Goal: Task Accomplishment & Management: Complete application form

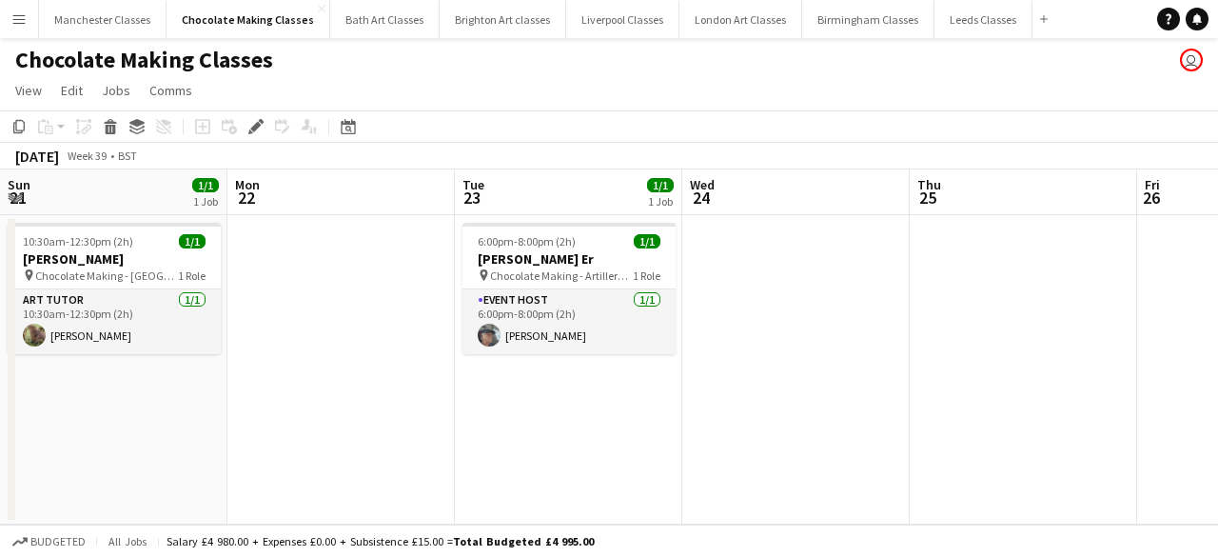
scroll to position [0, 454]
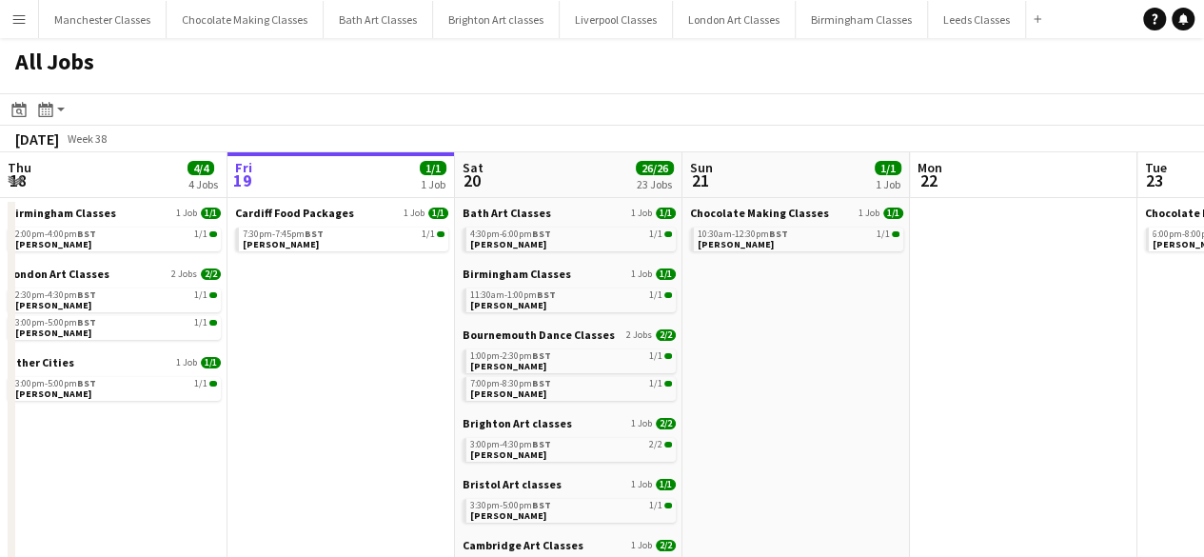
scroll to position [0, 578]
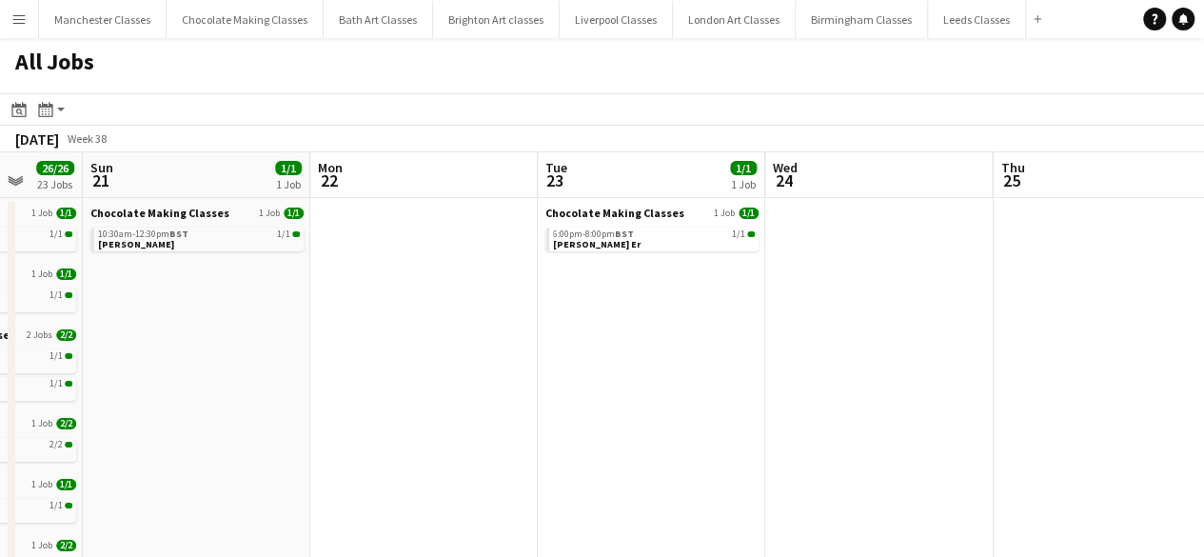
drag, startPoint x: 280, startPoint y: 374, endPoint x: 198, endPoint y: 403, distance: 87.0
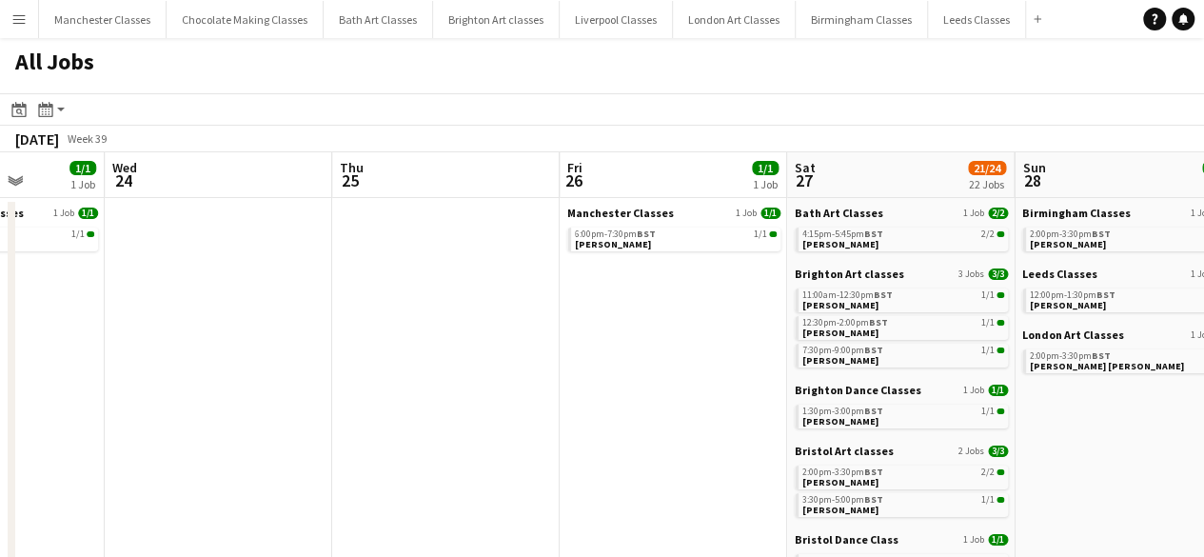
drag, startPoint x: 765, startPoint y: 394, endPoint x: 166, endPoint y: 431, distance: 600.5
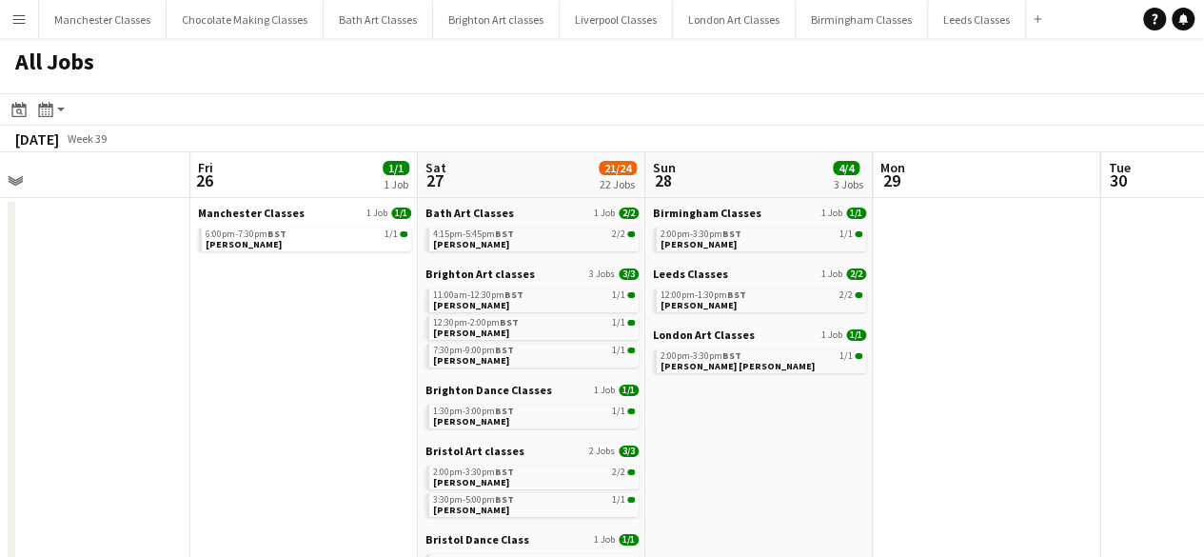
drag, startPoint x: 636, startPoint y: 435, endPoint x: 231, endPoint y: 427, distance: 404.4
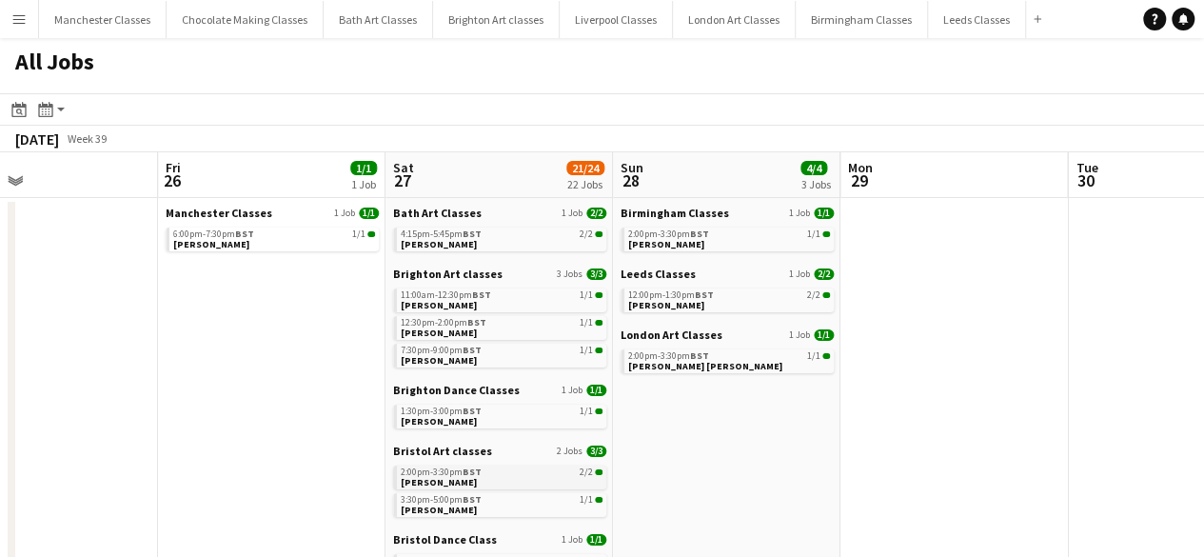
scroll to position [95, 0]
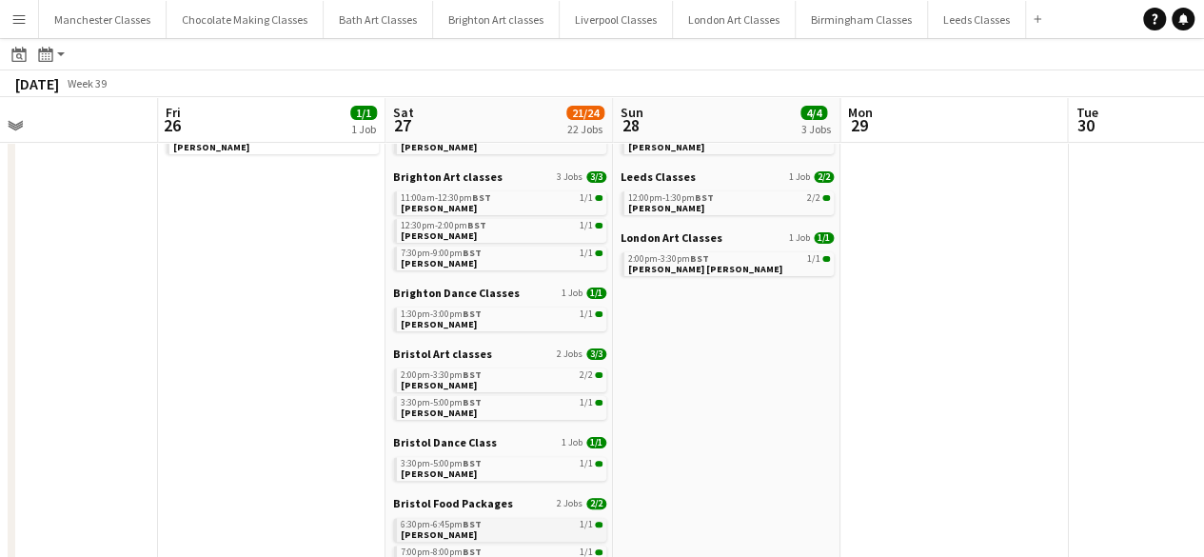
click at [489, 523] on div "6:30pm-6:45pm BST 1/1" at bounding box center [502, 524] width 202 height 10
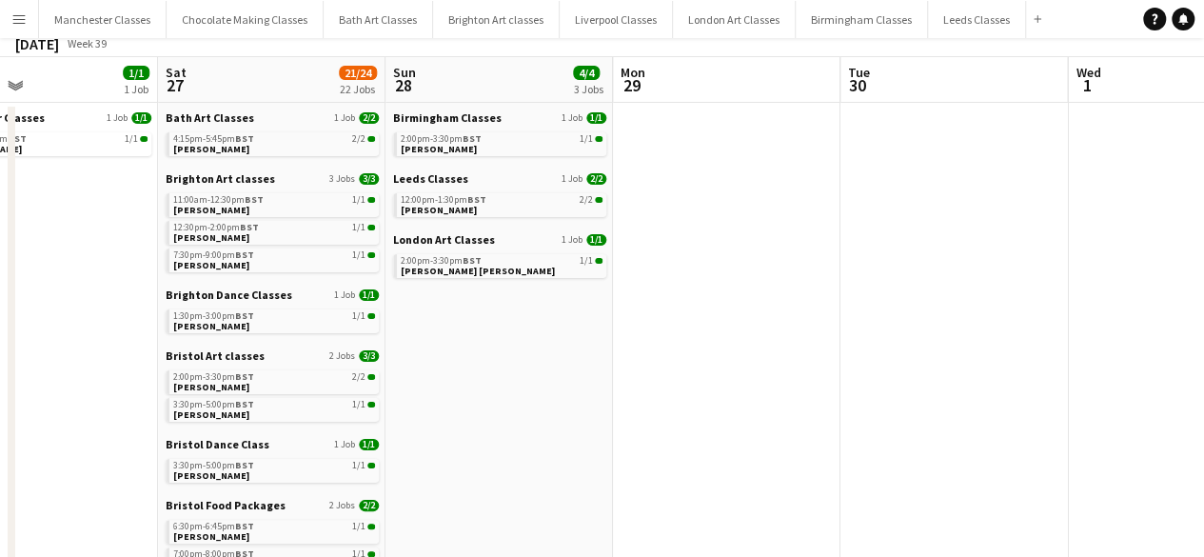
scroll to position [0, 0]
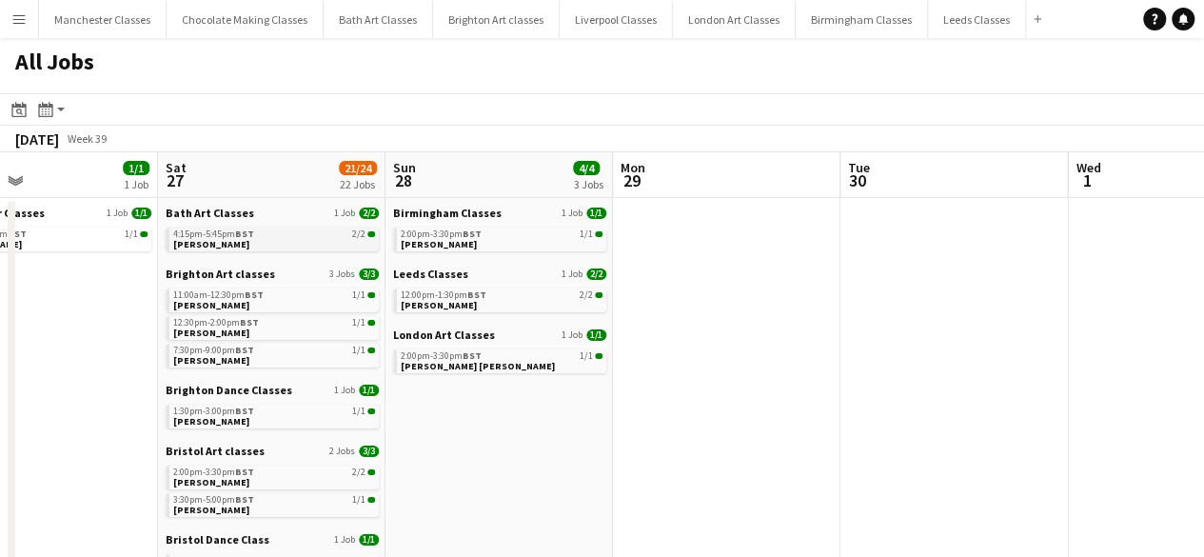
click at [264, 241] on link "4:15pm-5:45pm BST 2/2 Eloise Crowther" at bounding box center [274, 238] width 202 height 22
click at [242, 294] on span "11:00am-12:30pm BST" at bounding box center [218, 295] width 90 height 10
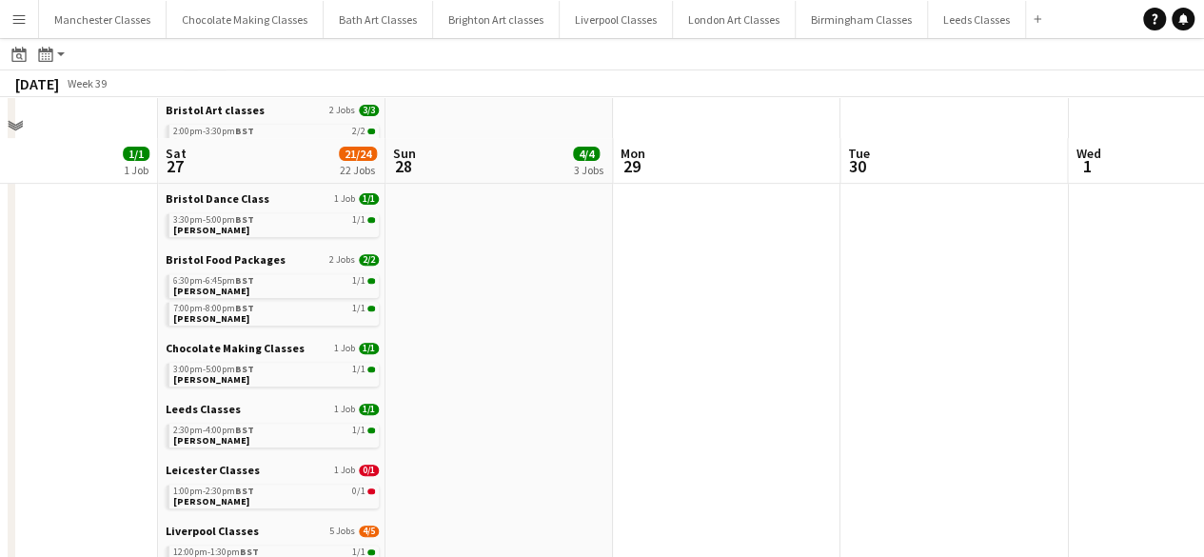
scroll to position [381, 0]
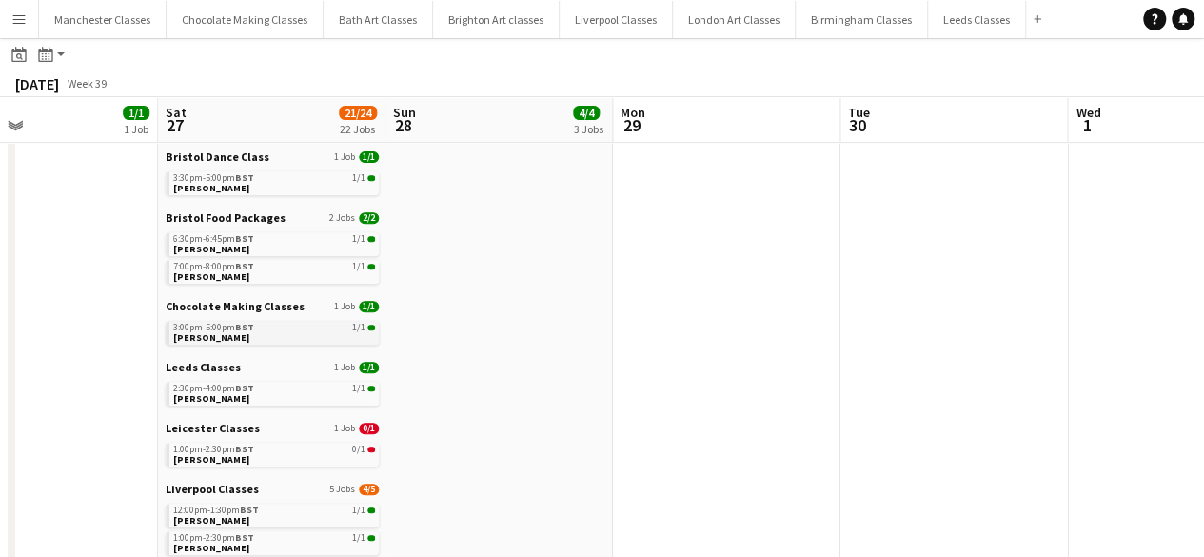
click at [237, 340] on link "3:00pm-5:00pm BST 1/1 Izzy Crittenden" at bounding box center [274, 332] width 202 height 22
click at [244, 192] on link "3:30pm-5:00pm BST 1/1 Erin Aitken" at bounding box center [274, 182] width 202 height 22
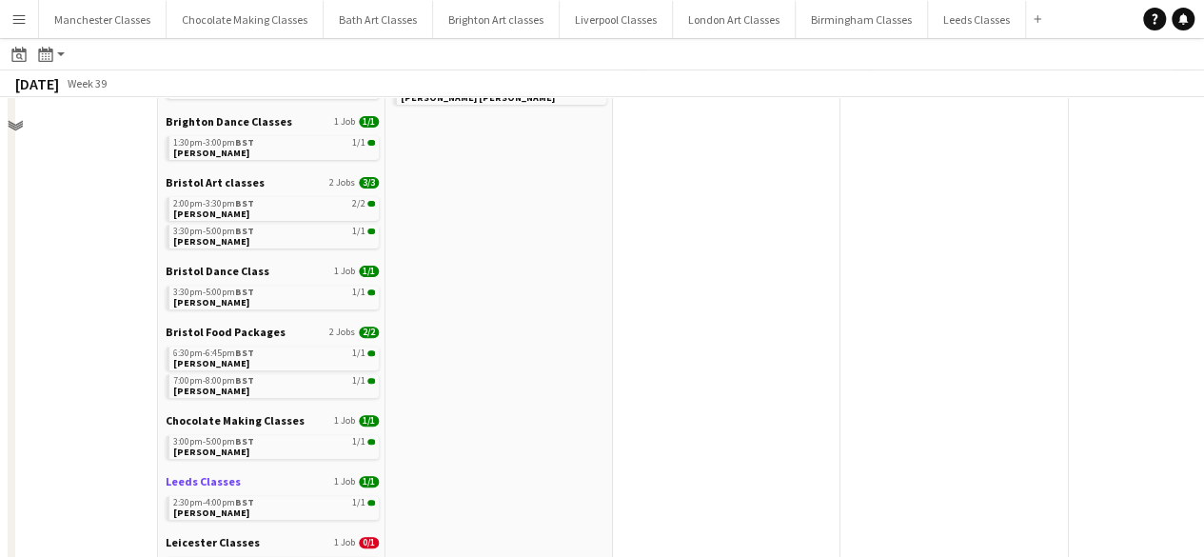
scroll to position [190, 0]
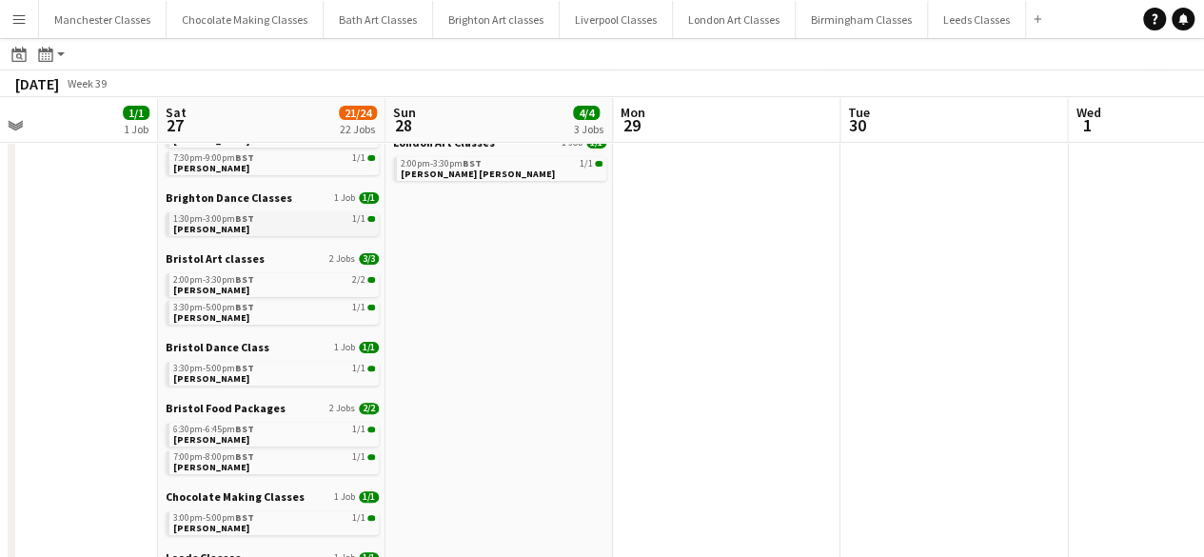
click at [260, 229] on link "1:30pm-3:00pm BST 1/1 Melissa Piper" at bounding box center [274, 223] width 202 height 22
click at [240, 277] on span "BST" at bounding box center [244, 279] width 19 height 12
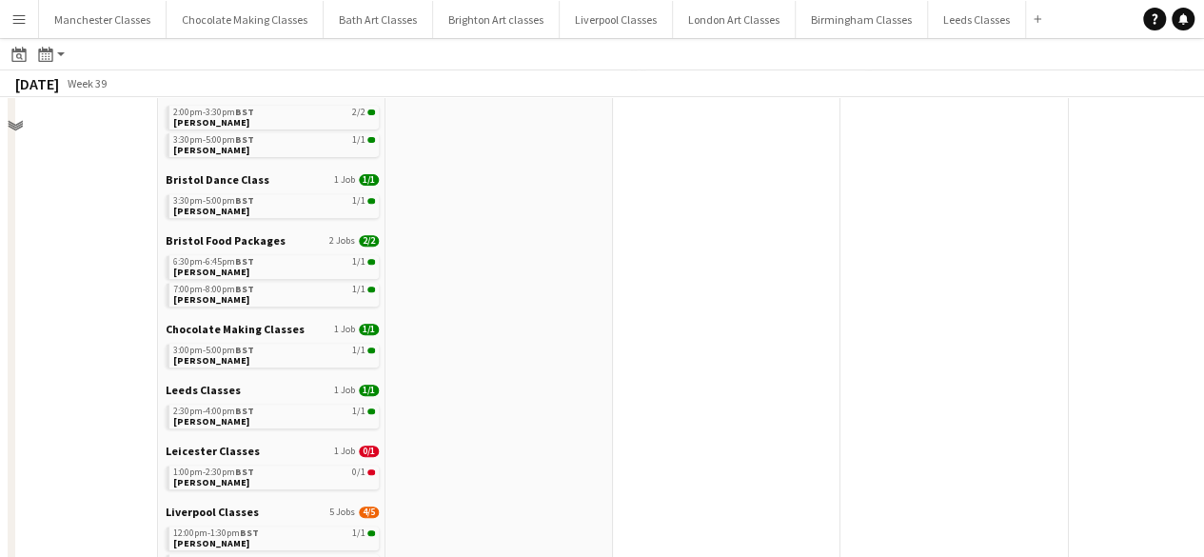
scroll to position [381, 0]
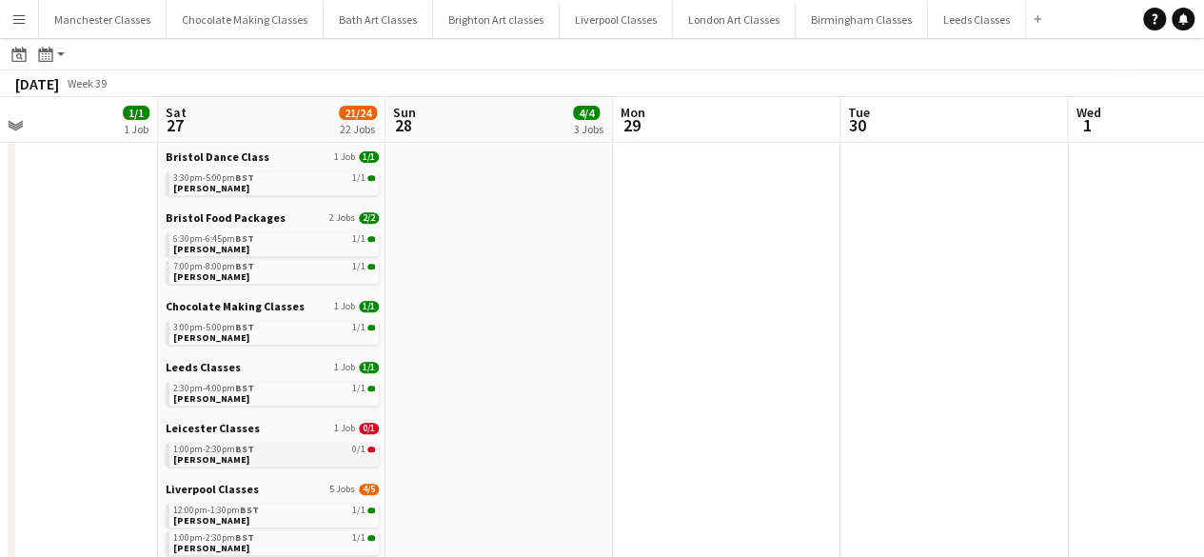
click at [295, 463] on link "1:00pm-2:30pm BST 0/1 Clare Cox" at bounding box center [274, 453] width 202 height 22
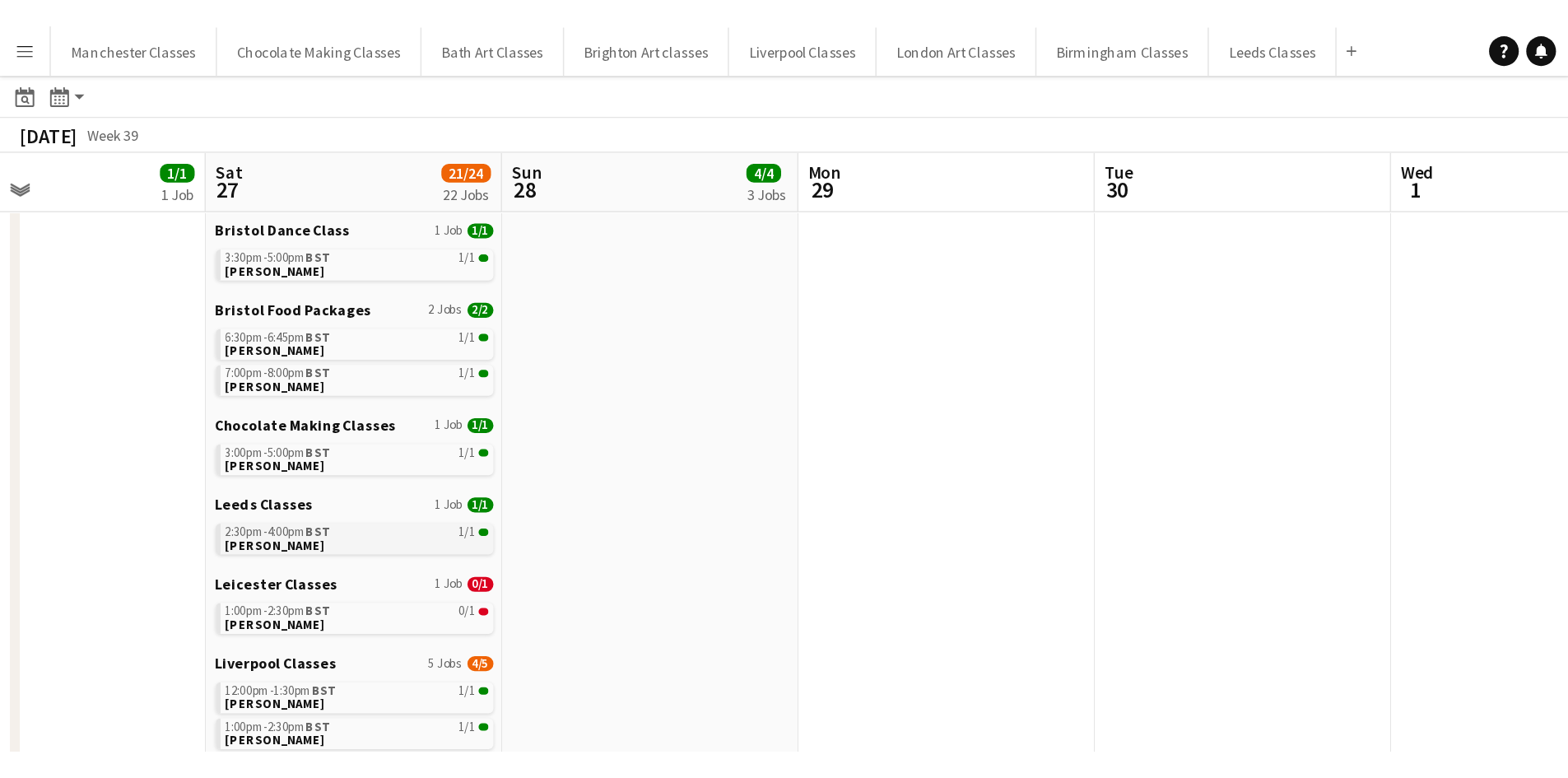
scroll to position [412, 0]
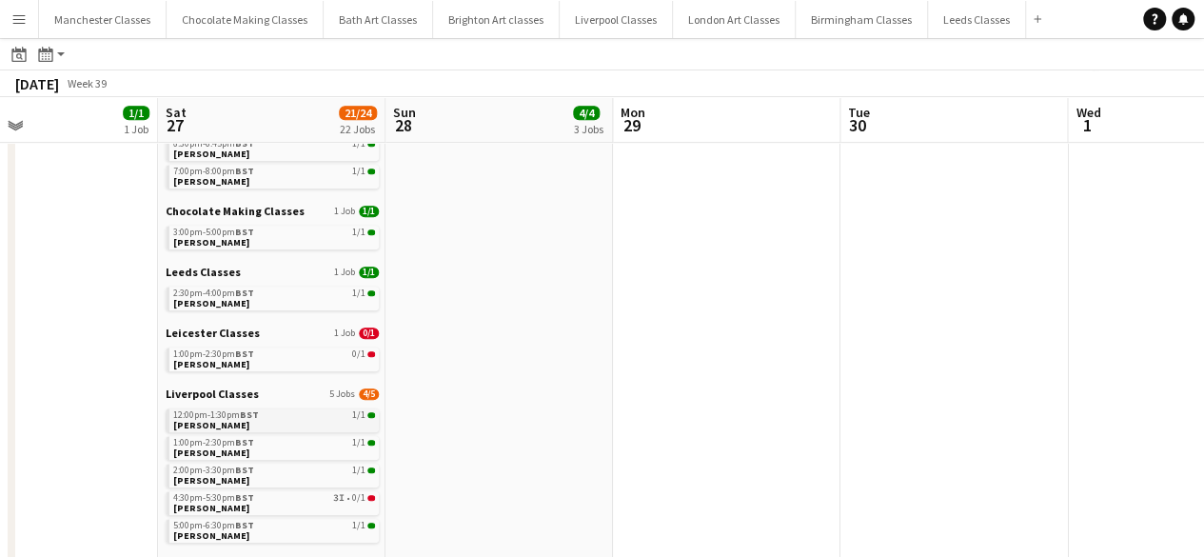
click at [238, 425] on link "12:00pm-1:30pm BST 1/1 Natalie Trevor" at bounding box center [274, 419] width 202 height 22
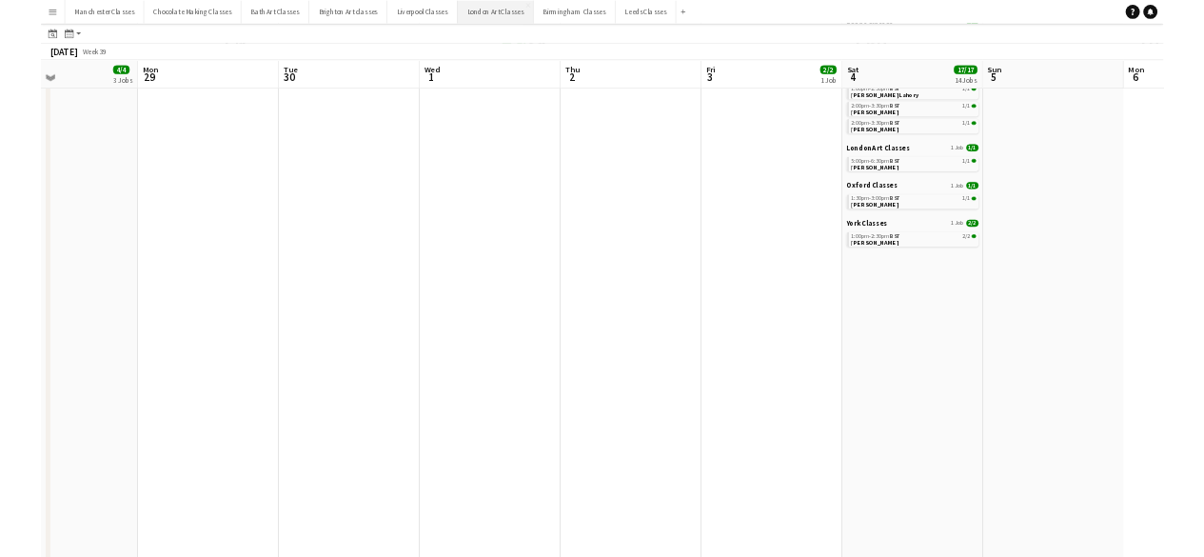
scroll to position [0, 753]
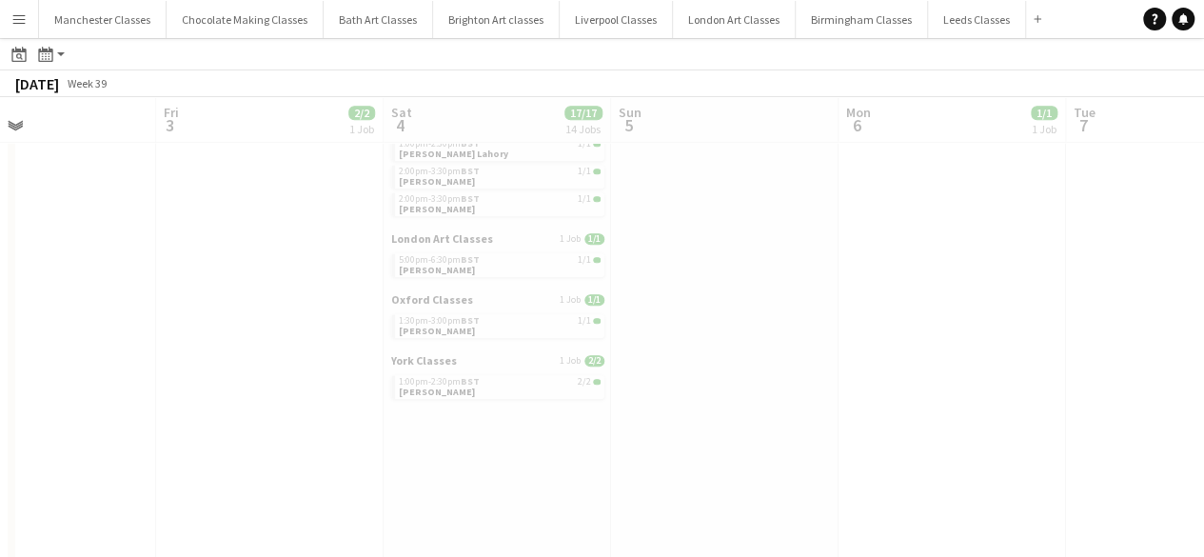
drag, startPoint x: 1001, startPoint y: 270, endPoint x: -12, endPoint y: 270, distance: 1013.2
click at [0, 270] on html "Menu Boards Boards Boards All jobs Status Workforce Workforce My Workforce Recr…" at bounding box center [602, 277] width 1204 height 1506
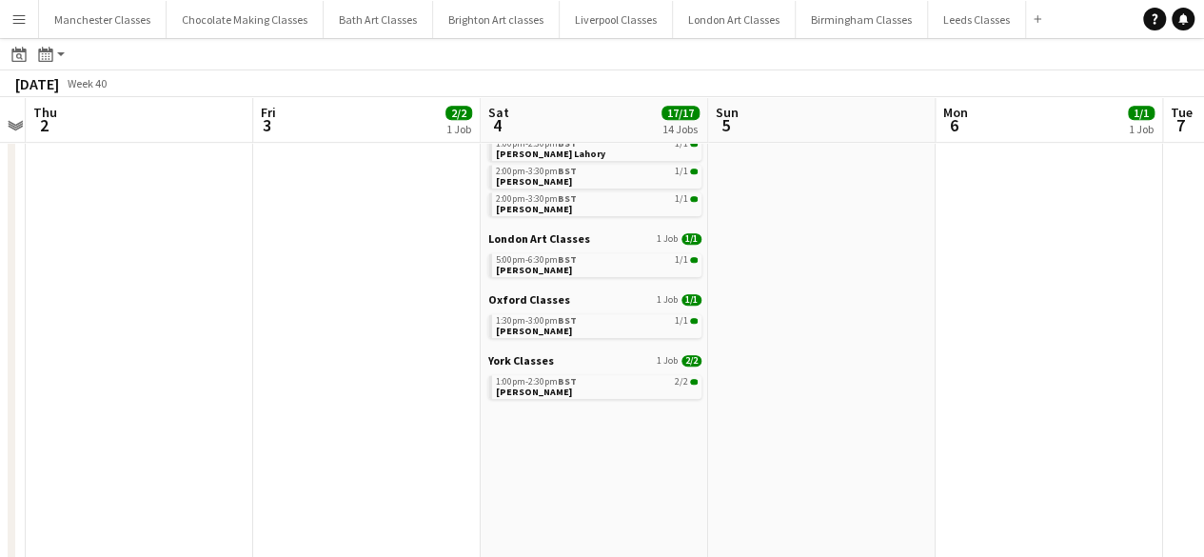
drag, startPoint x: 107, startPoint y: 272, endPoint x: 541, endPoint y: 303, distance: 435.9
click at [541, 303] on app-calendar-viewport "Tue 30 Wed 1 Thu 2 Fri 3 2/2 1 Job Sat 4 17/17 14 Jobs Sun 5 Mon 6 1/1 1 Job Tu…" at bounding box center [602, 324] width 1204 height 1413
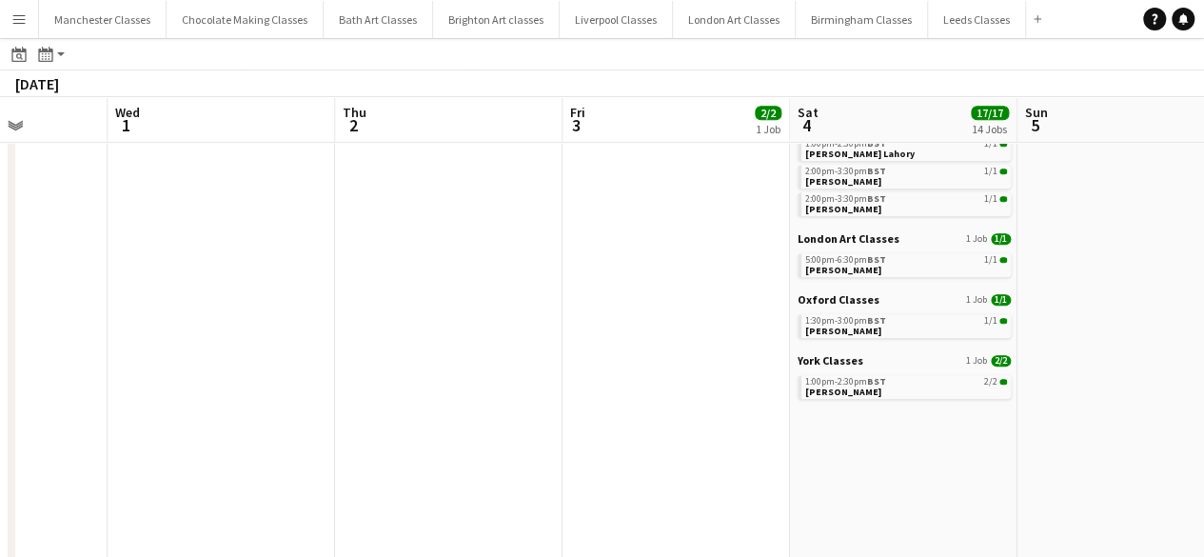
drag, startPoint x: 290, startPoint y: 303, endPoint x: 497, endPoint y: 313, distance: 206.7
click at [721, 311] on app-calendar-viewport "Sun 28 4/4 3 Jobs Mon 29 Tue 30 Wed 1 Thu 2 Fri 3 2/2 1 Job Sat 4 17/17 14 Jobs…" at bounding box center [602, 324] width 1204 height 1413
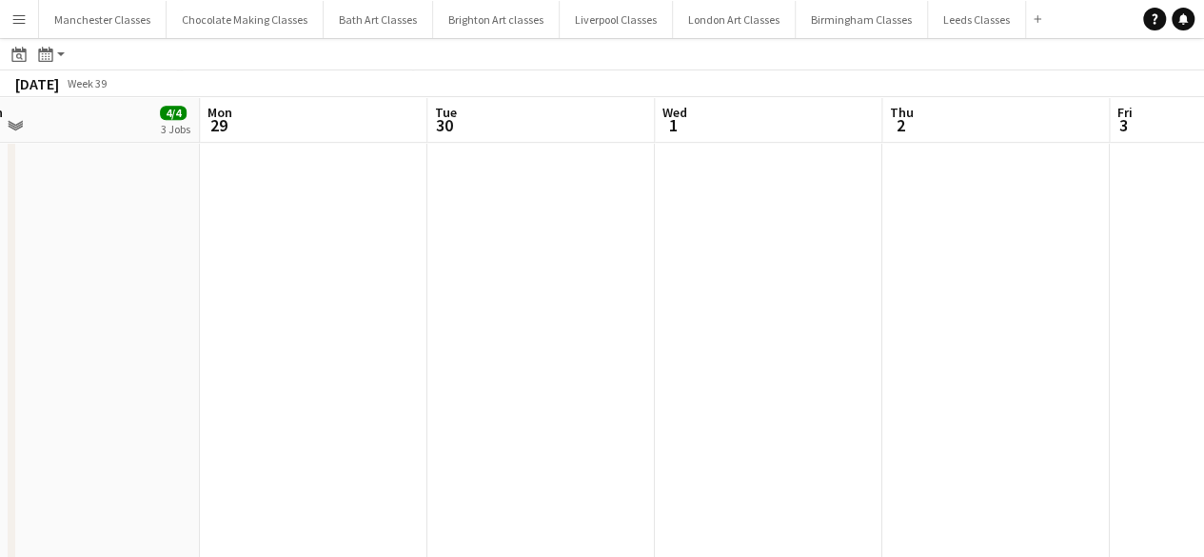
drag, startPoint x: 319, startPoint y: 313, endPoint x: 655, endPoint y: 313, distance: 335.8
click at [655, 313] on app-calendar-viewport "Fri 26 1/1 1 Job Sat 27 21/24 22 Jobs Sun 28 4/4 3 Jobs Mon 29 Tue 30 Wed 1 Thu…" at bounding box center [602, 324] width 1204 height 1413
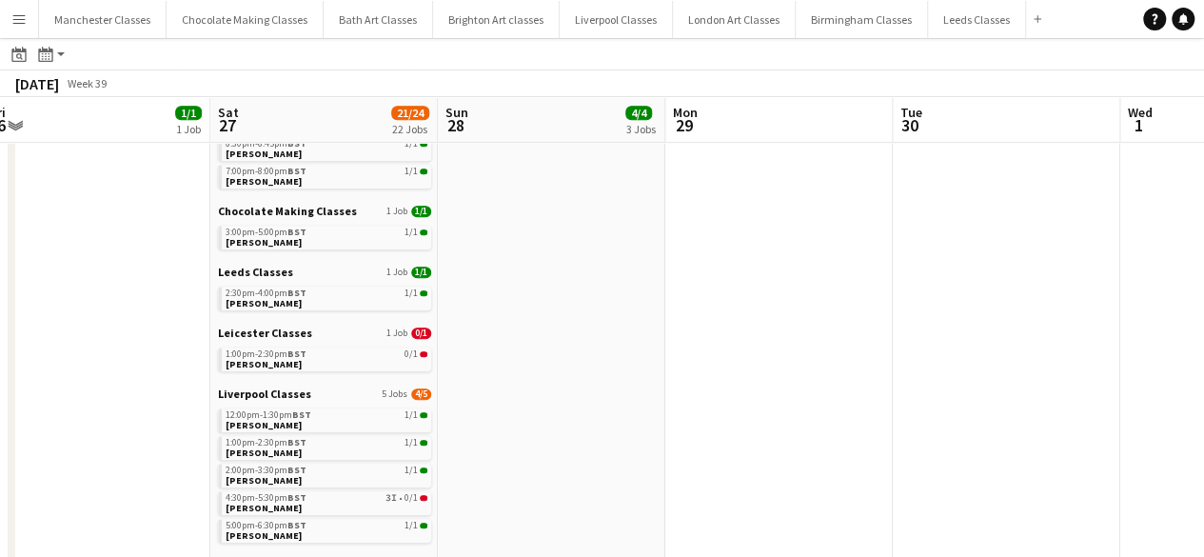
scroll to position [0, 382]
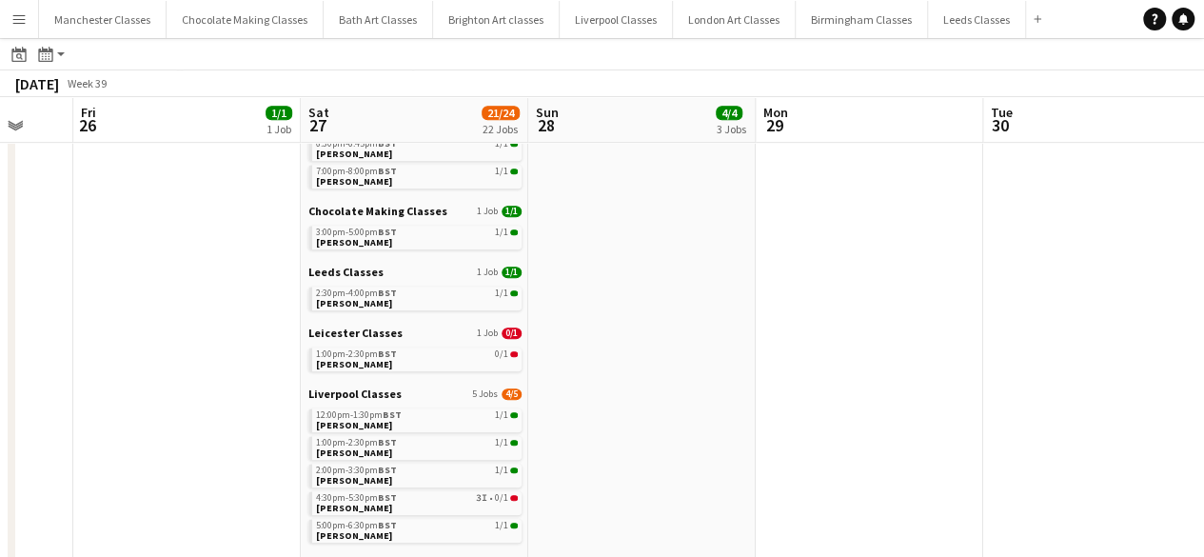
drag, startPoint x: 373, startPoint y: 264, endPoint x: 909, endPoint y: 273, distance: 535.7
click at [909, 273] on app-calendar-viewport "Wed 24 Thu 25 Fri 26 1/1 1 Job Sat 27 21/24 22 Jobs Sun 28 4/4 3 Jobs Mon 29 Tu…" at bounding box center [602, 324] width 1204 height 1413
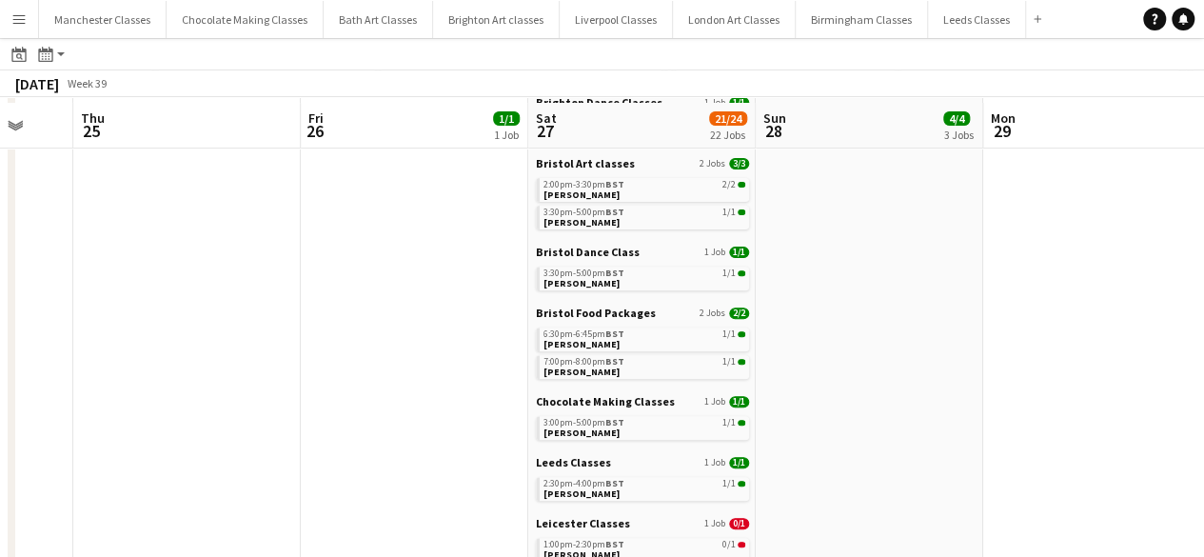
scroll to position [381, 0]
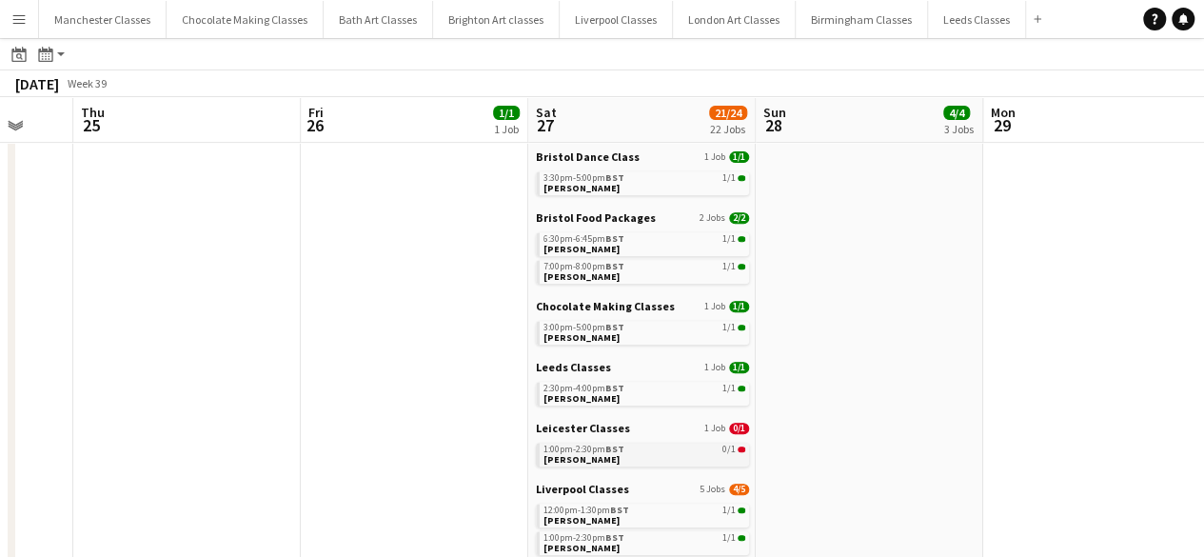
click at [662, 451] on div "1:00pm-2:30pm BST 0/1" at bounding box center [644, 449] width 202 height 10
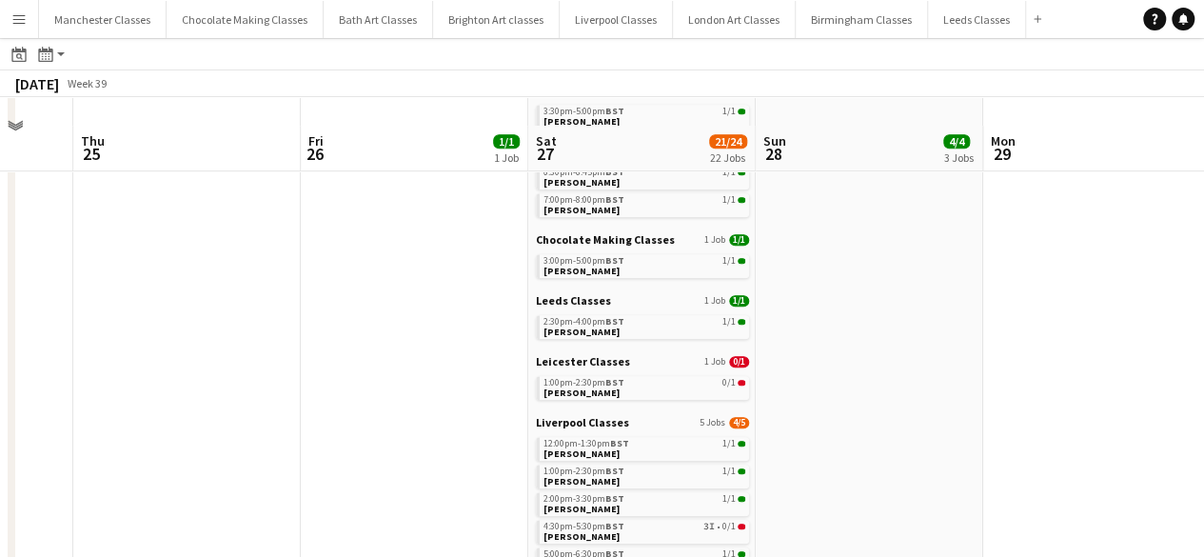
scroll to position [476, 0]
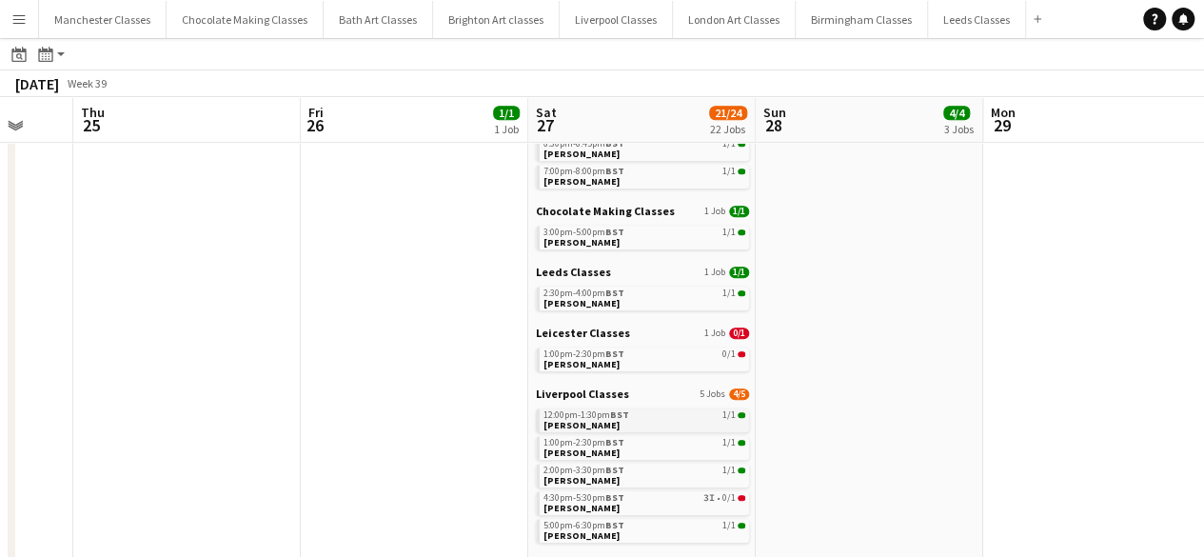
click at [628, 415] on div "12:00pm-1:30pm BST 1/1" at bounding box center [644, 415] width 202 height 10
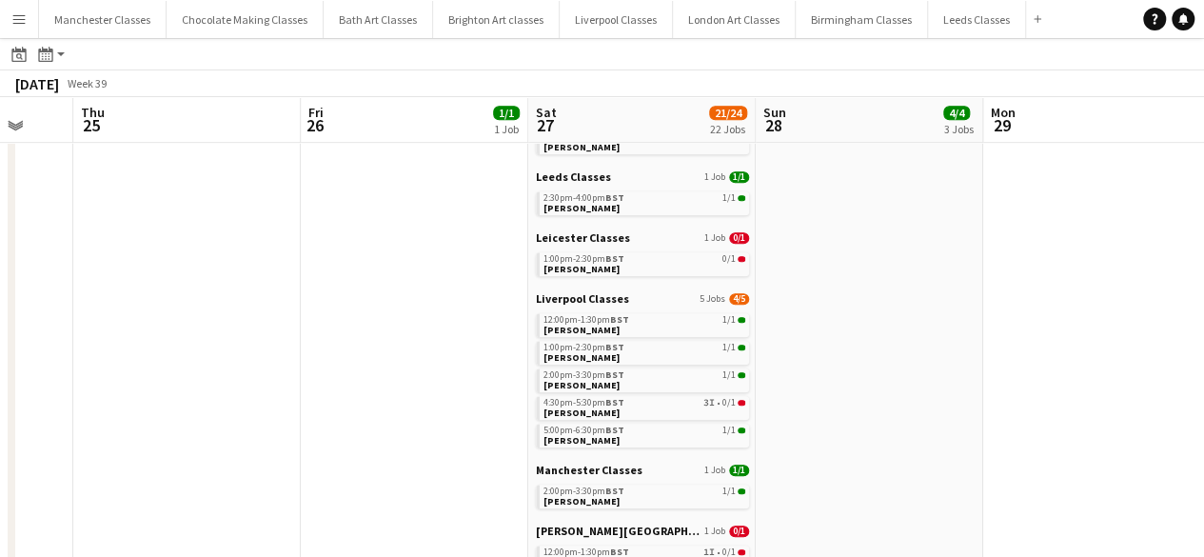
click at [16, 37] on button "Menu" at bounding box center [19, 19] width 38 height 38
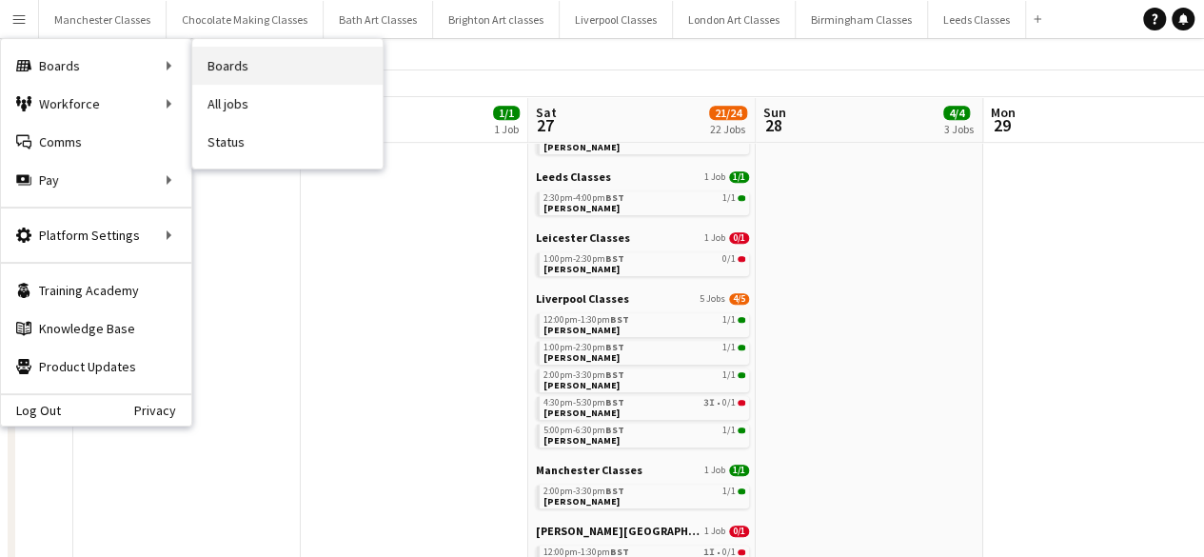
click at [264, 62] on link "Boards" at bounding box center [287, 66] width 190 height 38
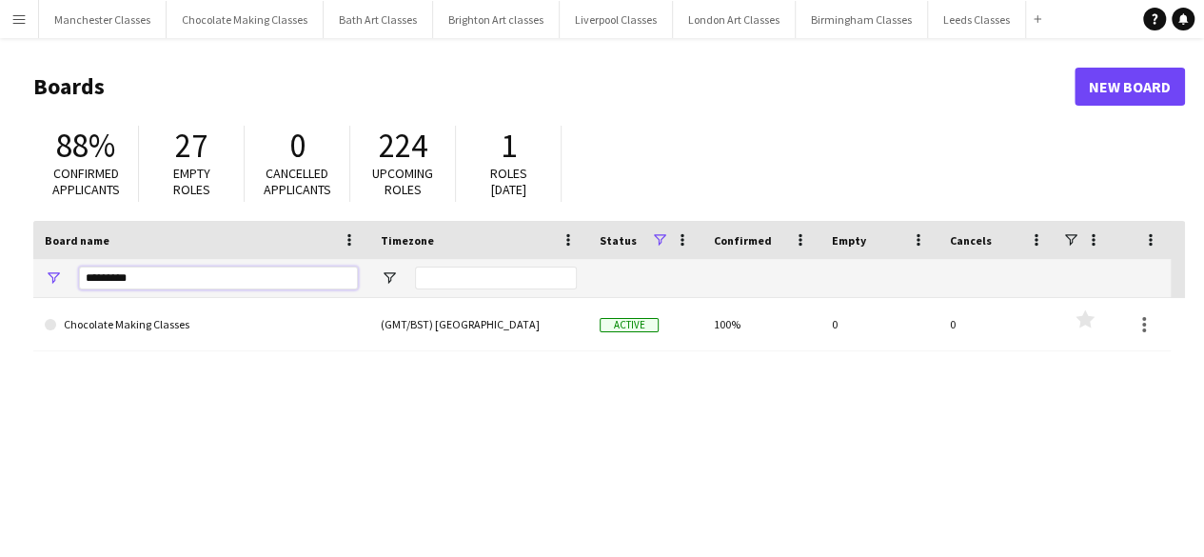
click at [220, 279] on input "*********" at bounding box center [218, 277] width 279 height 23
type input "*"
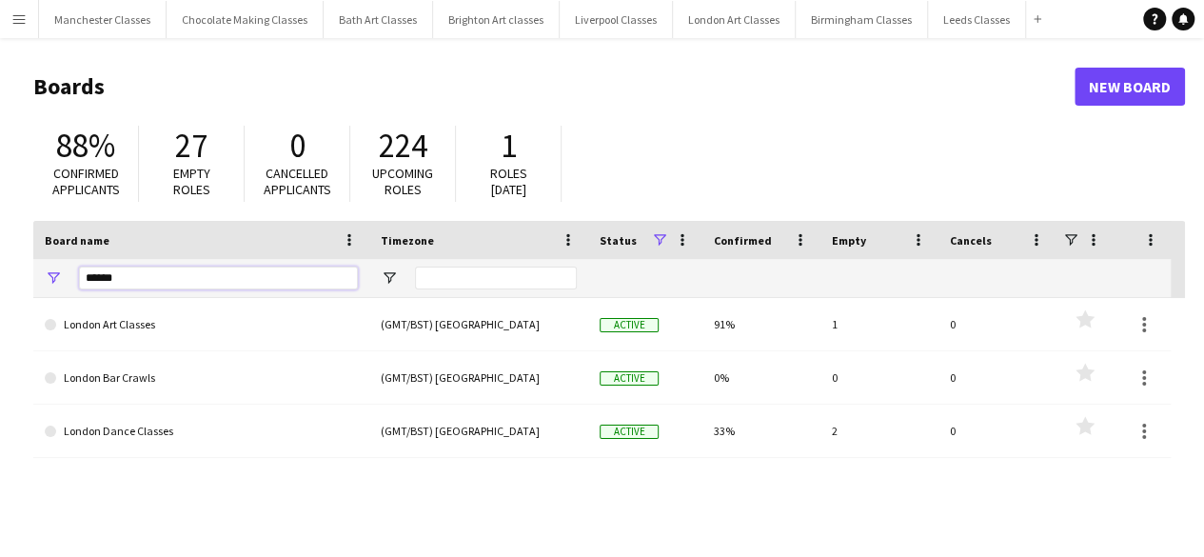
type input "******"
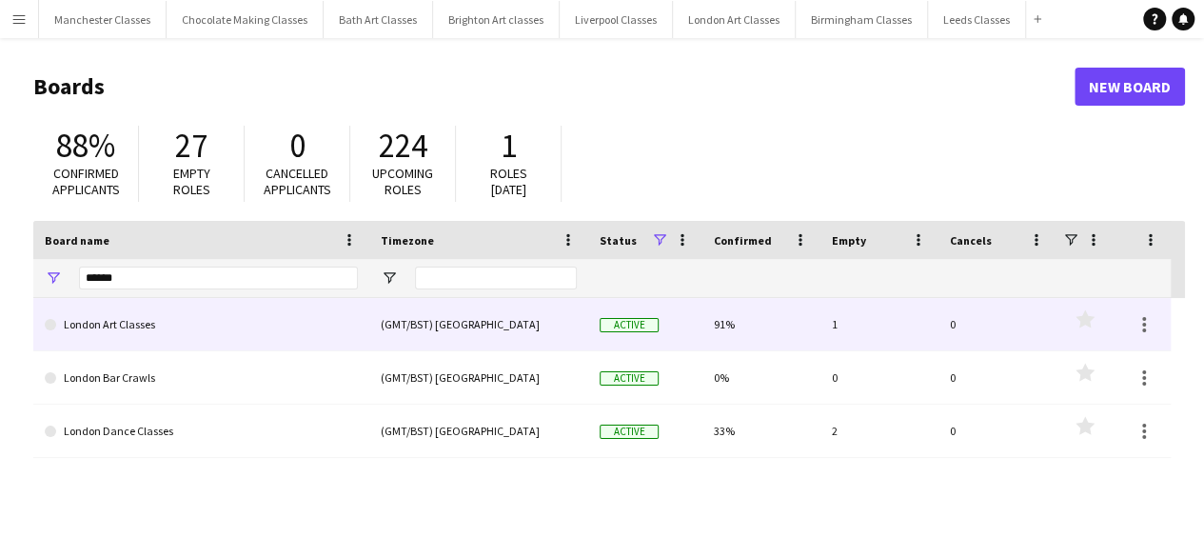
click at [204, 331] on link "London Art Classes" at bounding box center [201, 324] width 313 height 53
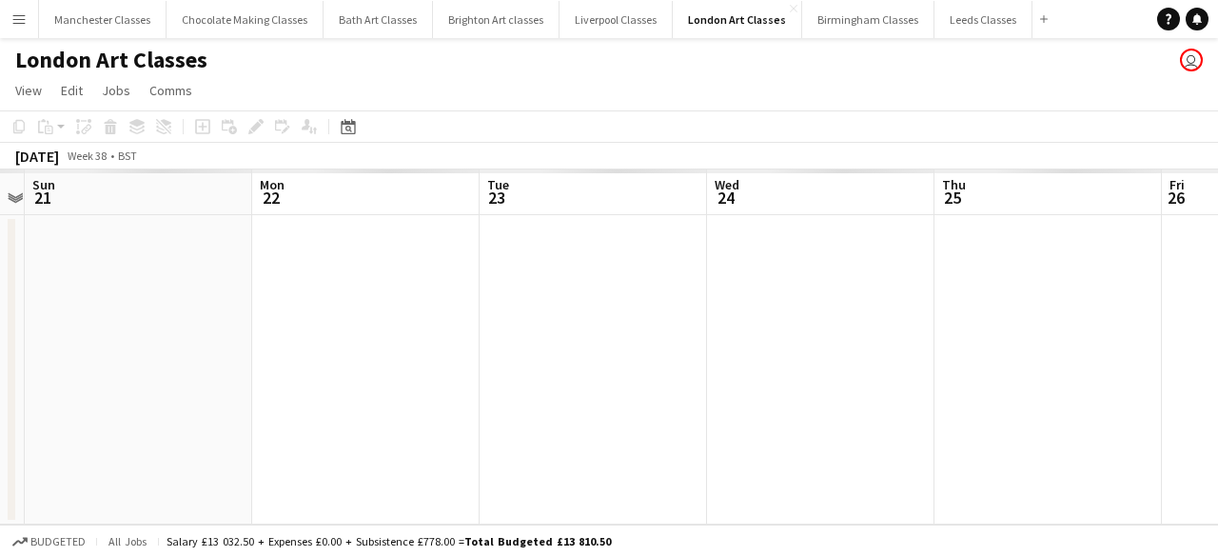
drag, startPoint x: 818, startPoint y: 355, endPoint x: 108, endPoint y: 353, distance: 709.7
click at [129, 353] on app-calendar-viewport "Thu 18 Fri 19 Sat 20 Sun 21 Mon 22 Tue 23 Wed 24 Thu 25 Fri 26 Sat 27 Sun 28 1/…" at bounding box center [609, 346] width 1218 height 355
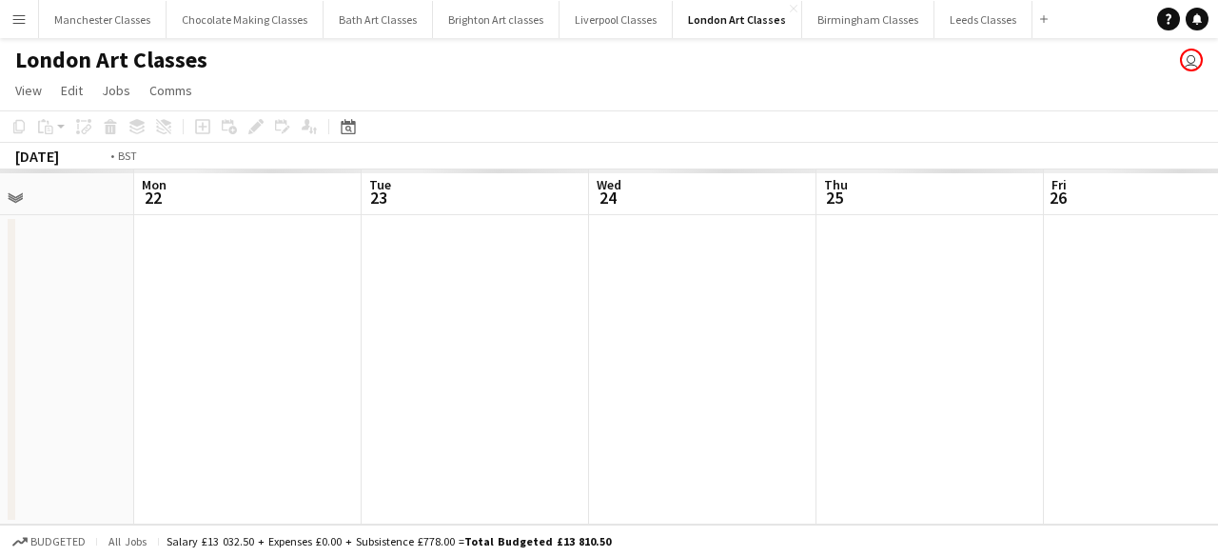
drag, startPoint x: 736, startPoint y: 357, endPoint x: 125, endPoint y: 357, distance: 611.7
click at [125, 357] on app-calendar-viewport "Thu 18 Fri 19 Sat 20 Sun 21 Mon 22 Tue 23 Wed 24 Thu 25 Fri 26 Sat 27 Sun 28 1/…" at bounding box center [609, 346] width 1218 height 355
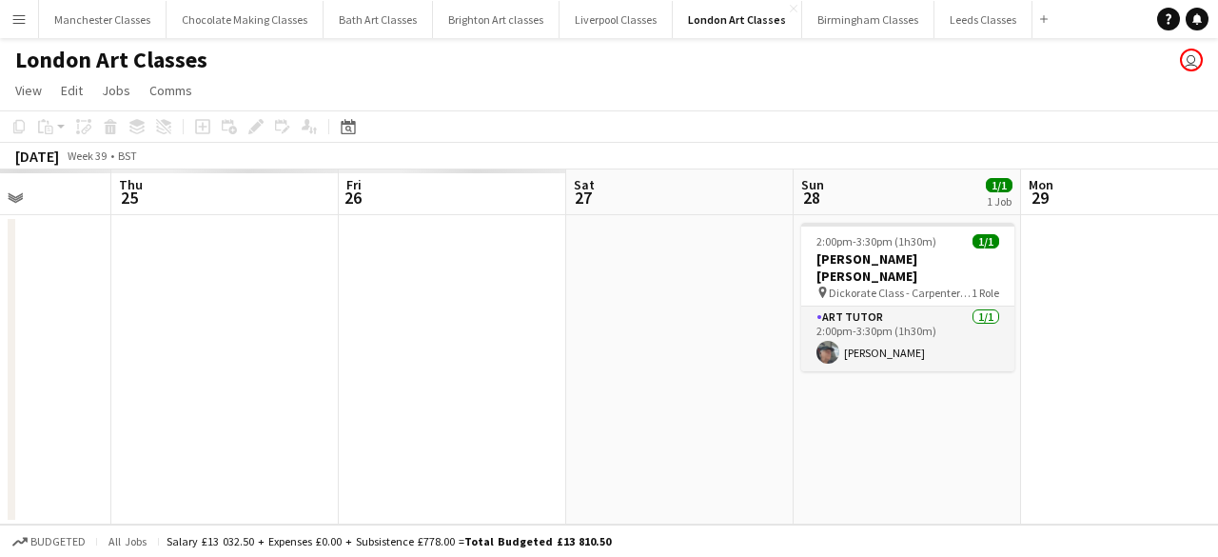
scroll to position [0, 742]
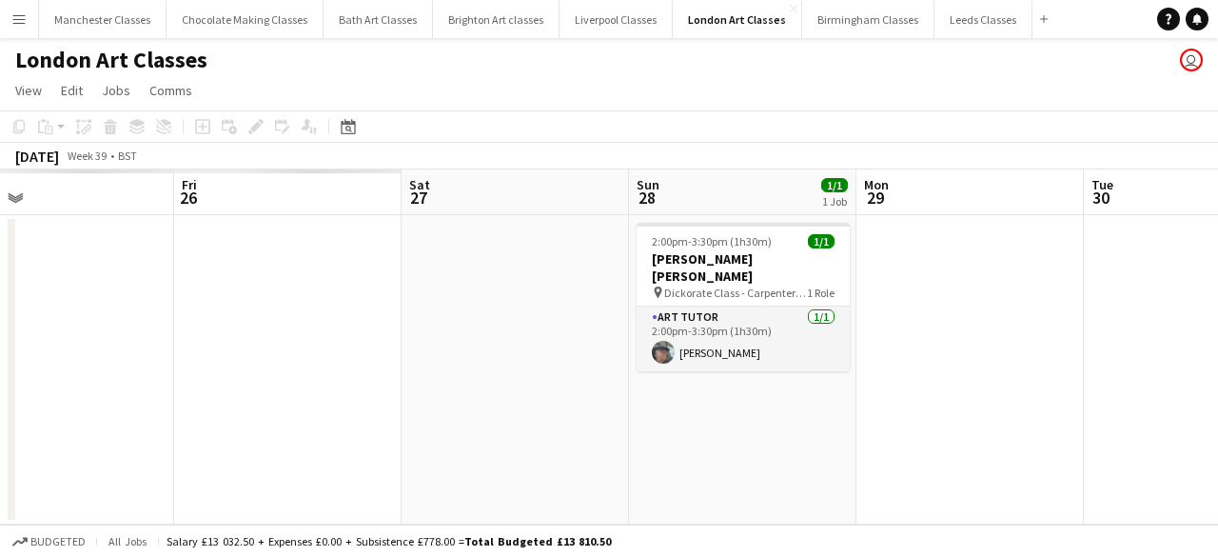
drag, startPoint x: 669, startPoint y: 367, endPoint x: 323, endPoint y: 391, distance: 346.2
click at [325, 391] on app-calendar-viewport "Mon 22 Tue 23 Wed 24 Thu 25 Fri 26 Sat 27 Sun 28 1/1 1 Job Mon 29 Tue 30 Wed 1 …" at bounding box center [609, 346] width 1218 height 355
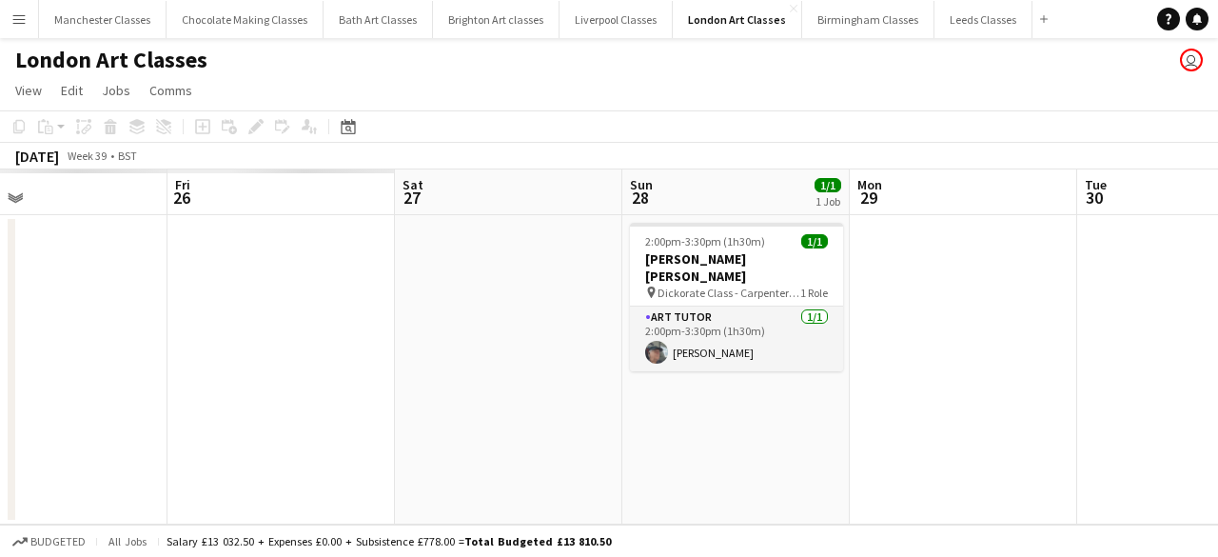
click at [565, 341] on app-date-cell at bounding box center [508, 369] width 227 height 309
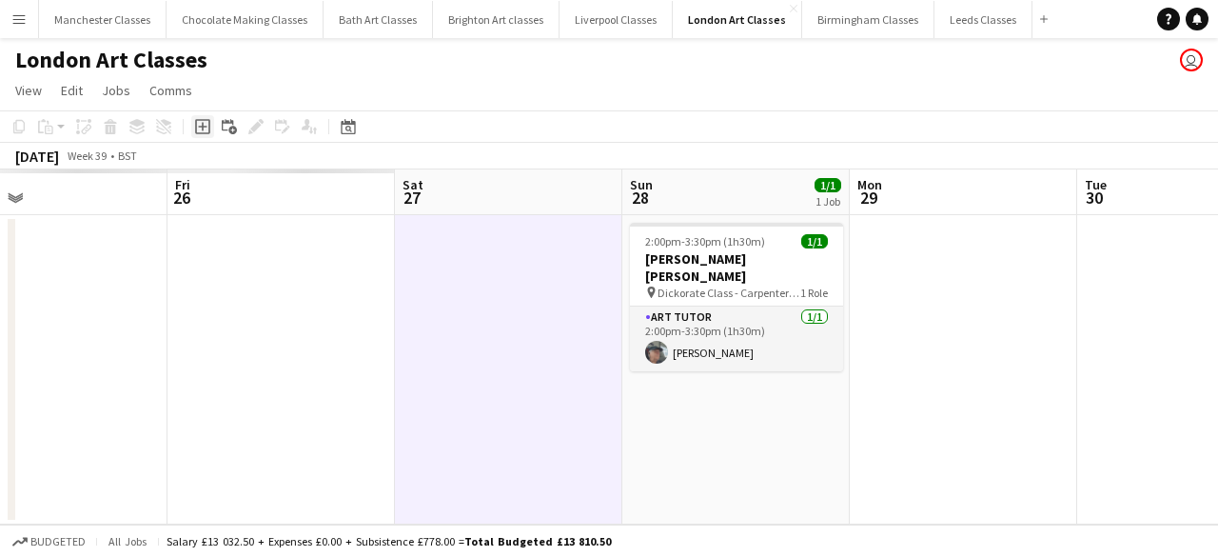
click at [206, 128] on icon "Add job" at bounding box center [202, 126] width 15 height 15
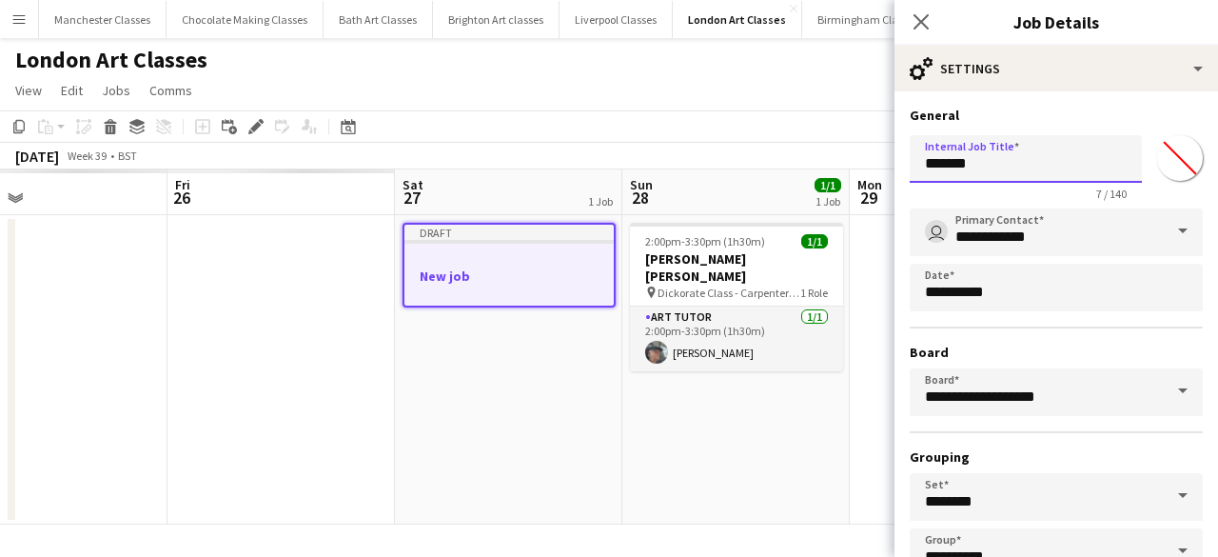
drag, startPoint x: 1012, startPoint y: 166, endPoint x: 891, endPoint y: 173, distance: 122.0
click at [891, 173] on body "Menu Boards Boards Boards All jobs Status Workforce Workforce My Workforce Recr…" at bounding box center [609, 278] width 1218 height 557
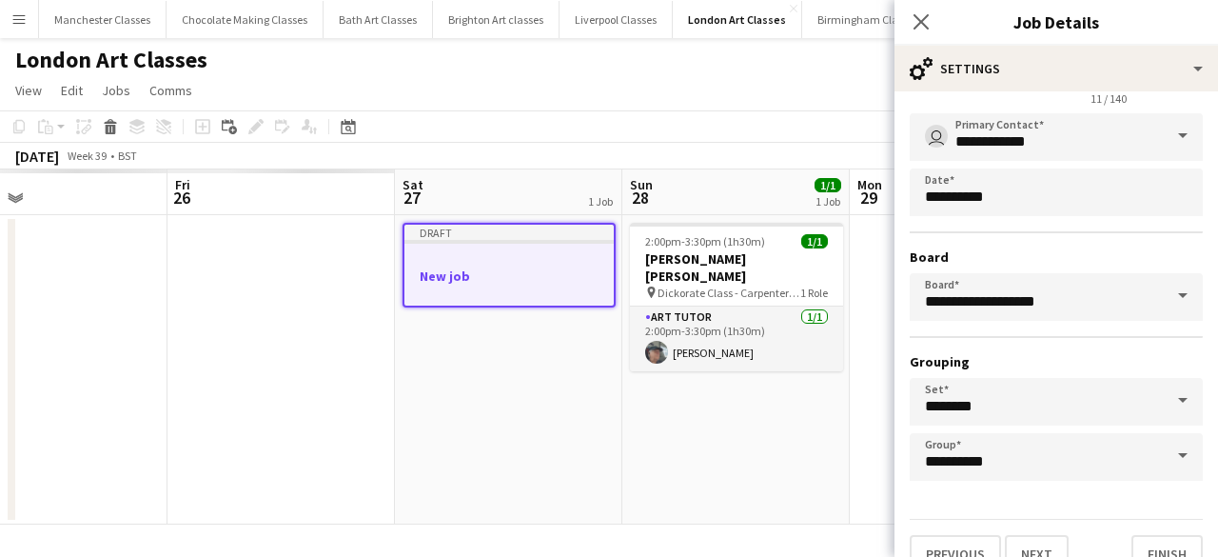
scroll to position [126, 0]
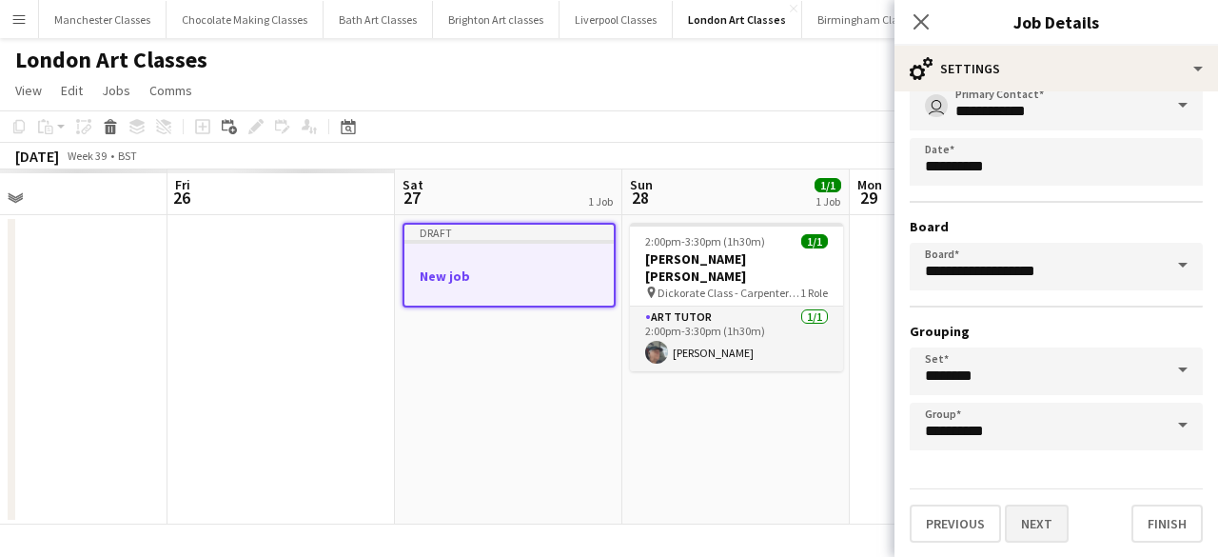
type input "**********"
click at [1033, 534] on button "Next" at bounding box center [1037, 523] width 64 height 38
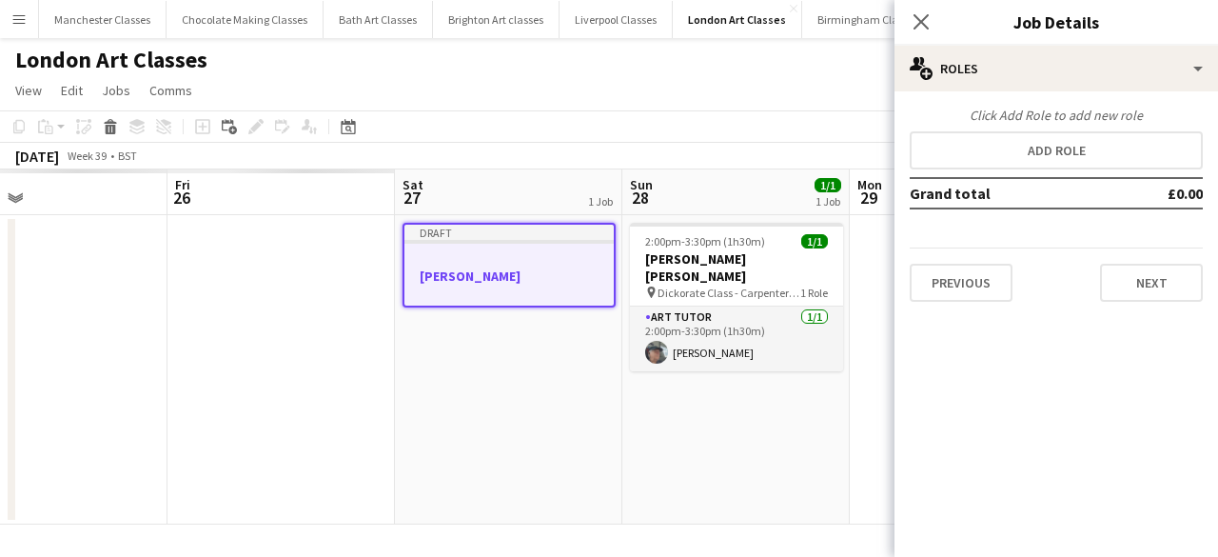
scroll to position [0, 0]
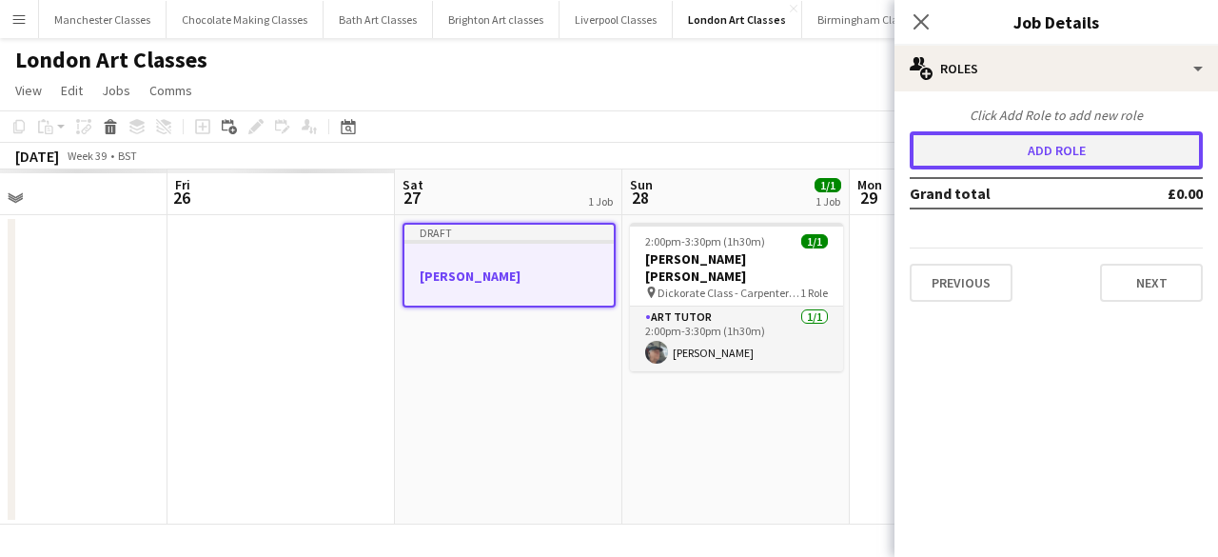
click at [1043, 162] on button "Add role" at bounding box center [1056, 150] width 293 height 38
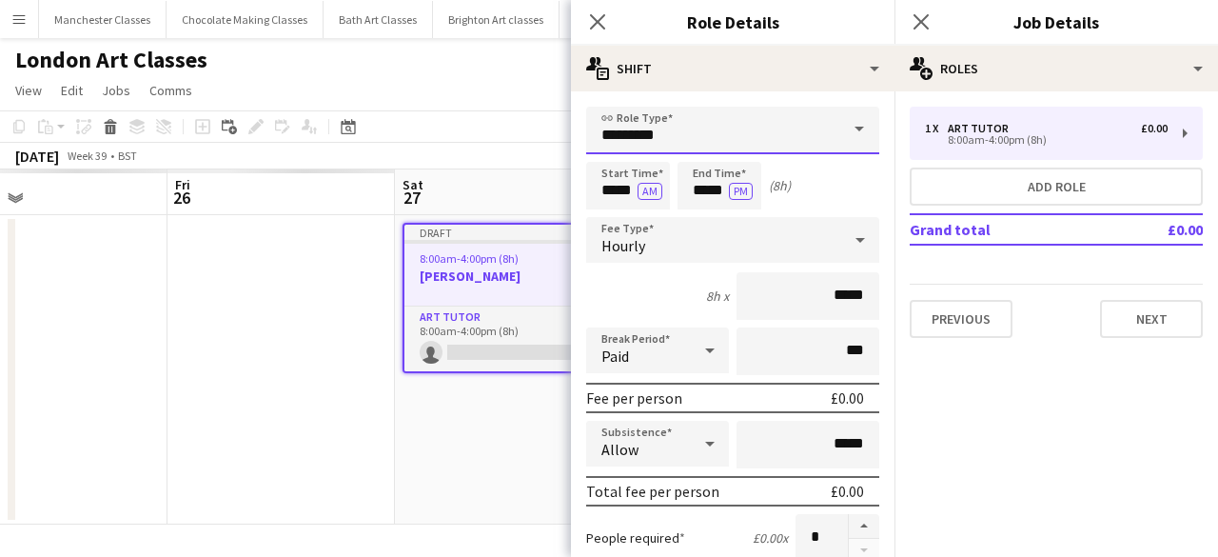
click at [722, 130] on input "*********" at bounding box center [732, 131] width 293 height 48
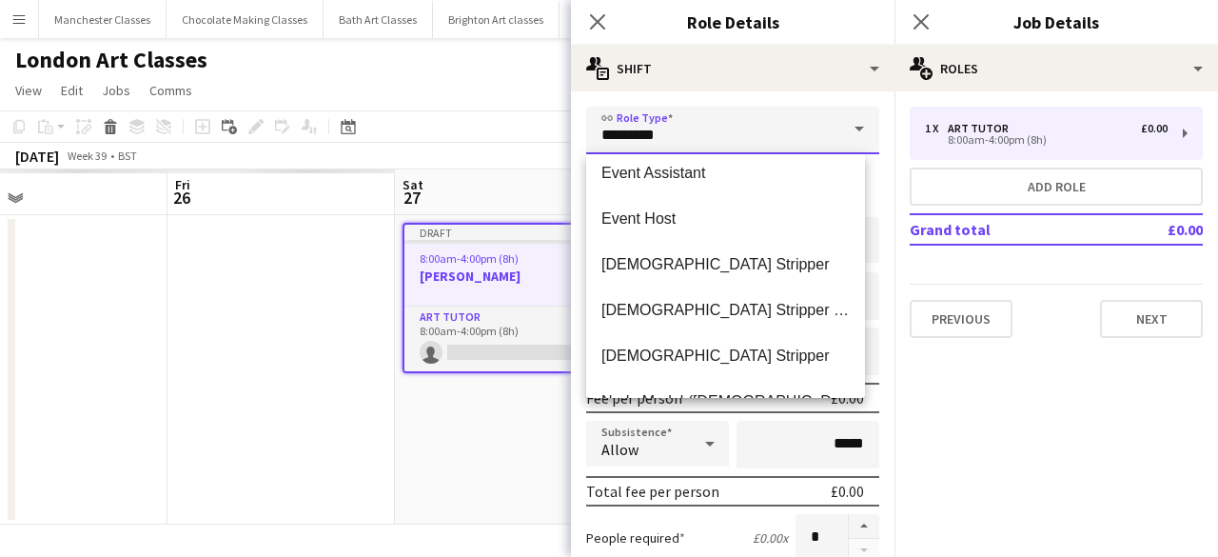
scroll to position [381, 0]
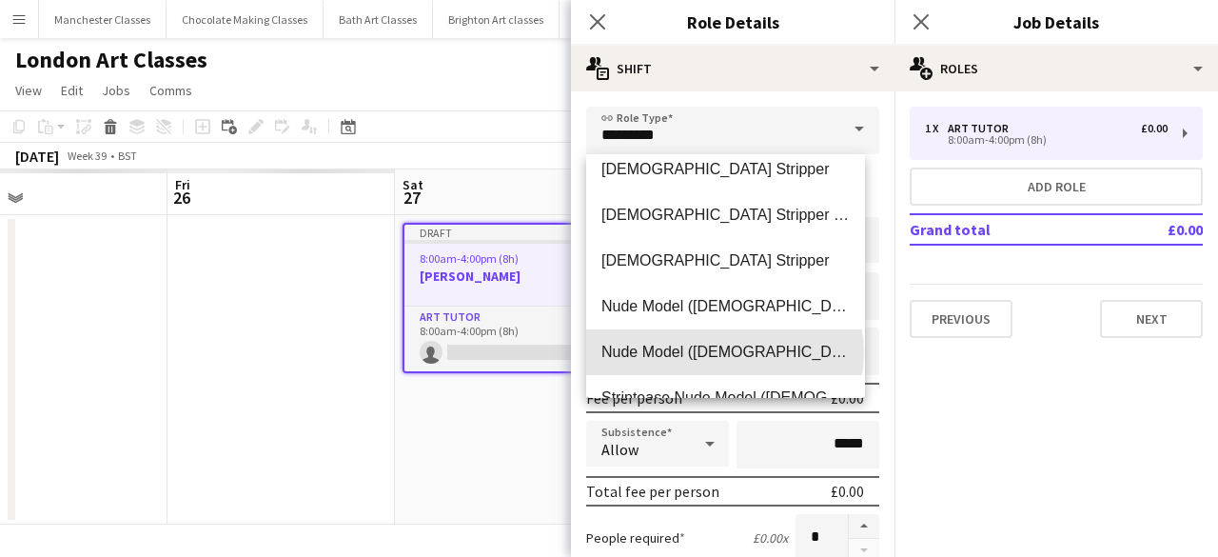
click at [724, 353] on span "Nude Model (Male)" at bounding box center [725, 352] width 248 height 18
type input "**********"
type input "******"
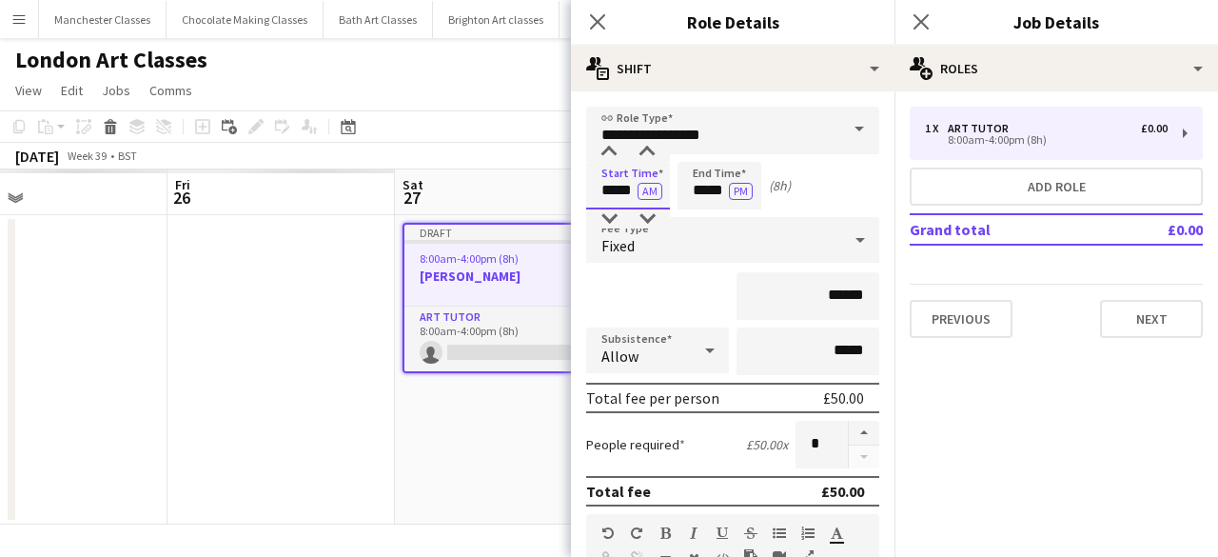
click at [622, 189] on input "*****" at bounding box center [628, 186] width 84 height 48
click at [609, 157] on div at bounding box center [609, 152] width 38 height 19
type input "*****"
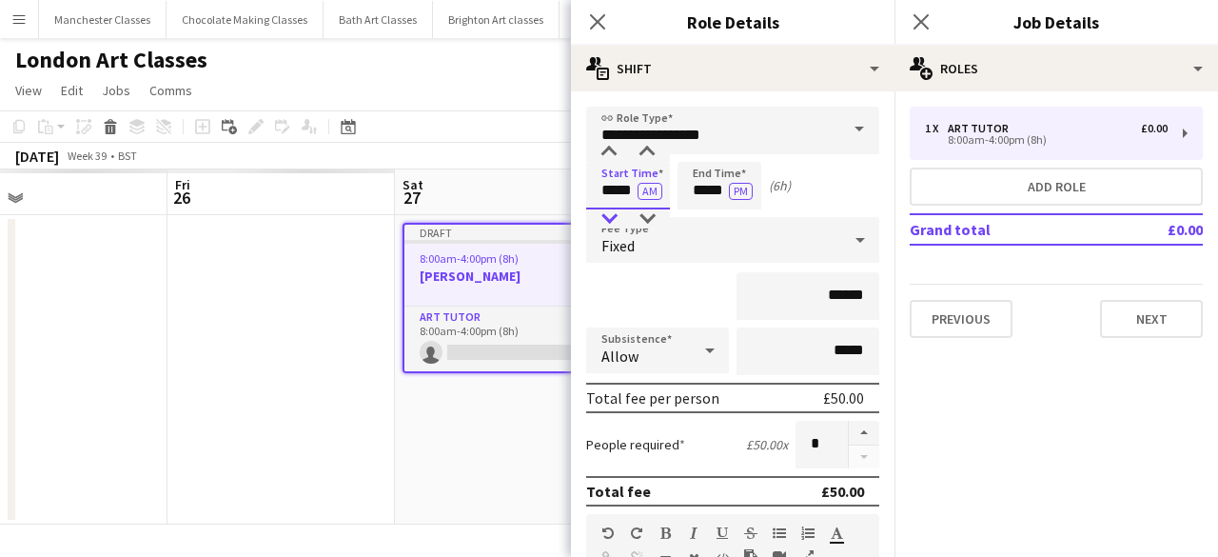
click at [611, 212] on div at bounding box center [609, 218] width 38 height 19
click at [710, 188] on input "*****" at bounding box center [719, 186] width 84 height 48
click at [706, 217] on div at bounding box center [700, 218] width 38 height 19
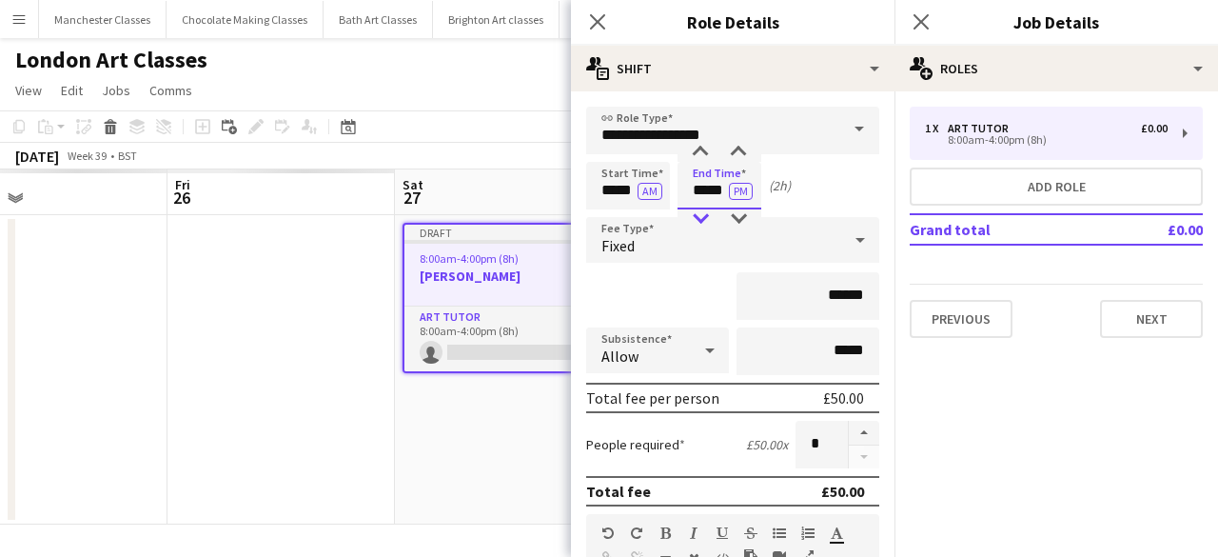
click at [706, 217] on div at bounding box center [700, 218] width 38 height 19
click at [694, 154] on div at bounding box center [700, 152] width 38 height 19
click at [737, 151] on div at bounding box center [738, 152] width 38 height 19
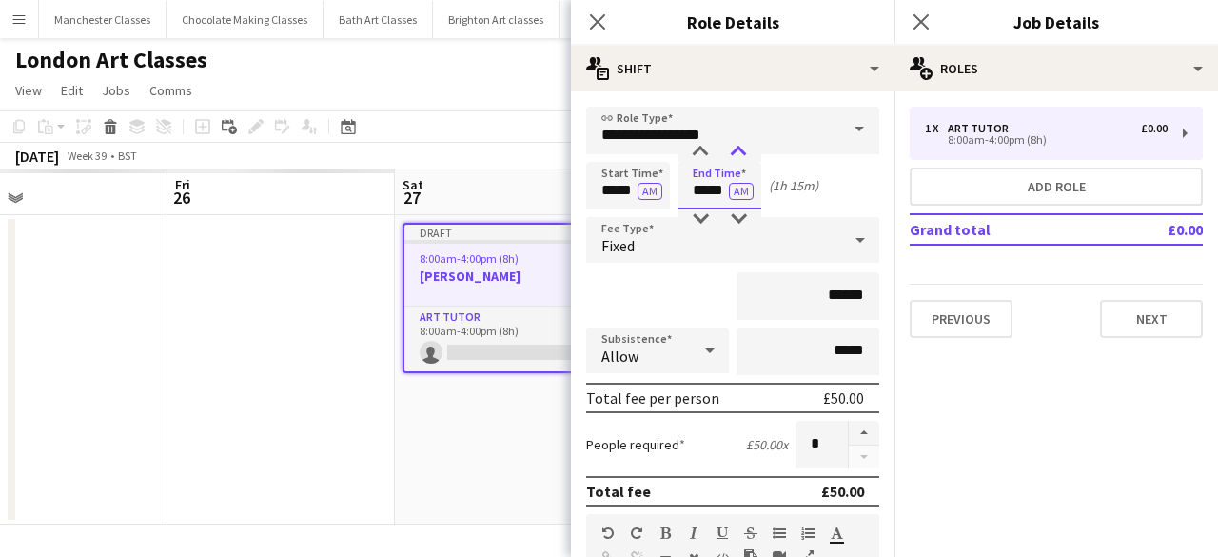
type input "*****"
click at [737, 151] on div at bounding box center [738, 152] width 38 height 19
click at [681, 242] on div "Fixed" at bounding box center [713, 240] width 255 height 46
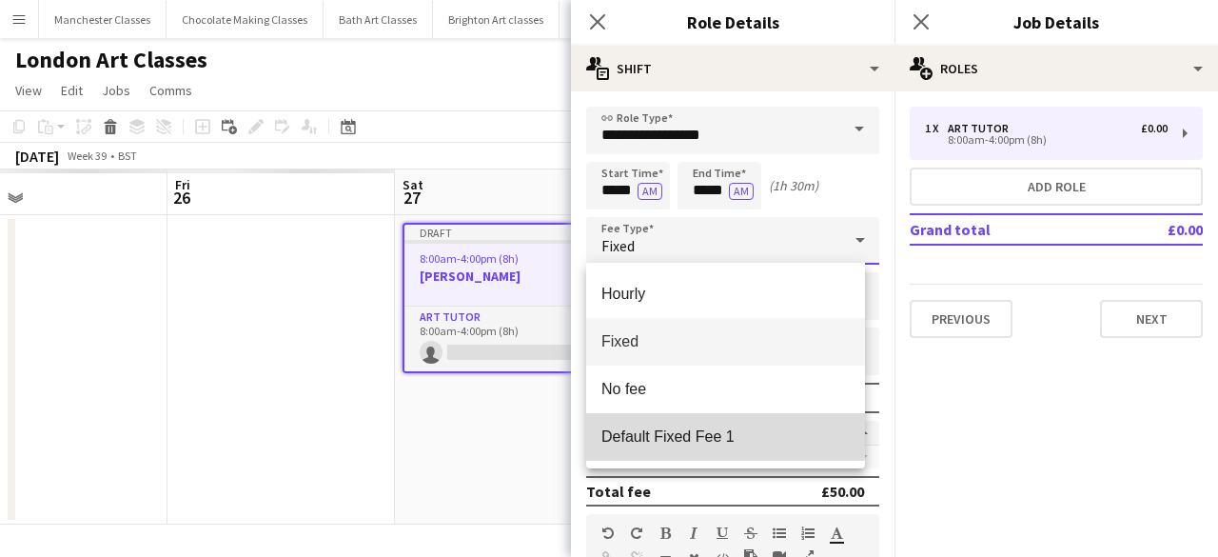
click at [693, 434] on span "Default Fixed Fee 1" at bounding box center [725, 436] width 248 height 18
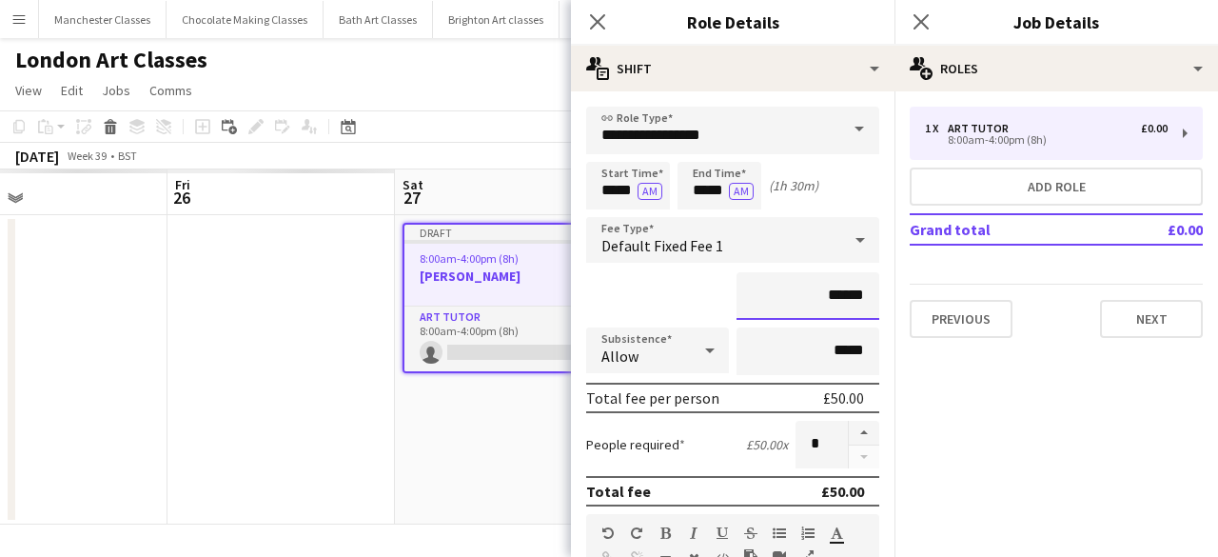
drag, startPoint x: 854, startPoint y: 292, endPoint x: 763, endPoint y: 296, distance: 91.4
click at [763, 296] on input "******" at bounding box center [807, 296] width 143 height 48
type input "******"
drag, startPoint x: 854, startPoint y: 341, endPoint x: 797, endPoint y: 347, distance: 57.5
click at [797, 347] on input "*****" at bounding box center [807, 351] width 143 height 48
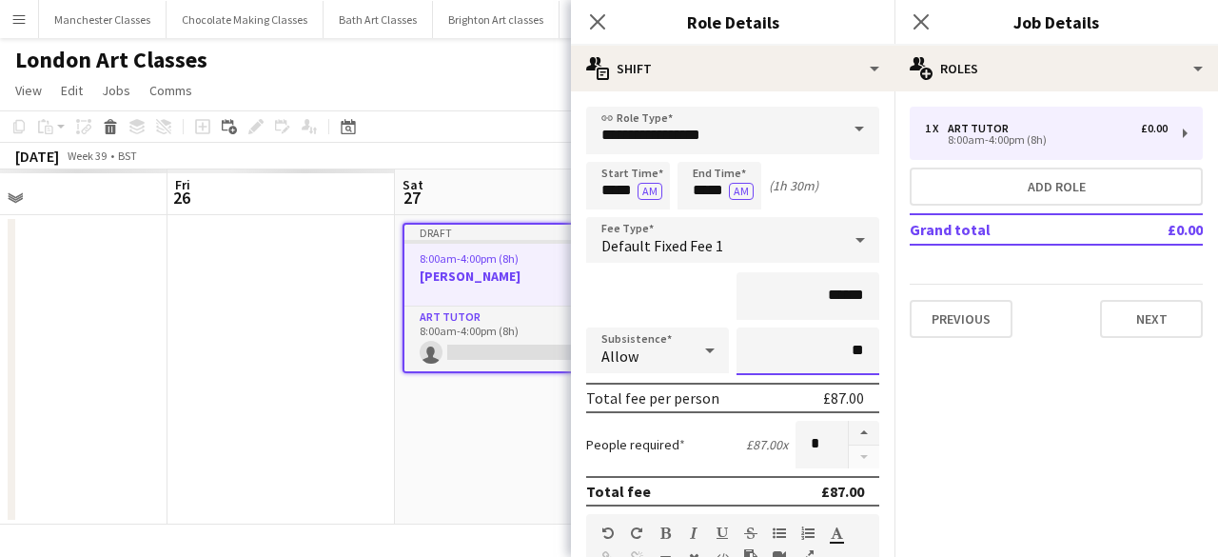
type input "*****"
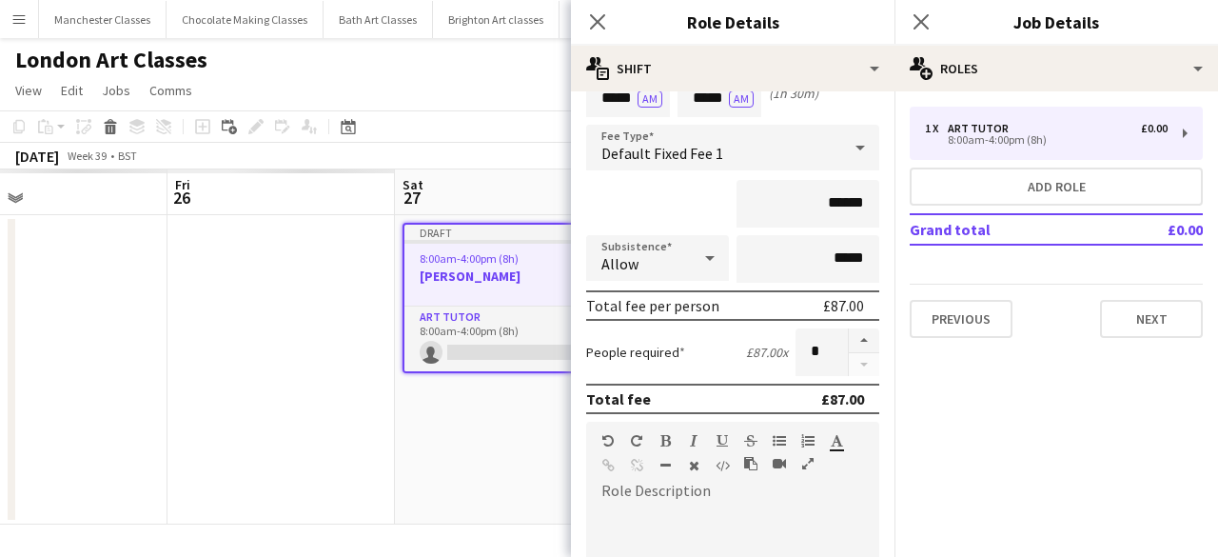
scroll to position [190, 0]
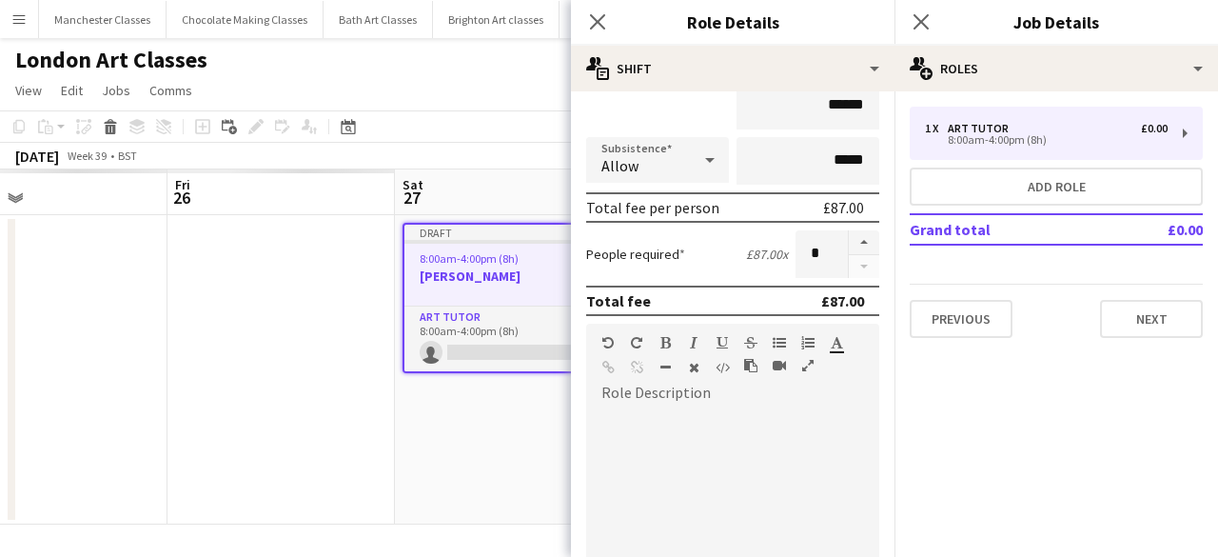
click at [649, 439] on div at bounding box center [732, 522] width 293 height 228
paste div
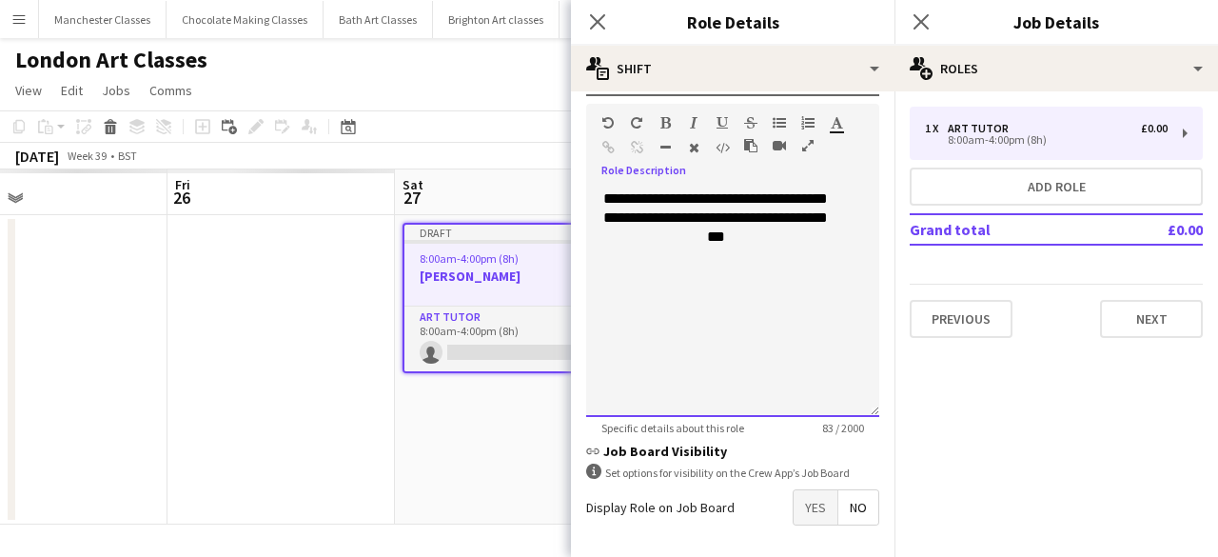
scroll to position [476, 0]
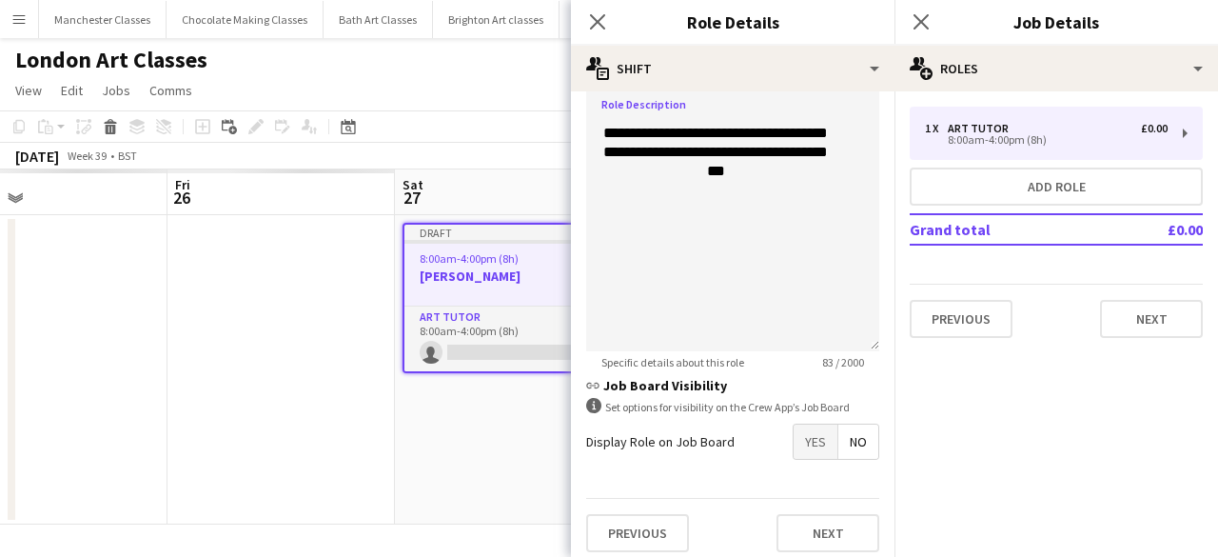
click at [814, 457] on span "Yes" at bounding box center [815, 441] width 44 height 34
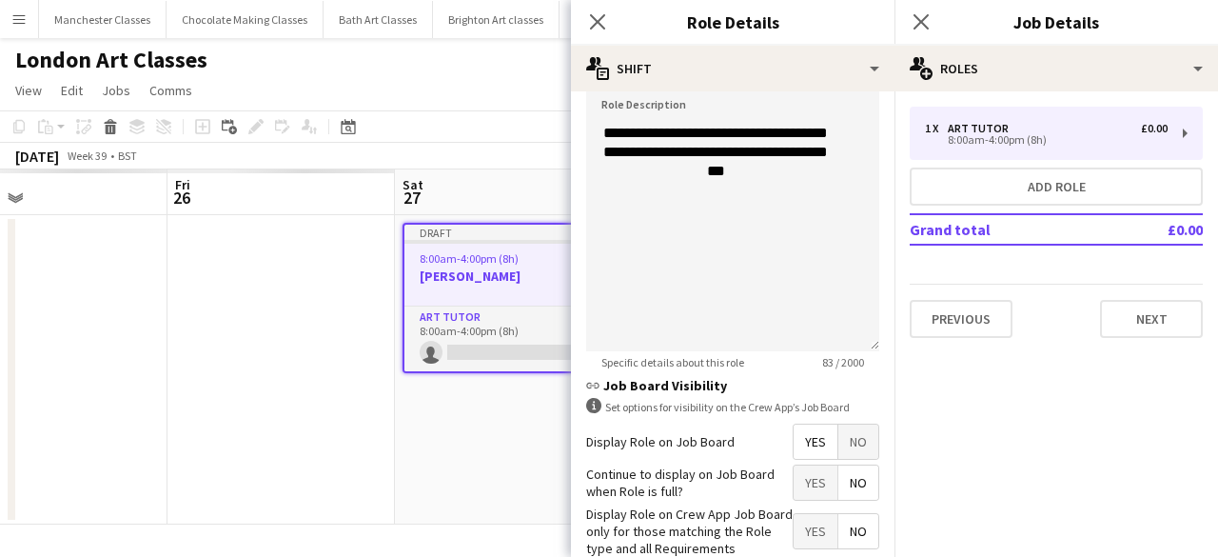
click at [845, 483] on span "No" at bounding box center [858, 482] width 40 height 34
click at [793, 528] on span "Yes" at bounding box center [815, 531] width 44 height 34
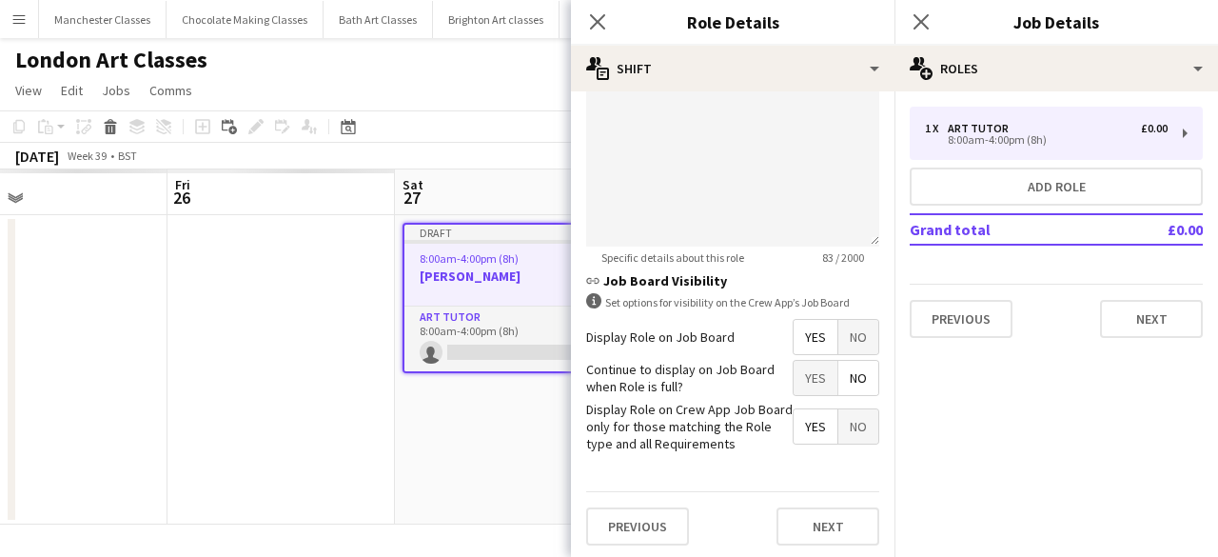
scroll to position [582, 0]
click at [820, 512] on button "Next" at bounding box center [827, 524] width 103 height 38
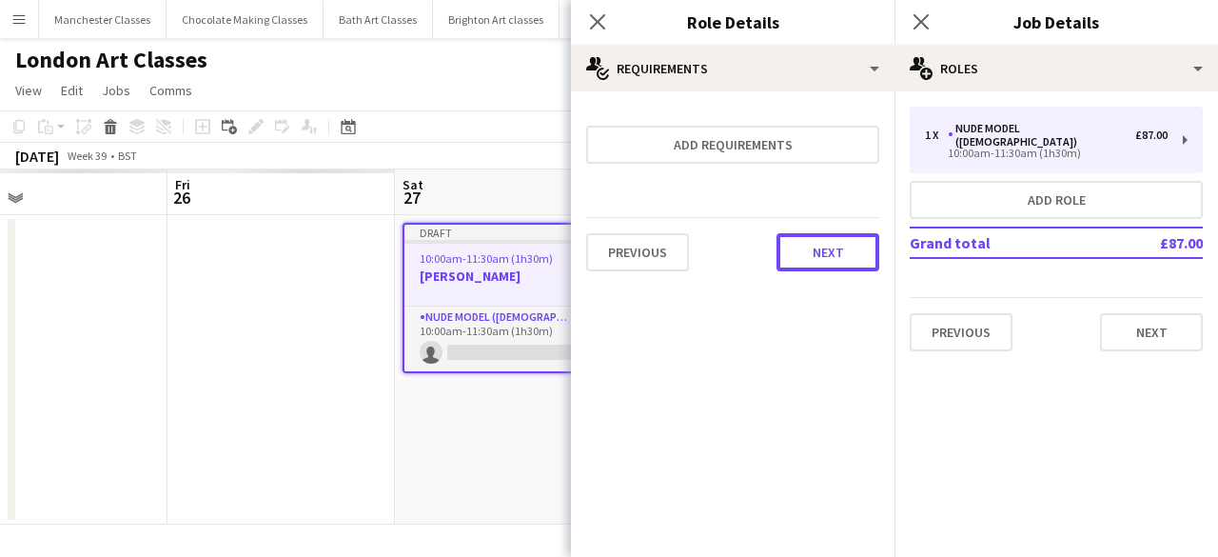
drag, startPoint x: 822, startPoint y: 245, endPoint x: 812, endPoint y: 248, distance: 9.9
click at [822, 245] on button "Next" at bounding box center [827, 252] width 103 height 38
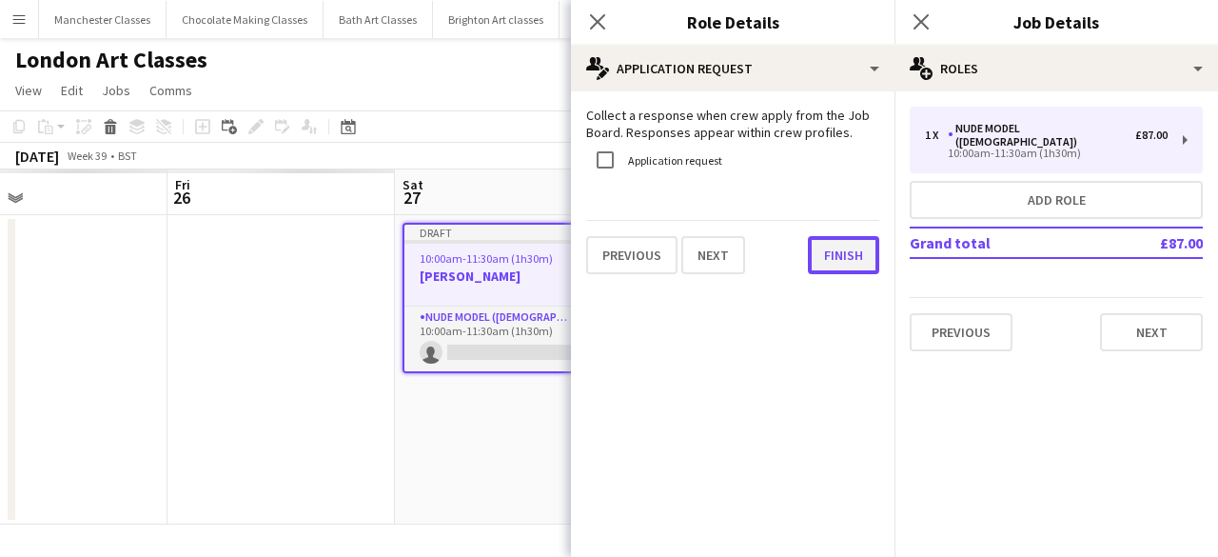
click at [827, 267] on button "Finish" at bounding box center [843, 255] width 71 height 38
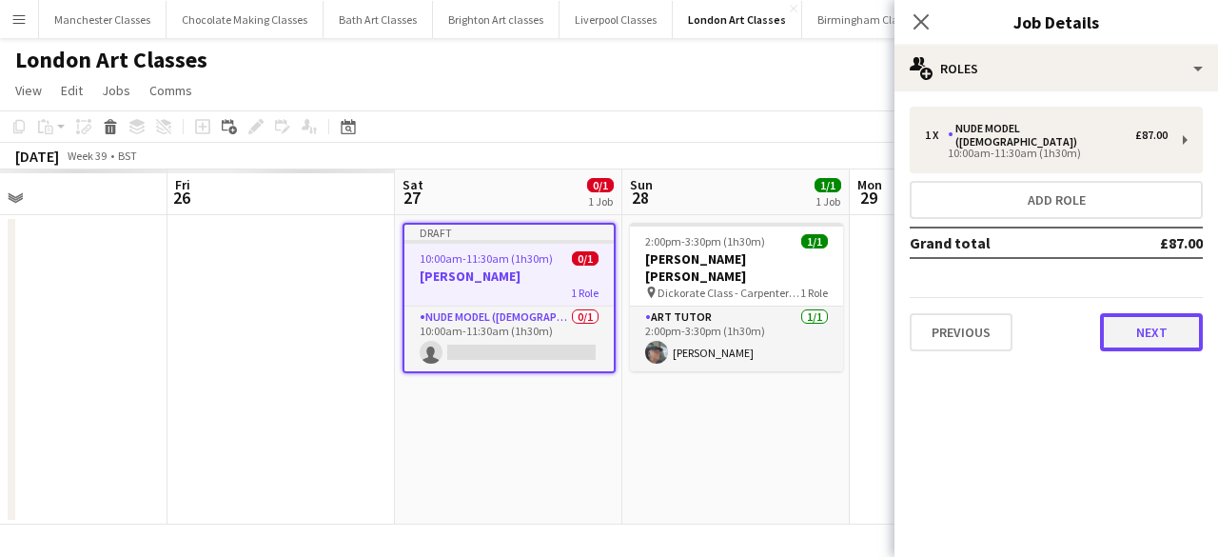
click at [1155, 324] on button "Next" at bounding box center [1151, 332] width 103 height 38
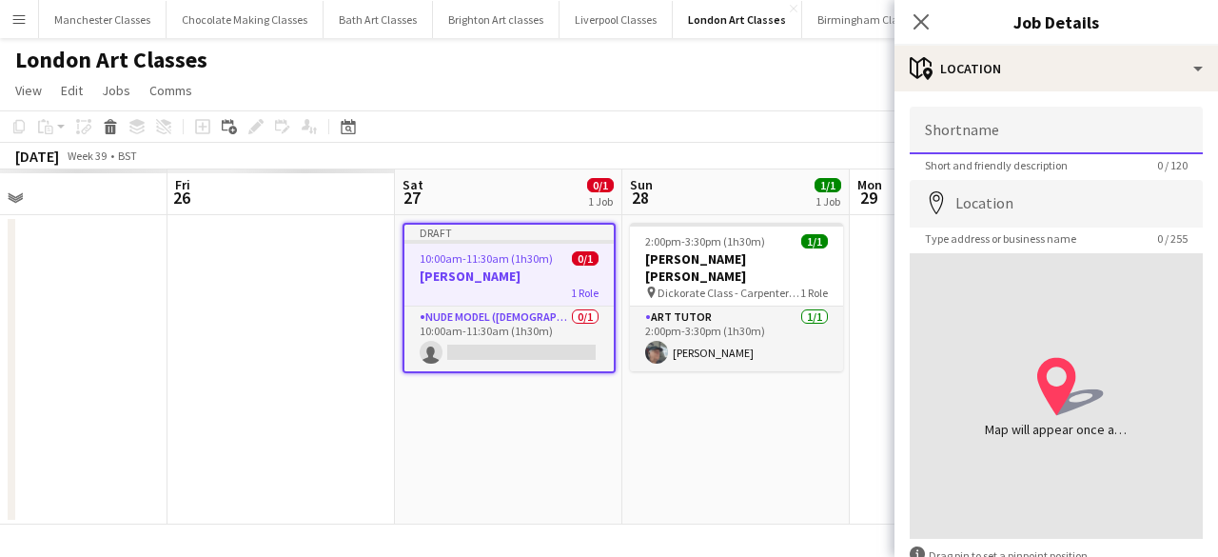
click at [1008, 146] on input "Shortname" at bounding box center [1056, 131] width 293 height 48
type input "**********"
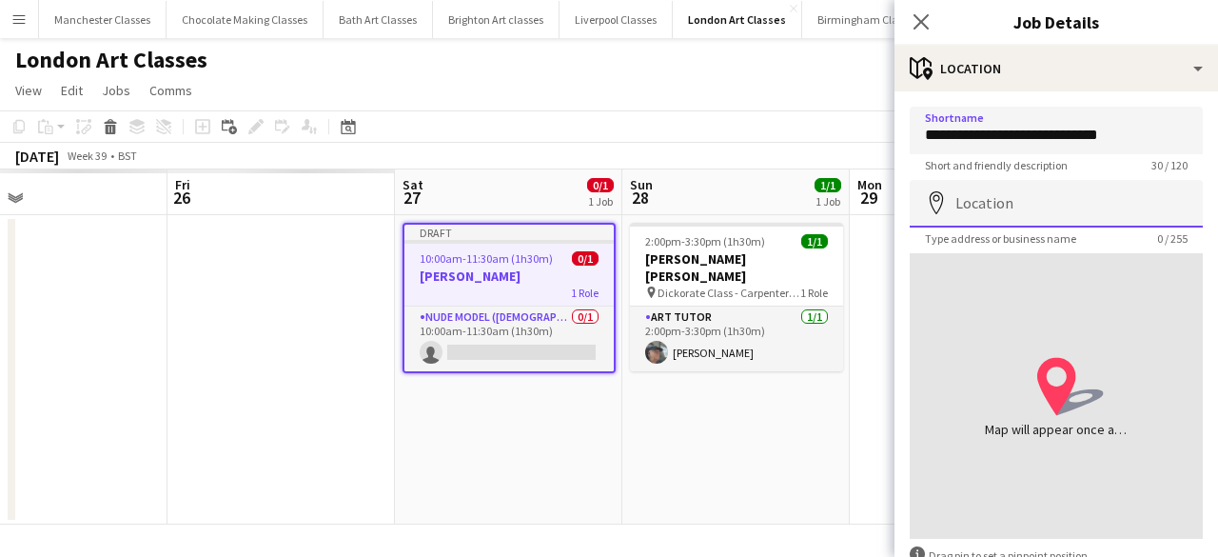
click at [1004, 188] on input "Location" at bounding box center [1056, 204] width 293 height 48
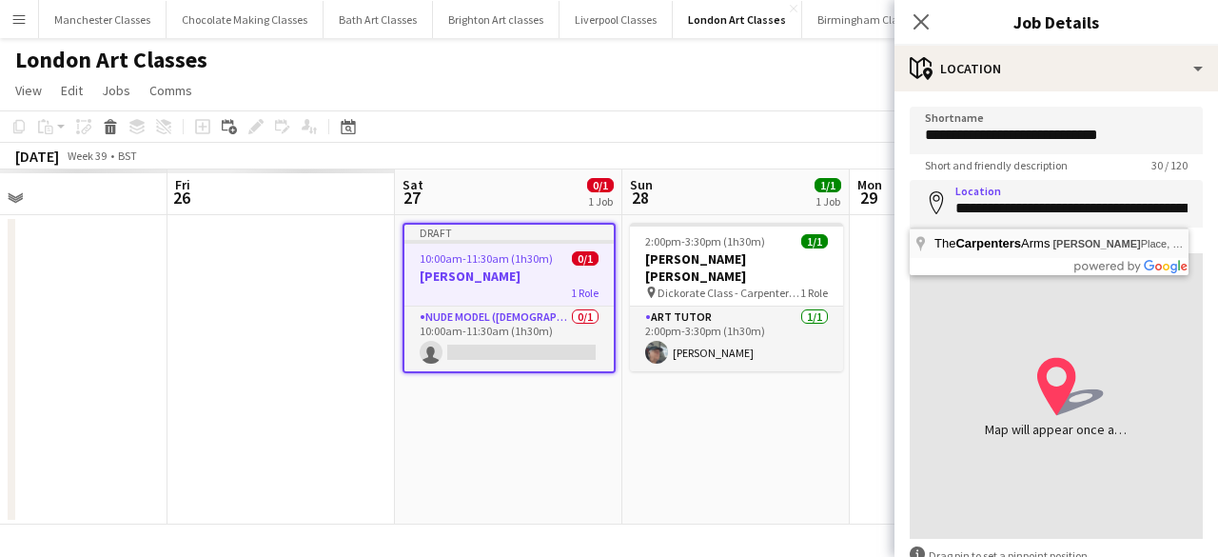
type input "**********"
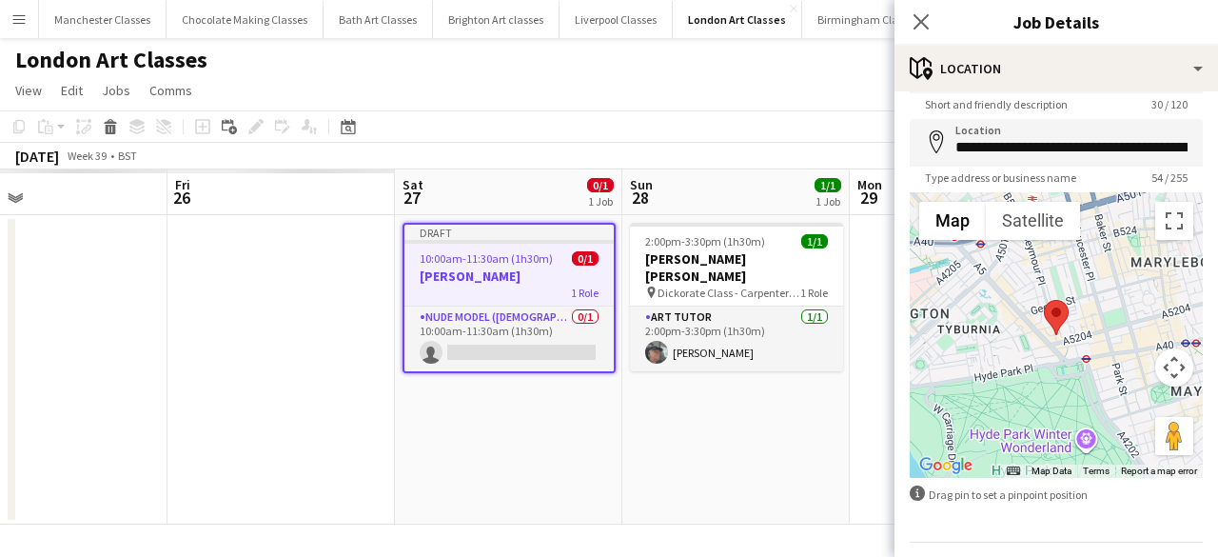
scroll to position [115, 0]
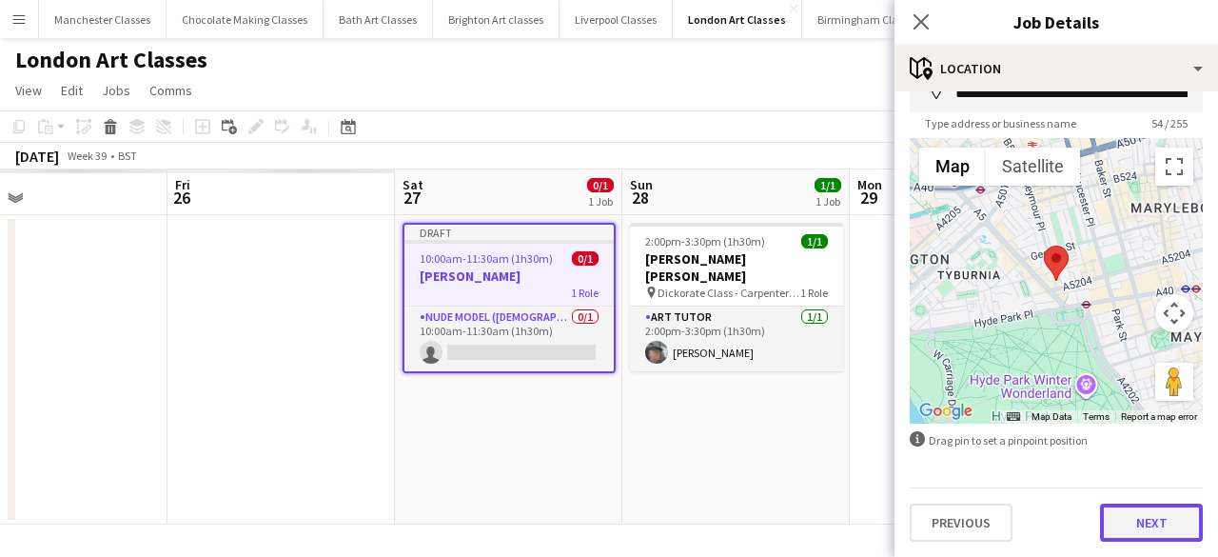
click at [1143, 519] on button "Next" at bounding box center [1151, 522] width 103 height 38
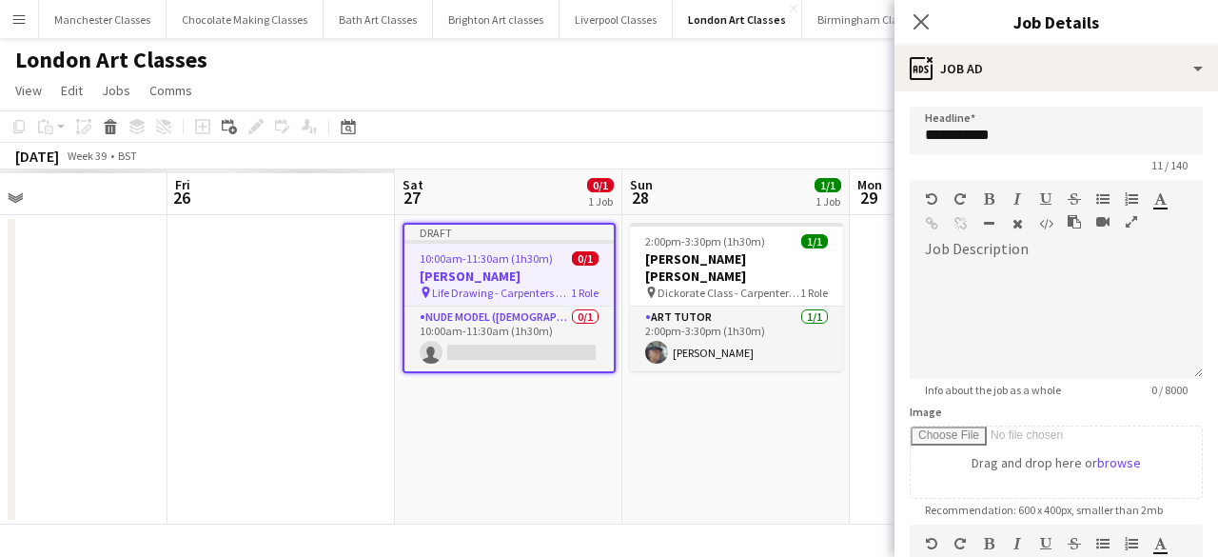
scroll to position [0, 0]
click at [974, 238] on div "default Heading 1 Heading 2 Heading 3 Heading 4 Heading 5 Heading 6 Heading 7 P…" at bounding box center [1056, 215] width 293 height 71
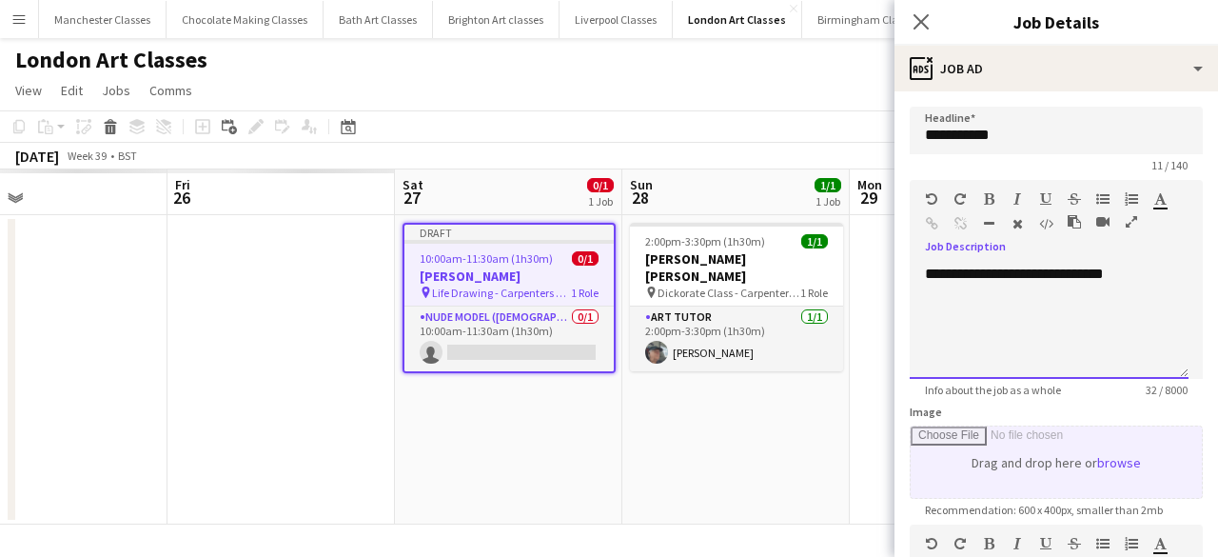
scroll to position [383, 0]
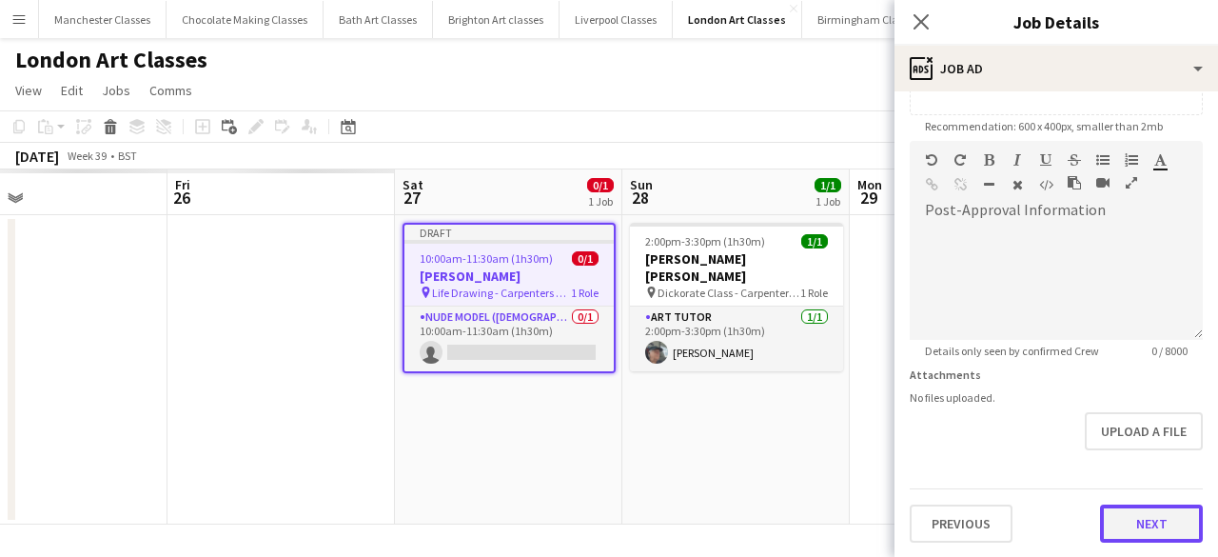
click at [1122, 517] on button "Next" at bounding box center [1151, 523] width 103 height 38
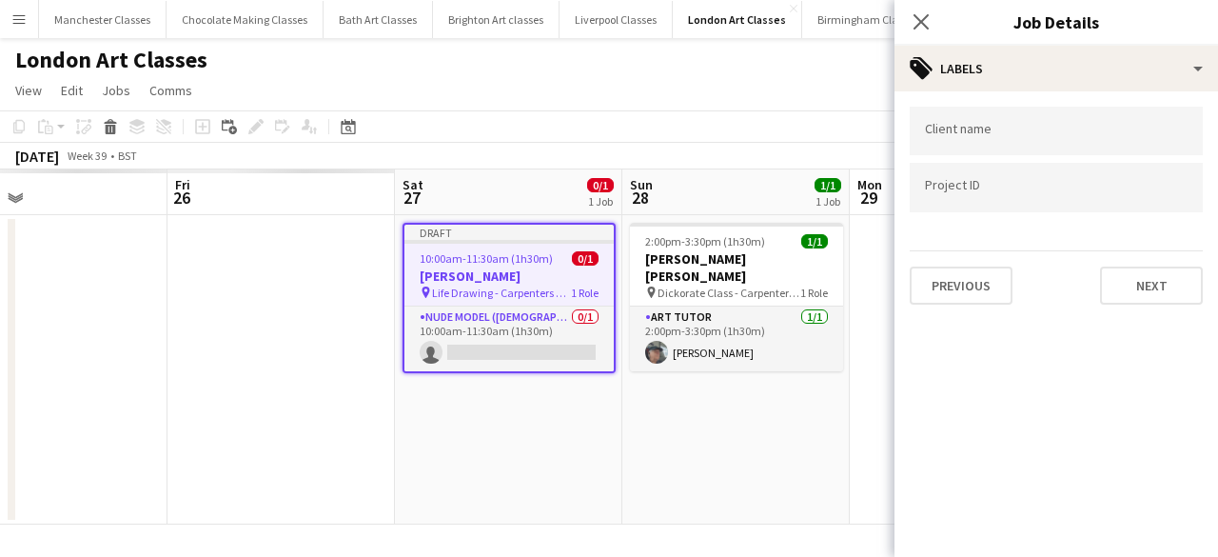
scroll to position [0, 0]
click at [792, 476] on app-date-cell "2:00pm-3:30pm (1h30m) 1/1 Cindy Silva Pinheiro pin Dickorate Class - Carpenters…" at bounding box center [735, 369] width 227 height 309
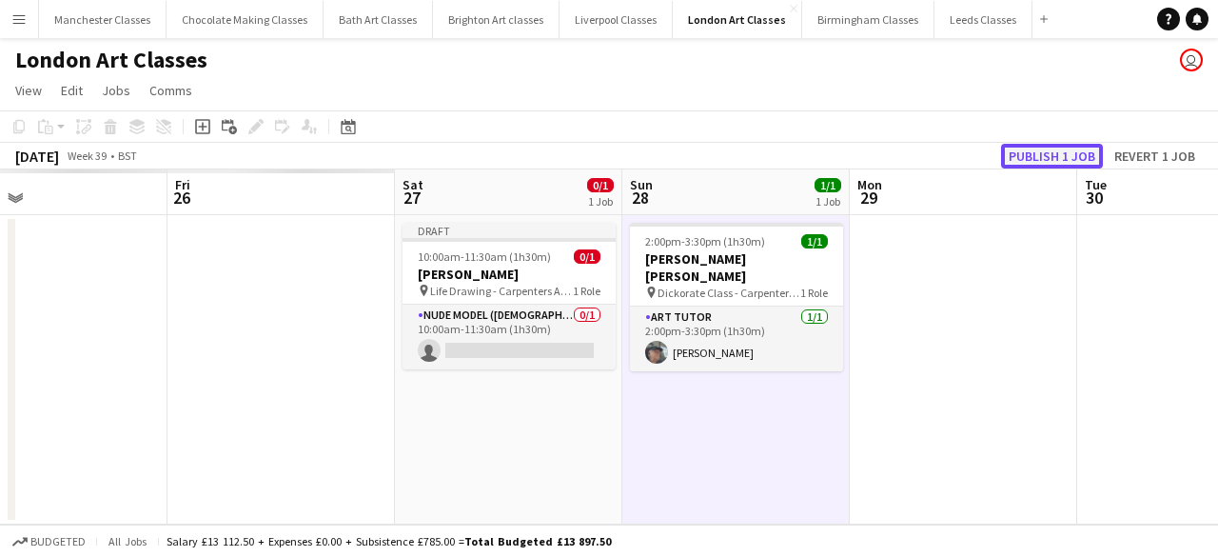
click at [1074, 161] on button "Publish 1 job" at bounding box center [1052, 156] width 102 height 25
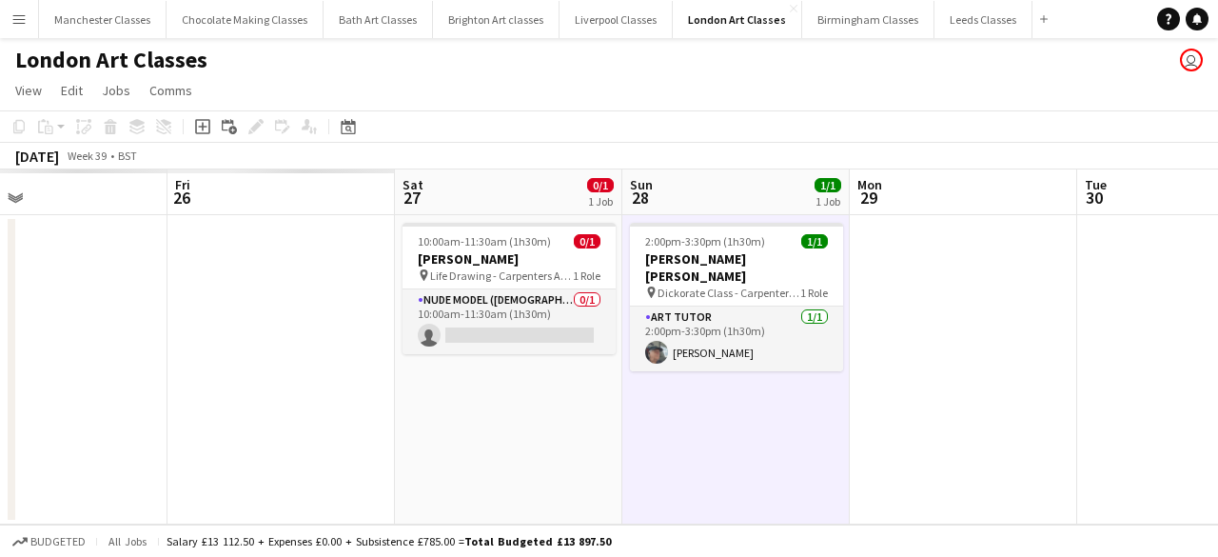
click at [23, 26] on app-icon "Menu" at bounding box center [18, 18] width 15 height 15
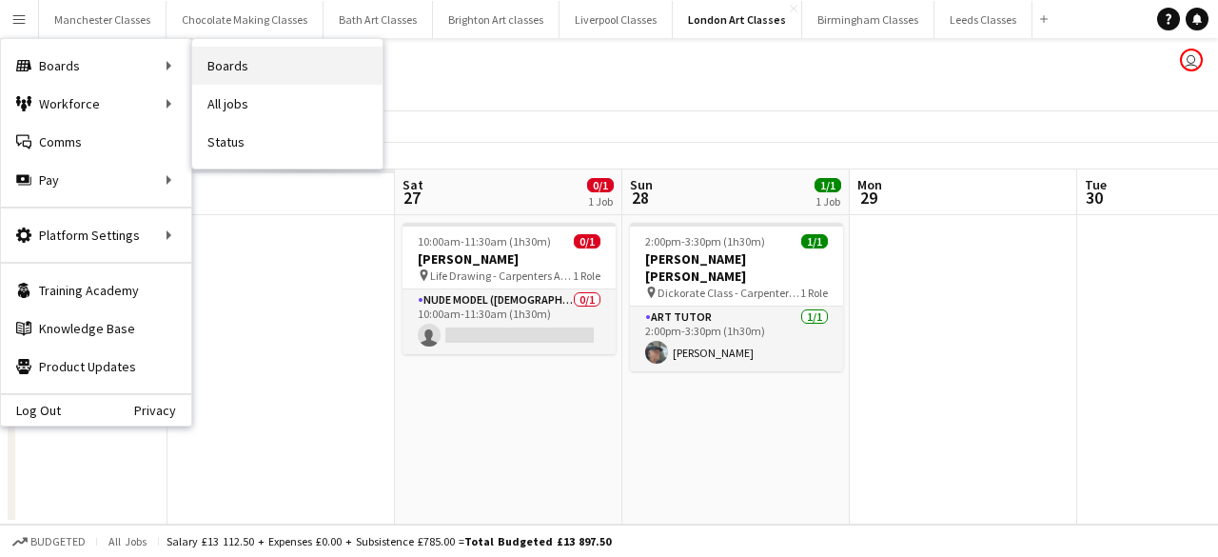
click at [326, 71] on link "Boards" at bounding box center [287, 66] width 190 height 38
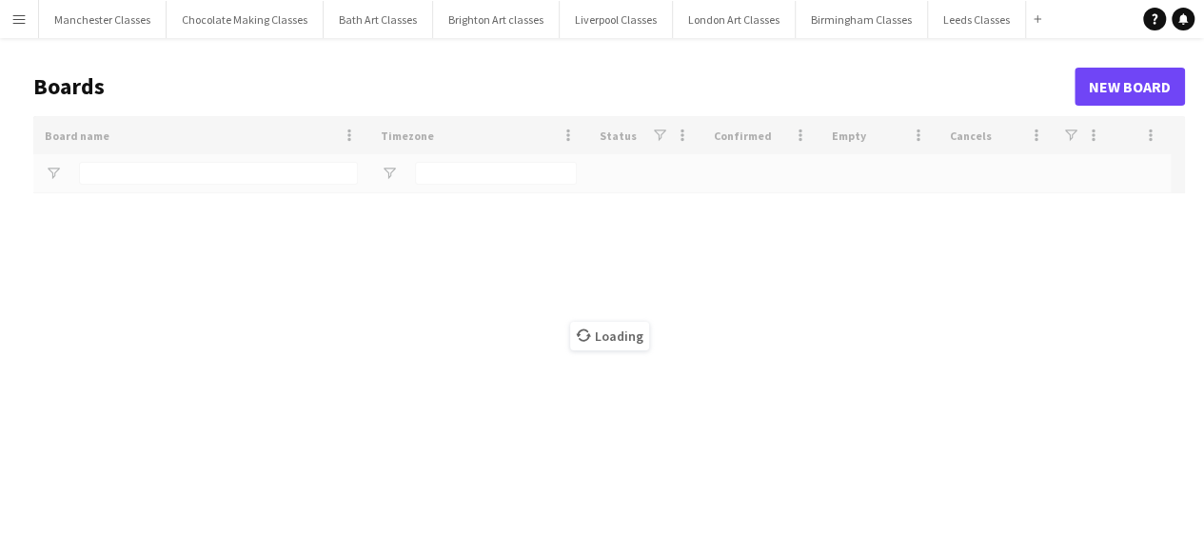
type input "******"
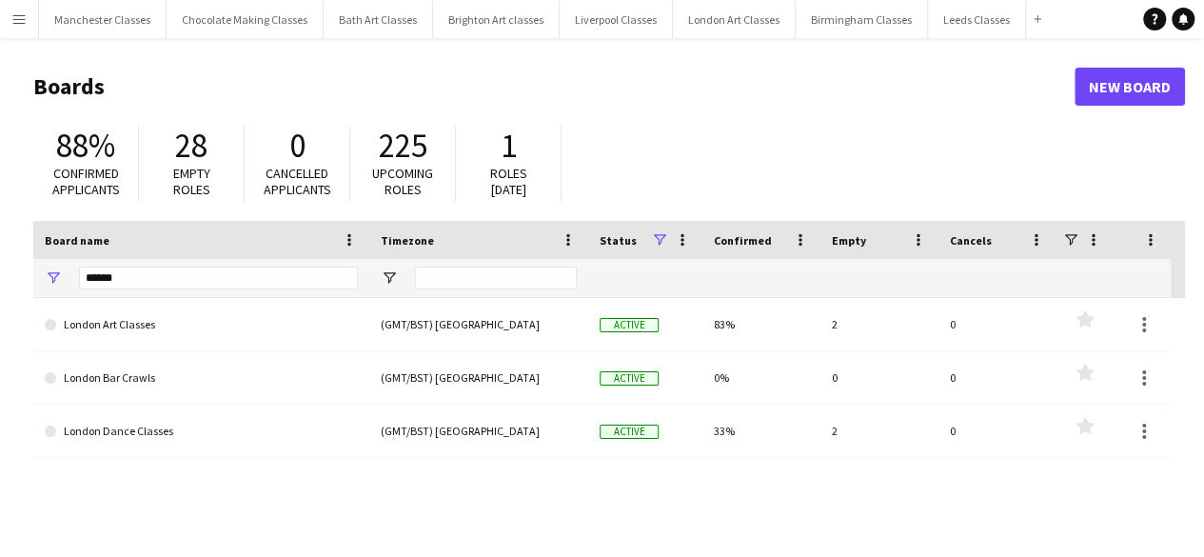
click at [15, 22] on app-icon "Menu" at bounding box center [18, 18] width 15 height 15
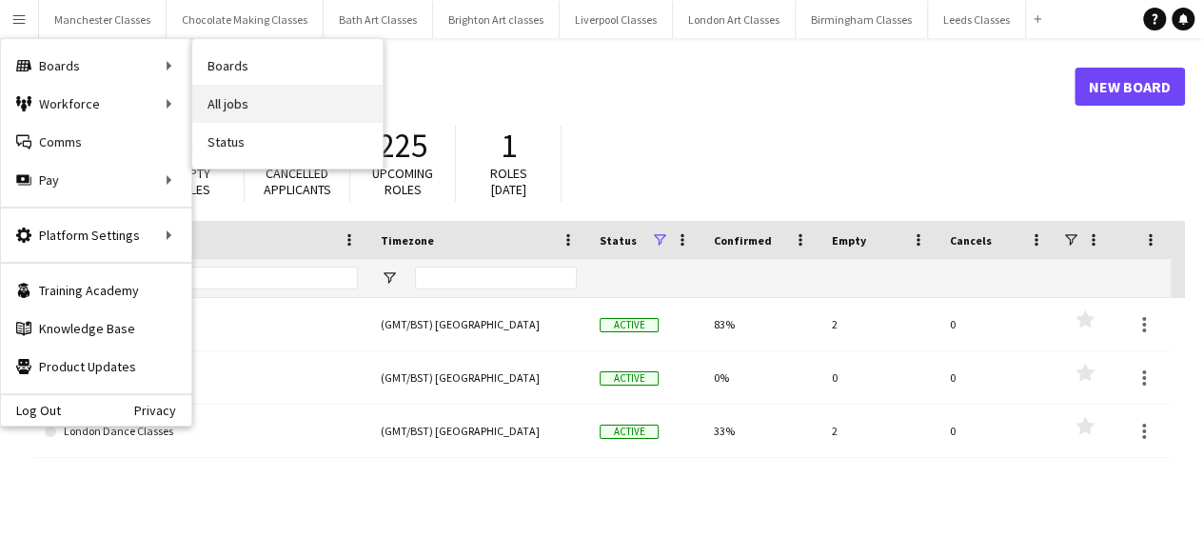
click at [289, 88] on link "All jobs" at bounding box center [287, 104] width 190 height 38
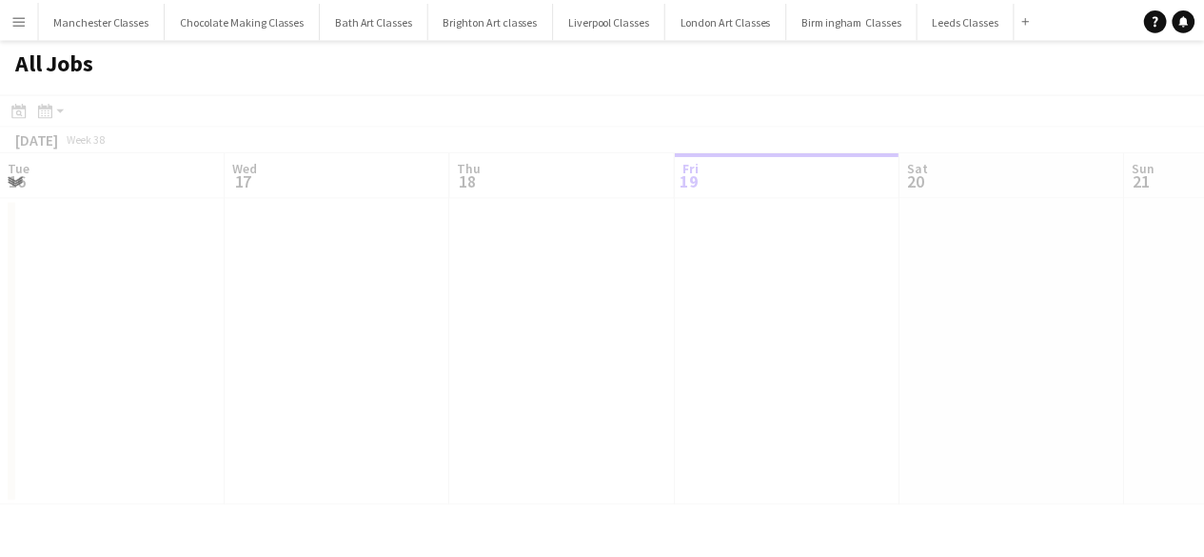
scroll to position [0, 455]
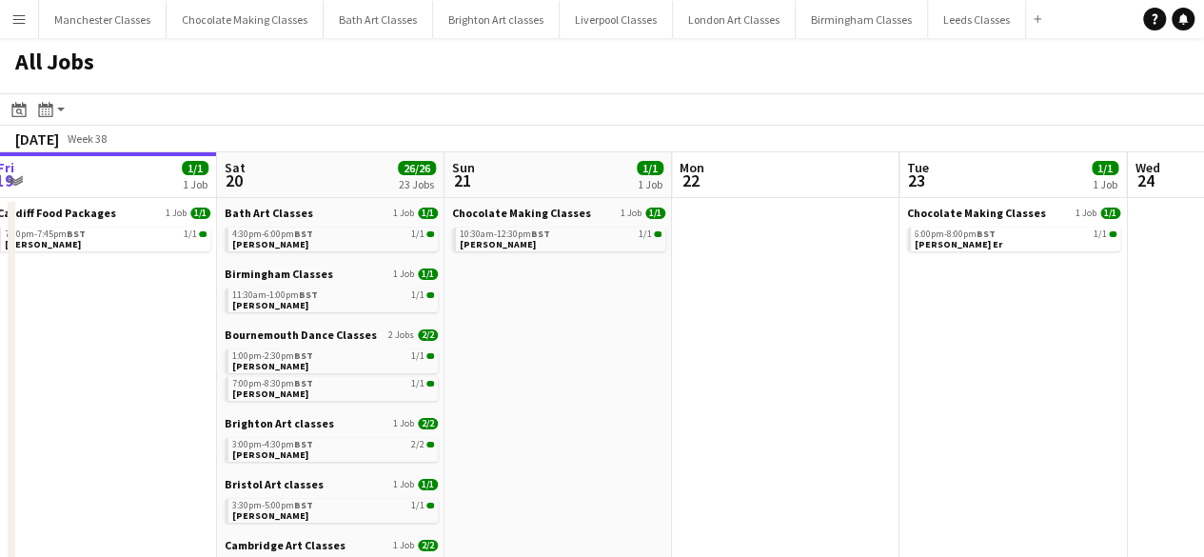
drag, startPoint x: 837, startPoint y: 383, endPoint x: 266, endPoint y: 382, distance: 570.8
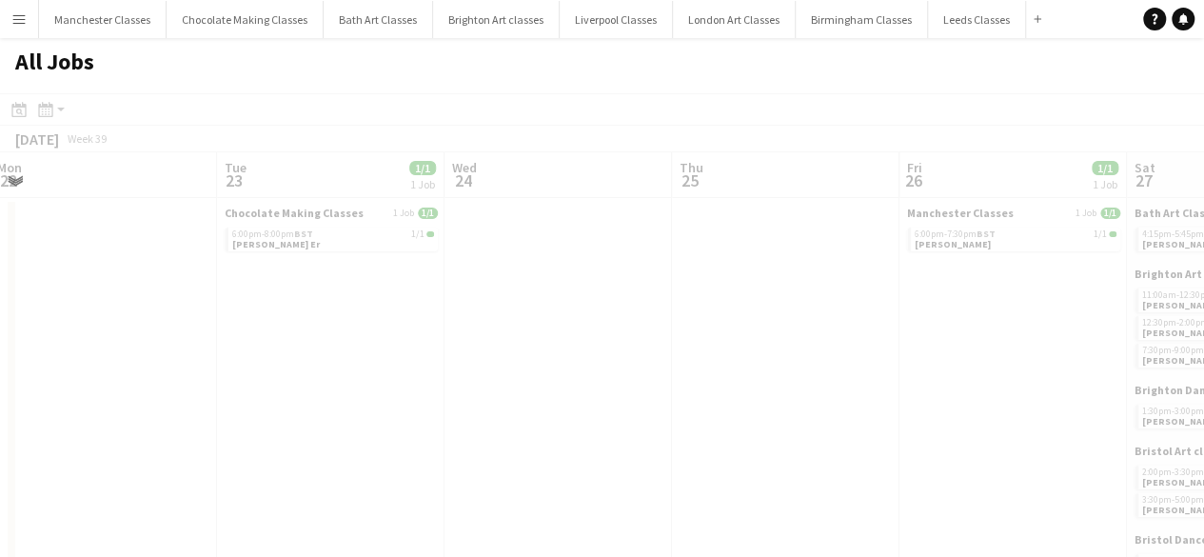
drag, startPoint x: 686, startPoint y: 376, endPoint x: 305, endPoint y: 380, distance: 380.6
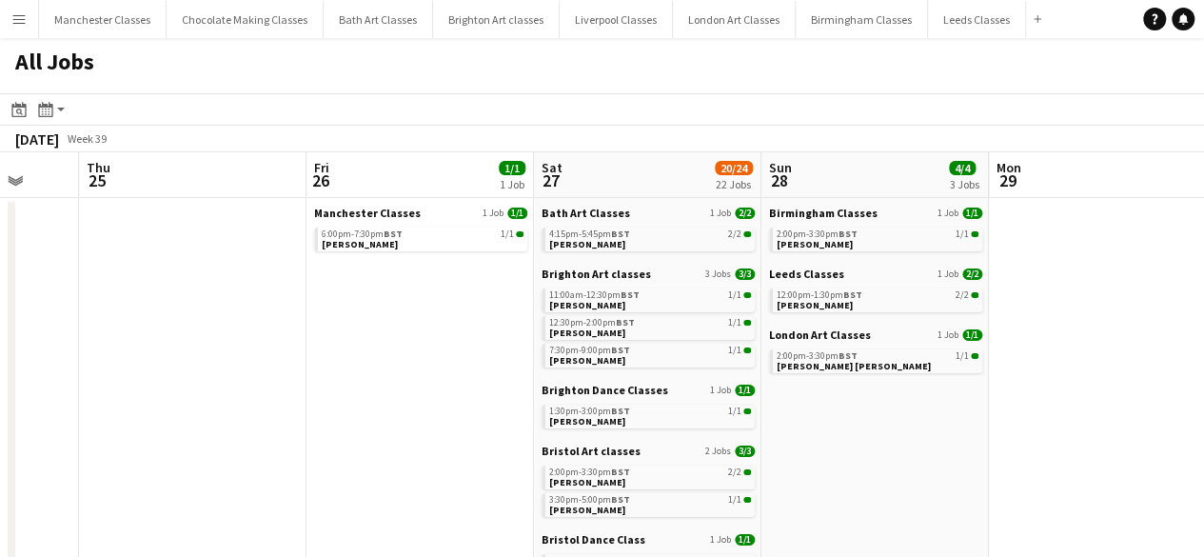
drag, startPoint x: 773, startPoint y: 382, endPoint x: 266, endPoint y: 393, distance: 507.2
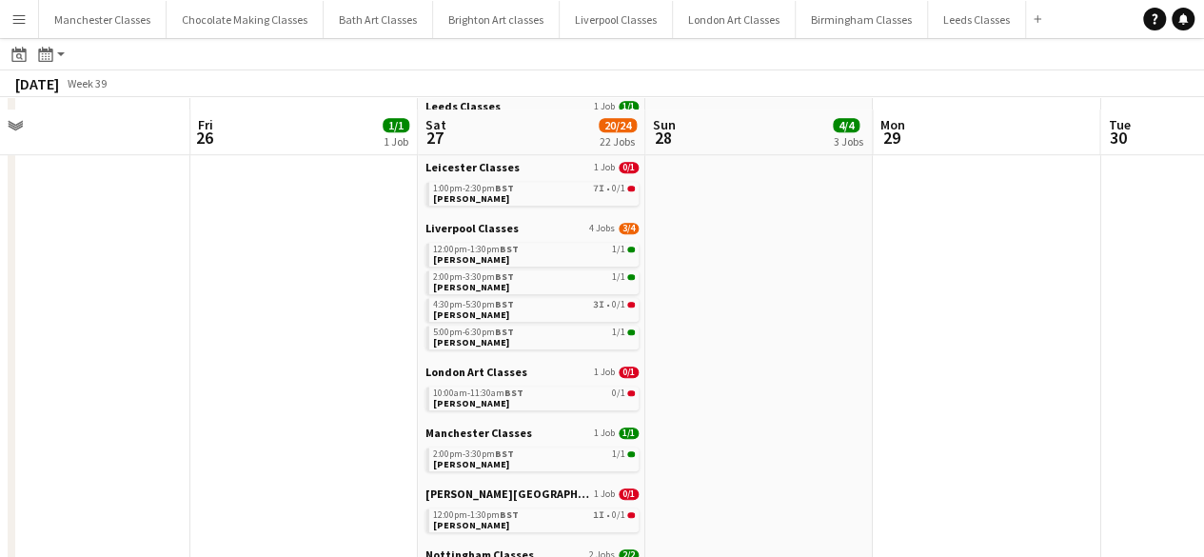
scroll to position [666, 0]
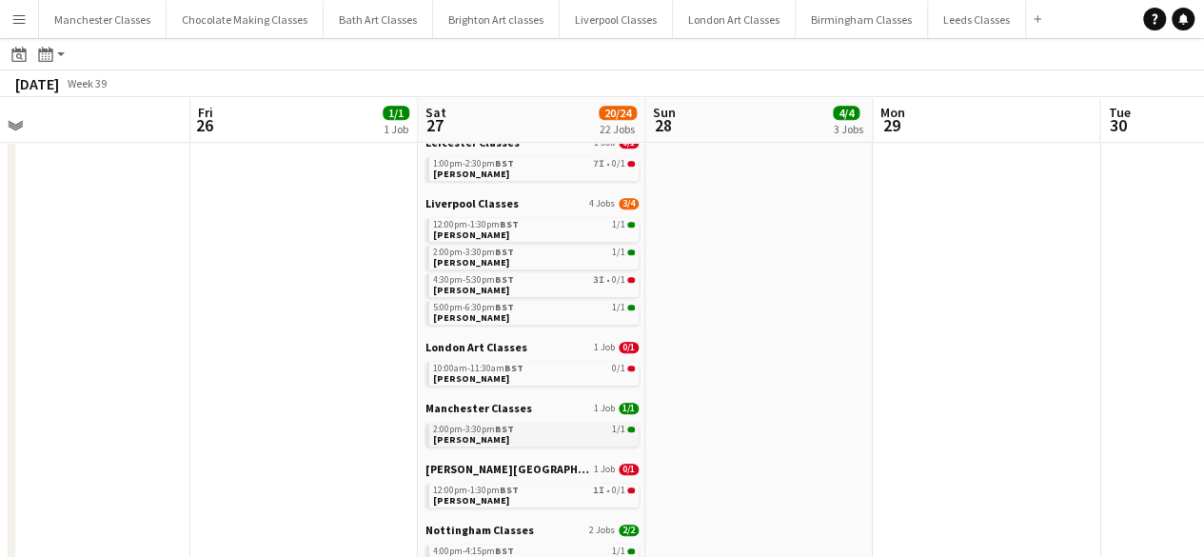
click at [516, 429] on div "2:00pm-3:30pm BST 1/1" at bounding box center [534, 429] width 202 height 10
click at [611, 382] on link "10:00am-11:30am BST 0/1 Sarah Smith" at bounding box center [534, 373] width 202 height 22
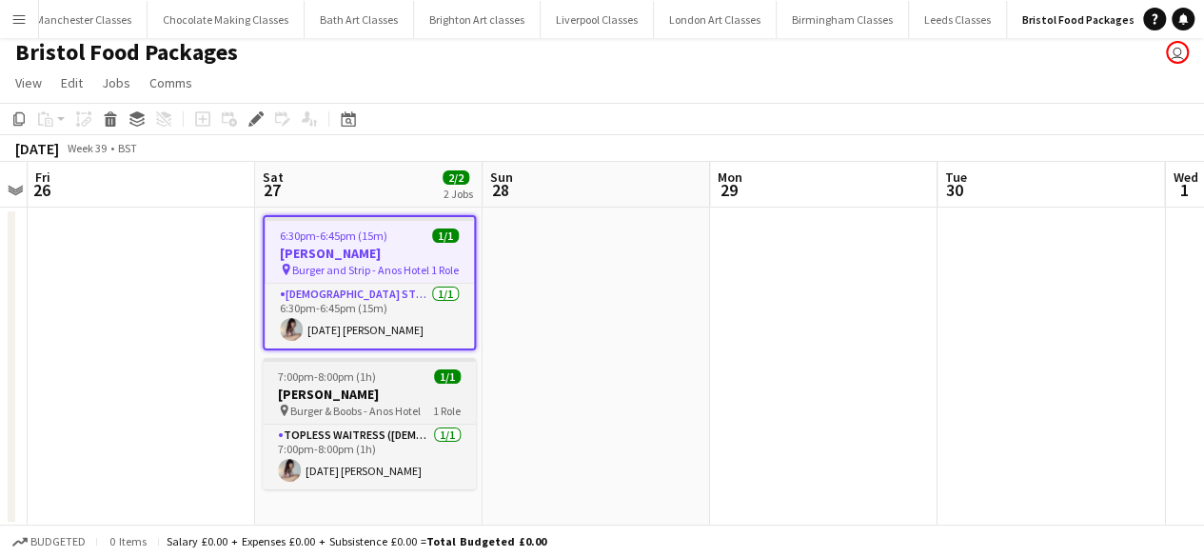
scroll to position [10, 0]
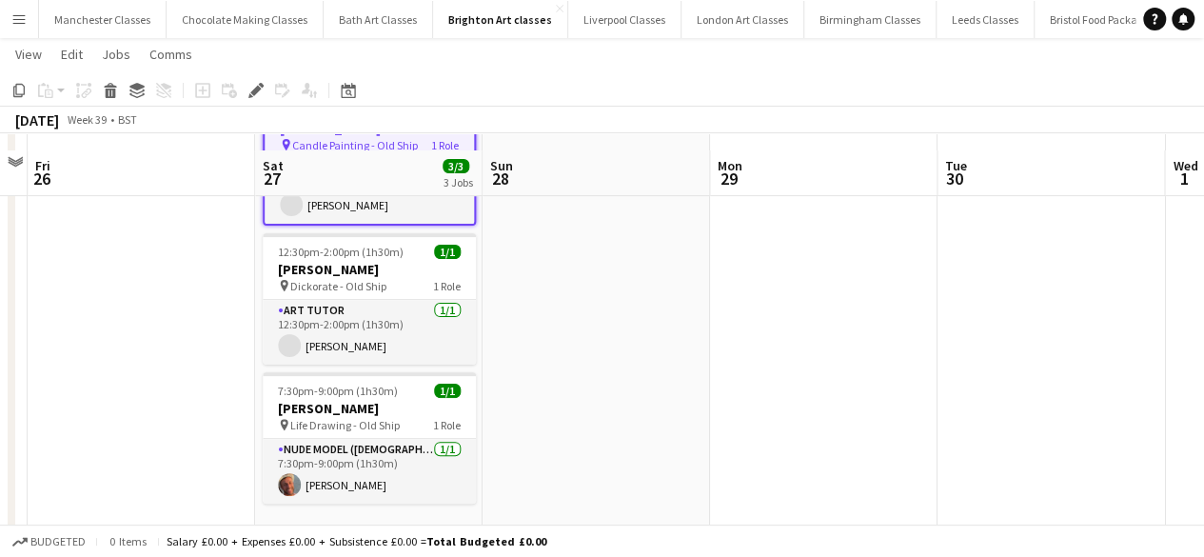
scroll to position [147, 0]
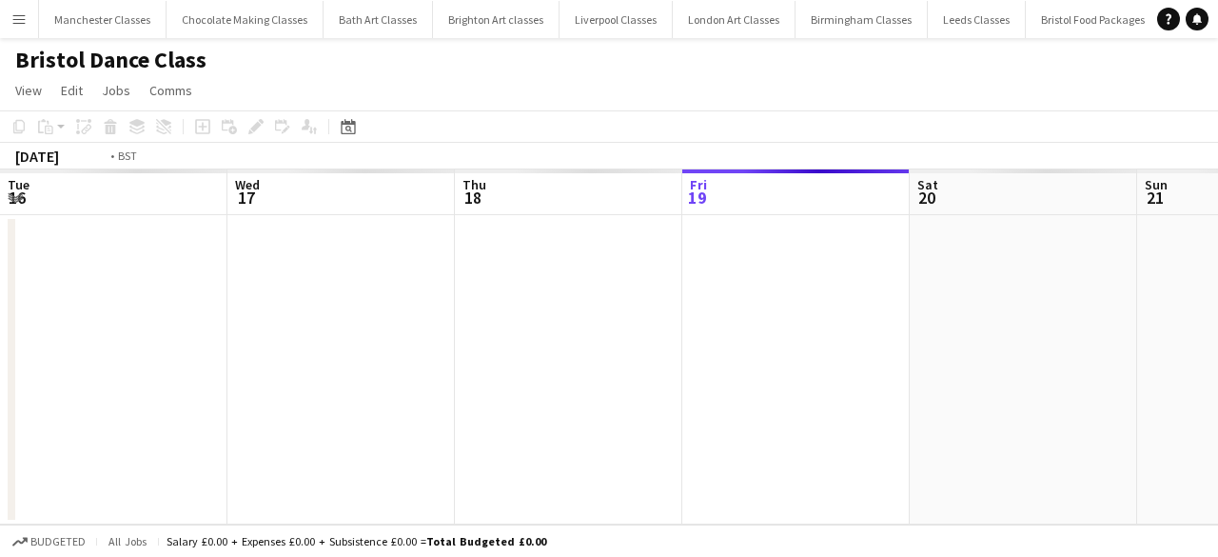
scroll to position [0, 655]
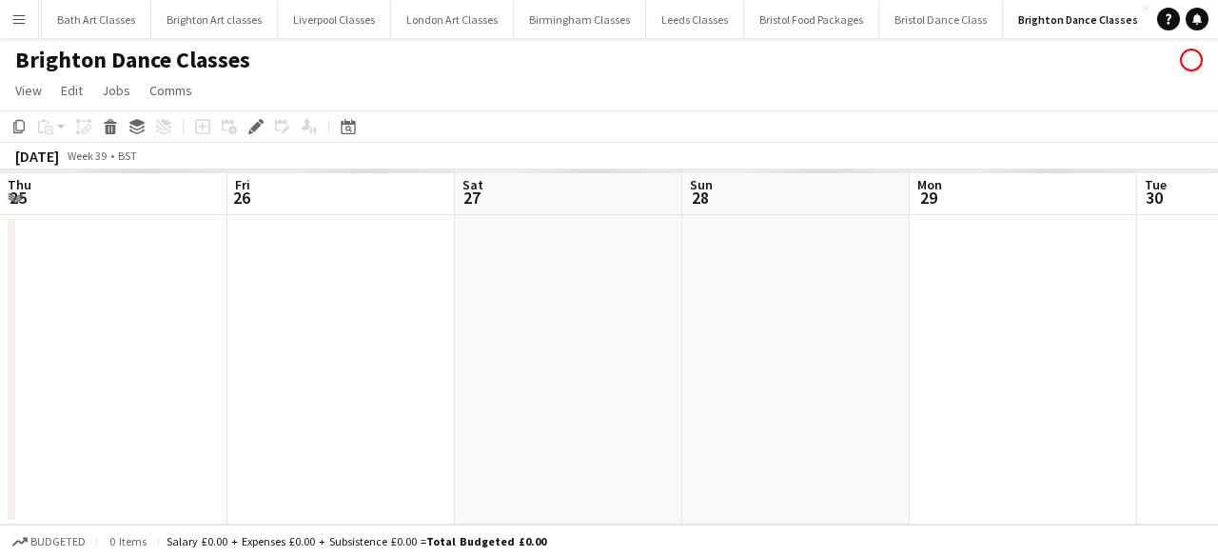
scroll to position [0, 655]
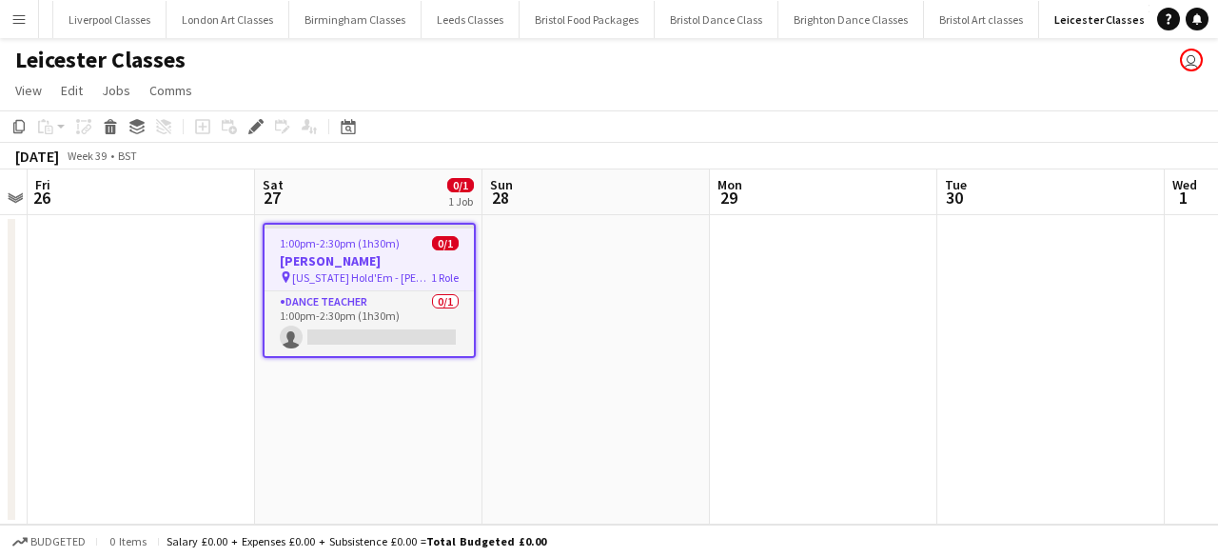
click at [358, 253] on h3 "Clare Cox" at bounding box center [368, 260] width 209 height 17
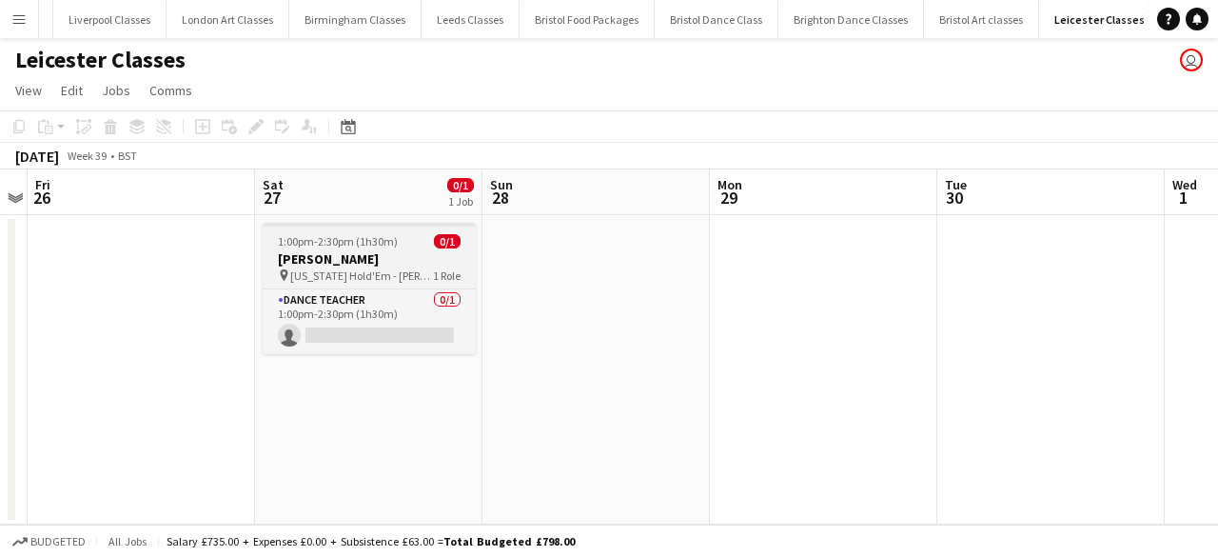
click at [319, 240] on span "1:00pm-2:30pm (1h30m)" at bounding box center [338, 241] width 120 height 14
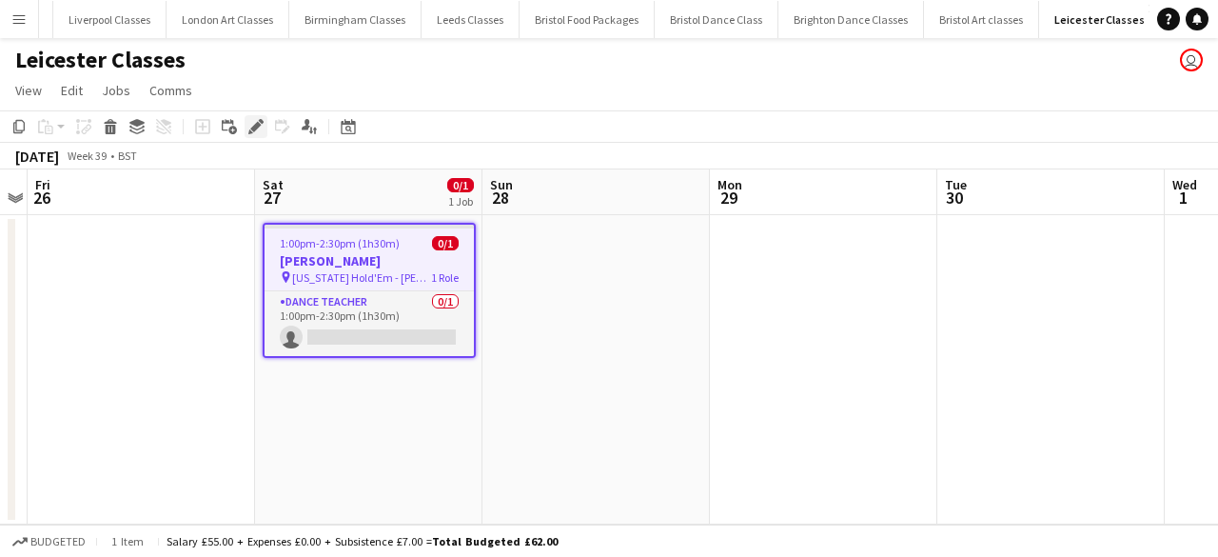
click at [261, 122] on icon at bounding box center [261, 121] width 5 height 5
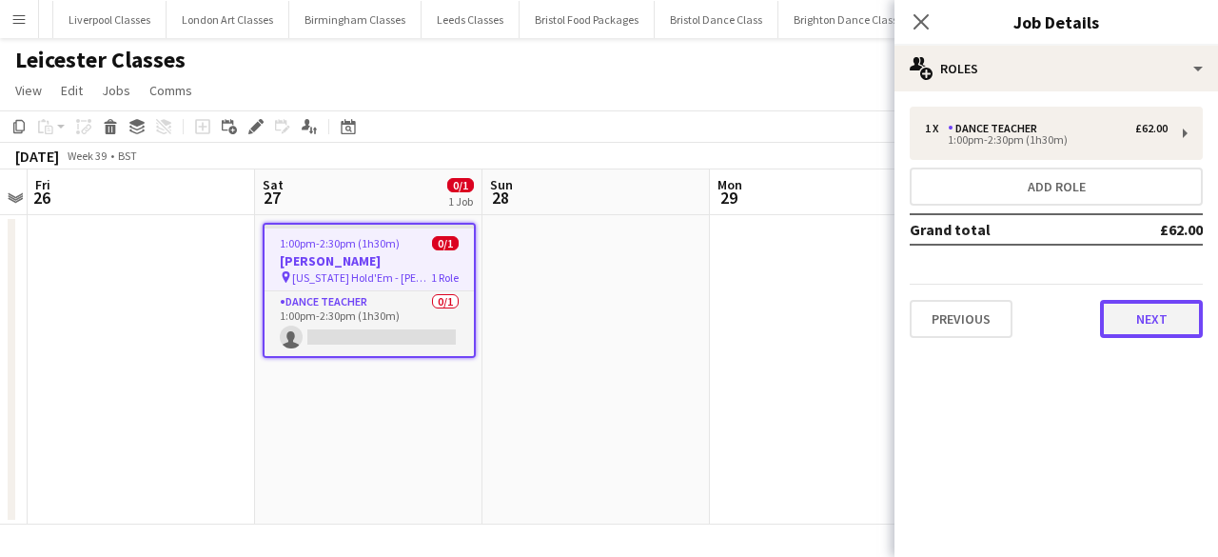
click at [1127, 323] on button "Next" at bounding box center [1151, 319] width 103 height 38
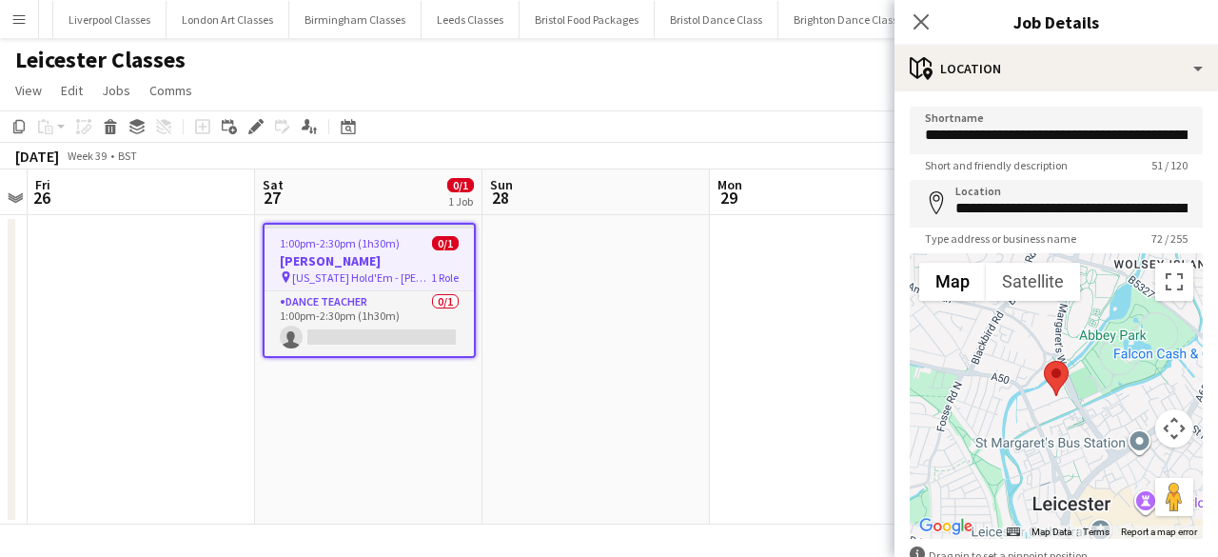
click at [669, 360] on app-date-cell at bounding box center [595, 369] width 227 height 309
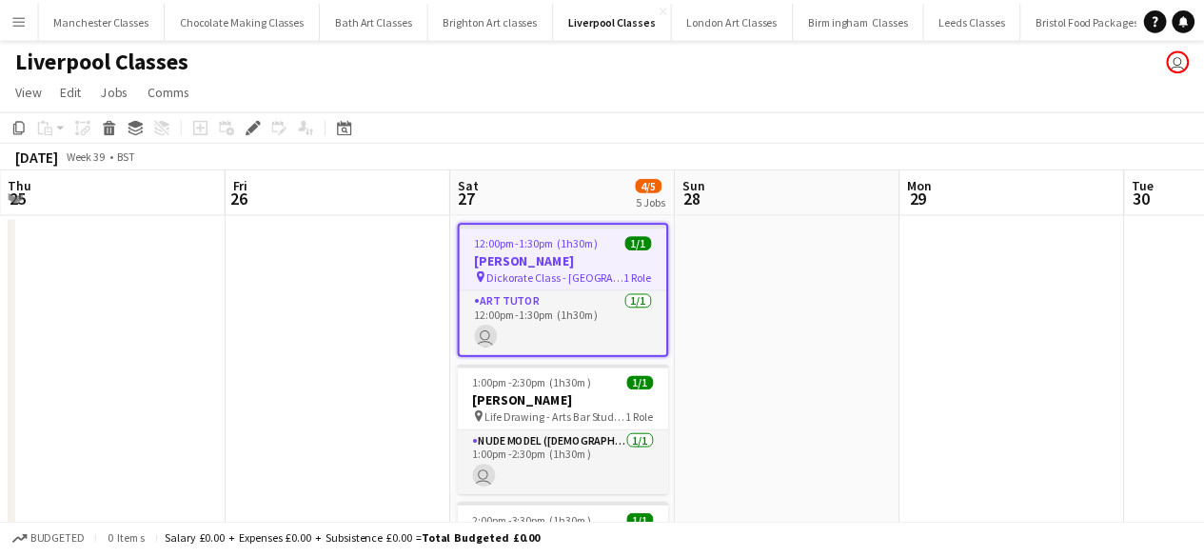
scroll to position [0, 655]
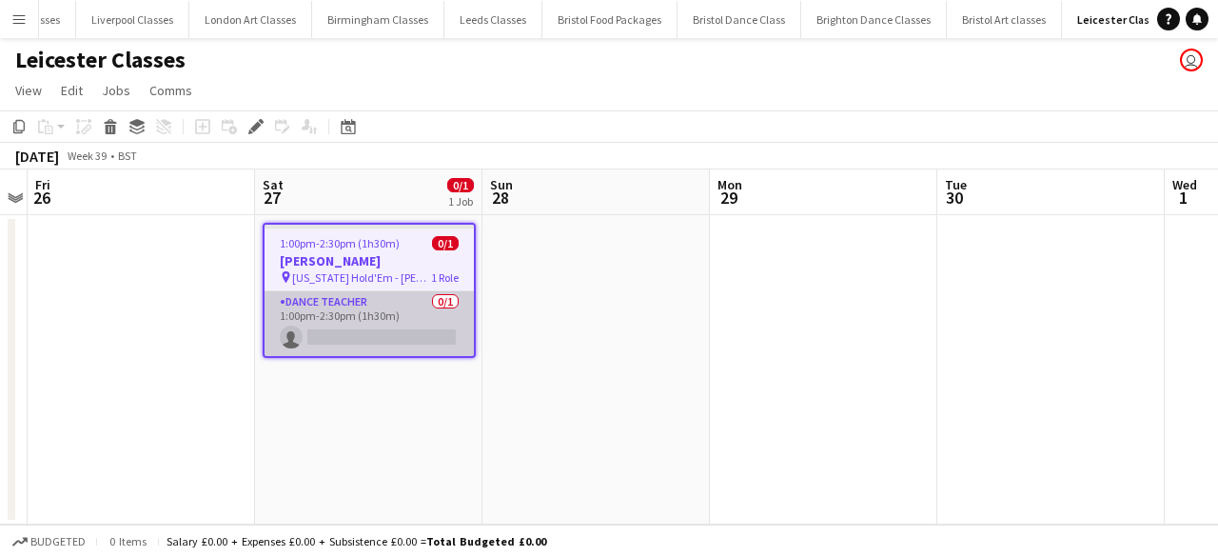
click at [401, 322] on app-card-role "Dance Teacher 0/1 1:00pm-2:30pm (1h30m) single-neutral-actions" at bounding box center [368, 323] width 209 height 65
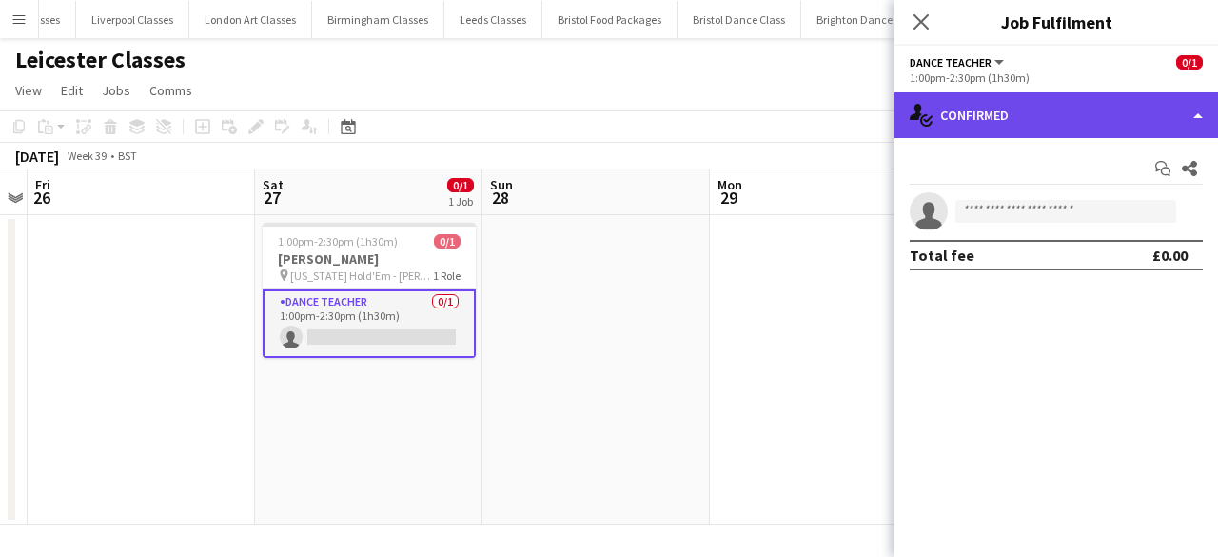
click at [1128, 127] on div "single-neutral-actions-check-2 Confirmed" at bounding box center [1055, 115] width 323 height 46
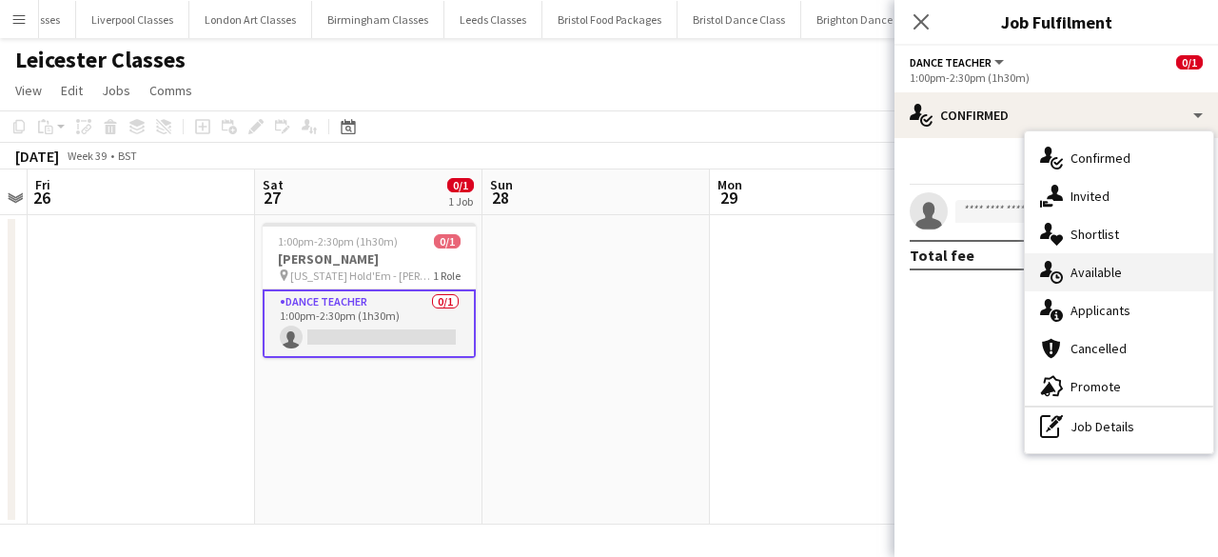
click at [1134, 277] on div "single-neutral-actions-upload Available" at bounding box center [1119, 272] width 188 height 38
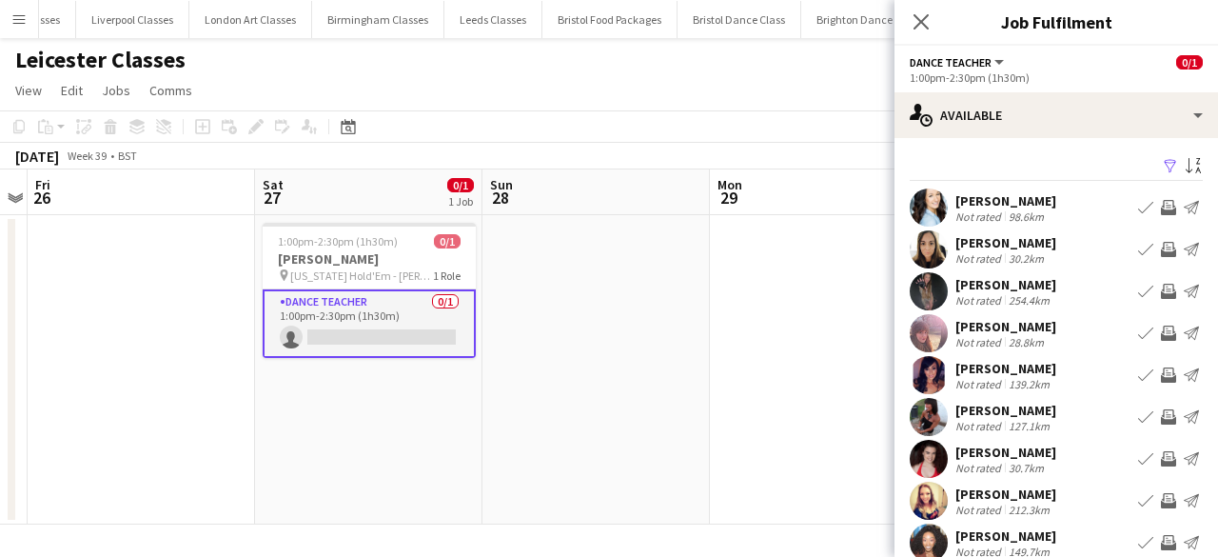
click at [1161, 250] on button "Invite crew" at bounding box center [1168, 249] width 23 height 23
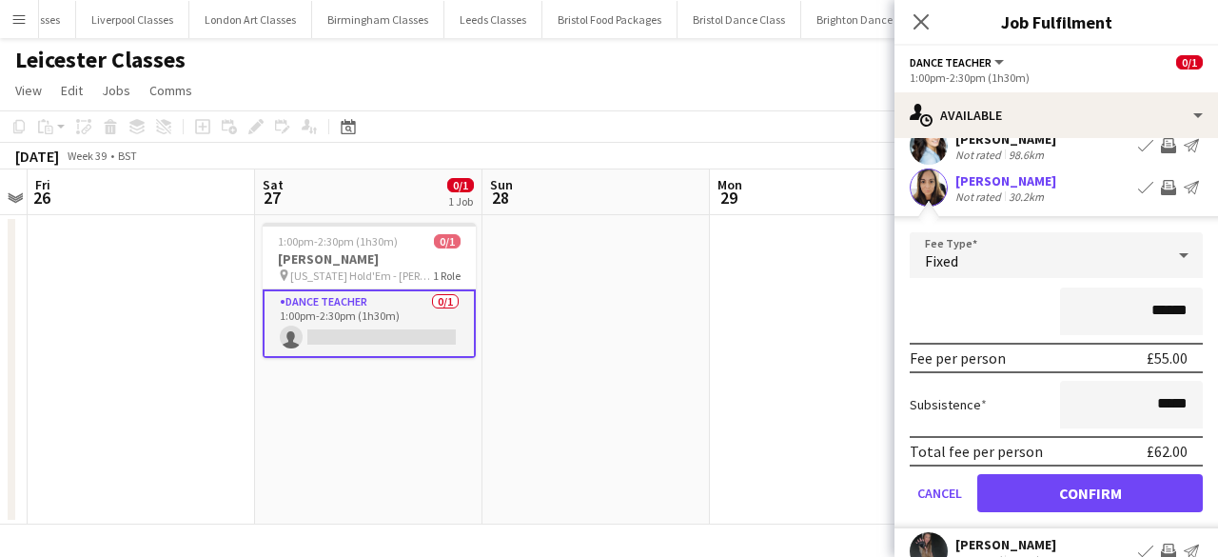
scroll to position [108, 0]
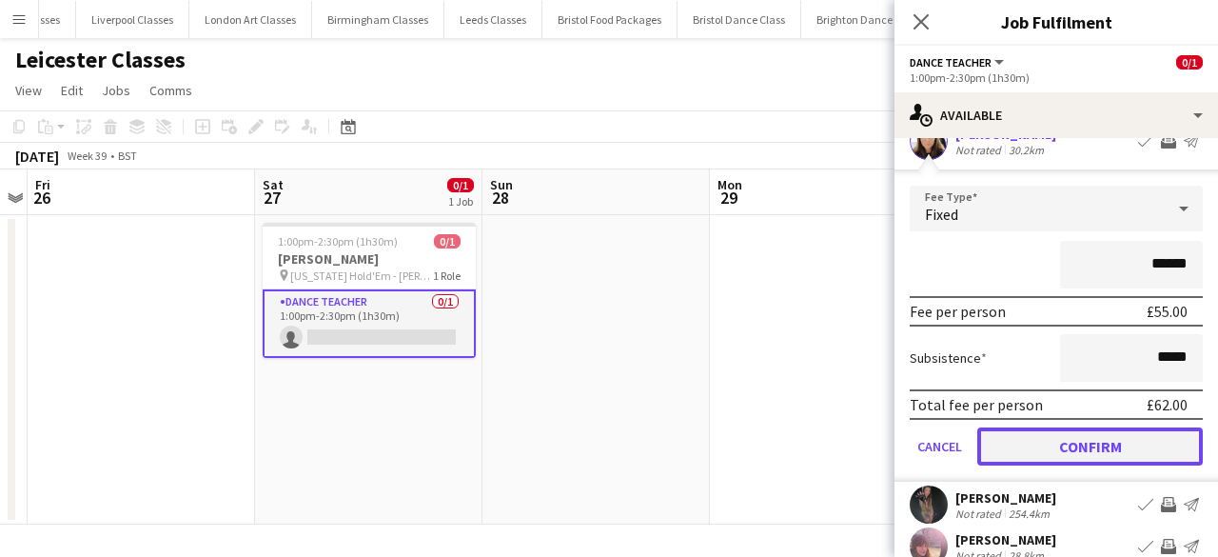
click at [1121, 434] on button "Confirm" at bounding box center [1089, 446] width 225 height 38
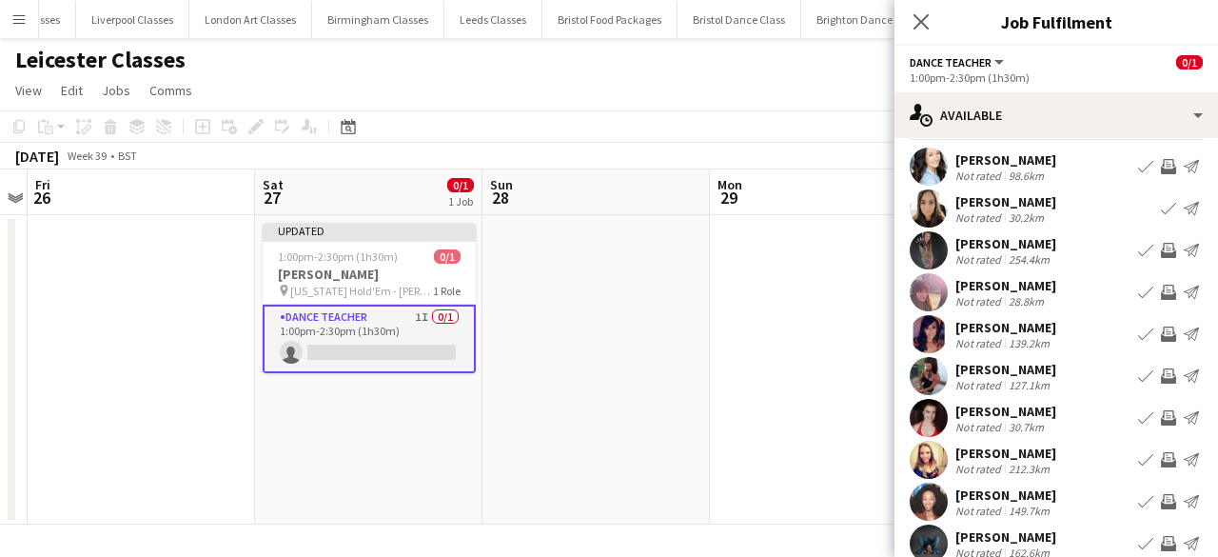
scroll to position [0, 0]
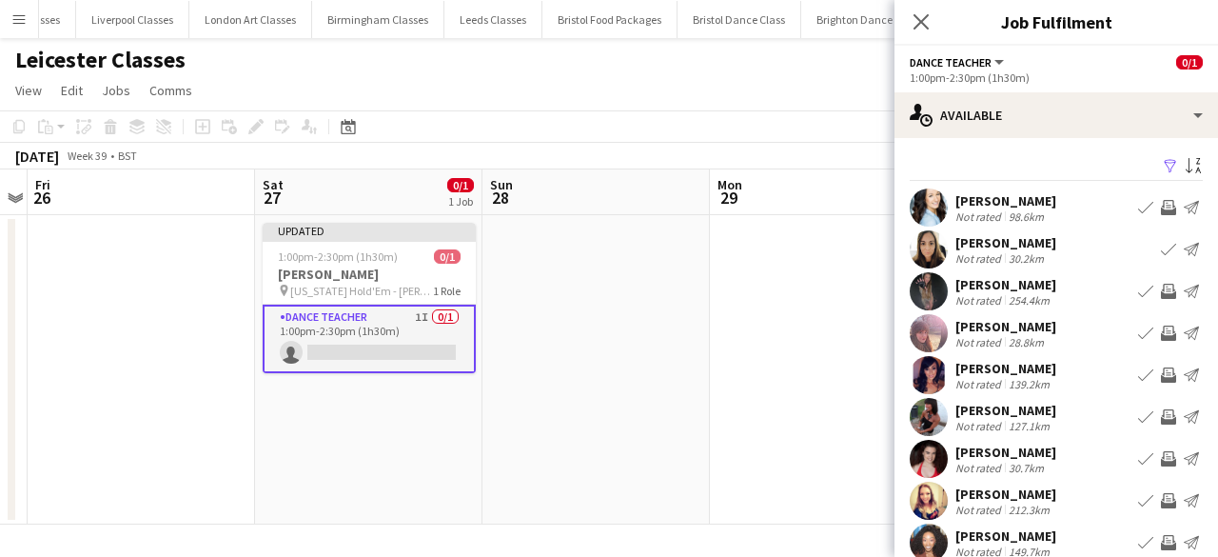
click at [1161, 213] on app-icon "Invite crew" at bounding box center [1168, 207] width 15 height 15
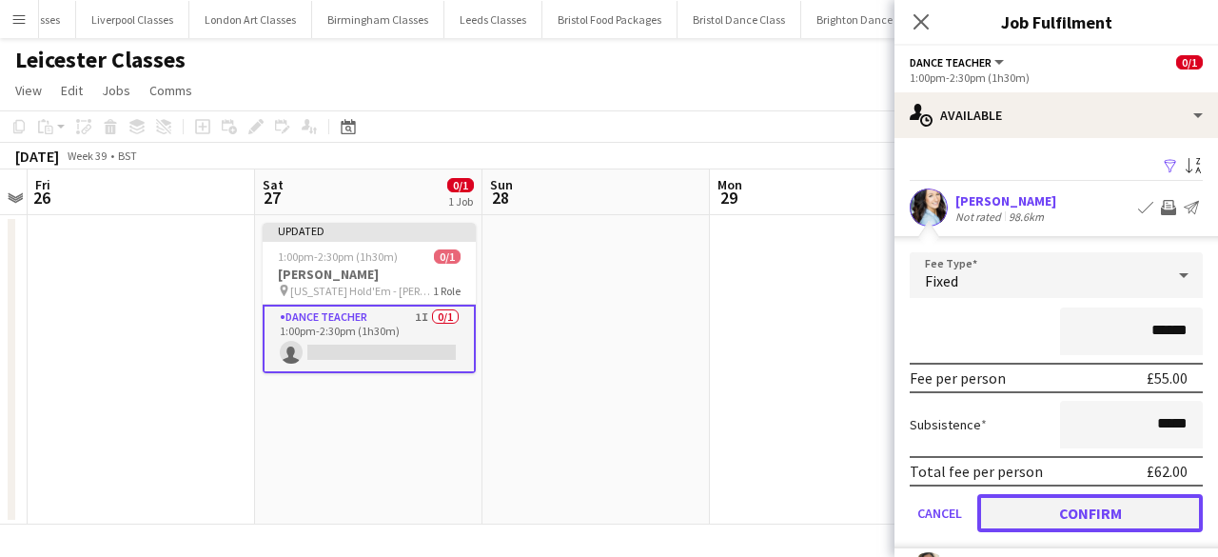
click at [1098, 523] on button "Confirm" at bounding box center [1089, 513] width 225 height 38
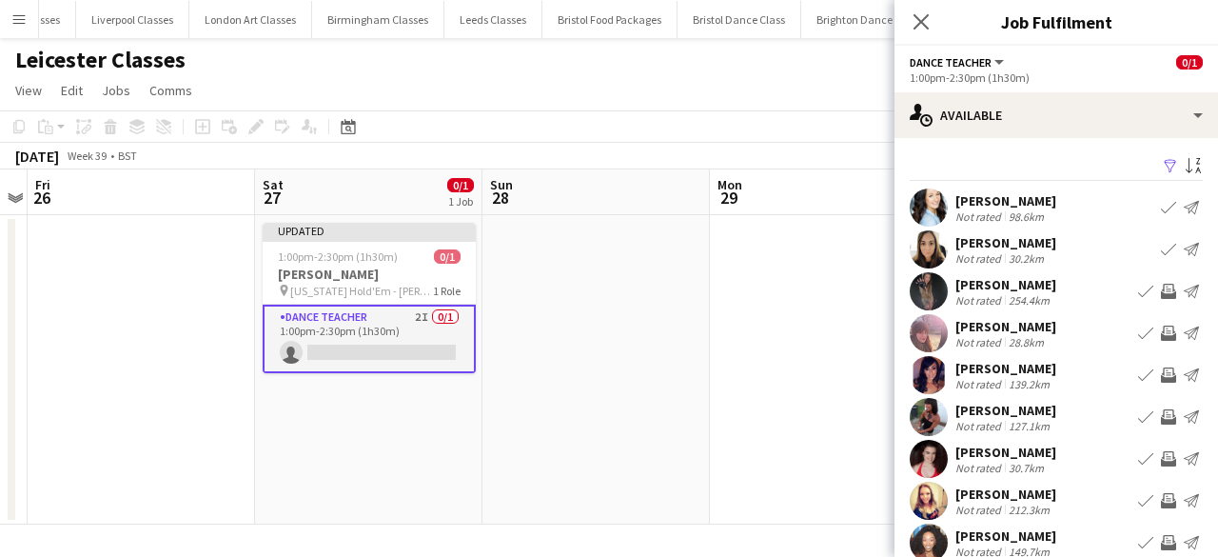
click at [745, 446] on app-date-cell at bounding box center [823, 369] width 227 height 309
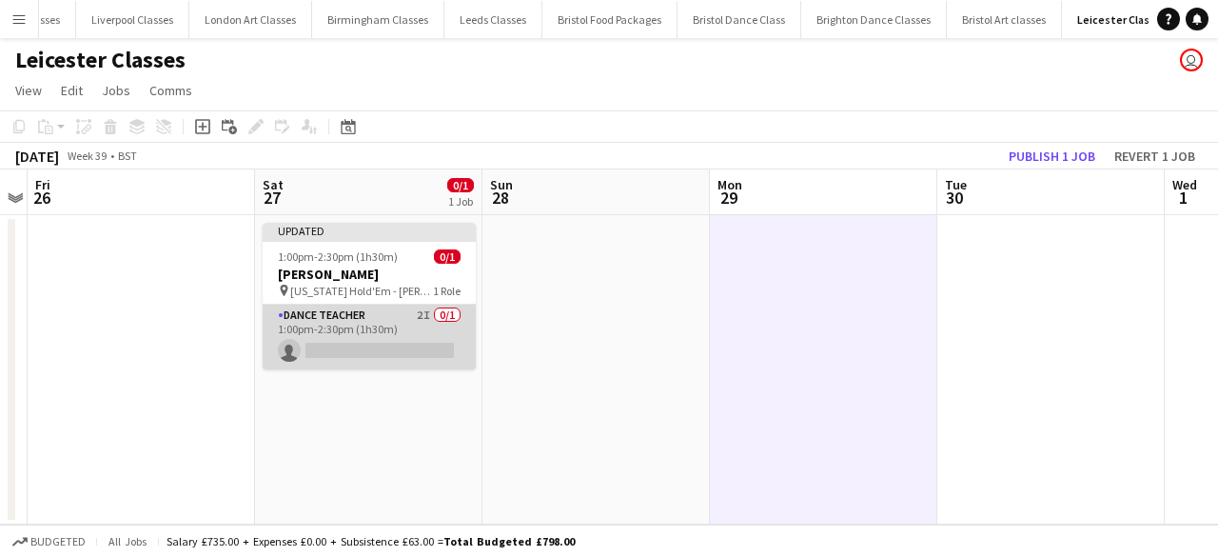
click at [404, 338] on app-card-role "Dance Teacher 2I 0/1 1:00pm-2:30pm (1h30m) single-neutral-actions" at bounding box center [369, 336] width 213 height 65
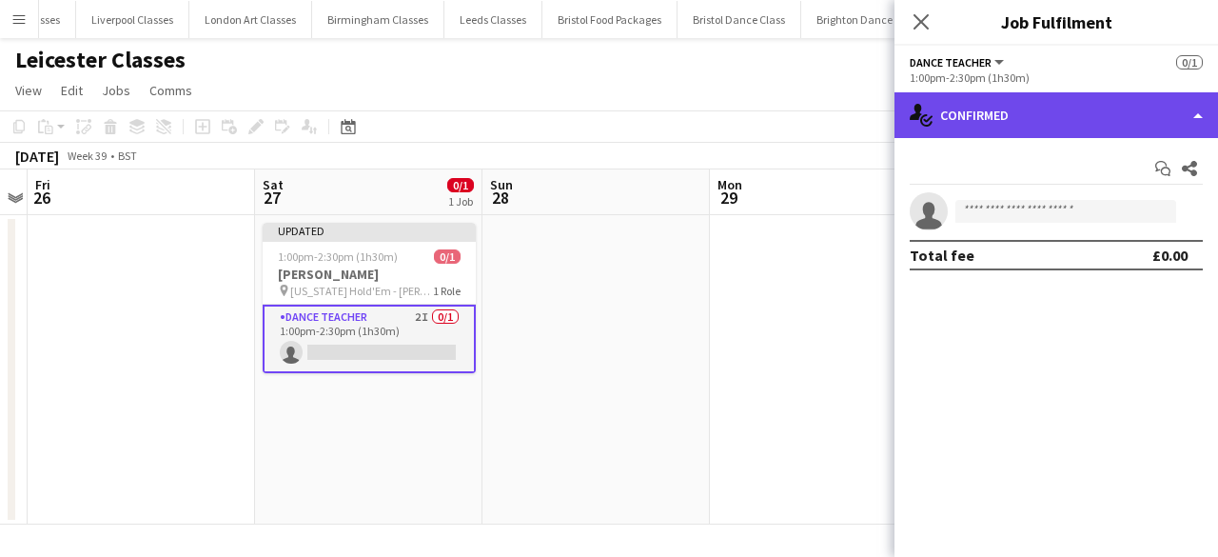
click at [1043, 115] on div "single-neutral-actions-check-2 Confirmed" at bounding box center [1055, 115] width 323 height 46
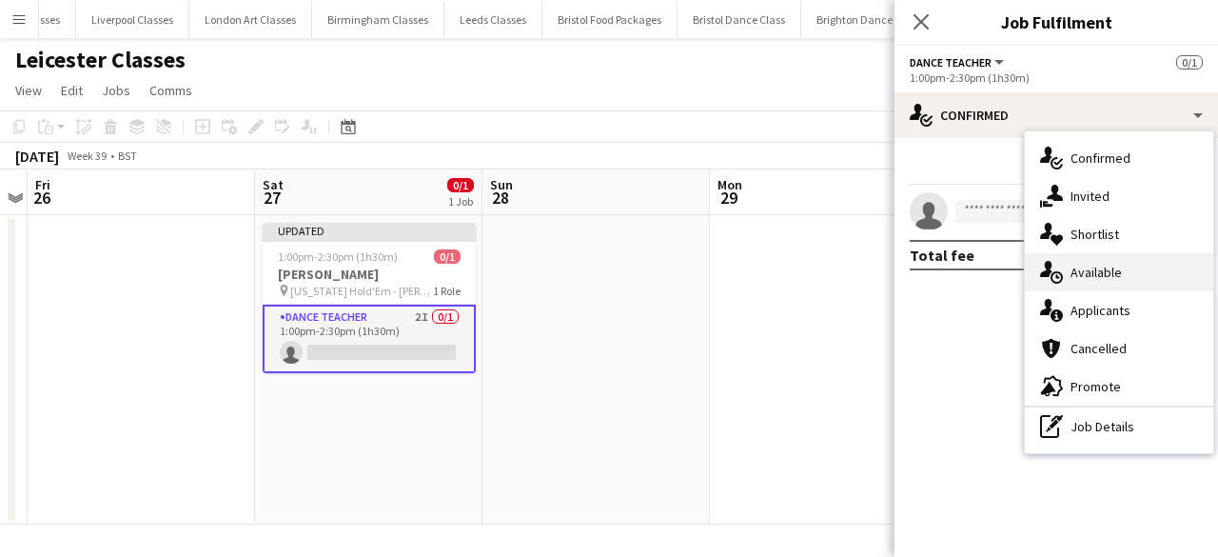
click at [1129, 266] on div "single-neutral-actions-upload Available" at bounding box center [1119, 272] width 188 height 38
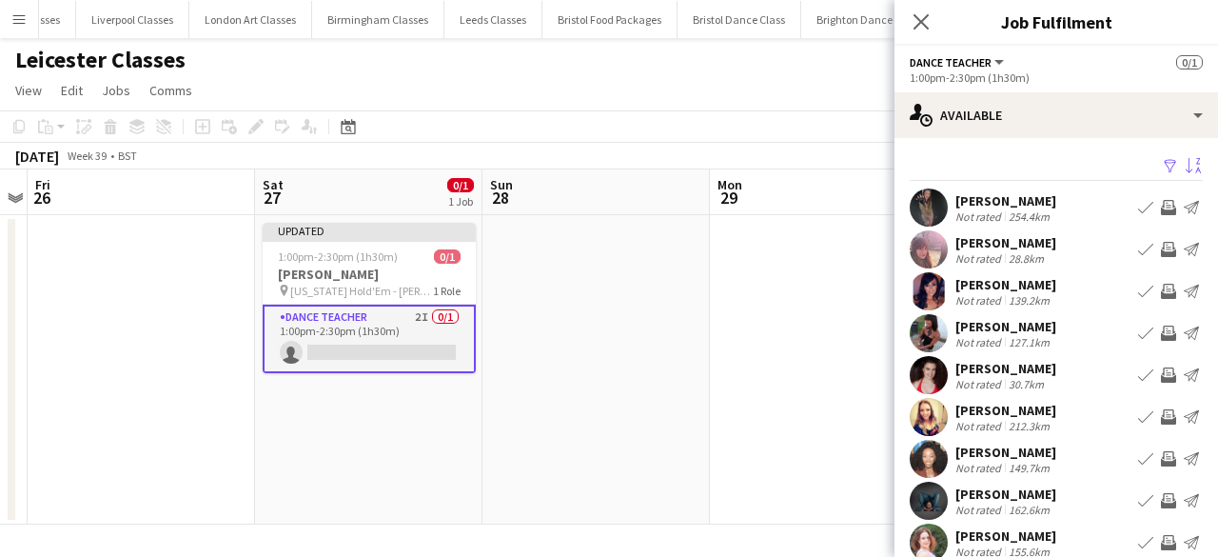
click at [1180, 164] on button "Sort asc" at bounding box center [1191, 166] width 23 height 23
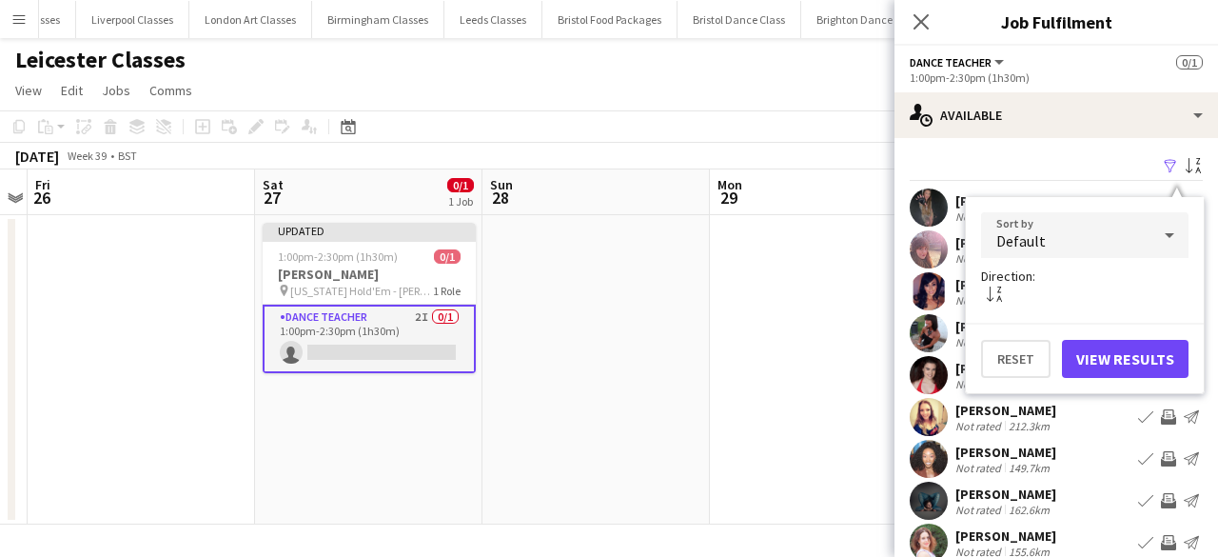
click at [1058, 235] on div "Default" at bounding box center [1065, 235] width 169 height 46
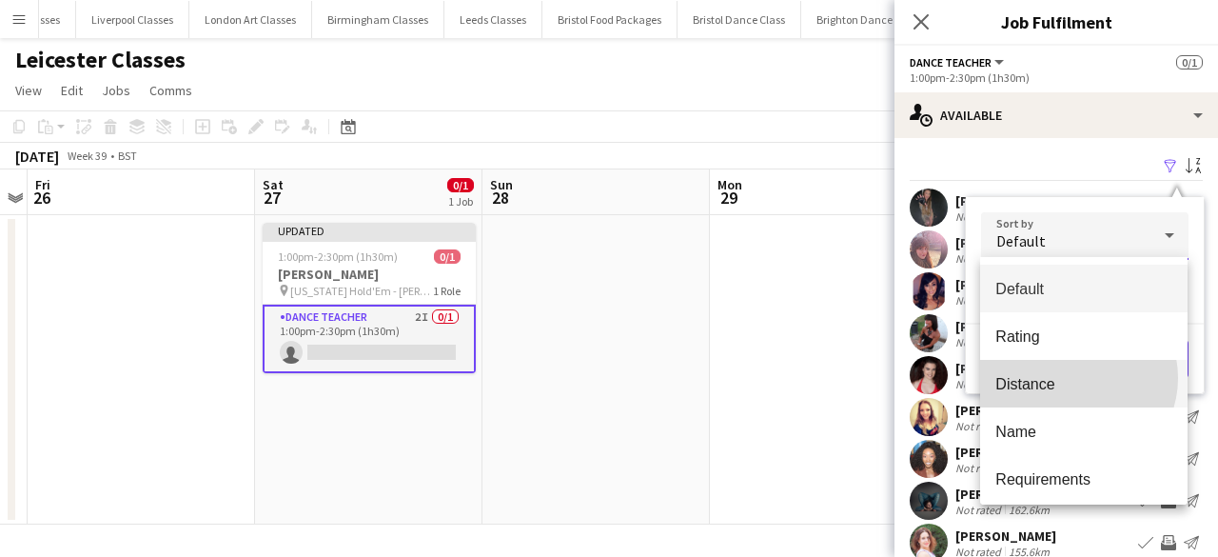
click at [1076, 378] on span "Distance" at bounding box center [1083, 384] width 177 height 18
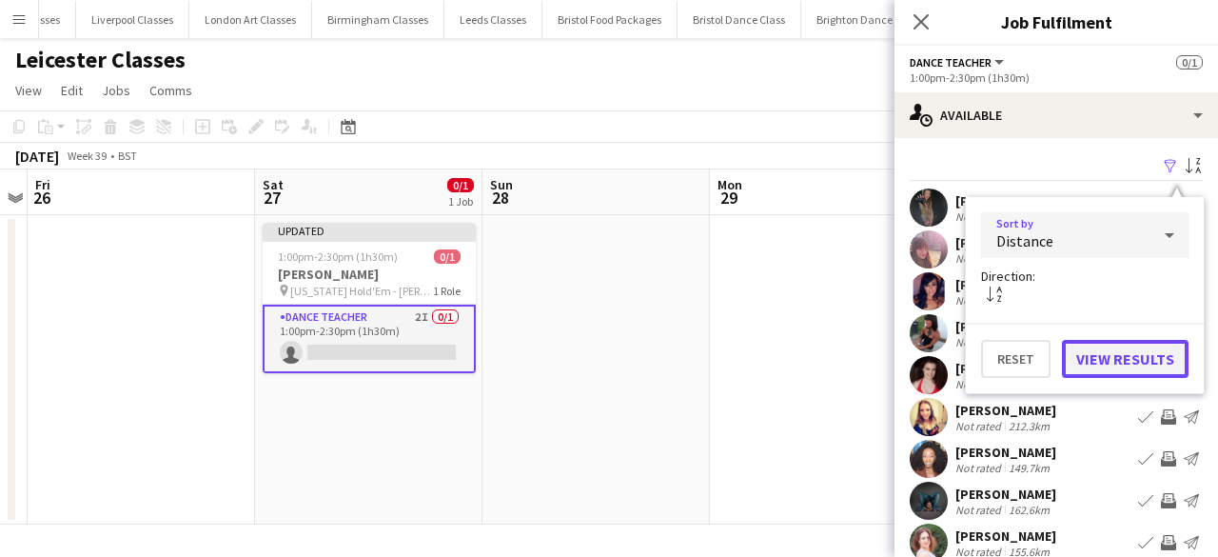
click at [1141, 364] on button "View Results" at bounding box center [1125, 359] width 127 height 38
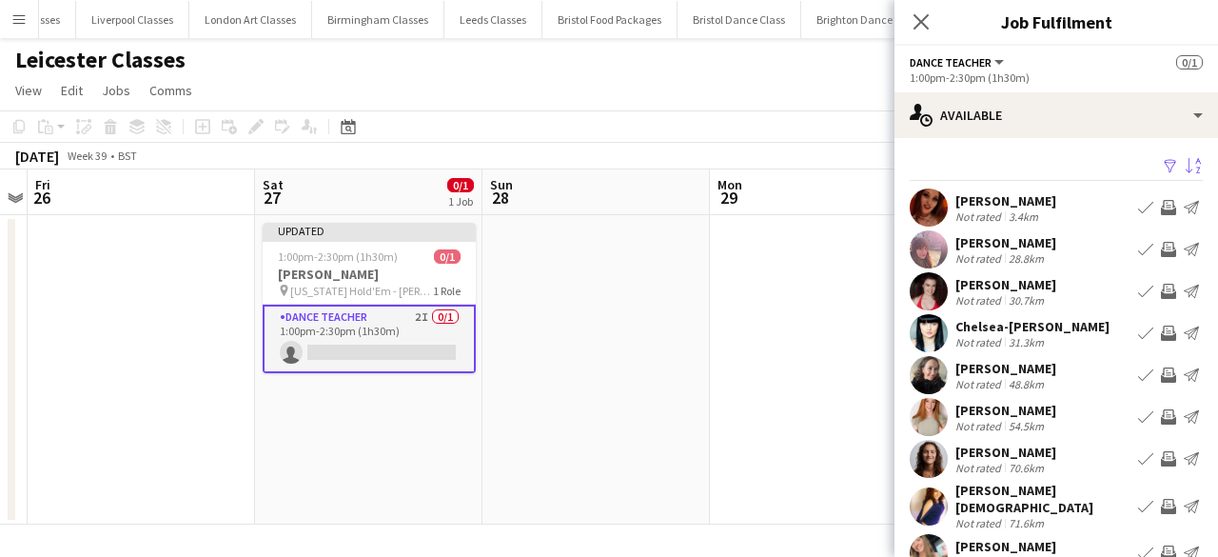
click at [1161, 290] on app-icon "Invite crew" at bounding box center [1168, 291] width 15 height 15
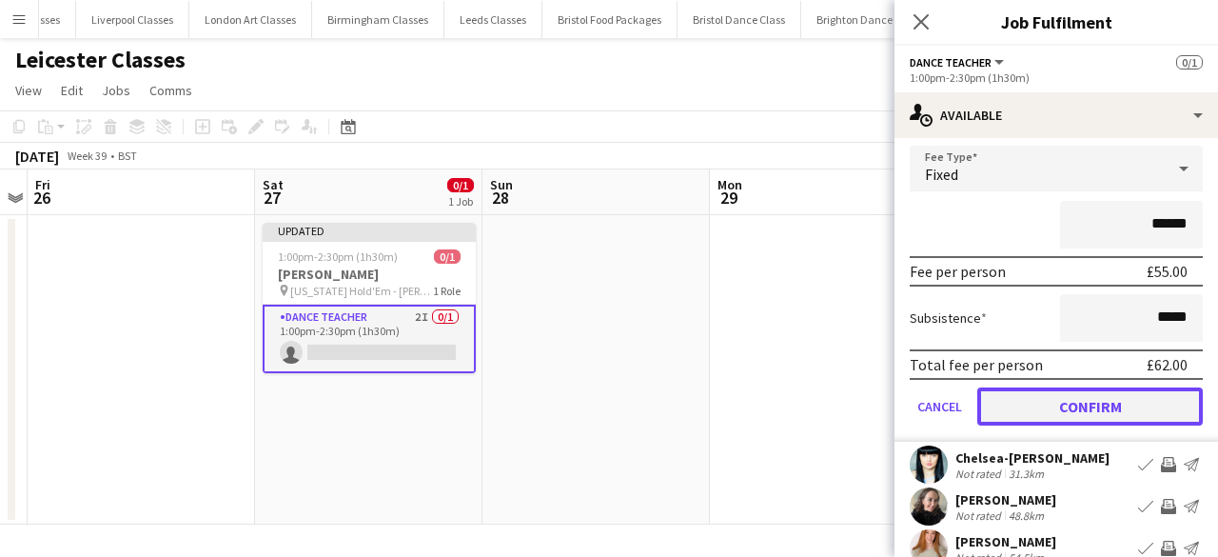
click at [1097, 388] on button "Confirm" at bounding box center [1089, 406] width 225 height 38
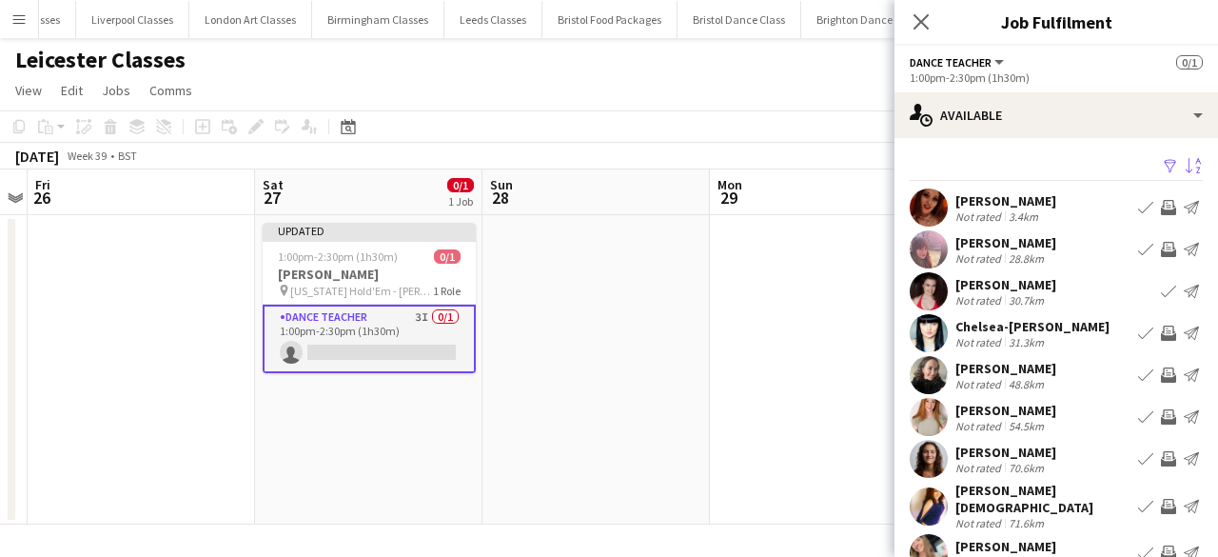
click at [1157, 343] on button "Invite crew" at bounding box center [1168, 333] width 23 height 23
click at [1161, 338] on app-icon "Invite crew" at bounding box center [1168, 332] width 15 height 15
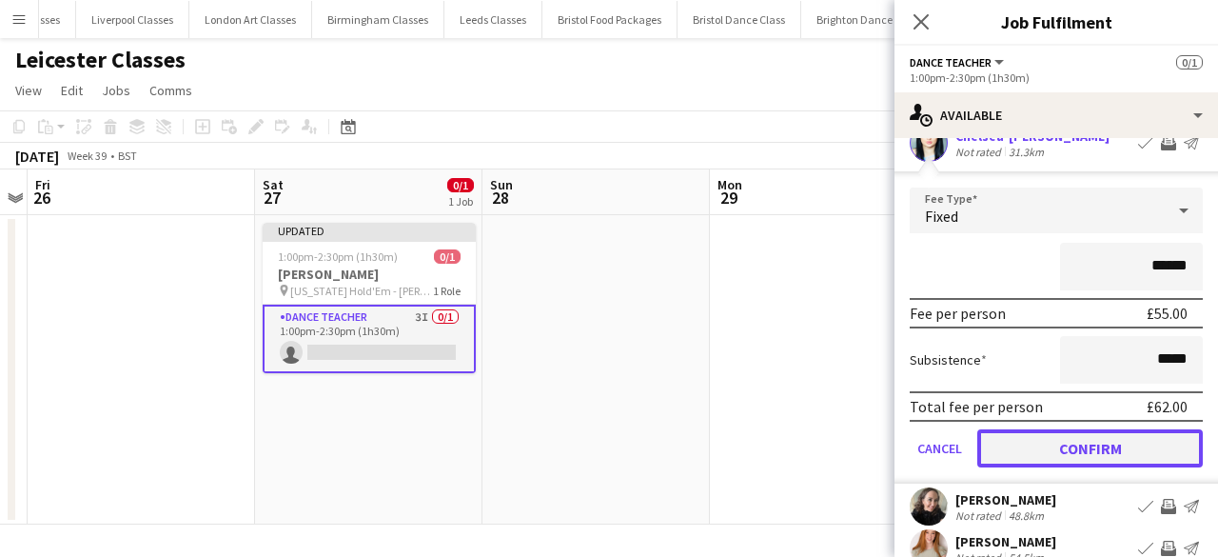
click at [1117, 454] on button "Confirm" at bounding box center [1089, 448] width 225 height 38
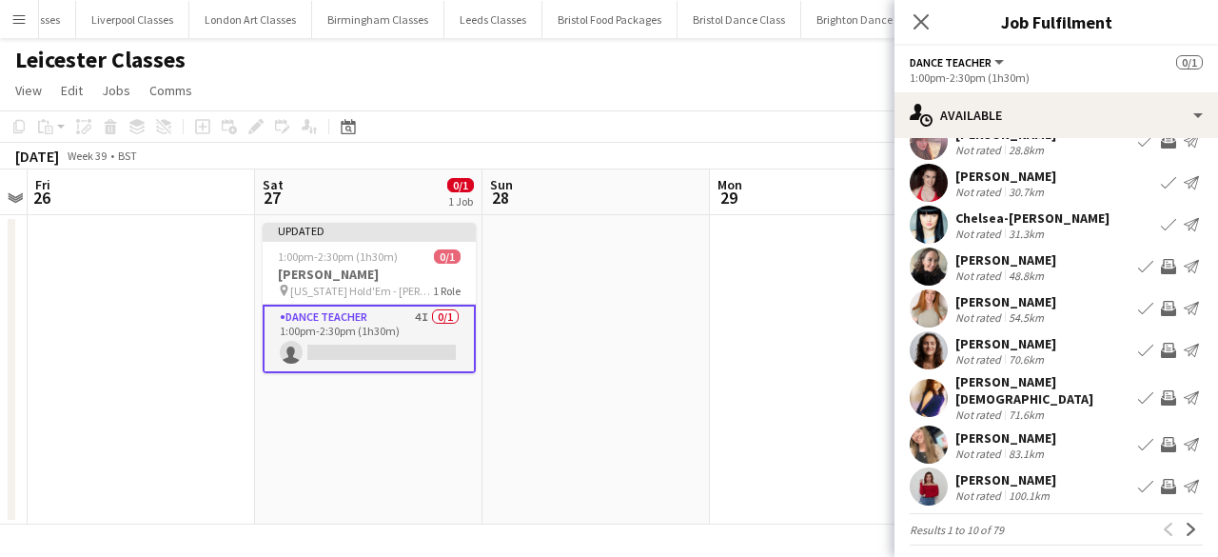
click at [1161, 267] on app-icon "Invite crew" at bounding box center [1168, 266] width 15 height 15
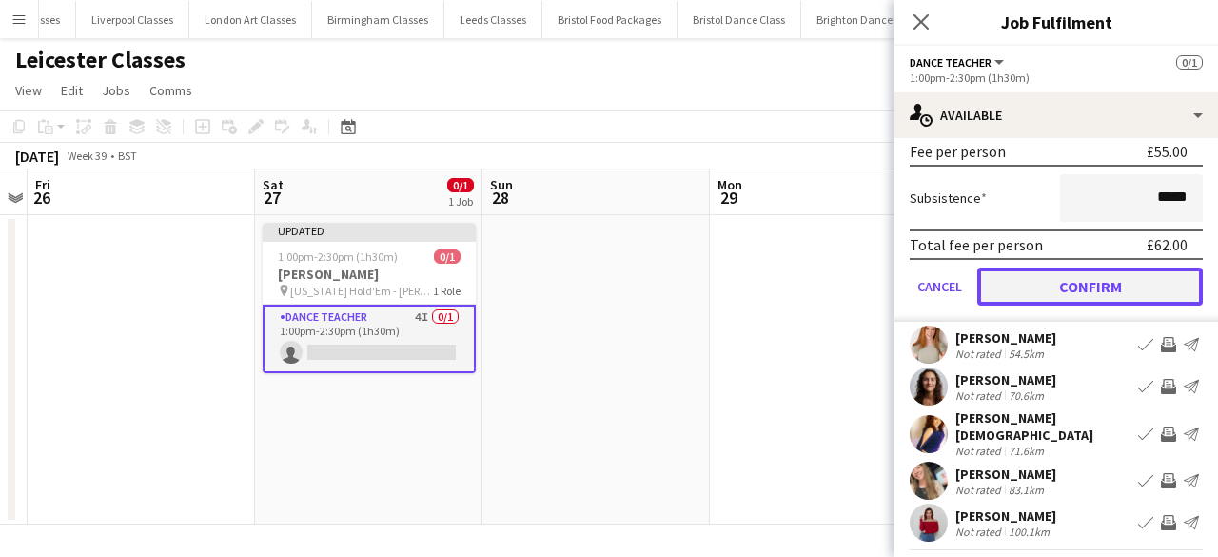
click at [1100, 290] on button "Confirm" at bounding box center [1089, 286] width 225 height 38
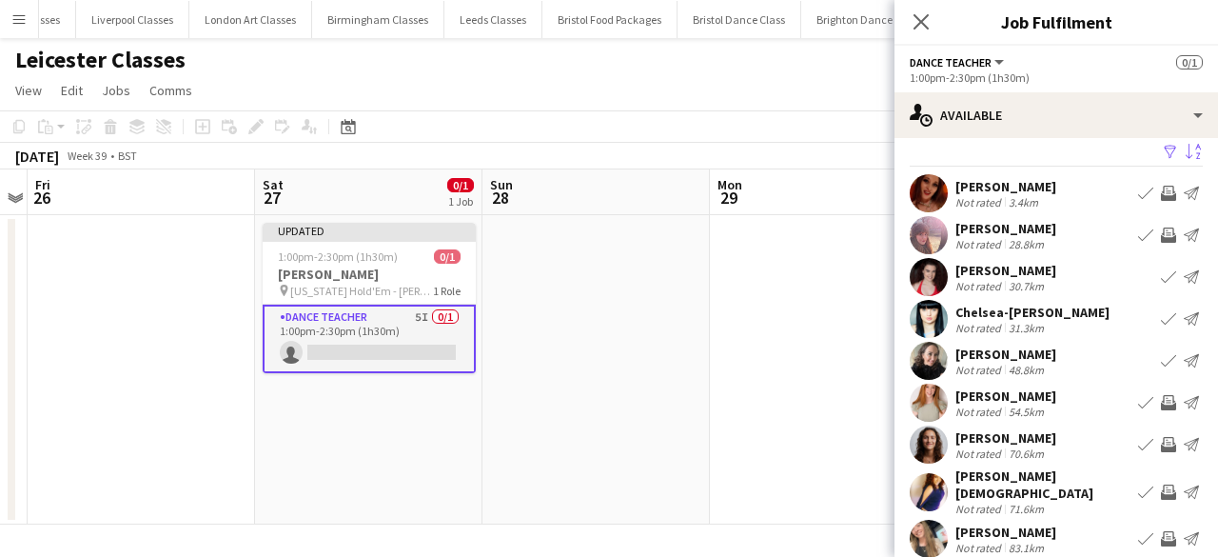
scroll to position [0, 0]
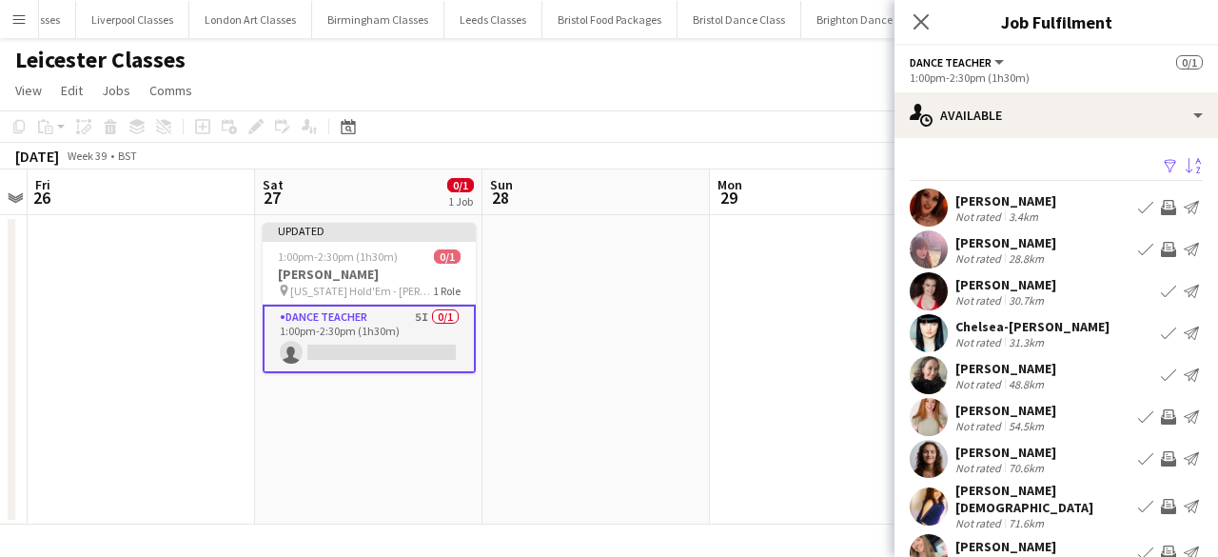
click at [1161, 250] on app-icon "Invite crew" at bounding box center [1168, 249] width 15 height 15
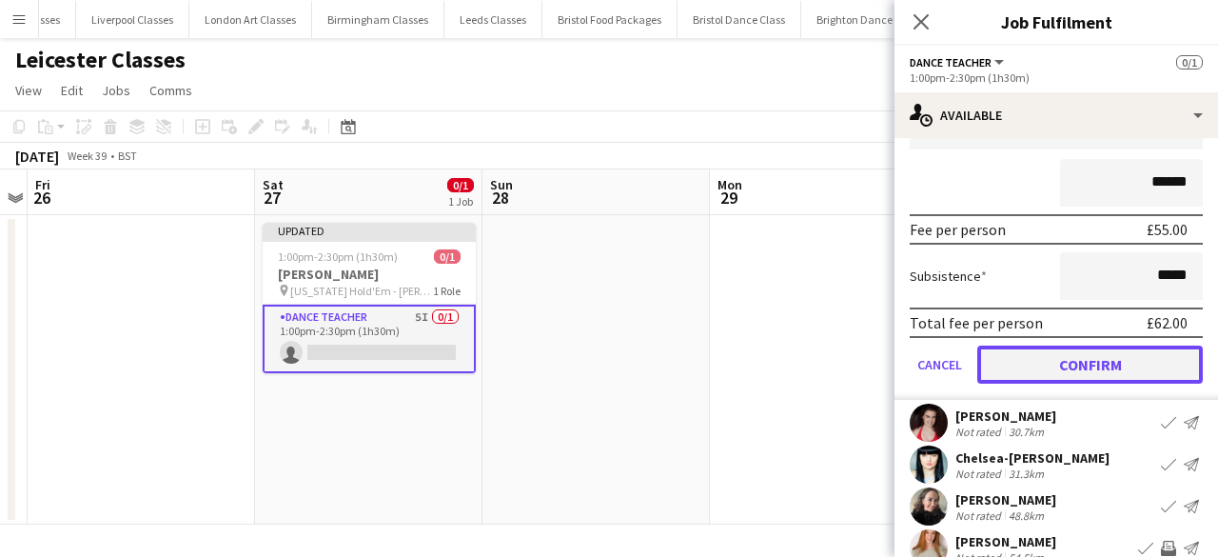
click at [1121, 374] on button "Confirm" at bounding box center [1089, 364] width 225 height 38
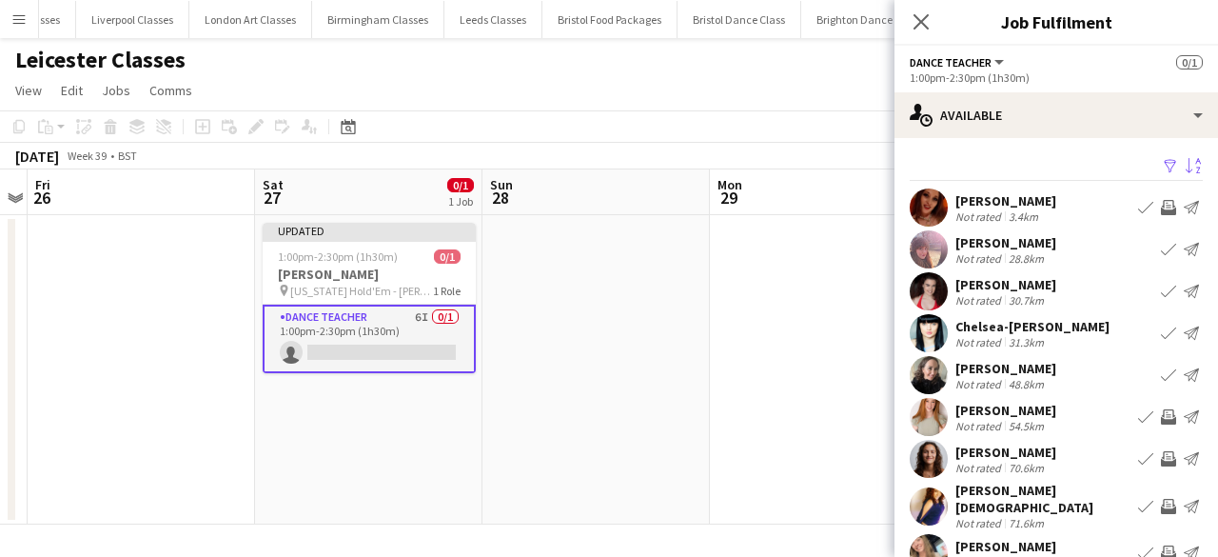
click at [1161, 201] on app-icon "Invite crew" at bounding box center [1168, 207] width 15 height 15
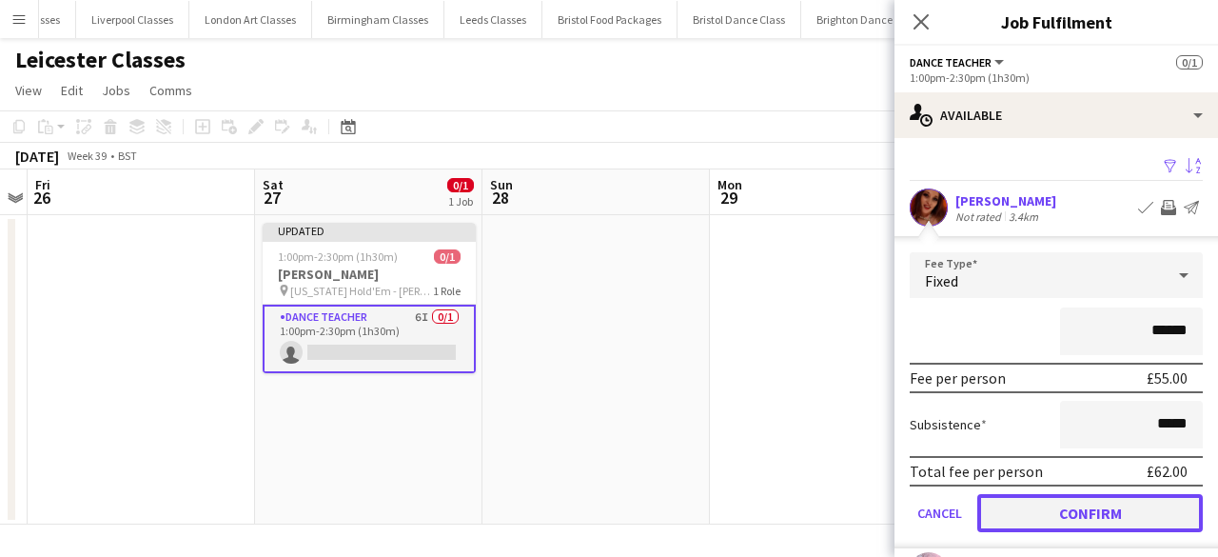
click at [1065, 505] on button "Confirm" at bounding box center [1089, 513] width 225 height 38
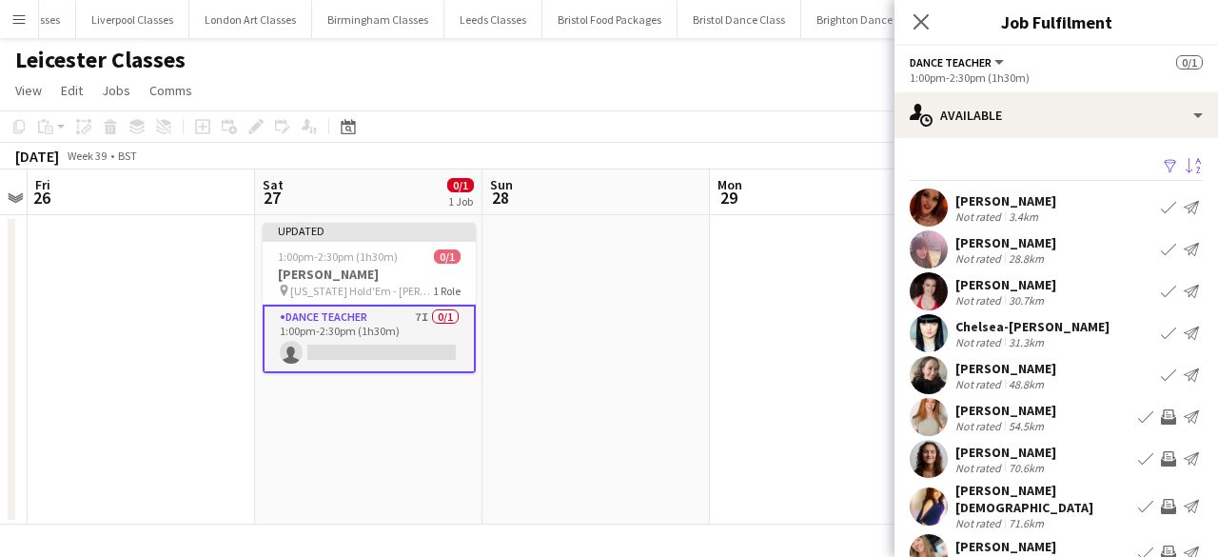
click at [826, 431] on app-date-cell at bounding box center [823, 369] width 227 height 309
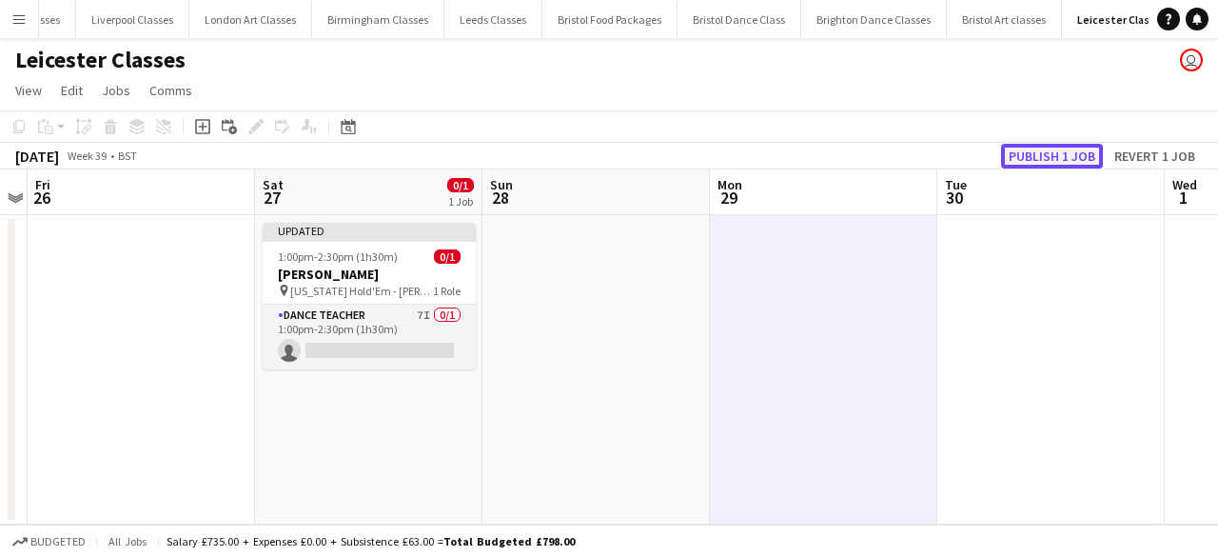
click at [1060, 147] on button "Publish 1 job" at bounding box center [1052, 156] width 102 height 25
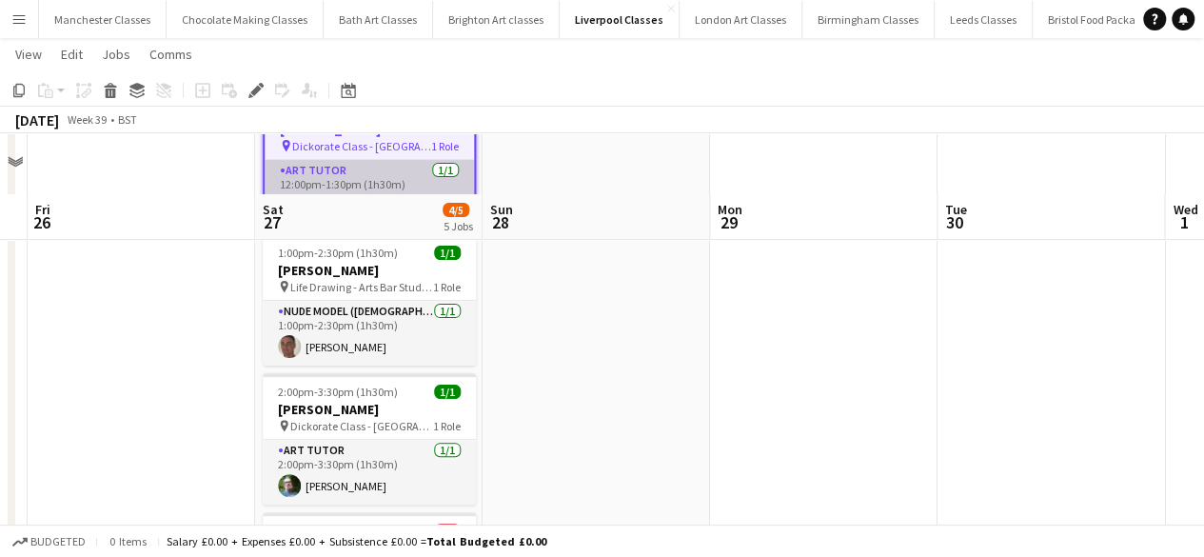
scroll to position [190, 0]
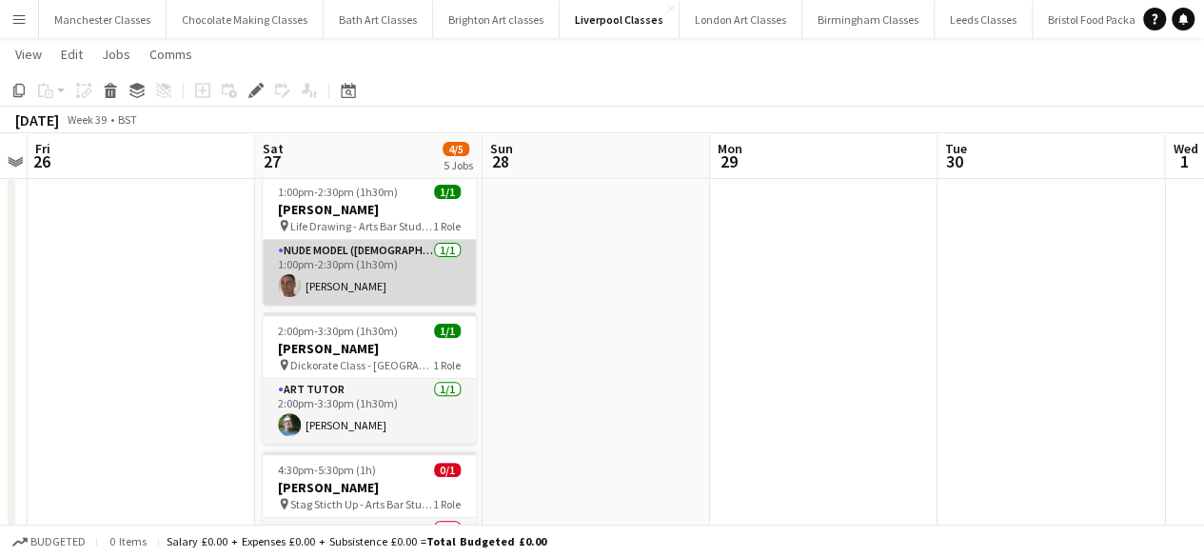
click at [384, 276] on app-card-role "Nude Model ([DEMOGRAPHIC_DATA]) [DATE] 1:00pm-2:30pm (1h30m) [PERSON_NAME]" at bounding box center [369, 272] width 213 height 65
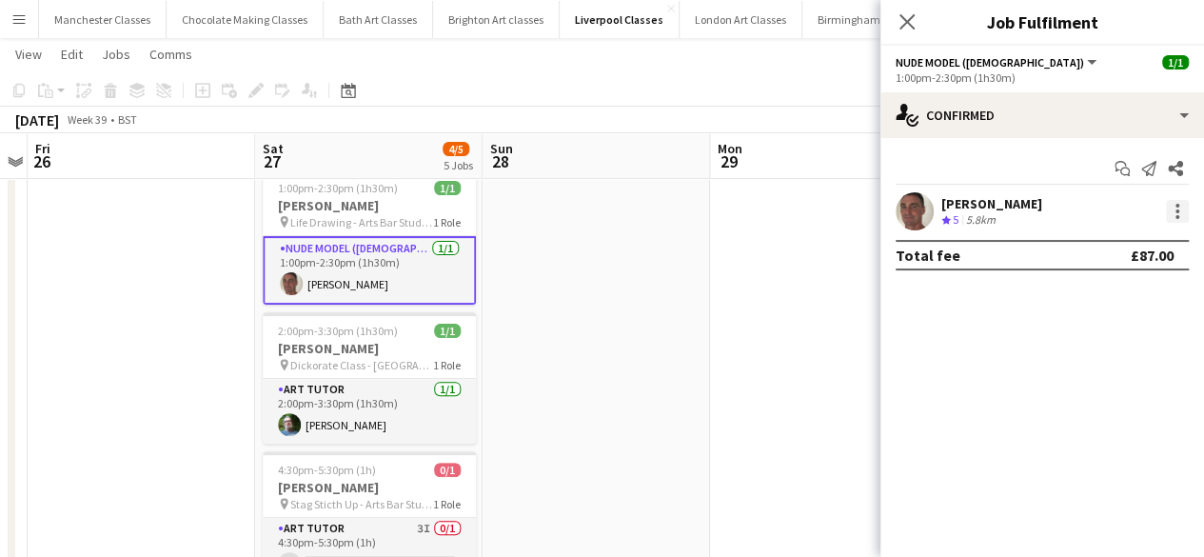
click at [1181, 206] on div at bounding box center [1176, 211] width 23 height 23
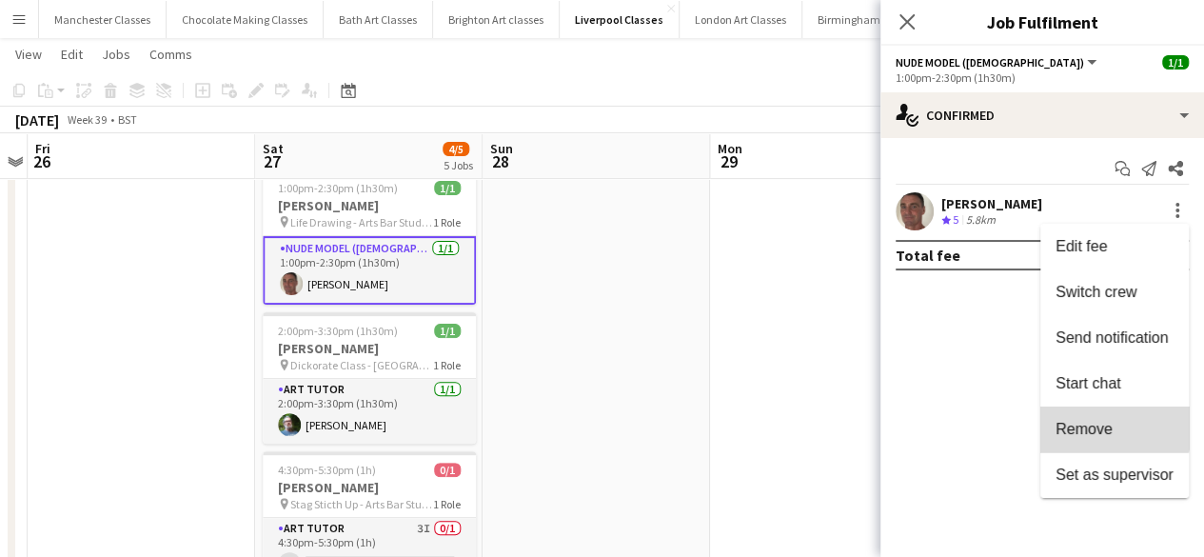
click at [1090, 418] on button "Remove" at bounding box center [1114, 429] width 148 height 46
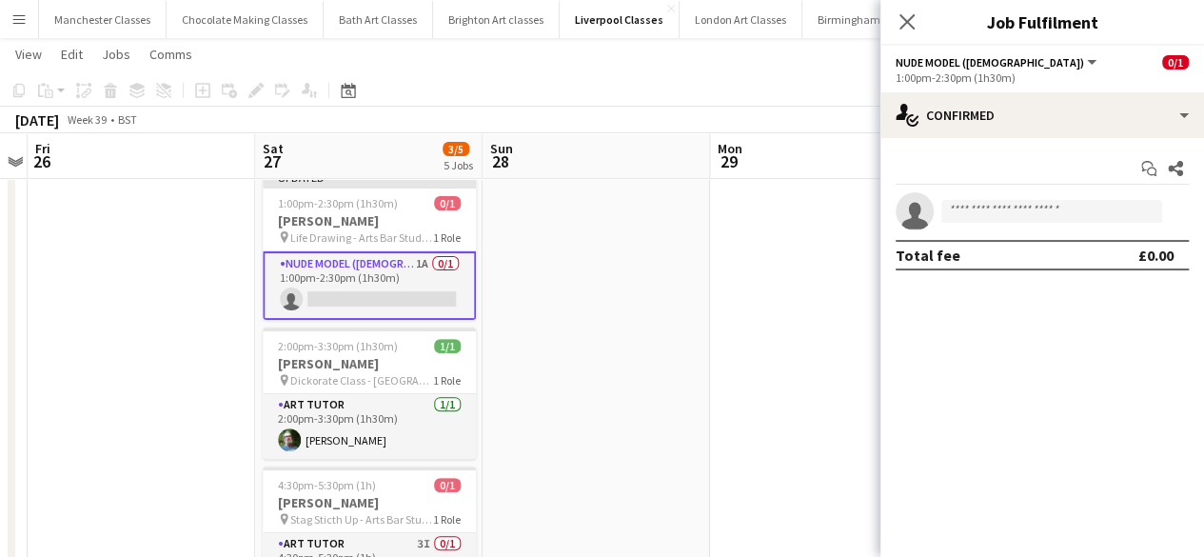
click at [808, 387] on app-date-cell at bounding box center [823, 393] width 227 height 740
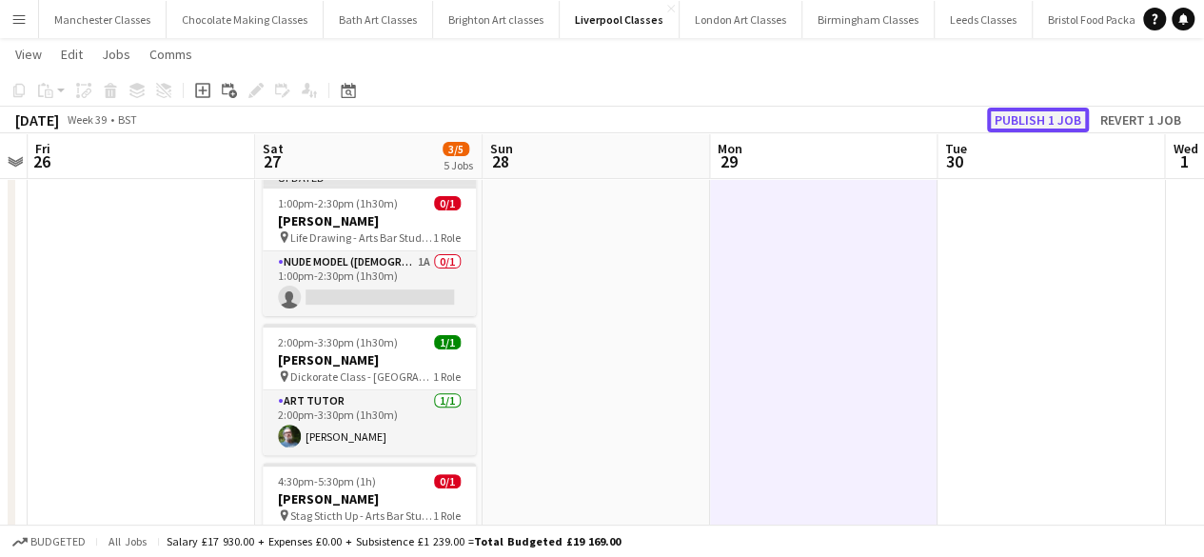
click at [1042, 108] on button "Publish 1 job" at bounding box center [1038, 120] width 102 height 25
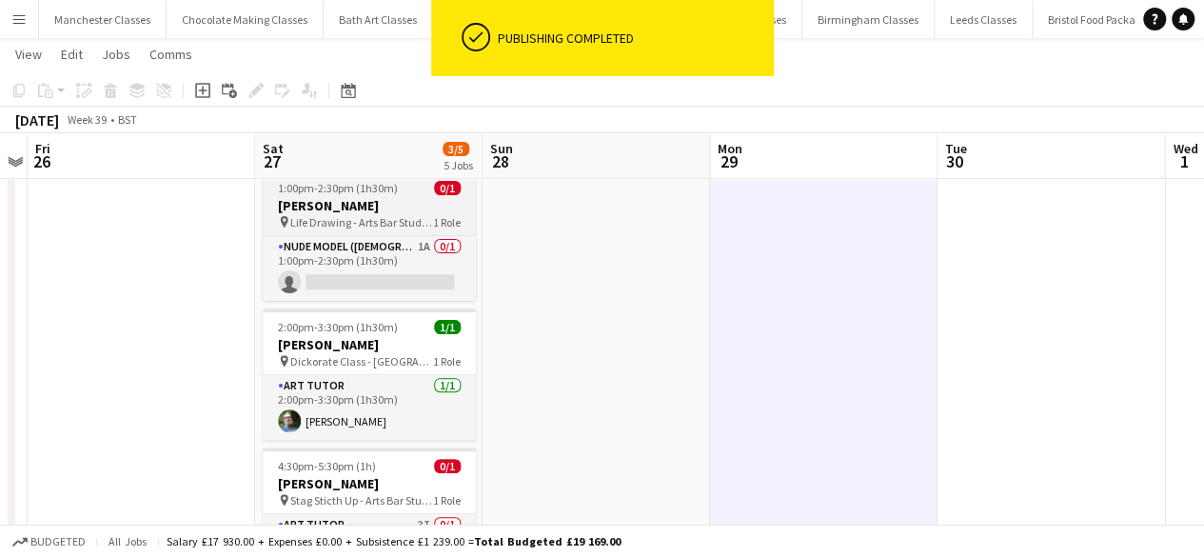
click at [335, 215] on span "Life Drawing - Arts Bar Studio 4" at bounding box center [361, 222] width 143 height 14
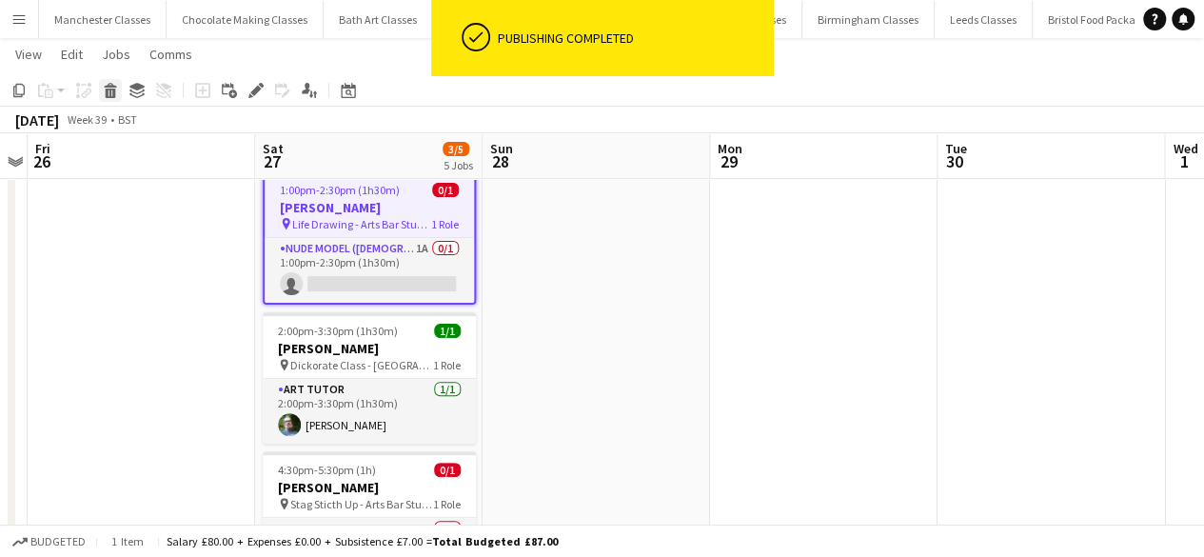
click at [116, 93] on icon "Delete" at bounding box center [110, 90] width 15 height 15
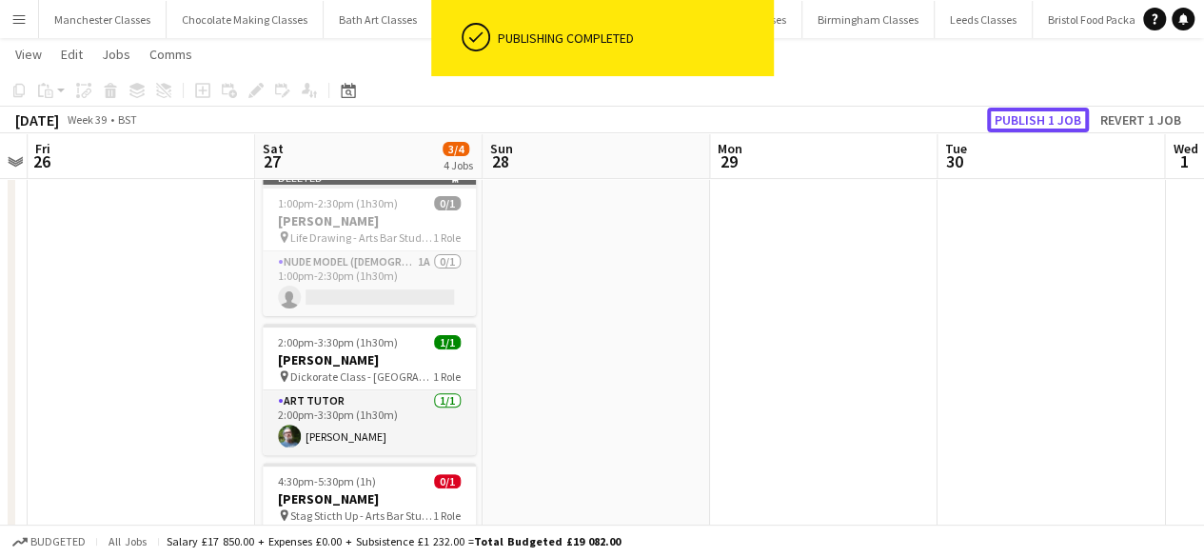
drag, startPoint x: 1060, startPoint y: 119, endPoint x: 860, endPoint y: 203, distance: 216.6
click at [1058, 119] on button "Publish 1 job" at bounding box center [1038, 120] width 102 height 25
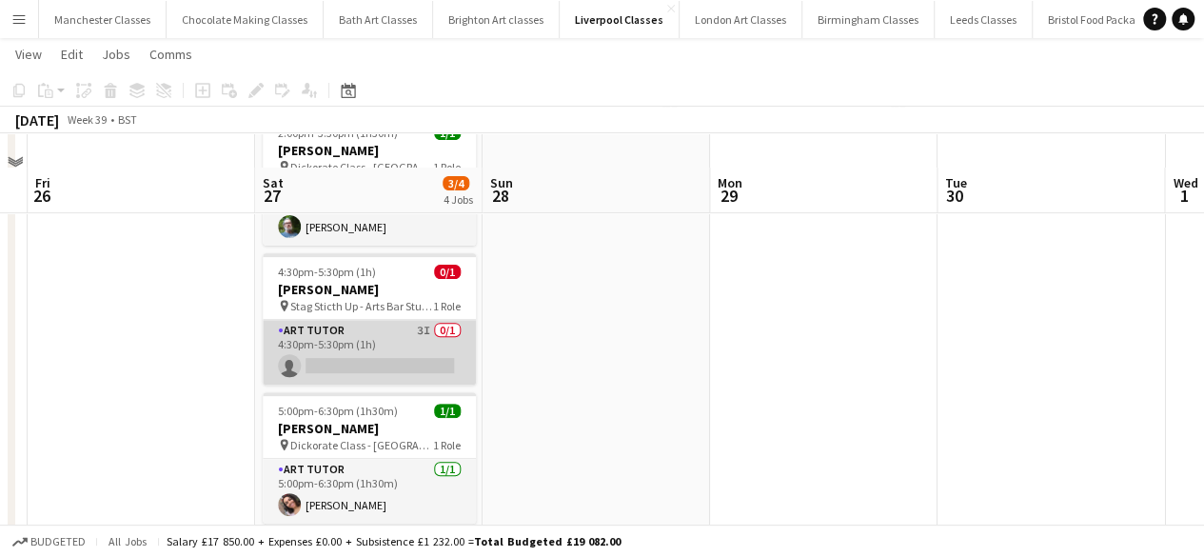
scroll to position [285, 0]
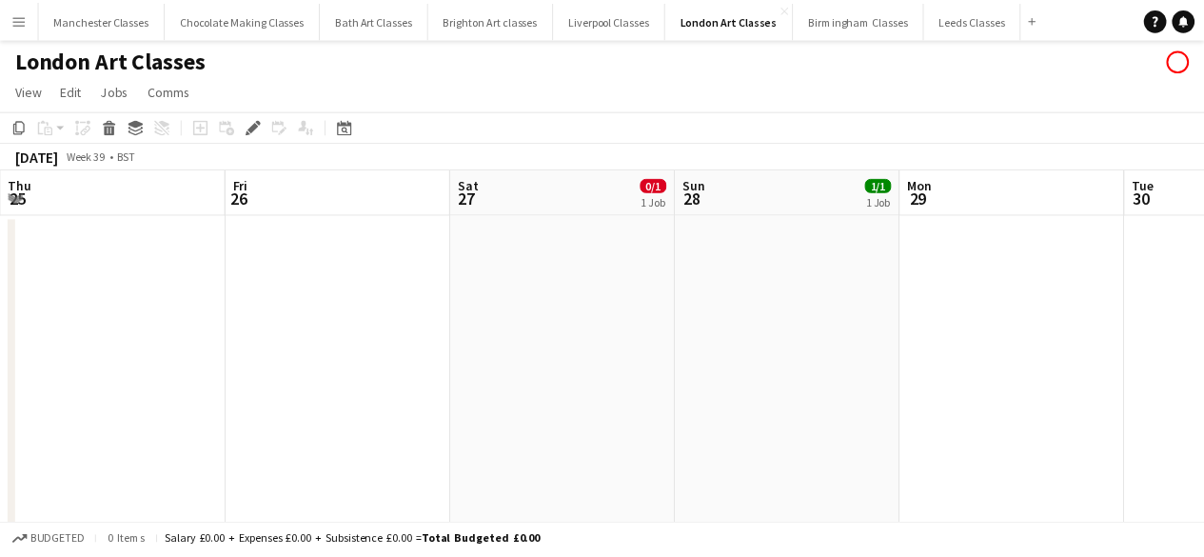
scroll to position [0, 655]
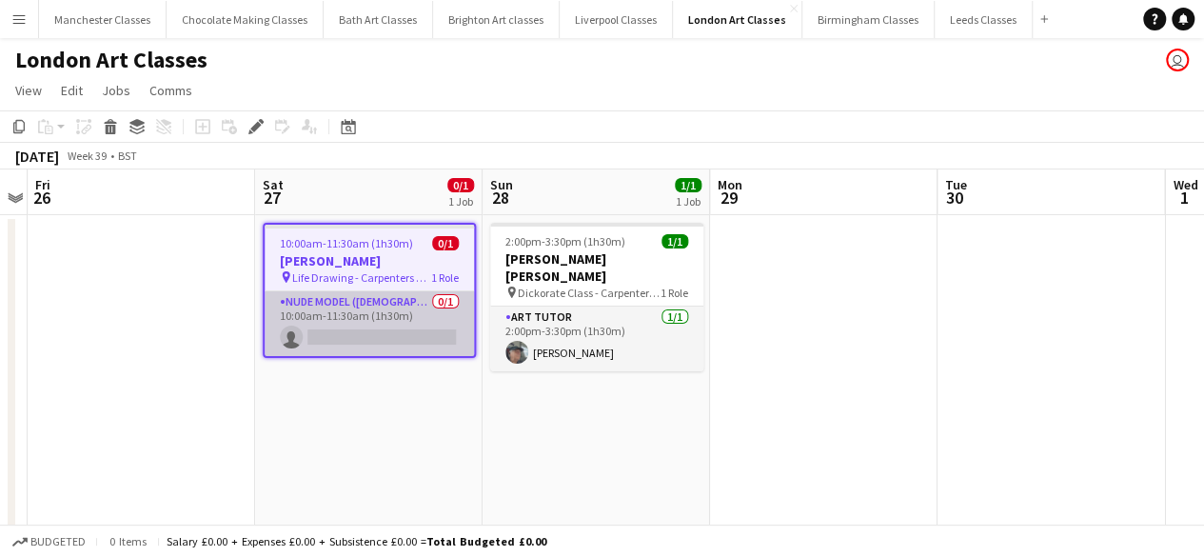
click at [364, 312] on app-card-role "Nude Model (Male) 0/1 10:00am-11:30am (1h30m) single-neutral-actions" at bounding box center [368, 323] width 209 height 65
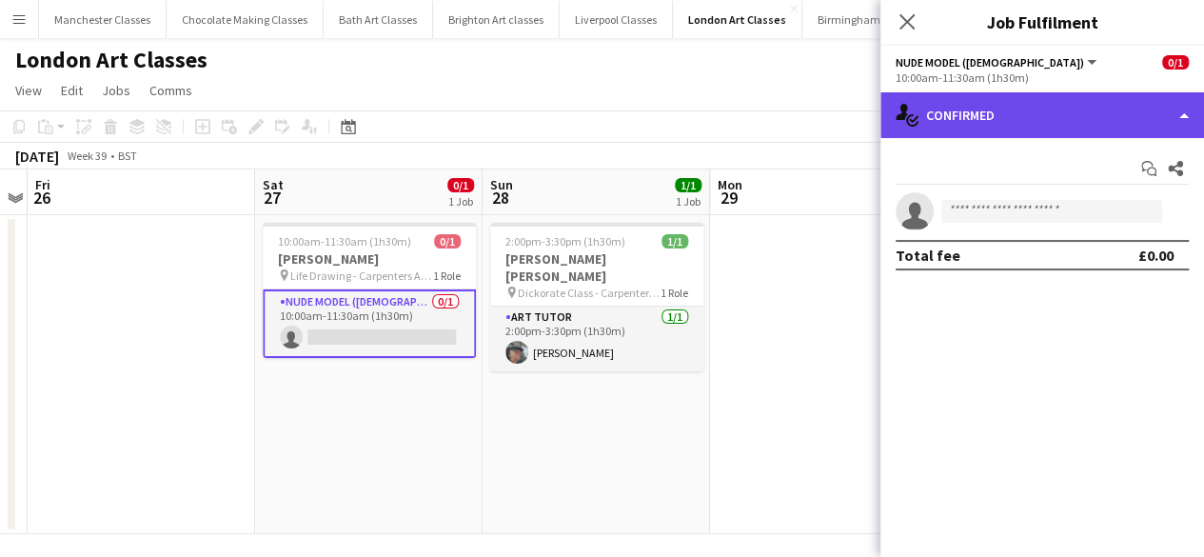
click at [1080, 117] on div "single-neutral-actions-check-2 Confirmed" at bounding box center [1041, 115] width 323 height 46
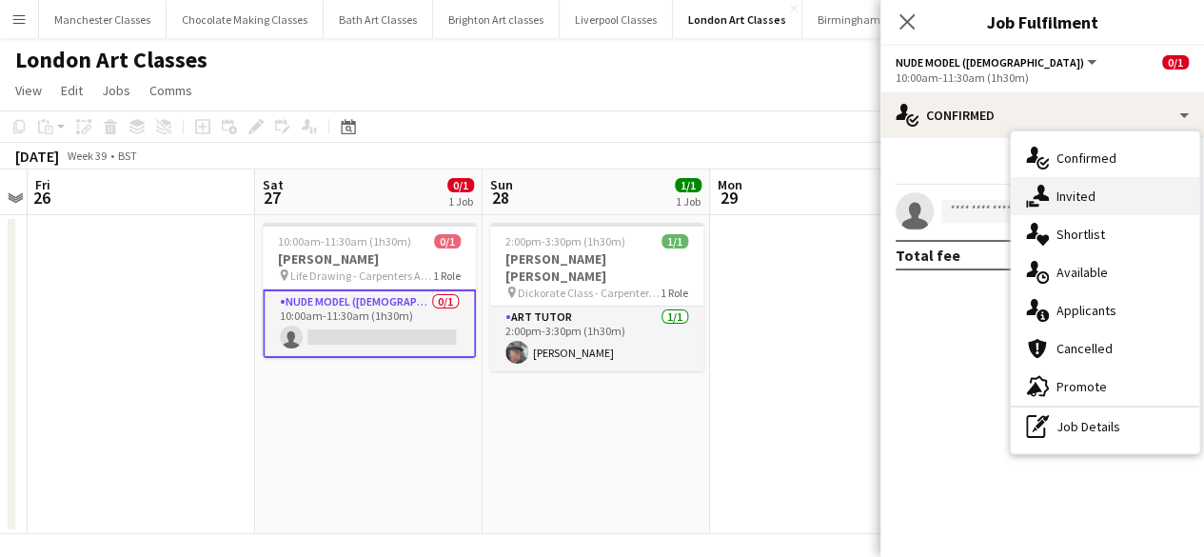
click at [1133, 196] on div "single-neutral-actions-share-1 Invited" at bounding box center [1104, 196] width 188 height 38
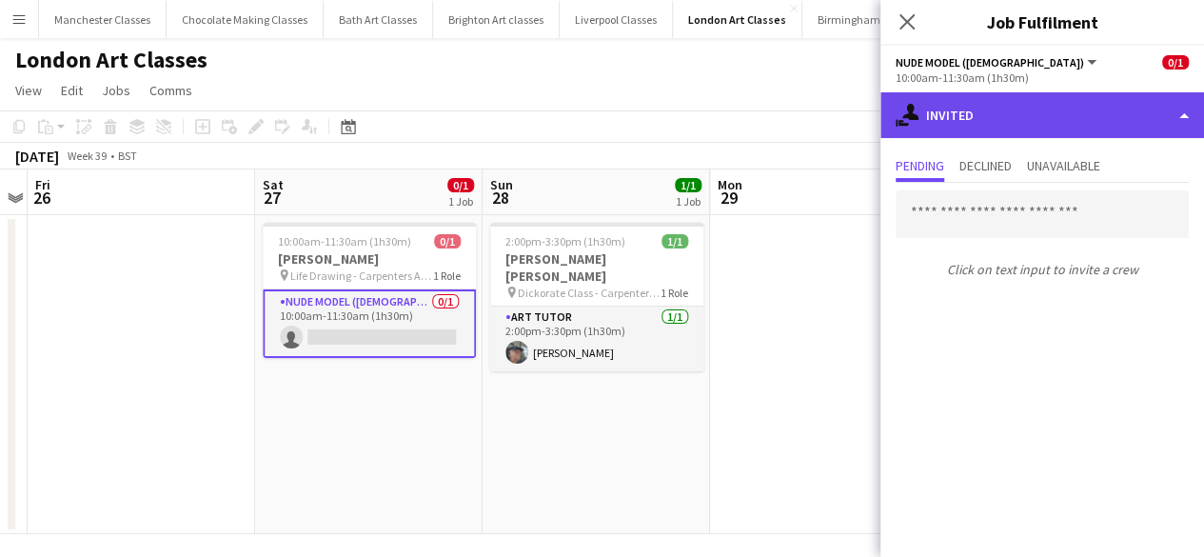
click at [1142, 119] on div "single-neutral-actions-share-1 Invited" at bounding box center [1041, 115] width 323 height 46
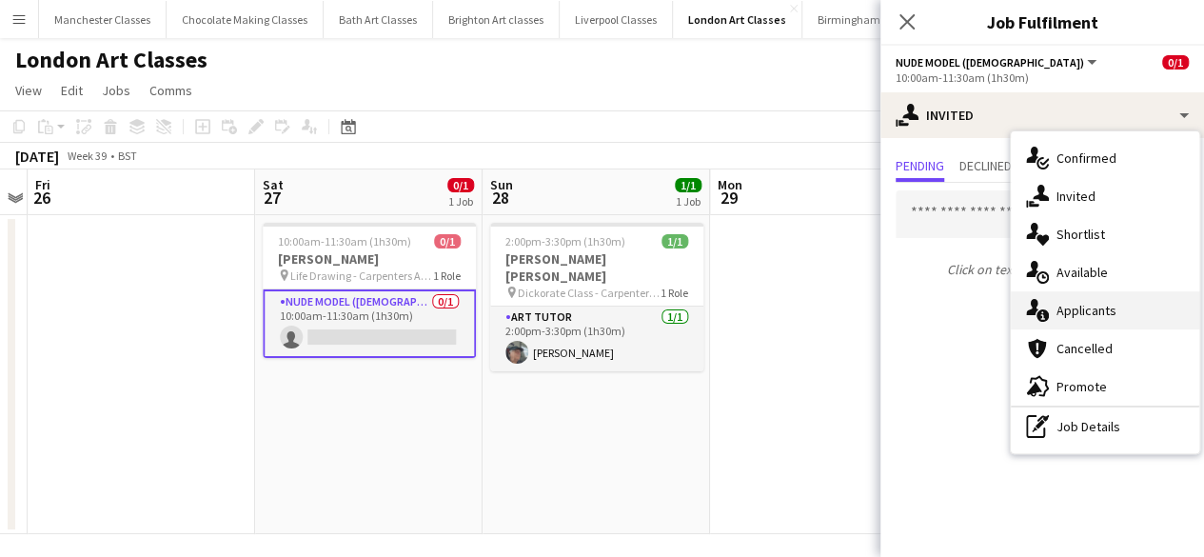
click at [1124, 318] on div "single-neutral-actions-information Applicants" at bounding box center [1104, 310] width 188 height 38
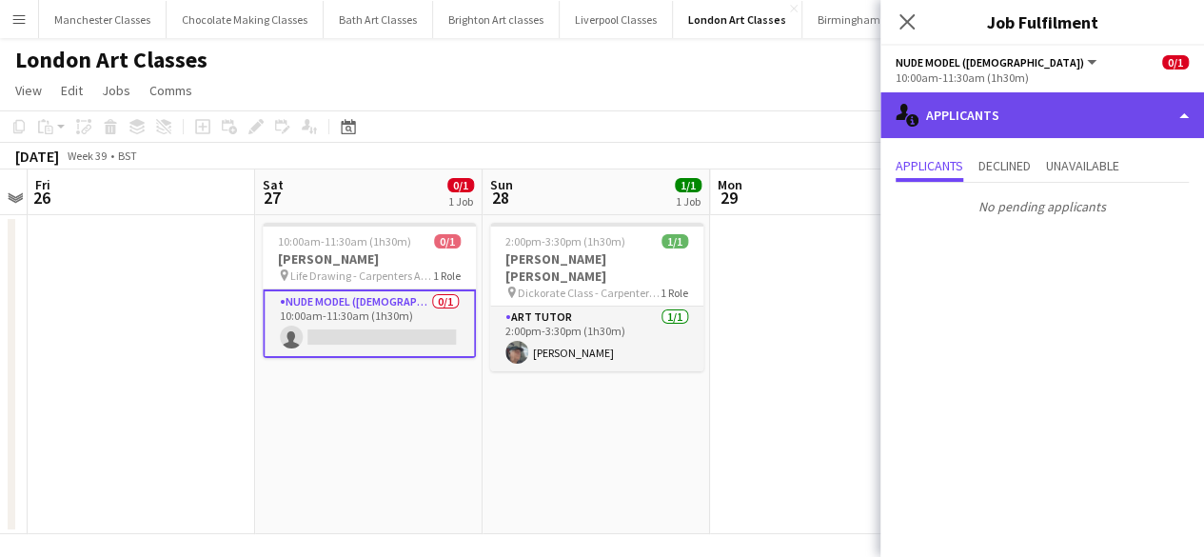
click at [1093, 127] on div "single-neutral-actions-information Applicants" at bounding box center [1041, 115] width 323 height 46
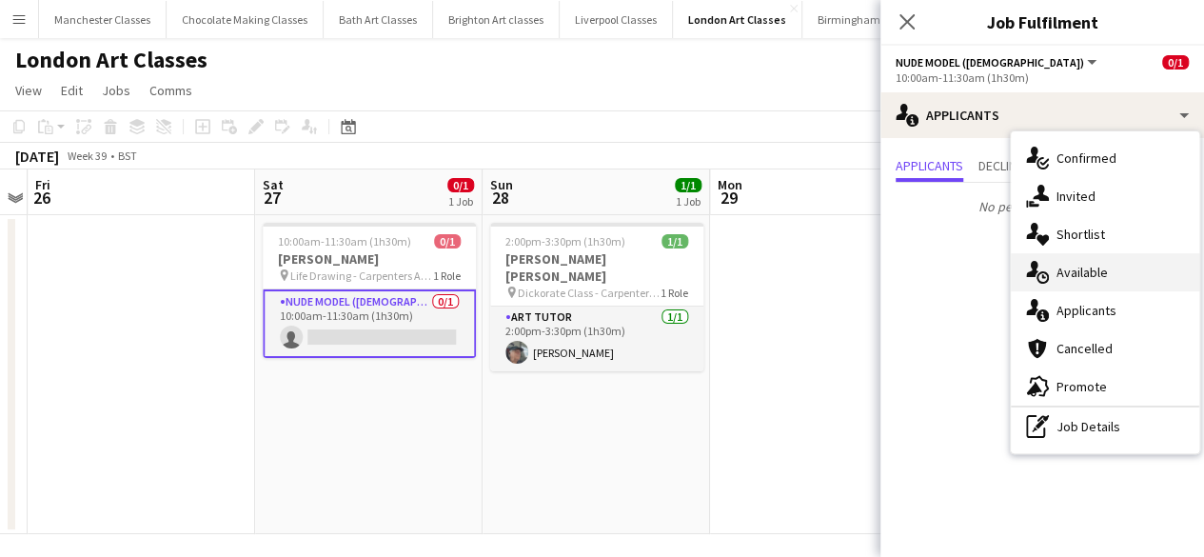
click at [1089, 273] on span "Available" at bounding box center [1081, 272] width 51 height 17
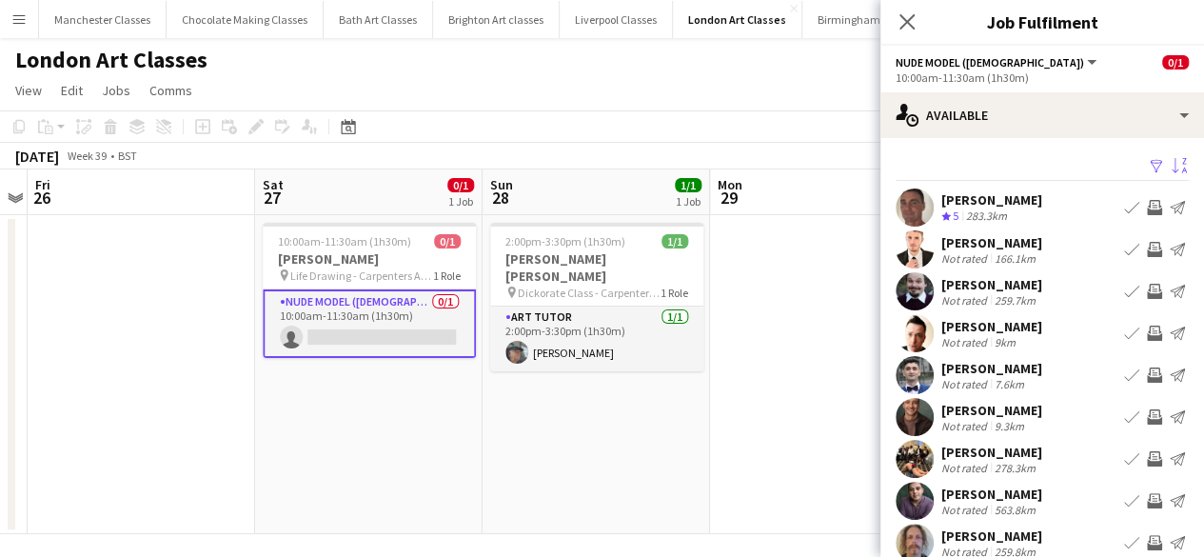
click at [1171, 160] on app-icon "Sort asc" at bounding box center [1178, 167] width 15 height 18
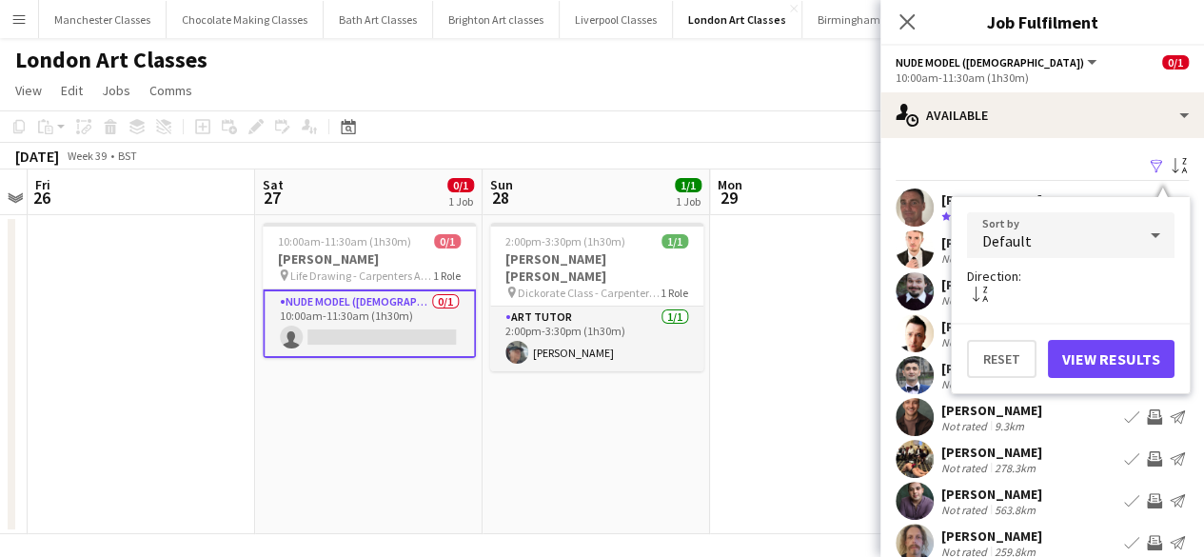
click at [1098, 247] on div "Default" at bounding box center [1051, 235] width 169 height 46
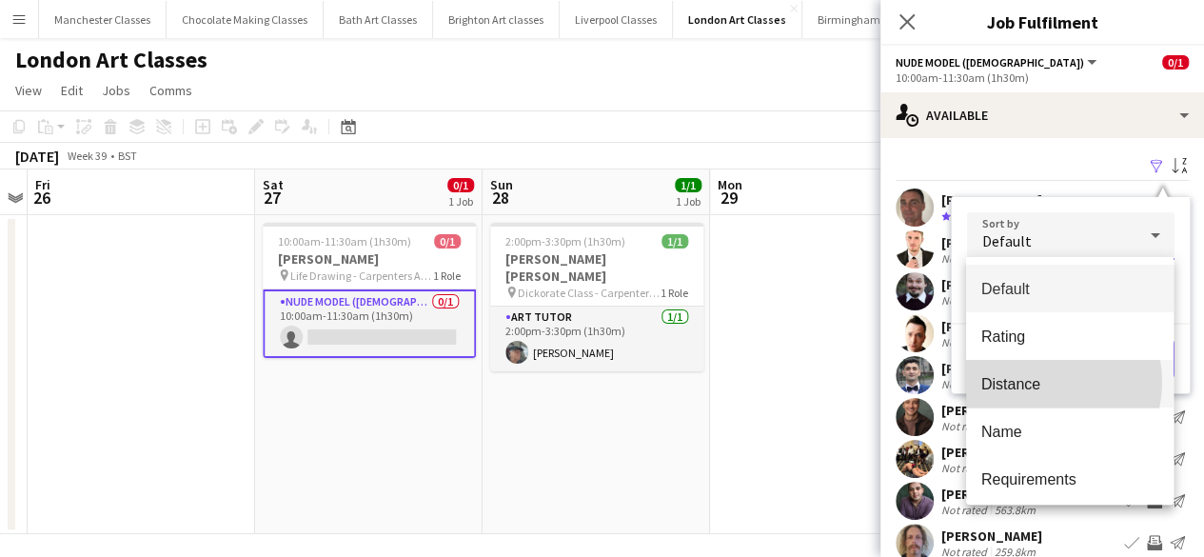
click at [1035, 382] on span "Distance" at bounding box center [1069, 384] width 177 height 18
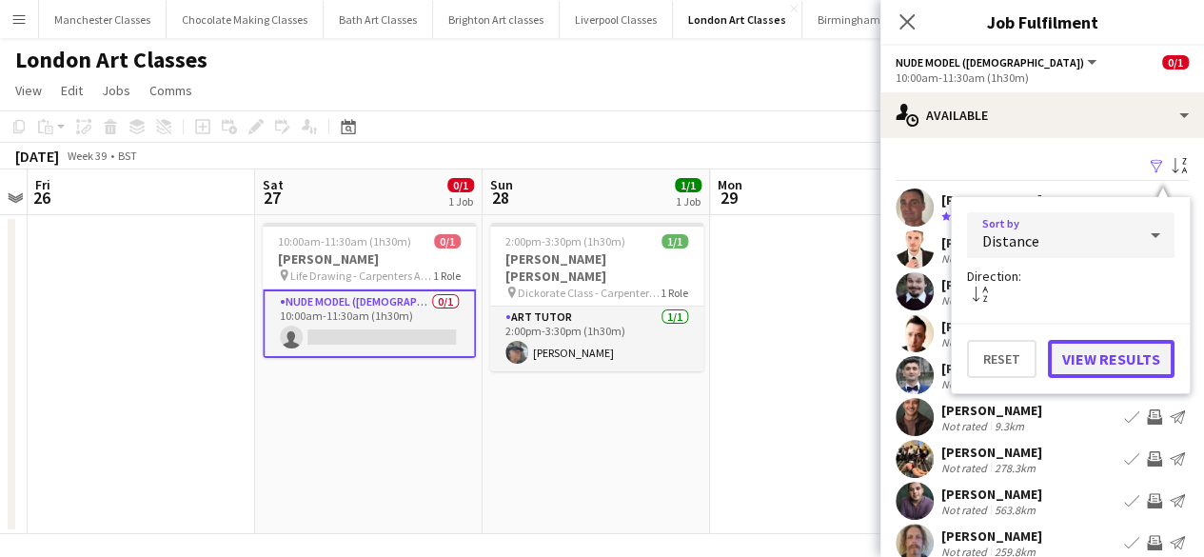
click at [1106, 351] on button "View Results" at bounding box center [1110, 359] width 127 height 38
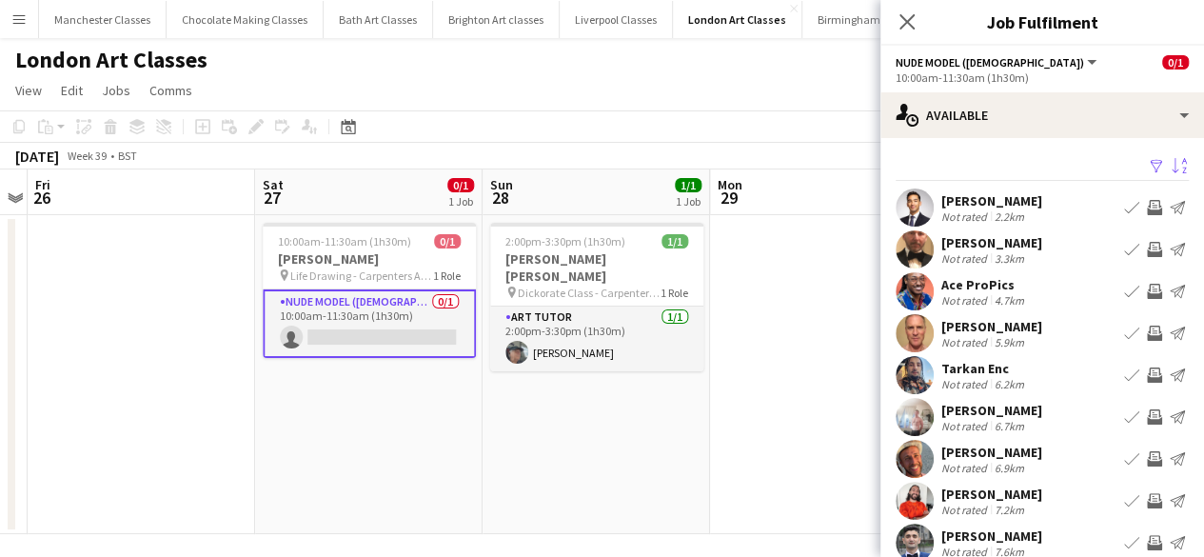
click at [1146, 201] on app-icon "Invite crew" at bounding box center [1153, 207] width 15 height 15
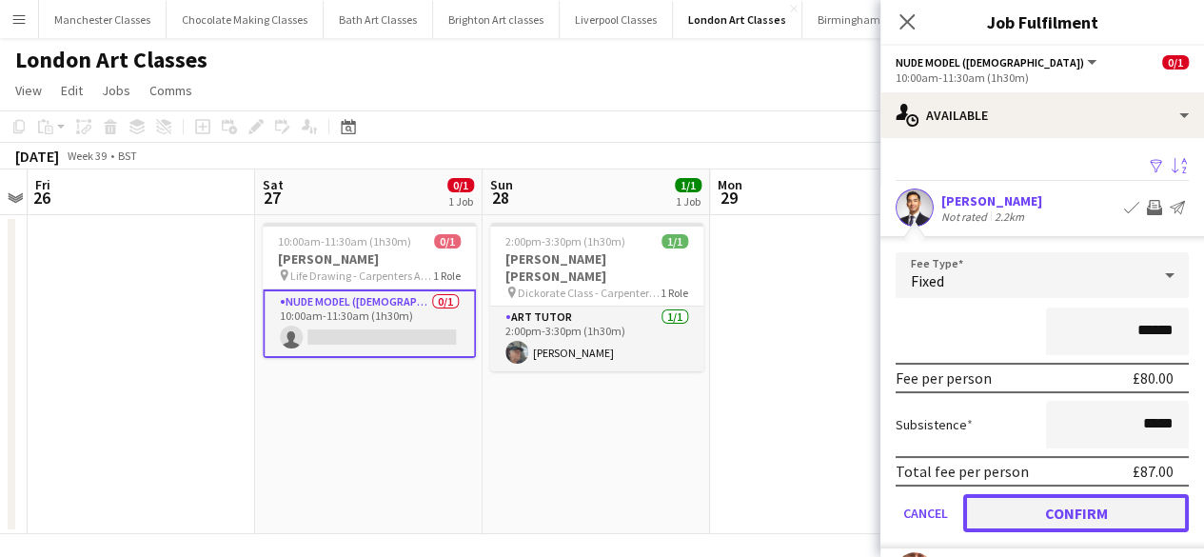
click at [1119, 522] on button "Confirm" at bounding box center [1075, 513] width 225 height 38
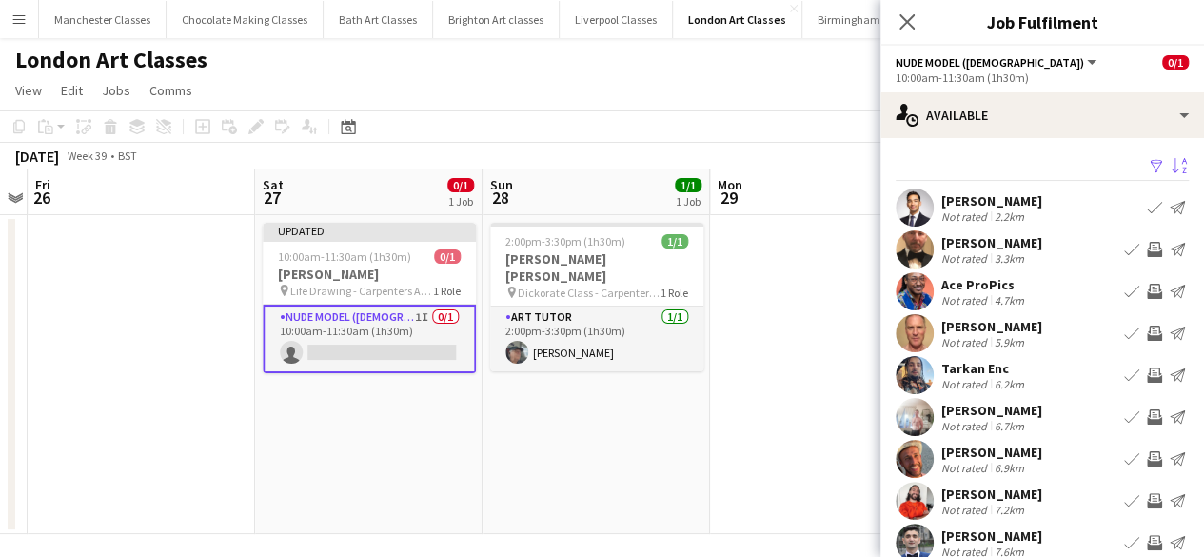
click at [1146, 382] on app-icon "Invite crew" at bounding box center [1153, 374] width 15 height 15
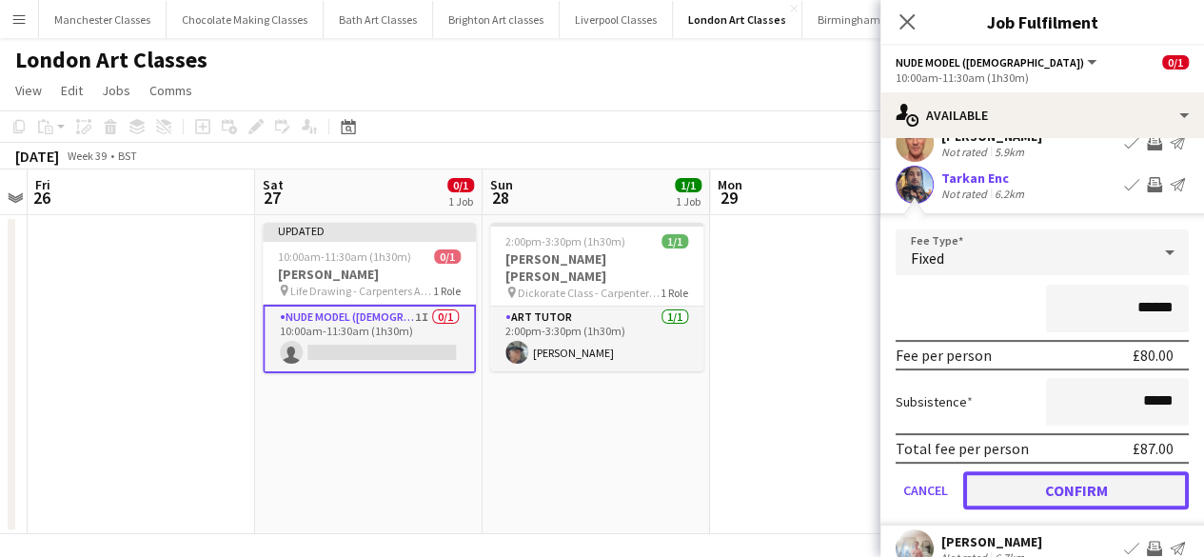
click at [1100, 474] on button "Confirm" at bounding box center [1075, 490] width 225 height 38
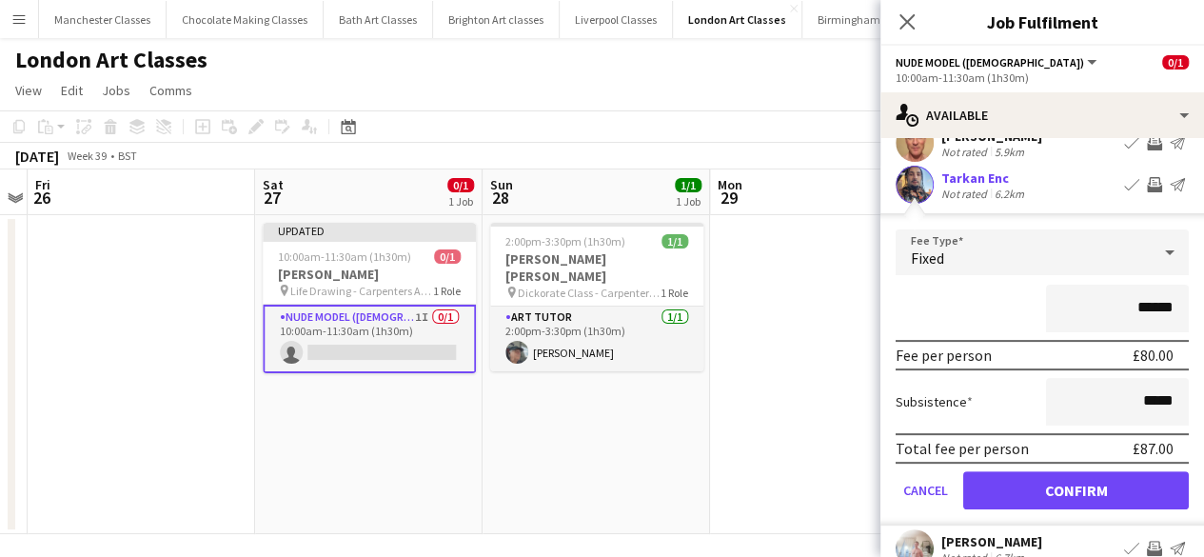
scroll to position [108, 0]
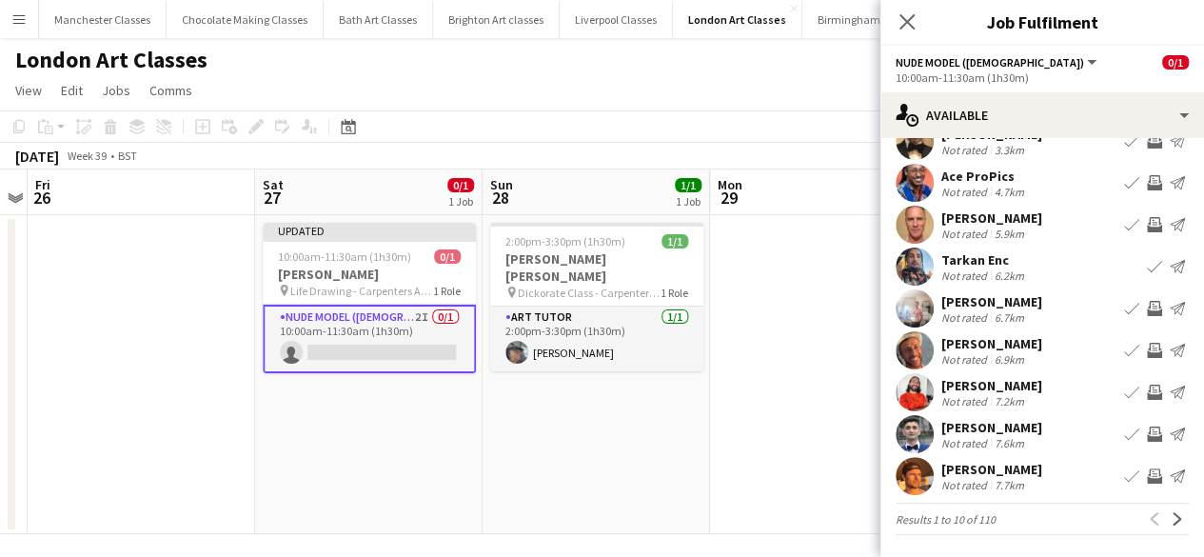
click at [1146, 302] on app-icon "Invite crew" at bounding box center [1153, 308] width 15 height 15
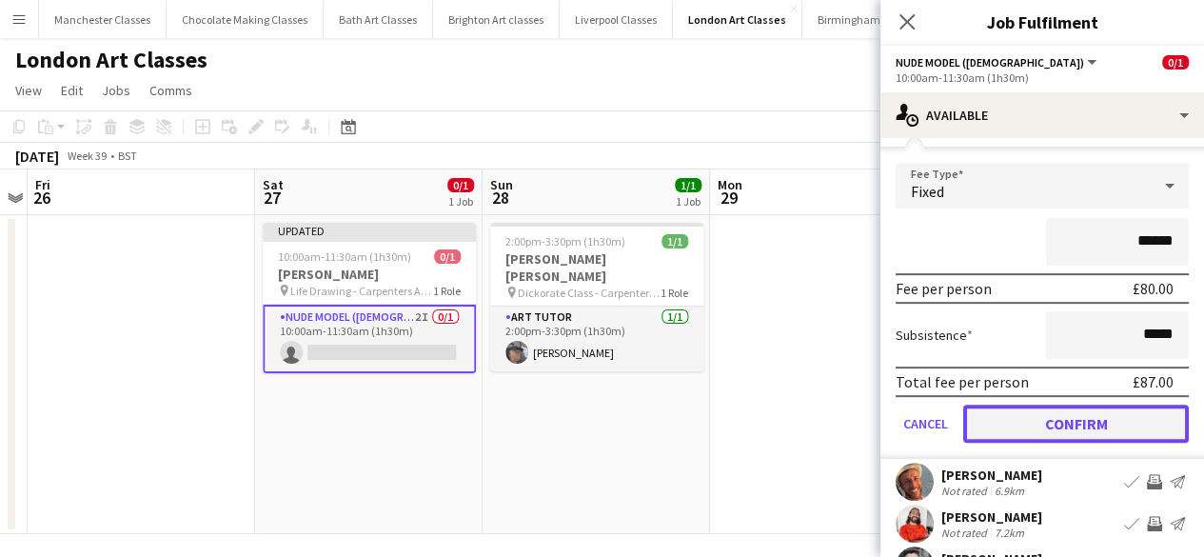
click at [1102, 431] on button "Confirm" at bounding box center [1075, 423] width 225 height 38
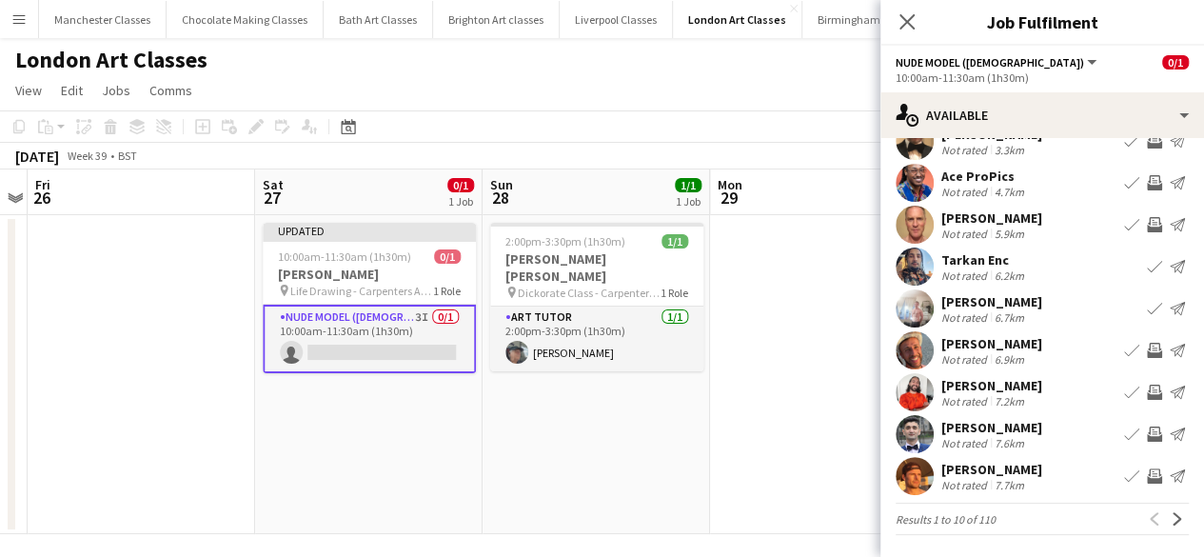
click at [1146, 347] on app-icon "Invite crew" at bounding box center [1153, 350] width 15 height 15
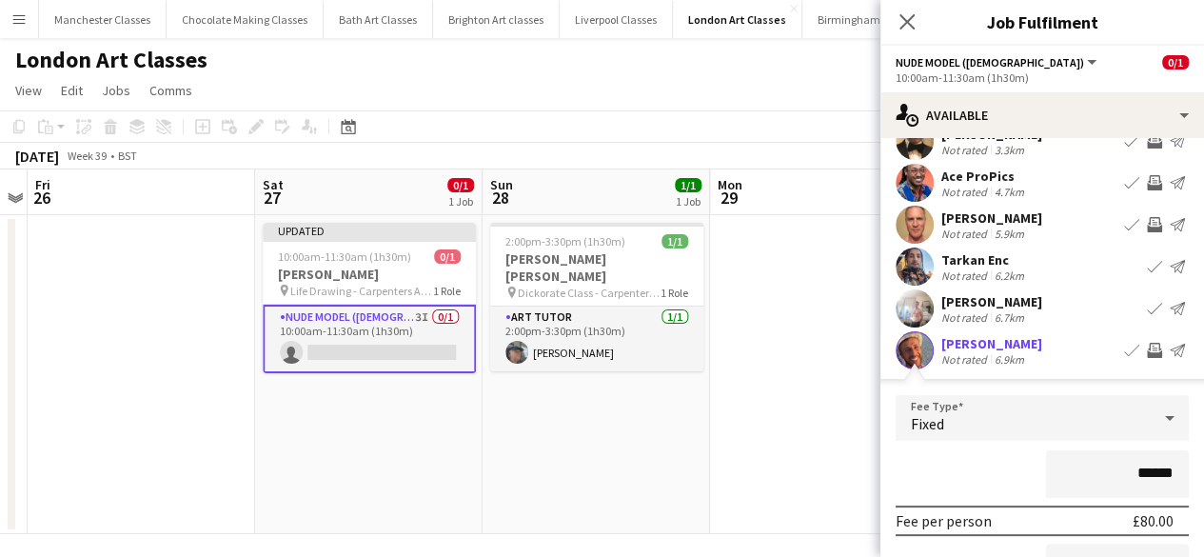
click at [1146, 347] on app-icon "Invite crew" at bounding box center [1153, 350] width 15 height 15
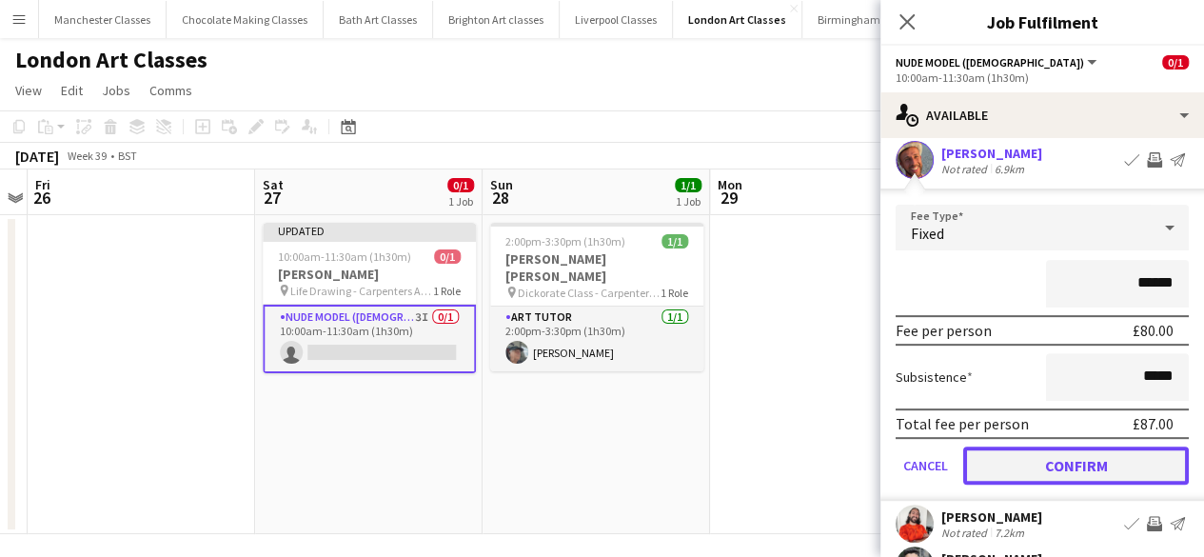
click at [1113, 482] on button "Confirm" at bounding box center [1075, 465] width 225 height 38
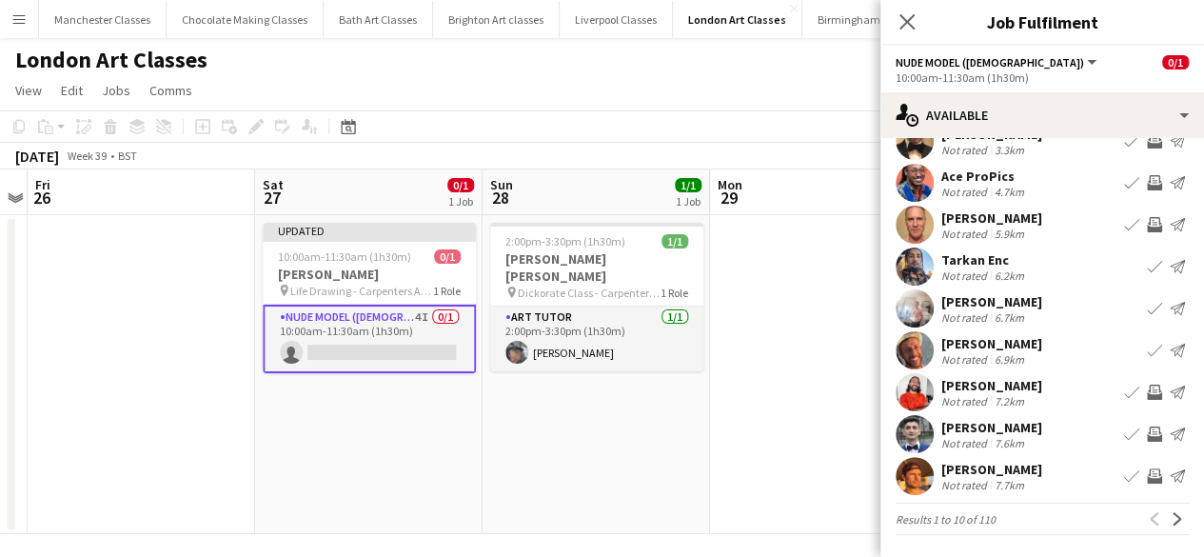
click at [1146, 469] on app-icon "Invite crew" at bounding box center [1153, 475] width 15 height 15
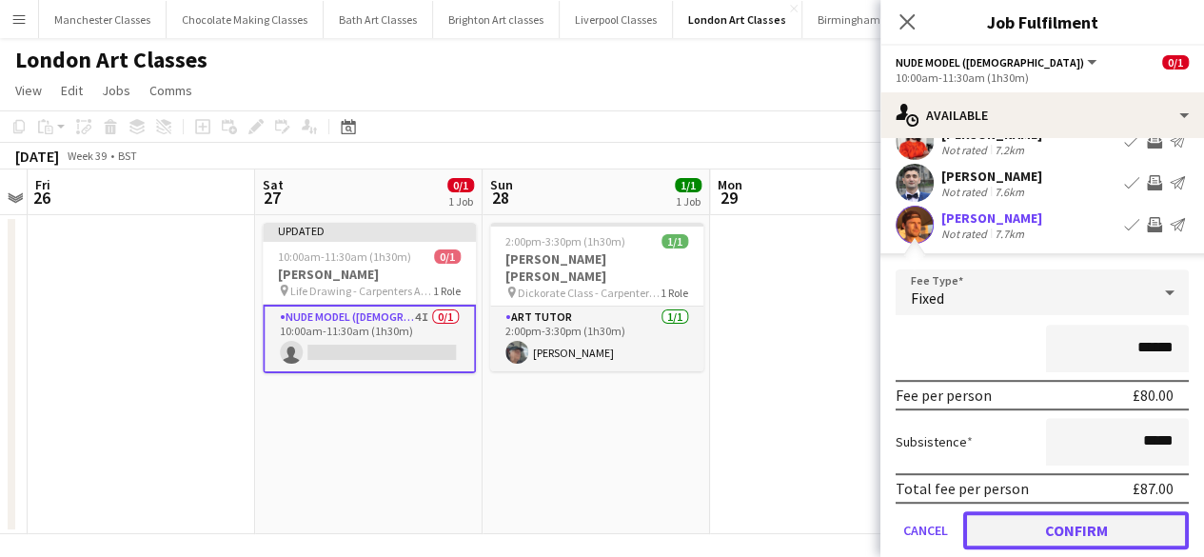
click at [1076, 528] on button "Confirm" at bounding box center [1075, 530] width 225 height 38
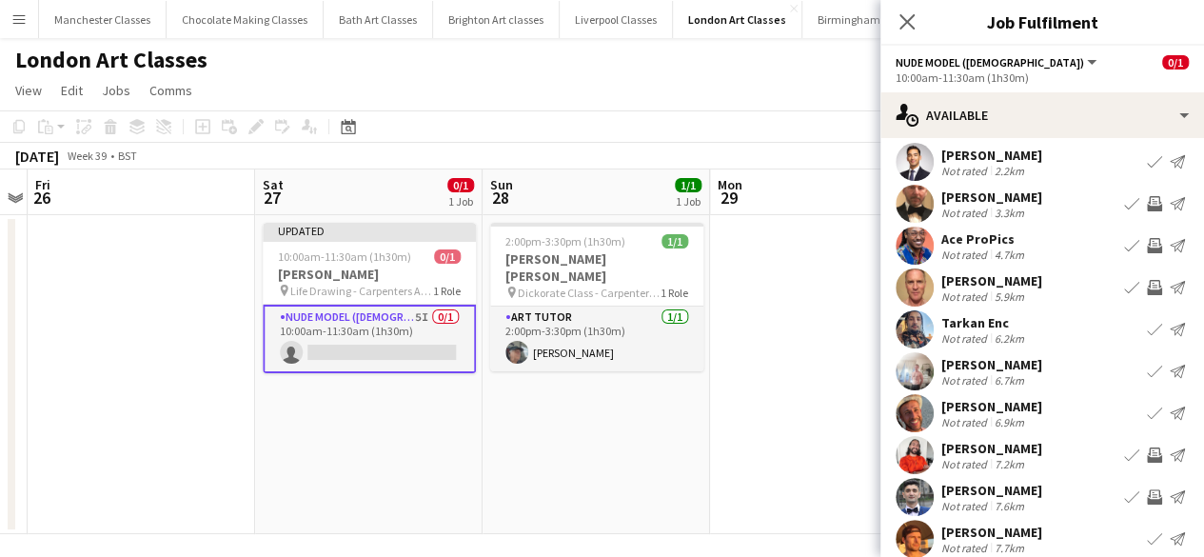
scroll to position [0, 0]
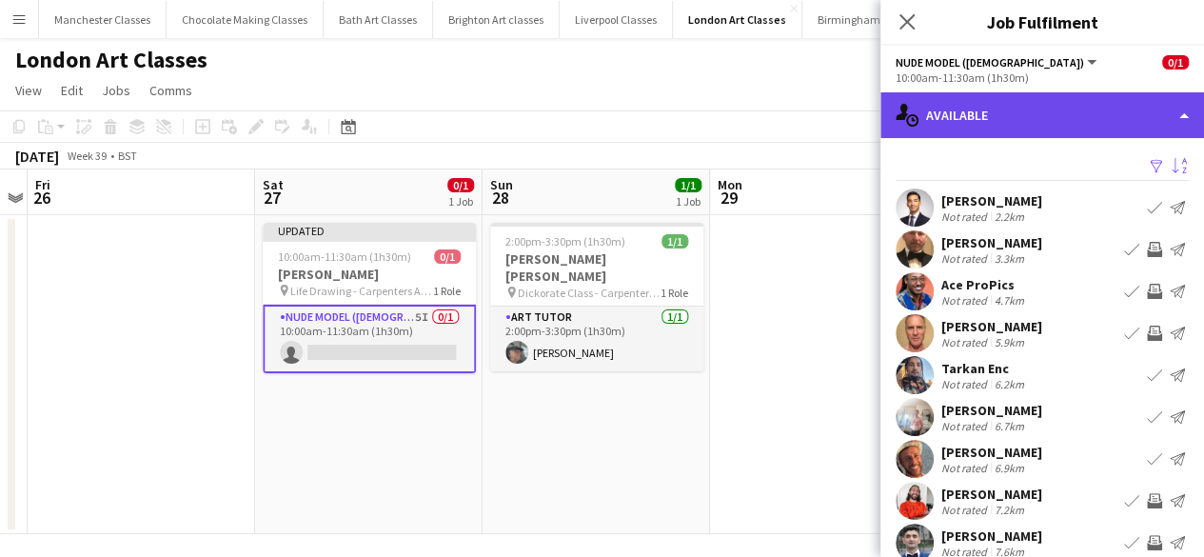
click at [985, 121] on div "single-neutral-actions-upload Available" at bounding box center [1041, 115] width 323 height 46
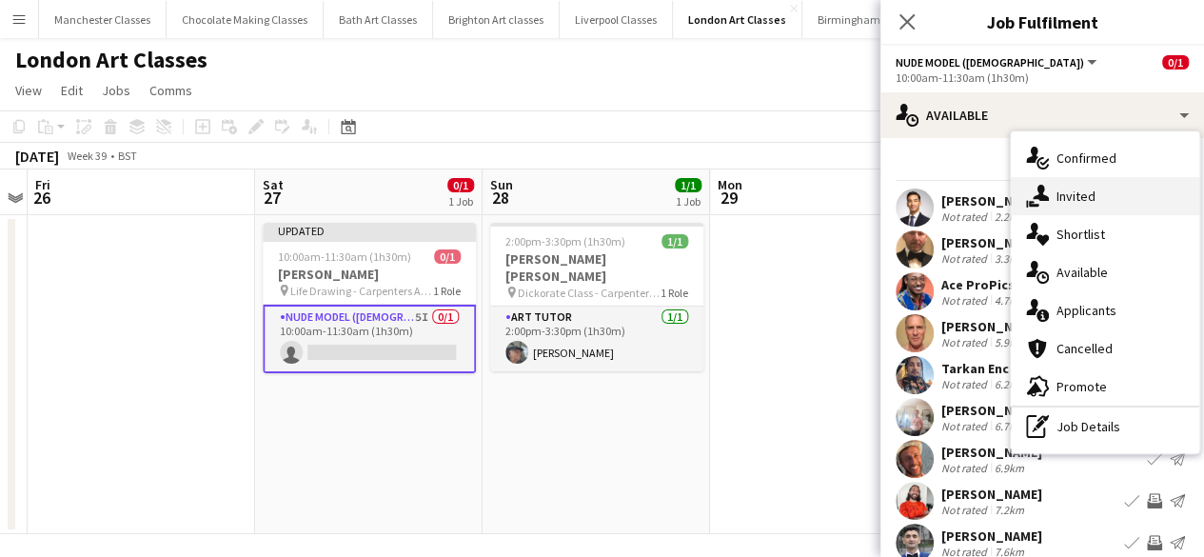
click at [1090, 193] on span "Invited" at bounding box center [1075, 195] width 39 height 17
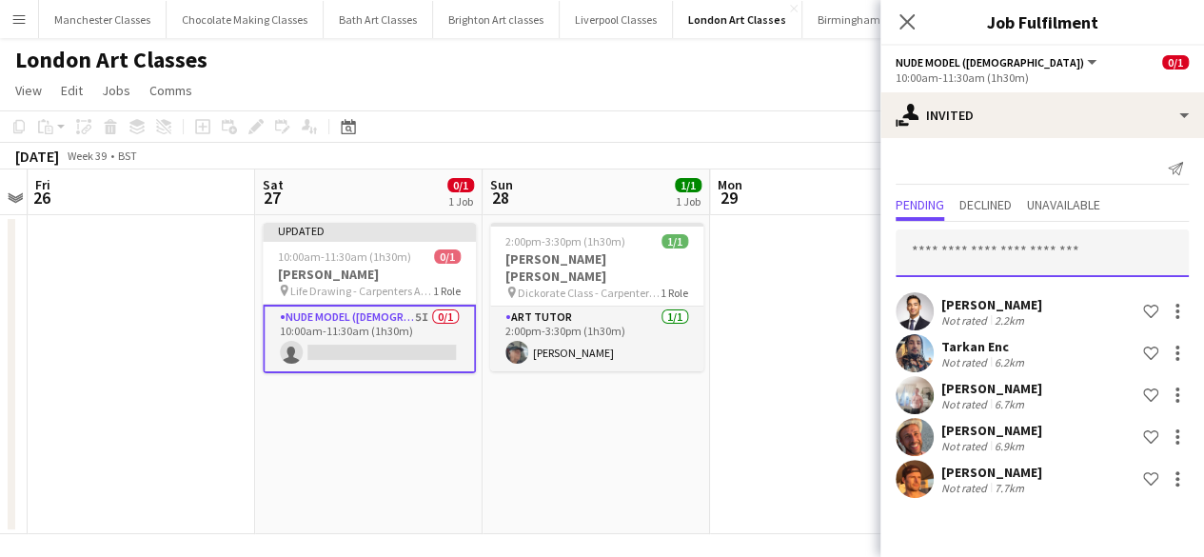
click at [961, 266] on input "text" at bounding box center [1041, 253] width 293 height 48
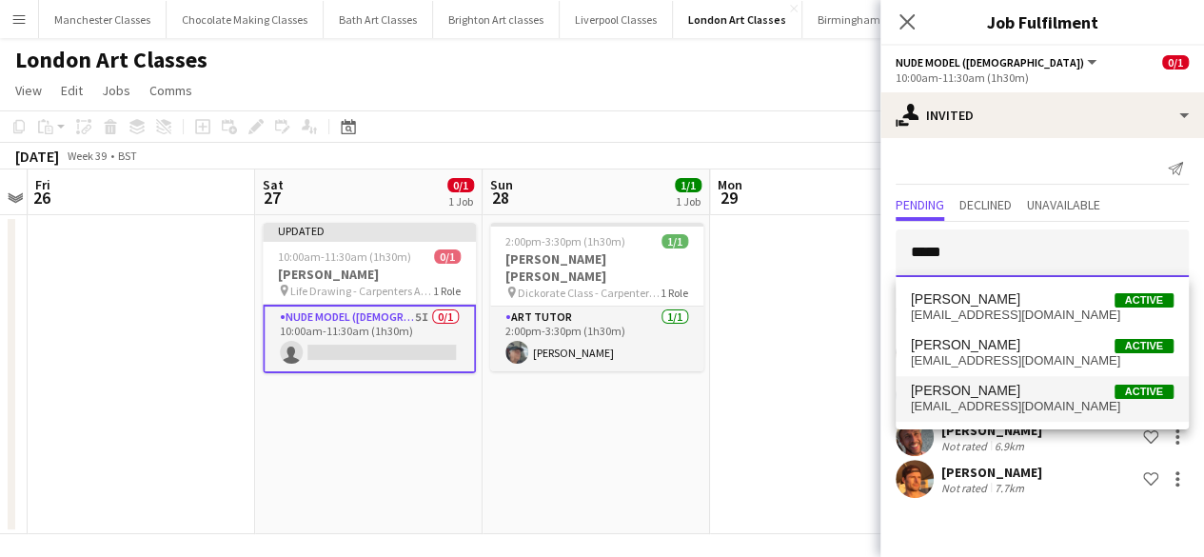
type input "*****"
click at [961, 391] on span "Laurence Maguire" at bounding box center [964, 390] width 109 height 16
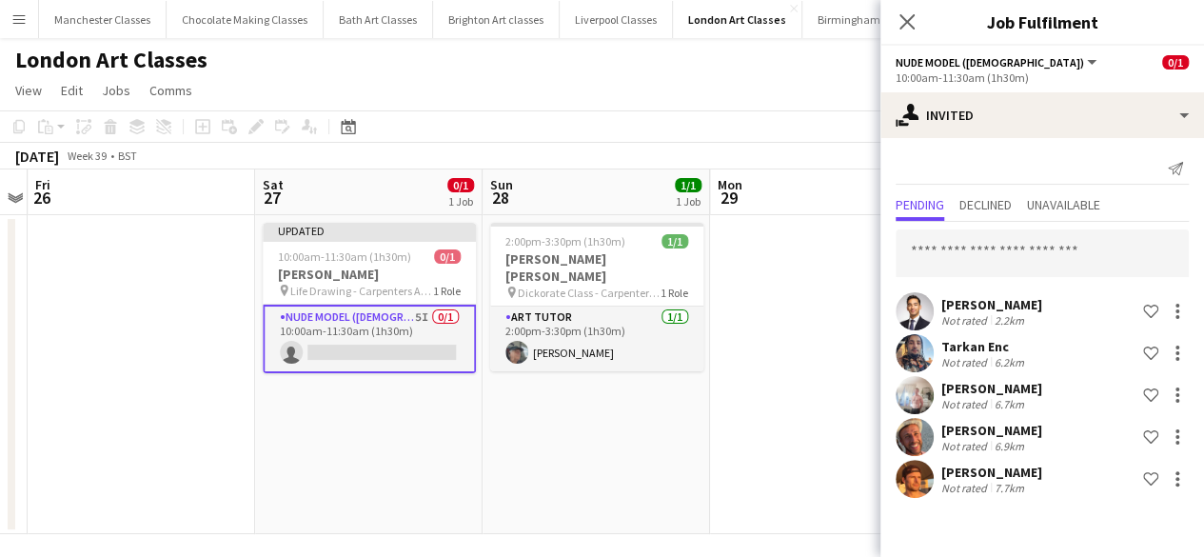
scroll to position [289, 0]
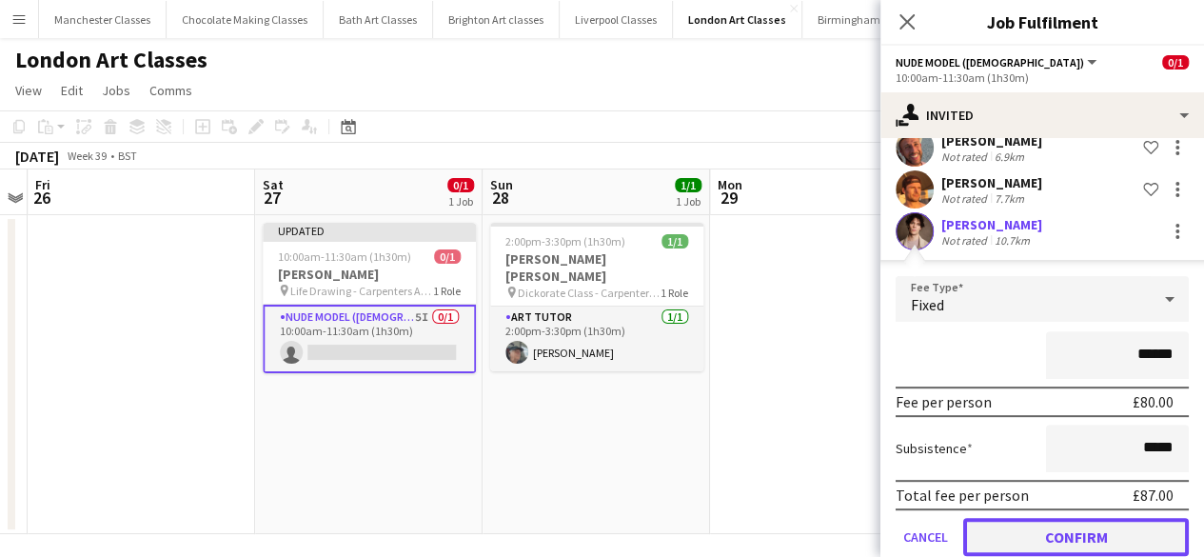
click at [1064, 529] on button "Confirm" at bounding box center [1075, 537] width 225 height 38
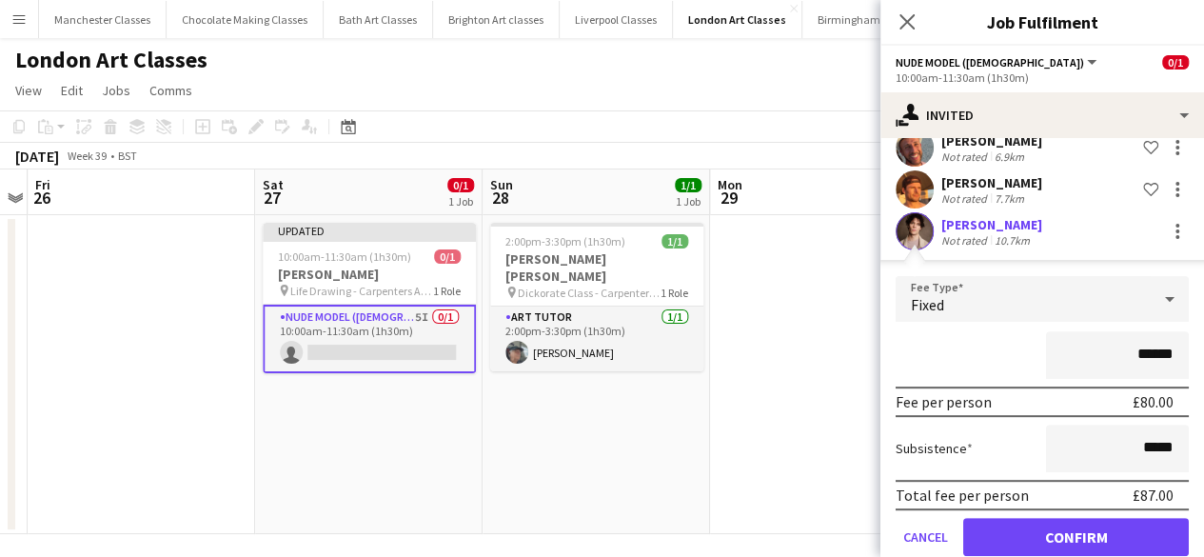
scroll to position [1, 0]
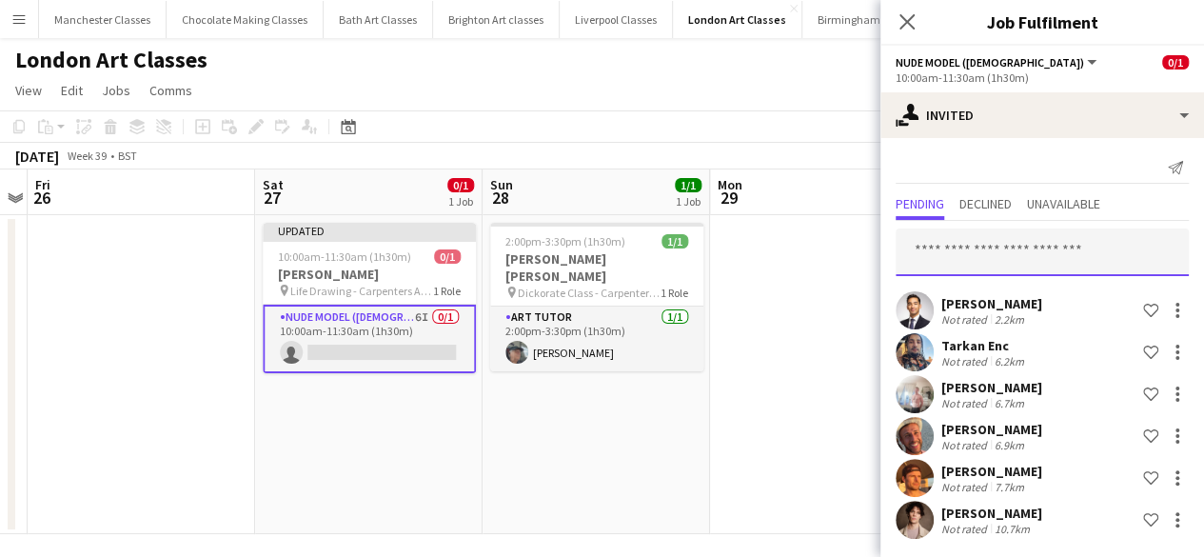
click at [961, 260] on input "text" at bounding box center [1041, 252] width 293 height 48
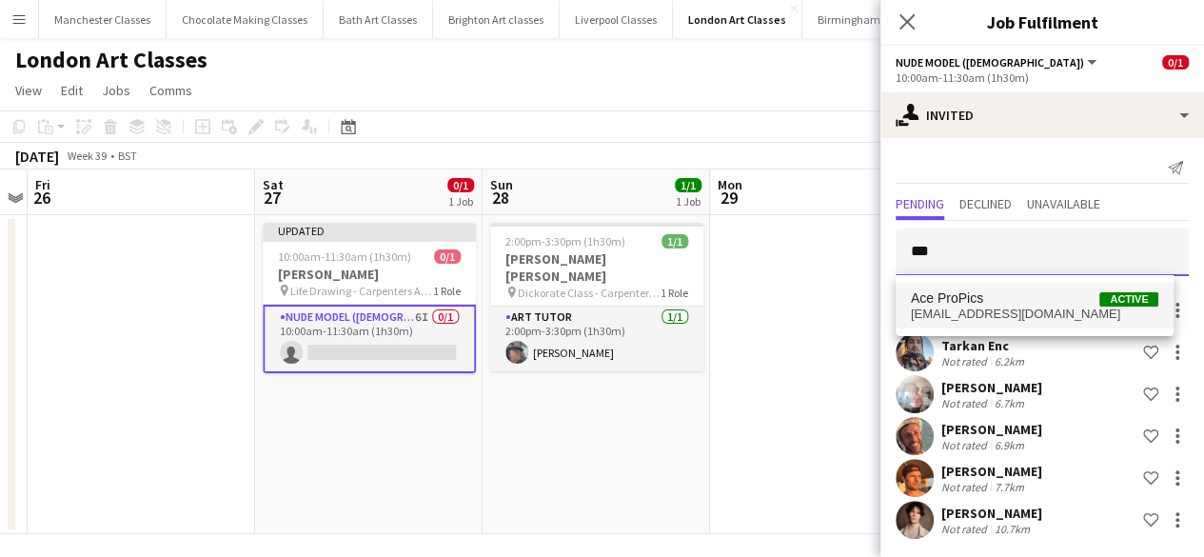
type input "***"
click at [961, 311] on span "acepropics@gmail.com" at bounding box center [1034, 313] width 248 height 15
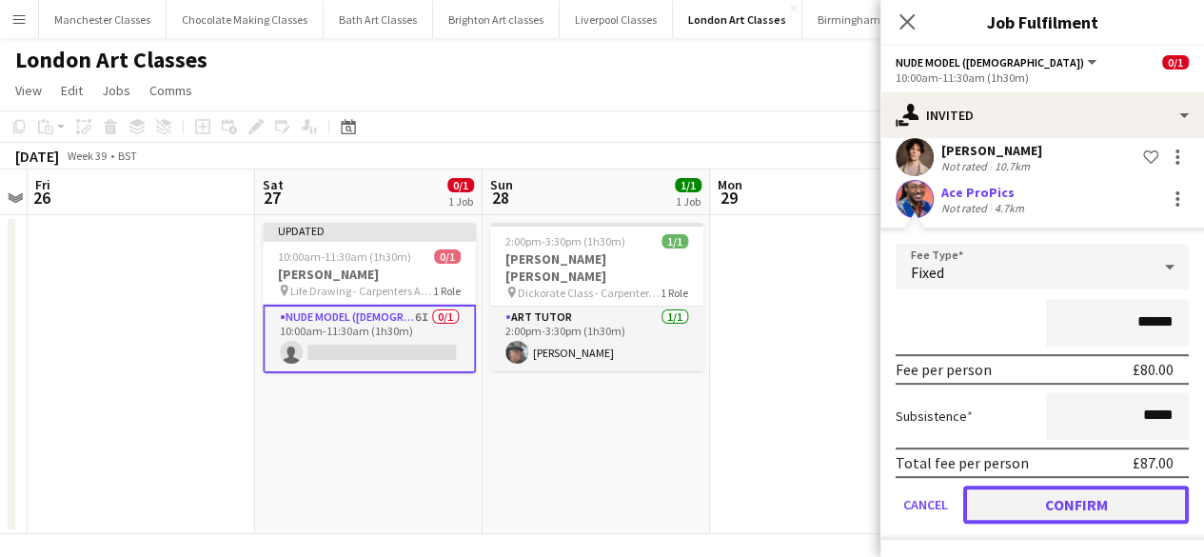
click at [1064, 505] on button "Confirm" at bounding box center [1075, 504] width 225 height 38
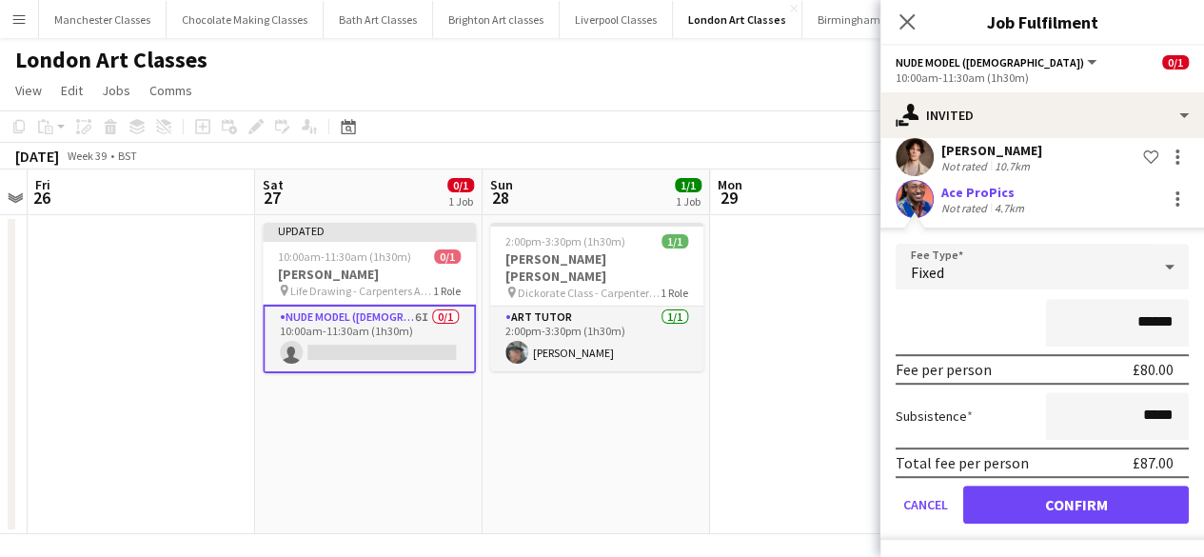
scroll to position [43, 0]
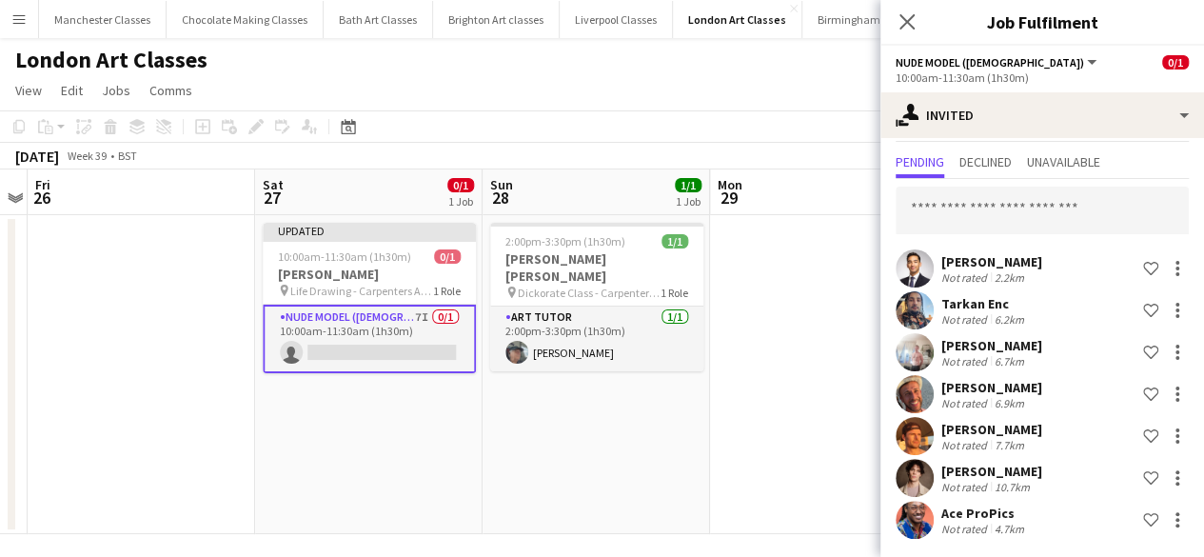
click at [731, 458] on app-date-cell at bounding box center [823, 374] width 227 height 319
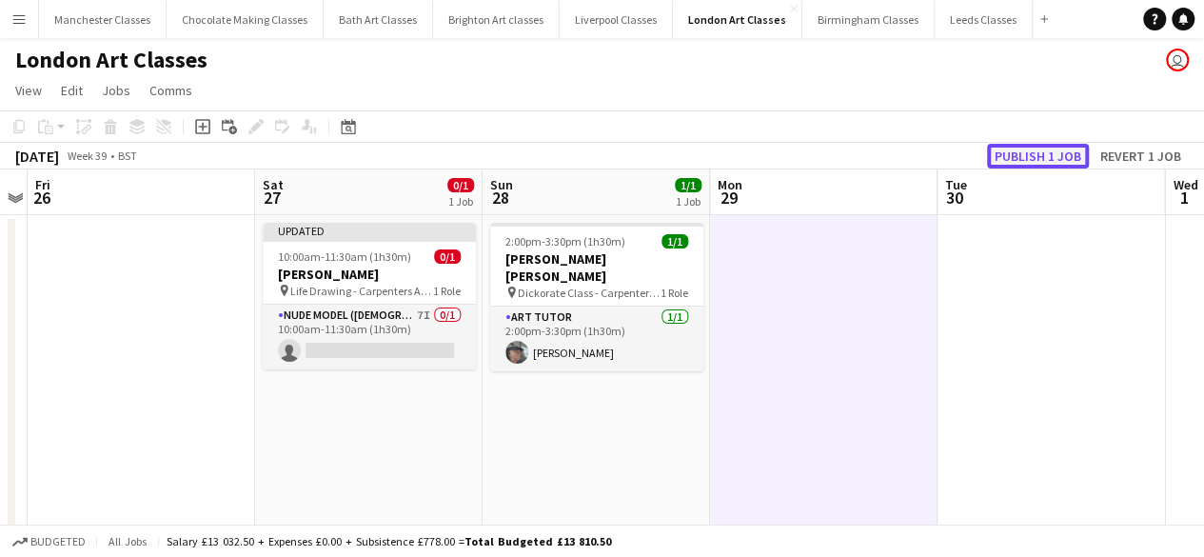
click at [1062, 159] on button "Publish 1 job" at bounding box center [1038, 156] width 102 height 25
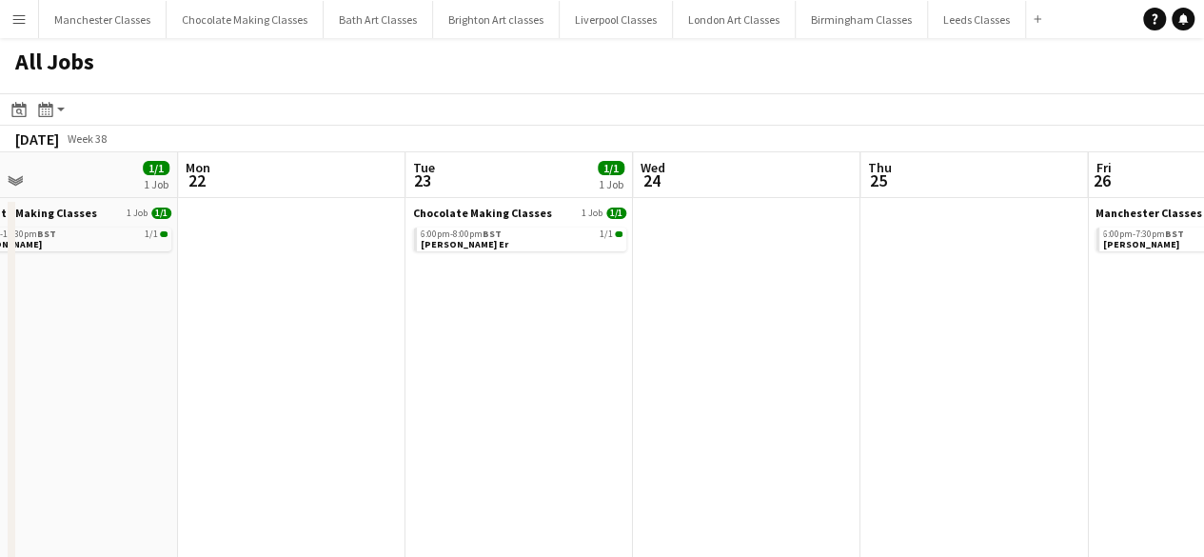
drag, startPoint x: 890, startPoint y: 359, endPoint x: 160, endPoint y: 369, distance: 729.8
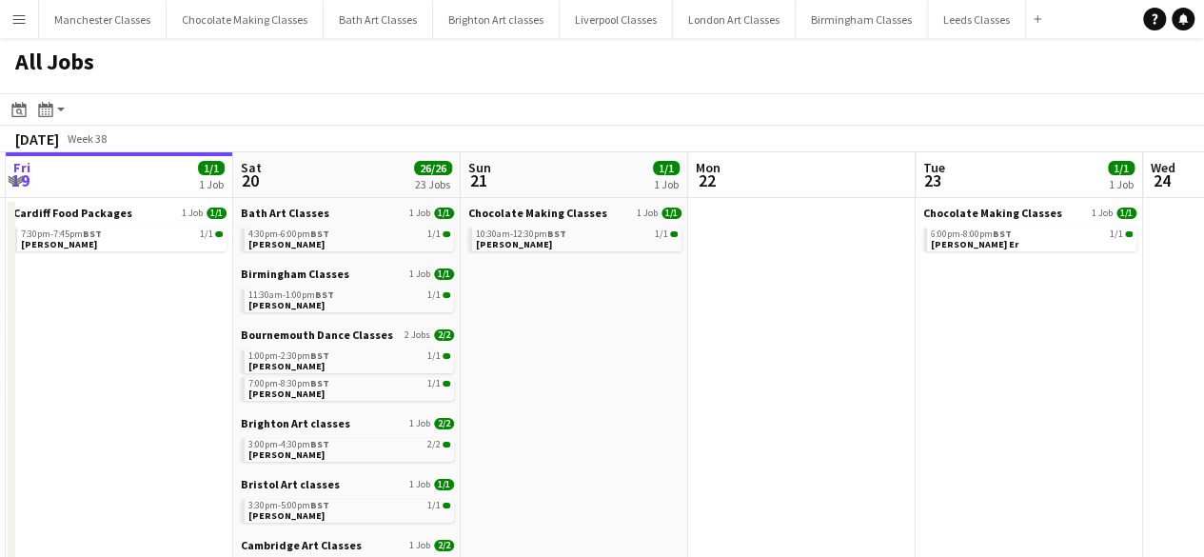
drag, startPoint x: 314, startPoint y: 381, endPoint x: 847, endPoint y: 382, distance: 532.8
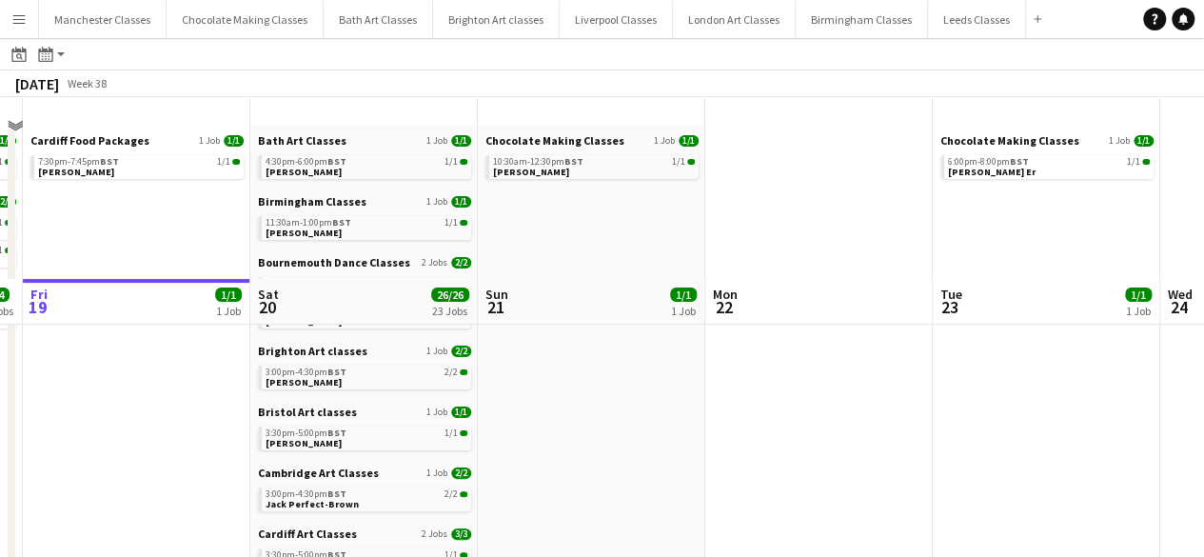
scroll to position [0, 0]
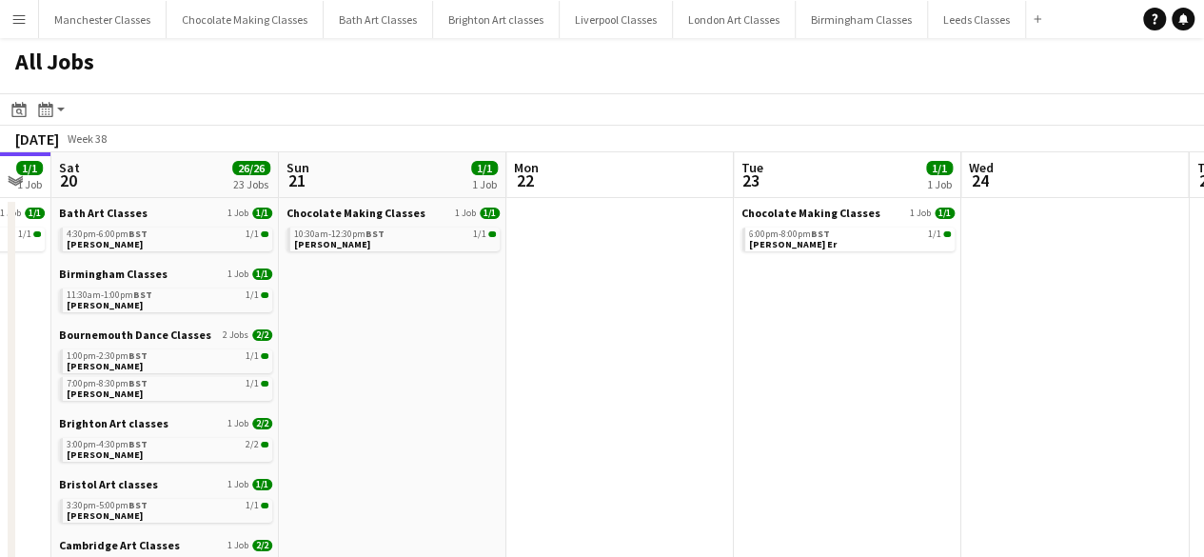
drag, startPoint x: 1001, startPoint y: 392, endPoint x: 320, endPoint y: 436, distance: 682.6
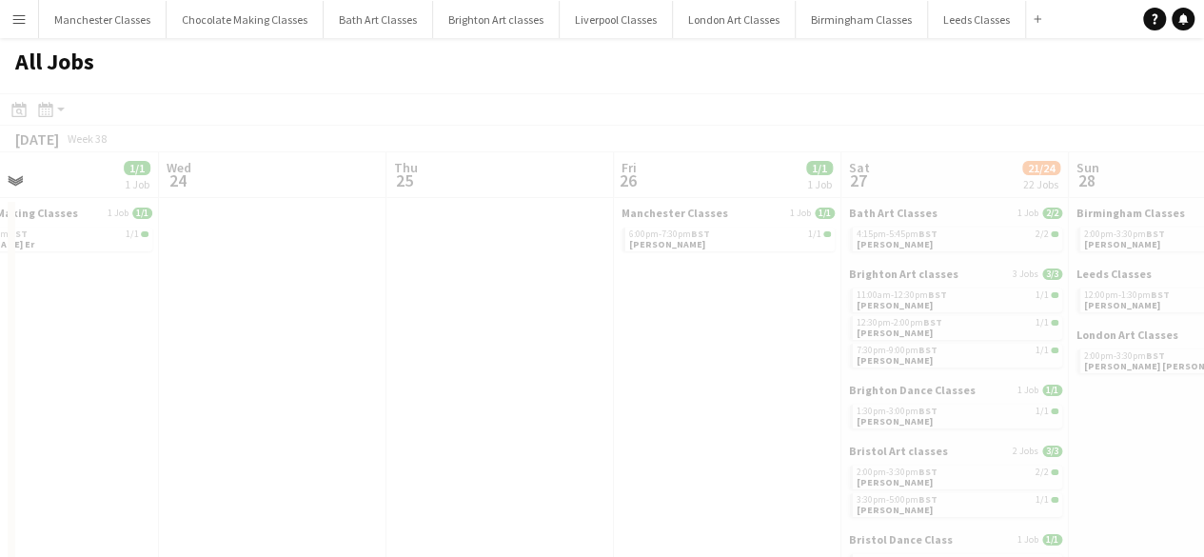
drag, startPoint x: 606, startPoint y: 421, endPoint x: 240, endPoint y: 421, distance: 366.3
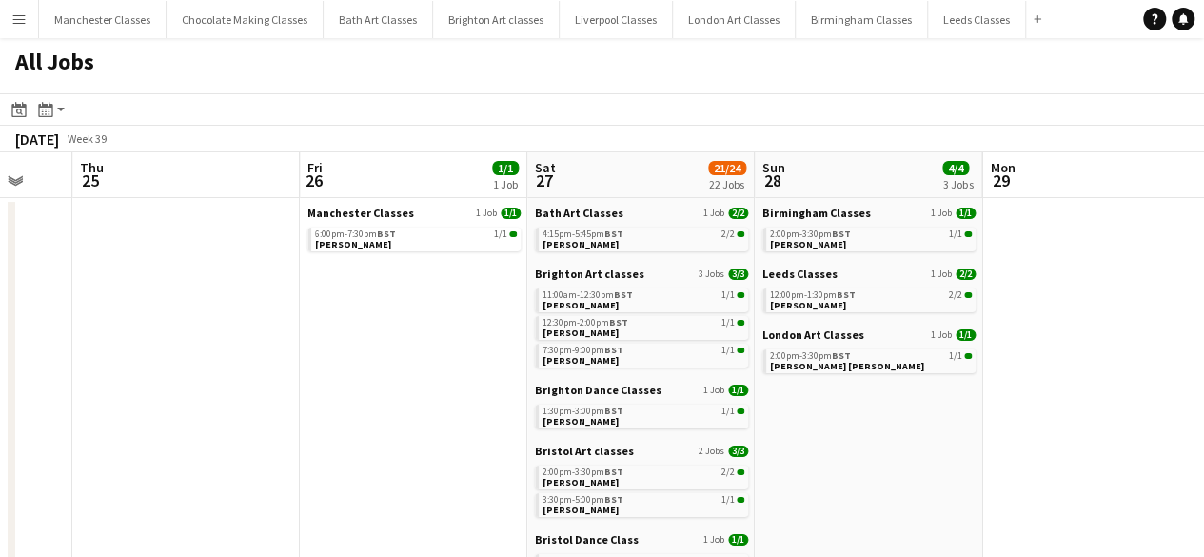
scroll to position [0, 495]
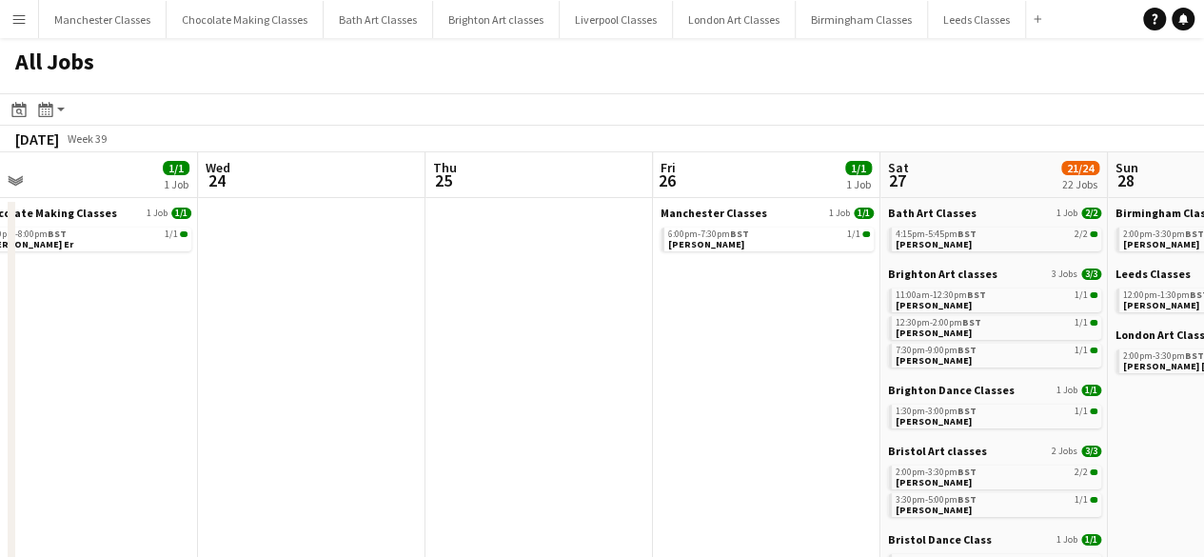
drag, startPoint x: 497, startPoint y: 406, endPoint x: 324, endPoint y: 404, distance: 172.2
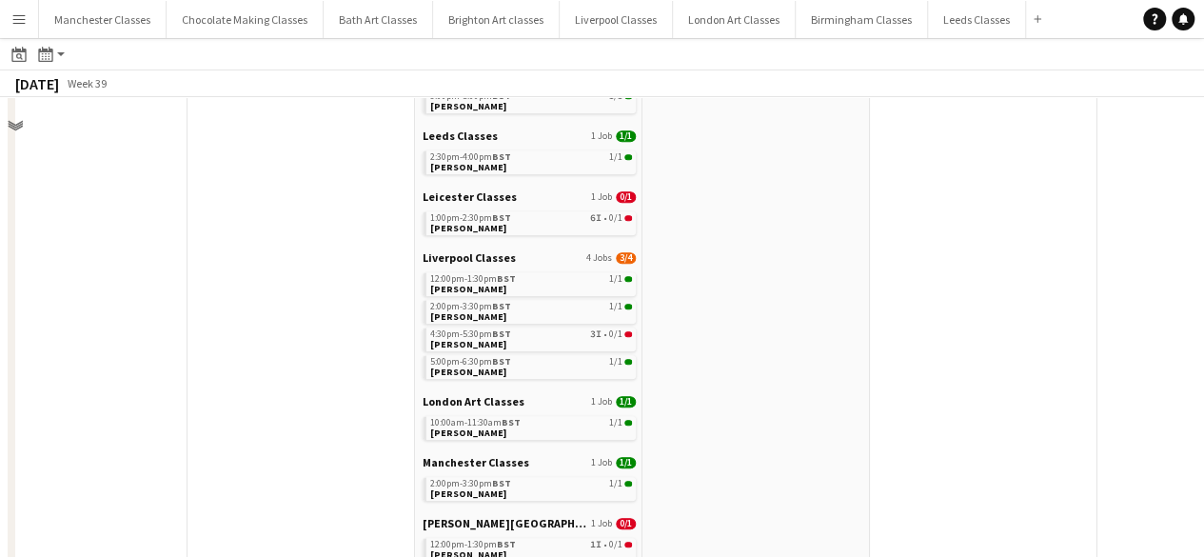
scroll to position [666, 0]
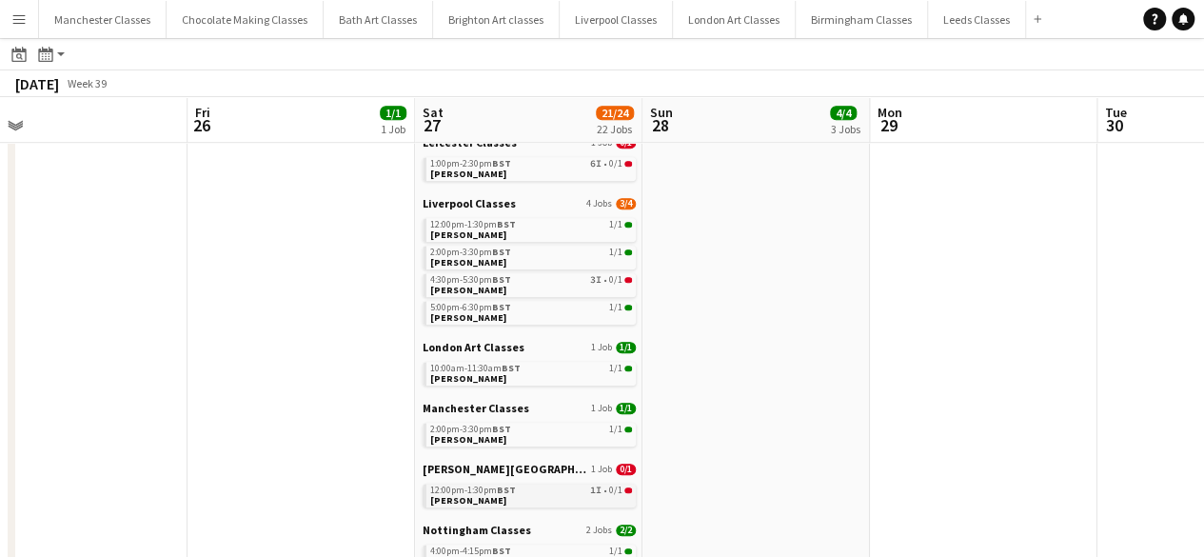
click at [523, 498] on link "12:00pm-1:30pm BST 1I • 0/1 Amy Dunham" at bounding box center [531, 494] width 202 height 22
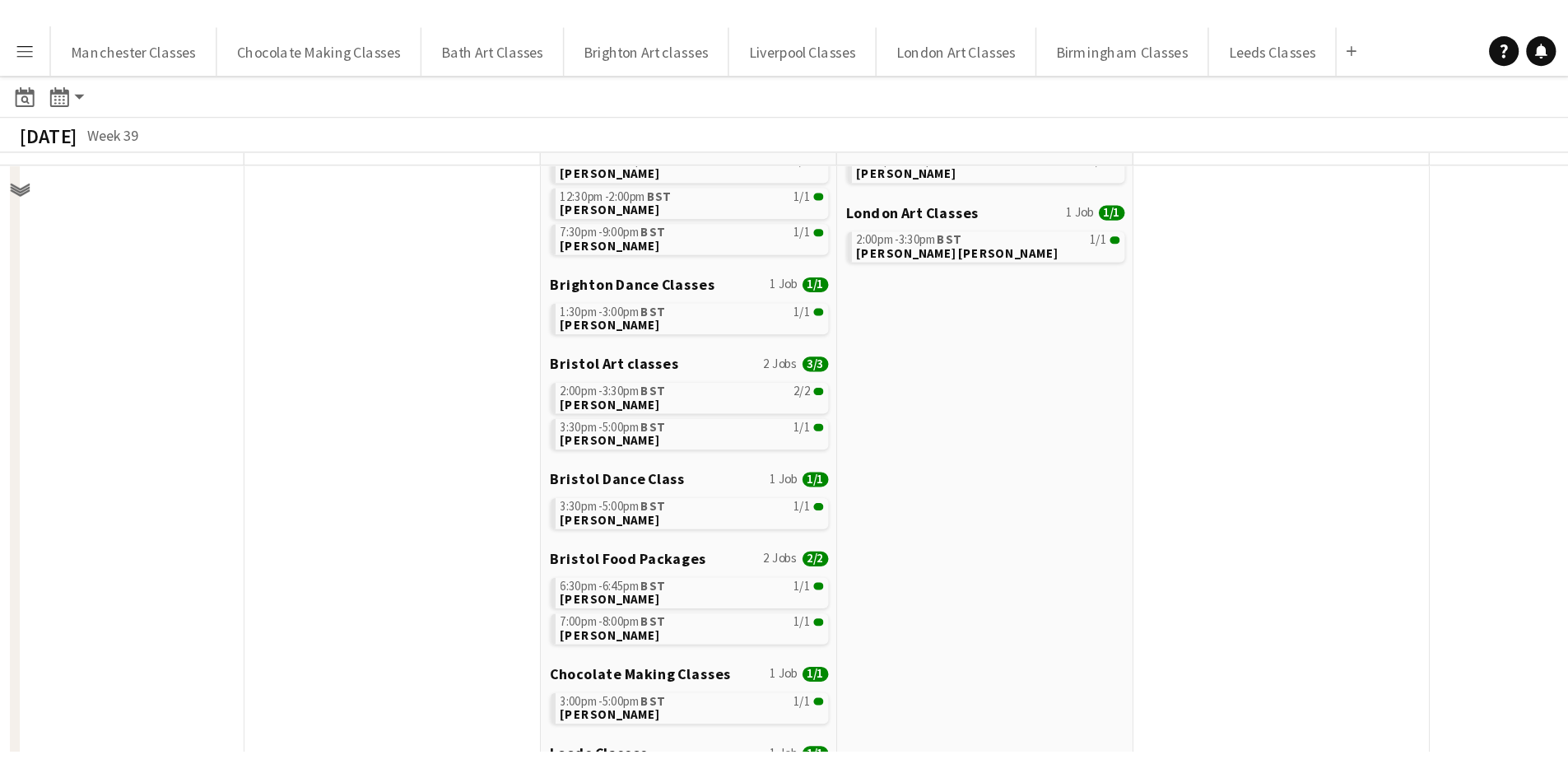
scroll to position [0, 0]
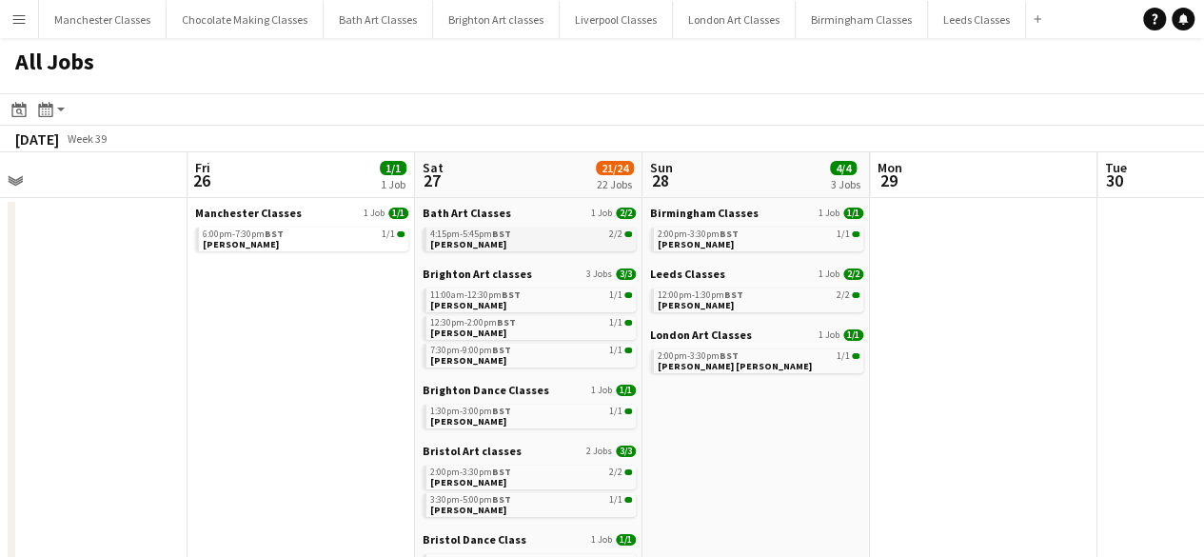
click at [535, 239] on link "4:15pm-5:45pm BST 2/2 Eloise Crowther" at bounding box center [531, 238] width 202 height 22
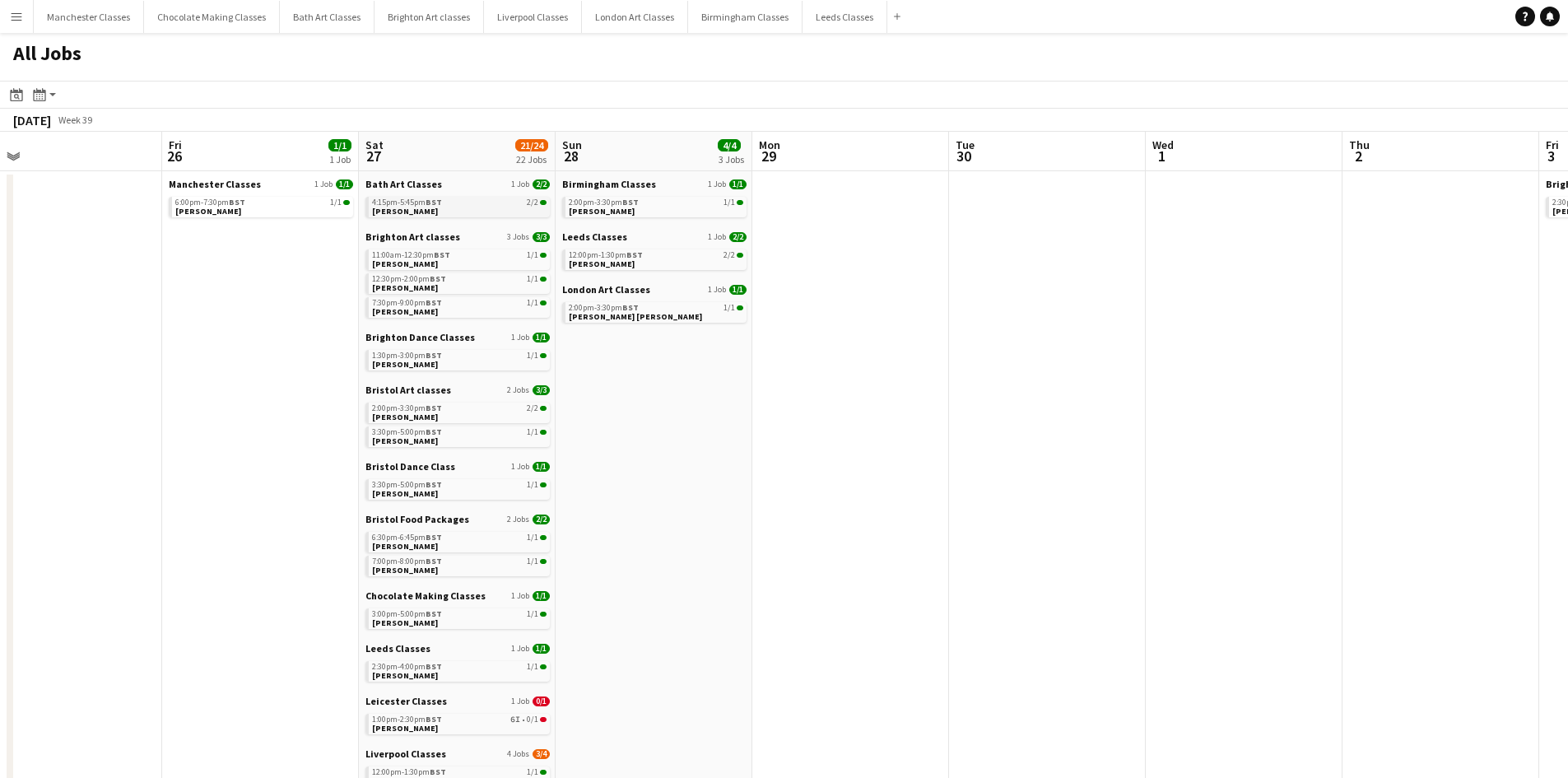
scroll to position [0, 429]
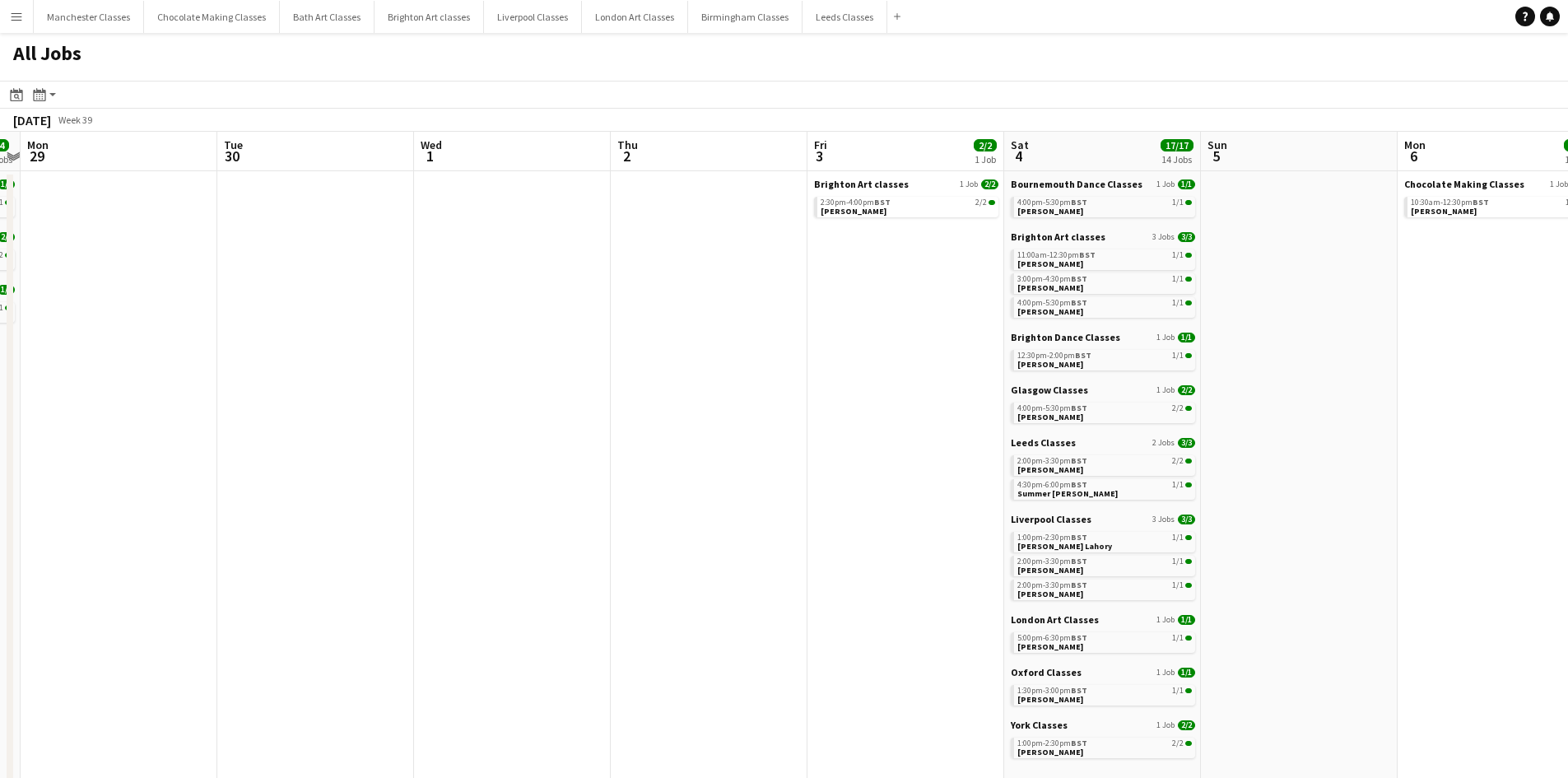
drag, startPoint x: 1006, startPoint y: 364, endPoint x: 310, endPoint y: 402, distance: 697.0
click at [310, 402] on app-calendar-viewport "Fri 26 1/1 1 Job Sat 27 21/24 22 Jobs Sun 28 4/4 3 Jobs Mon 29 Tue 30 Wed 1 Thu…" at bounding box center [784, 718] width 1568 height 1173
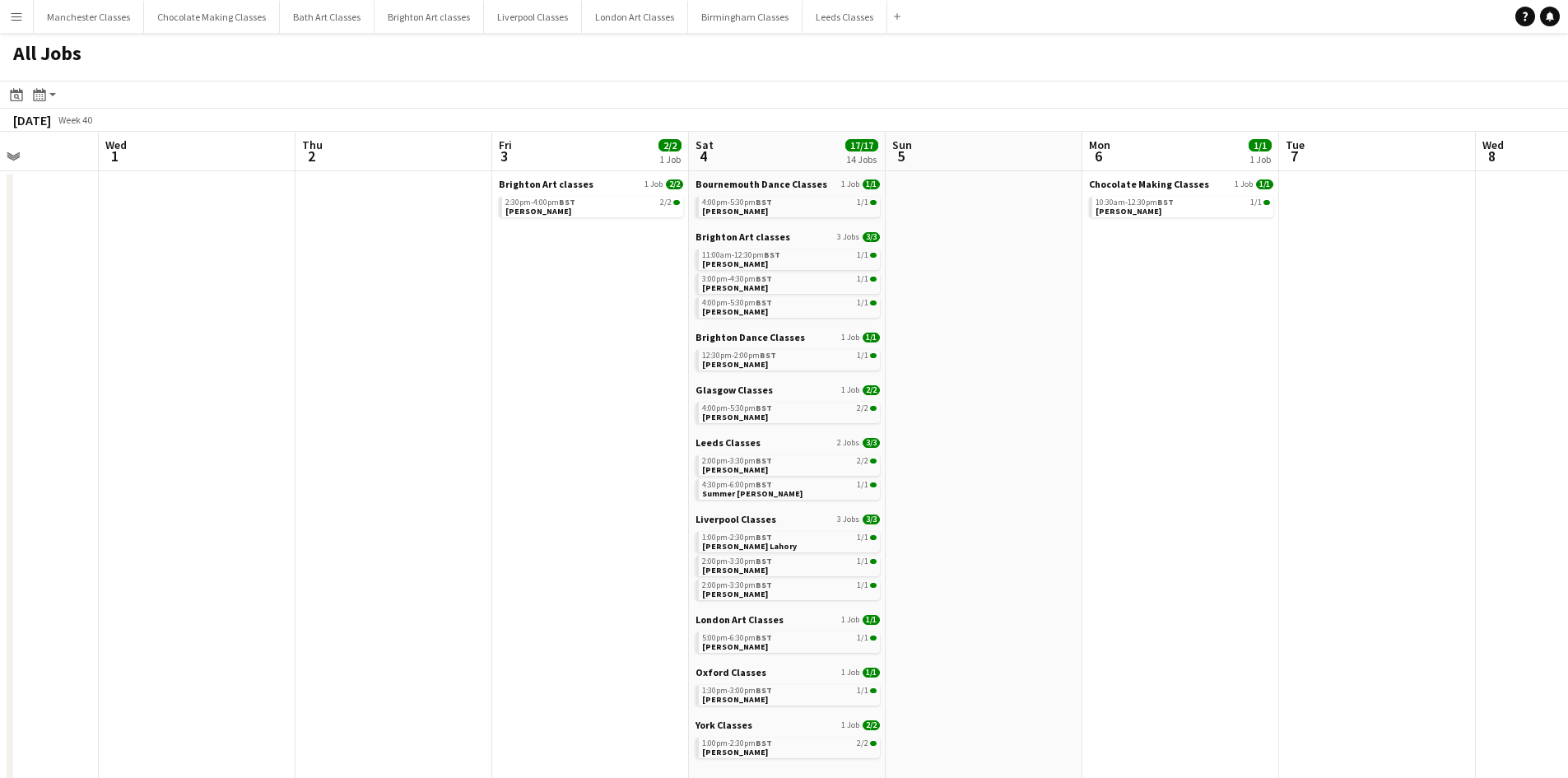
scroll to position [0, 466]
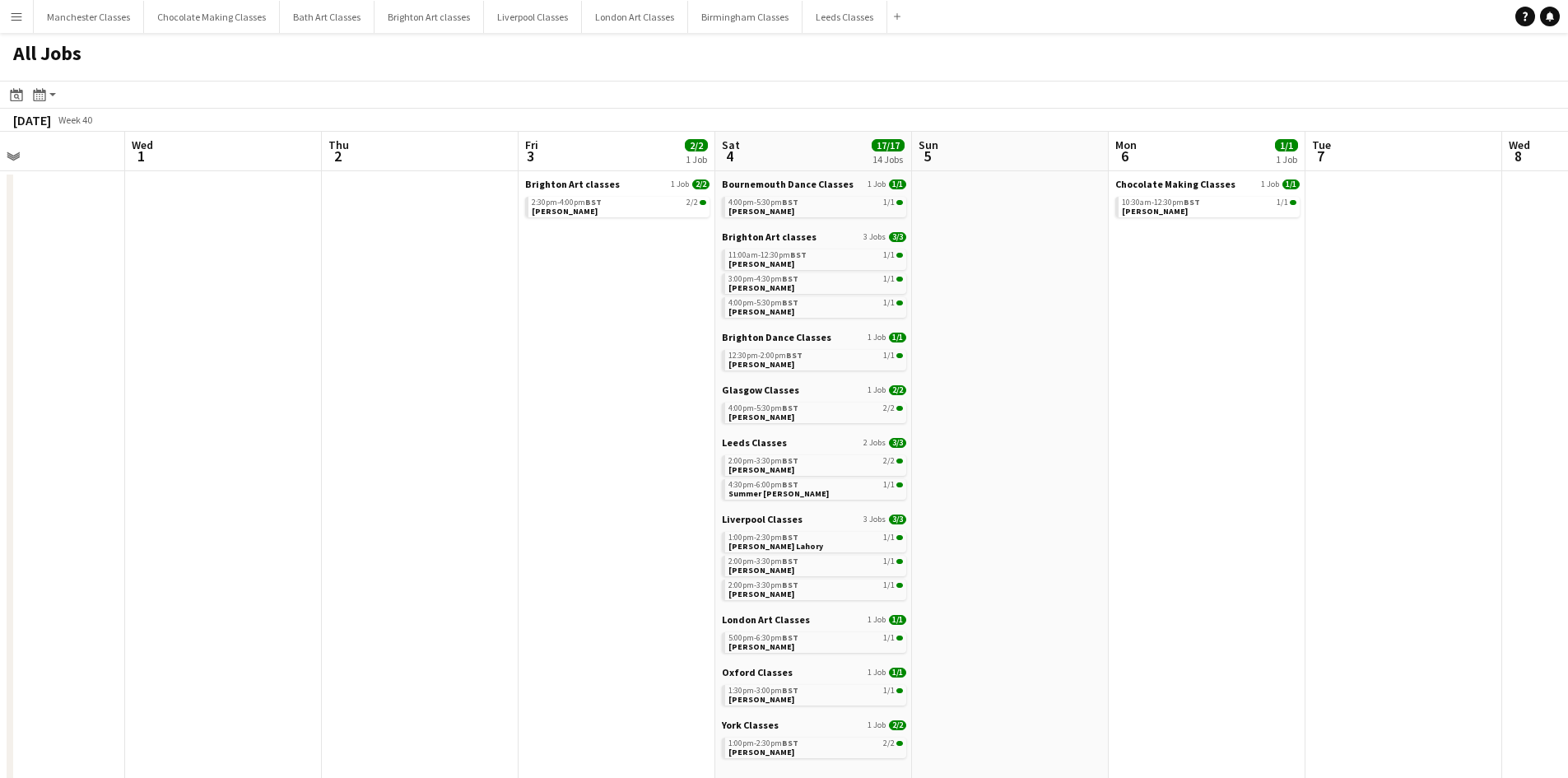
drag, startPoint x: 706, startPoint y: 400, endPoint x: 185, endPoint y: 400, distance: 521.0
click at [185, 400] on app-calendar-viewport "Sun 28 4/4 3 Jobs Mon 29 Tue 30 Wed 1 Thu 2 Fri 3 2/2 1 Job Sat 4 17/17 14 Jobs…" at bounding box center [784, 718] width 1568 height 1173
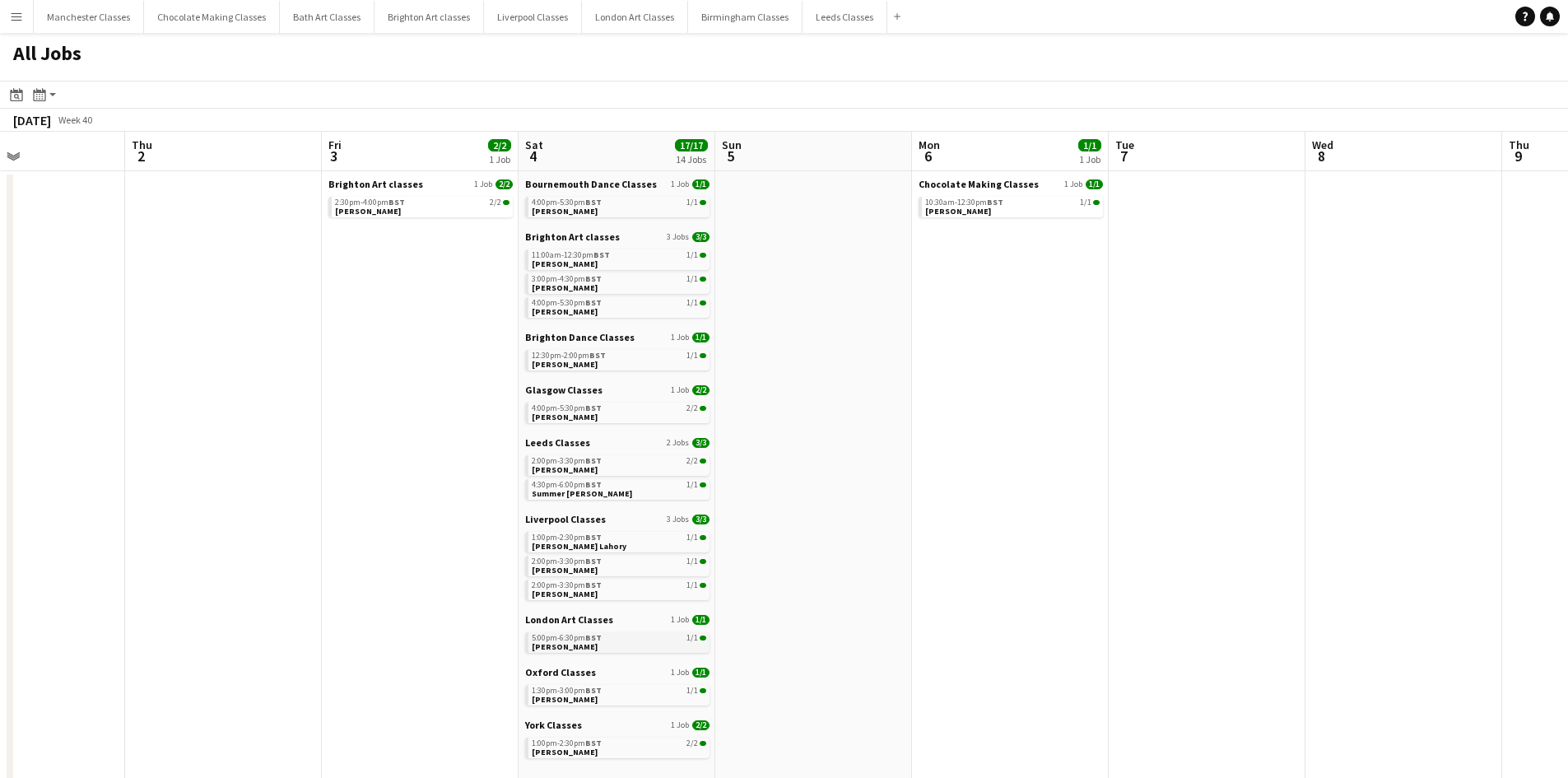
click at [614, 481] on link "5:00pm-6:30pm BST 1/1 Anna Philip" at bounding box center [620, 642] width 175 height 19
click at [612, 260] on link "11:00am-12:30pm BST 1/1 Bethany Spencer" at bounding box center [620, 259] width 175 height 19
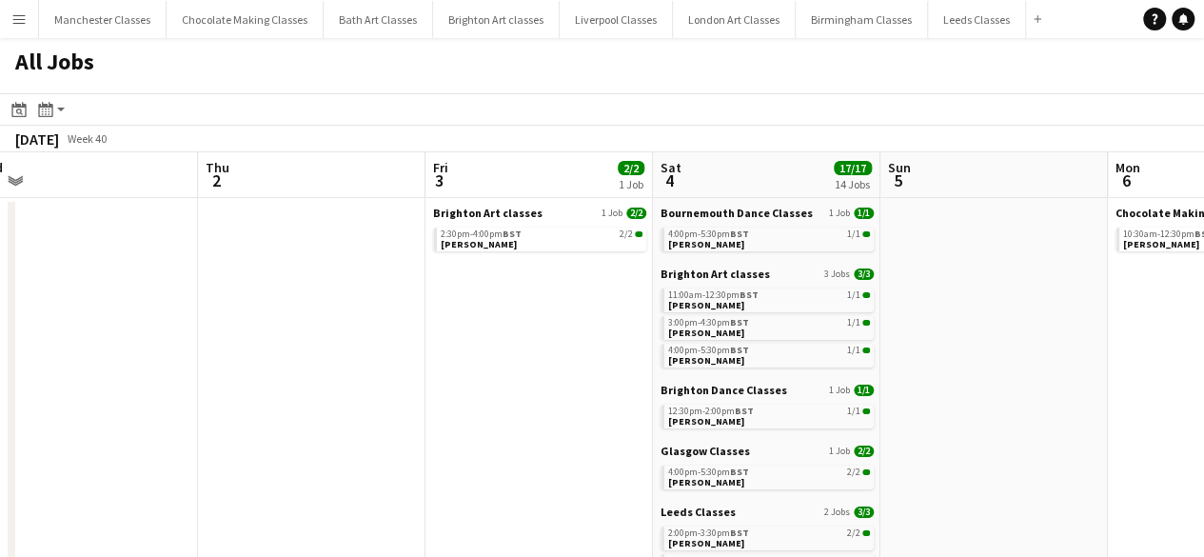
drag, startPoint x: 449, startPoint y: 363, endPoint x: 47, endPoint y: 366, distance: 402.5
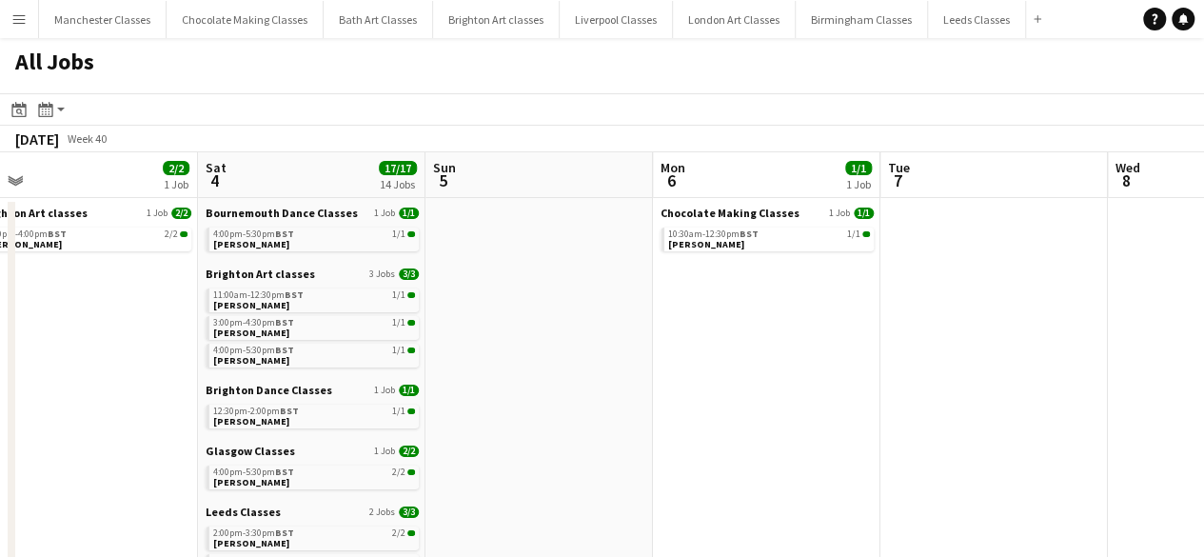
scroll to position [0, 485]
click at [20, 28] on button "Menu" at bounding box center [19, 19] width 38 height 38
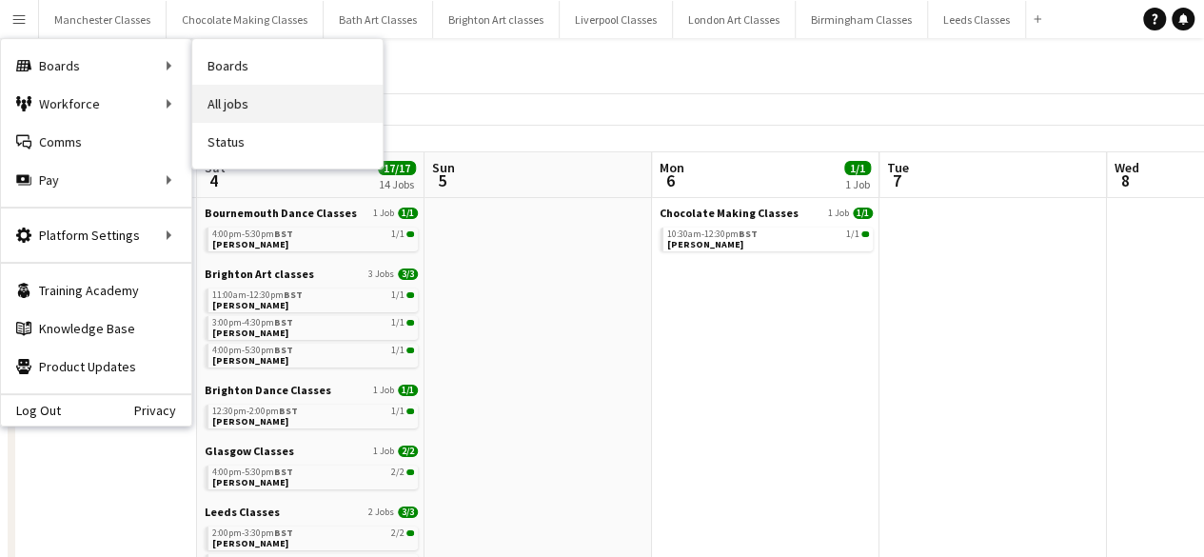
click at [303, 100] on link "All jobs" at bounding box center [287, 104] width 190 height 38
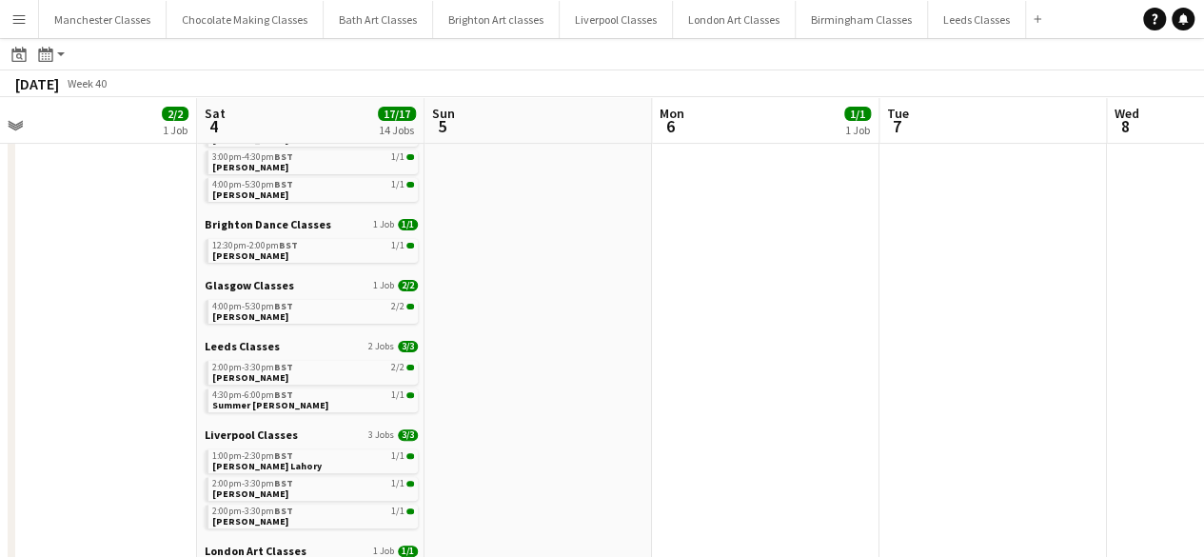
scroll to position [0, 0]
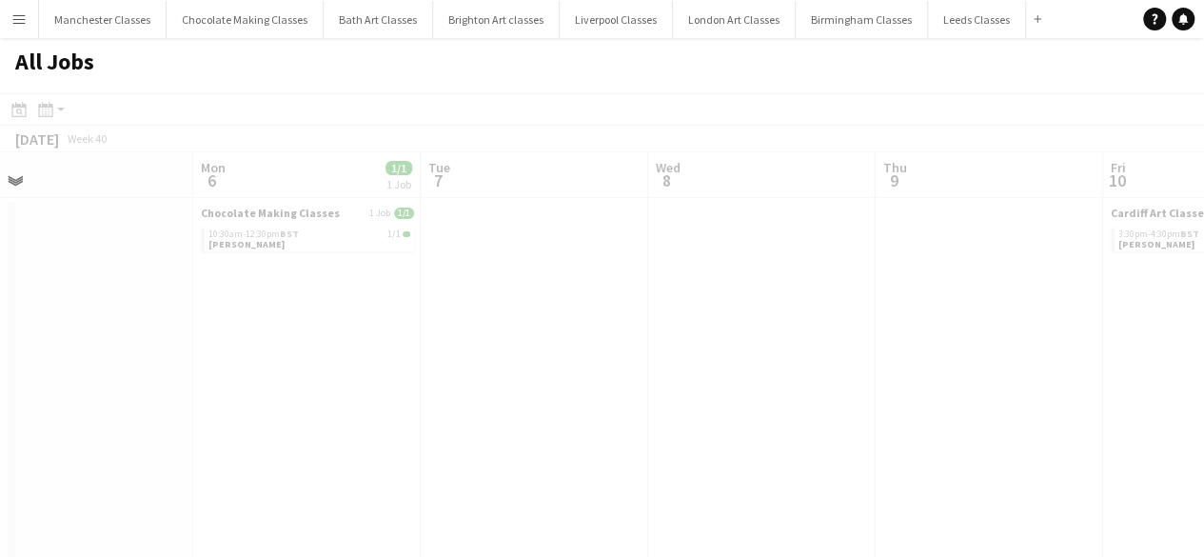
drag, startPoint x: 988, startPoint y: 409, endPoint x: 422, endPoint y: 442, distance: 567.1
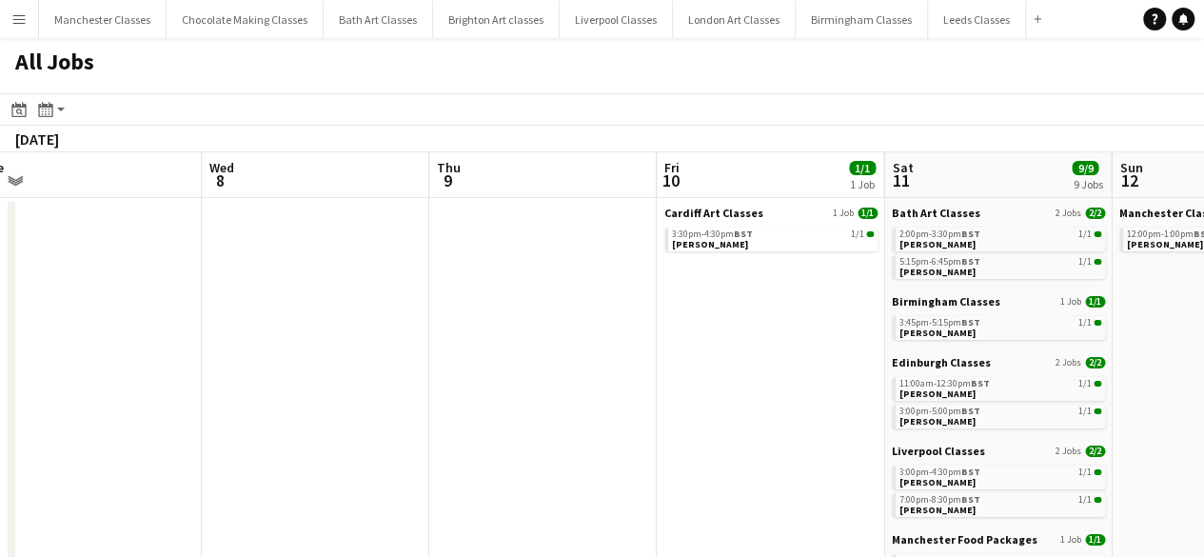
drag, startPoint x: 793, startPoint y: 419, endPoint x: 301, endPoint y: 441, distance: 493.4
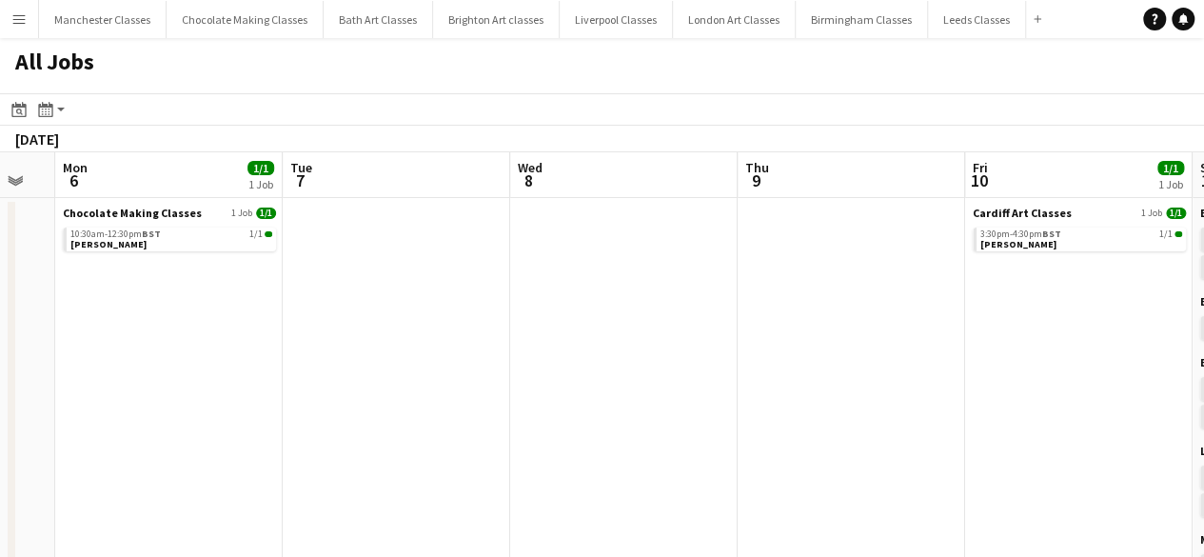
drag, startPoint x: 275, startPoint y: 431, endPoint x: 780, endPoint y: 425, distance: 505.2
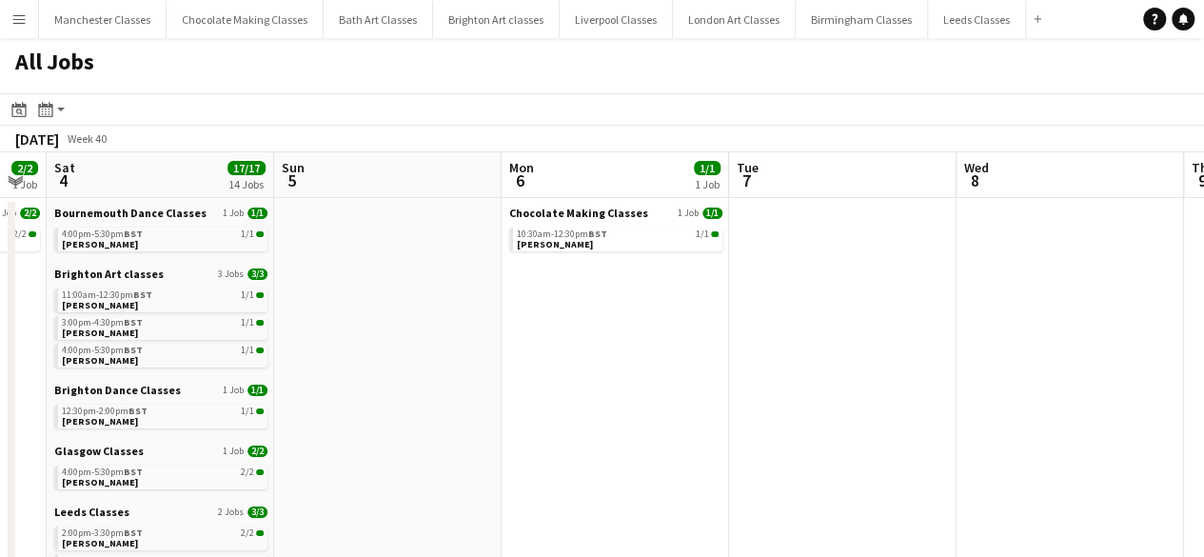
drag, startPoint x: 438, startPoint y: 421, endPoint x: 919, endPoint y: 420, distance: 481.4
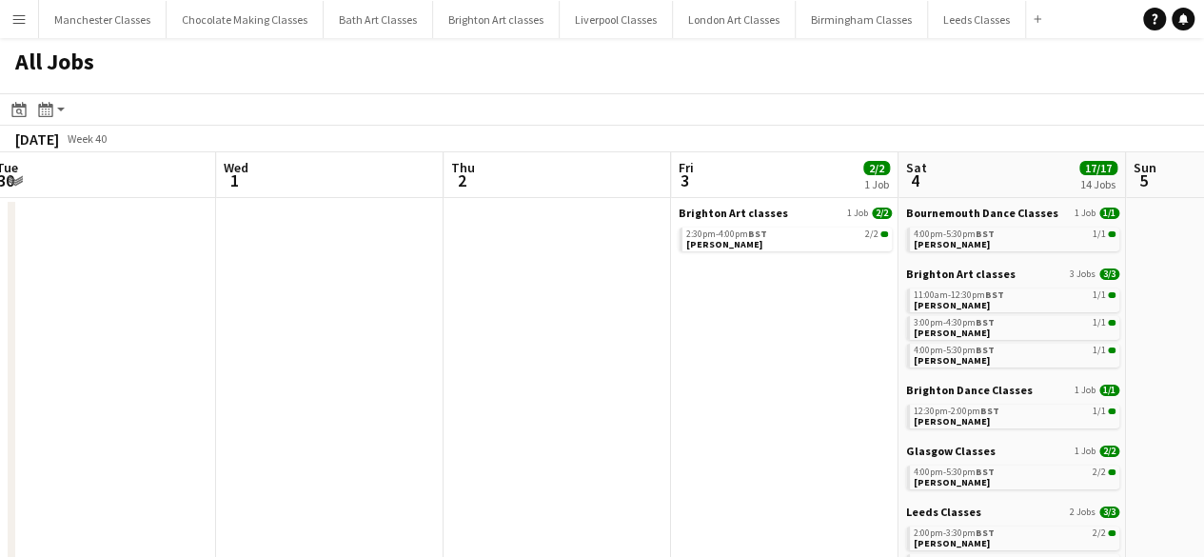
drag, startPoint x: 243, startPoint y: 407, endPoint x: 940, endPoint y: 395, distance: 697.5
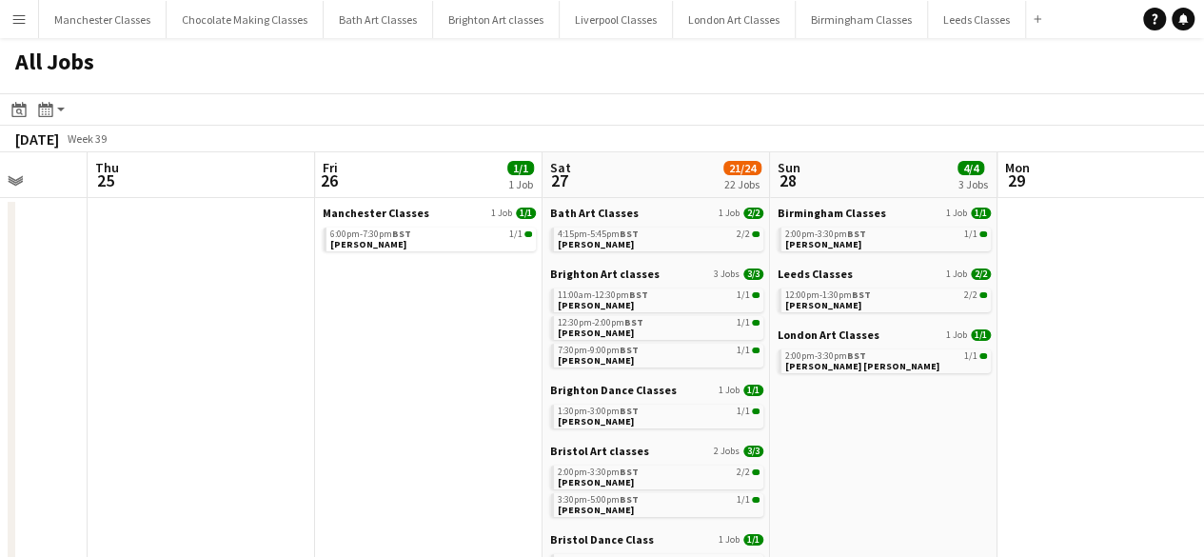
drag, startPoint x: 386, startPoint y: 399, endPoint x: 1166, endPoint y: 397, distance: 780.1
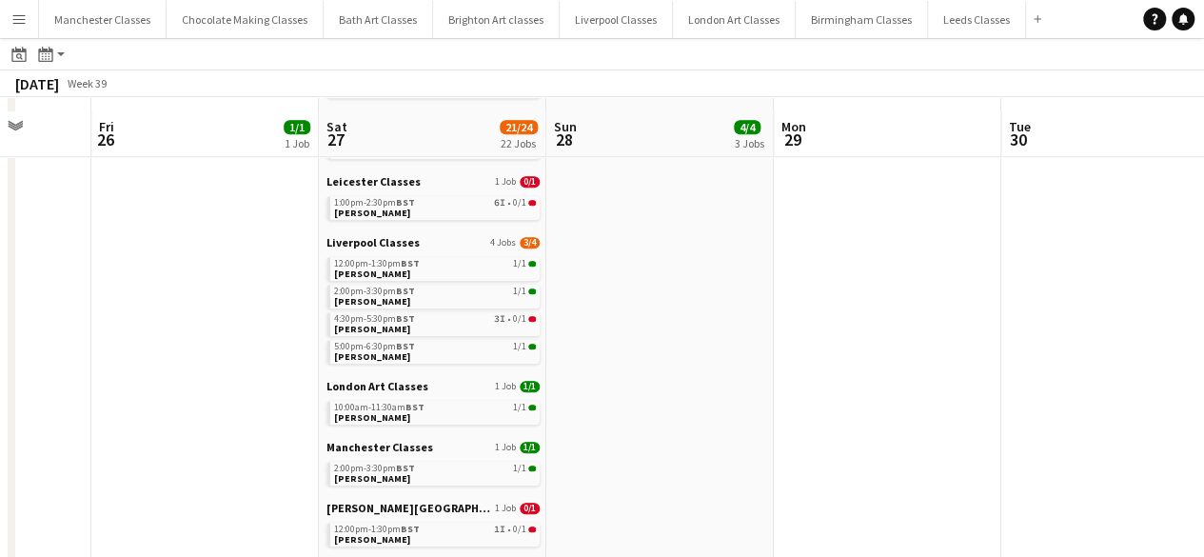
scroll to position [666, 0]
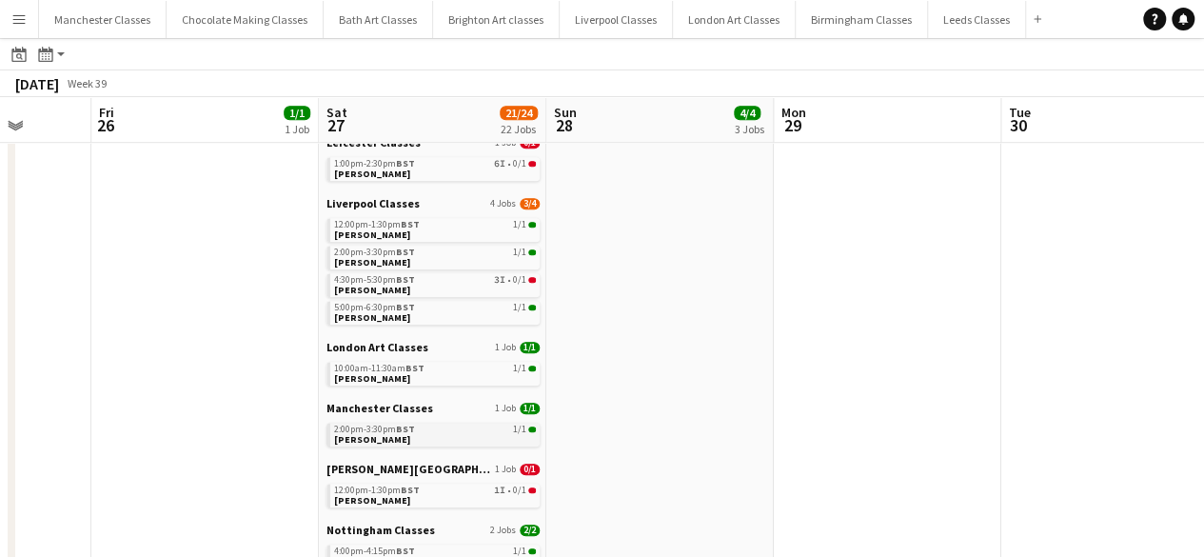
click at [434, 439] on link "2:00pm-3:30pm BST 1/1 Ellicia Dunning" at bounding box center [435, 433] width 202 height 22
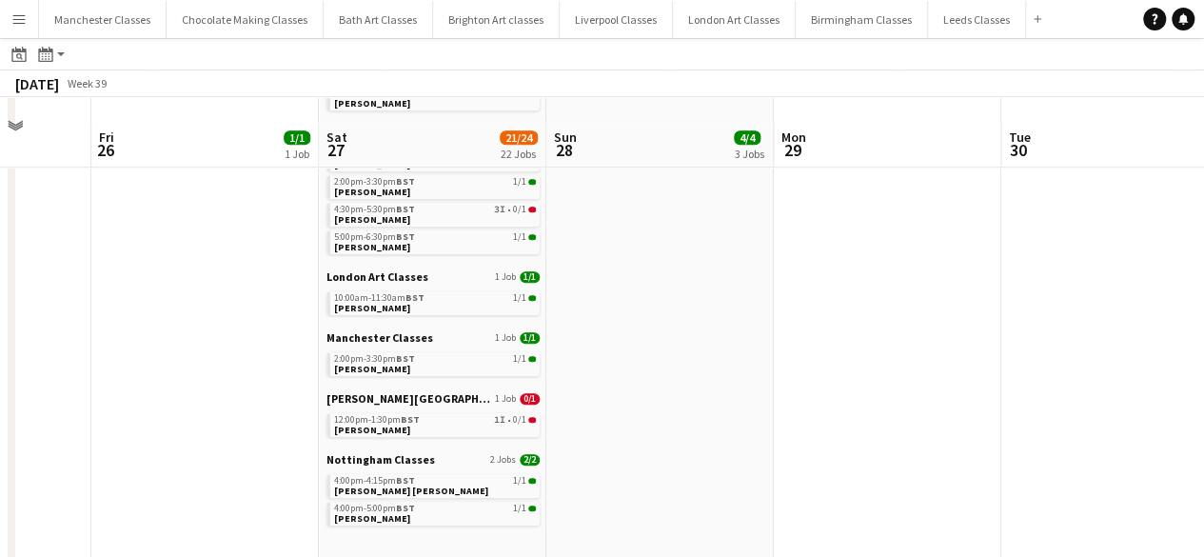
scroll to position [761, 0]
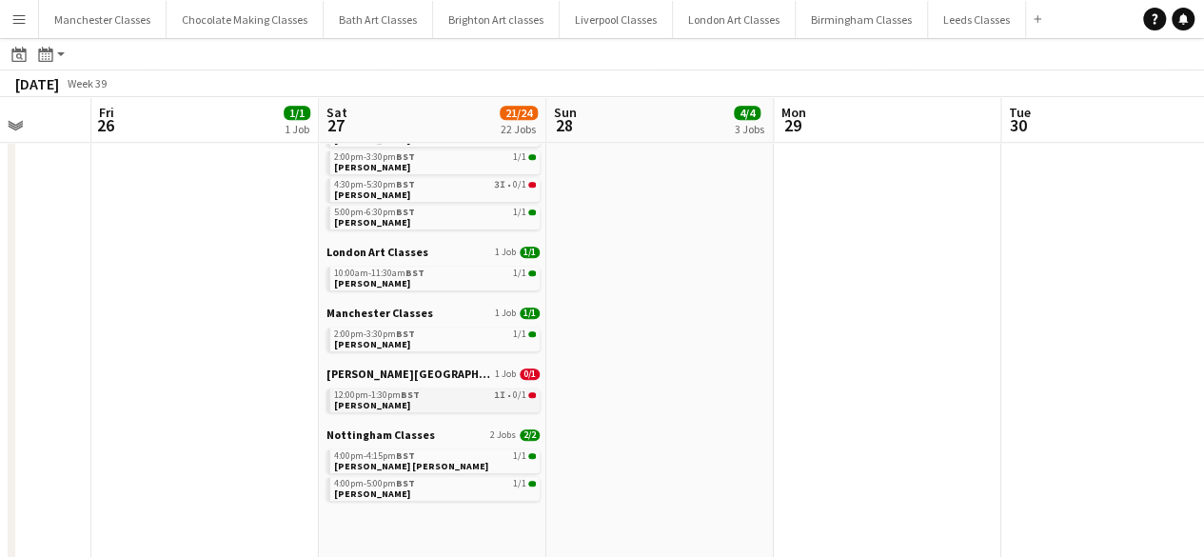
click at [457, 404] on link "12:00pm-1:30pm BST 1I • 0/1 Amy Dunham" at bounding box center [435, 399] width 202 height 22
click at [405, 463] on link "4:00pm-4:15pm BST 1/1 Chris Scot" at bounding box center [435, 460] width 202 height 22
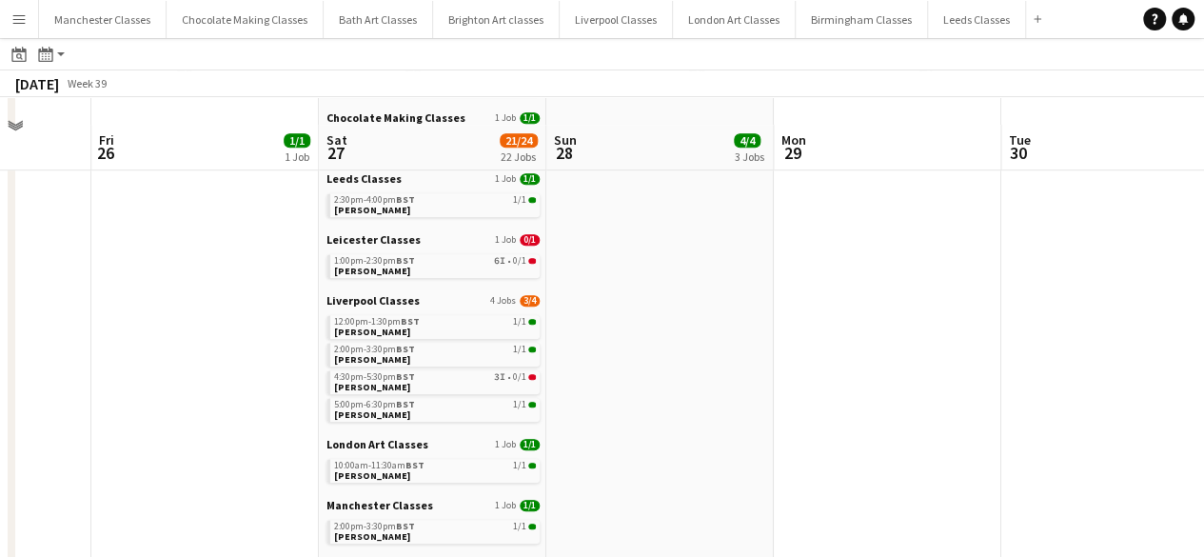
scroll to position [664, 0]
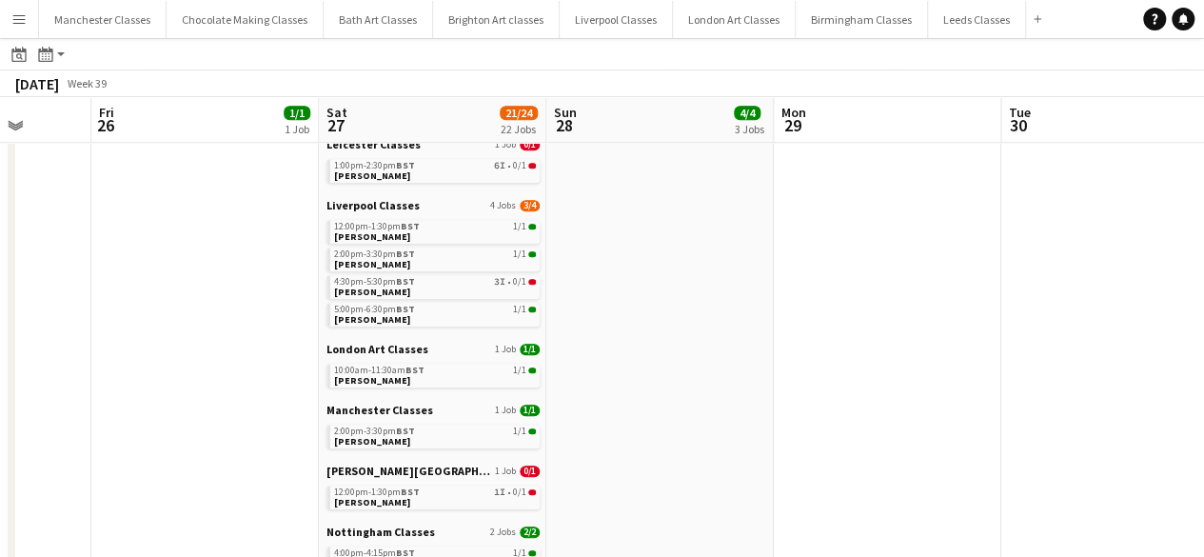
click at [25, 24] on app-icon "Menu" at bounding box center [18, 18] width 15 height 15
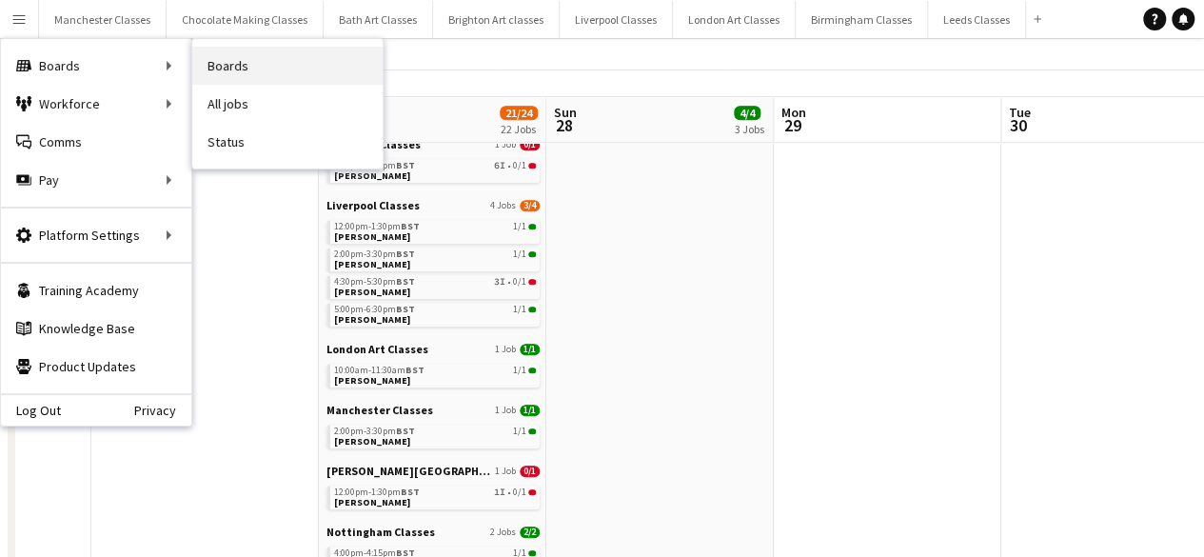
click at [280, 65] on link "Boards" at bounding box center [287, 66] width 190 height 38
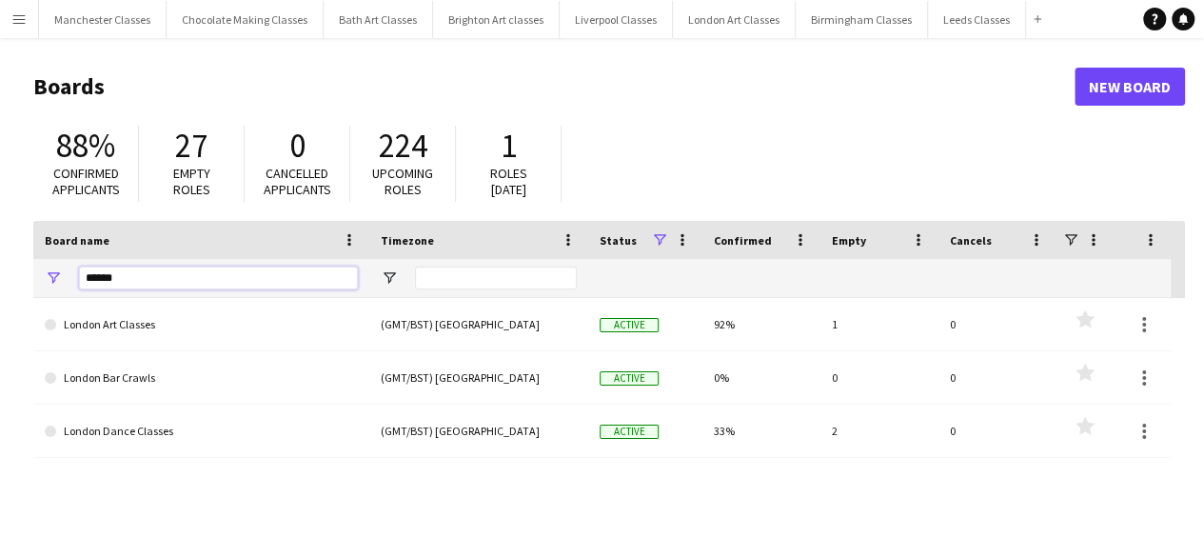
click at [304, 272] on input "******" at bounding box center [218, 277] width 279 height 23
type input "*"
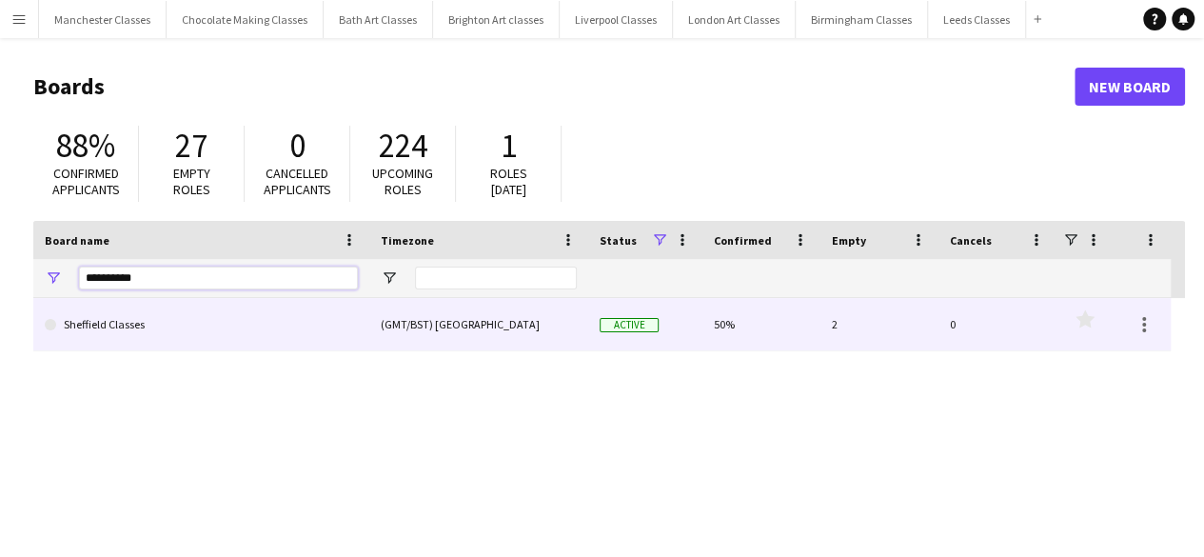
type input "*********"
click at [225, 317] on link "Sheffield Classes" at bounding box center [201, 324] width 313 height 53
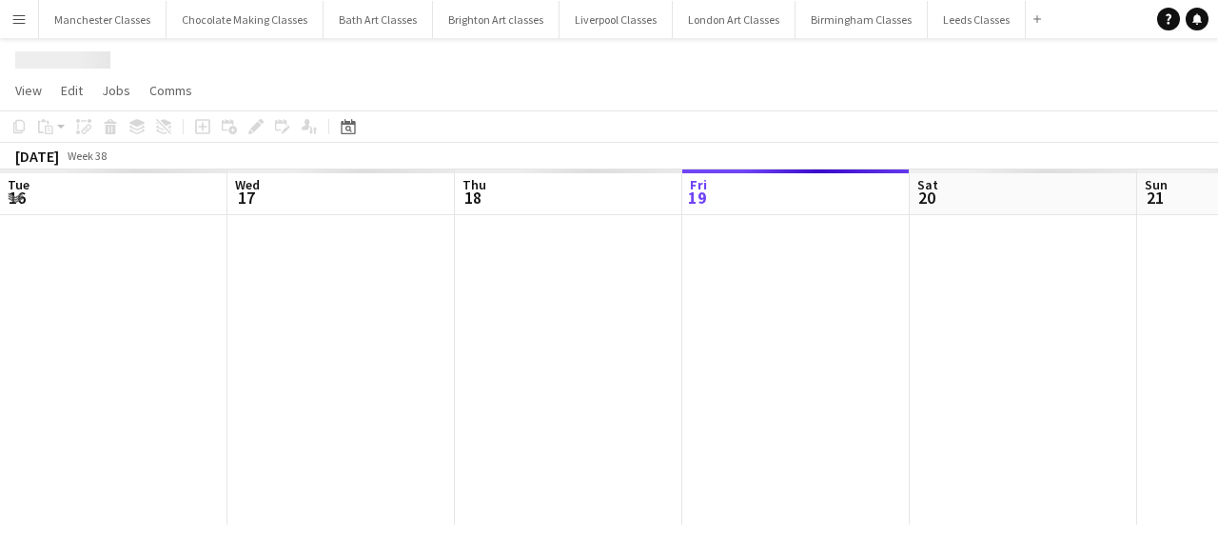
scroll to position [0, 455]
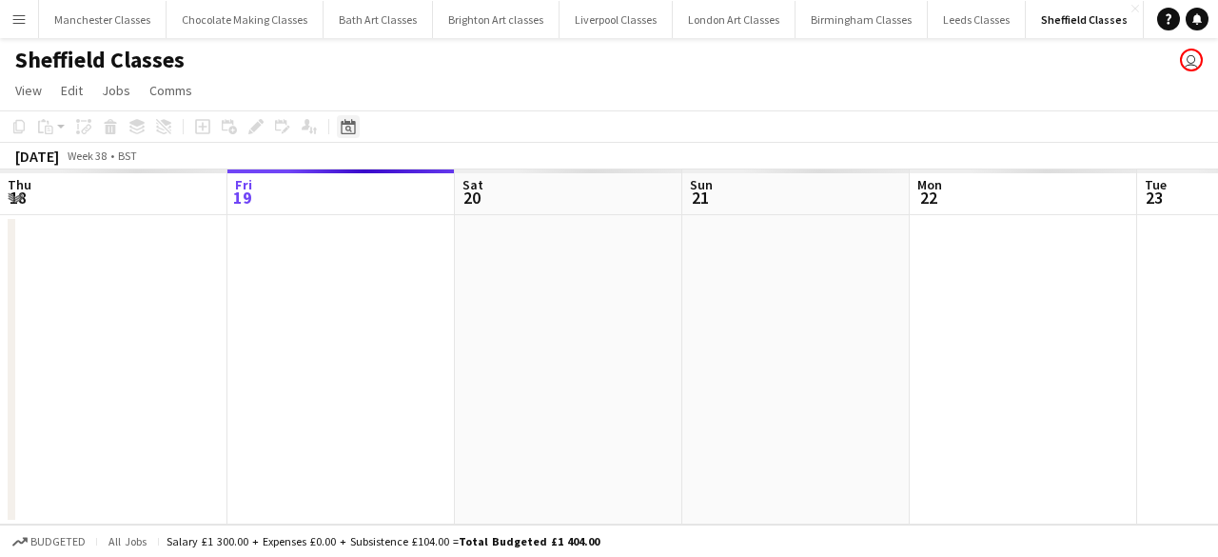
click at [353, 126] on icon "Date picker" at bounding box center [348, 126] width 15 height 15
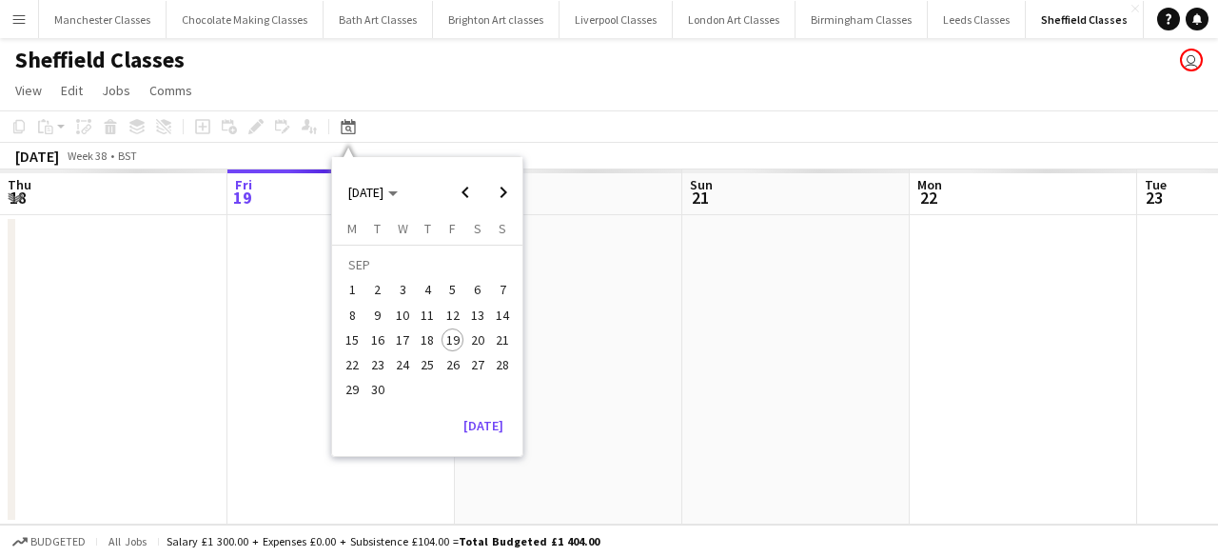
click at [478, 357] on span "27" at bounding box center [477, 364] width 23 height 23
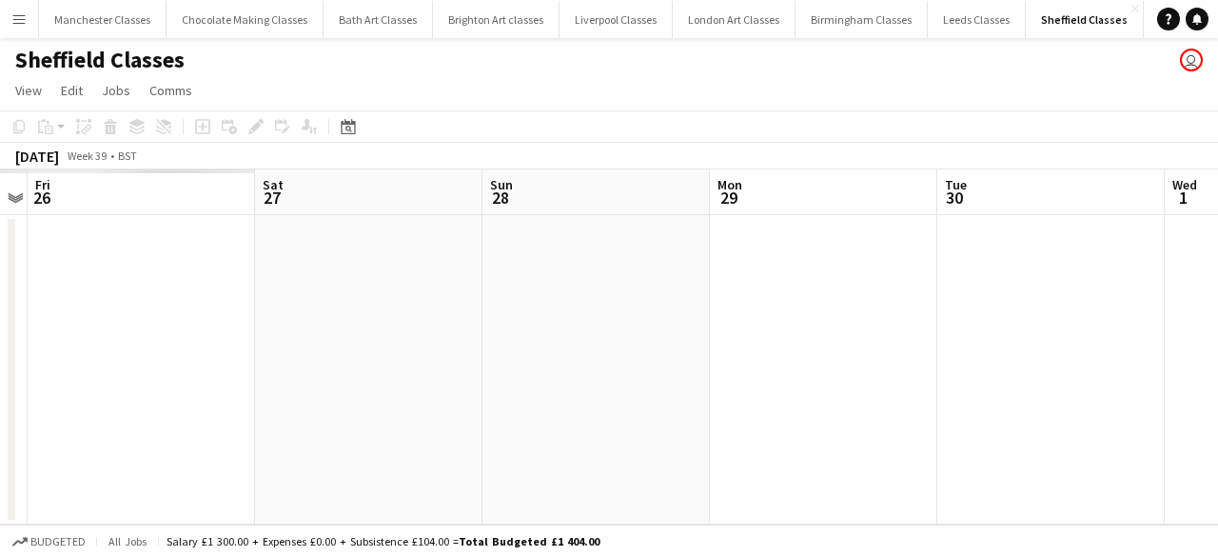
click at [384, 367] on app-date-cell at bounding box center [368, 369] width 227 height 309
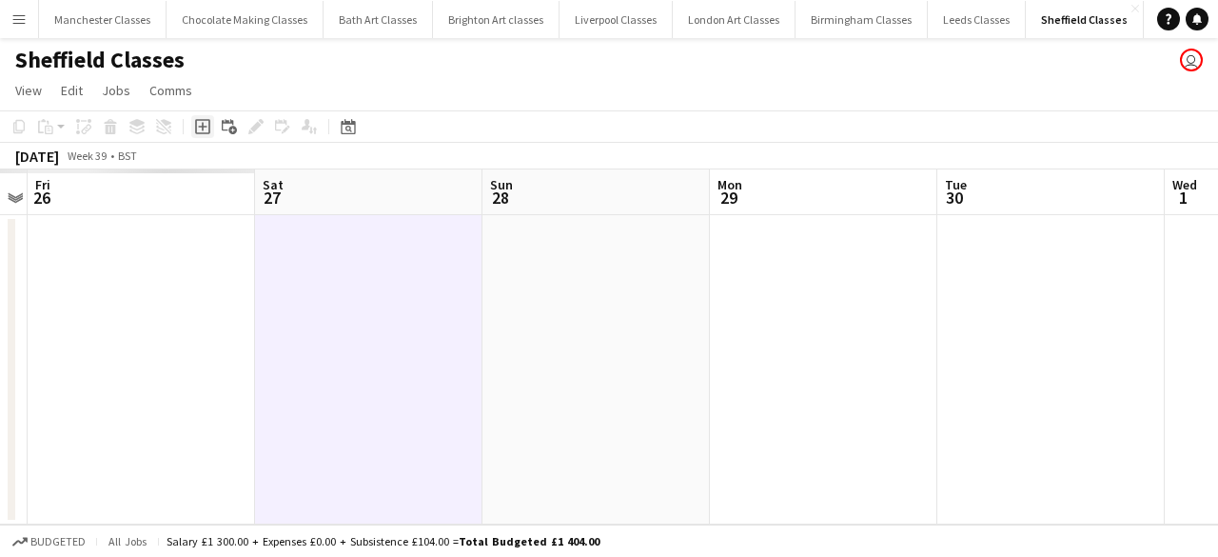
click at [212, 123] on div "Add job" at bounding box center [202, 126] width 23 height 23
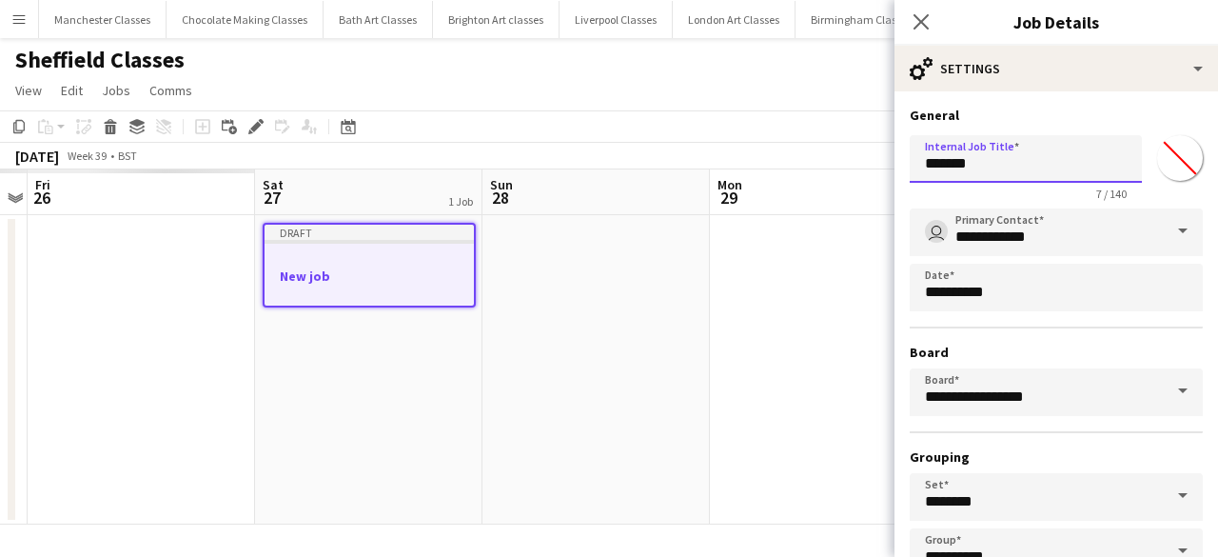
drag, startPoint x: 950, startPoint y: 170, endPoint x: 871, endPoint y: 170, distance: 79.0
click at [872, 170] on body "Menu Boards Boards Boards All jobs Status Workforce Workforce My Workforce Recr…" at bounding box center [609, 278] width 1218 height 557
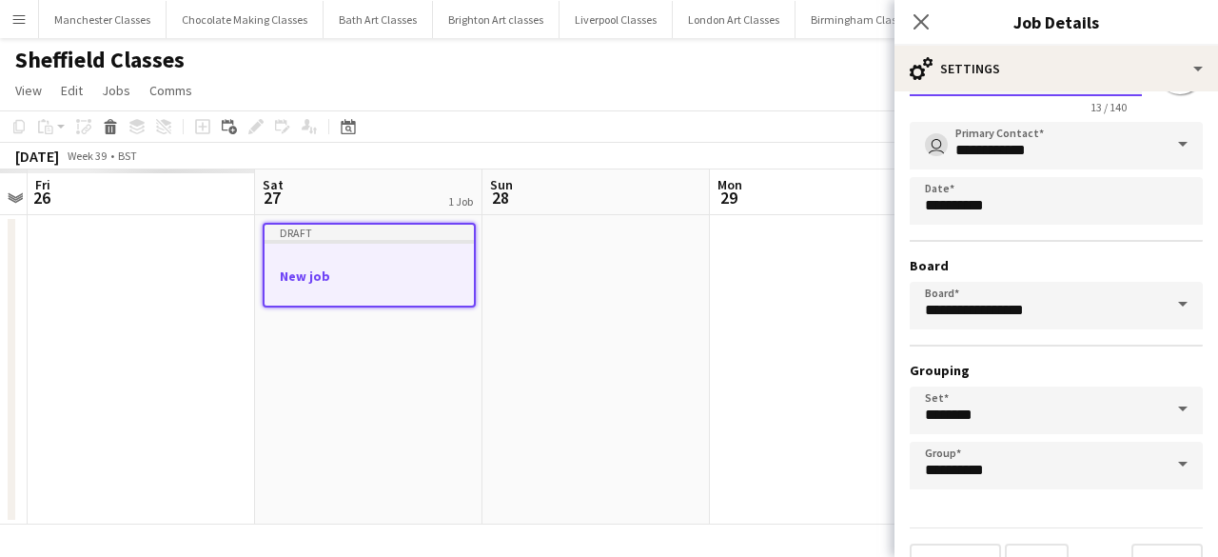
scroll to position [126, 0]
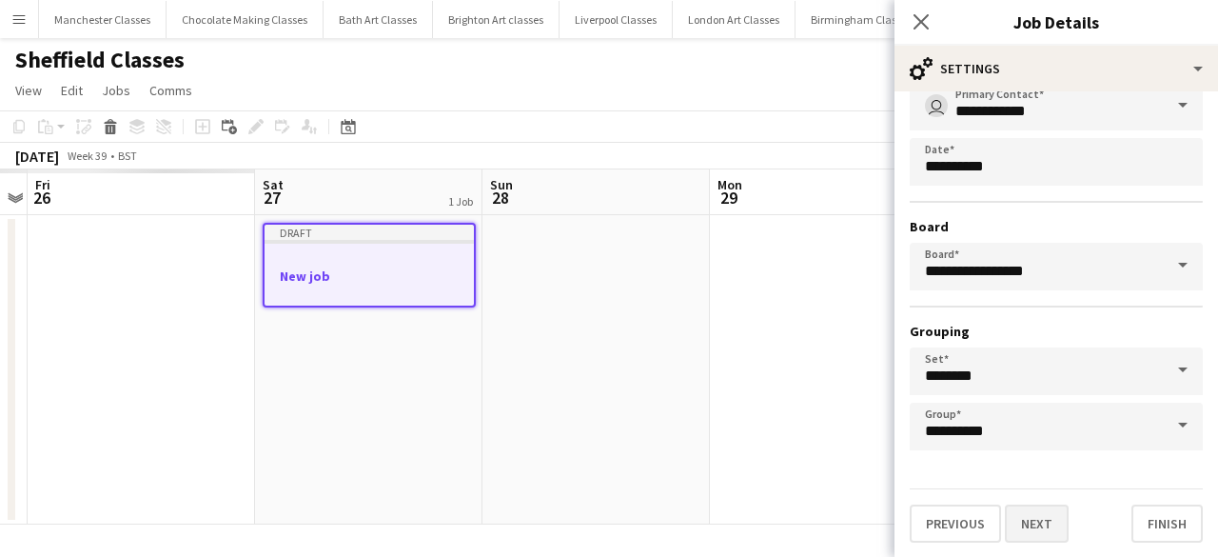
type input "**********"
click at [1054, 520] on button "Next" at bounding box center [1037, 523] width 64 height 38
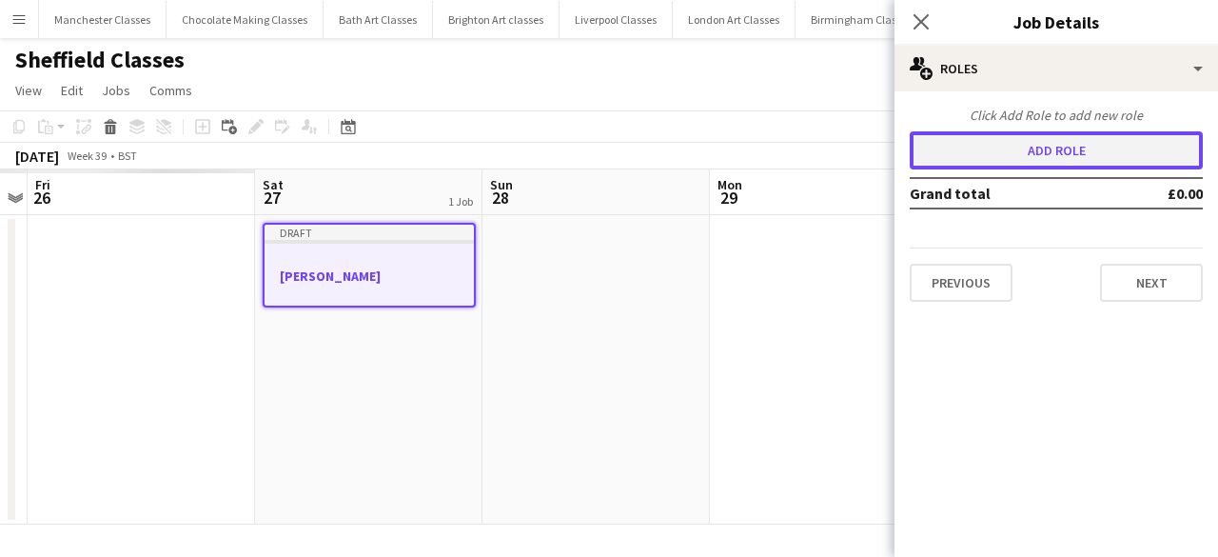
click at [1071, 134] on button "Add role" at bounding box center [1056, 150] width 293 height 38
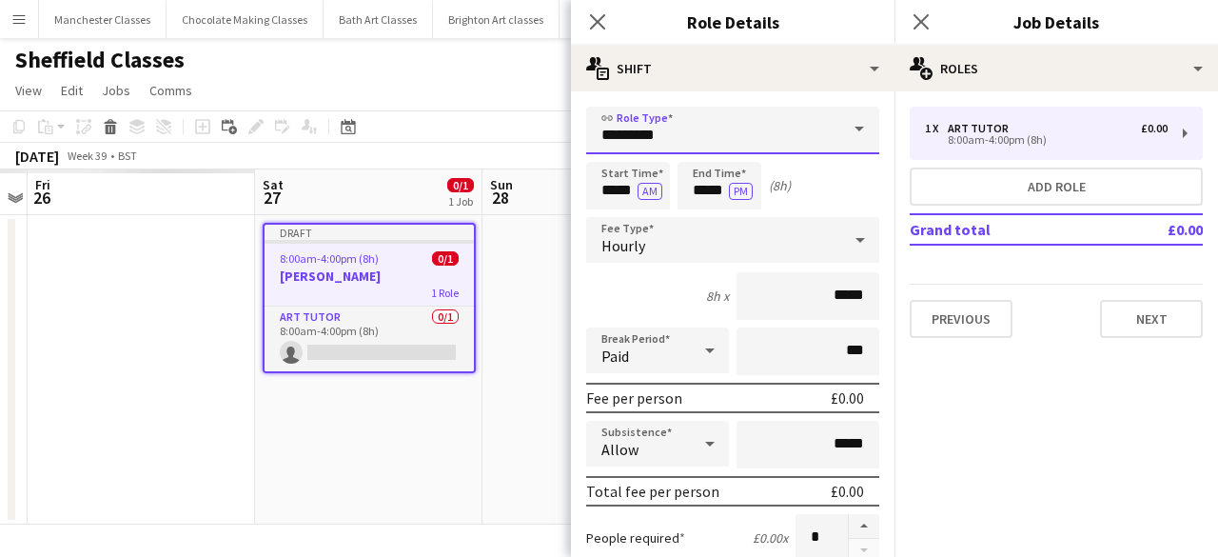
click at [698, 129] on input "*********" at bounding box center [732, 131] width 293 height 48
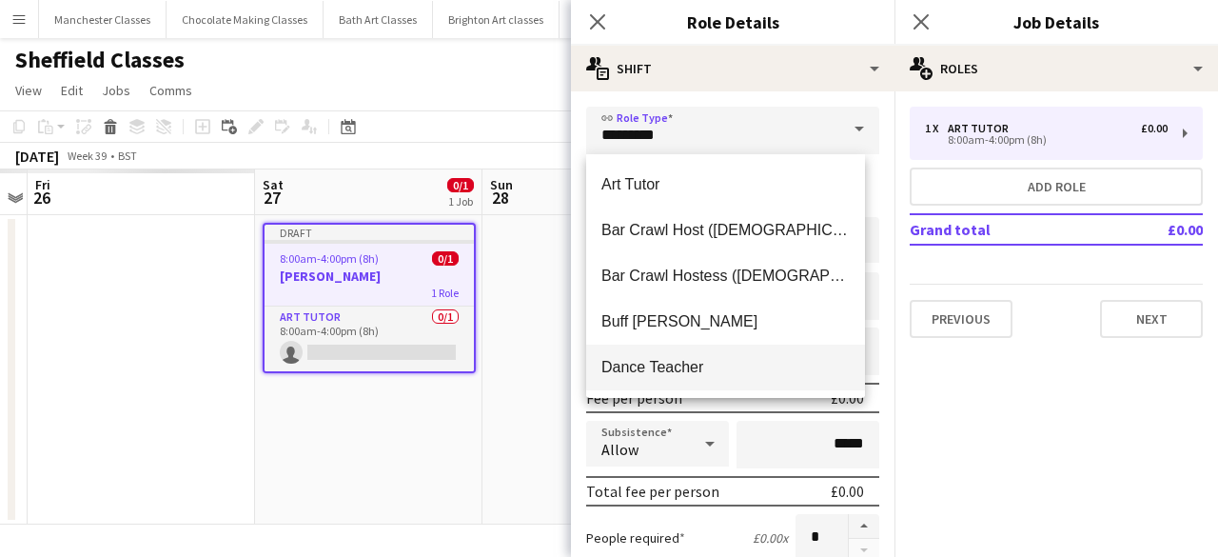
click at [664, 368] on span "Dance Teacher" at bounding box center [725, 367] width 248 height 18
type input "**********"
type input "******"
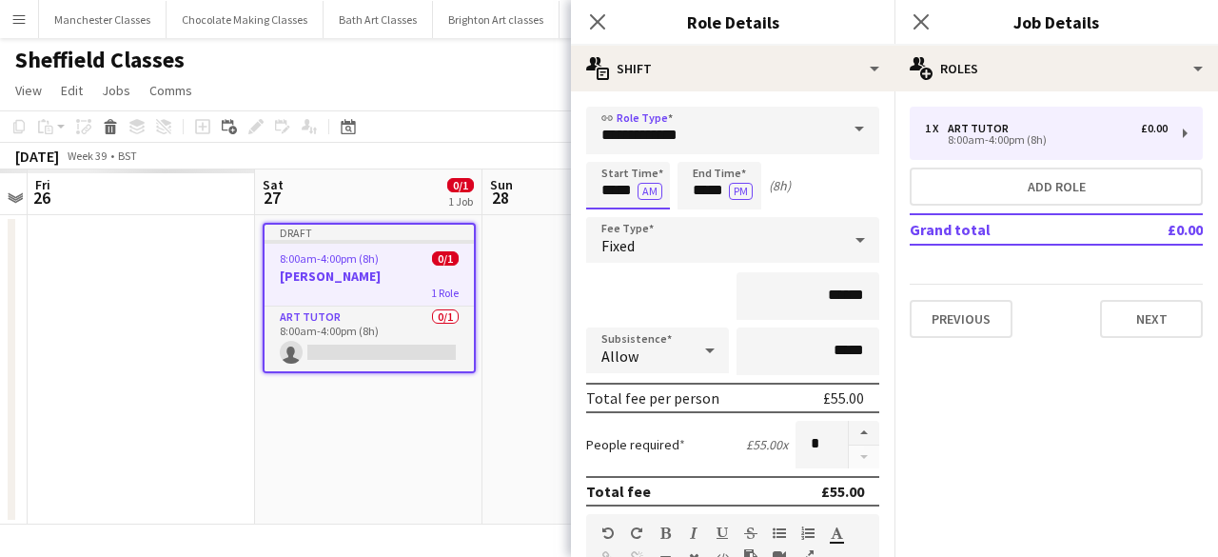
click at [618, 189] on input "*****" at bounding box center [628, 186] width 84 height 48
click at [613, 154] on div at bounding box center [609, 152] width 38 height 19
type input "*****"
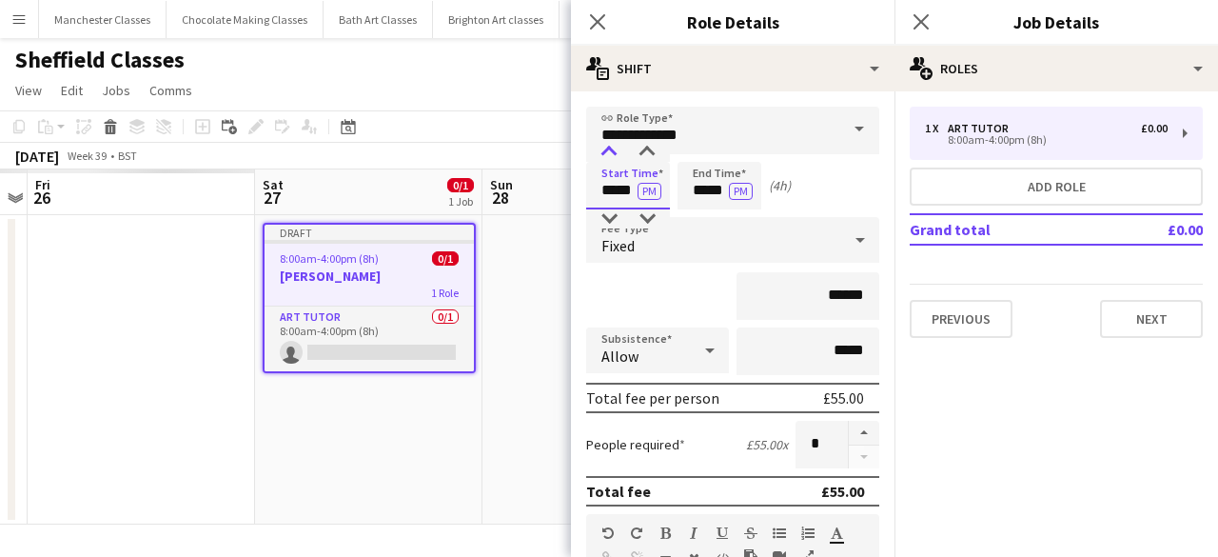
click at [613, 154] on div at bounding box center [609, 152] width 38 height 19
click at [714, 187] on input "*****" at bounding box center [719, 186] width 84 height 48
click at [707, 209] on div at bounding box center [700, 218] width 38 height 19
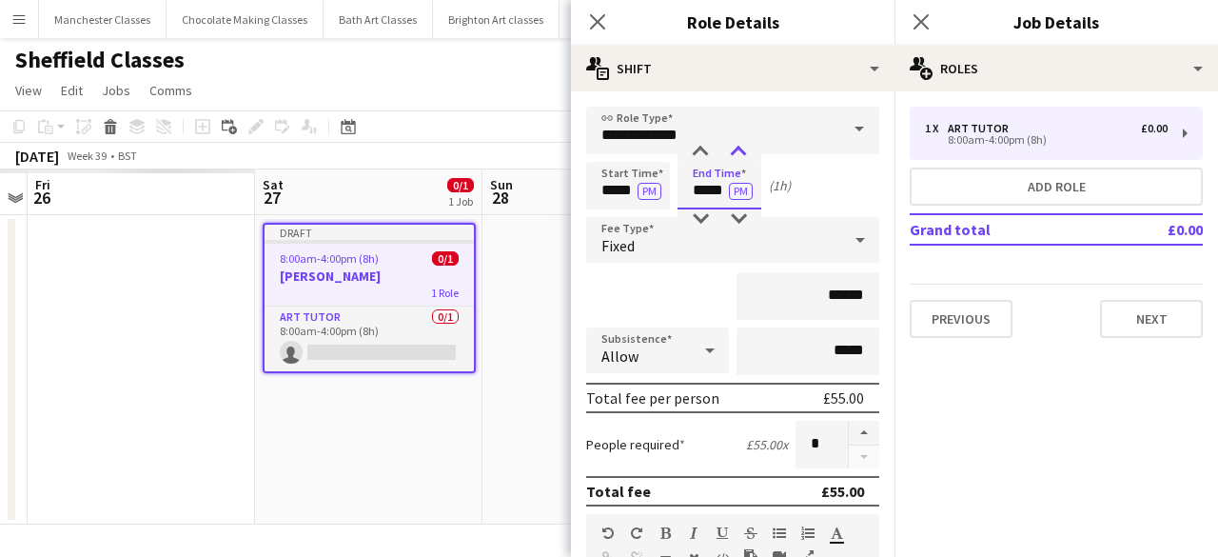
click at [740, 150] on div at bounding box center [738, 152] width 38 height 19
type input "*****"
click at [740, 150] on div at bounding box center [738, 152] width 38 height 19
click at [620, 191] on input "*****" at bounding box center [628, 186] width 84 height 48
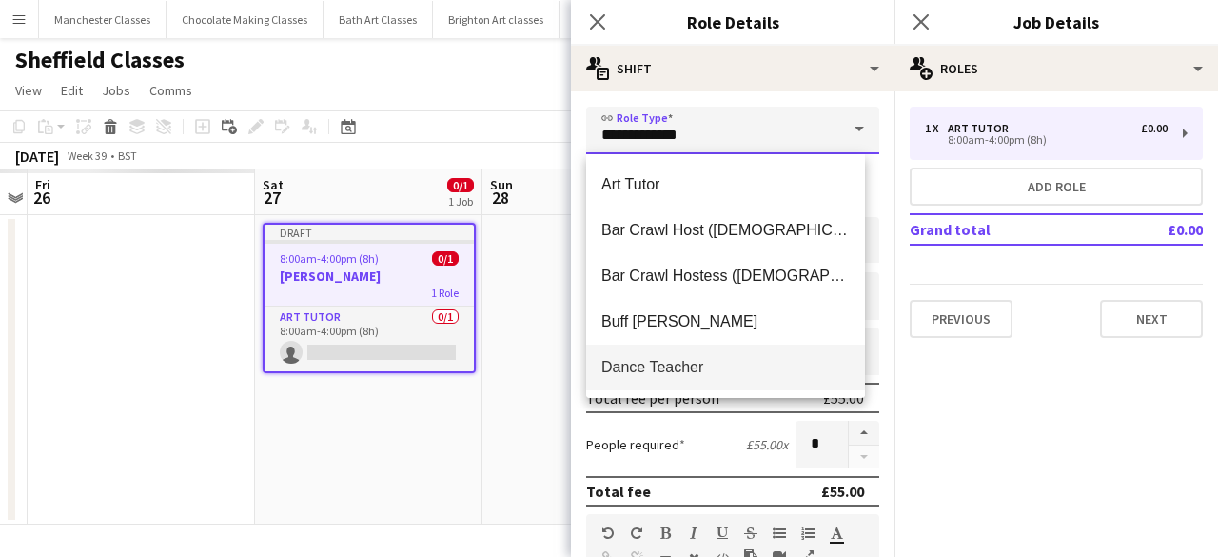
click at [645, 137] on input "**********" at bounding box center [732, 131] width 293 height 48
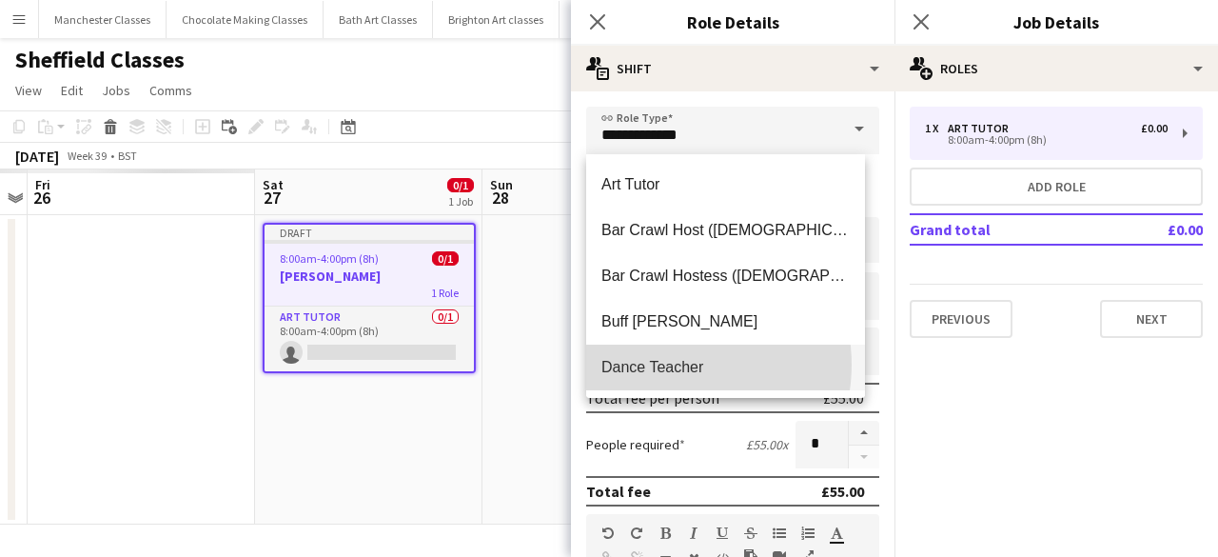
click at [670, 364] on span "Dance Teacher" at bounding box center [725, 367] width 248 height 18
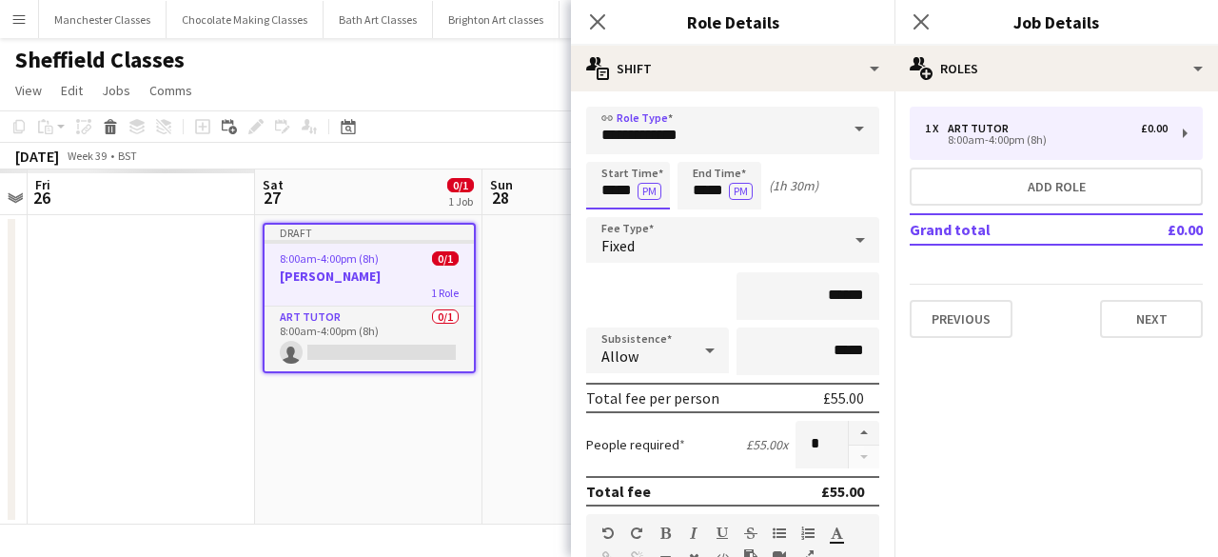
click at [623, 186] on input "*****" at bounding box center [628, 186] width 84 height 48
click at [645, 155] on div at bounding box center [647, 152] width 38 height 19
type input "*****"
click at [645, 155] on div at bounding box center [647, 152] width 38 height 19
click at [715, 198] on input "*****" at bounding box center [719, 186] width 84 height 48
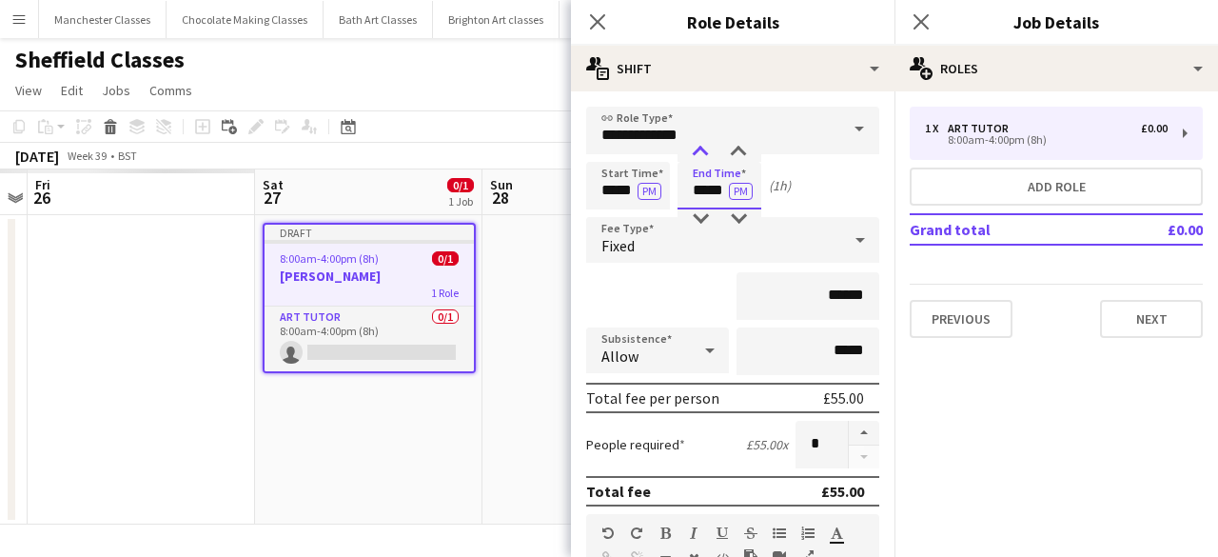
click at [704, 151] on div at bounding box center [700, 152] width 38 height 19
click at [742, 216] on div at bounding box center [738, 218] width 38 height 19
type input "*****"
click at [742, 216] on div at bounding box center [738, 218] width 38 height 19
click at [710, 241] on div "Fixed" at bounding box center [713, 240] width 255 height 46
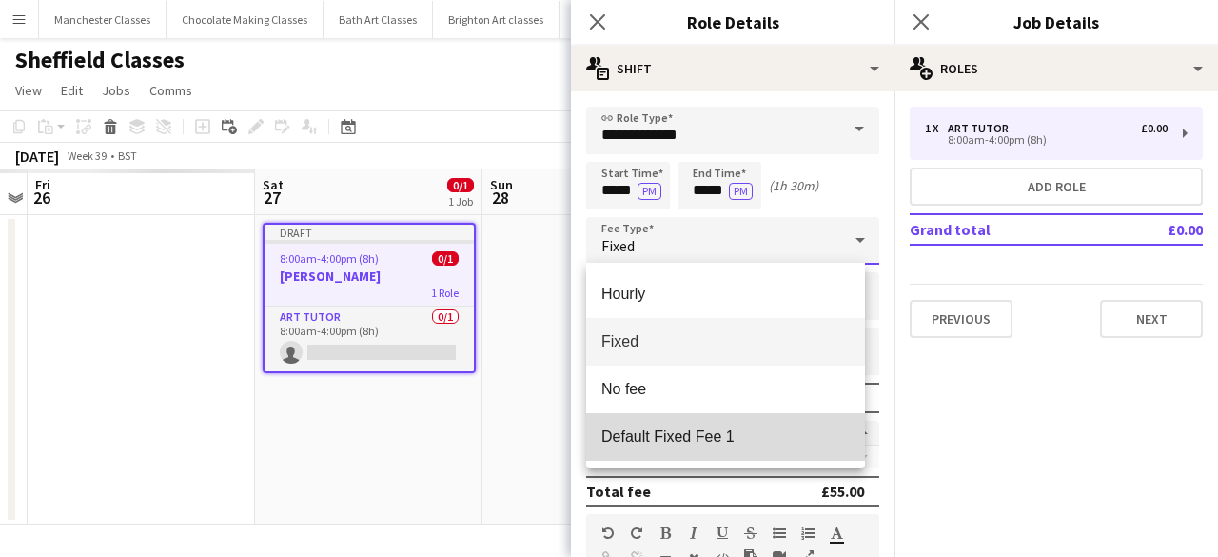
click at [723, 427] on span "Default Fixed Fee 1" at bounding box center [725, 436] width 248 height 18
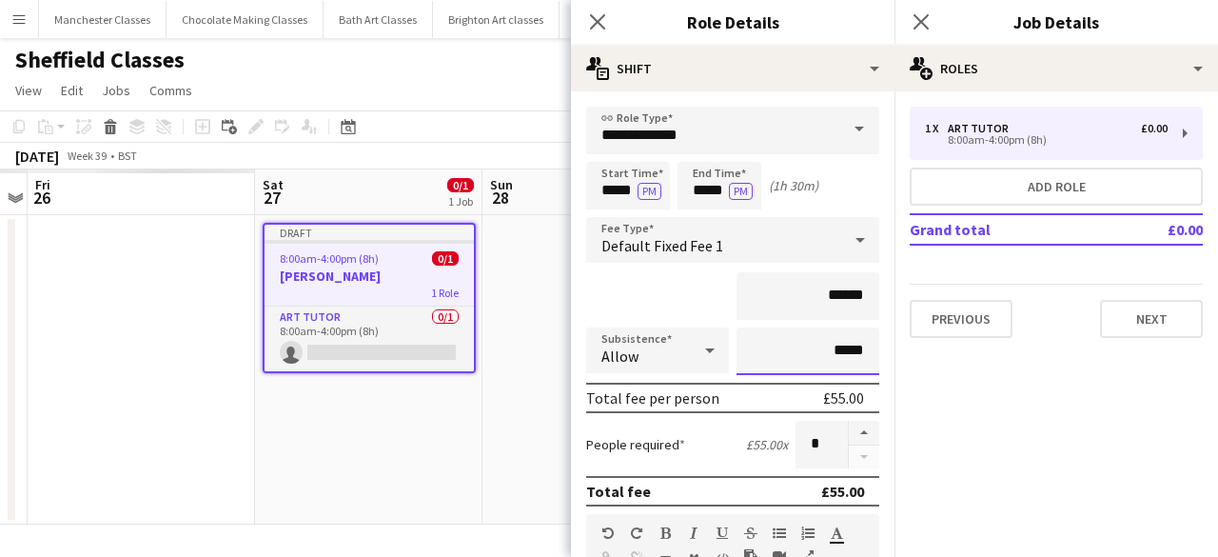
drag, startPoint x: 852, startPoint y: 356, endPoint x: 754, endPoint y: 357, distance: 98.0
click at [754, 357] on input "*****" at bounding box center [807, 351] width 143 height 48
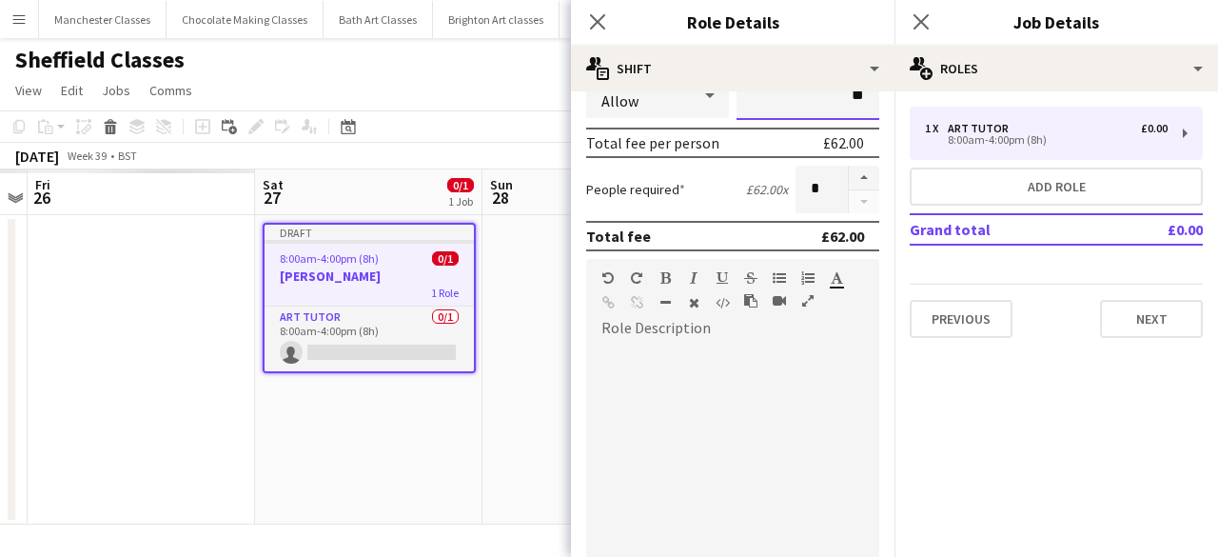
scroll to position [476, 0]
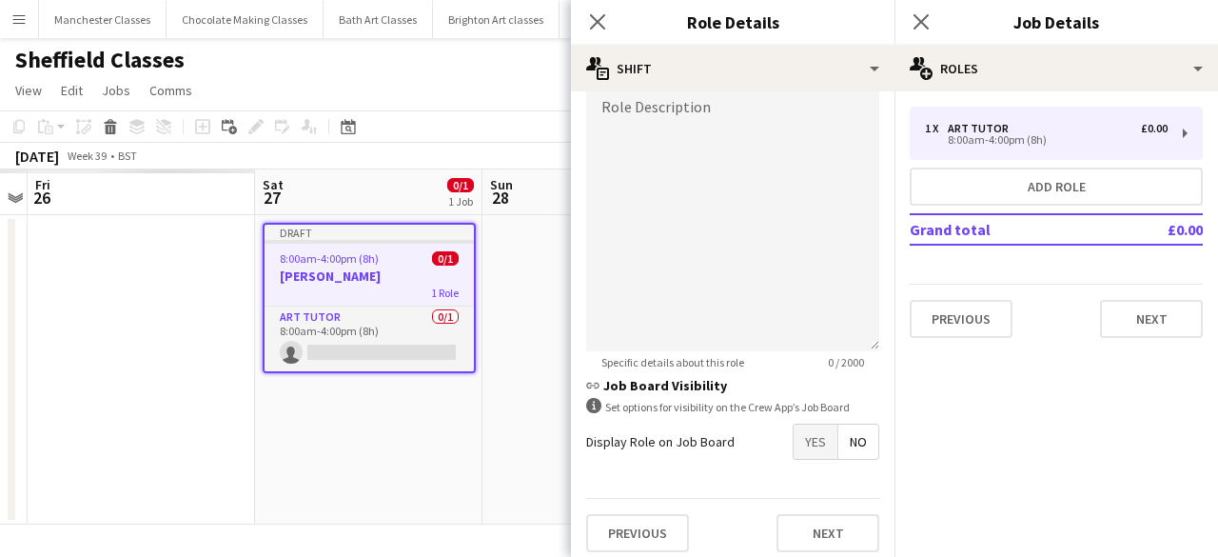
type input "*****"
click at [693, 223] on div at bounding box center [732, 237] width 293 height 228
paste div
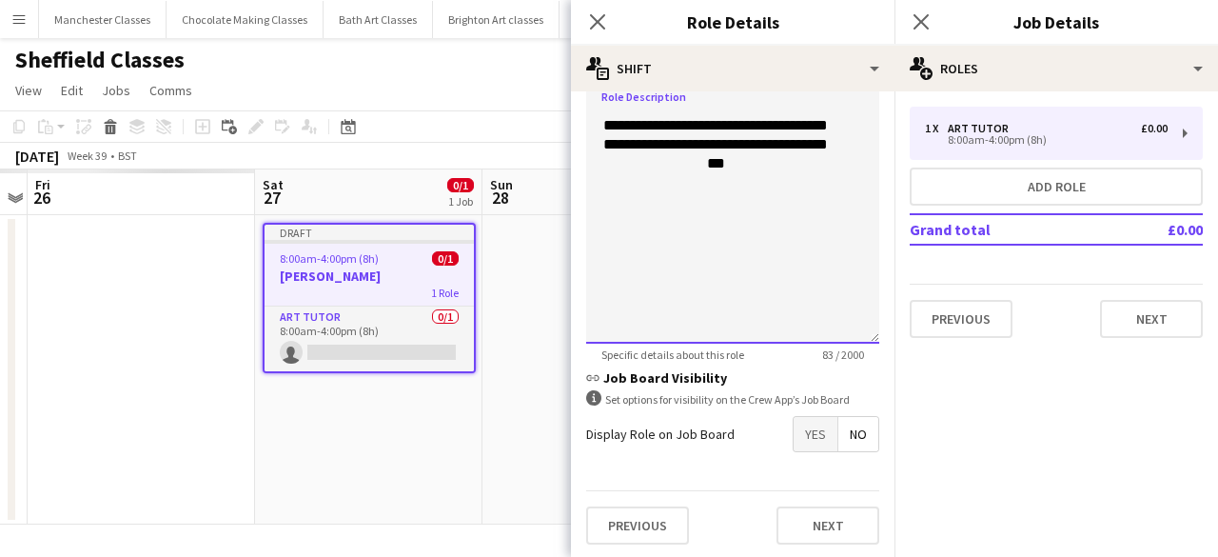
scroll to position [485, 0]
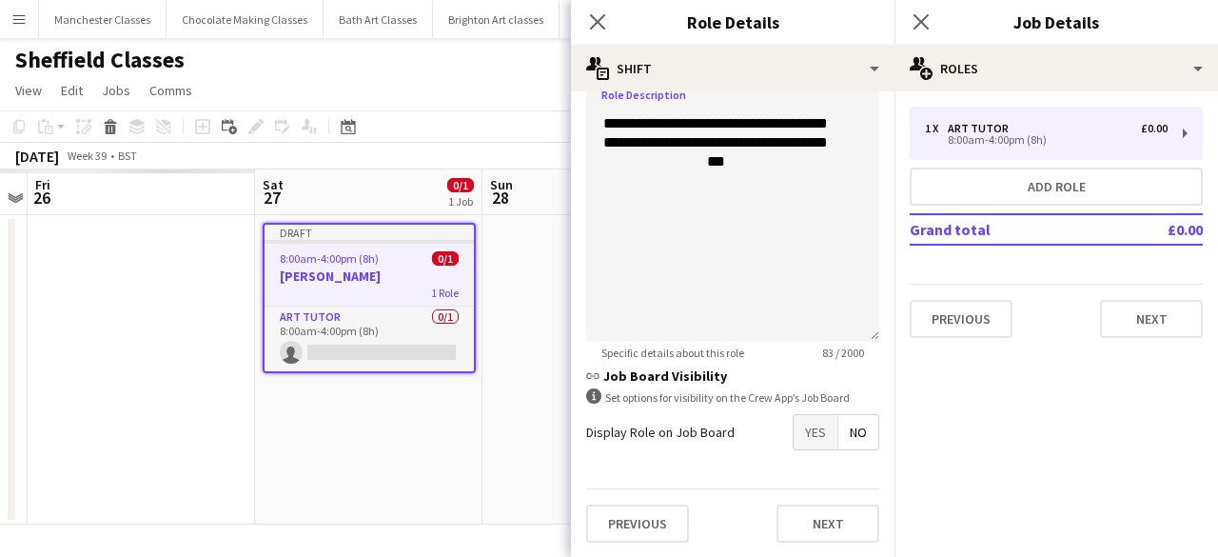
drag, startPoint x: 801, startPoint y: 430, endPoint x: 824, endPoint y: 448, distance: 29.1
click at [799, 430] on span "Yes" at bounding box center [815, 432] width 44 height 34
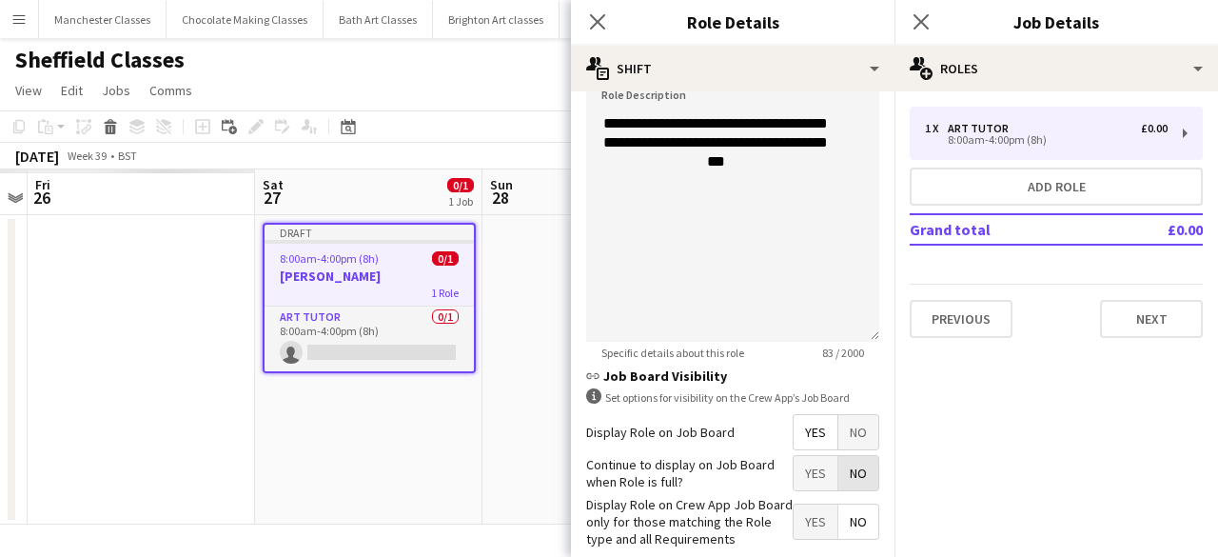
click at [854, 468] on span "No" at bounding box center [858, 473] width 40 height 34
click at [800, 511] on span "Yes" at bounding box center [815, 521] width 44 height 34
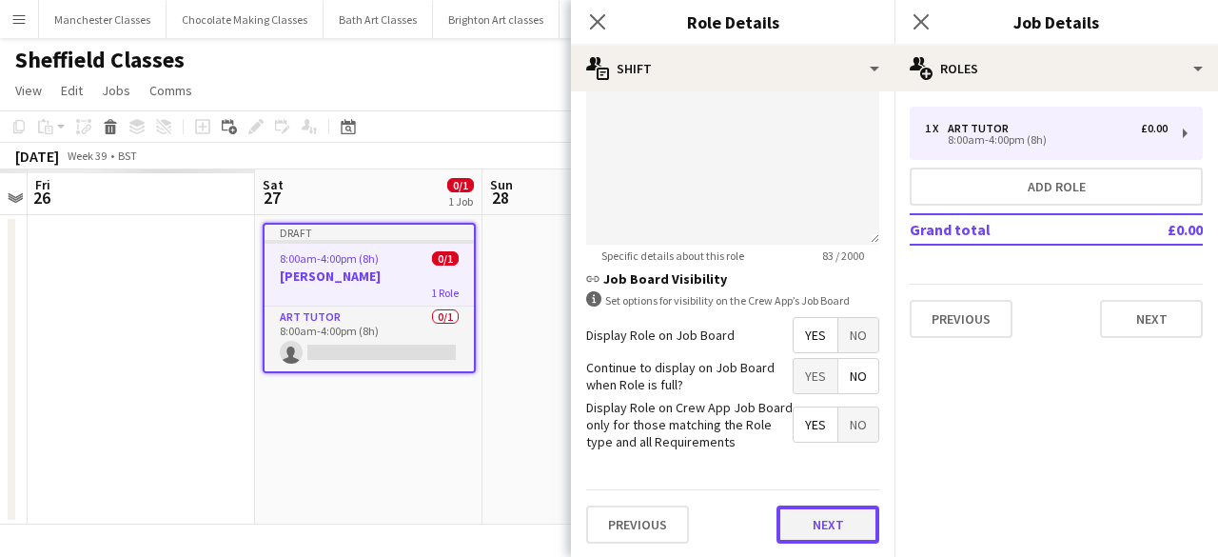
click at [838, 526] on button "Next" at bounding box center [827, 524] width 103 height 38
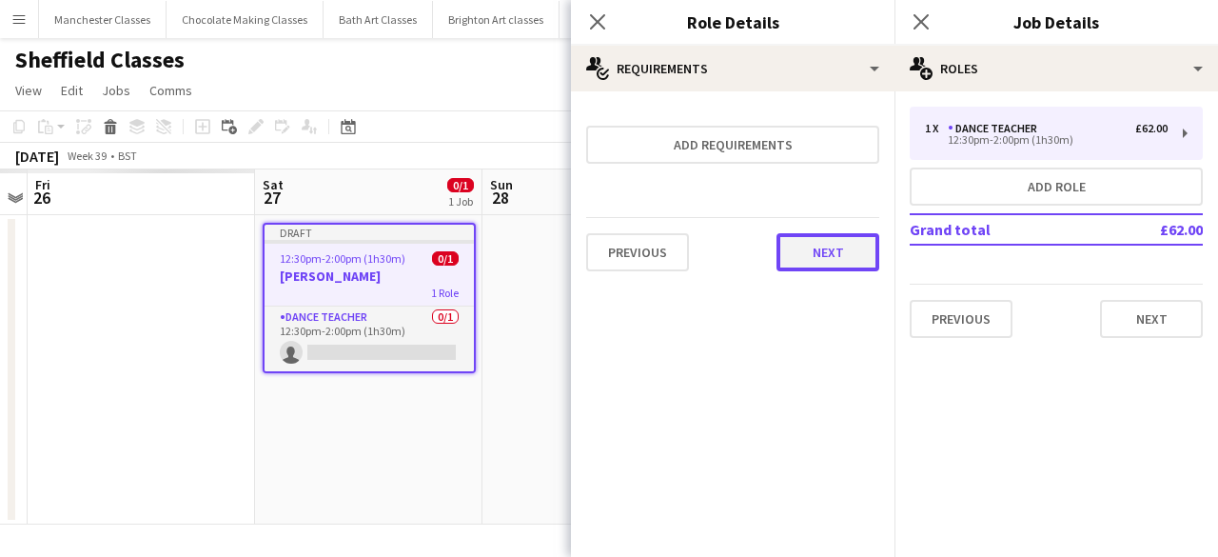
click at [831, 255] on button "Next" at bounding box center [827, 252] width 103 height 38
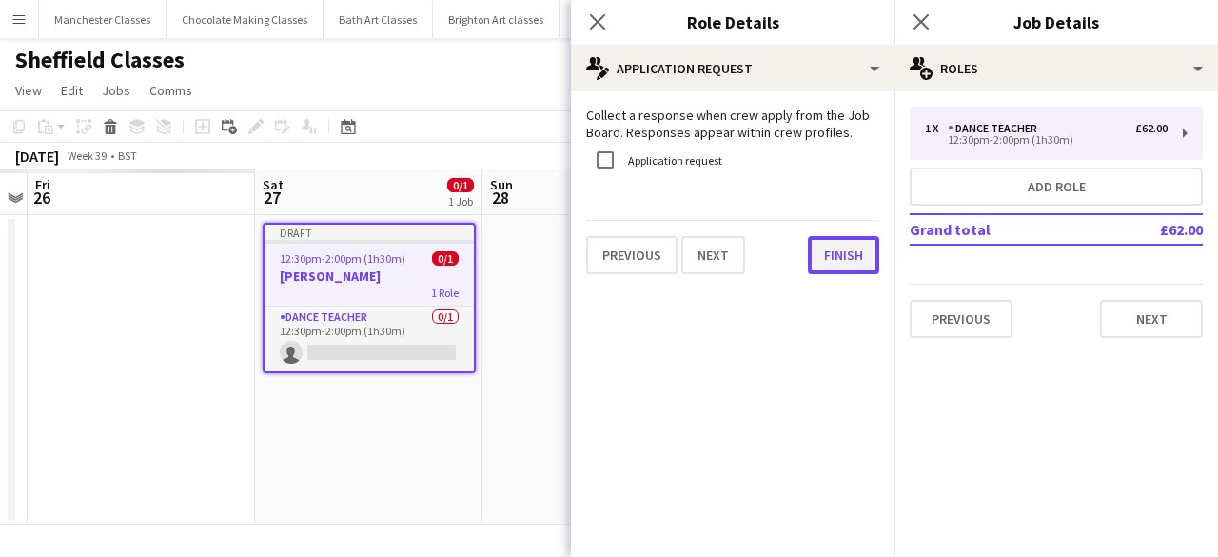
click at [862, 256] on button "Finish" at bounding box center [843, 255] width 71 height 38
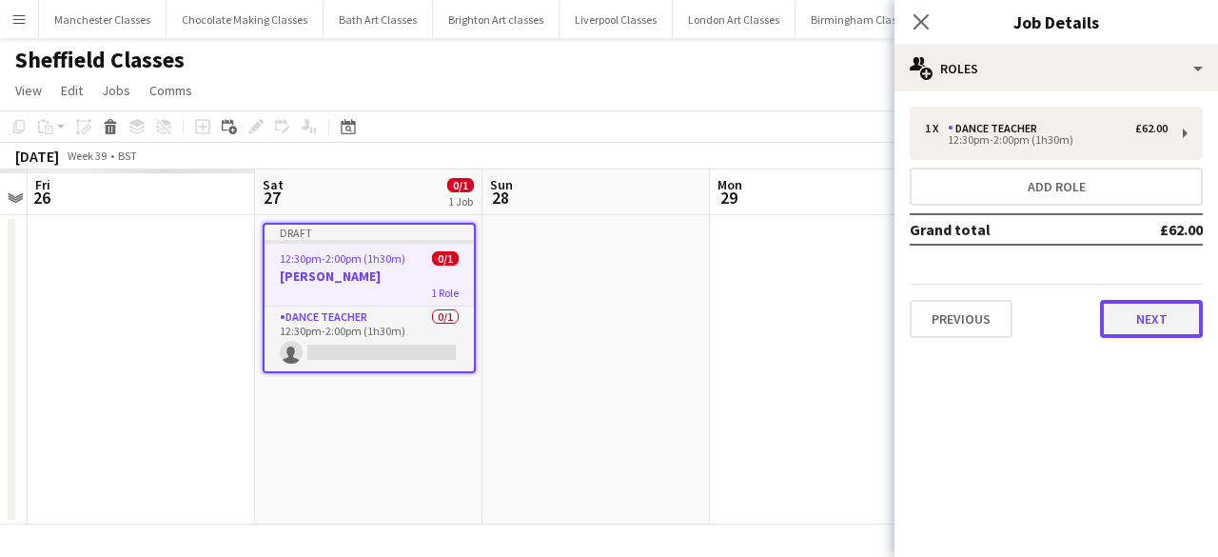
click at [1165, 319] on button "Next" at bounding box center [1151, 319] width 103 height 38
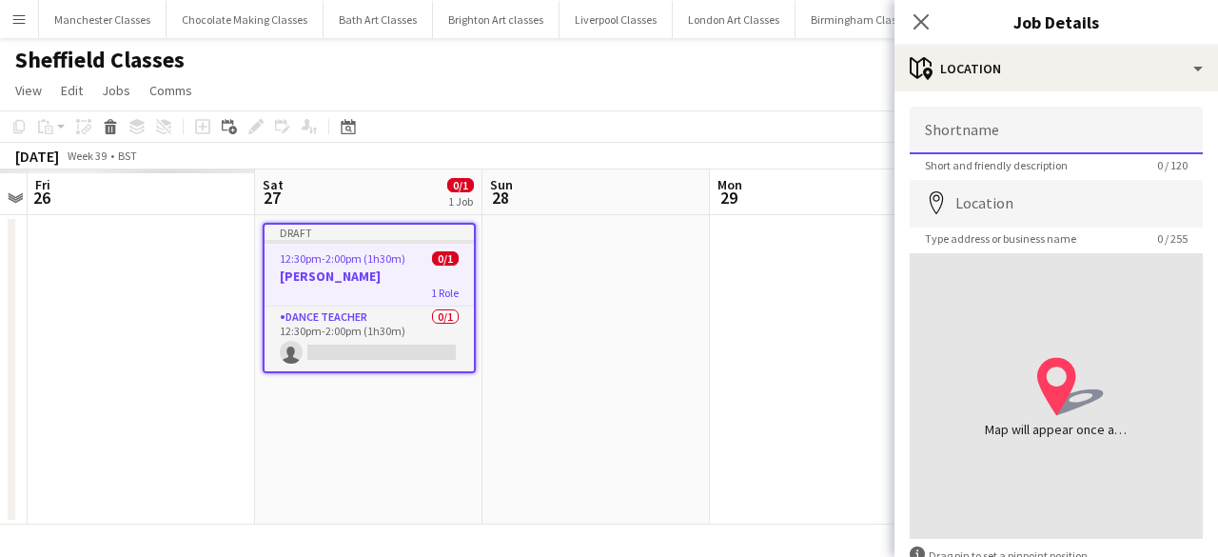
click at [1017, 138] on input "Shortname" at bounding box center [1056, 131] width 293 height 48
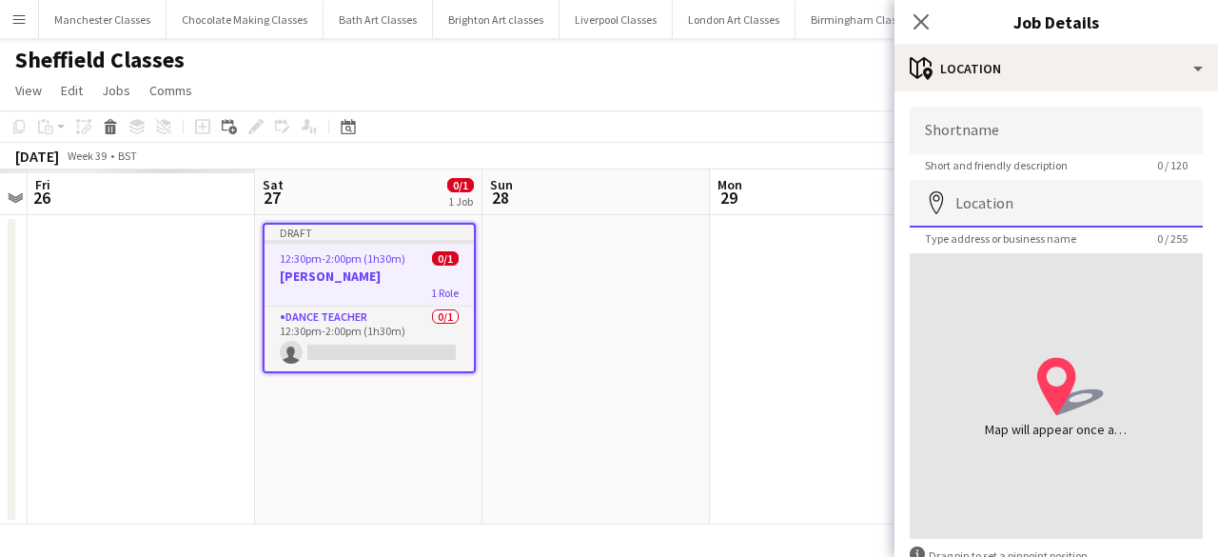
click at [1032, 208] on input "Location" at bounding box center [1056, 204] width 293 height 48
paste input "**********"
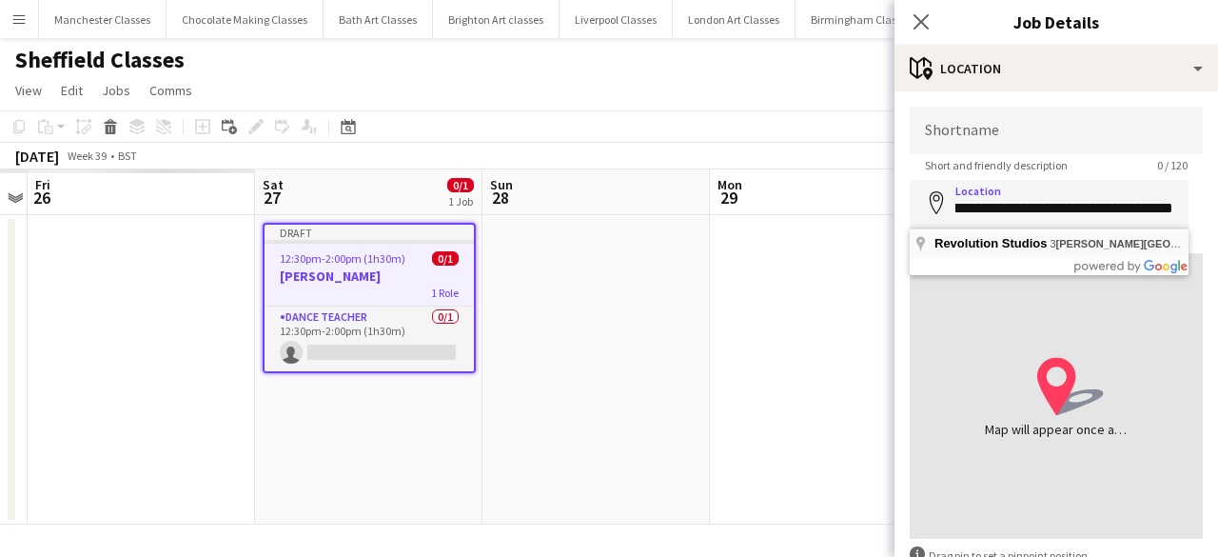
type input "**********"
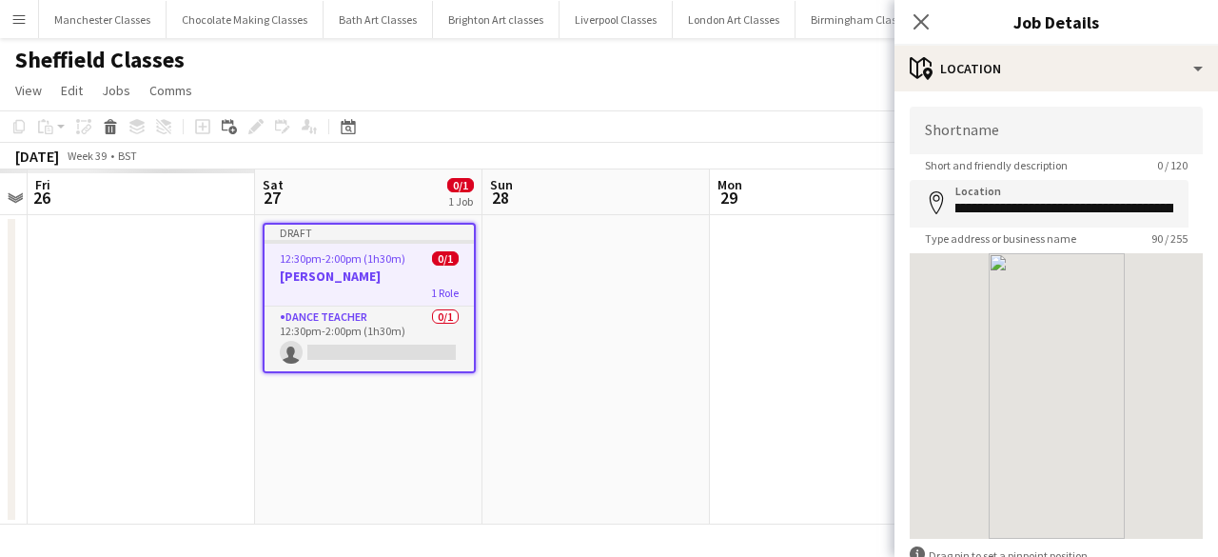
scroll to position [0, 0]
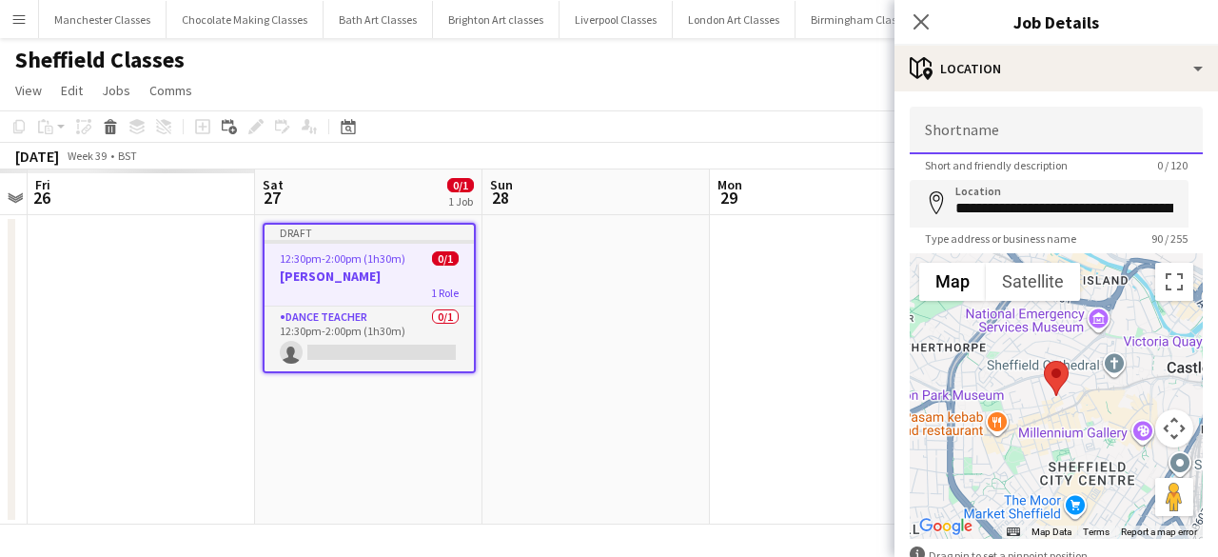
click at [970, 127] on input "Shortname" at bounding box center [1056, 131] width 293 height 48
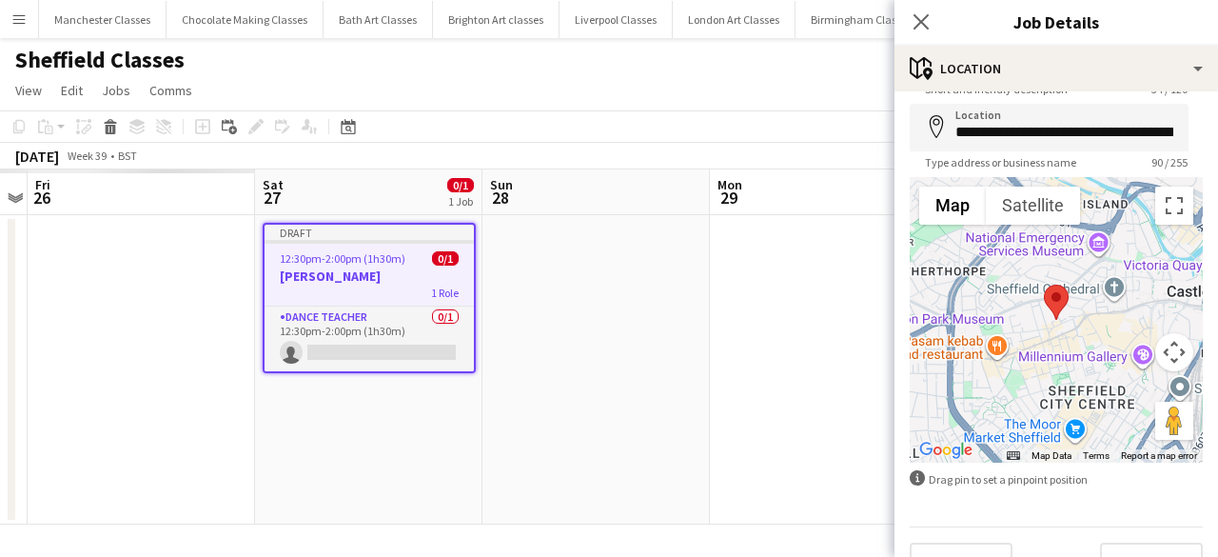
scroll to position [115, 0]
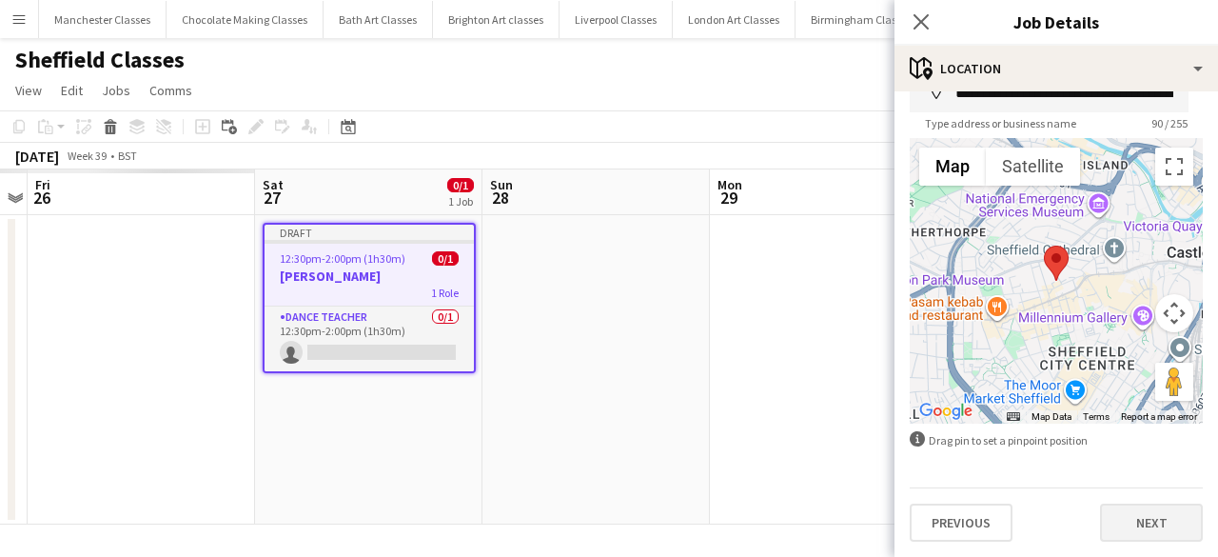
type input "**********"
click at [1118, 520] on button "Next" at bounding box center [1151, 522] width 103 height 38
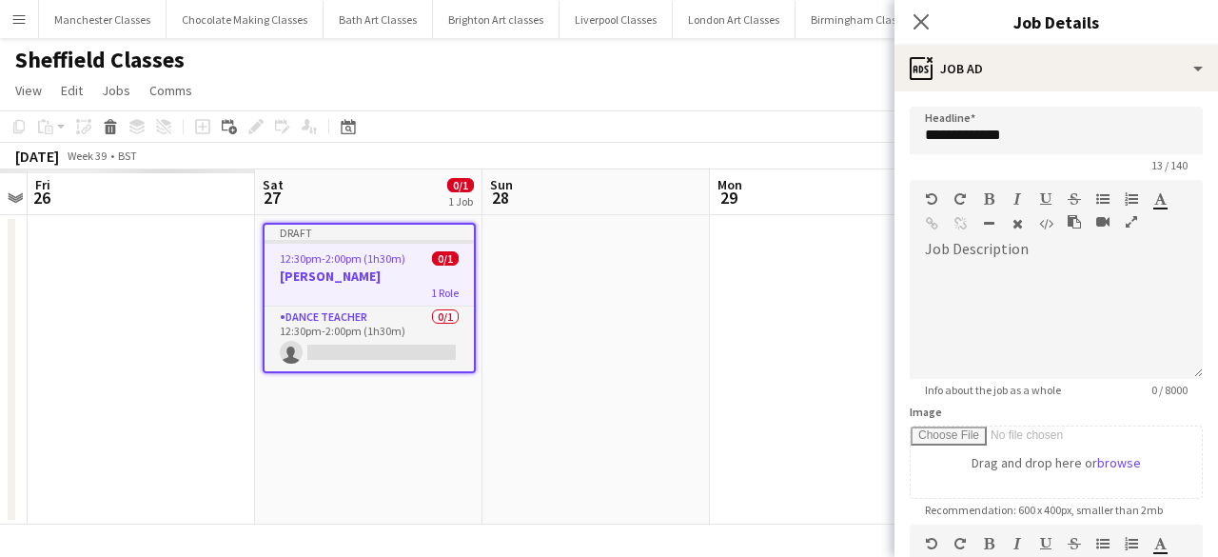
scroll to position [0, 0]
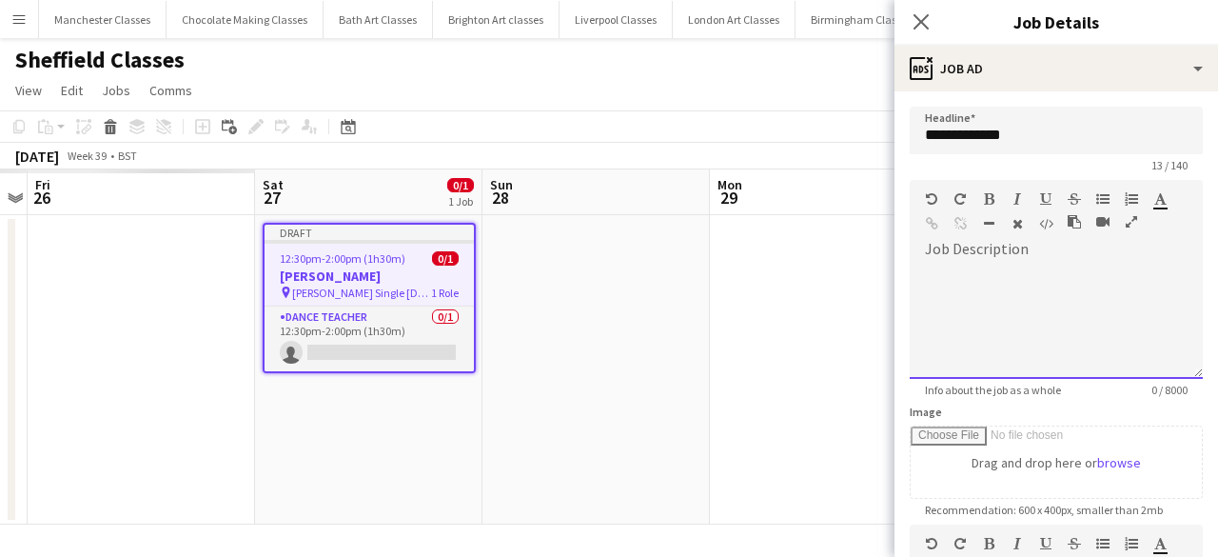
click at [973, 274] on div at bounding box center [1056, 321] width 293 height 114
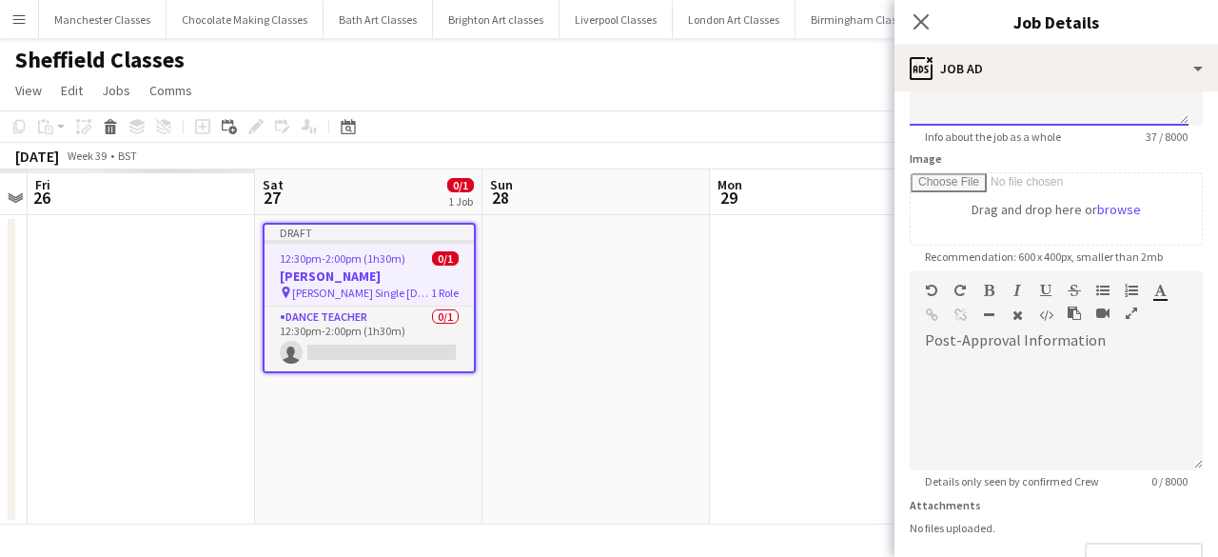
scroll to position [383, 0]
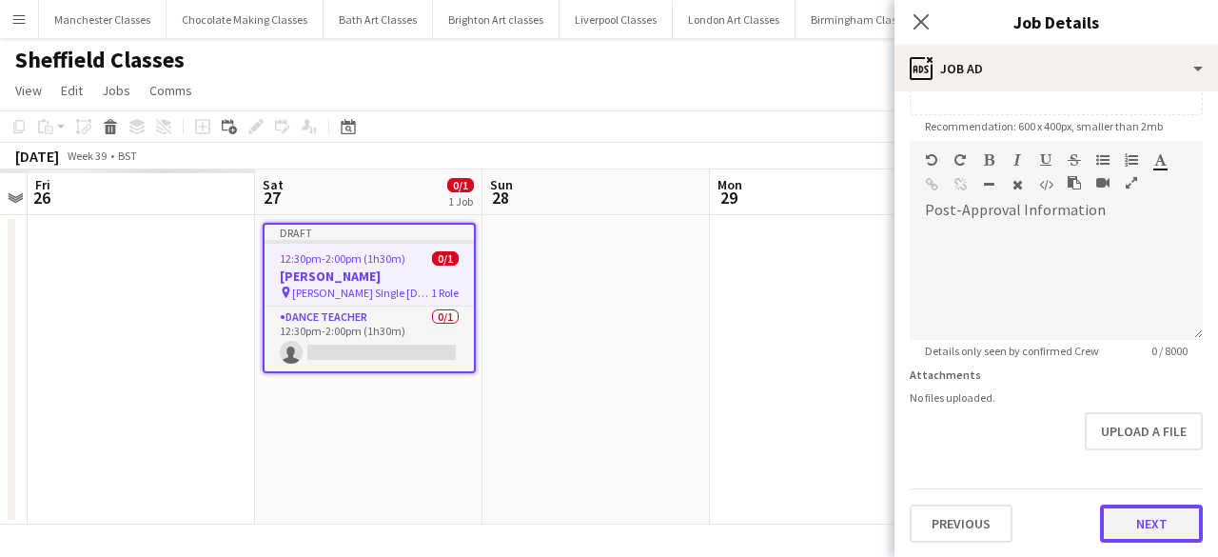
click at [1148, 517] on button "Next" at bounding box center [1151, 523] width 103 height 38
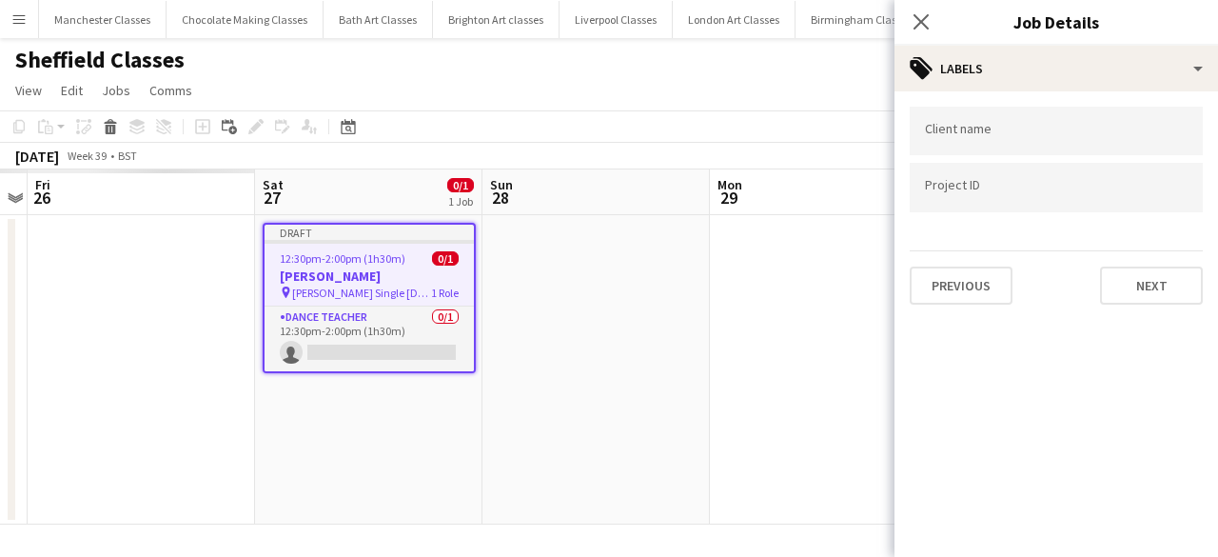
click at [1159, 303] on div "Client name Project ID Previous Next" at bounding box center [1055, 205] width 323 height 228
click at [1158, 282] on button "Next" at bounding box center [1151, 285] width 103 height 38
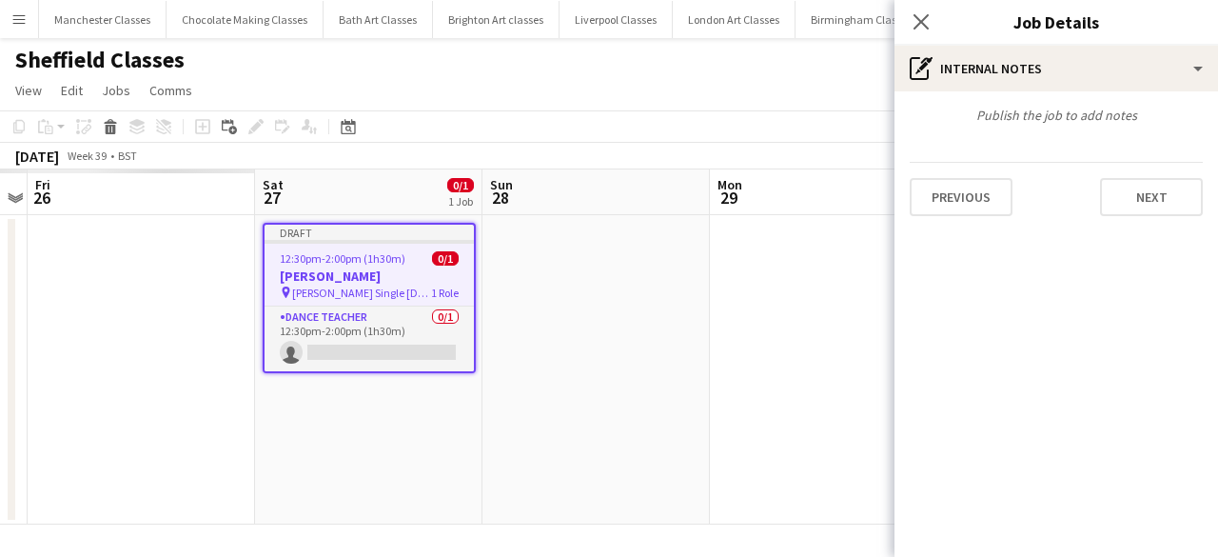
click at [662, 304] on app-date-cell at bounding box center [595, 369] width 227 height 309
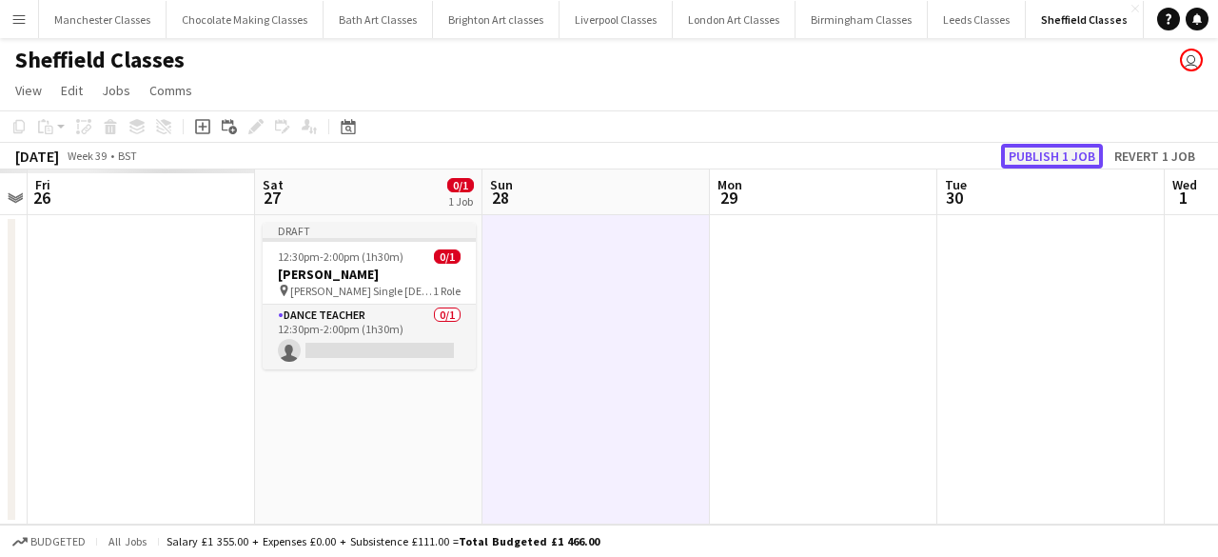
click at [1048, 165] on button "Publish 1 job" at bounding box center [1052, 156] width 102 height 25
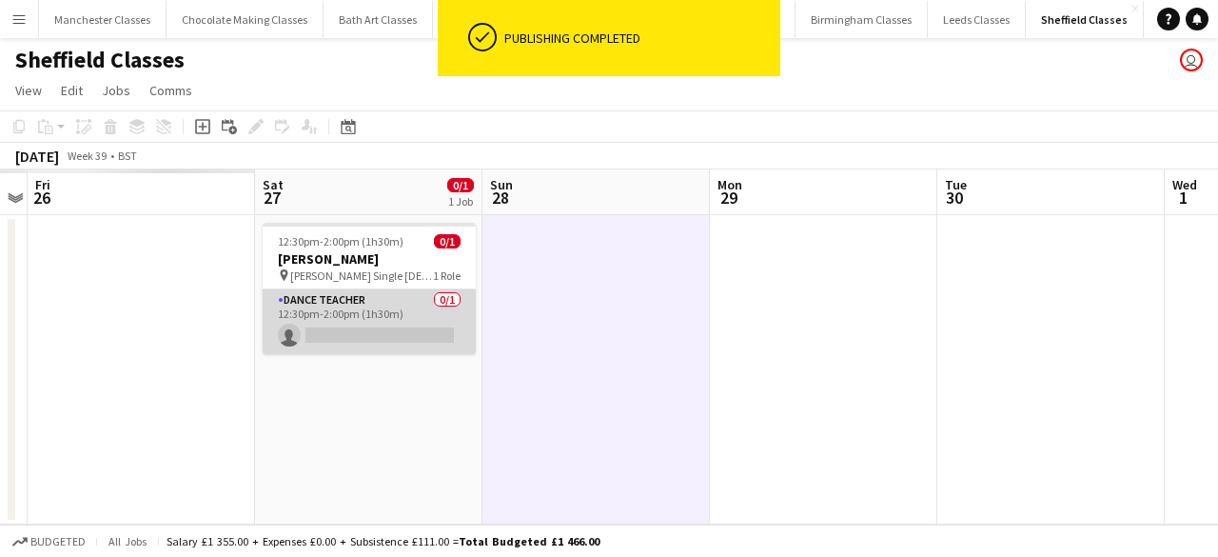
click at [390, 325] on app-card-role "Dance Teacher 0/1 12:30pm-2:00pm (1h30m) single-neutral-actions" at bounding box center [369, 321] width 213 height 65
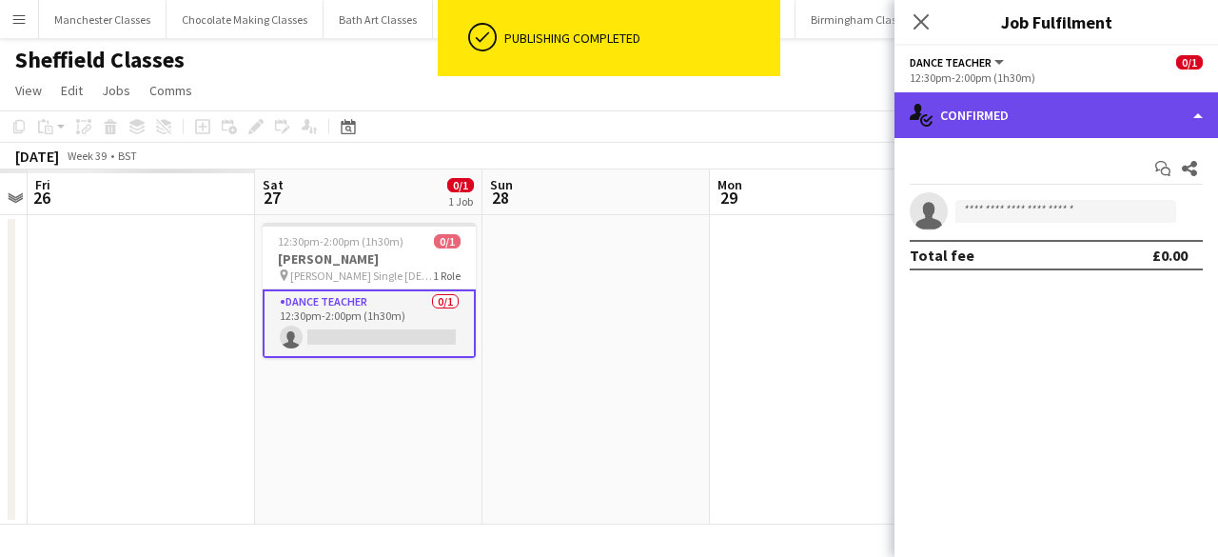
click at [1024, 109] on div "single-neutral-actions-check-2 Confirmed" at bounding box center [1055, 115] width 323 height 46
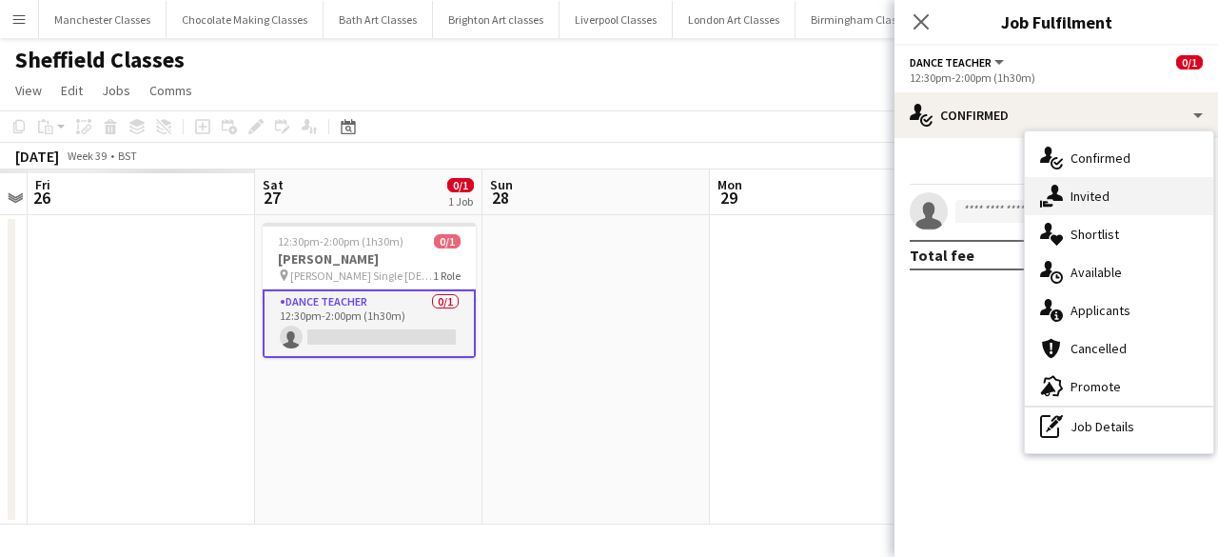
click at [1100, 208] on div "single-neutral-actions-share-1 Invited" at bounding box center [1119, 196] width 188 height 38
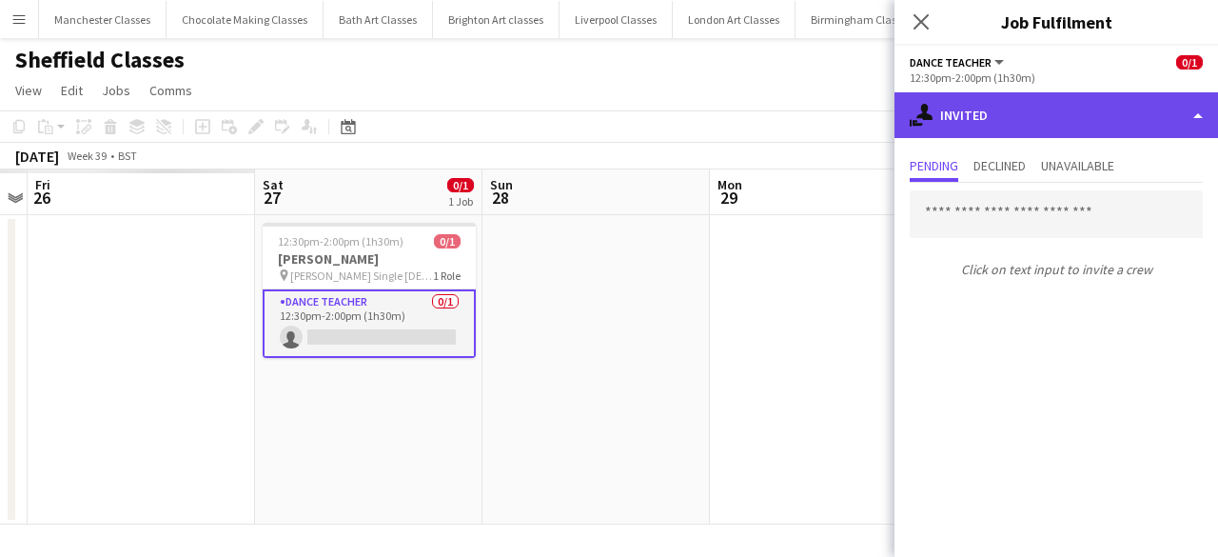
click at [1014, 117] on div "single-neutral-actions-share-1 Invited" at bounding box center [1055, 115] width 323 height 46
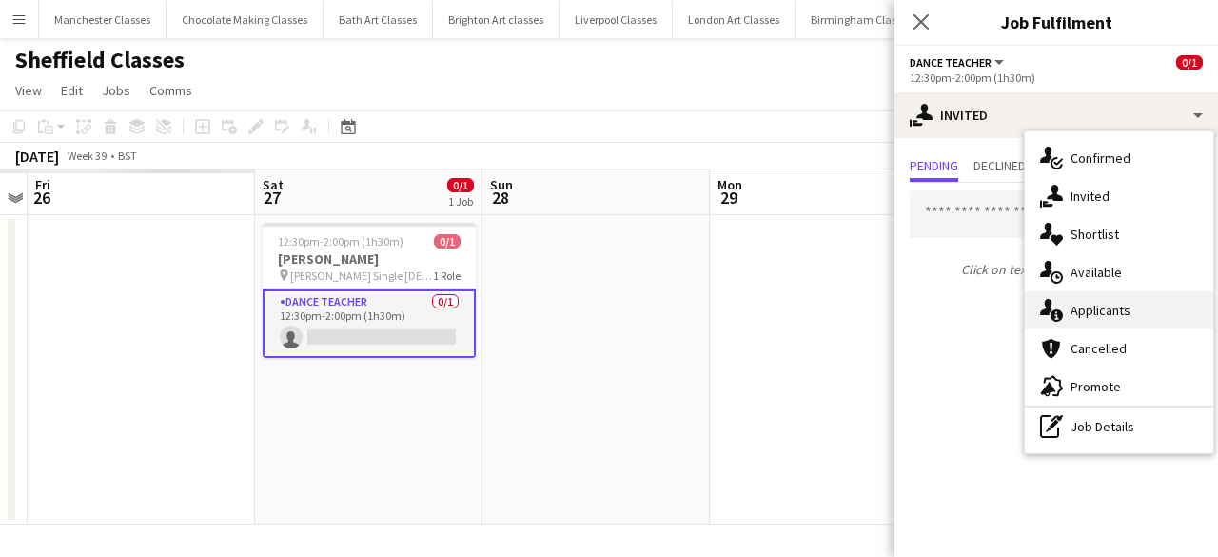
click at [1111, 306] on span "Applicants" at bounding box center [1100, 310] width 60 height 17
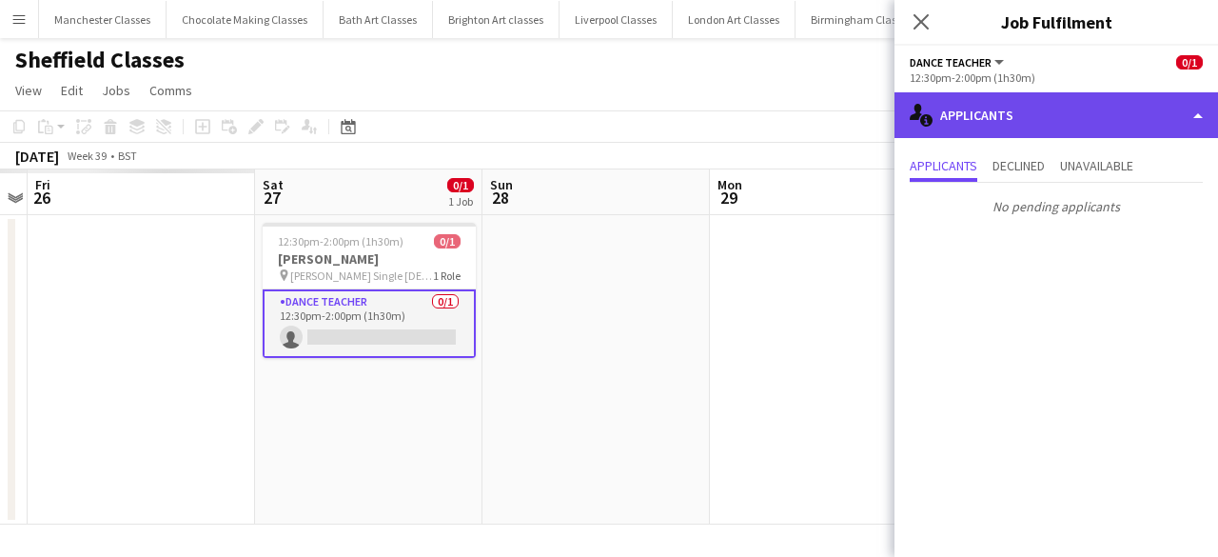
click at [1057, 135] on div "single-neutral-actions-information Applicants" at bounding box center [1055, 115] width 323 height 46
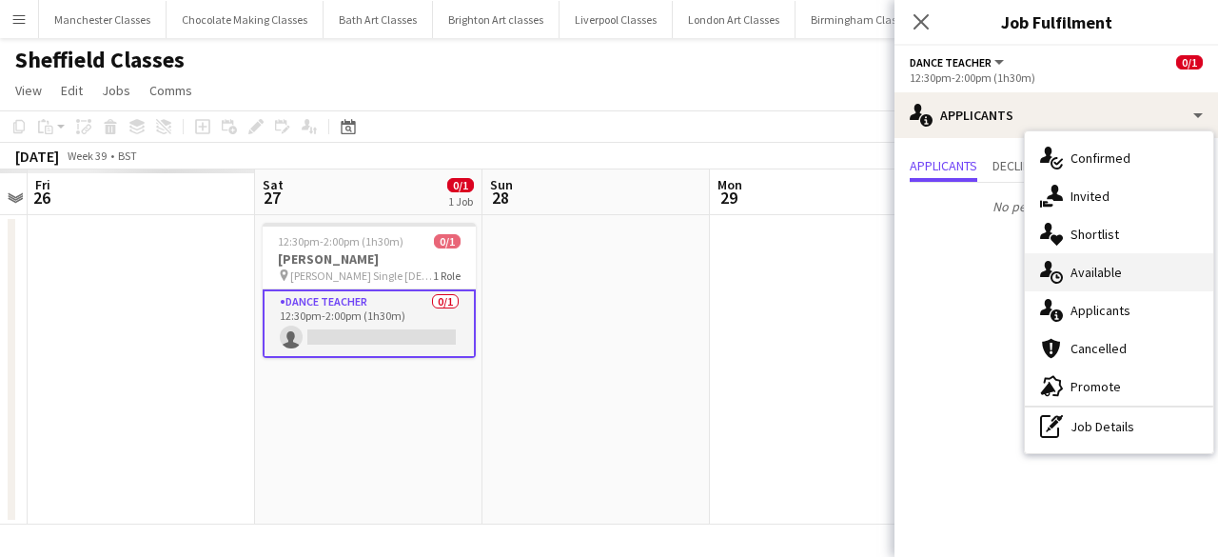
click at [1121, 277] on div "single-neutral-actions-upload Available" at bounding box center [1119, 272] width 188 height 38
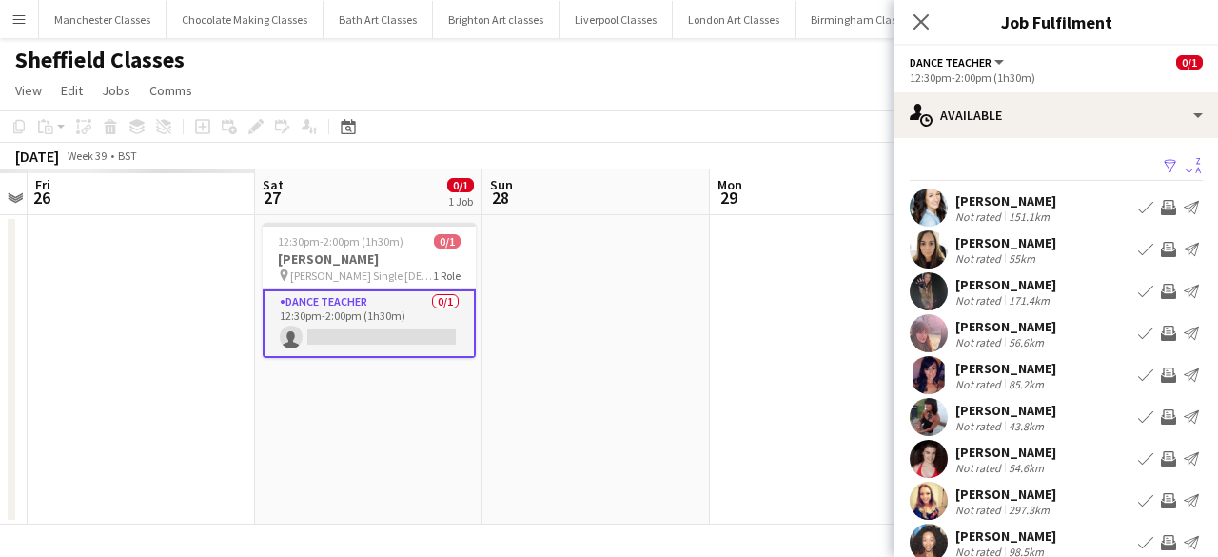
click at [1185, 166] on app-icon "Sort asc" at bounding box center [1192, 167] width 15 height 18
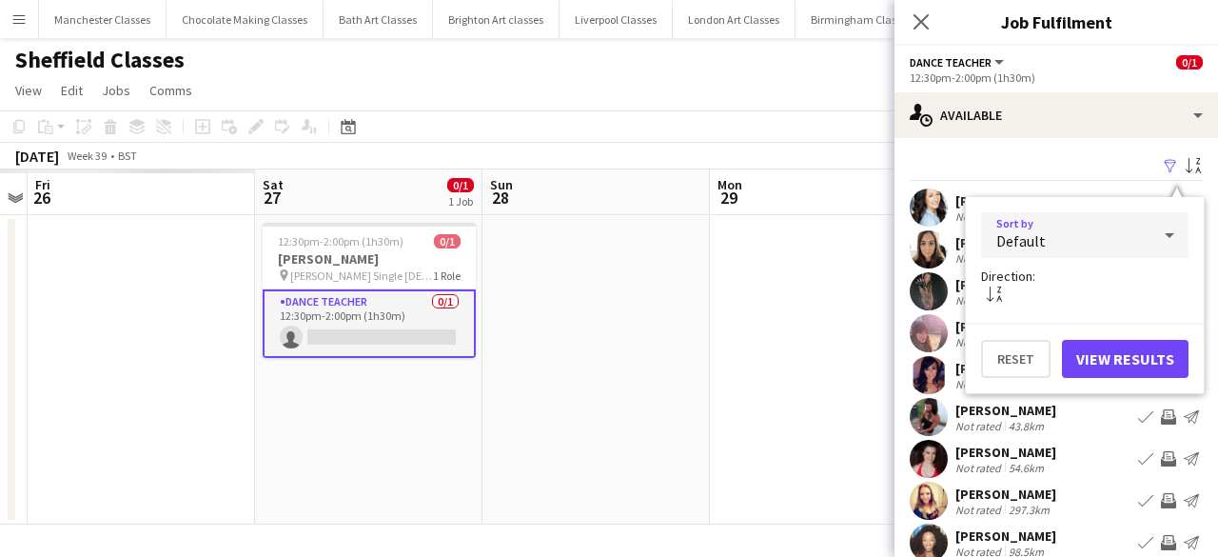
click at [1098, 231] on div "Default" at bounding box center [1065, 235] width 169 height 46
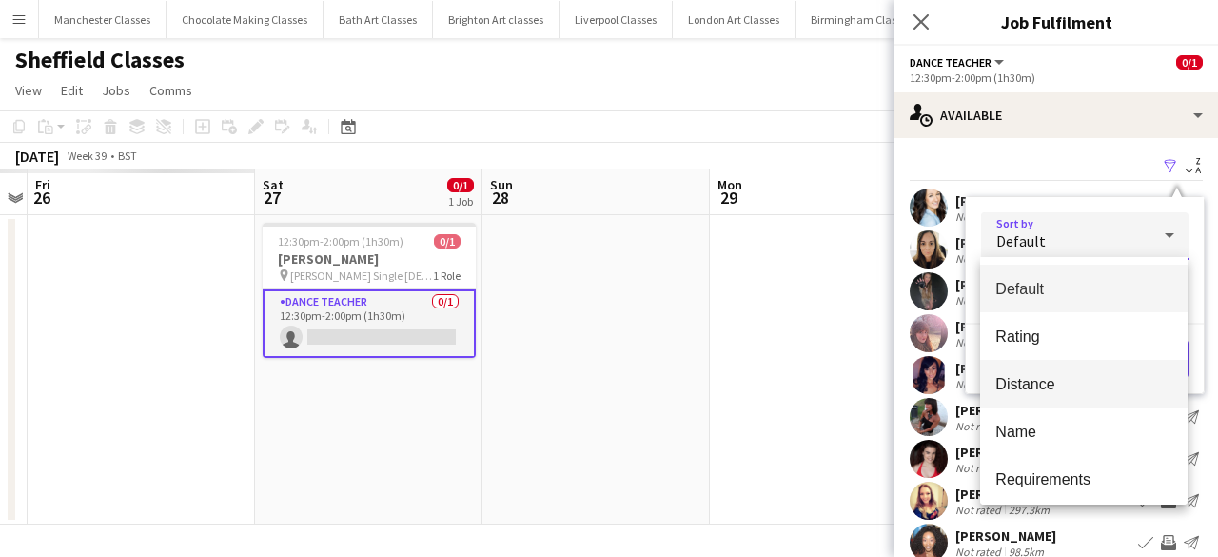
click at [1090, 386] on span "Distance" at bounding box center [1083, 384] width 177 height 18
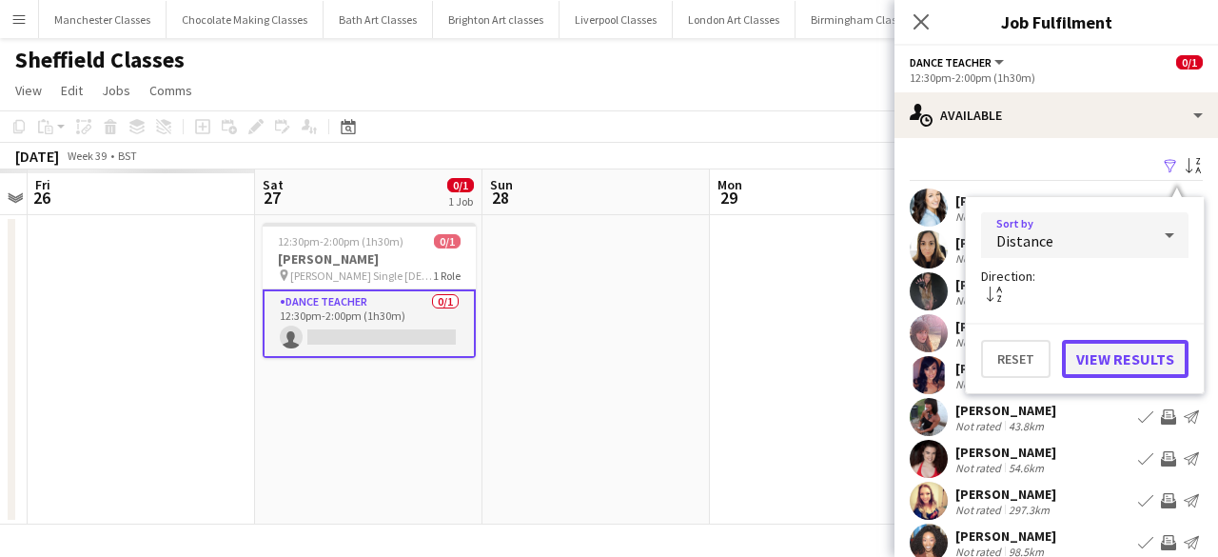
click at [1155, 369] on button "View Results" at bounding box center [1125, 359] width 127 height 38
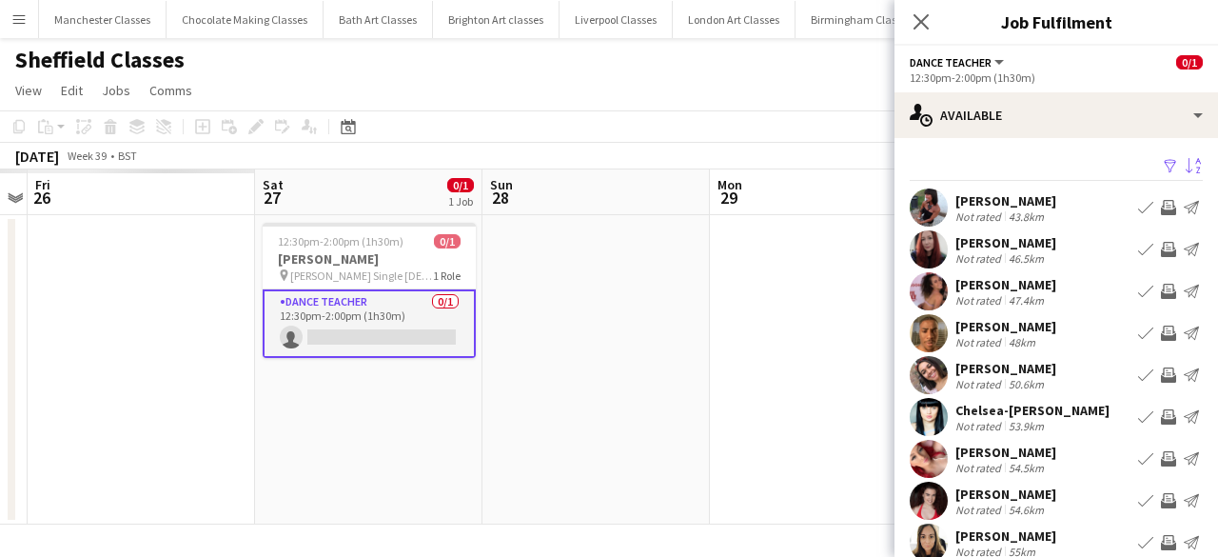
click at [1161, 245] on app-icon "Invite crew" at bounding box center [1168, 249] width 15 height 15
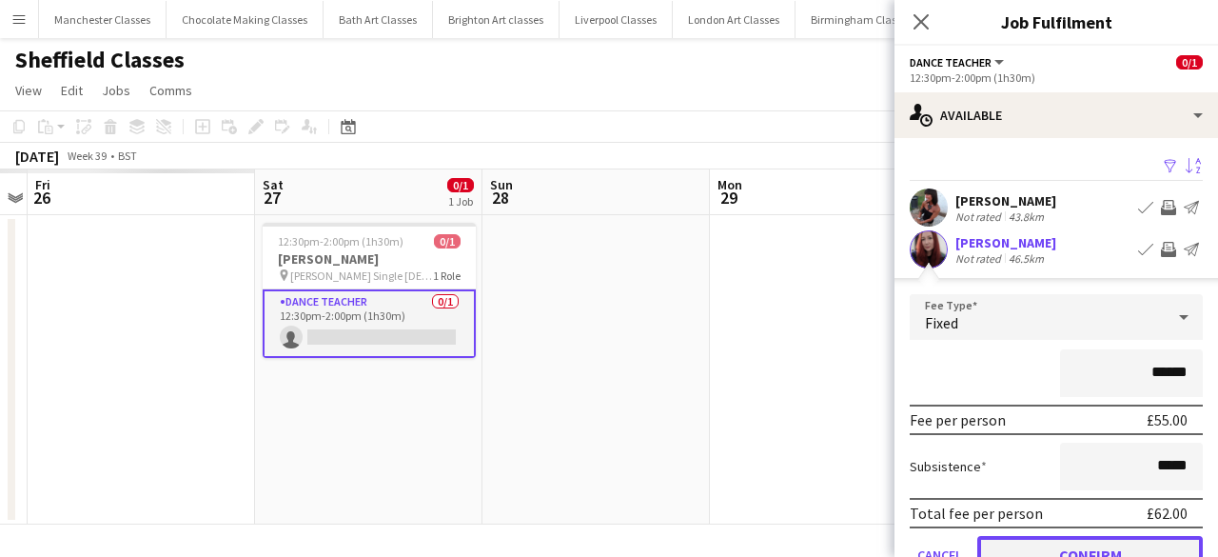
click at [1116, 538] on button "Confirm" at bounding box center [1089, 555] width 225 height 38
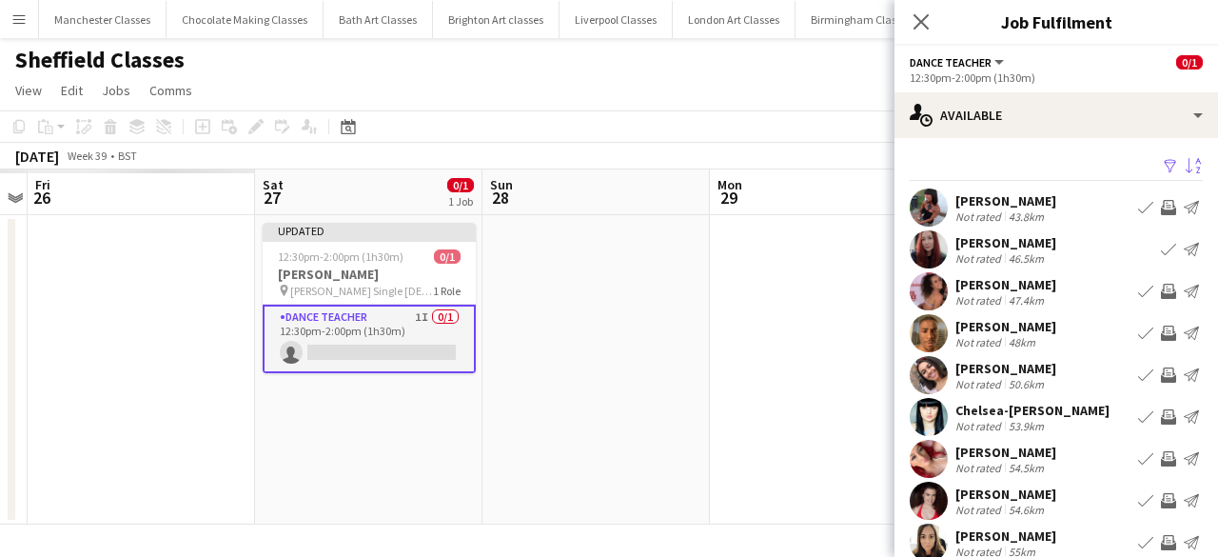
click at [1157, 194] on div "Naomi R Carlisle Not rated 43.8km Book crew Invite crew Send notification" at bounding box center [1055, 207] width 323 height 38
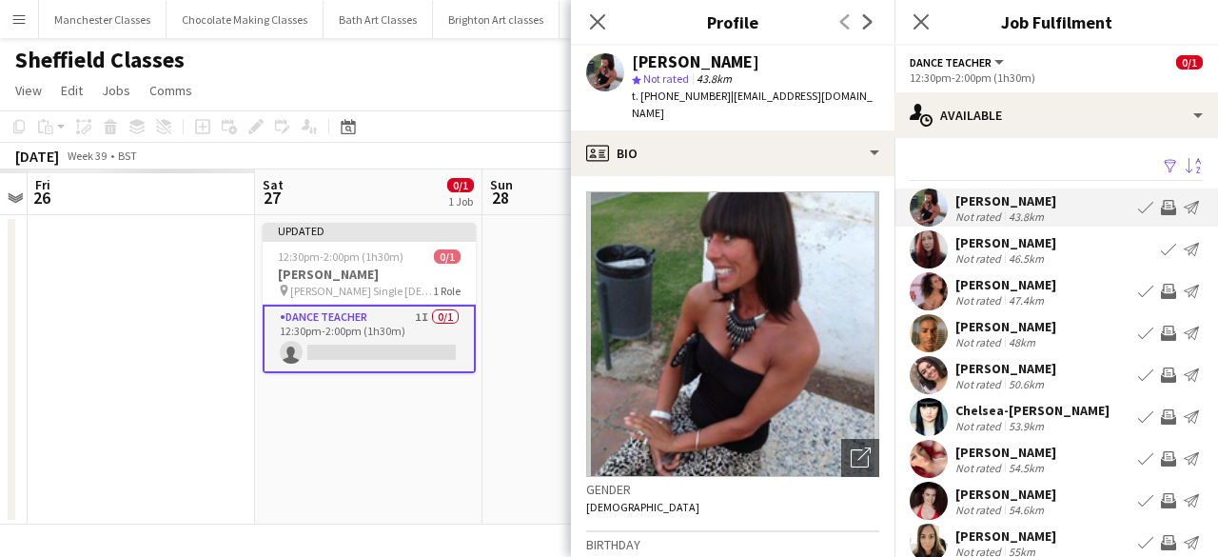
click at [1161, 214] on app-icon "Invite crew" at bounding box center [1168, 207] width 15 height 15
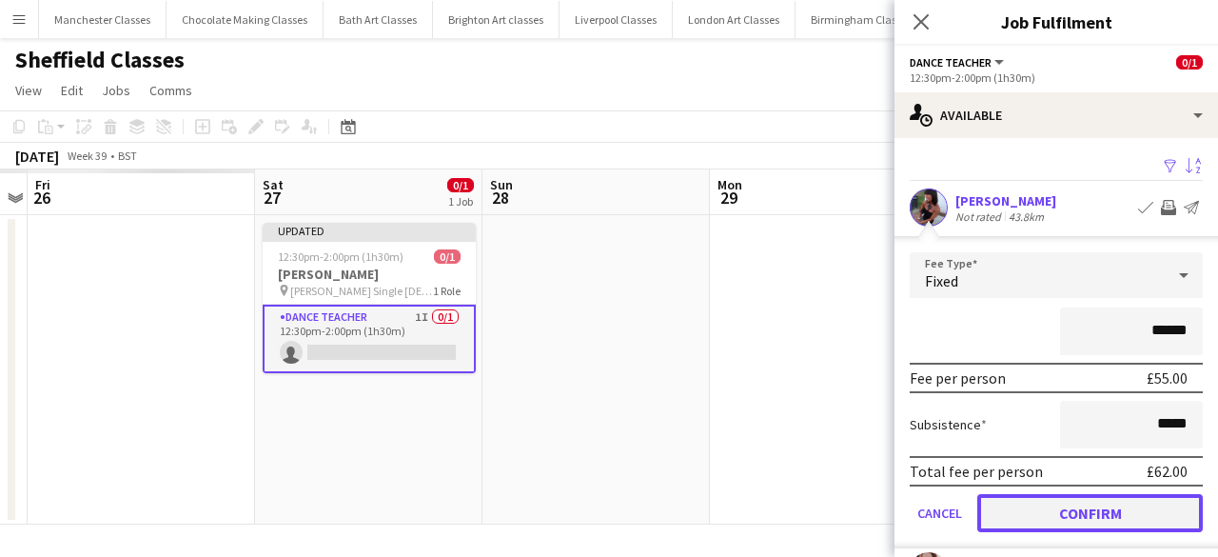
click at [1151, 517] on button "Confirm" at bounding box center [1089, 513] width 225 height 38
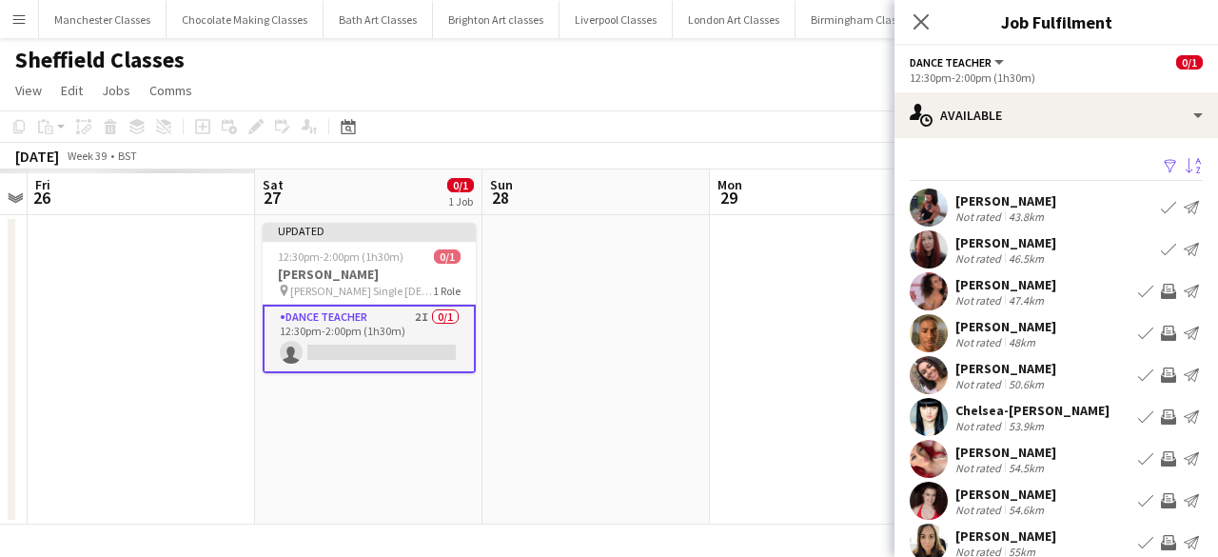
click at [1161, 295] on app-icon "Invite crew" at bounding box center [1168, 291] width 15 height 15
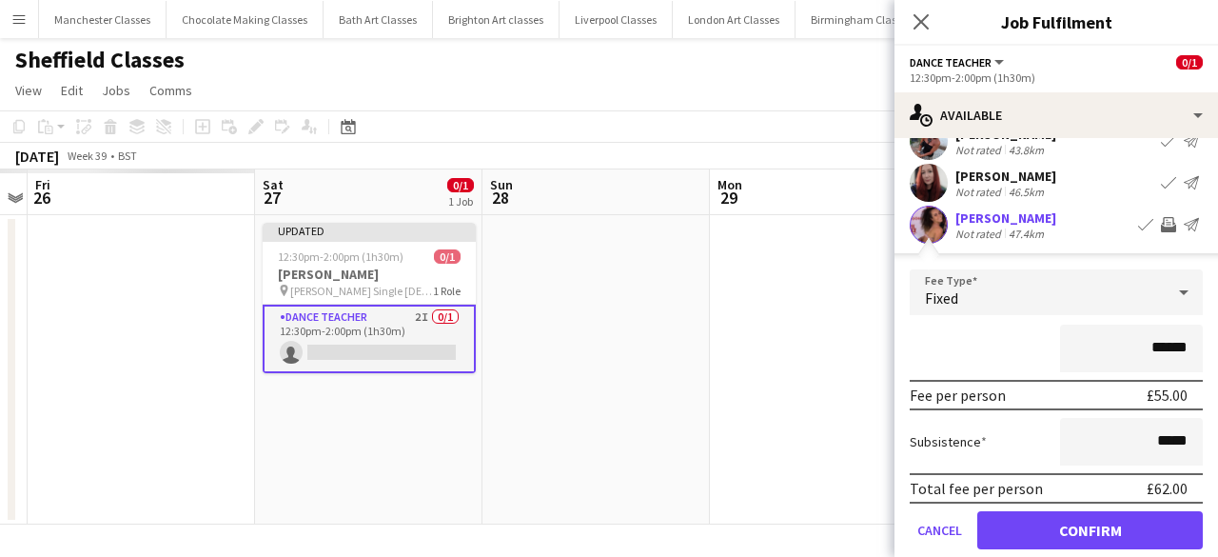
scroll to position [95, 0]
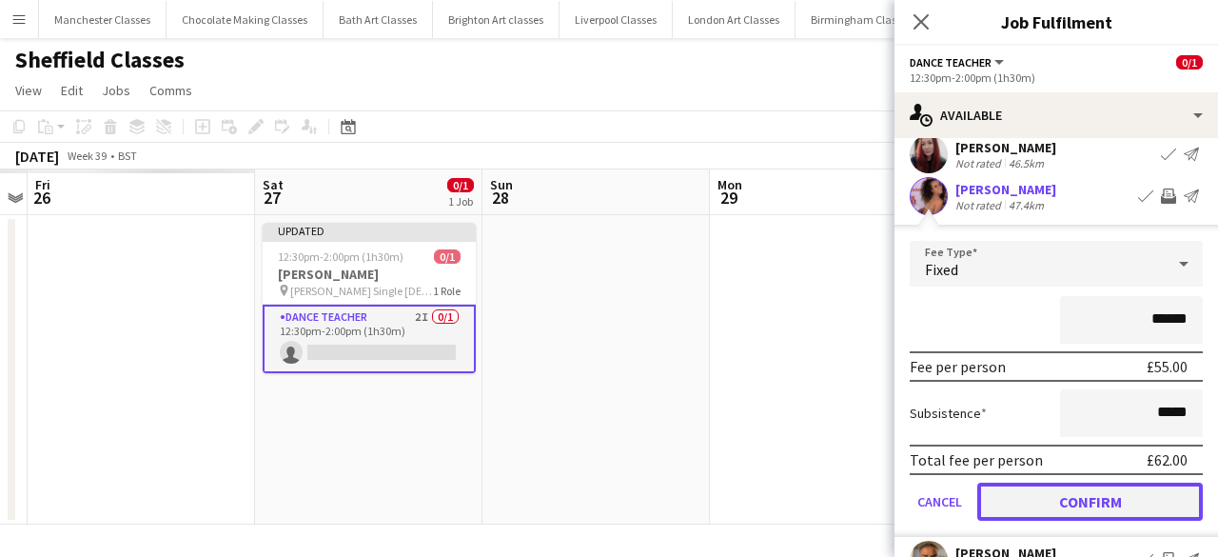
click at [1139, 505] on button "Confirm" at bounding box center [1089, 501] width 225 height 38
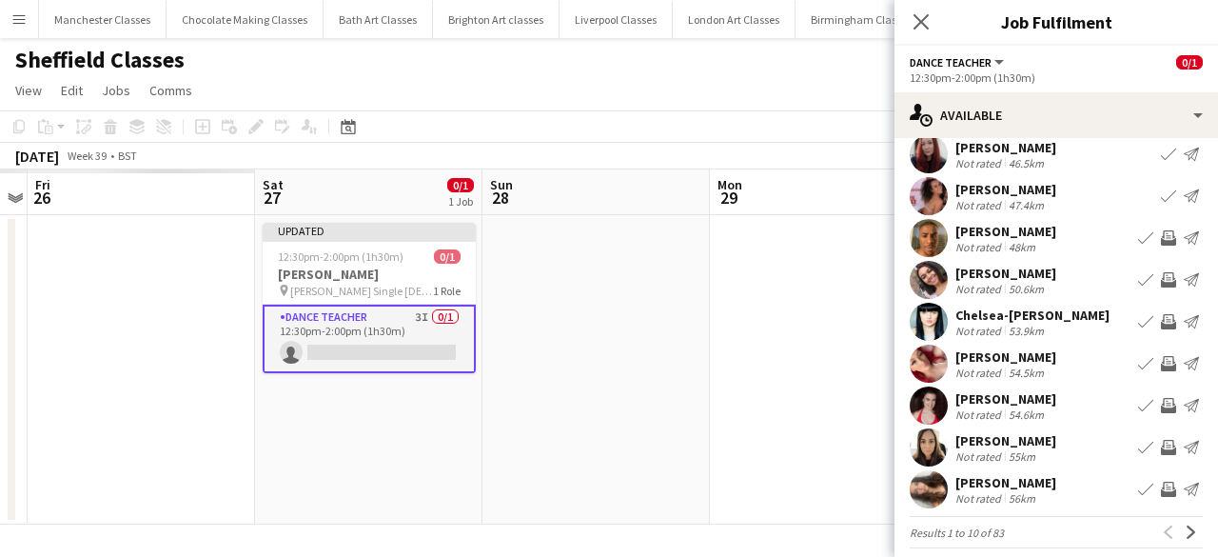
click at [1161, 402] on app-icon "Invite crew" at bounding box center [1168, 405] width 15 height 15
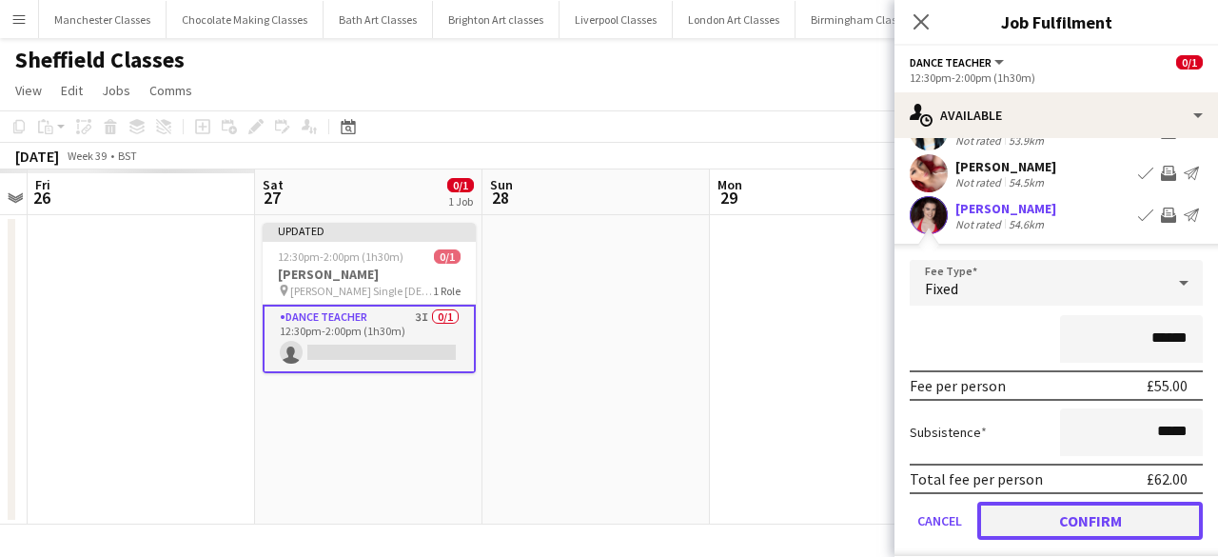
click at [1107, 513] on button "Confirm" at bounding box center [1089, 520] width 225 height 38
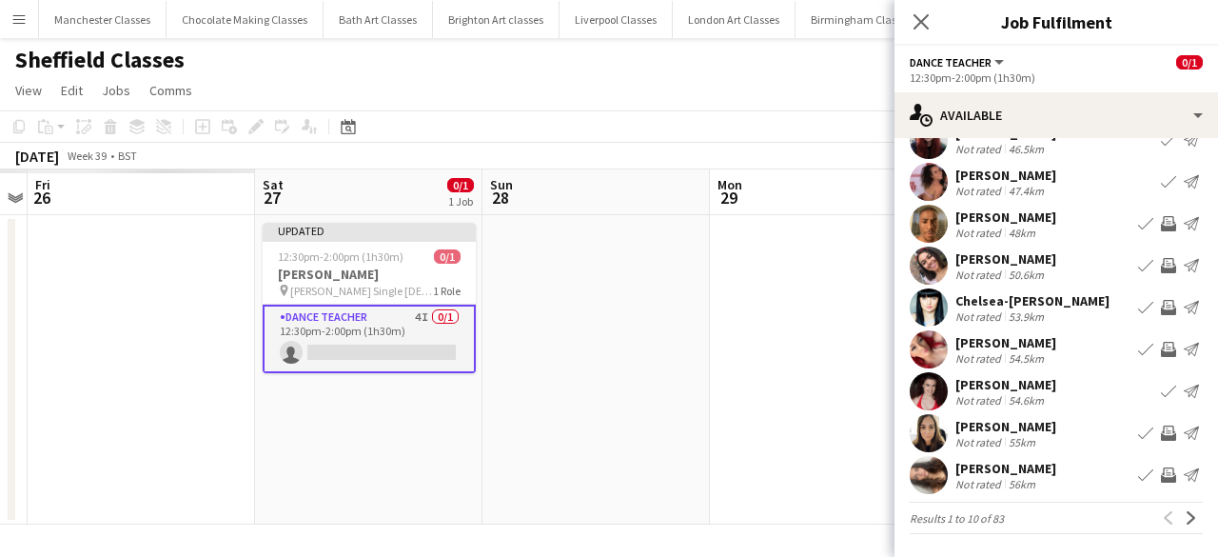
scroll to position [108, 0]
click at [1161, 471] on app-icon "Invite crew" at bounding box center [1168, 475] width 15 height 15
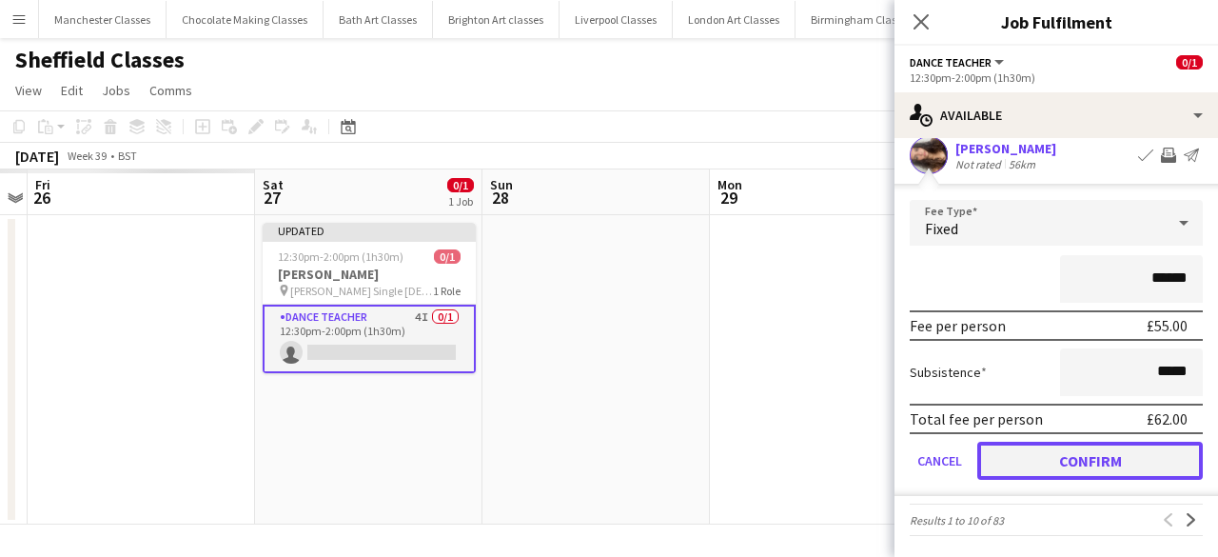
click at [1130, 466] on button "Confirm" at bounding box center [1089, 460] width 225 height 38
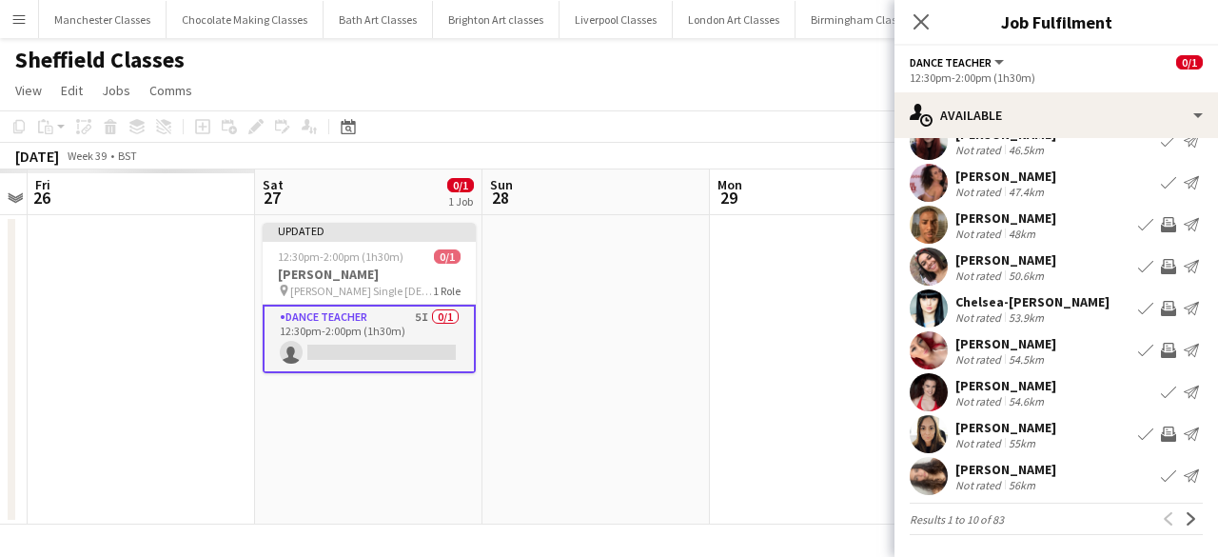
click at [1161, 344] on app-icon "Invite crew" at bounding box center [1168, 350] width 15 height 15
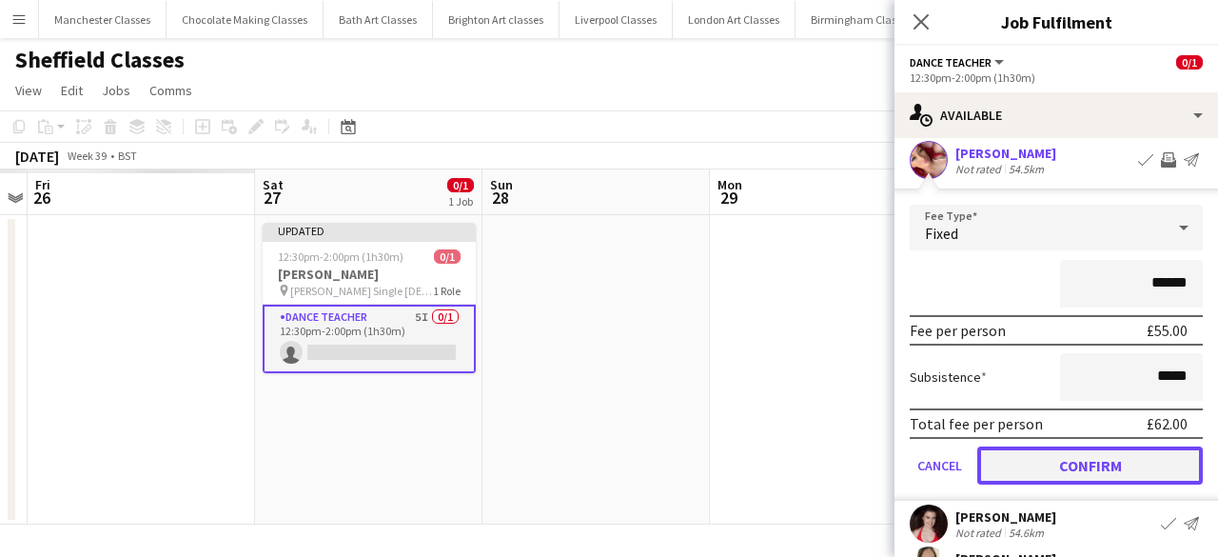
click at [1126, 476] on button "Confirm" at bounding box center [1089, 465] width 225 height 38
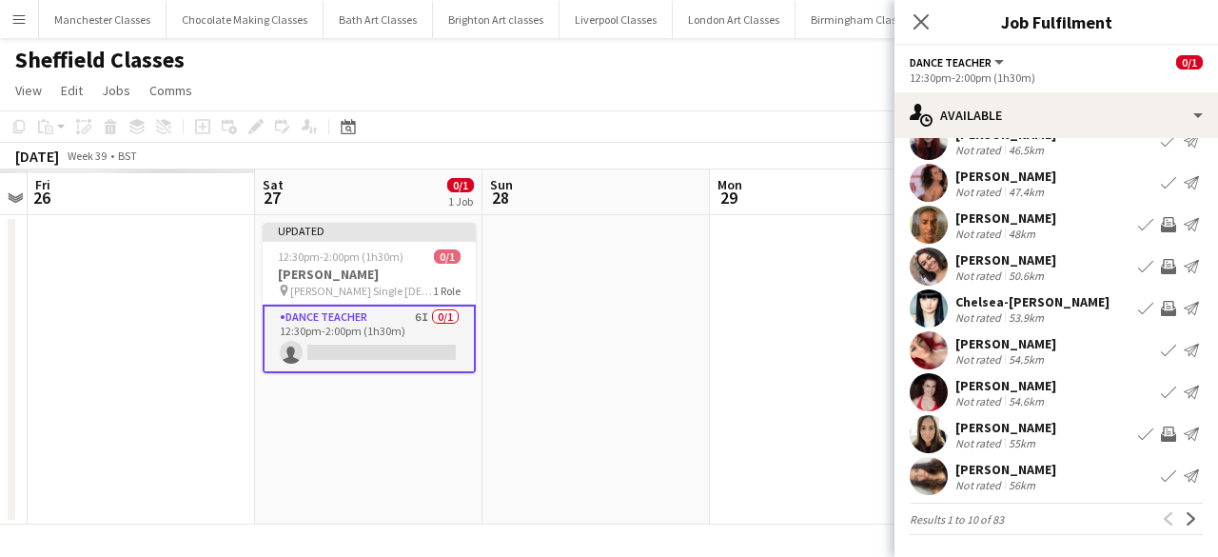
click at [1161, 267] on app-icon "Invite crew" at bounding box center [1168, 266] width 15 height 15
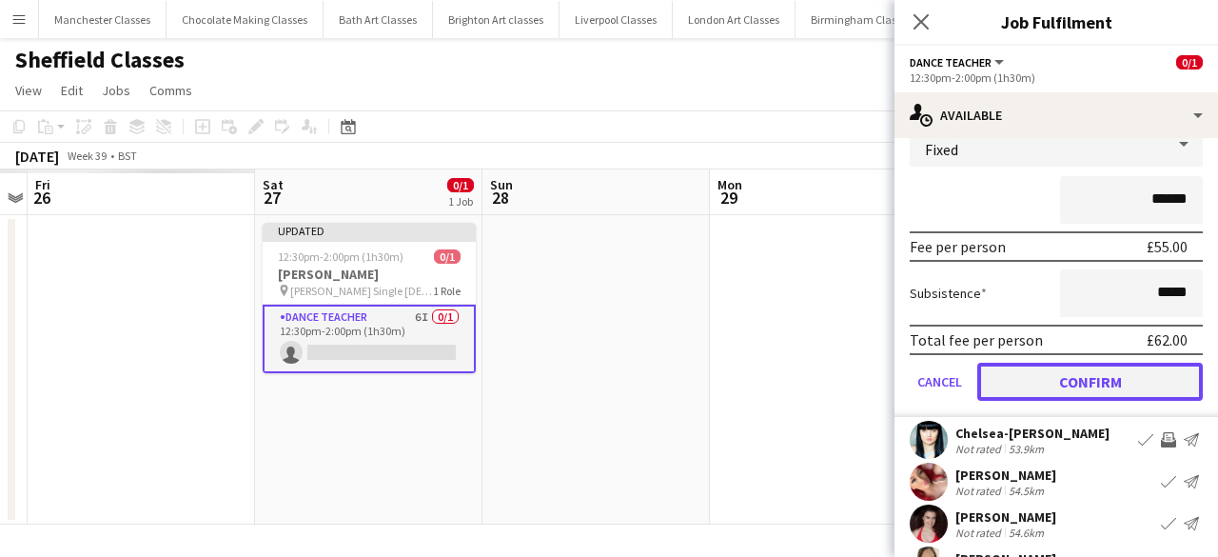
click at [1103, 381] on button "Confirm" at bounding box center [1089, 381] width 225 height 38
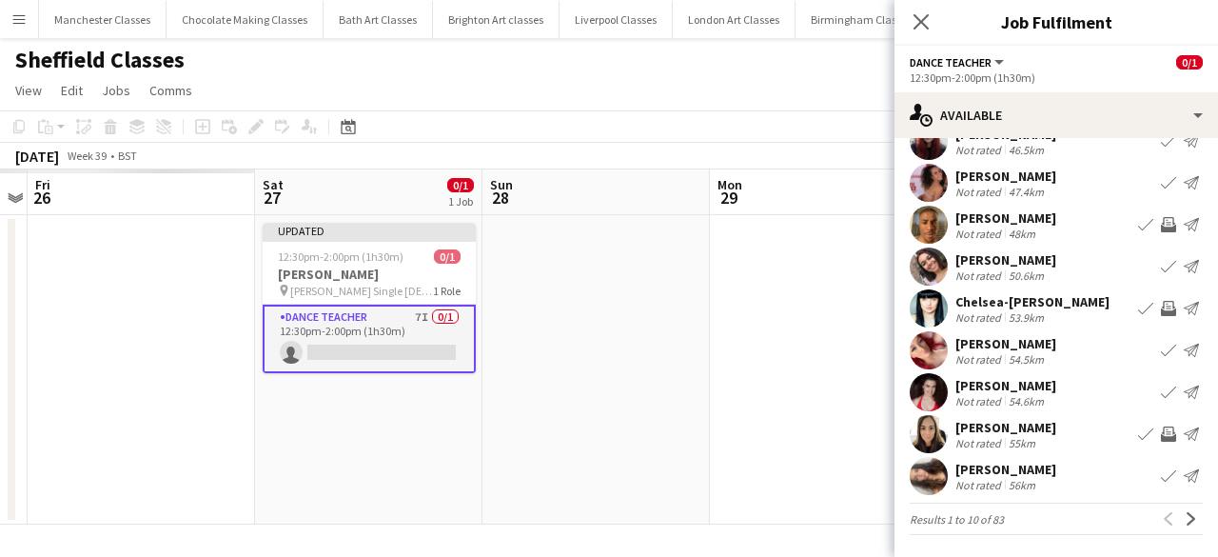
click at [1161, 229] on app-icon "Invite crew" at bounding box center [1168, 224] width 15 height 15
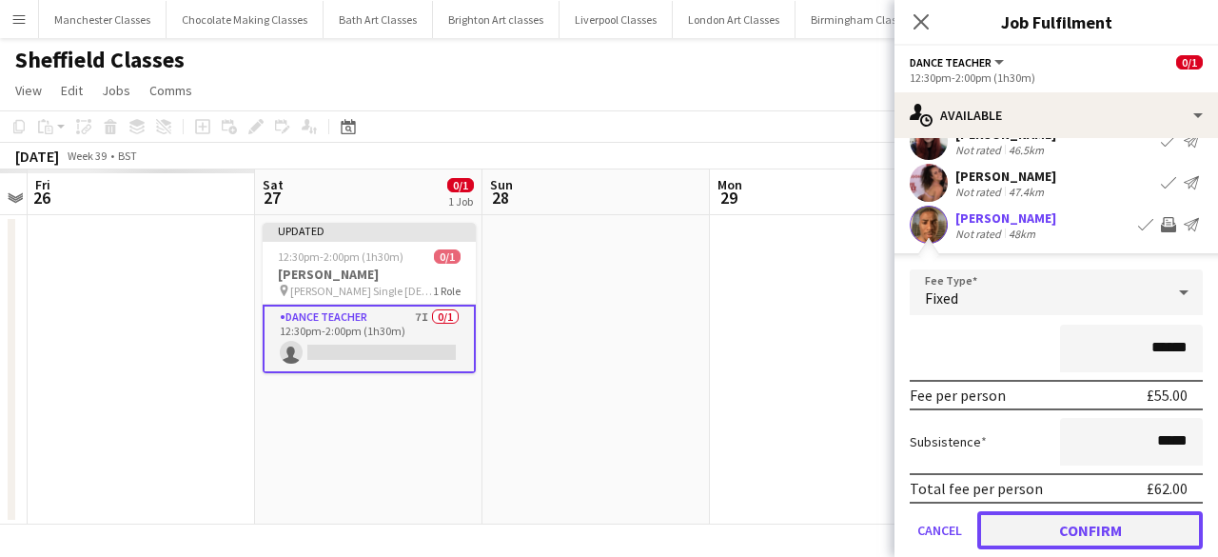
click at [1111, 538] on button "Confirm" at bounding box center [1089, 530] width 225 height 38
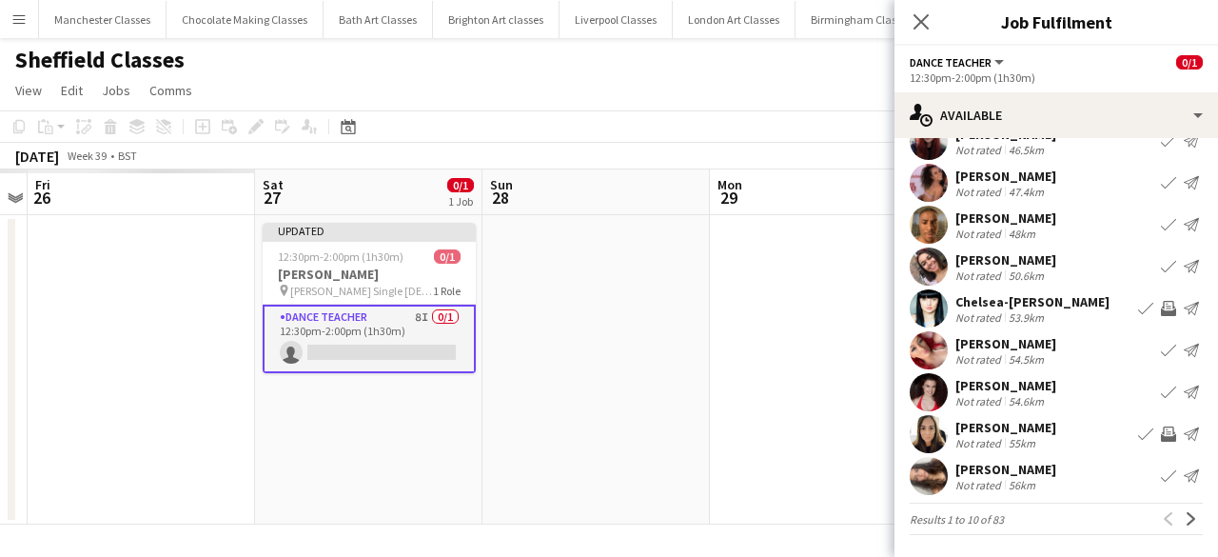
click at [1161, 301] on app-icon "Invite crew" at bounding box center [1168, 308] width 15 height 15
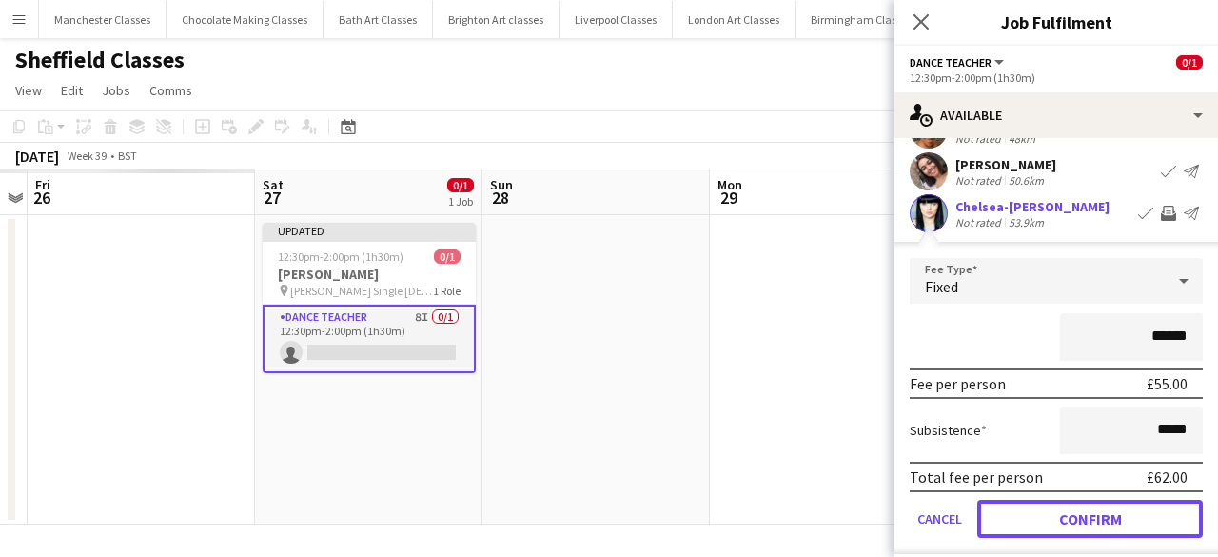
click at [1113, 513] on button "Confirm" at bounding box center [1089, 518] width 225 height 38
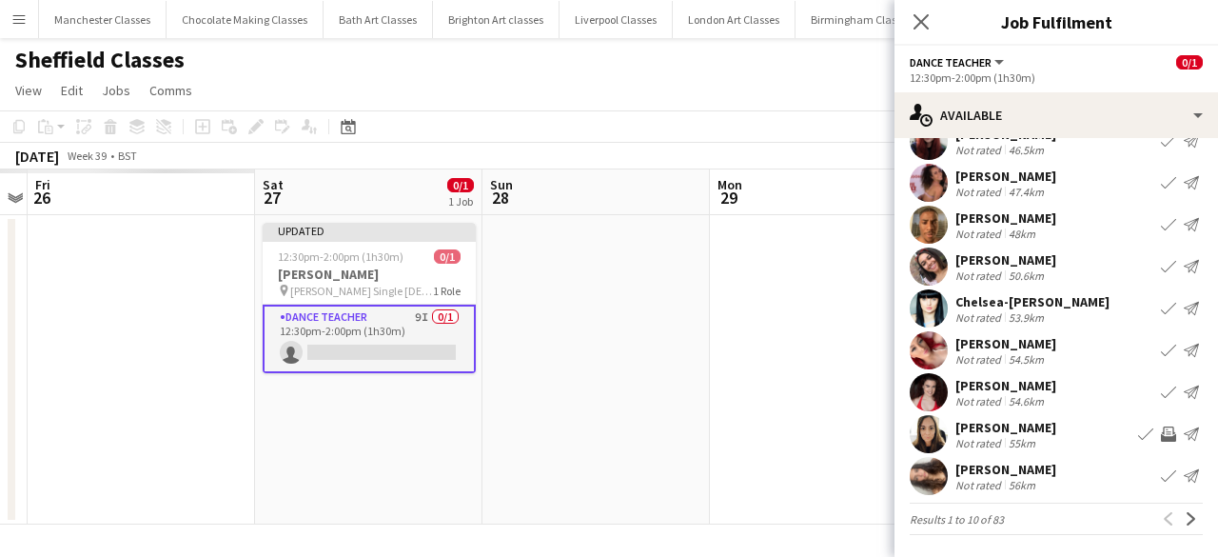
click at [1161, 435] on app-icon "Invite crew" at bounding box center [1168, 433] width 15 height 15
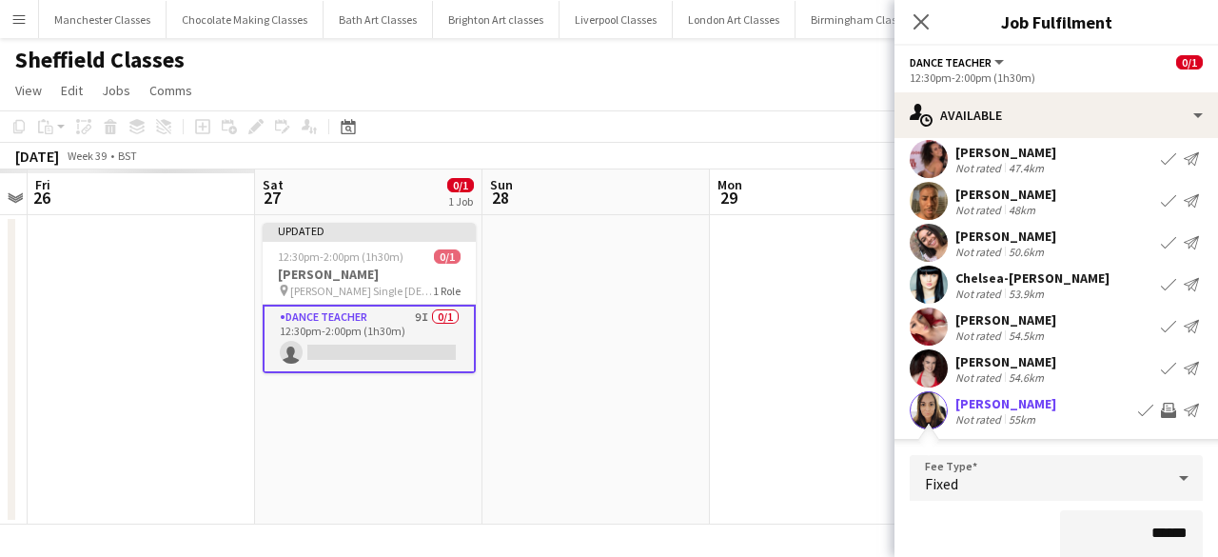
scroll to position [323, 0]
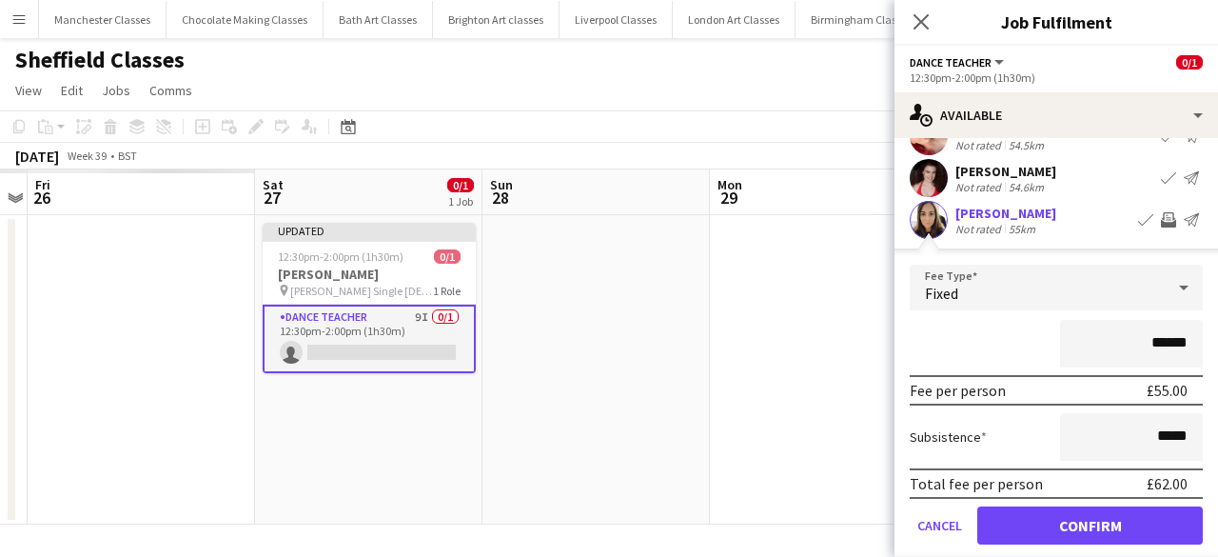
click at [1115, 503] on form "Fee Type Fixed ****** Fee per person £55.00 Subsistence ***** Total fee per per…" at bounding box center [1055, 412] width 323 height 296
click at [1106, 523] on button "Confirm" at bounding box center [1089, 525] width 225 height 38
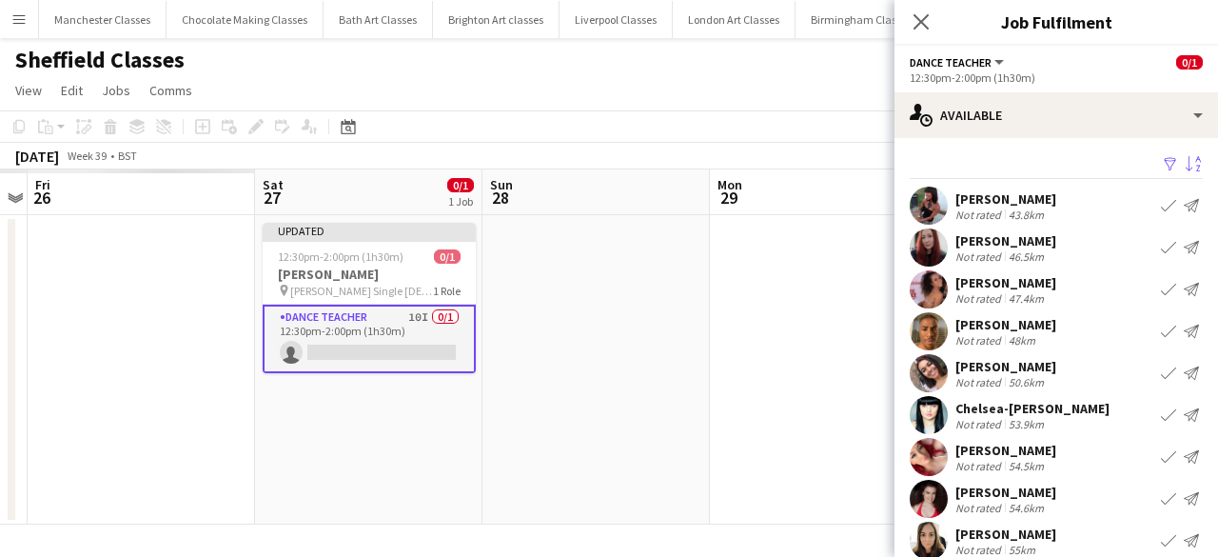
scroll to position [0, 0]
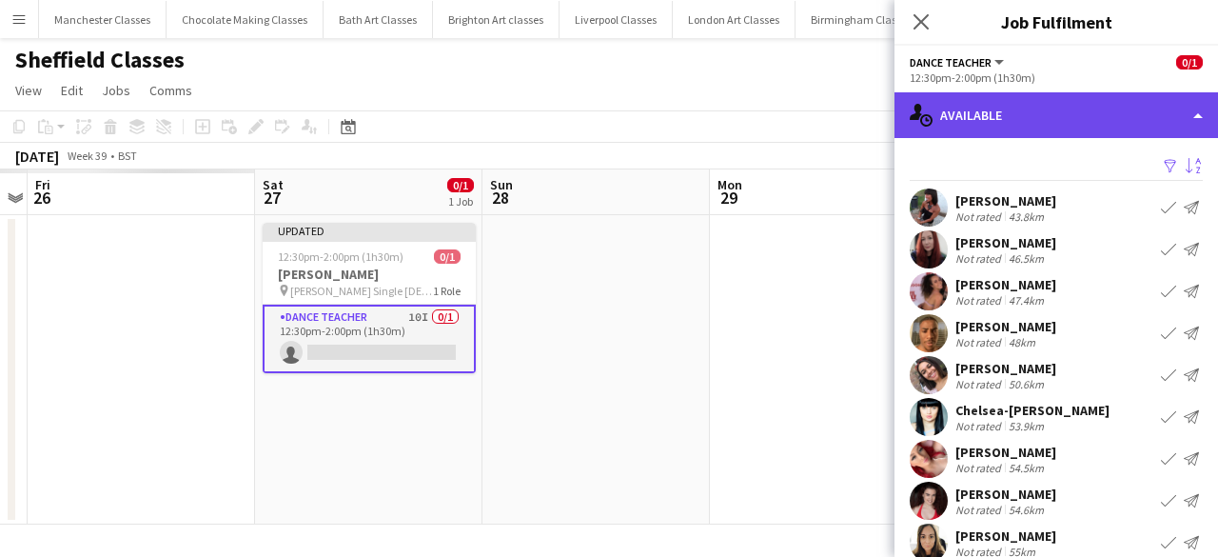
click at [1024, 102] on div "single-neutral-actions-upload Available" at bounding box center [1055, 115] width 323 height 46
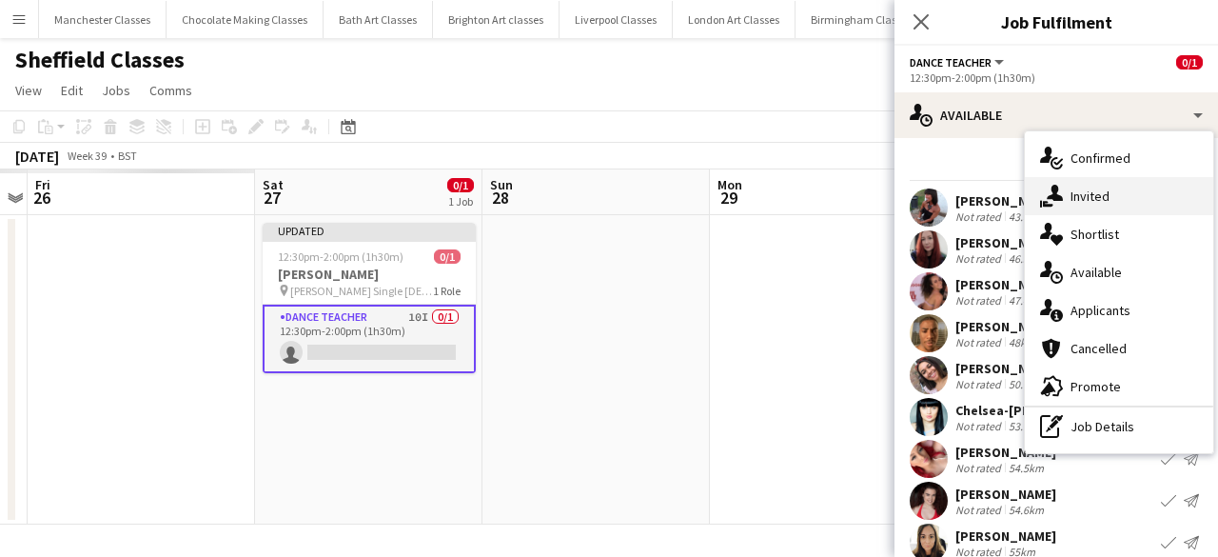
click at [1106, 184] on div "single-neutral-actions-share-1 Invited" at bounding box center [1119, 196] width 188 height 38
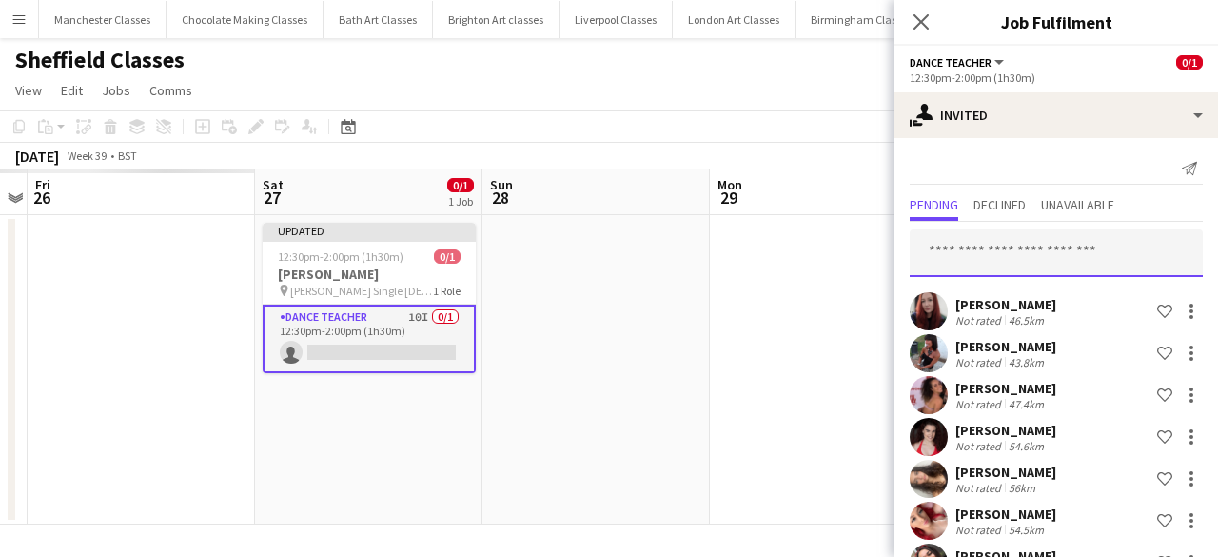
click at [972, 262] on input "text" at bounding box center [1056, 253] width 293 height 48
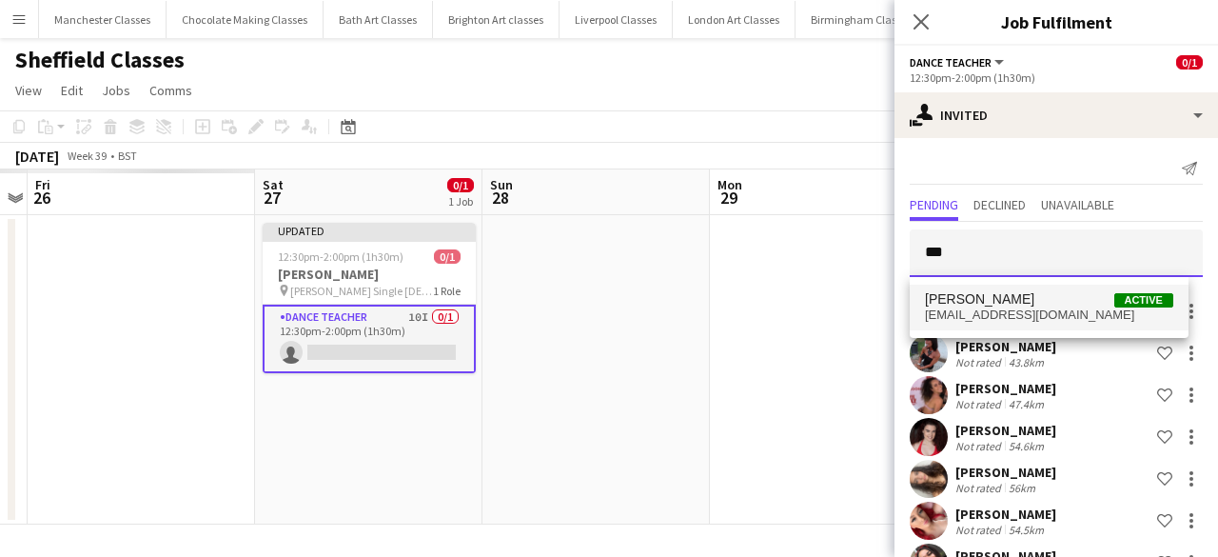
type input "***"
click at [974, 305] on span "Eve Howlett" at bounding box center [979, 299] width 109 height 16
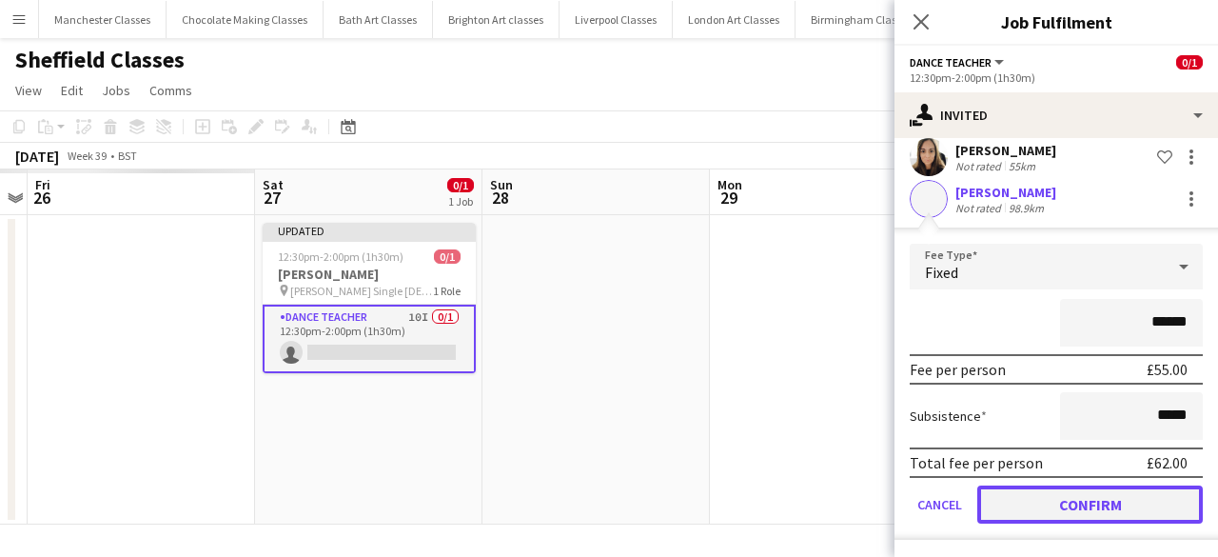
click at [1064, 504] on button "Confirm" at bounding box center [1089, 504] width 225 height 38
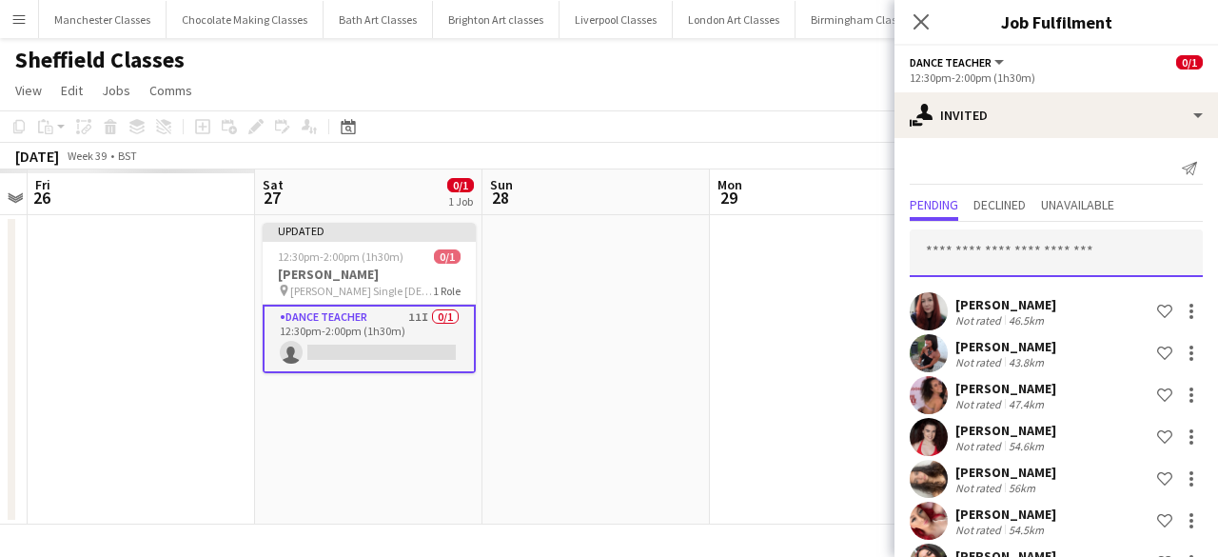
click at [997, 250] on input "text" at bounding box center [1056, 253] width 293 height 48
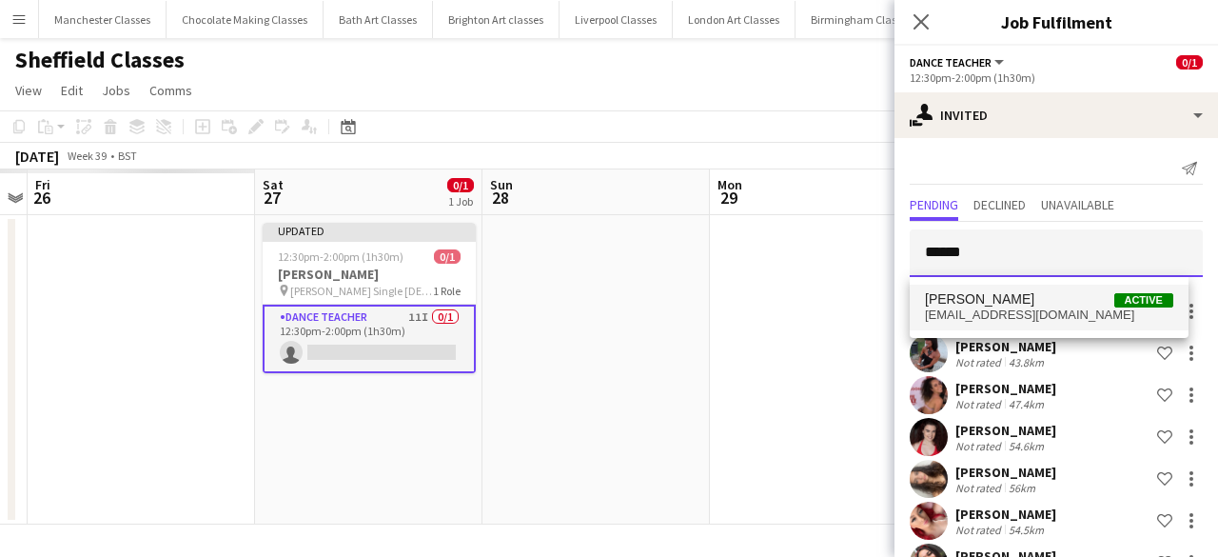
type input "******"
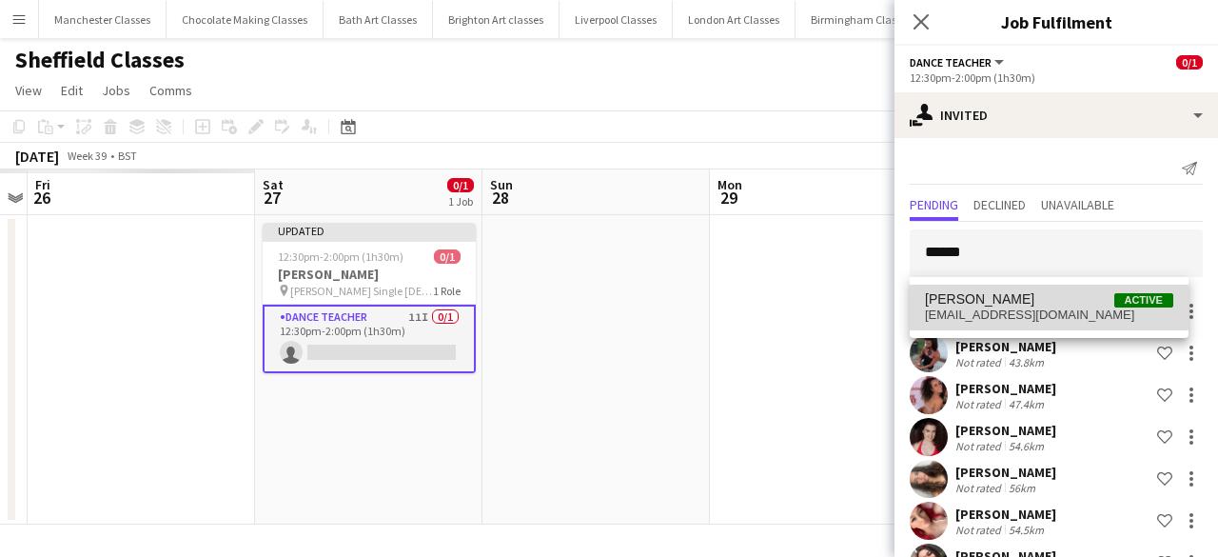
click at [991, 307] on span "tilleynicola@hotmail.co.uk" at bounding box center [1049, 314] width 248 height 15
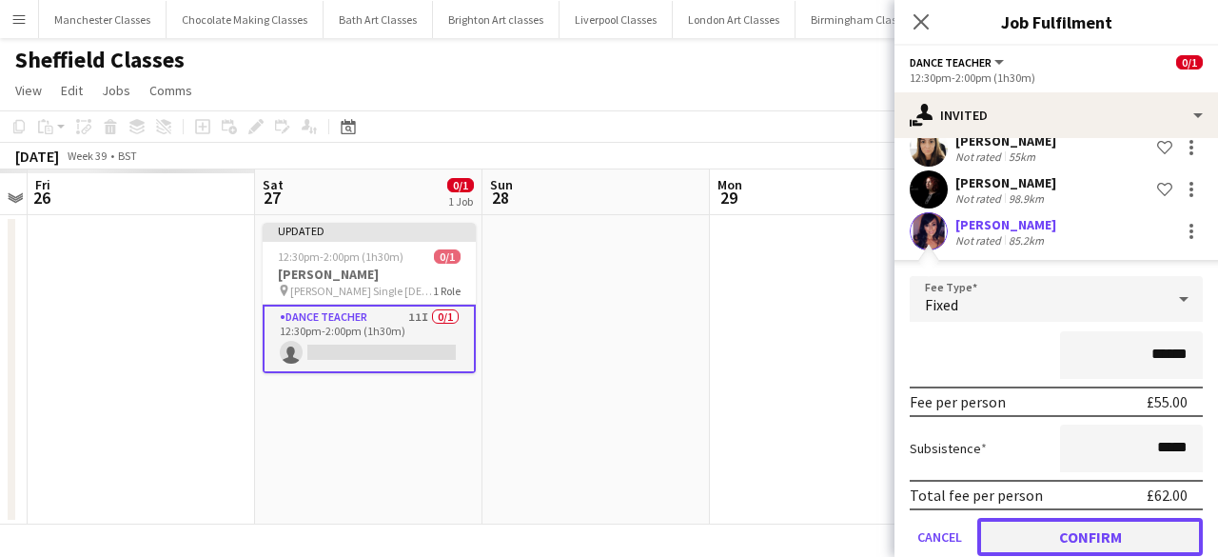
click at [1101, 524] on button "Confirm" at bounding box center [1089, 537] width 225 height 38
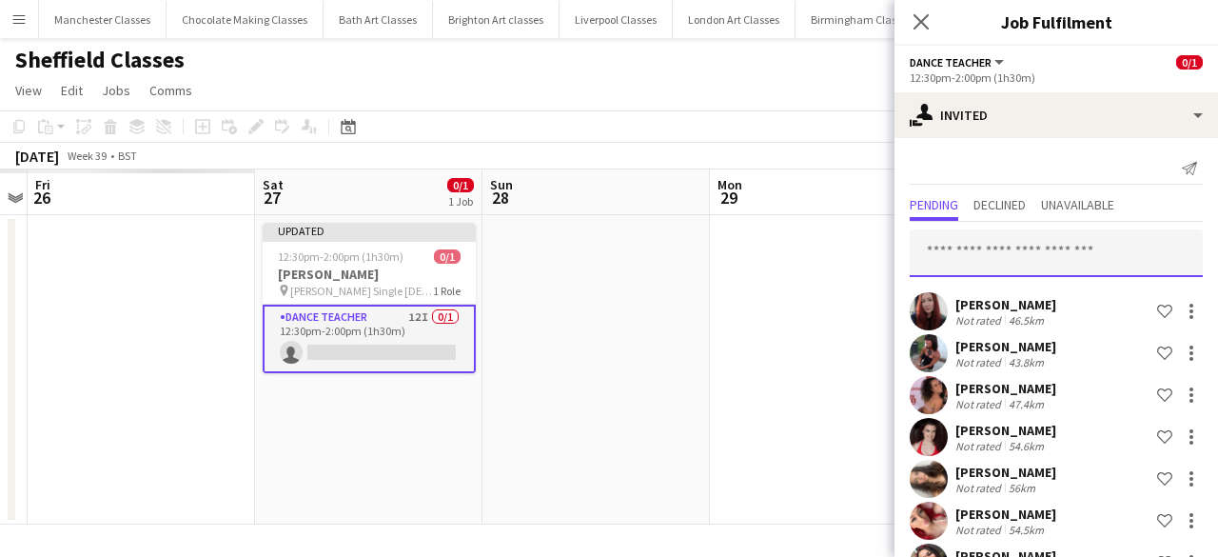
click at [1029, 261] on input "text" at bounding box center [1056, 253] width 293 height 48
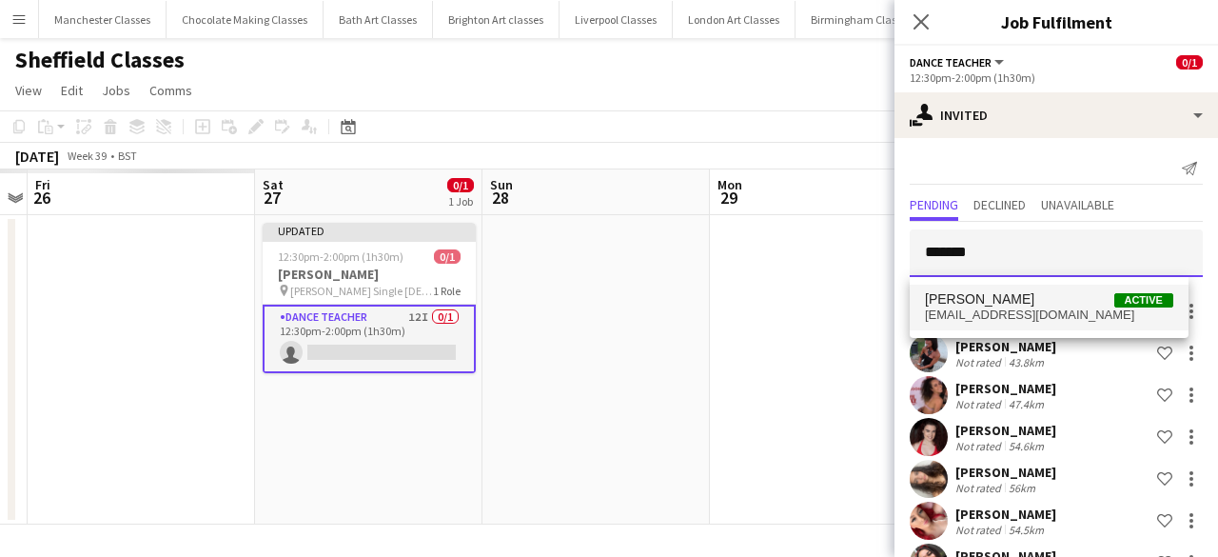
type input "*******"
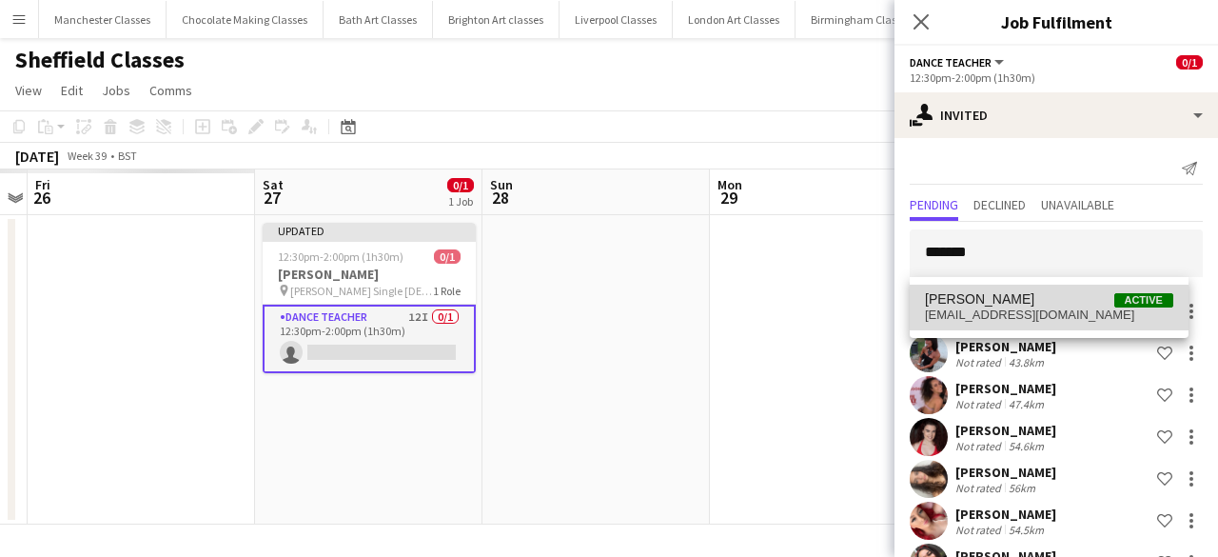
click at [1036, 319] on span "shireen2106@gmail.com" at bounding box center [1049, 314] width 248 height 15
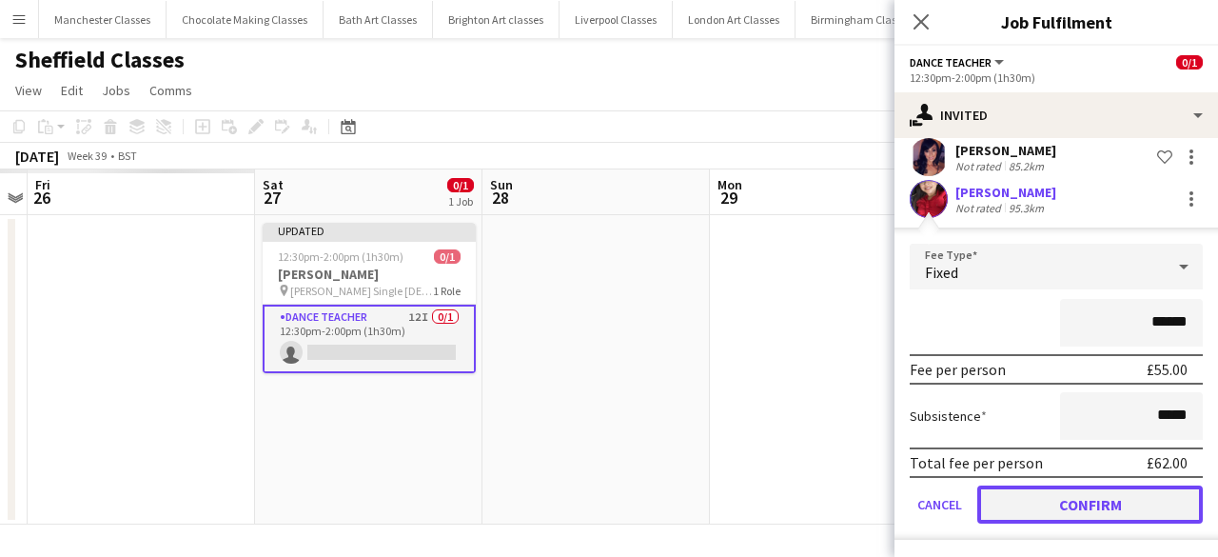
click at [1072, 490] on button "Confirm" at bounding box center [1089, 504] width 225 height 38
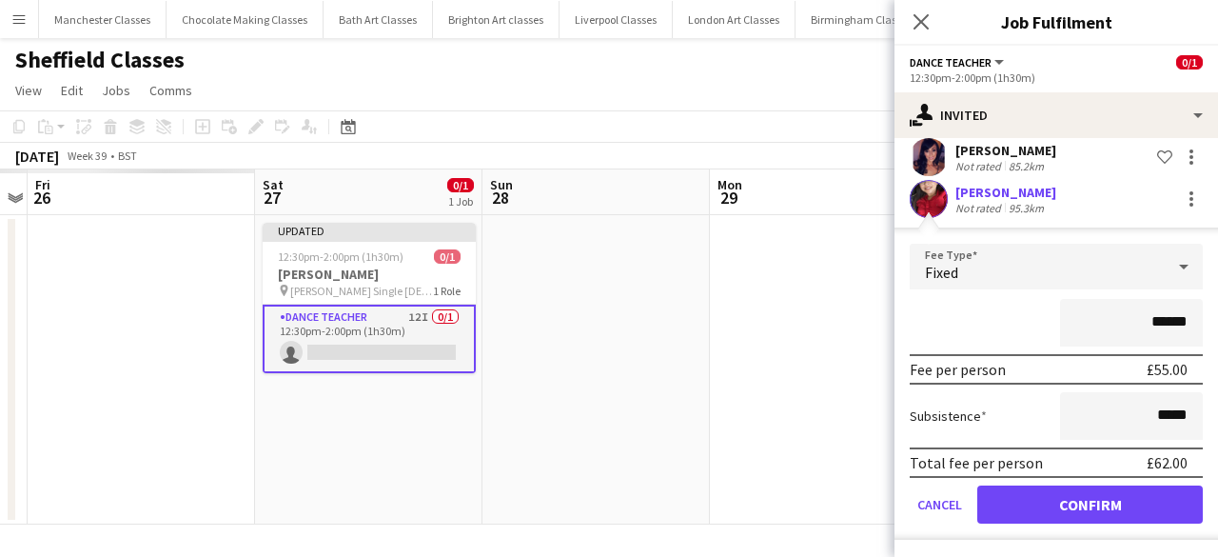
scroll to position [294, 0]
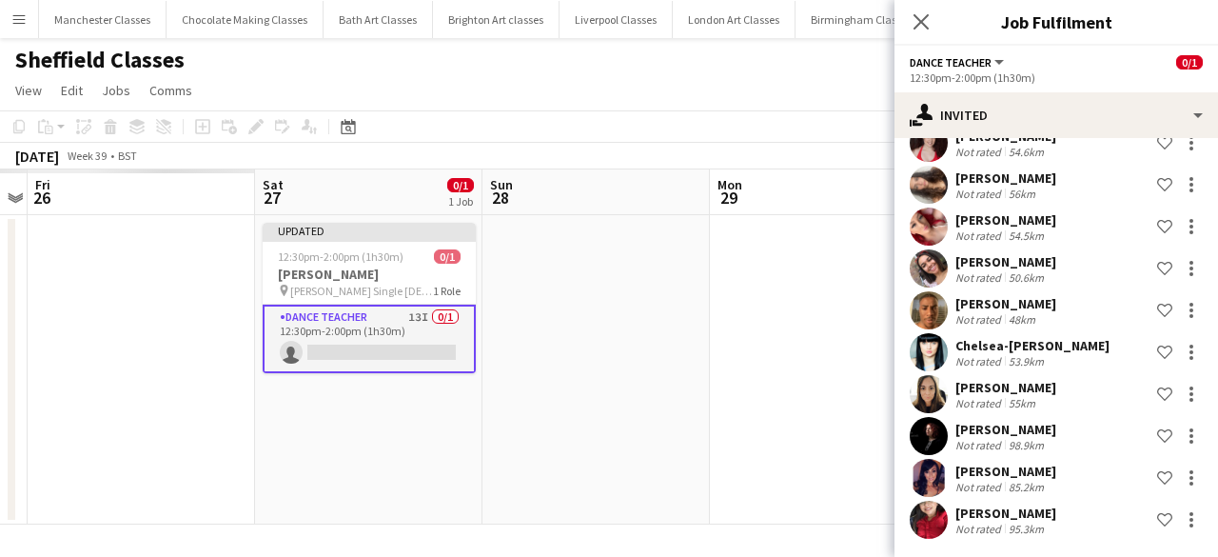
click at [734, 441] on app-date-cell at bounding box center [823, 369] width 227 height 309
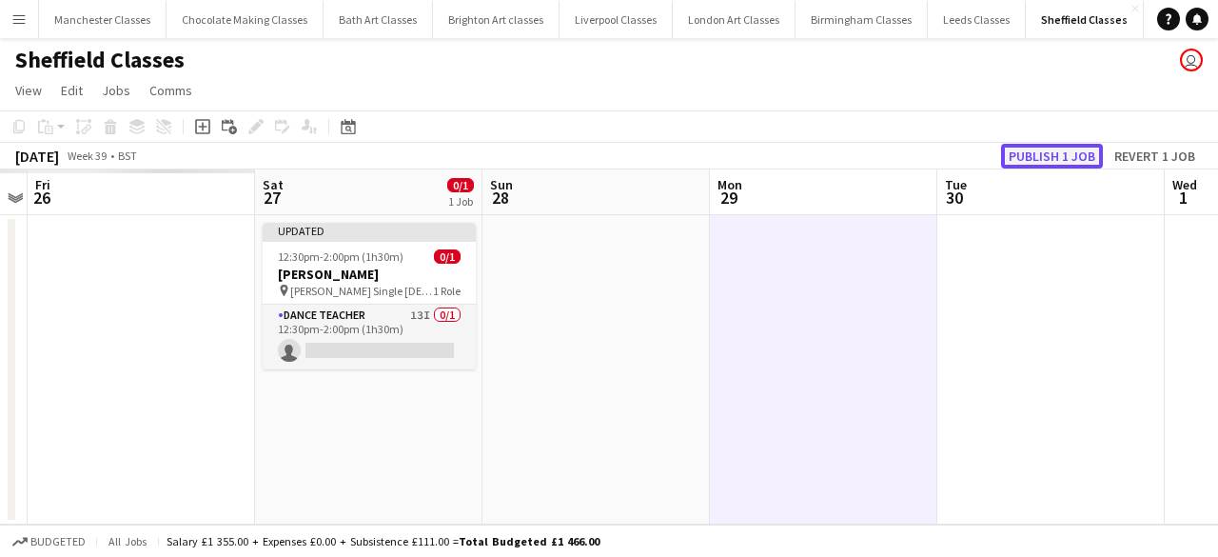
click at [1087, 159] on button "Publish 1 job" at bounding box center [1052, 156] width 102 height 25
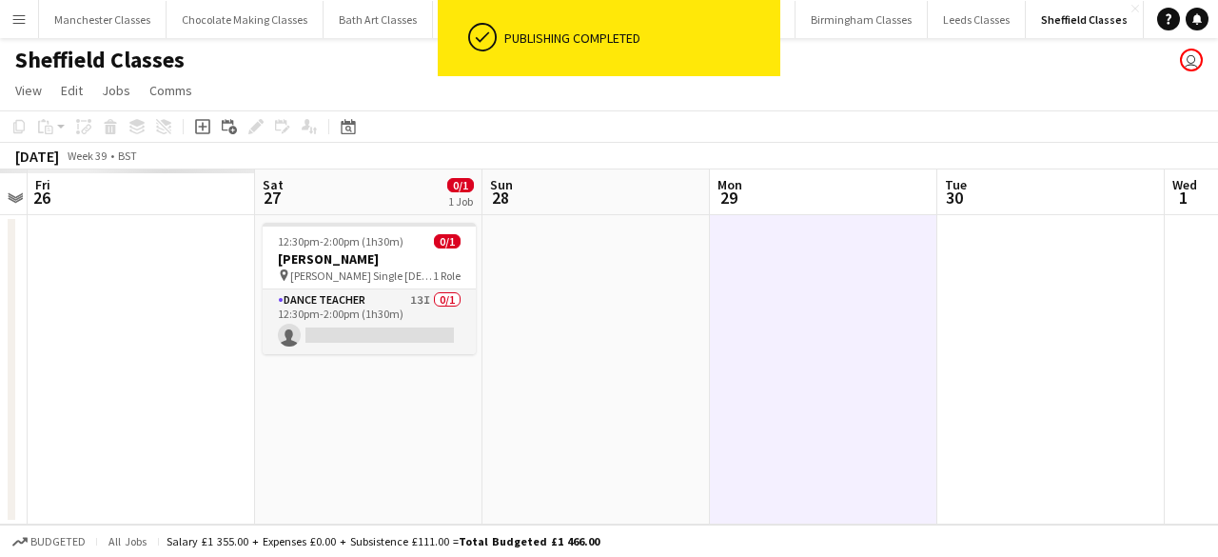
click at [15, 21] on app-icon "Menu" at bounding box center [18, 18] width 15 height 15
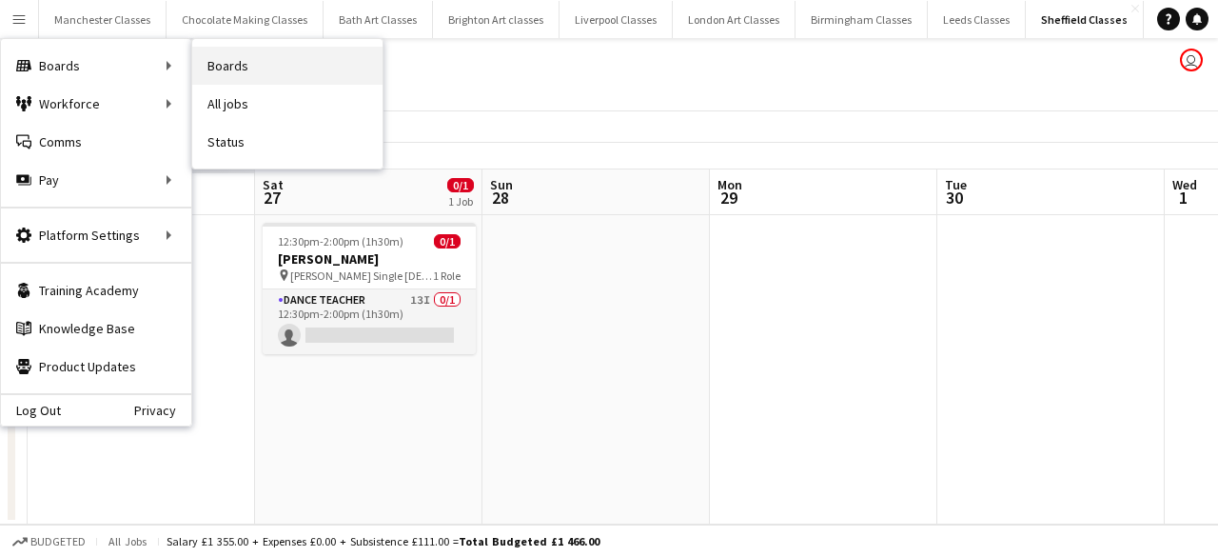
click at [254, 66] on link "Boards" at bounding box center [287, 66] width 190 height 38
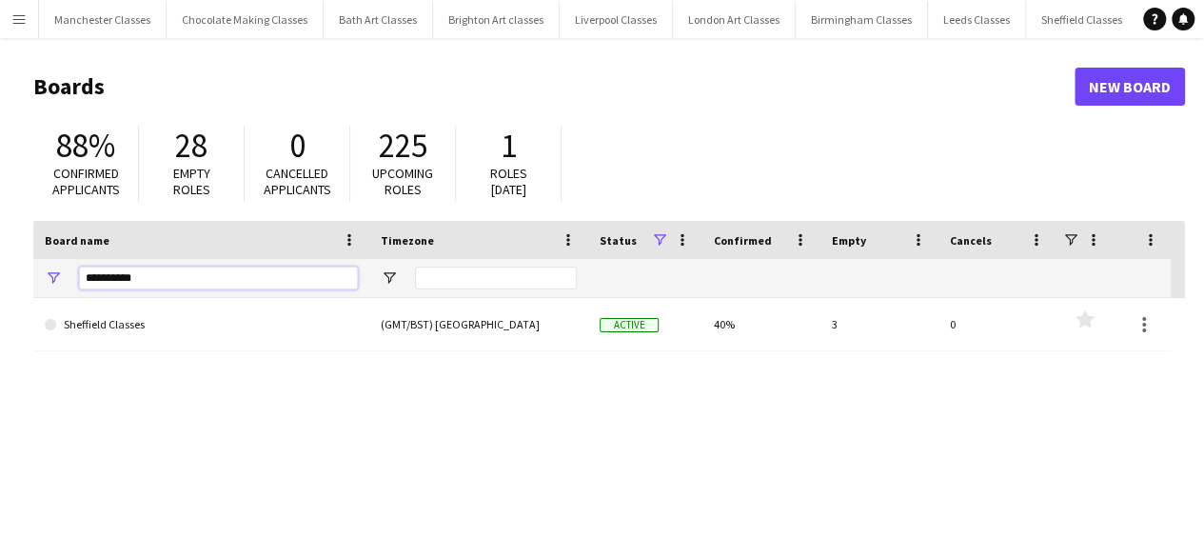
click at [213, 281] on input "*********" at bounding box center [218, 277] width 279 height 23
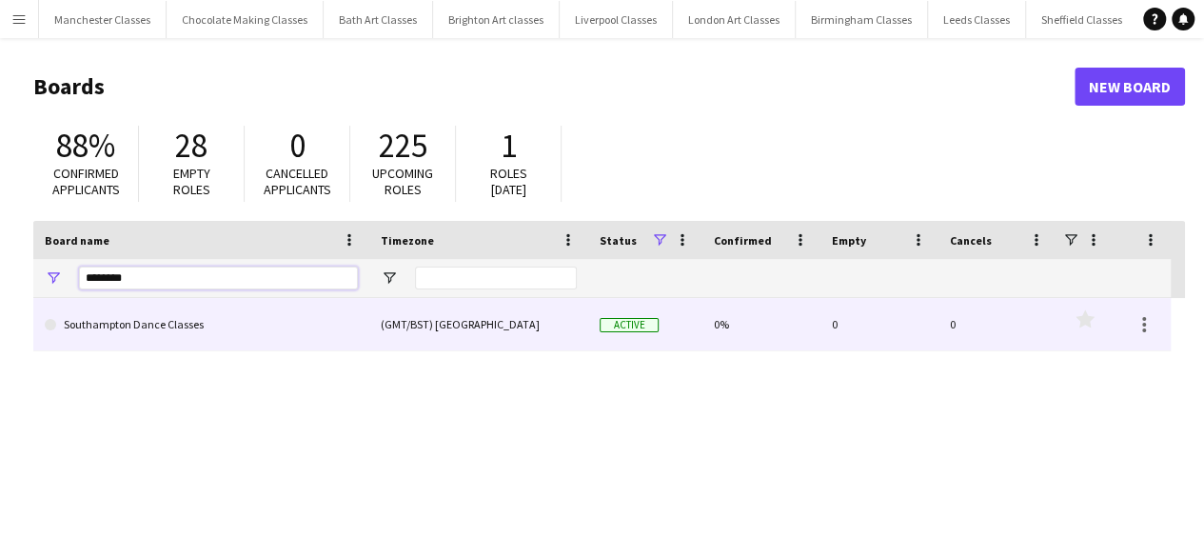
type input "********"
click at [188, 311] on link "Southampton Dance Classes" at bounding box center [201, 324] width 313 height 53
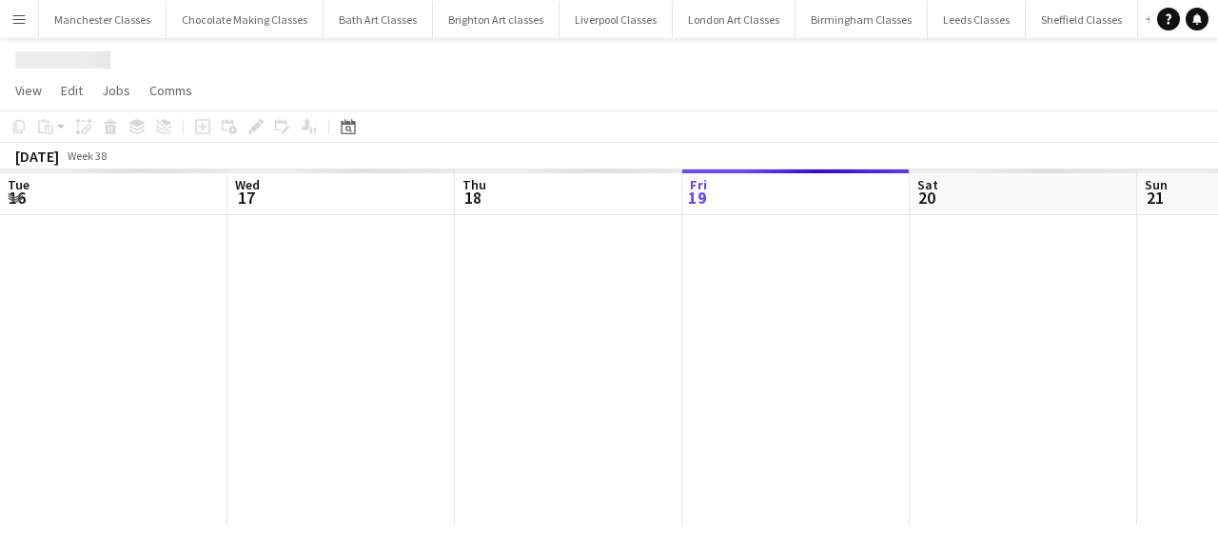
scroll to position [0, 455]
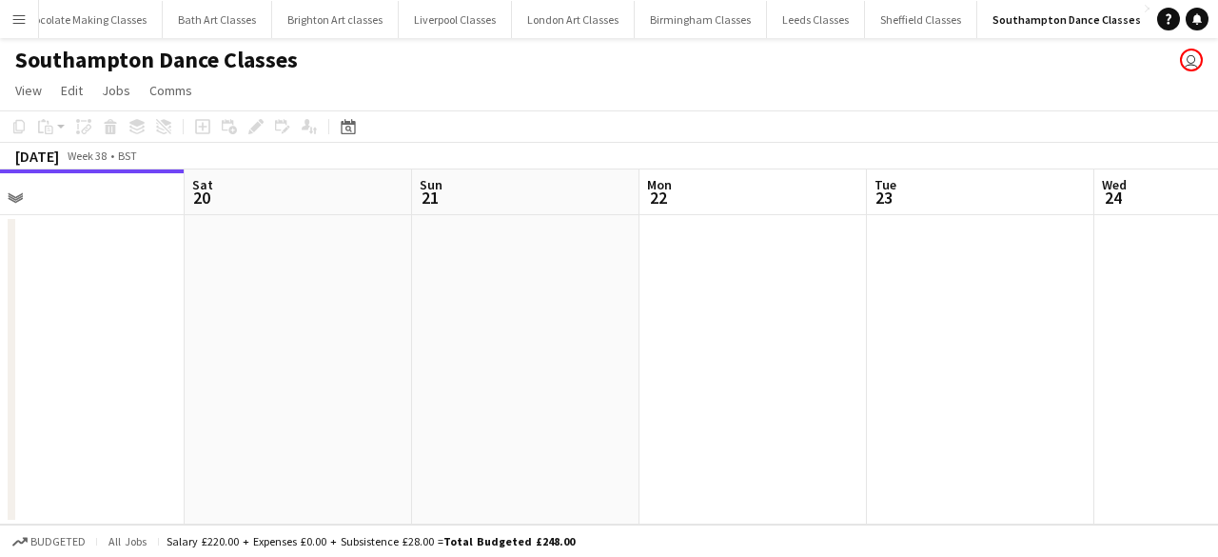
drag, startPoint x: 799, startPoint y: 370, endPoint x: 169, endPoint y: 382, distance: 629.9
click at [180, 382] on app-calendar-viewport "Tue 16 Wed 17 Thu 18 Fri 19 Sat 20 Sun 21 Mon 22 Tue 23 Wed 24 Thu 25 Fri 26" at bounding box center [609, 346] width 1218 height 355
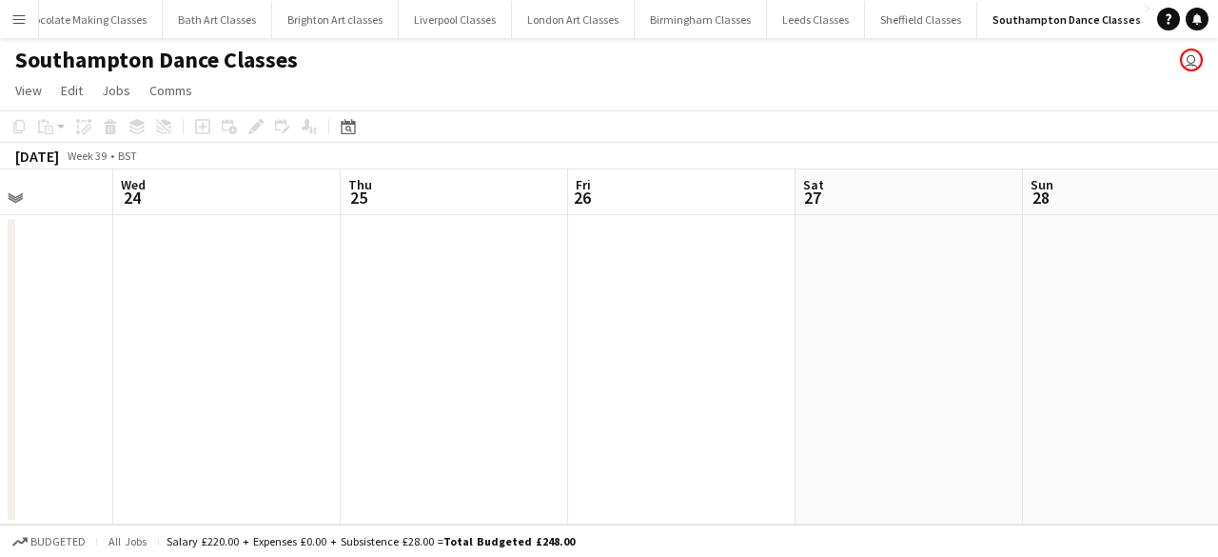
scroll to position [0, 735]
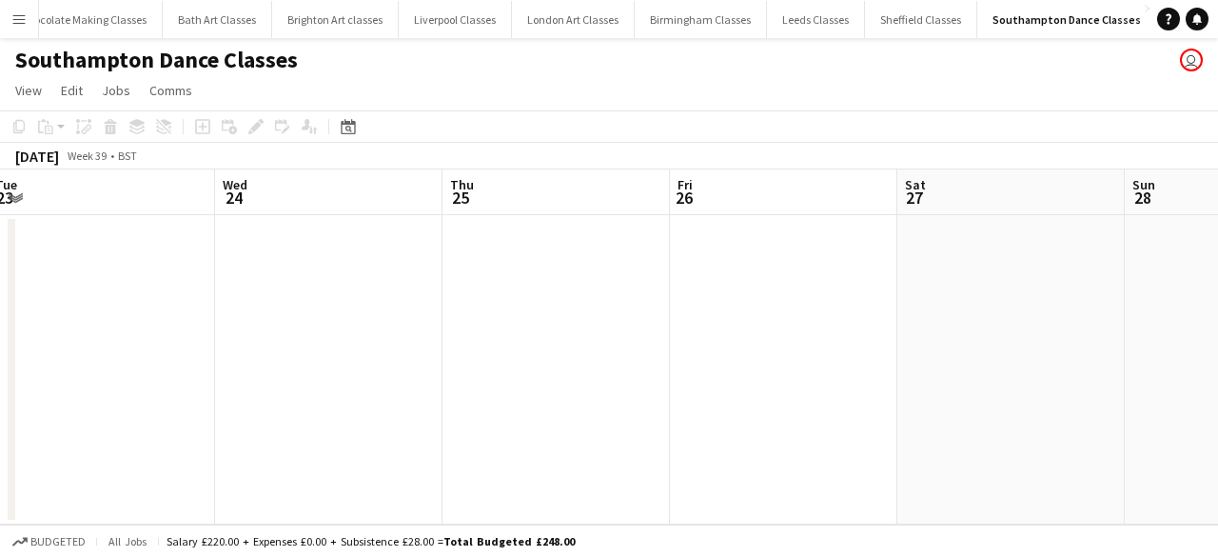
drag, startPoint x: 755, startPoint y: 368, endPoint x: 166, endPoint y: 365, distance: 589.9
click at [185, 365] on app-calendar-viewport "Sat 20 Sun 21 Mon 22 Tue 23 Wed 24 Thu 25 Fri 26 Sat 27 Sun 28 Mon 29 Tue 30" at bounding box center [609, 346] width 1218 height 355
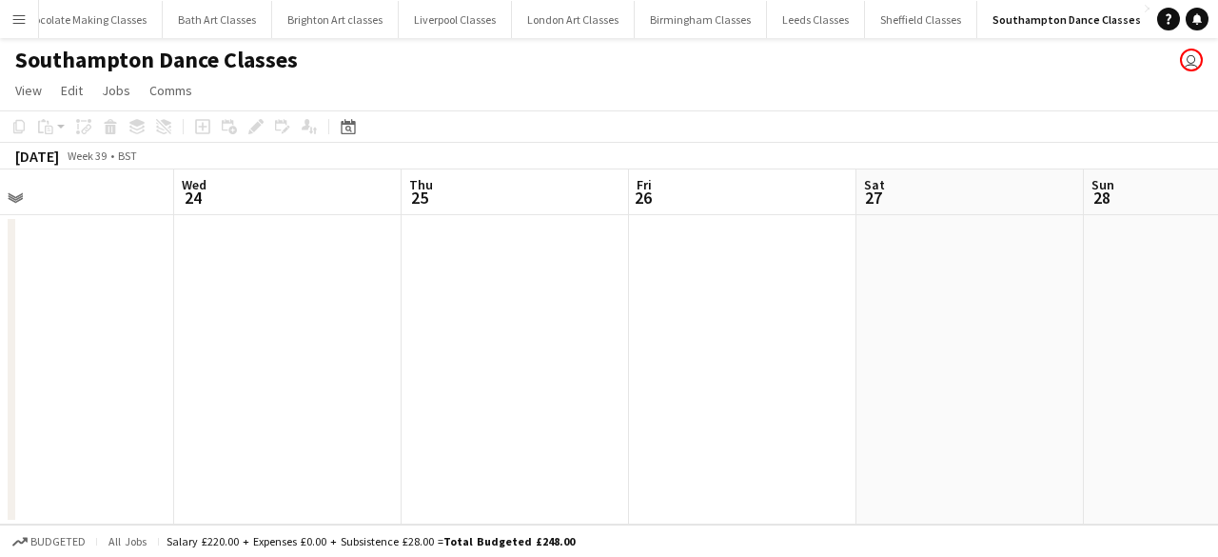
click at [1012, 302] on app-date-cell at bounding box center [969, 369] width 227 height 309
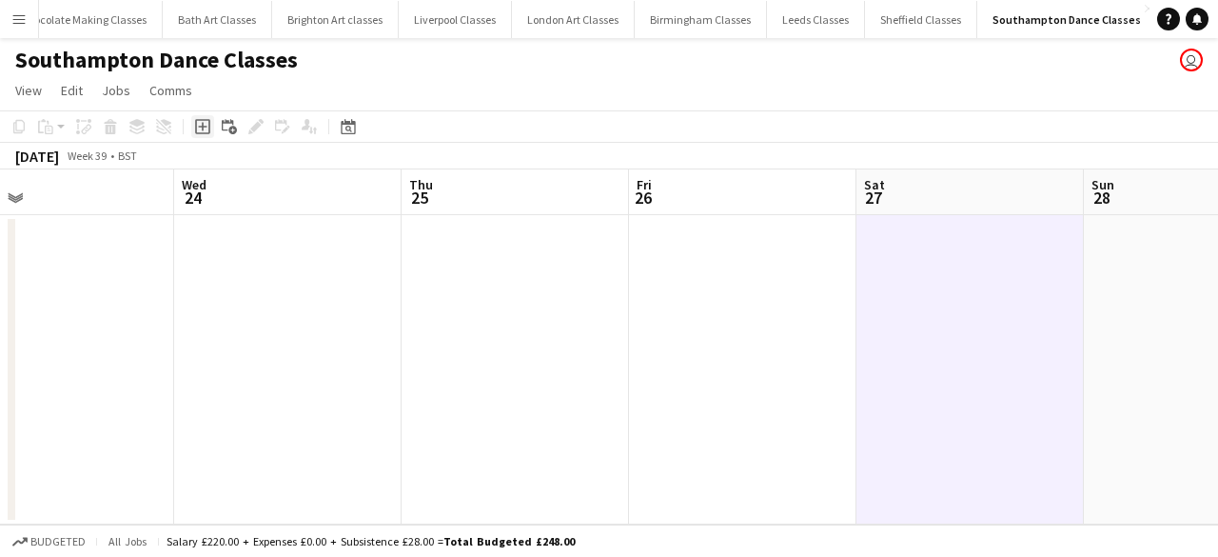
click at [195, 127] on icon "Add job" at bounding box center [202, 126] width 15 height 15
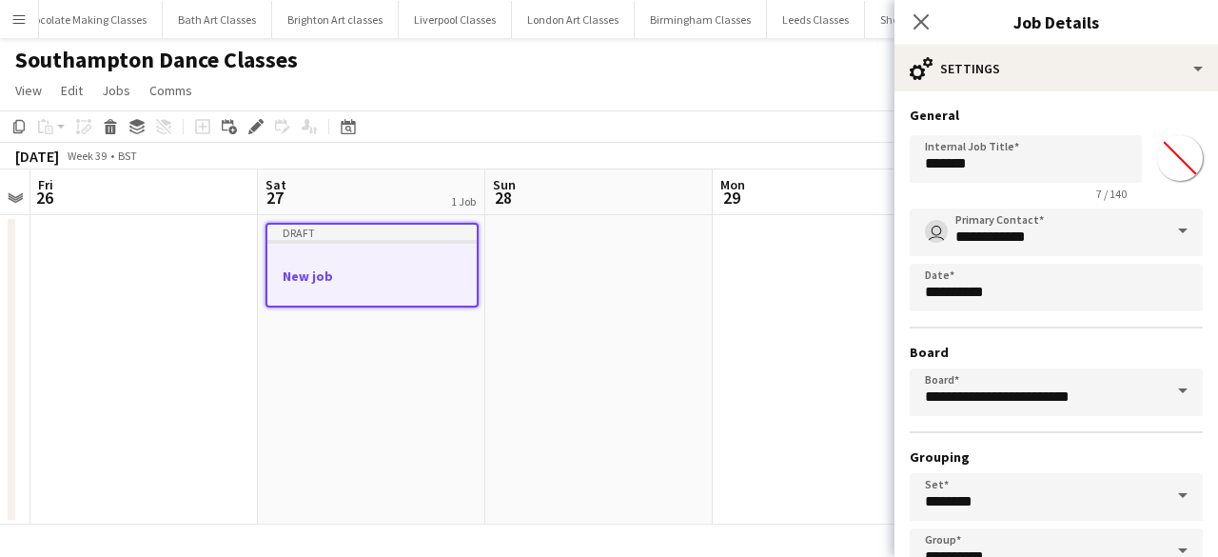
drag, startPoint x: 703, startPoint y: 404, endPoint x: 69, endPoint y: 404, distance: 633.6
click at [79, 404] on app-calendar-viewport "Mon 22 Tue 23 Wed 24 Thu 25 Fri 26 Sat 27 1 Job Sun 28 Mon 29 Tue 30 Wed 1 Thu …" at bounding box center [609, 346] width 1218 height 355
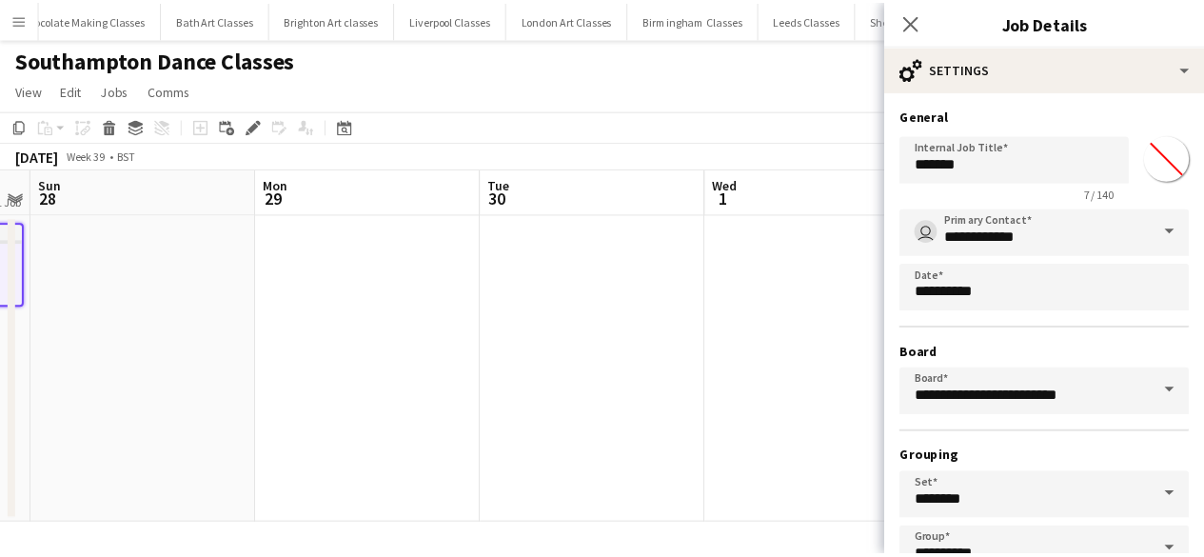
scroll to position [0, 468]
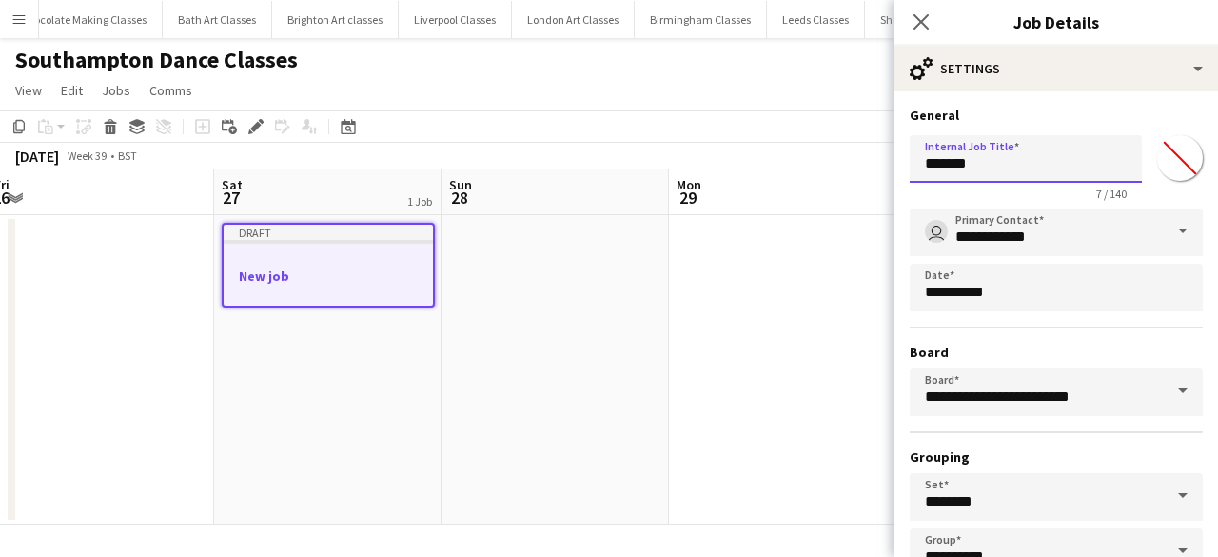
drag, startPoint x: 1047, startPoint y: 168, endPoint x: 833, endPoint y: 185, distance: 214.7
click at [850, 181] on body "Menu Boards Boards Boards All jobs Status Workforce Workforce My Workforce Recr…" at bounding box center [609, 278] width 1218 height 557
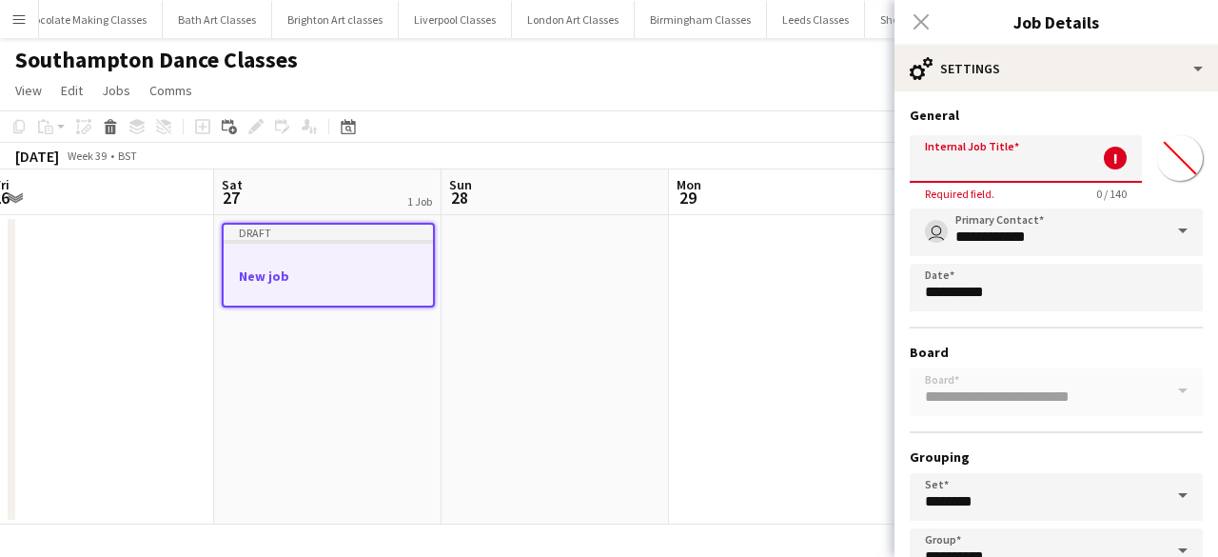
click at [994, 155] on input "Internal Job Title" at bounding box center [1026, 159] width 232 height 48
paste input "**********"
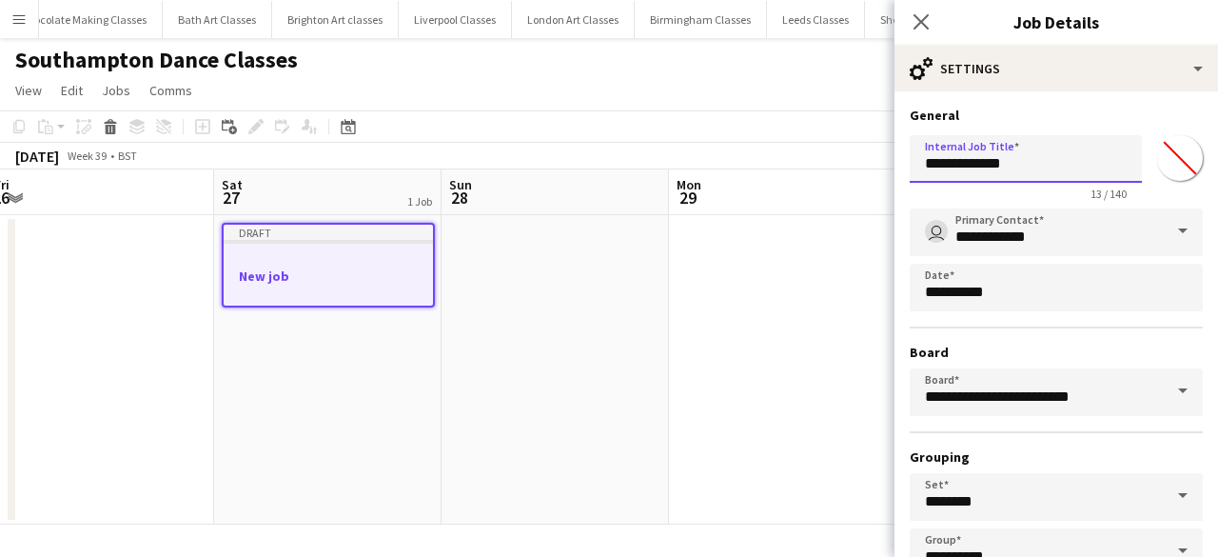
type input "**********"
click at [17, 23] on app-icon "Menu" at bounding box center [18, 18] width 15 height 15
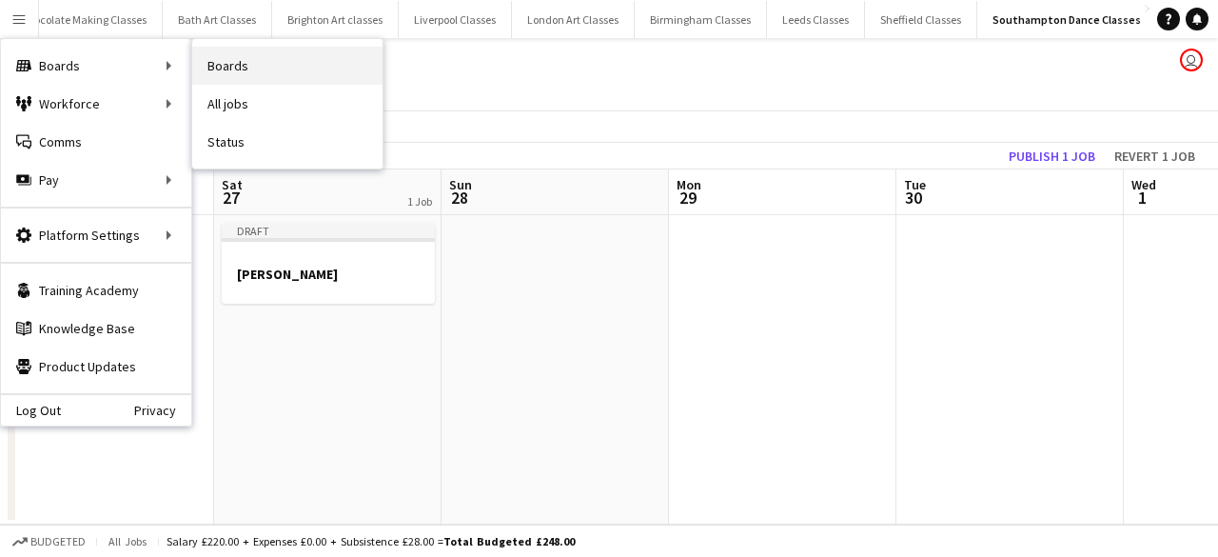
click at [266, 61] on link "Boards" at bounding box center [287, 66] width 190 height 38
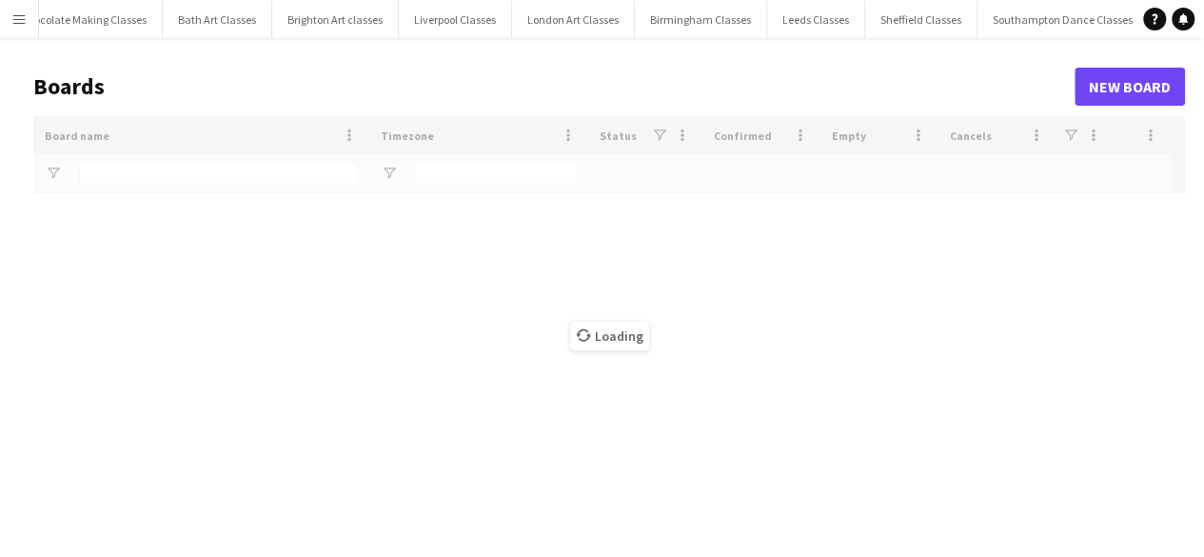
scroll to position [0, 158]
type input "********"
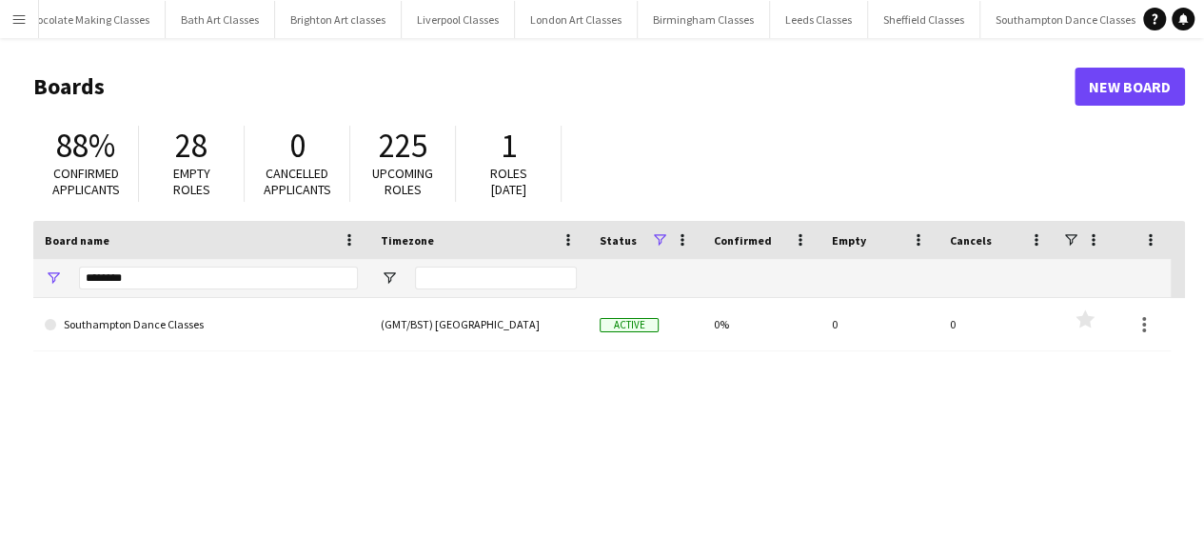
click at [16, 26] on app-icon "Menu" at bounding box center [18, 18] width 15 height 15
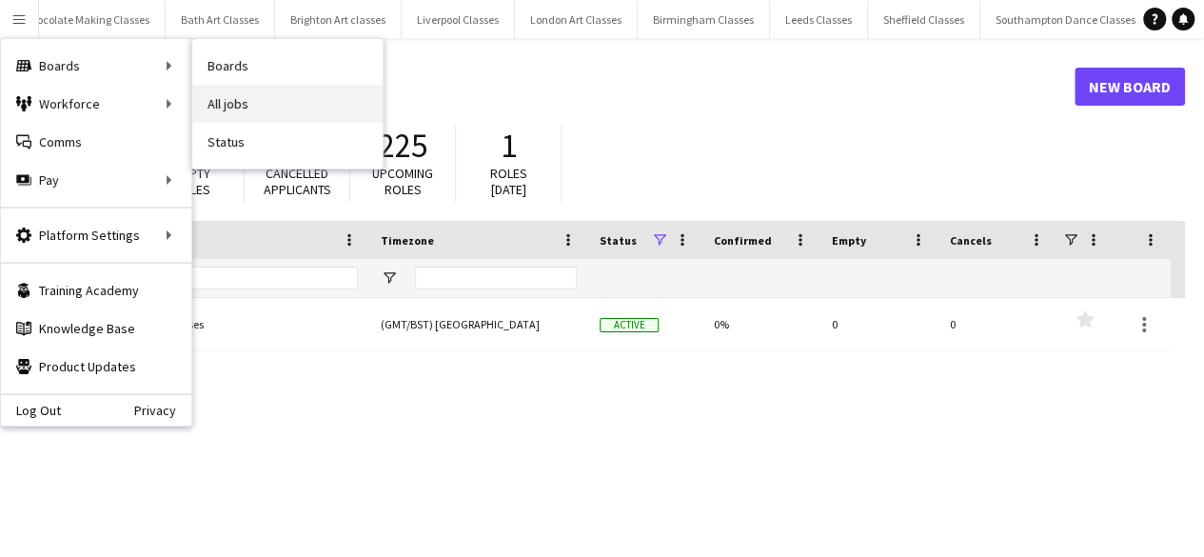
click at [244, 116] on link "All jobs" at bounding box center [287, 104] width 190 height 38
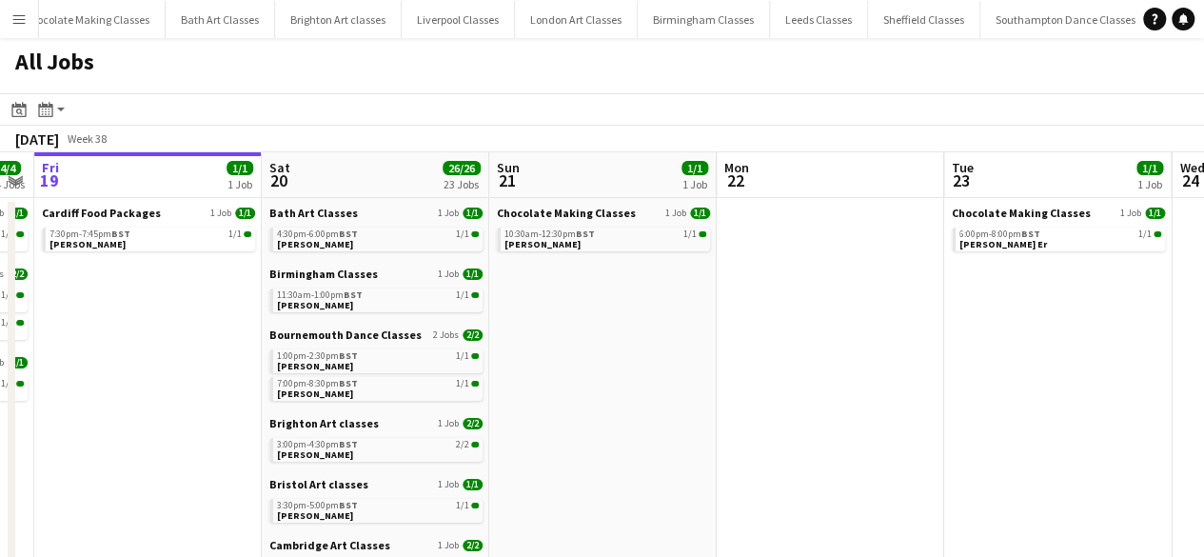
drag, startPoint x: 891, startPoint y: 412, endPoint x: 202, endPoint y: 427, distance: 689.0
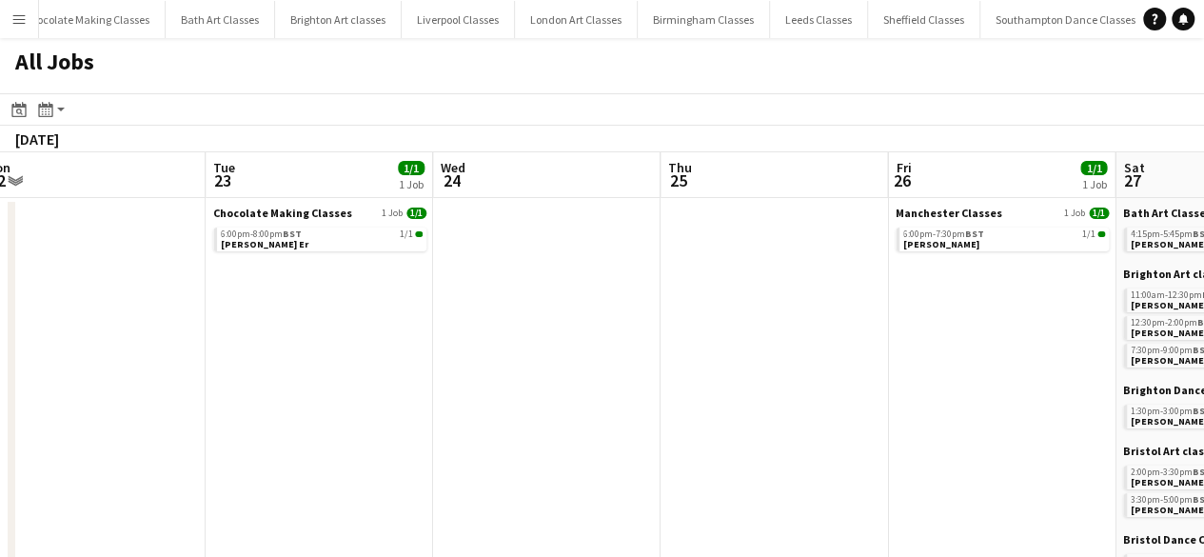
scroll to position [0, 550]
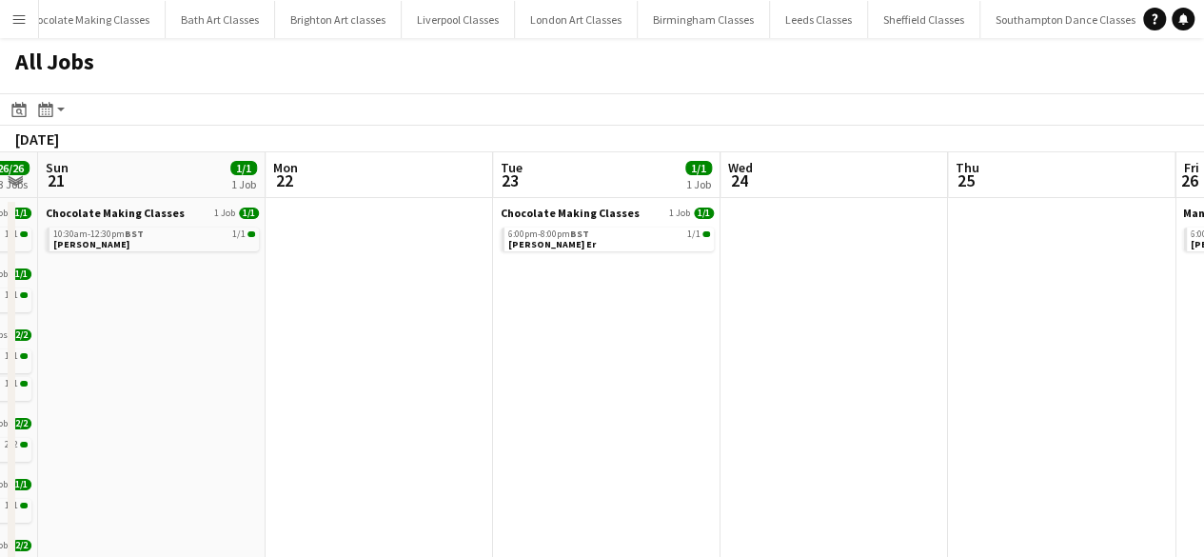
drag, startPoint x: 841, startPoint y: 410, endPoint x: 60, endPoint y: 404, distance: 781.1
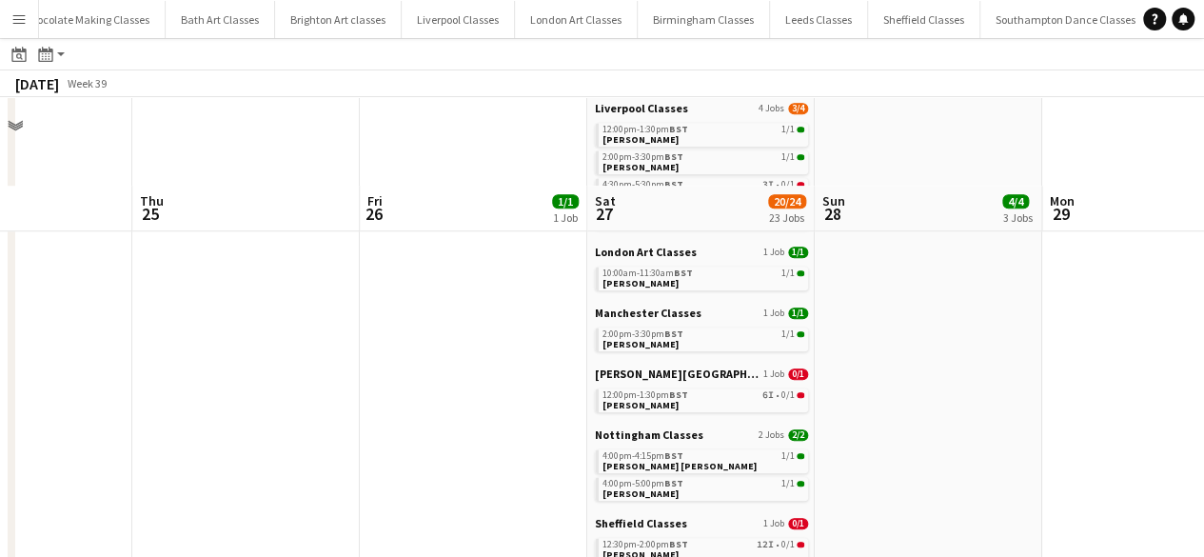
scroll to position [949, 0]
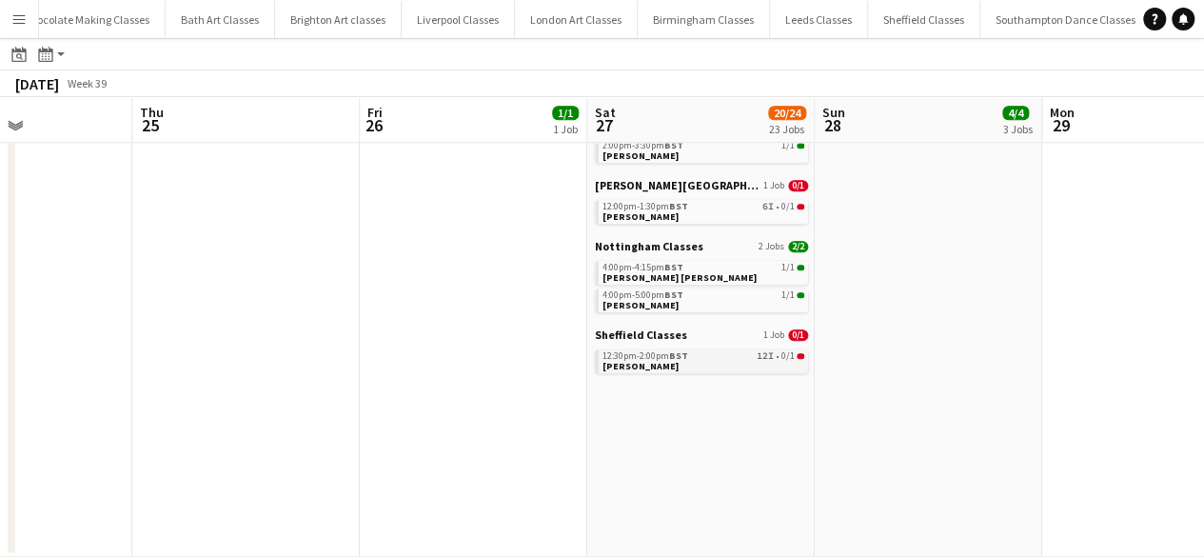
click at [706, 358] on div "12:30pm-2:00pm BST 12I • 0/1" at bounding box center [703, 356] width 202 height 10
click at [10, 14] on button "Menu" at bounding box center [19, 19] width 38 height 38
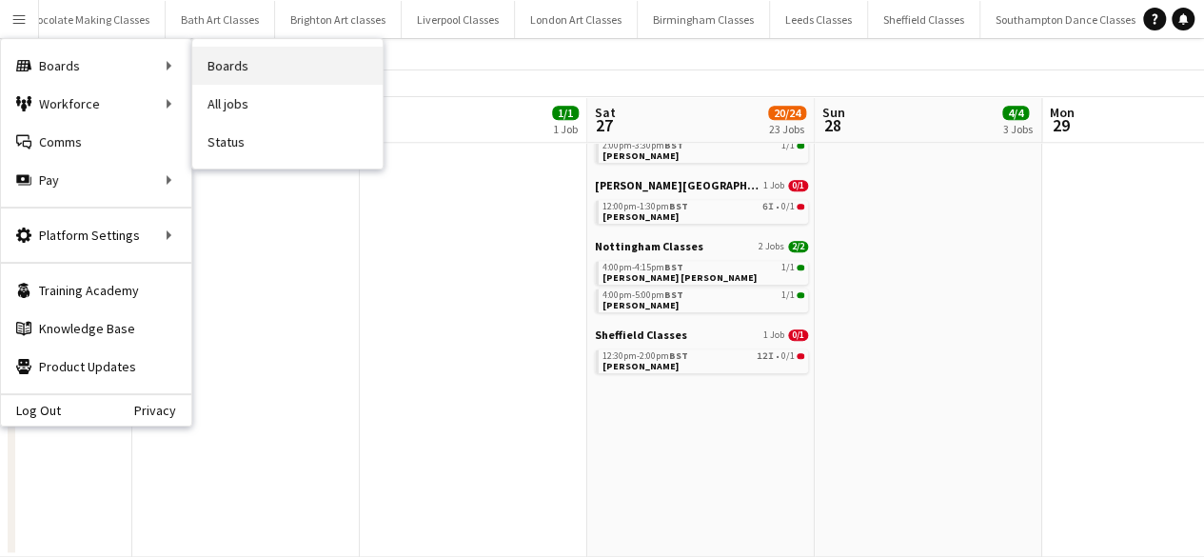
click at [242, 70] on link "Boards" at bounding box center [287, 66] width 190 height 38
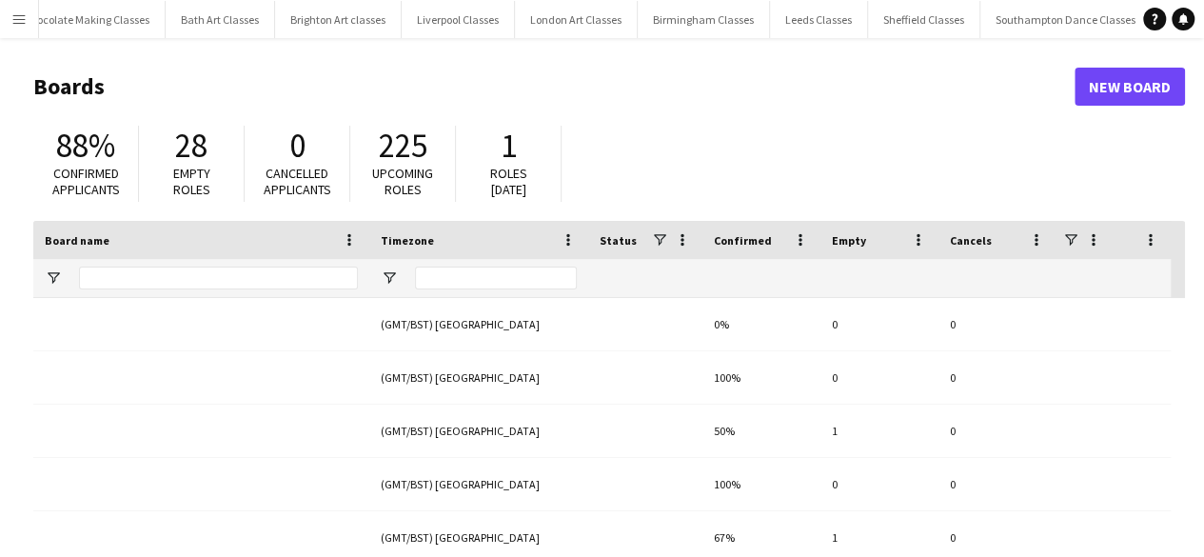
type input "********"
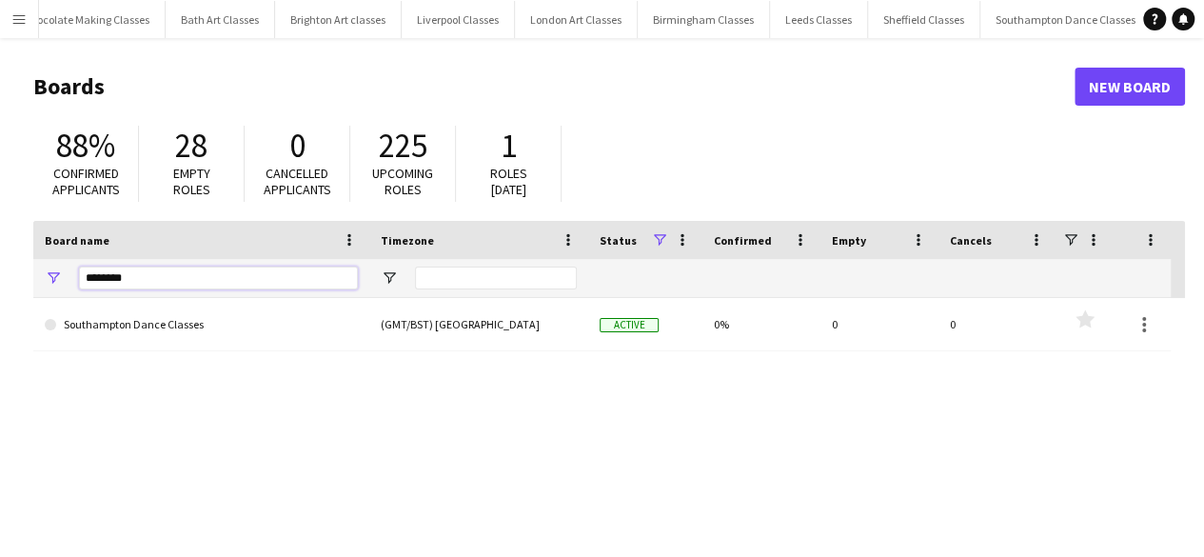
click at [159, 281] on input "********" at bounding box center [218, 277] width 279 height 23
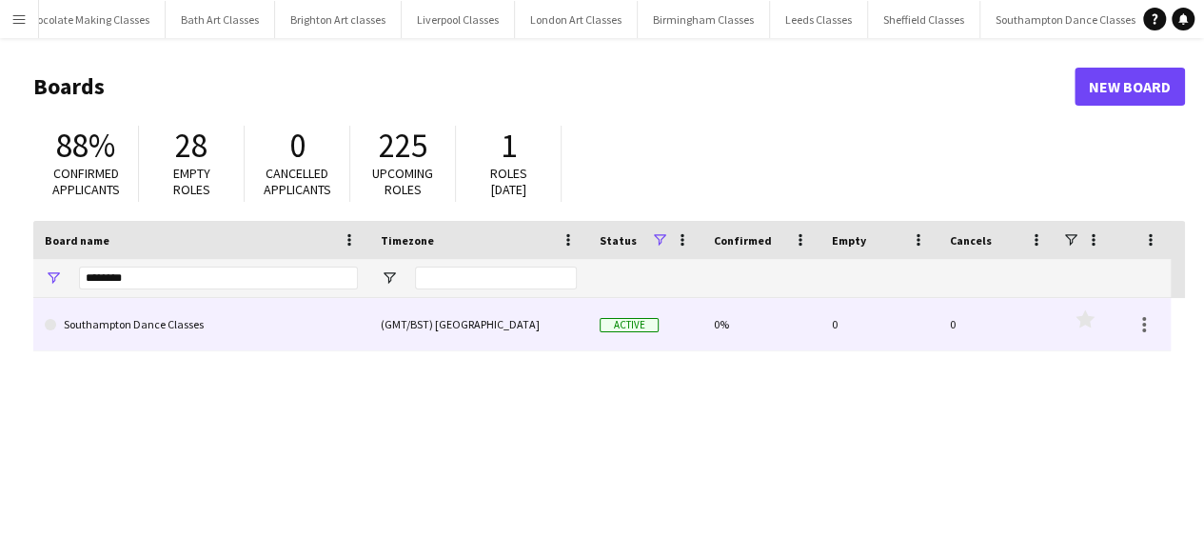
click at [175, 321] on link "Southampton Dance Classes" at bounding box center [201, 324] width 313 height 53
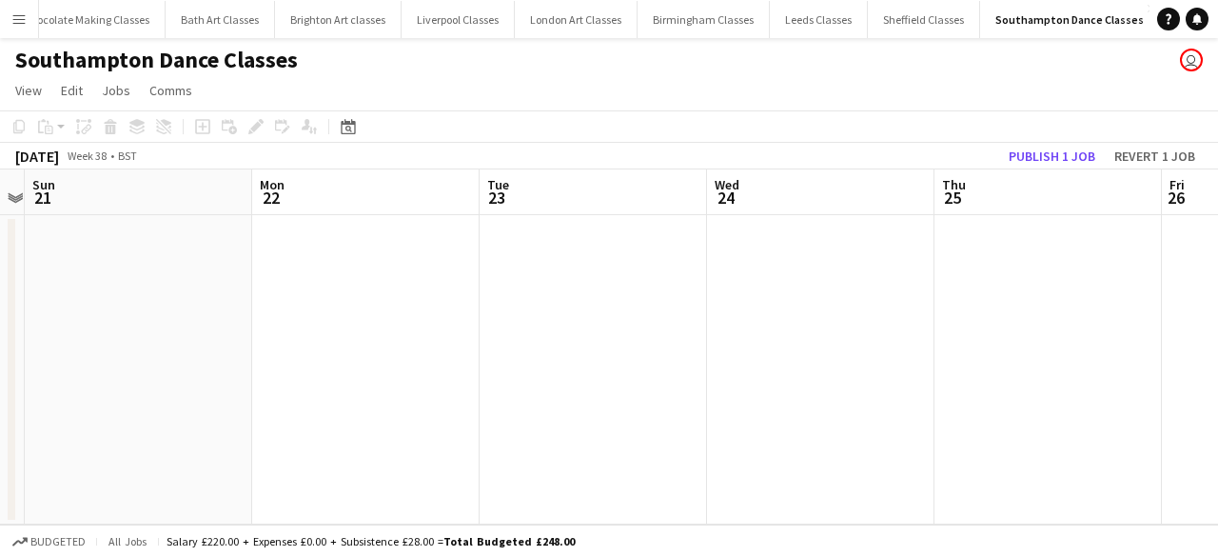
drag, startPoint x: 952, startPoint y: 370, endPoint x: 246, endPoint y: 382, distance: 706.0
click at [257, 379] on app-calendar-viewport "Thu 18 Fri 19 Sat 20 Sun 21 Mon 22 Tue 23 Wed 24 Thu 25 Fri 26 Sat 27 Sun 28" at bounding box center [609, 346] width 1218 height 355
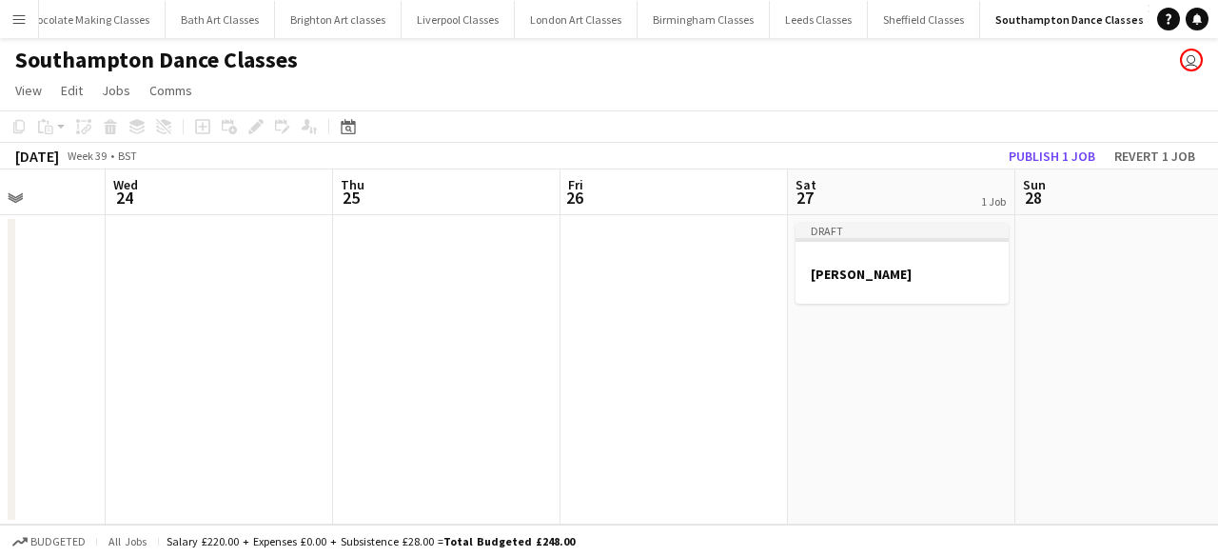
drag, startPoint x: 862, startPoint y: 385, endPoint x: 180, endPoint y: 406, distance: 682.5
click at [198, 404] on app-calendar-viewport "Sat 20 Sun 21 Mon 22 Tue 23 Wed 24 Thu 25 Fri 26 Sat 27 1 Job Sun 28 Mon 29 Tue…" at bounding box center [609, 346] width 1218 height 355
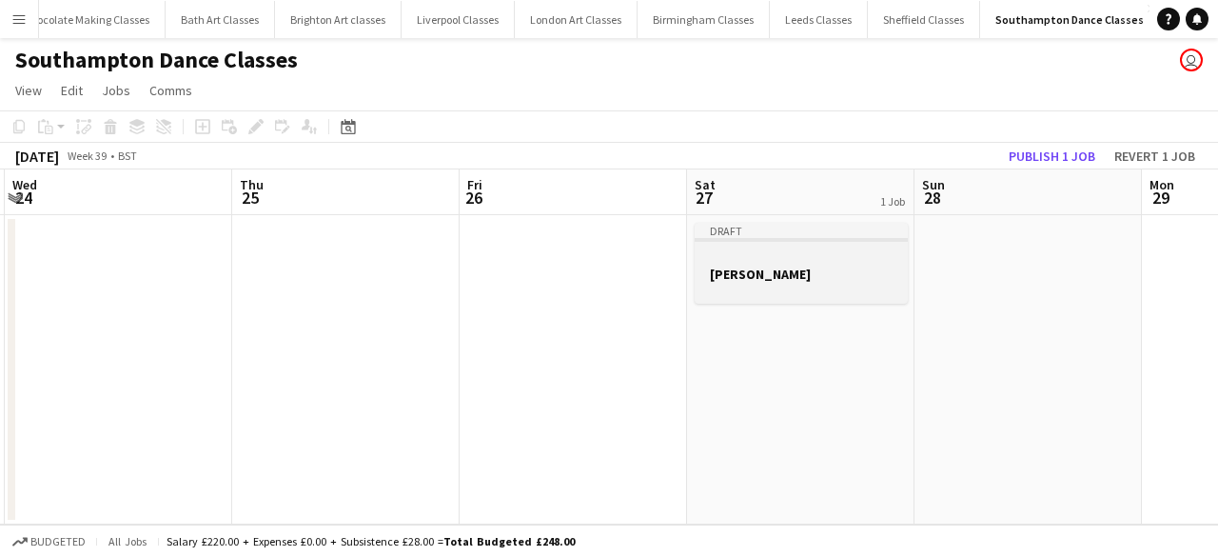
click at [832, 277] on h3 "[PERSON_NAME]" at bounding box center [801, 273] width 213 height 17
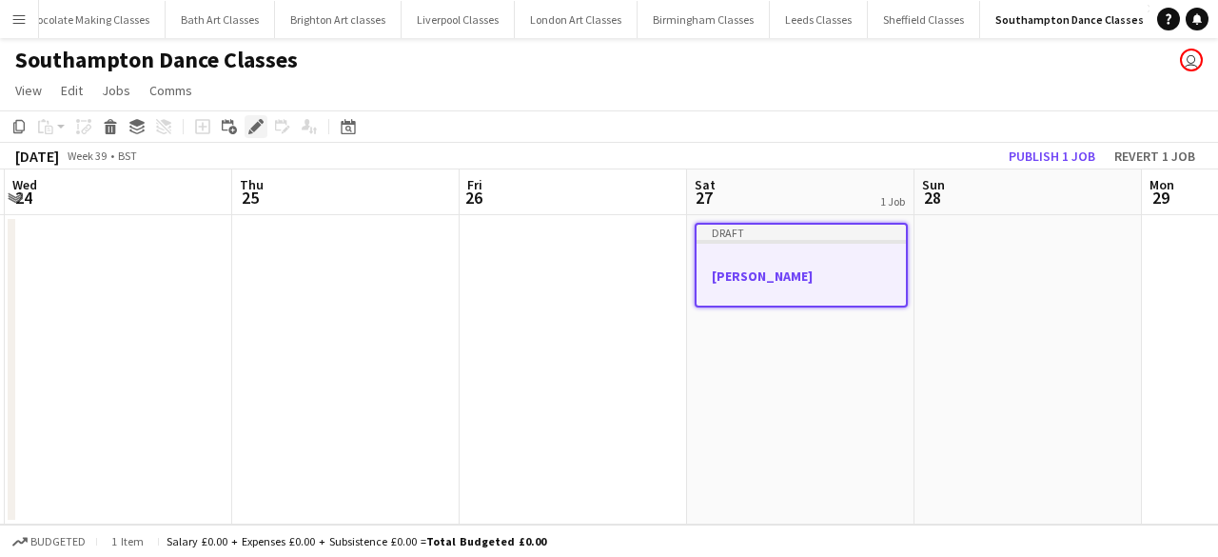
click at [263, 128] on icon "Edit" at bounding box center [255, 126] width 15 height 15
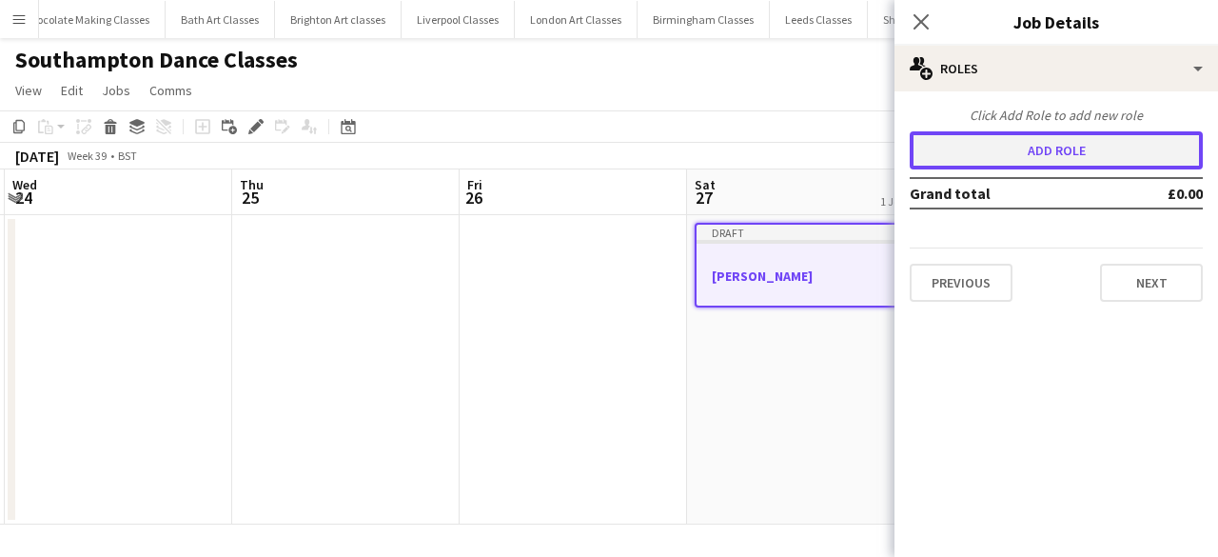
click at [1070, 156] on button "Add role" at bounding box center [1056, 150] width 293 height 38
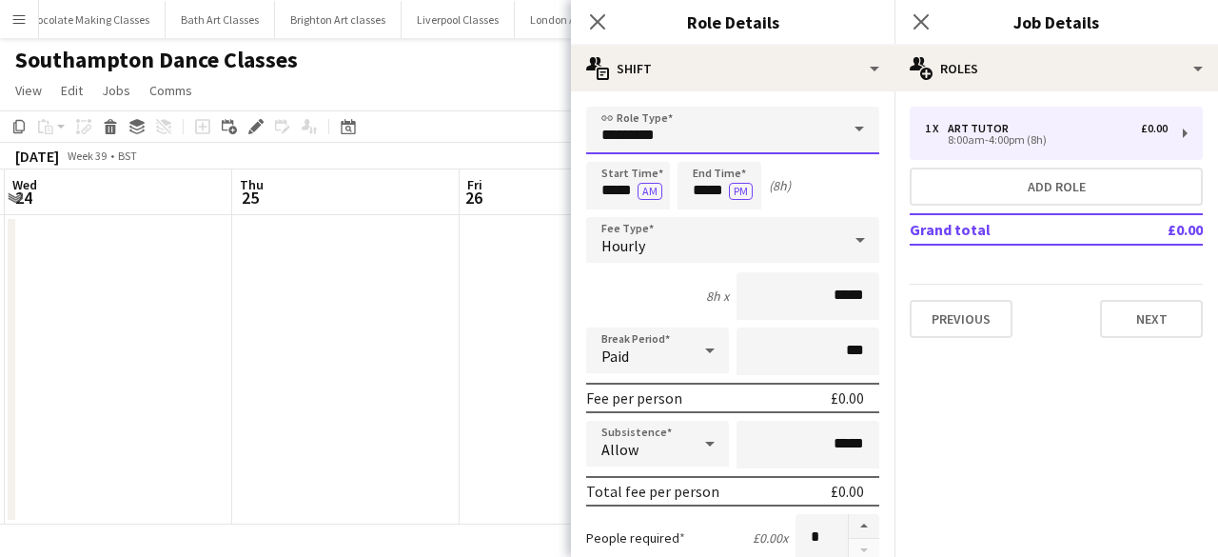
click at [696, 130] on input "*********" at bounding box center [732, 131] width 293 height 48
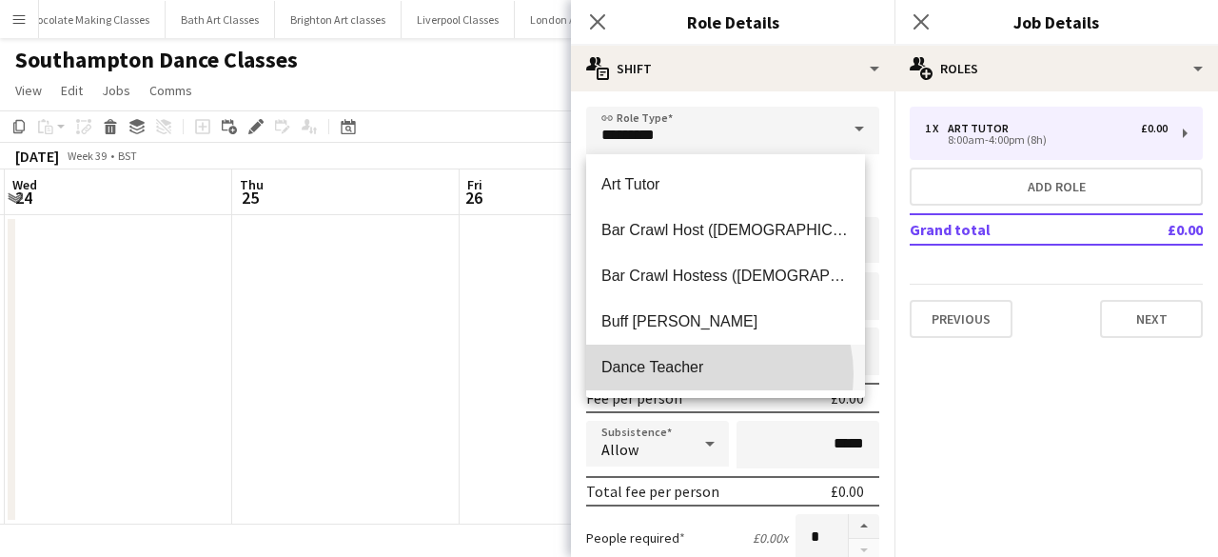
click at [714, 374] on span "Dance Teacher" at bounding box center [725, 367] width 248 height 18
type input "**********"
type input "******"
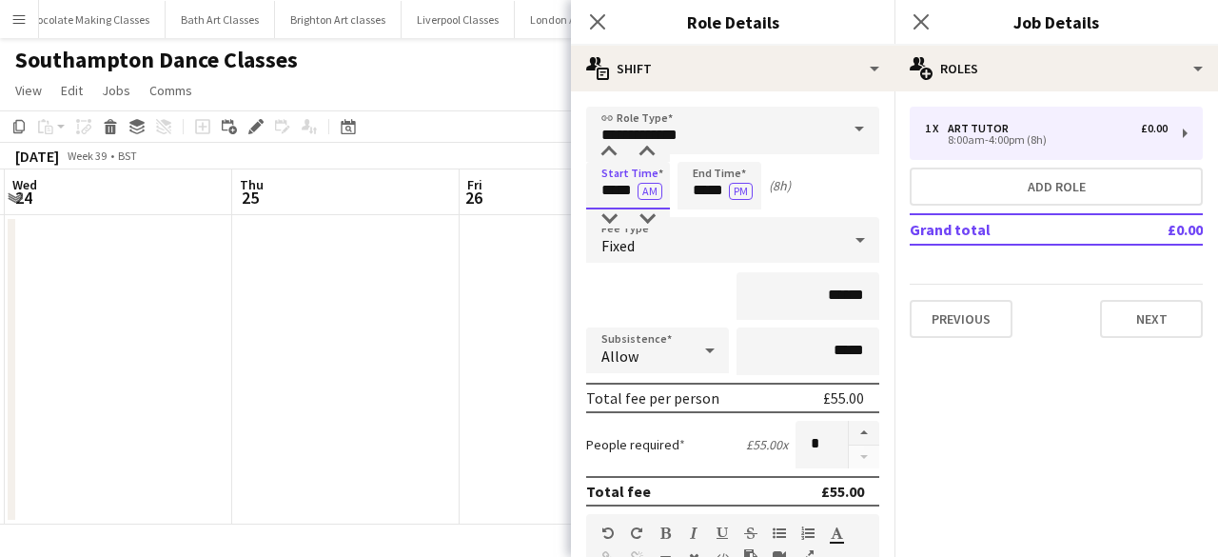
click at [620, 180] on input "*****" at bounding box center [628, 186] width 84 height 48
click at [619, 146] on div at bounding box center [609, 152] width 38 height 19
click at [615, 146] on div at bounding box center [609, 152] width 38 height 19
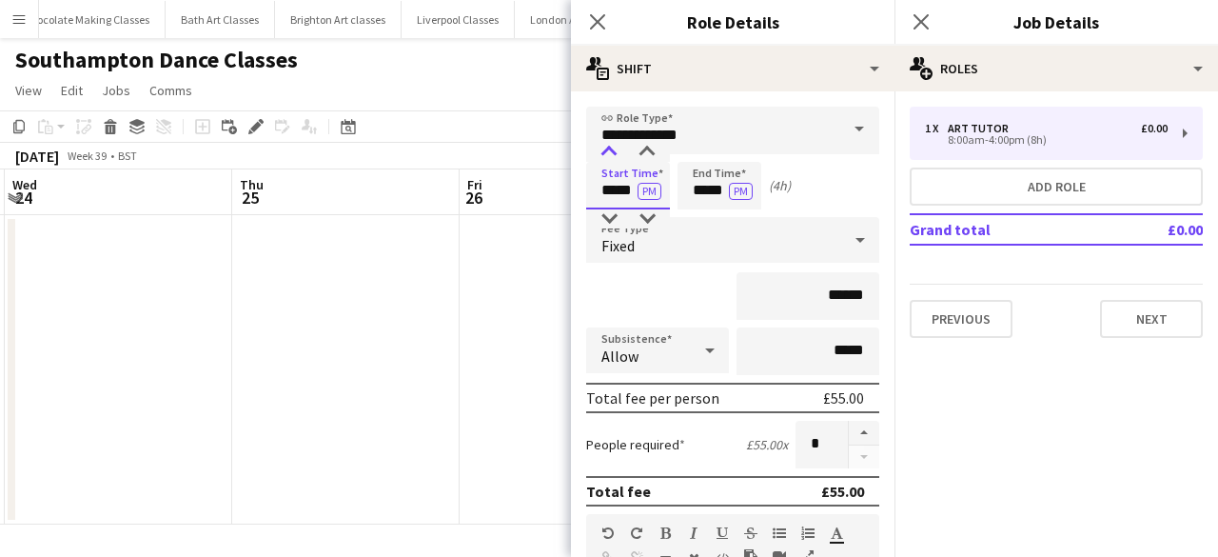
click at [615, 146] on div at bounding box center [609, 152] width 38 height 19
click at [612, 147] on div at bounding box center [609, 152] width 38 height 19
click at [655, 161] on div at bounding box center [647, 152] width 38 height 19
type input "*****"
click at [655, 161] on div at bounding box center [647, 152] width 38 height 19
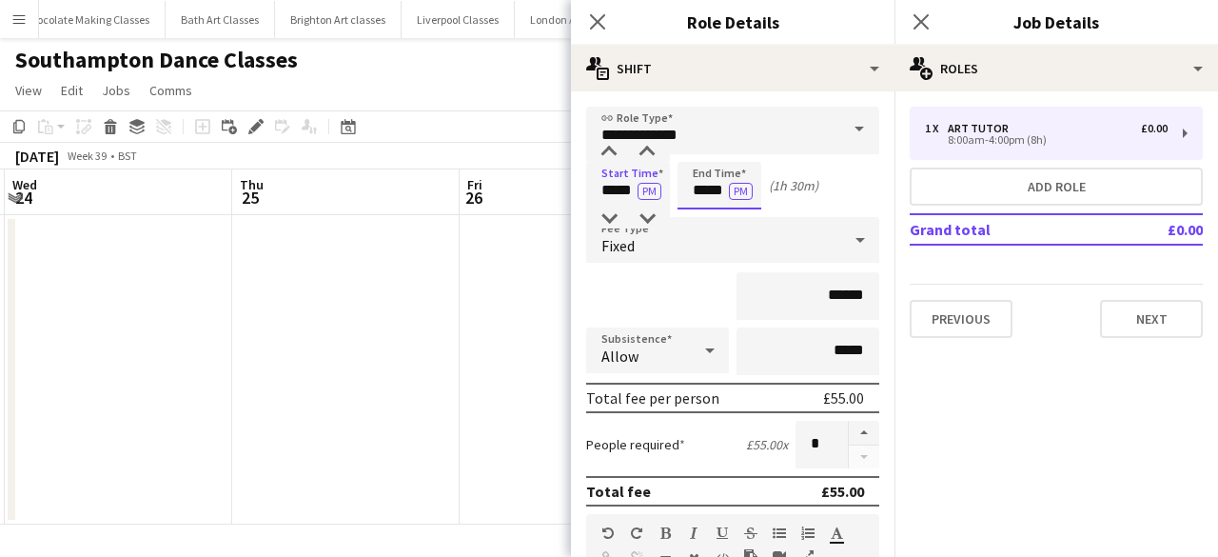
click at [715, 201] on input "*****" at bounding box center [719, 186] width 84 height 48
click at [715, 235] on div "Fixed" at bounding box center [713, 240] width 255 height 46
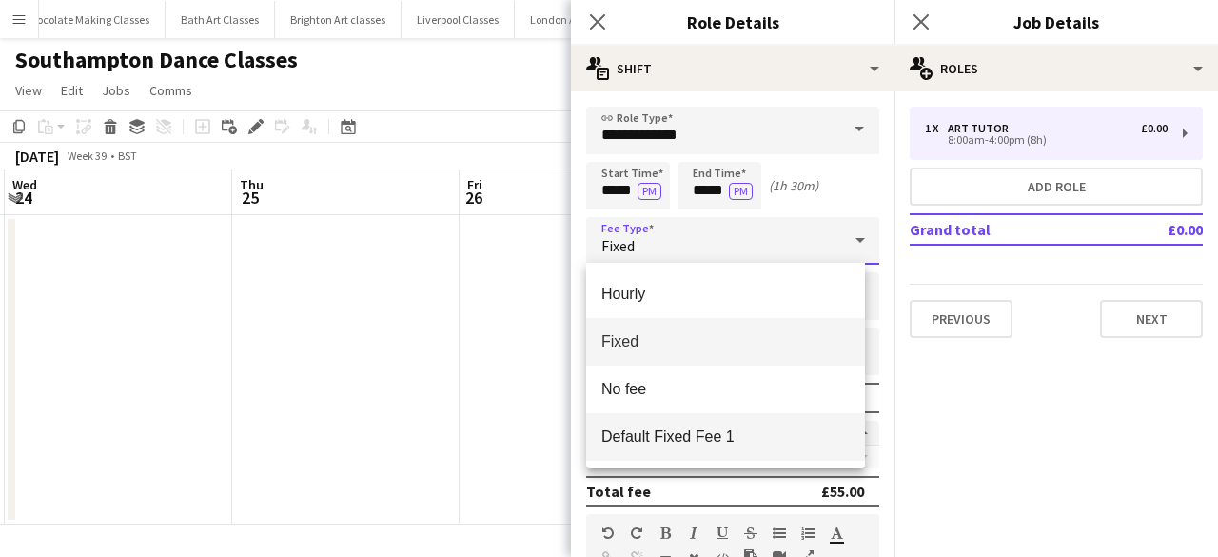
click at [743, 458] on mat-option "Default Fixed Fee 1" at bounding box center [725, 437] width 279 height 48
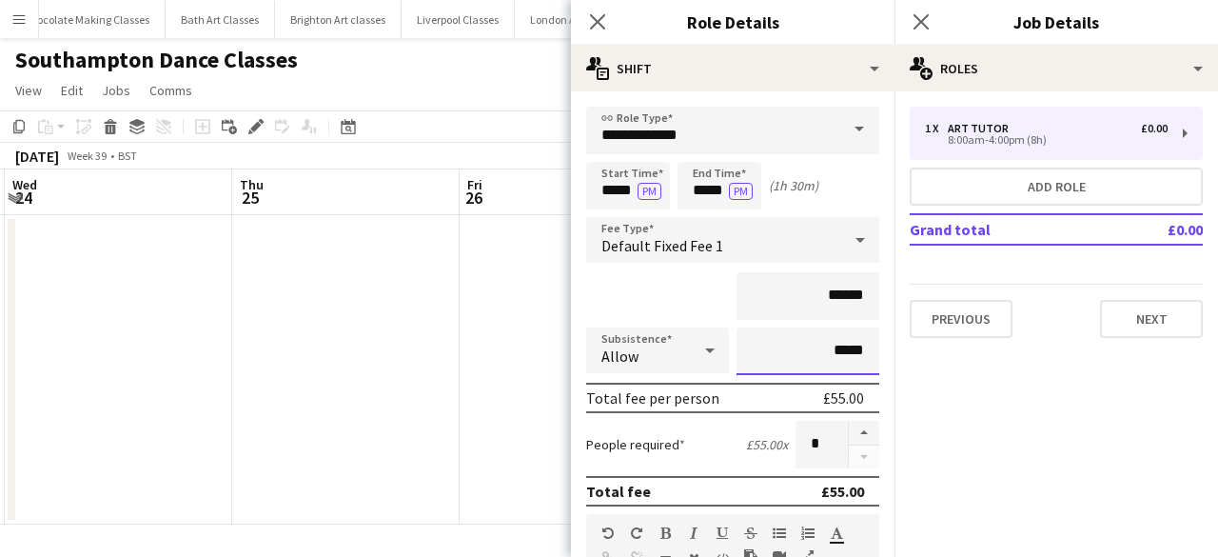
drag, startPoint x: 849, startPoint y: 351, endPoint x: 758, endPoint y: 350, distance: 90.4
click at [758, 350] on input "*****" at bounding box center [807, 351] width 143 height 48
type input "*****"
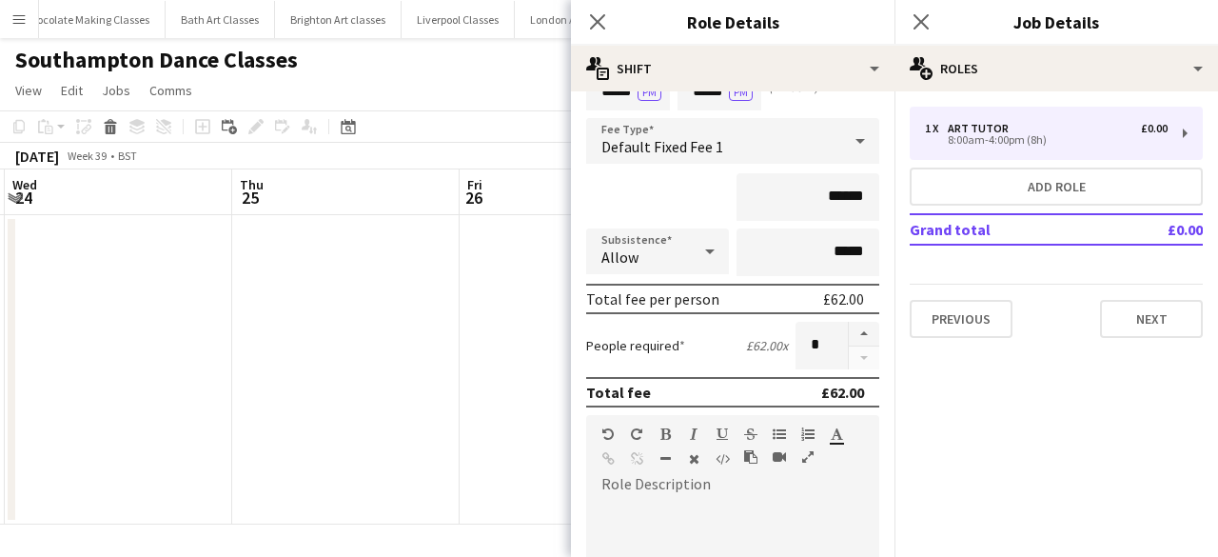
scroll to position [190, 0]
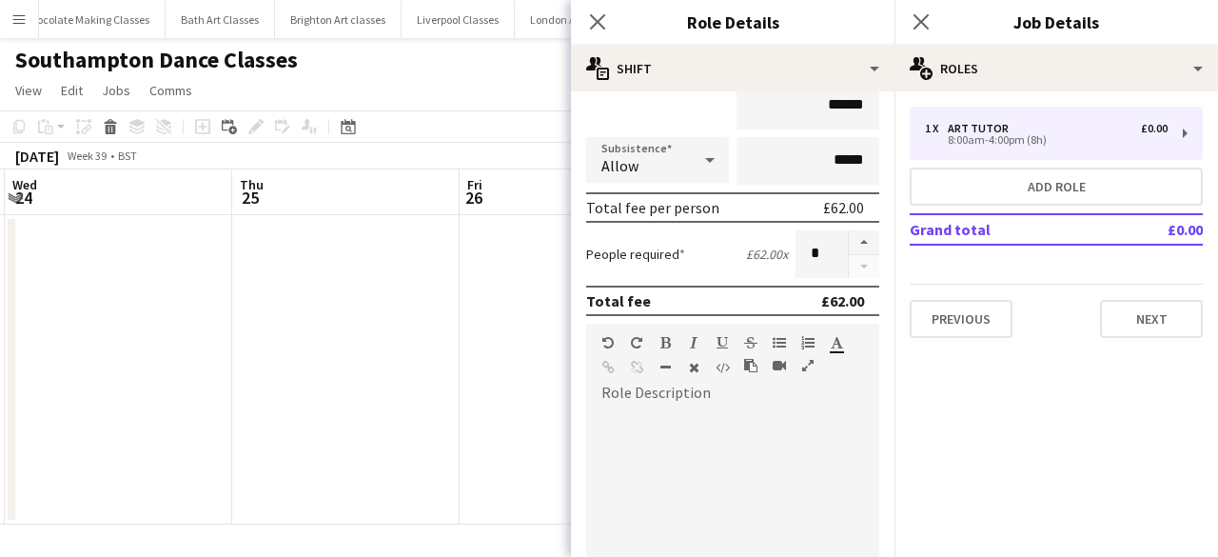
click at [690, 462] on div at bounding box center [732, 522] width 293 height 228
paste div
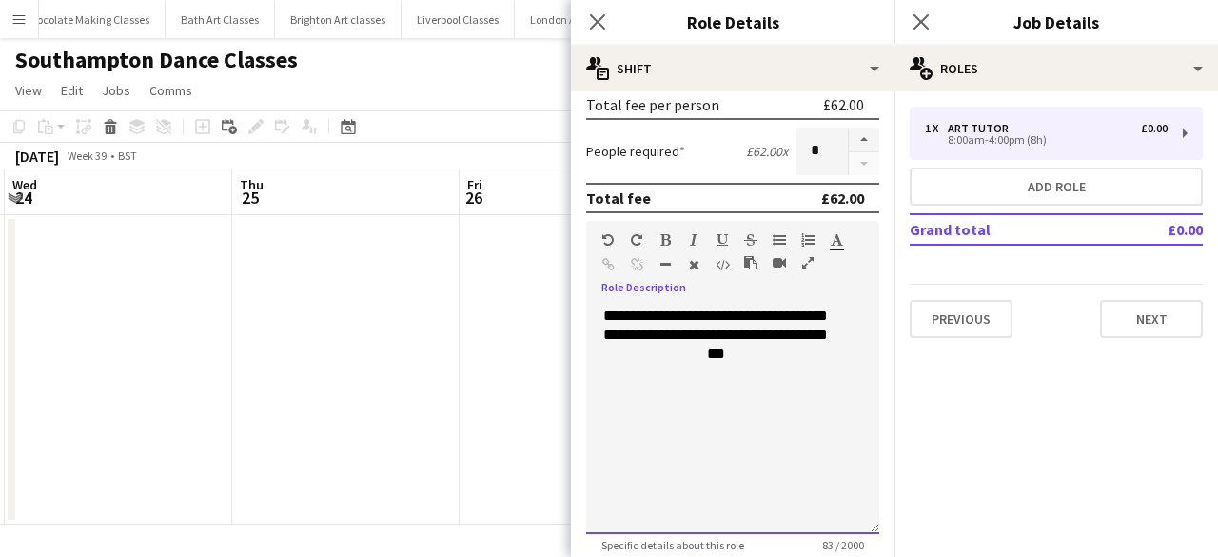
scroll to position [381, 0]
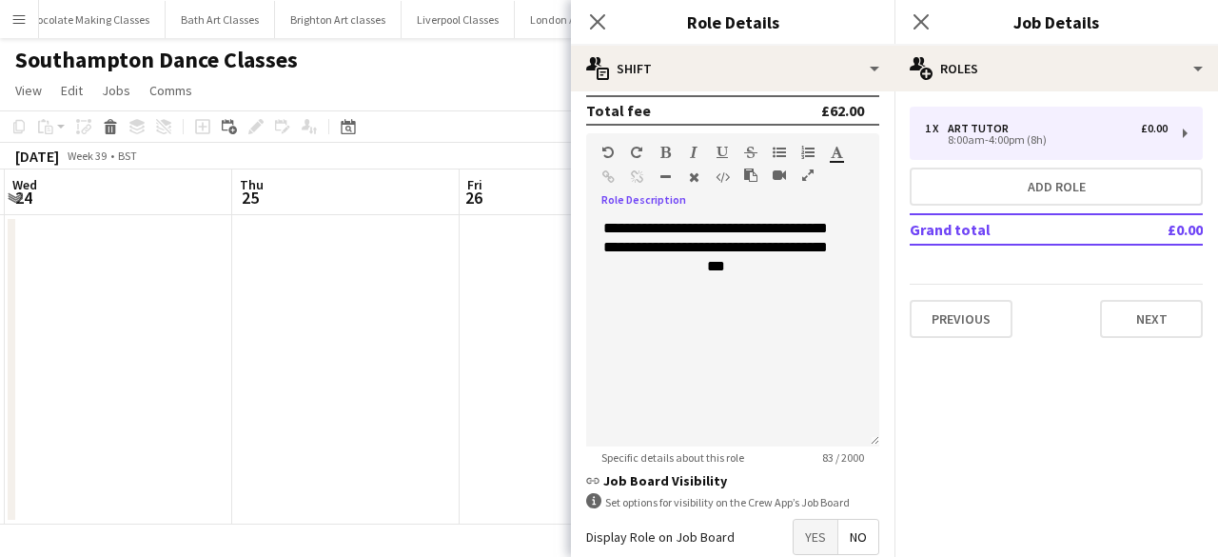
click at [838, 538] on span "No" at bounding box center [858, 536] width 40 height 34
click at [807, 541] on span "Yes" at bounding box center [815, 536] width 44 height 34
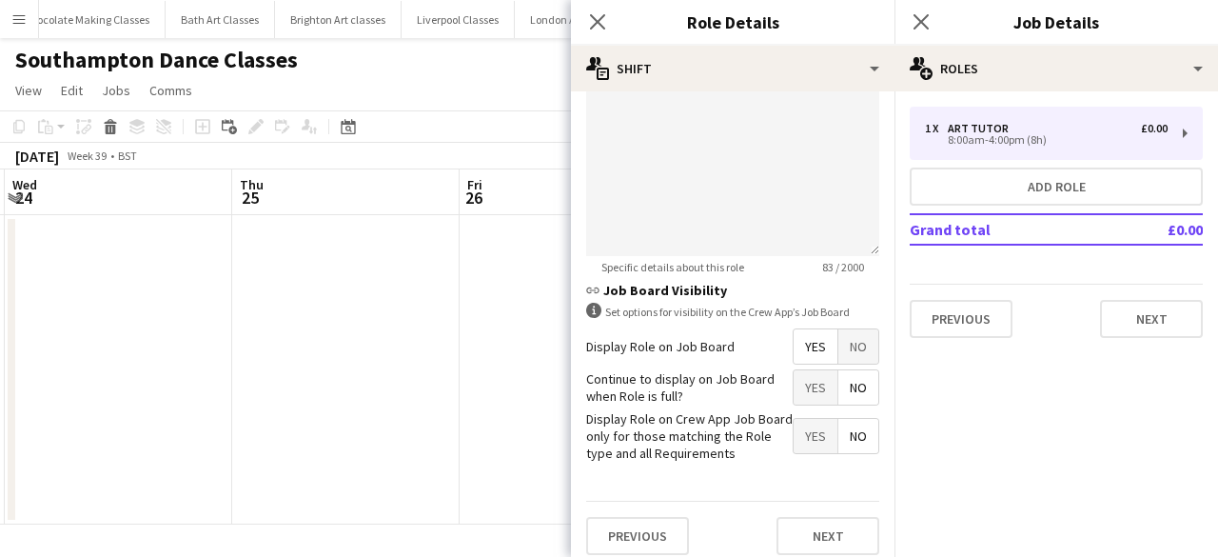
click at [838, 385] on span "No" at bounding box center [858, 387] width 40 height 34
click at [816, 422] on span "Yes" at bounding box center [815, 436] width 44 height 34
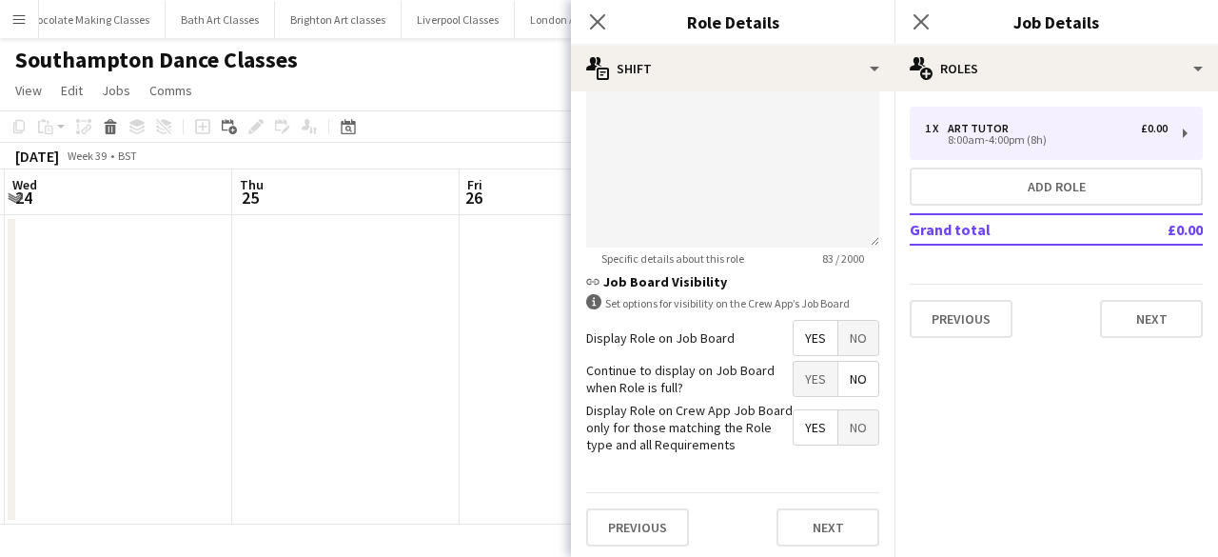
scroll to position [582, 0]
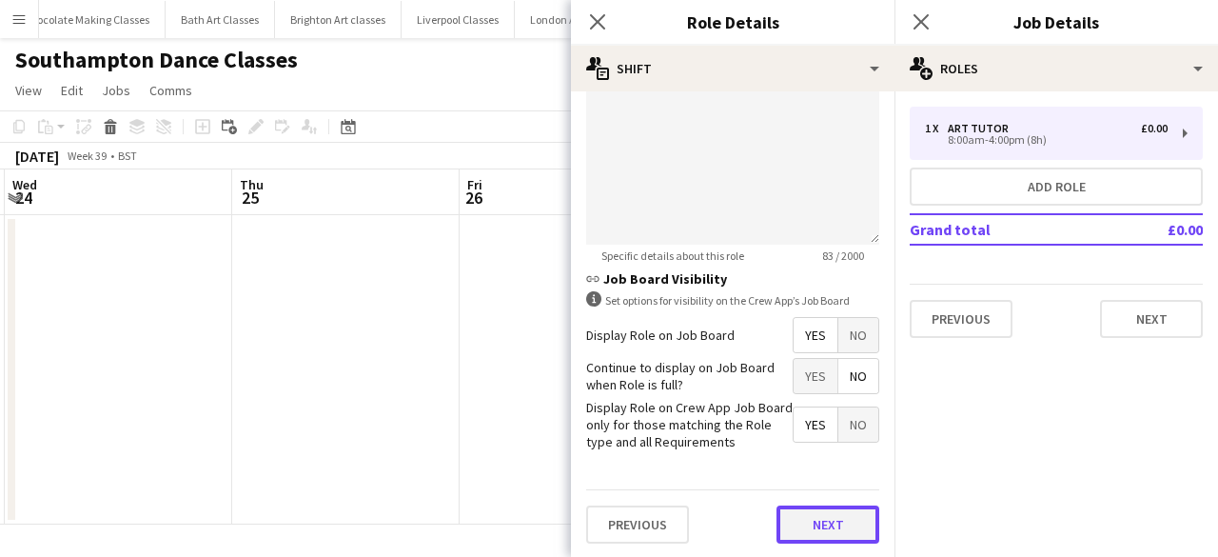
click at [818, 513] on button "Next" at bounding box center [827, 524] width 103 height 38
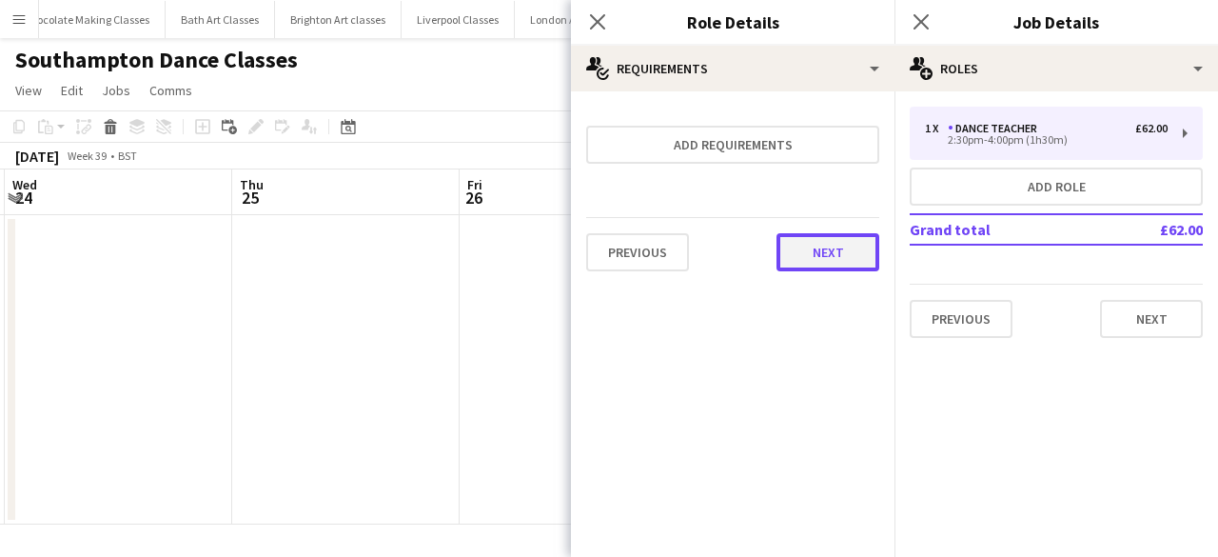
click at [873, 240] on button "Next" at bounding box center [827, 252] width 103 height 38
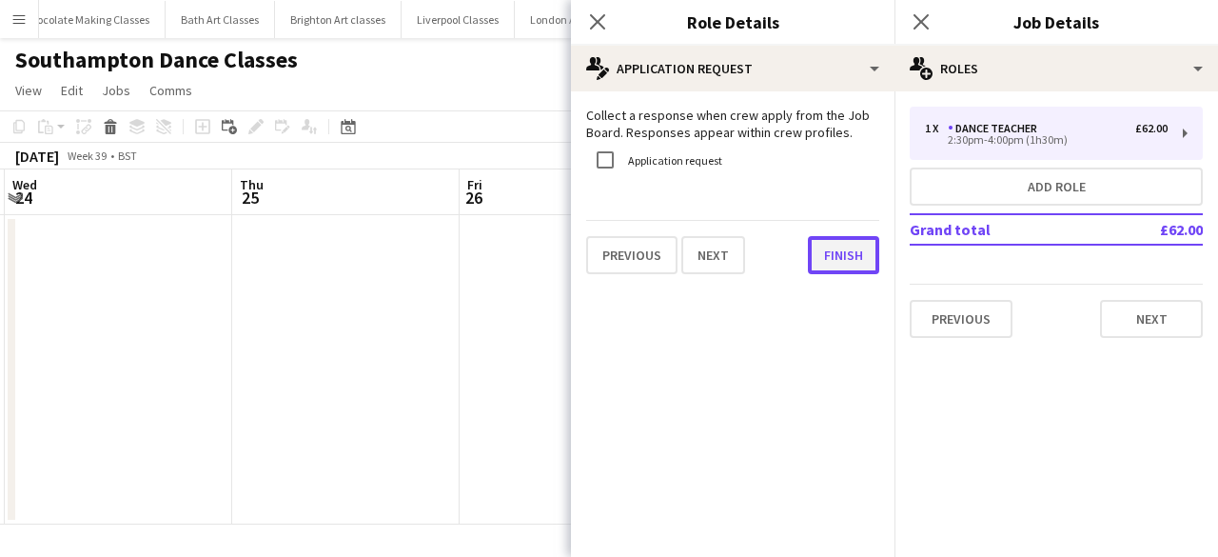
click at [832, 256] on button "Finish" at bounding box center [843, 255] width 71 height 38
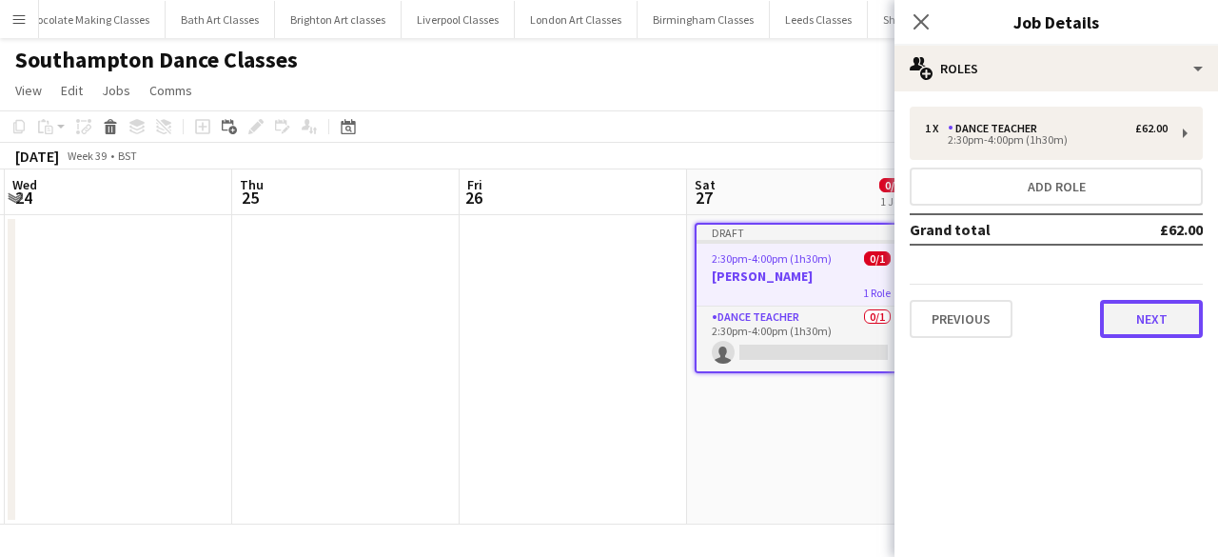
click at [1165, 303] on button "Next" at bounding box center [1151, 319] width 103 height 38
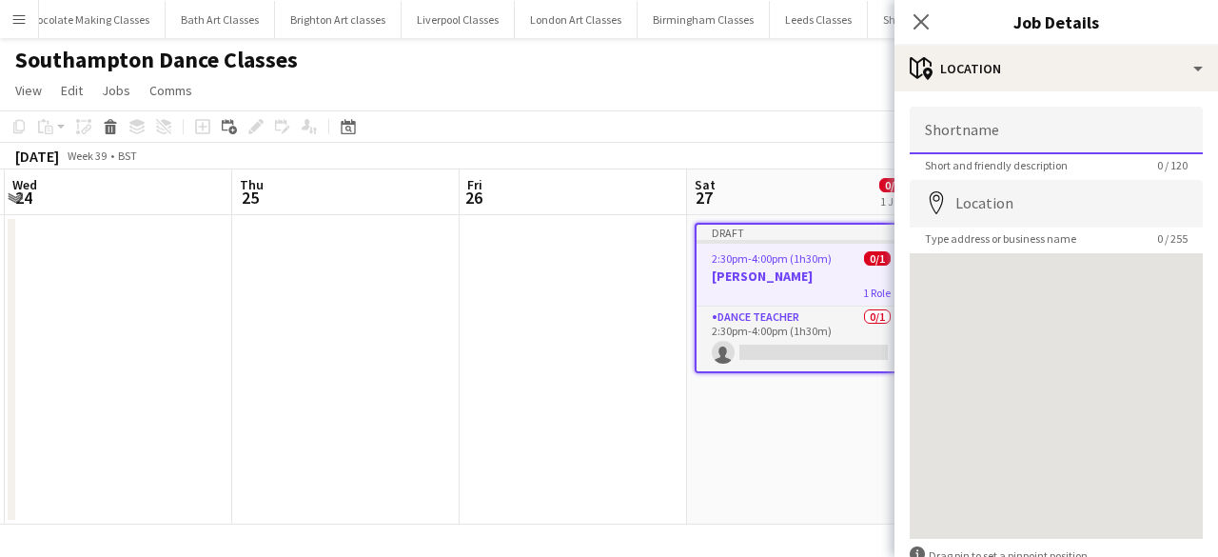
click at [1019, 129] on input "Shortname" at bounding box center [1056, 131] width 293 height 48
click at [1056, 117] on input "Shortname" at bounding box center [1056, 131] width 293 height 48
type input "*"
type input "**********"
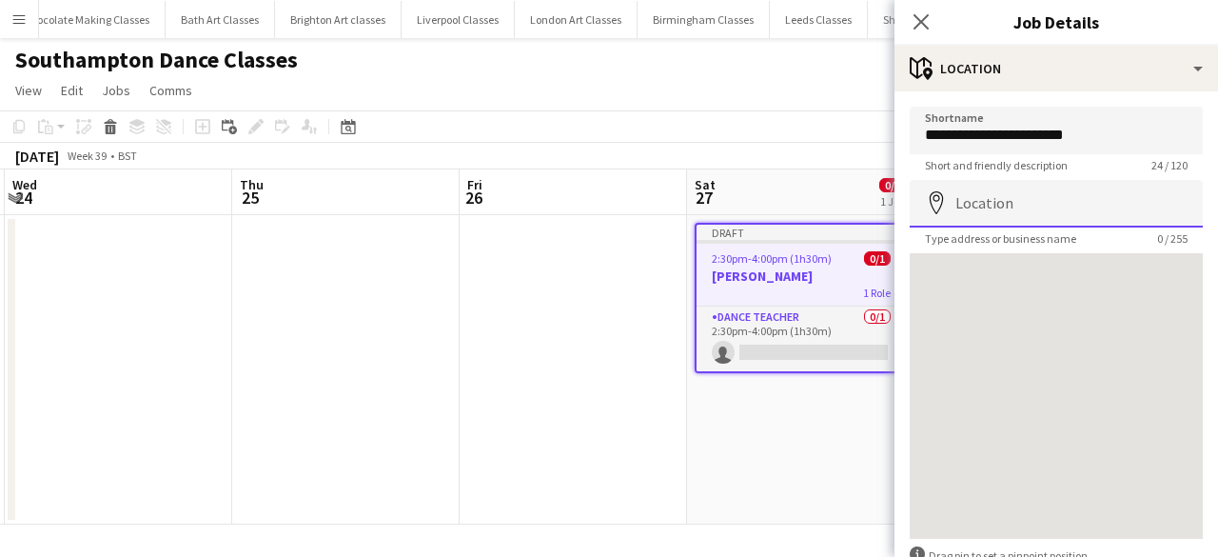
click at [984, 216] on input "Location" at bounding box center [1056, 204] width 293 height 48
paste input "**********"
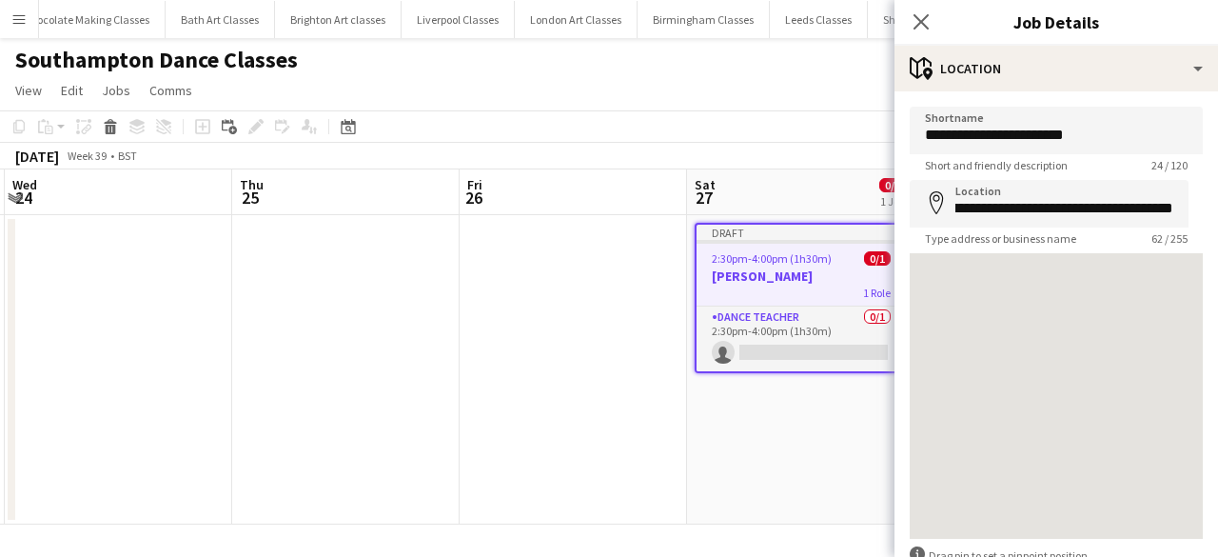
type input "**********"
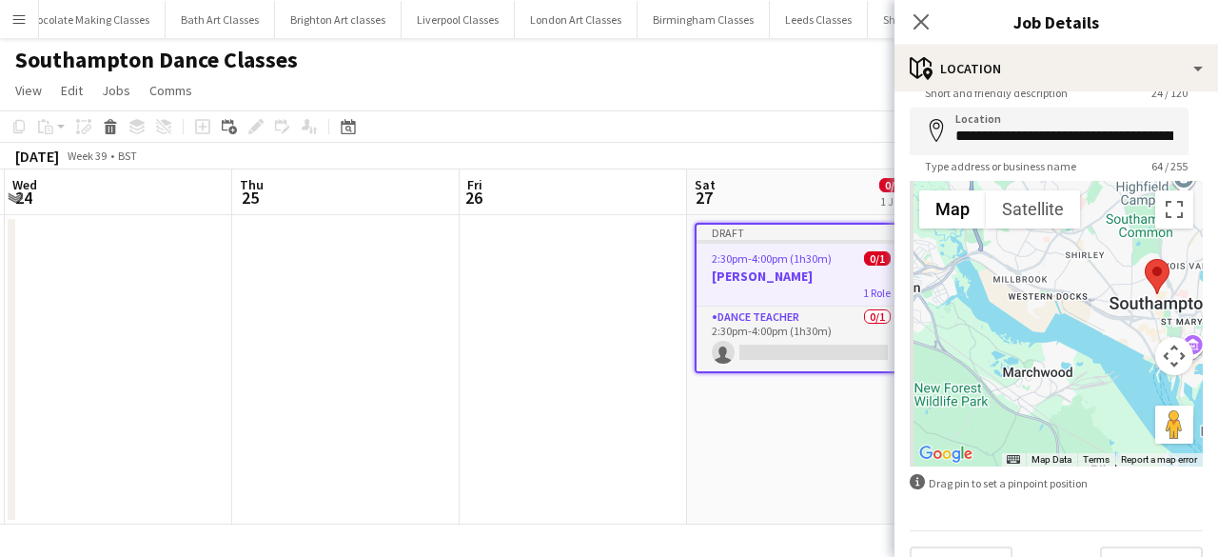
scroll to position [115, 0]
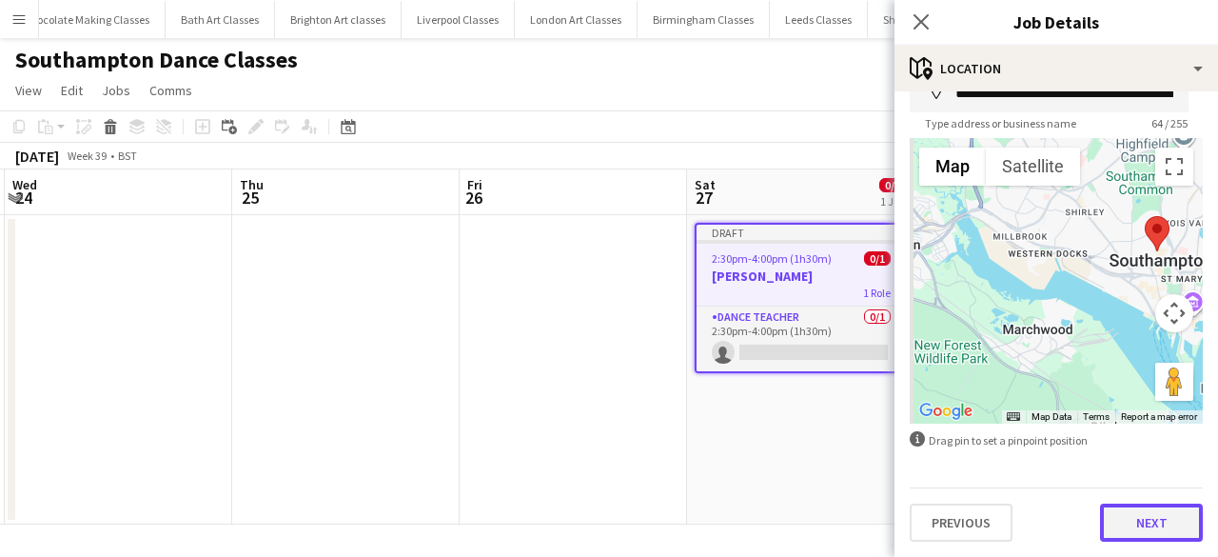
click at [1160, 528] on button "Next" at bounding box center [1151, 522] width 103 height 38
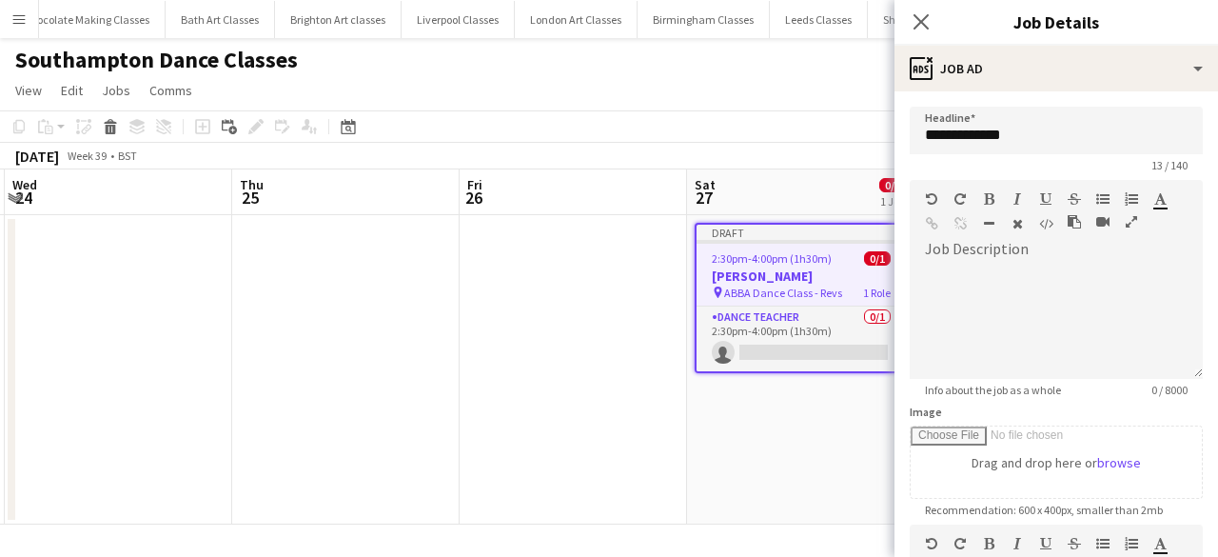
scroll to position [0, 0]
click at [1047, 271] on div at bounding box center [1056, 321] width 293 height 114
click at [770, 444] on app-date-cell "Draft 2:30pm-4:00pm (1h30m) 0/1 Louisa Gundry pin ABBA Dance Class - Revs 1 Rol…" at bounding box center [800, 369] width 227 height 309
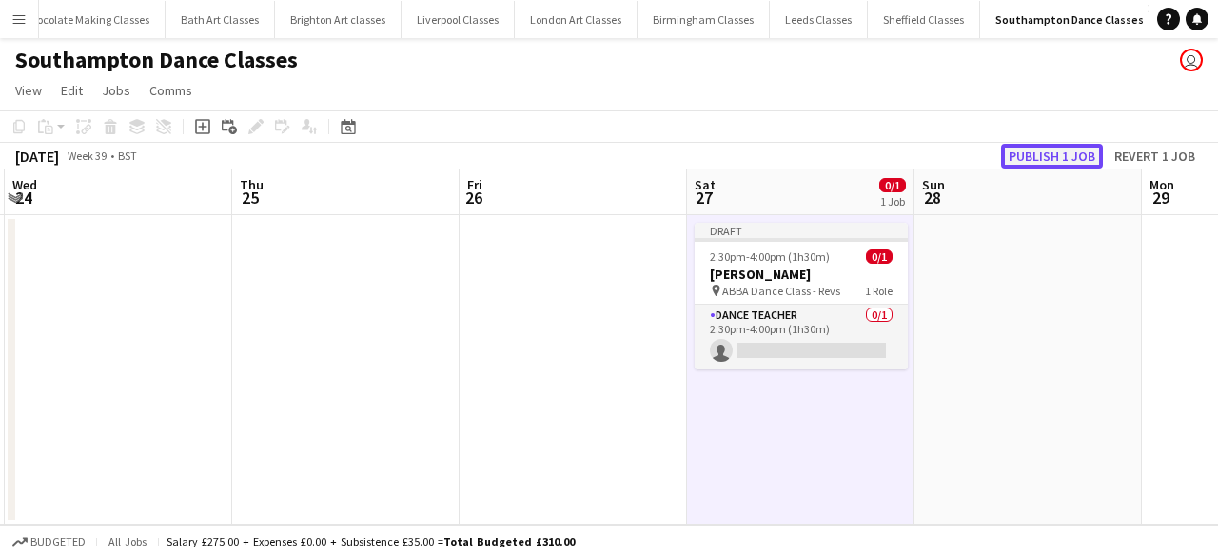
click at [1092, 151] on button "Publish 1 job" at bounding box center [1052, 156] width 102 height 25
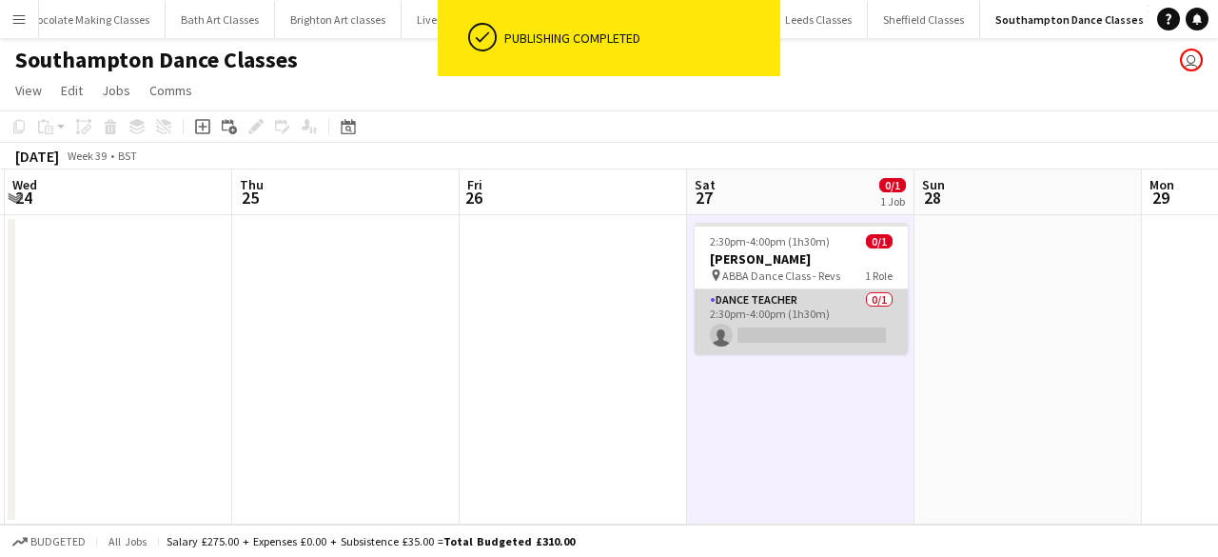
click at [800, 317] on app-card-role "Dance Teacher 0/1 2:30pm-4:00pm (1h30m) single-neutral-actions" at bounding box center [801, 321] width 213 height 65
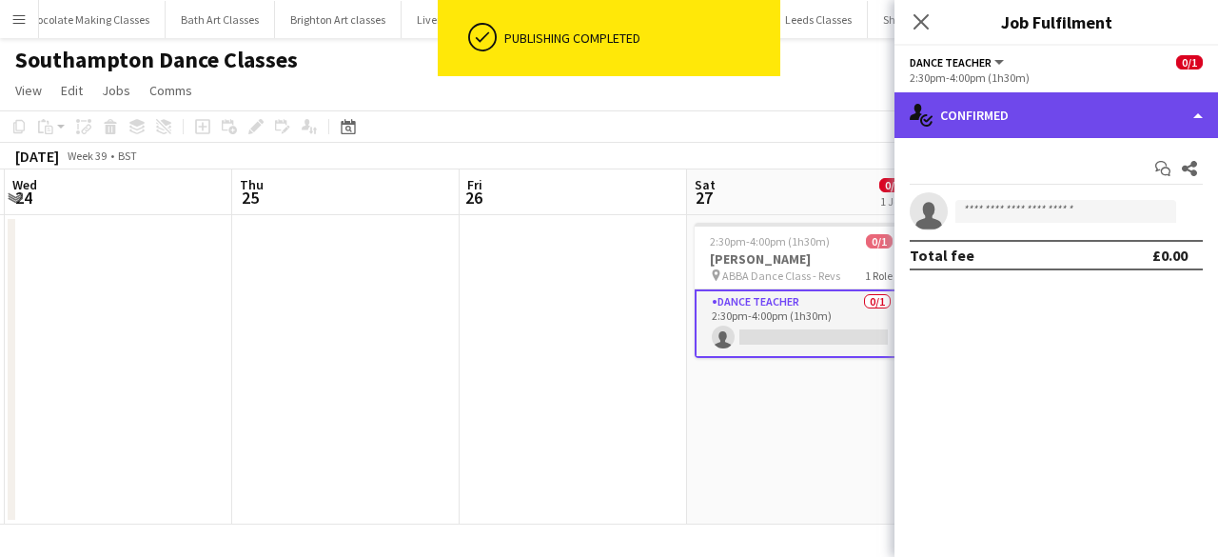
click at [1071, 112] on div "single-neutral-actions-check-2 Confirmed" at bounding box center [1055, 115] width 323 height 46
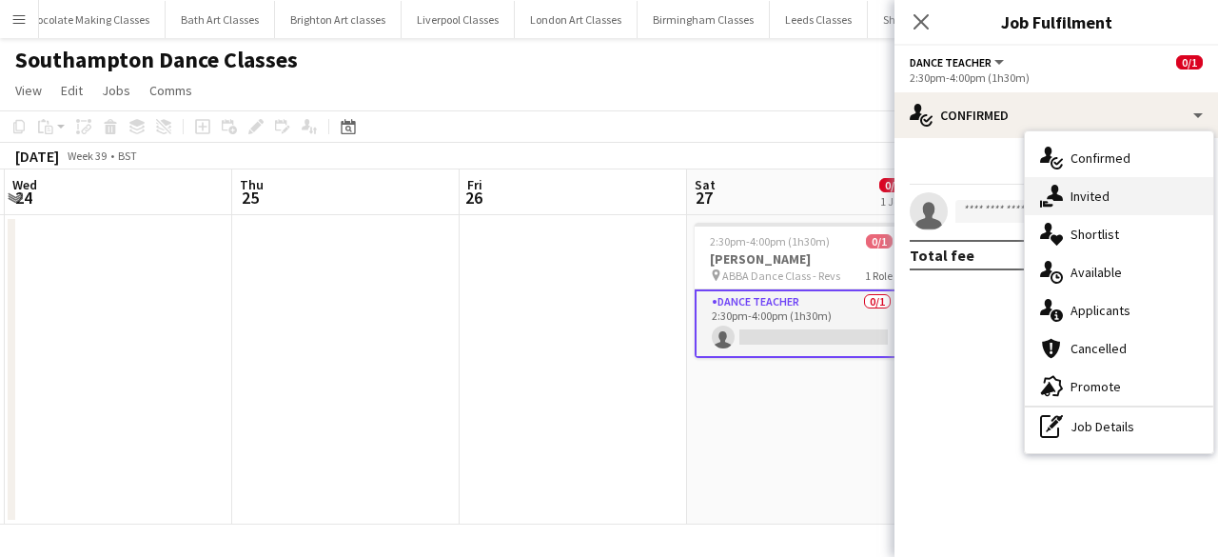
click at [1142, 196] on div "single-neutral-actions-share-1 Invited" at bounding box center [1119, 196] width 188 height 38
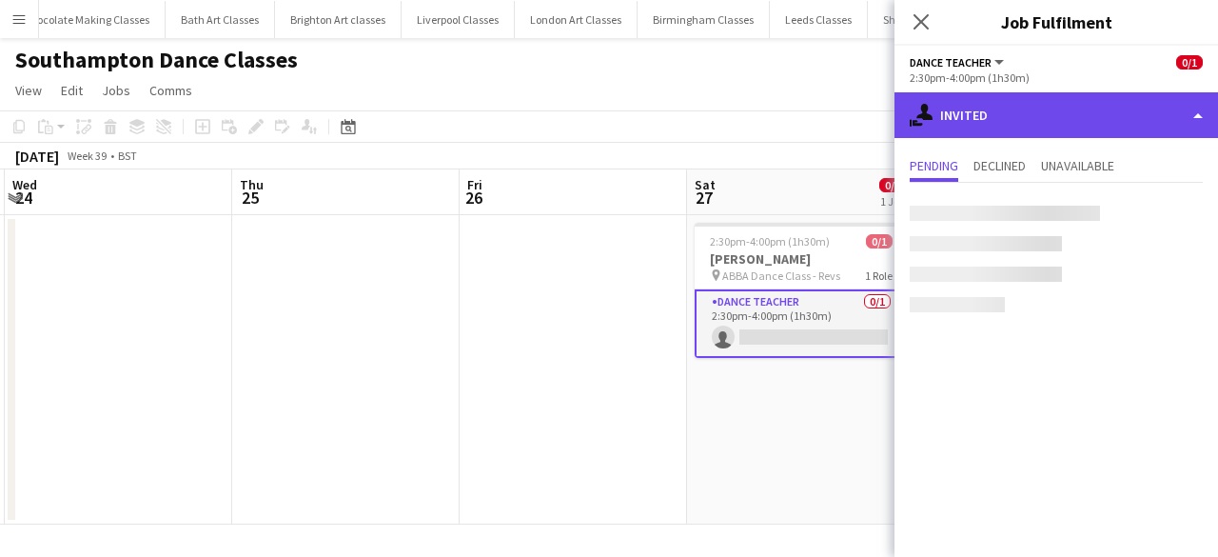
click at [1129, 114] on div "single-neutral-actions-share-1 Invited" at bounding box center [1055, 115] width 323 height 46
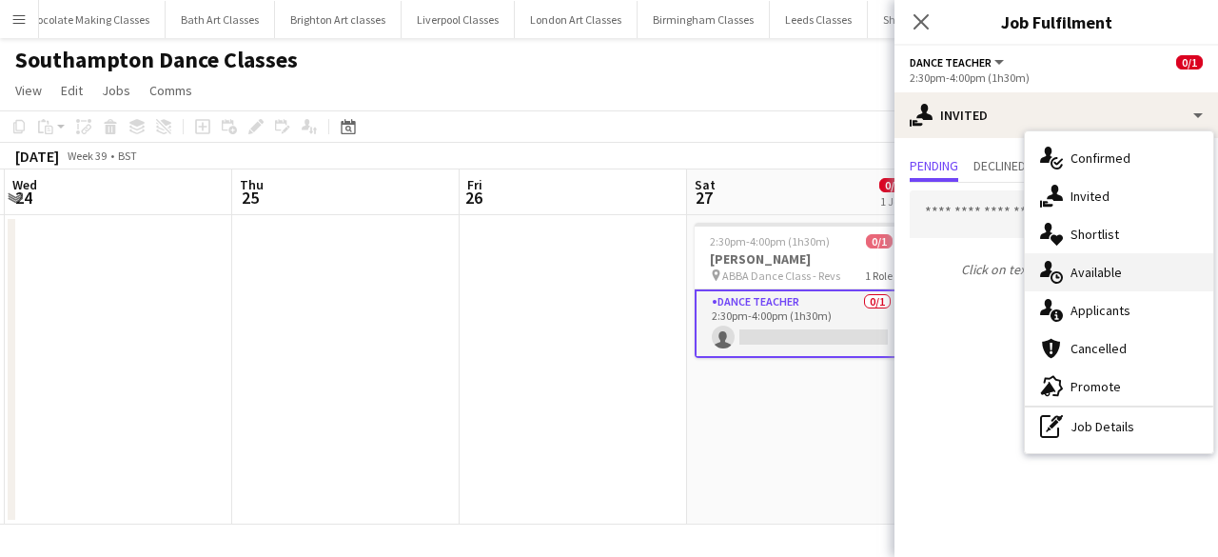
click at [1121, 280] on div "single-neutral-actions-upload Available" at bounding box center [1119, 272] width 188 height 38
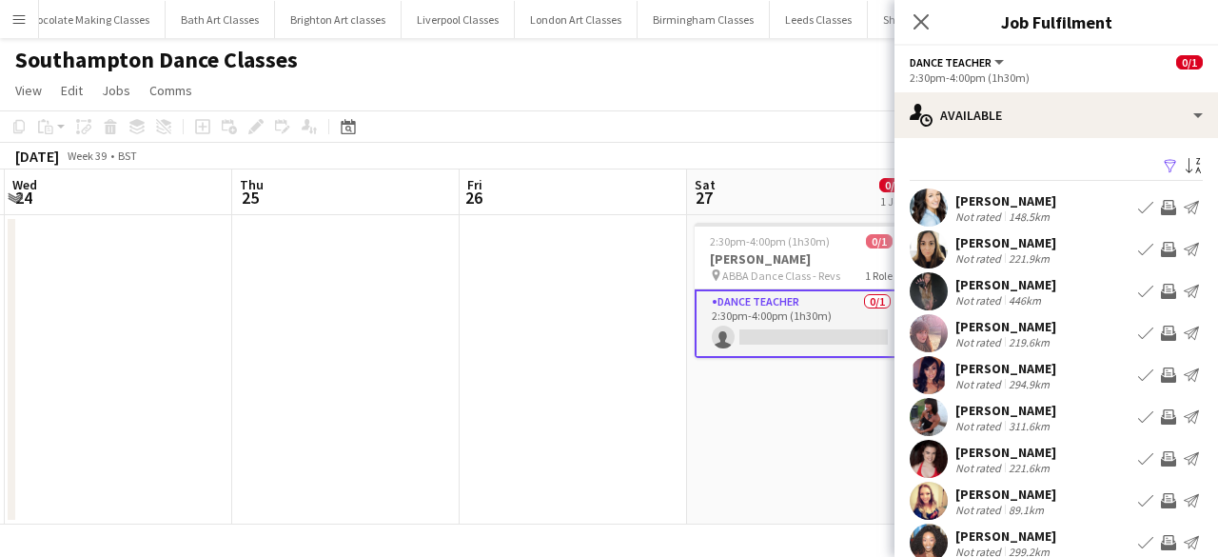
click at [1187, 165] on app-available-tab "Filter Sort asc Carol Somers Not rated 148.5km Book crew Invite crew Send notif…" at bounding box center [1055, 398] width 323 height 490
click at [1185, 166] on app-icon "Sort asc" at bounding box center [1192, 167] width 15 height 18
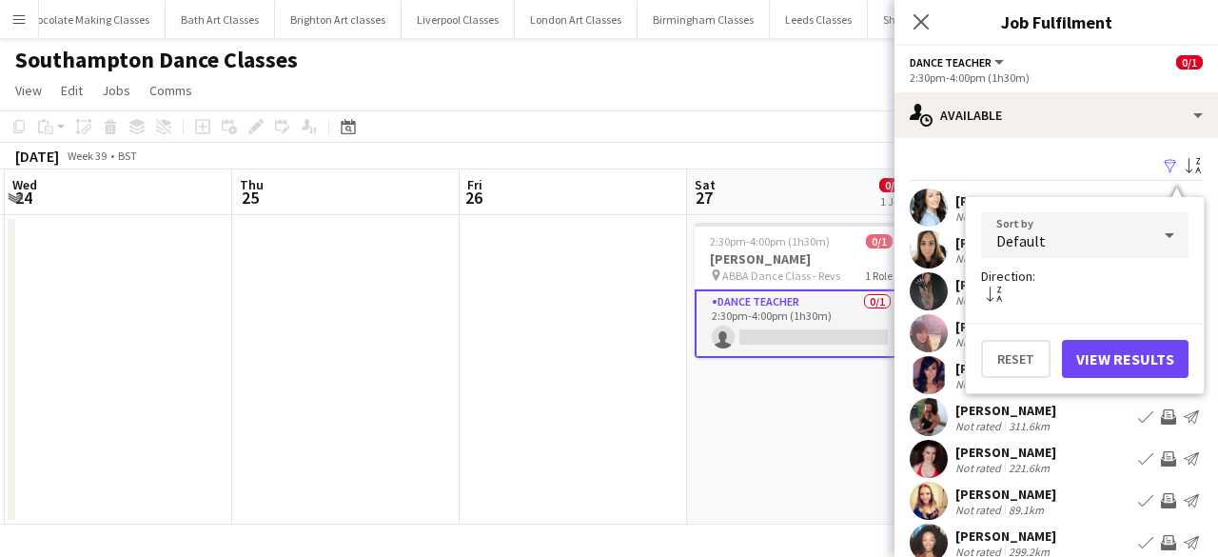
click at [1096, 237] on div "Default" at bounding box center [1065, 235] width 169 height 46
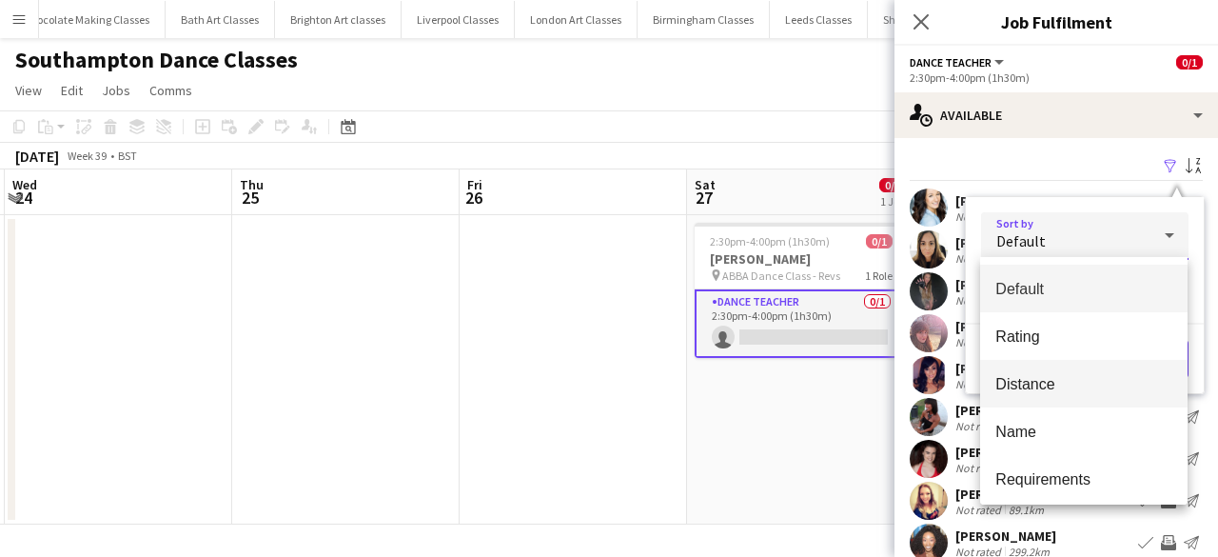
click at [1059, 380] on span "Distance" at bounding box center [1083, 384] width 177 height 18
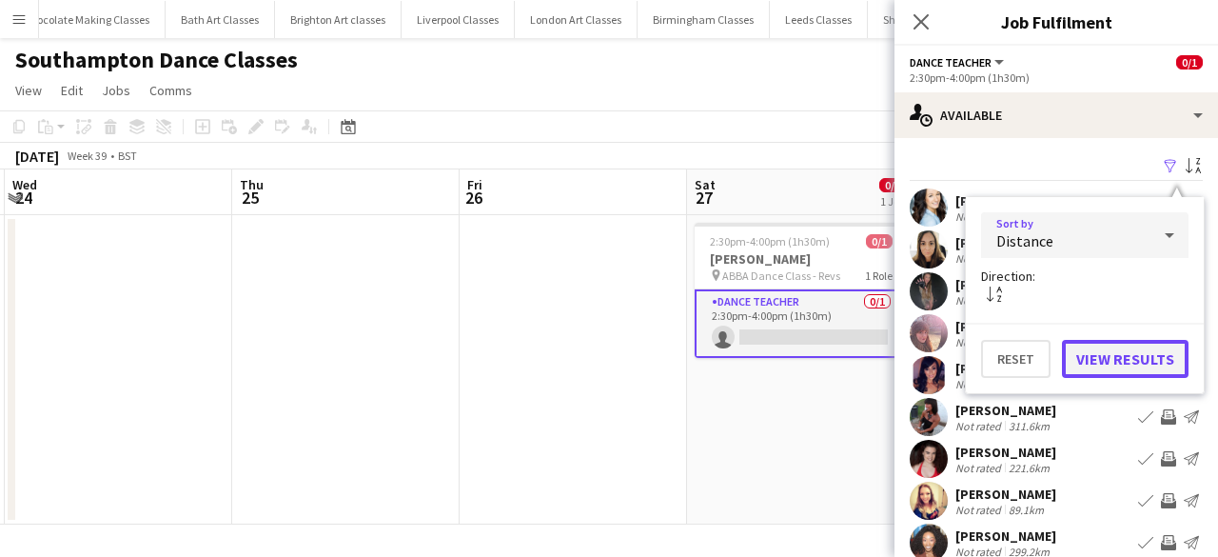
click at [1106, 362] on button "View Results" at bounding box center [1125, 359] width 127 height 38
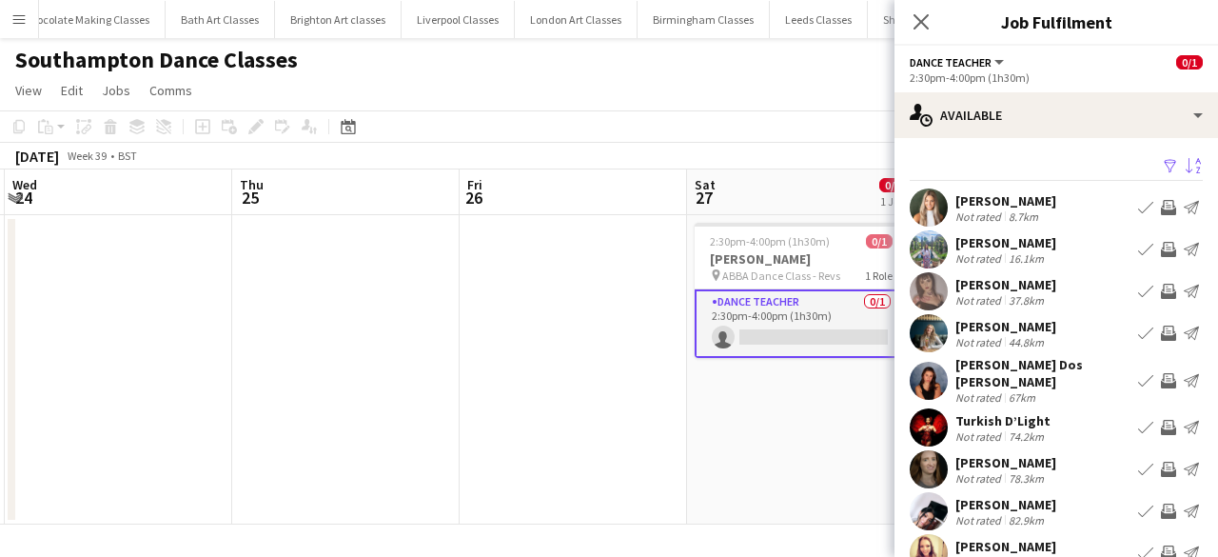
click at [1161, 205] on app-icon "Invite crew" at bounding box center [1168, 207] width 15 height 15
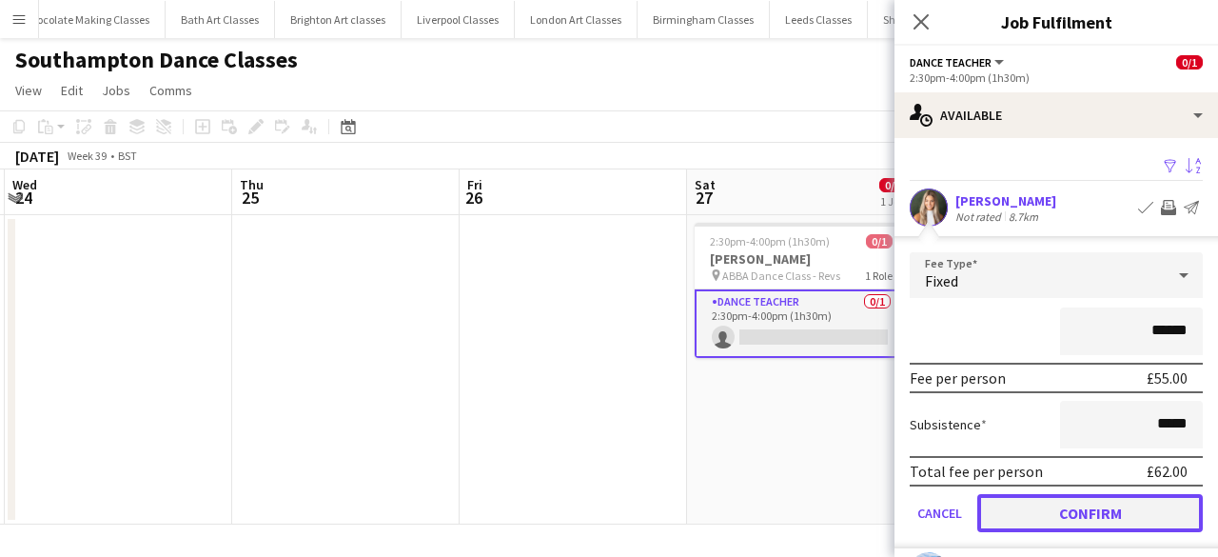
click at [1106, 516] on button "Confirm" at bounding box center [1089, 513] width 225 height 38
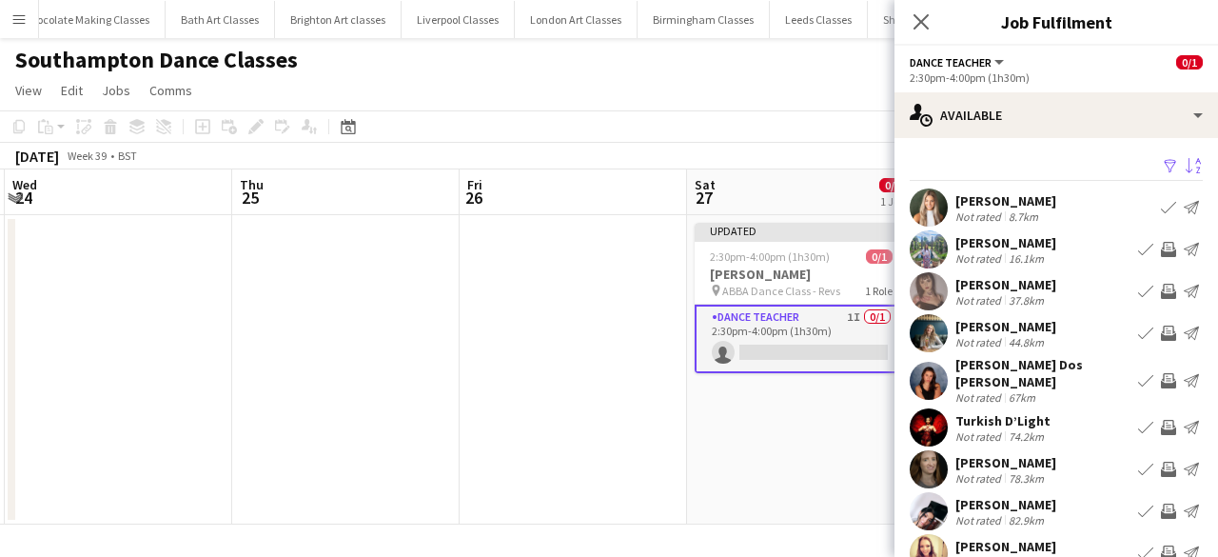
click at [1161, 246] on app-icon "Invite crew" at bounding box center [1168, 249] width 15 height 15
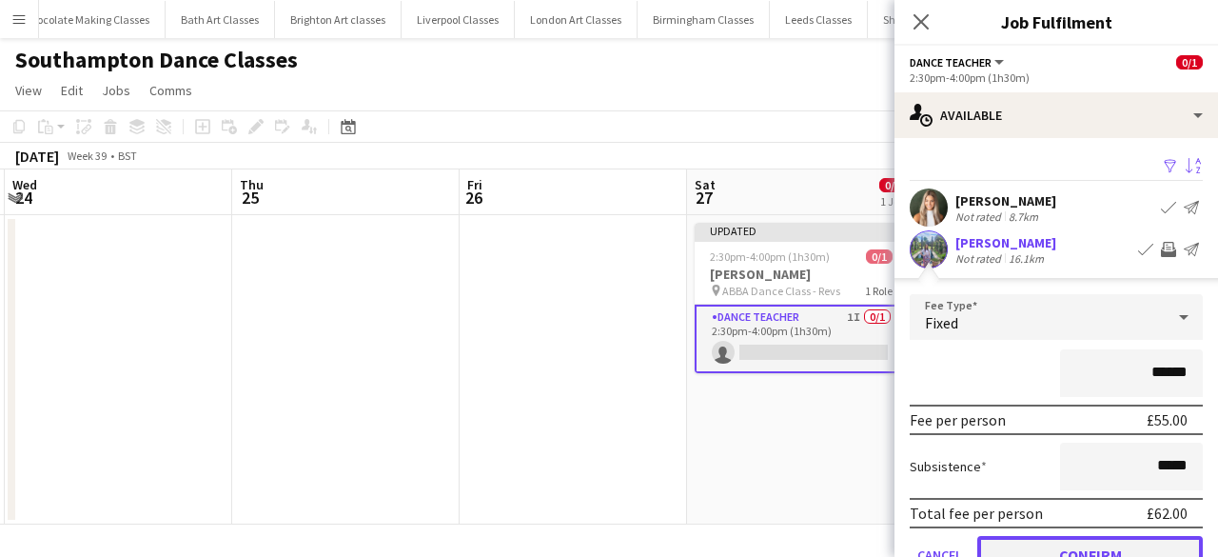
click at [1126, 554] on button "Confirm" at bounding box center [1089, 555] width 225 height 38
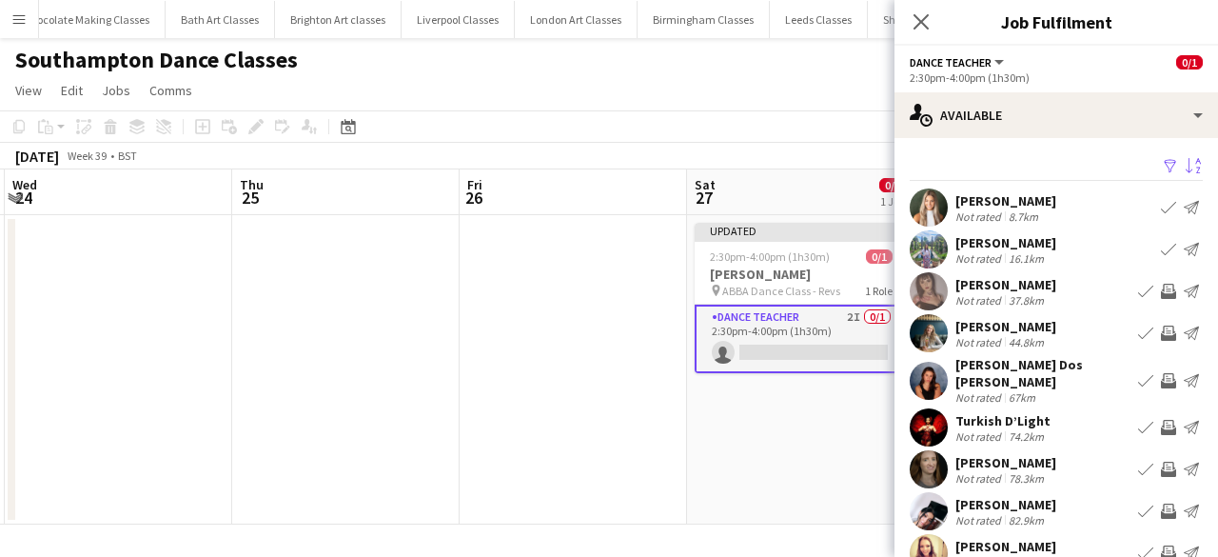
click at [1157, 324] on button "Invite crew" at bounding box center [1168, 333] width 23 height 23
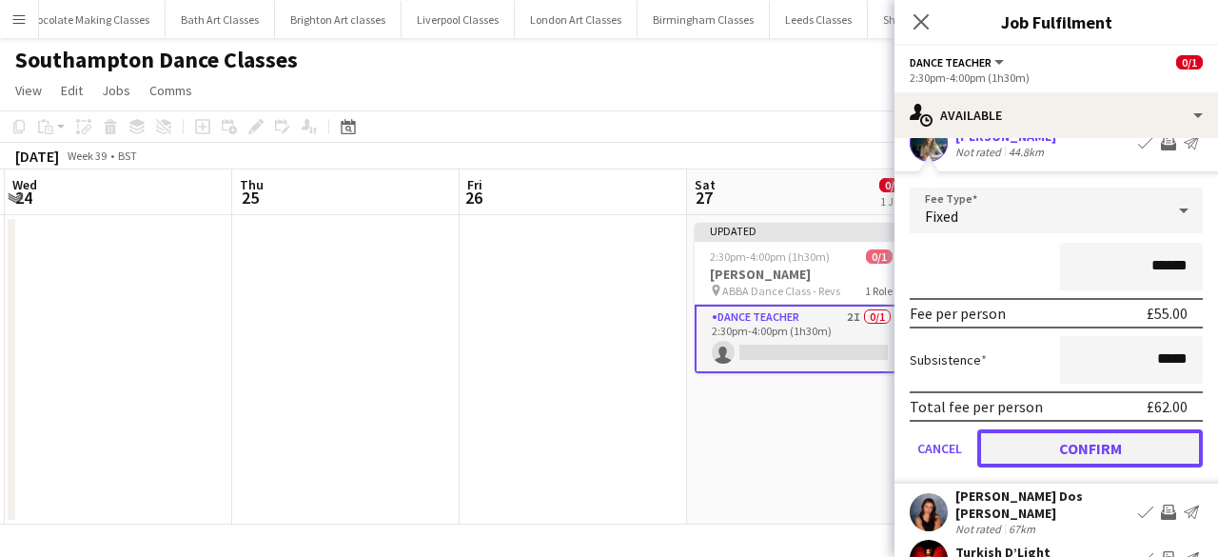
click at [1120, 440] on button "Confirm" at bounding box center [1089, 448] width 225 height 38
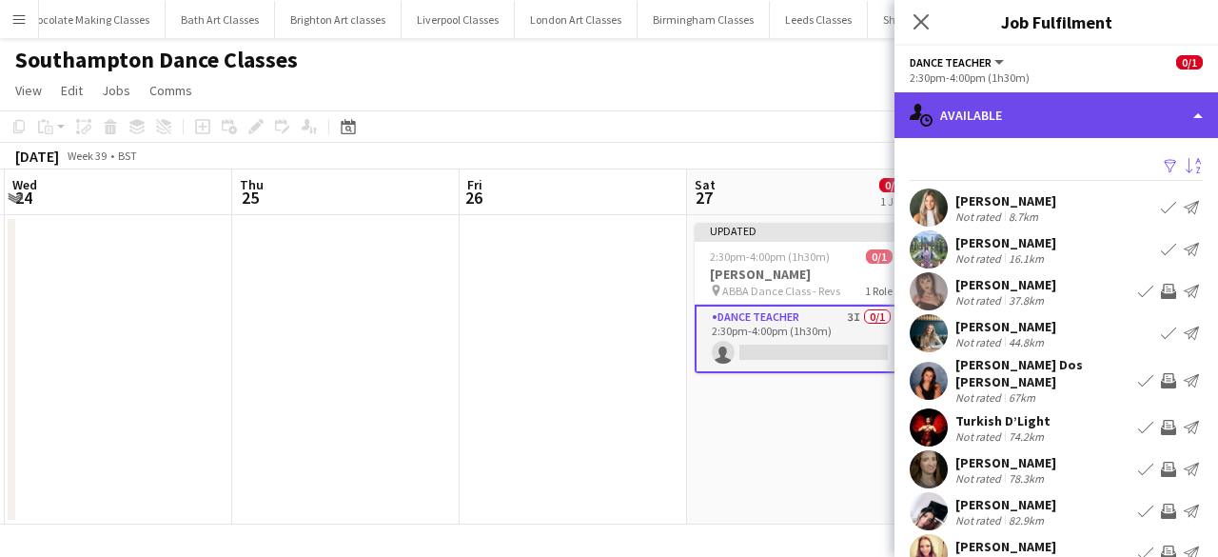
click at [1036, 117] on div "single-neutral-actions-upload Available" at bounding box center [1055, 115] width 323 height 46
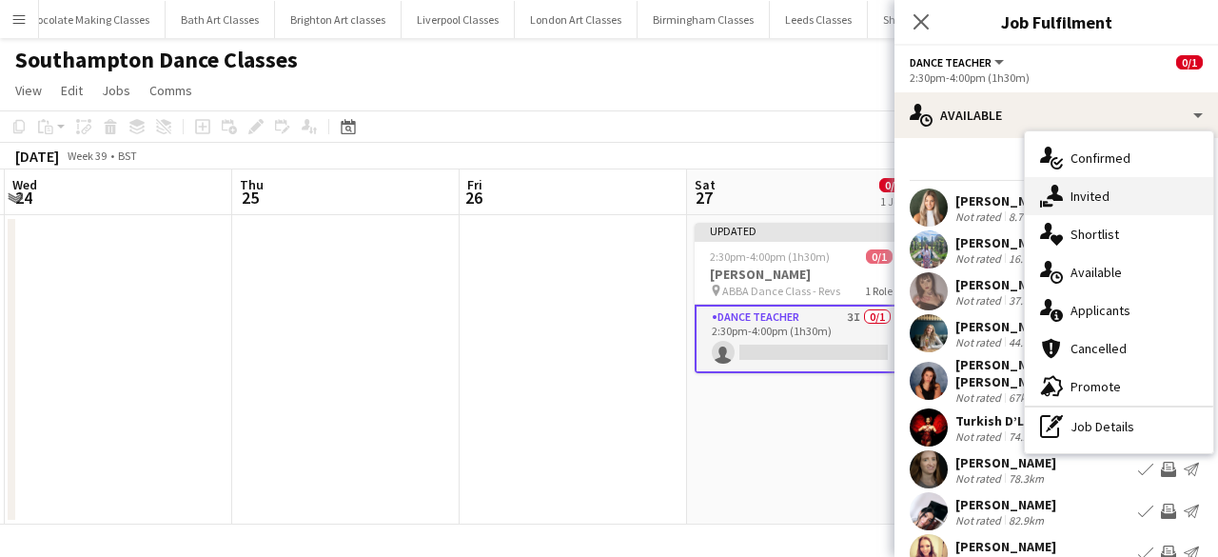
click at [1115, 205] on div "single-neutral-actions-share-1 Invited" at bounding box center [1119, 196] width 188 height 38
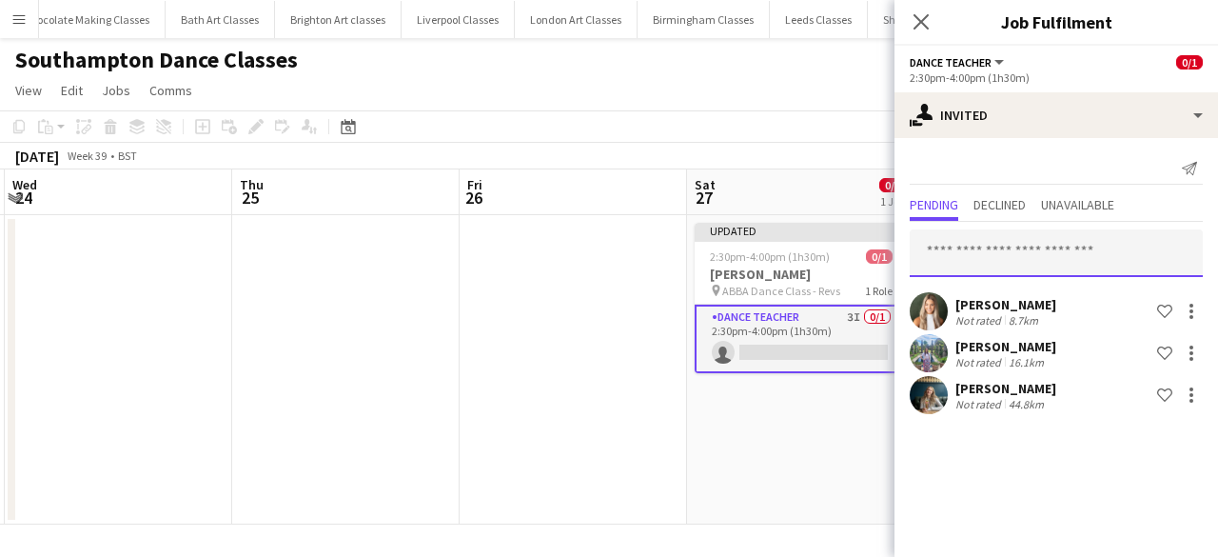
click at [996, 248] on input "text" at bounding box center [1056, 253] width 293 height 48
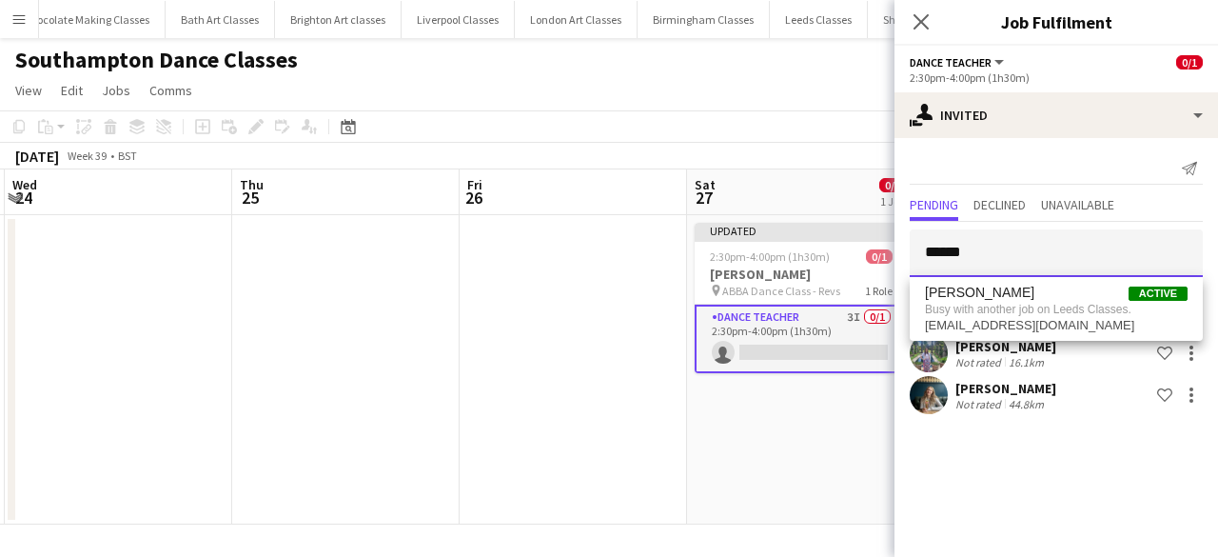
type input "******"
click at [766, 469] on app-date-cell "Updated 2:30pm-4:00pm (1h30m) 0/1 Louisa Gundry pin ABBA Dance Class - Revs 1 R…" at bounding box center [800, 369] width 227 height 309
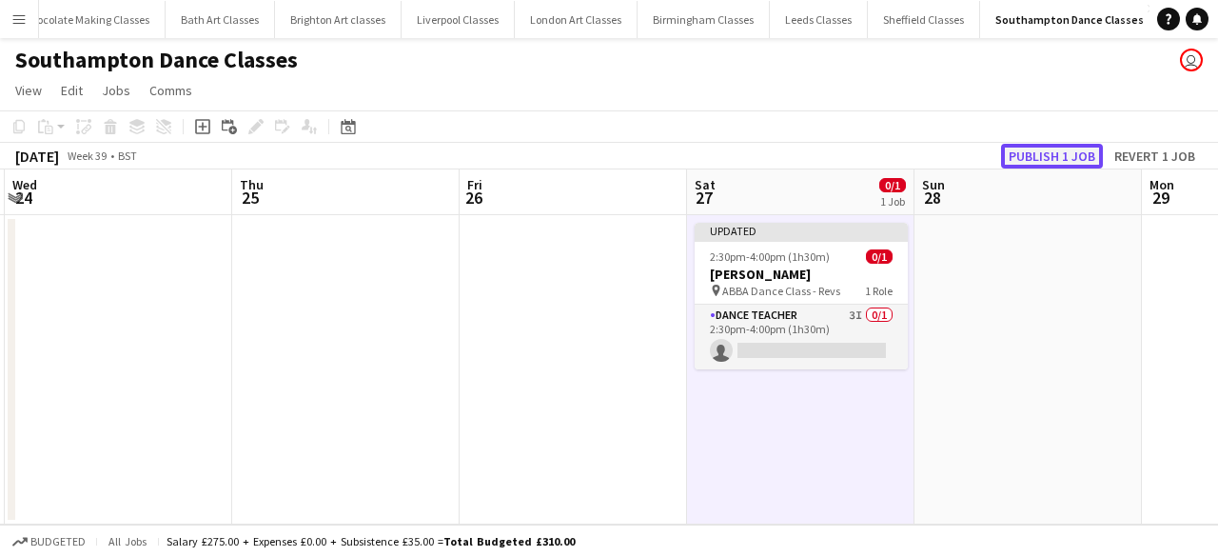
click at [1039, 159] on button "Publish 1 job" at bounding box center [1052, 156] width 102 height 25
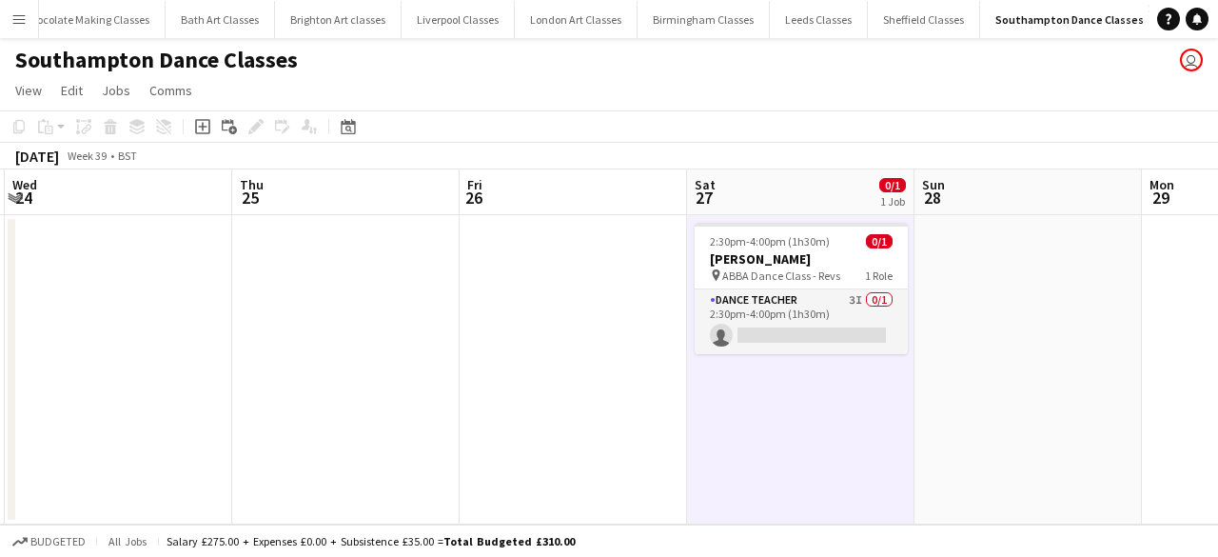
click at [493, 321] on app-date-cell at bounding box center [573, 369] width 227 height 309
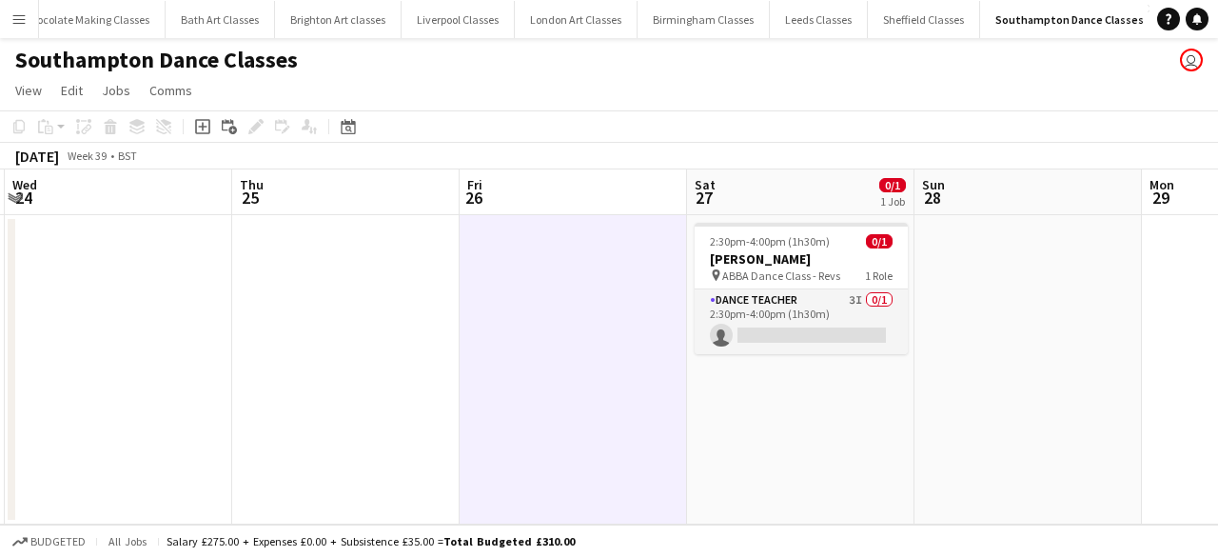
click at [20, 21] on app-icon "Menu" at bounding box center [18, 18] width 15 height 15
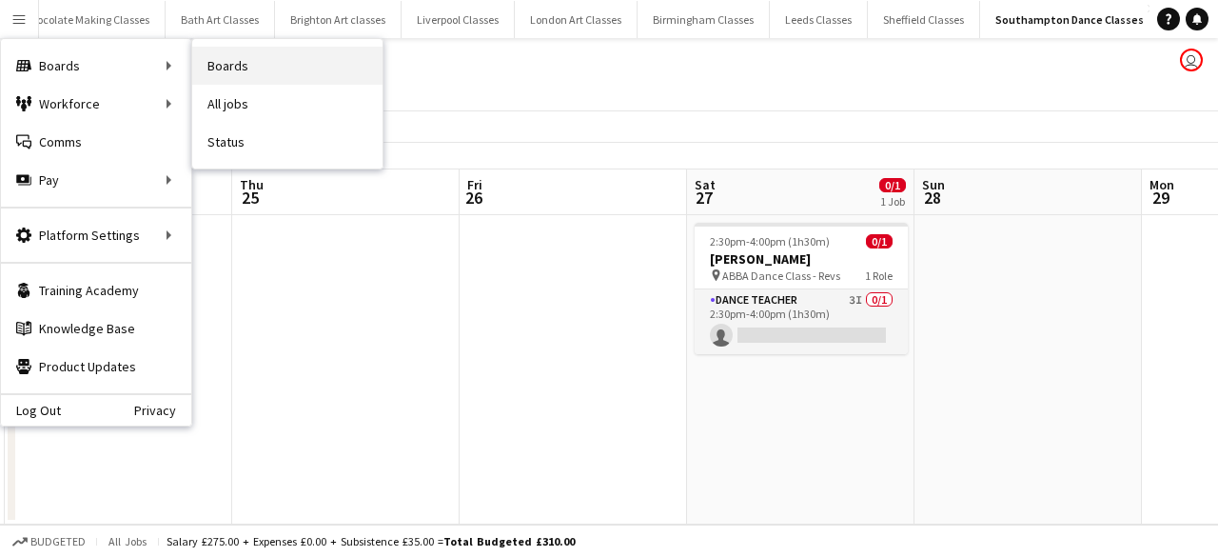
click at [264, 75] on link "Boards" at bounding box center [287, 66] width 190 height 38
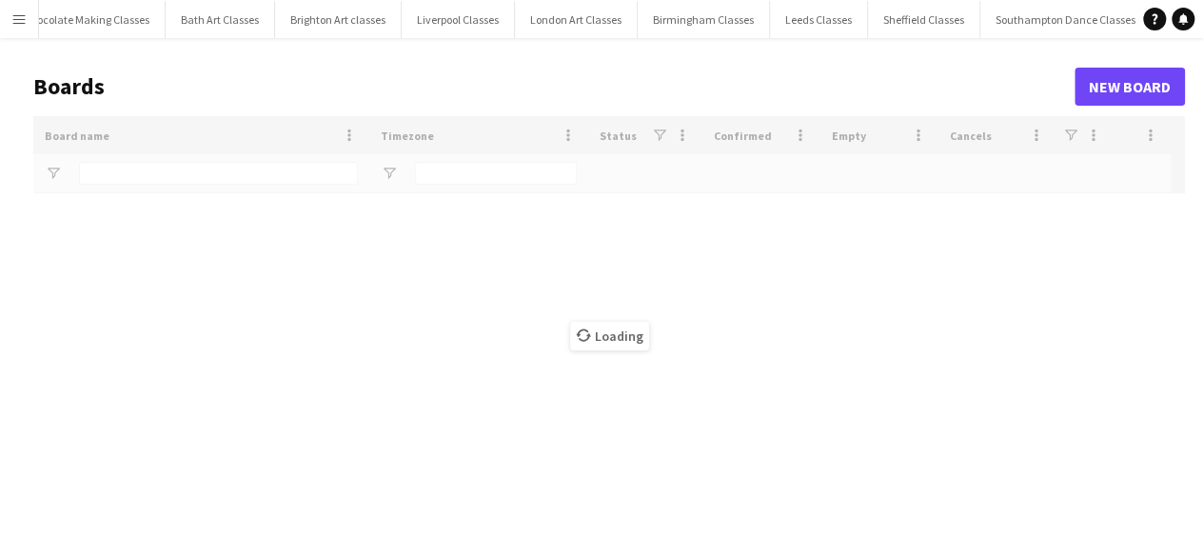
type input "********"
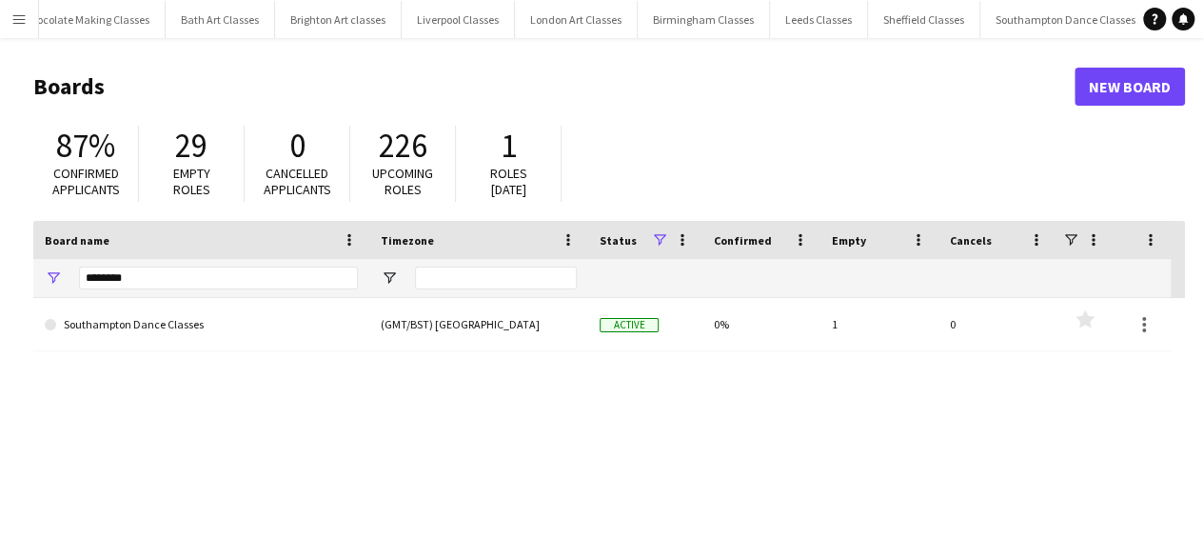
click at [34, 19] on button "Menu" at bounding box center [19, 19] width 38 height 38
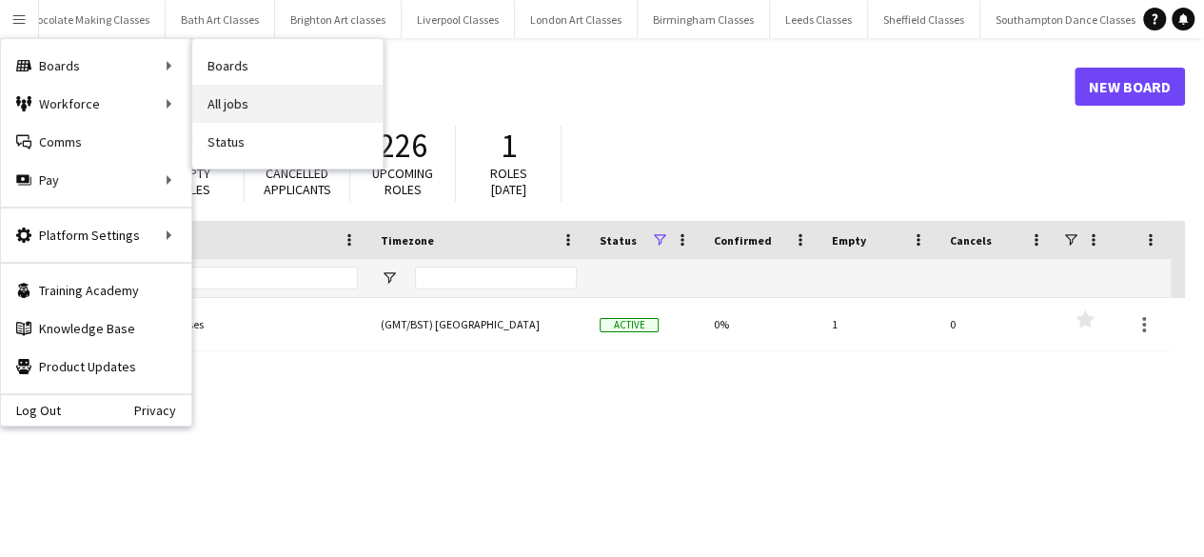
click at [260, 98] on link "All jobs" at bounding box center [287, 104] width 190 height 38
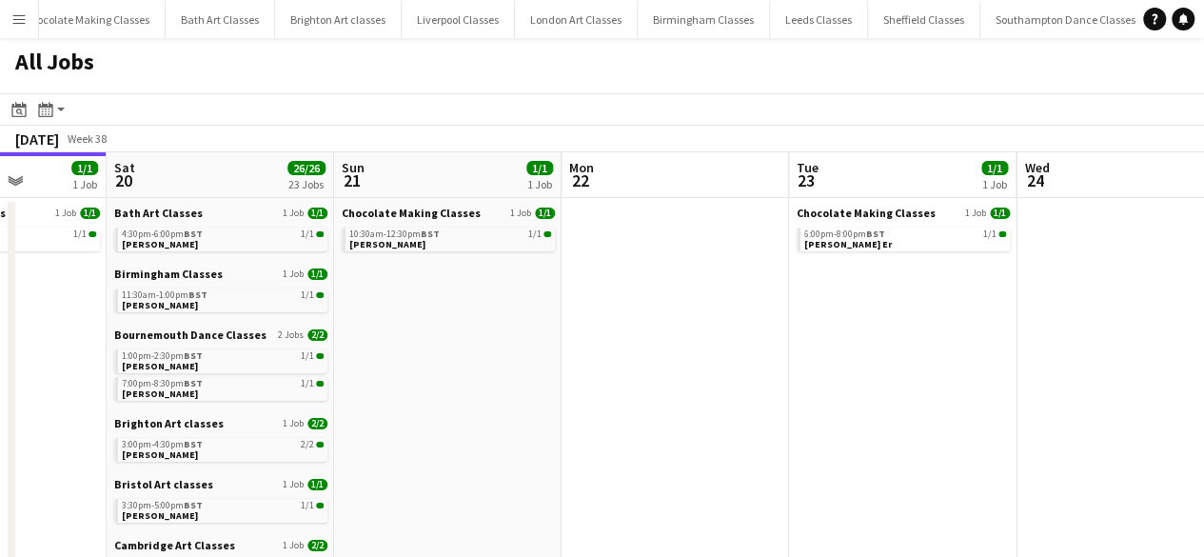
drag, startPoint x: 972, startPoint y: 402, endPoint x: 144, endPoint y: 395, distance: 828.7
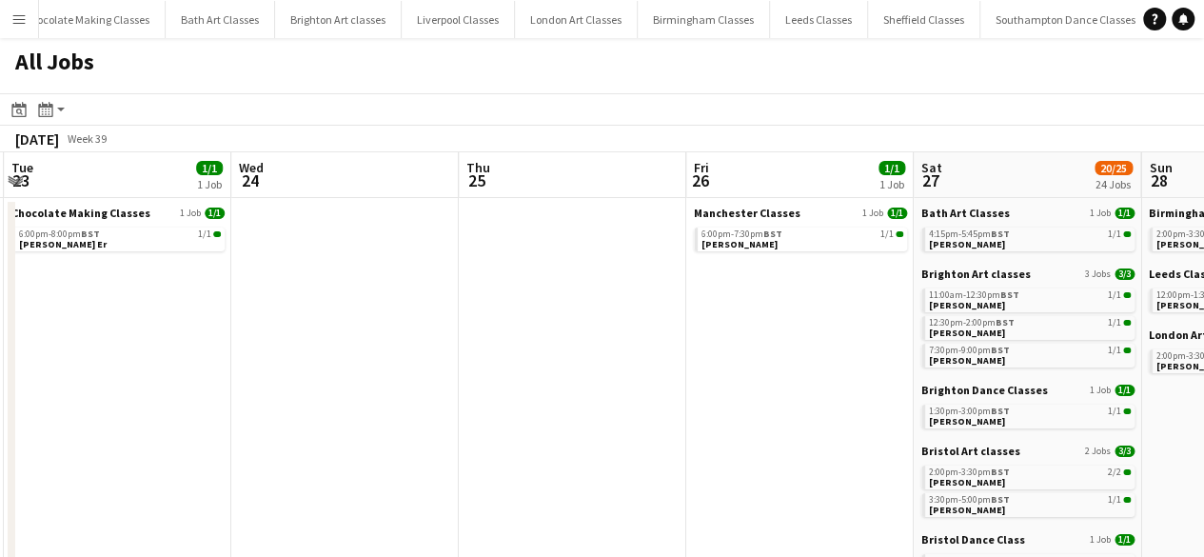
drag, startPoint x: 672, startPoint y: 395, endPoint x: 65, endPoint y: 386, distance: 607.1
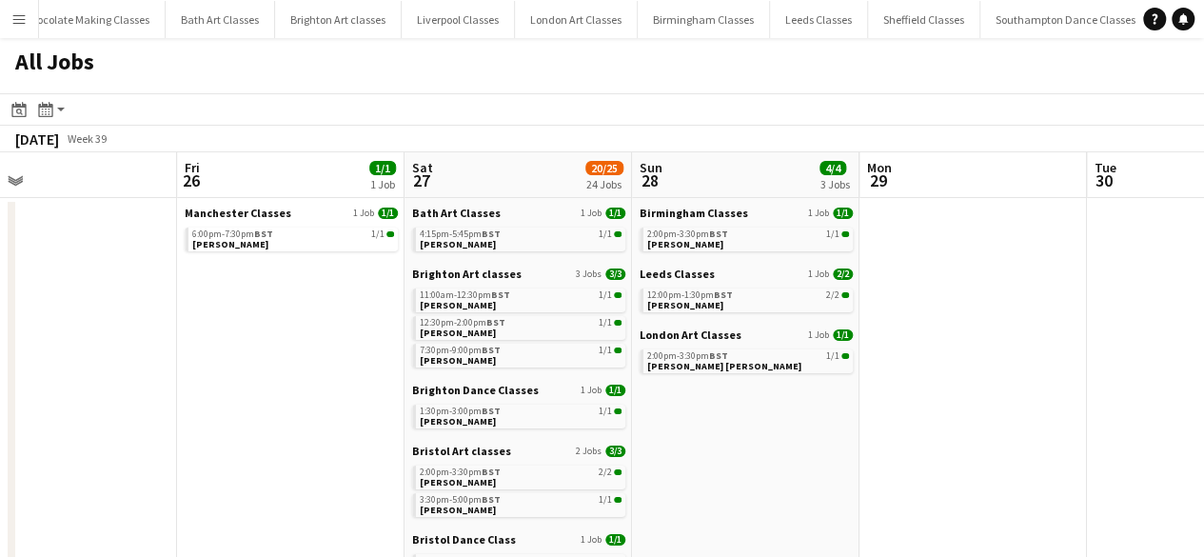
drag, startPoint x: 550, startPoint y: 379, endPoint x: 137, endPoint y: 379, distance: 412.9
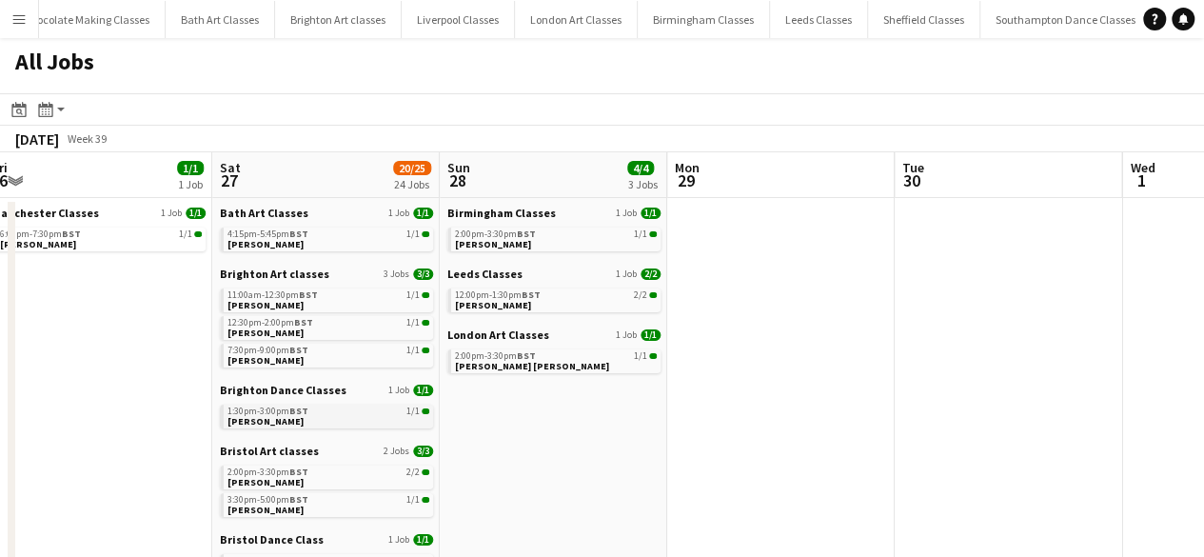
click at [311, 424] on link "1:30pm-3:00pm BST 1/1 Melissa Piper" at bounding box center [328, 415] width 202 height 22
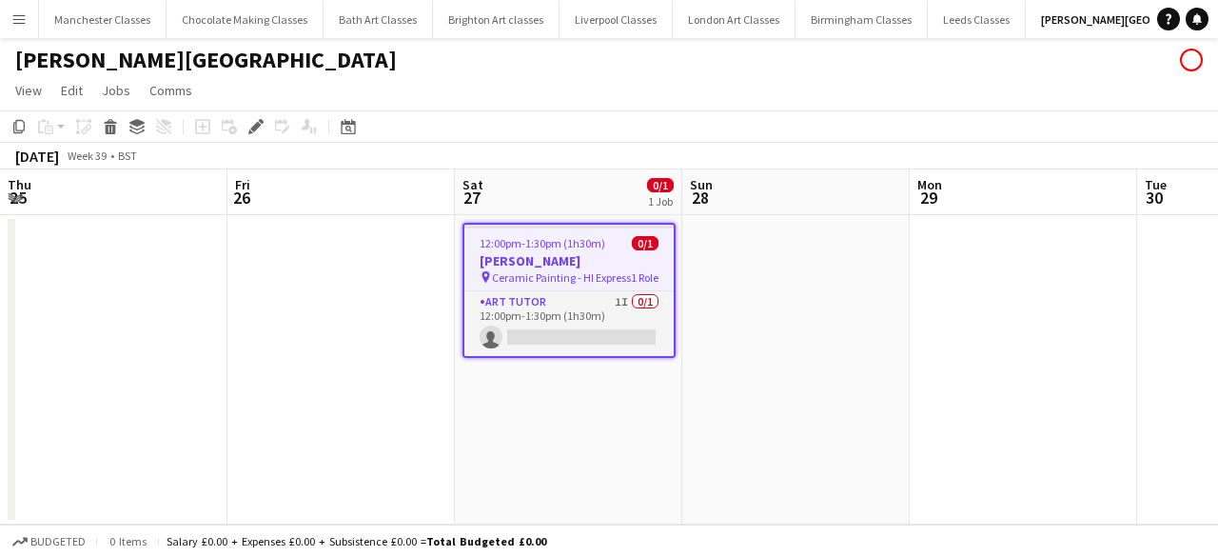
scroll to position [0, 655]
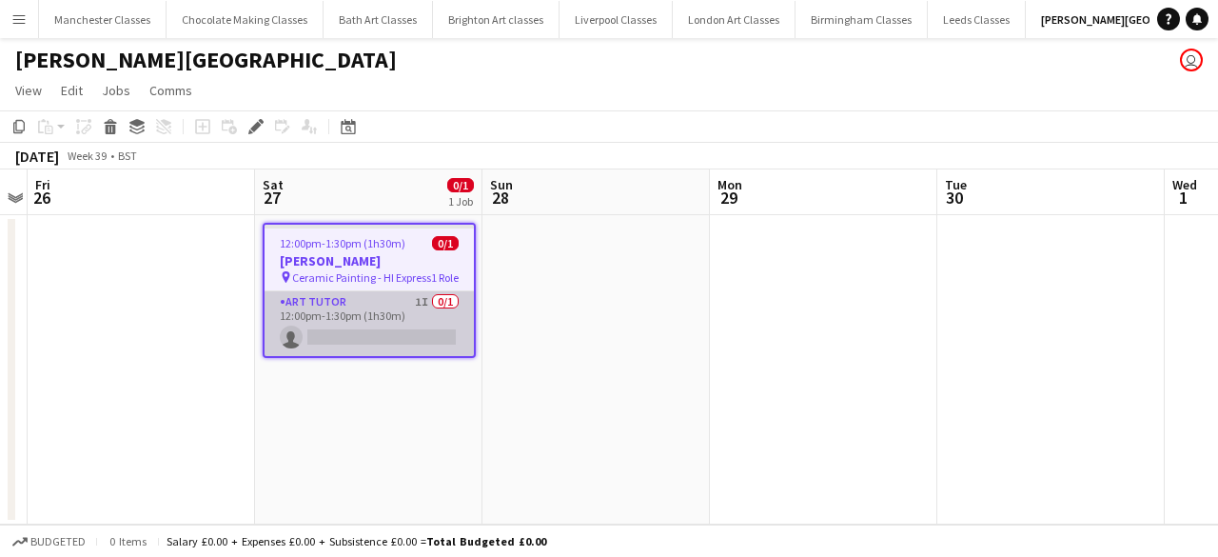
click at [413, 327] on app-card-role "Art Tutor 1I 0/1 12:00pm-1:30pm (1h30m) single-neutral-actions" at bounding box center [368, 323] width 209 height 65
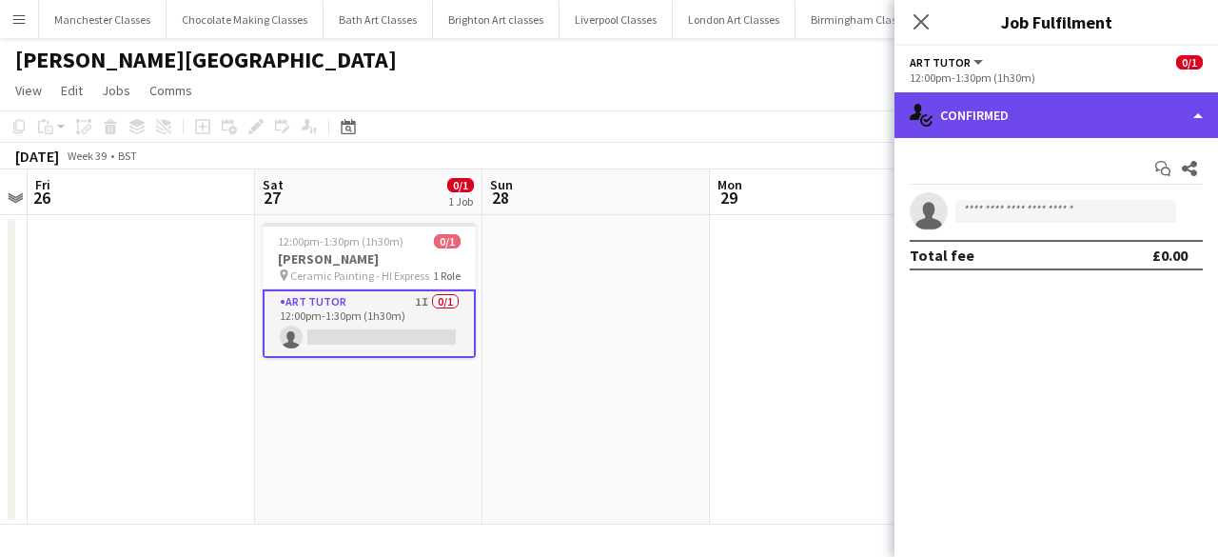
click at [1050, 95] on div "single-neutral-actions-check-2 Confirmed" at bounding box center [1055, 115] width 323 height 46
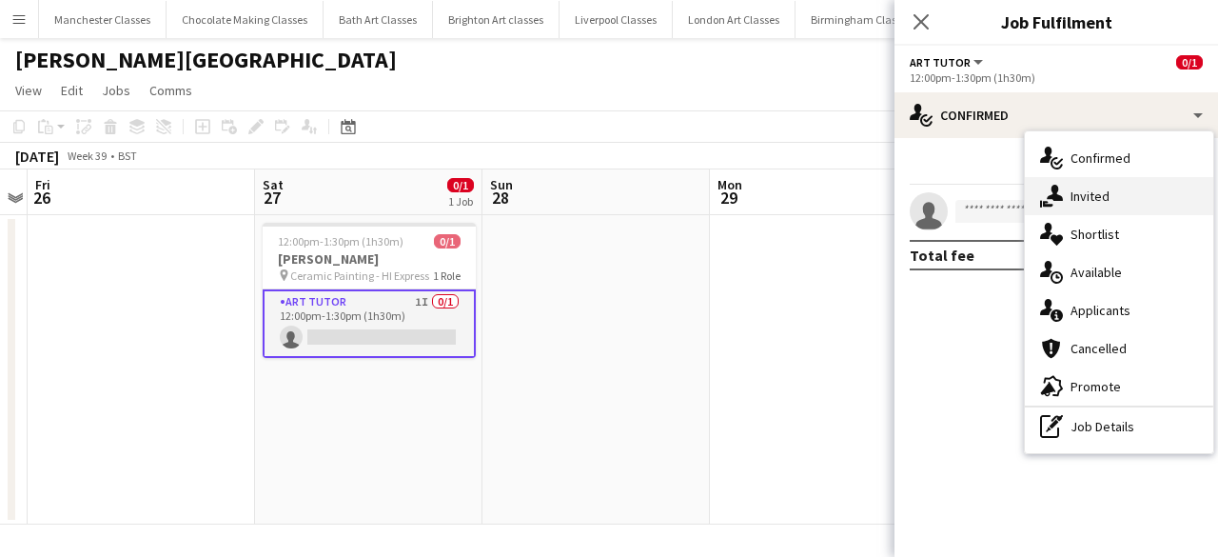
click at [1121, 195] on div "single-neutral-actions-share-1 Invited" at bounding box center [1119, 196] width 188 height 38
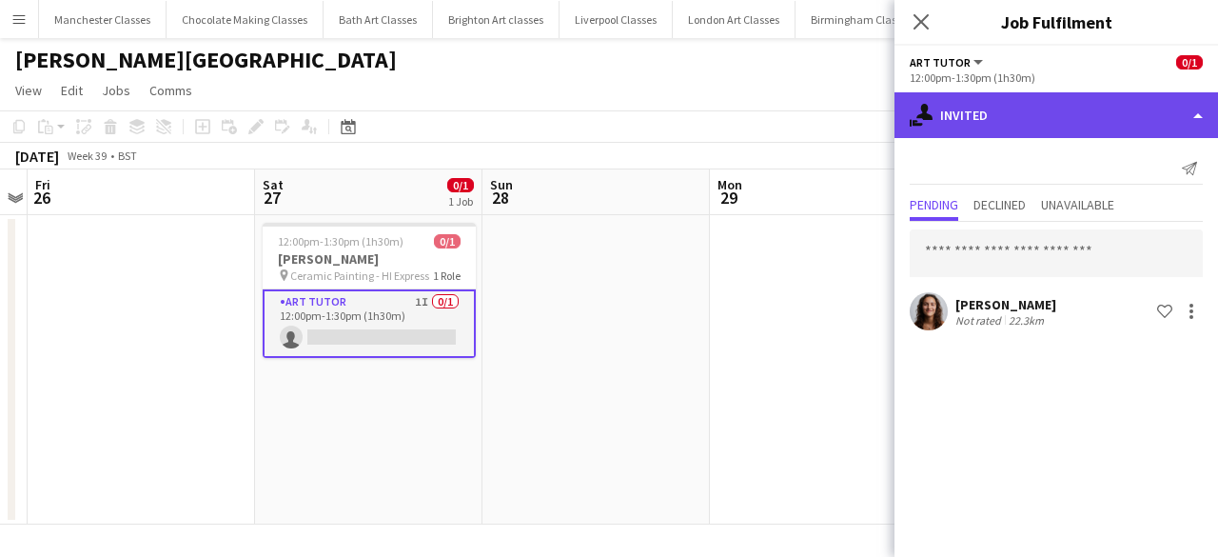
click at [1048, 125] on div "single-neutral-actions-share-1 Invited" at bounding box center [1055, 115] width 323 height 46
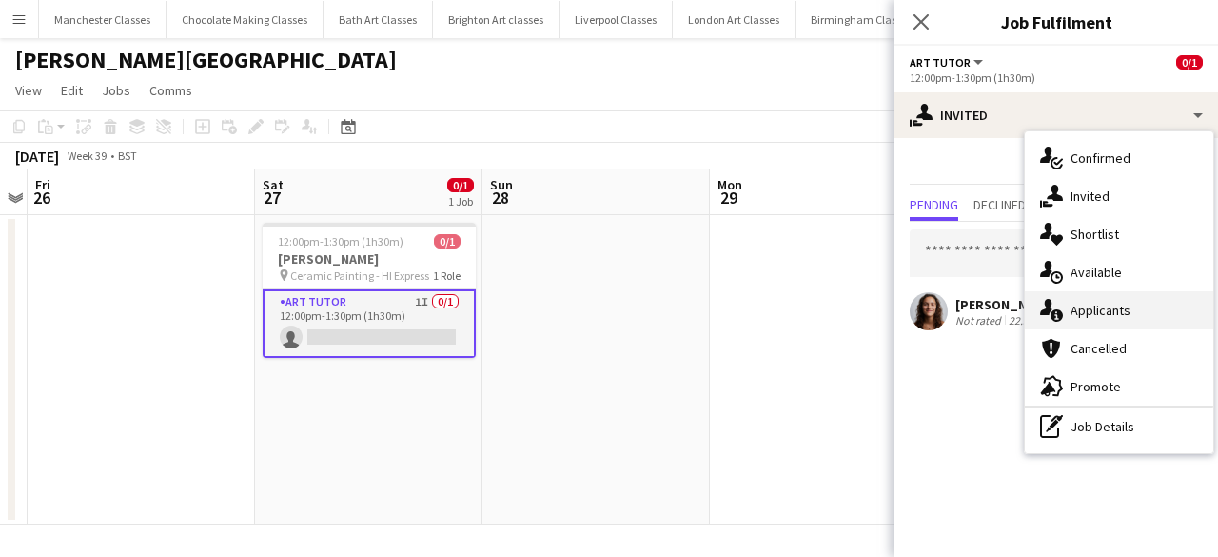
click at [1151, 305] on div "single-neutral-actions-information Applicants" at bounding box center [1119, 310] width 188 height 38
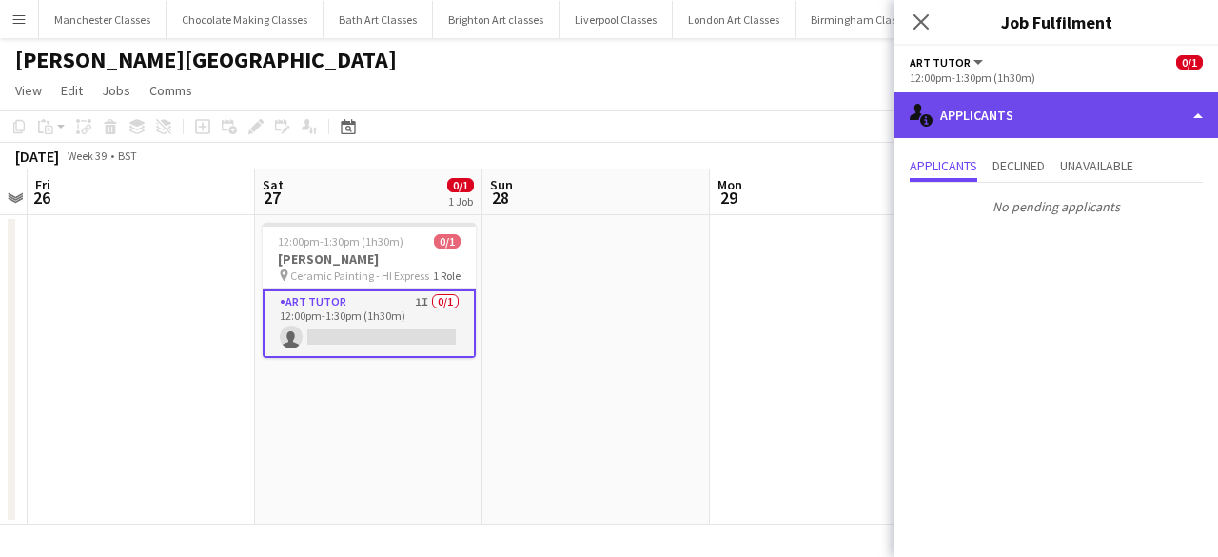
click at [1133, 110] on div "single-neutral-actions-information Applicants" at bounding box center [1055, 115] width 323 height 46
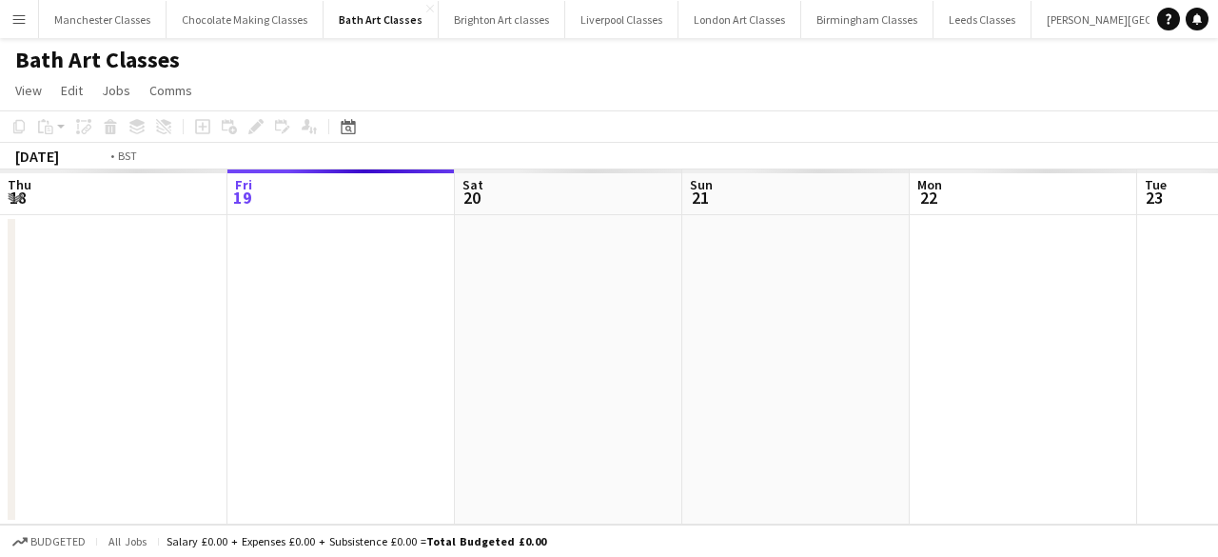
scroll to position [0, 655]
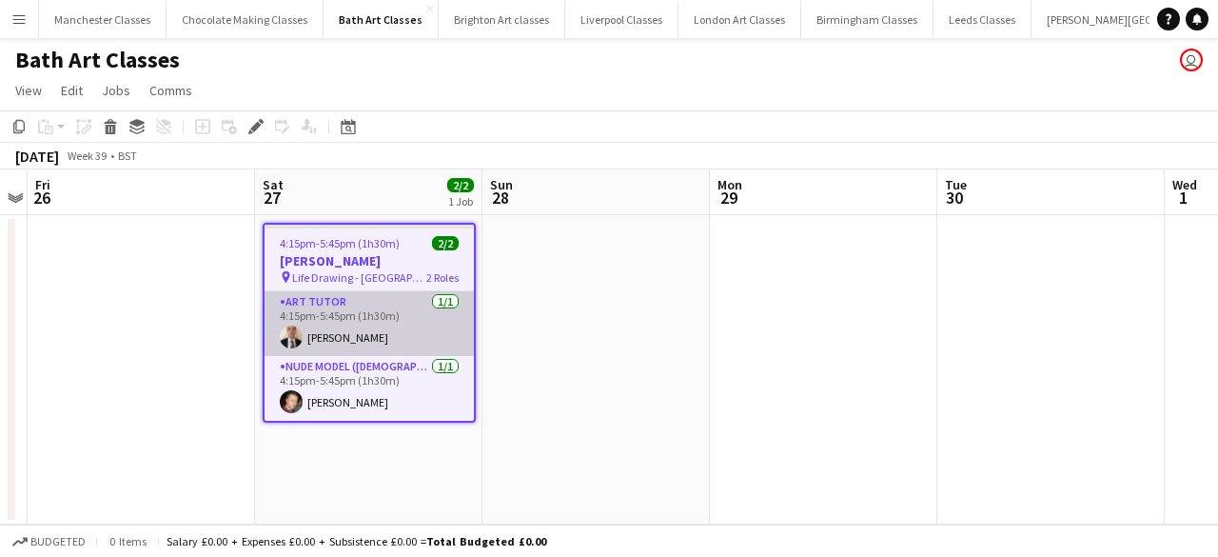
click at [335, 324] on app-card-role "Art Tutor [DATE] 4:15pm-5:45pm (1h30m) [PERSON_NAME]" at bounding box center [368, 323] width 209 height 65
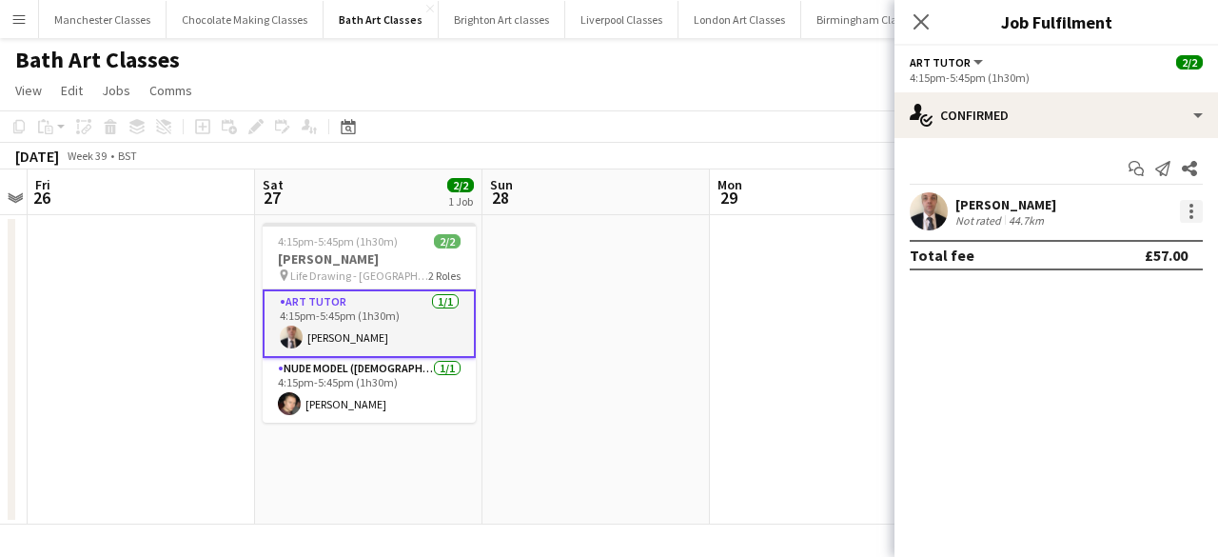
click at [1192, 219] on div at bounding box center [1191, 211] width 23 height 23
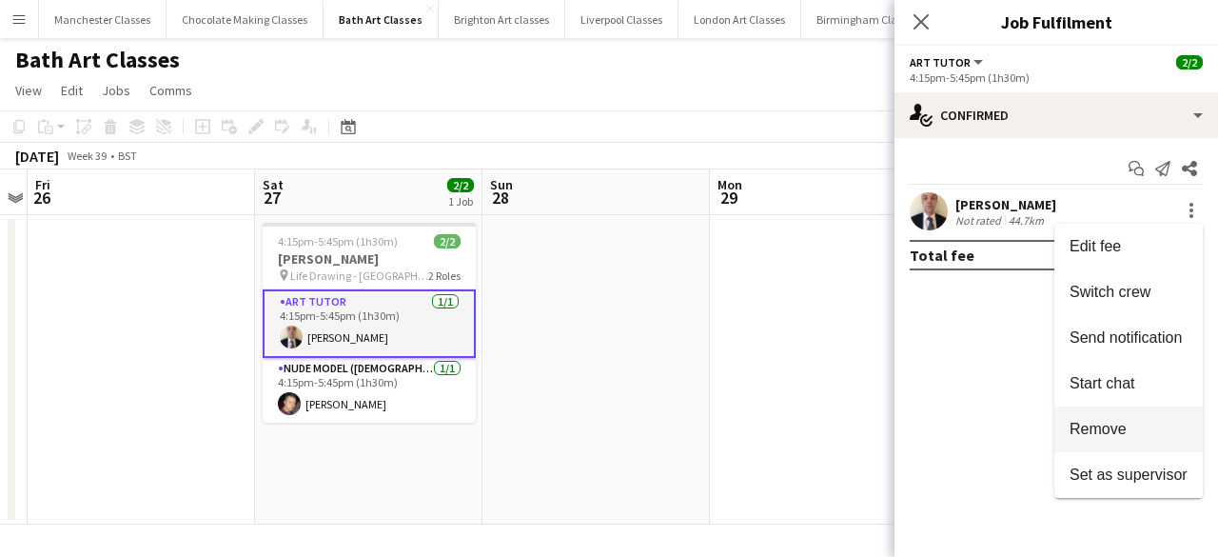
click at [1125, 426] on span "Remove" at bounding box center [1097, 429] width 57 height 16
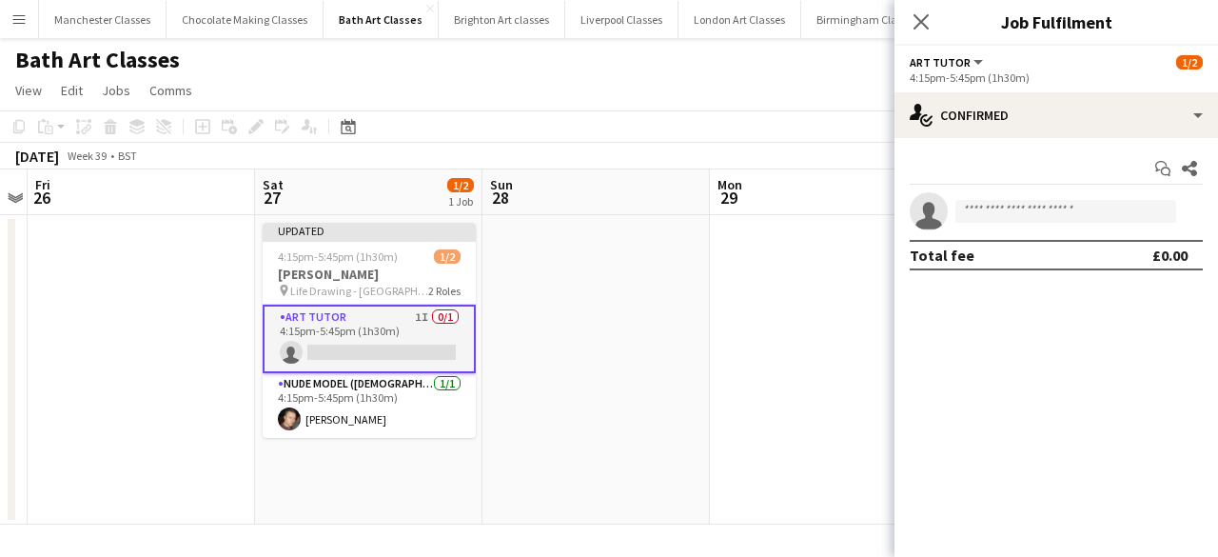
click at [767, 432] on app-date-cell at bounding box center [823, 369] width 227 height 309
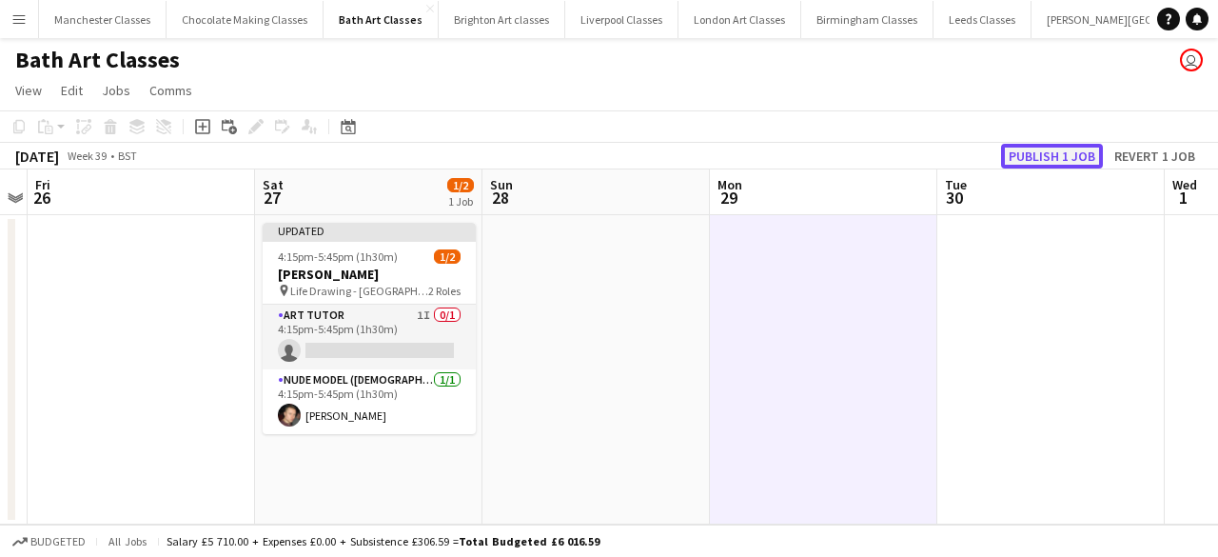
drag, startPoint x: 1060, startPoint y: 158, endPoint x: 751, endPoint y: 250, distance: 322.7
click at [1060, 157] on button "Publish 1 job" at bounding box center [1052, 156] width 102 height 25
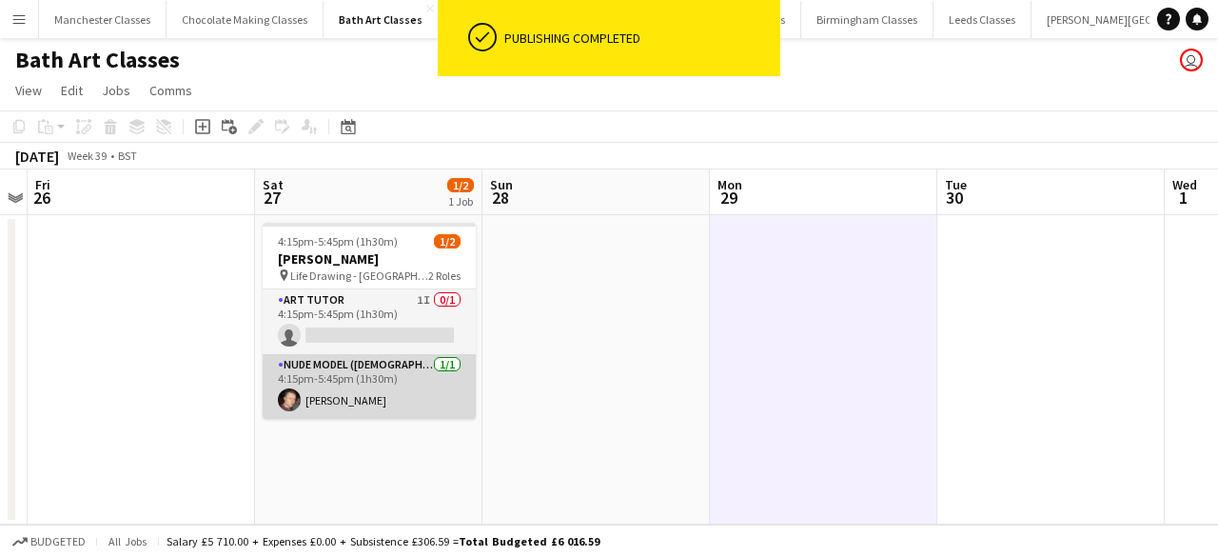
click at [387, 381] on app-card-role "Nude Model ([DEMOGRAPHIC_DATA]) [DATE] 4:15pm-5:45pm (1h30m) [PERSON_NAME]" at bounding box center [369, 386] width 213 height 65
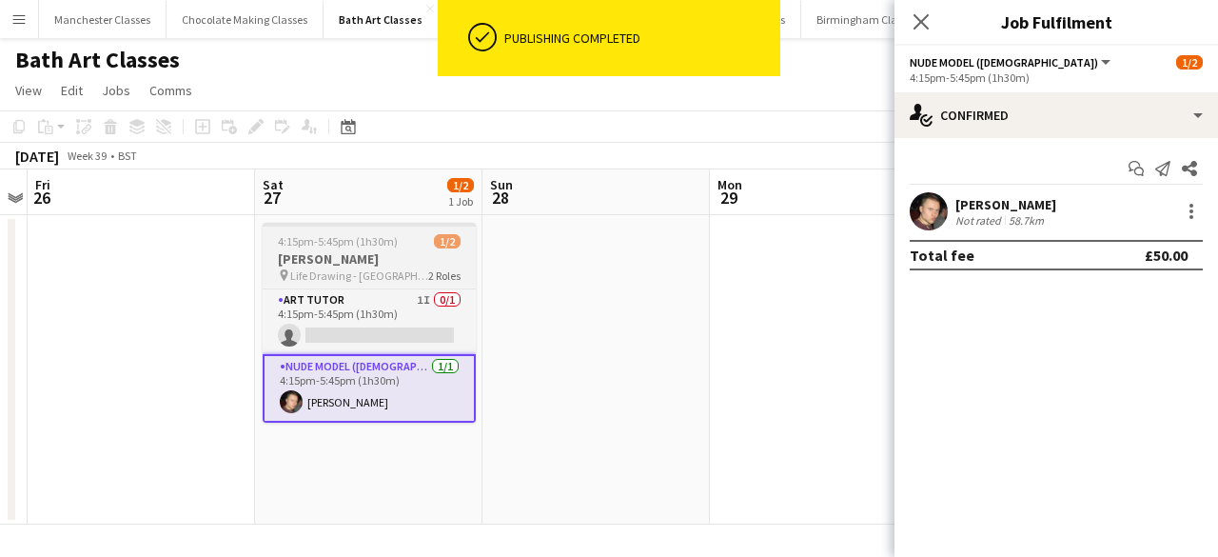
click at [354, 262] on h3 "[PERSON_NAME]" at bounding box center [369, 258] width 213 height 17
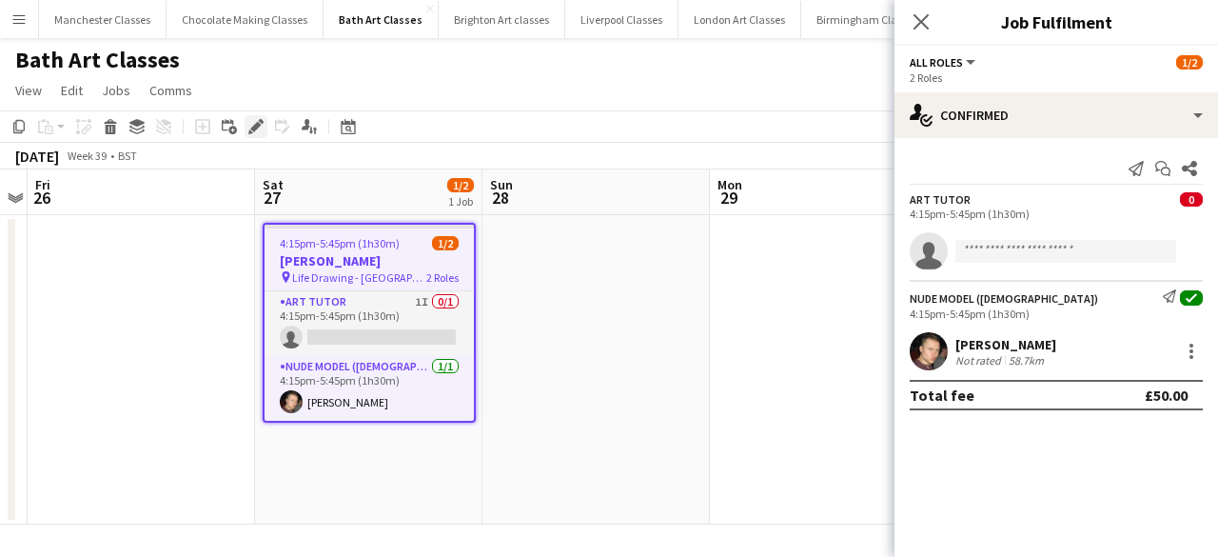
click at [252, 133] on icon "Edit" at bounding box center [255, 126] width 15 height 15
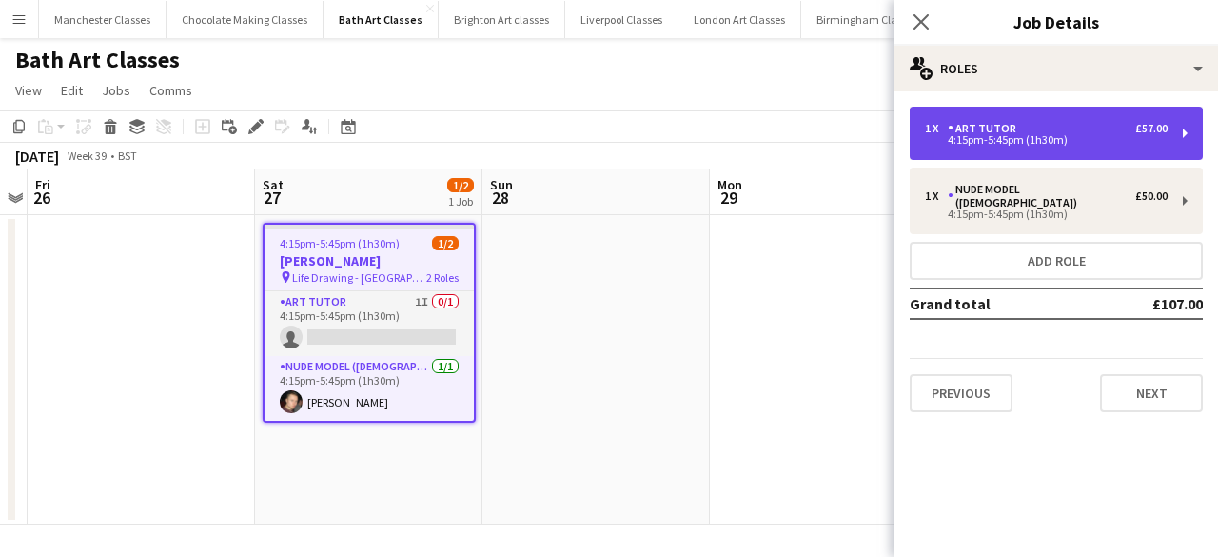
click at [1084, 125] on div "1 x Art Tutor £57.00" at bounding box center [1046, 128] width 243 height 13
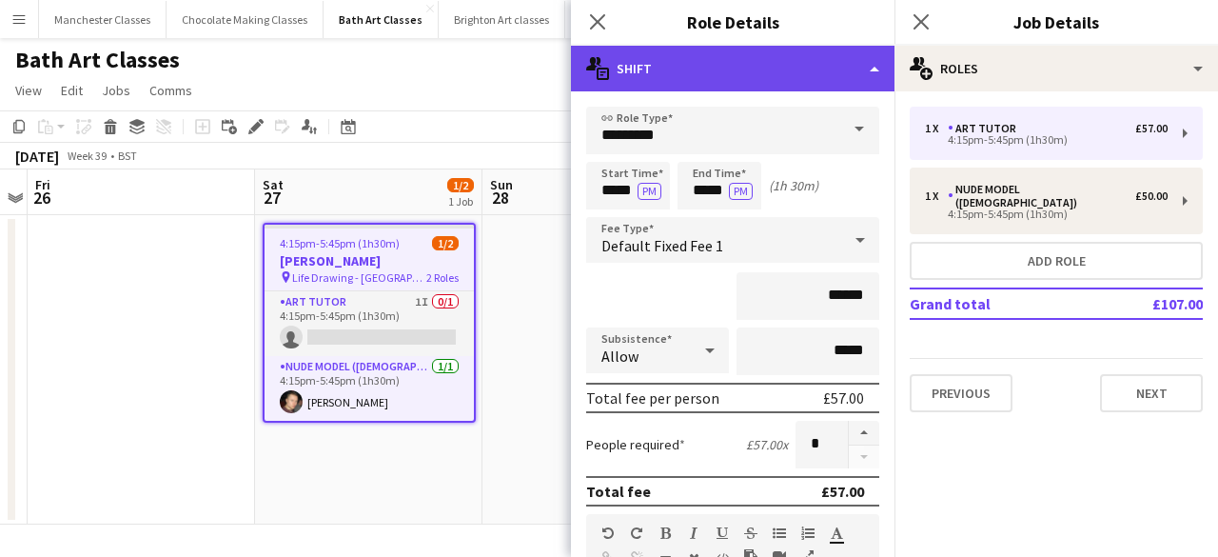
click at [853, 72] on div "multiple-actions-text Shift" at bounding box center [732, 69] width 323 height 46
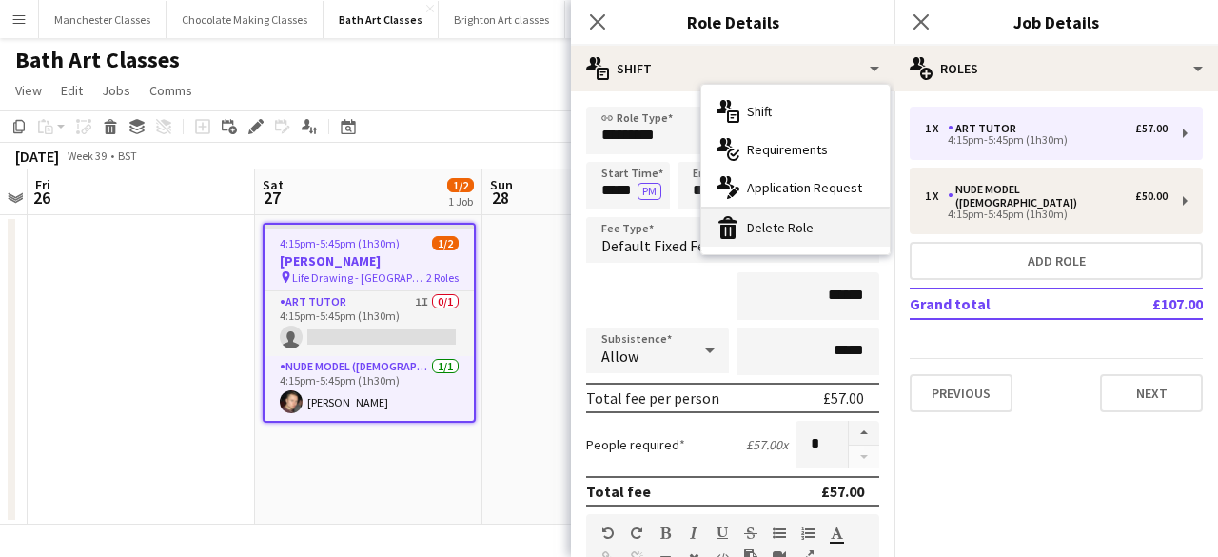
click at [811, 218] on div "bin-2 Delete Role" at bounding box center [795, 227] width 188 height 38
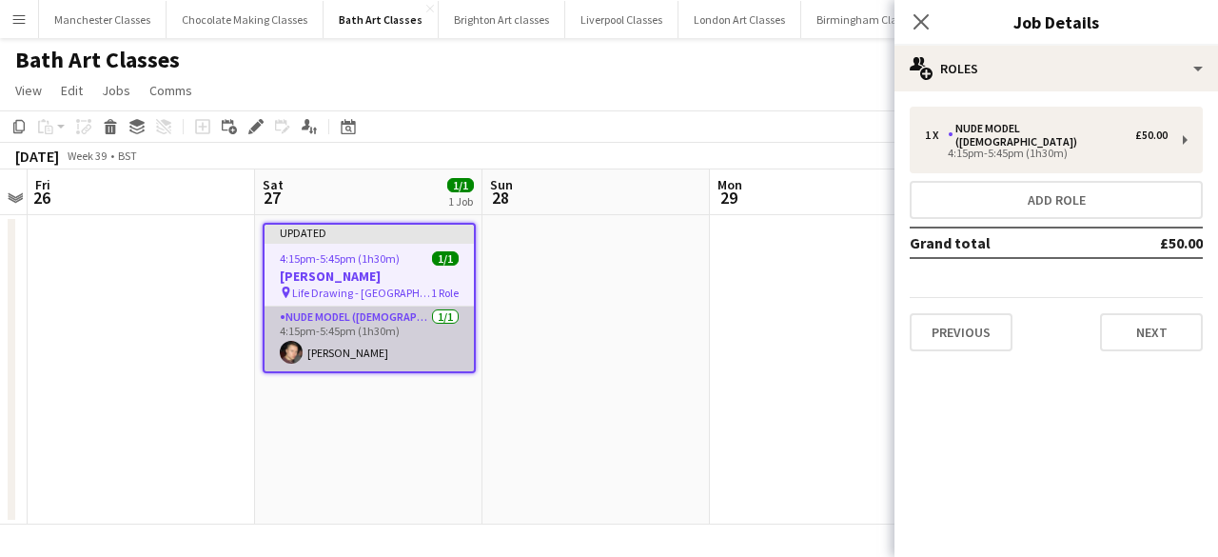
click at [356, 340] on app-card-role "Nude Model ([DEMOGRAPHIC_DATA]) [DATE] 4:15pm-5:45pm (1h30m) [PERSON_NAME]" at bounding box center [368, 338] width 209 height 65
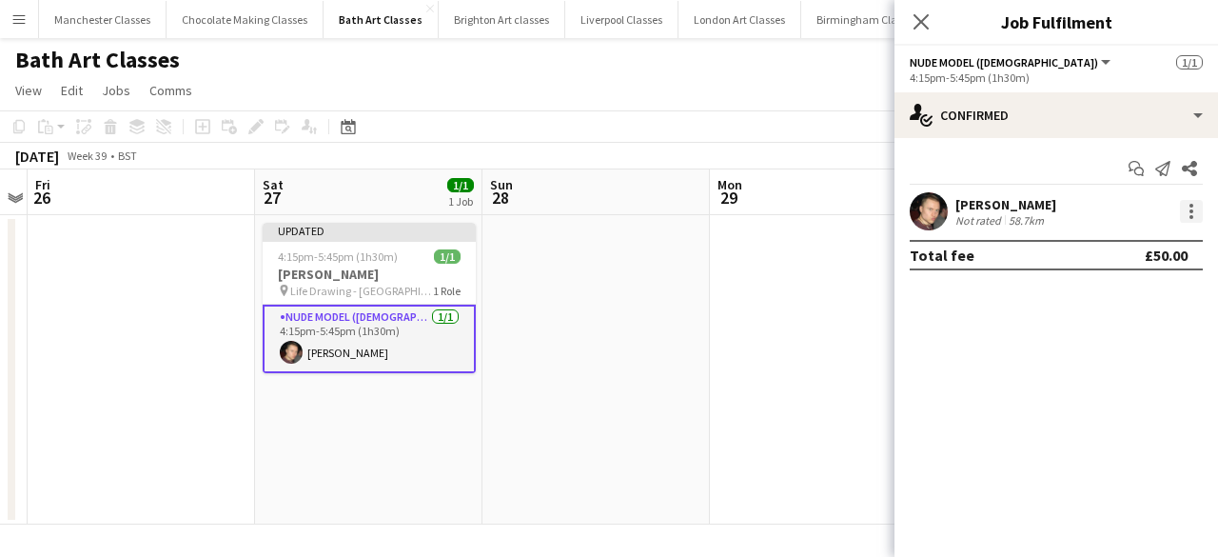
click at [1180, 212] on div at bounding box center [1191, 211] width 23 height 23
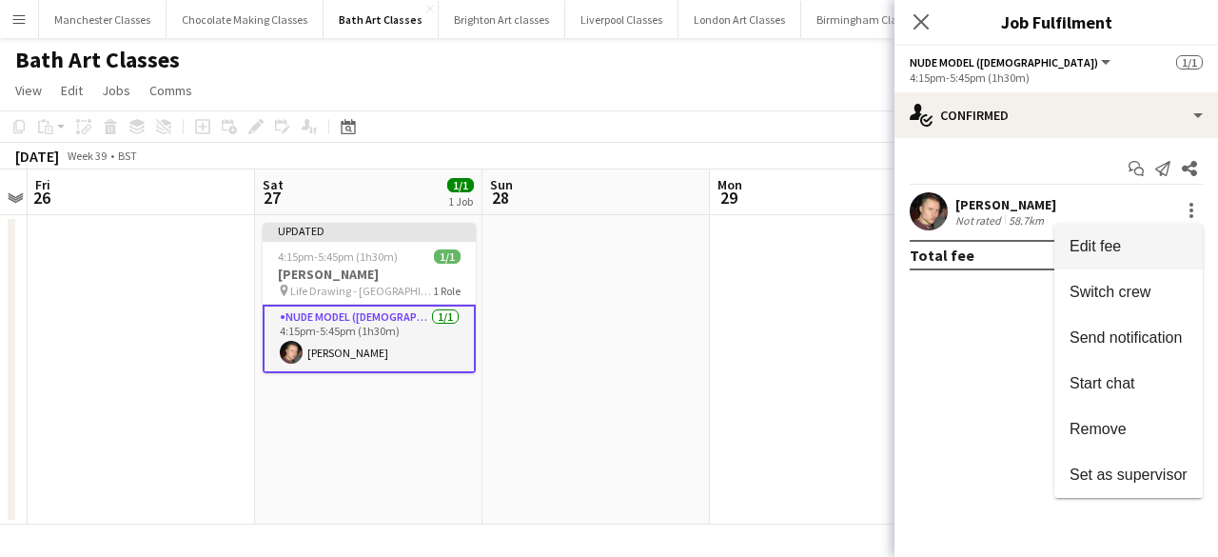
click at [1133, 257] on button "Edit fee" at bounding box center [1128, 247] width 148 height 46
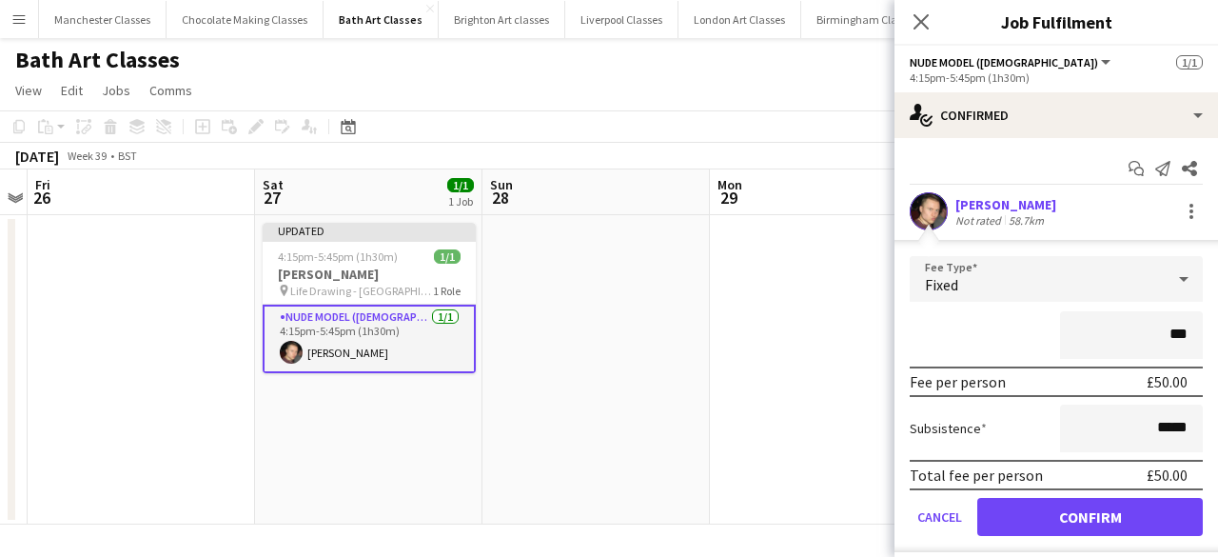
type input "**"
type input "******"
drag, startPoint x: 1191, startPoint y: 425, endPoint x: 1073, endPoint y: 434, distance: 118.3
click at [1073, 434] on form "Fee Type Fixed ****** Fee per person £80.00 Subsistence ***** Total fee per per…" at bounding box center [1055, 404] width 323 height 296
type input "**"
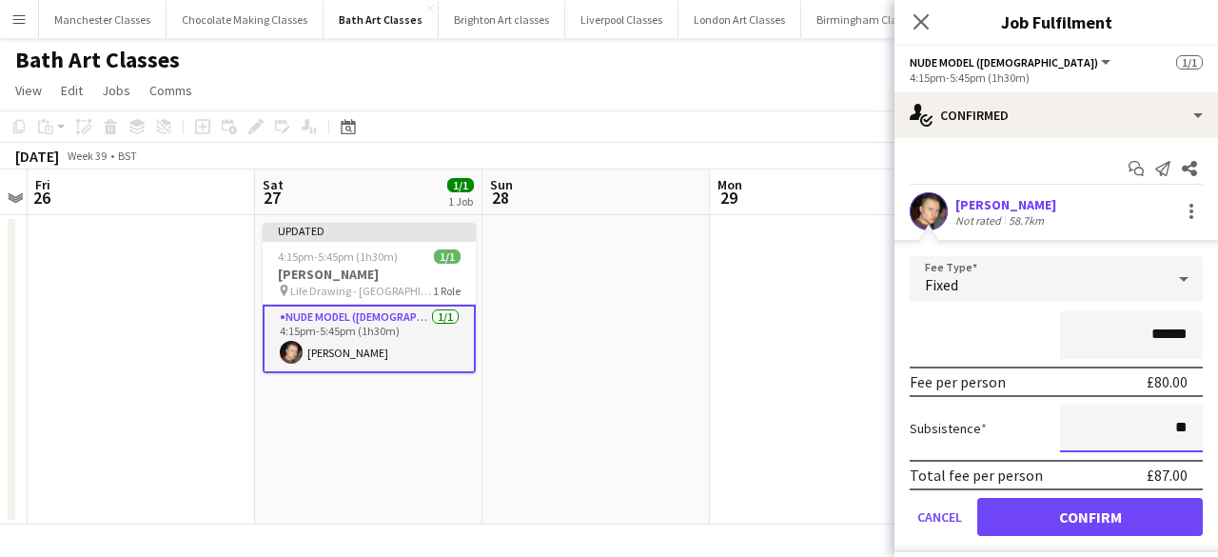
type input "*****"
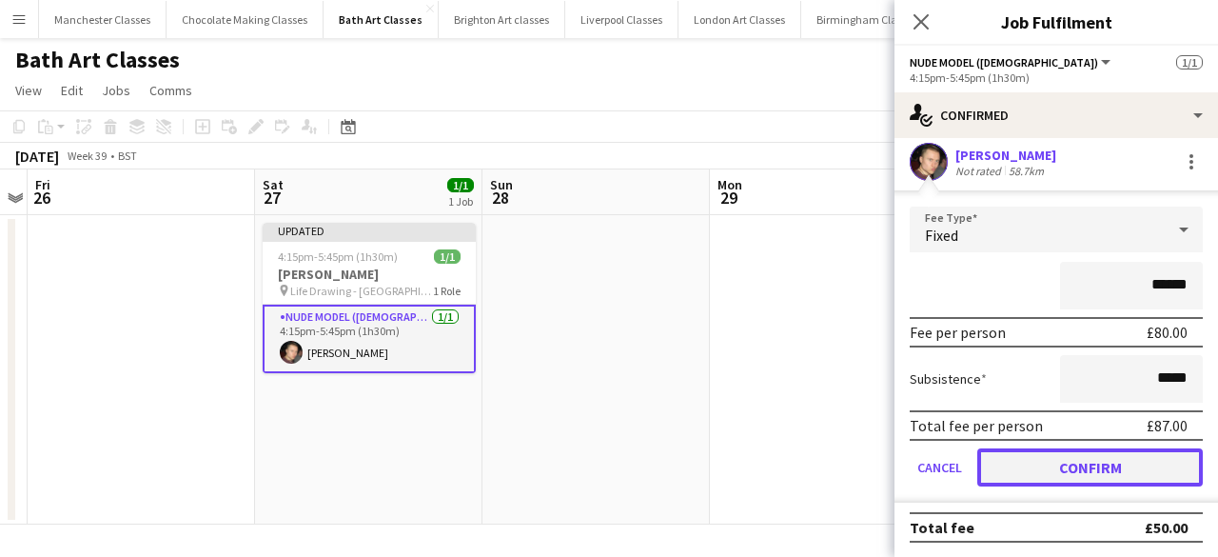
click at [1062, 467] on button "Confirm" at bounding box center [1089, 467] width 225 height 38
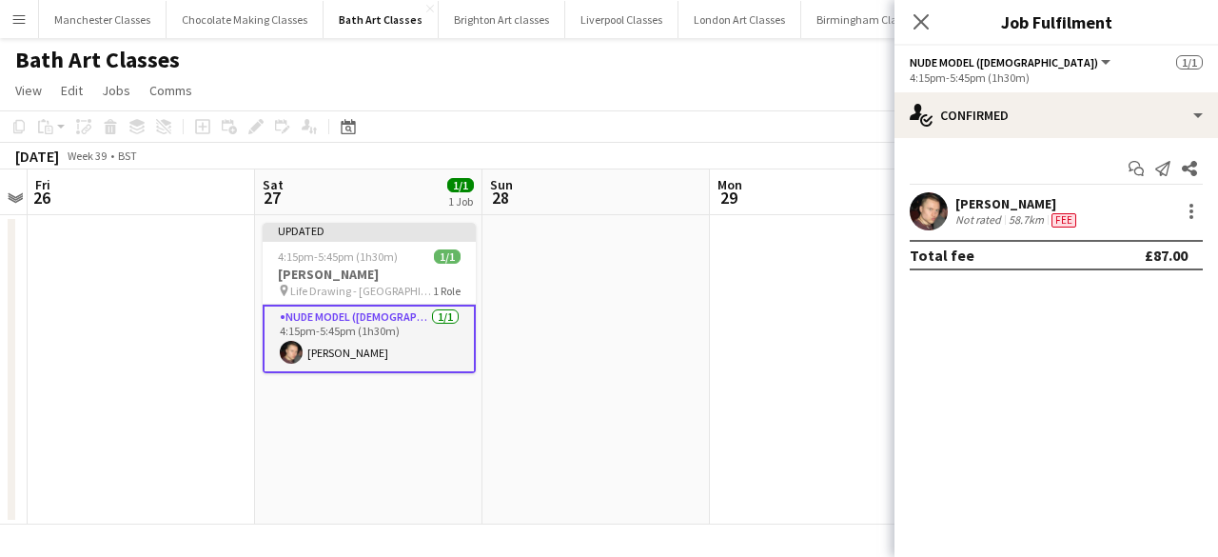
scroll to position [0, 0]
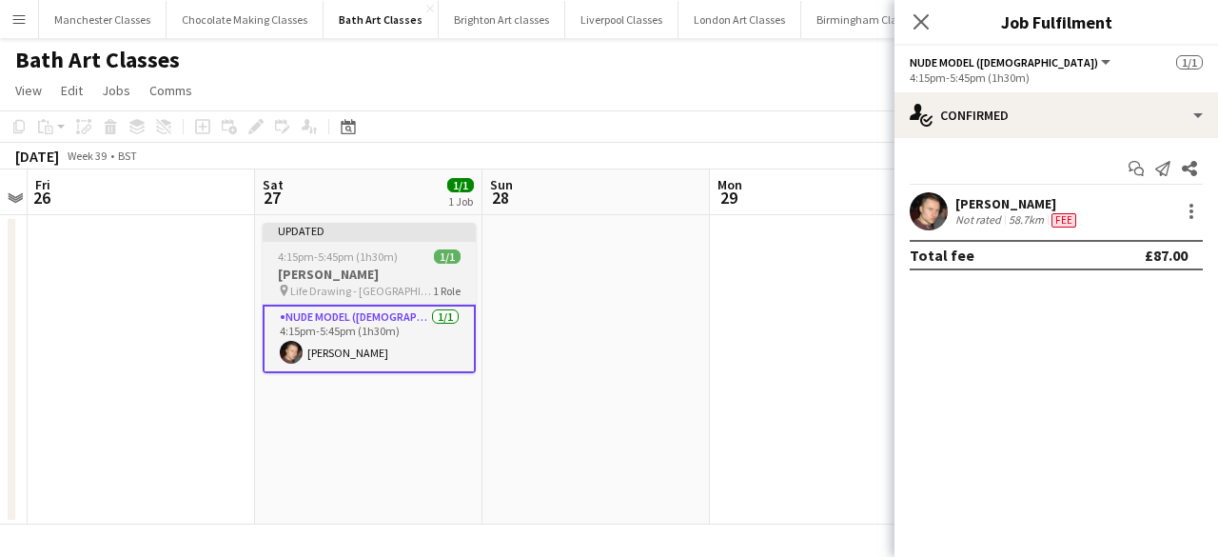
click at [428, 288] on div "pin Life Drawing - Westgate 1 Role" at bounding box center [369, 290] width 213 height 15
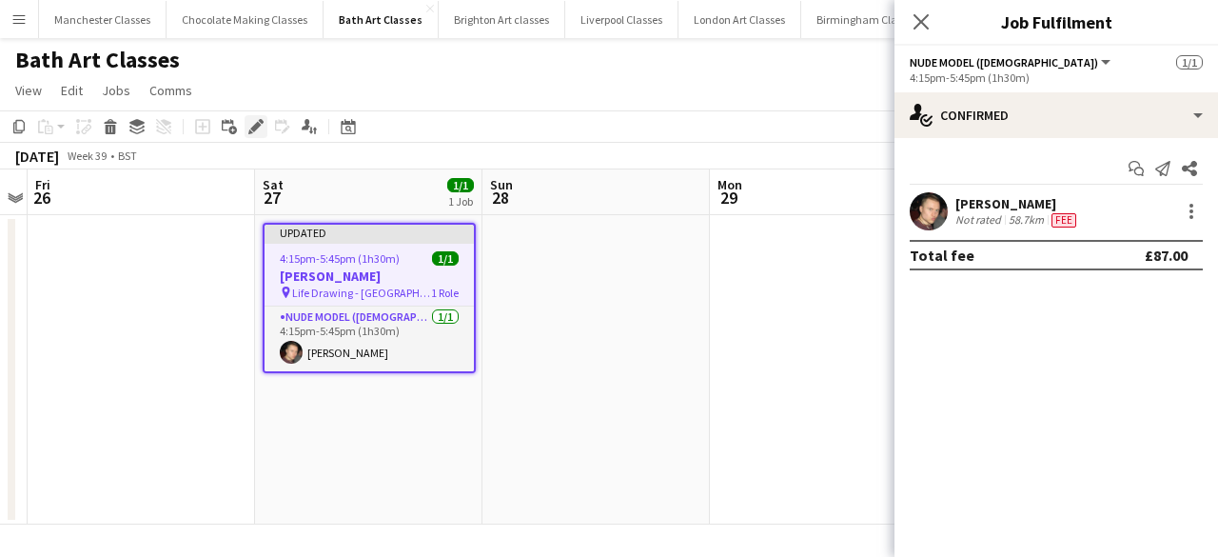
click at [257, 132] on icon "Edit" at bounding box center [255, 126] width 15 height 15
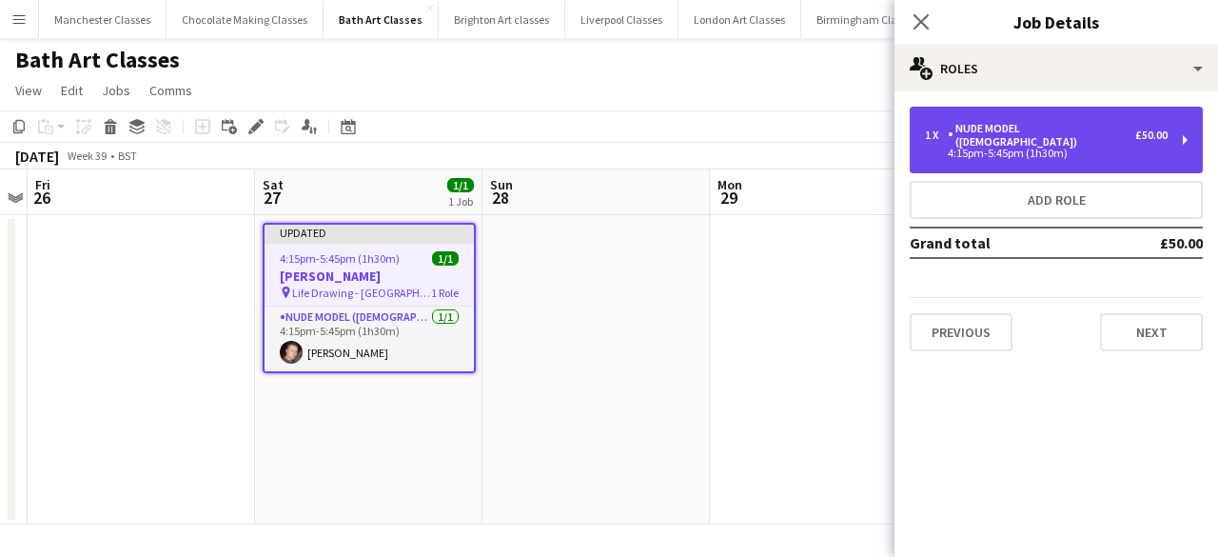
click at [1056, 148] on div "4:15pm-5:45pm (1h30m)" at bounding box center [1046, 153] width 243 height 10
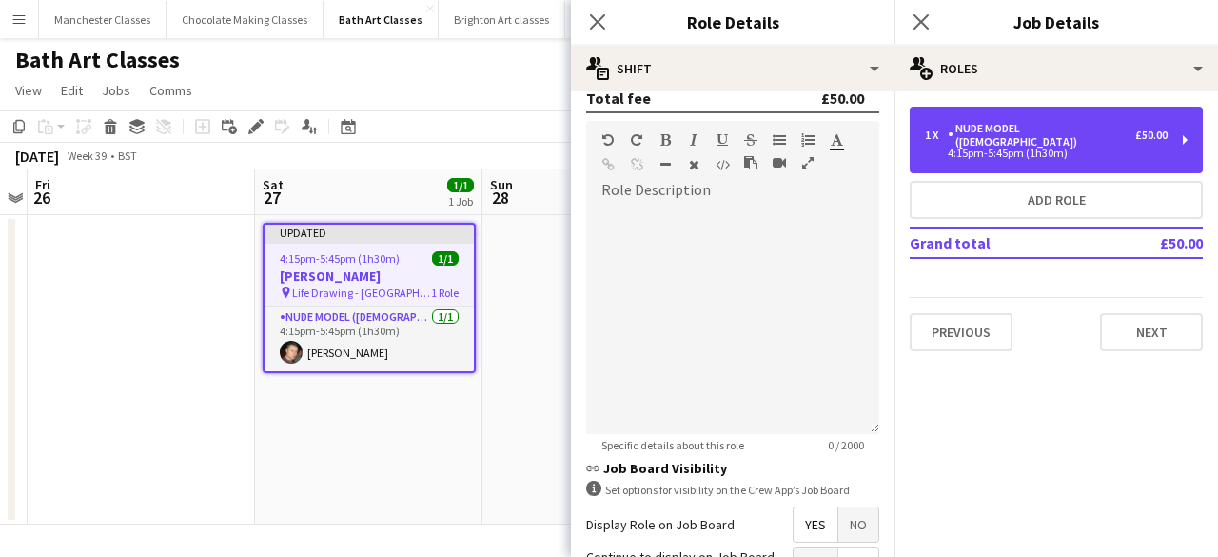
scroll to position [392, 0]
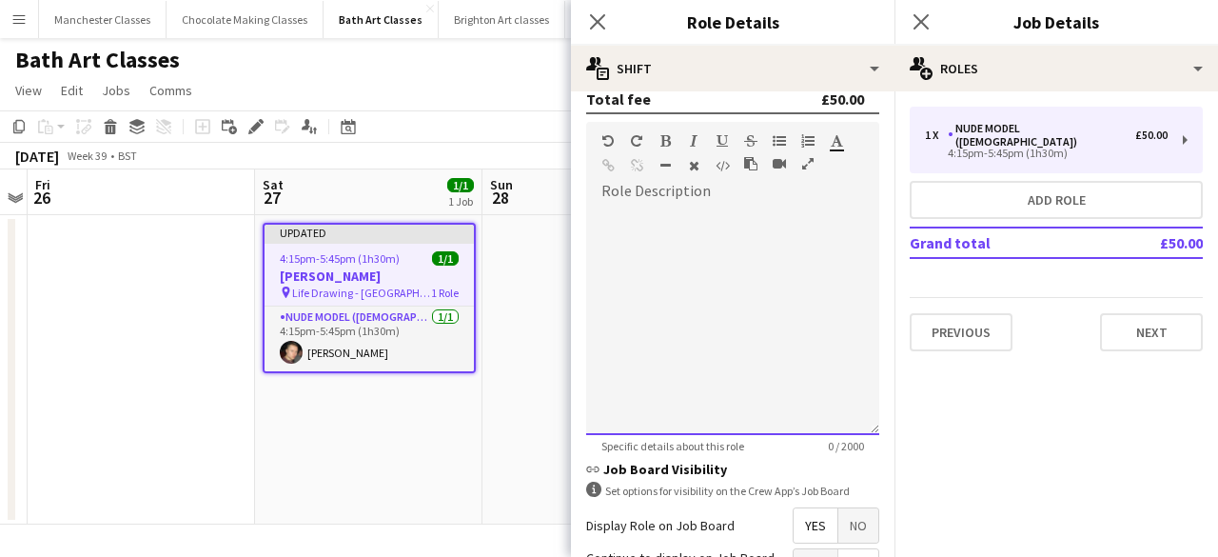
click at [681, 294] on div at bounding box center [732, 320] width 293 height 228
paste div
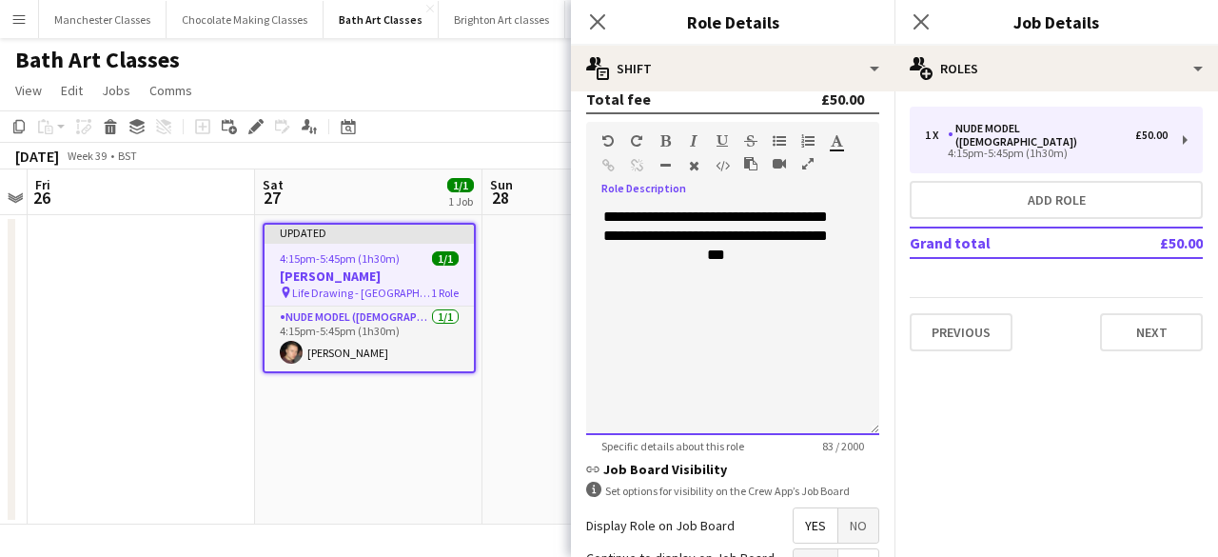
scroll to position [582, 0]
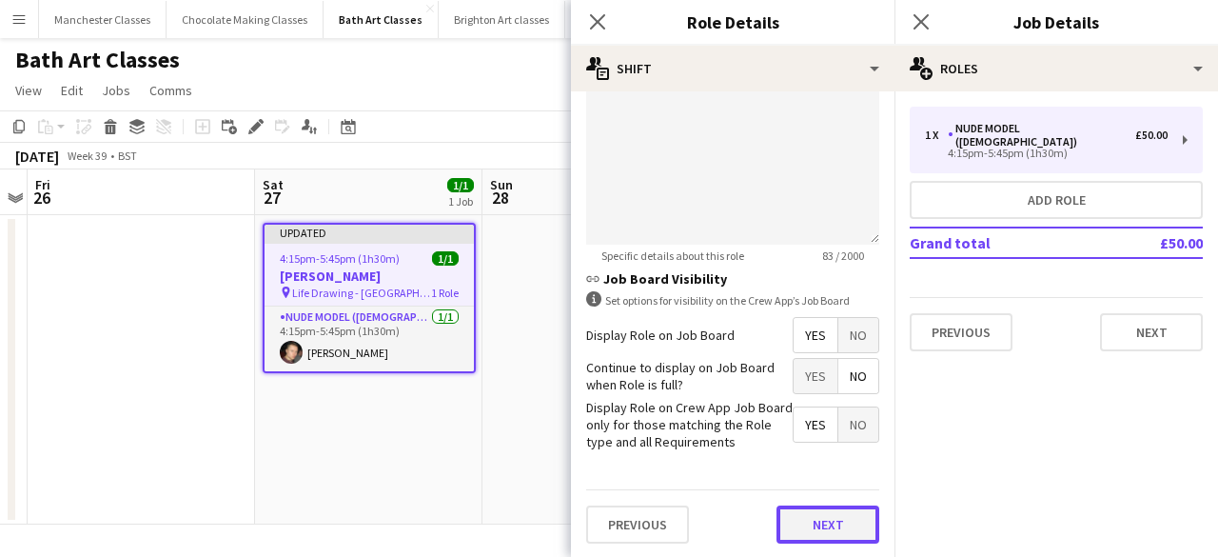
click at [814, 525] on button "Next" at bounding box center [827, 524] width 103 height 38
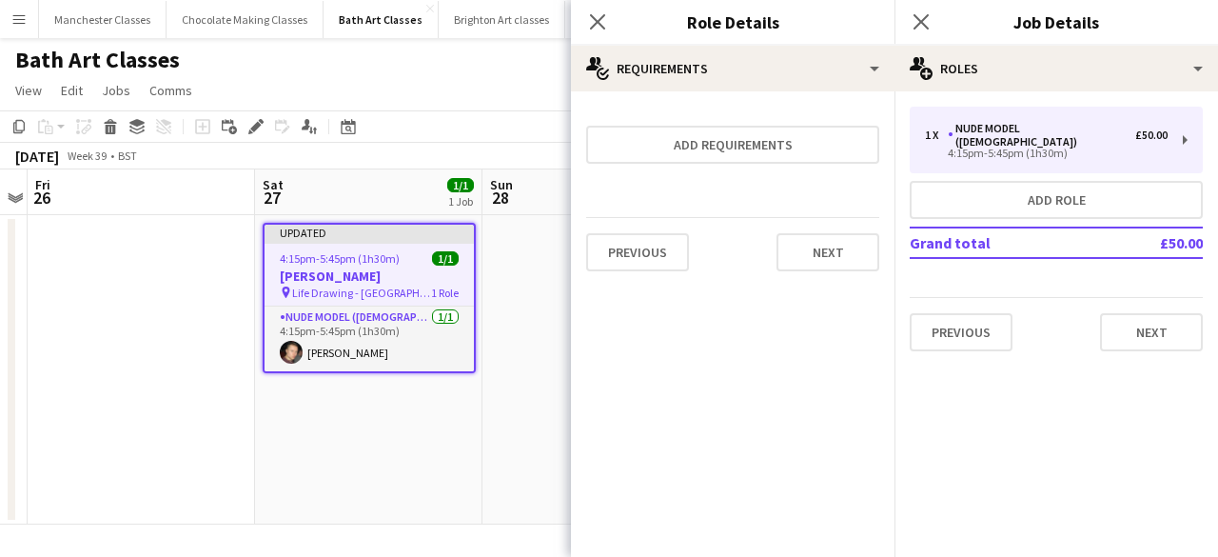
scroll to position [0, 0]
click at [825, 273] on div "Previous Next" at bounding box center [732, 251] width 293 height 69
click at [825, 272] on div "Previous Next" at bounding box center [732, 251] width 293 height 69
click at [828, 252] on button "Next" at bounding box center [827, 252] width 103 height 38
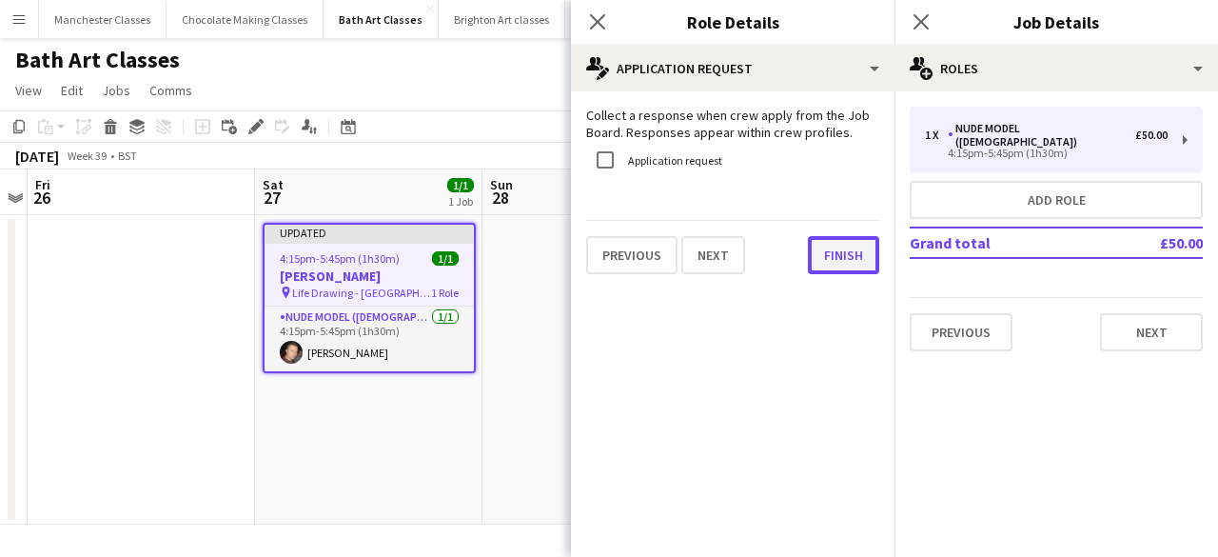
click at [828, 252] on button "Finish" at bounding box center [843, 255] width 71 height 38
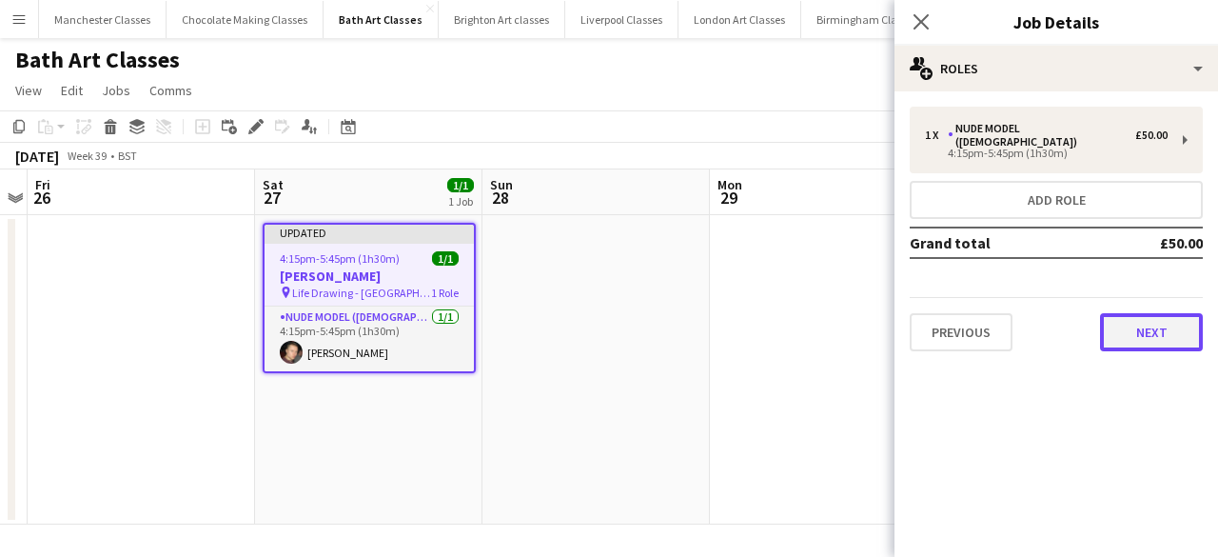
click at [1138, 319] on button "Next" at bounding box center [1151, 332] width 103 height 38
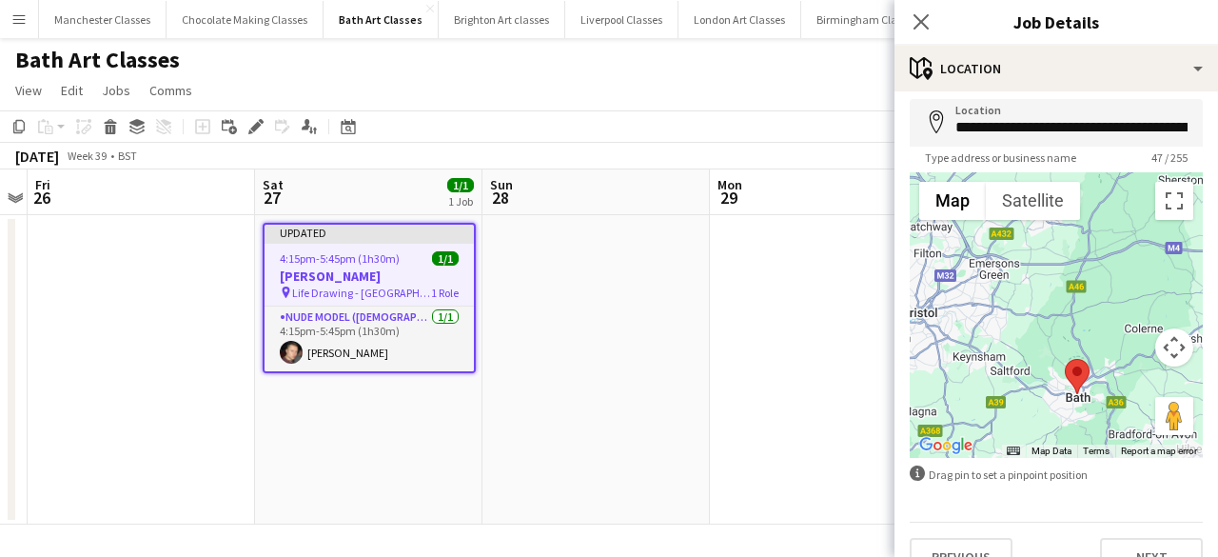
scroll to position [115, 0]
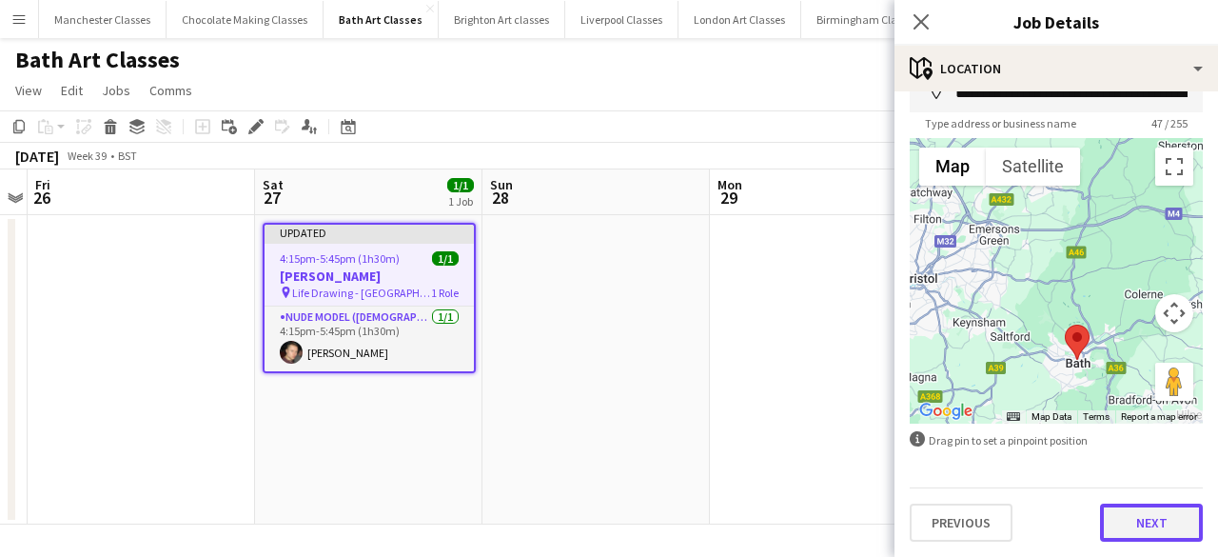
click at [1163, 519] on button "Next" at bounding box center [1151, 522] width 103 height 38
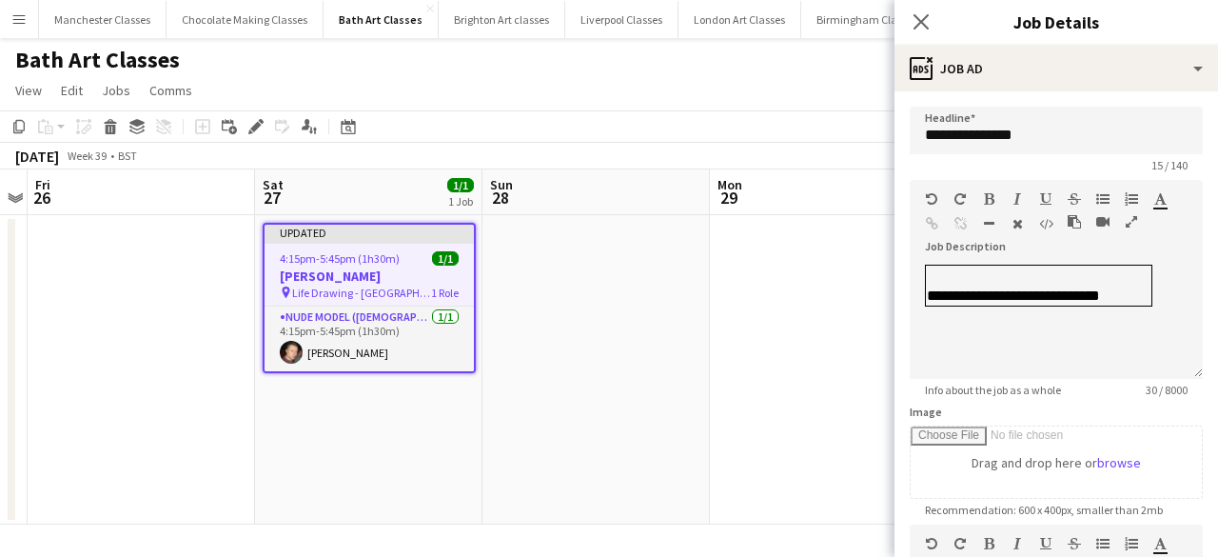
scroll to position [0, 0]
click at [1097, 294] on td "**********" at bounding box center [1039, 285] width 226 height 41
drag, startPoint x: 1092, startPoint y: 295, endPoint x: 1100, endPoint y: 307, distance: 14.5
click at [1094, 294] on td "**********" at bounding box center [1039, 285] width 226 height 41
click at [839, 332] on app-date-cell at bounding box center [823, 369] width 227 height 309
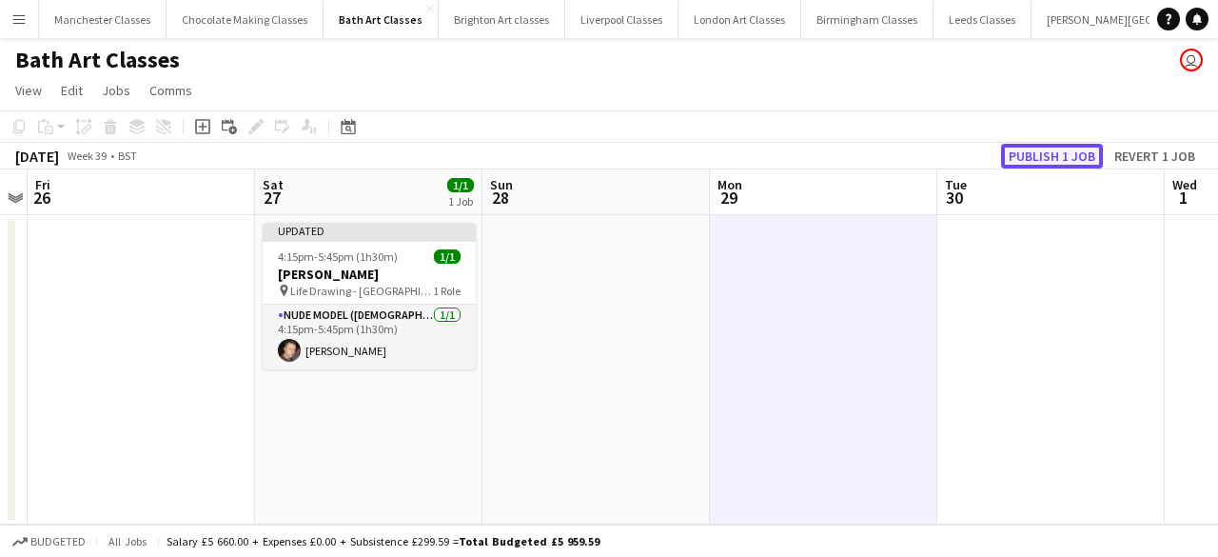
click at [1042, 163] on button "Publish 1 job" at bounding box center [1052, 156] width 102 height 25
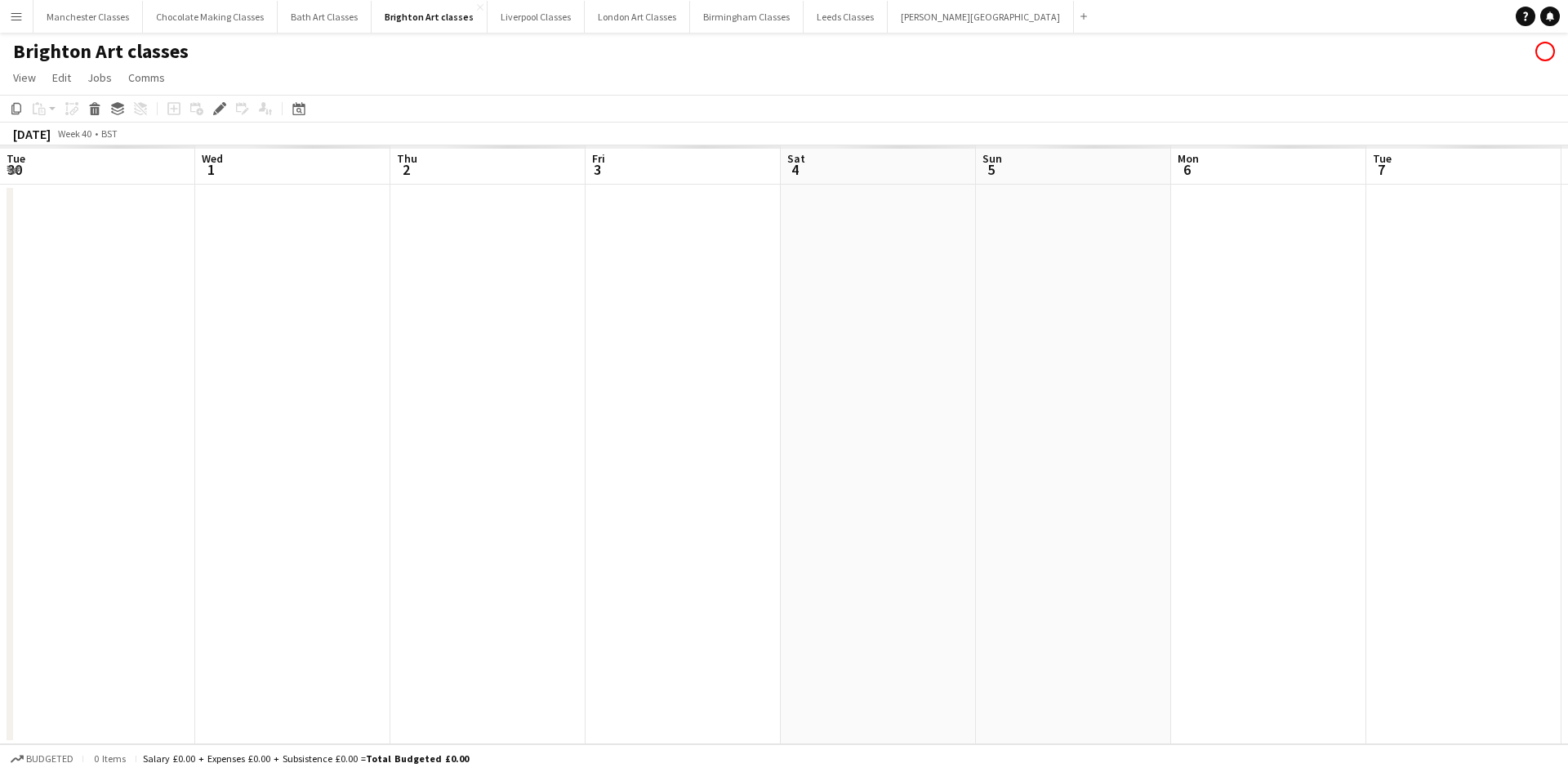
scroll to position [0, 562]
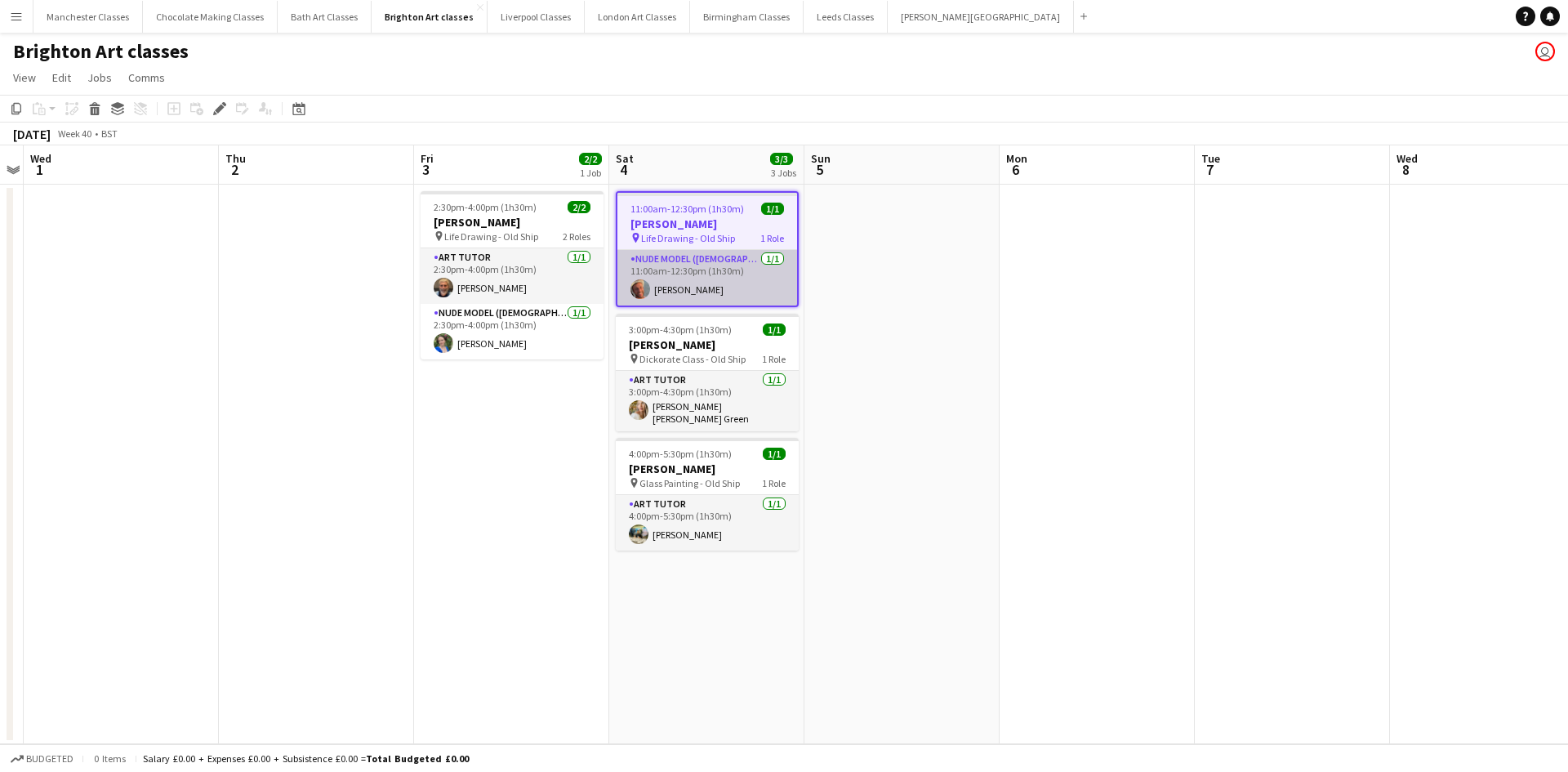
click at [719, 278] on app-card-role "Nude Model ([DEMOGRAPHIC_DATA]) [DATE] 11:00am-12:30pm (1h30m) [PERSON_NAME]" at bounding box center [706, 277] width 179 height 56
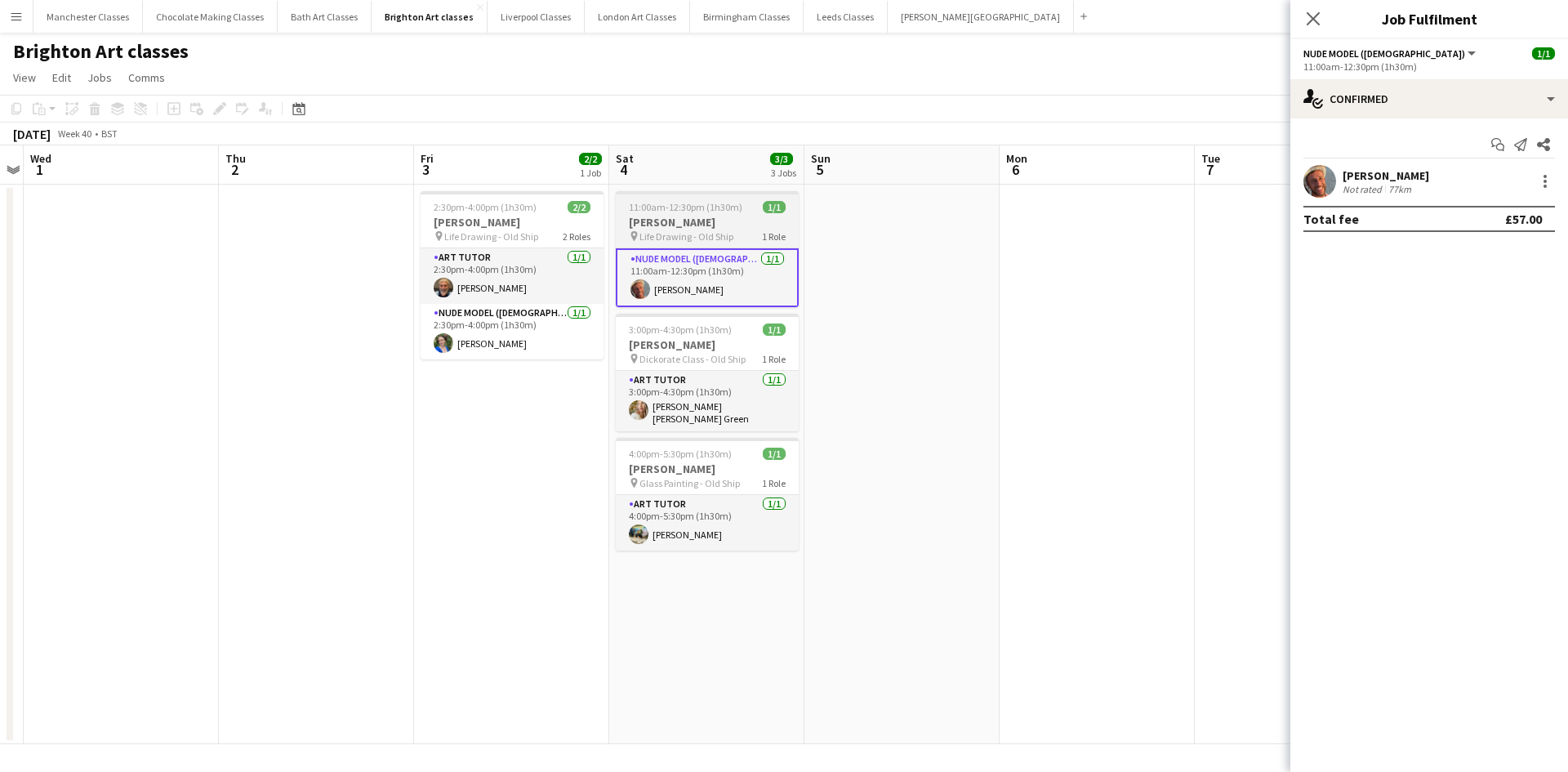
click at [686, 212] on span "11:00am-12:30pm (1h30m)" at bounding box center [686, 207] width 113 height 12
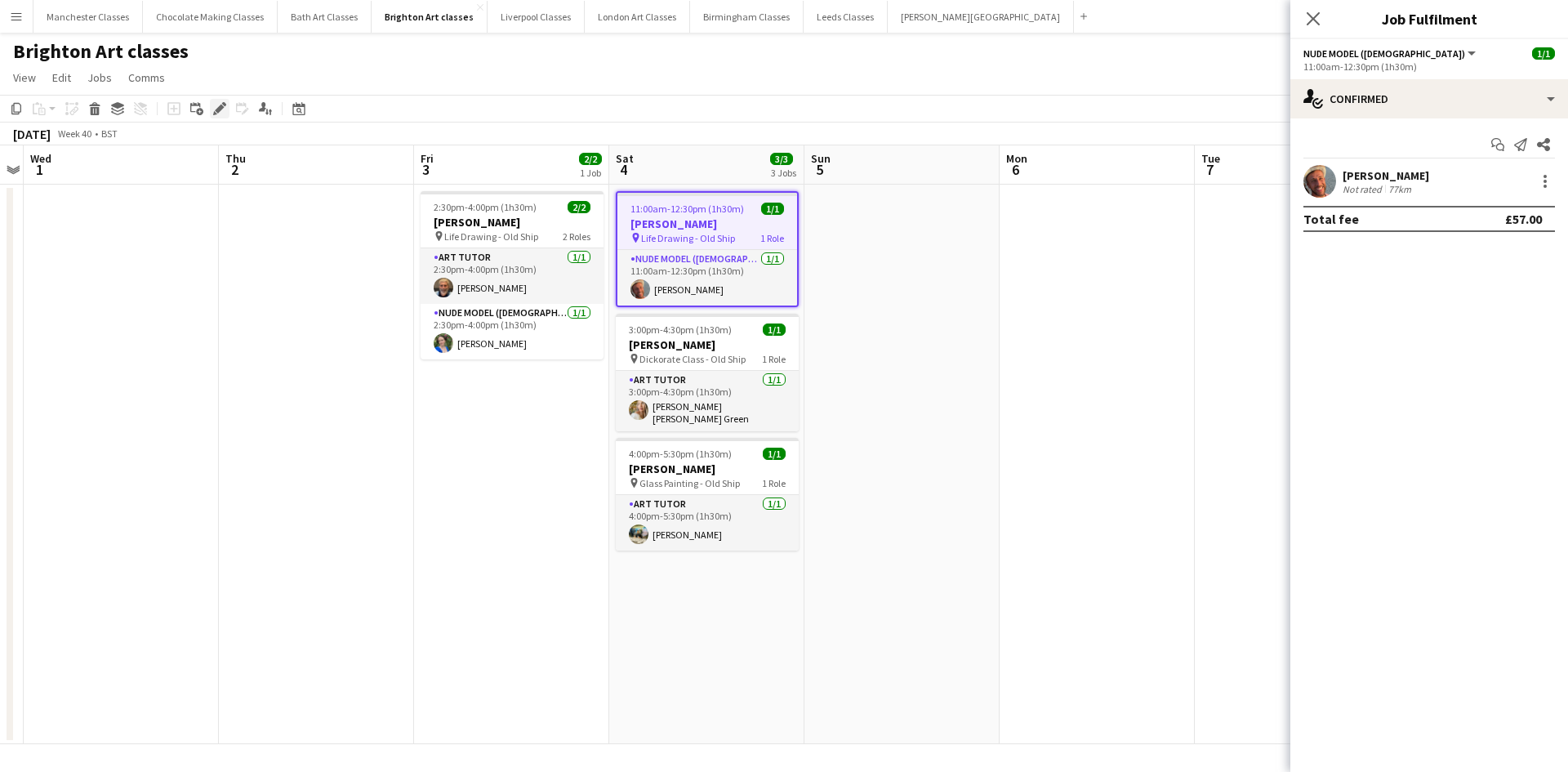
click at [210, 104] on div "Edit" at bounding box center [220, 108] width 20 height 20
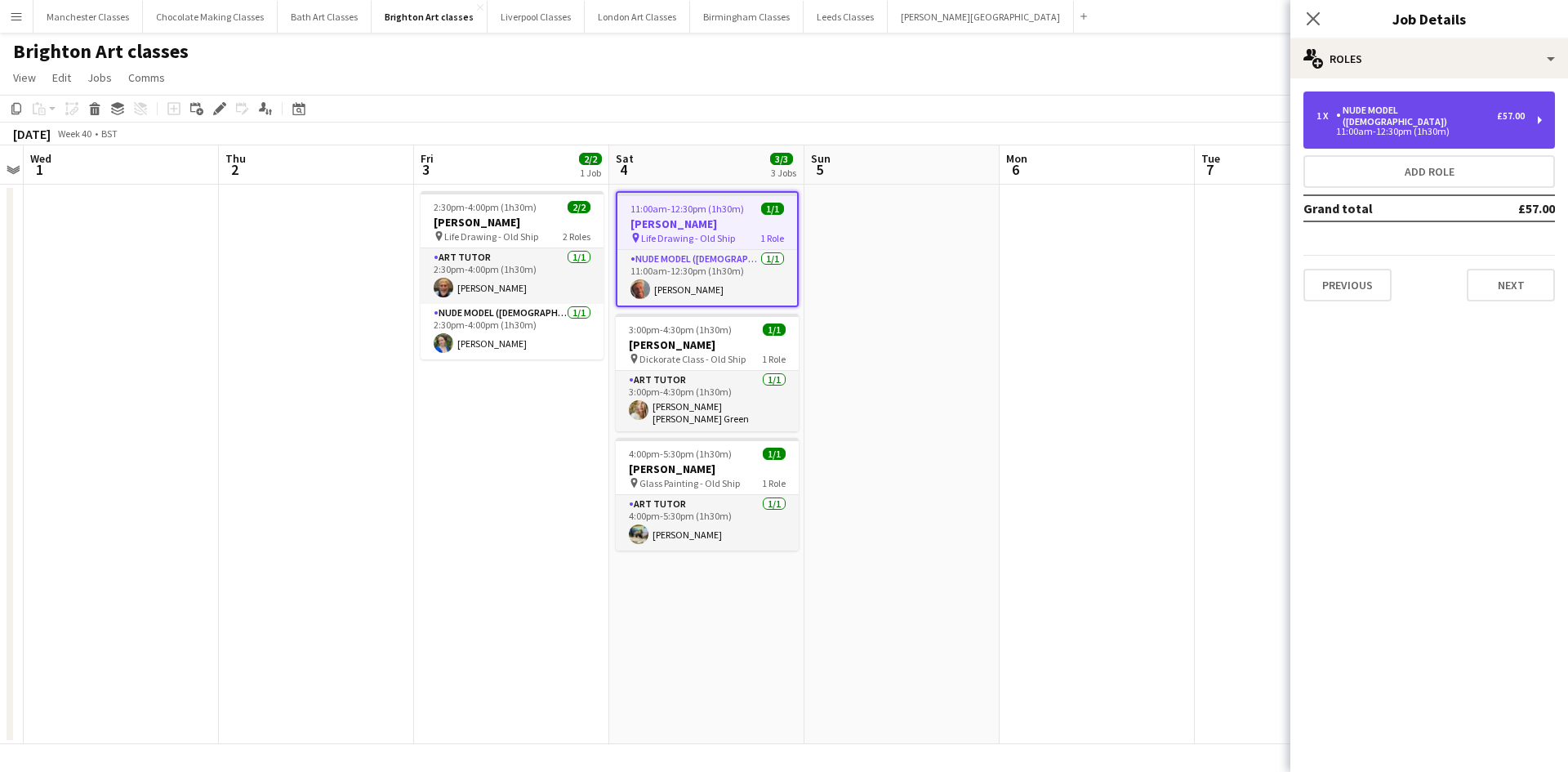
click at [1526, 109] on div "1 x Nude Model ([DEMOGRAPHIC_DATA]) £57.00 11:00am-12:30pm (1h30m)" at bounding box center [1428, 120] width 251 height 58
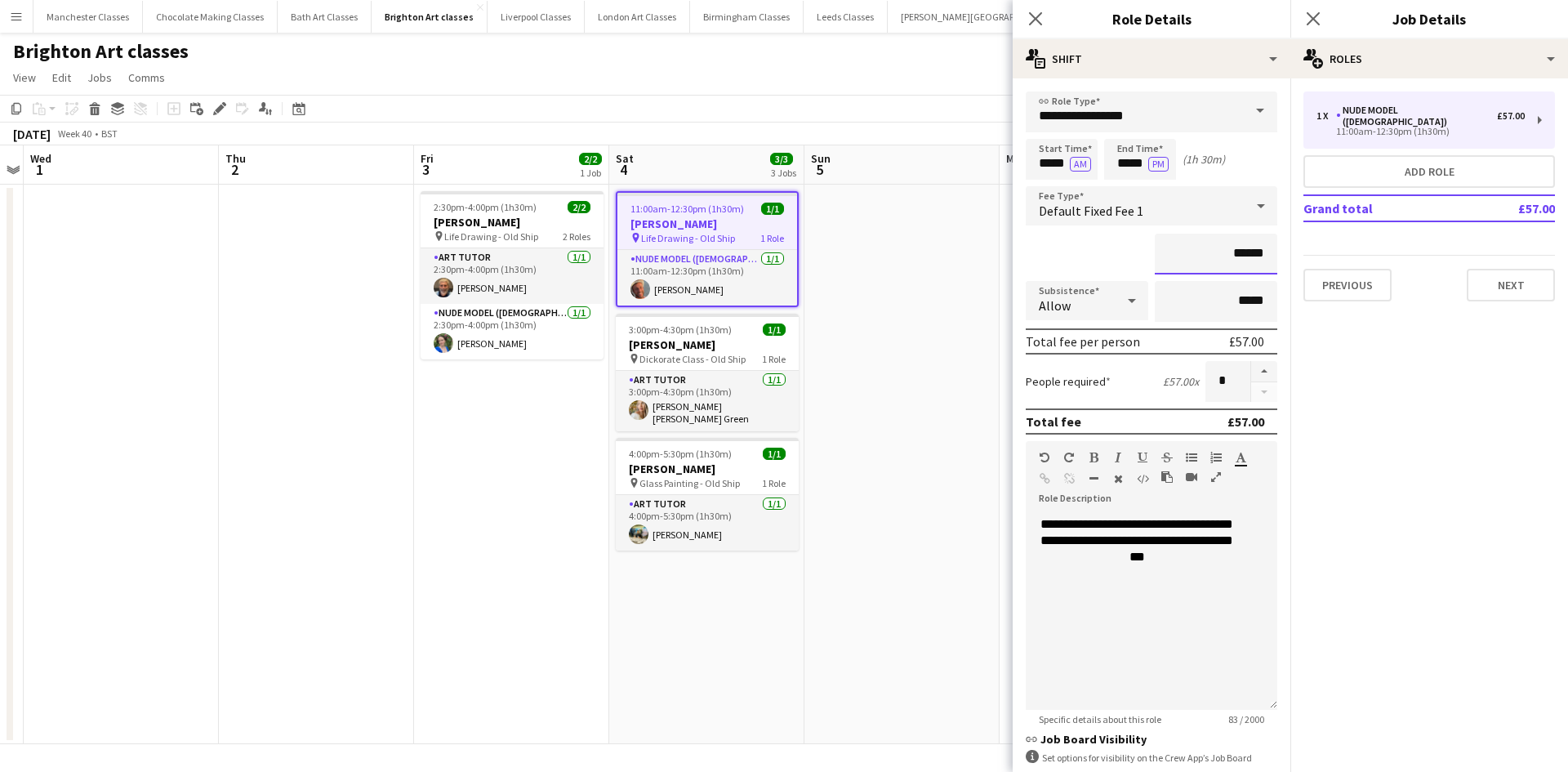
drag, startPoint x: 1252, startPoint y: 258, endPoint x: 1167, endPoint y: 262, distance: 85.1
click at [1167, 262] on input "******" at bounding box center [1215, 254] width 123 height 41
type input "******"
click at [1520, 297] on div "1 x Nude Model ([DEMOGRAPHIC_DATA]) £57.00 11:00am-12:30pm (1h30m) Add role Gra…" at bounding box center [1428, 196] width 277 height 236
click at [1520, 277] on button "Next" at bounding box center [1510, 285] width 88 height 33
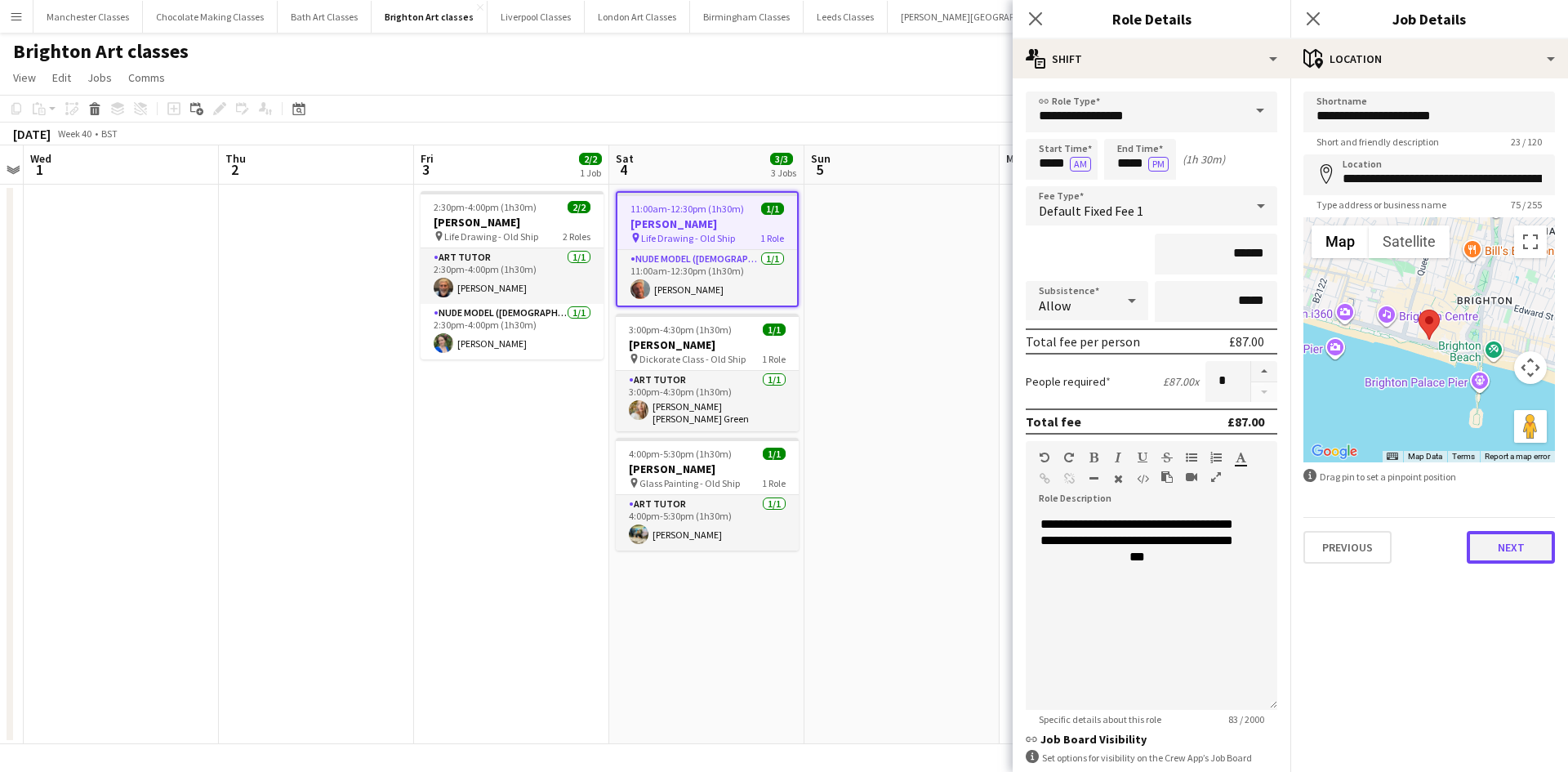
click at [1518, 551] on button "Next" at bounding box center [1510, 547] width 88 height 33
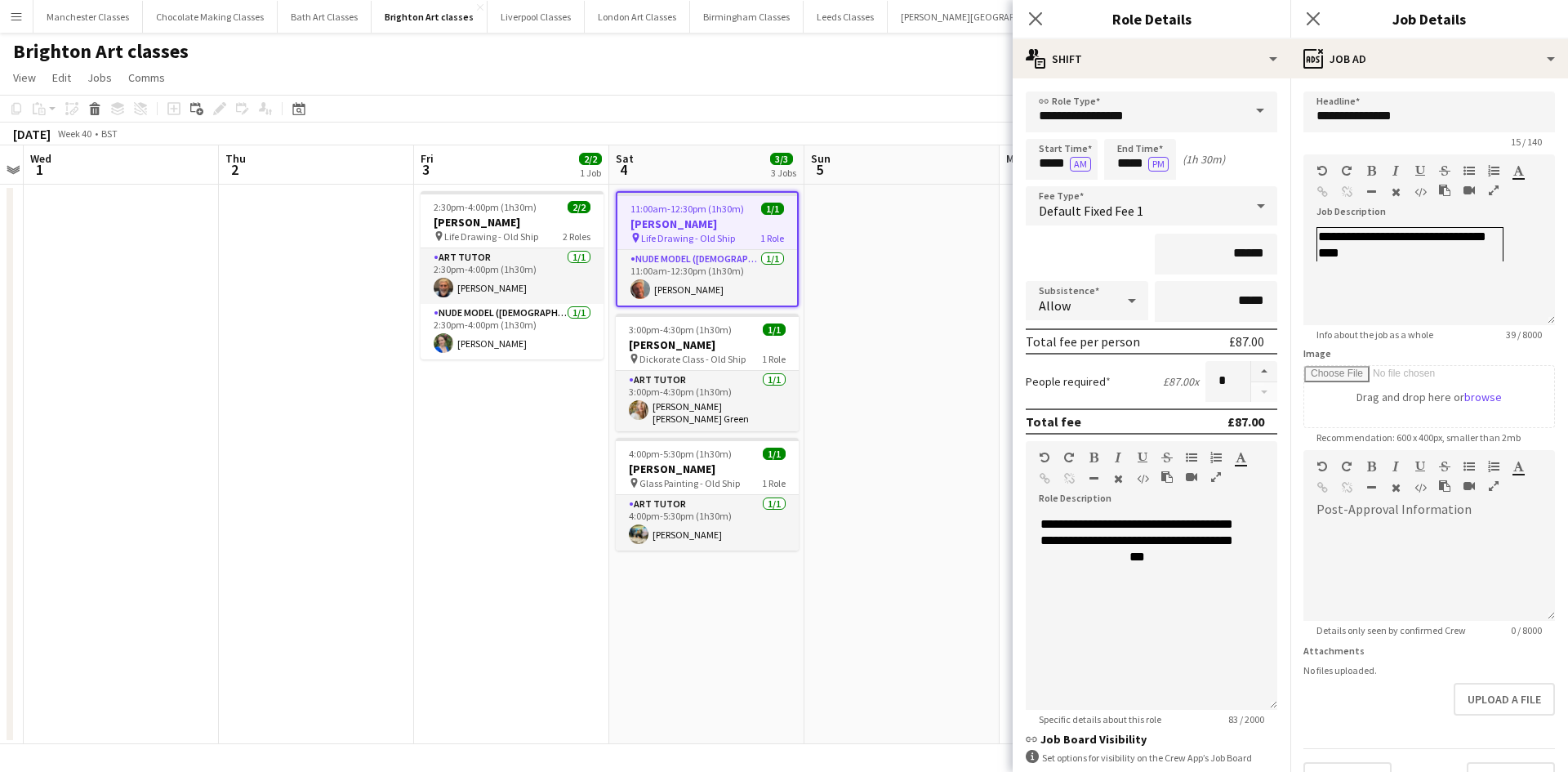
click at [928, 370] on app-date-cell at bounding box center [901, 465] width 195 height 560
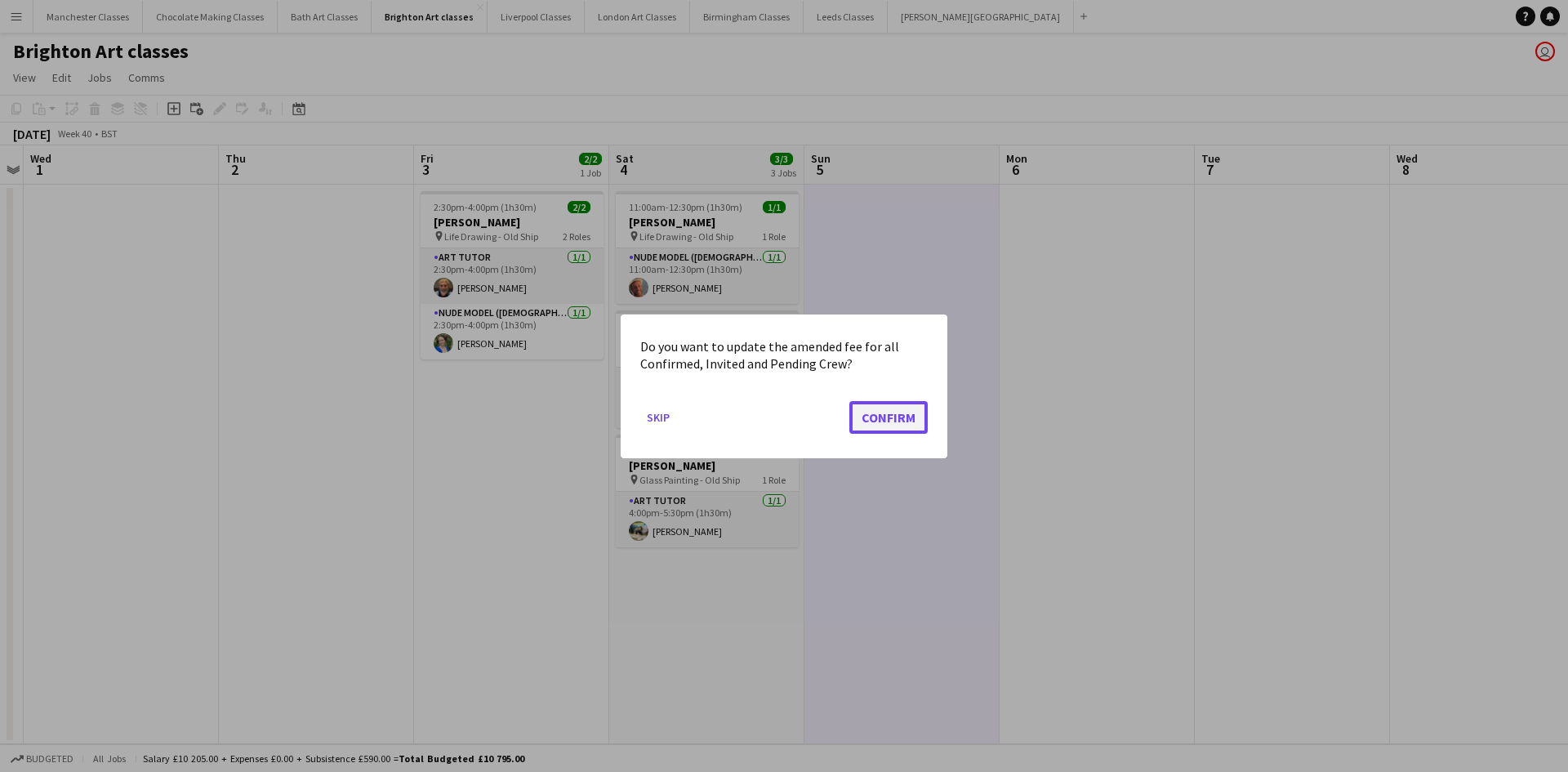
click at [911, 415] on button "Confirm" at bounding box center [887, 416] width 78 height 33
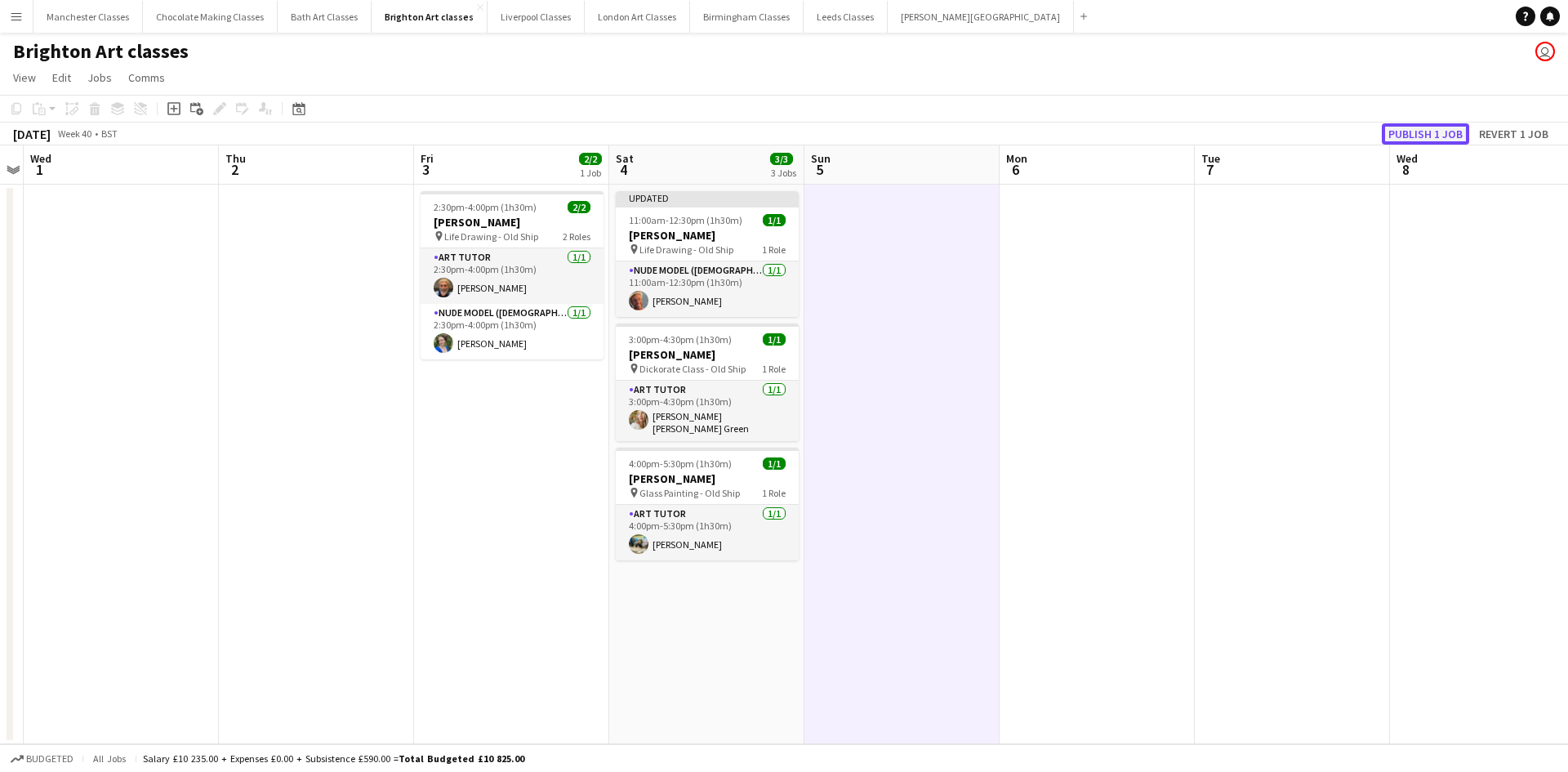
click at [1404, 137] on button "Publish 1 job" at bounding box center [1426, 134] width 88 height 21
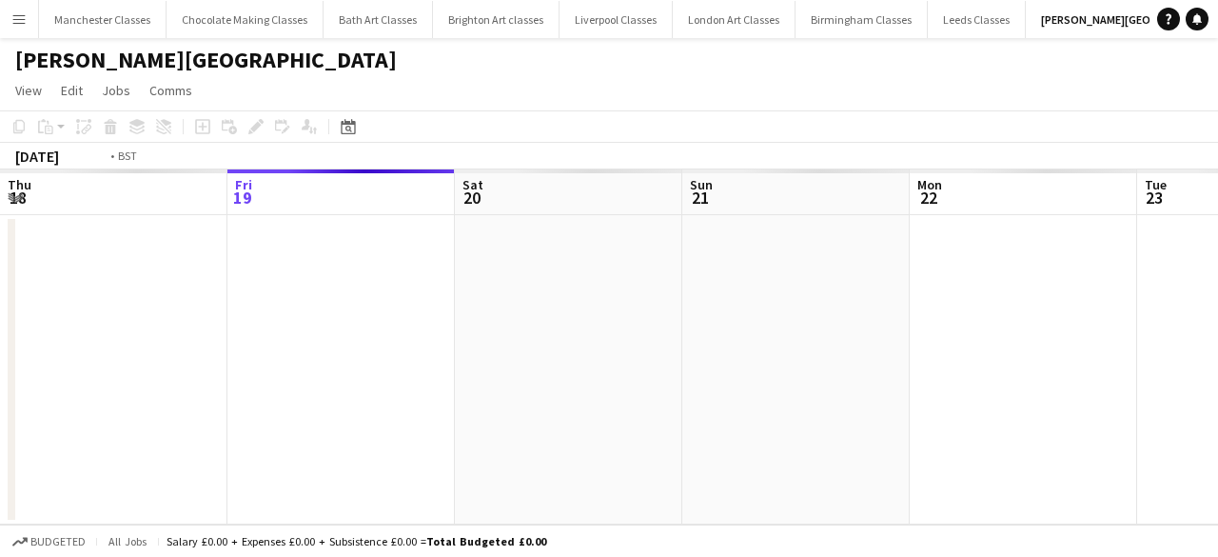
scroll to position [0, 655]
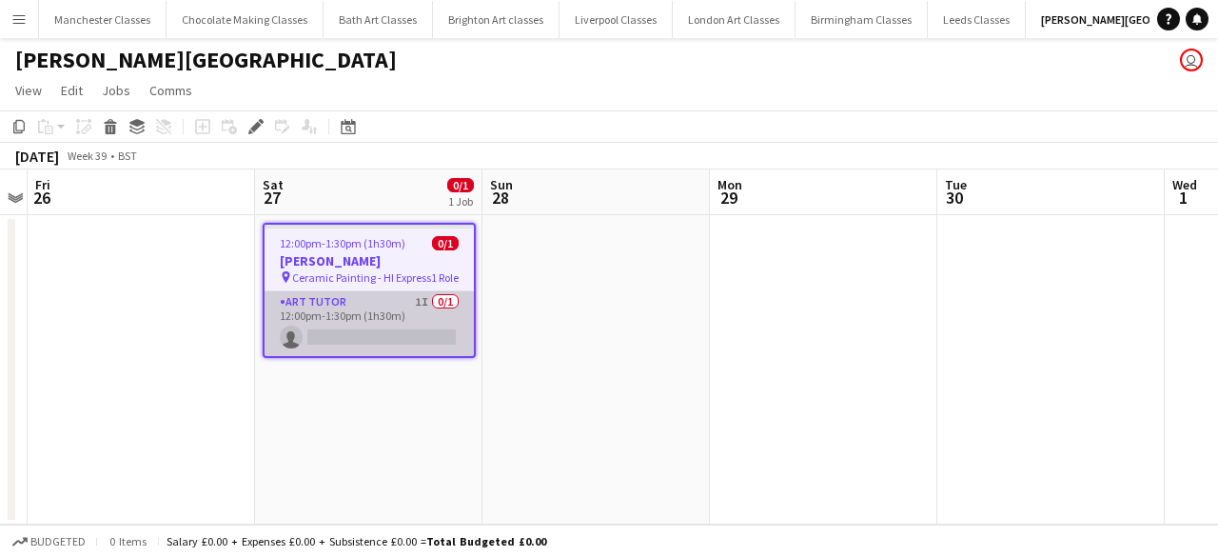
click at [463, 336] on app-card-role "Art Tutor 1I 0/1 12:00pm-1:30pm (1h30m) single-neutral-actions" at bounding box center [368, 323] width 209 height 65
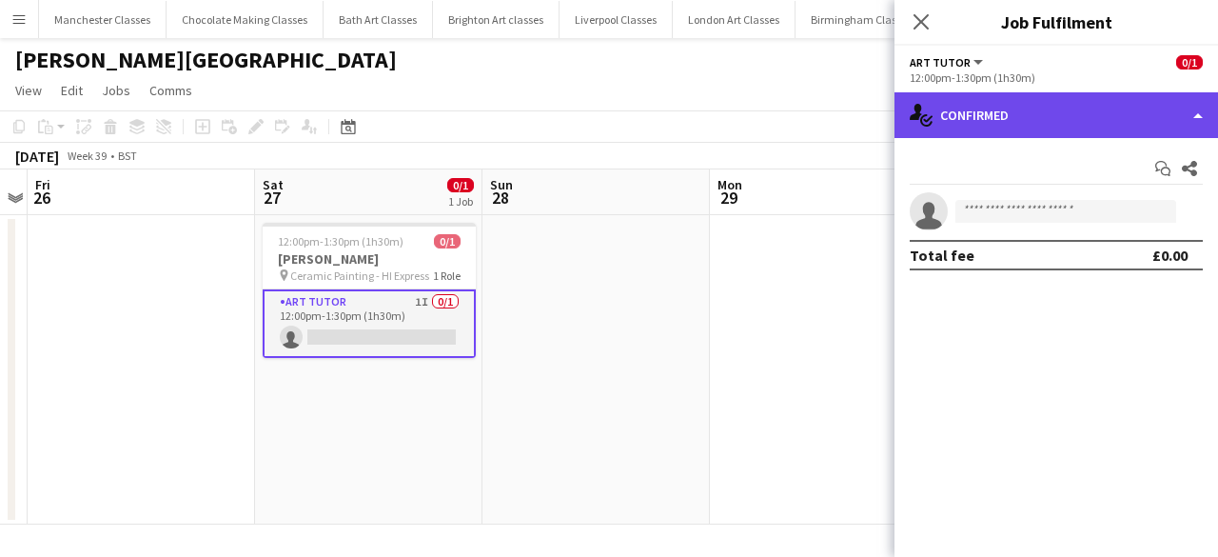
click at [1084, 109] on div "single-neutral-actions-check-2 Confirmed" at bounding box center [1055, 115] width 323 height 46
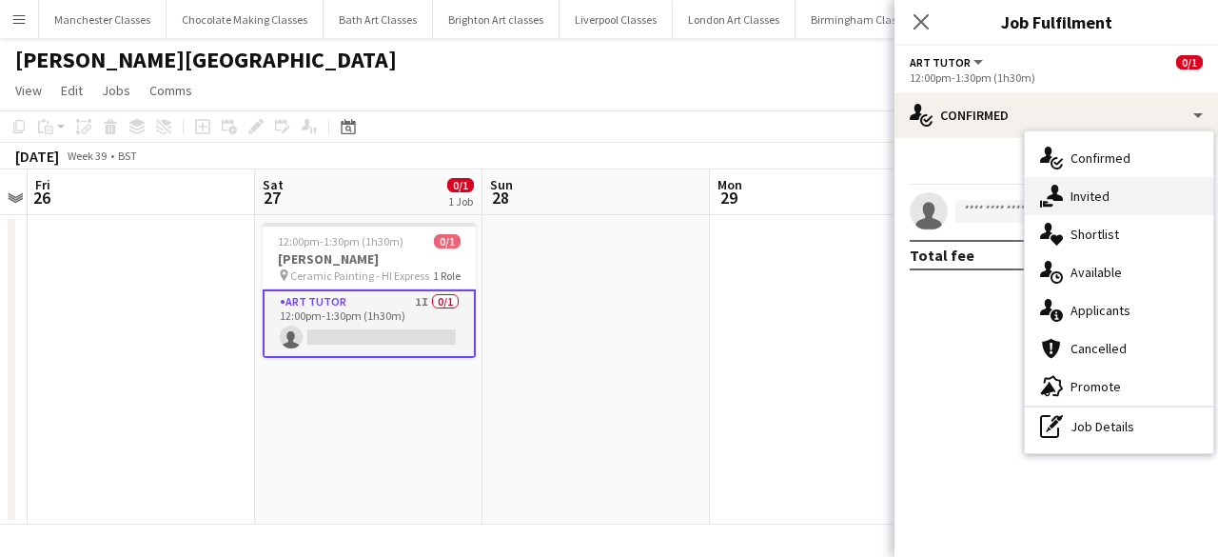
click at [1138, 196] on div "single-neutral-actions-share-1 Invited" at bounding box center [1119, 196] width 188 height 38
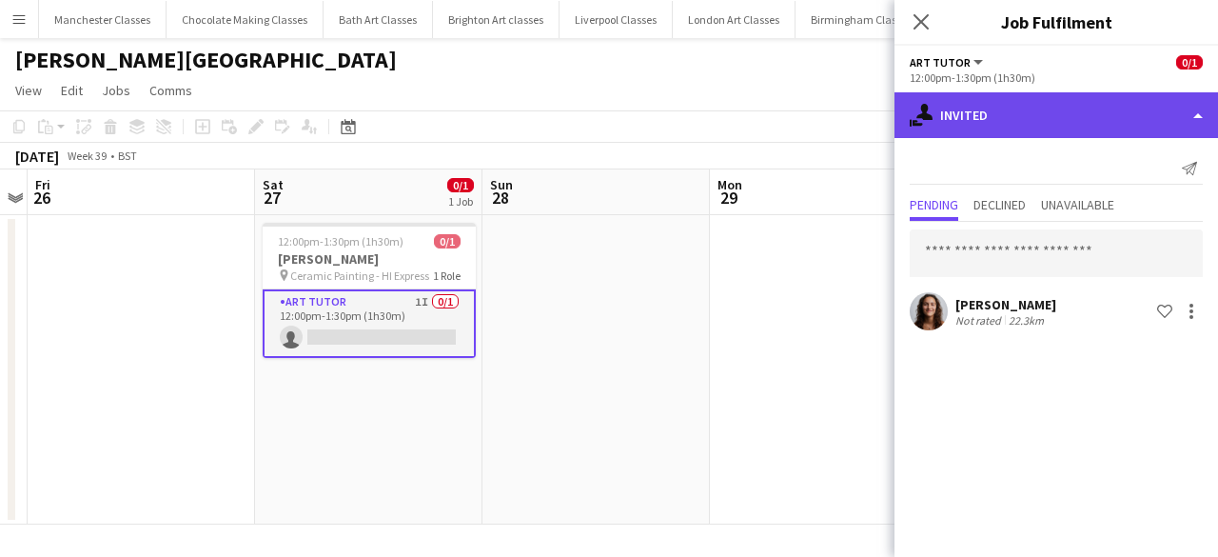
click at [1208, 118] on div "single-neutral-actions-share-1 Invited" at bounding box center [1055, 115] width 323 height 46
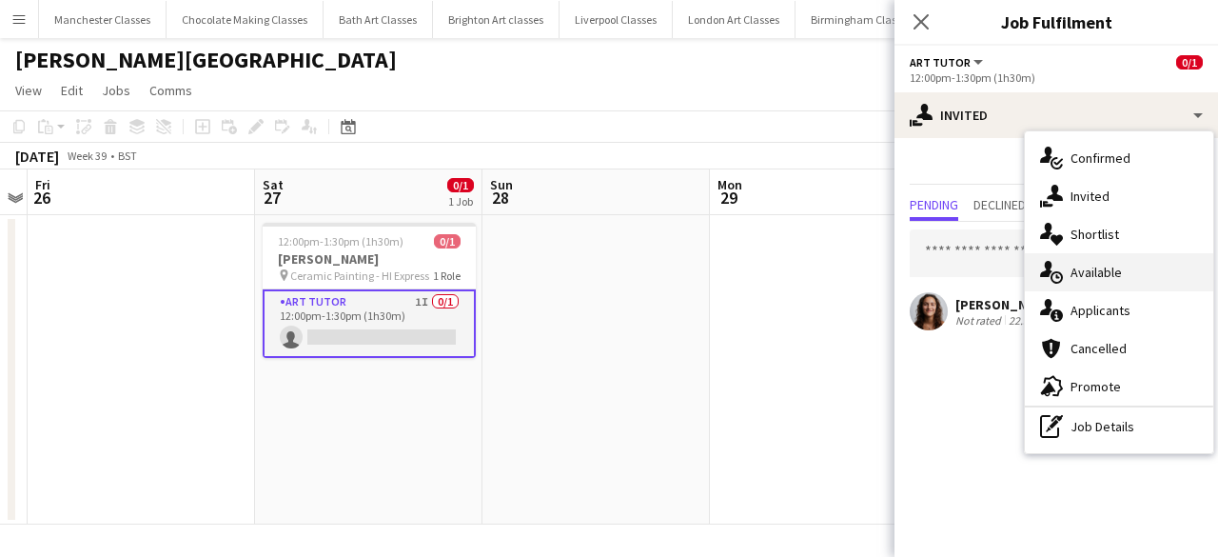
click at [1125, 283] on div "single-neutral-actions-upload Available" at bounding box center [1119, 272] width 188 height 38
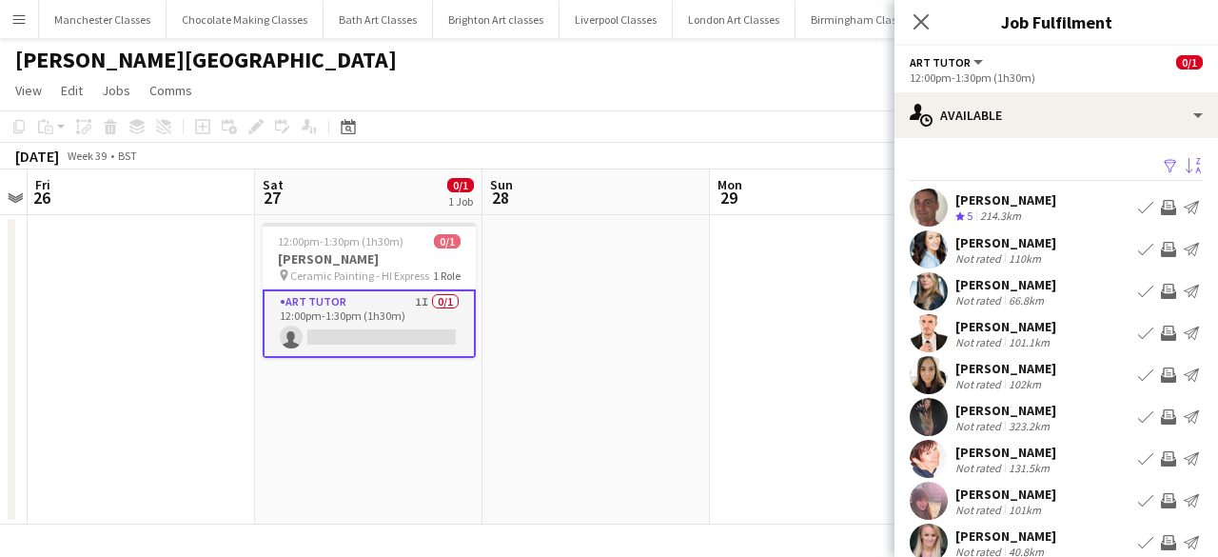
click at [1185, 173] on app-icon "Sort asc" at bounding box center [1192, 167] width 15 height 18
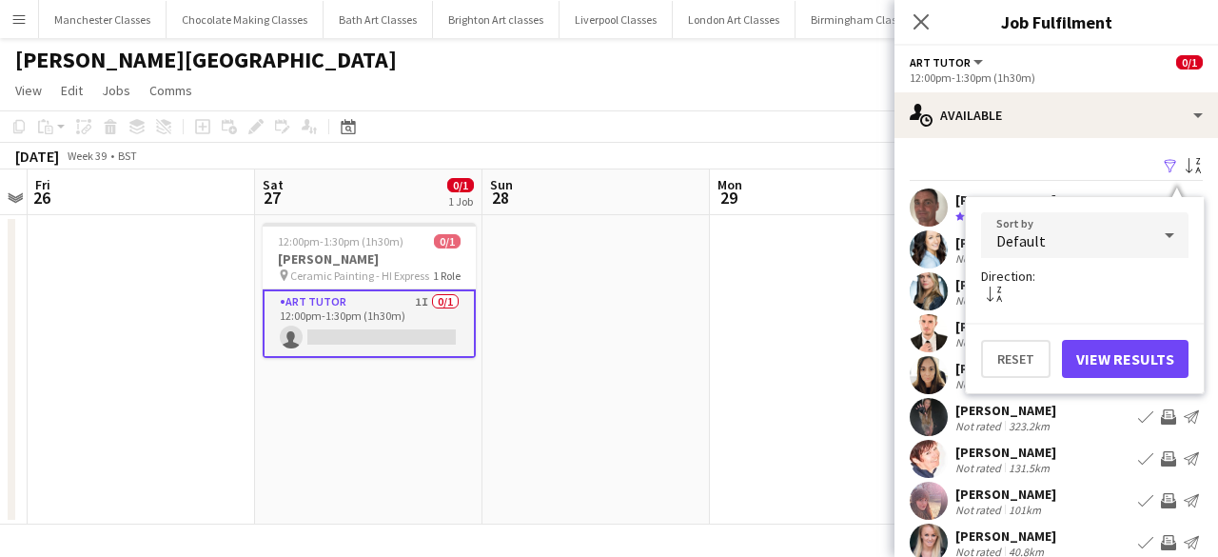
click at [1133, 239] on div "Default" at bounding box center [1065, 235] width 169 height 46
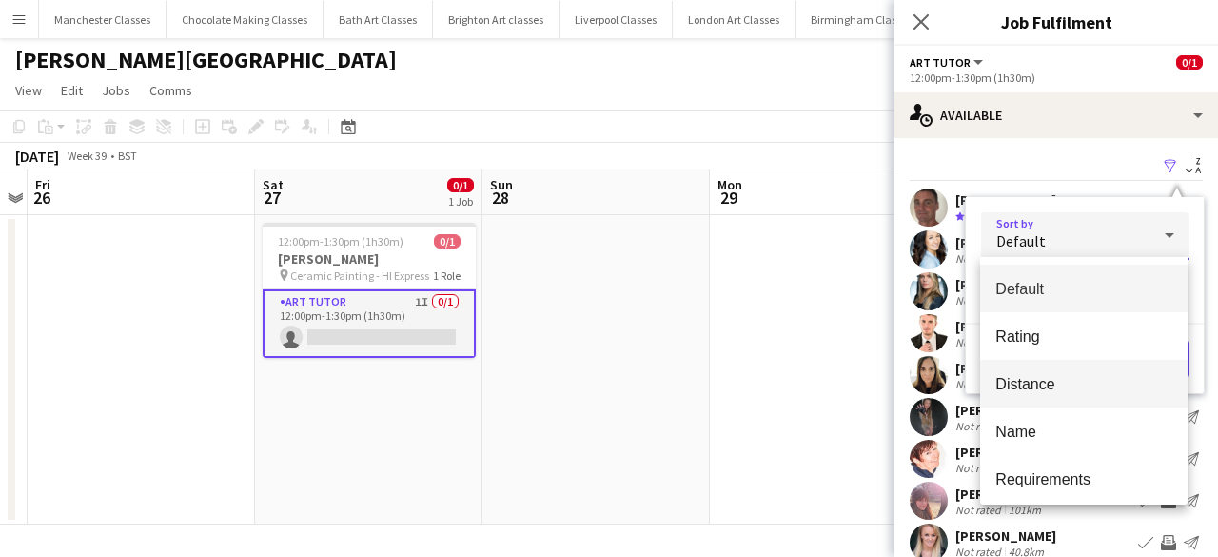
click at [1092, 393] on mat-option "Distance" at bounding box center [1083, 384] width 207 height 48
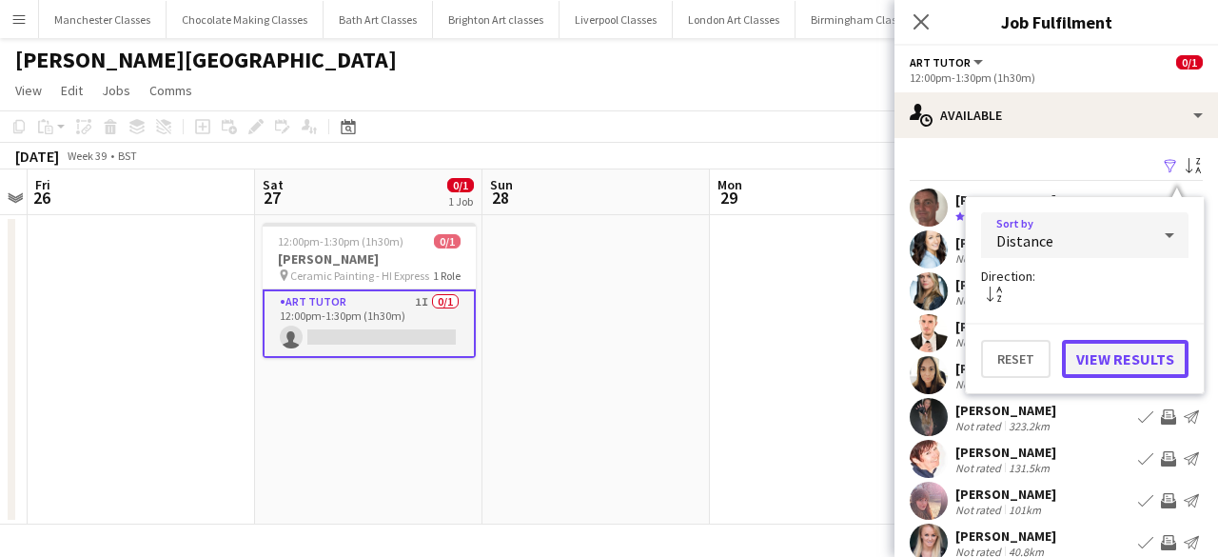
click at [1136, 368] on button "View Results" at bounding box center [1125, 359] width 127 height 38
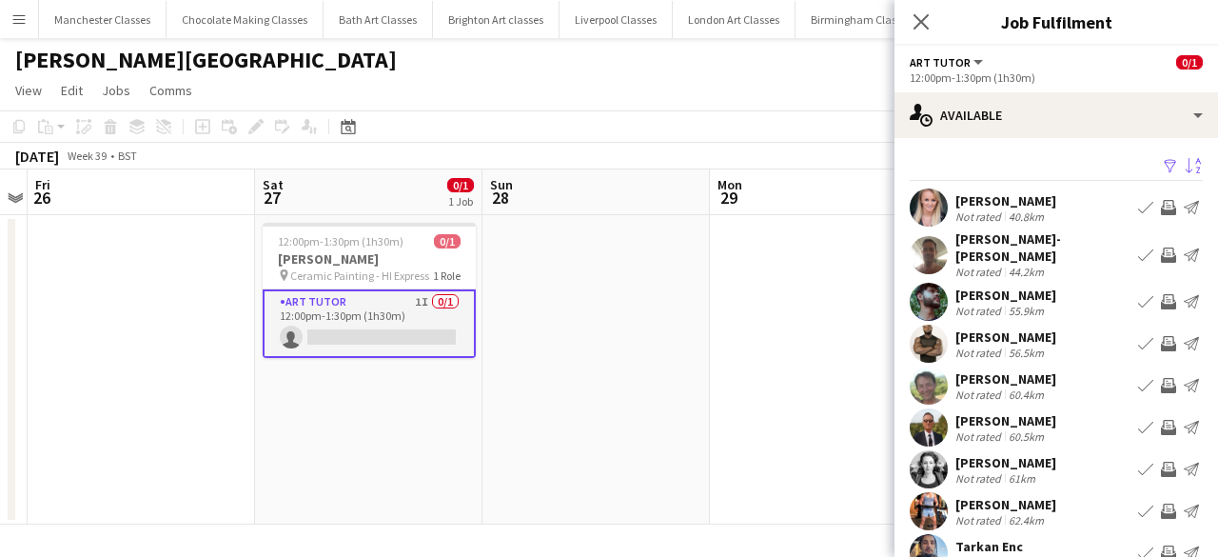
click at [1161, 200] on app-icon "Invite crew" at bounding box center [1168, 207] width 15 height 15
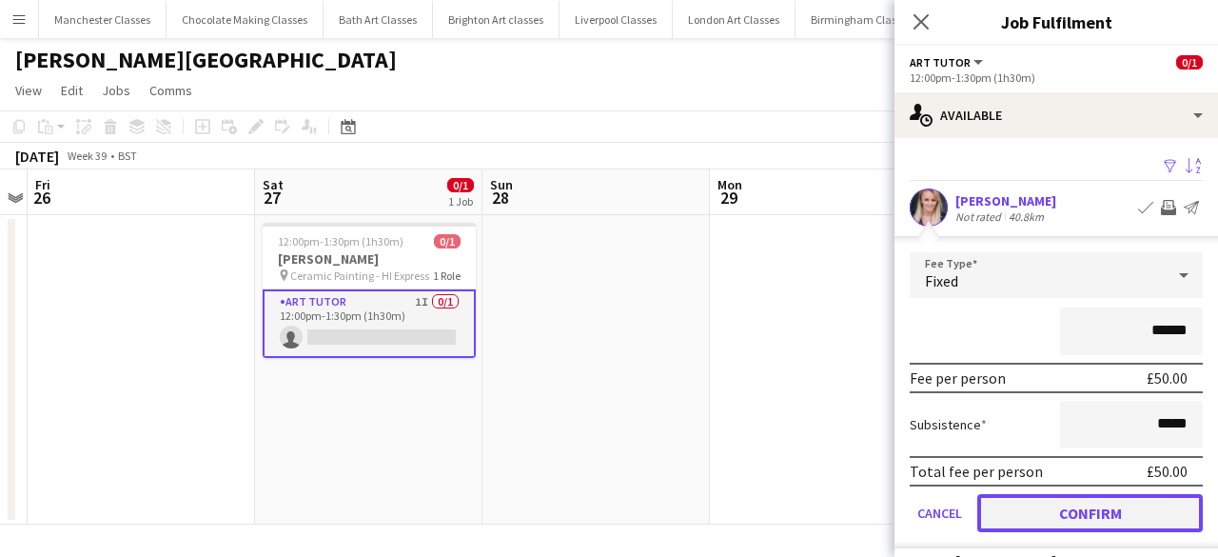
click at [1103, 513] on button "Confirm" at bounding box center [1089, 513] width 225 height 38
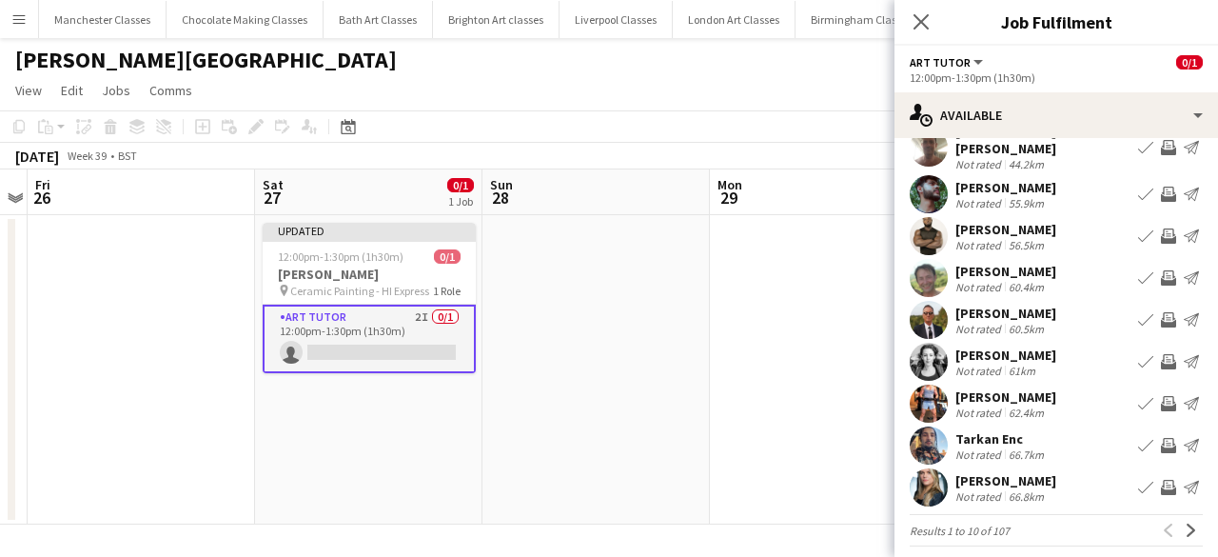
scroll to position [108, 0]
click at [1161, 437] on app-icon "Invite crew" at bounding box center [1168, 444] width 15 height 15
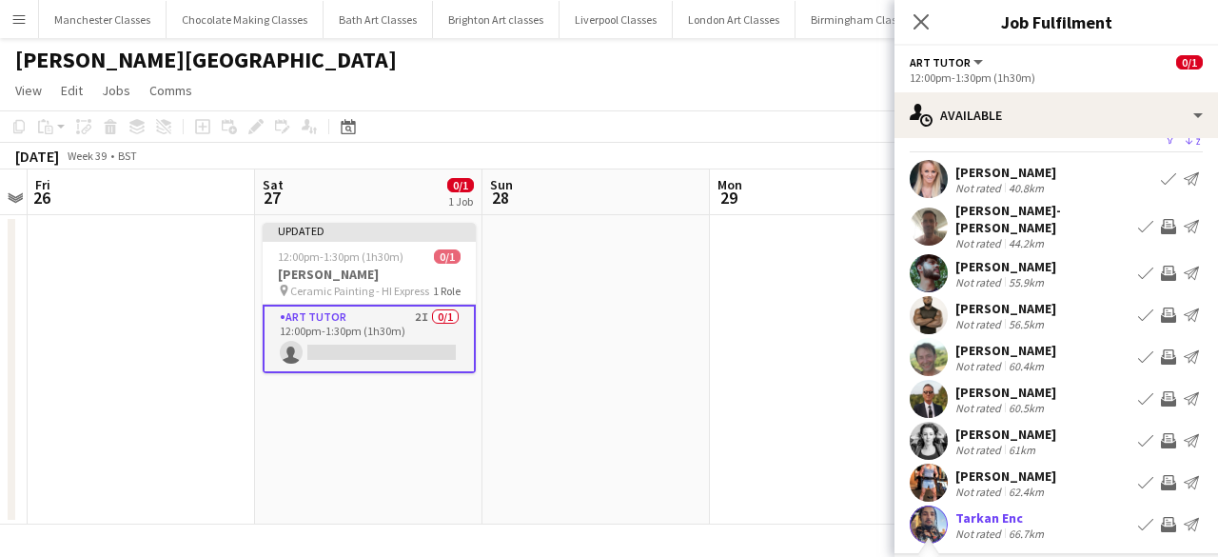
scroll to position [0, 0]
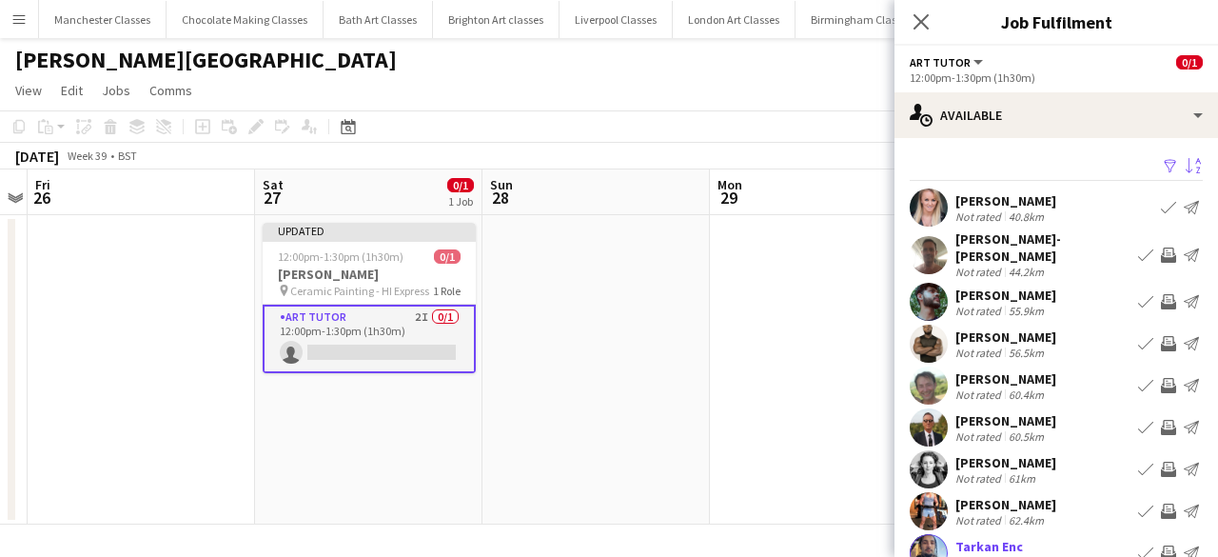
click at [1161, 420] on app-icon "Invite crew" at bounding box center [1168, 427] width 15 height 15
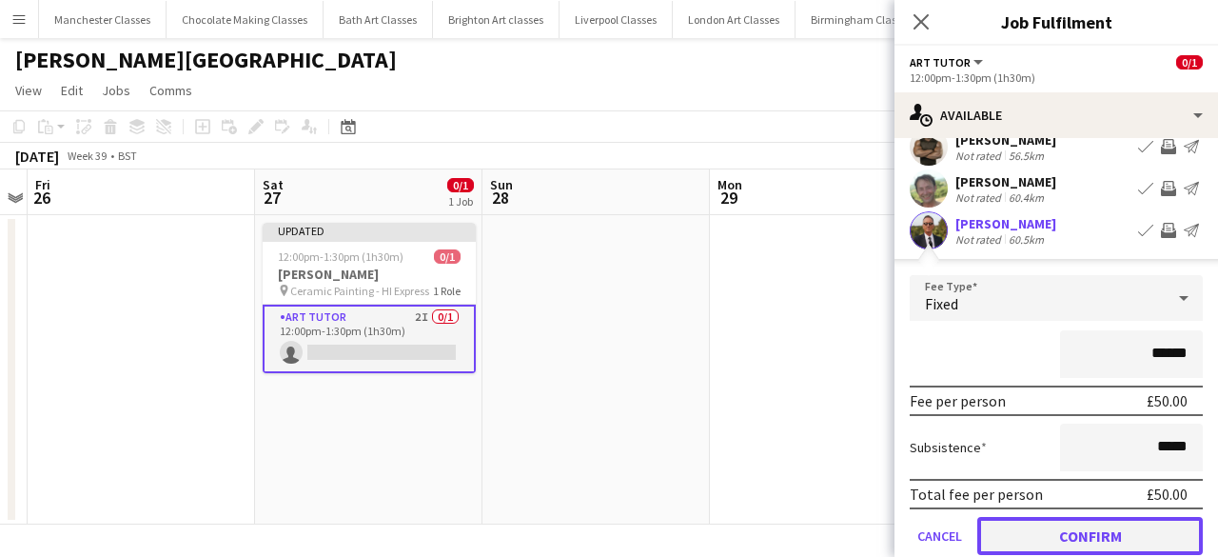
click at [1088, 517] on button "Confirm" at bounding box center [1089, 536] width 225 height 38
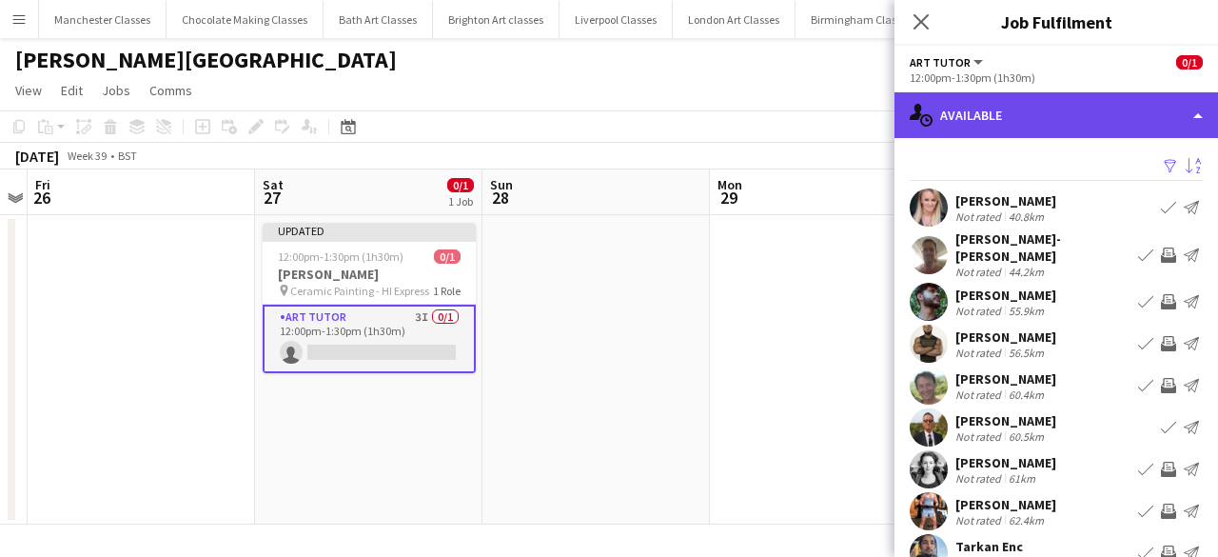
click at [1109, 105] on div "single-neutral-actions-upload Available" at bounding box center [1055, 115] width 323 height 46
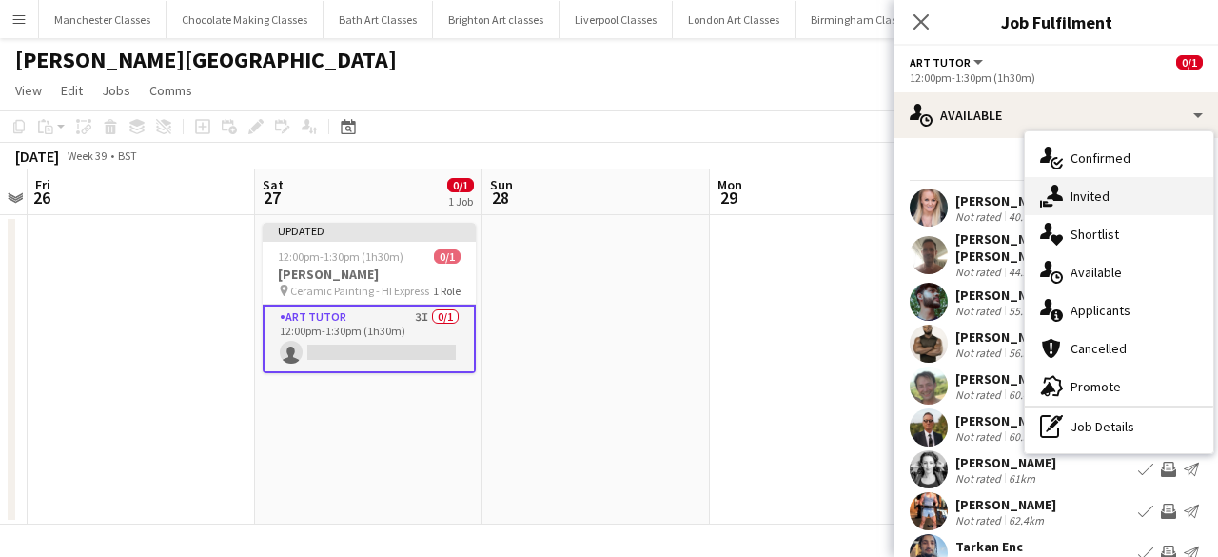
click at [1087, 198] on span "Invited" at bounding box center [1089, 195] width 39 height 17
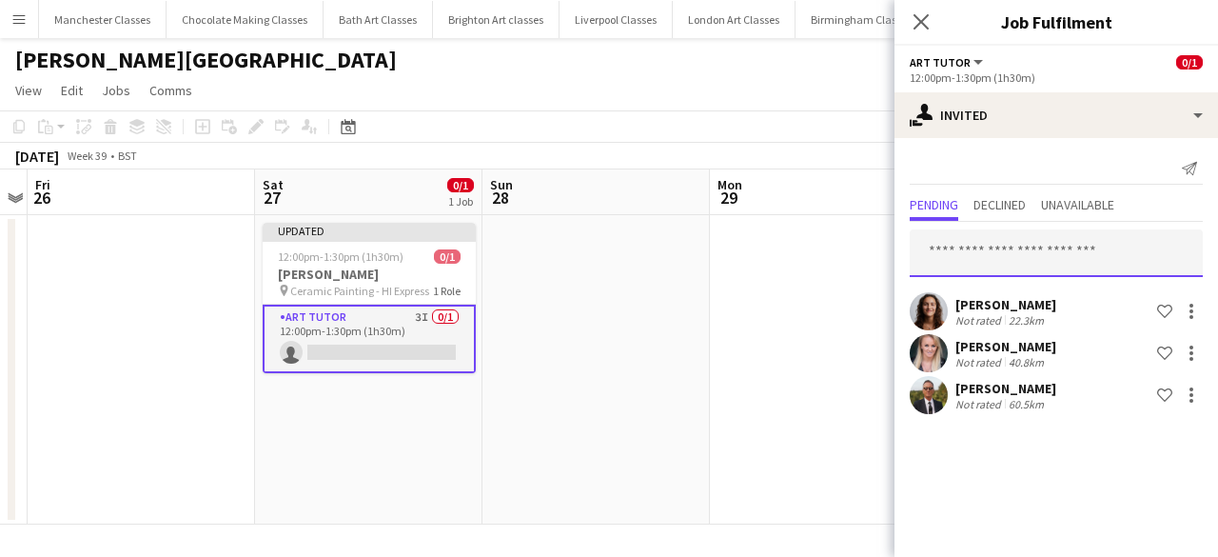
click at [986, 259] on input "text" at bounding box center [1056, 253] width 293 height 48
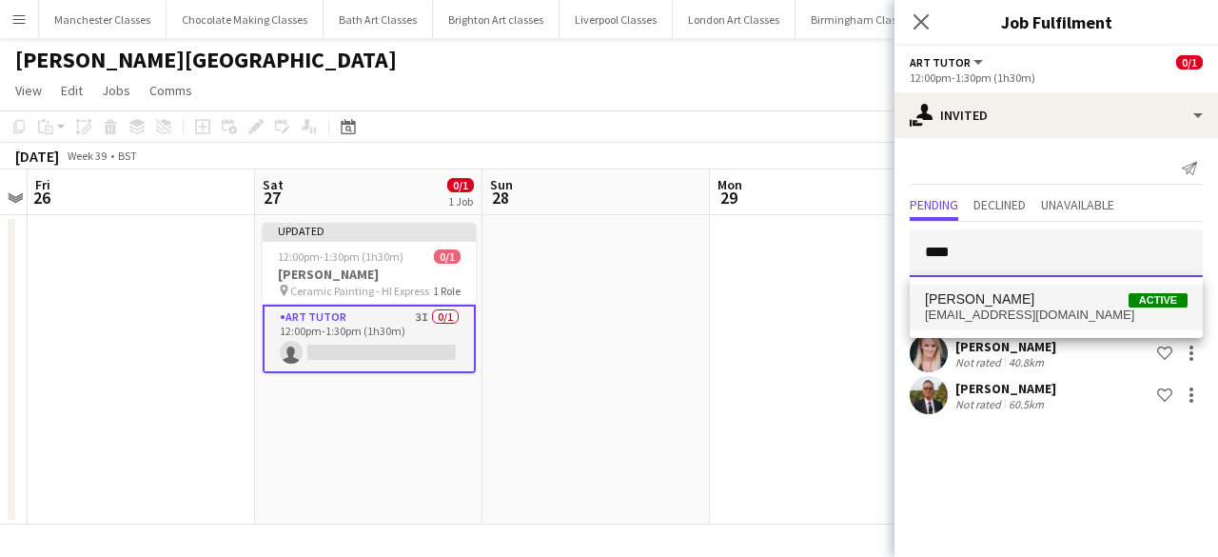
type input "****"
click at [986, 290] on mat-option "Sean Sheen Active s.sheen@me.com" at bounding box center [1056, 307] width 293 height 46
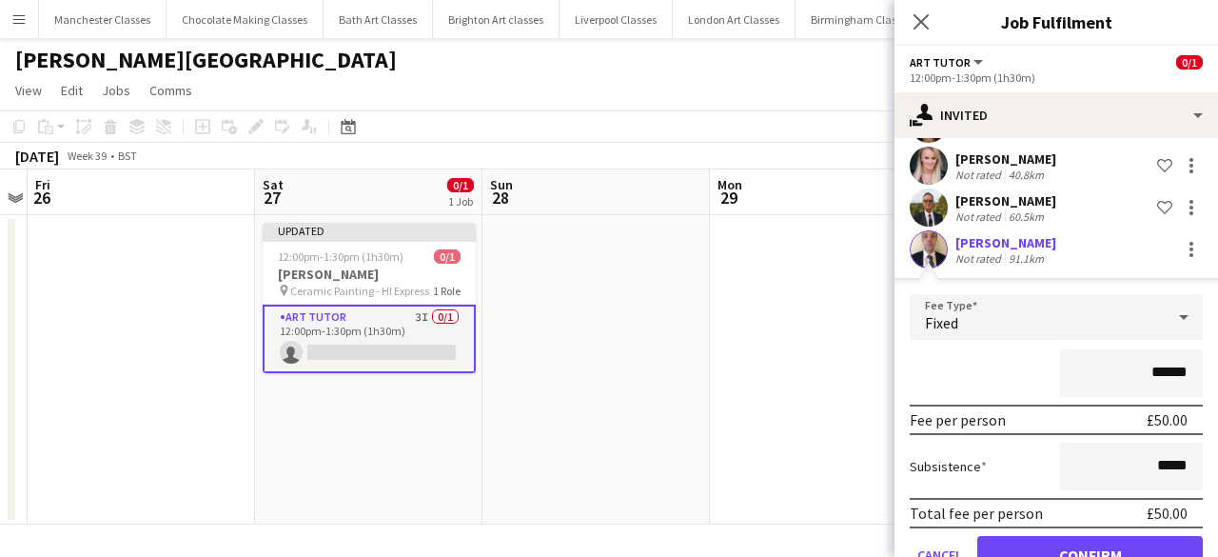
scroll to position [238, 0]
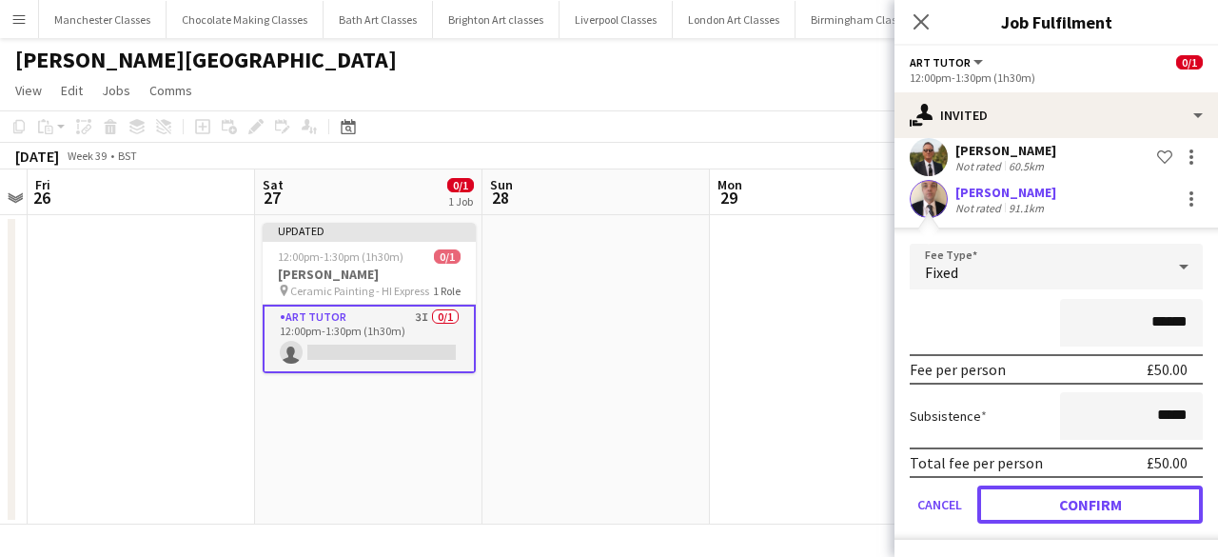
click at [1142, 496] on button "Confirm" at bounding box center [1089, 504] width 225 height 38
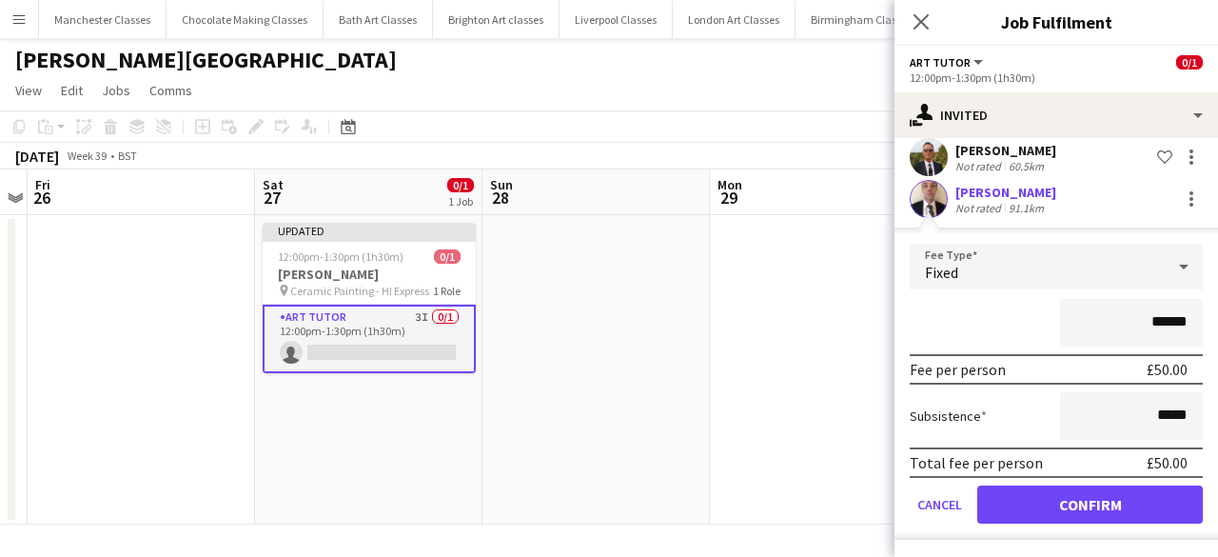
scroll to position [0, 0]
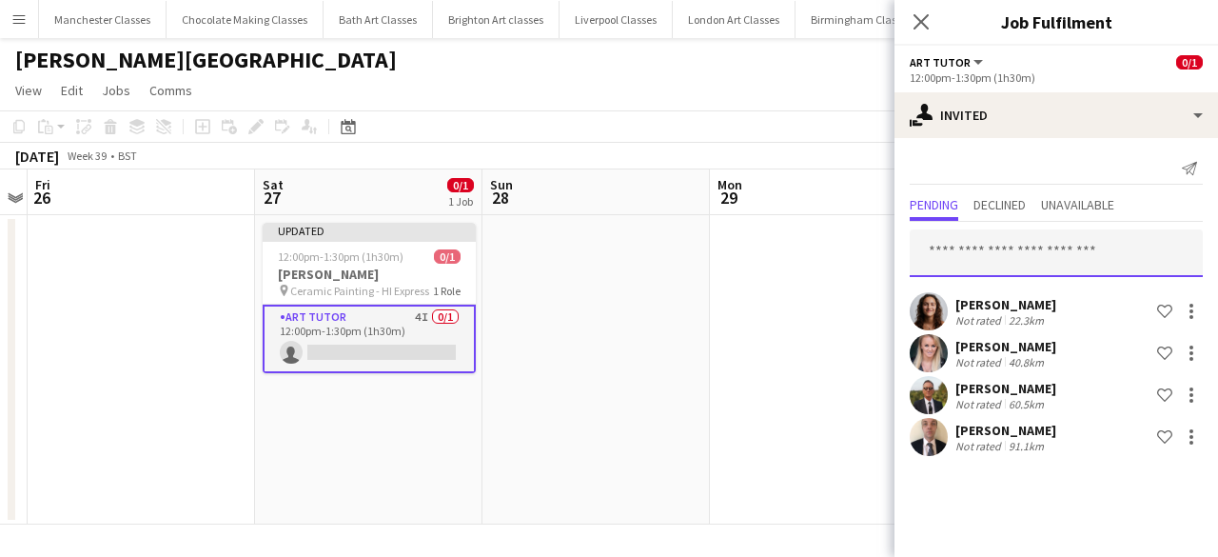
click at [1033, 262] on input "text" at bounding box center [1056, 253] width 293 height 48
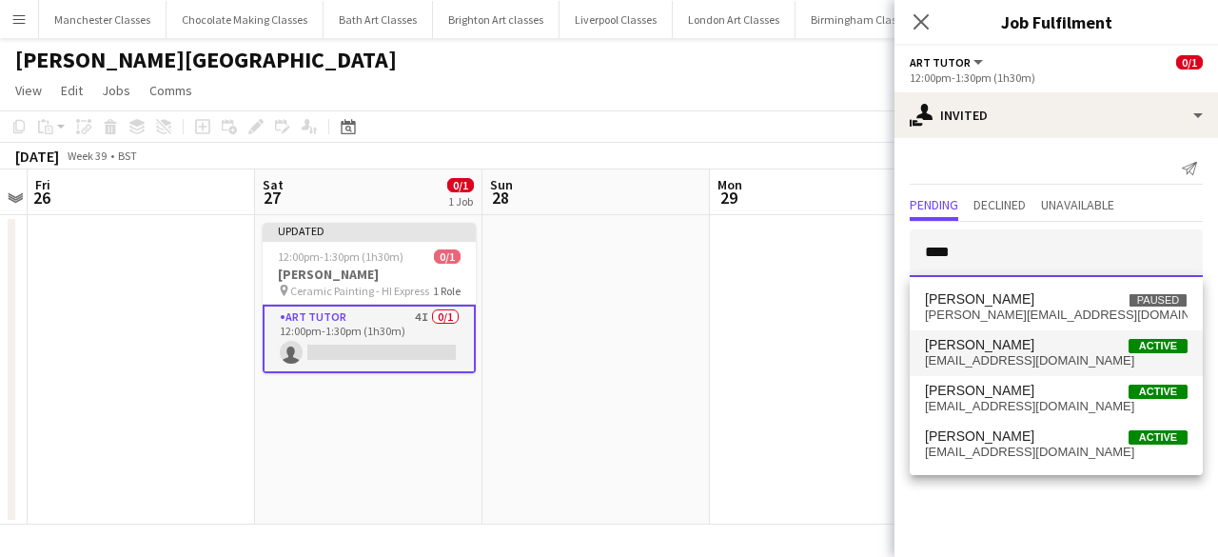
type input "****"
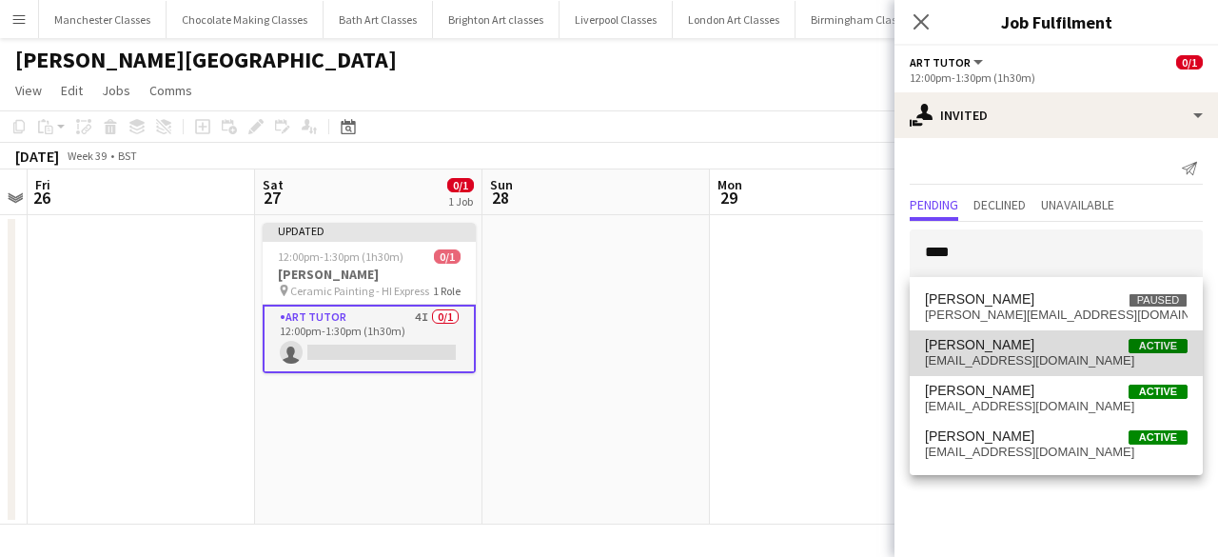
click at [1013, 342] on span "Gary Izzard Active" at bounding box center [1056, 345] width 263 height 16
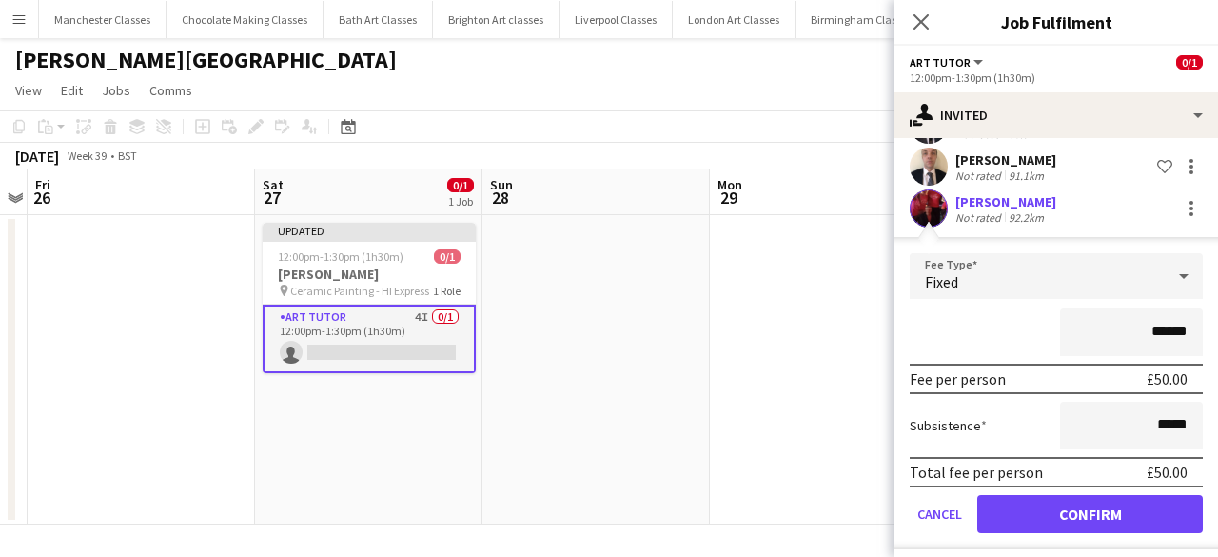
scroll to position [280, 0]
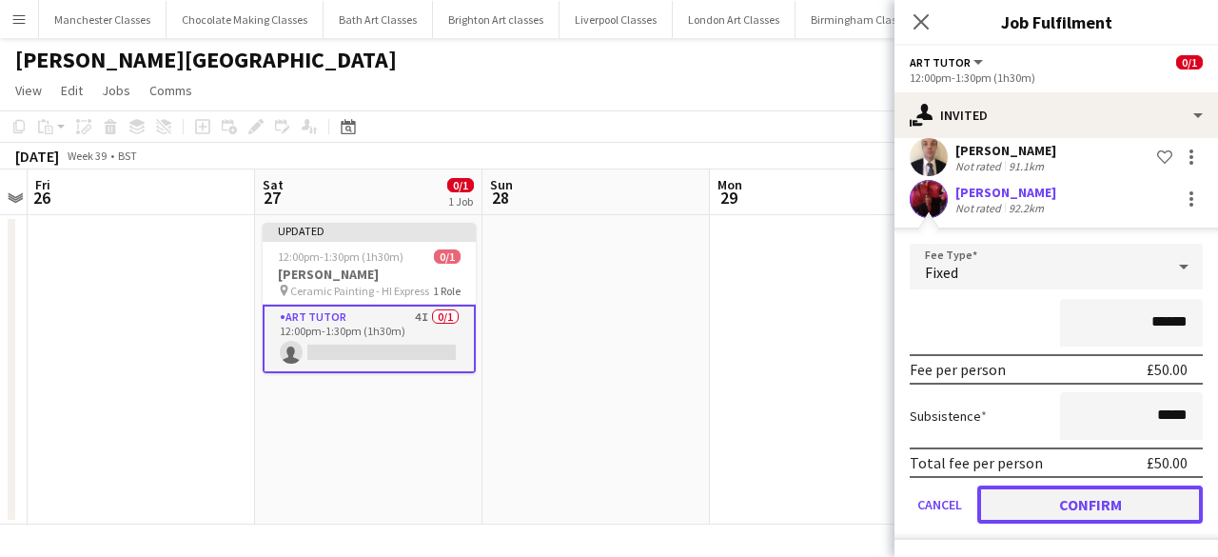
click at [1097, 503] on button "Confirm" at bounding box center [1089, 504] width 225 height 38
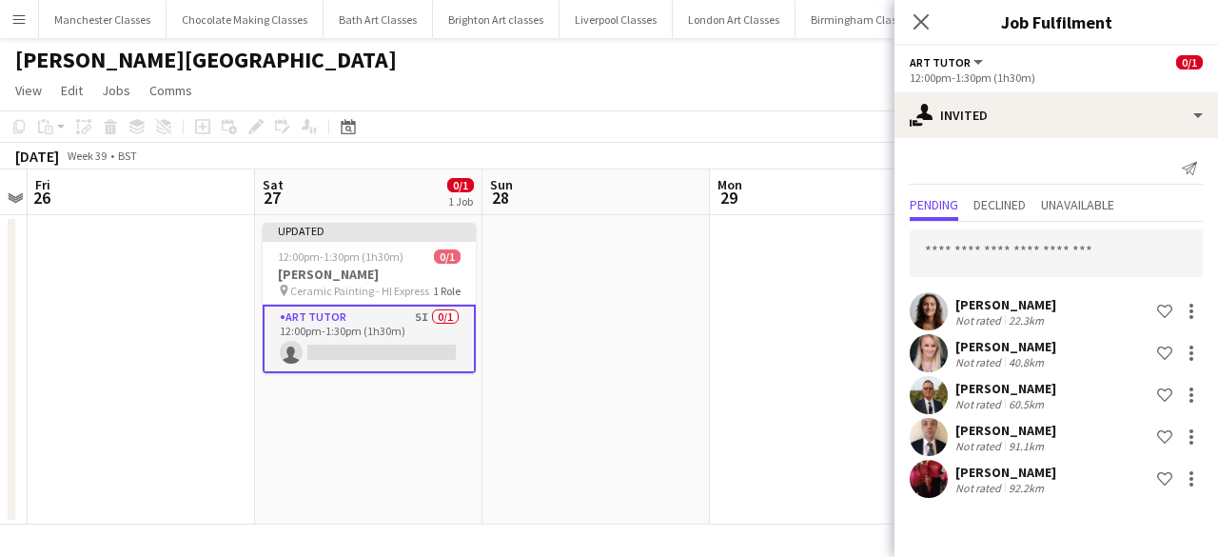
scroll to position [0, 0]
click at [1016, 250] on input "text" at bounding box center [1056, 253] width 293 height 48
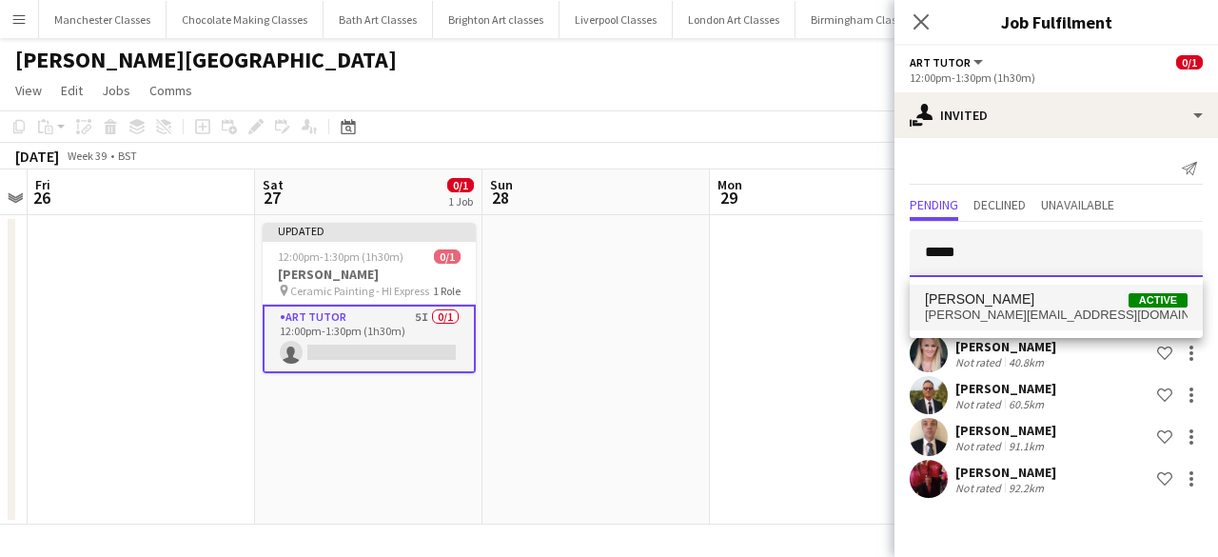
type input "*****"
click at [1014, 311] on span "b.zhang@mail.com" at bounding box center [1056, 314] width 263 height 15
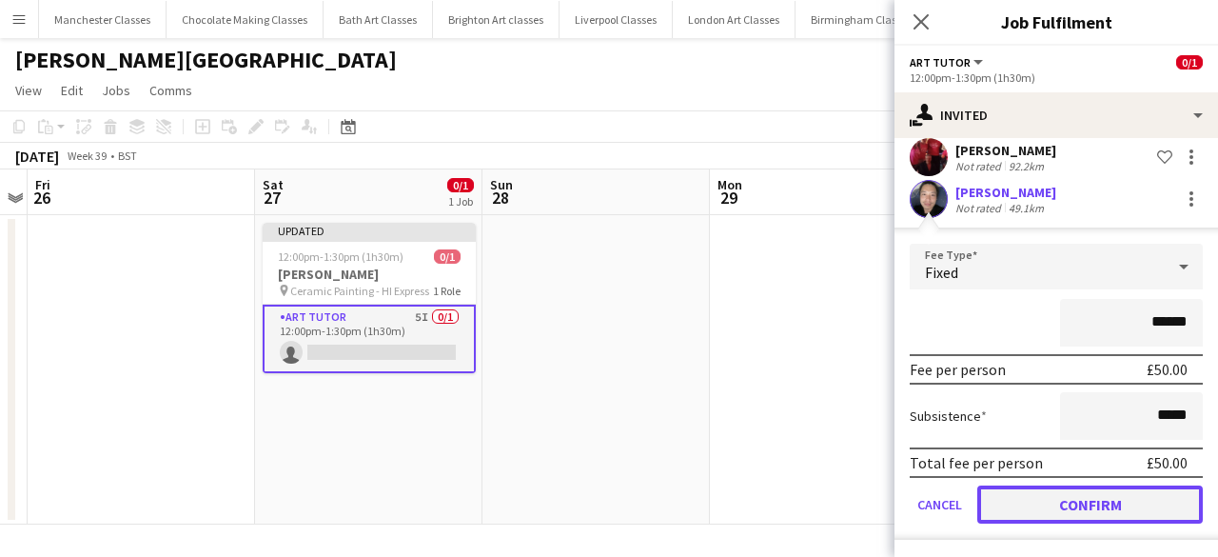
click at [1085, 492] on button "Confirm" at bounding box center [1089, 504] width 225 height 38
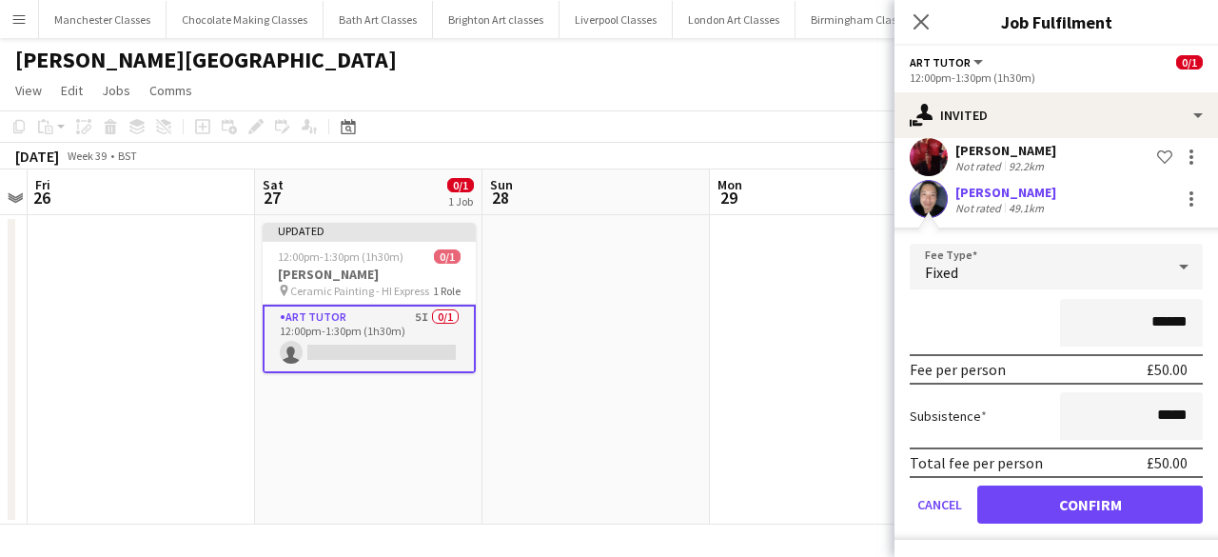
scroll to position [1, 0]
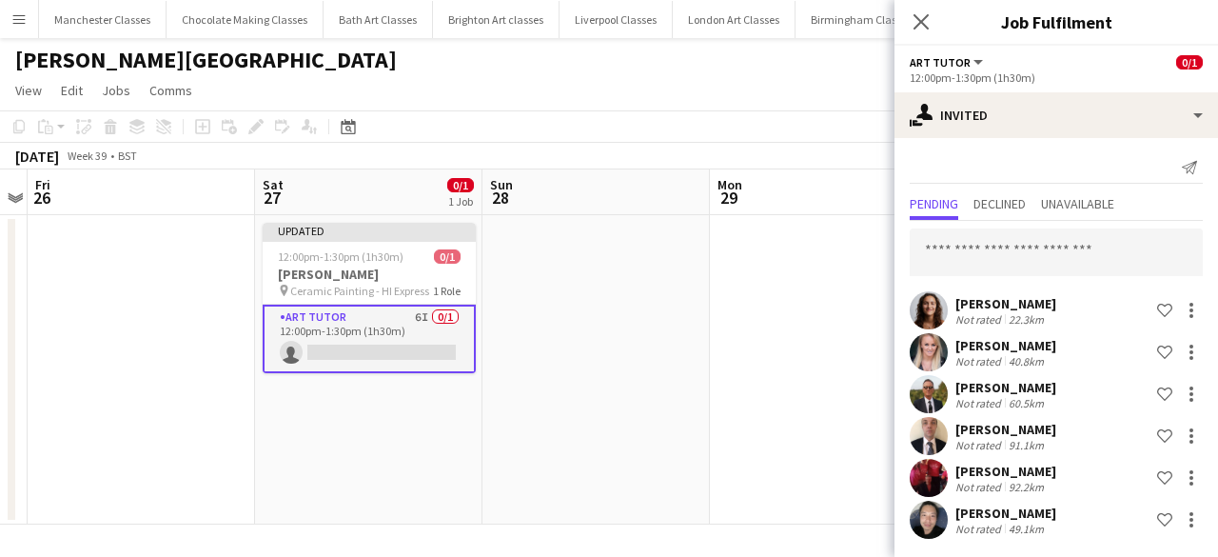
click at [658, 410] on app-date-cell at bounding box center [595, 369] width 227 height 309
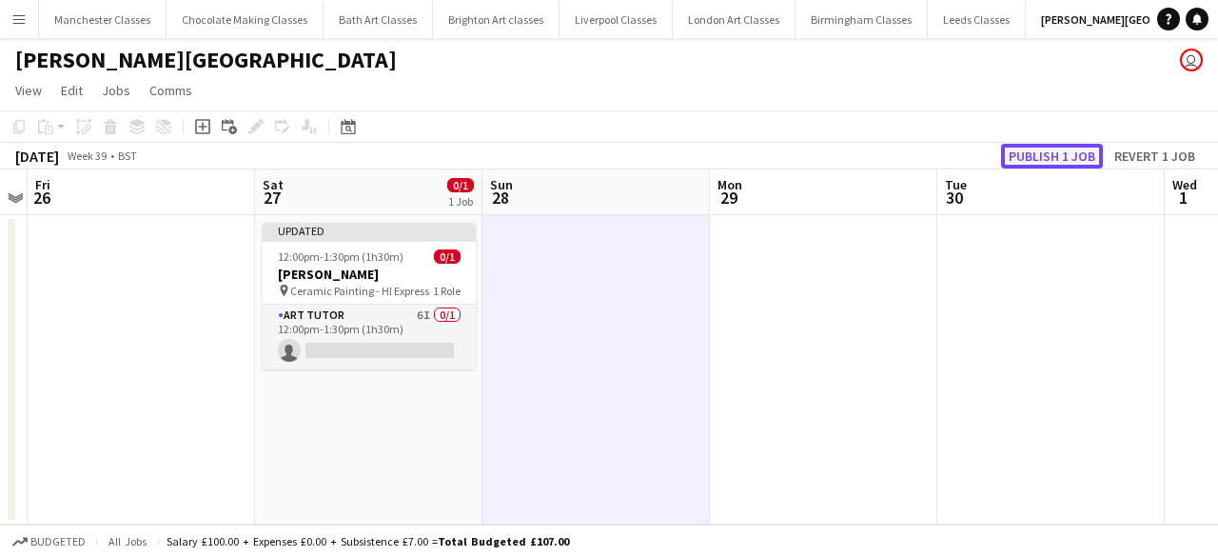
click at [1081, 156] on button "Publish 1 job" at bounding box center [1052, 156] width 102 height 25
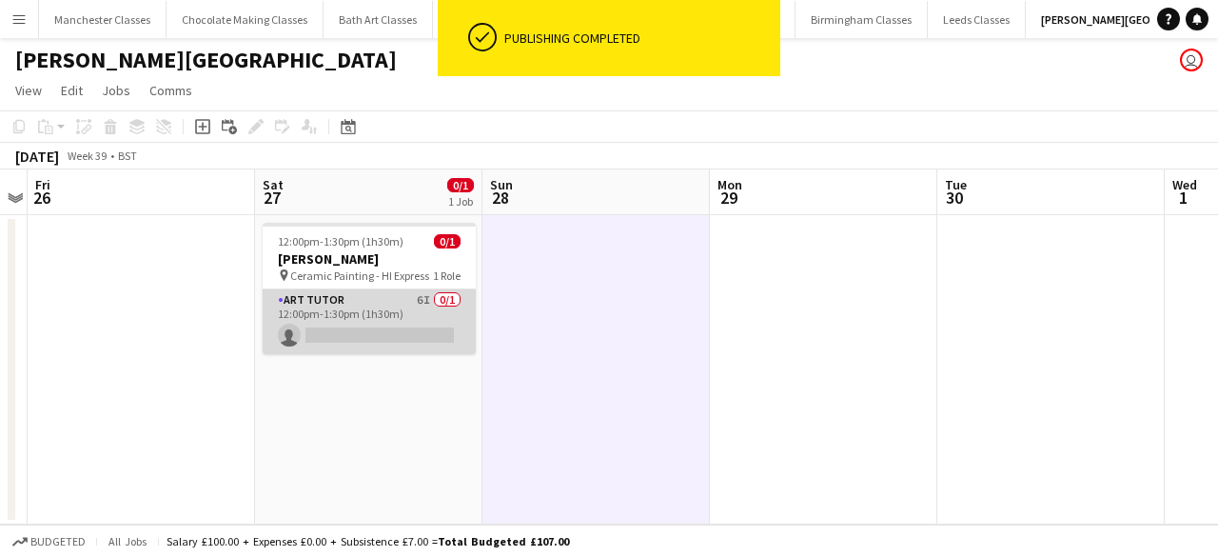
click at [367, 307] on app-card-role "Art Tutor 6I 0/1 12:00pm-1:30pm (1h30m) single-neutral-actions" at bounding box center [369, 321] width 213 height 65
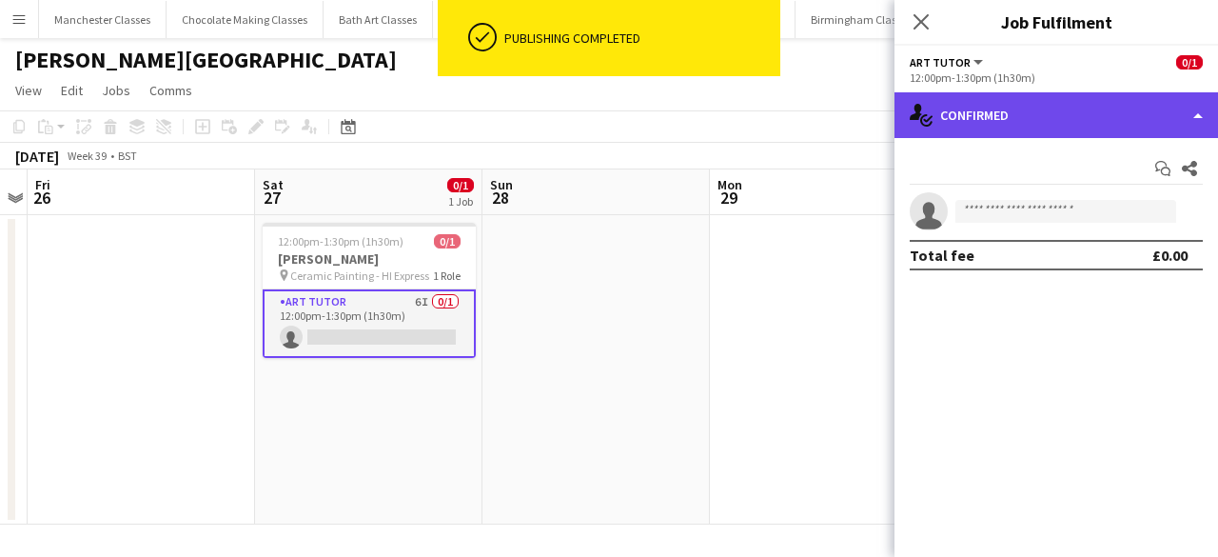
click at [1047, 125] on div "single-neutral-actions-check-2 Confirmed" at bounding box center [1055, 115] width 323 height 46
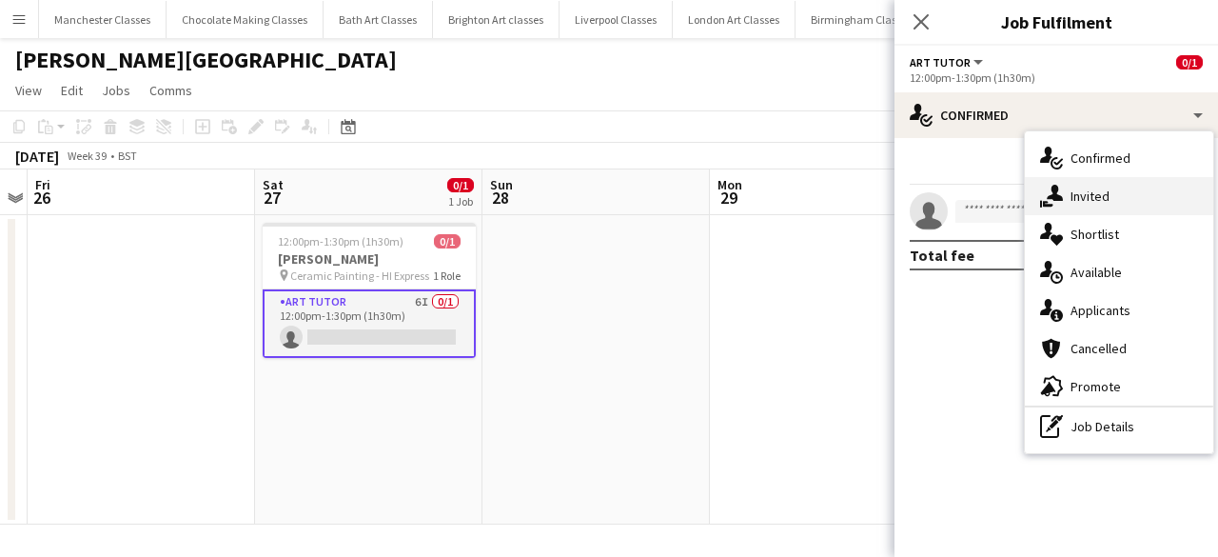
click at [1111, 193] on div "single-neutral-actions-share-1 Invited" at bounding box center [1119, 196] width 188 height 38
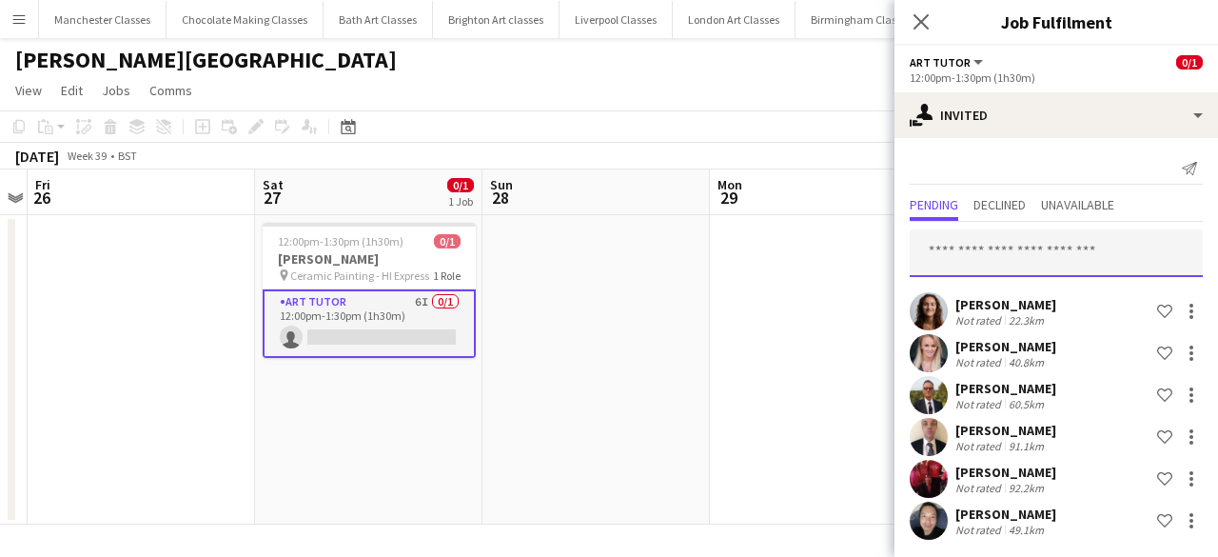
click at [1054, 268] on input "text" at bounding box center [1056, 253] width 293 height 48
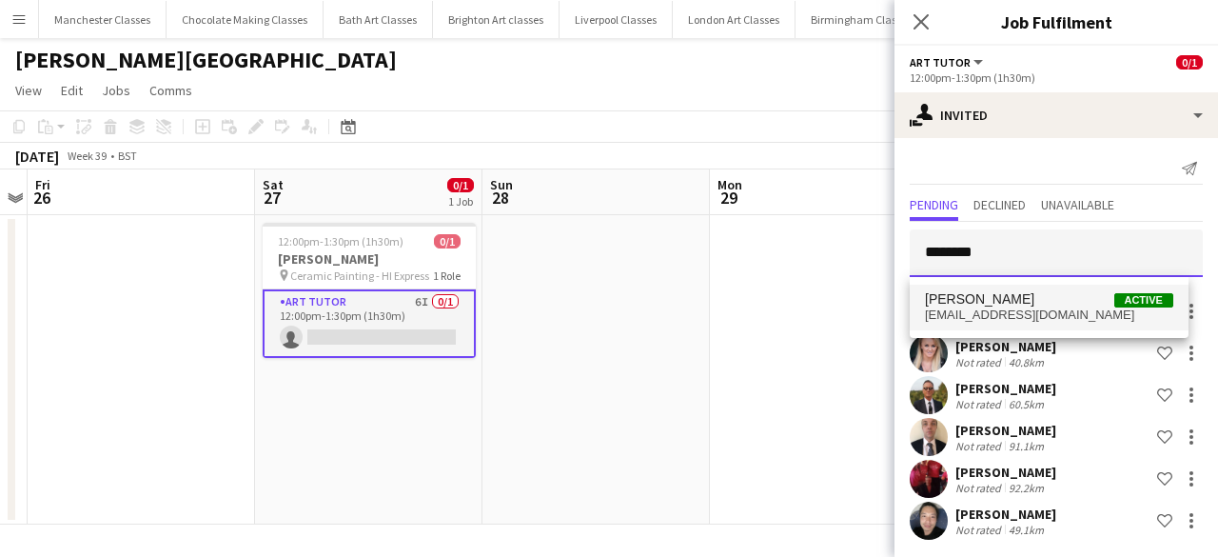
type input "********"
click at [1045, 291] on span "Laurence Maguire Active" at bounding box center [1049, 299] width 248 height 16
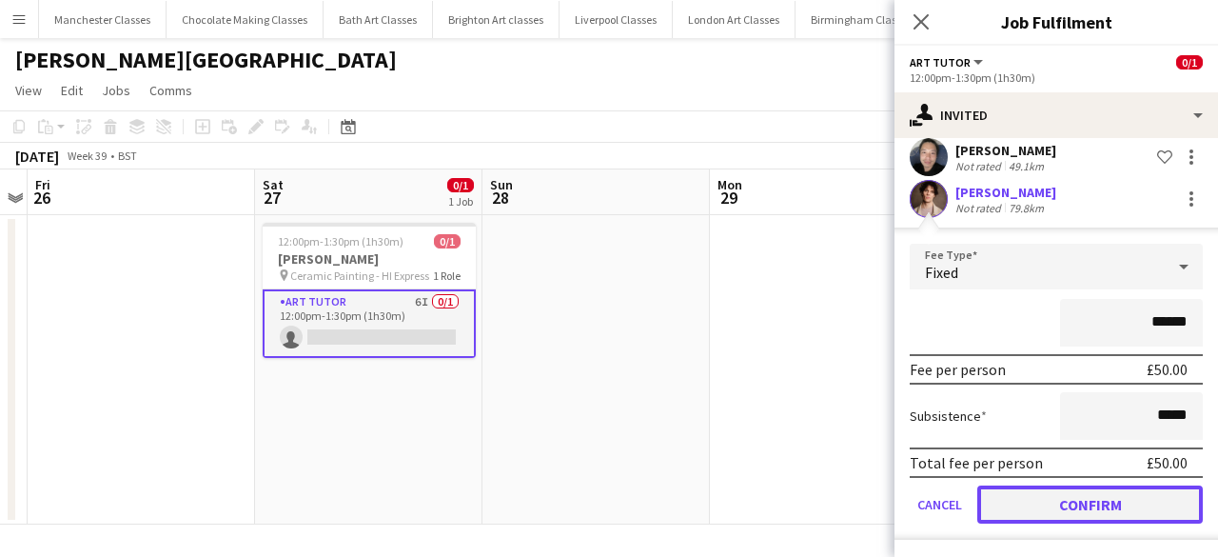
click at [1101, 508] on button "Confirm" at bounding box center [1089, 504] width 225 height 38
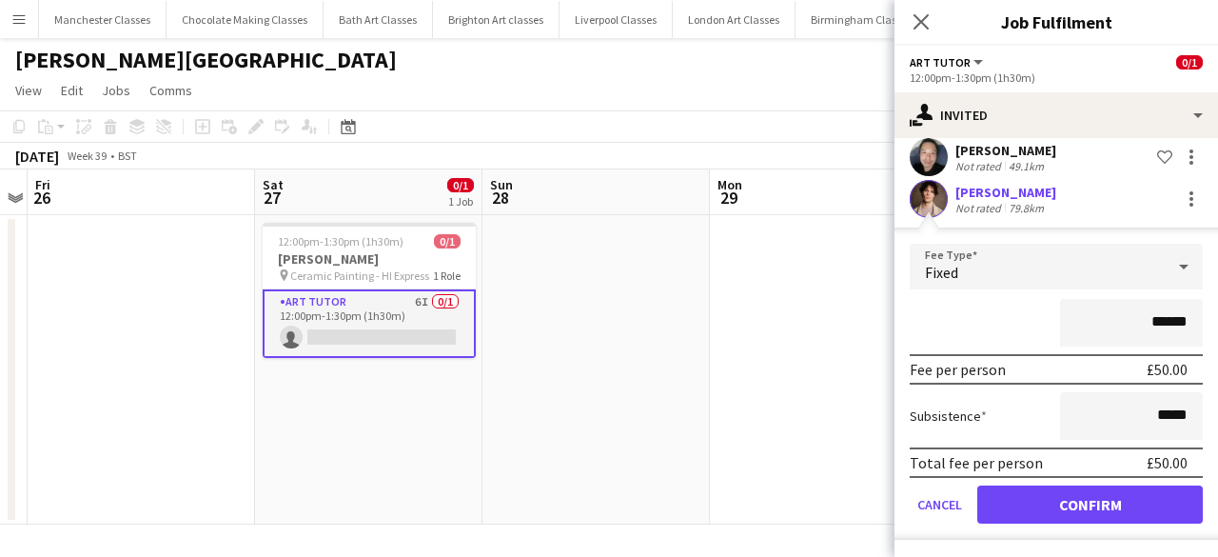
scroll to position [43, 0]
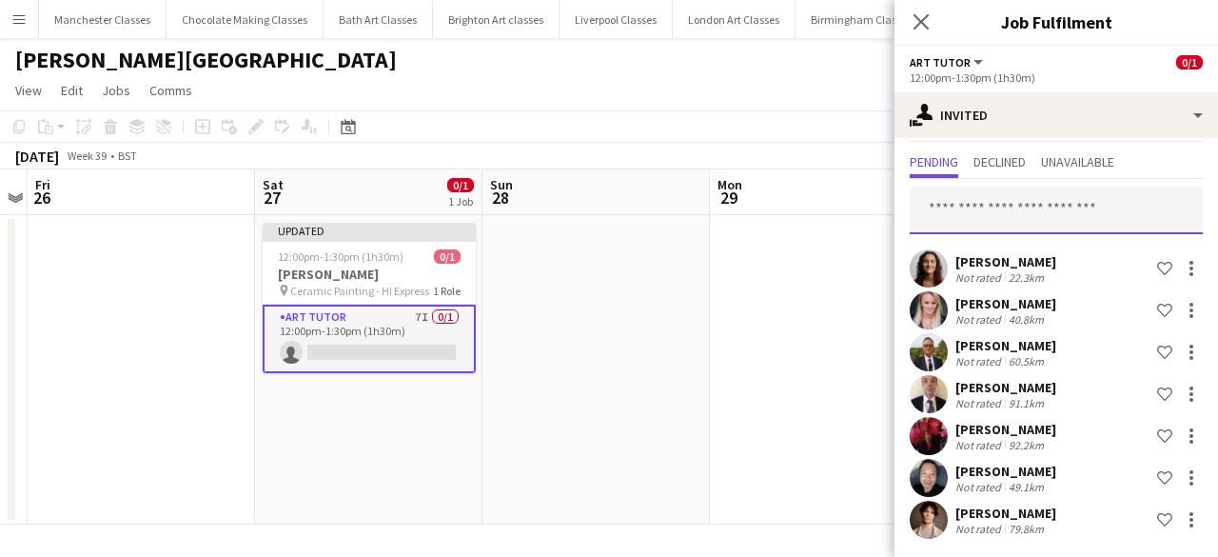
click at [1042, 215] on input "text" at bounding box center [1056, 210] width 293 height 48
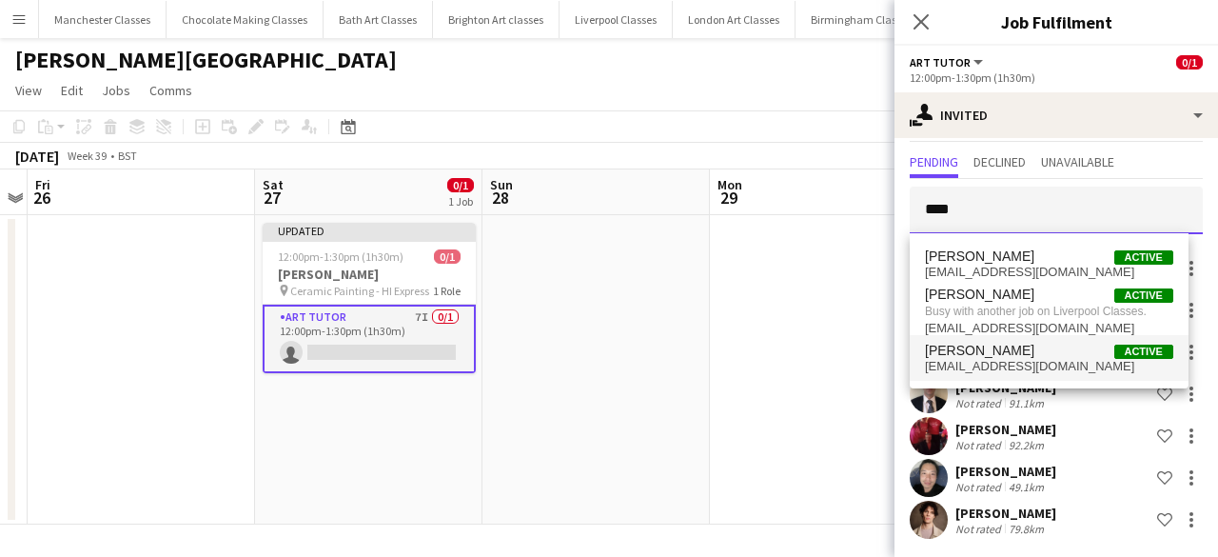
type input "****"
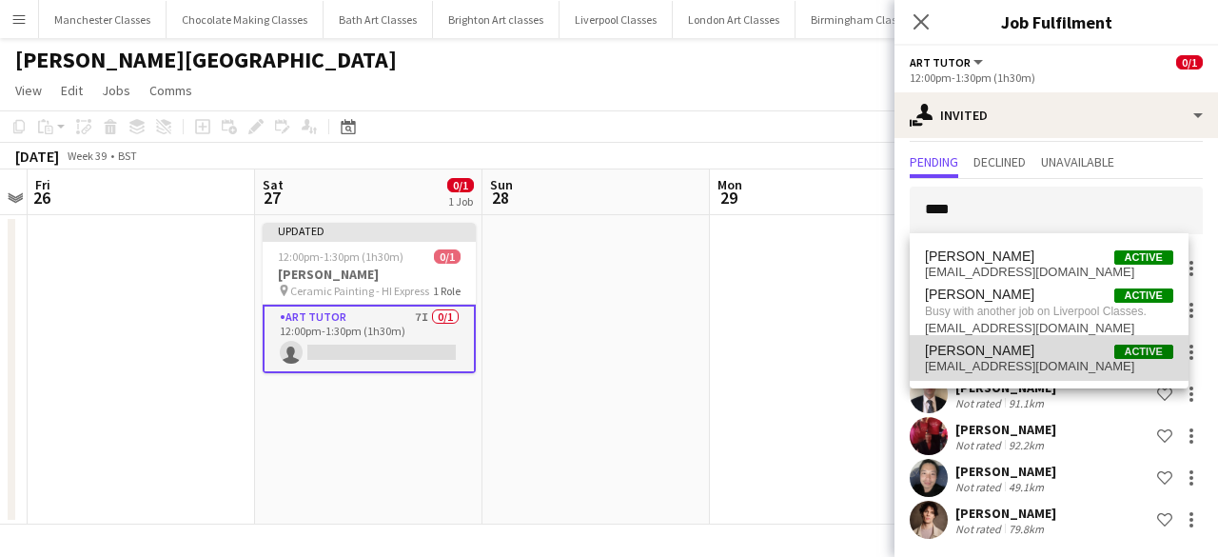
click at [1018, 355] on span "Paul Savage Active" at bounding box center [1049, 351] width 248 height 16
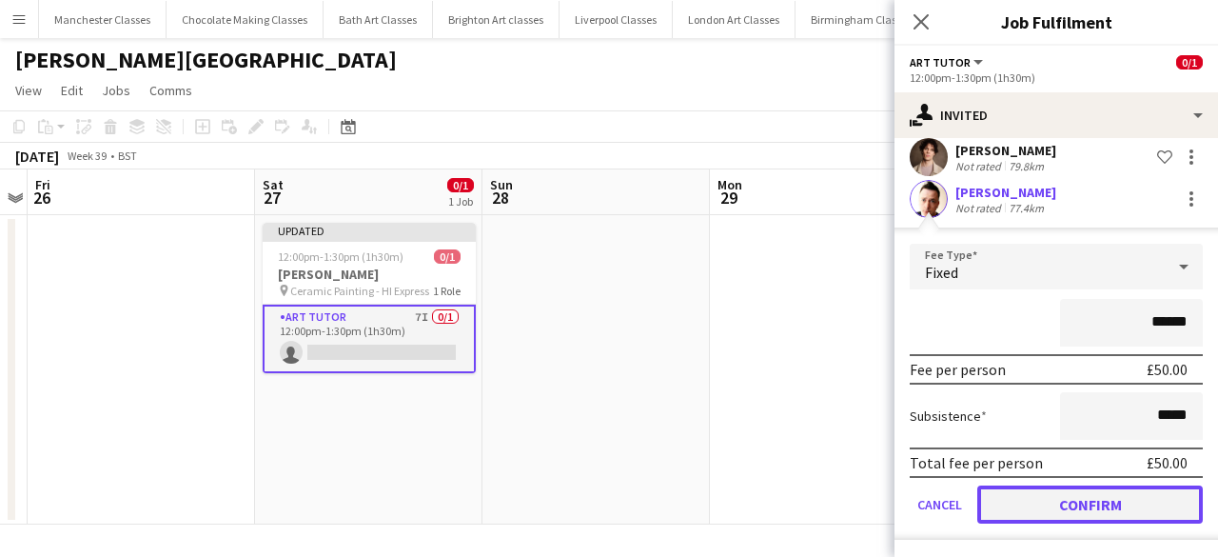
click at [1098, 491] on button "Confirm" at bounding box center [1089, 504] width 225 height 38
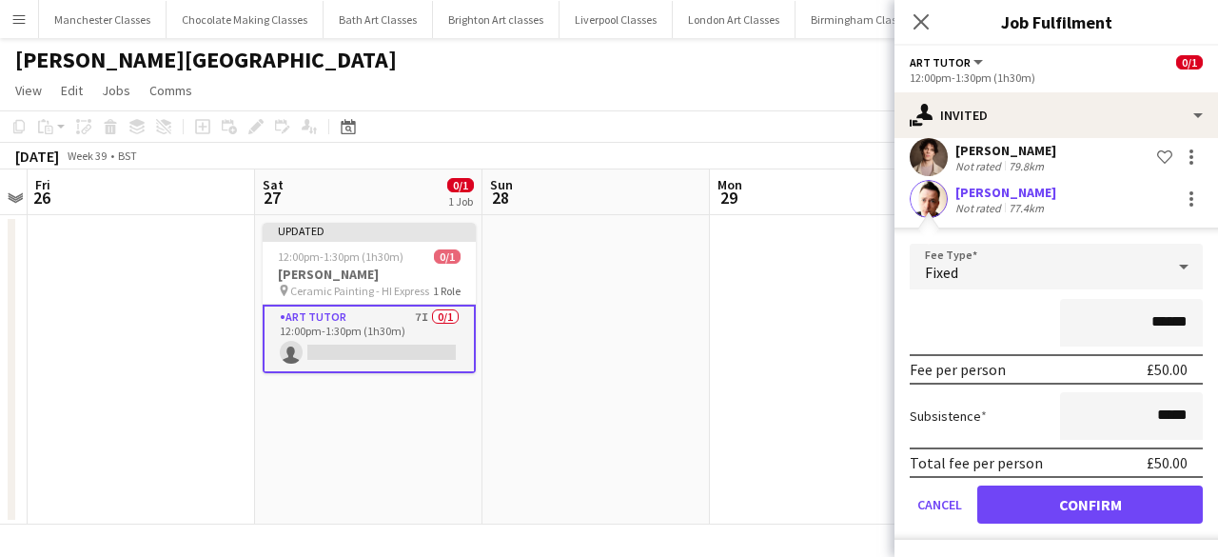
scroll to position [85, 0]
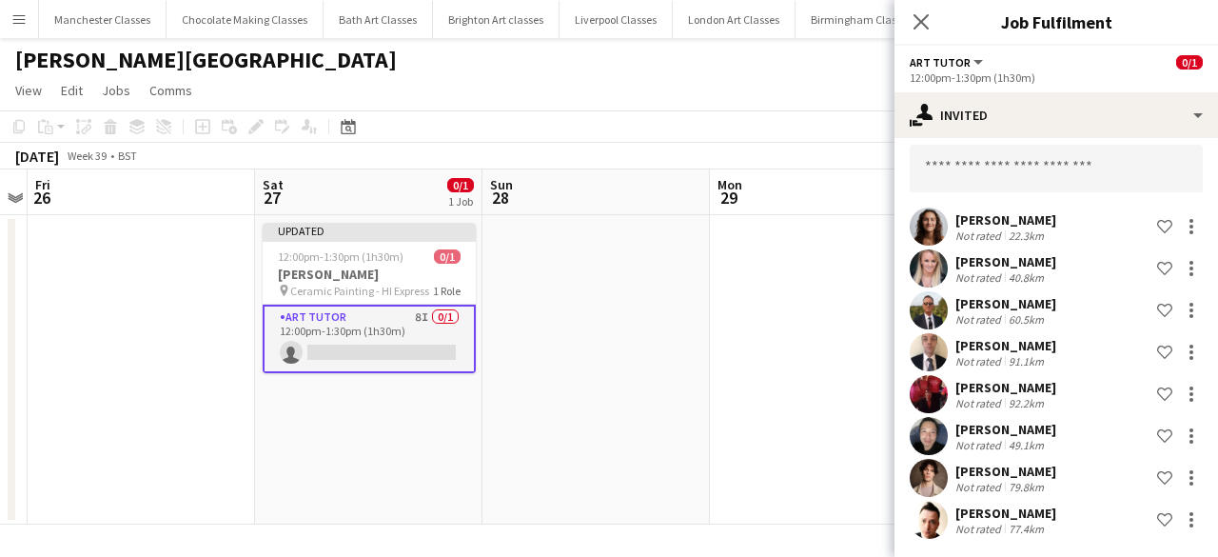
click at [708, 440] on app-date-cell at bounding box center [595, 369] width 227 height 309
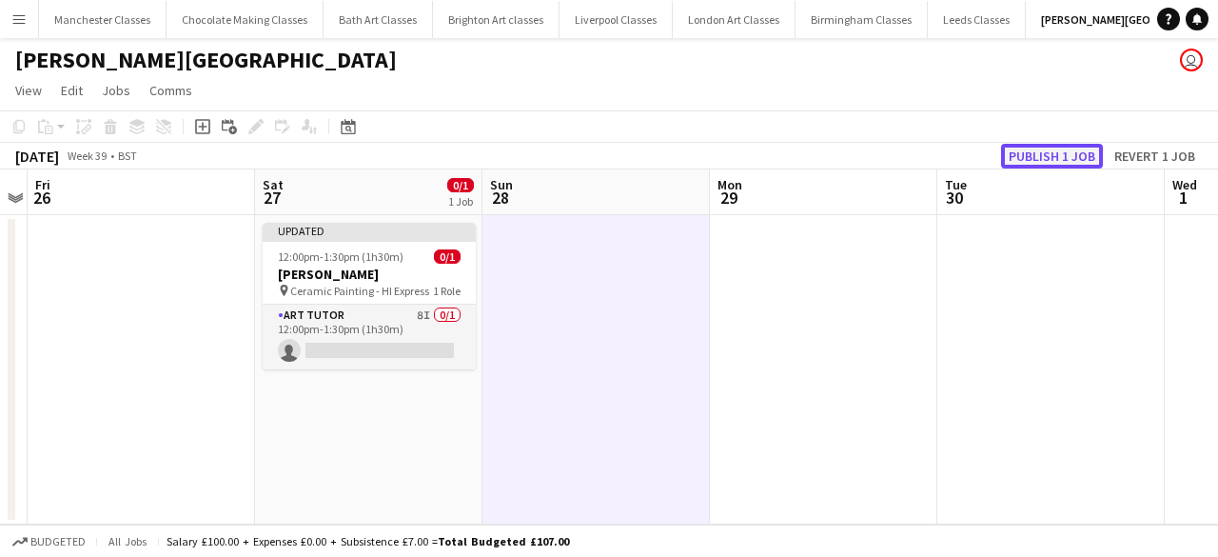
click at [1082, 161] on button "Publish 1 job" at bounding box center [1052, 156] width 102 height 25
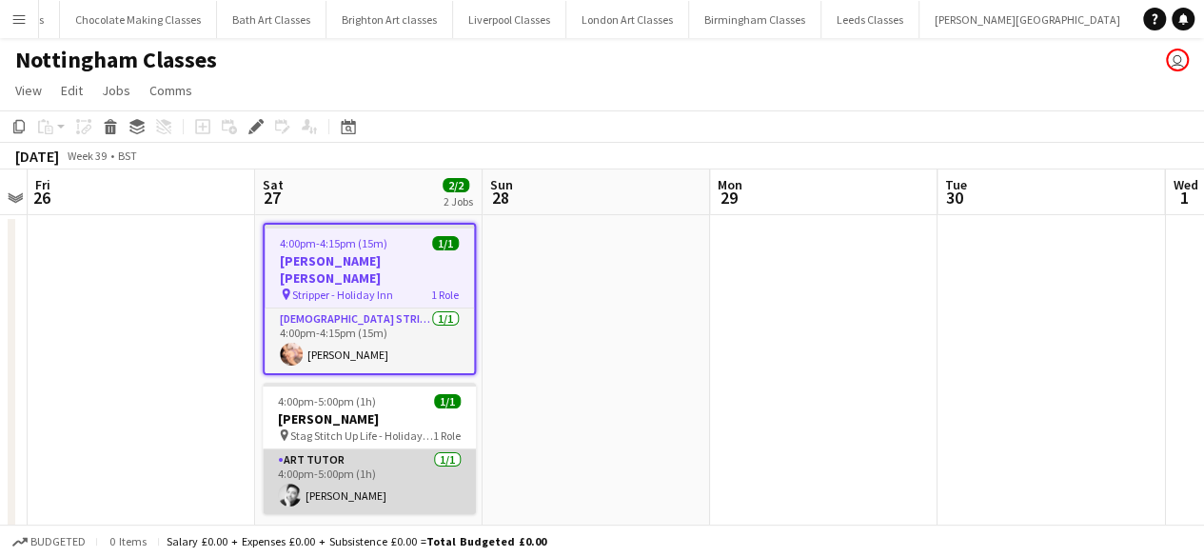
click at [403, 449] on app-card-role "Art Tutor 1/1 4:00pm-5:00pm (1h) Richard J Perrotta" at bounding box center [369, 481] width 213 height 65
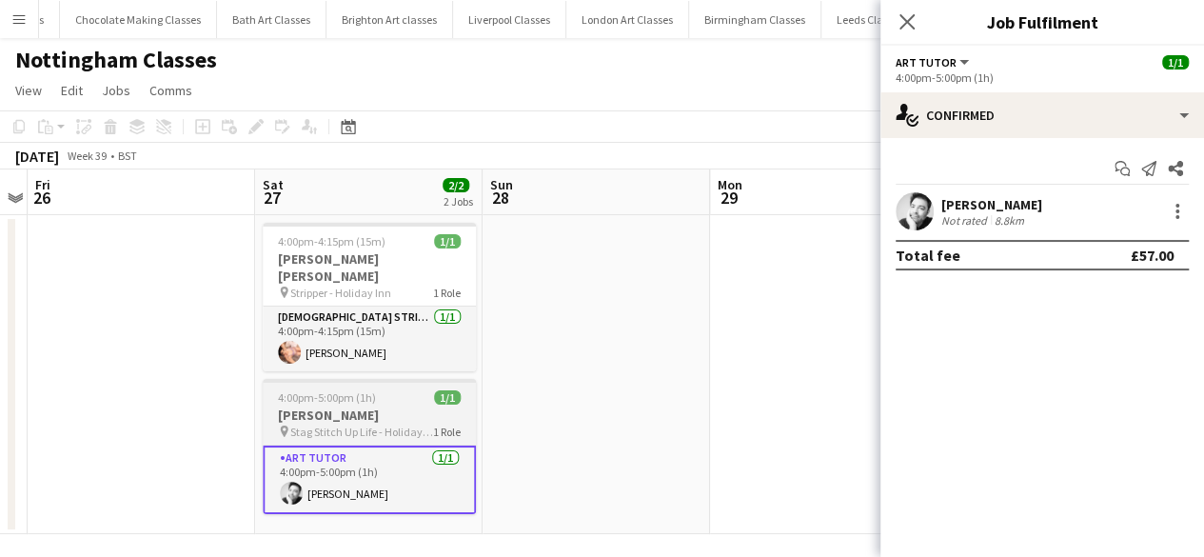
click at [402, 406] on h3 "Chris Scott" at bounding box center [369, 414] width 213 height 17
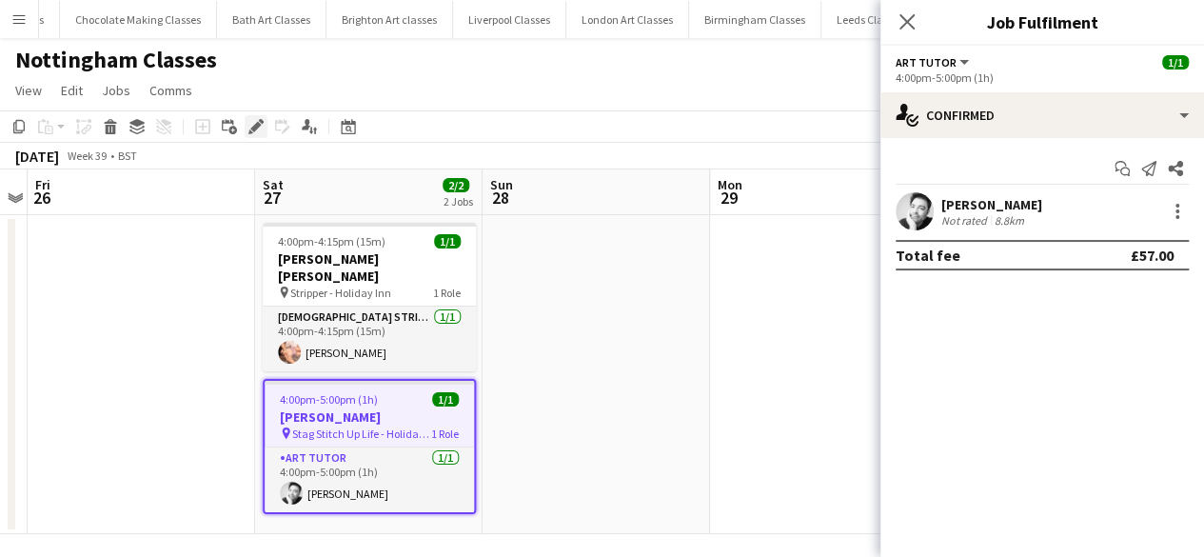
click at [257, 121] on icon "Edit" at bounding box center [255, 126] width 15 height 15
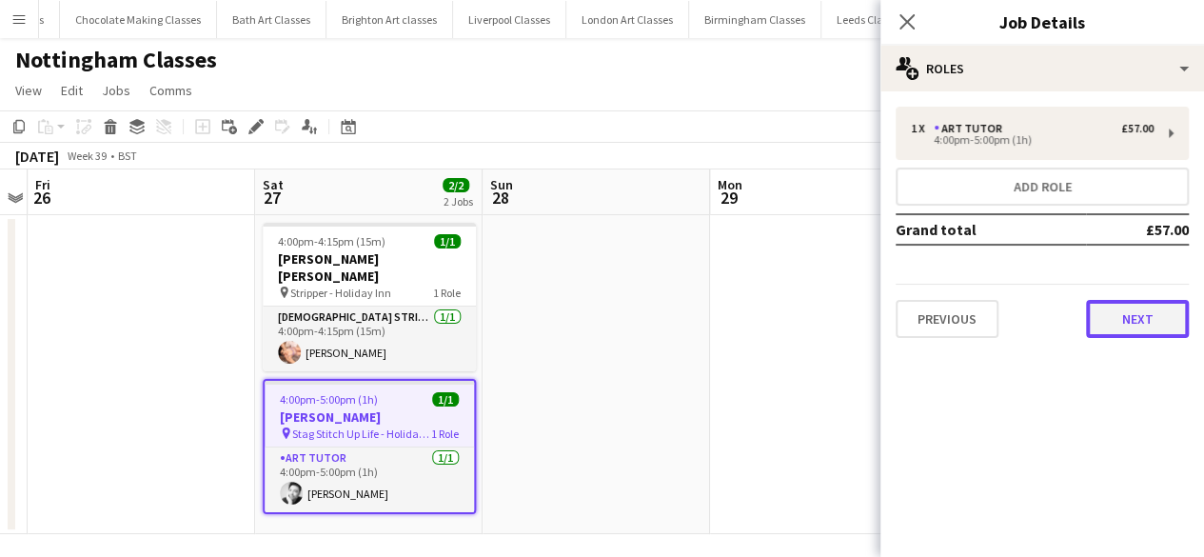
click at [1140, 315] on button "Next" at bounding box center [1137, 319] width 103 height 38
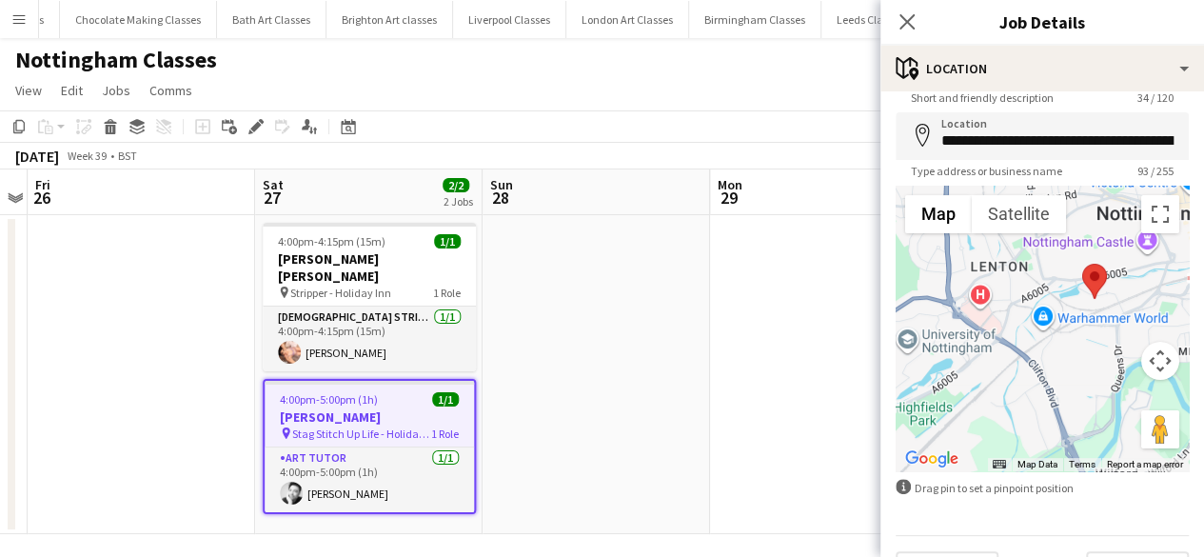
scroll to position [115, 0]
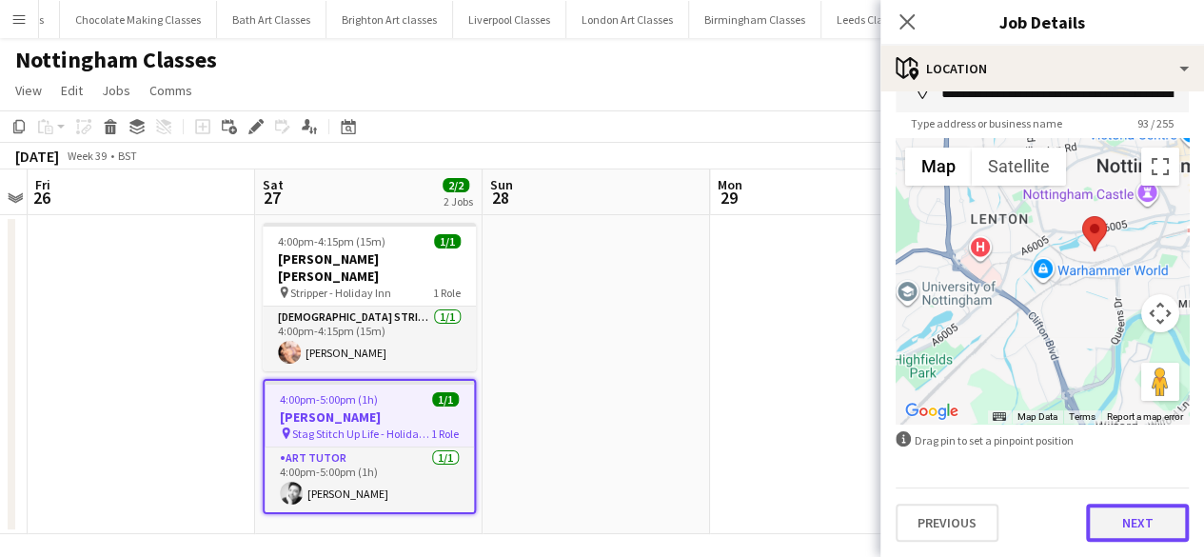
click at [1145, 519] on button "Next" at bounding box center [1137, 522] width 103 height 38
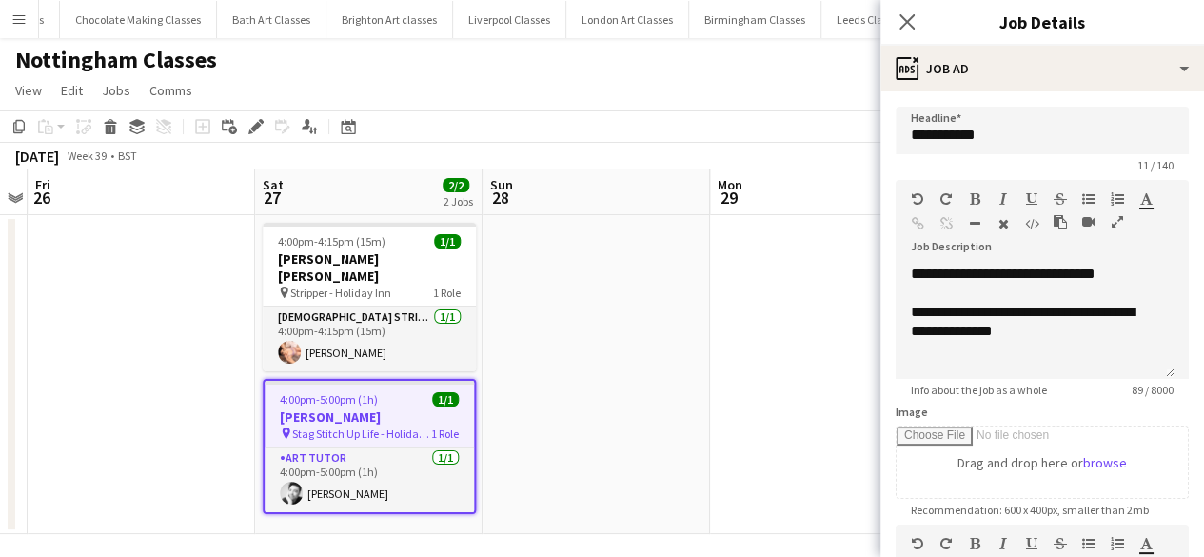
click at [653, 345] on app-date-cell at bounding box center [595, 374] width 227 height 319
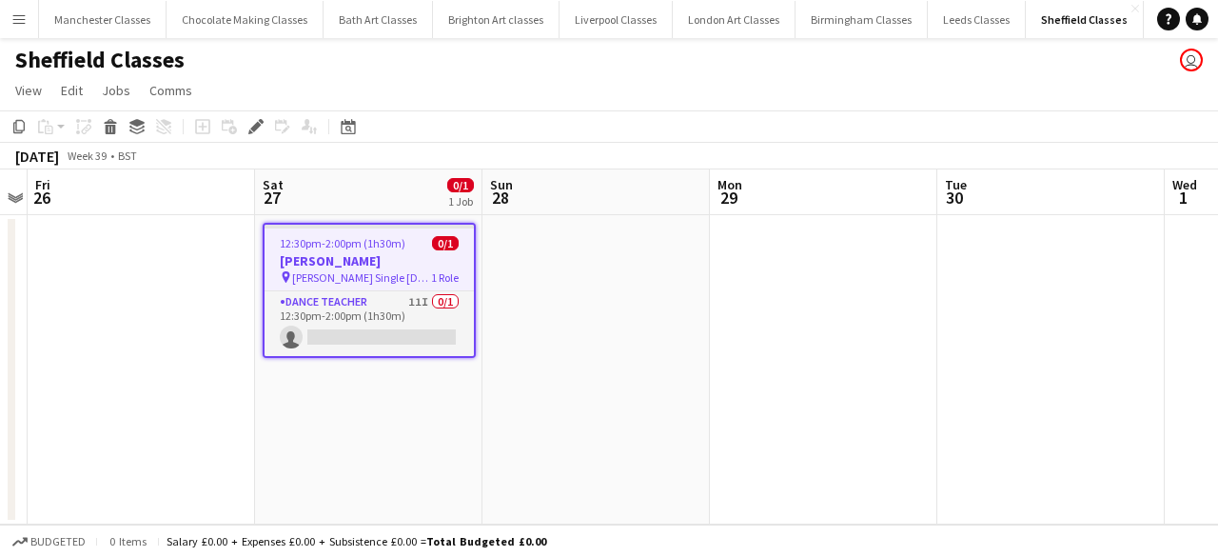
click at [301, 252] on h3 "[PERSON_NAME]" at bounding box center [368, 260] width 209 height 17
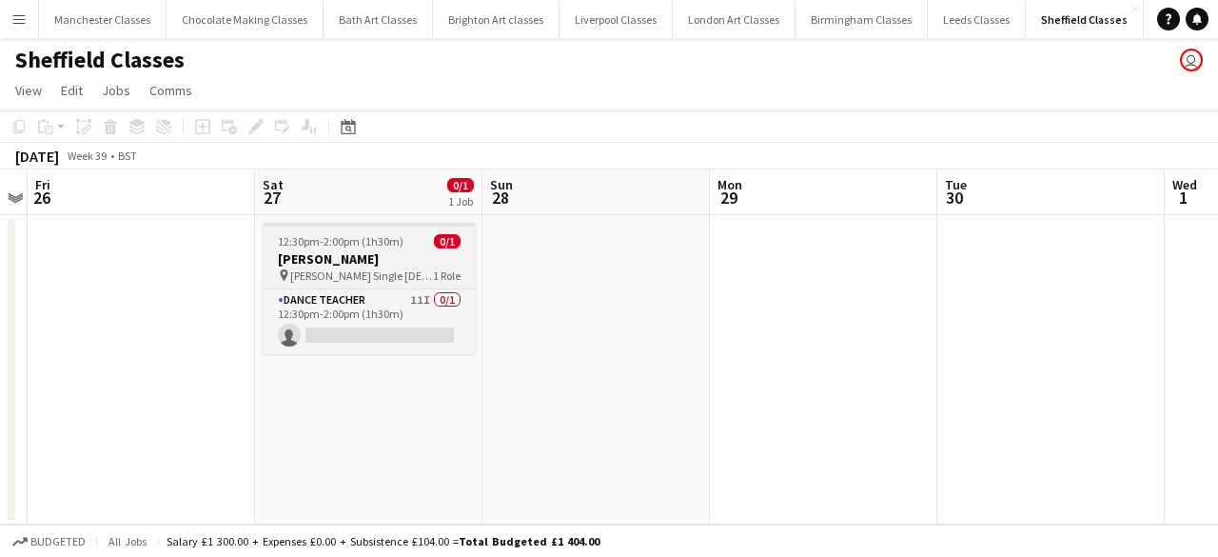
click at [323, 263] on h3 "[PERSON_NAME]" at bounding box center [369, 258] width 213 height 17
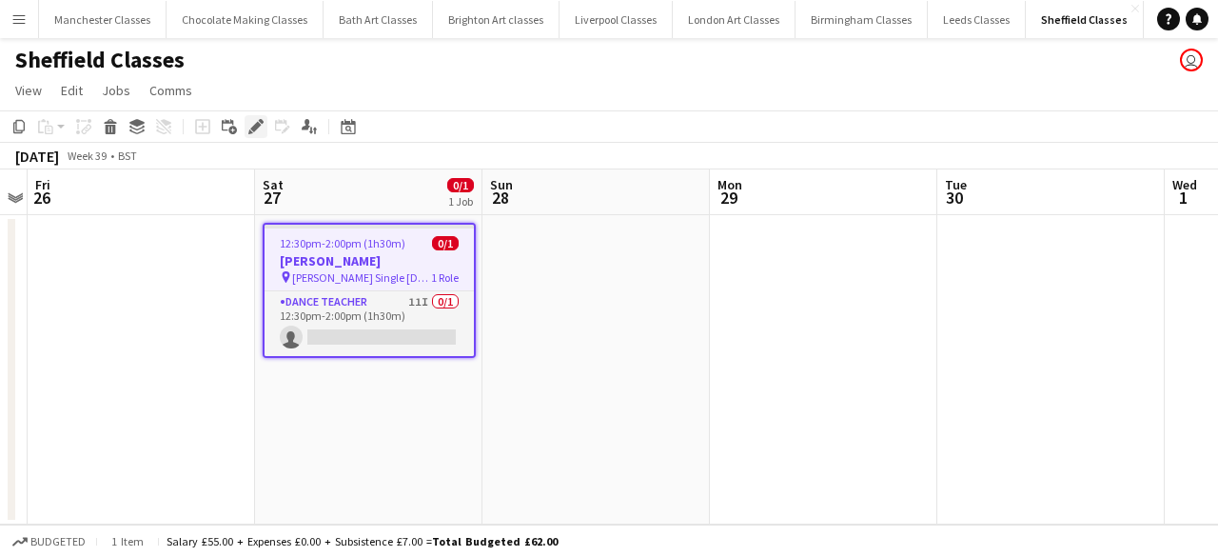
click at [249, 127] on icon "Edit" at bounding box center [255, 126] width 15 height 15
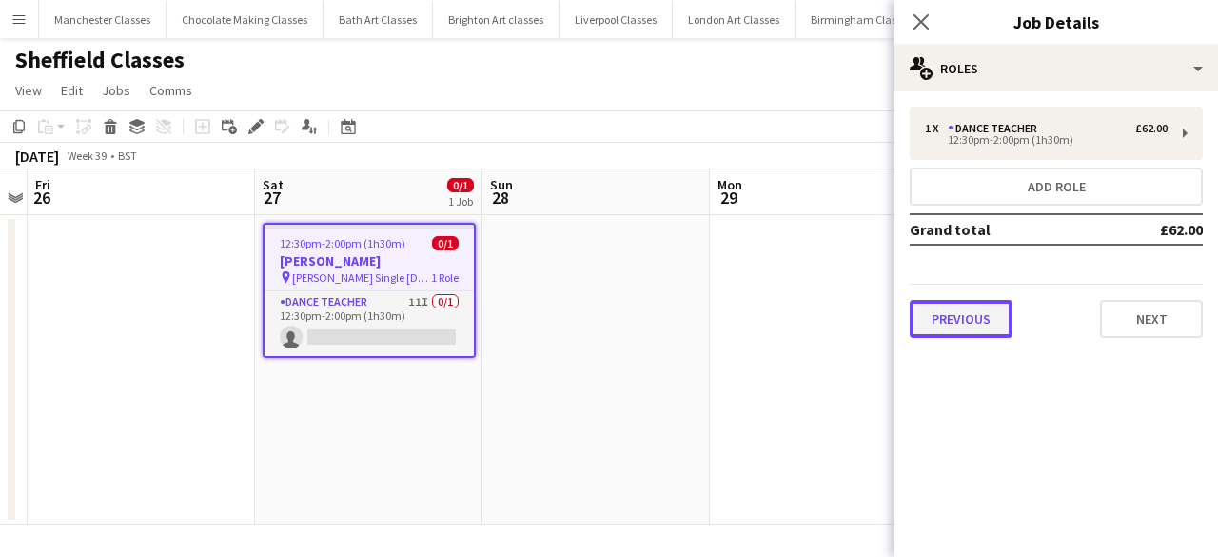
click at [974, 324] on button "Previous" at bounding box center [961, 319] width 103 height 38
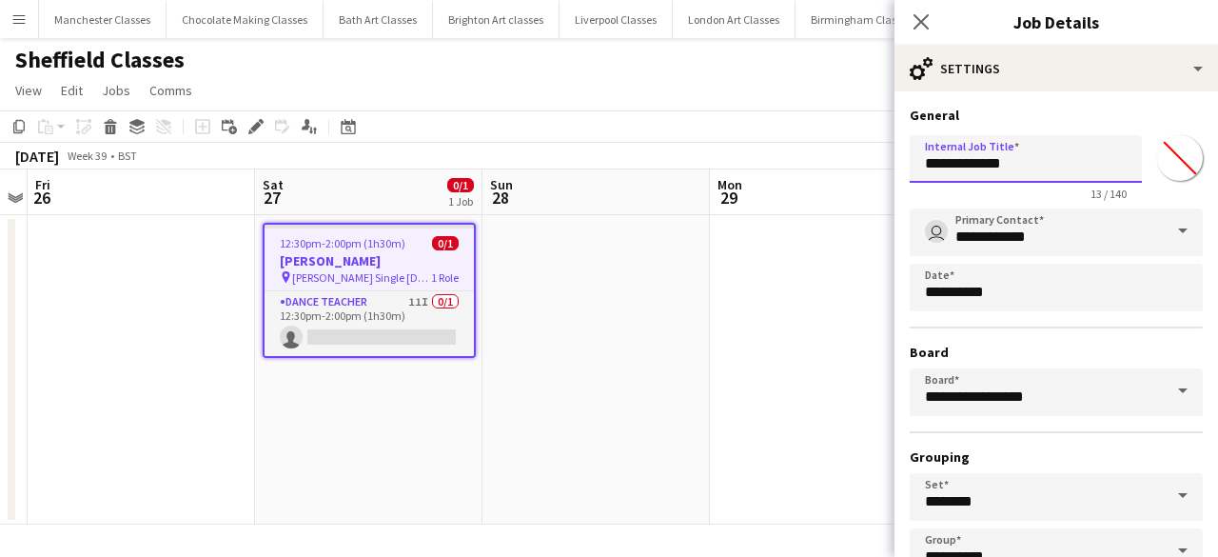
drag, startPoint x: 985, startPoint y: 160, endPoint x: 818, endPoint y: 172, distance: 167.0
click at [821, 172] on body "Menu Boards Boards Boards All jobs Status Workforce Workforce My Workforce Recr…" at bounding box center [609, 278] width 1218 height 557
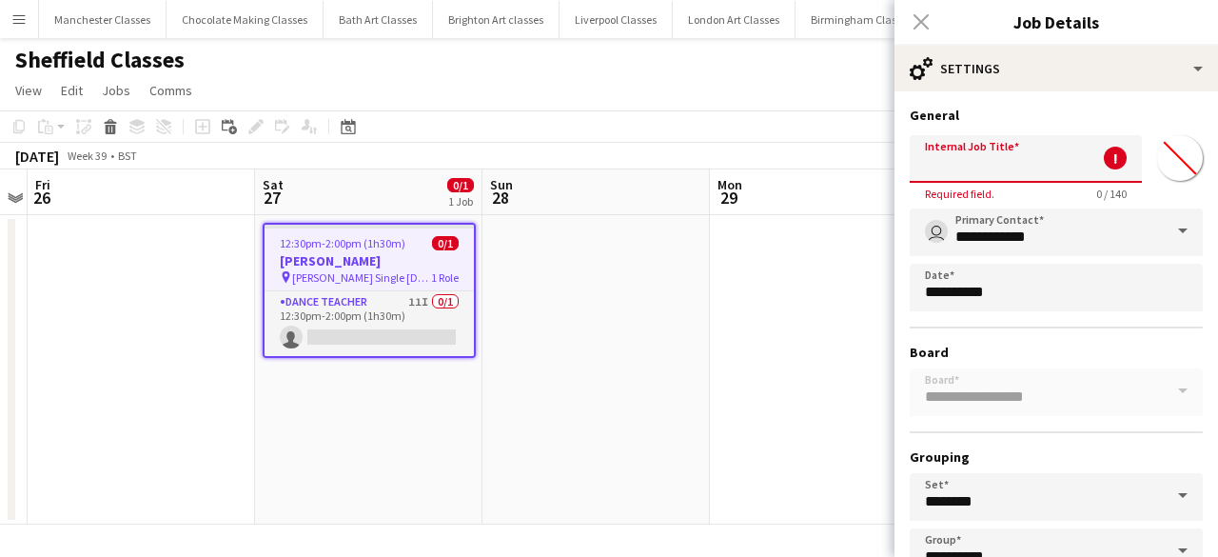
paste input "**********"
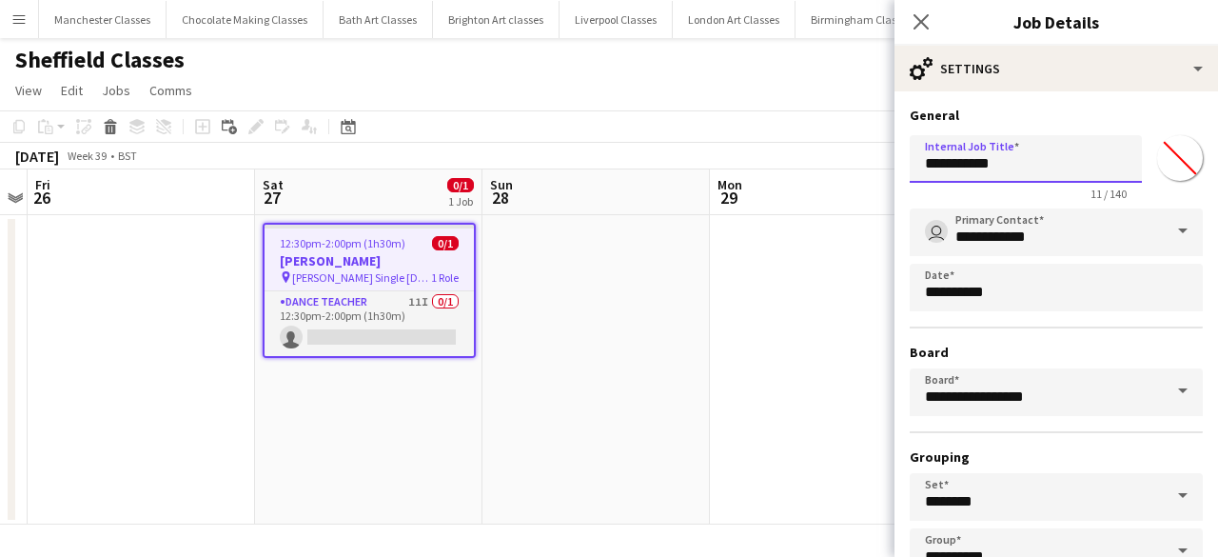
type input "**********"
click at [765, 334] on app-date-cell at bounding box center [823, 369] width 227 height 309
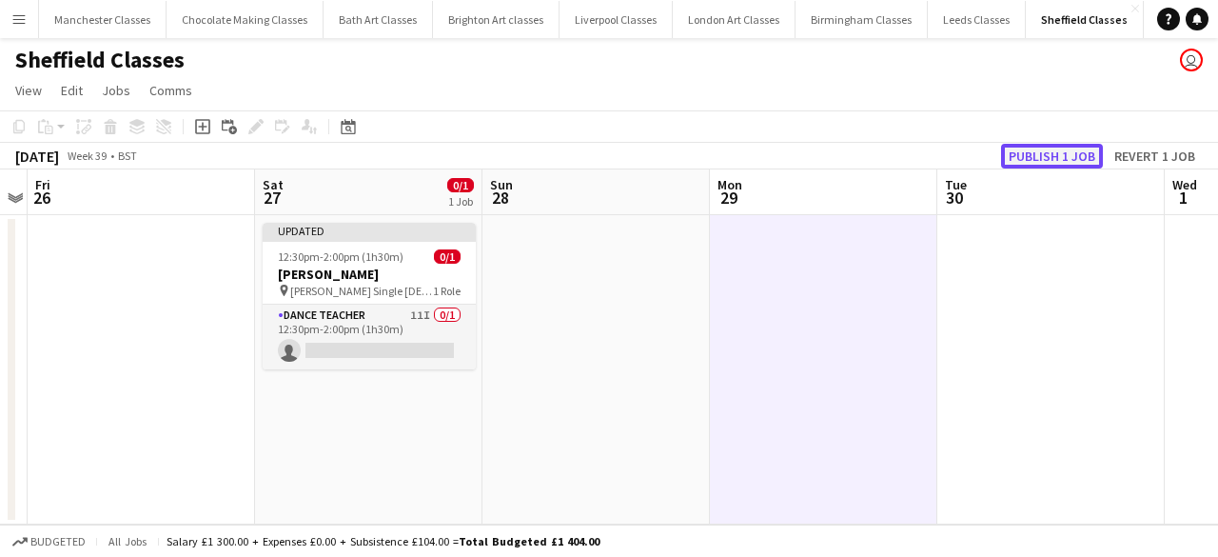
click at [1055, 149] on button "Publish 1 job" at bounding box center [1052, 156] width 102 height 25
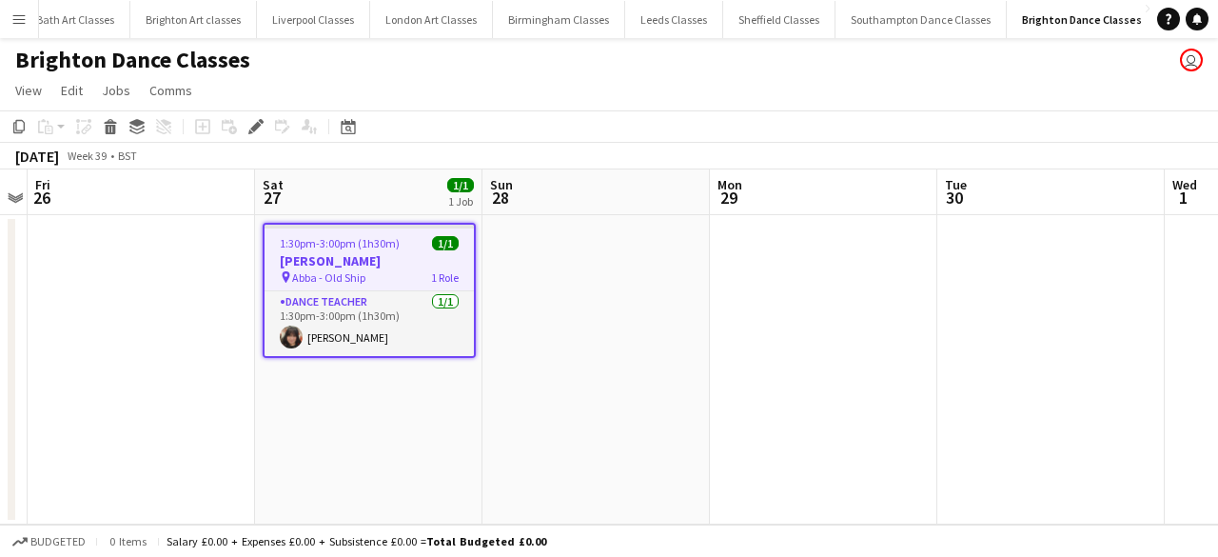
click at [378, 244] on span "1:30pm-3:00pm (1h30m)" at bounding box center [340, 243] width 120 height 14
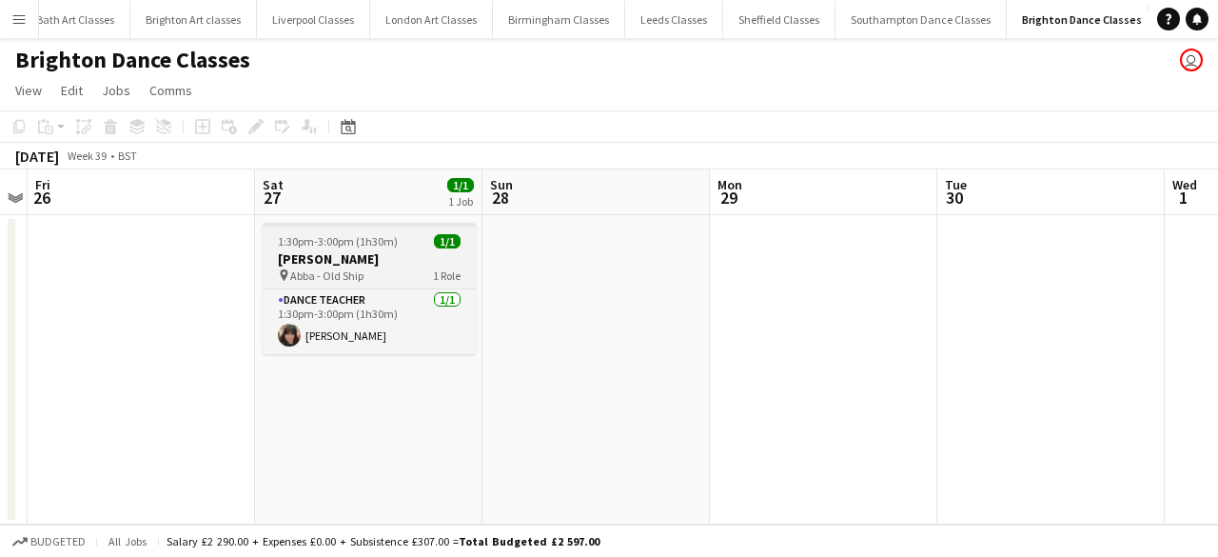
click at [334, 252] on h3 "[PERSON_NAME]" at bounding box center [369, 258] width 213 height 17
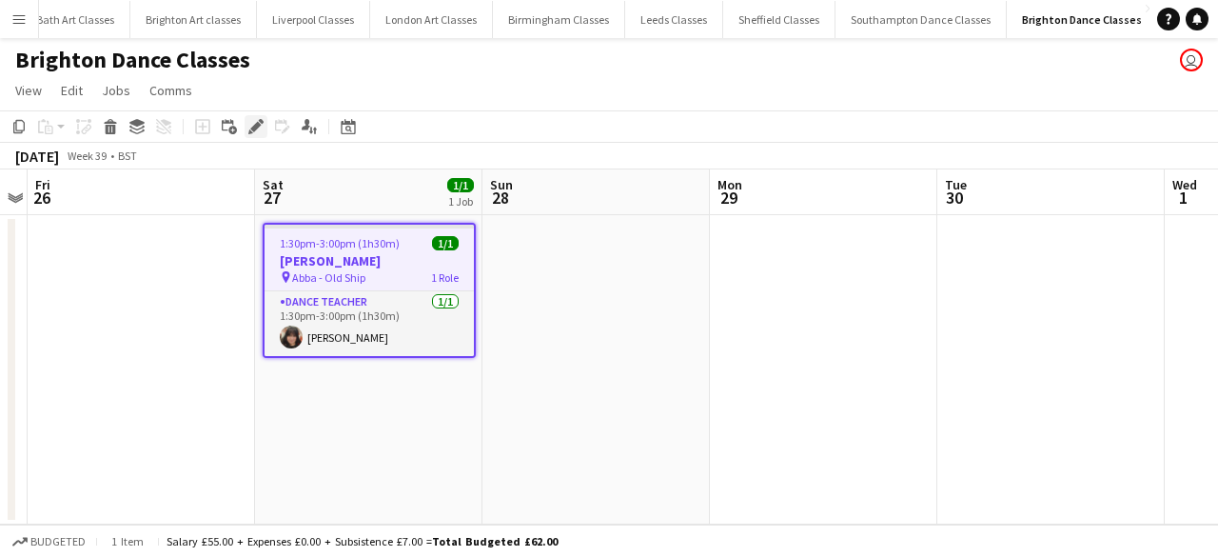
click at [255, 125] on icon at bounding box center [255, 127] width 10 height 10
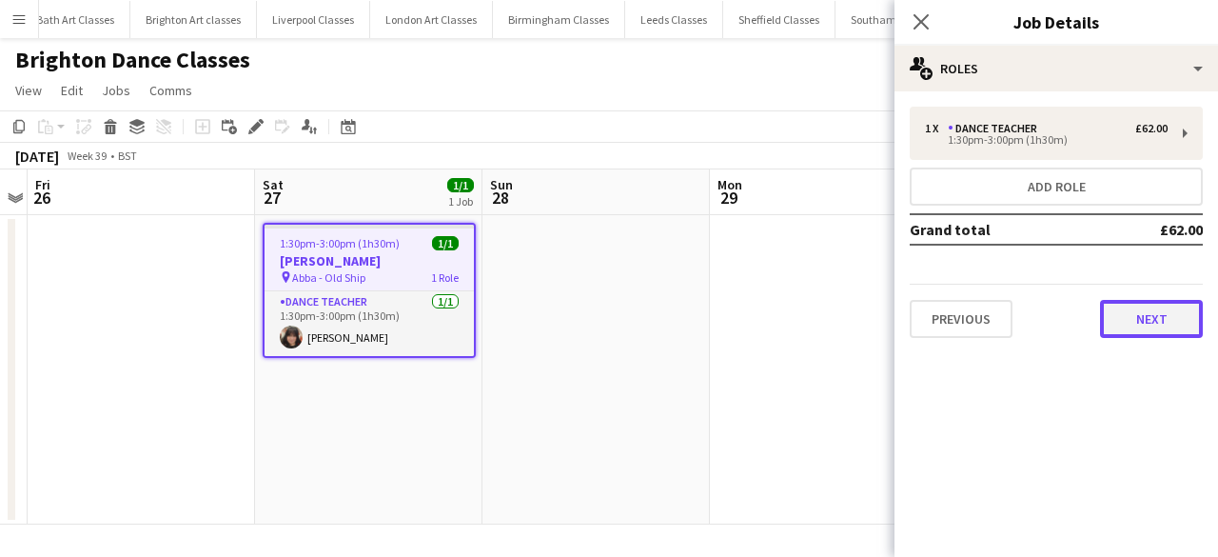
click at [1145, 321] on button "Next" at bounding box center [1151, 319] width 103 height 38
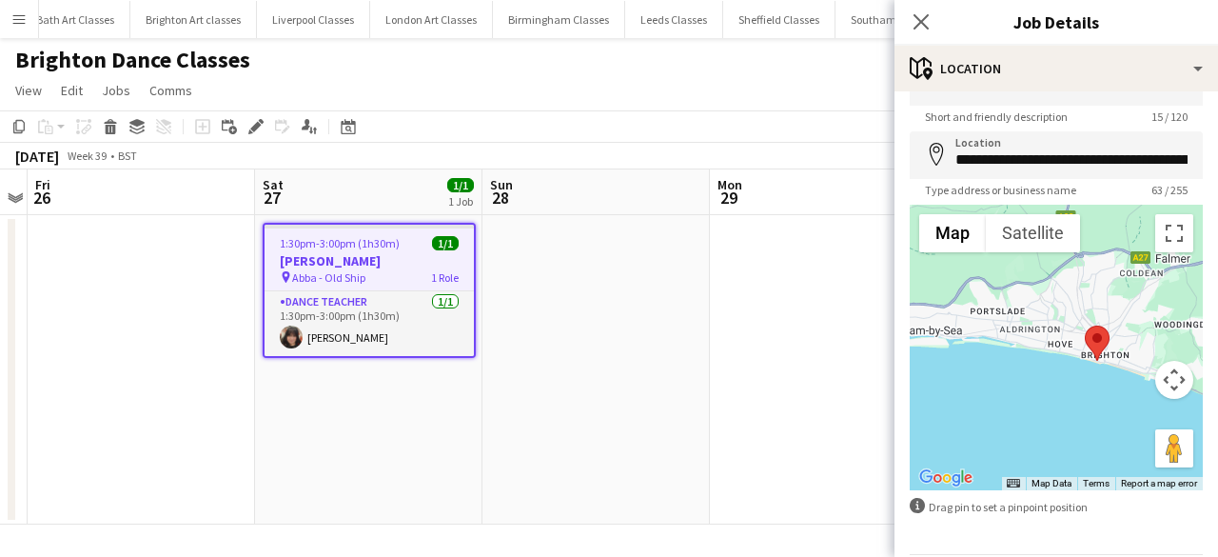
scroll to position [115, 0]
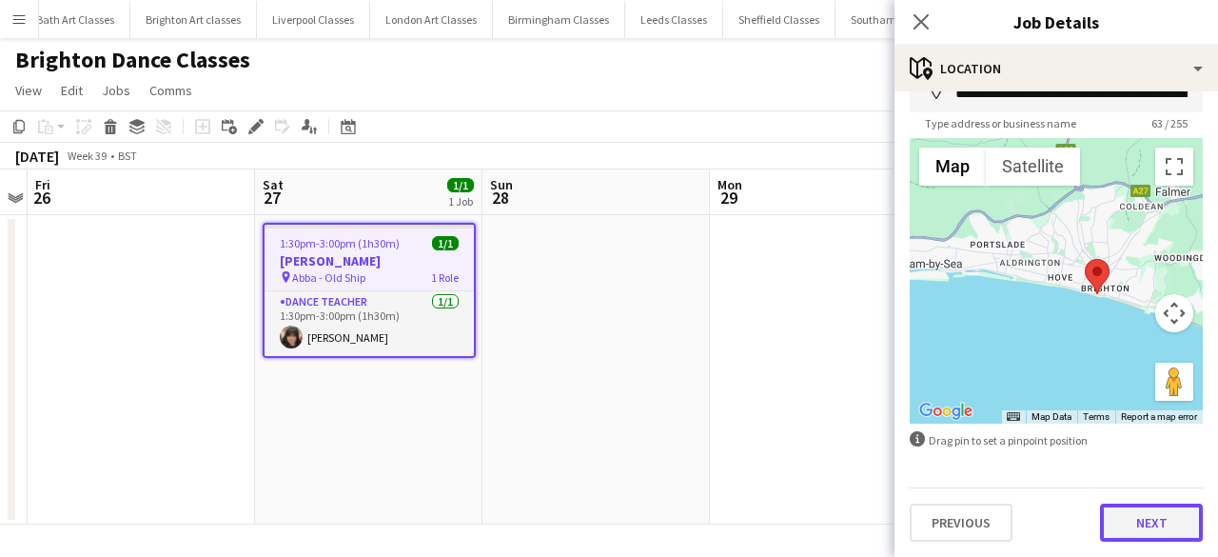
click at [1151, 520] on button "Next" at bounding box center [1151, 522] width 103 height 38
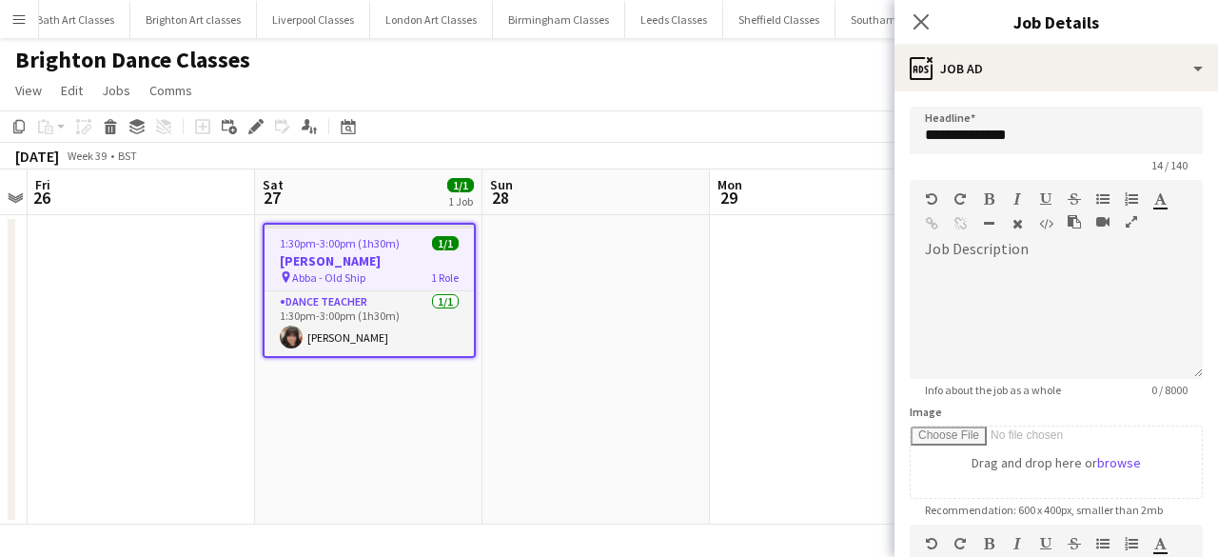
scroll to position [0, 0]
click at [964, 251] on div at bounding box center [1056, 314] width 293 height 127
click at [830, 329] on app-date-cell at bounding box center [823, 369] width 227 height 309
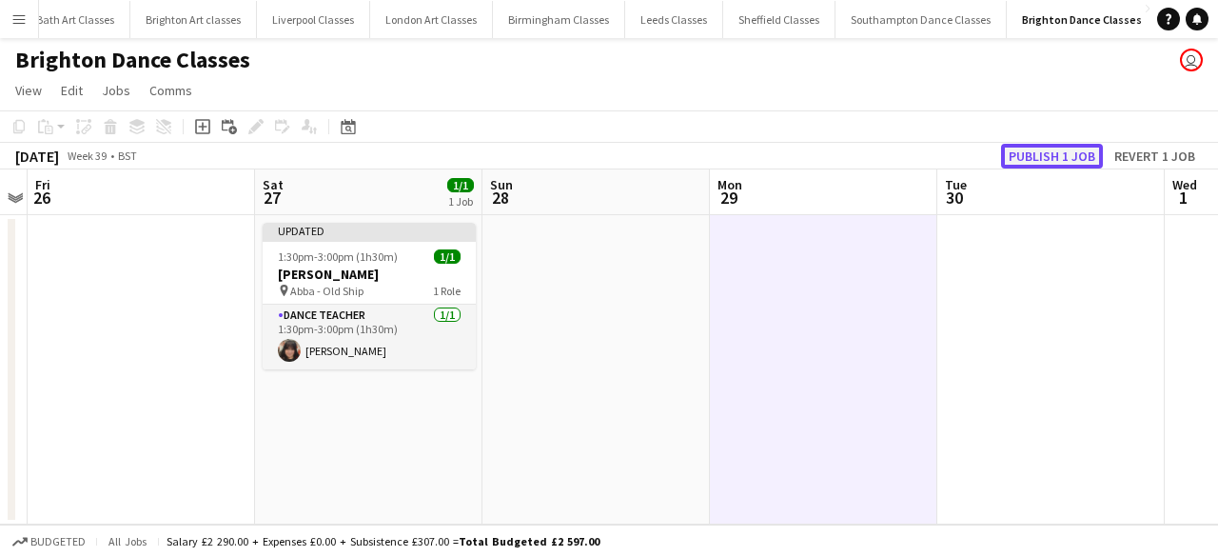
click at [1083, 149] on button "Publish 1 job" at bounding box center [1052, 156] width 102 height 25
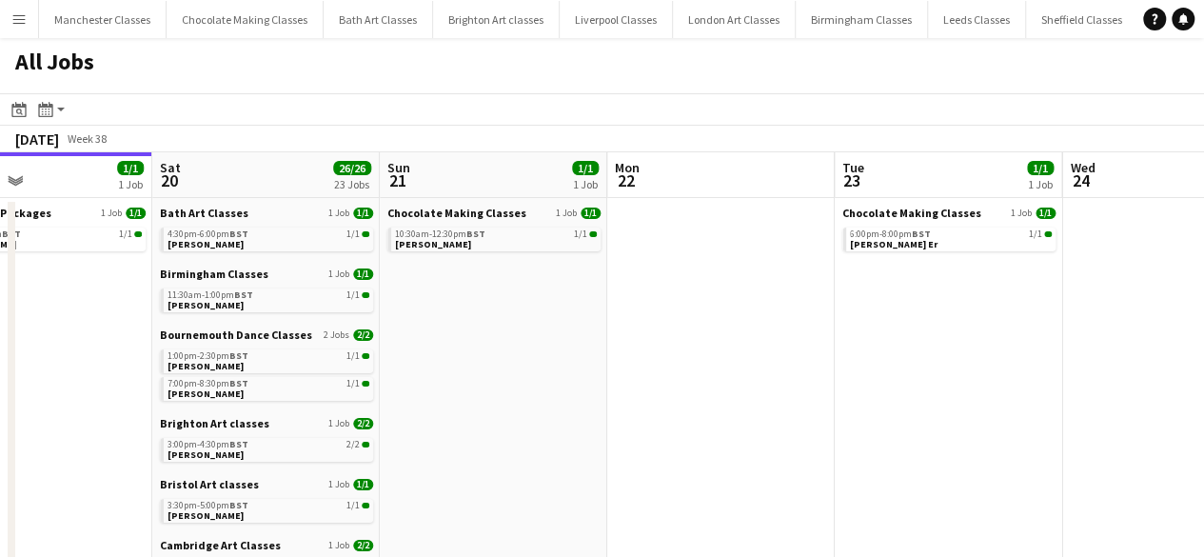
drag, startPoint x: 991, startPoint y: 388, endPoint x: 105, endPoint y: 404, distance: 886.8
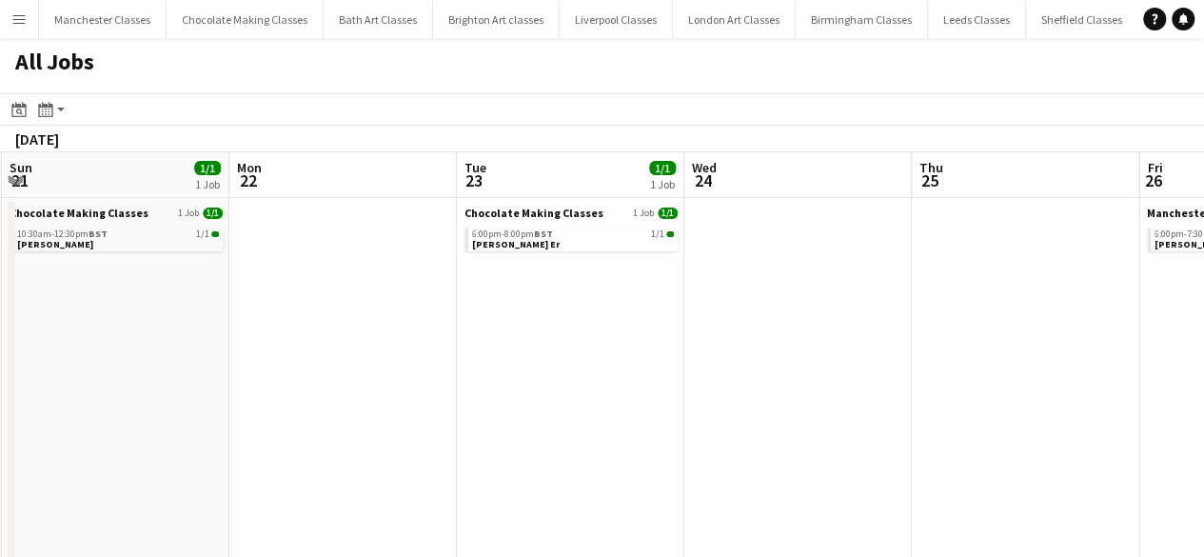
scroll to position [0, 511]
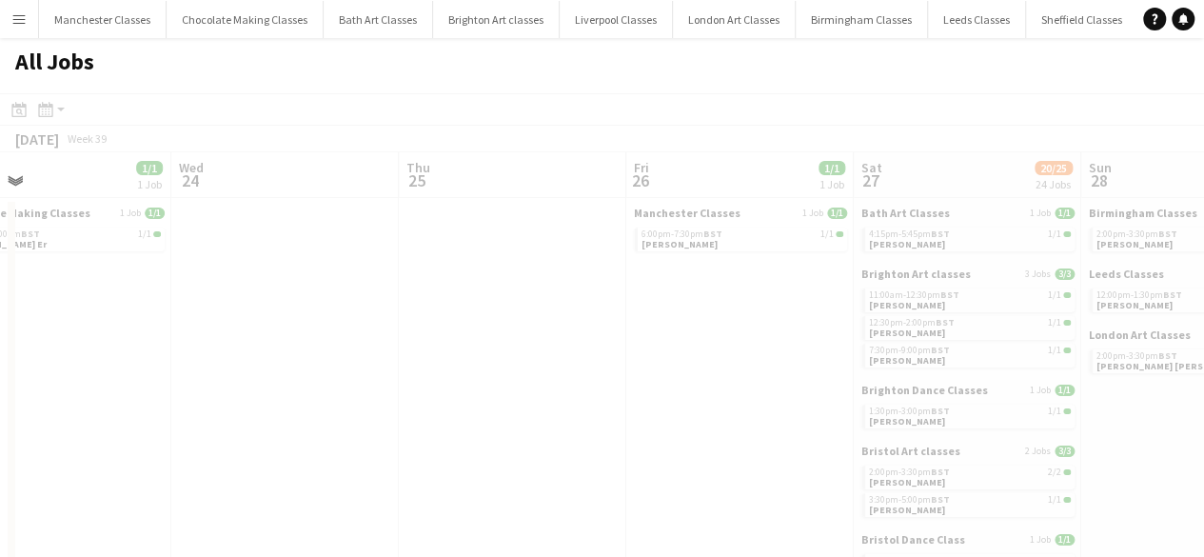
drag, startPoint x: 721, startPoint y: 393, endPoint x: 303, endPoint y: 380, distance: 418.8
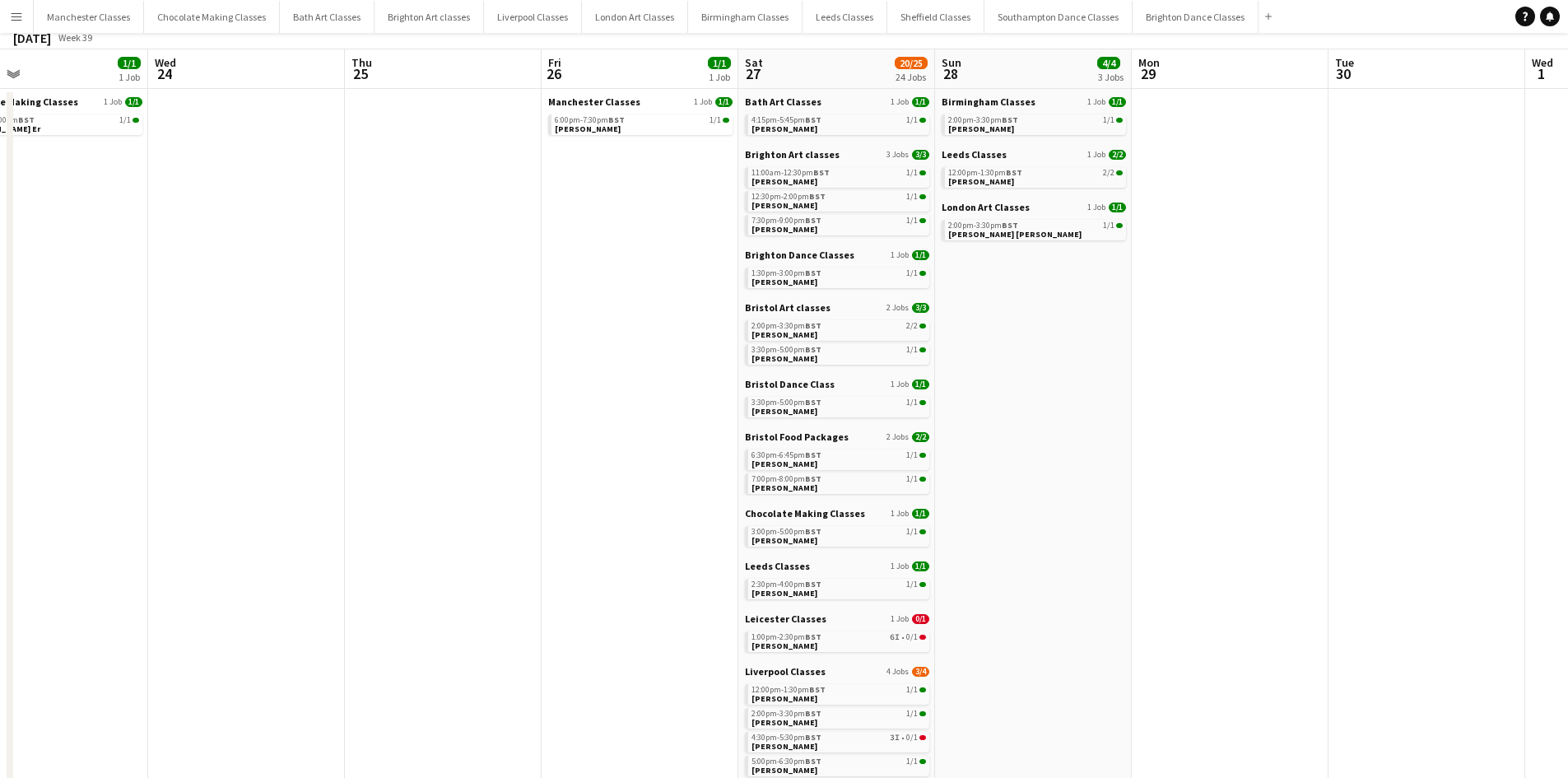
scroll to position [0, 0]
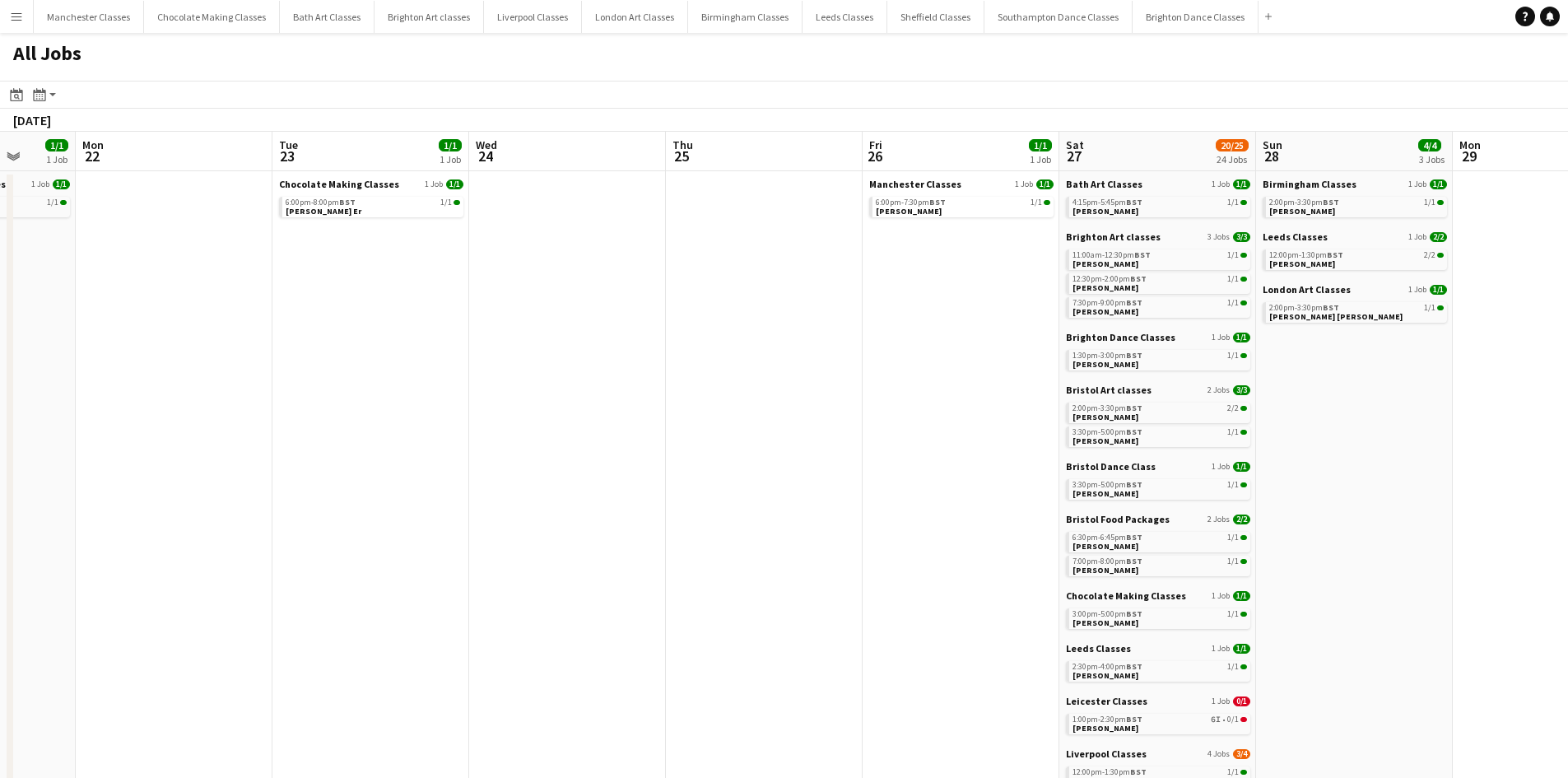
click at [305, 445] on app-all-jobs "All Jobs Date picker [DATE] [DATE] [DATE] M [DATE] T [DATE] W [DATE] T [DATE] F…" at bounding box center [784, 669] width 1568 height 1272
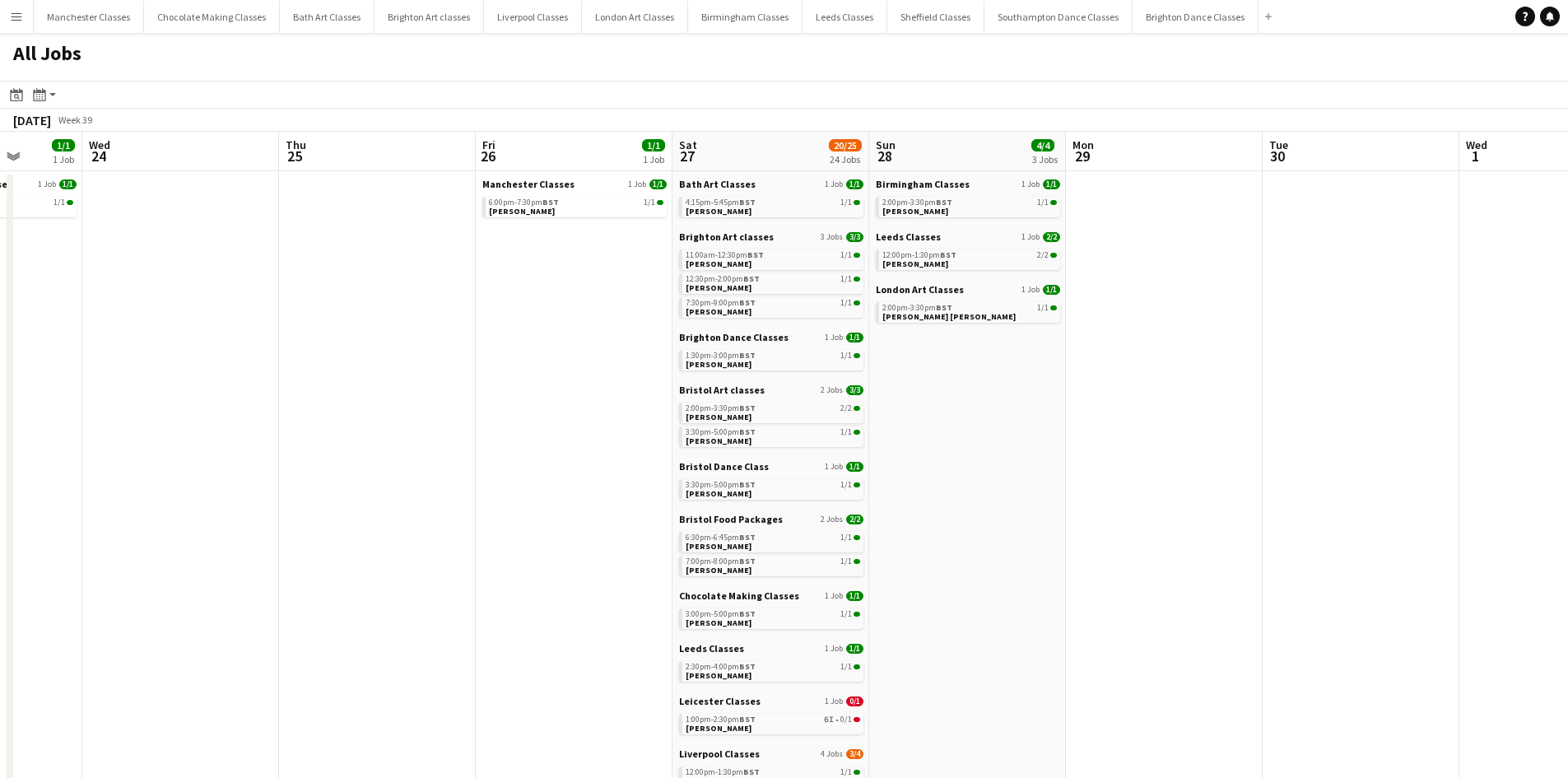
drag, startPoint x: 1301, startPoint y: 448, endPoint x: 1058, endPoint y: 464, distance: 243.5
click at [1058, 464] on app-calendar-viewport "Sat 20 26/26 23 Jobs Sun 21 1/1 1 Job Mon 22 Tue 23 1/1 1 Job Wed 24 Thu 25 Fri…" at bounding box center [784, 718] width 1568 height 1173
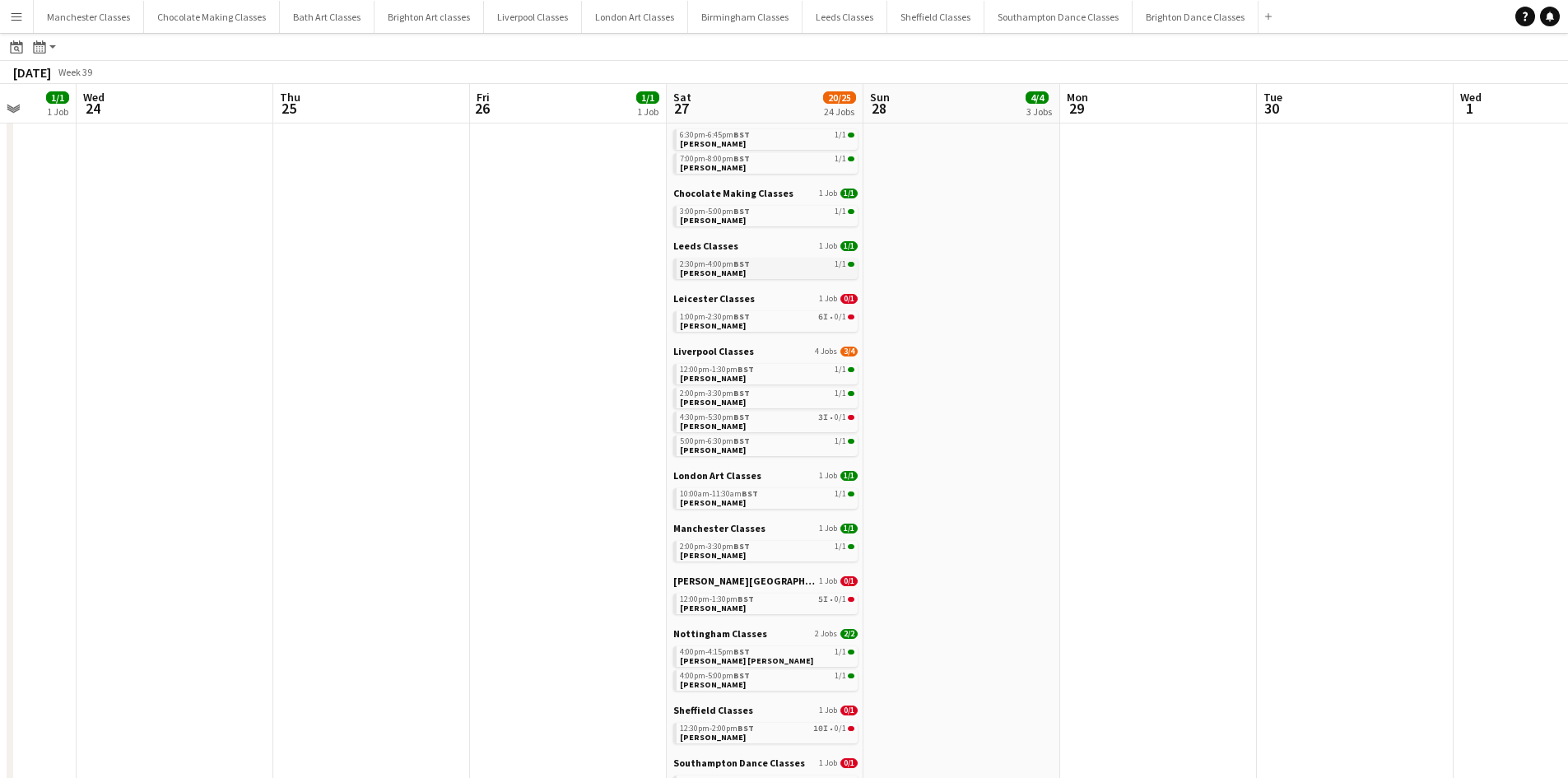
scroll to position [361, 0]
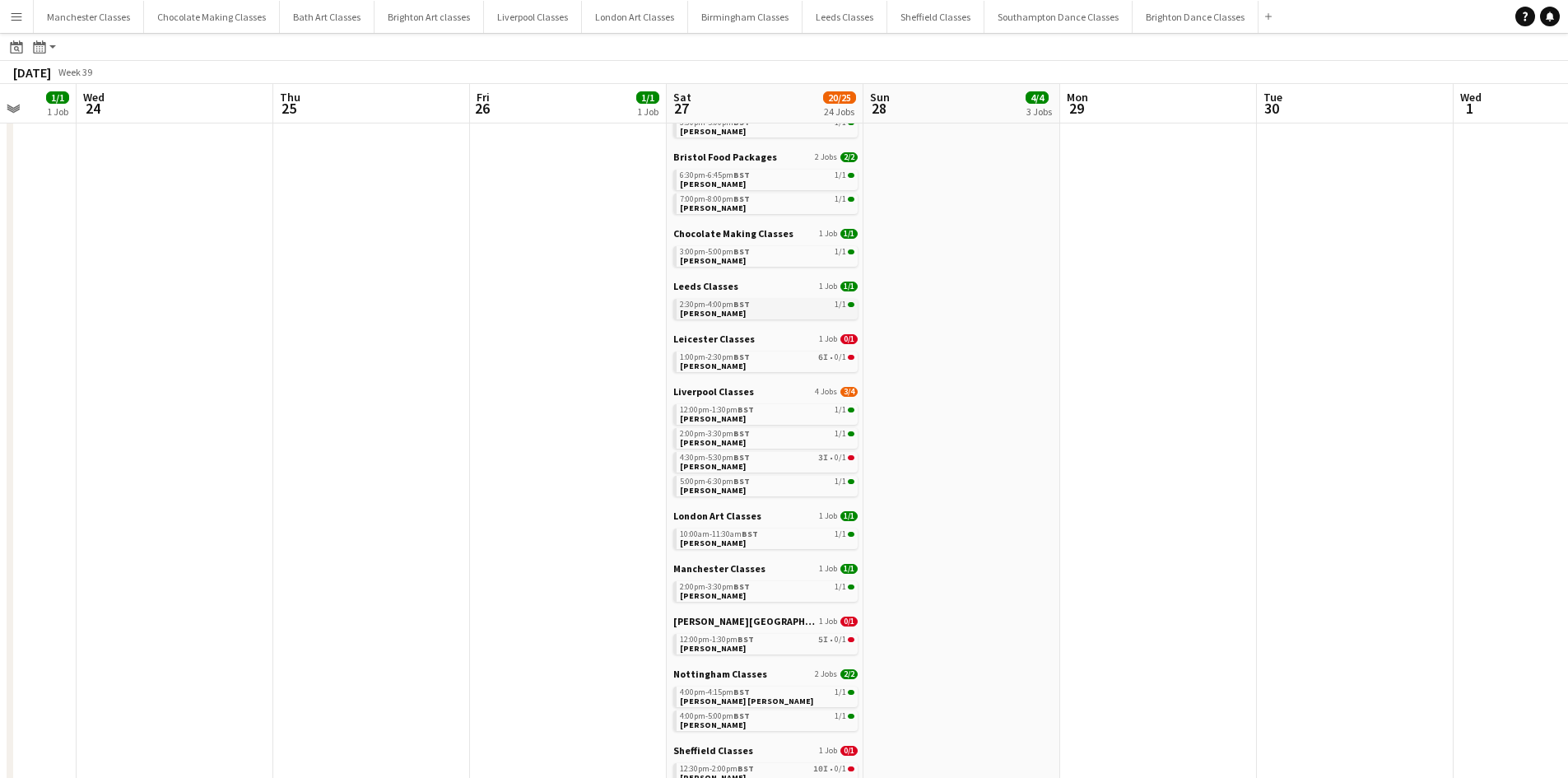
click at [756, 307] on div "2:30pm-4:00pm BST 1/1" at bounding box center [768, 305] width 175 height 9
click at [770, 362] on link "1:00pm-2:30pm BST 6I • 0/1 [PERSON_NAME]" at bounding box center [768, 361] width 175 height 19
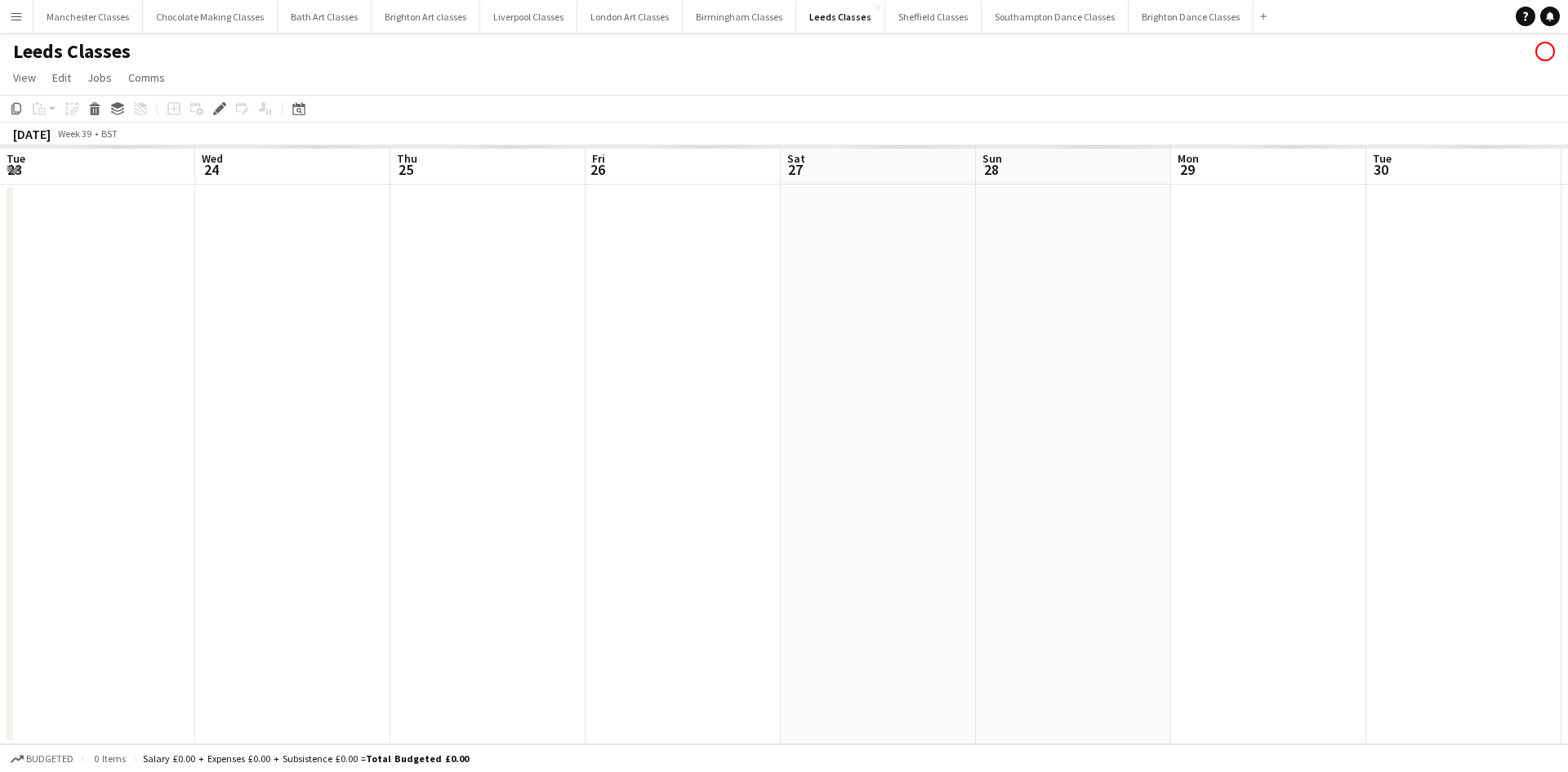
scroll to position [0, 562]
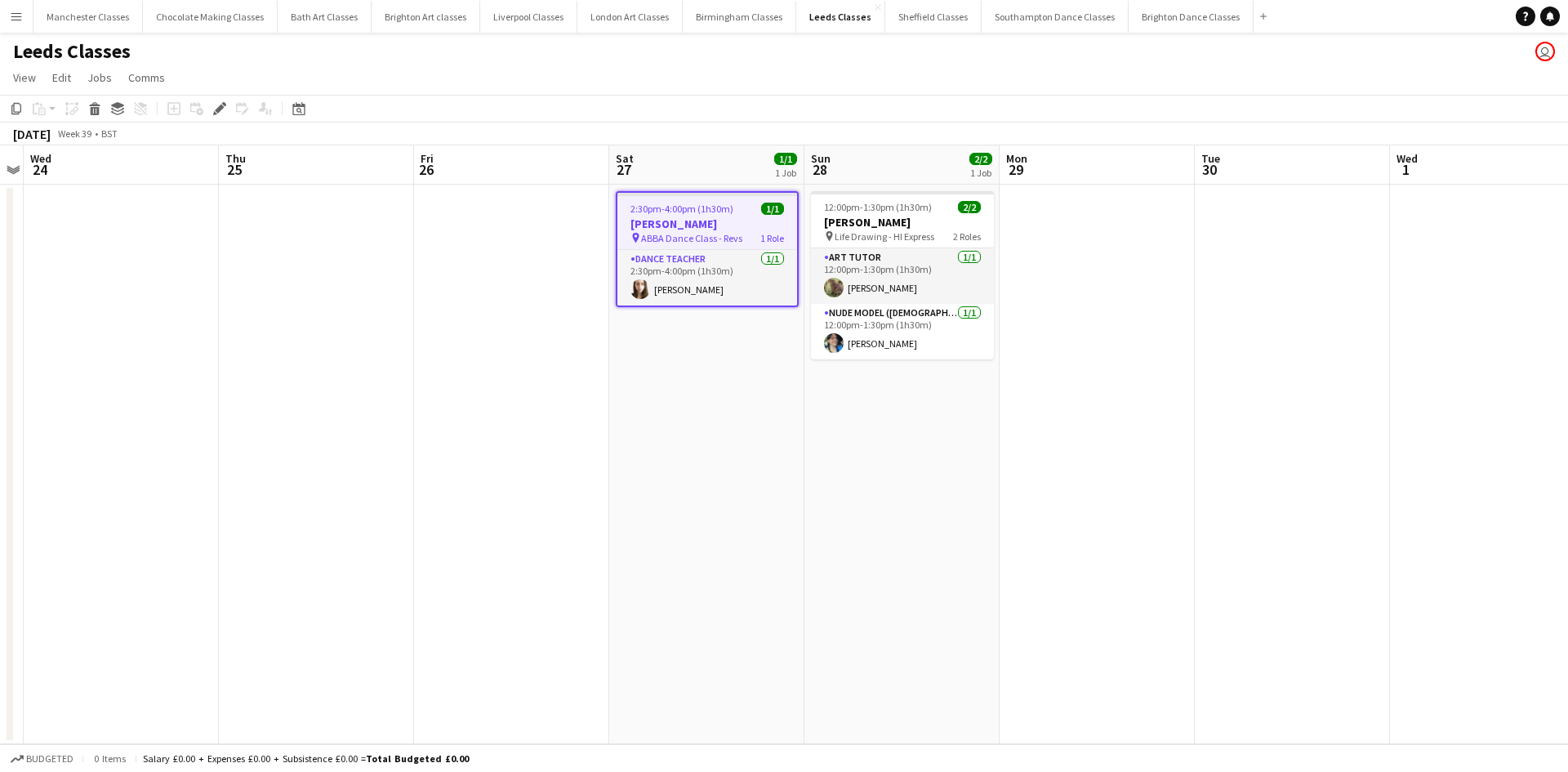
click at [714, 227] on h3 "[PERSON_NAME]" at bounding box center [706, 223] width 179 height 15
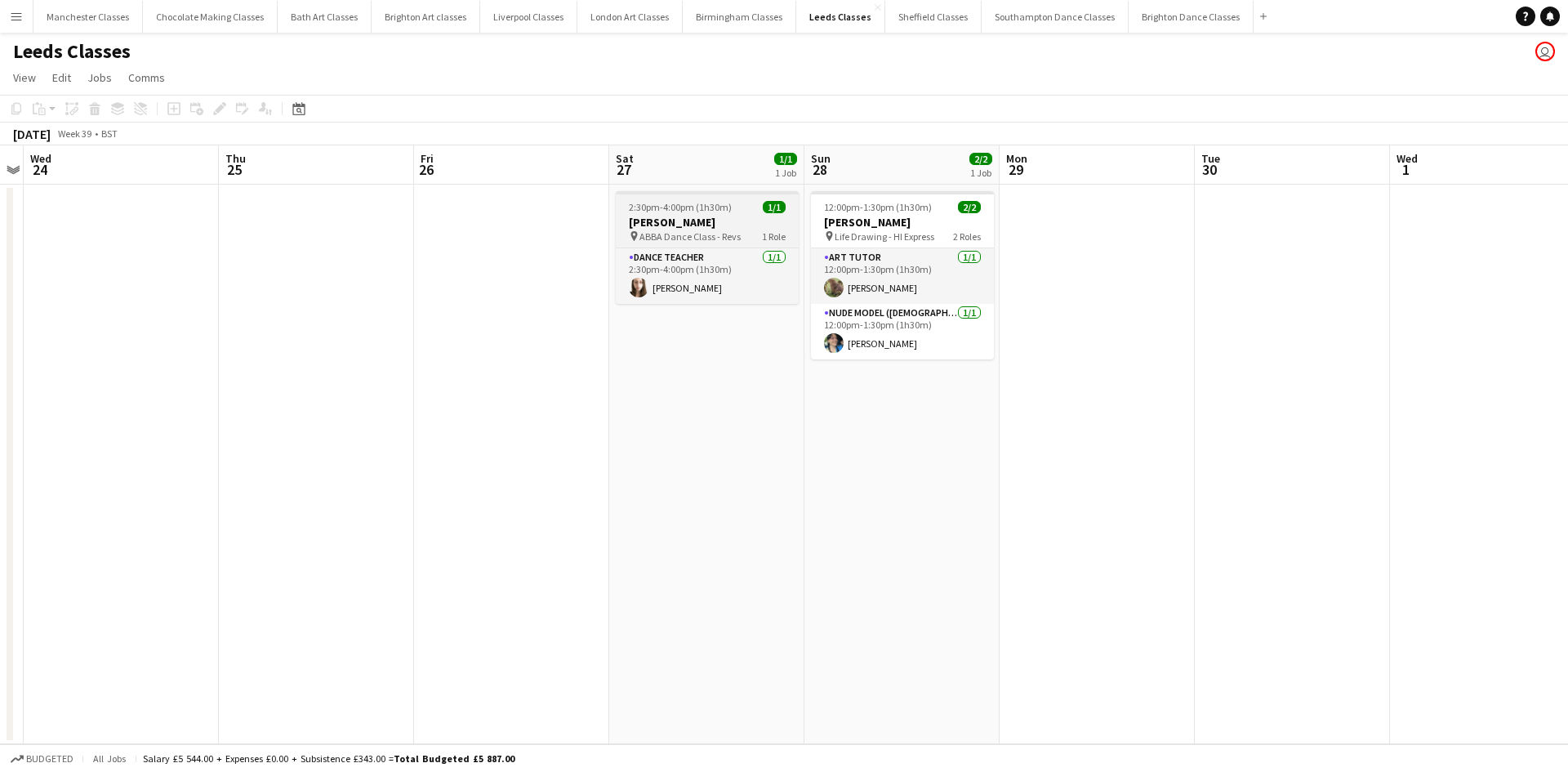
click at [686, 227] on h3 "[PERSON_NAME]" at bounding box center [706, 222] width 183 height 15
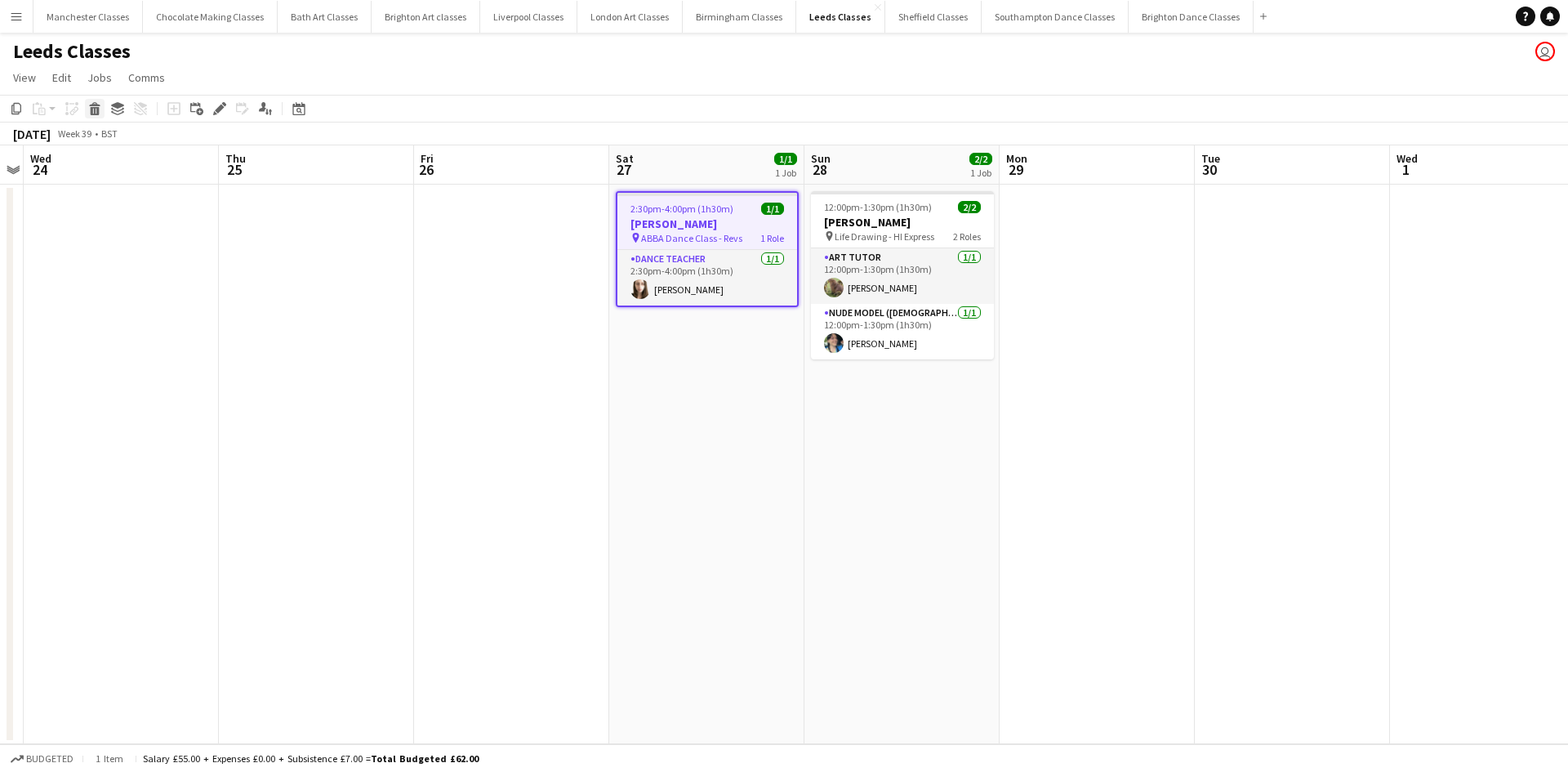
click at [97, 108] on icon at bounding box center [95, 112] width 9 height 9
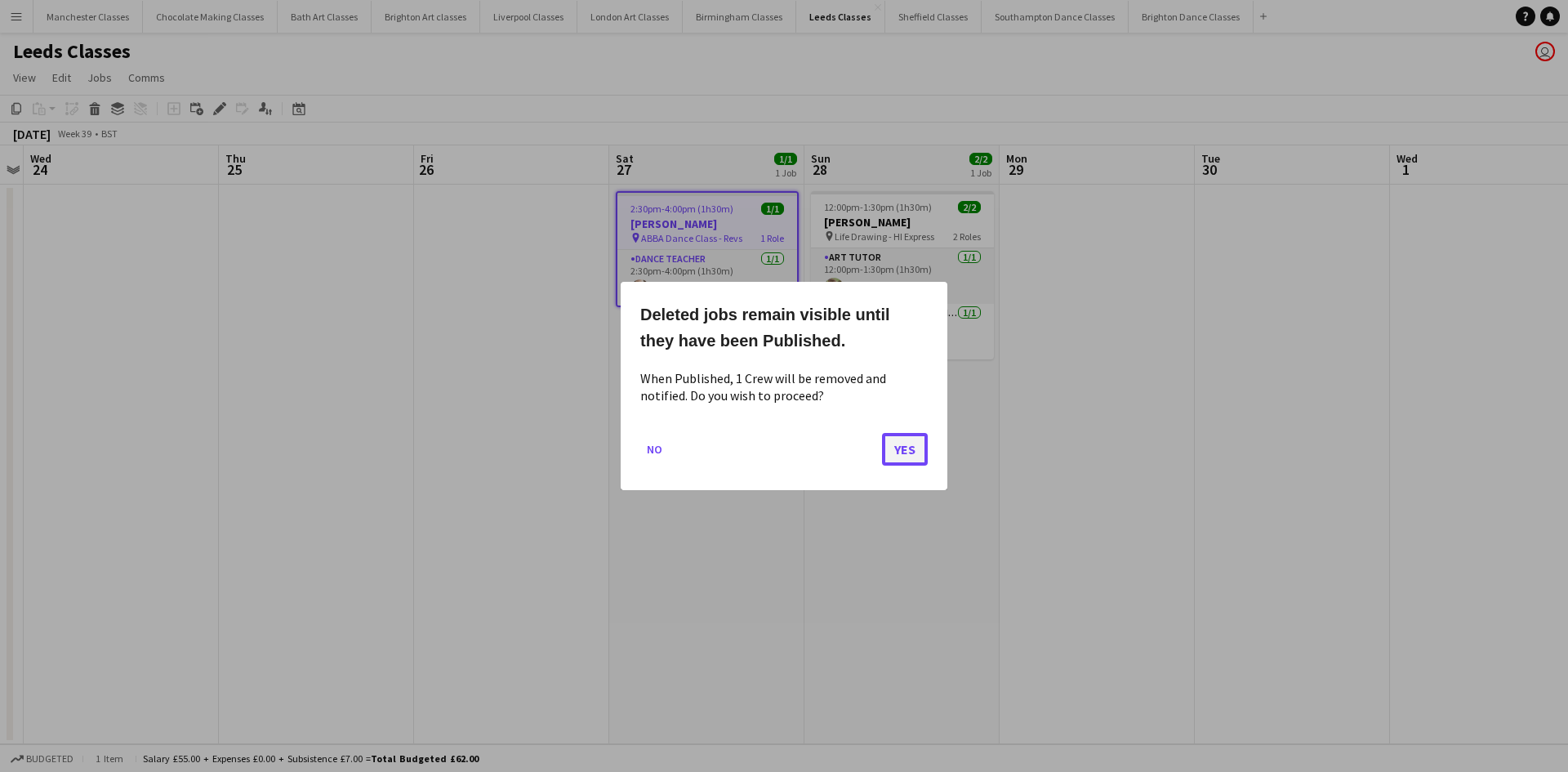
click at [882, 451] on button "Yes" at bounding box center [905, 449] width 45 height 33
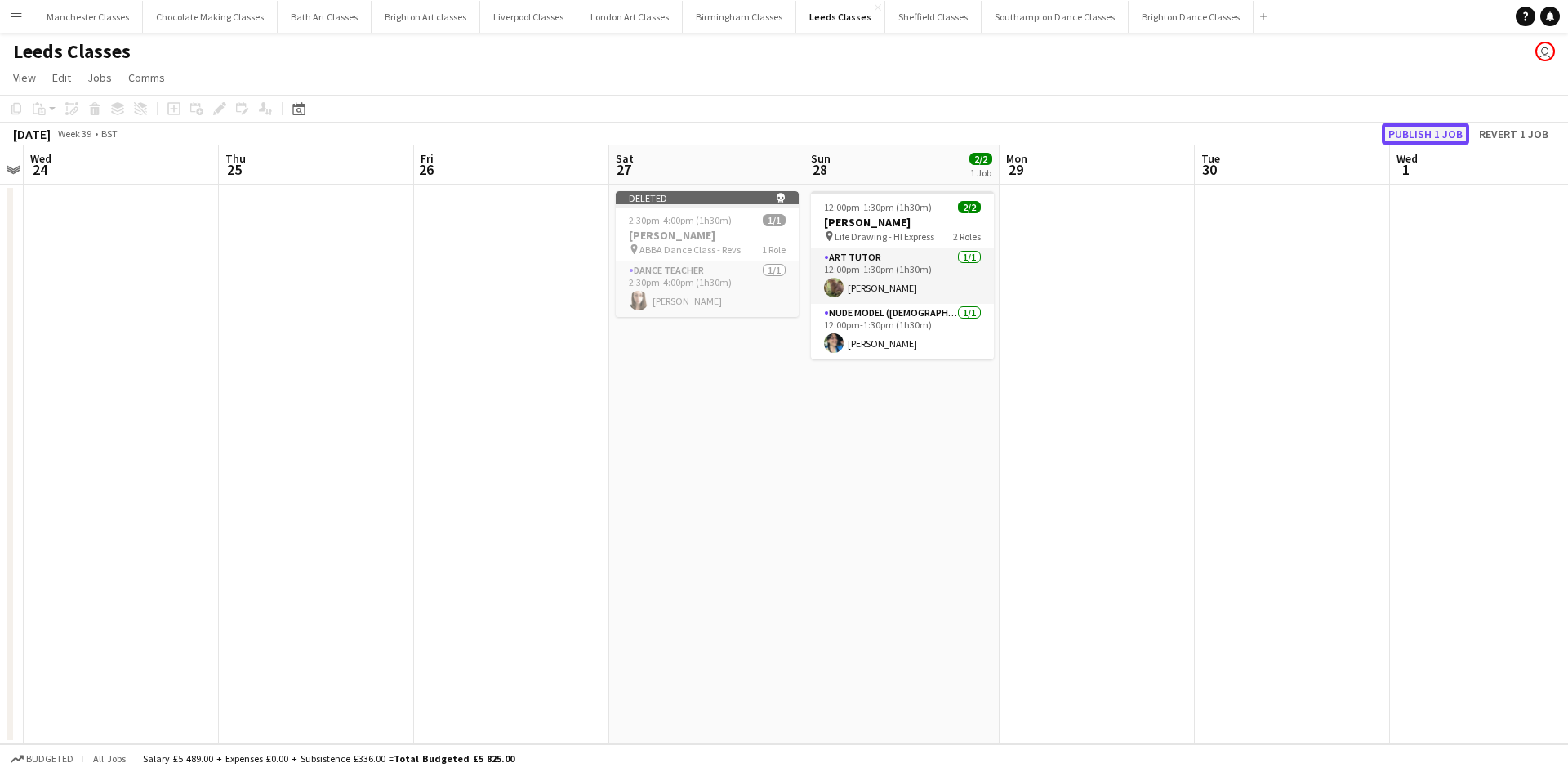
click at [1436, 127] on button "Publish 1 job" at bounding box center [1426, 134] width 88 height 21
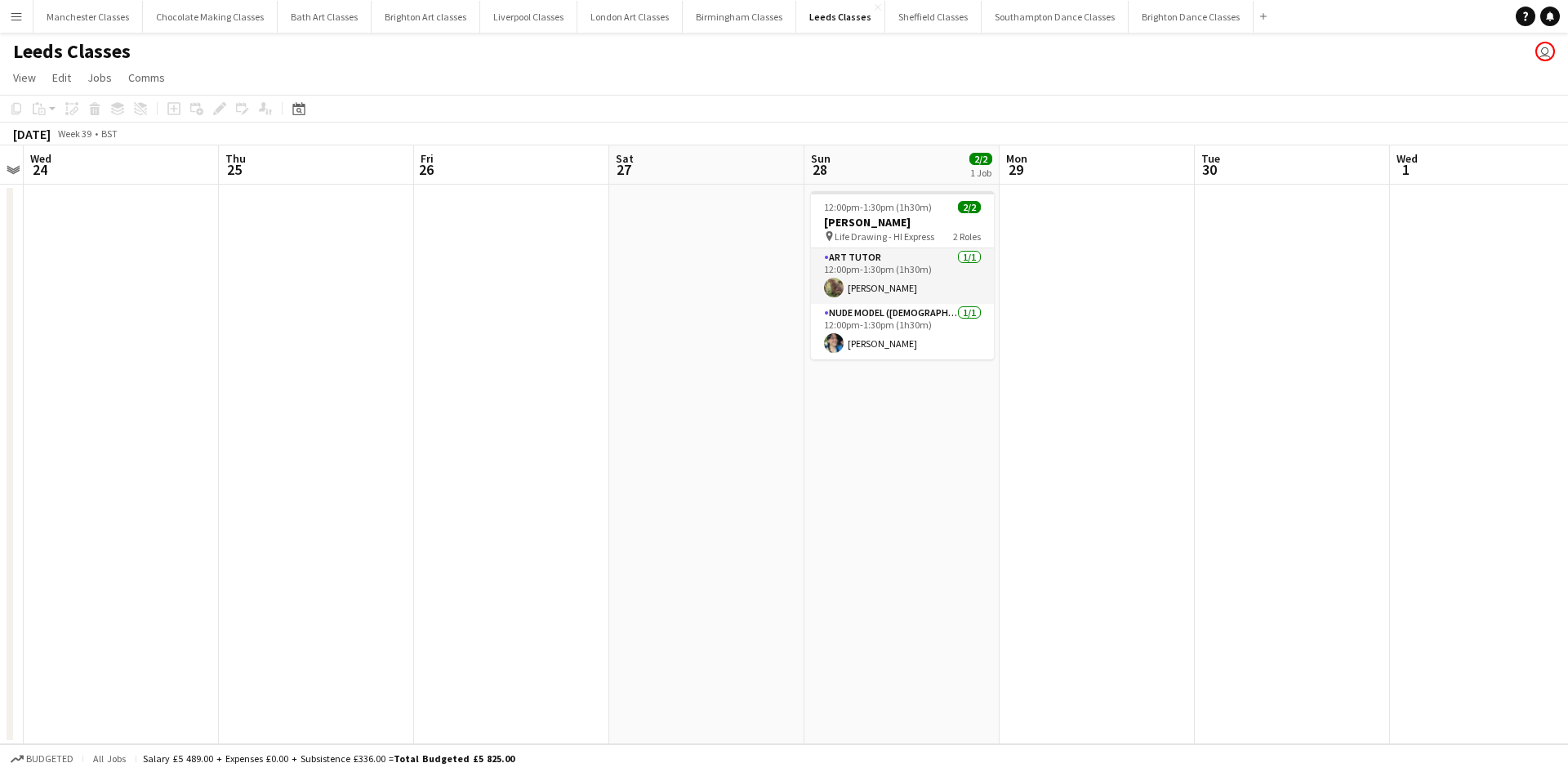
click at [20, 22] on app-icon "Menu" at bounding box center [15, 15] width 13 height 13
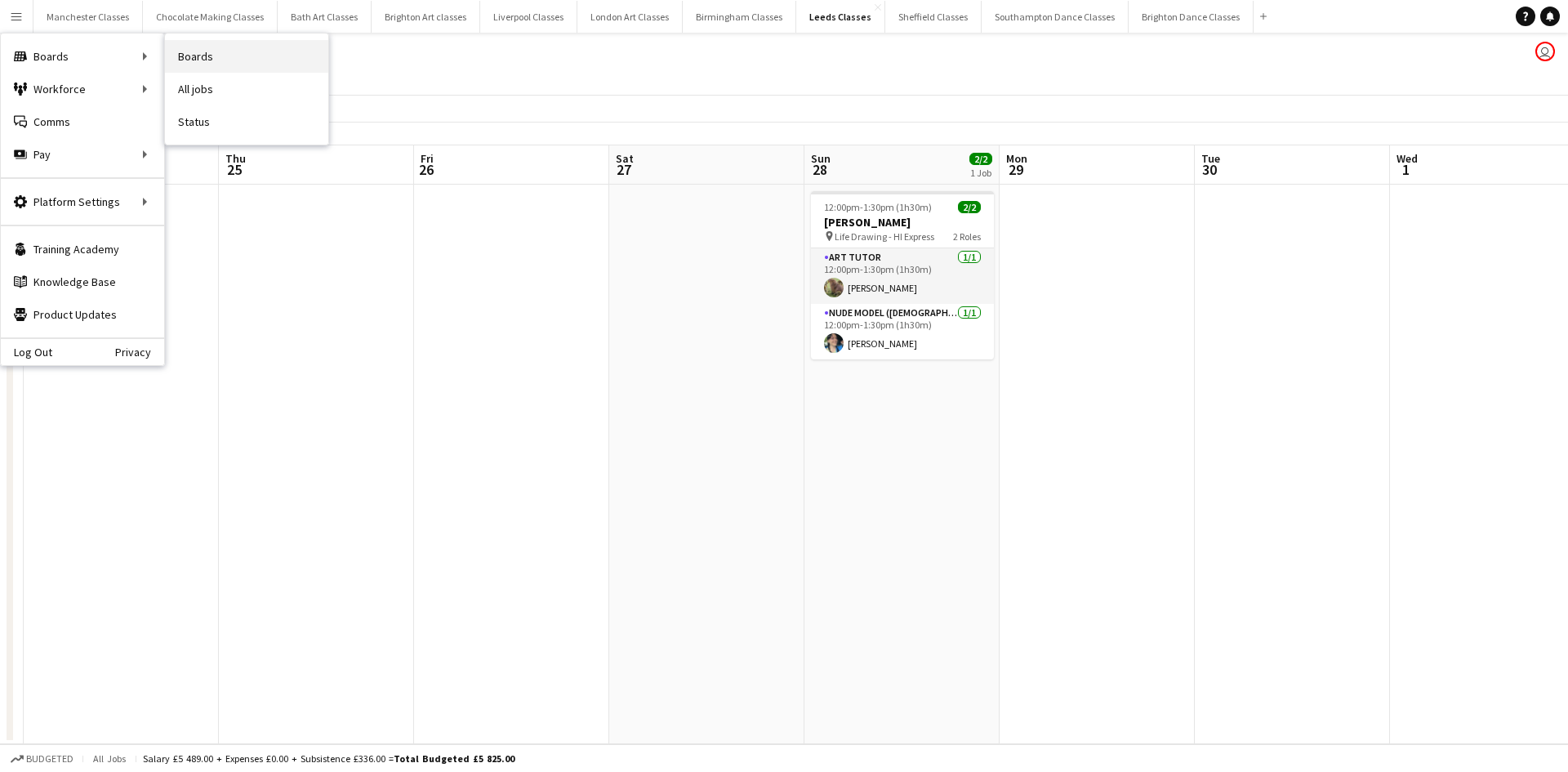
click at [233, 56] on link "Boards" at bounding box center [246, 57] width 163 height 33
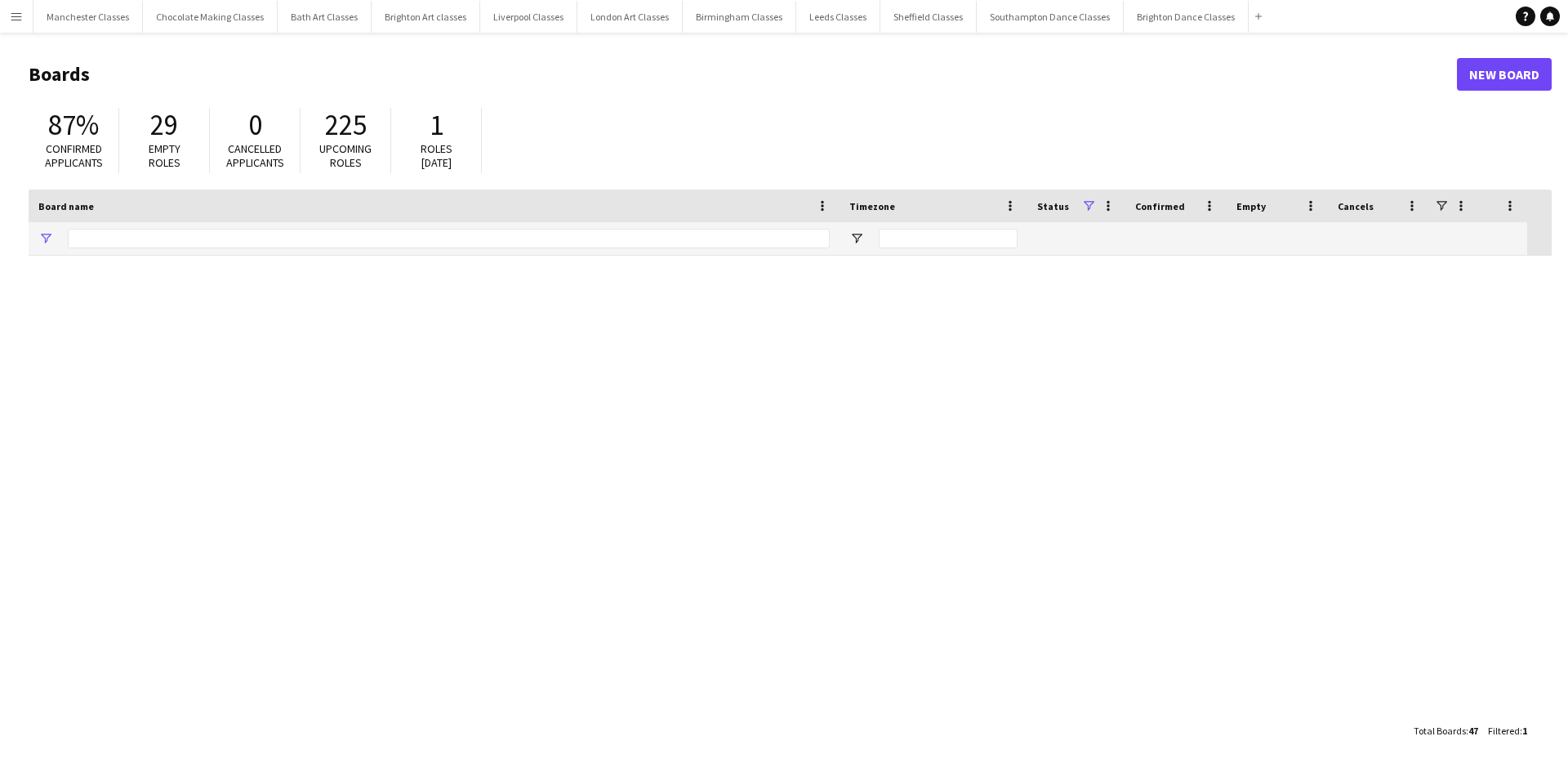
type input "********"
click at [9, 9] on button "Menu" at bounding box center [16, 16] width 33 height 33
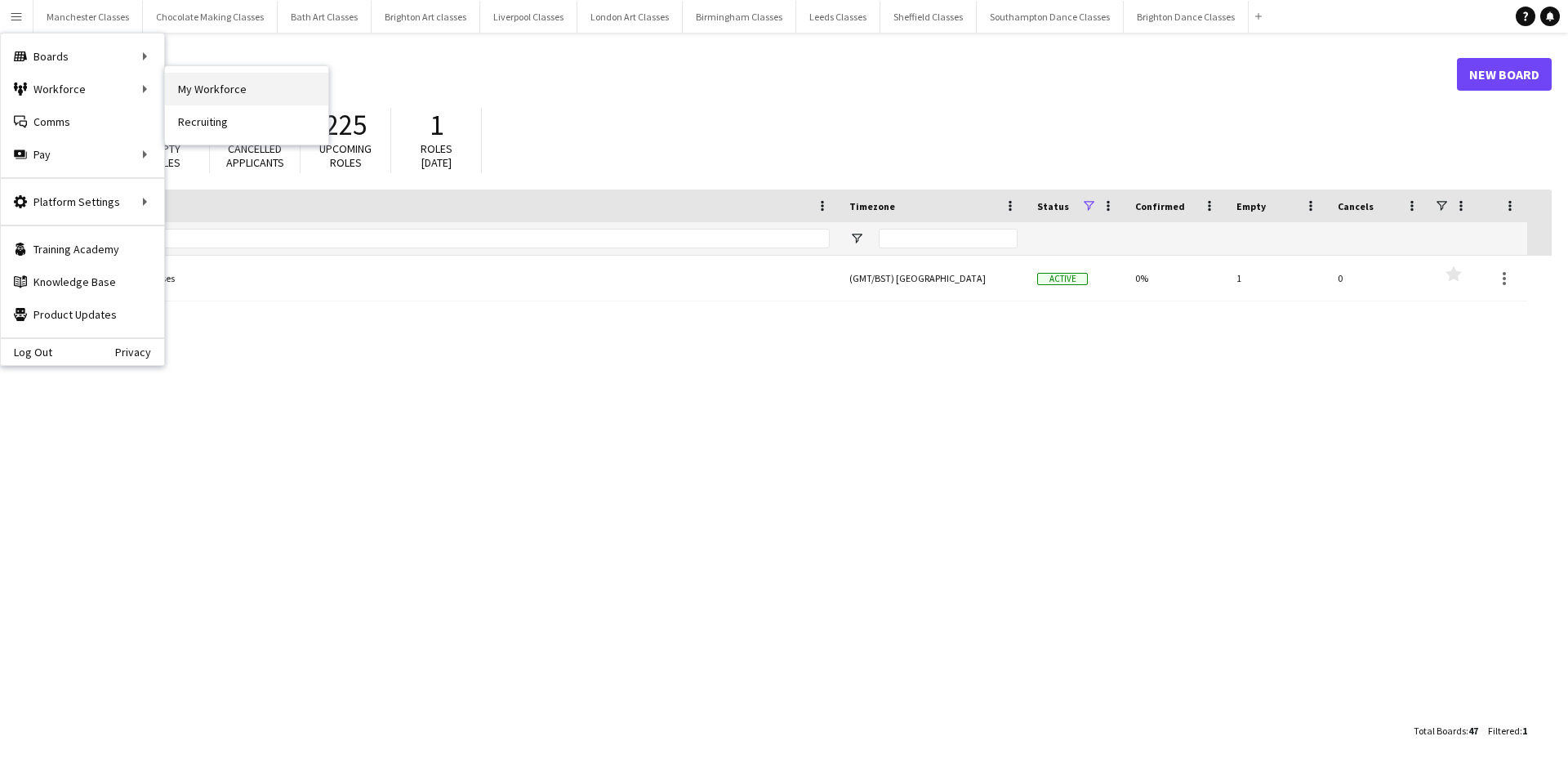
click at [274, 92] on link "My Workforce" at bounding box center [246, 89] width 163 height 33
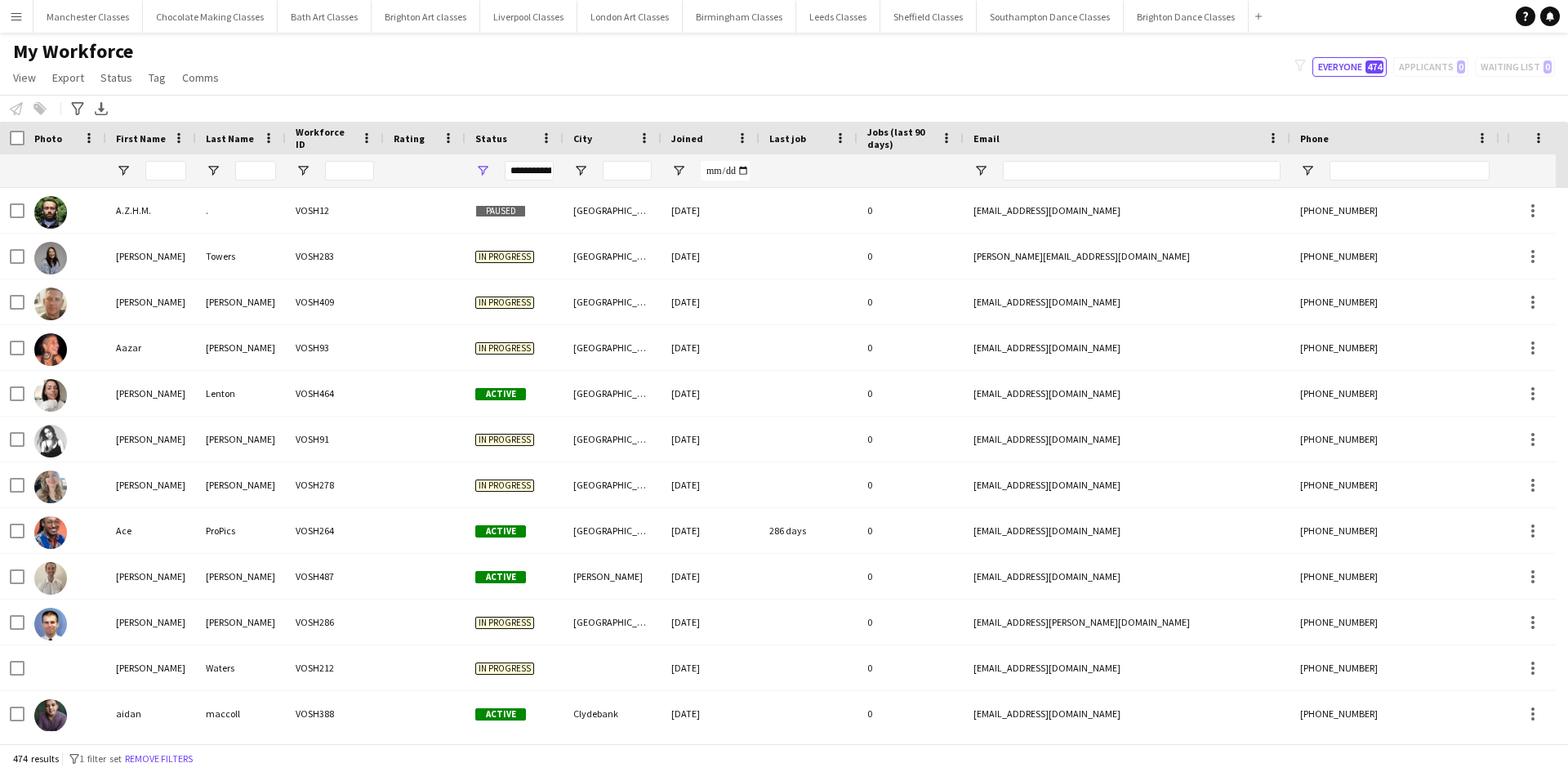
click at [29, 16] on button "Menu" at bounding box center [16, 16] width 33 height 33
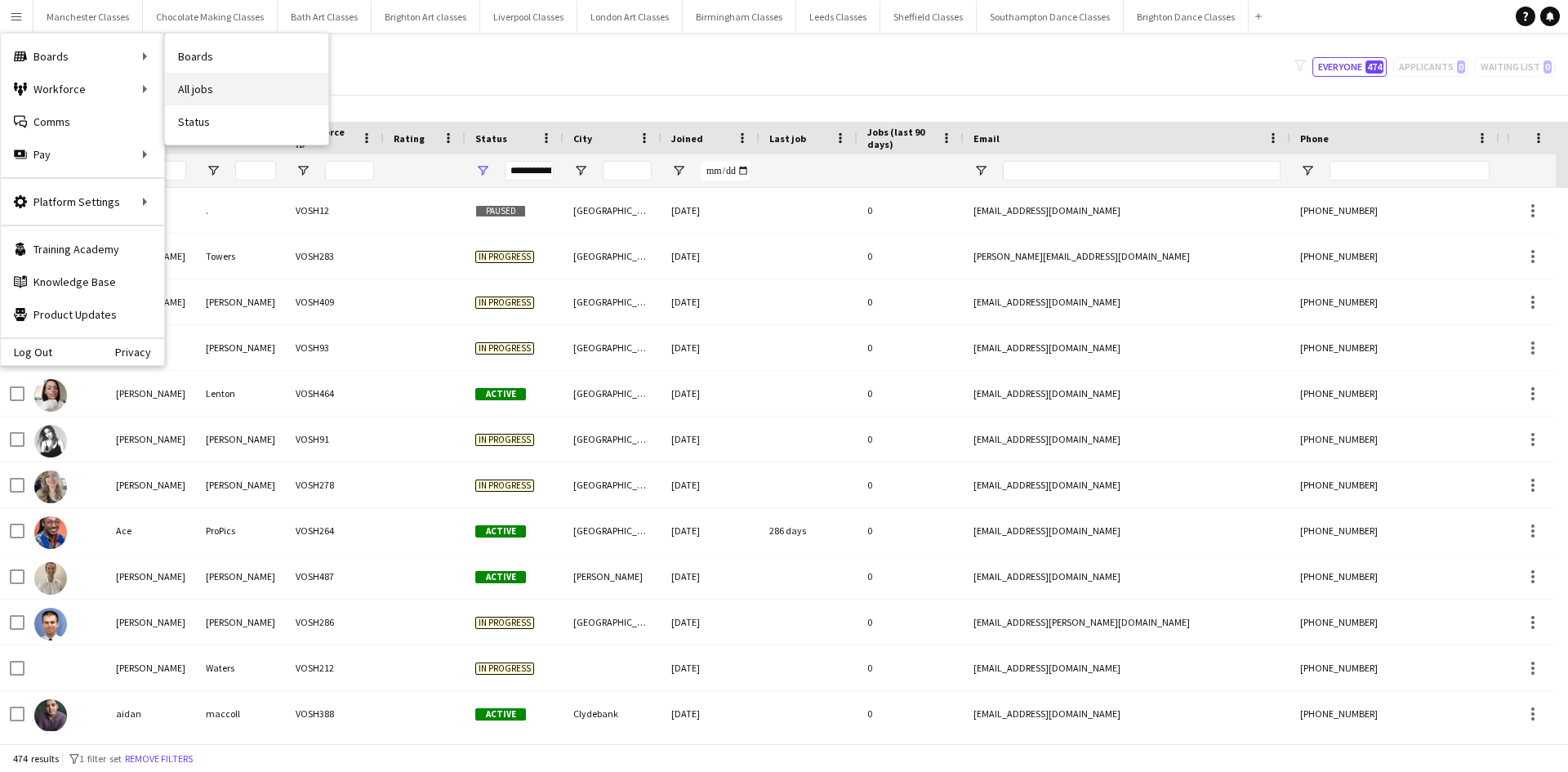
click at [201, 88] on link "All jobs" at bounding box center [246, 89] width 163 height 33
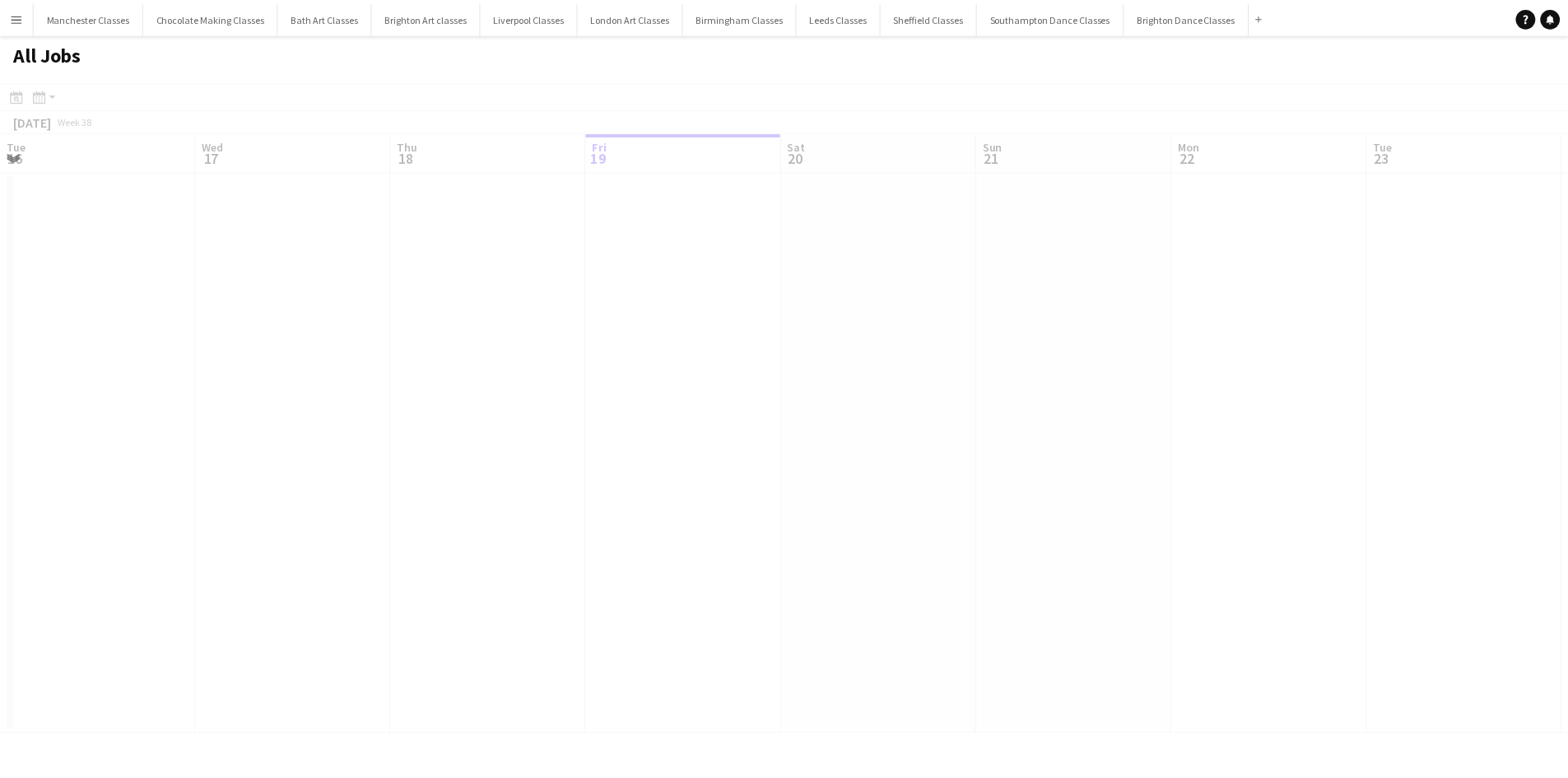
scroll to position [0, 394]
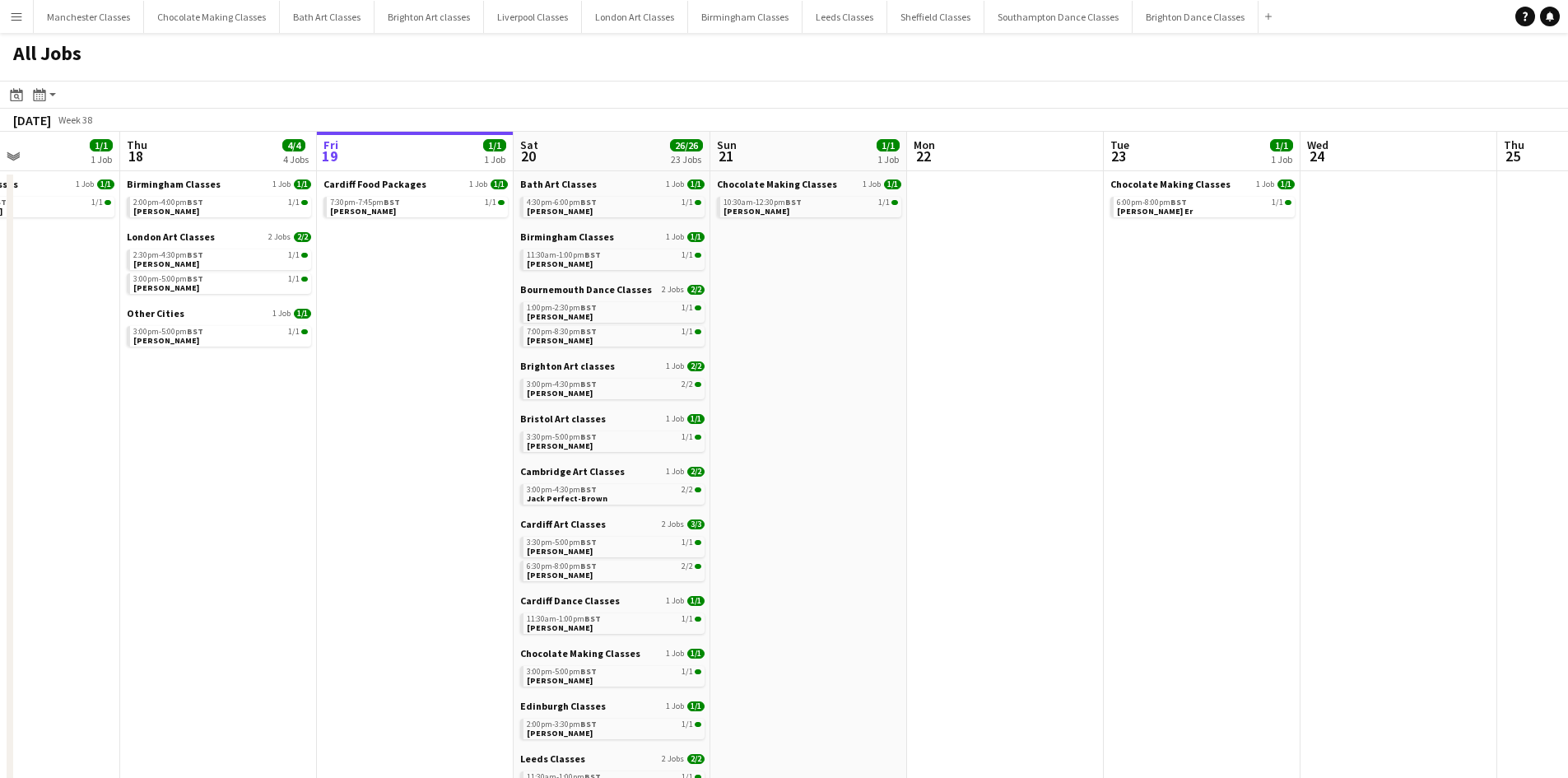
drag, startPoint x: 819, startPoint y: 415, endPoint x: 1150, endPoint y: 415, distance: 331.0
click at [1150, 415] on app-calendar-viewport "Mon 15 Tue 16 Wed 17 1/1 1 Job Thu 18 4/4 4 Jobs Fri 19 1/1 1 Job Sat 20 26/26 …" at bounding box center [784, 718] width 1568 height 1173
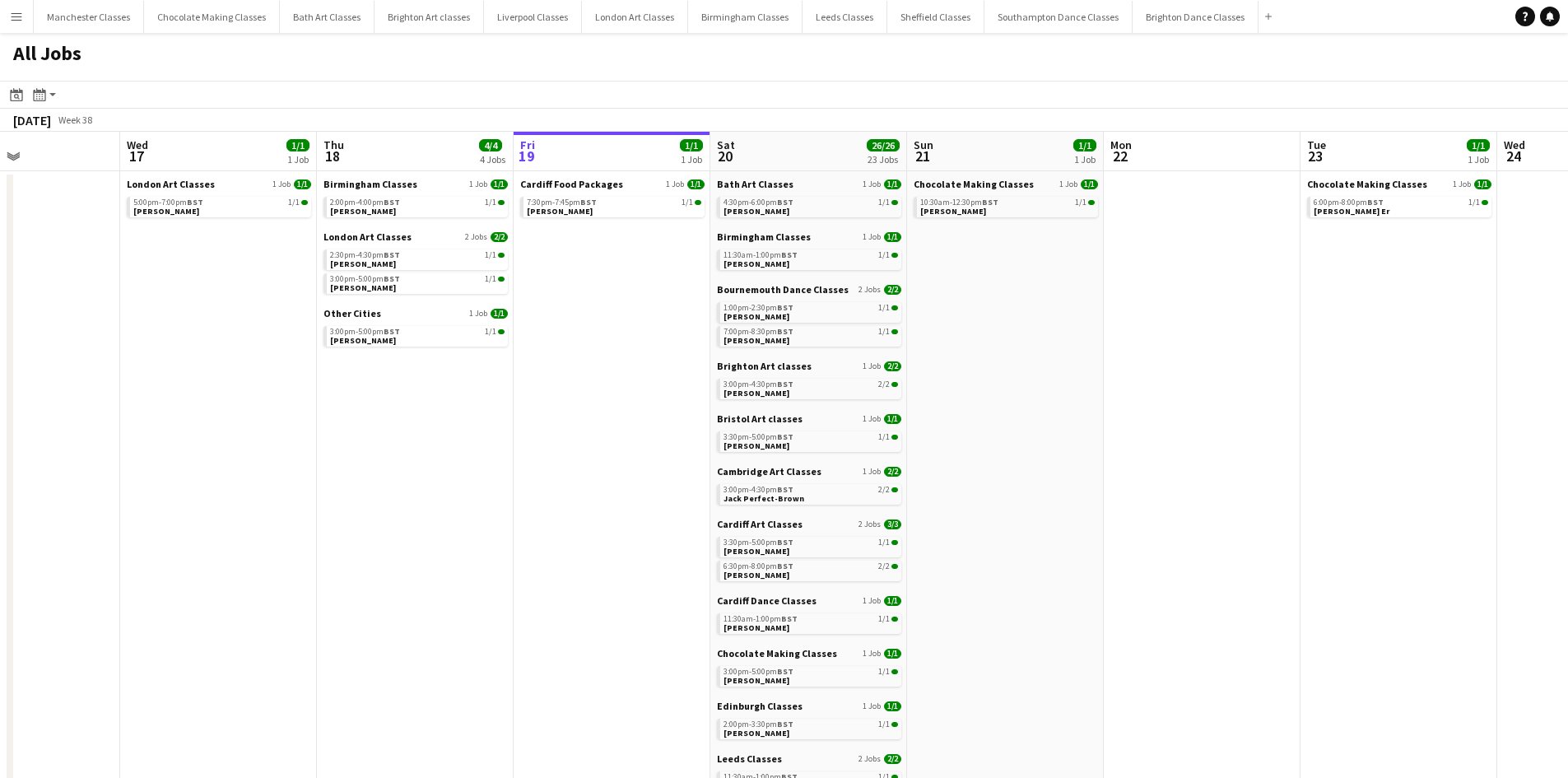
scroll to position [0, 455]
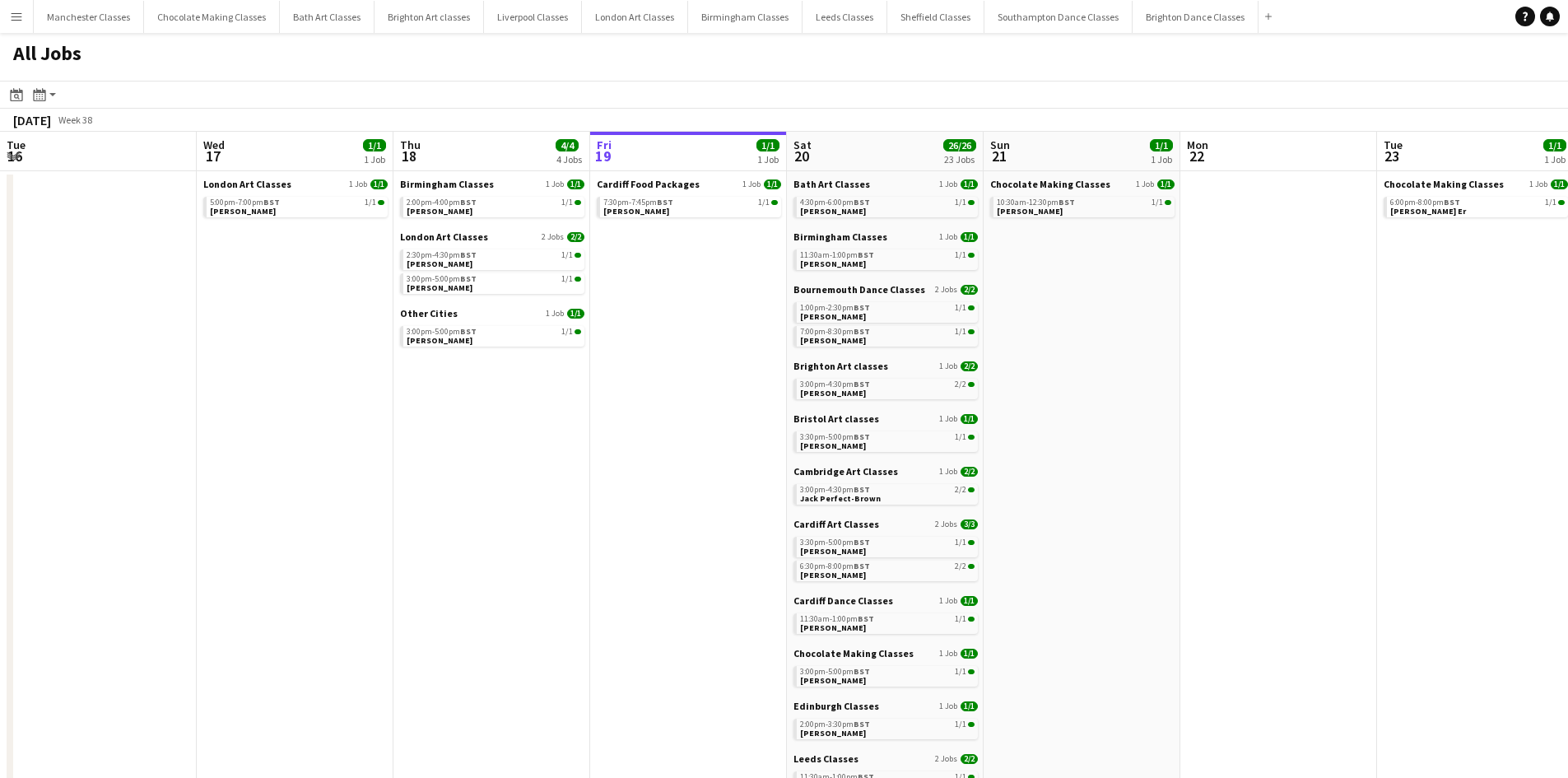
scroll to position [0, 394]
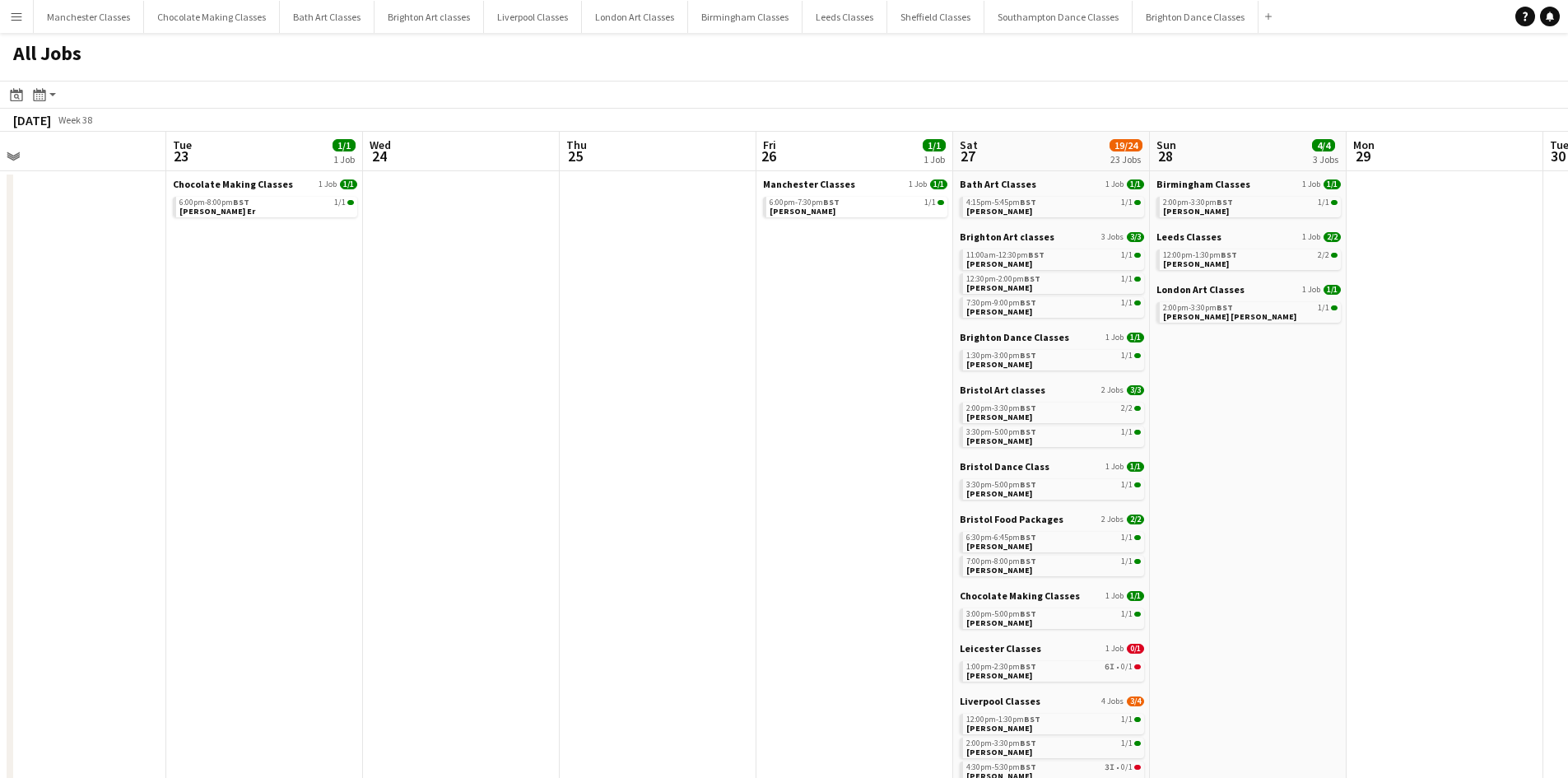
drag, startPoint x: 1109, startPoint y: 451, endPoint x: 431, endPoint y: 460, distance: 678.1
click at [382, 473] on app-calendar-viewport "Thu 18 4/4 4 Jobs Fri 19 1/1 1 Job Sat 20 26/26 23 Jobs Sun 21 1/1 1 Job Mon 22…" at bounding box center [784, 718] width 1568 height 1173
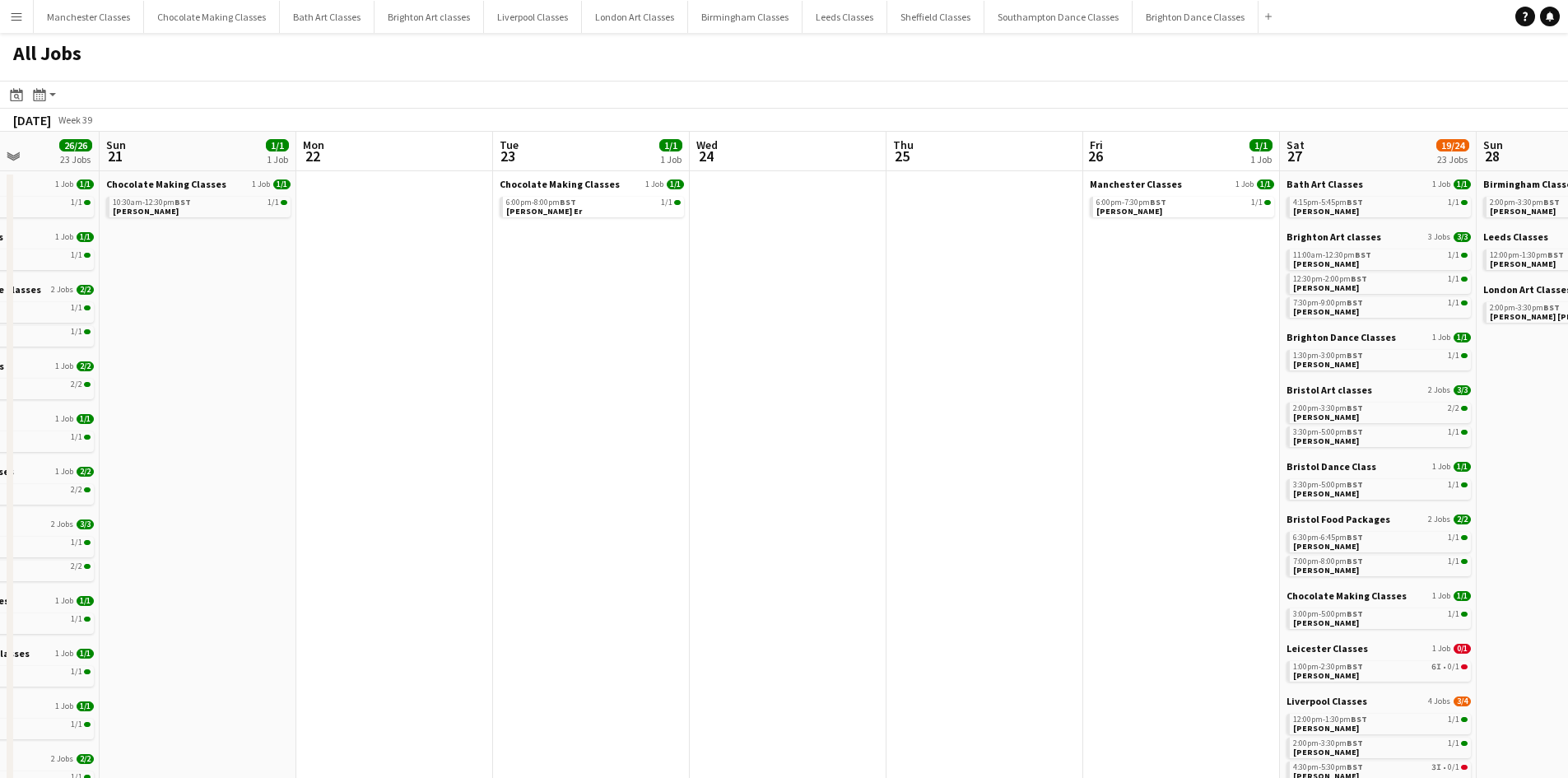
drag, startPoint x: 812, startPoint y: 460, endPoint x: 416, endPoint y: 444, distance: 396.3
click at [408, 457] on app-calendar-viewport "Thu 18 4/4 4 Jobs Fri 19 1/1 1 Job Sat 20 26/26 23 Jobs Sun 21 1/1 1 Job Mon 22…" at bounding box center [784, 718] width 1568 height 1173
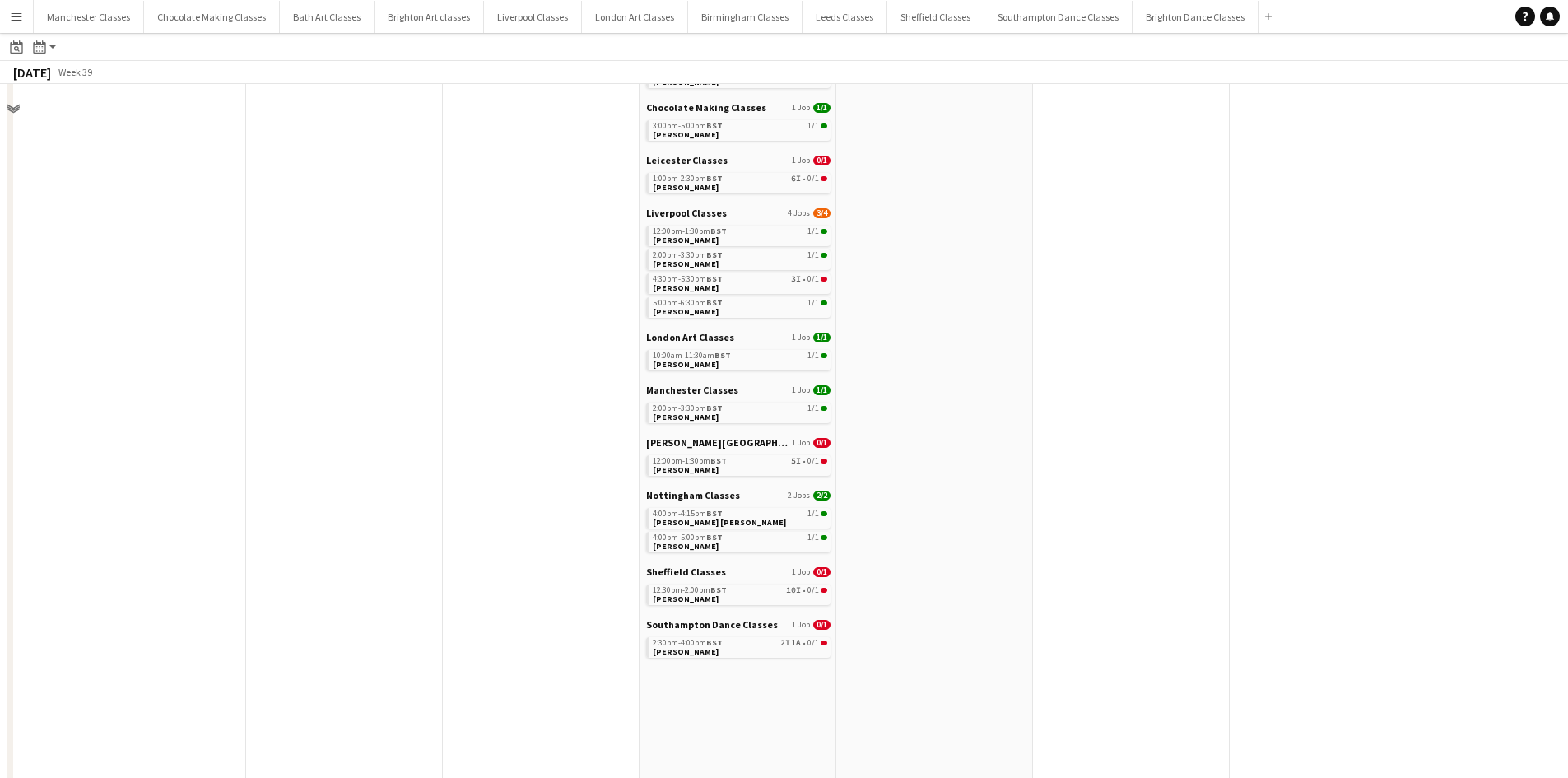
scroll to position [494, 0]
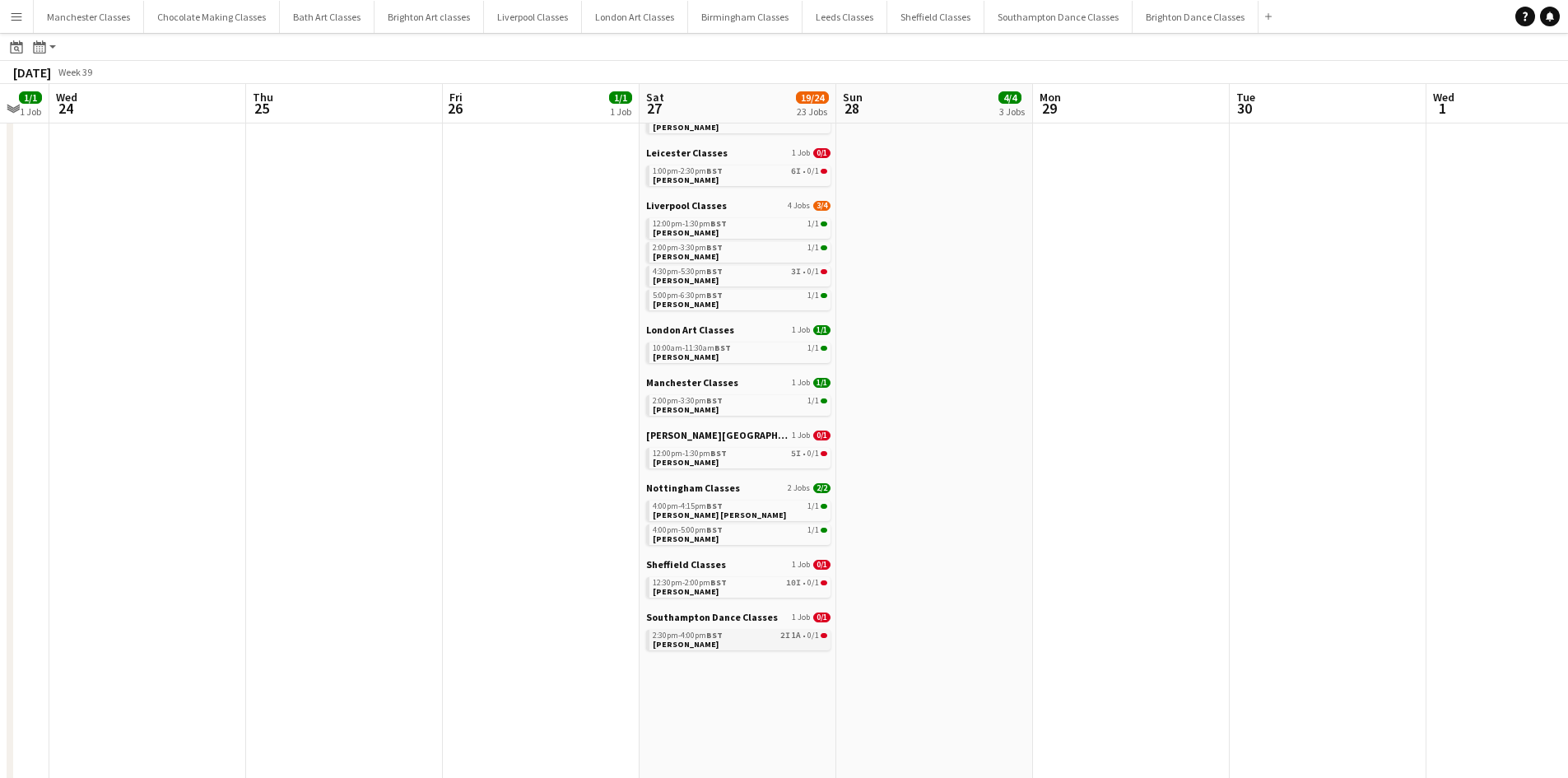
click at [743, 641] on link "2:30pm-4:00pm BST 2I 1A • 0/1 Louisa Gundry" at bounding box center [740, 640] width 175 height 19
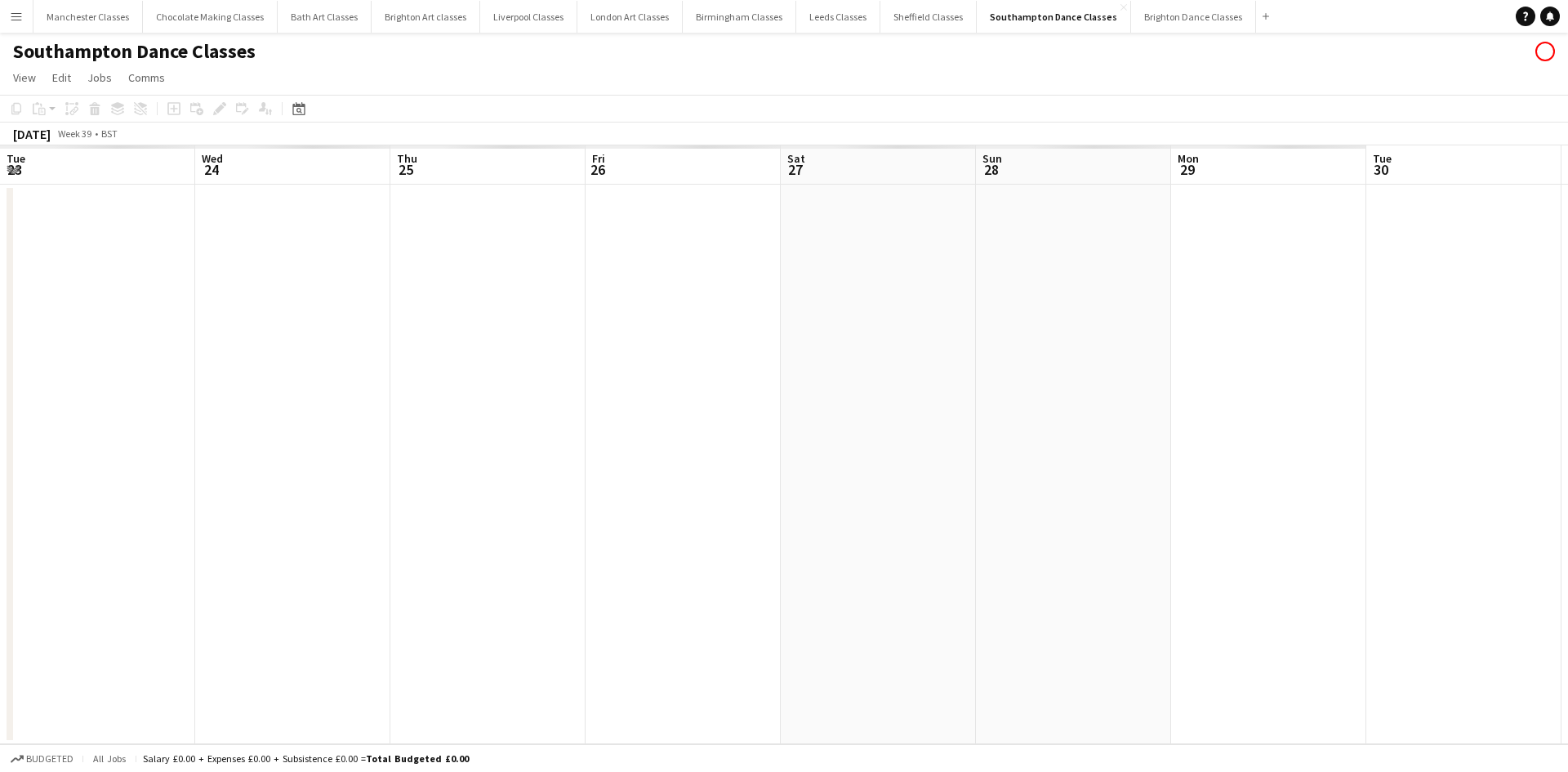
scroll to position [0, 562]
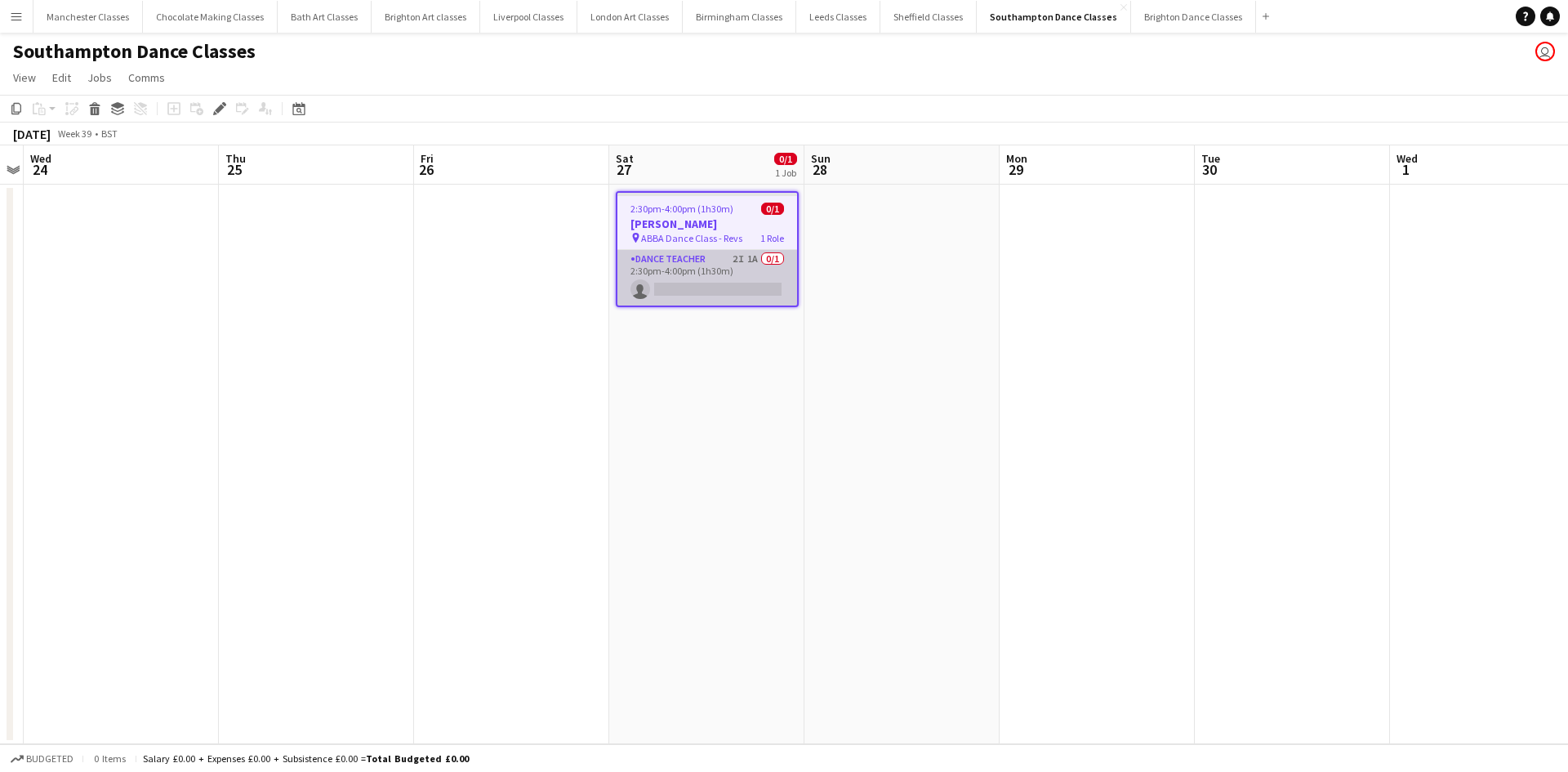
click at [760, 281] on app-card-role "Dance Teacher 2I 1A 0/1 2:30pm-4:00pm (1h30m) single-neutral-actions" at bounding box center [706, 277] width 179 height 56
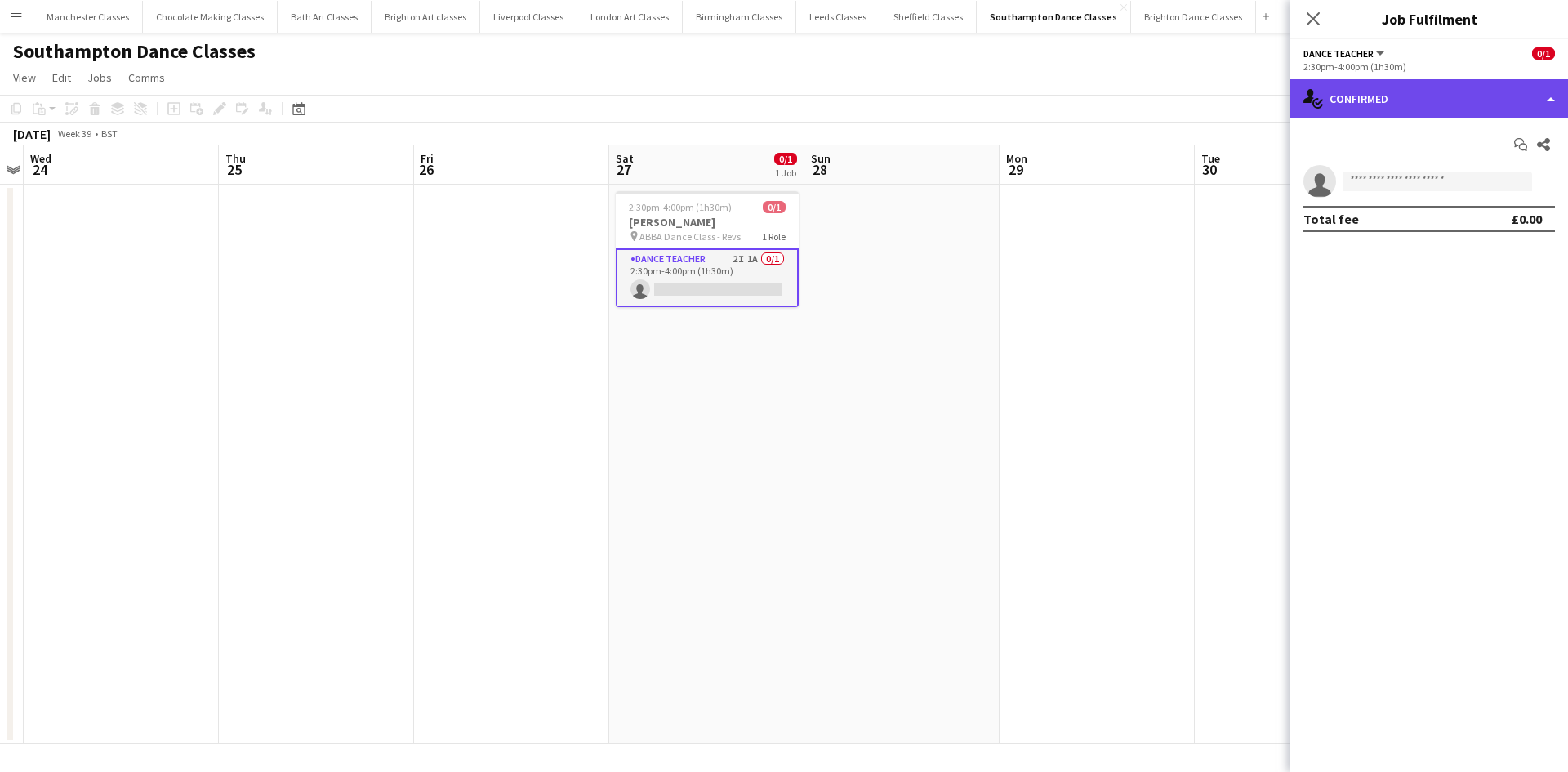
click at [1453, 88] on div "single-neutral-actions-check-2 Confirmed" at bounding box center [1428, 99] width 277 height 40
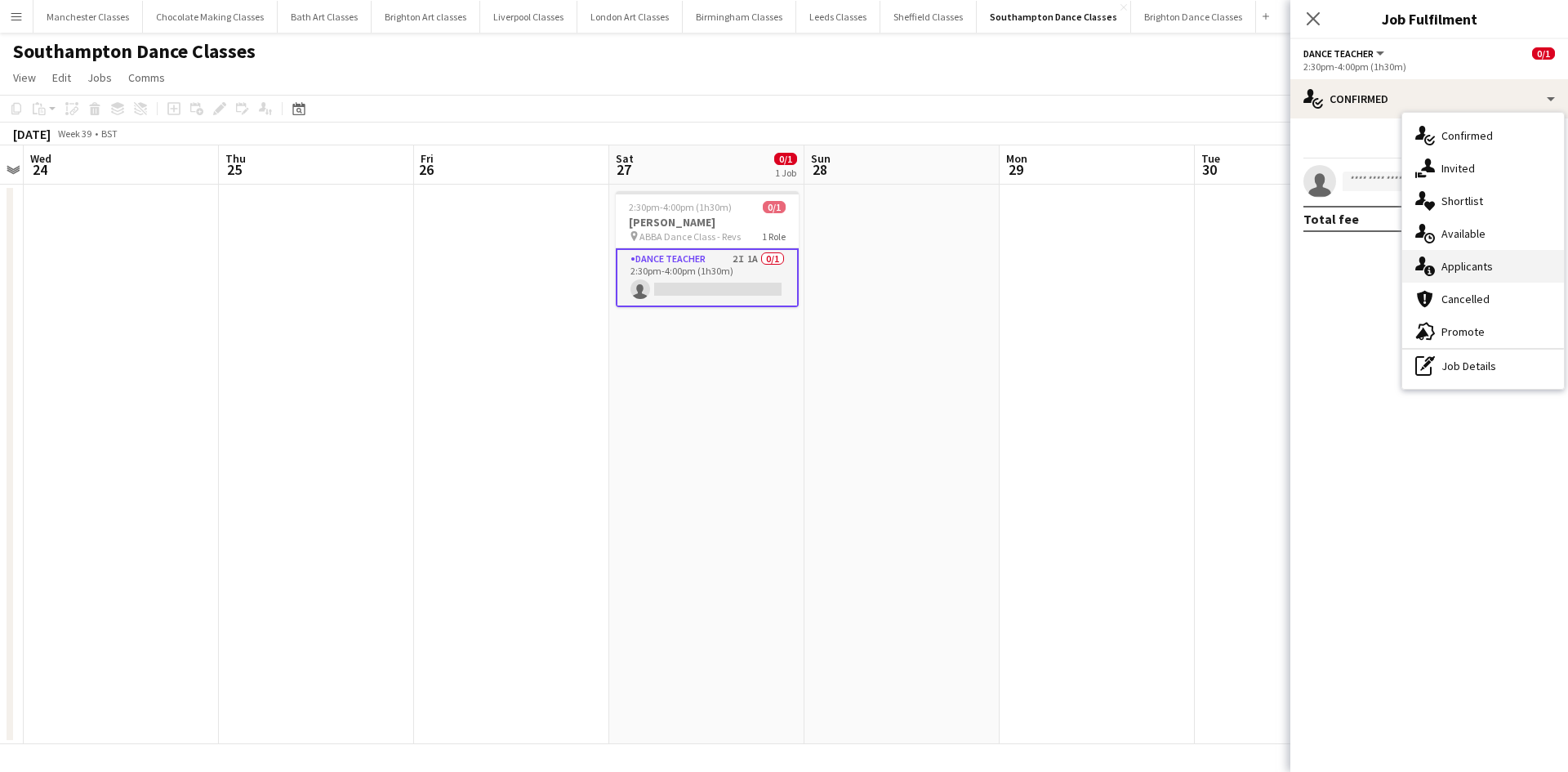
click at [1474, 268] on span "Applicants" at bounding box center [1467, 266] width 51 height 15
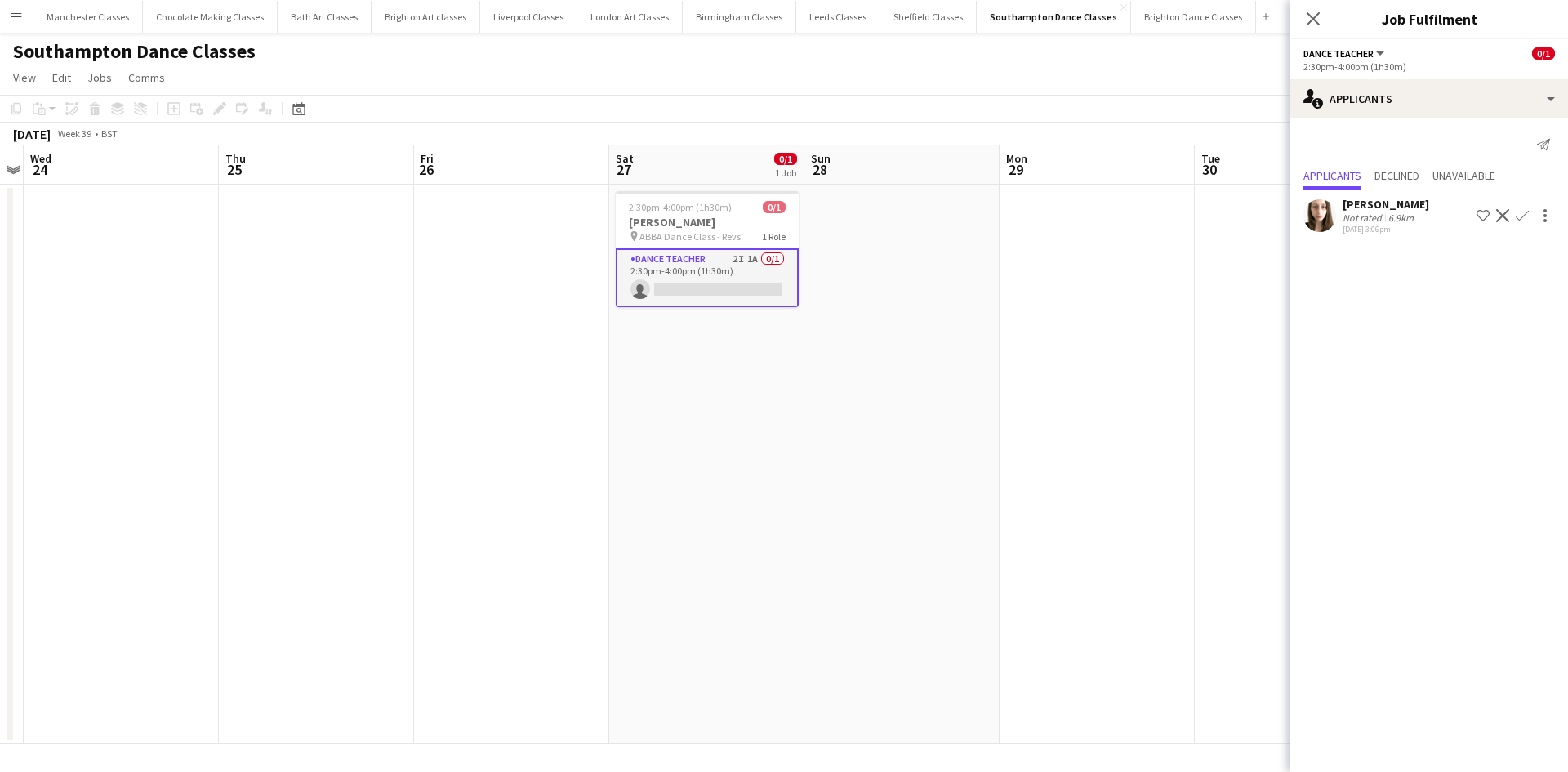
click at [1520, 216] on app-icon "Confirm" at bounding box center [1522, 216] width 13 height 13
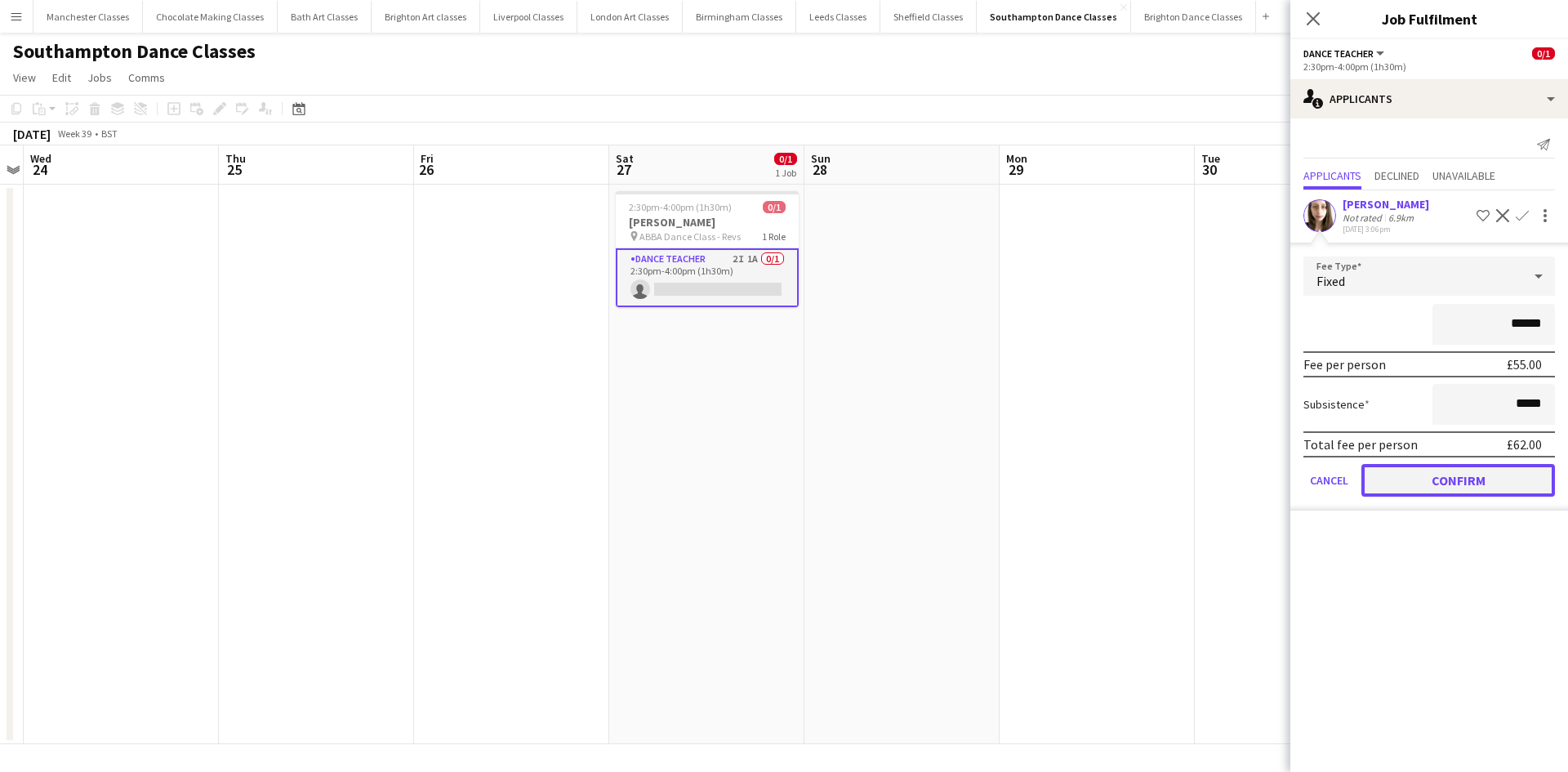
click at [1486, 478] on button "Confirm" at bounding box center [1457, 480] width 193 height 33
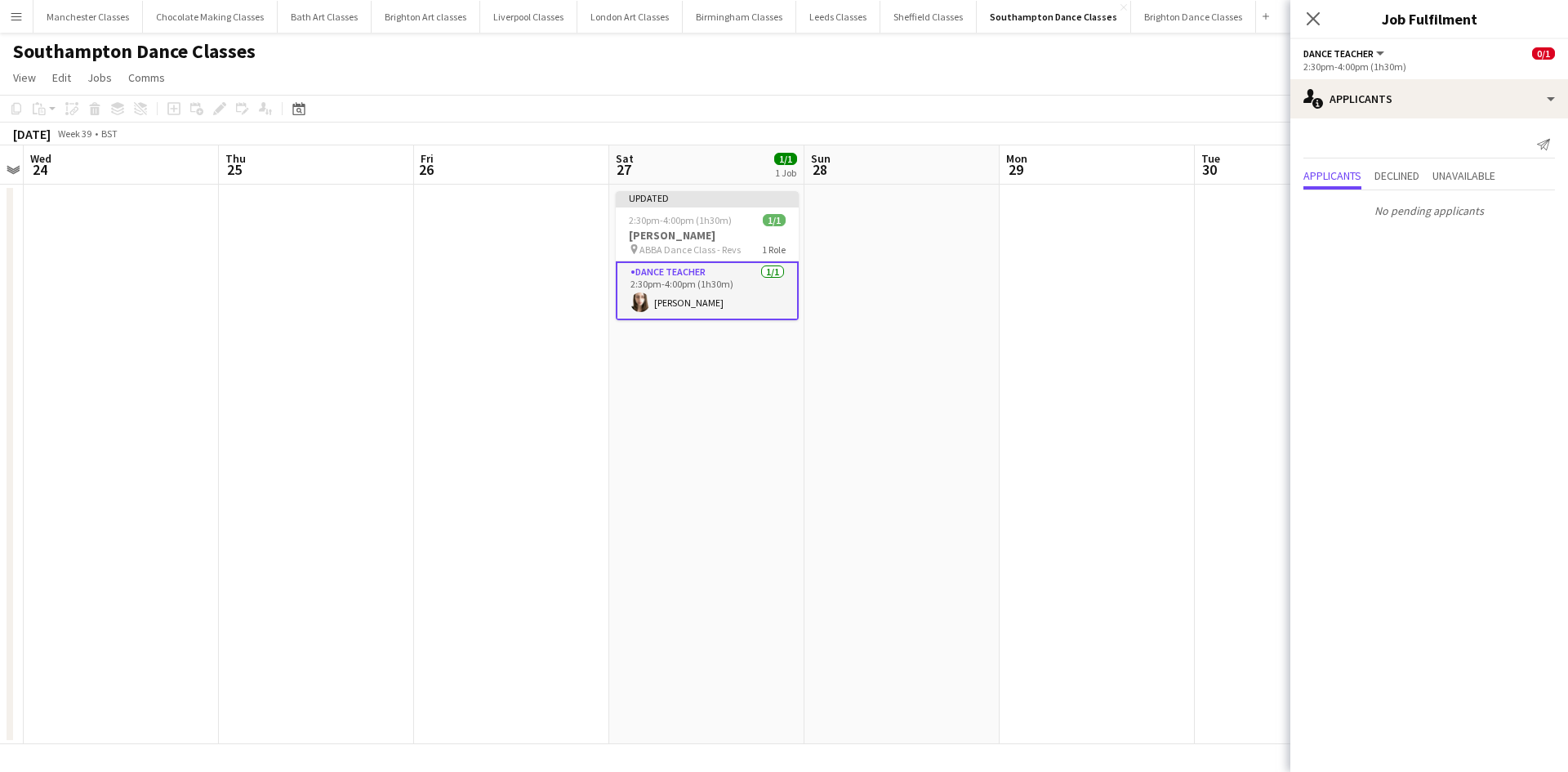
click at [1087, 438] on app-date-cell at bounding box center [1097, 465] width 195 height 560
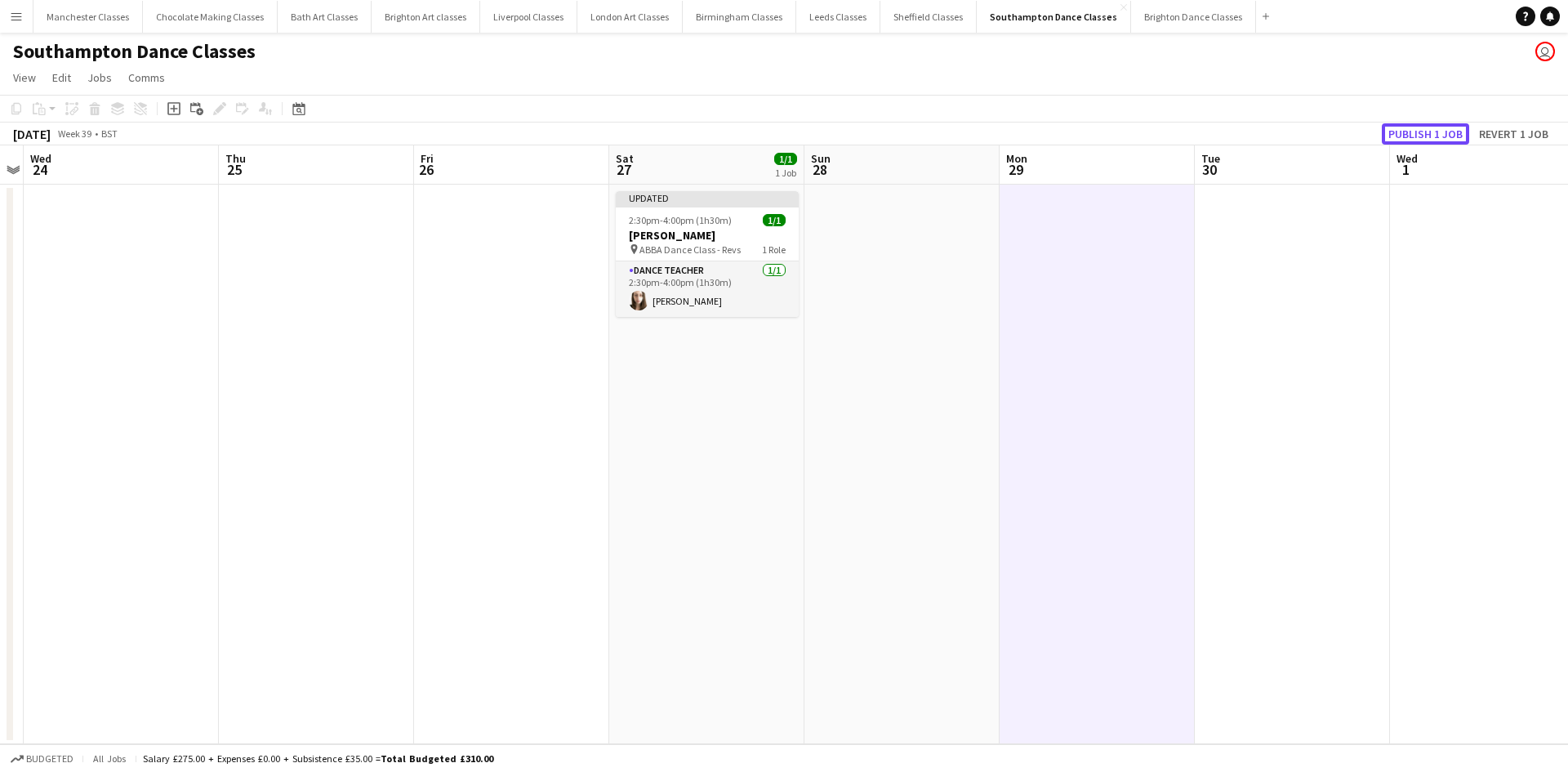
click at [1432, 126] on button "Publish 1 job" at bounding box center [1426, 134] width 88 height 21
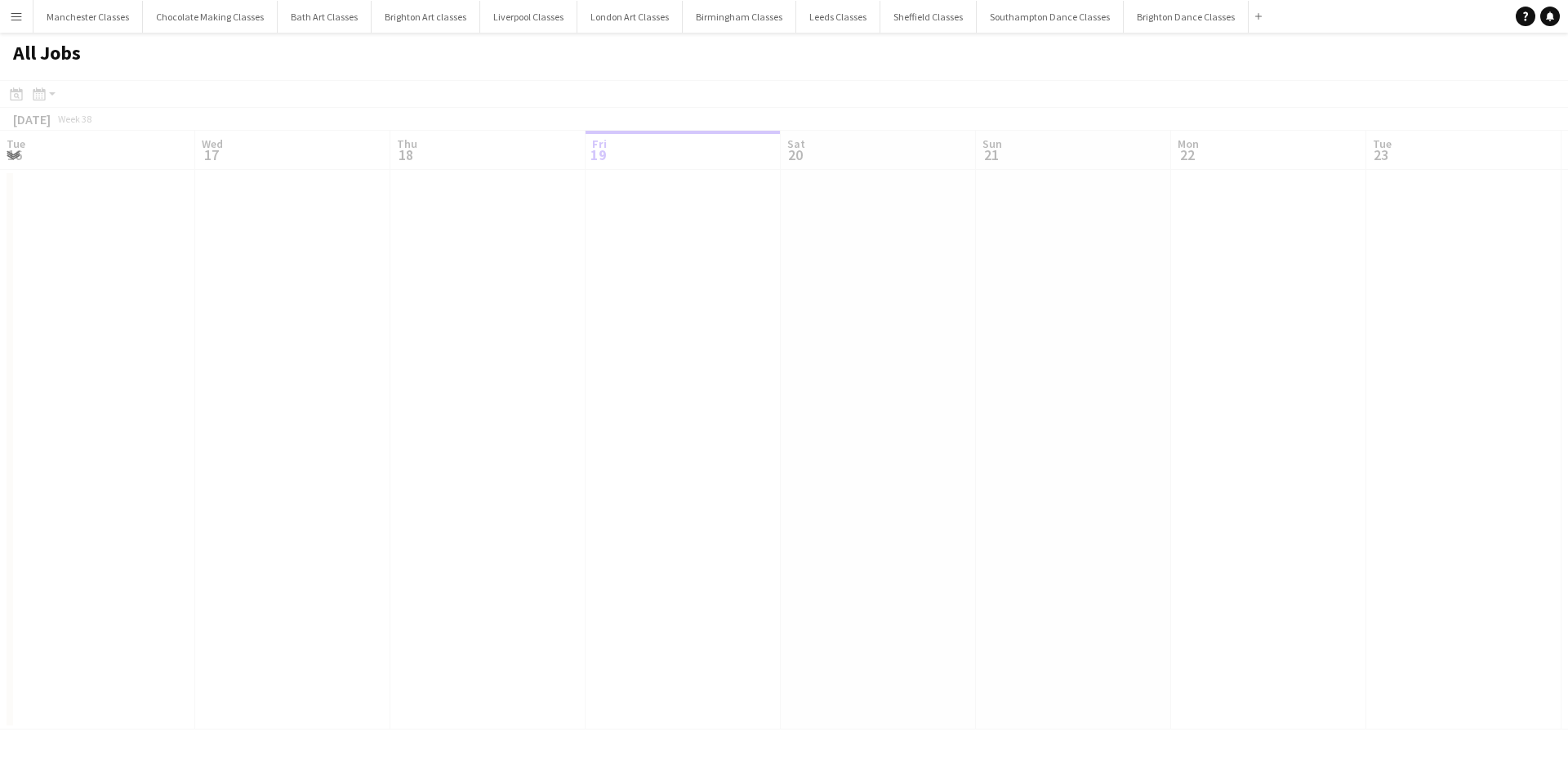
scroll to position [0, 390]
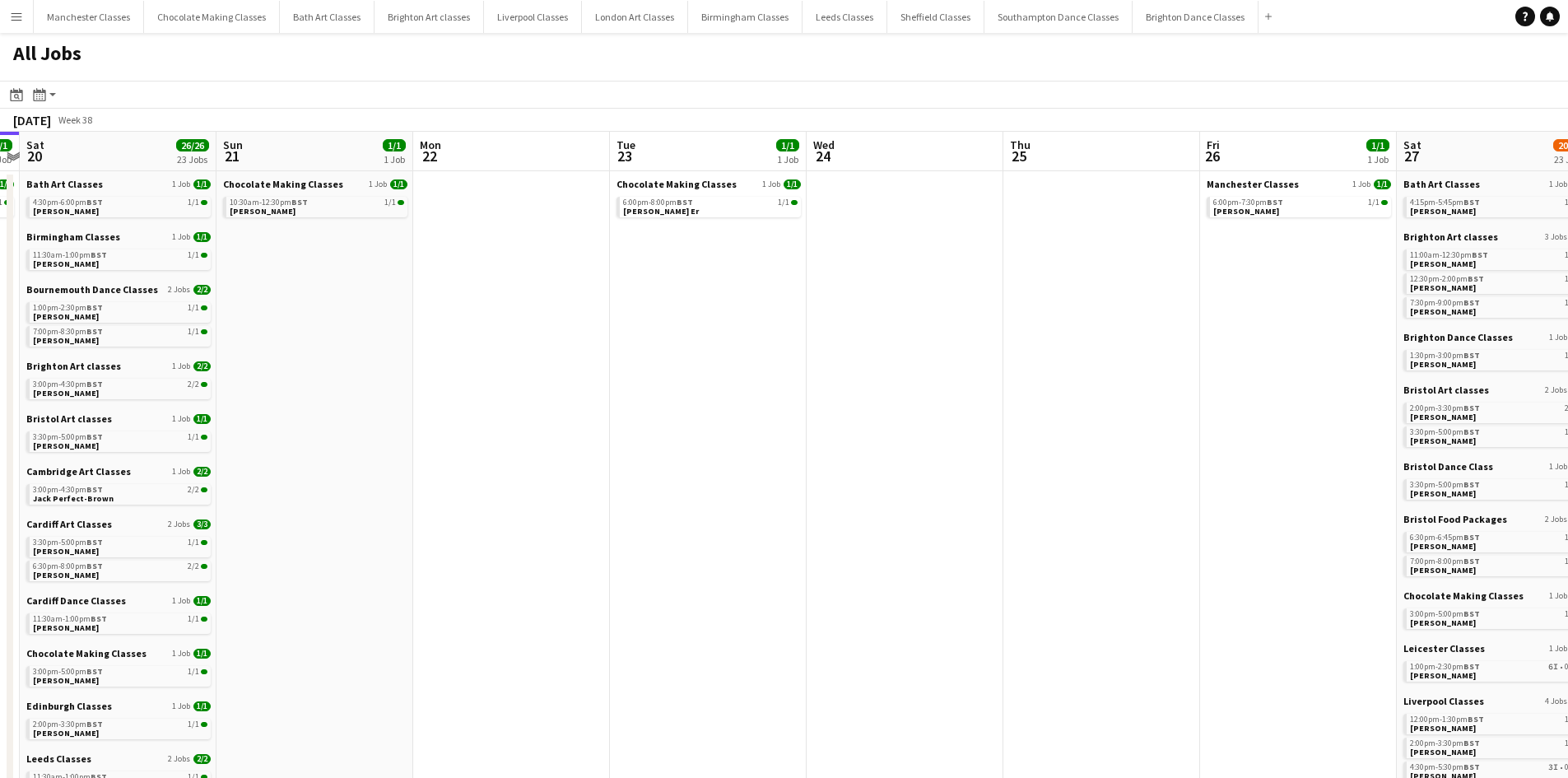
drag, startPoint x: 838, startPoint y: 460, endPoint x: 468, endPoint y: 457, distance: 370.0
click at [402, 460] on app-calendar-viewport "Tue 16 Wed 17 1/1 1 Job Thu 18 4/4 4 Jobs Fri 19 1/1 1 Job Sat 20 26/26 23 Jobs…" at bounding box center [784, 718] width 1568 height 1173
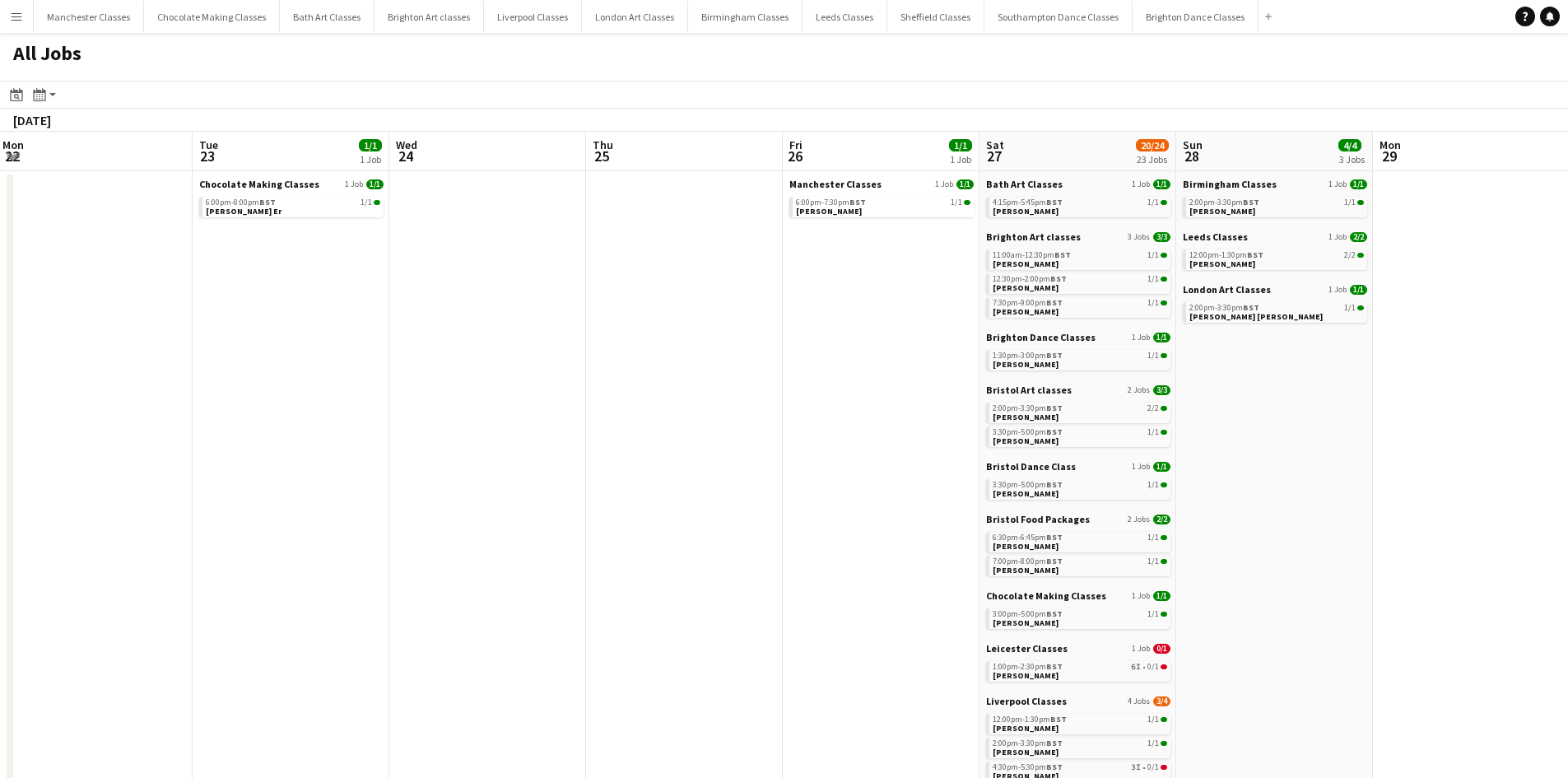
click at [294, 453] on app-all-jobs "All Jobs Date picker [DATE] [DATE] [DATE] M [DATE] T [DATE] W [DATE] T [DATE] F…" at bounding box center [784, 669] width 1568 height 1272
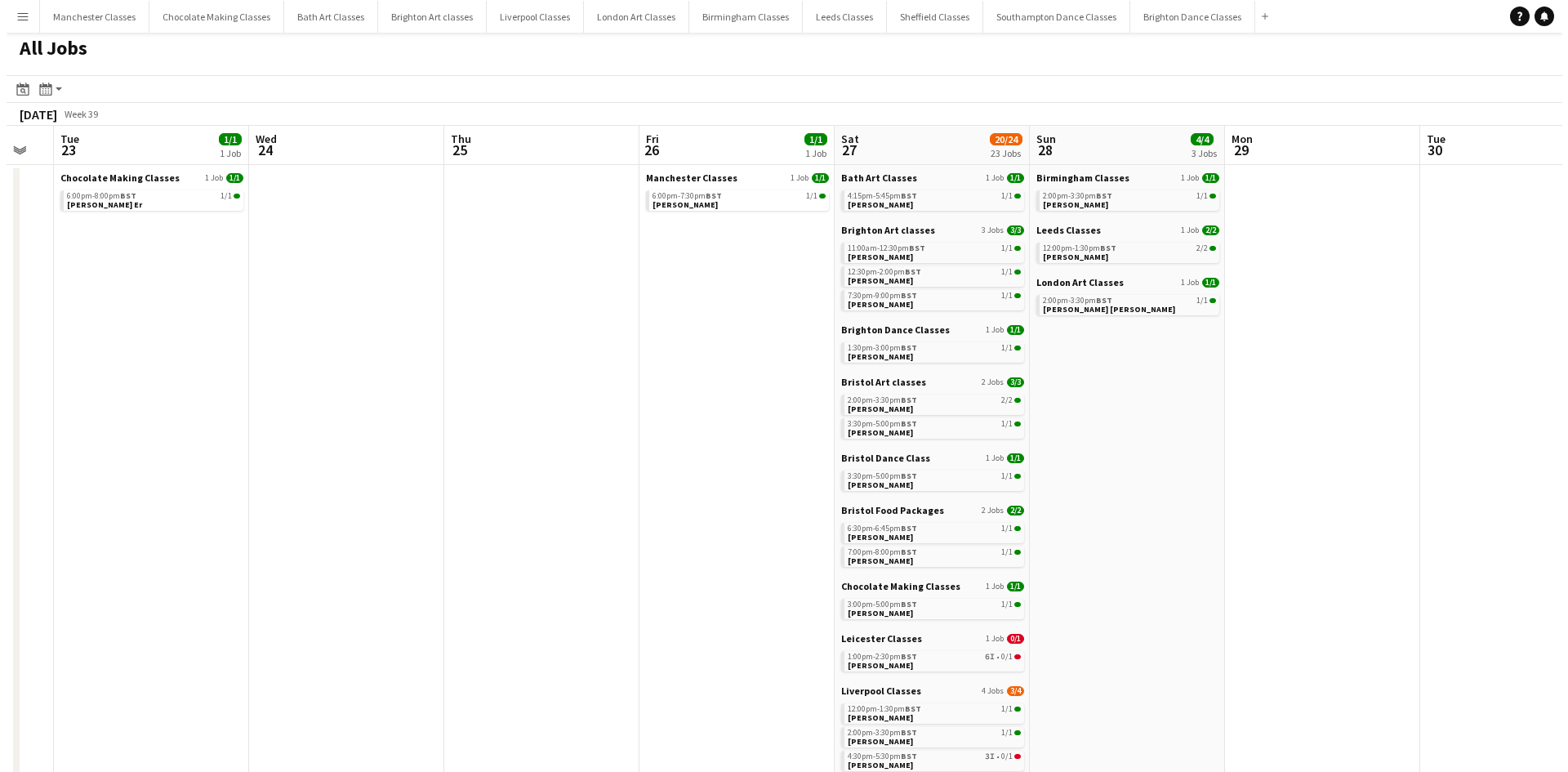
scroll to position [0, 0]
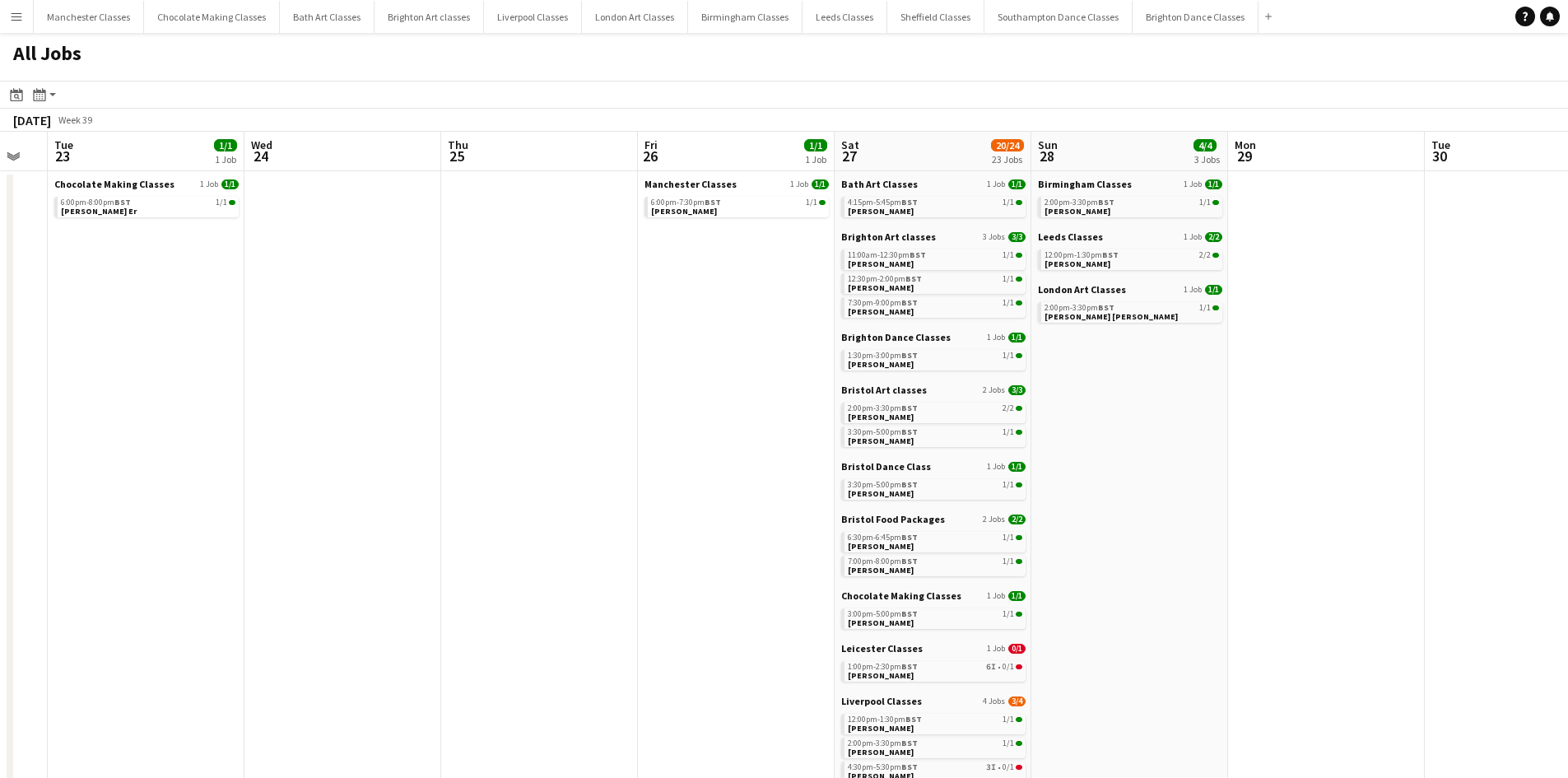
click at [25, 29] on button "Menu" at bounding box center [16, 16] width 33 height 33
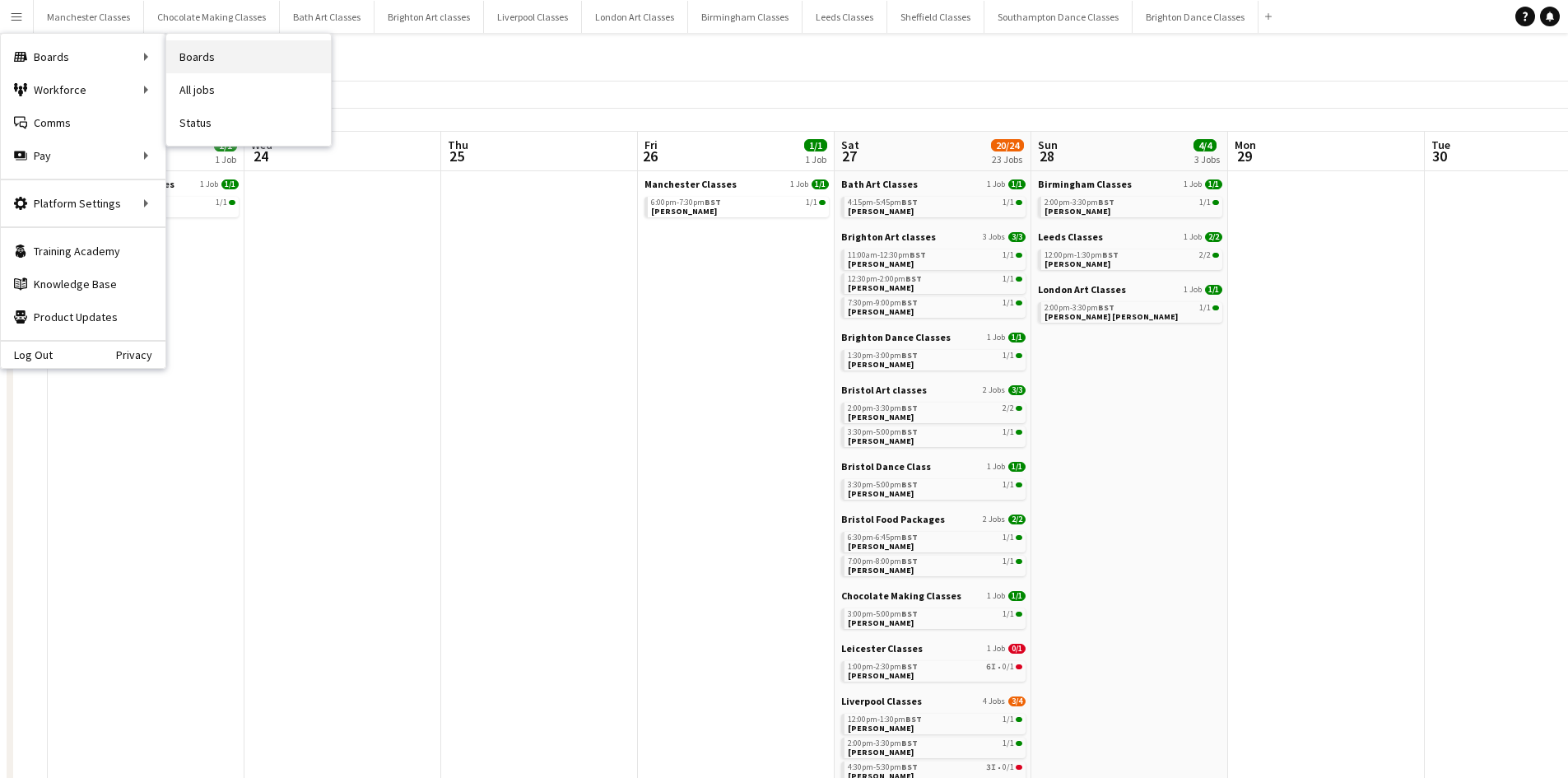
click at [217, 55] on link "Boards" at bounding box center [248, 57] width 164 height 33
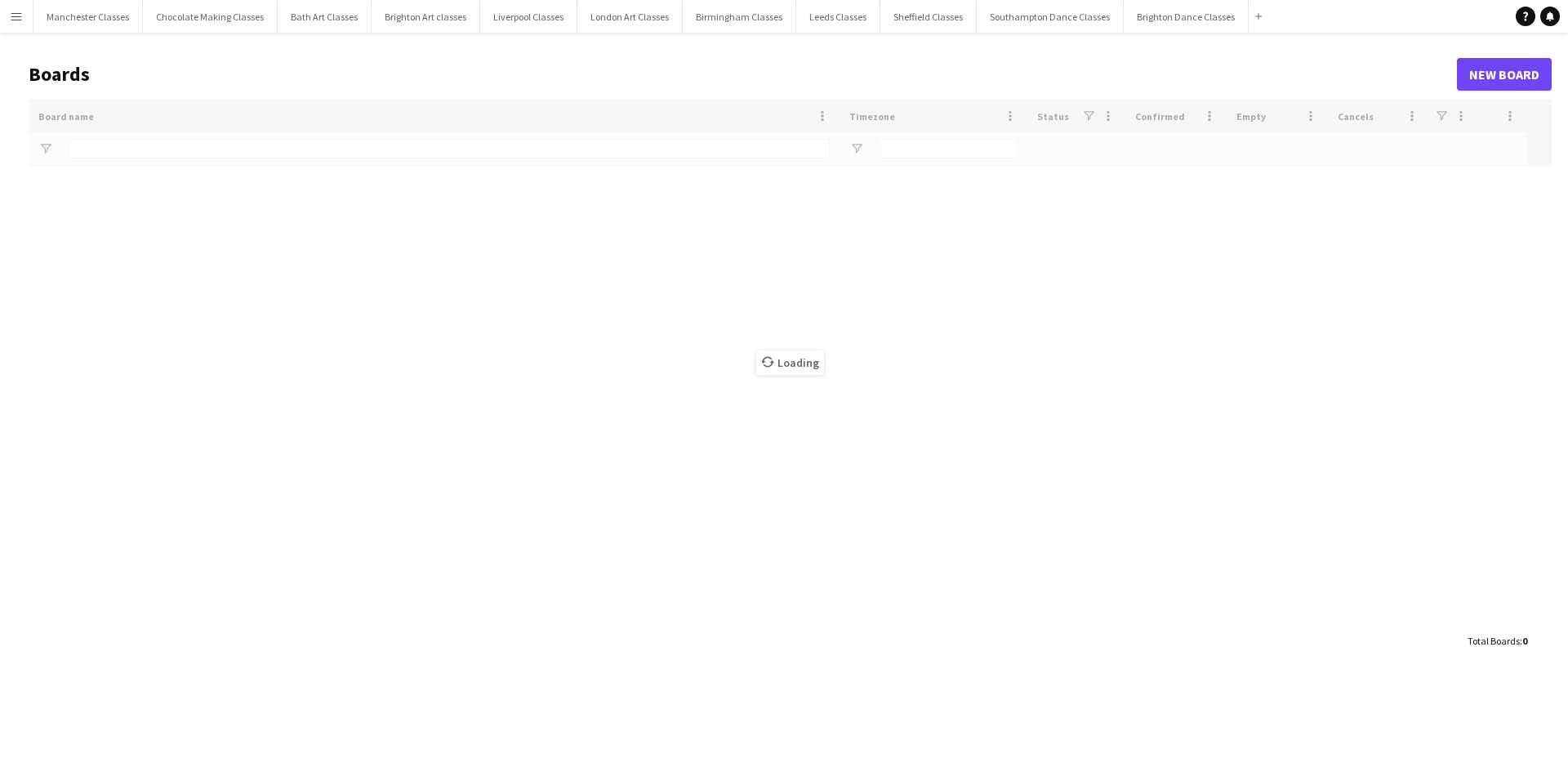
type input "********"
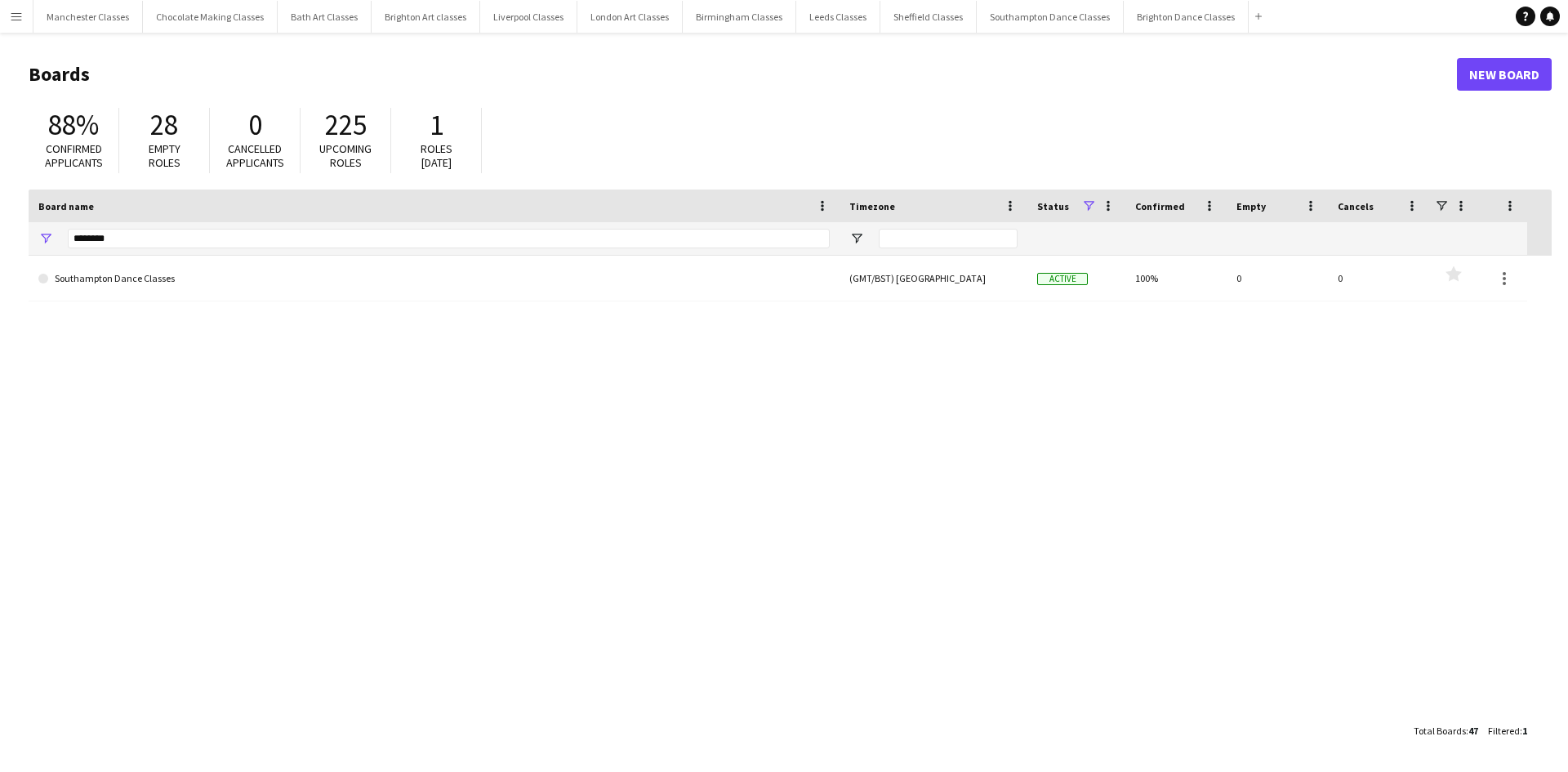
click at [21, 2] on button "Menu" at bounding box center [16, 16] width 33 height 33
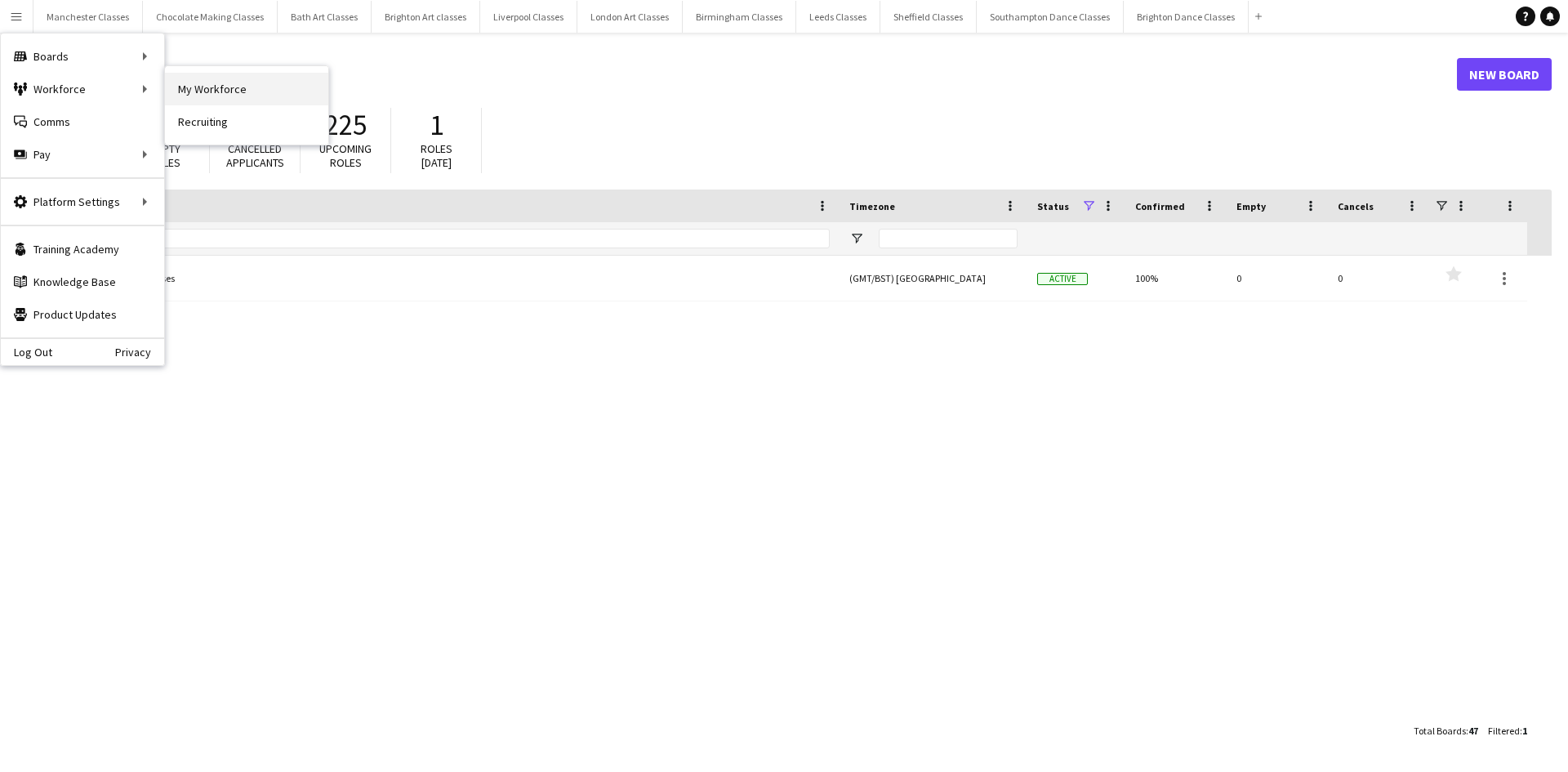
click at [203, 86] on link "My Workforce" at bounding box center [246, 89] width 163 height 33
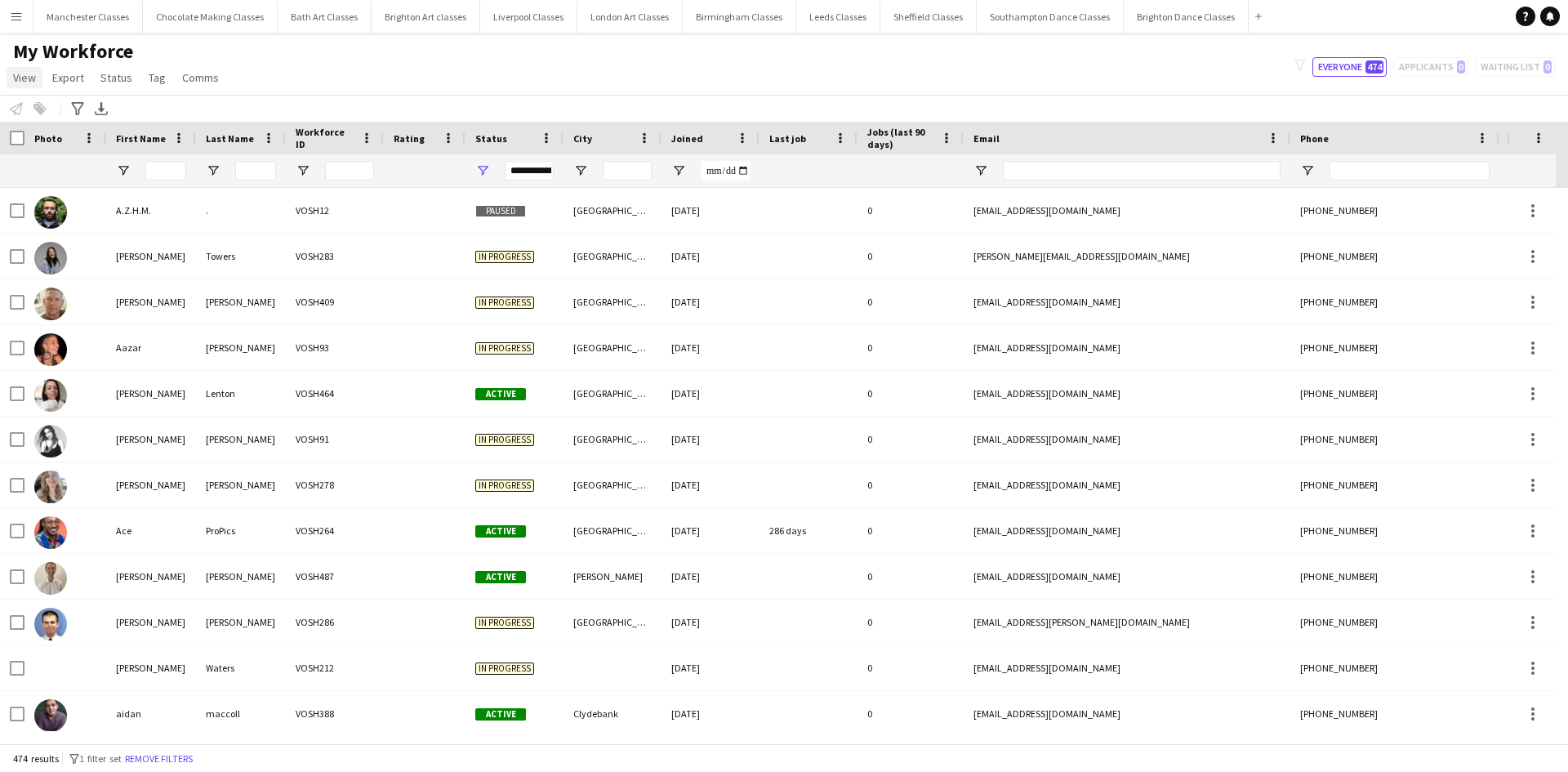
click at [32, 76] on span "View" at bounding box center [24, 77] width 23 height 15
click at [30, 16] on button "Menu" at bounding box center [16, 16] width 33 height 33
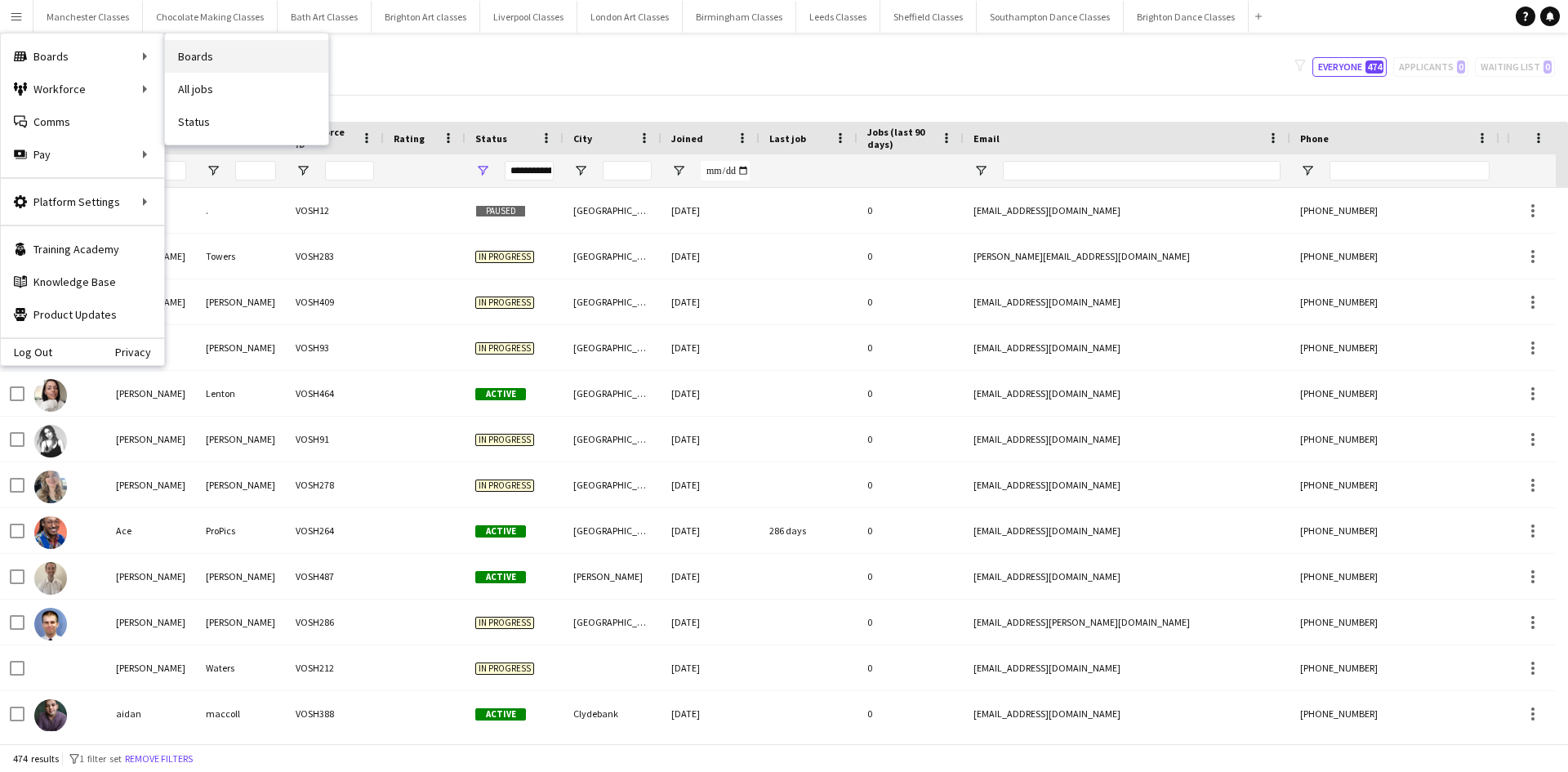
click at [197, 54] on link "Boards" at bounding box center [246, 57] width 163 height 33
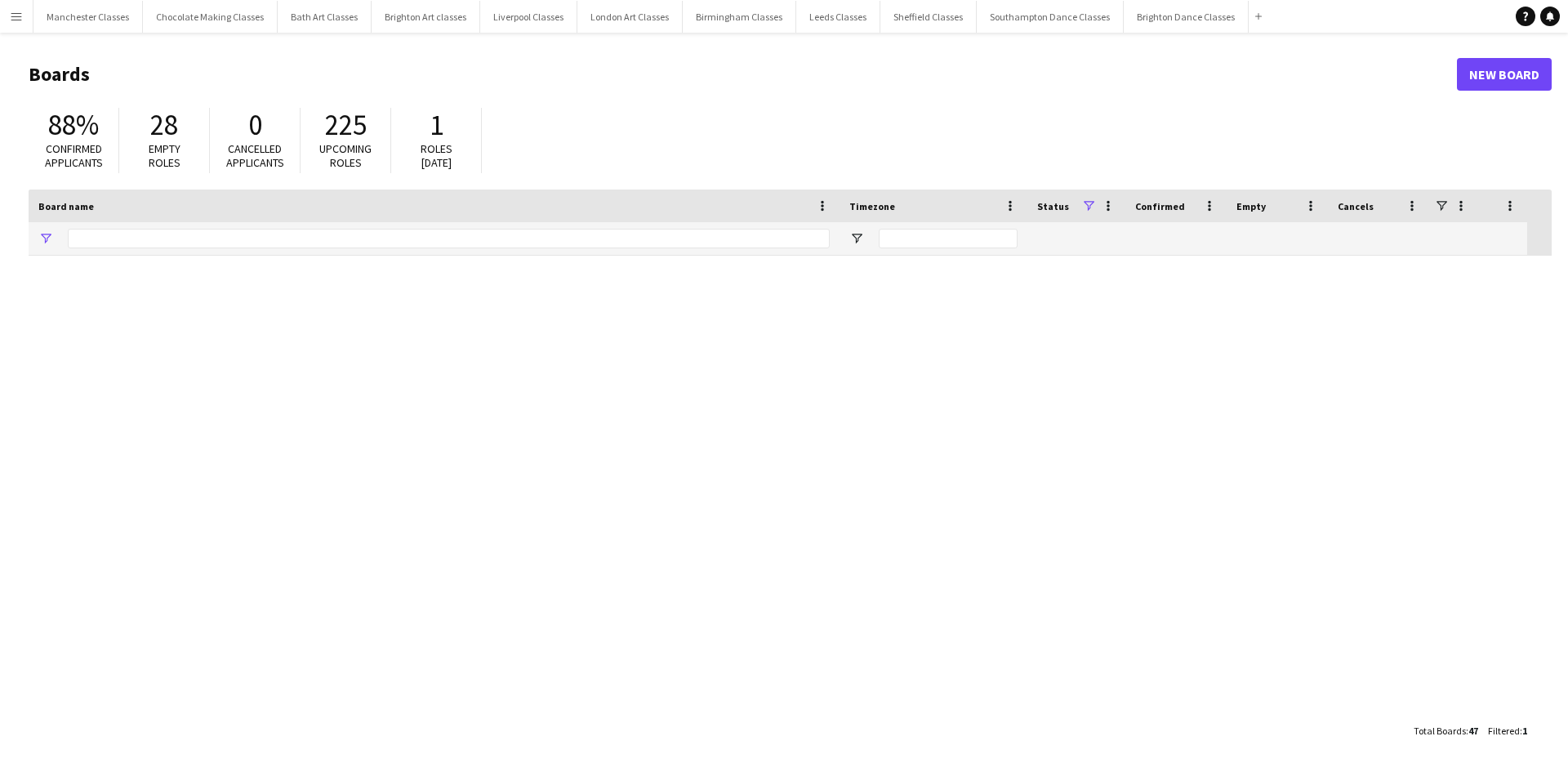
type input "********"
click at [18, 18] on app-icon "Menu" at bounding box center [15, 15] width 13 height 13
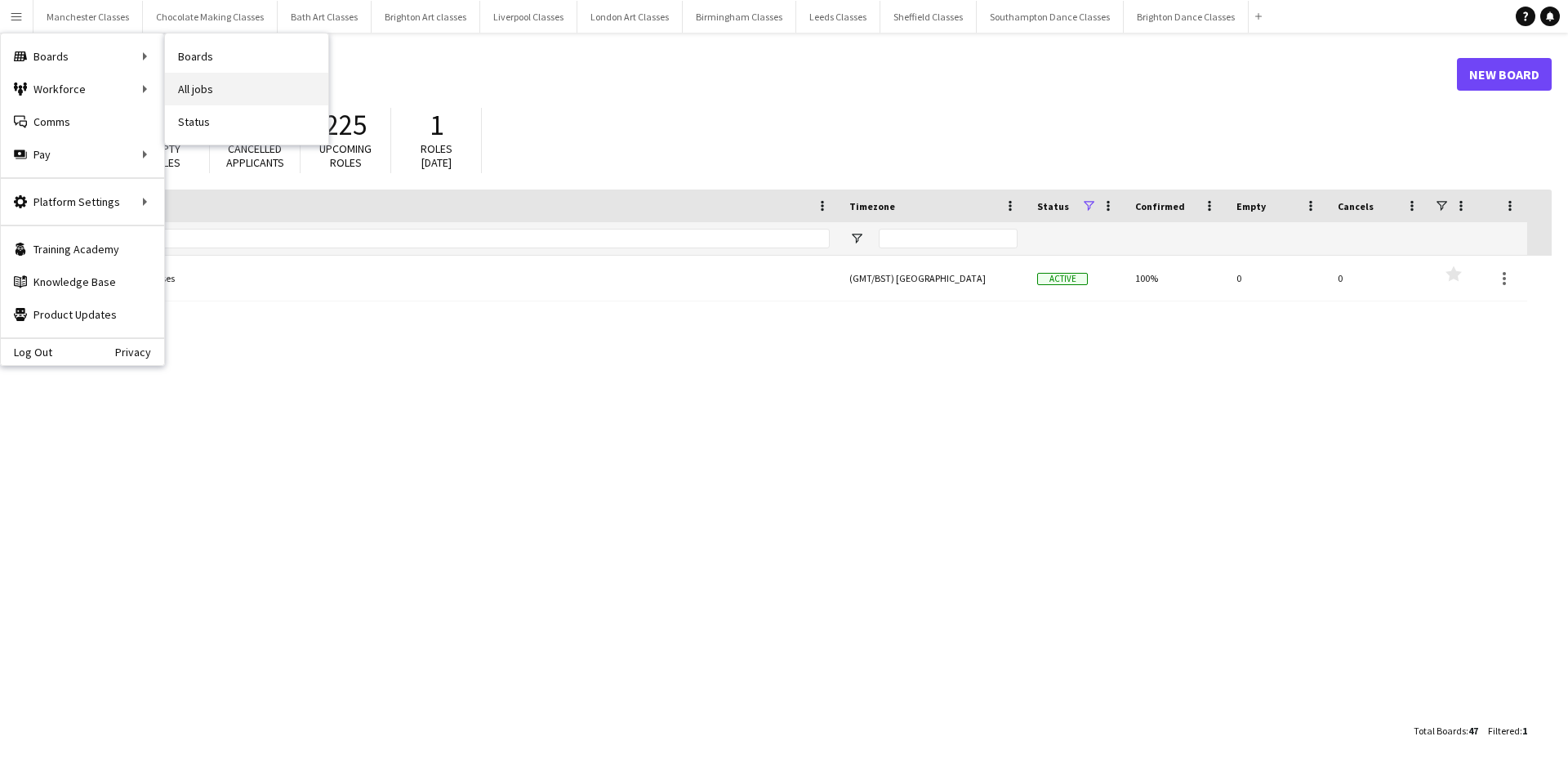
click at [252, 79] on link "All jobs" at bounding box center [246, 89] width 163 height 33
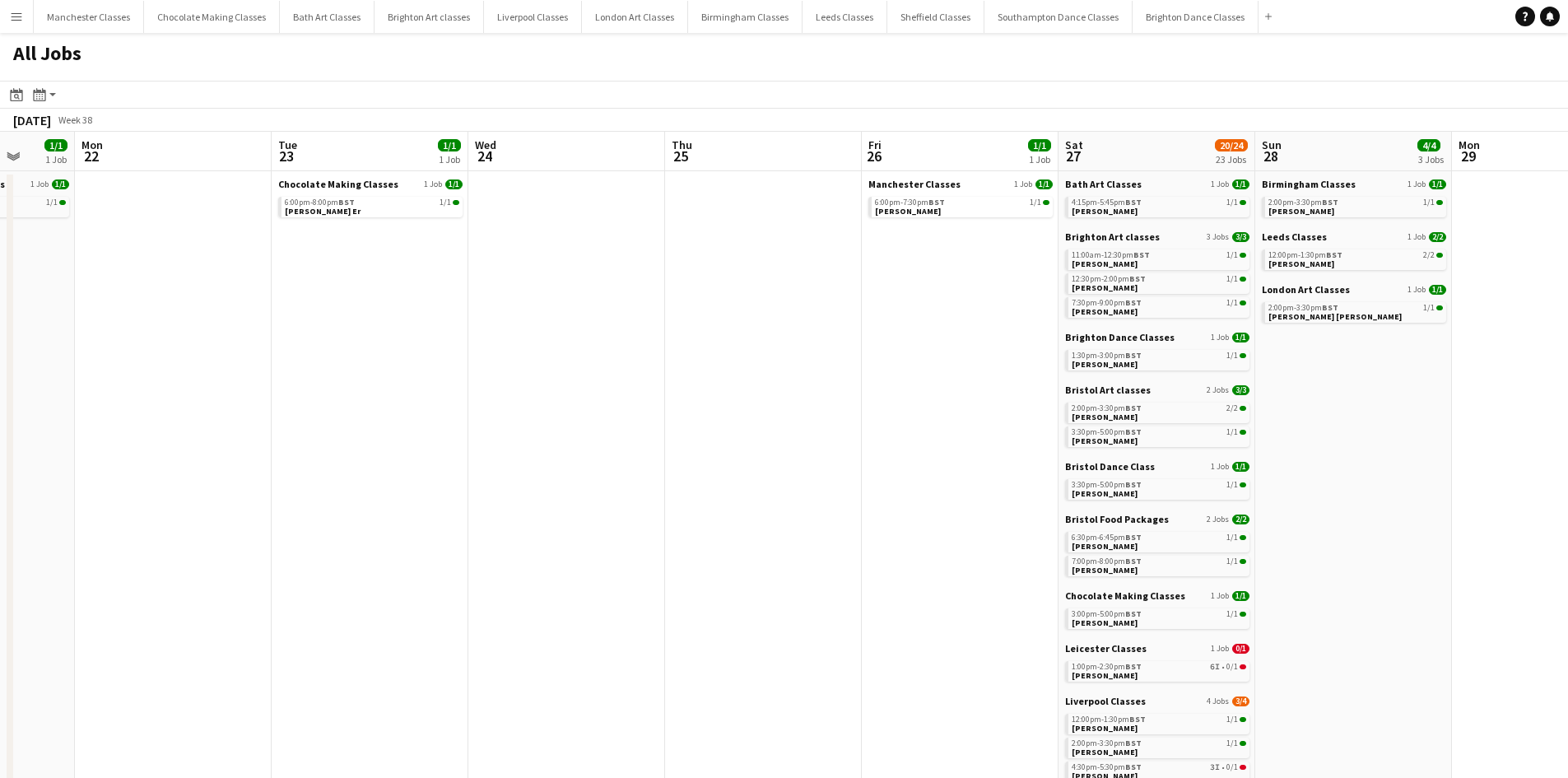
drag, startPoint x: 984, startPoint y: 398, endPoint x: 237, endPoint y: 412, distance: 747.1
click at [247, 413] on app-calendar-viewport "Thu 18 4/4 4 Jobs Fri 19 1/1 1 Job Sat 20 26/26 23 Jobs Sun 21 1/1 1 Job Mon 22…" at bounding box center [784, 718] width 1568 height 1173
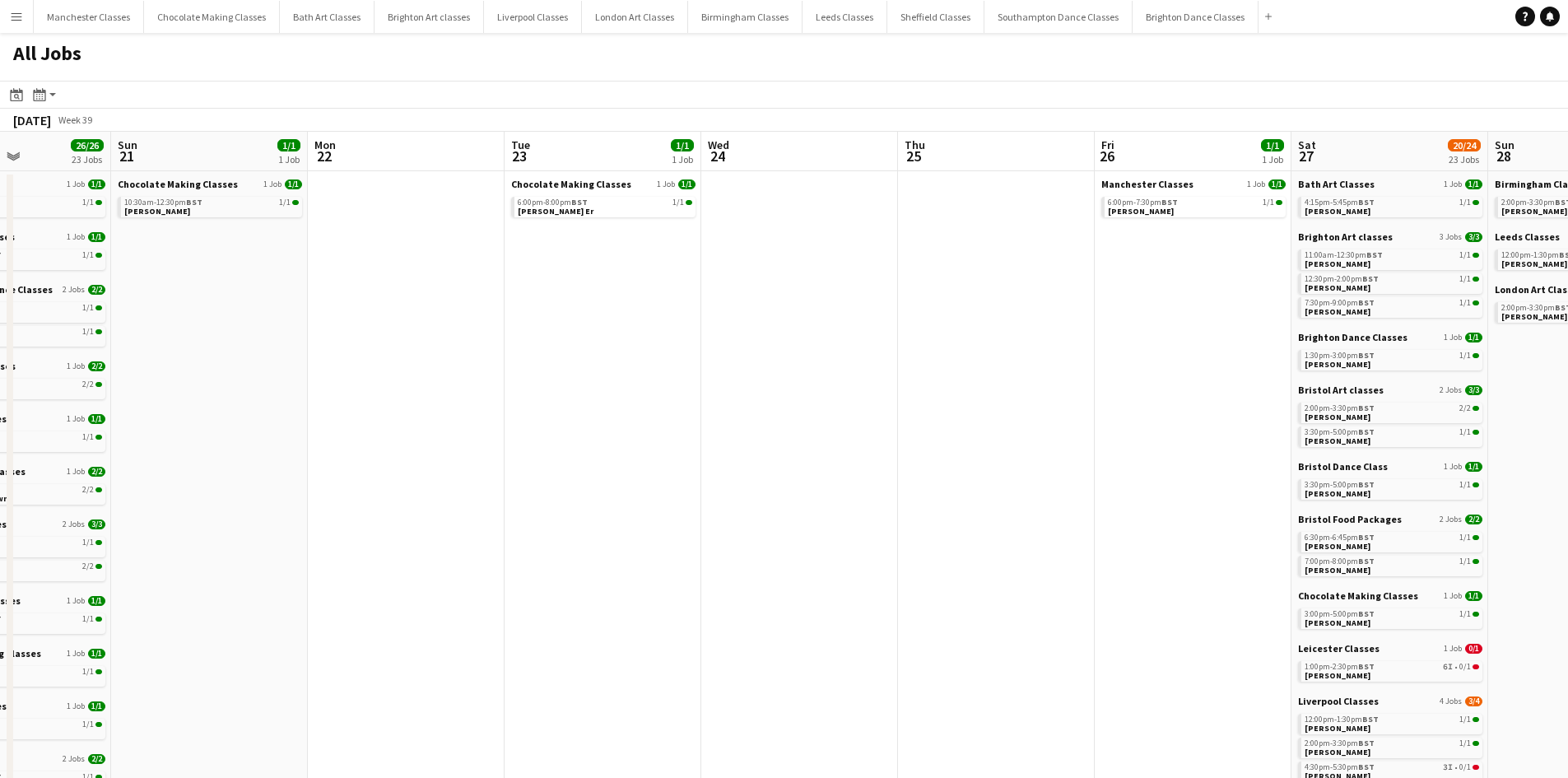
drag, startPoint x: 687, startPoint y: 396, endPoint x: 289, endPoint y: 396, distance: 398.0
click at [291, 396] on app-calendar-viewport "Thu 18 4/4 4 Jobs Fri 19 1/1 1 Job Sat 20 26/26 23 Jobs Sun 21 1/1 1 Job Mon 22…" at bounding box center [784, 718] width 1568 height 1173
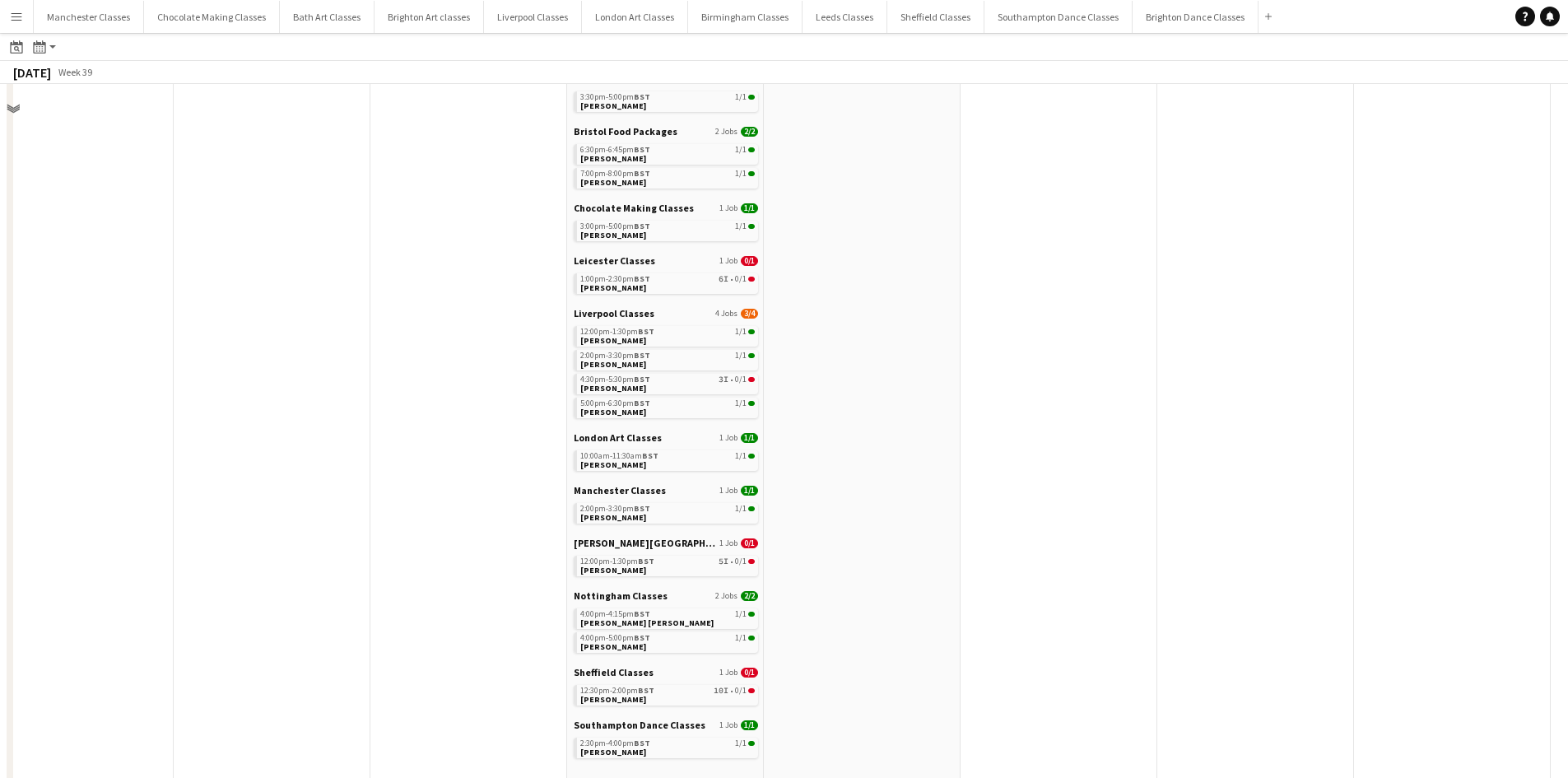
scroll to position [412, 0]
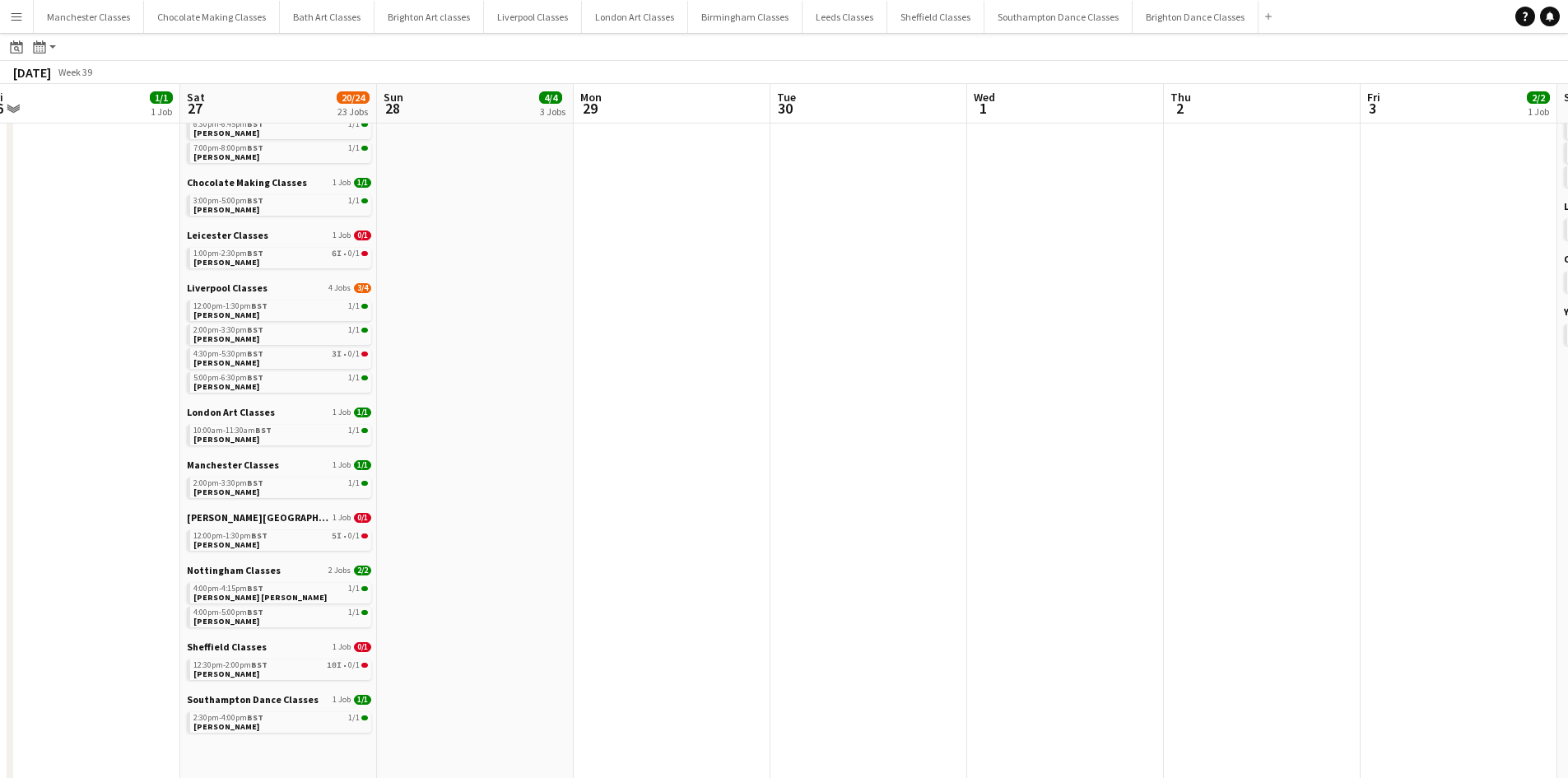
drag, startPoint x: 1121, startPoint y: 343, endPoint x: 219, endPoint y: 396, distance: 903.6
click at [242, 396] on app-calendar-viewport "Mon 22 Tue 23 1/1 1 Job Wed 24 Thu 25 Fri 26 1/1 1 Job Sat 27 20/24 23 Jobs Sun…" at bounding box center [784, 280] width 1568 height 1223
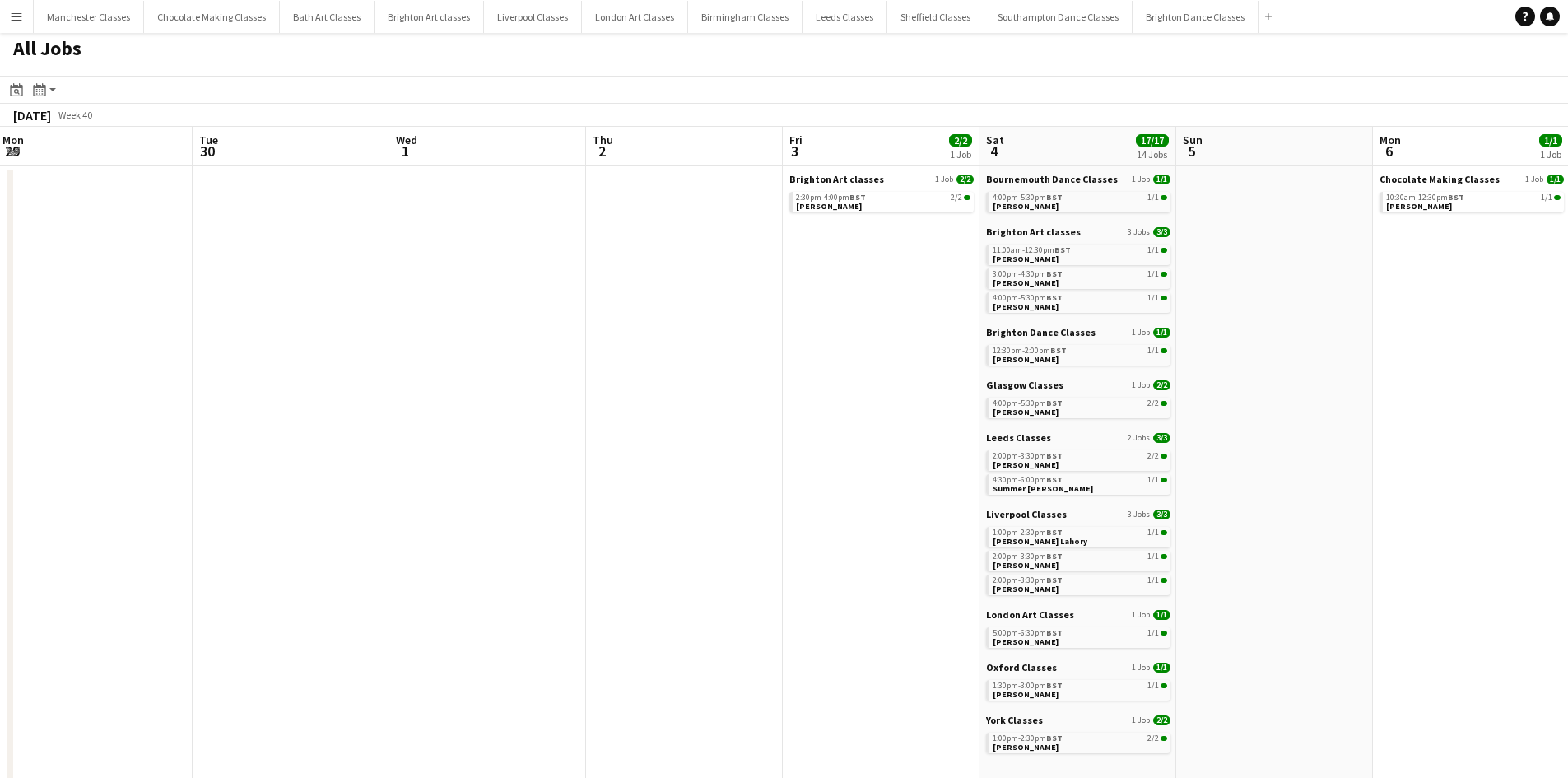
scroll to position [0, 0]
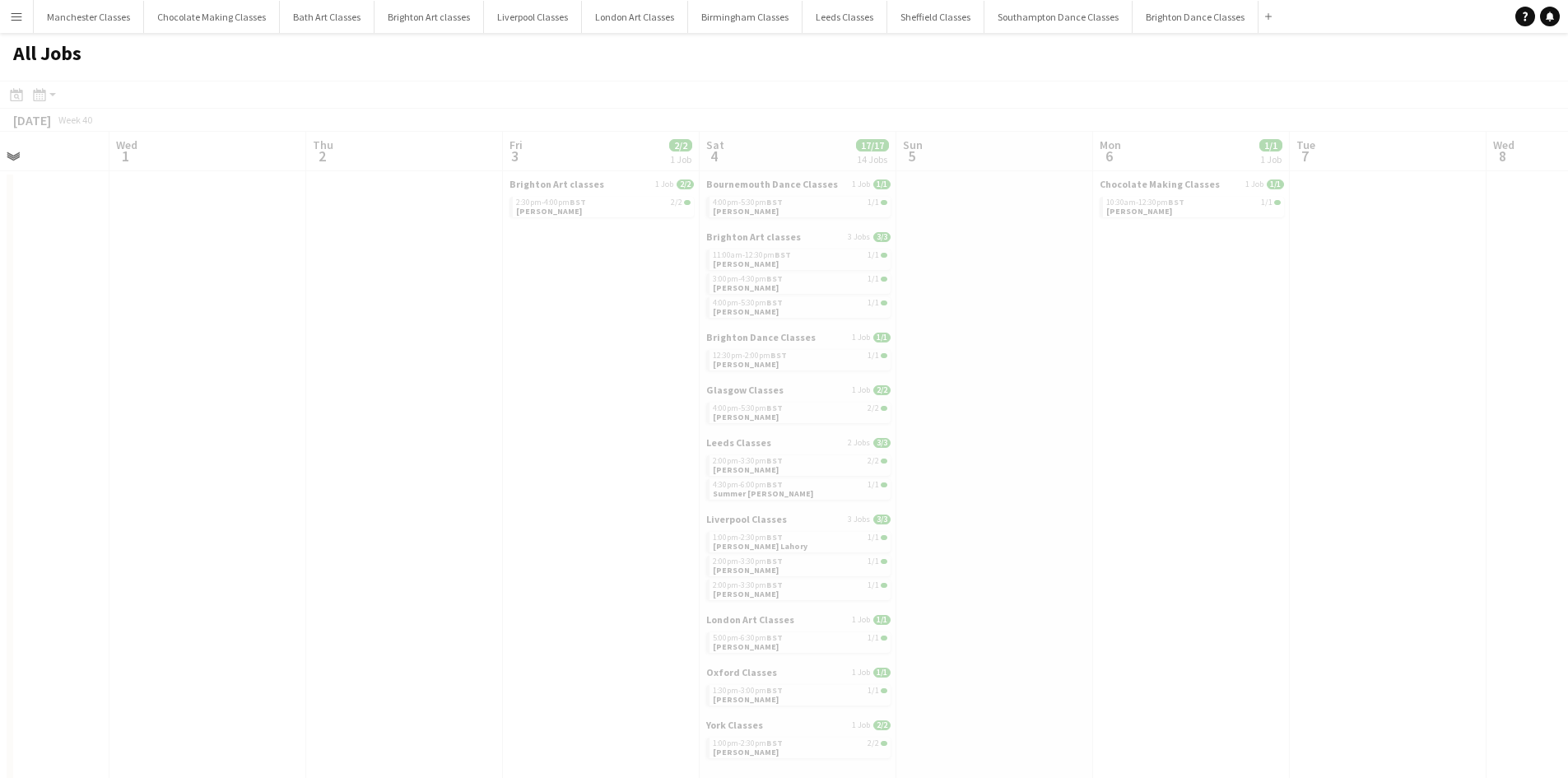
drag, startPoint x: 1285, startPoint y: 348, endPoint x: 356, endPoint y: 425, distance: 932.2
click at [305, 425] on app-calendar-viewport "Sun 28 4/4 3 Jobs Mon 29 Tue 30 Wed 1 Thu 2 Fri 3 2/2 1 Job Sat 4 17/17 14 Jobs…" at bounding box center [784, 718] width 1568 height 1173
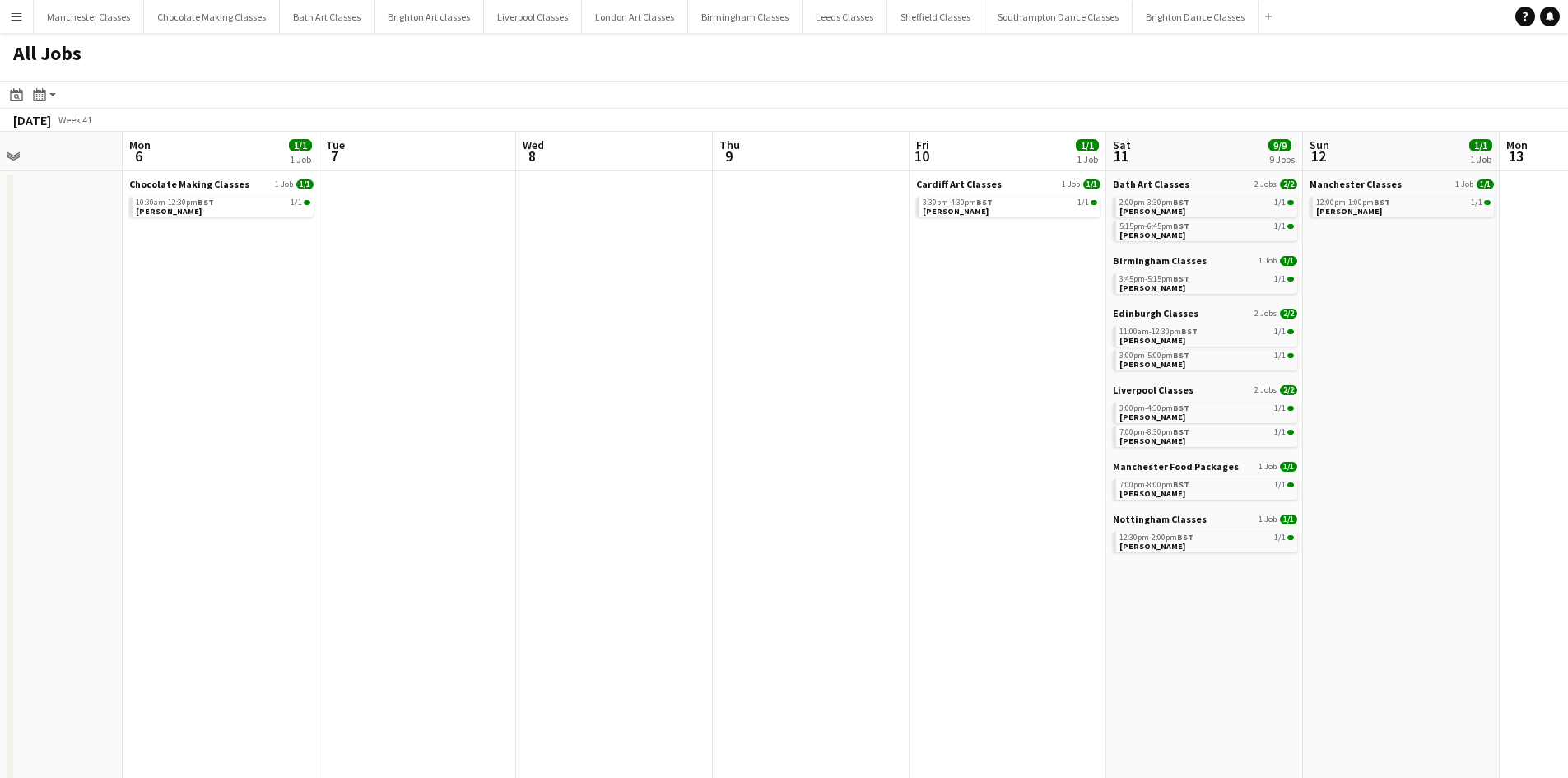
drag, startPoint x: 687, startPoint y: 406, endPoint x: 292, endPoint y: 409, distance: 395.0
click at [233, 409] on app-calendar-viewport "Fri 3 2/2 1 Job Sat 4 17/17 14 Jobs Sun 5 Mon 6 1/1 1 Job Tue 7 Wed 8 Thu 9 Fri…" at bounding box center [784, 718] width 1568 height 1173
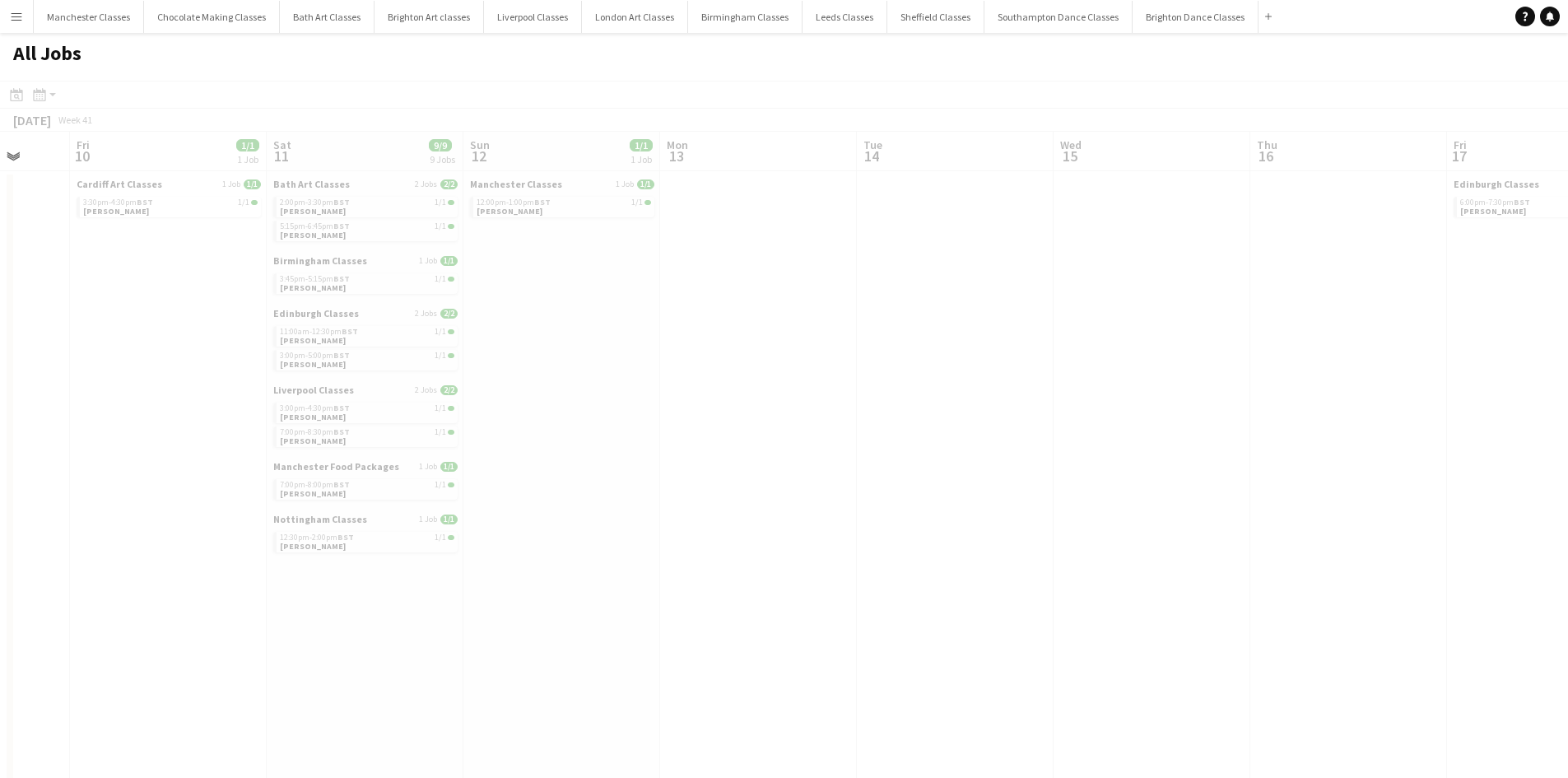
drag, startPoint x: 1077, startPoint y: 343, endPoint x: 93, endPoint y: 417, distance: 986.8
click at [95, 417] on app-calendar-viewport "Tue 7 Wed 8 Thu 9 Fri 10 1/1 1 Job Sat 11 9/9 9 Jobs Sun 12 1/1 1 Job Mon 13 Tu…" at bounding box center [784, 718] width 1568 height 1173
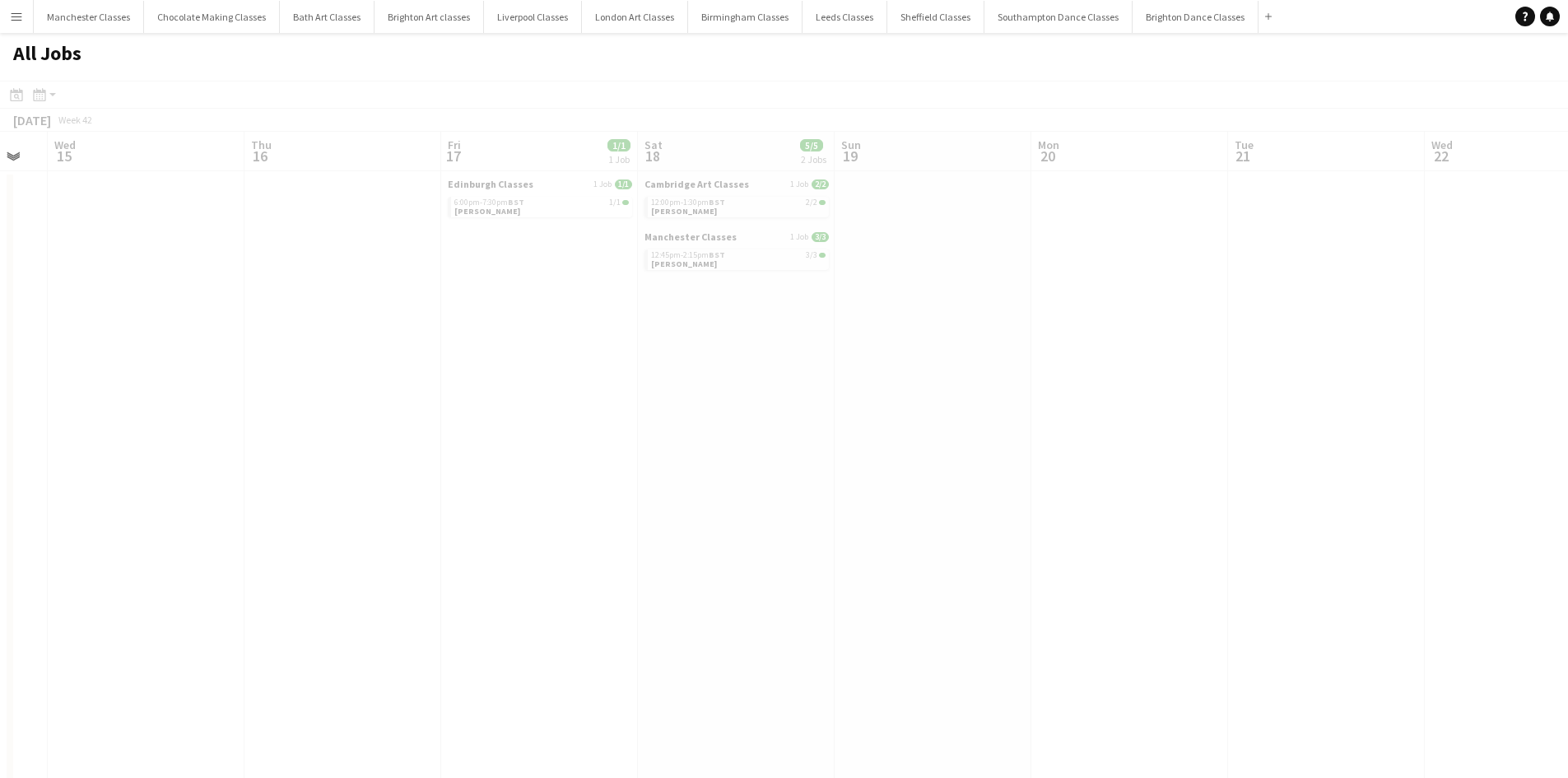
drag, startPoint x: 509, startPoint y: 395, endPoint x: 61, endPoint y: 403, distance: 448.1
click at [78, 403] on app-calendar-viewport "Sun 12 1/1 1 Job Mon 13 Tue 14 Wed 15 Thu 16 Fri 17 1/1 1 Job Sat 18 5/5 2 Jobs…" at bounding box center [784, 718] width 1568 height 1173
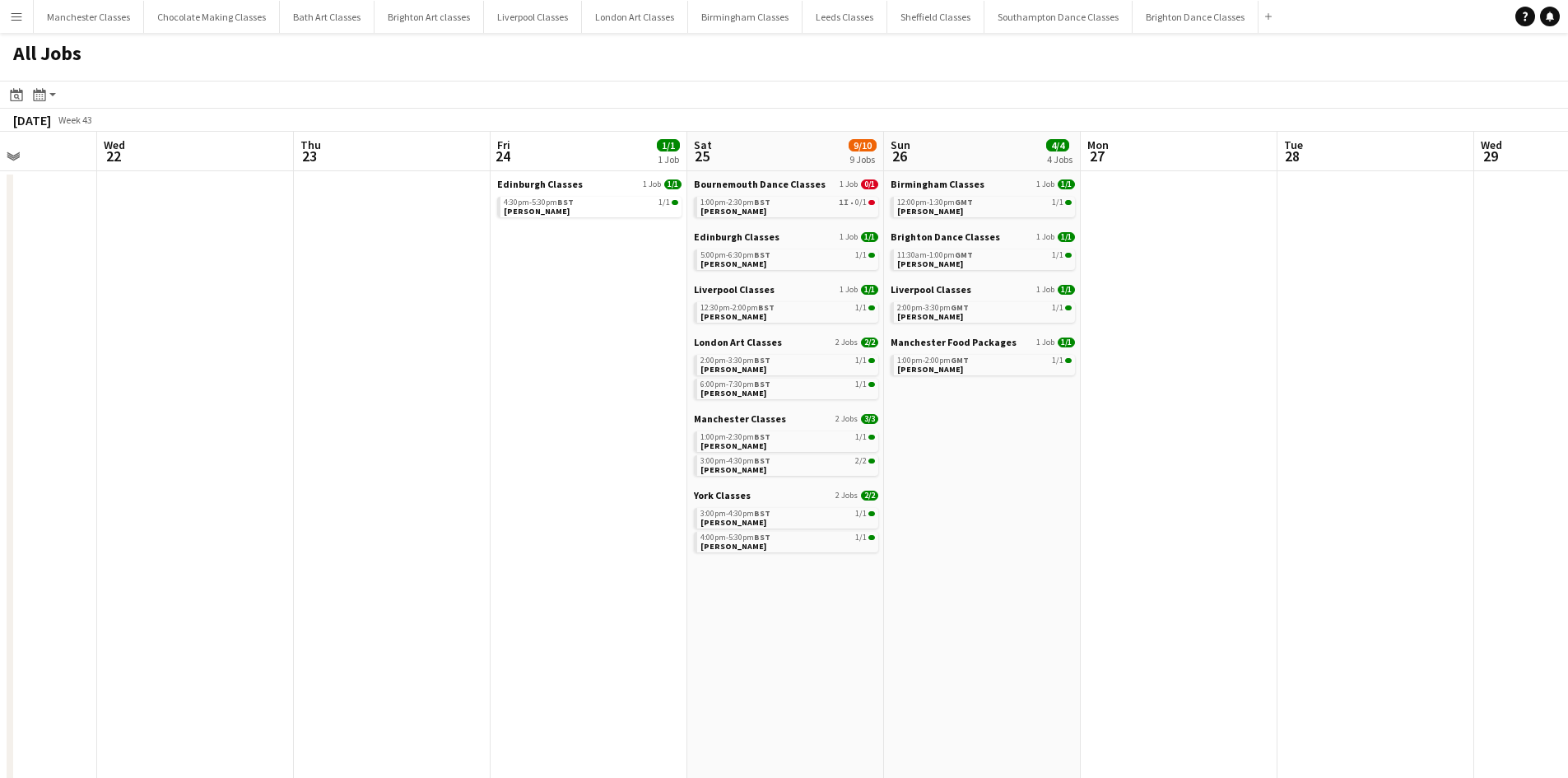
drag, startPoint x: 1096, startPoint y: 353, endPoint x: 164, endPoint y: 400, distance: 933.2
click at [169, 400] on app-calendar-viewport "Sat 18 5/5 2 Jobs Sun 19 Mon 20 Tue 21 Wed 22 Thu 23 Fri 24 1/1 1 Job Sat 25 9/…" at bounding box center [784, 718] width 1568 height 1173
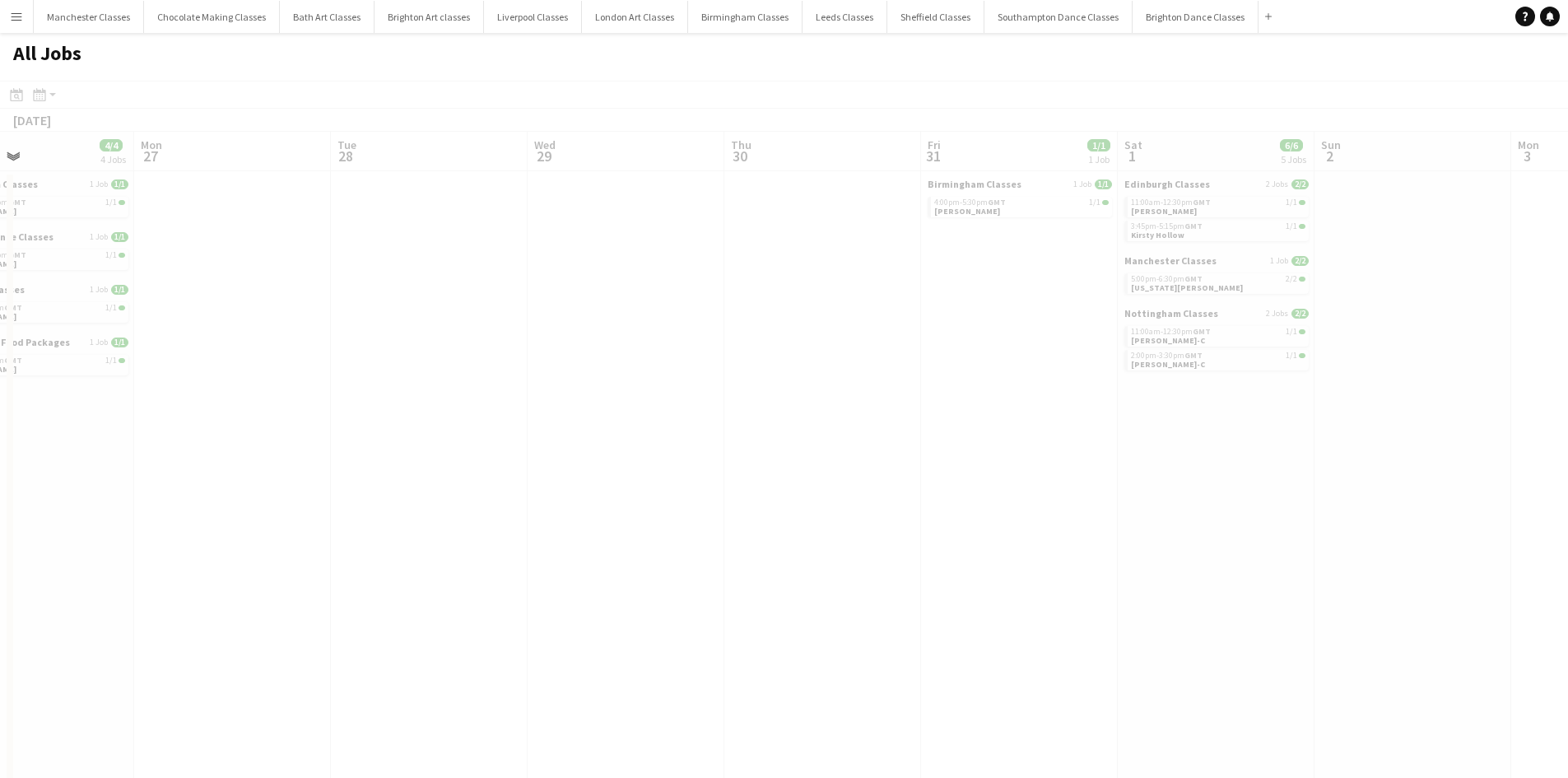
drag, startPoint x: 1385, startPoint y: 347, endPoint x: 60, endPoint y: 423, distance: 1327.2
click at [0, 425] on app-calendar-viewport "Fri 24 1/1 1 Job Sat 25 9/10 9 Jobs Sun 26 4/4 4 Jobs Mon 27 Tue 28 Wed 29 Thu …" at bounding box center [784, 718] width 1568 height 1173
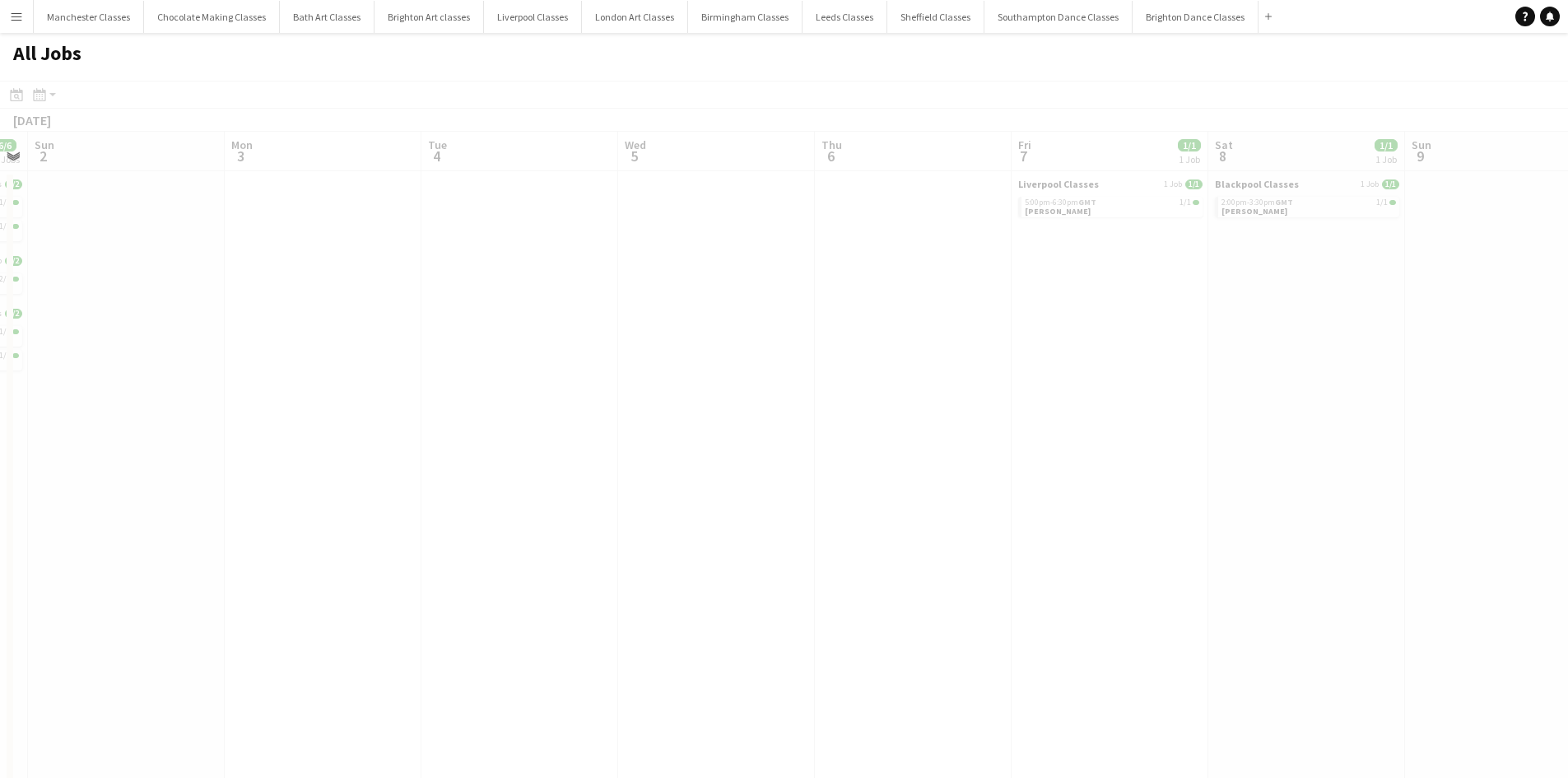
drag, startPoint x: 1258, startPoint y: 390, endPoint x: 0, endPoint y: 463, distance: 1260.1
click at [0, 463] on app-calendar-viewport "Wed 29 Thu 30 Fri 31 1/1 1 Job Sat 1 6/6 5 Jobs Sun 2 Mon 3 Tue 4 Wed 5 Thu 6 F…" at bounding box center [784, 718] width 1568 height 1173
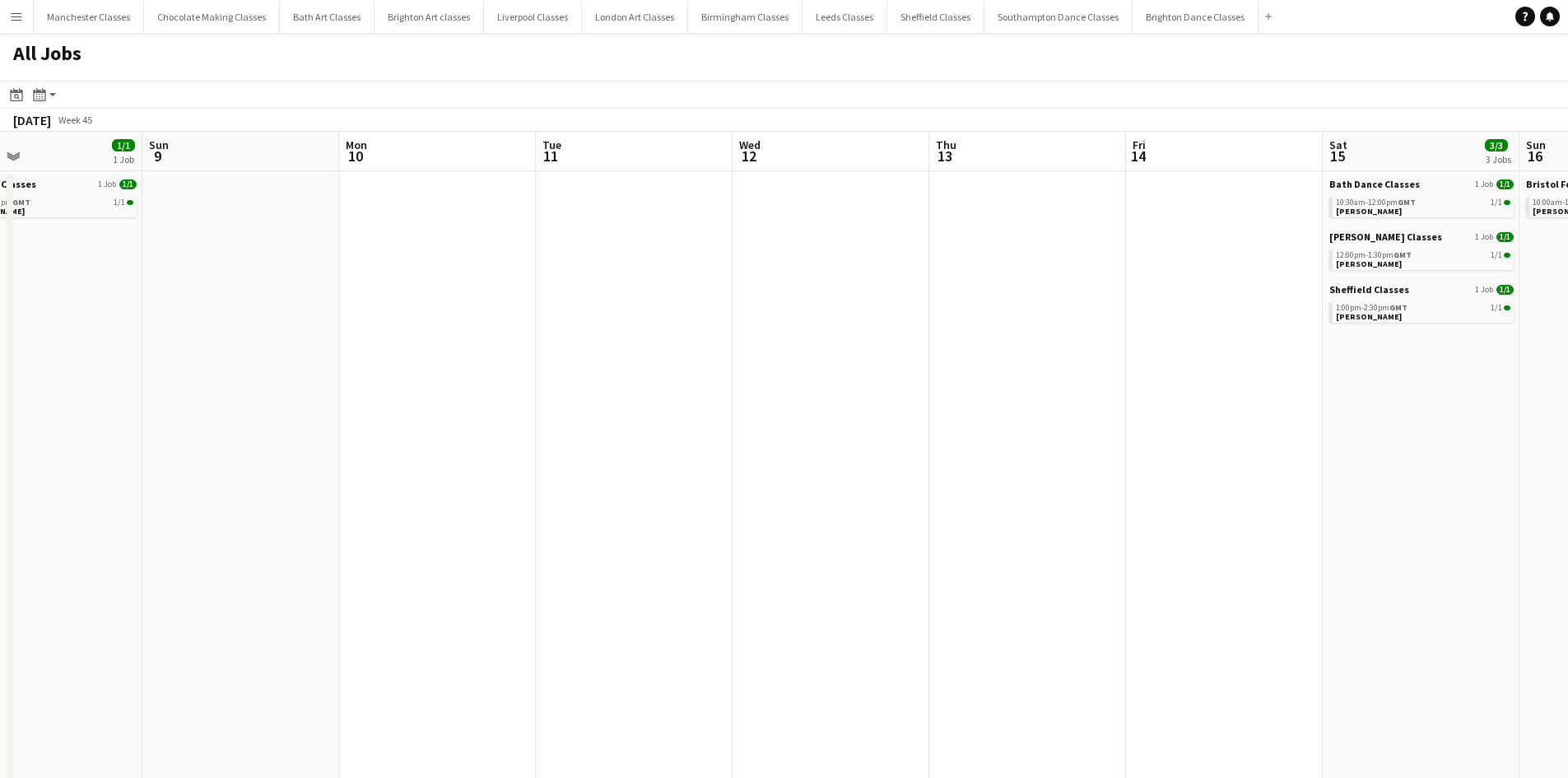
drag, startPoint x: 1205, startPoint y: 410, endPoint x: 39, endPoint y: 430, distance: 1166.2
click at [28, 438] on app-calendar-viewport "Tue 4 Wed 5 Thu 6 Fri 7 1/1 1 Job Sat 8 1/1 1 Job Sun 9 Mon 10 Tue 11 Wed 12 Th…" at bounding box center [784, 718] width 1568 height 1173
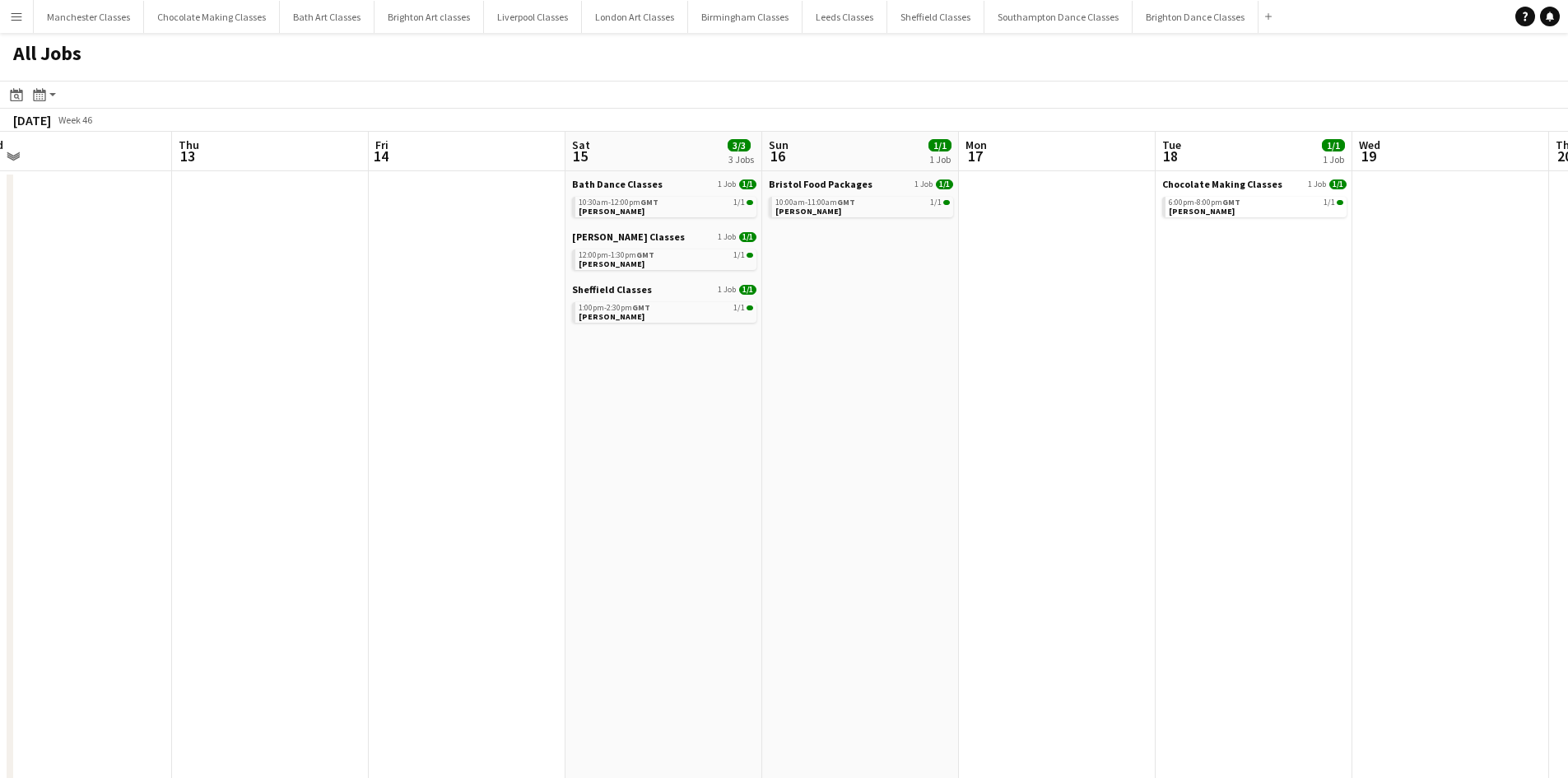
drag, startPoint x: 1262, startPoint y: 380, endPoint x: 252, endPoint y: 428, distance: 1011.1
click at [254, 428] on app-calendar-viewport "Sat 8 1/1 1 Job Sun 9 Mon 10 Tue 11 Wed 12 Thu 13 Fri 14 Sat 15 3/3 3 Jobs Sun …" at bounding box center [784, 718] width 1568 height 1173
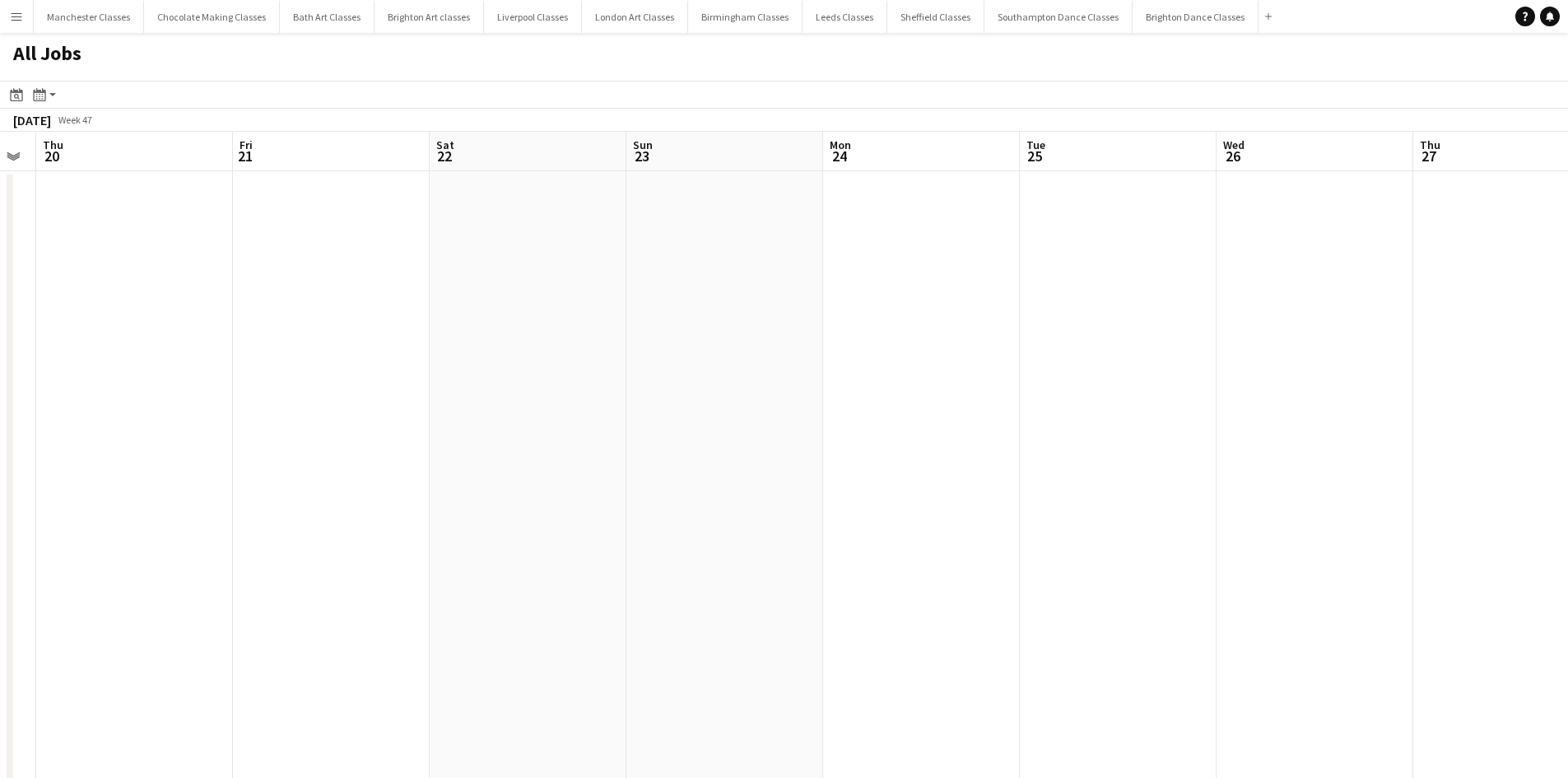
drag, startPoint x: 1198, startPoint y: 351, endPoint x: 299, endPoint y: 432, distance: 902.6
click at [248, 432] on app-calendar-viewport "Mon 17 Tue 18 1/1 1 Job Wed 19 Thu 20 Fri 21 Sat 22 Sun 23 Mon 24 Tue 25 Wed 26…" at bounding box center [784, 718] width 1568 height 1173
drag, startPoint x: 962, startPoint y: 376, endPoint x: 369, endPoint y: 408, distance: 593.9
click at [278, 408] on app-calendar-viewport "Mon 17 Tue 18 1/1 1 Job Wed 19 Thu 20 Fri 21 Sat 22 Sun 23 Mon 24 Tue 25 Wed 26…" at bounding box center [784, 718] width 1568 height 1173
drag, startPoint x: 1102, startPoint y: 374, endPoint x: 238, endPoint y: 418, distance: 865.1
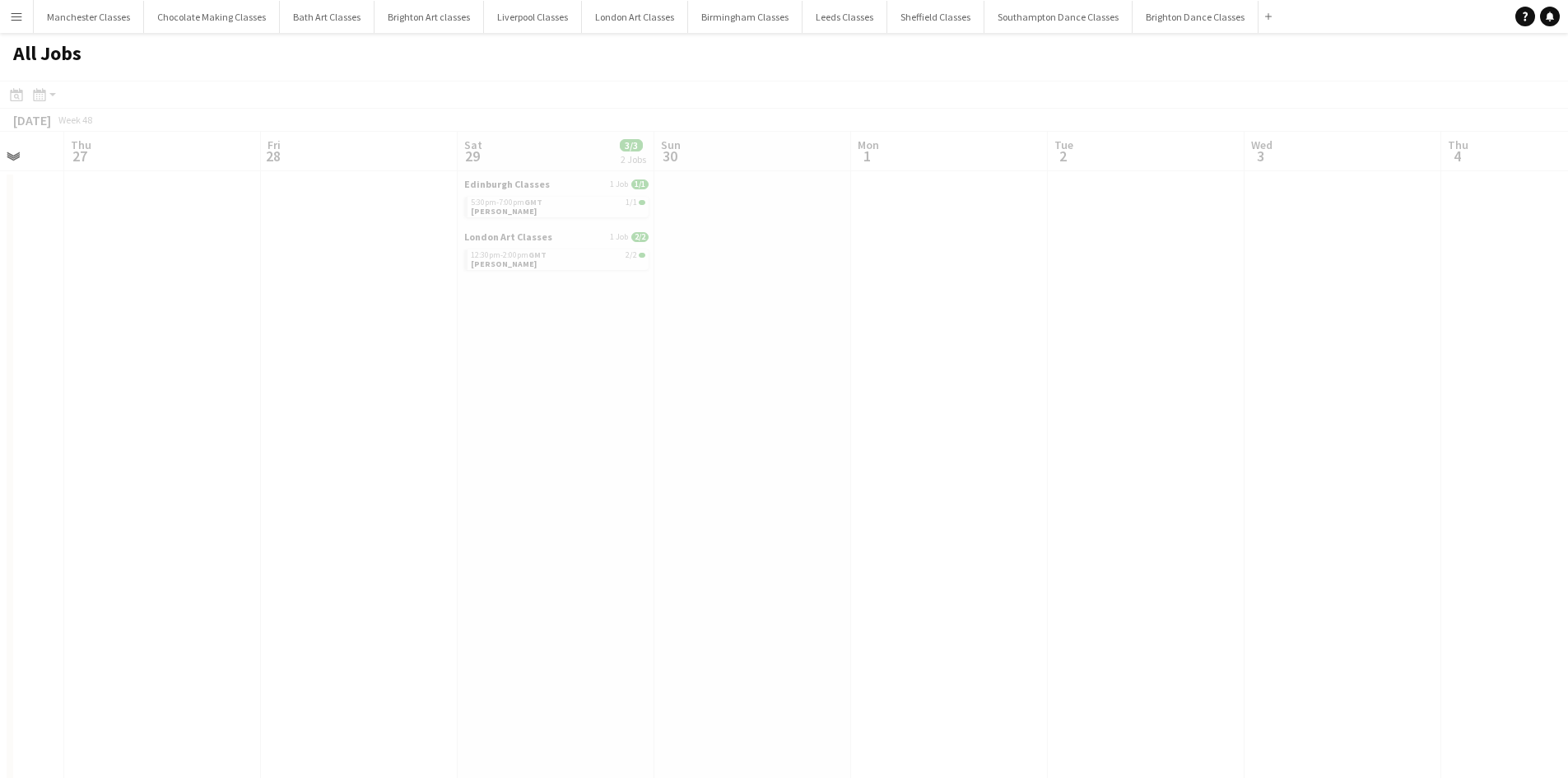
click at [211, 418] on app-calendar-viewport "Mon 24 Tue 25 Wed 26 Thu 27 Fri 28 Sat 29 3/3 2 Jobs Sun 30 Mon 1 Tue 2 Wed 3 T…" at bounding box center [784, 718] width 1568 height 1173
drag, startPoint x: 851, startPoint y: 372, endPoint x: 135, endPoint y: 415, distance: 717.3
click at [171, 415] on app-calendar-viewport "Sun 30 Mon 1 Tue 2 Wed 3 Thu 4 Fri 5 Sat 6 Sun 7 Mon 8 Tue 9 Wed 10 Thu 11 Fri …" at bounding box center [784, 718] width 1568 height 1173
click at [225, 422] on app-all-jobs "All Jobs Date picker SEP 2025 SEP 2025 Monday M Tuesday T Wednesday W Thursday …" at bounding box center [784, 669] width 1568 height 1272
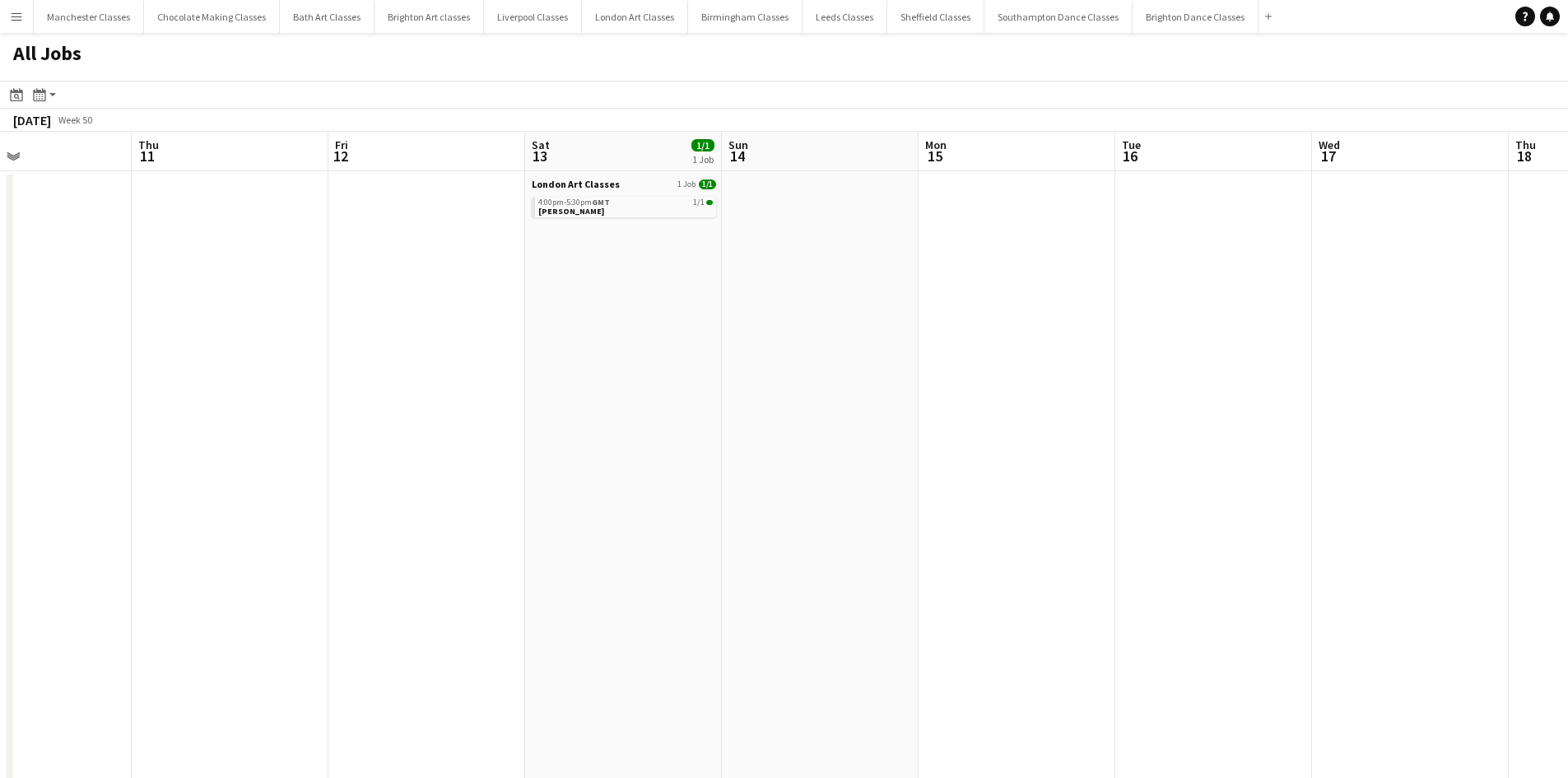
click at [197, 437] on app-all-jobs "All Jobs Date picker SEP 2025 SEP 2025 Monday M Tuesday T Wednesday W Thursday …" at bounding box center [784, 669] width 1568 height 1272
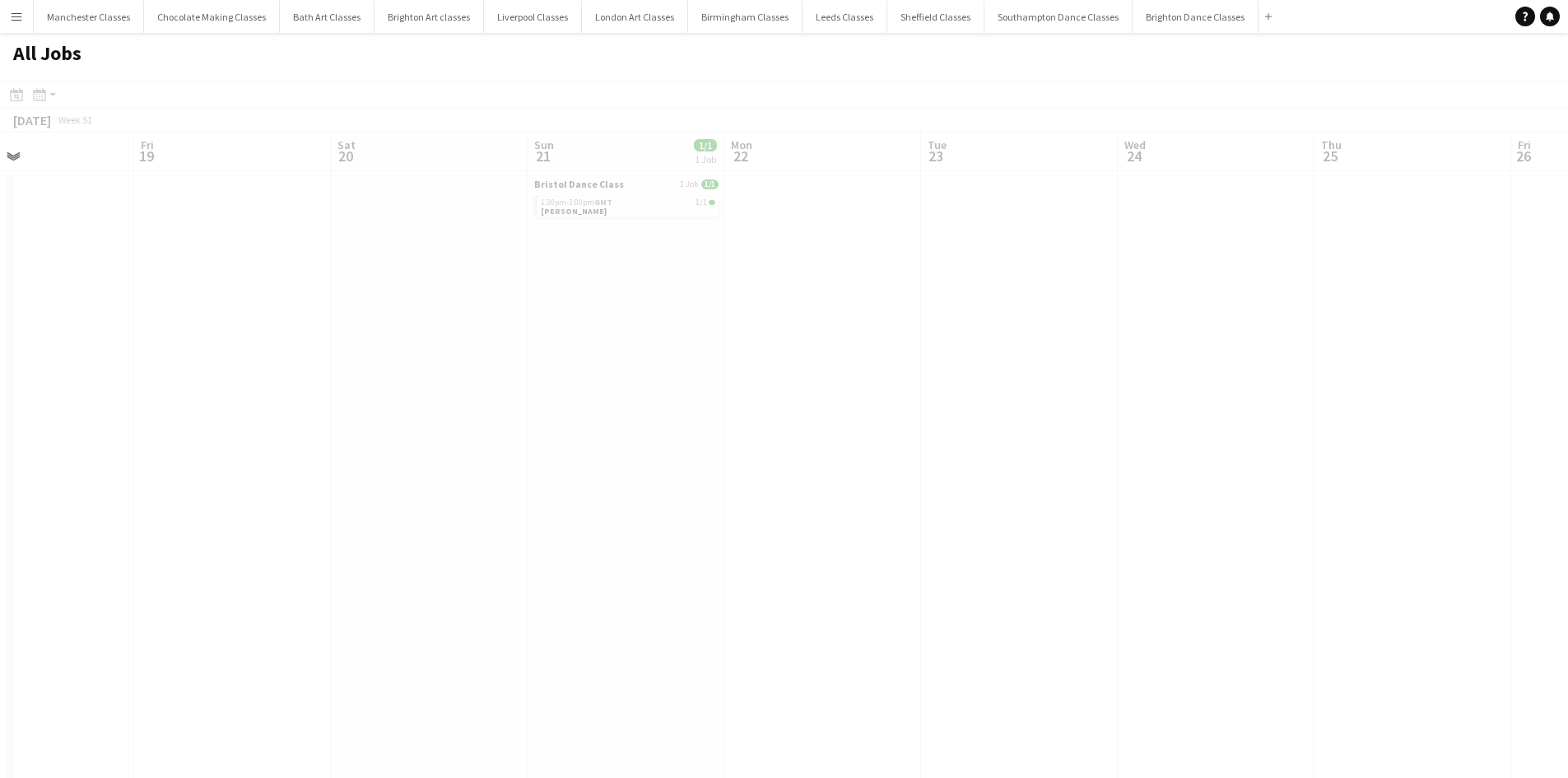
drag, startPoint x: 1169, startPoint y: 350, endPoint x: 440, endPoint y: 399, distance: 730.6
click at [344, 401] on app-all-jobs "All Jobs Date picker SEP 2025 SEP 2025 Monday M Tuesday T Wednesday W Thursday …" at bounding box center [784, 669] width 1568 height 1272
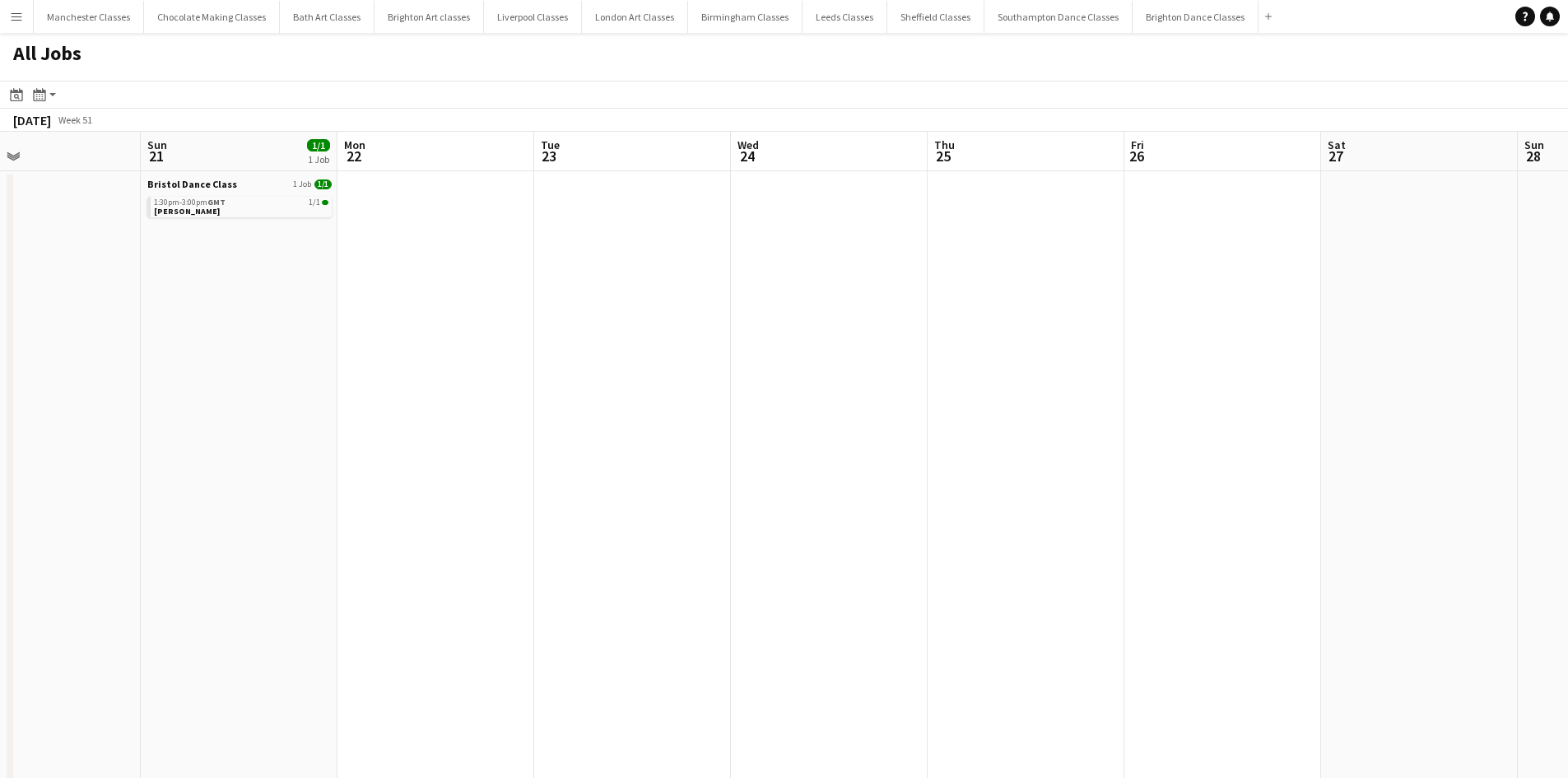
drag, startPoint x: 1025, startPoint y: 365, endPoint x: 342, endPoint y: 421, distance: 685.3
click at [342, 421] on app-calendar-viewport "Tue 16 Wed 17 Thu 18 Fri 19 Sat 20 Sun 21 1/1 1 Job Mon 22 Tue 23 Wed 24 Thu 25…" at bounding box center [784, 718] width 1568 height 1173
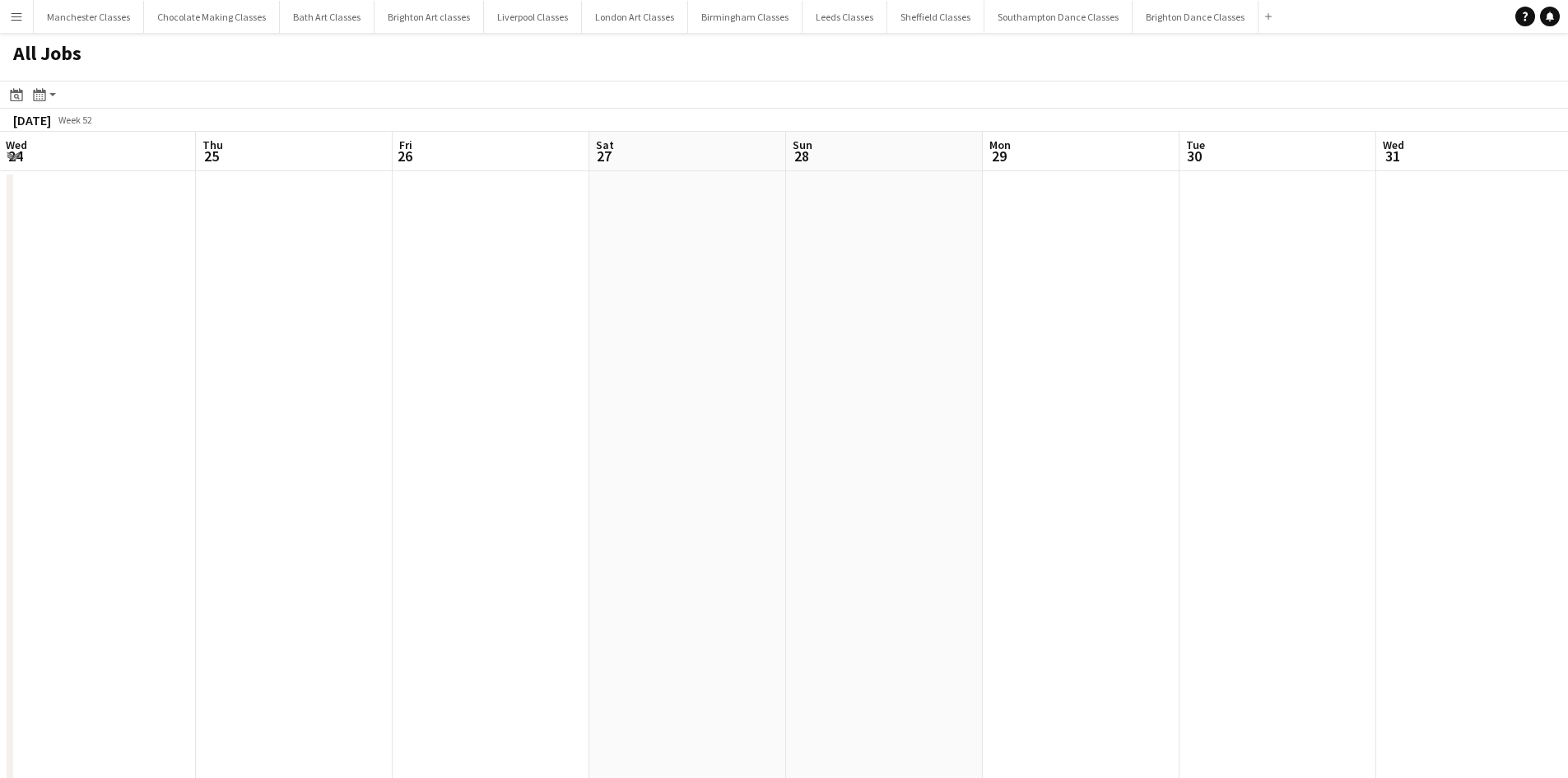
drag, startPoint x: 547, startPoint y: 398, endPoint x: 247, endPoint y: 411, distance: 300.3
click at [248, 411] on app-calendar-viewport "Sat 20 Sun 21 1/1 1 Job Mon 22 Tue 23 Wed 24 Thu 25 Fri 26 Sat 27 Sun 28 Mon 29…" at bounding box center [784, 718] width 1568 height 1173
drag, startPoint x: 1121, startPoint y: 343, endPoint x: 318, endPoint y: 410, distance: 805.8
click at [318, 410] on app-all-jobs "All Jobs Date picker SEP 2025 SEP 2025 Monday M Tuesday T Wednesday W Thursday …" at bounding box center [784, 669] width 1568 height 1272
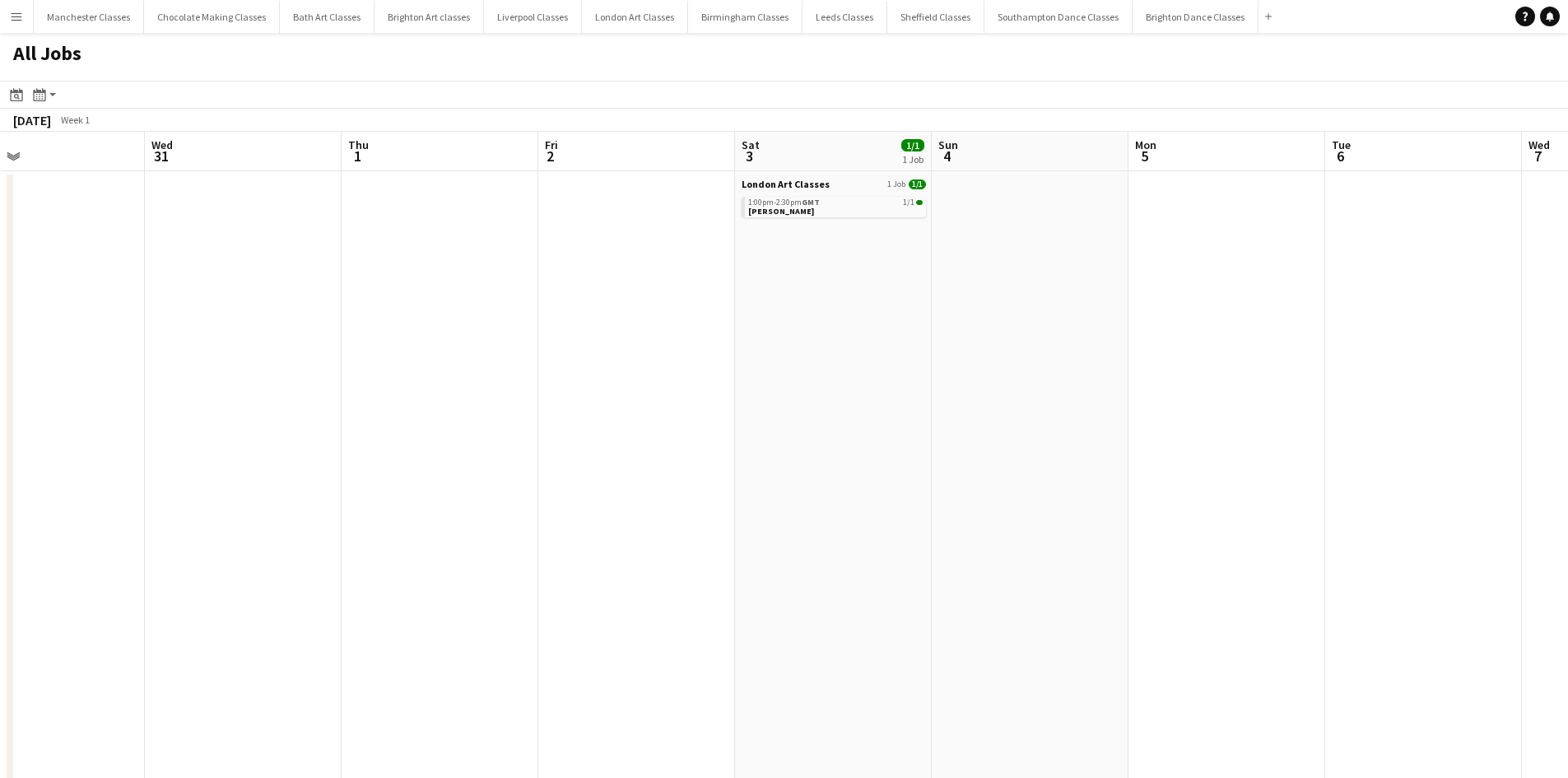
click at [264, 402] on app-all-jobs "All Jobs Date picker SEP 2025 SEP 2025 Monday M Tuesday T Wednesday W Thursday …" at bounding box center [784, 669] width 1568 height 1272
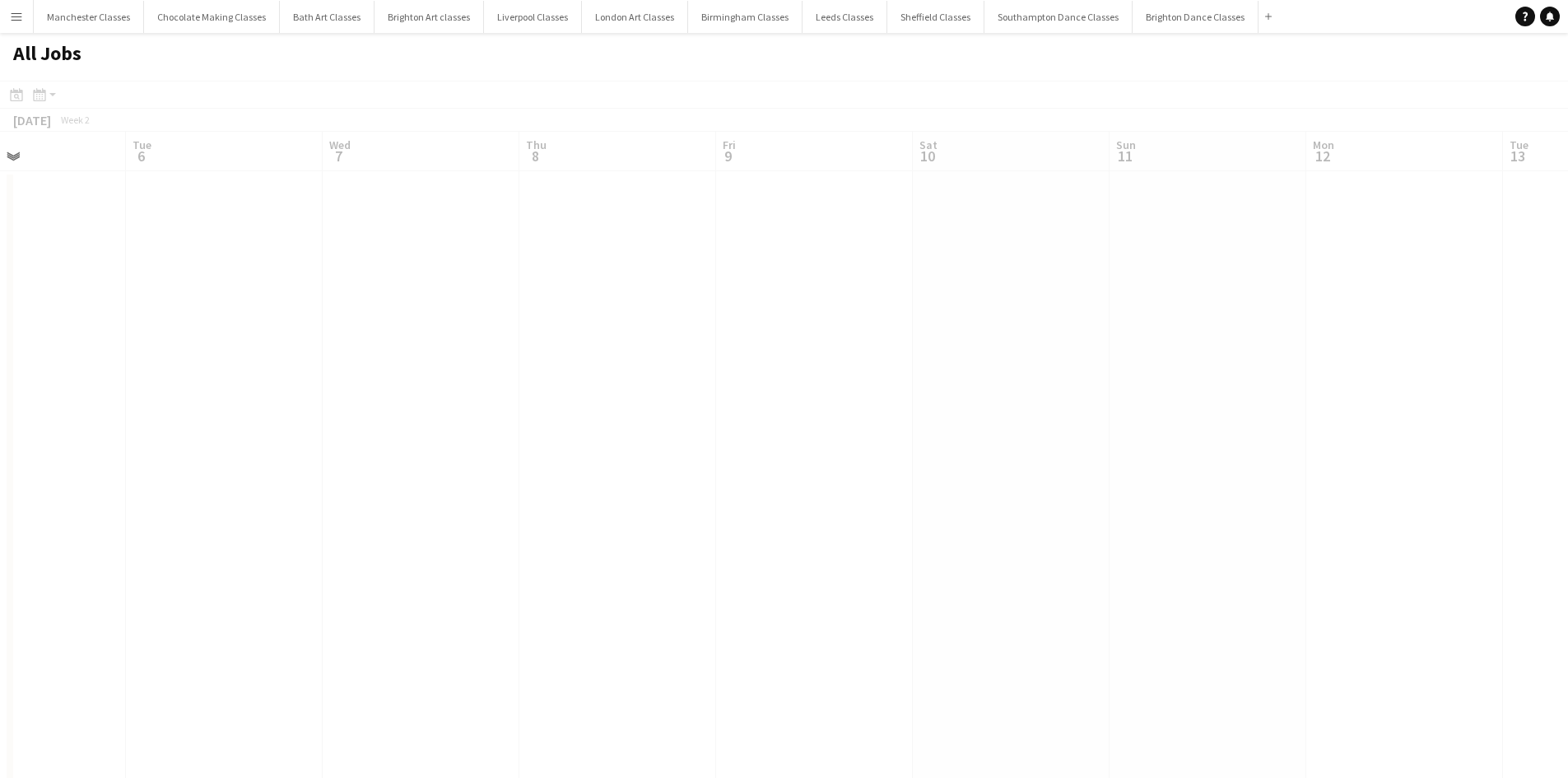
drag, startPoint x: 1309, startPoint y: 365, endPoint x: 579, endPoint y: 426, distance: 732.5
click at [428, 426] on app-calendar-viewport "Sat 3 1/1 1 Job Sun 4 Mon 5 Tue 6 Wed 7 Thu 8 Fri 9 Sat 10 Sun 11 Mon 12 Tue 13…" at bounding box center [784, 718] width 1568 height 1173
click at [555, 433] on app-all-jobs "All Jobs Date picker SEP 2025 SEP 2025 Monday M Tuesday T Wednesday W Thursday …" at bounding box center [784, 669] width 1568 height 1272
drag, startPoint x: 1385, startPoint y: 377, endPoint x: 986, endPoint y: 432, distance: 402.8
click at [650, 442] on app-calendar-viewport "Fri 9 Sat 10 Sun 11 Mon 12 Tue 13 Wed 14 Thu 15 Fri 16 Sat 17 Sun 18 Mon 19 Tue…" at bounding box center [784, 718] width 1568 height 1173
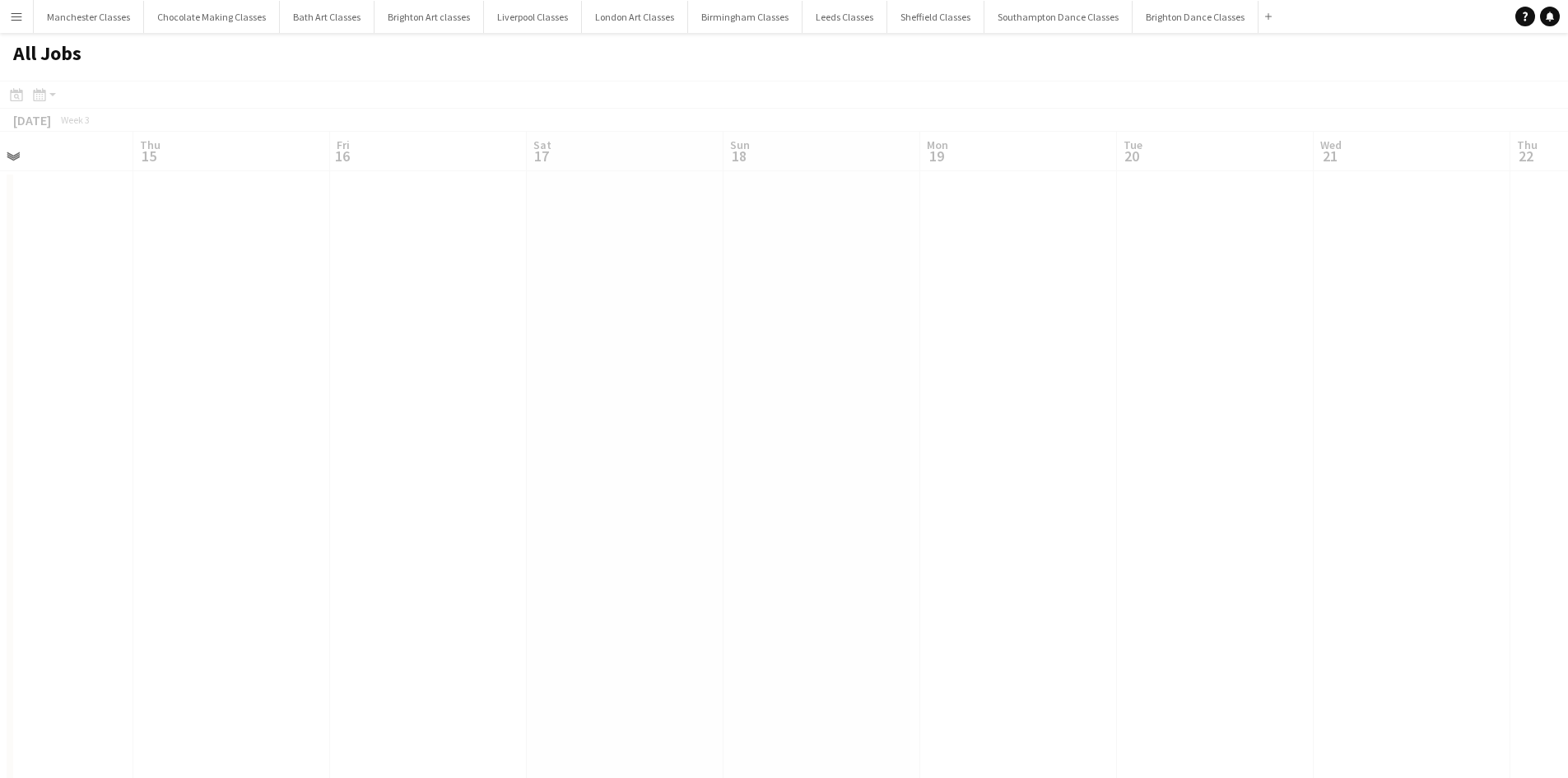
drag, startPoint x: 1247, startPoint y: 413, endPoint x: 582, endPoint y: 457, distance: 666.5
click at [593, 457] on app-calendar-viewport "Sun 11 Mon 12 Tue 13 Wed 14 Thu 15 Fri 16 Sat 17 Sun 18 Mon 19 Tue 20 Wed 21 Th…" at bounding box center [784, 718] width 1568 height 1173
drag, startPoint x: 1083, startPoint y: 425, endPoint x: 405, endPoint y: 470, distance: 679.5
click at [406, 470] on app-calendar-viewport "Thu 15 Fri 16 Sat 17 Sun 18 Mon 19 Tue 20 Wed 21 Thu 22 Fri 23 Sat 24 Sun 25 Mo…" at bounding box center [784, 718] width 1568 height 1173
drag, startPoint x: 1133, startPoint y: 395, endPoint x: 355, endPoint y: 460, distance: 780.7
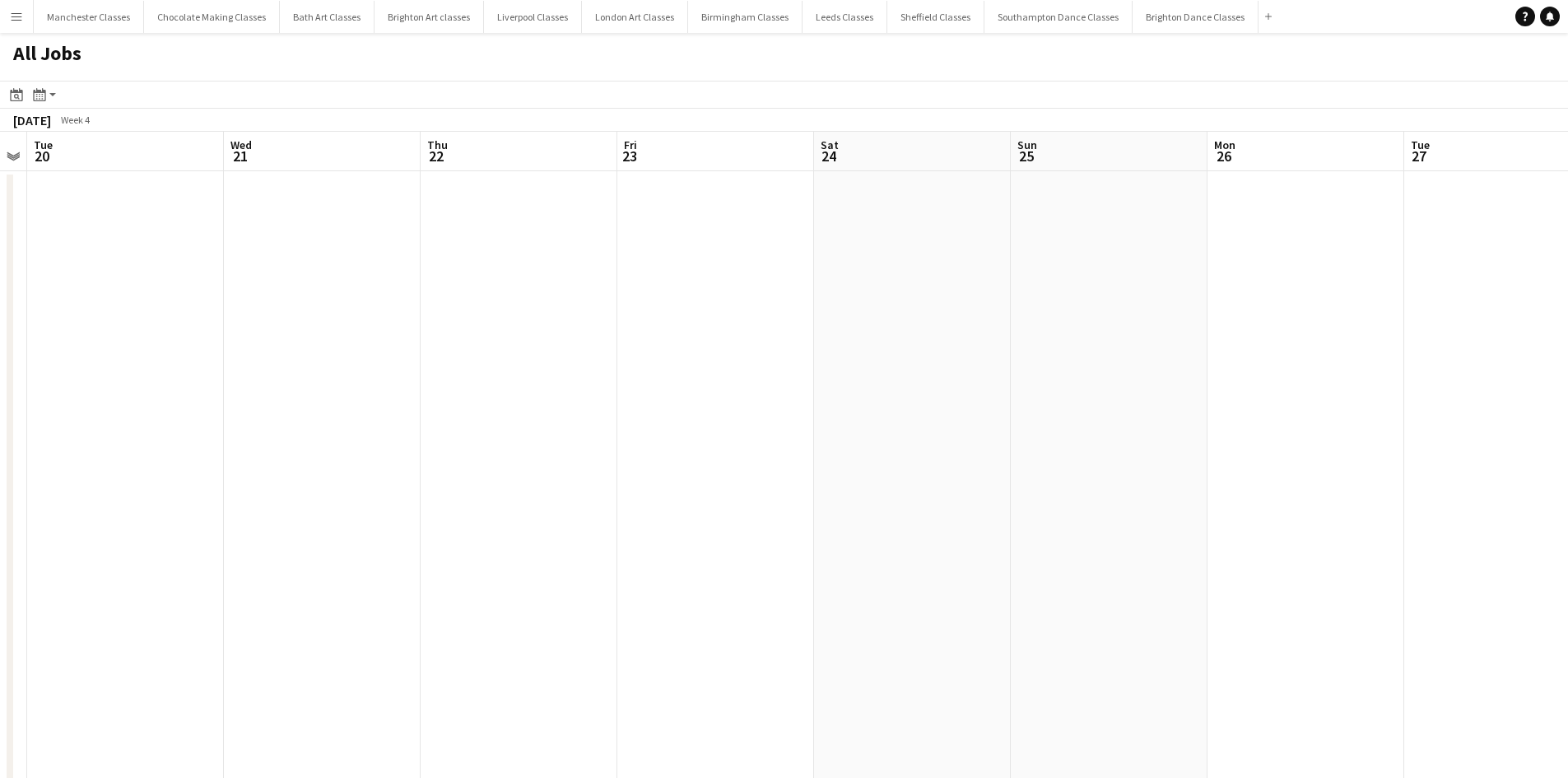
click at [353, 460] on app-calendar-viewport "Sat 17 Sun 18 Mon 19 Tue 20 Wed 21 Thu 22 Fri 23 Sat 24 Sun 25 Mon 26 Tue 27 We…" at bounding box center [784, 718] width 1568 height 1173
drag, startPoint x: 1237, startPoint y: 410, endPoint x: 353, endPoint y: 440, distance: 884.5
click at [341, 447] on app-calendar-viewport "Fri 23 Sat 24 Sun 25 Mon 26 Tue 27 Wed 28 Thu 29 Fri 30 Sat 31 Sun 1 Mon 2 Tue …" at bounding box center [784, 718] width 1568 height 1173
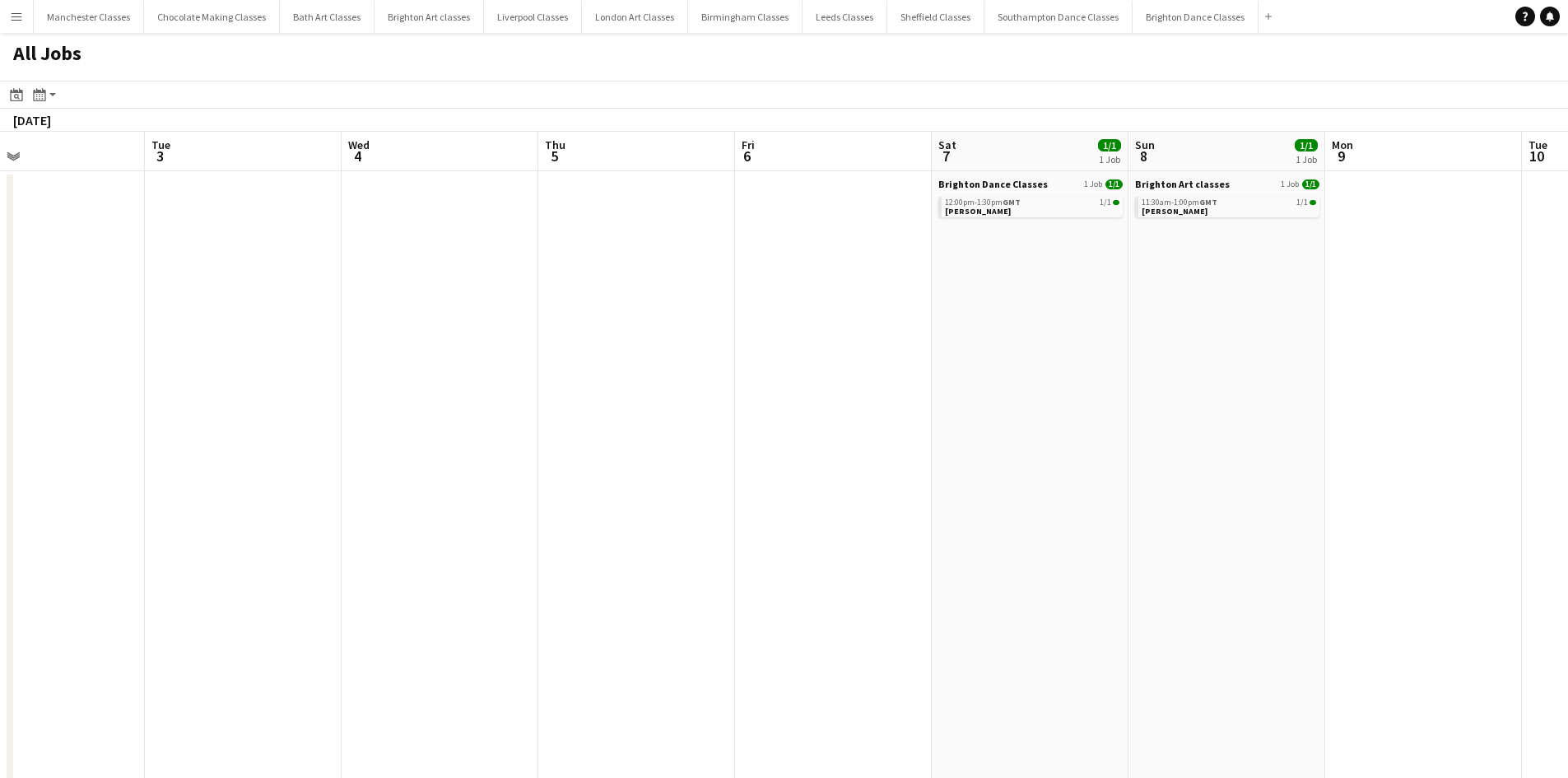
drag, startPoint x: 1107, startPoint y: 421, endPoint x: 254, endPoint y: 473, distance: 854.6
click at [258, 473] on app-calendar-viewport "Fri 30 Sat 31 Sun 1 Mon 2 Tue 3 Wed 4 Thu 5 Fri 6 Sat 7 1/1 1 Job Sun 8 1/1 1 J…" at bounding box center [784, 718] width 1568 height 1173
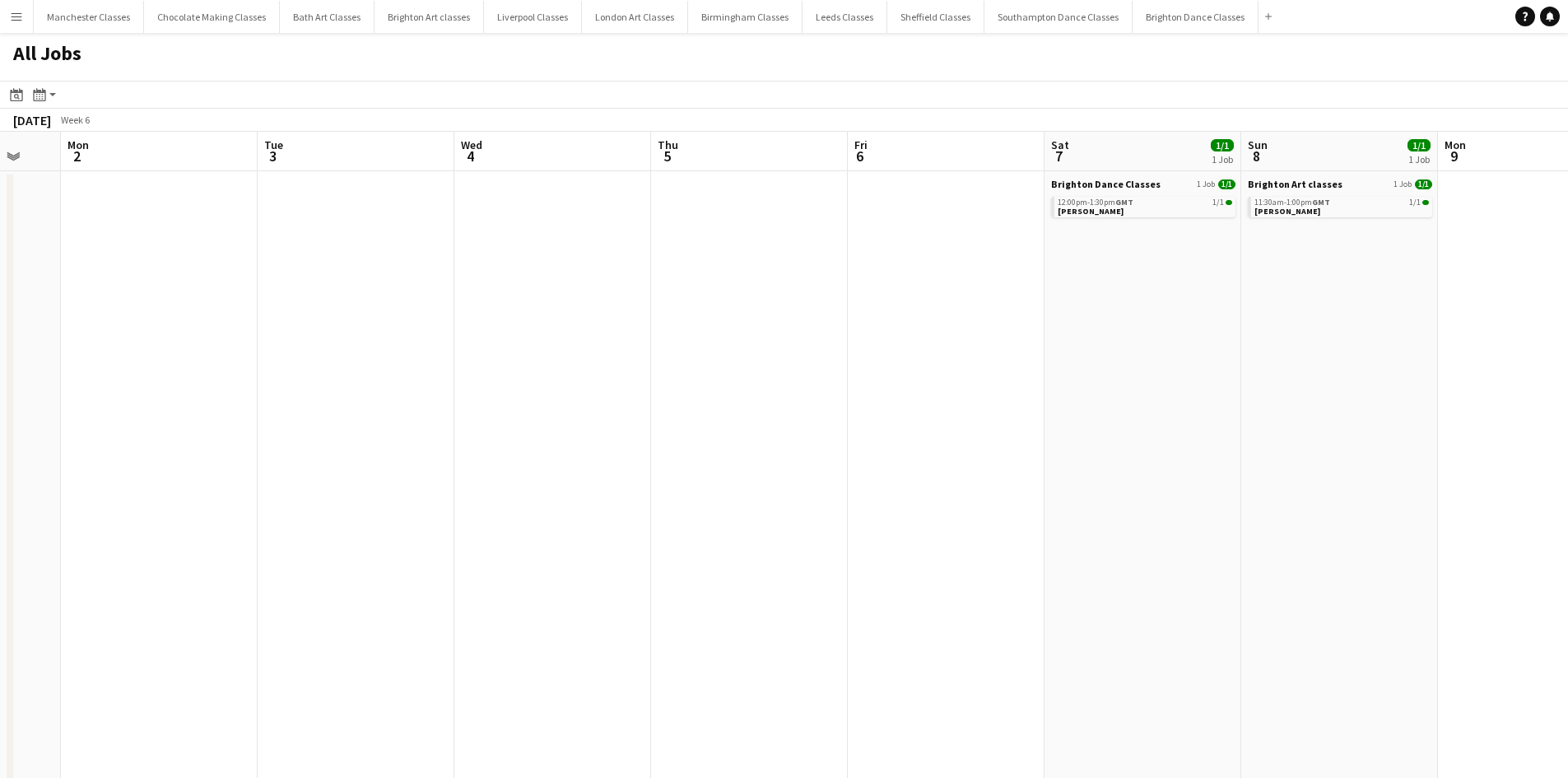
drag, startPoint x: 1101, startPoint y: 485, endPoint x: 322, endPoint y: 509, distance: 779.4
click at [351, 508] on app-calendar-viewport "Fri 30 Sat 31 Sun 1 Mon 2 Tue 3 Wed 4 Thu 5 Fri 6 Sat 7 1/1 1 Job Sun 8 1/1 1 J…" at bounding box center [784, 718] width 1568 height 1173
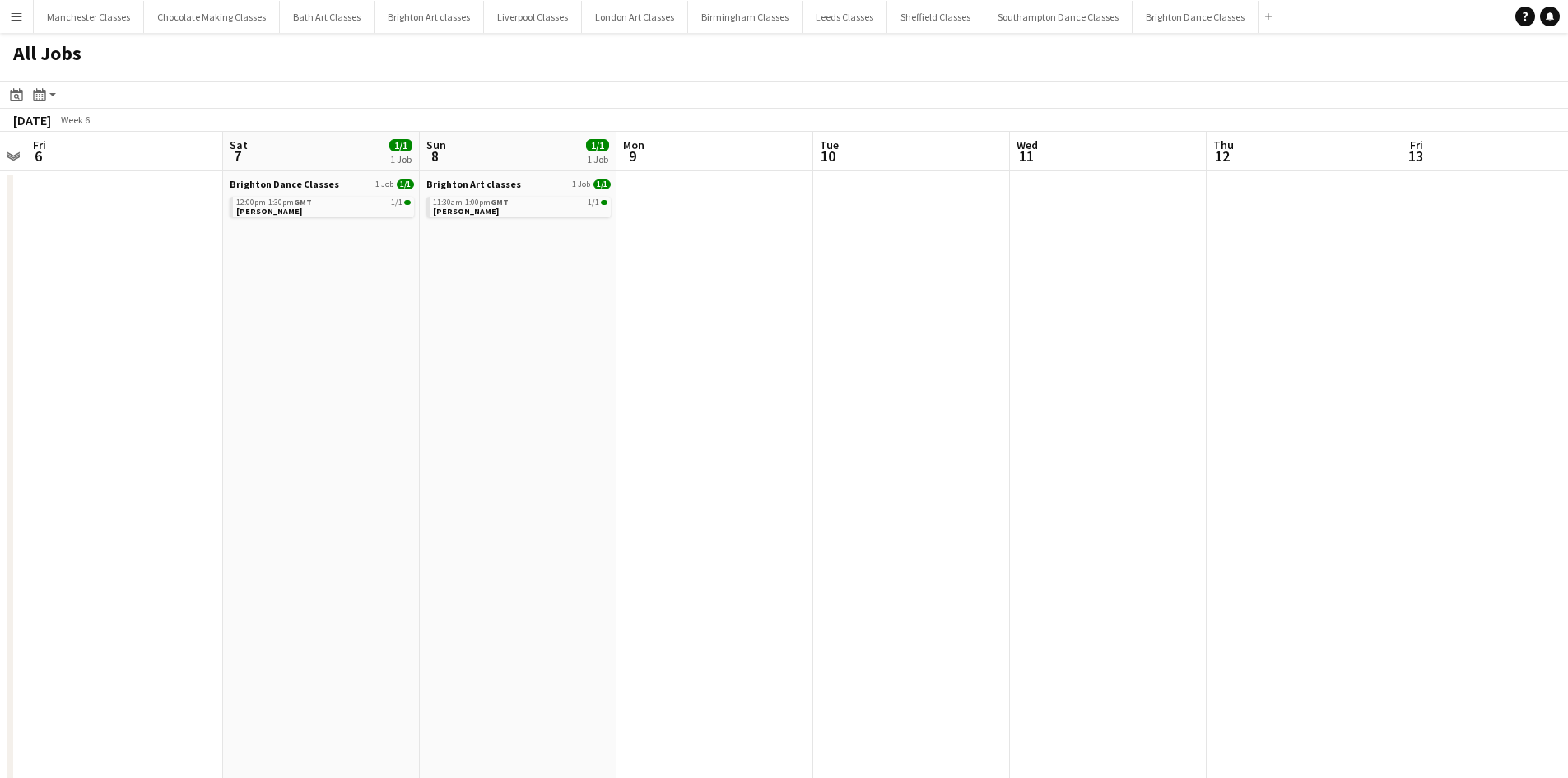
drag, startPoint x: 818, startPoint y: 484, endPoint x: 452, endPoint y: 486, distance: 366.0
click at [471, 483] on app-calendar-viewport "Tue 3 Wed 4 Thu 5 Fri 6 Sat 7 1/1 1 Job Sun 8 1/1 1 Job Mon 9 Tue 10 Wed 11 Thu…" at bounding box center [784, 718] width 1568 height 1173
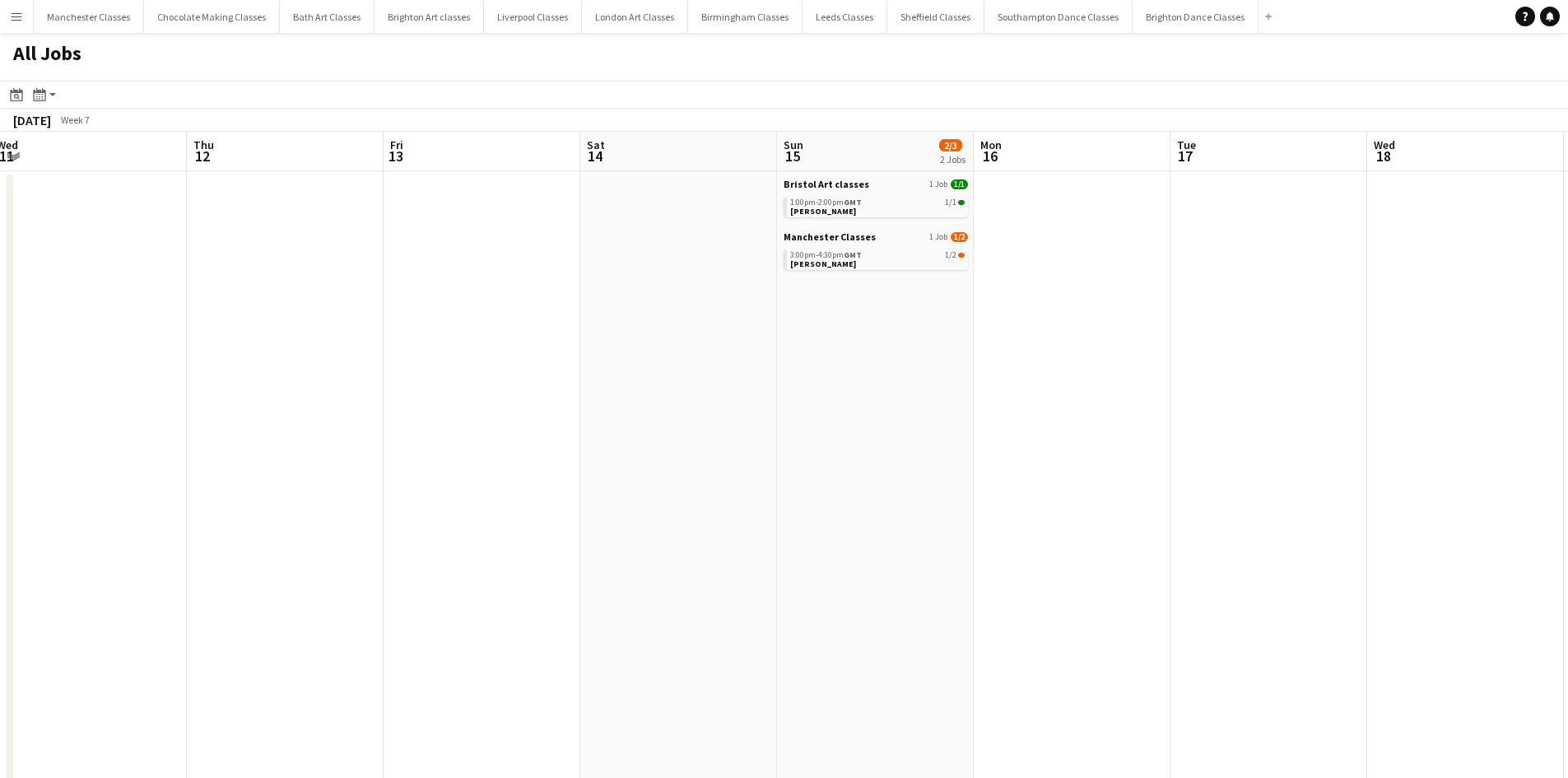
click at [317, 428] on app-all-jobs "All Jobs Date picker SEP 2025 SEP 2025 Monday M Tuesday T Wednesday W Thursday …" at bounding box center [784, 669] width 1568 height 1272
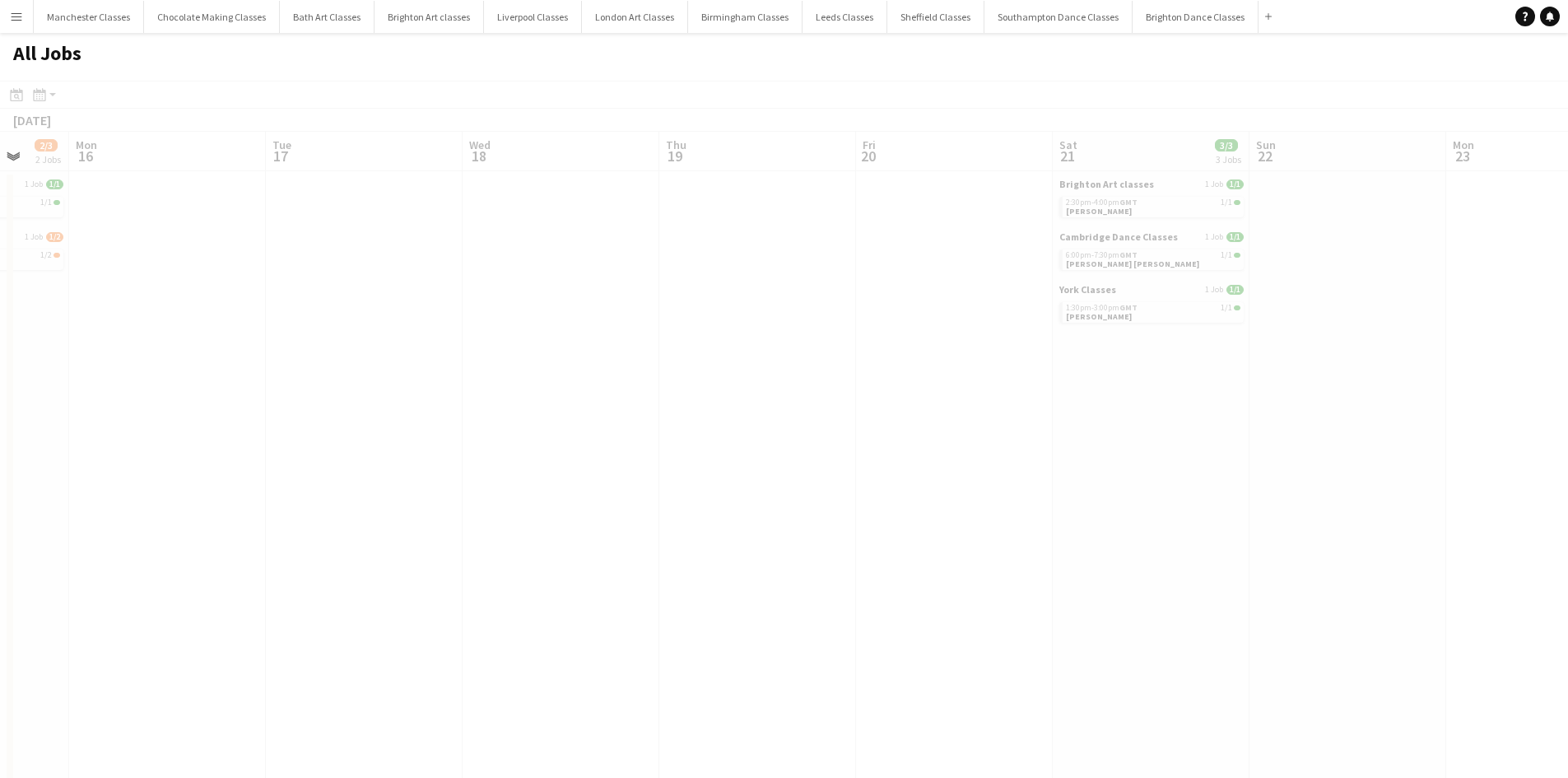
drag, startPoint x: 1260, startPoint y: 344, endPoint x: 449, endPoint y: 505, distance: 826.8
click at [337, 501] on app-calendar-viewport "Fri 13 Sat 14 Sun 15 2/3 2 Jobs Mon 16 Tue 17 Wed 18 Thu 19 Fri 20 Sat 21 3/3 3…" at bounding box center [784, 718] width 1568 height 1173
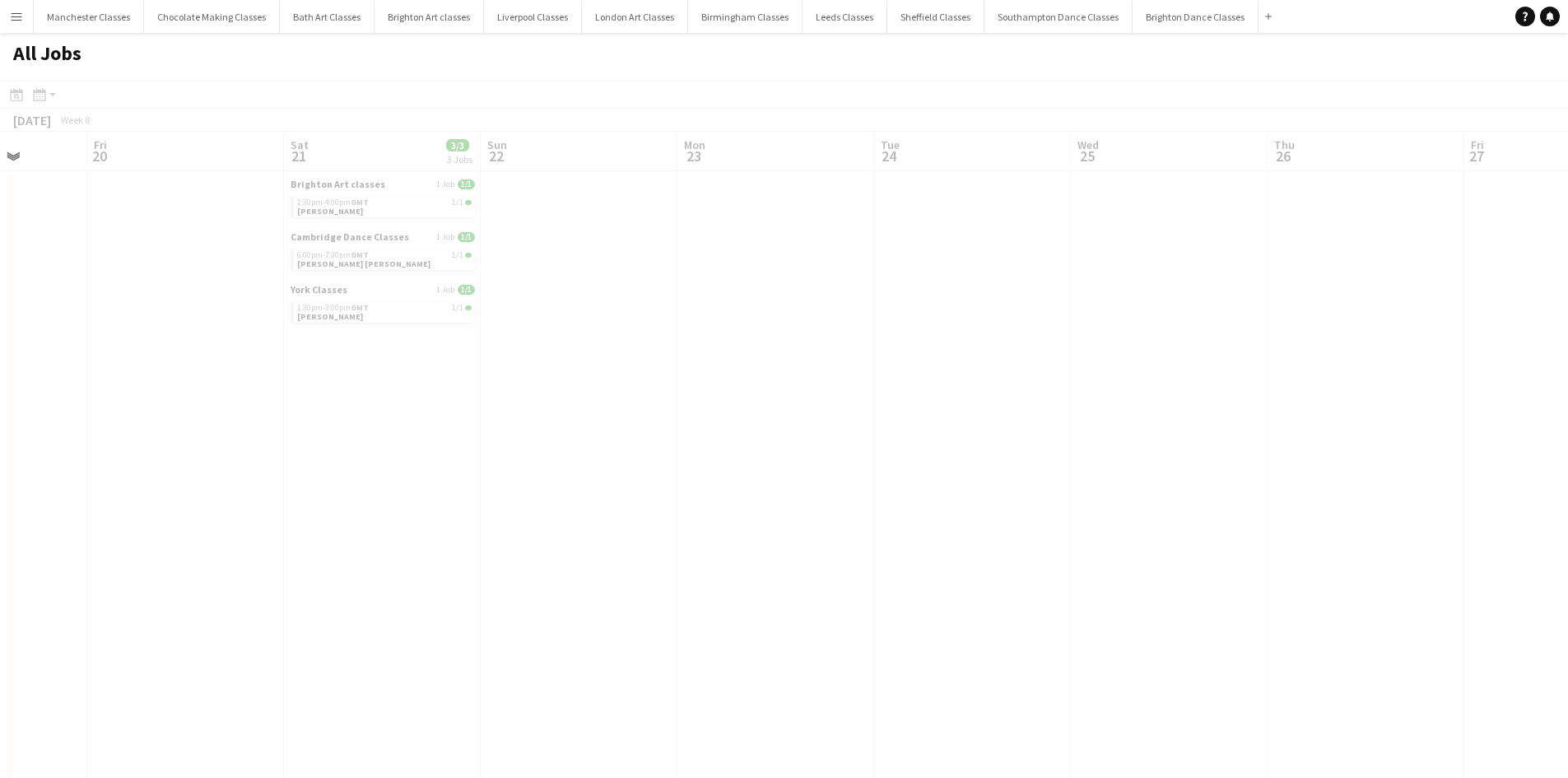
drag
click at [205, 510] on app-calendar-viewport "Tue 17 Wed 18 Thu 19 Fri 20 Sat 21 3/3 3 Jobs Sun 22 Mon 23 Tue 24 Wed 25 Thu 2…" at bounding box center [784, 718] width 1568 height 1173
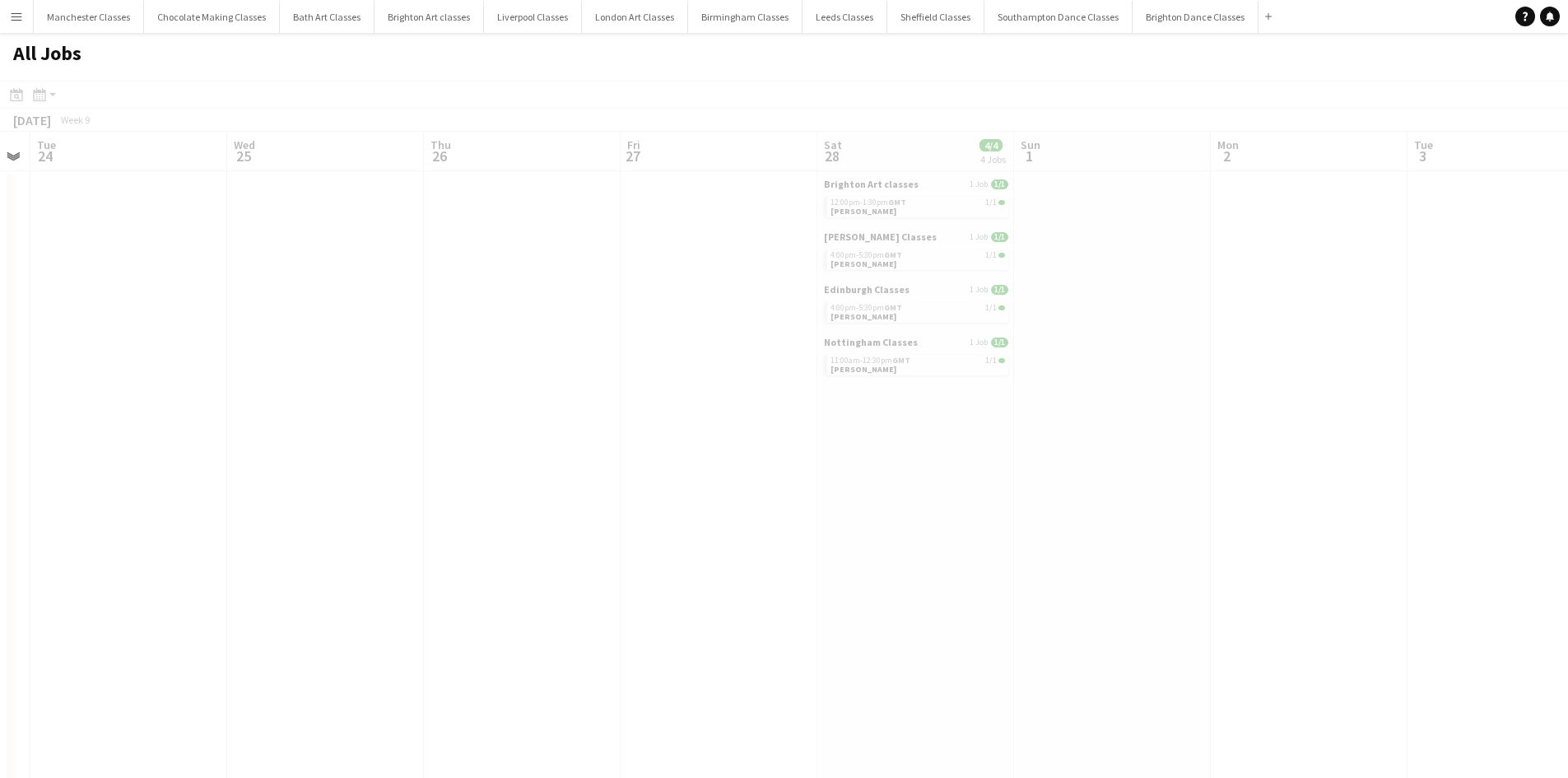
click at [368, 492] on app-calendar-viewport "Sat 21 3/3 3 Jobs Sun 22 Mon 23 Tue 24 Wed 25 Thu 26 Fri 27 Sat 28 4/4 4 Jobs S…" at bounding box center [784, 718] width 1568 height 1173
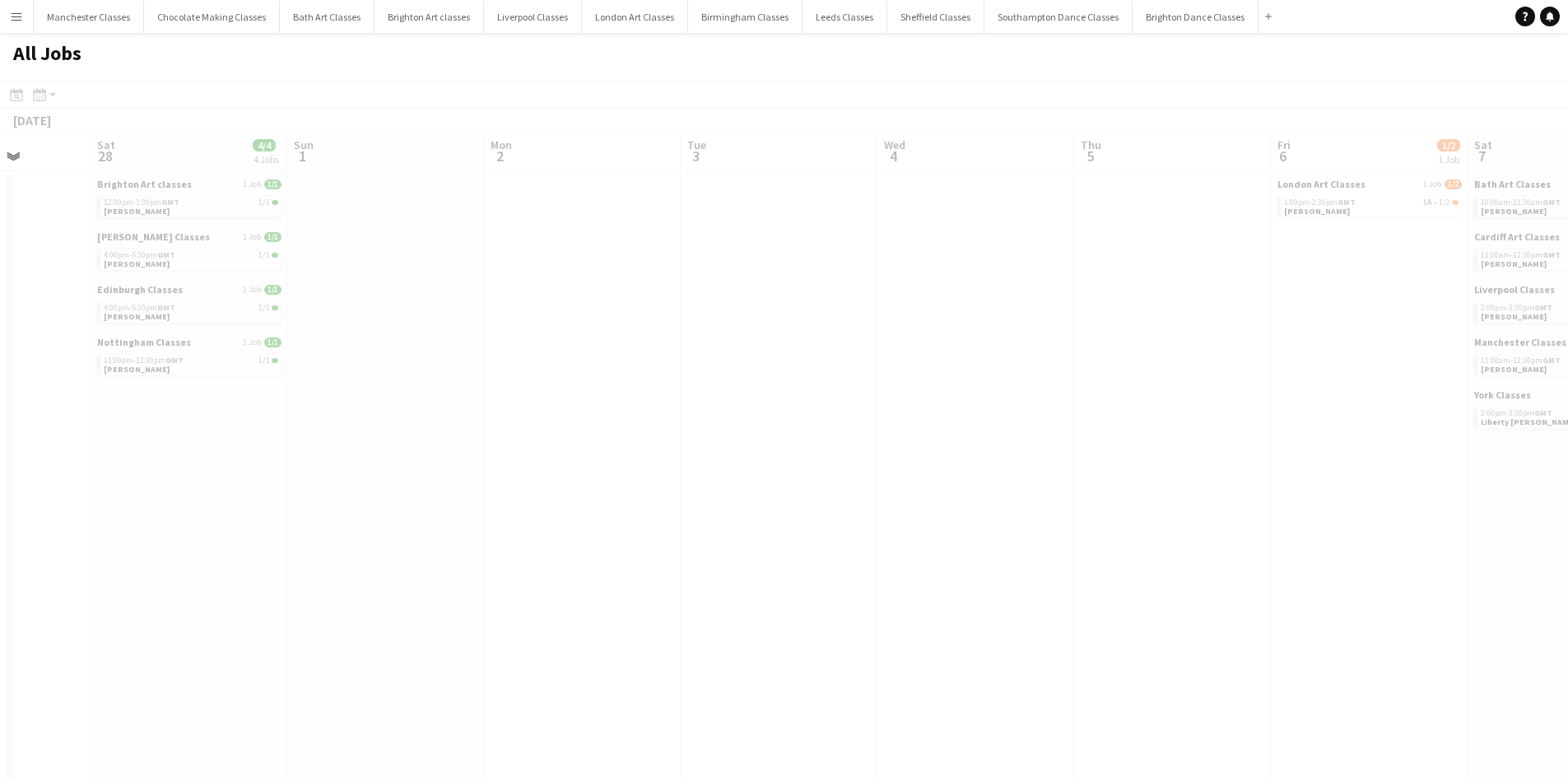
click at [304, 531] on app-calendar-viewport "Wed 25 Thu 26 Fri 27 Sat 28 4/4 4 Jobs Sun 1 Mon 2 Tue 3 Wed 4 Thu 5 Fri 6 1/2 …" at bounding box center [784, 718] width 1568 height 1173
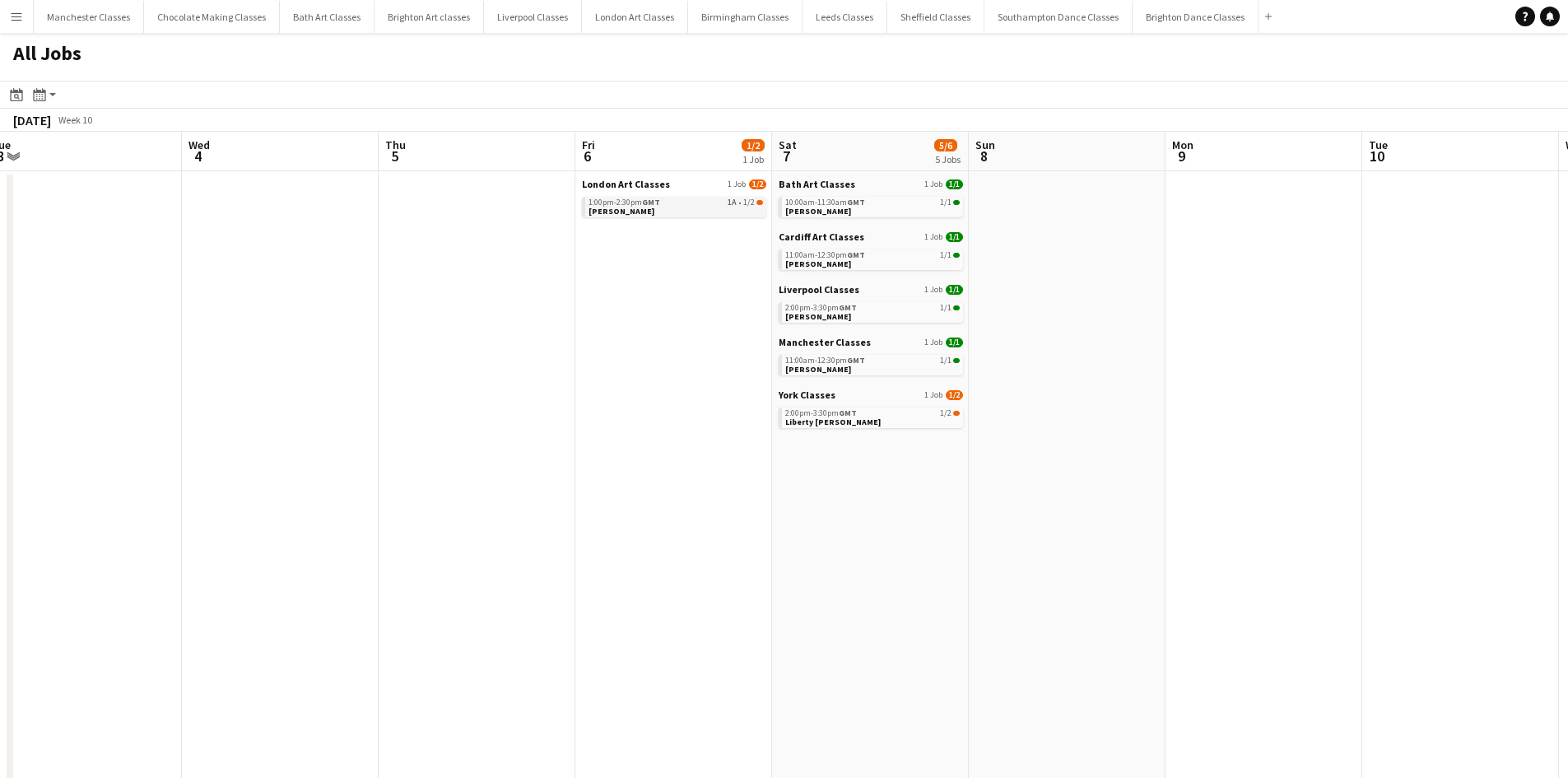
click at [656, 209] on link "1:00pm-2:30pm GMT 1A • 1/2 Janel Bettell" at bounding box center [676, 206] width 175 height 19
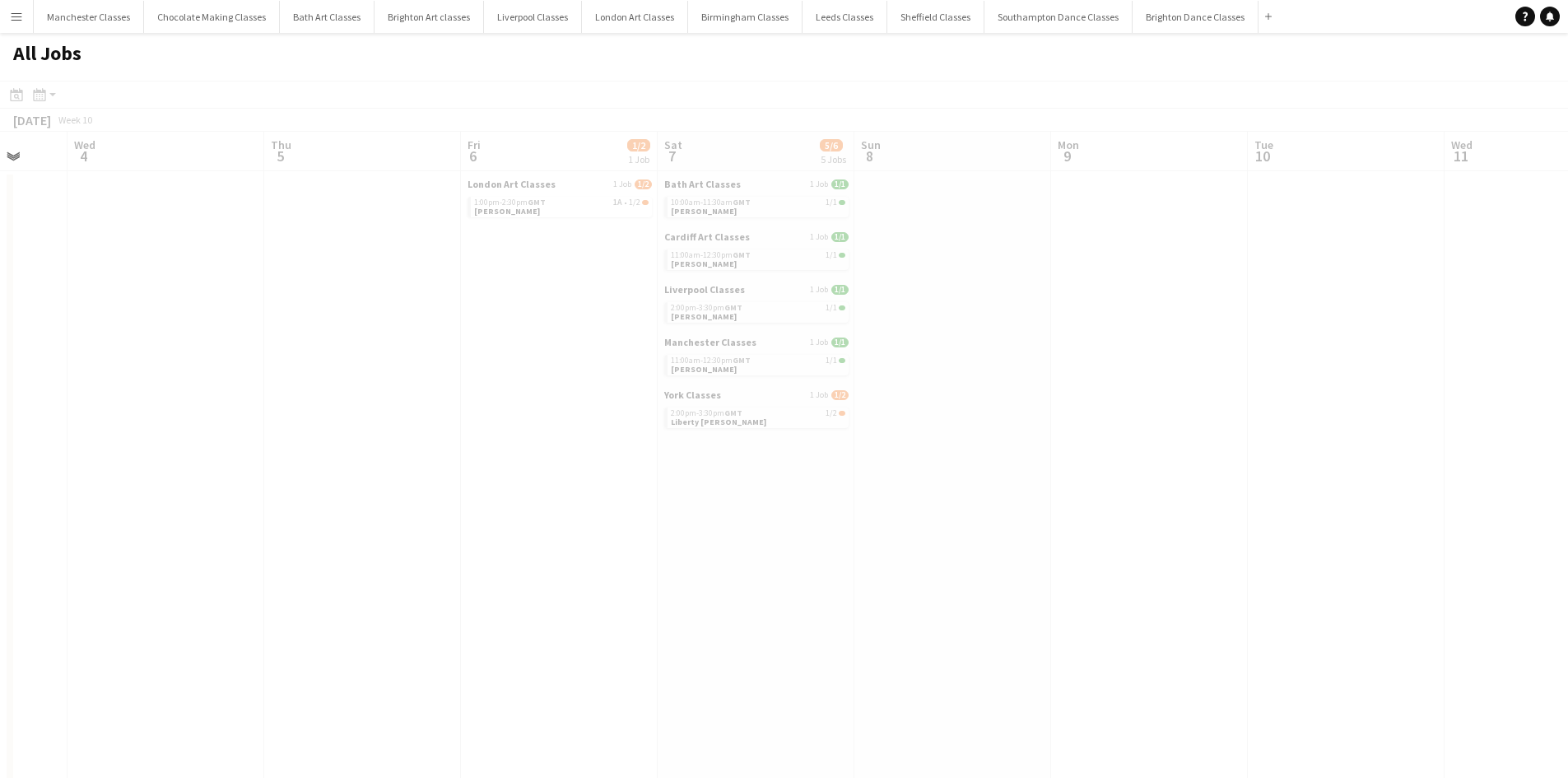
drag, startPoint x: 1254, startPoint y: 393, endPoint x: 753, endPoint y: 455, distance: 504.8
click at [754, 455] on app-calendar-viewport "Sun 1 Mon 2 Tue 3 Wed 4 Thu 5 Fri 6 1/2 1 Job Sat 7 5/6 5 Jobs Sun 8 Mon 9 Tue …" at bounding box center [784, 718] width 1568 height 1173
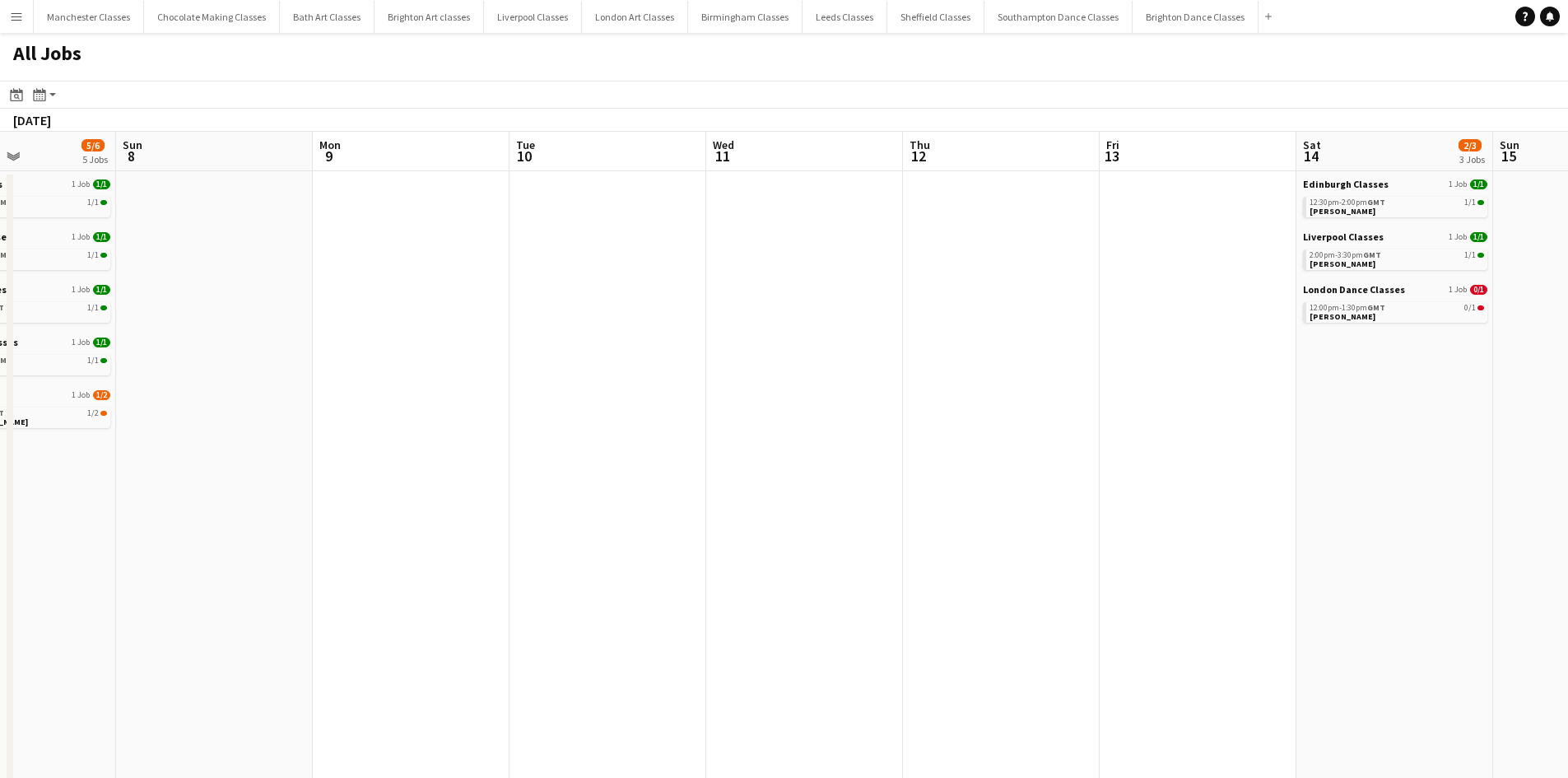
drag, startPoint x: 1158, startPoint y: 470, endPoint x: 470, endPoint y: 499, distance: 688.6
click at [427, 499] on app-calendar-viewport "Thu 5 Fri 6 1/2 1 Job Sat 7 5/6 5 Jobs Sun 8 Mon 9 Tue 10 Wed 11 Thu 12 Fri 13 …" at bounding box center [784, 718] width 1568 height 1173
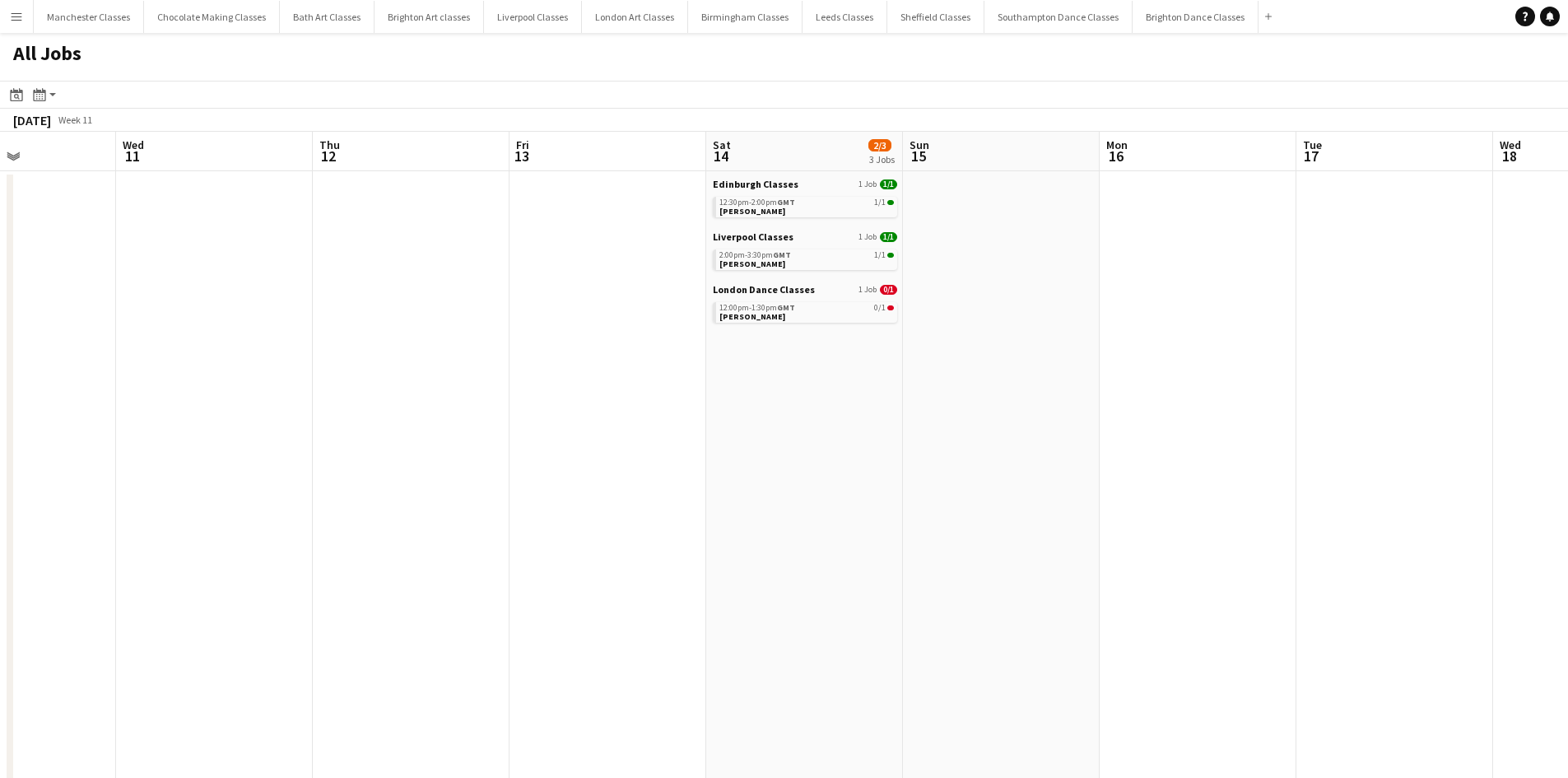
scroll to position [0, 781]
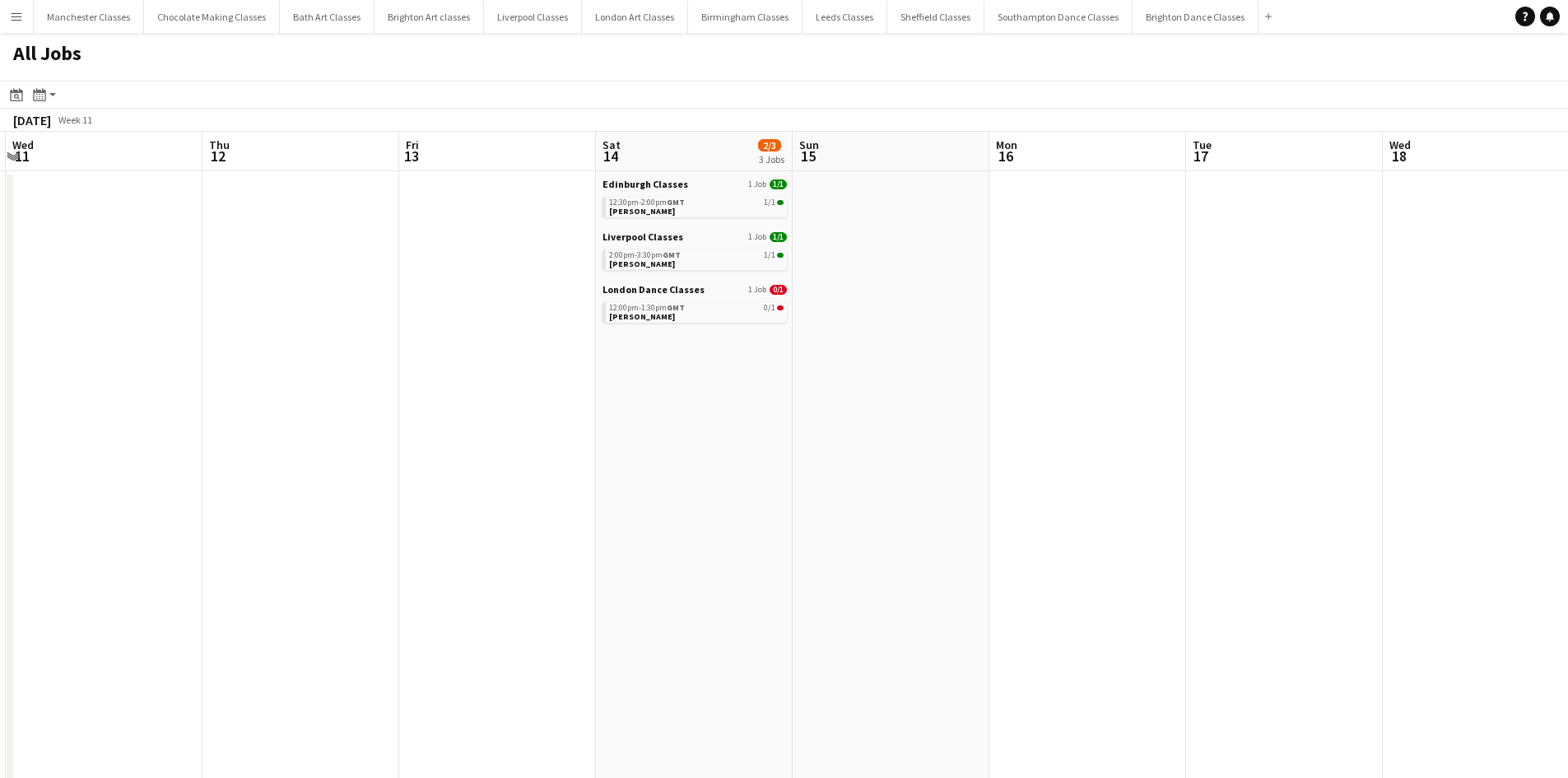
drag, startPoint x: 1025, startPoint y: 494, endPoint x: 709, endPoint y: 495, distance: 316.0
click at [709, 495] on app-calendar-viewport "Sat 7 5/6 5 Jobs Sun 8 Mon 9 Tue 10 Wed 11 Thu 12 Fri 13 Sat 14 2/3 3 Jobs Sun …" at bounding box center [784, 718] width 1568 height 1173
click at [737, 318] on link "12:00pm-1:30pm GMT 0/1 Kristyna Gangadeen" at bounding box center [697, 312] width 175 height 19
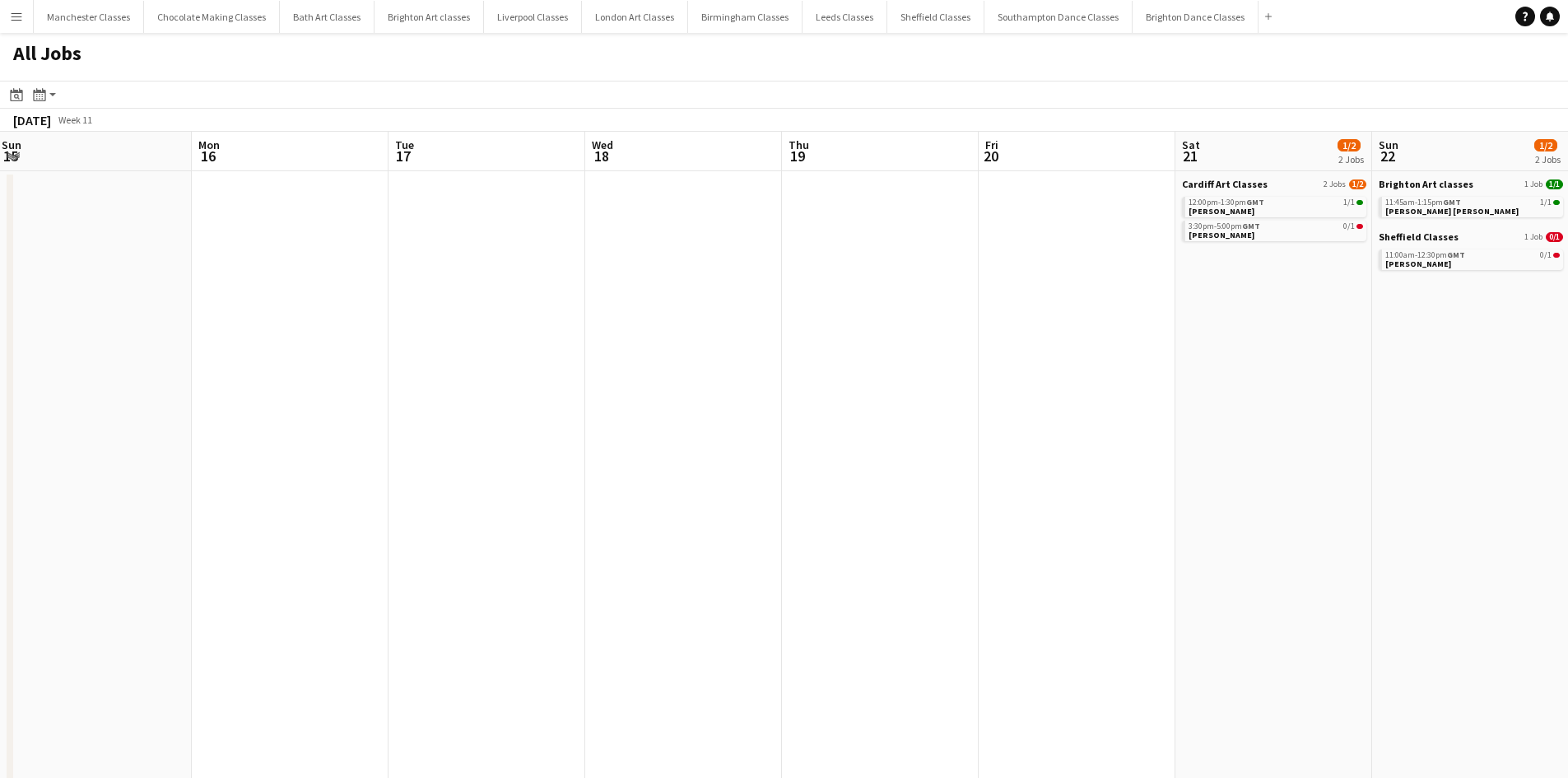
click at [207, 400] on app-all-jobs "All Jobs Date picker SEP 2025 SEP 2025 Monday M Tuesday T Wednesday W Thursday …" at bounding box center [784, 669] width 1568 height 1272
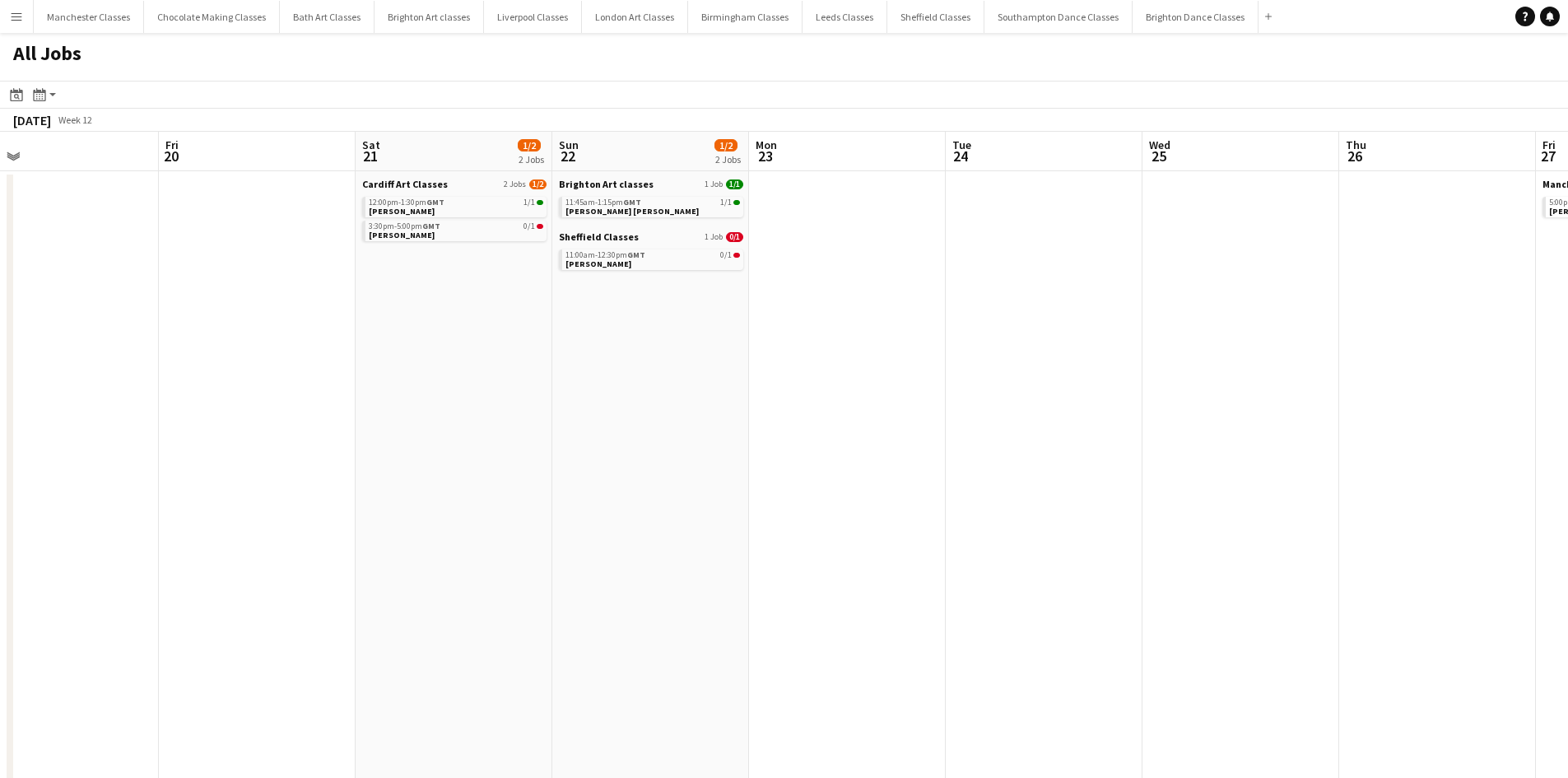
drag, startPoint x: 1019, startPoint y: 403, endPoint x: 518, endPoint y: 421, distance: 501.3
click at [530, 420] on app-calendar-viewport "Sun 15 Mon 16 Tue 17 Wed 18 Thu 19 Fri 20 Sat 21 1/2 2 Jobs Sun 22 1/2 2 Jobs M…" at bounding box center [784, 718] width 1568 height 1173
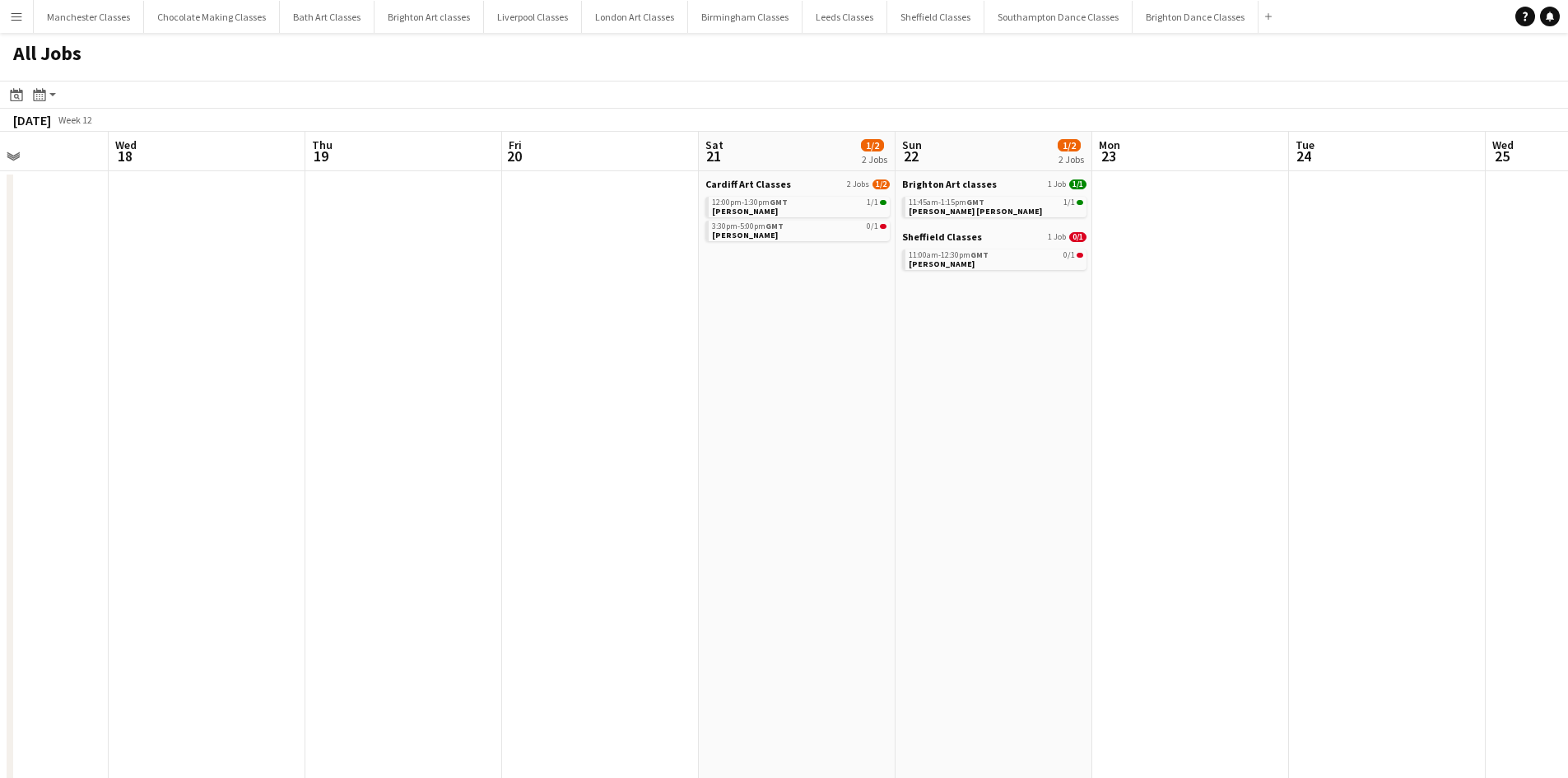
click at [540, 524] on app-all-jobs "All Jobs Date picker SEP 2025 SEP 2025 Monday M Tuesday T Wednesday W Thursday …" at bounding box center [784, 669] width 1568 height 1272
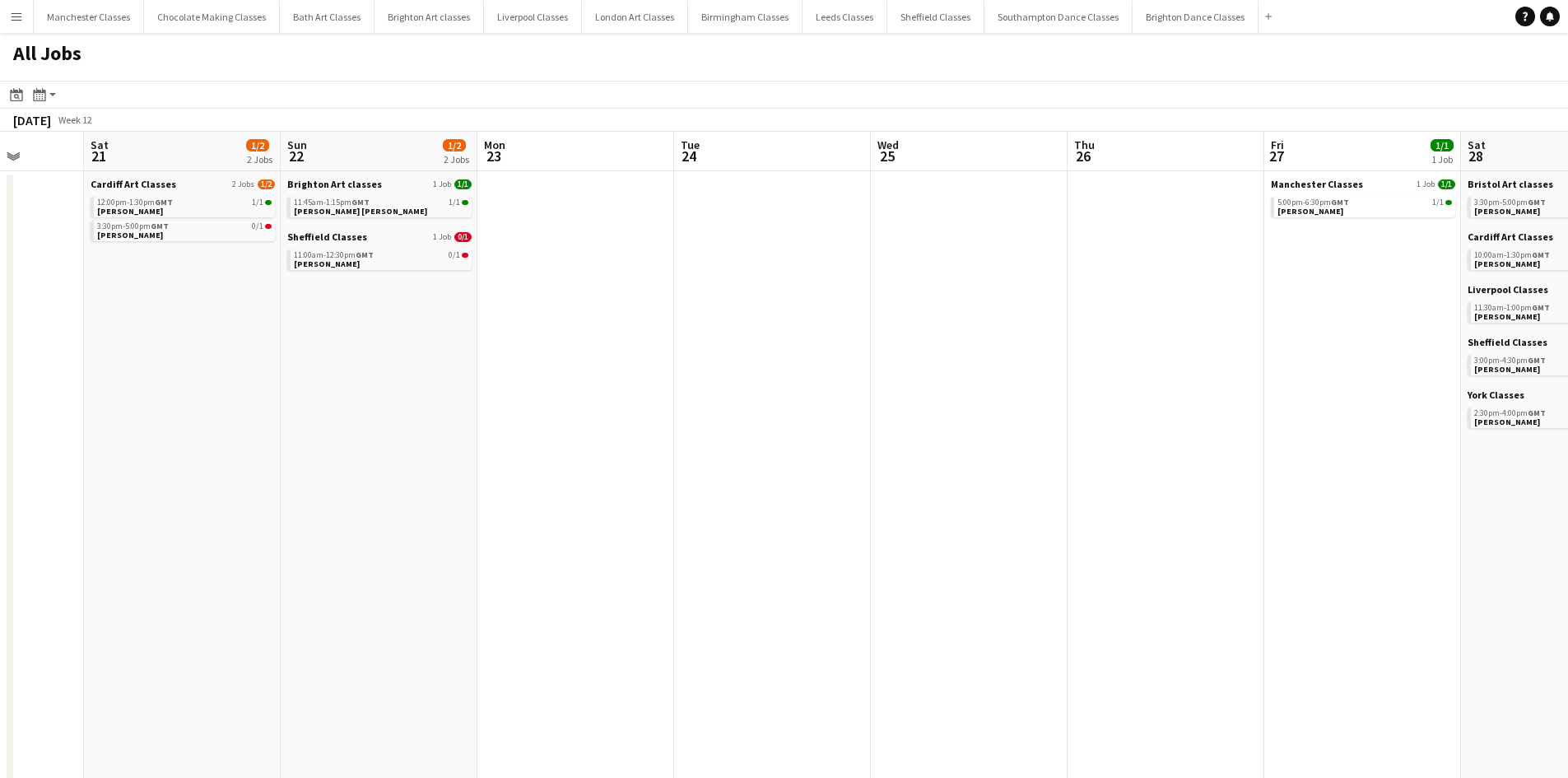
drag, startPoint x: 1051, startPoint y: 503, endPoint x: 423, endPoint y: 516, distance: 628.1
click at [429, 516] on app-calendar-viewport "Tue 17 Wed 18 Thu 19 Fri 20 Sat 21 1/2 2 Jobs Sun 22 1/2 2 Jobs Mon 23 Tue 24 W…" at bounding box center [784, 718] width 1568 height 1173
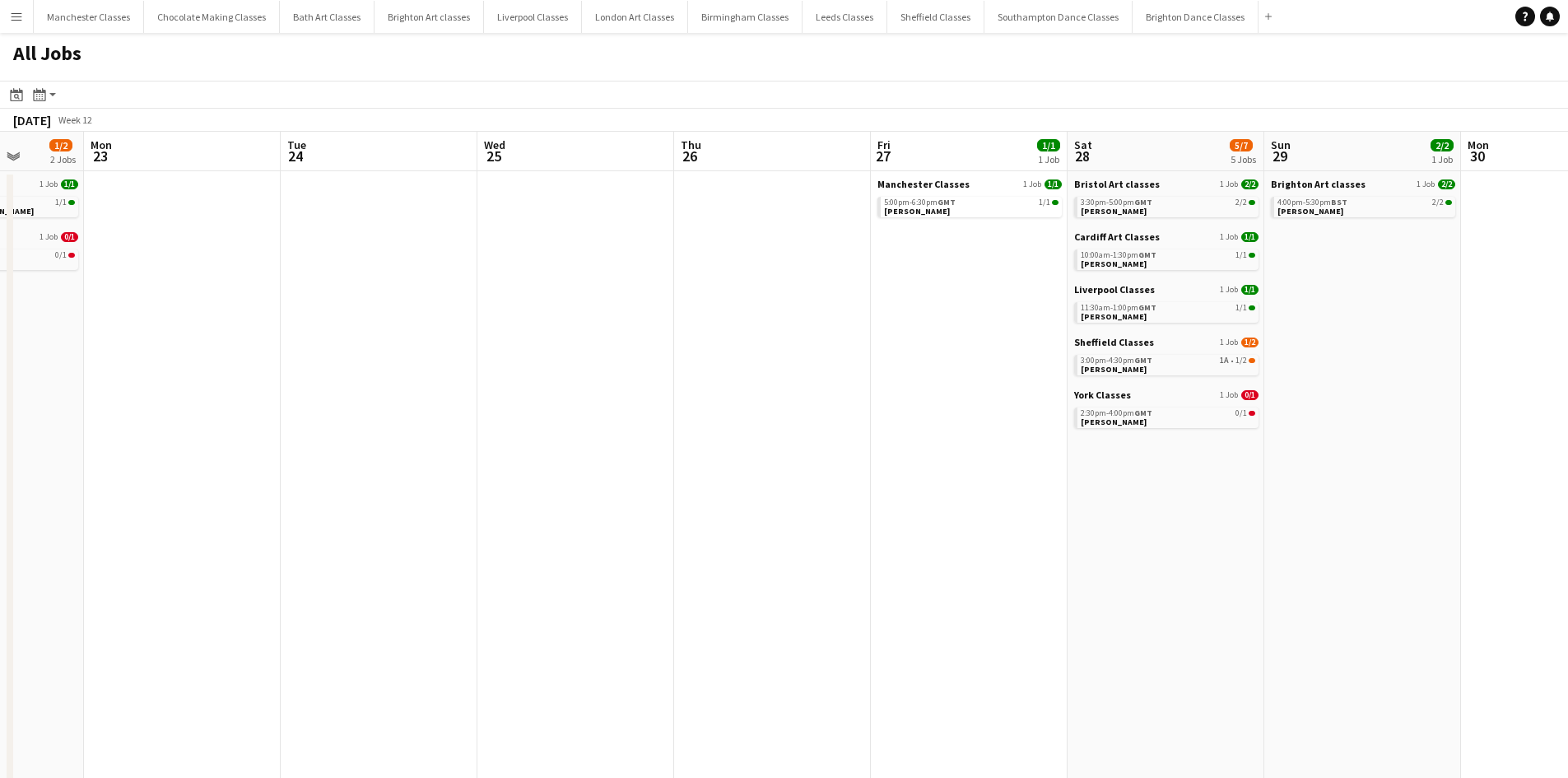
scroll to position [0, 710]
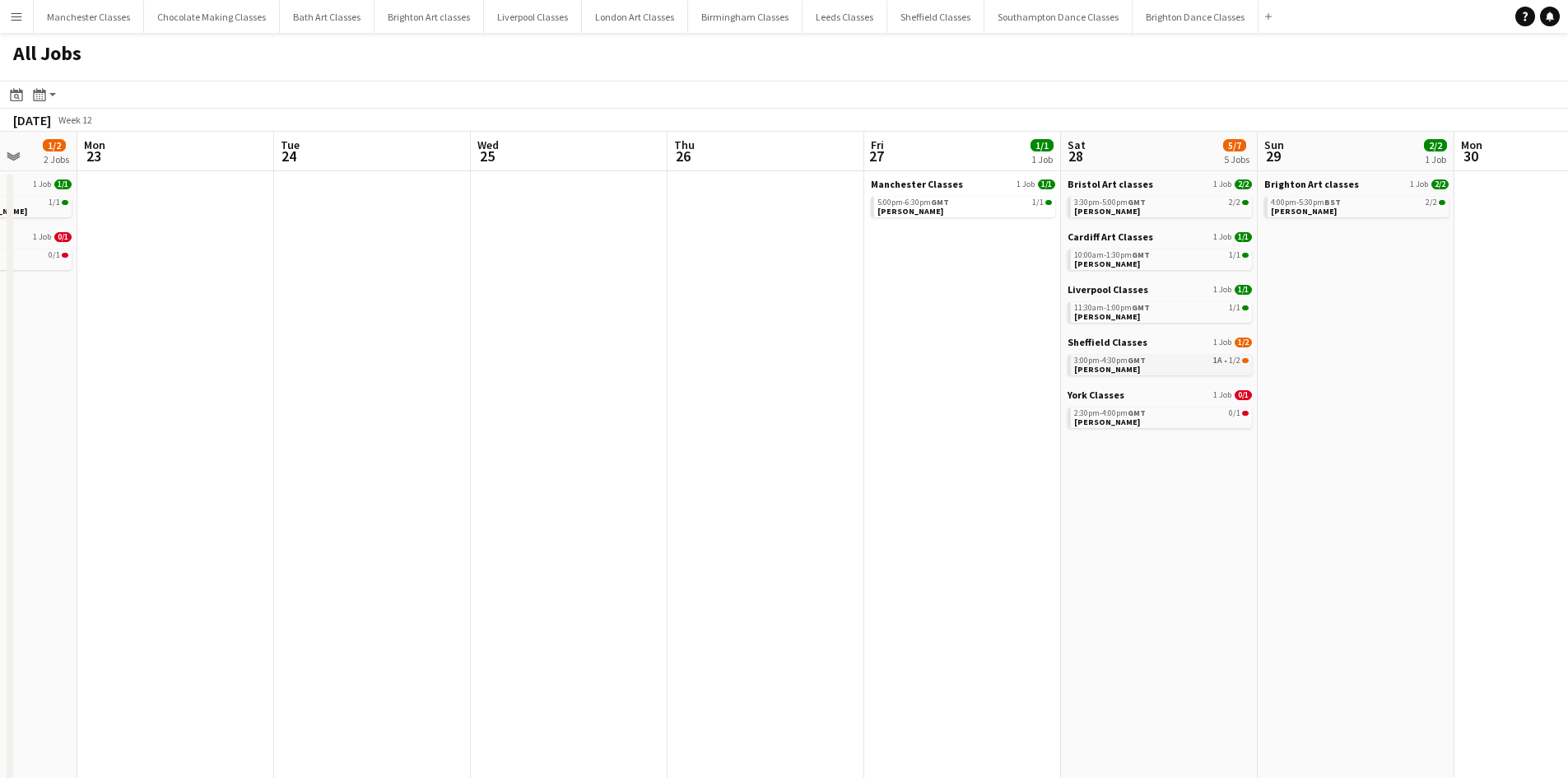
click at [1237, 357] on span "1/2" at bounding box center [1234, 361] width 11 height 9
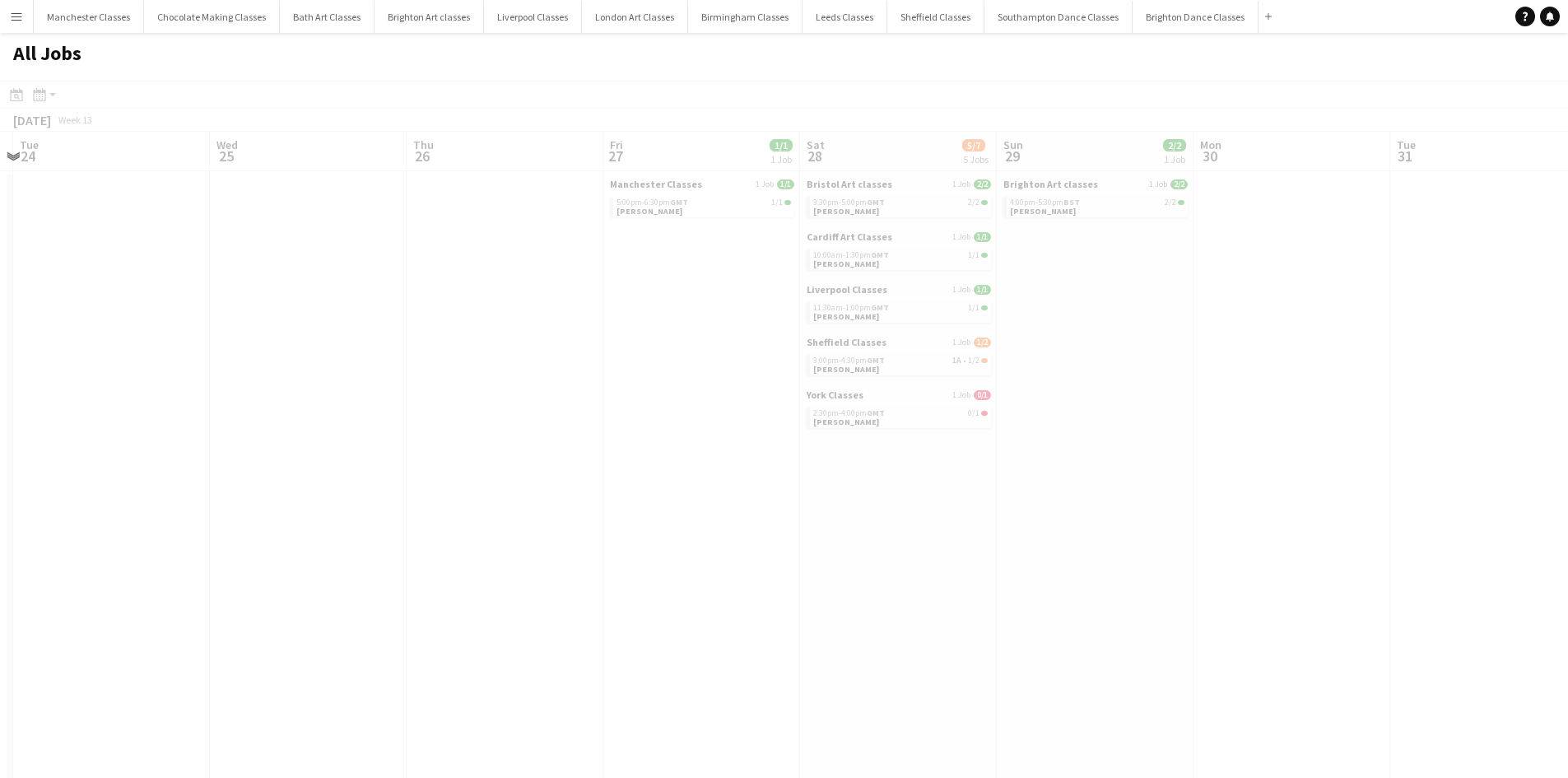
drag, startPoint x: 1233, startPoint y: 534, endPoint x: 396, endPoint y: 554, distance: 837.2
click at [396, 554] on app-calendar-viewport "Sat 21 1/2 2 Jobs Sun 22 1/2 2 Jobs Mon 23 Tue 24 Wed 25 Thu 26 Fri 27 1/1 1 Jo…" at bounding box center [784, 718] width 1568 height 1173
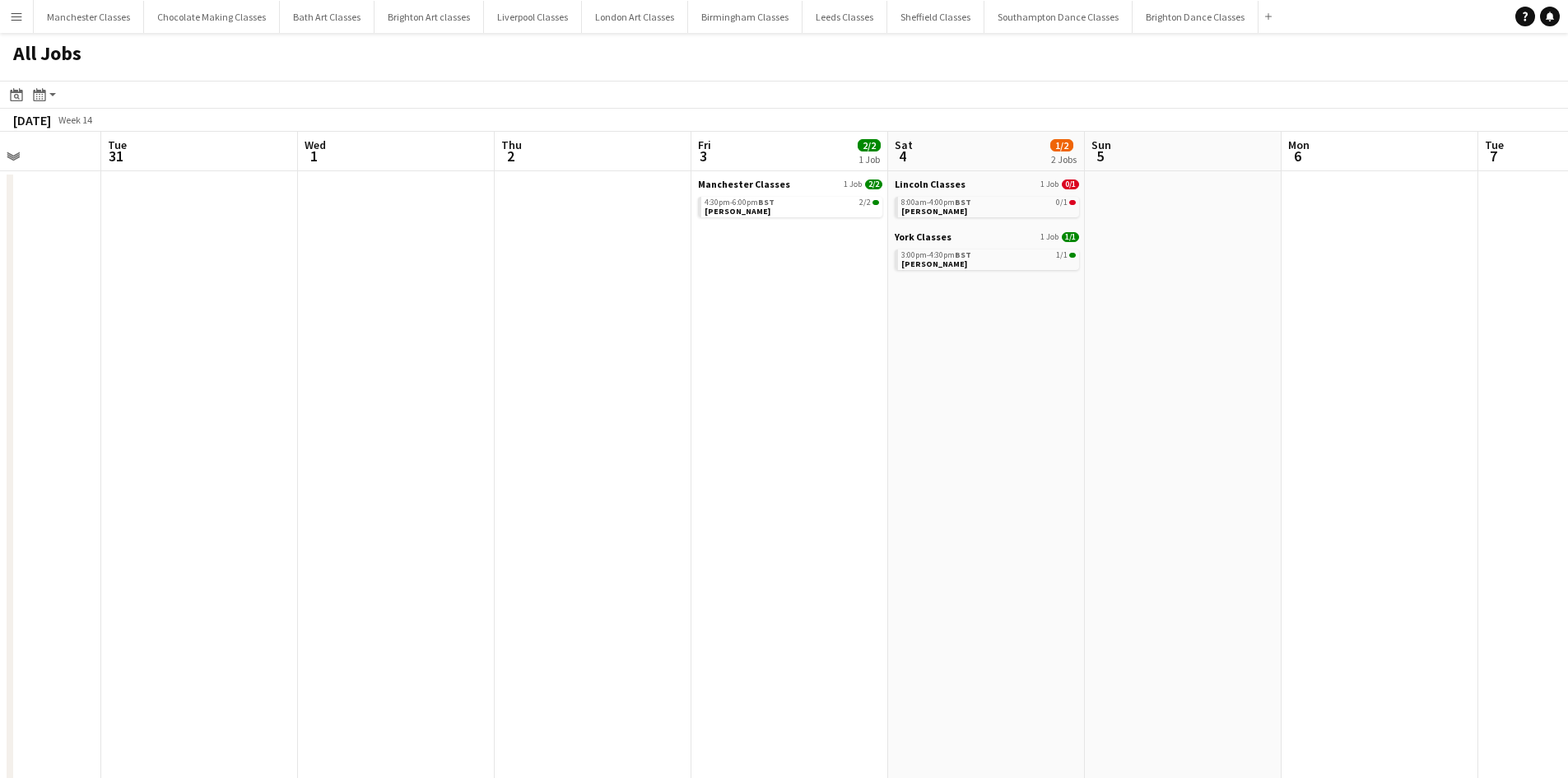
drag, startPoint x: 1118, startPoint y: 518, endPoint x: 419, endPoint y: 569, distance: 700.9
click at [416, 569] on app-calendar-viewport "Sat 28 5/7 5 Jobs Sun 29 2/2 1 Job Mon 30 Tue 31 Wed 1 Thu 2 Fri 3 2/2 1 Job Sa…" at bounding box center [784, 718] width 1568 height 1173
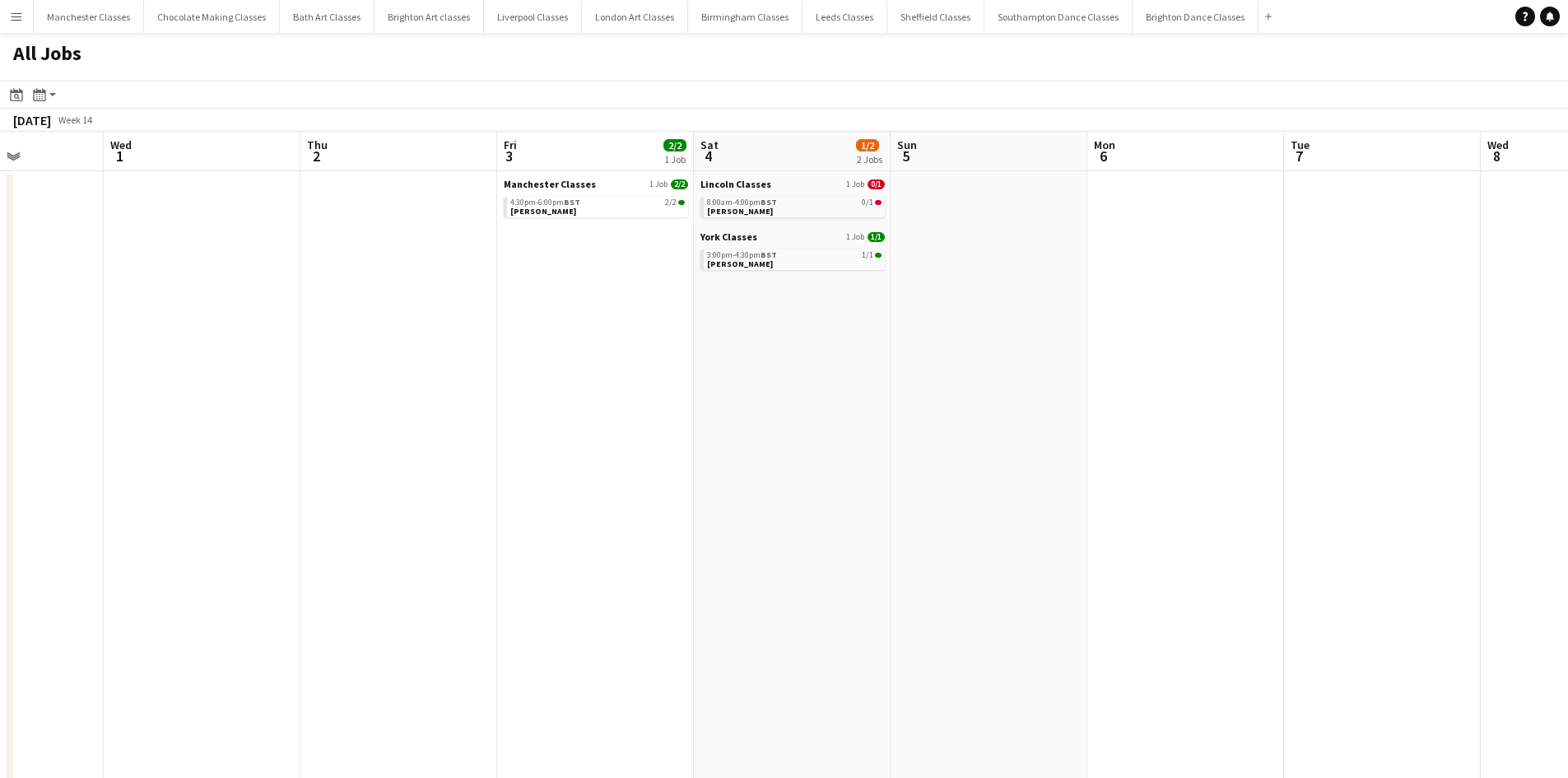
drag, startPoint x: 963, startPoint y: 550, endPoint x: 635, endPoint y: 549, distance: 328.0
click at [635, 549] on app-calendar-viewport "Sat 28 5/7 5 Jobs Sun 29 2/2 1 Job Mon 30 Tue 31 Wed 1 Thu 2 Fri 3 2/2 1 Job Sa…" at bounding box center [784, 718] width 1568 height 1173
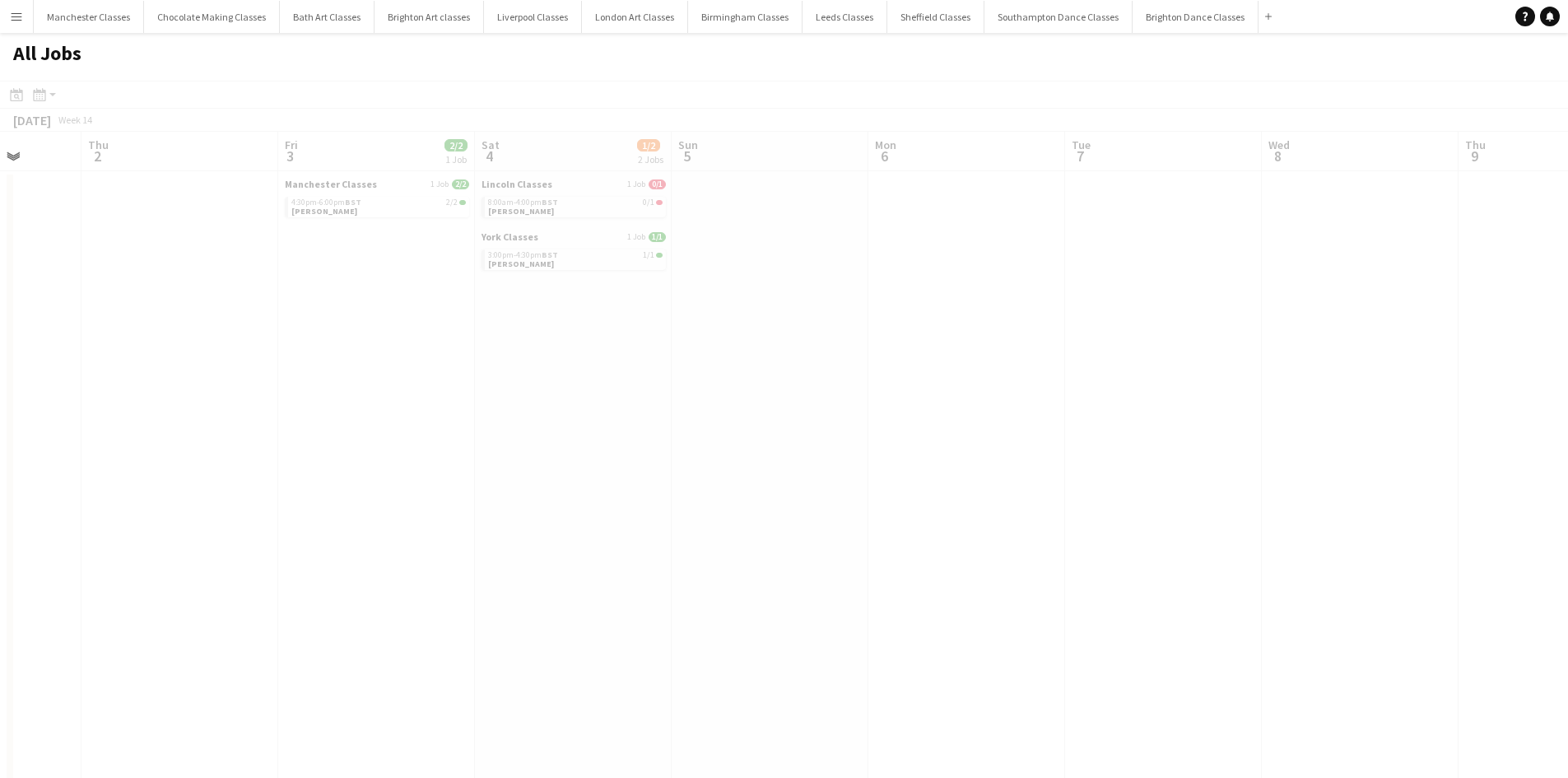
click at [415, 614] on app-all-jobs "All Jobs Date picker SEP 2025 SEP 2025 Monday M Tuesday T Wednesday W Thursday …" at bounding box center [784, 669] width 1568 height 1272
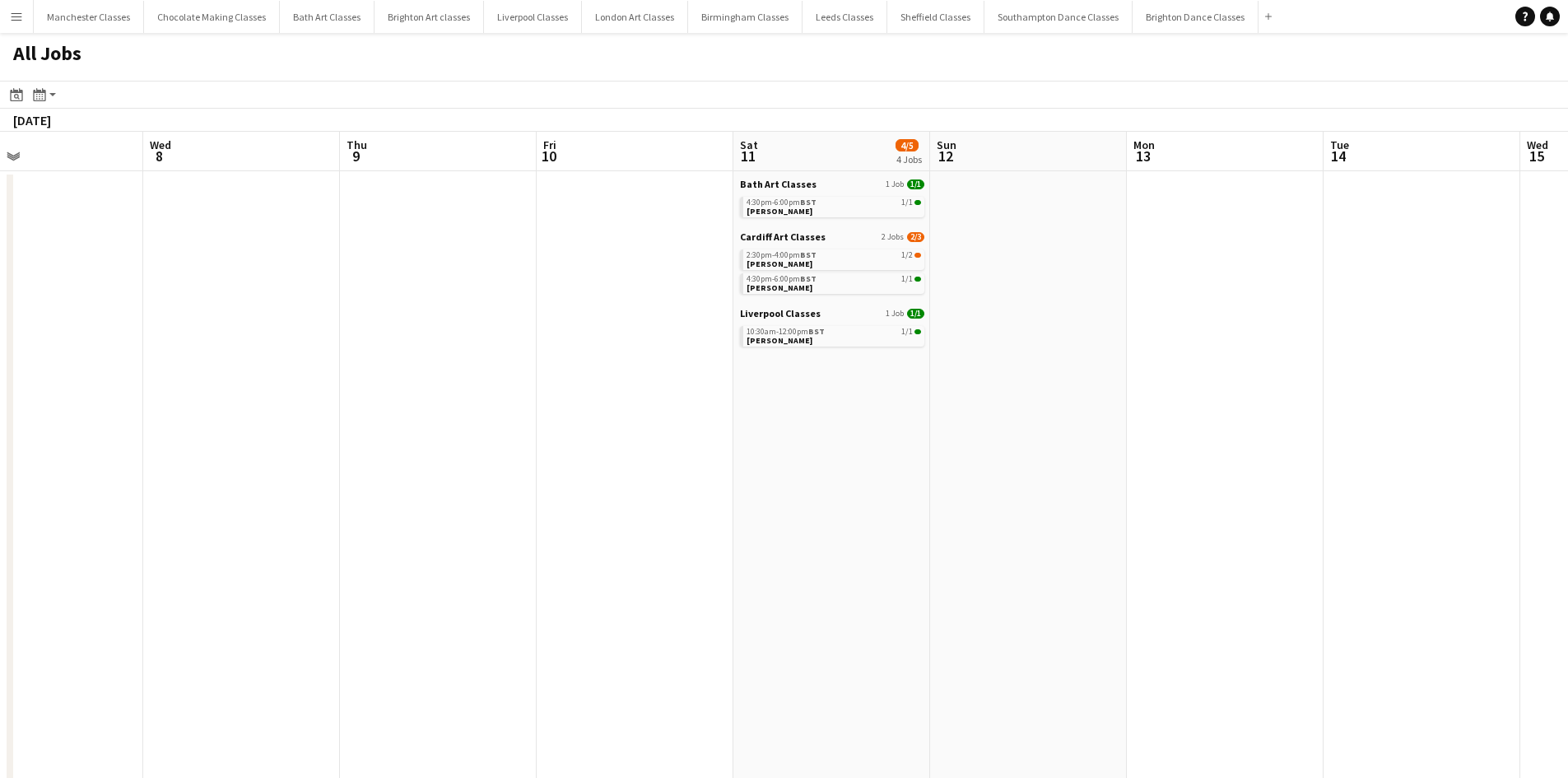
drag, startPoint x: 1140, startPoint y: 545, endPoint x: 416, endPoint y: 563, distance: 724.2
click at [424, 563] on app-calendar-viewport "Fri 3 2/2 1 Job Sat 4 1/2 2 Jobs Sun 5 Mon 6 Tue 7 Wed 8 Thu 9 Fri 10 Sat 11 4/…" at bounding box center [784, 718] width 1568 height 1173
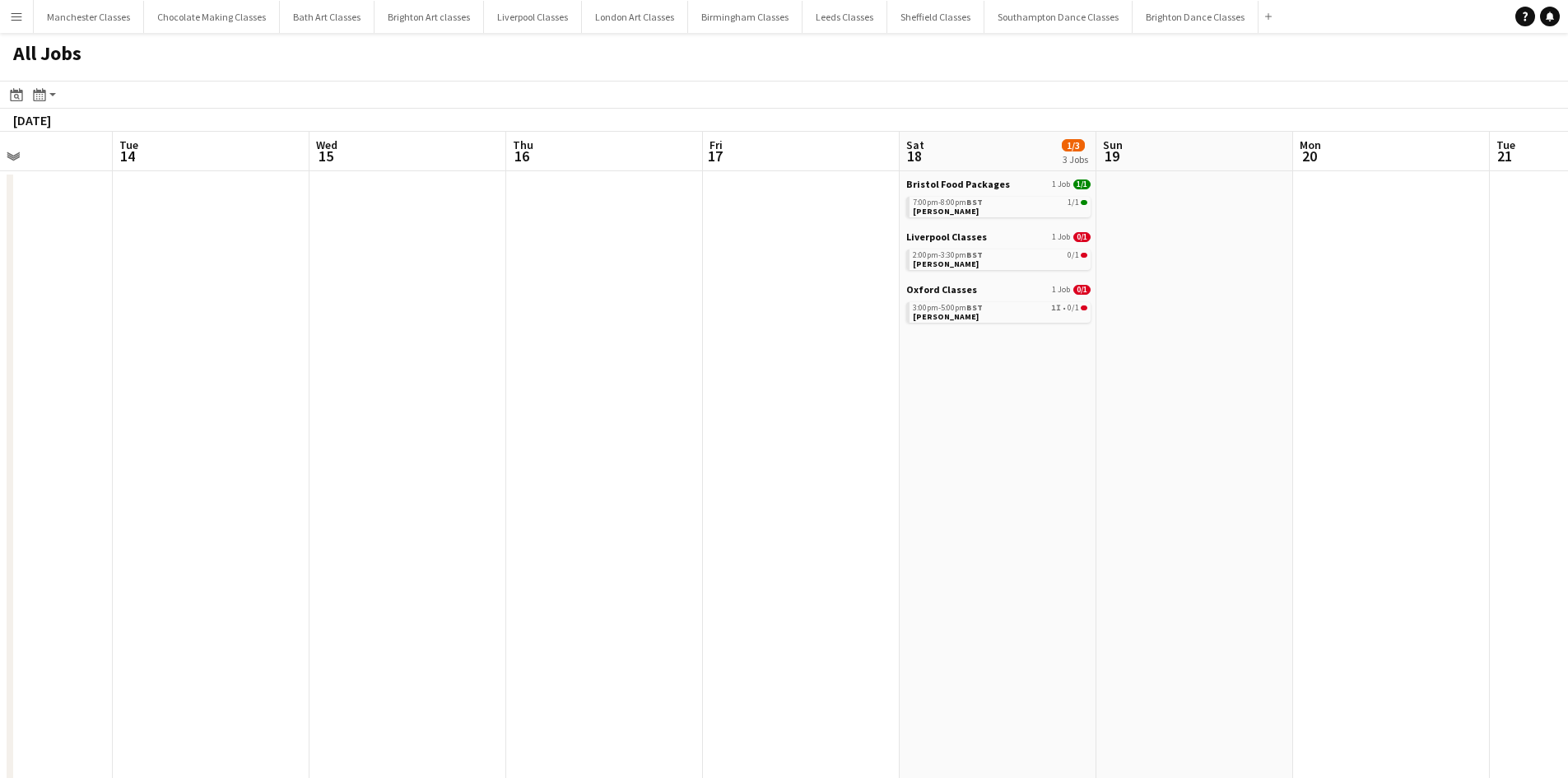
drag, startPoint x: 1223, startPoint y: 543, endPoint x: 305, endPoint y: 542, distance: 918.0
click at [317, 542] on app-calendar-viewport "Fri 10 Sat 11 4/5 4 Jobs Sun 12 Mon 13 Tue 14 Wed 15 Thu 16 Fri 17 Sat 18 1/3 3…" at bounding box center [784, 718] width 1568 height 1173
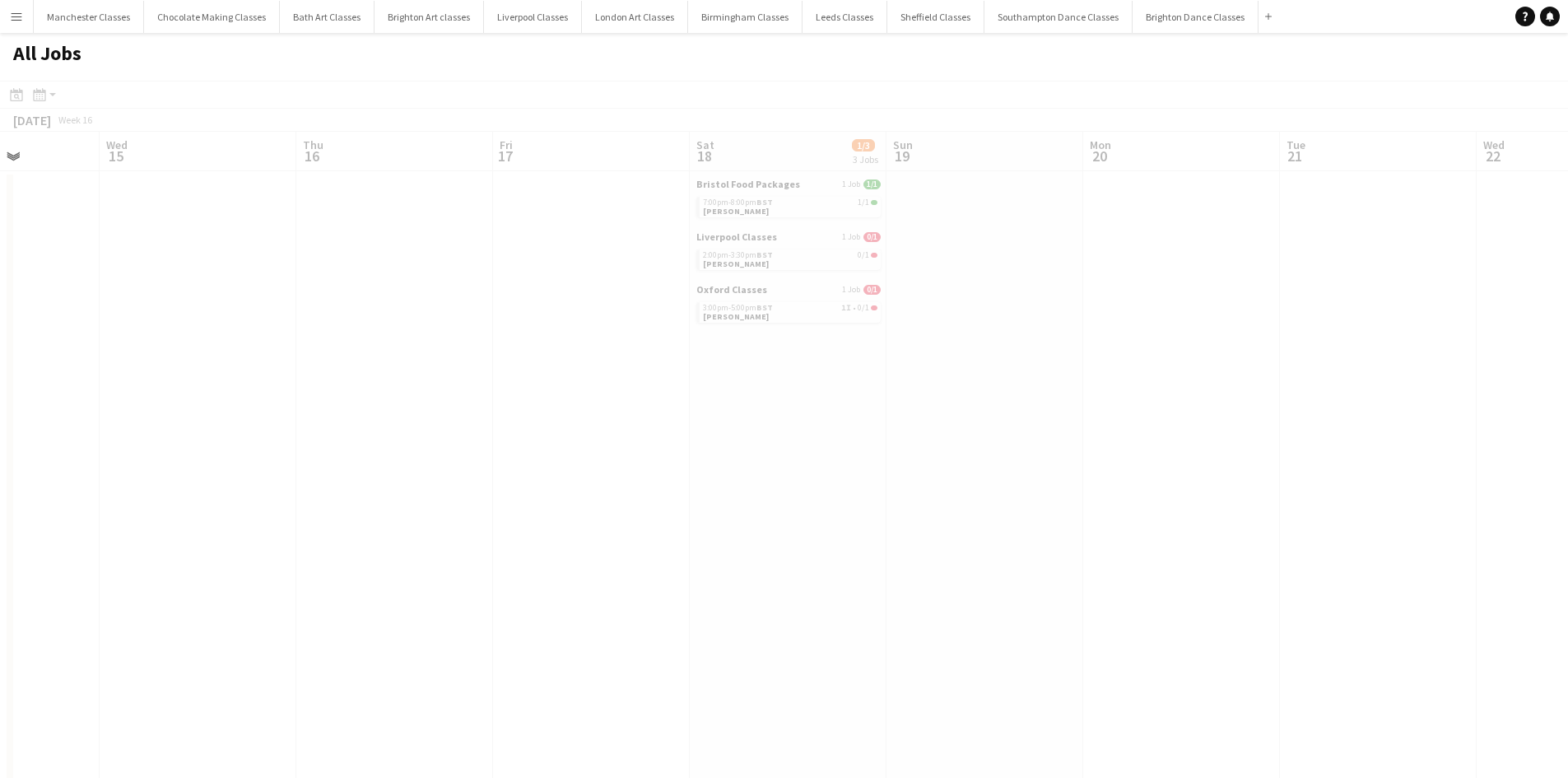
drag, startPoint x: 1098, startPoint y: 536, endPoint x: 452, endPoint y: 543, distance: 646.0
click at [343, 546] on app-calendar-viewport "Sun 12 Mon 13 Tue 14 Wed 15 Thu 16 Fri 17 Sat 18 1/3 3 Jobs Sun 19 Mon 20 Tue 2…" at bounding box center [784, 718] width 1568 height 1173
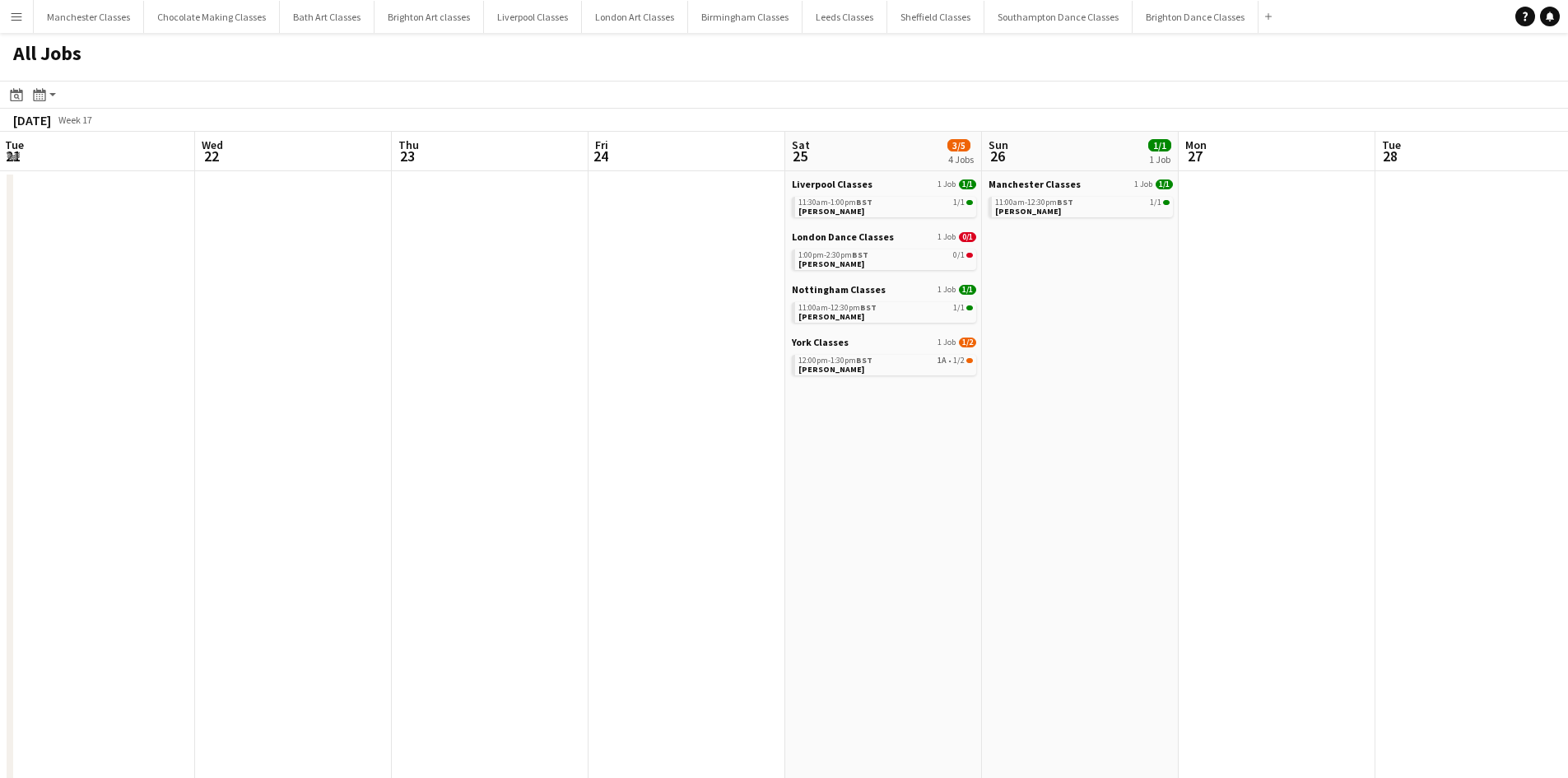
drag, startPoint x: 1123, startPoint y: 535, endPoint x: 232, endPoint y: 545, distance: 891.1
click at [236, 545] on app-calendar-viewport "Sun 19 Mon 20 Tue 21 Wed 22 Thu 23 Fri 24 Sat 25 3/5 4 Jobs Sun 26 1/1 1 Job Mo…" at bounding box center [784, 718] width 1568 height 1173
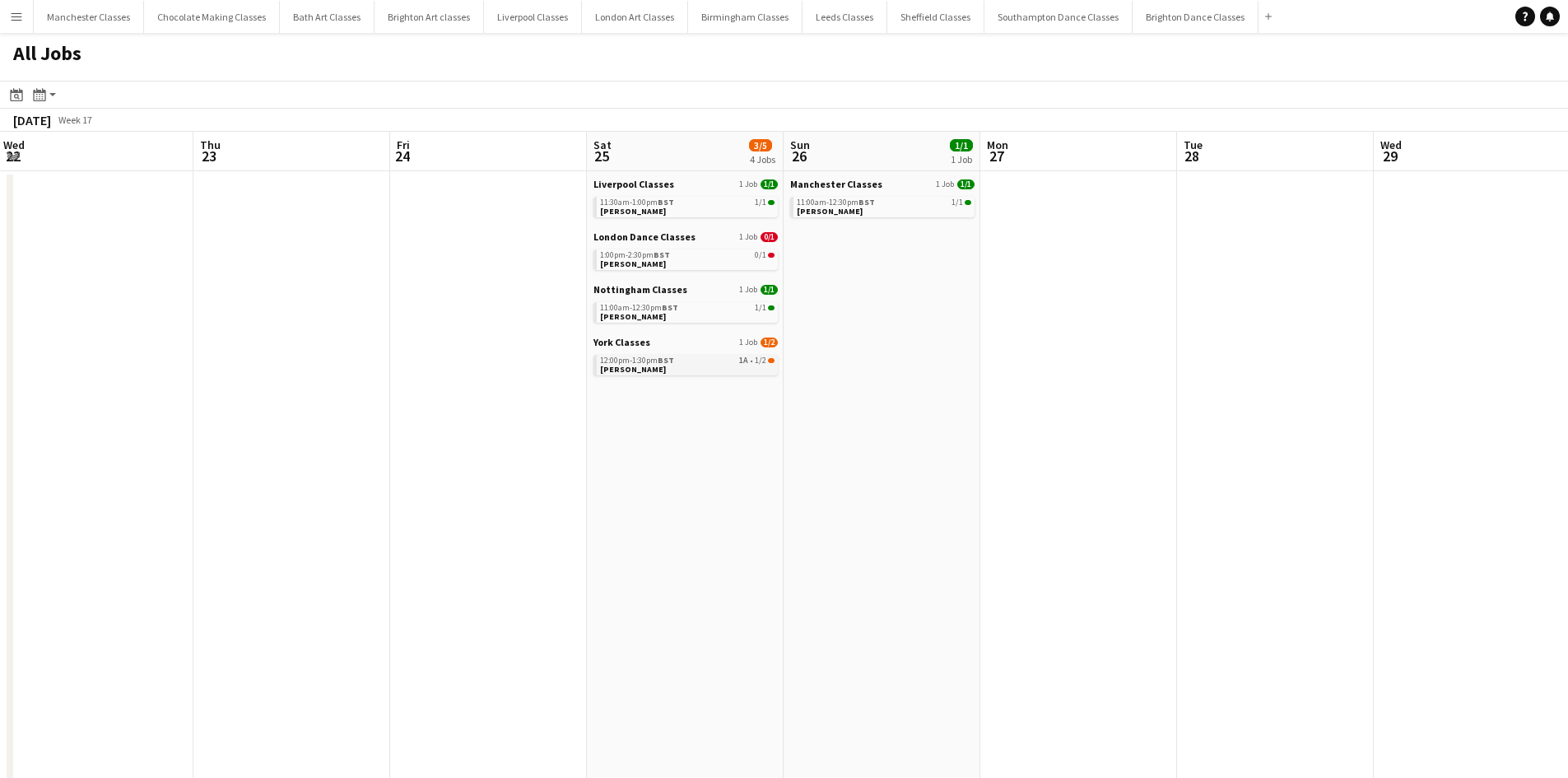
click at [673, 366] on link "12:00pm-1:30pm BST 1A • 1/2 Danielle Norfolk" at bounding box center [688, 364] width 175 height 19
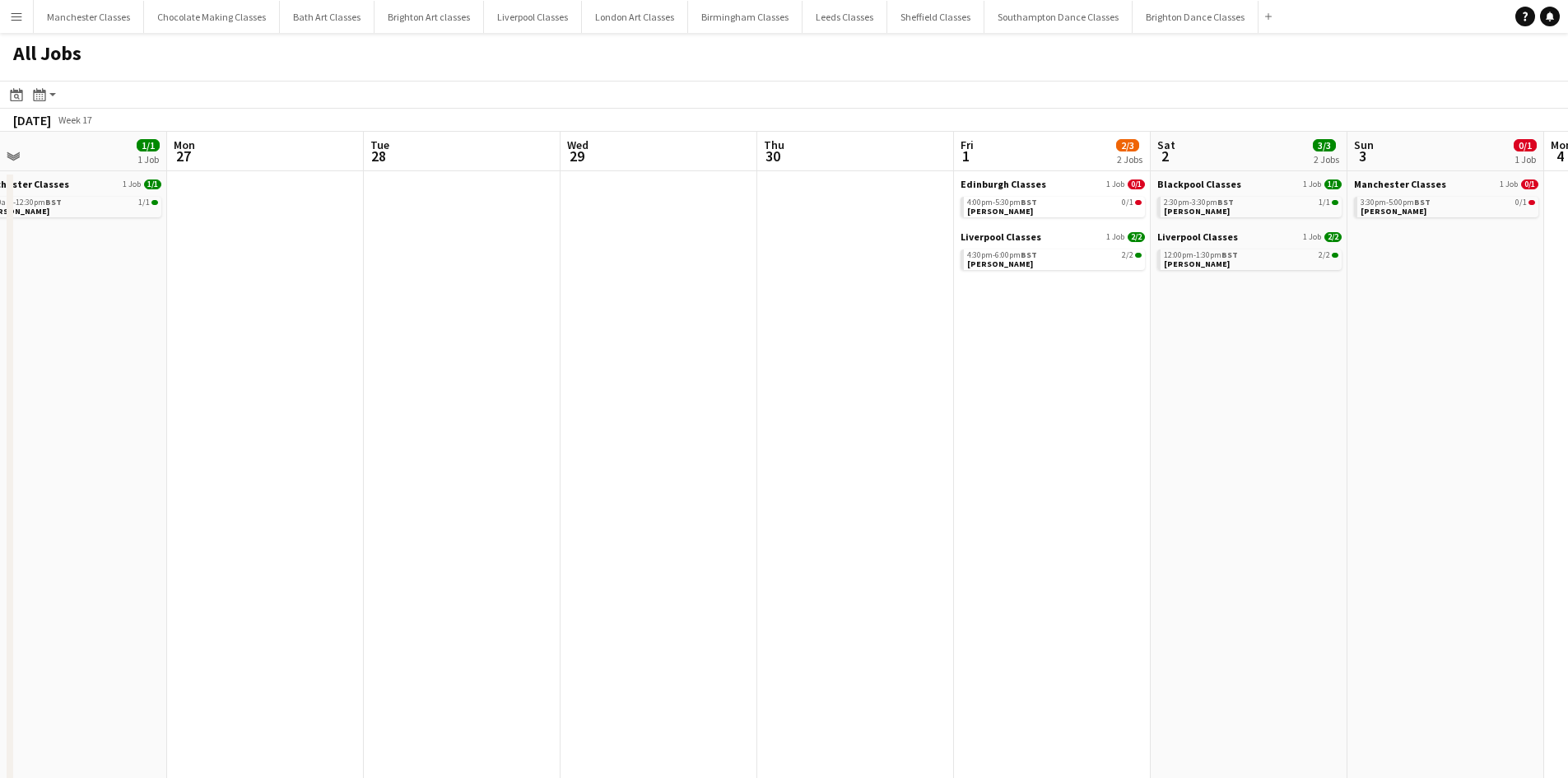
drag, startPoint x: 1216, startPoint y: 395, endPoint x: 346, endPoint y: 443, distance: 871.3
click at [346, 443] on app-calendar-viewport "Thu 23 Fri 24 Sat 25 3/5 4 Jobs Sun 26 1/1 1 Job Mon 27 Tue 28 Wed 29 Thu 30 Fr…" at bounding box center [784, 718] width 1568 height 1173
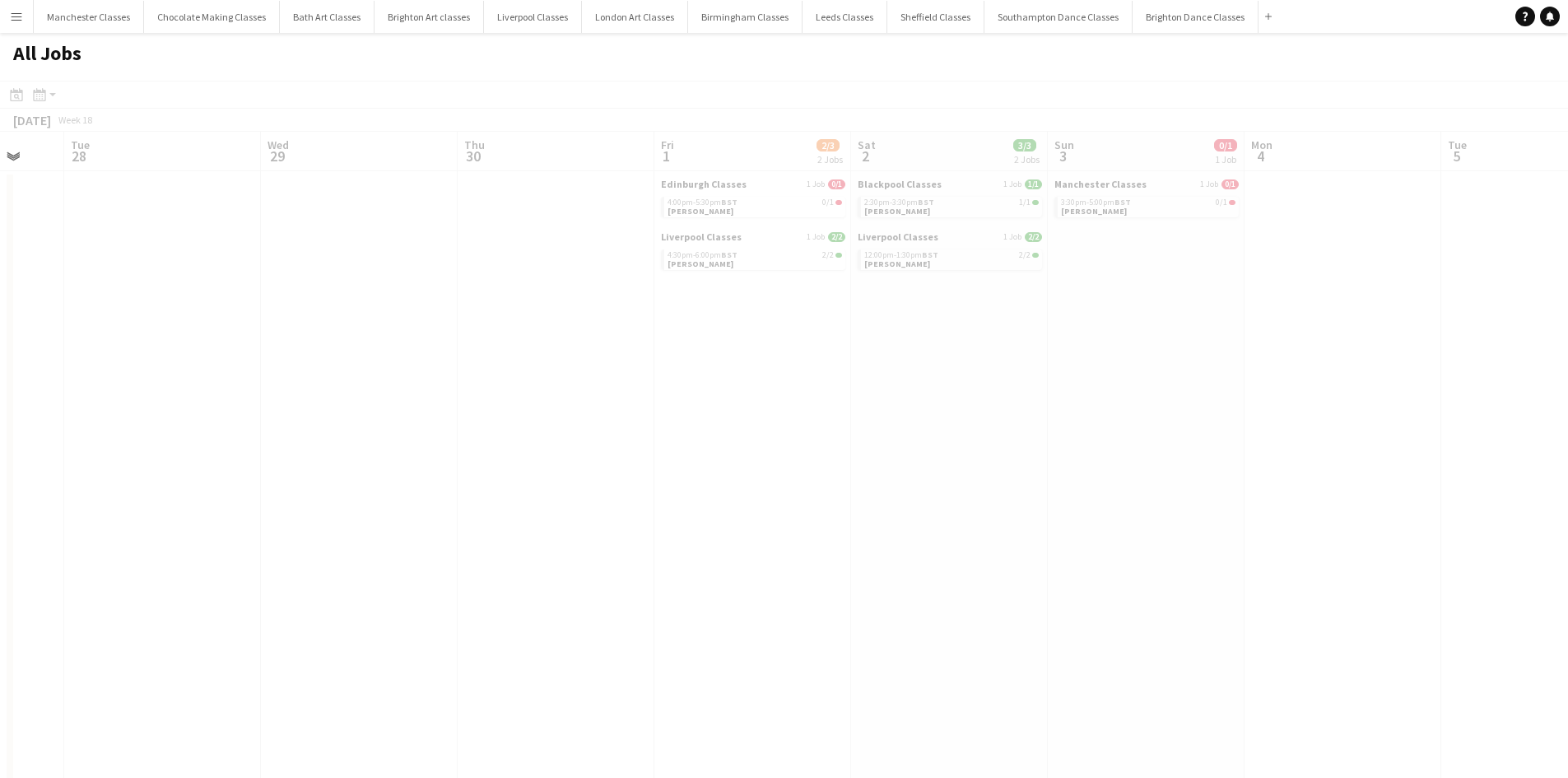
drag, startPoint x: 1021, startPoint y: 443, endPoint x: 336, endPoint y: 449, distance: 685.0
click at [331, 453] on app-calendar-viewport "Sat 25 3/5 4 Jobs Sun 26 1/1 1 Job Mon 27 Tue 28 Wed 29 Thu 30 Fri 1 2/3 2 Jobs…" at bounding box center [784, 718] width 1568 height 1173
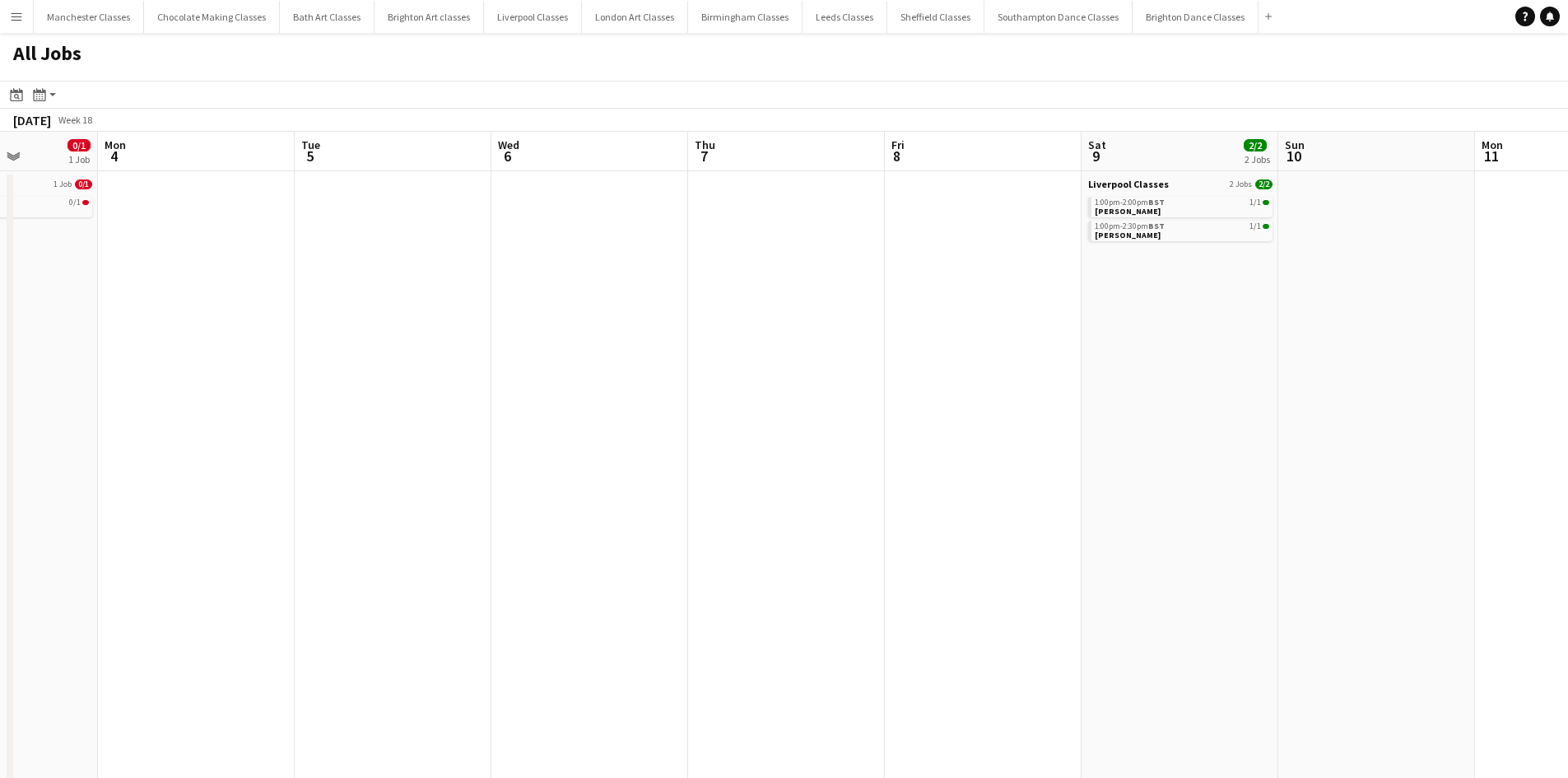
drag, startPoint x: 1037, startPoint y: 440, endPoint x: 349, endPoint y: 447, distance: 688.0
click at [306, 451] on app-calendar-viewport "Fri 1 2/3 2 Jobs Sat 2 3/3 2 Jobs Sun 3 0/1 1 Job Mon 4 Tue 5 Wed 6 Thu 7 Fri 8…" at bounding box center [784, 718] width 1568 height 1173
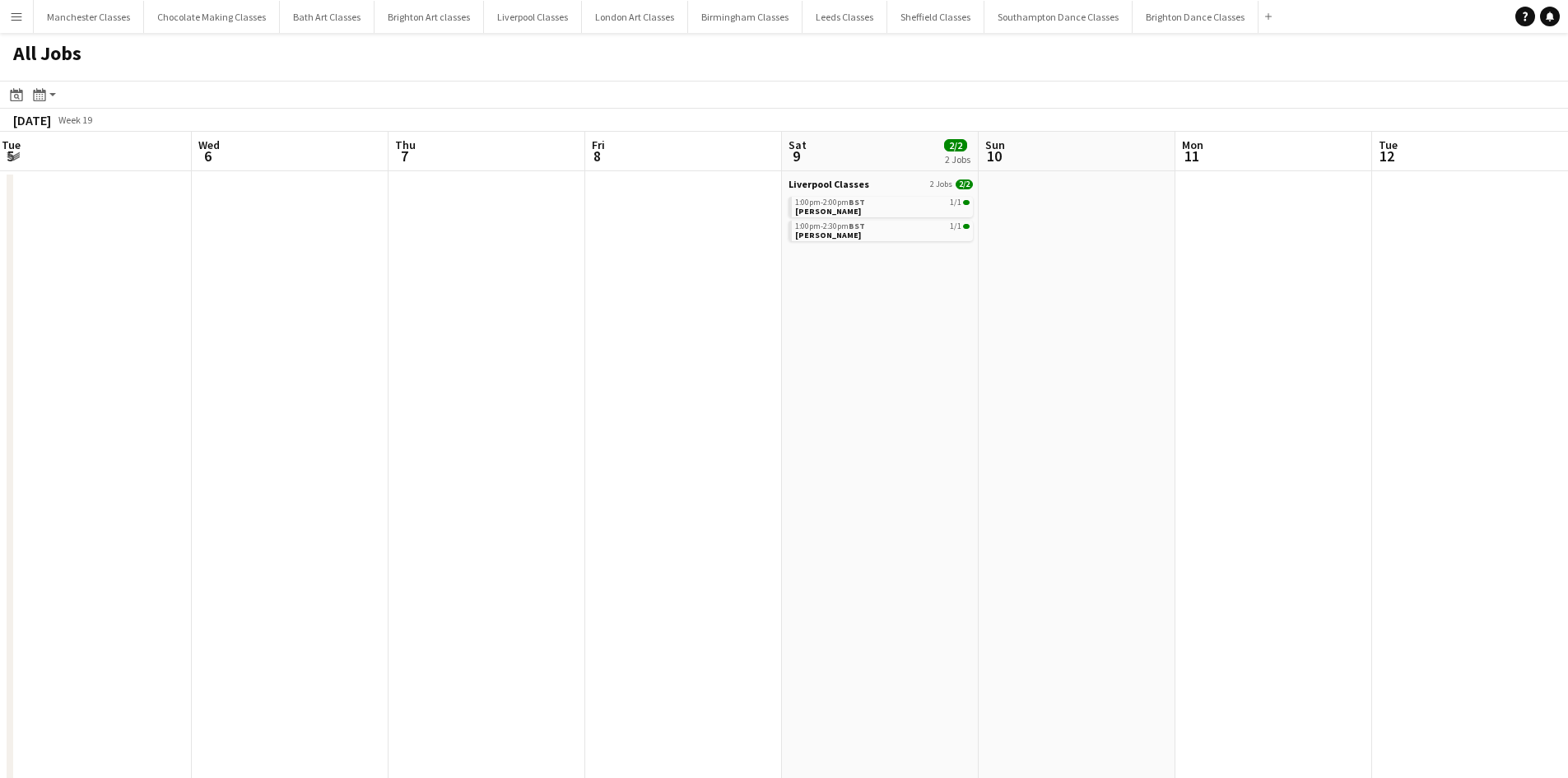
drag, startPoint x: 1023, startPoint y: 435, endPoint x: 427, endPoint y: 457, distance: 596.4
click at [373, 462] on app-calendar-viewport "Fri 1 2/3 2 Jobs Sat 2 3/3 2 Jobs Sun 3 0/1 1 Job Mon 4 Tue 5 Wed 6 Thu 7 Fri 8…" at bounding box center [784, 718] width 1568 height 1173
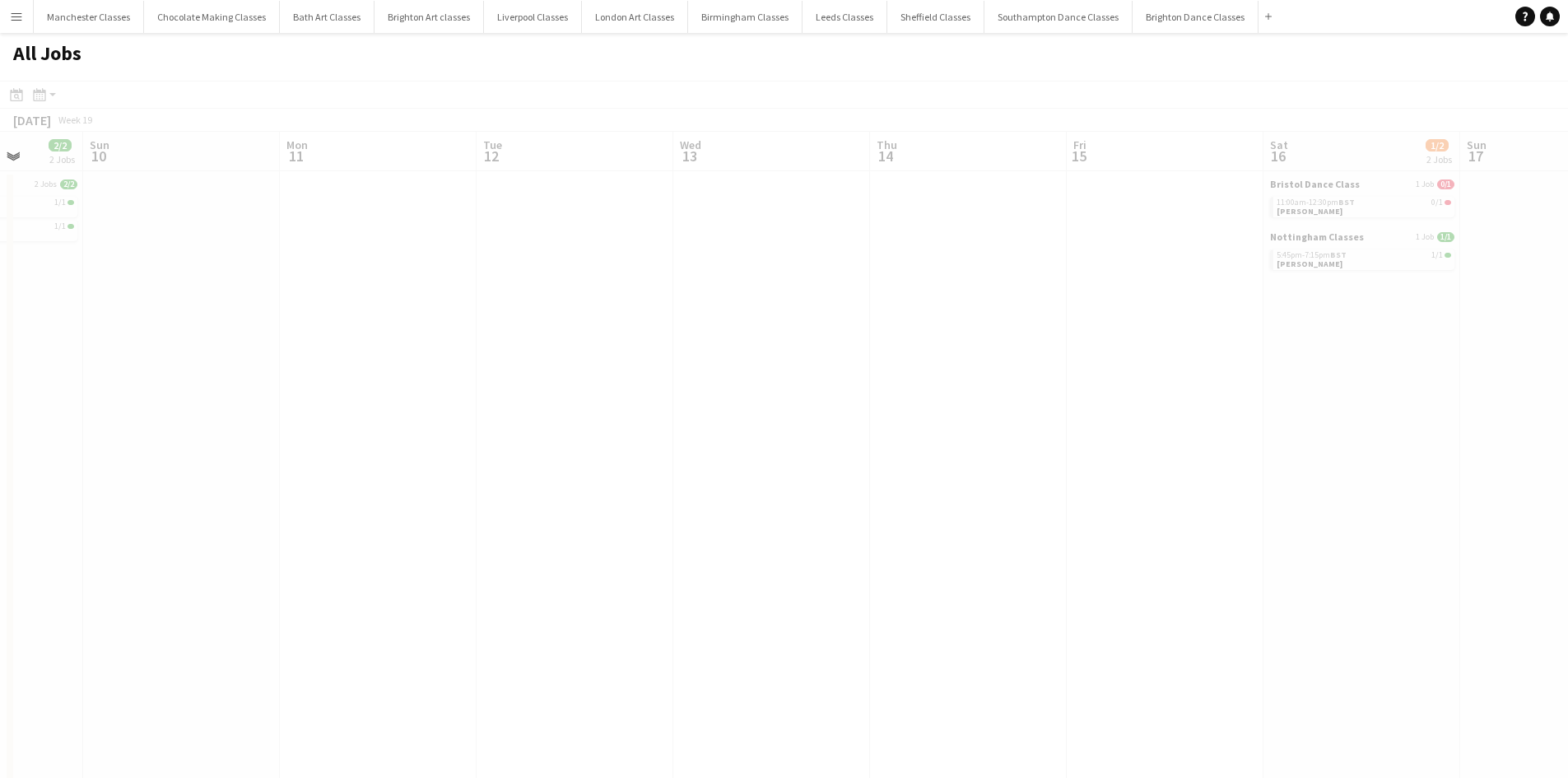
drag, startPoint x: 1078, startPoint y: 442, endPoint x: 702, endPoint y: 475, distance: 377.4
click at [406, 479] on app-calendar-viewport "Thu 7 Fri 8 Sat 9 2/2 2 Jobs Sun 10 Mon 11 Tue 12 Wed 13 Thu 14 Fri 15 Sat 16 1…" at bounding box center [784, 718] width 1568 height 1173
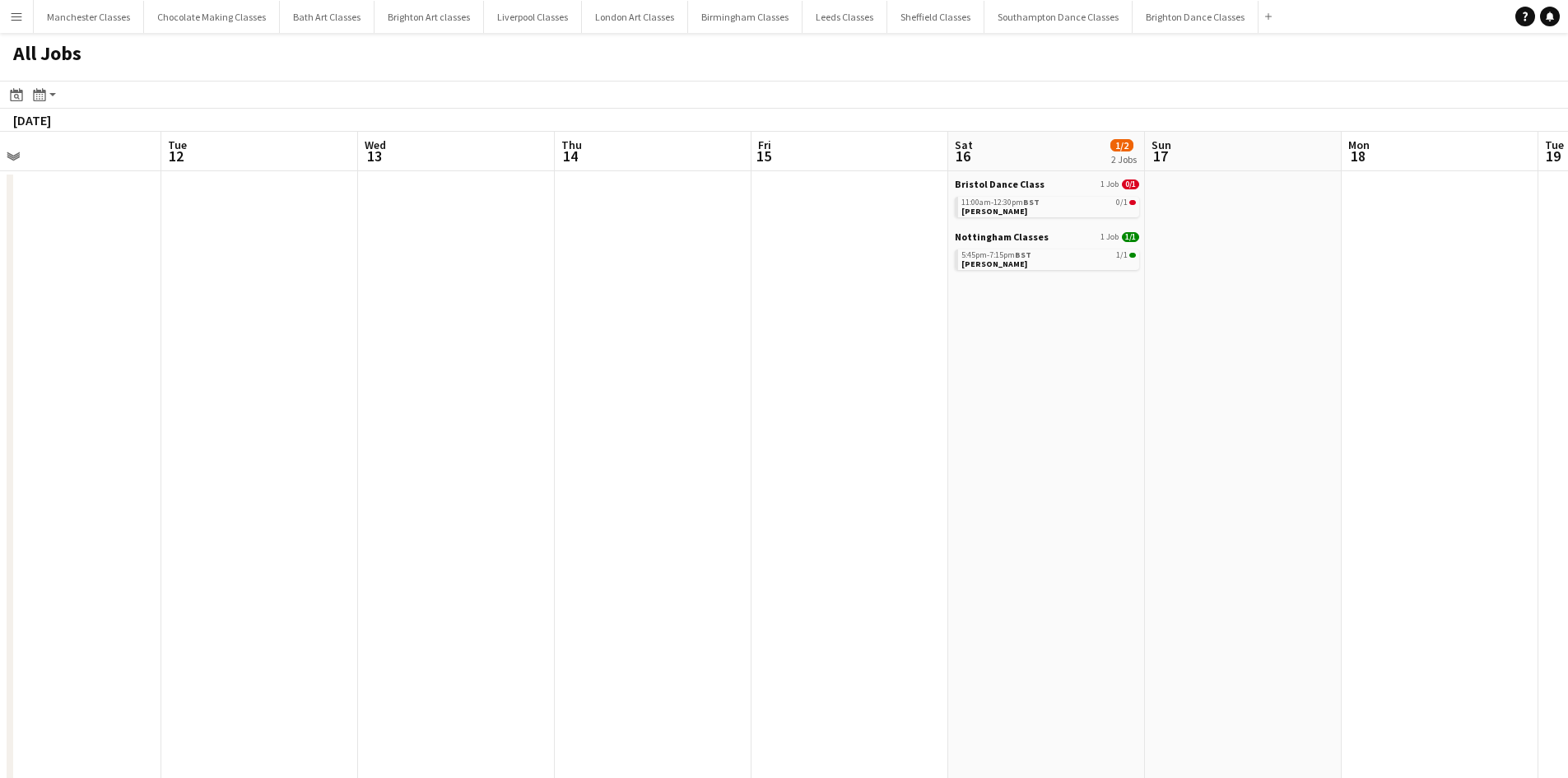
drag, startPoint x: 1133, startPoint y: 469, endPoint x: 613, endPoint y: 500, distance: 520.9
click at [497, 505] on app-calendar-viewport "Thu 7 Fri 8 Sat 9 2/2 2 Jobs Sun 10 Mon 11 Tue 12 Wed 13 Thu 14 Fri 15 Sat 16 1…" at bounding box center [784, 718] width 1568 height 1173
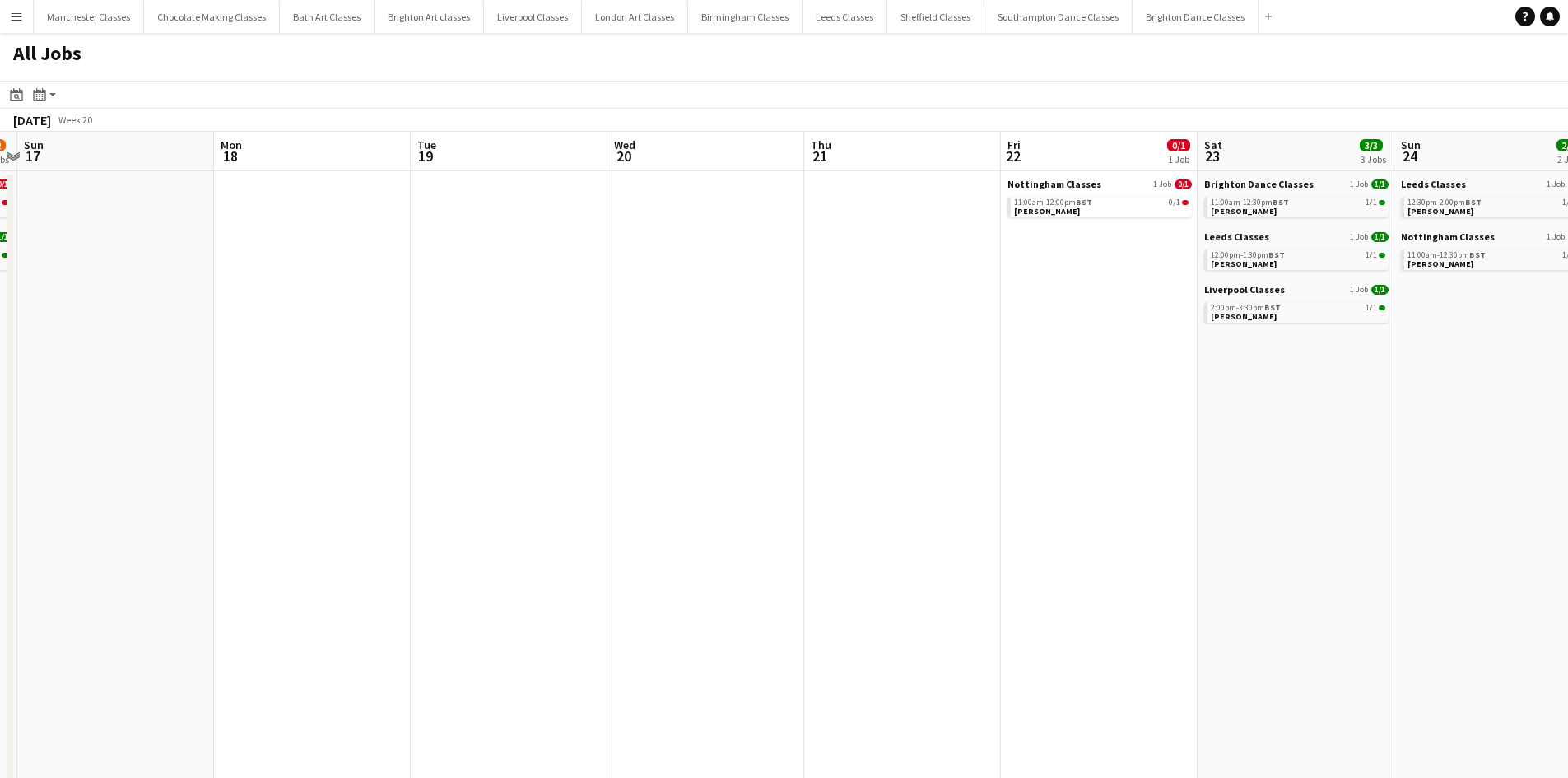
drag, startPoint x: 1146, startPoint y: 471, endPoint x: 908, endPoint y: 493, distance: 239.0
click at [495, 502] on app-calendar-viewport "Wed 13 Thu 14 Fri 15 Sat 16 1/2 2 Jobs Sun 17 Mon 18 Tue 19 Wed 20 Thu 21 Fri 2…" at bounding box center [784, 718] width 1568 height 1173
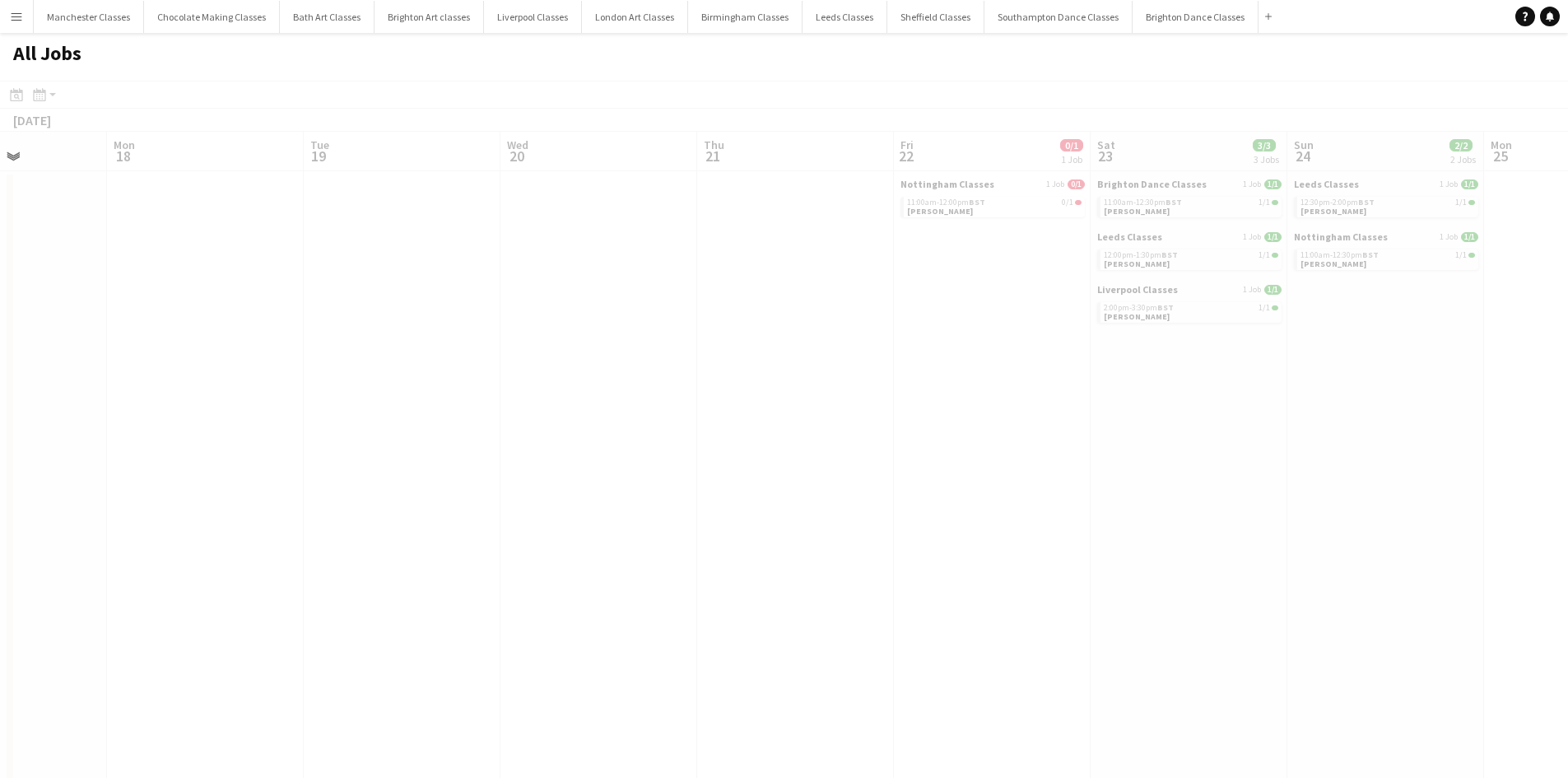
drag, startPoint x: 1216, startPoint y: 484, endPoint x: 569, endPoint y: 520, distance: 648.0
click at [579, 520] on app-calendar-viewport "Fri 15 Sat 16 1/2 2 Jobs Sun 17 Mon 18 Tue 19 Wed 20 Thu 21 Fri 22 0/1 1 Job Sa…" at bounding box center [784, 718] width 1568 height 1173
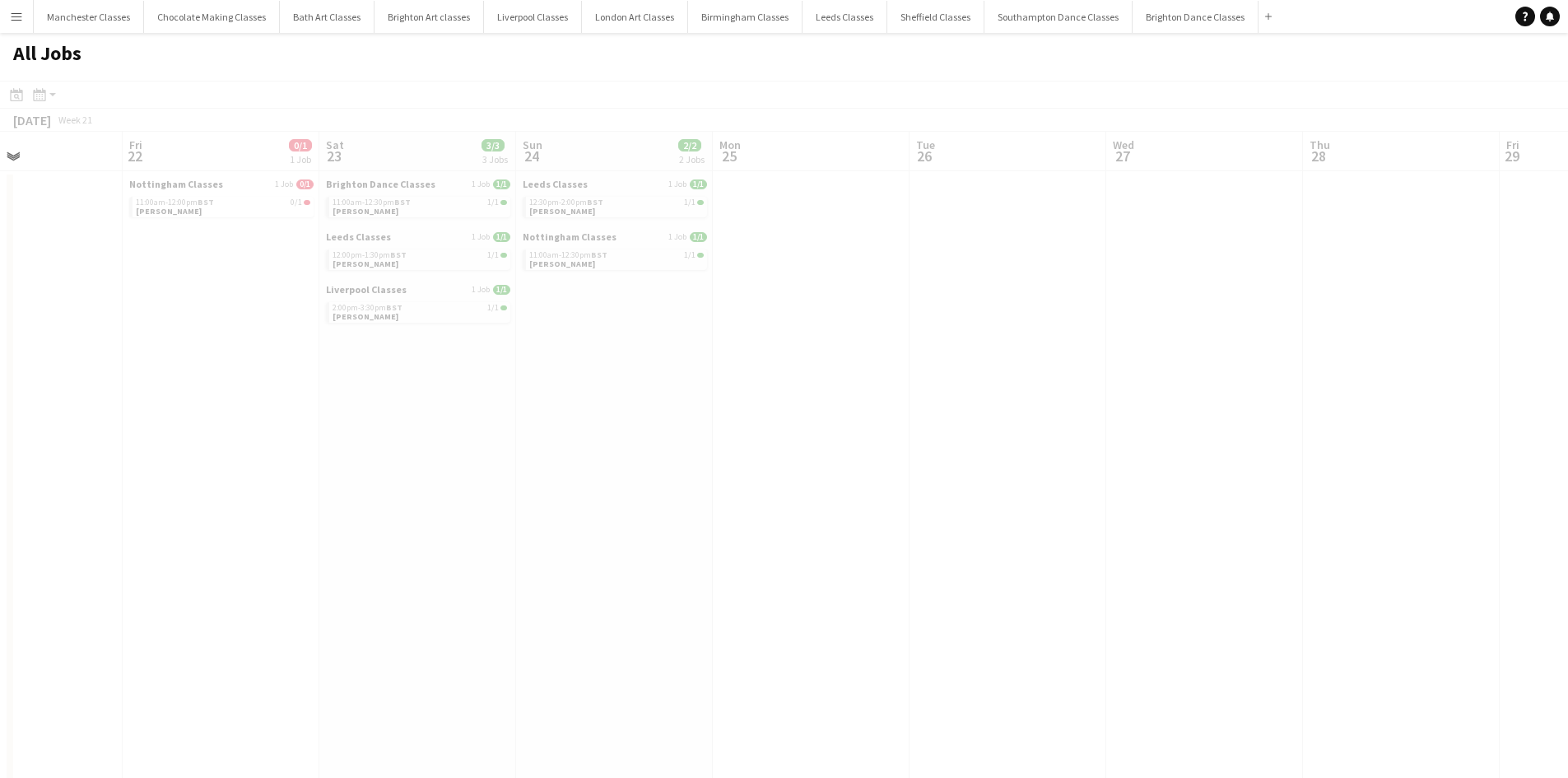
drag, startPoint x: 1200, startPoint y: 503, endPoint x: 678, endPoint y: 550, distance: 524.1
click at [678, 550] on app-calendar-viewport "Tue 19 Wed 20 Thu 21 Fri 22 0/1 1 Job Sat 23 3/3 3 Jobs Sun 24 2/2 2 Jobs Mon 2…" at bounding box center [784, 718] width 1568 height 1173
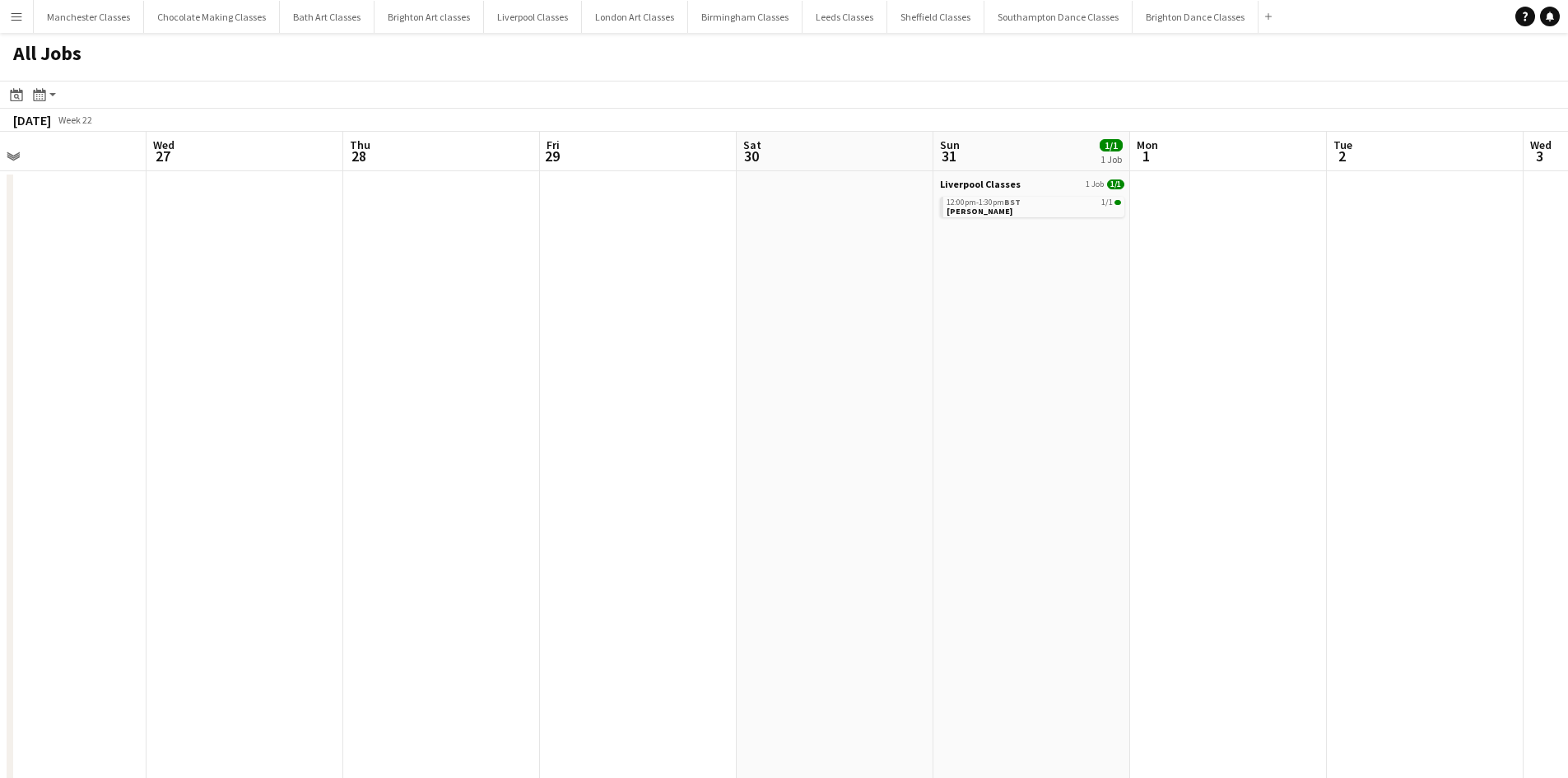
drag, startPoint x: 1321, startPoint y: 537, endPoint x: 774, endPoint y: 595, distance: 550.1
click at [738, 589] on app-calendar-viewport "Sat 23 3/3 3 Jobs Sun 24 2/2 2 Jobs Mon 25 Tue 26 Wed 27 Thu 28 Fri 29 Sat 30 S…" at bounding box center [784, 718] width 1568 height 1173
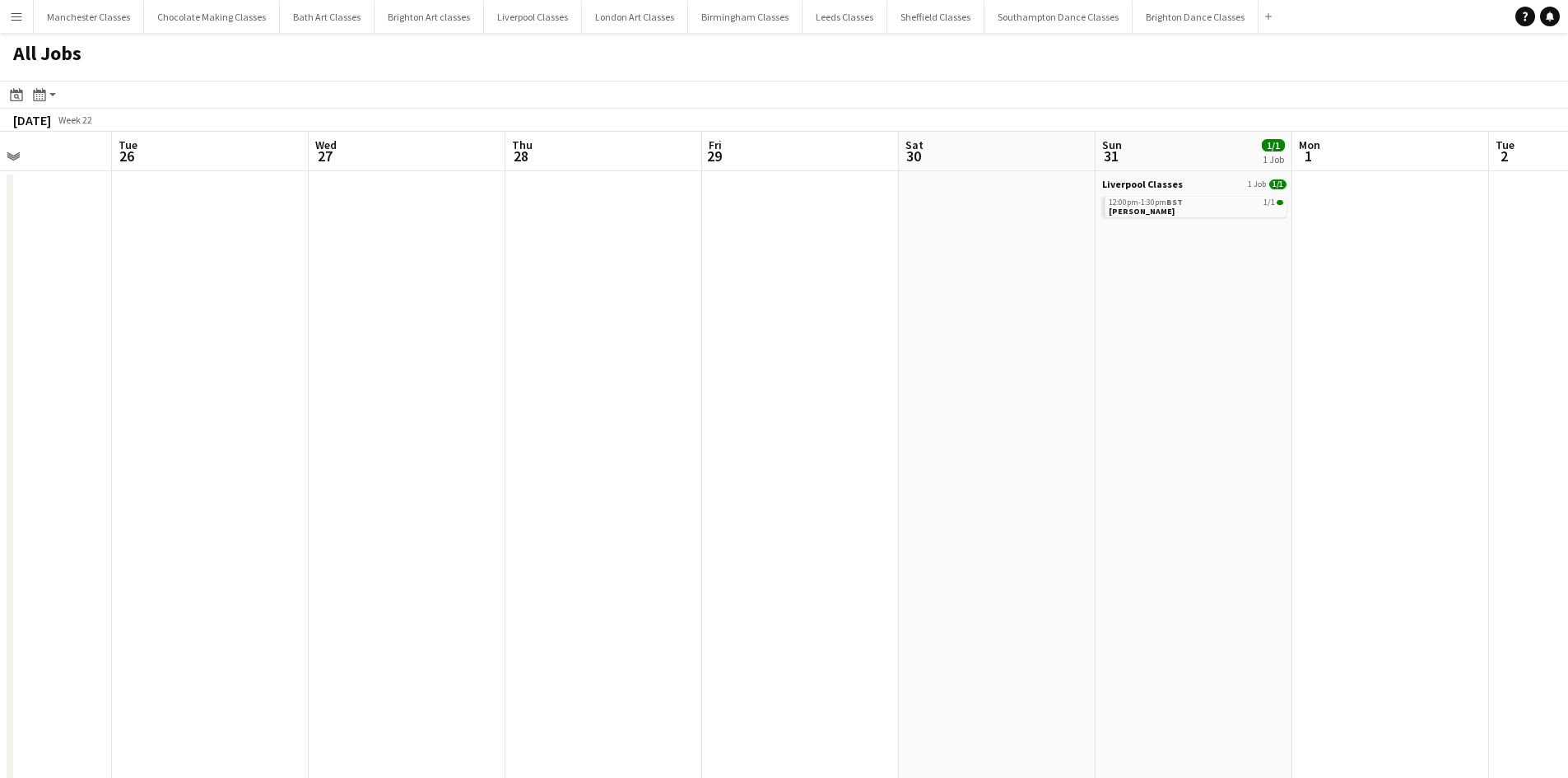
click at [582, 605] on app-all-jobs "All Jobs Date picker SEP 2025 SEP 2025 Monday M Tuesday T Wednesday W Thursday …" at bounding box center [784, 669] width 1568 height 1272
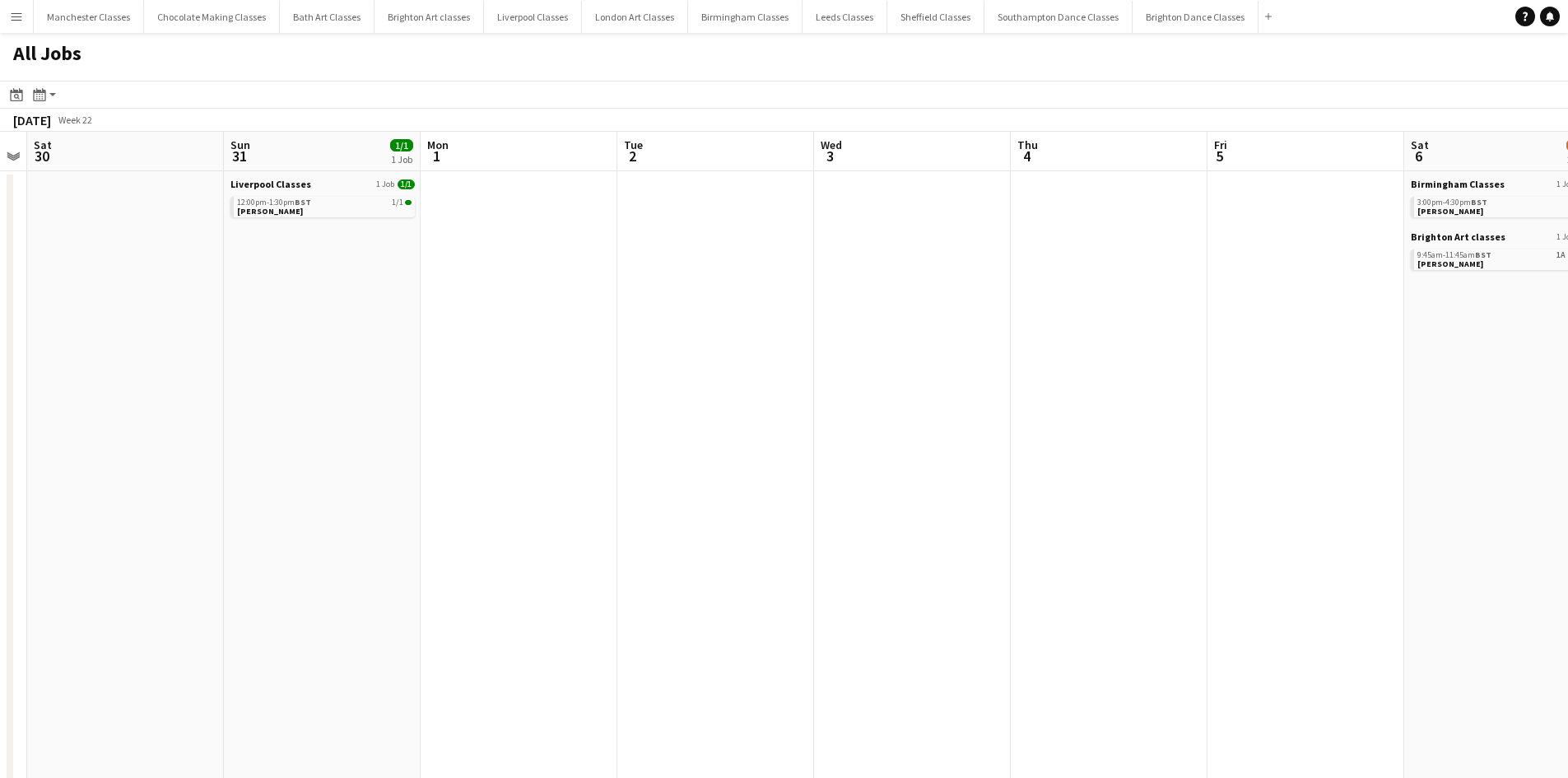
drag, startPoint x: 1228, startPoint y: 578, endPoint x: 700, endPoint y: 579, distance: 528.0
click at [705, 579] on app-calendar-viewport "Wed 27 Thu 28 Fri 29 Sat 30 Sun 31 1/1 1 Job Mon 1 Tue 2 Wed 3 Thu 4 Fri 5 Sat …" at bounding box center [784, 718] width 1568 height 1173
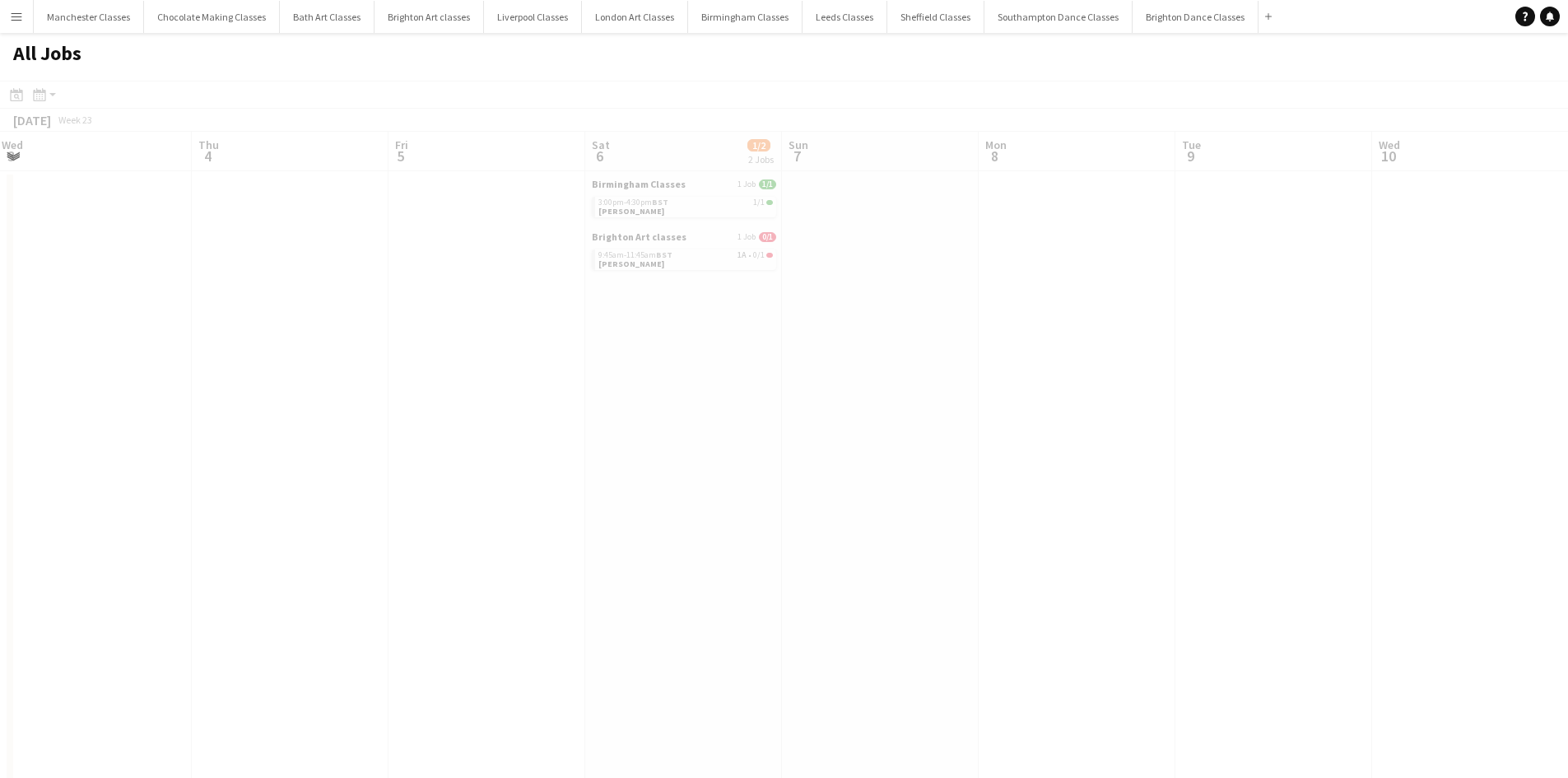
drag, startPoint x: 1330, startPoint y: 541, endPoint x: 703, endPoint y: 576, distance: 628.0
click at [709, 576] on app-calendar-viewport "Mon 1 Tue 2 Wed 3 Thu 4 Fri 5 Sat 6 1/2 2 Jobs Sun 7 Mon 8 Tue 9 Wed 10 Thu 11 …" at bounding box center [784, 718] width 1568 height 1173
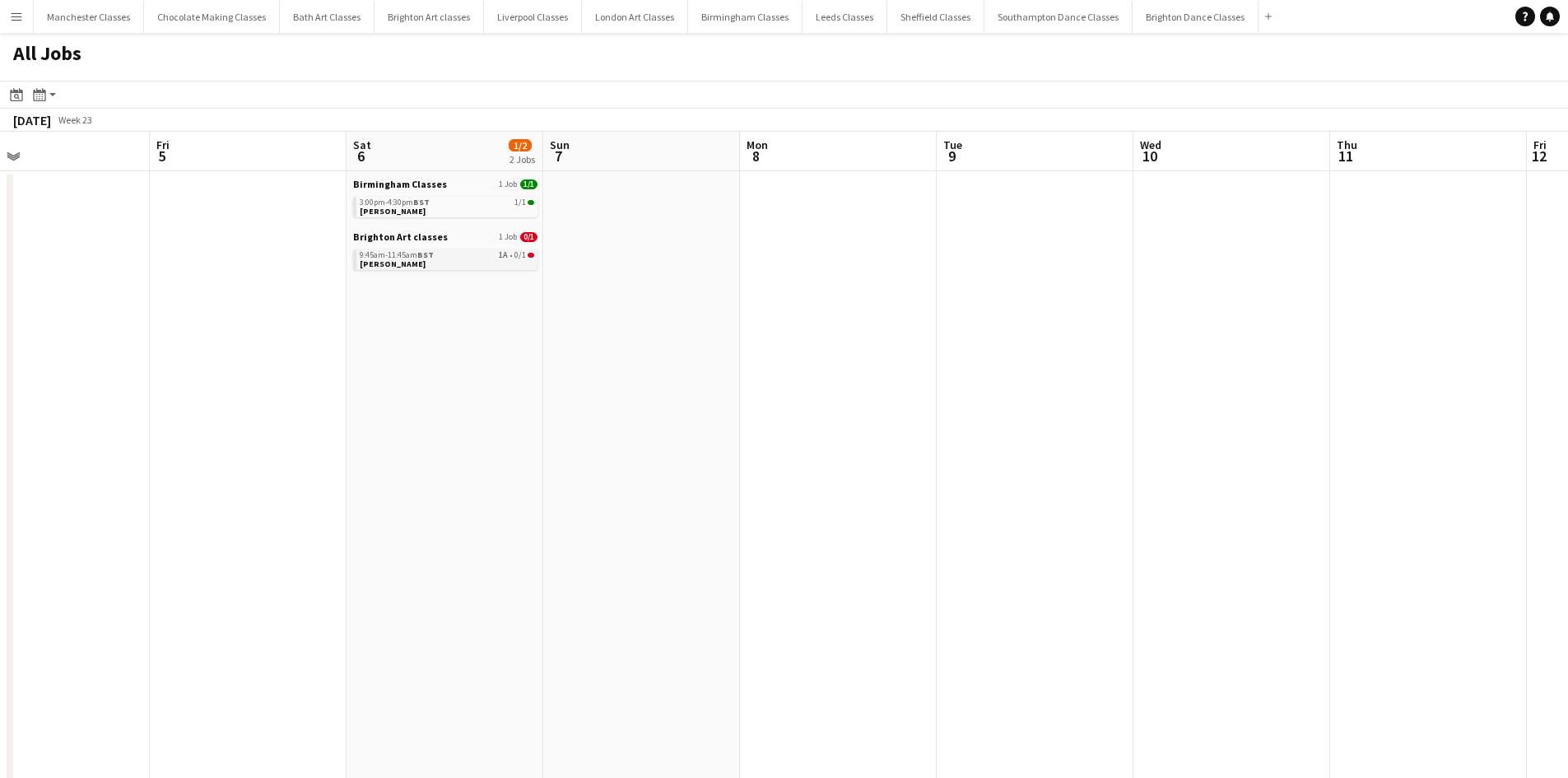
click at [481, 254] on div "9:45am-11:45am BST 1A • 0/1" at bounding box center [447, 255] width 175 height 9
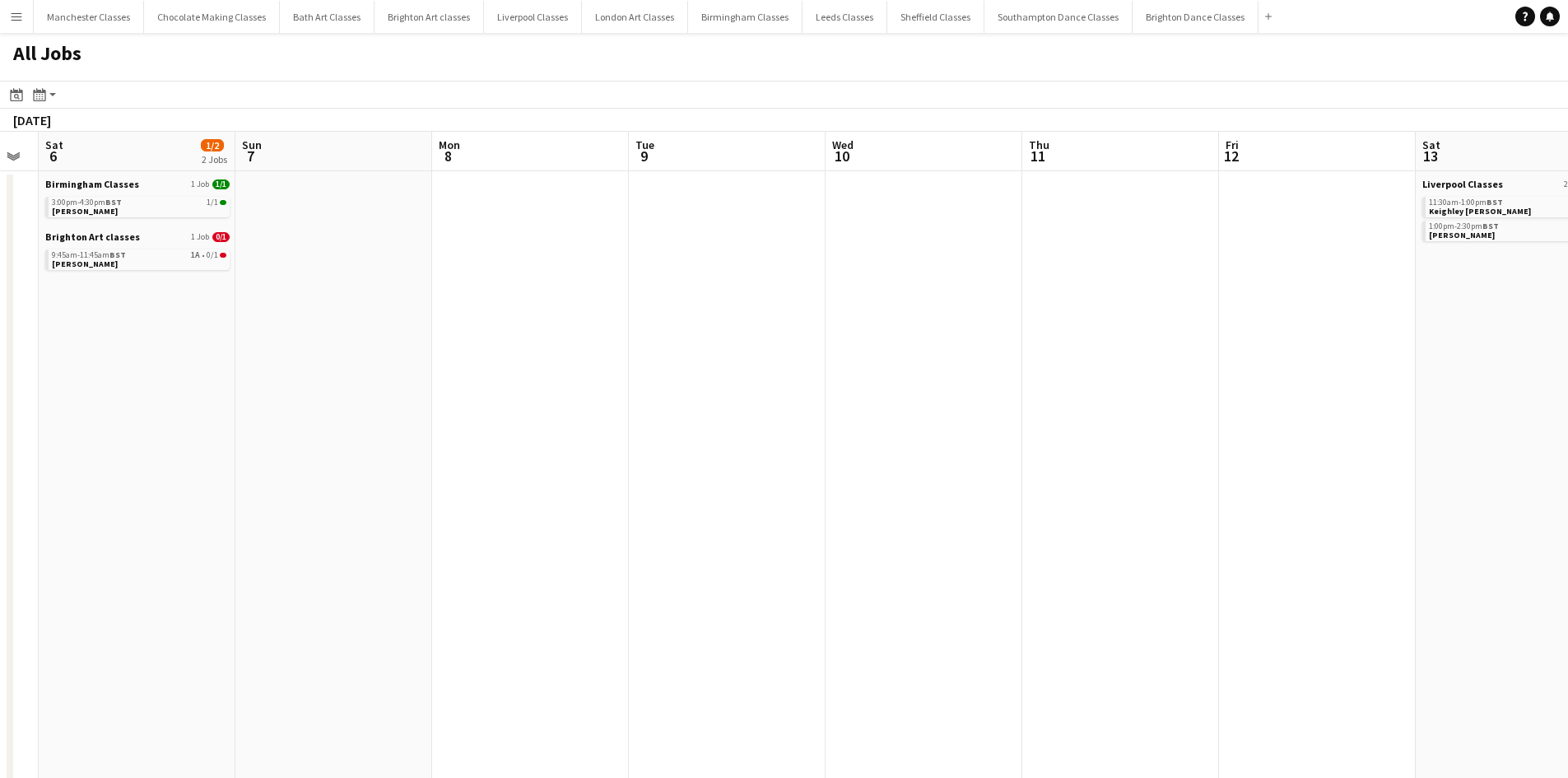
drag, startPoint x: 1215, startPoint y: 398, endPoint x: 458, endPoint y: 467, distance: 760.1
click at [458, 467] on app-calendar-viewport "Wed 3 Thu 4 Fri 5 Sat 6 1/2 2 Jobs Sun 7 Mon 8 Tue 9 Wed 10 Thu 11 Fri 12 Sat 1…" at bounding box center [784, 718] width 1568 height 1173
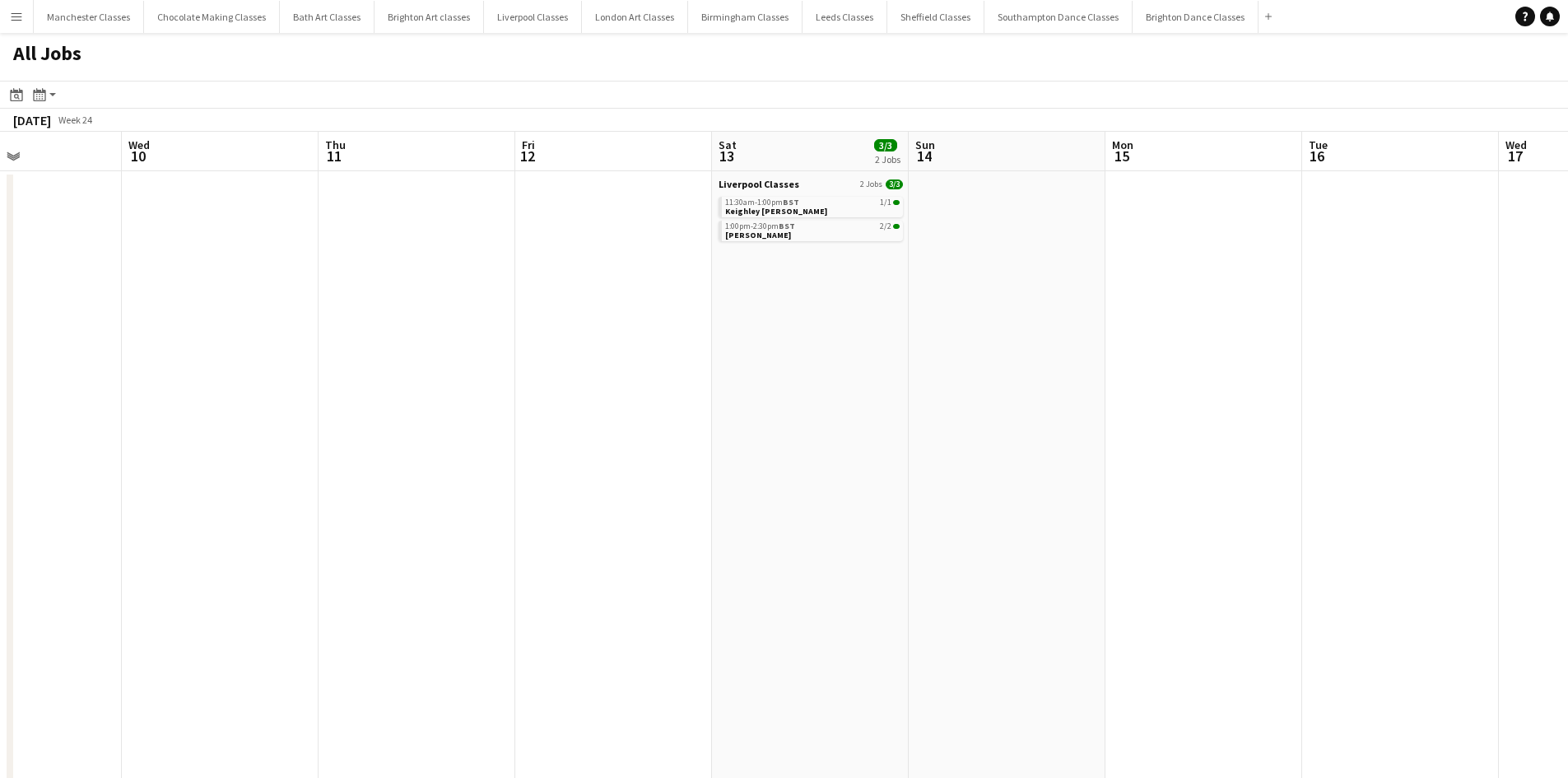
click at [415, 522] on app-all-jobs "All Jobs Date picker SEP 2025 SEP 2025 Monday M Tuesday T Wednesday W Thursday …" at bounding box center [784, 669] width 1568 height 1272
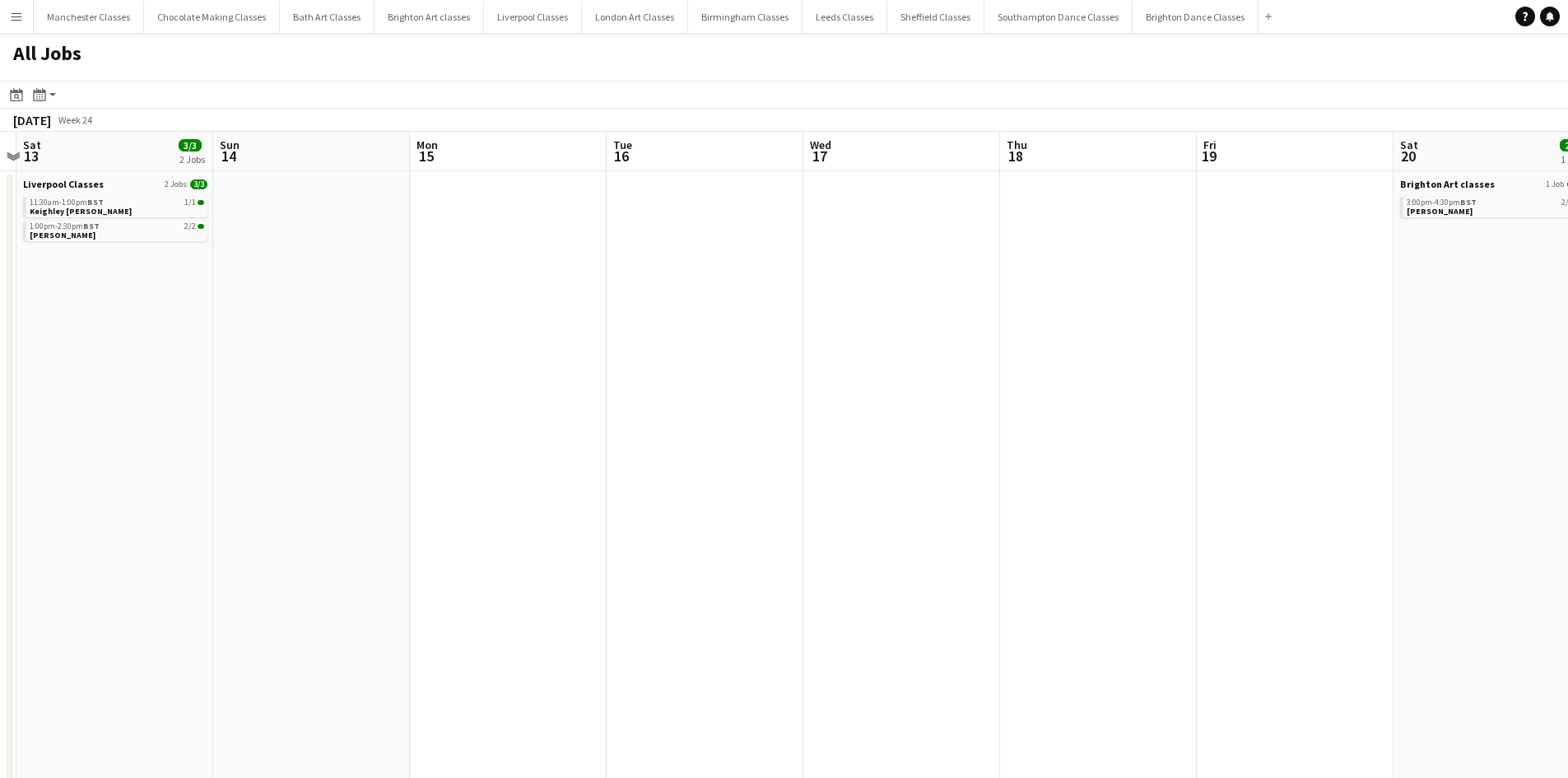
drag, startPoint x: 1051, startPoint y: 530, endPoint x: 341, endPoint y: 539, distance: 710.1
click at [342, 539] on app-calendar-viewport "Tue 9 Wed 10 Thu 11 Fri 12 Sat 13 3/3 2 Jobs Sun 14 Mon 15 Tue 16 Wed 17 Thu 18…" at bounding box center [784, 718] width 1568 height 1173
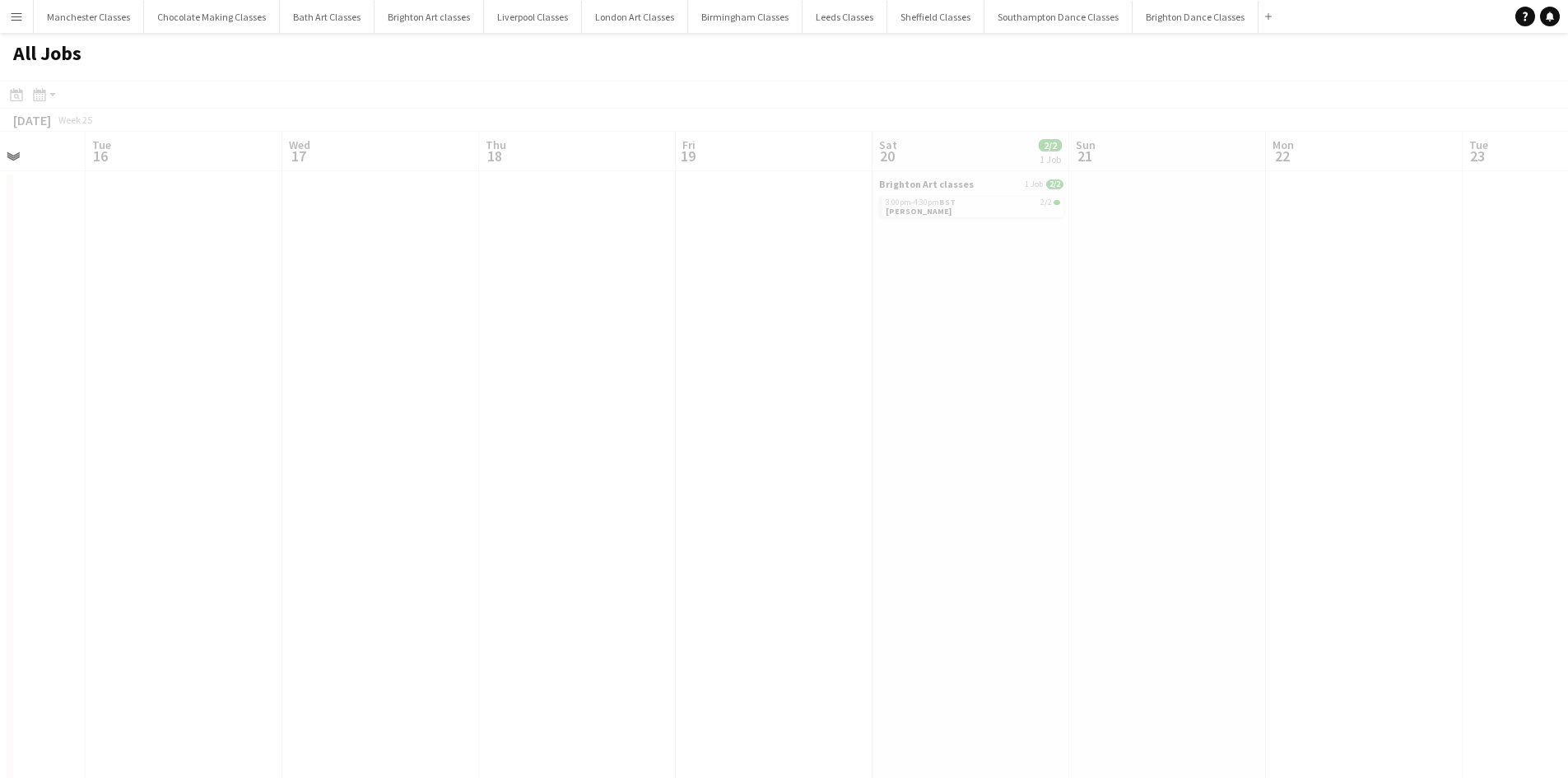
drag, startPoint x: 1126, startPoint y: 530, endPoint x: 327, endPoint y: 524, distance: 799.0
click at [298, 533] on app-calendar-viewport "Sat 13 3/3 2 Jobs Sun 14 Mon 15 Tue 16 Wed 17 Thu 18 Fri 19 Sat 20 2/2 1 Job Su…" at bounding box center [784, 718] width 1568 height 1173
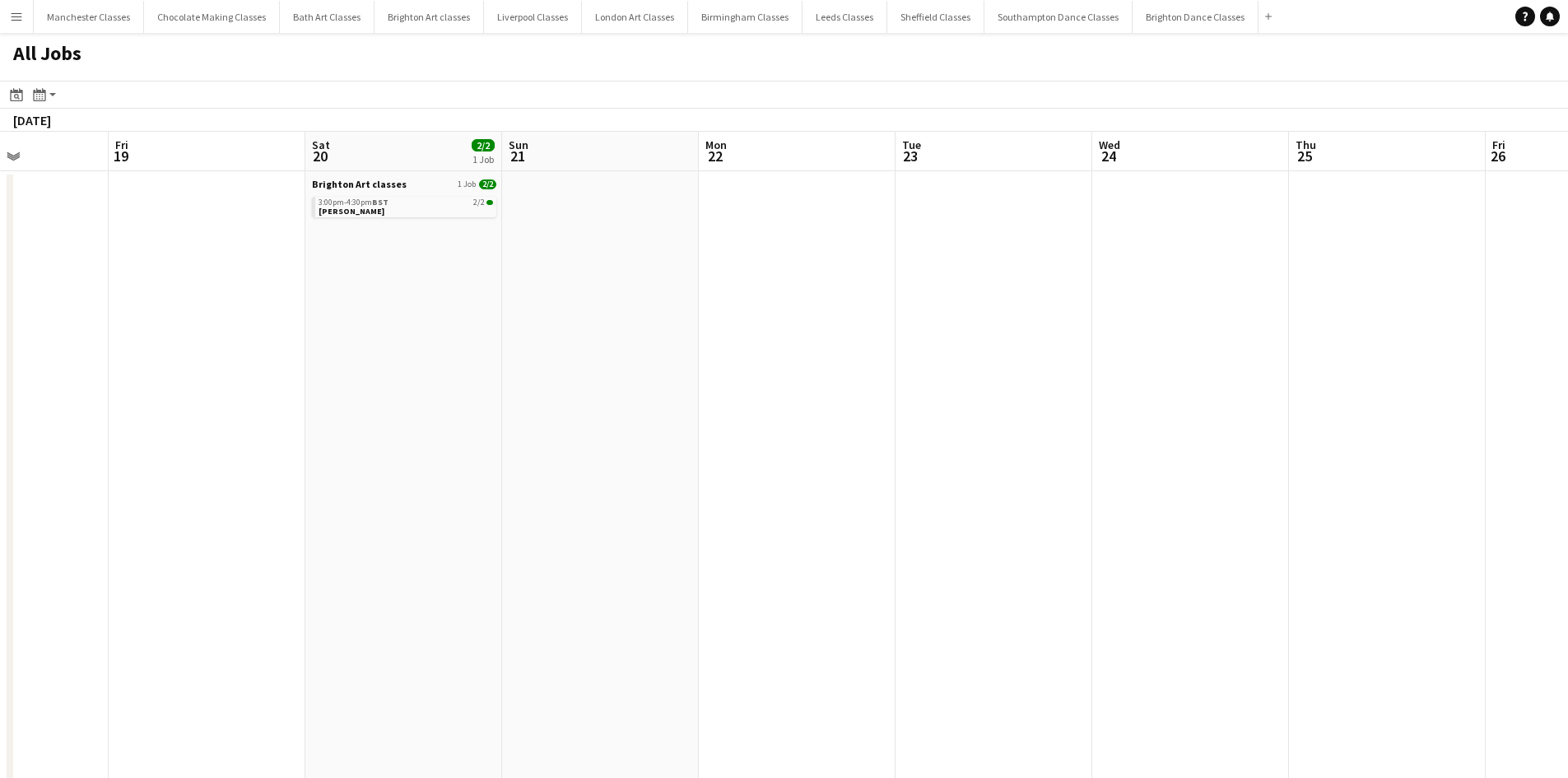
drag, startPoint x: 1108, startPoint y: 516, endPoint x: 287, endPoint y: 524, distance: 821.0
click at [288, 524] on app-calendar-viewport "Tue 16 Wed 17 Thu 18 Fri 19 Sat 20 2/2 1 Job Sun 21 Mon 22 Tue 23 Wed 24 Thu 25…" at bounding box center [784, 718] width 1568 height 1173
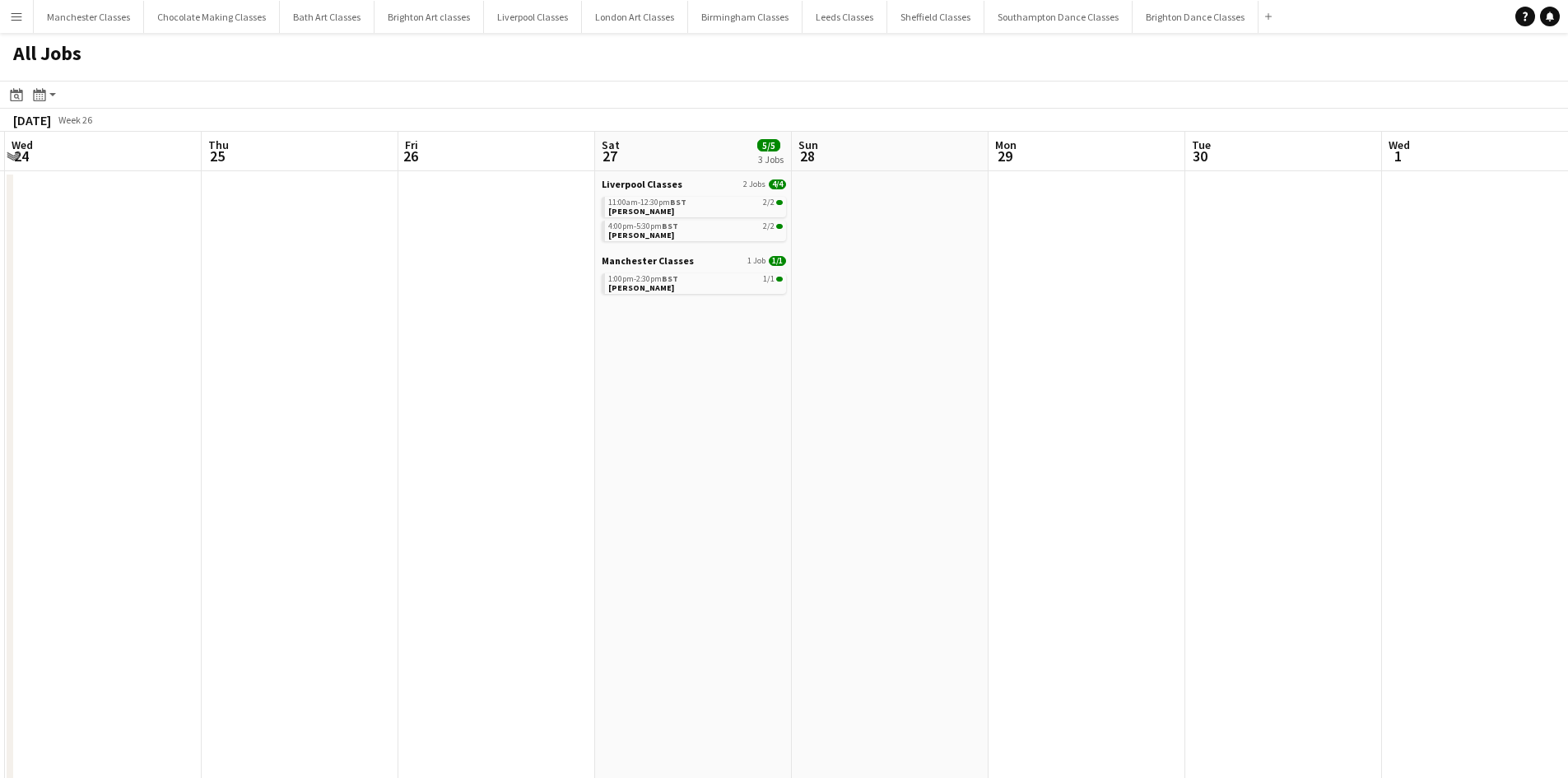
drag, startPoint x: 620, startPoint y: 519, endPoint x: 343, endPoint y: 518, distance: 277.0
click at [344, 519] on app-calendar-viewport "Sun 21 Mon 22 Tue 23 Wed 24 Thu 25 Fri 26 Sat 27 5/5 3 Jobs Sun 28 Mon 29 Tue 3…" at bounding box center [784, 718] width 1568 height 1173
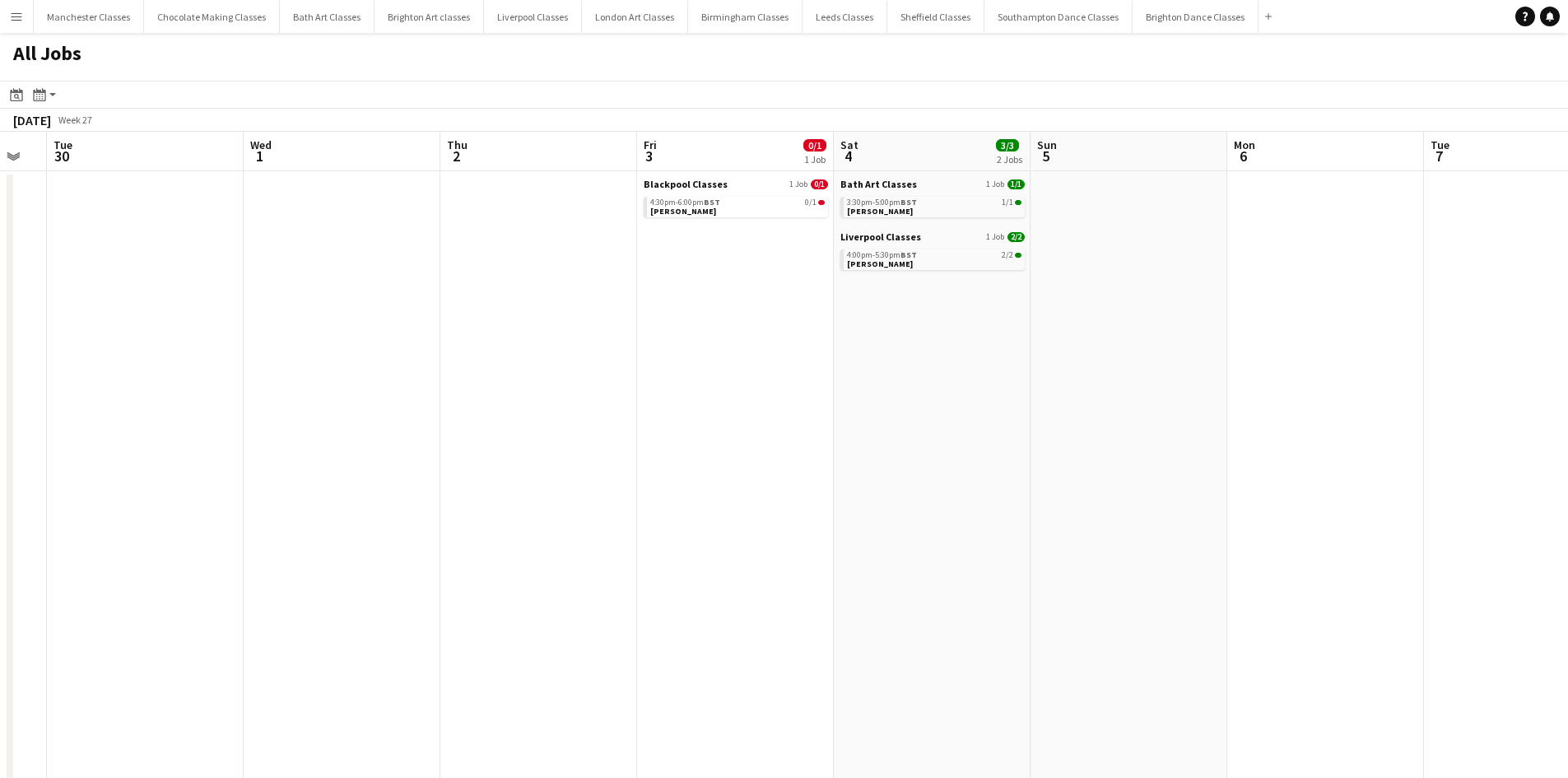
drag, startPoint x: 1049, startPoint y: 508, endPoint x: 678, endPoint y: 498, distance: 371.1
click at [687, 498] on app-calendar-viewport "Fri 26 Sat 27 5/5 3 Jobs Sun 28 Mon 29 Tue 30 Wed 1 Thu 2 Fri 3 0/1 1 Job Sat 4…" at bounding box center [784, 718] width 1568 height 1173
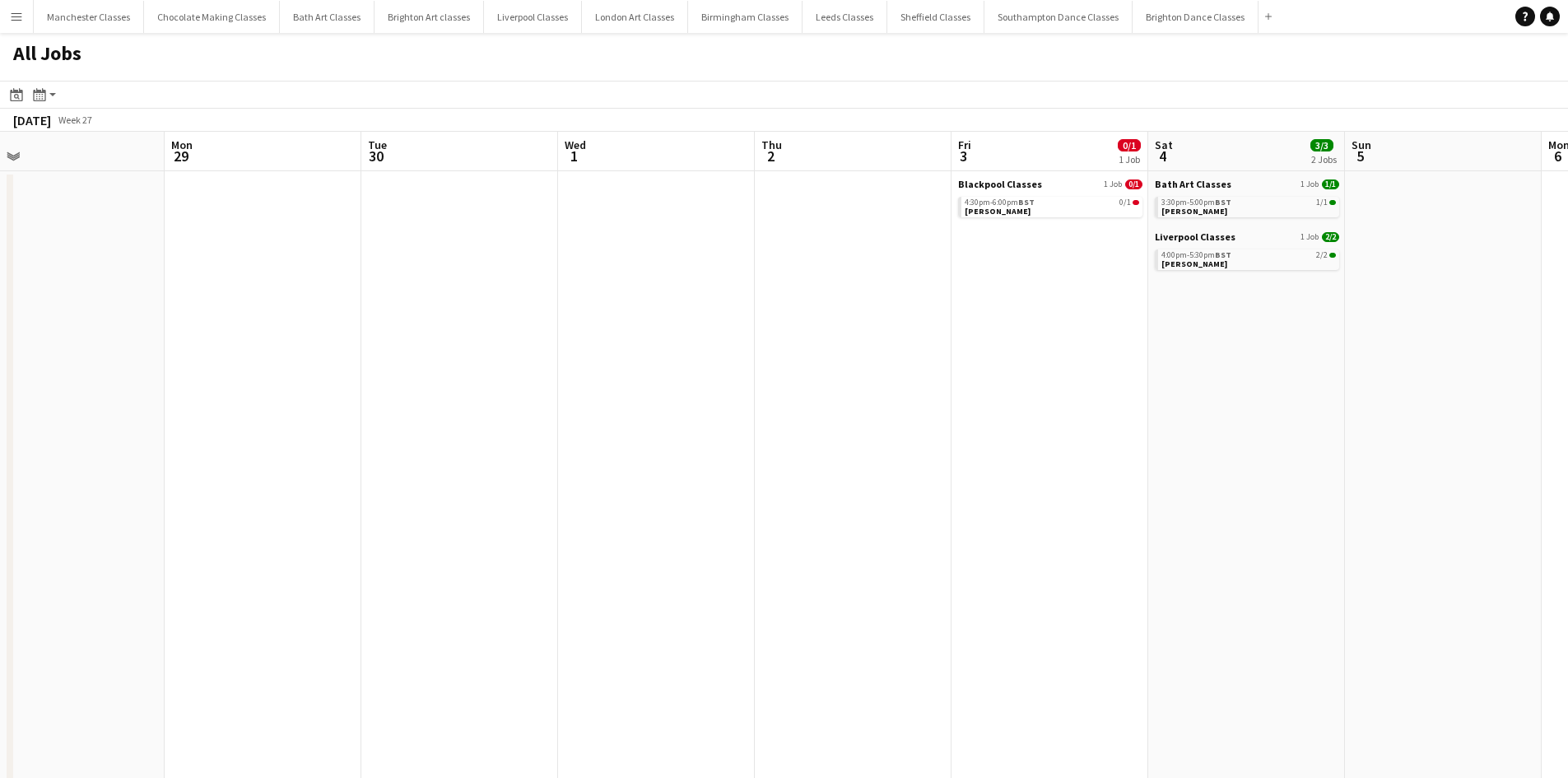
drag, startPoint x: 1211, startPoint y: 489, endPoint x: 487, endPoint y: 500, distance: 724.1
click at [463, 500] on app-calendar-viewport "Fri 26 Sat 27 5/5 3 Jobs Sun 28 Mon 29 Tue 30 Wed 1 Thu 2 Fri 3 0/1 1 Job Sat 4…" at bounding box center [784, 718] width 1568 height 1173
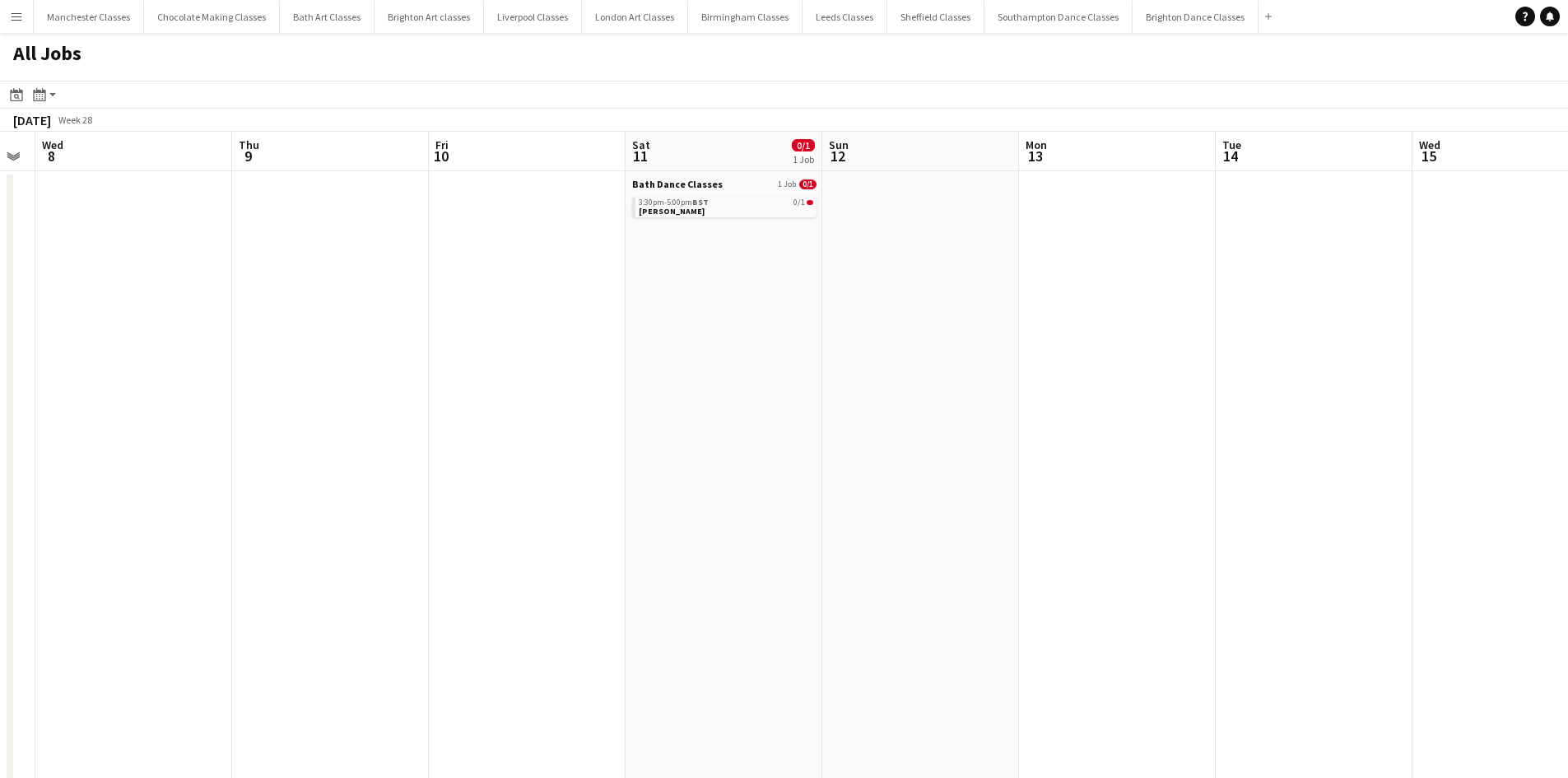
drag, startPoint x: 1121, startPoint y: 489, endPoint x: 326, endPoint y: 489, distance: 795.0
click at [326, 489] on app-calendar-viewport "Sun 5 Mon 6 Tue 7 Wed 8 Thu 9 Fri 10 Sat 11 0/1 1 Job Sun 12 Mon 13 Tue 14 Wed …" at bounding box center [784, 718] width 1568 height 1173
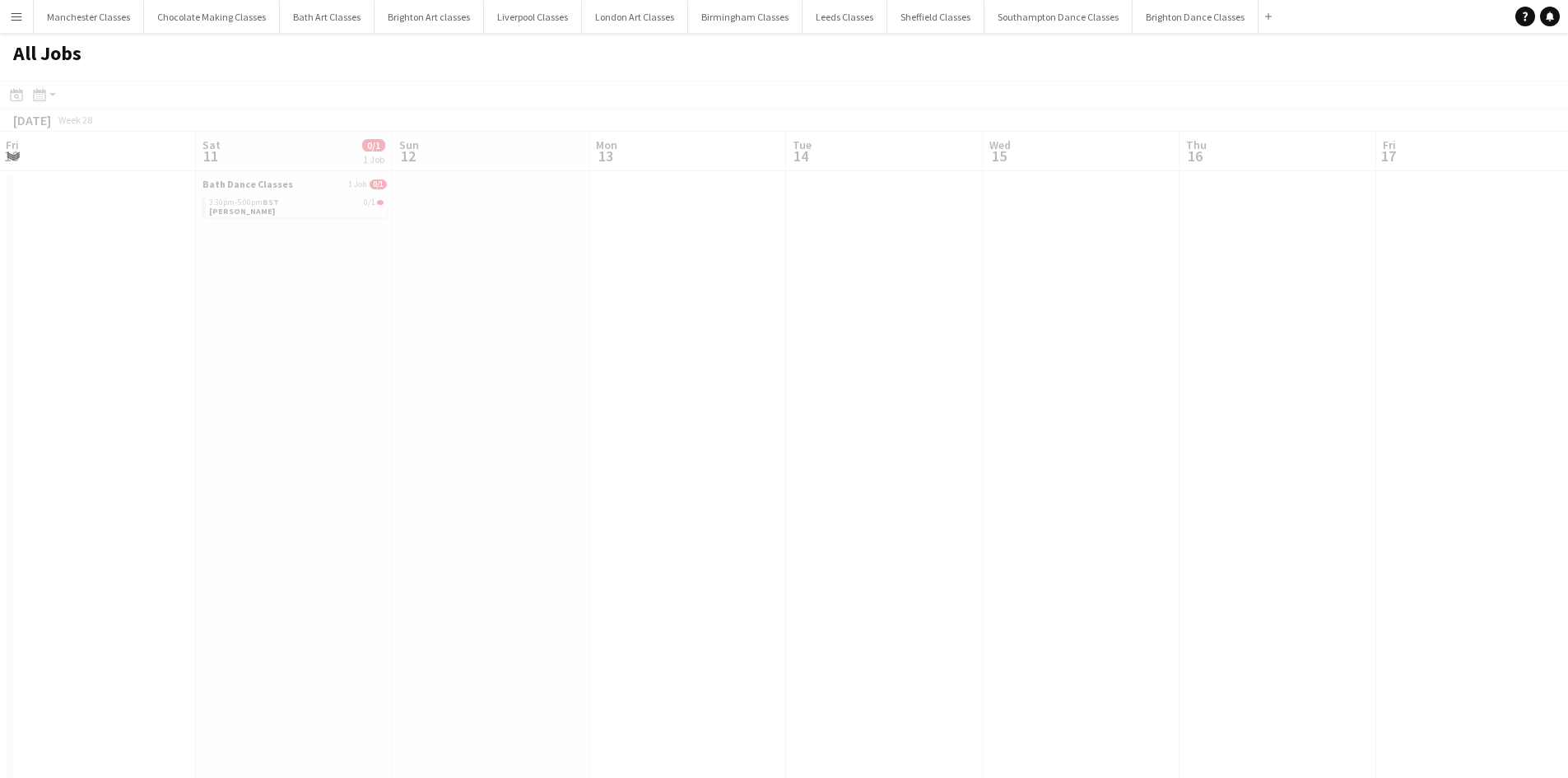
drag, startPoint x: 1092, startPoint y: 497, endPoint x: 419, endPoint y: 519, distance: 673.4
click at [380, 523] on app-calendar-viewport "Wed 8 Thu 9 Fri 10 Sat 11 0/1 1 Job Sun 12 Mon 13 Tue 14 Wed 15 Thu 16 Fri 17 S…" at bounding box center [784, 718] width 1568 height 1173
drag, startPoint x: 1113, startPoint y: 505, endPoint x: 328, endPoint y: 530, distance: 785.4
click at [342, 530] on app-calendar-viewport "Sun 12 Mon 13 Tue 14 Wed 15 Thu 16 Fri 17 Sat 18 Sun 19 Mon 20 Tue 21 Wed 22 Th…" at bounding box center [784, 718] width 1568 height 1173
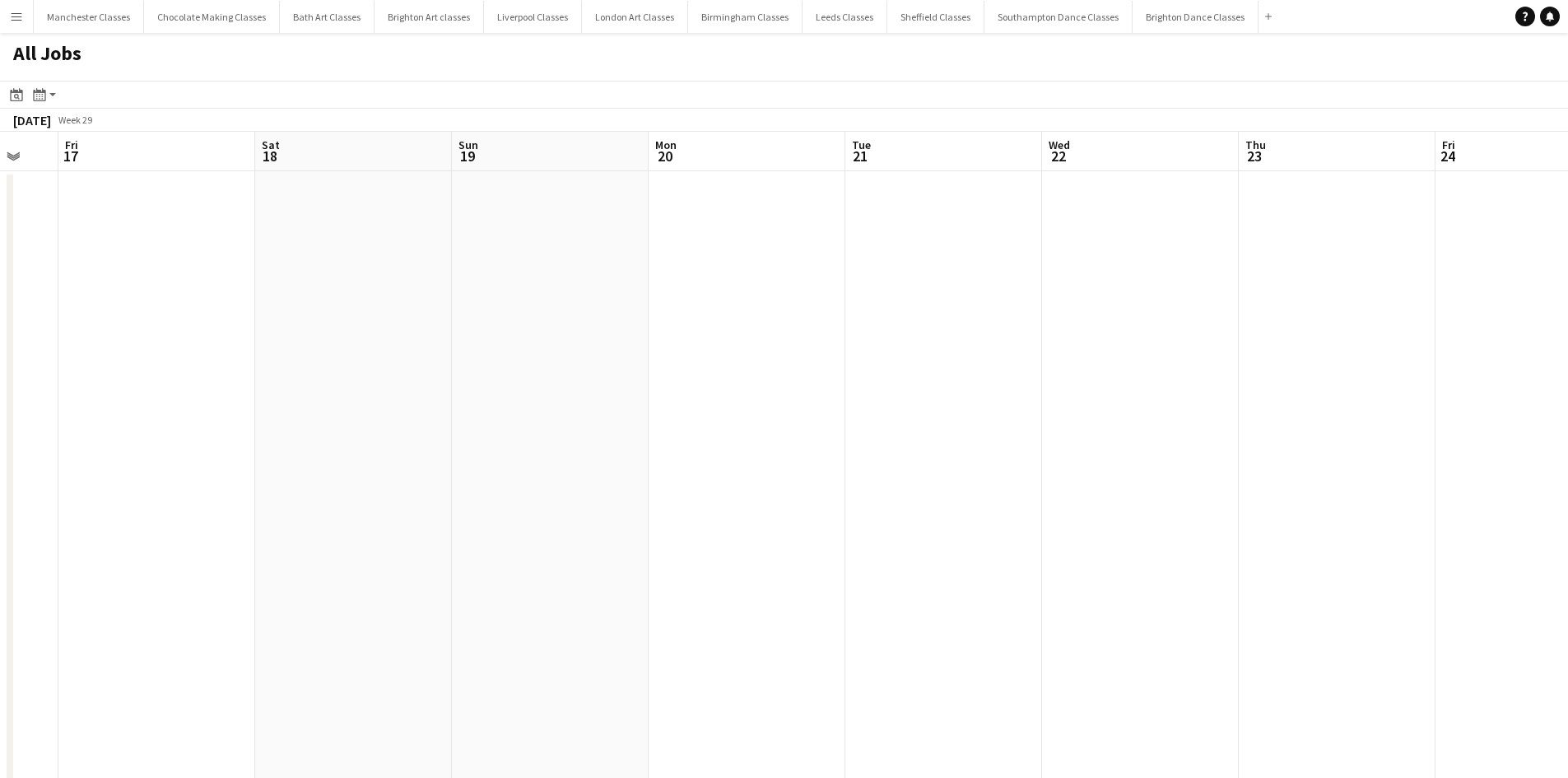
drag, startPoint x: 1314, startPoint y: 466, endPoint x: 292, endPoint y: 501, distance: 1022.6
click at [305, 501] on app-calendar-viewport "Tue 14 Wed 15 Thu 16 Fri 17 Sat 18 Sun 19 Mon 20 Tue 21 Wed 22 Thu 23 Fri 24 Sa…" at bounding box center [784, 718] width 1568 height 1173
drag, startPoint x: 1280, startPoint y: 462, endPoint x: 552, endPoint y: 487, distance: 728.4
click at [510, 490] on app-calendar-viewport "Mon 20 Tue 21 Wed 22 Thu 23 Fri 24 Sat 25 1/2 2 Jobs Sun 26 Mon 27 Tue 28 Wed 2…" at bounding box center [784, 718] width 1568 height 1173
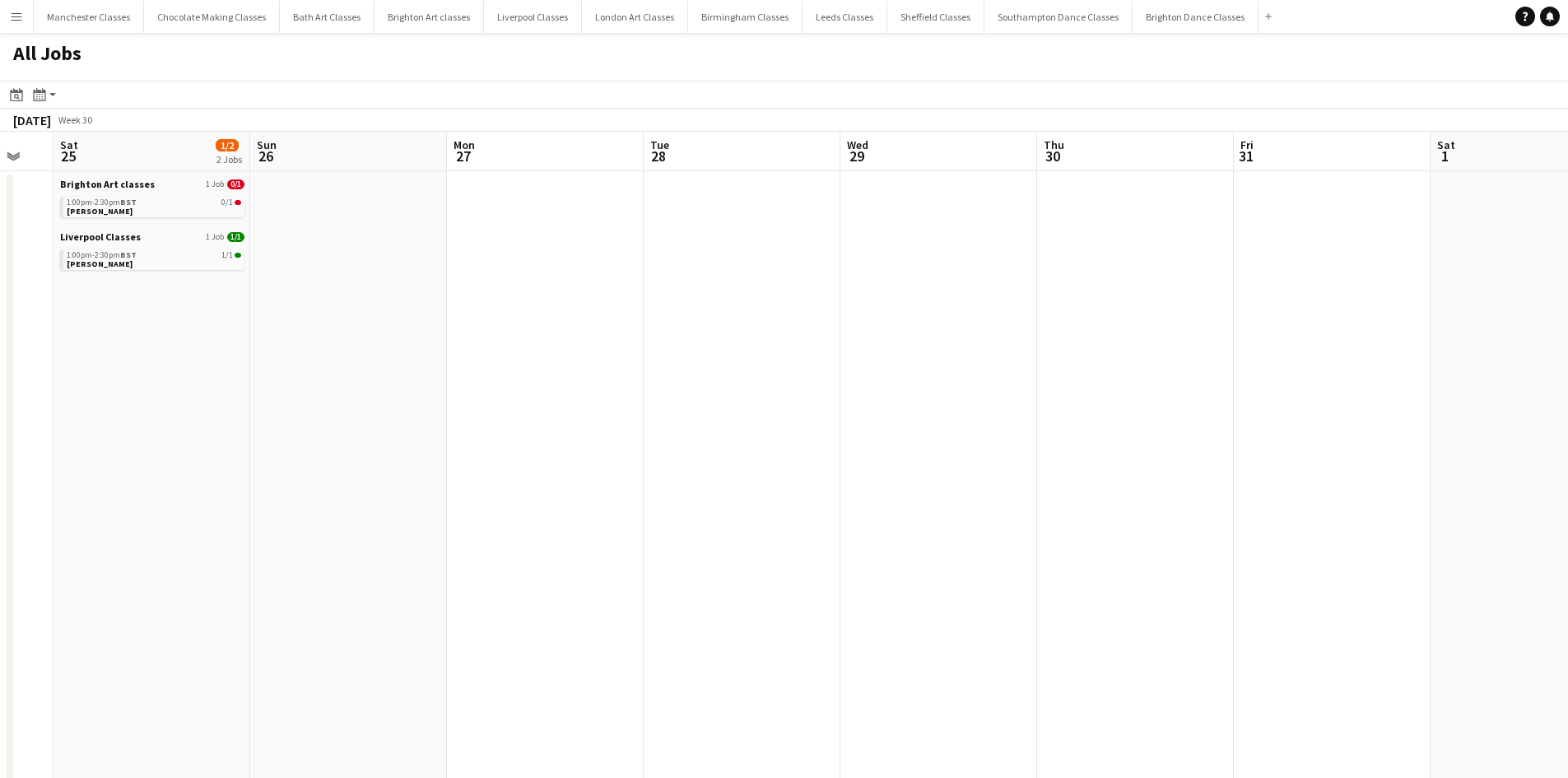
click at [447, 499] on app-all-jobs "All Jobs Date picker SEP 2025 SEP 2025 Monday M Tuesday T Wednesday W Thursday …" at bounding box center [784, 669] width 1568 height 1272
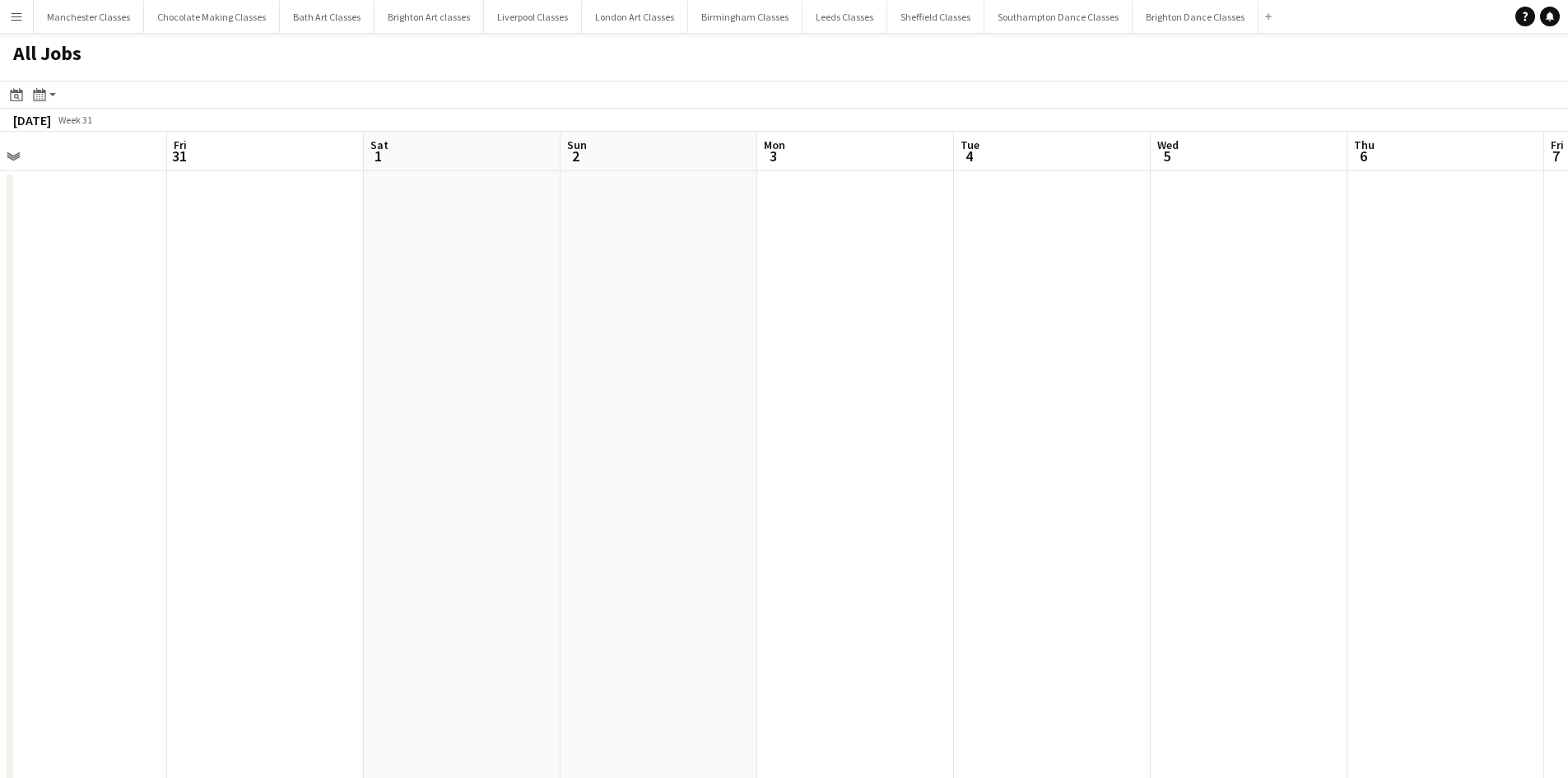
drag, startPoint x: 1068, startPoint y: 498, endPoint x: 394, endPoint y: 499, distance: 674.0
click at [392, 500] on app-calendar-viewport "Mon 27 Tue 28 Wed 29 Thu 30 Fri 31 Sat 1 Sun 2 Mon 3 Tue 4 Wed 5 Thu 6 Fri 7 Sa…" at bounding box center [784, 718] width 1568 height 1173
drag, startPoint x: 1136, startPoint y: 456, endPoint x: 379, endPoint y: 455, distance: 757.0
click at [381, 456] on app-calendar-viewport "Mon 27 Tue 28 Wed 29 Thu 30 Fri 31 Sat 1 Sun 2 Mon 3 Tue 4 Wed 5 Thu 6 Fri 7 Sa…" at bounding box center [784, 718] width 1568 height 1173
drag, startPoint x: 1133, startPoint y: 446, endPoint x: 408, endPoint y: 476, distance: 725.6
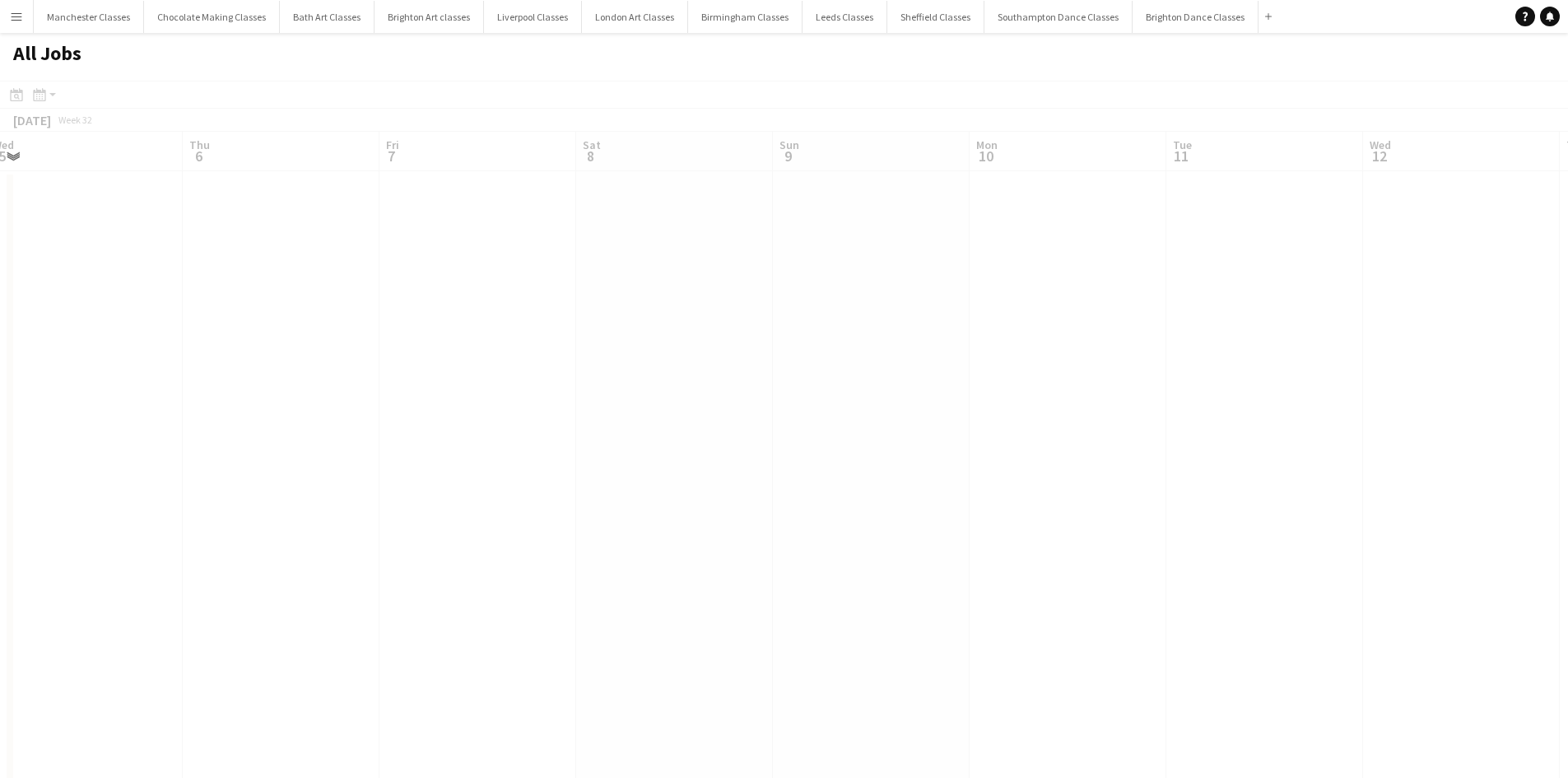
click at [360, 479] on app-calendar-viewport "Mon 3 Tue 4 Wed 5 Thu 6 Fri 7 Sat 8 Sun 9 Mon 10 Tue 11 Wed 12 Thu 13 Fri 14 Sa…" at bounding box center [784, 718] width 1568 height 1173
drag, startPoint x: 1092, startPoint y: 458, endPoint x: 286, endPoint y: 516, distance: 808.1
click at [286, 516] on app-calendar-viewport "Mon 3 Tue 4 Wed 5 Thu 6 Fri 7 Sat 8 Sun 9 Mon 10 Tue 11 Wed 12 Thu 13 Fri 14 Sa…" at bounding box center [784, 718] width 1568 height 1173
drag, startPoint x: 1200, startPoint y: 427, endPoint x: 381, endPoint y: 467, distance: 820.0
click at [373, 474] on app-calendar-viewport "Tue 11 Wed 12 Thu 13 Fri 14 Sat 15 Sun 16 Mon 17 Tue 18 Wed 19 Thu 20 Fri 21 Sa…" at bounding box center [784, 718] width 1568 height 1173
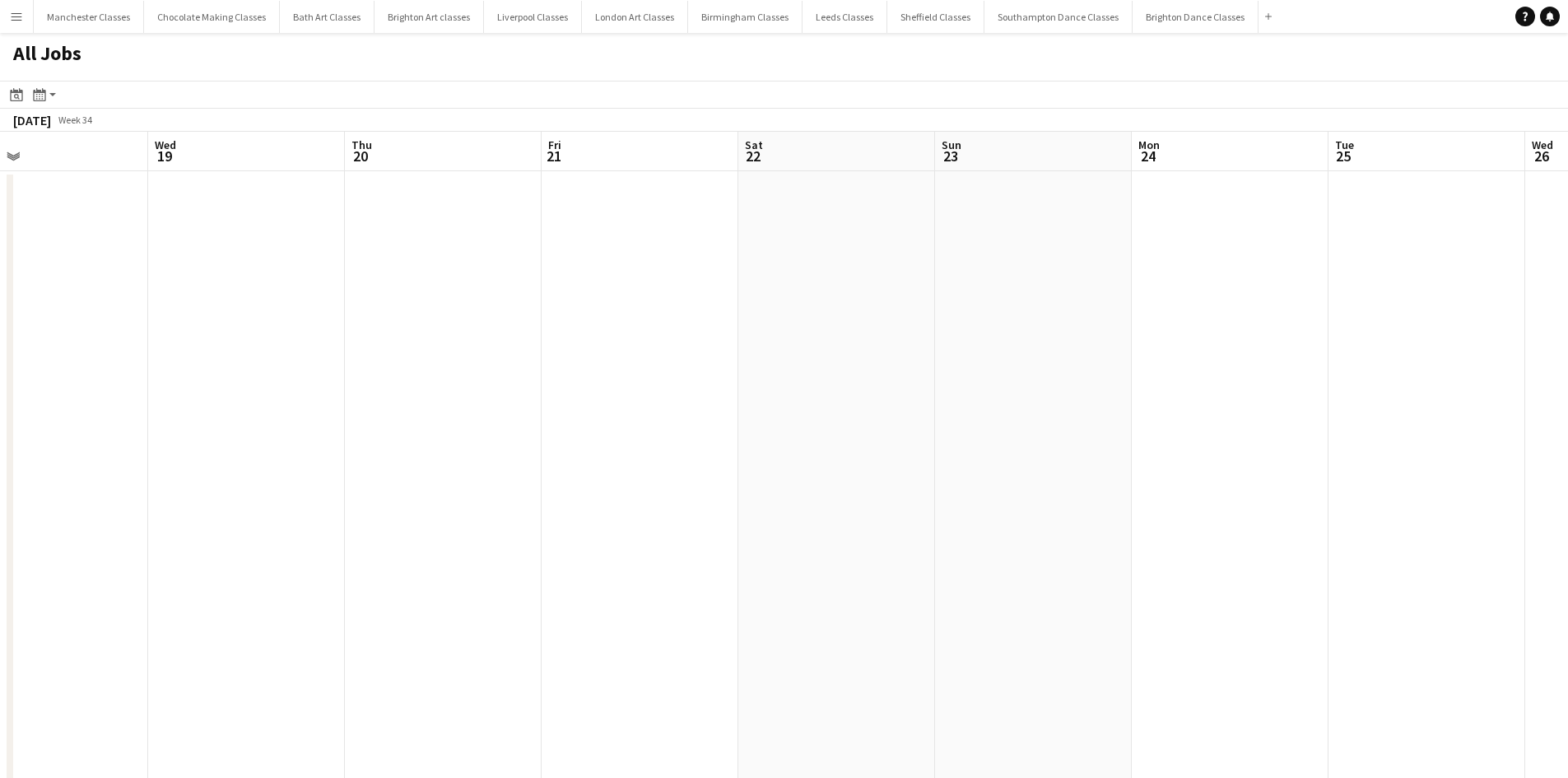
drag, startPoint x: 1243, startPoint y: 421, endPoint x: 382, endPoint y: 460, distance: 861.9
click at [381, 462] on app-calendar-viewport "Sun 16 Mon 17 Tue 18 Wed 19 Thu 20 Fri 21 Sat 22 Sun 23 Mon 24 Tue 25 Wed 26 Th…" at bounding box center [784, 718] width 1568 height 1173
click at [347, 481] on app-calendar-viewport "Thu 20 Fri 21 Sat 22 Sun 23 Mon 24 Tue 25 Wed 26 Thu 27 Fri 28 1/1 1 Job Sat 29…" at bounding box center [784, 718] width 1568 height 1173
click at [367, 494] on app-calendar-viewport "Mon 24 Tue 25 Wed 26 Thu 27 Fri 28 1/1 1 Job Sat 29 Sun 30 Mon 31 Tue 1 Wed 2 T…" at bounding box center [784, 718] width 1568 height 1173
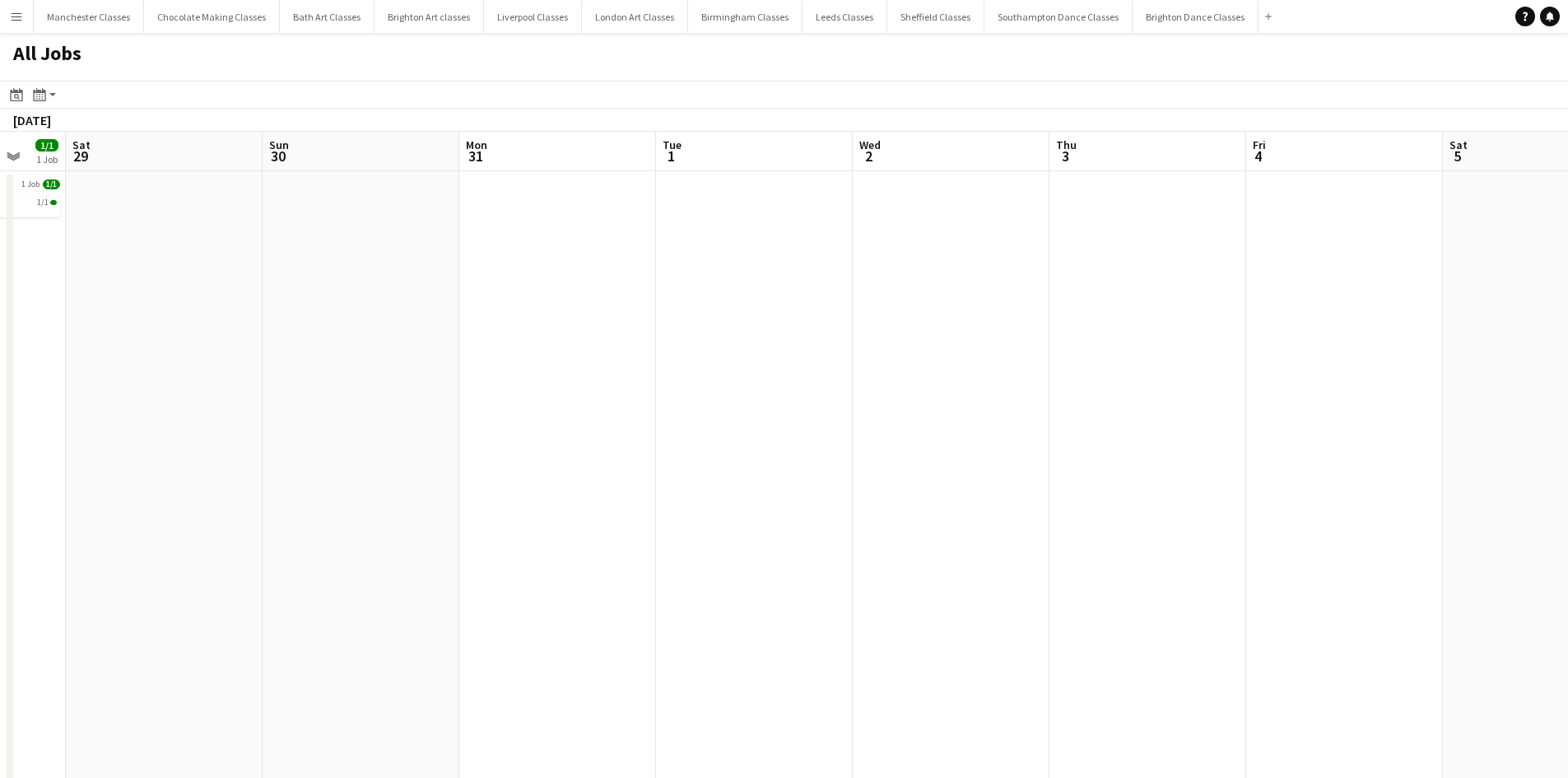
click at [481, 447] on app-calendar-viewport "Wed 26 Thu 27 Fri 28 1/1 1 Job Sat 29 Sun 30 Mon 31 Tue 1 Wed 2 Thu 3 Fri 4 Sat…" at bounding box center [784, 718] width 1568 height 1173
click at [363, 440] on app-calendar-viewport "Tue 1 Wed 2 Thu 3 Fri 4 Sat 5 Sun 6 Mon 7 Tue 8 Wed 9 Thu 10 Fri 11 Sat 12 Sun …" at bounding box center [784, 718] width 1568 height 1173
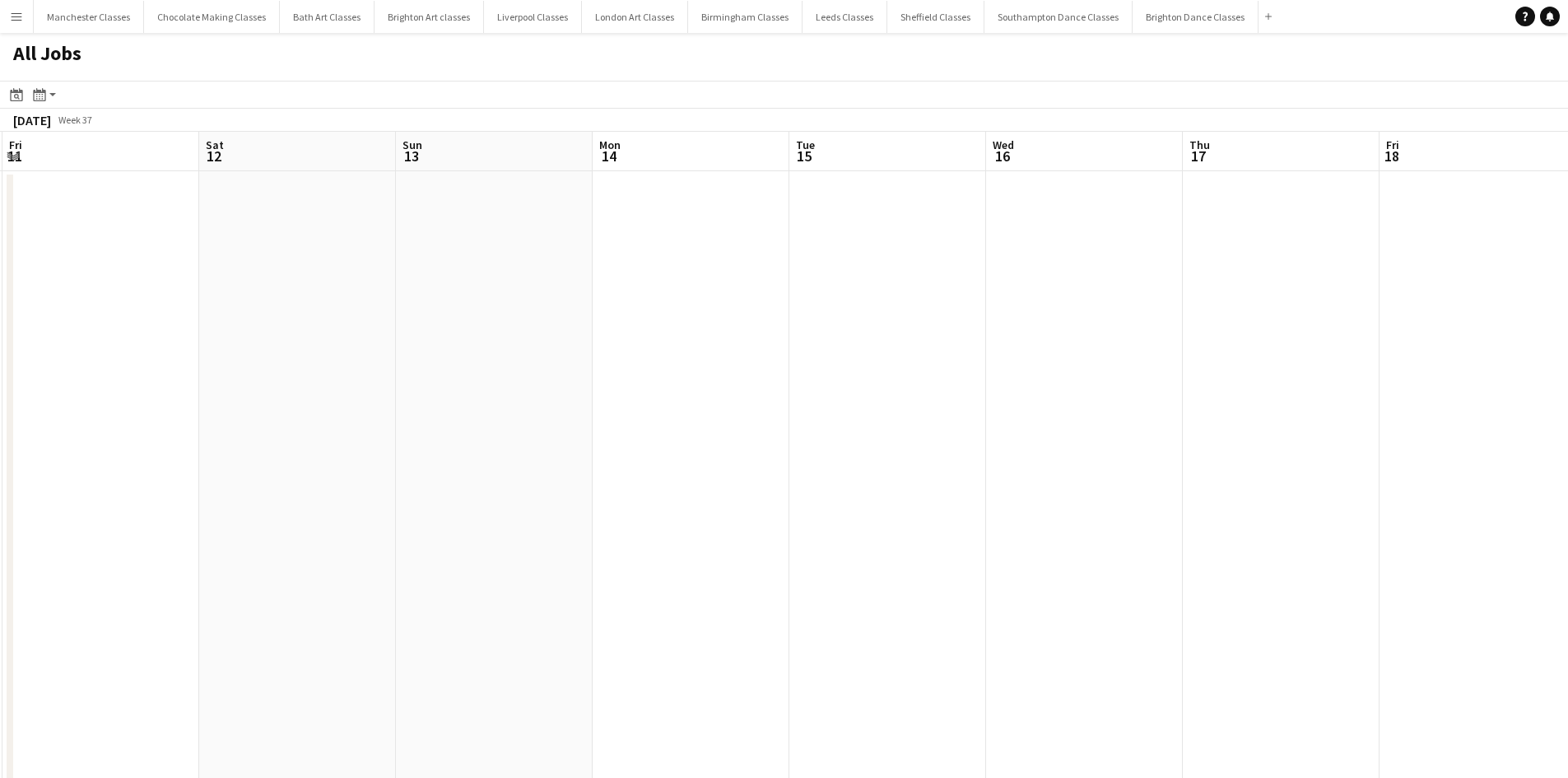
click at [432, 448] on app-calendar-viewport "Tue 8 Wed 9 Thu 10 Fri 11 Sat 12 Sun 13 Mon 14 Tue 15 Wed 16 Thu 17 Fri 18 Sat …" at bounding box center [784, 718] width 1568 height 1173
click at [407, 458] on app-all-jobs "All Jobs Date picker SEP 2025 SEP 2025 Monday M Tuesday T Wednesday W Thursday …" at bounding box center [784, 669] width 1568 height 1272
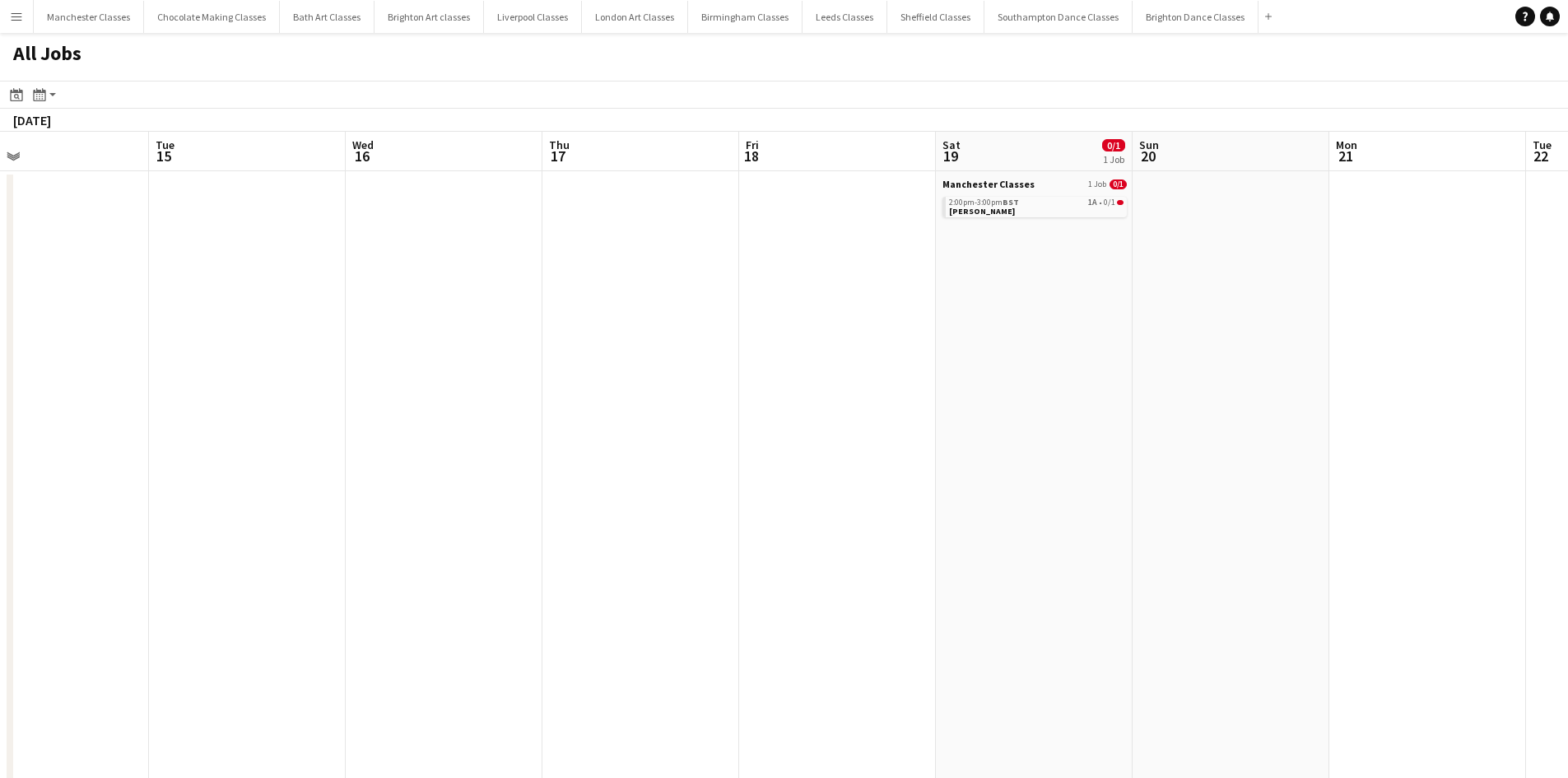
click at [564, 438] on app-all-jobs "All Jobs Date picker SEP 2025 SEP 2025 Monday M Tuesday T Wednesday W Thursday …" at bounding box center [784, 669] width 1568 height 1272
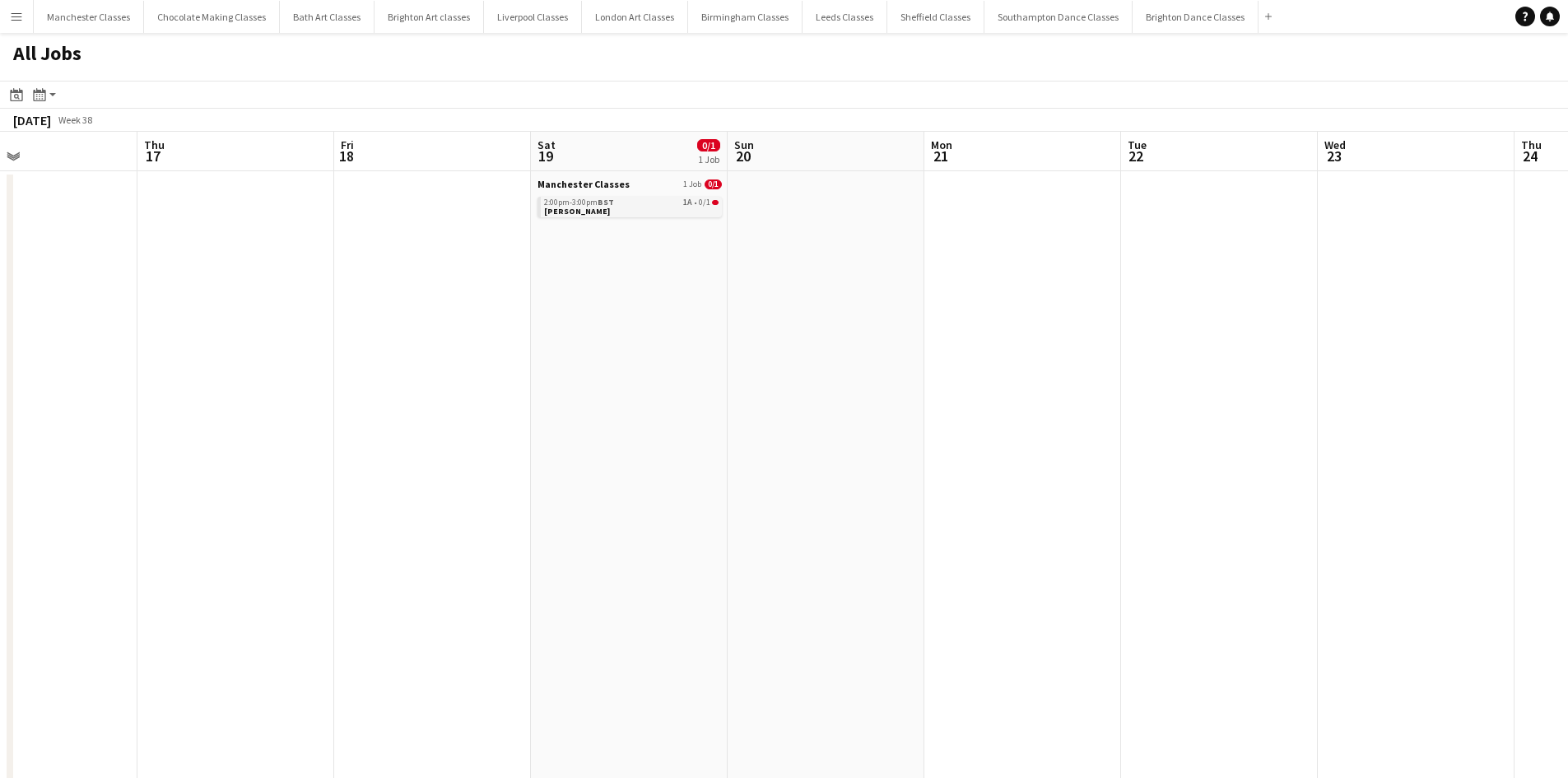
click at [691, 209] on link "2:00pm-3:00pm BST 1A • 0/1 Greg Taylor" at bounding box center [632, 206] width 175 height 19
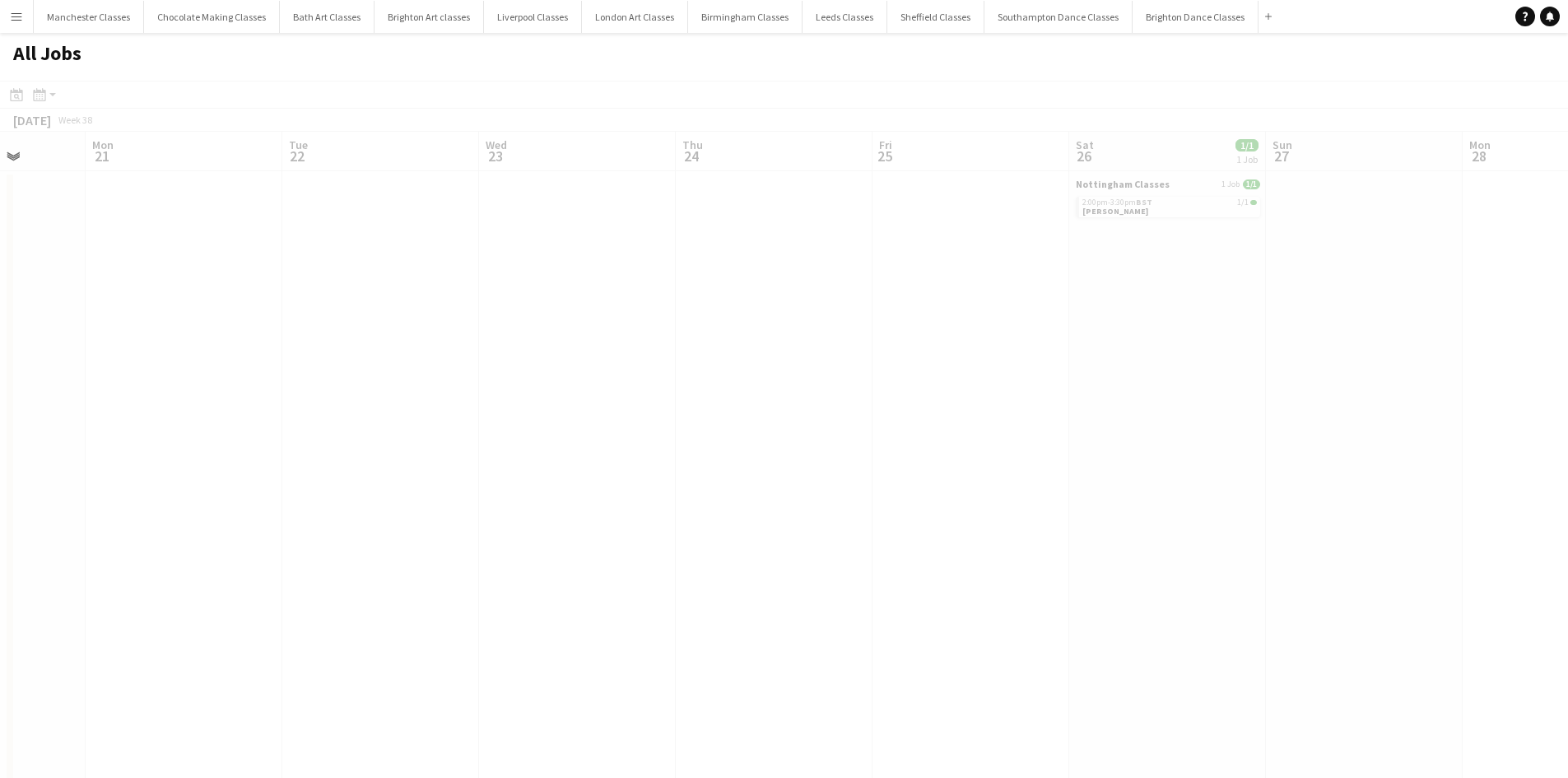
click at [329, 353] on app-all-jobs "All Jobs Date picker SEP 2025 SEP 2025 Monday M Tuesday T Wednesday W Thursday …" at bounding box center [784, 669] width 1568 height 1272
drag, startPoint x: 1043, startPoint y: 360, endPoint x: 431, endPoint y: 381, distance: 612.4
click at [358, 381] on app-calendar-viewport "Fri 18 Sat 19 0/1 1 Job Sun 20 Mon 21 Tue 22 Wed 23 Thu 24 Fri 25 Sat 26 1/1 1 …" at bounding box center [784, 718] width 1568 height 1173
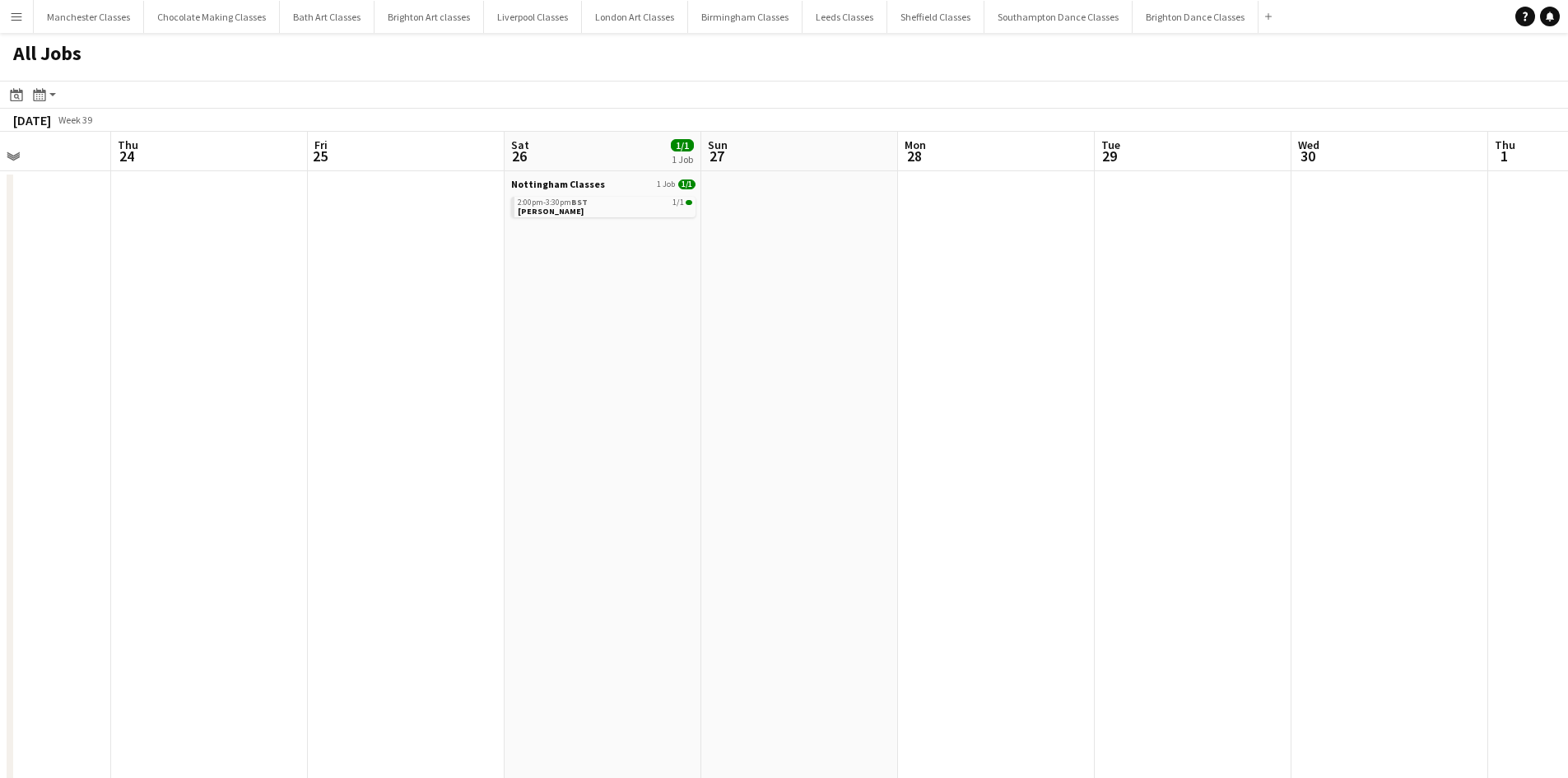
click at [553, 418] on app-calendar-viewport "Sun 20 Mon 21 Tue 22 Wed 23 Thu 24 Fri 25 Sat 26 1/1 1 Job Sun 27 Mon 28 Tue 29…" at bounding box center [784, 718] width 1568 height 1173
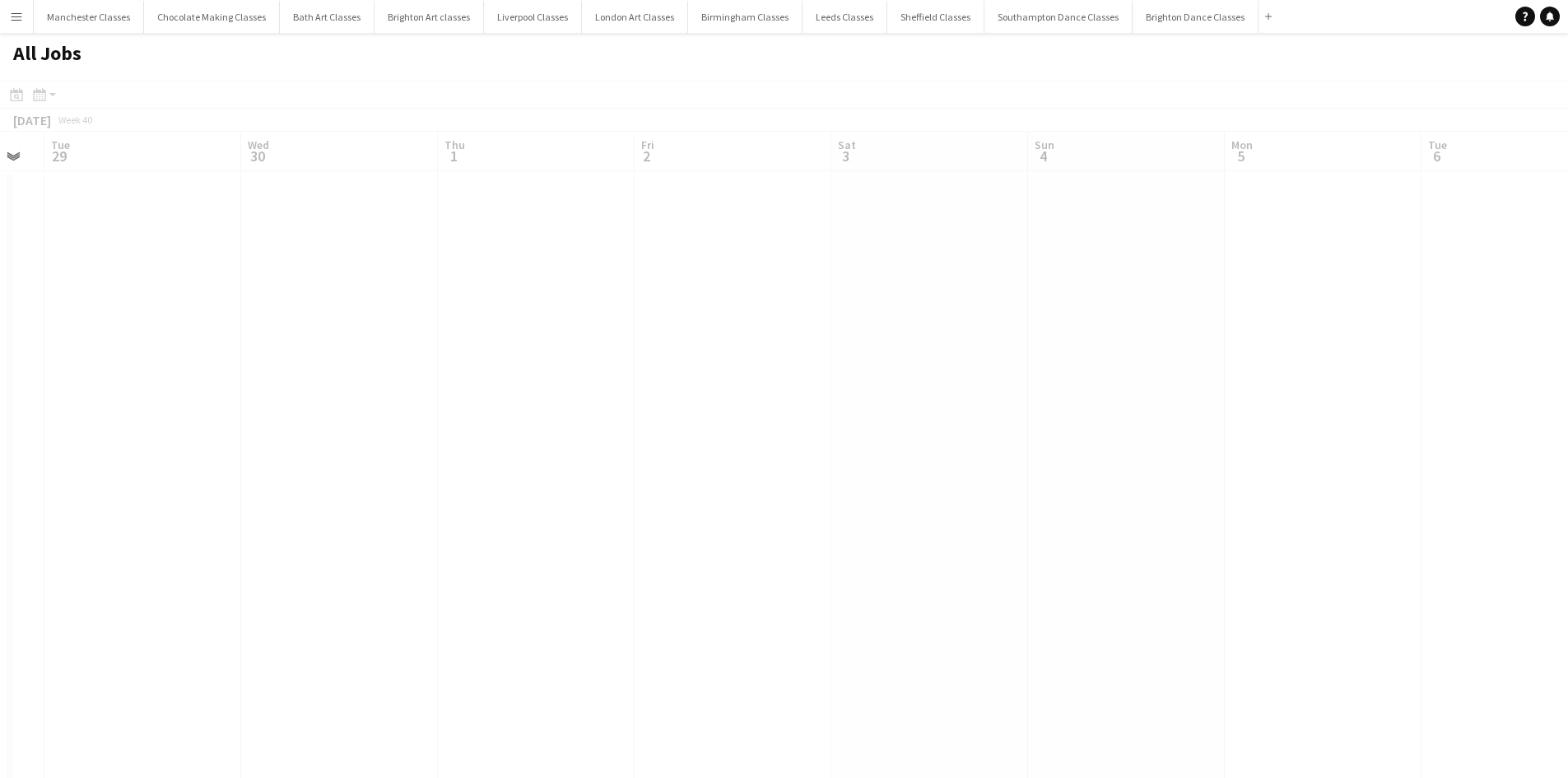
drag, startPoint x: 1257, startPoint y: 389, endPoint x: 644, endPoint y: 415, distance: 613.6
click at [639, 421] on app-calendar-viewport "Sat 26 1/1 1 Job Sun 27 Mon 28 Tue 29 Wed 30 Thu 1 Fri 2 Sat 3 Sun 4 Mon 5 Tue …" at bounding box center [784, 718] width 1568 height 1173
click at [593, 428] on app-calendar-viewport "Mon 28 Tue 29 Wed 30 Thu 1 Fri 2 Sat 3 Sun 4 Mon 5 Tue 6 Wed 7 Thu 8 Fri 9 Sat …" at bounding box center [784, 718] width 1568 height 1173
click at [672, 436] on app-calendar-viewport "Sun 4 Mon 5 Tue 6 Wed 7 Thu 8 Fri 9 Sat 10 Sun 11 Mon 12 Tue 13 Wed 14 Thu 15 F…" at bounding box center [784, 718] width 1568 height 1173
click at [566, 471] on app-calendar-viewport "Sun 4 Mon 5 Tue 6 Wed 7 Thu 8 Fri 9 Sat 10 Sun 11 Mon 12 Tue 13 Wed 14 Thu 15 F…" at bounding box center [784, 718] width 1568 height 1173
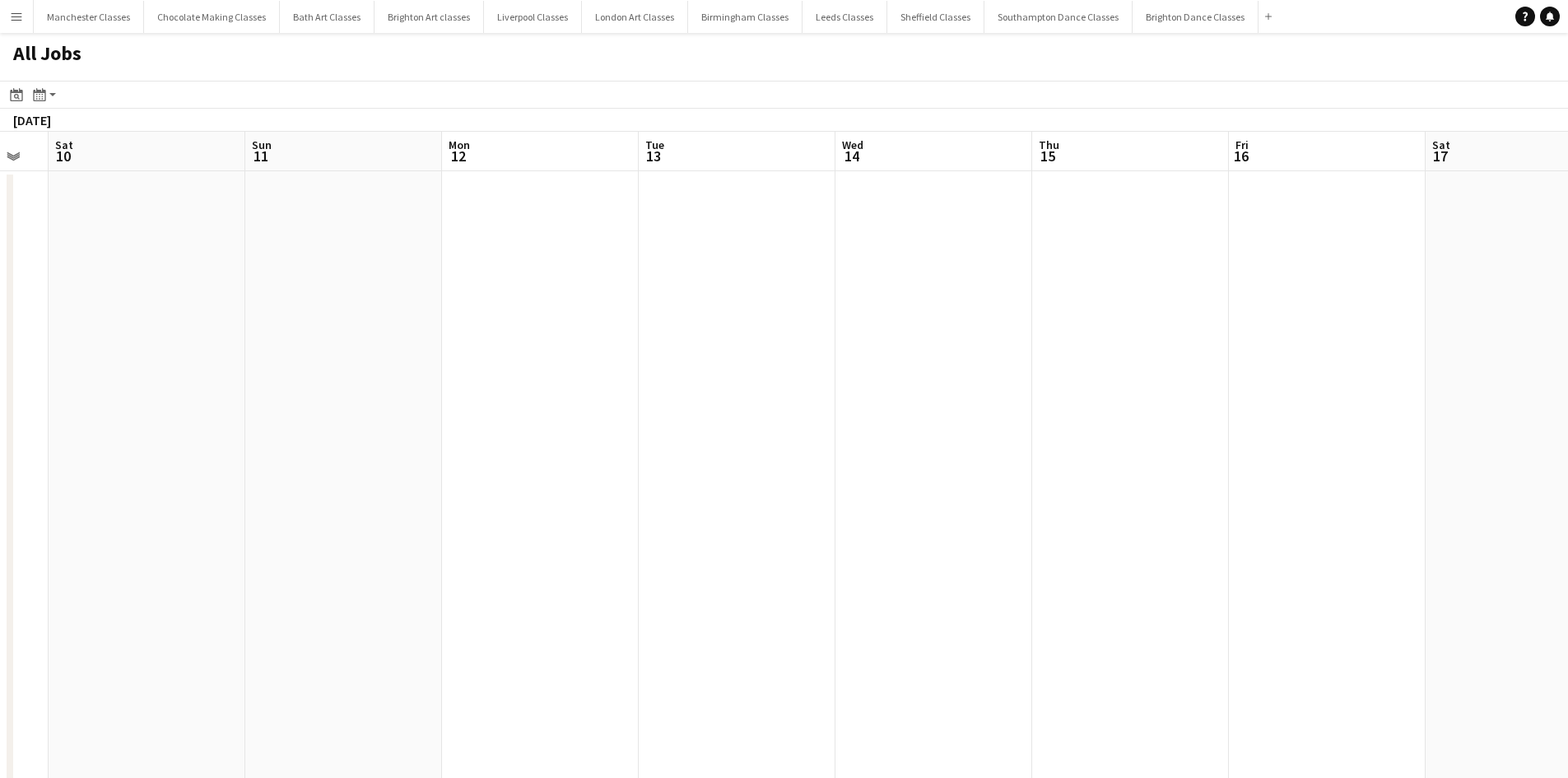
click at [466, 483] on app-calendar-viewport "Tue 6 Wed 7 Thu 8 Fri 9 Sat 10 Sun 11 Mon 12 Tue 13 Wed 14 Thu 15 Fri 16 Sat 17…" at bounding box center [784, 718] width 1568 height 1173
click at [464, 485] on app-calendar-viewport "Mon 12 Tue 13 Wed 14 Thu 15 Fri 16 Sat 17 Sun 18 Mon 19 Tue 20 Wed 21 Thu 22 Fr…" at bounding box center [784, 718] width 1568 height 1173
click at [403, 479] on app-calendar-viewport "Wed 14 Thu 15 Fri 16 Sat 17 Sun 18 Mon 19 Tue 20 Wed 21 Thu 22 Fri 23 Sat 24 Su…" at bounding box center [784, 718] width 1568 height 1173
click at [445, 463] on app-calendar-viewport "Wed 21 Thu 22 Fri 23 Sat 24 Sun 25 Mon 26 Tue 27 Wed 28 Thu 29 Fri 30 Sat 31 Su…" at bounding box center [784, 718] width 1568 height 1173
click at [432, 487] on app-calendar-viewport "Sun 25 Mon 26 Tue 27 Wed 28 Thu 29 Fri 30 Sat 31 Sun 1 Mon 2 Tue 3 Wed 4 Thu 5 …" at bounding box center [784, 718] width 1568 height 1173
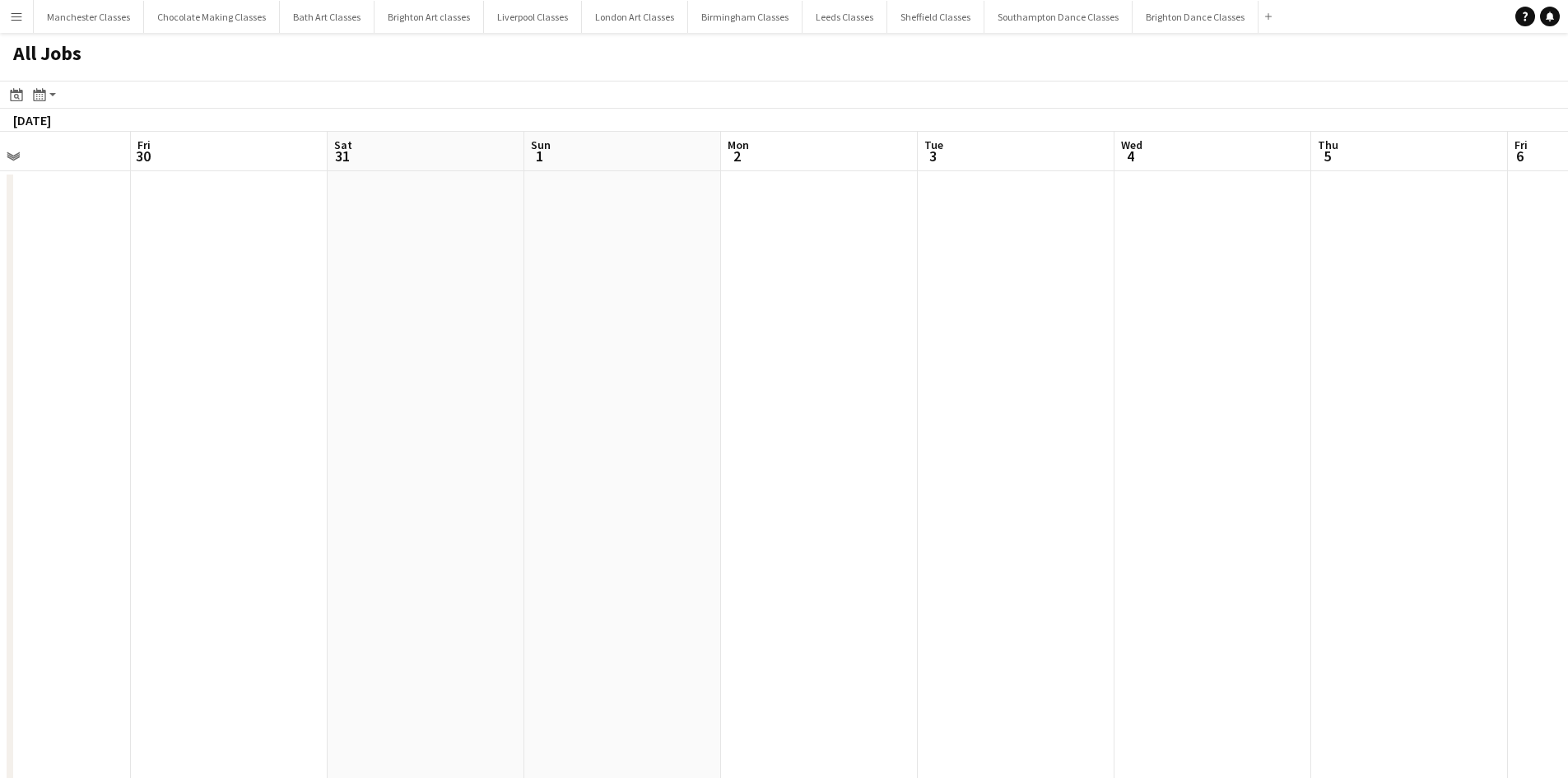
click at [394, 459] on app-calendar-viewport "Tue 27 Wed 28 Thu 29 Fri 30 Sat 31 Sun 1 Mon 2 Tue 3 Wed 4 Thu 5 Fri 6 Sat 7 Su…" at bounding box center [784, 718] width 1568 height 1173
click at [492, 470] on app-calendar-viewport "Mon 2 Tue 3 Wed 4 Thu 5 Fri 6 Sat 7 Sun 8 Mon 9 Tue 10 Wed 11 Thu 12 Fri 13 Sat…" at bounding box center [784, 718] width 1568 height 1173
click at [588, 499] on app-calendar-viewport "Wed 4 Thu 5 Fri 6 Sat 7 Sun 8 Mon 9 Tue 10 Wed 11 Thu 12 Fri 13 Sat 14 Sun 15 M…" at bounding box center [784, 718] width 1568 height 1173
click at [558, 568] on app-calendar-viewport "Thu 12 Fri 13 Sat 14 Sun 15 Mon 16 Tue 17 Wed 18 Thu 19 Fri 20 Sat 21 Sun 22 Mo…" at bounding box center [784, 718] width 1568 height 1173
click at [642, 549] on app-calendar-viewport "Thu 12 Fri 13 Sat 14 Sun 15 Mon 16 Tue 17 Wed 18 Thu 19 Fri 20 Sat 21 Sun 22 Mo…" at bounding box center [784, 718] width 1568 height 1173
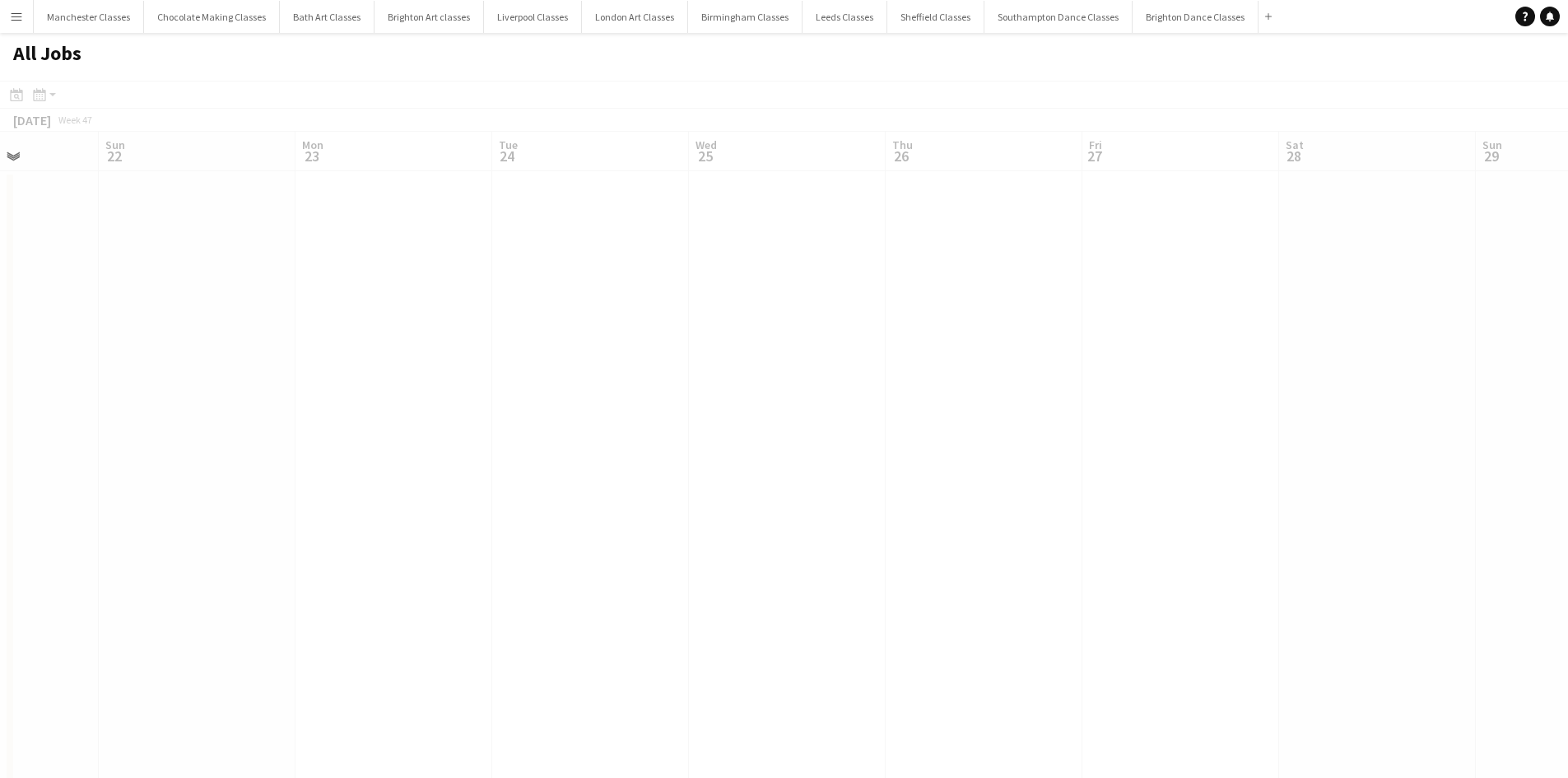
click at [635, 558] on app-all-jobs "All Jobs Date picker SEP 2025 SEP 2025 Monday M Tuesday T Wednesday W Thursday …" at bounding box center [784, 669] width 1568 height 1272
click at [364, 546] on app-calendar-viewport "Wed 18 Thu 19 Fri 20 Sat 21 Sun 22 Mon 23 Tue 24 Wed 25 Thu 26 Fri 27 Sat 28 Su…" at bounding box center [784, 718] width 1568 height 1173
click at [408, 508] on app-calendar-viewport "Tue 24 Wed 25 Thu 26 Fri 27 Sat 28 Sun 29 Mon 30 Tue 1 Wed 2 Thu 3 Fri 4 Sat 5 …" at bounding box center [784, 718] width 1568 height 1173
click at [412, 529] on app-calendar-viewport "Sat 28 Sun 29 Mon 30 Tue 1 Wed 2 Thu 3 Fri 4 Sat 5 Sun 6 Mon 7 Tue 8 Wed 9 Thu …" at bounding box center [784, 718] width 1568 height 1173
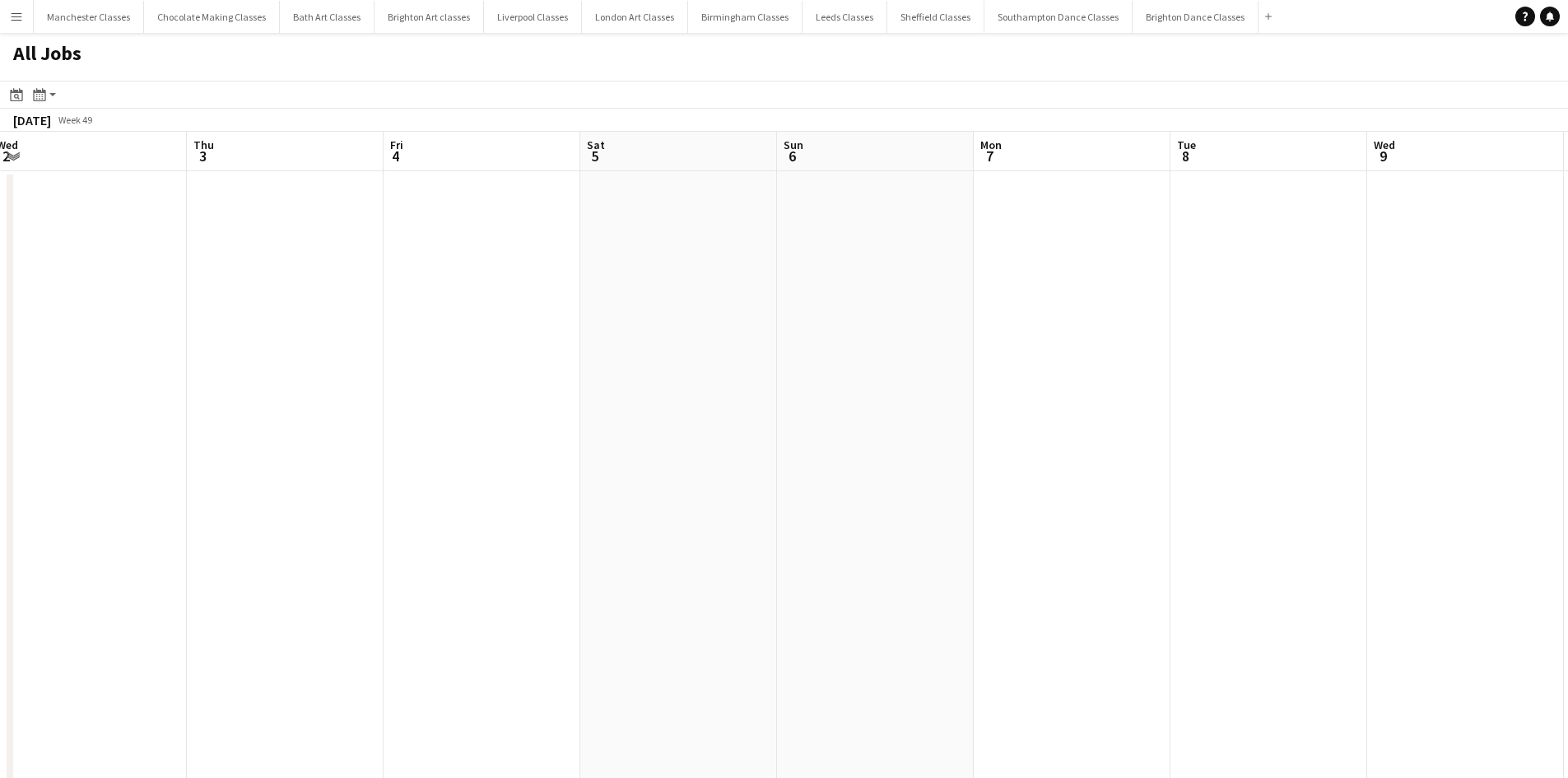
click at [324, 555] on app-calendar-viewport "Mon 30 Tue 1 Wed 2 Thu 3 Fri 4 Sat 5 Sun 6 Mon 7 Tue 8 Wed 9 Thu 10 Fri 11 Sat …" at bounding box center [784, 718] width 1568 height 1173
click at [517, 550] on app-calendar-viewport "Thu 3 Fri 4 Sat 5 Sun 6 Mon 7 Tue 8 Wed 9 Thu 10 Fri 11 Sat 12 Sun 13 Mon 14 Tu…" at bounding box center [784, 718] width 1568 height 1173
click at [499, 543] on app-calendar-viewport "Mon 7 Tue 8 Wed 9 Thu 10 Fri 11 Sat 12 Sun 13 Mon 14 Tue 15 Wed 16 Thu 17 Fri 1…" at bounding box center [784, 718] width 1568 height 1173
click at [449, 531] on app-calendar-viewport "Wed 9 Thu 10 Fri 11 Sat 12 Sun 13 Mon 14 Tue 15 Wed 16 Thu 17 Fri 18 Sat 19 Sun…" at bounding box center [784, 718] width 1568 height 1173
click at [518, 483] on app-calendar-viewport "Tue 15 Wed 16 Thu 17 Fri 18 Sat 19 Sun 20 Mon 21 Tue 22 Wed 23 Thu 24 Fri 25 Sa…" at bounding box center [784, 718] width 1568 height 1173
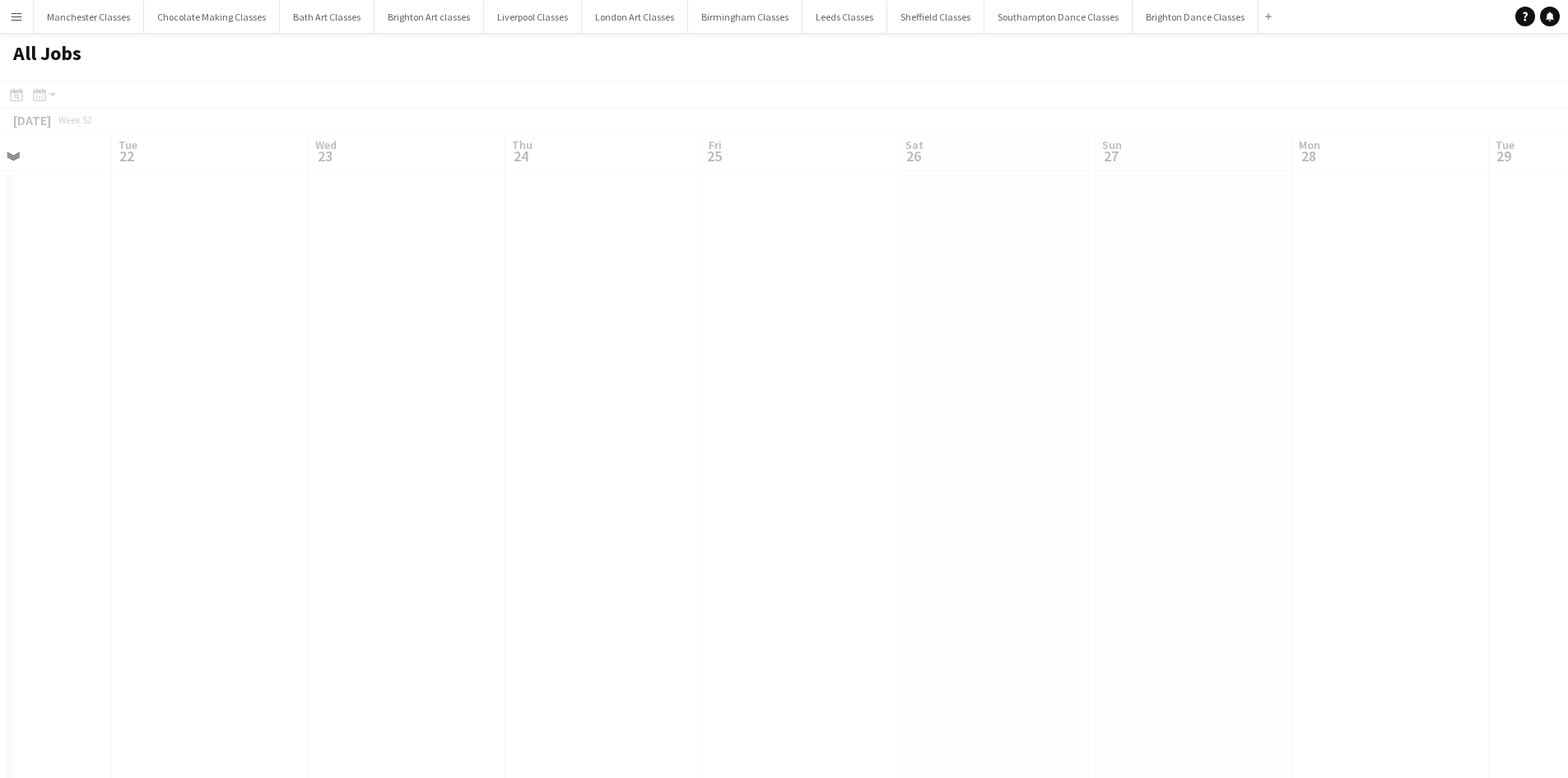
click at [437, 466] on app-calendar-viewport "Sat 19 Sun 20 Mon 21 Tue 22 Wed 23 Thu 24 Fri 25 Sat 26 Sun 27 Mon 28 Tue 29 We…" at bounding box center [784, 718] width 1568 height 1173
click at [444, 475] on app-calendar-viewport "Mon 21 Tue 22 Wed 23 Thu 24 Fri 25 Sat 26 Sun 27 Mon 28 Tue 29 Wed 30 Thu 31 Fr…" at bounding box center [784, 718] width 1568 height 1173
click at [455, 477] on app-calendar-viewport "Sun 27 Mon 28 Tue 29 Wed 30 Thu 31 Fri 1 Sat 2 Sun 3 Mon 4 Tue 5 Wed 6 Thu 7 Fr…" at bounding box center [784, 718] width 1568 height 1173
click at [560, 369] on app-calendar-viewport "Tue 29 Wed 30 Thu 31 Fri 1 Sat 2 Sun 3 Mon 4 Tue 5 Wed 6 Thu 7 Fri 8 Sat 9 Sun …" at bounding box center [784, 718] width 1568 height 1173
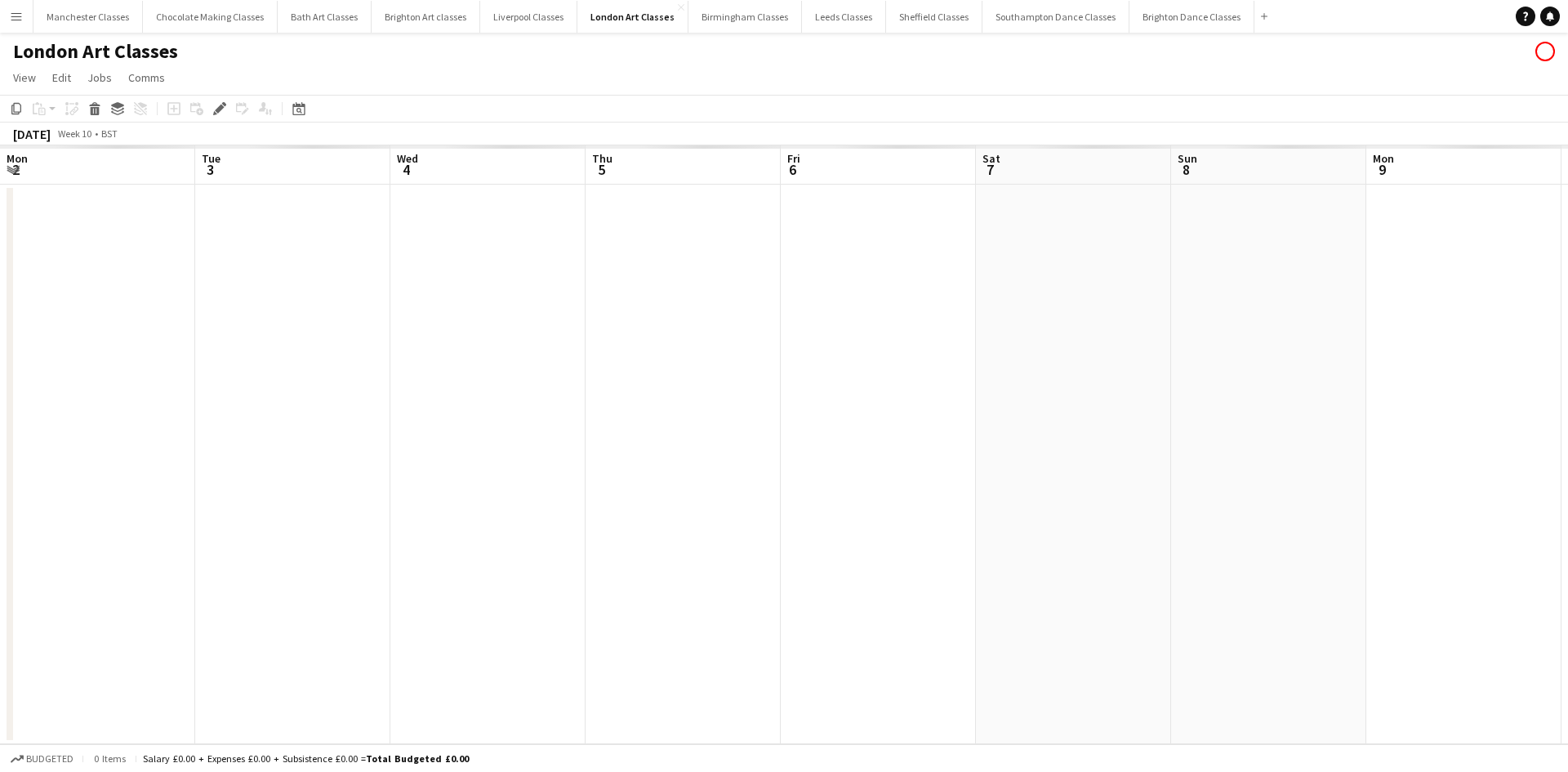
scroll to position [0, 562]
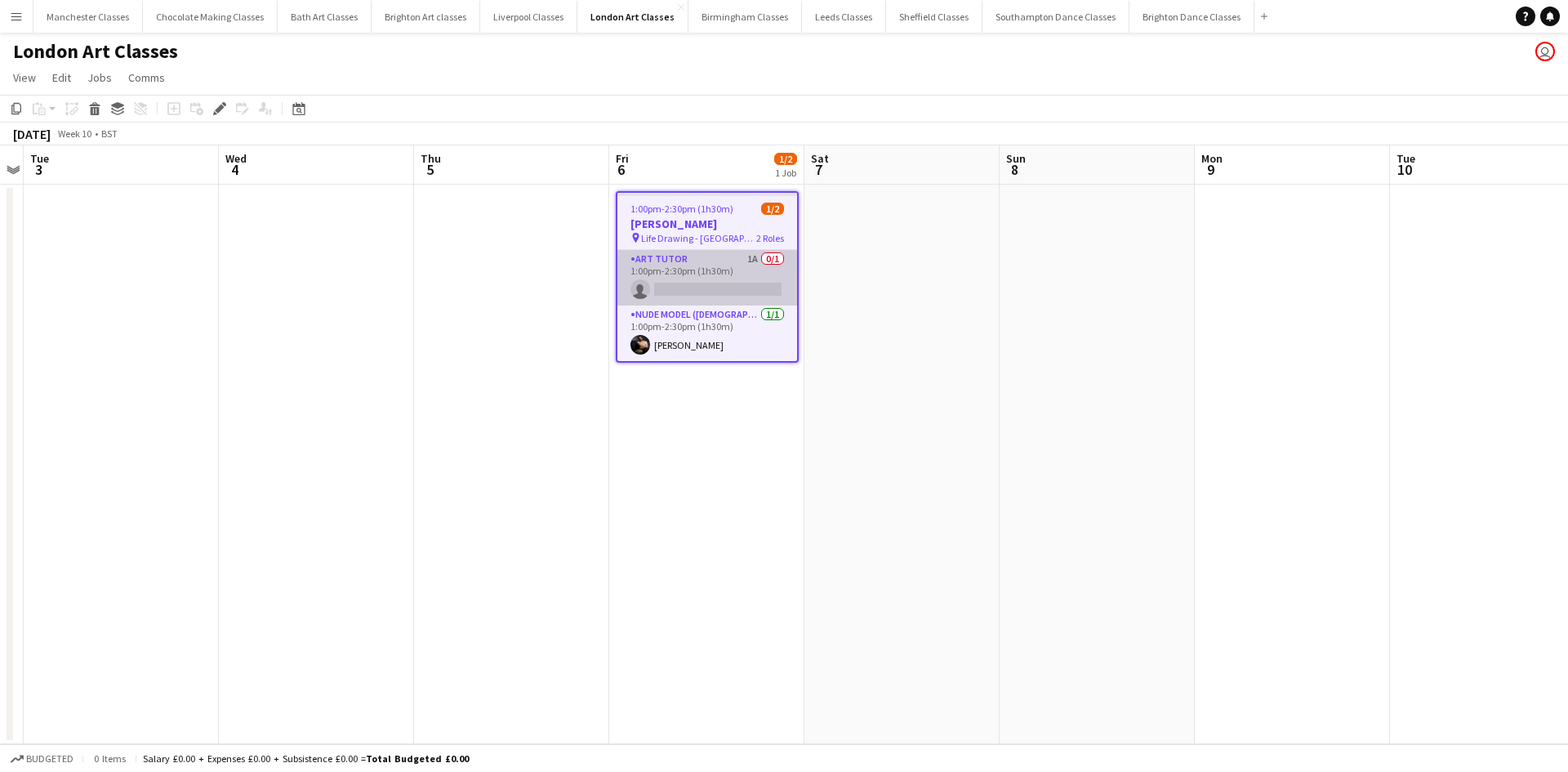
click at [717, 281] on app-card-role "Art Tutor 1A 0/1 1:00pm-2:30pm (1h30m) single-neutral-actions" at bounding box center [706, 277] width 179 height 56
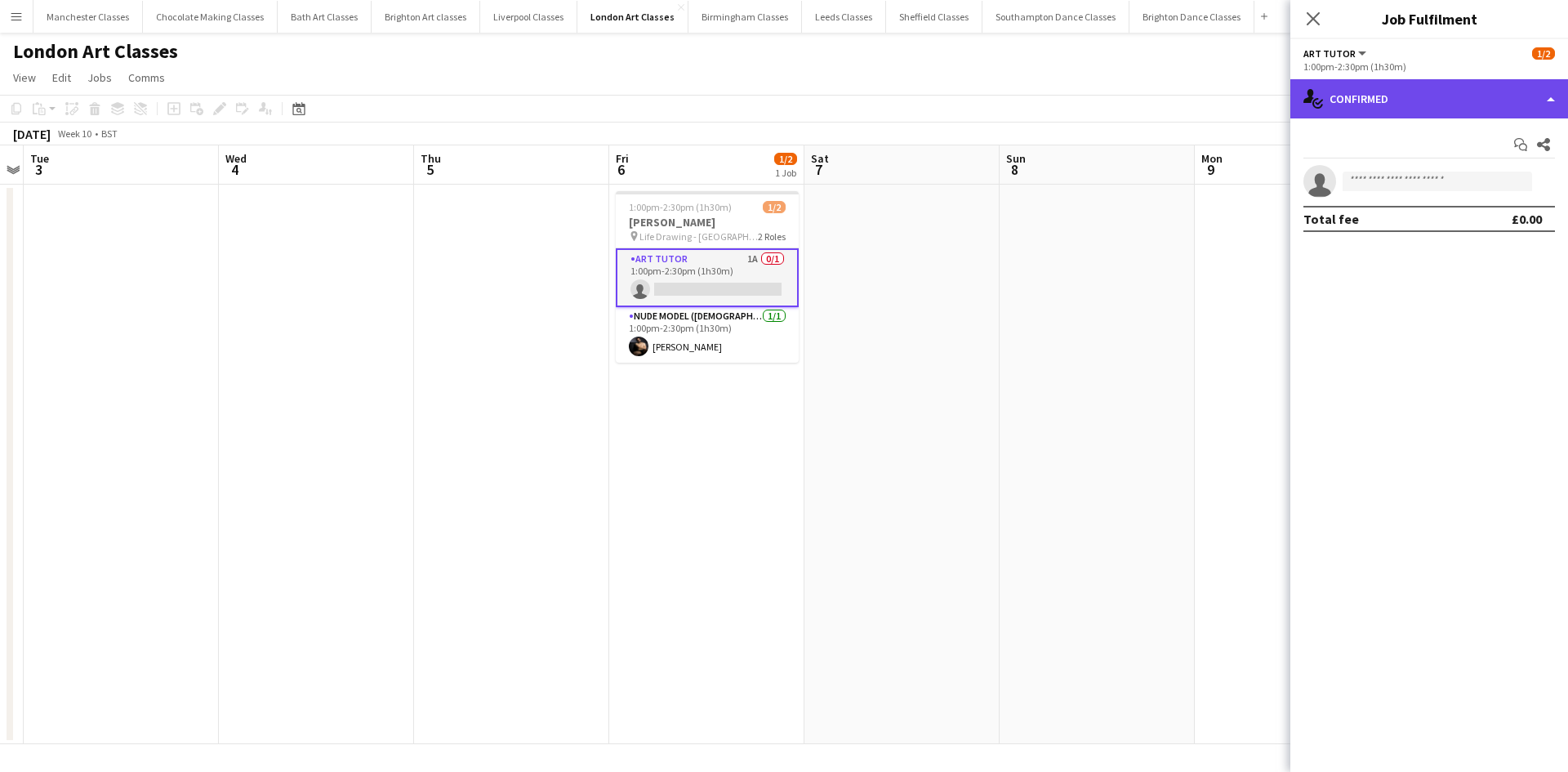
click at [1485, 99] on div "single-neutral-actions-check-2 Confirmed" at bounding box center [1428, 99] width 277 height 40
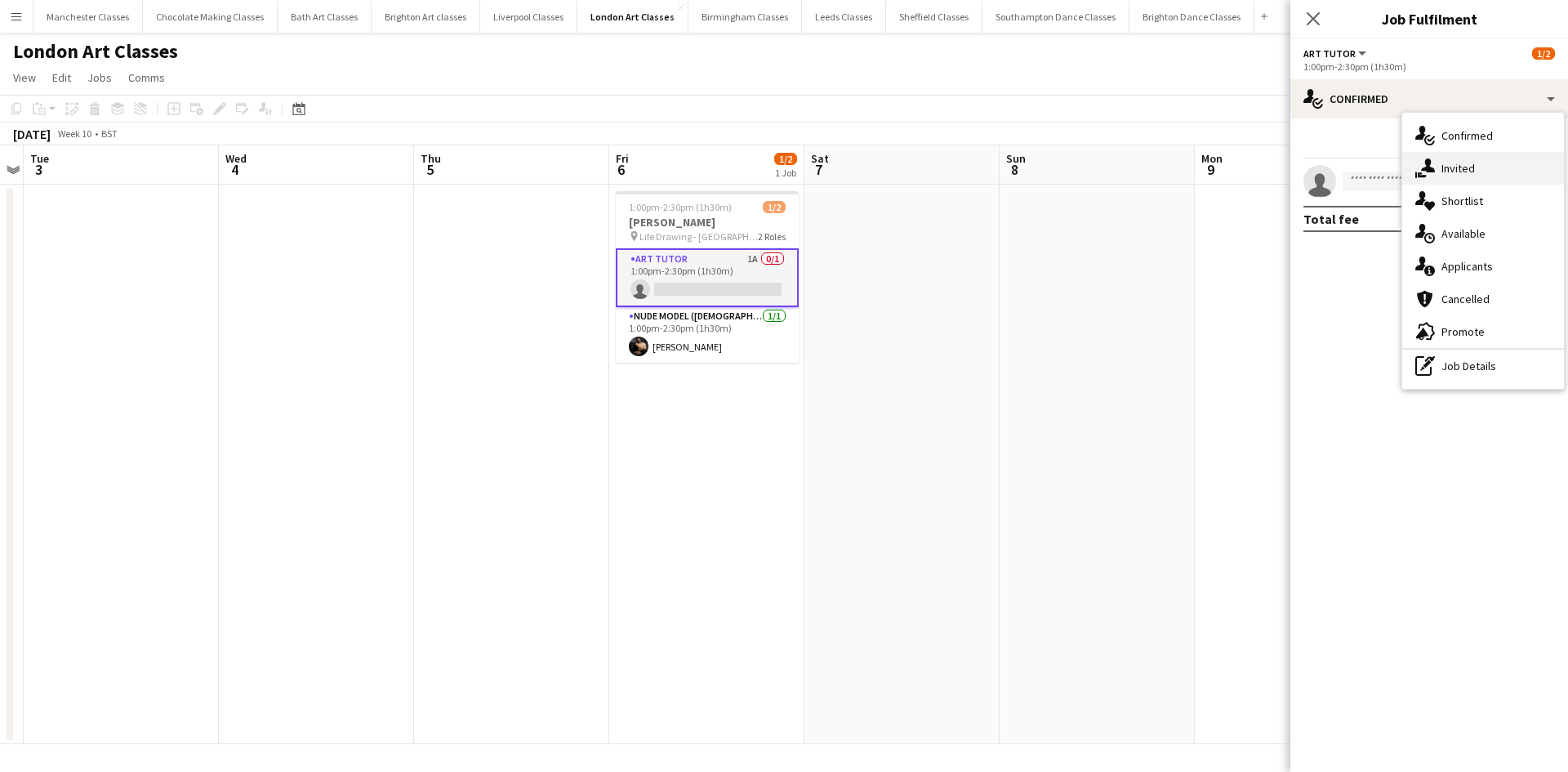
click at [1501, 161] on div "single-neutral-actions-share-1 Invited" at bounding box center [1483, 168] width 161 height 33
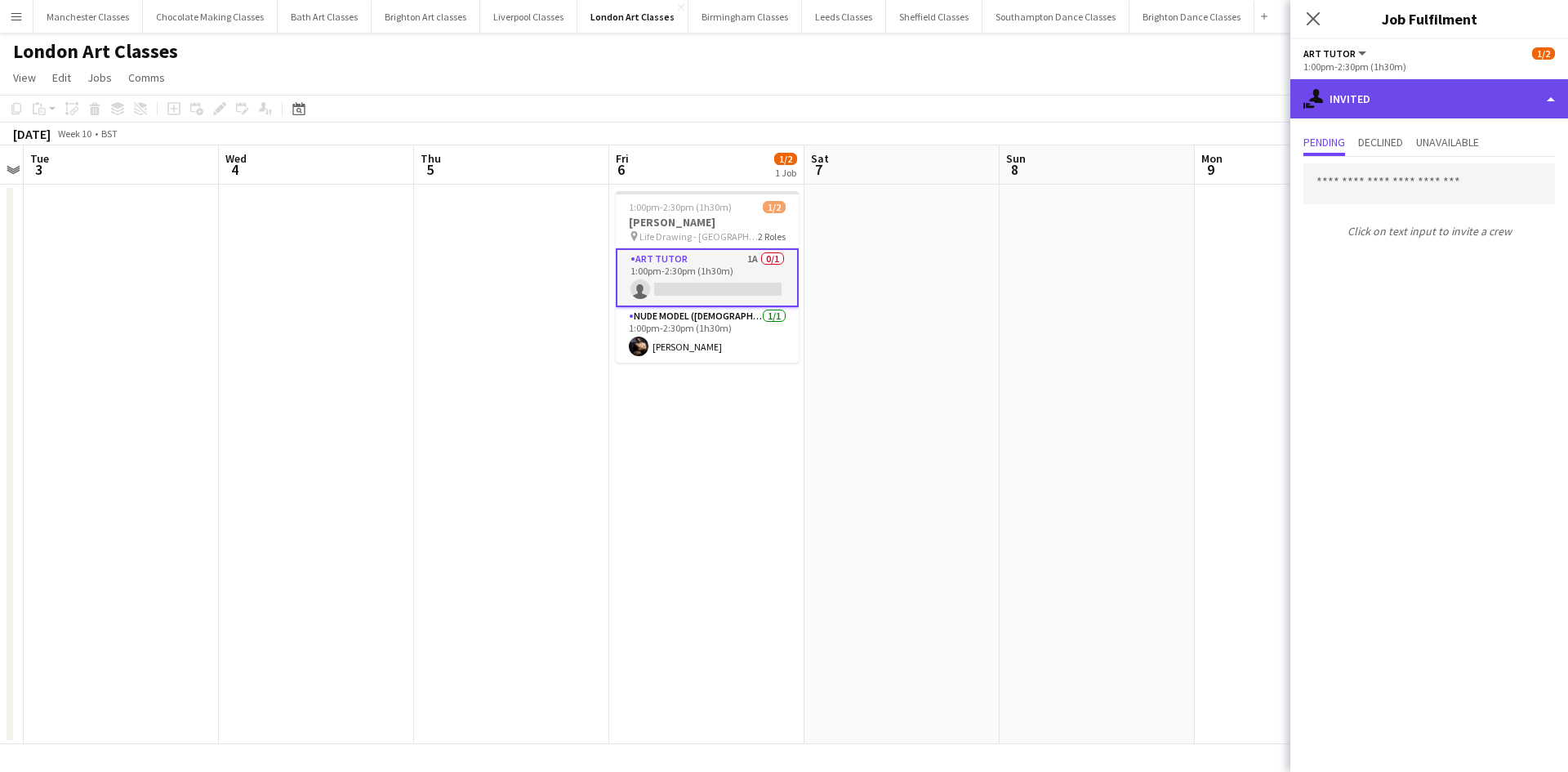
click at [1401, 100] on div "single-neutral-actions-share-1 Invited" at bounding box center [1428, 99] width 277 height 40
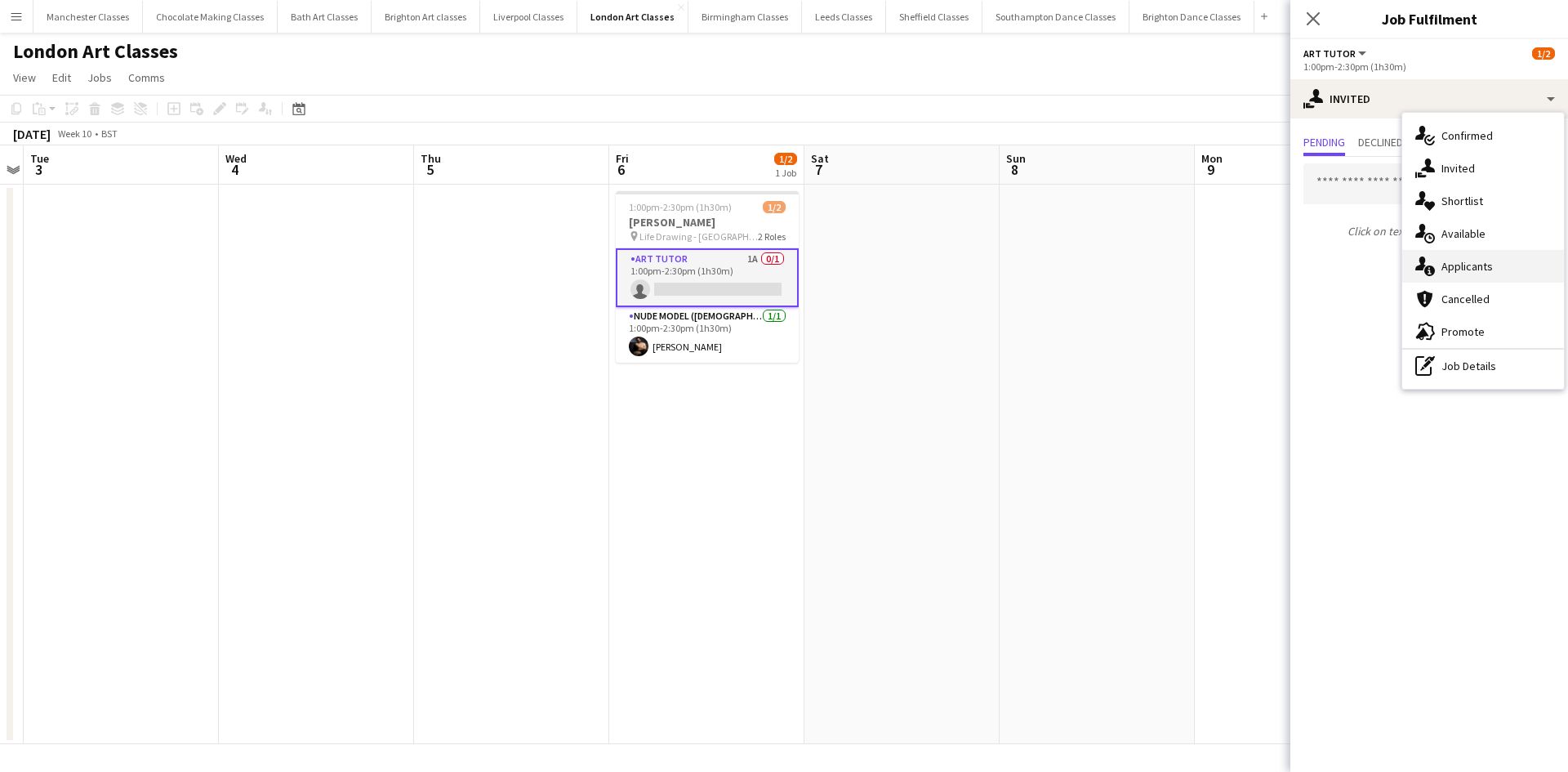
click at [1484, 271] on span "Applicants" at bounding box center [1467, 266] width 51 height 15
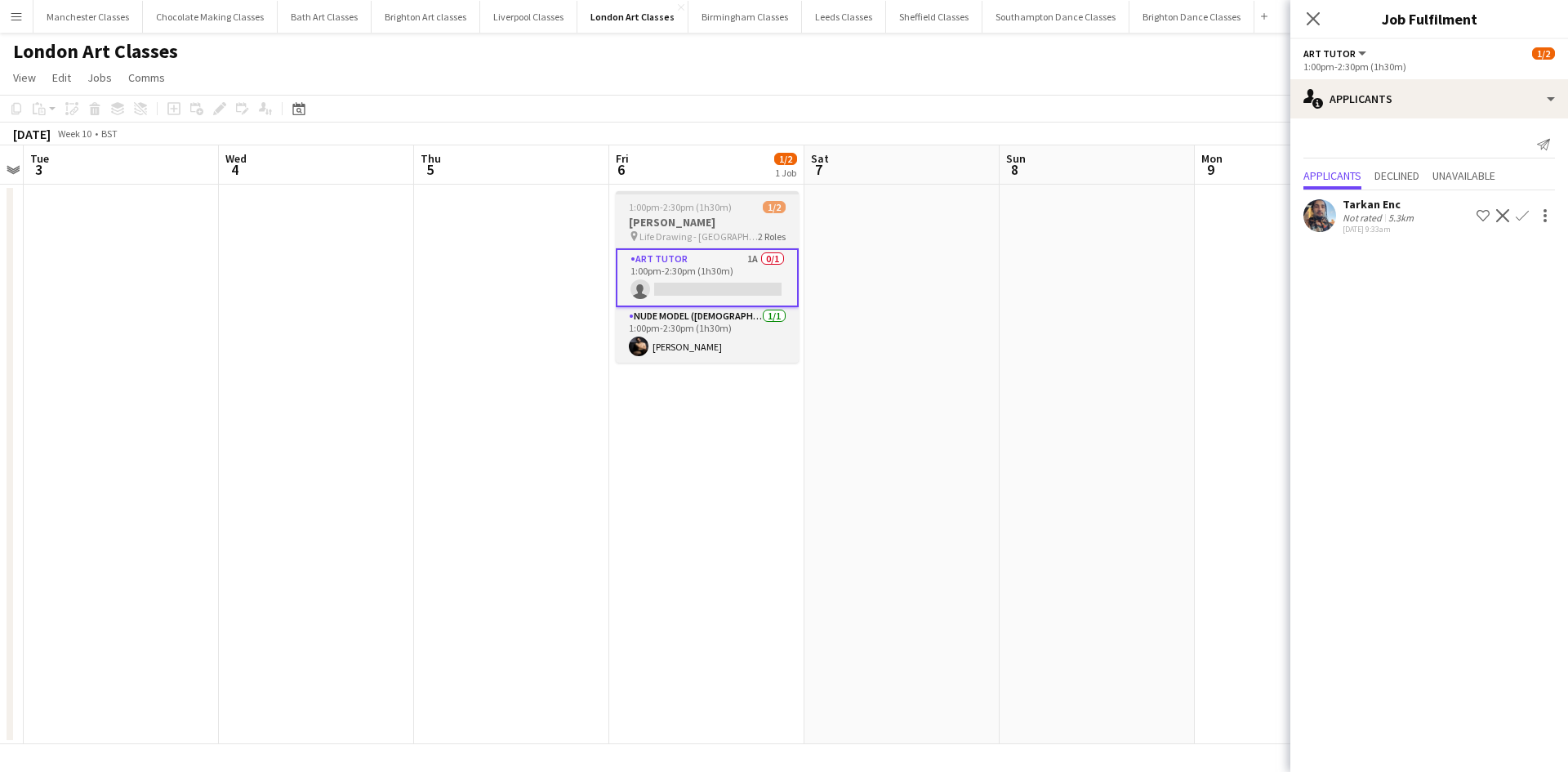
click at [650, 198] on app-job-card "1:00pm-2:30pm (1h30m) 1/2 Janel Bettell pin Life Drawing - Queens Head 2 Roles …" at bounding box center [706, 277] width 183 height 172
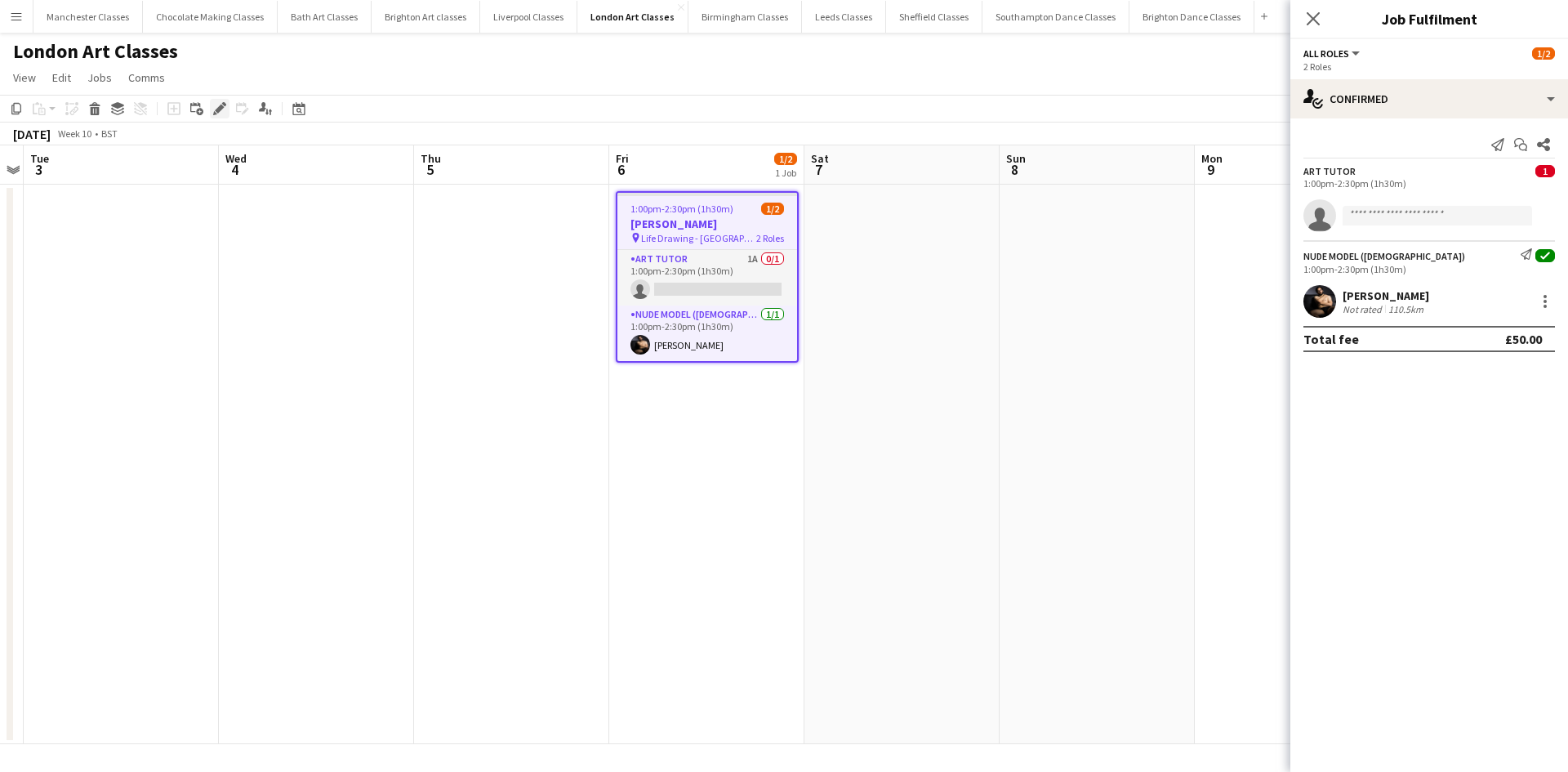
click at [215, 105] on icon "Edit" at bounding box center [219, 108] width 13 height 13
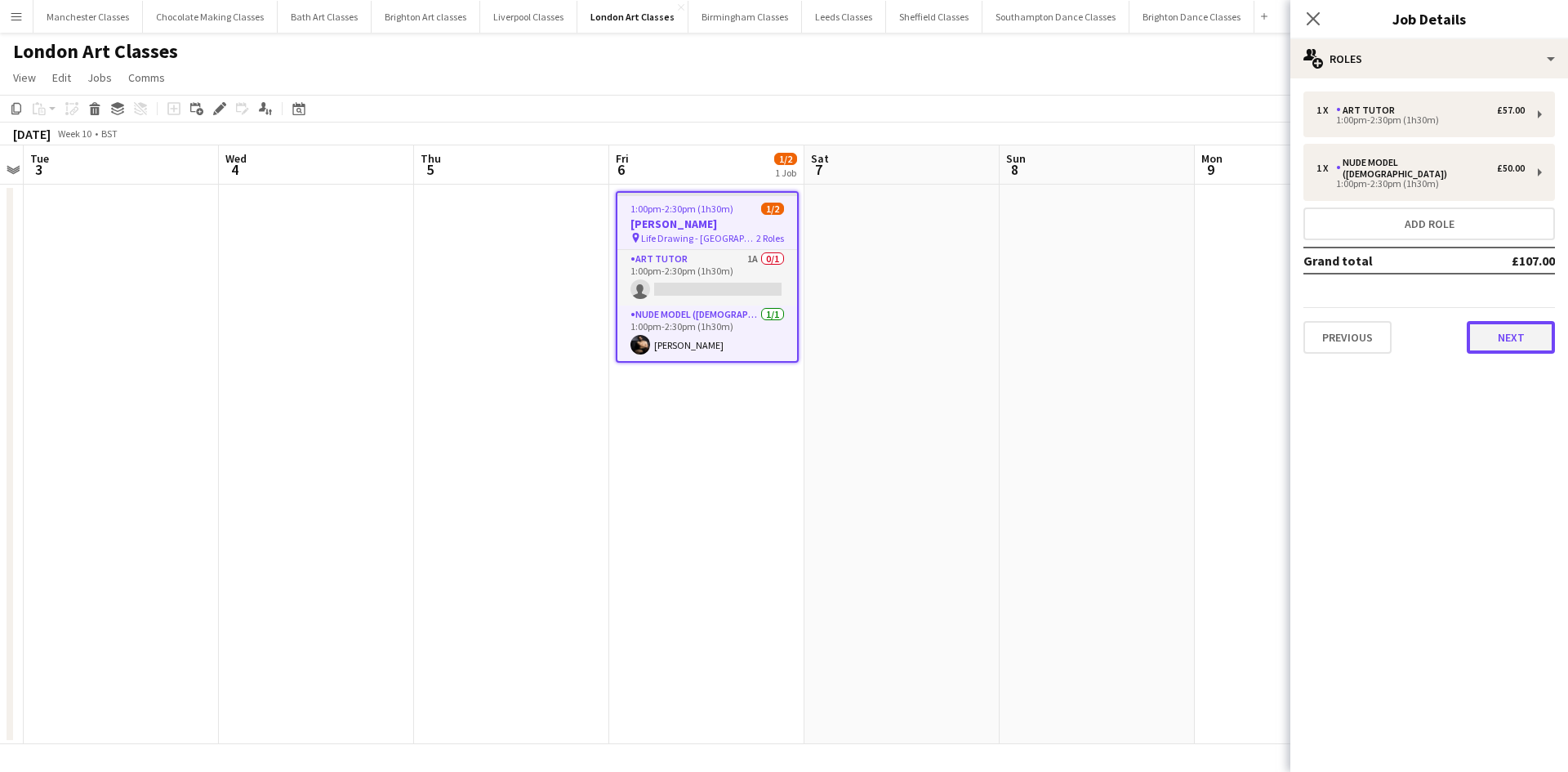
click at [1477, 321] on button "Next" at bounding box center [1510, 337] width 88 height 33
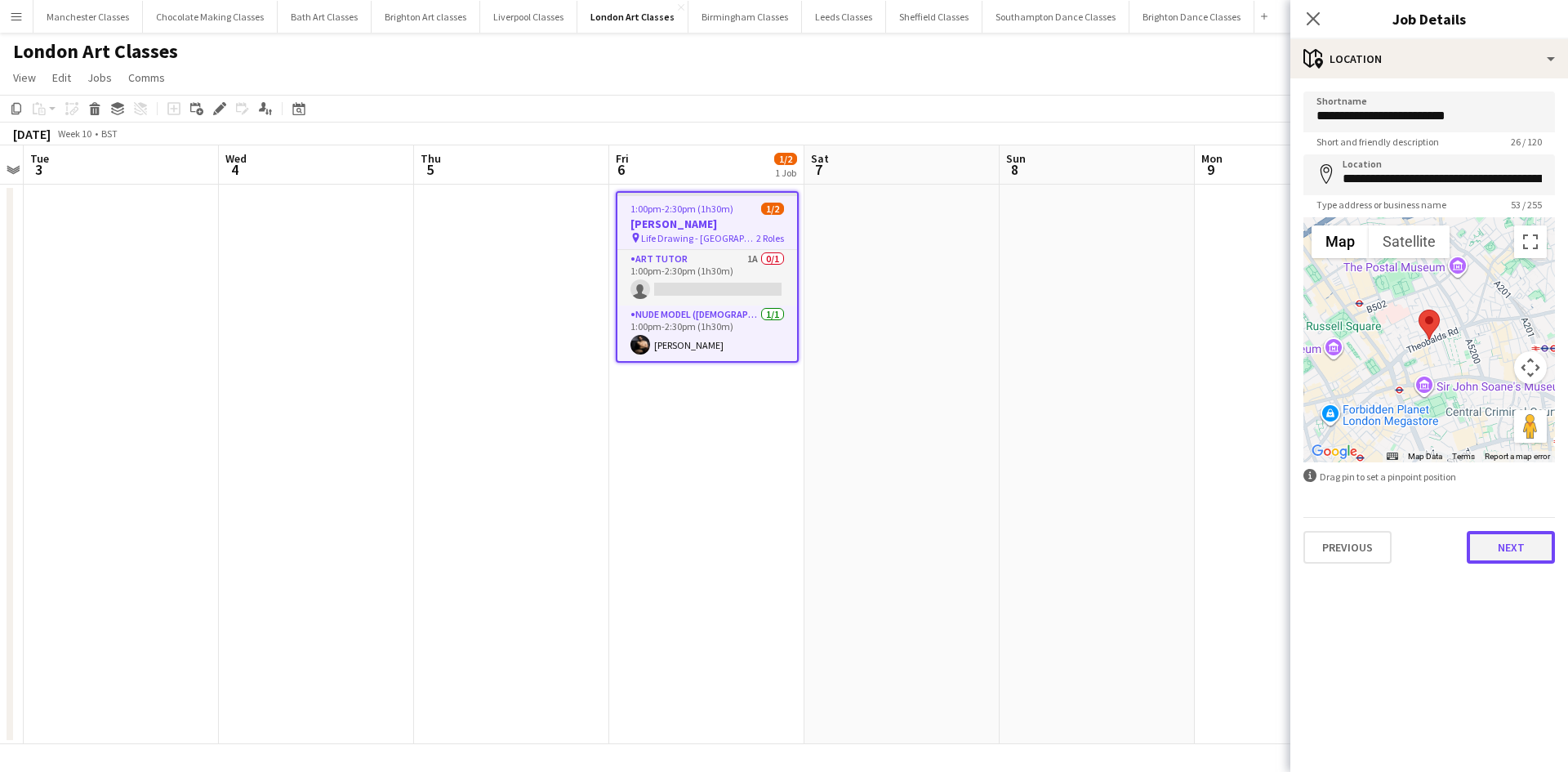
click at [1511, 545] on button "Next" at bounding box center [1510, 547] width 88 height 33
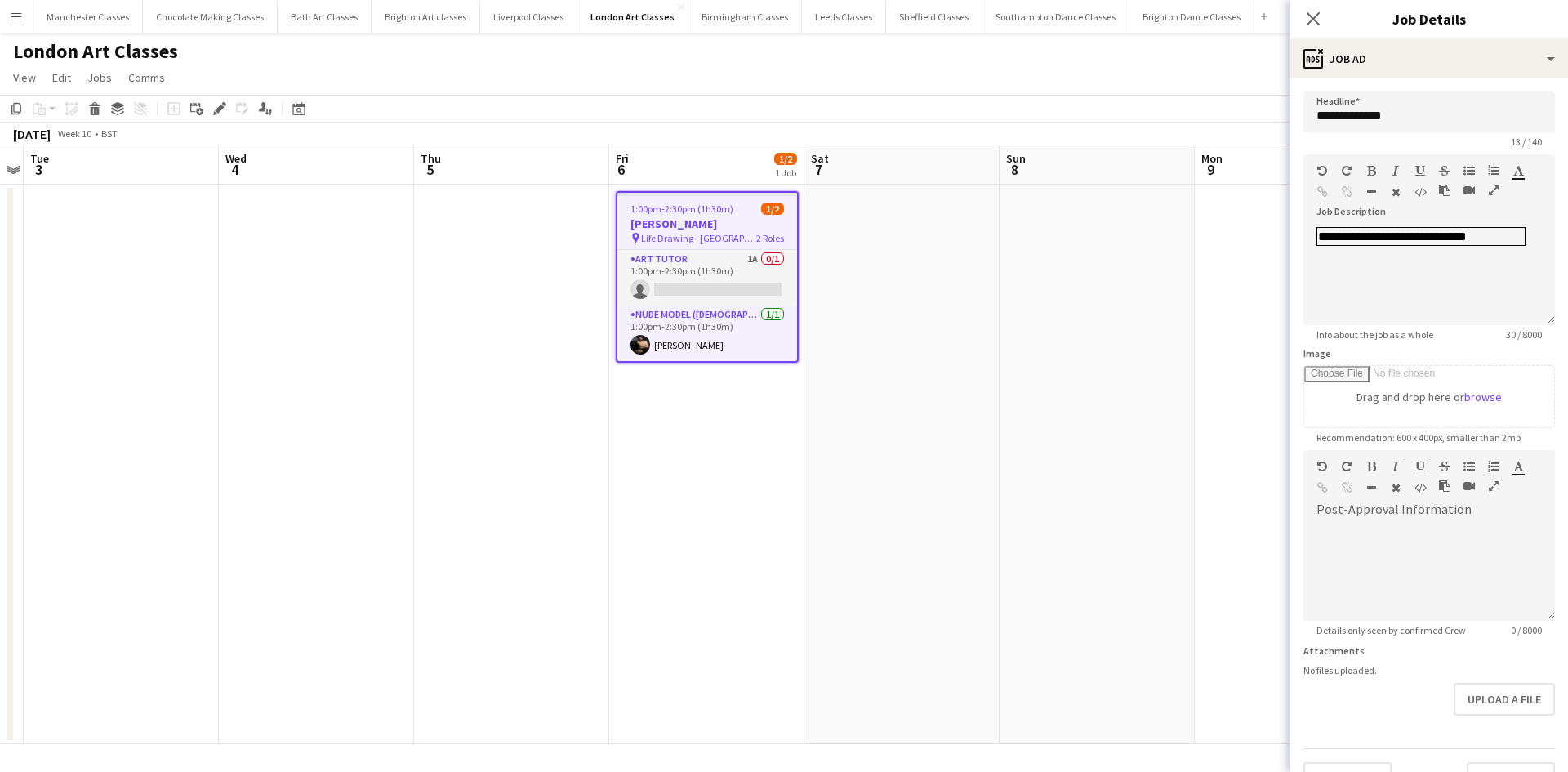
click at [925, 467] on app-date-cell at bounding box center [901, 465] width 195 height 560
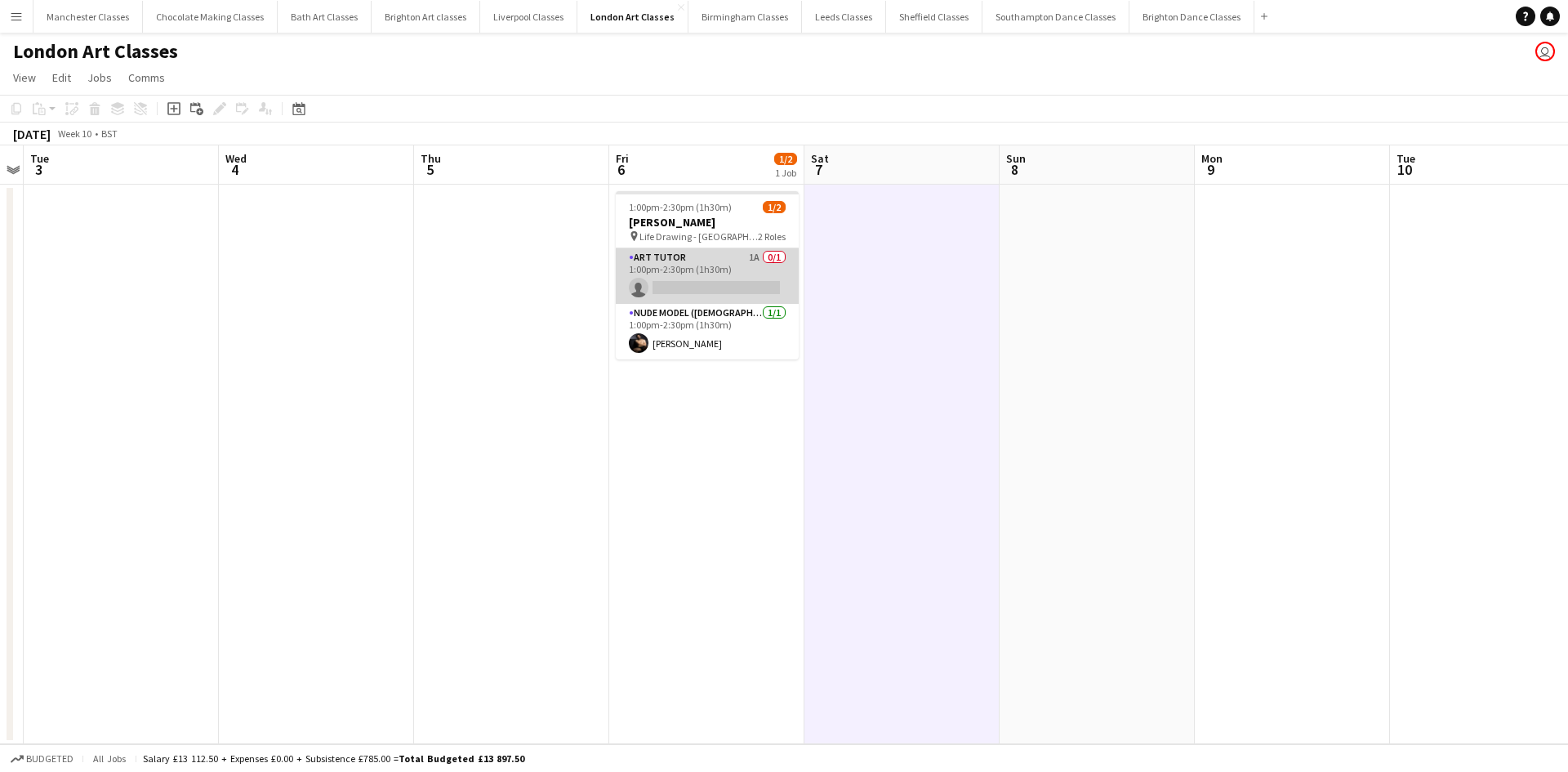
click at [717, 281] on app-card-role "Art Tutor 1A 0/1 1:00pm-2:30pm (1h30m) single-neutral-actions" at bounding box center [706, 276] width 183 height 56
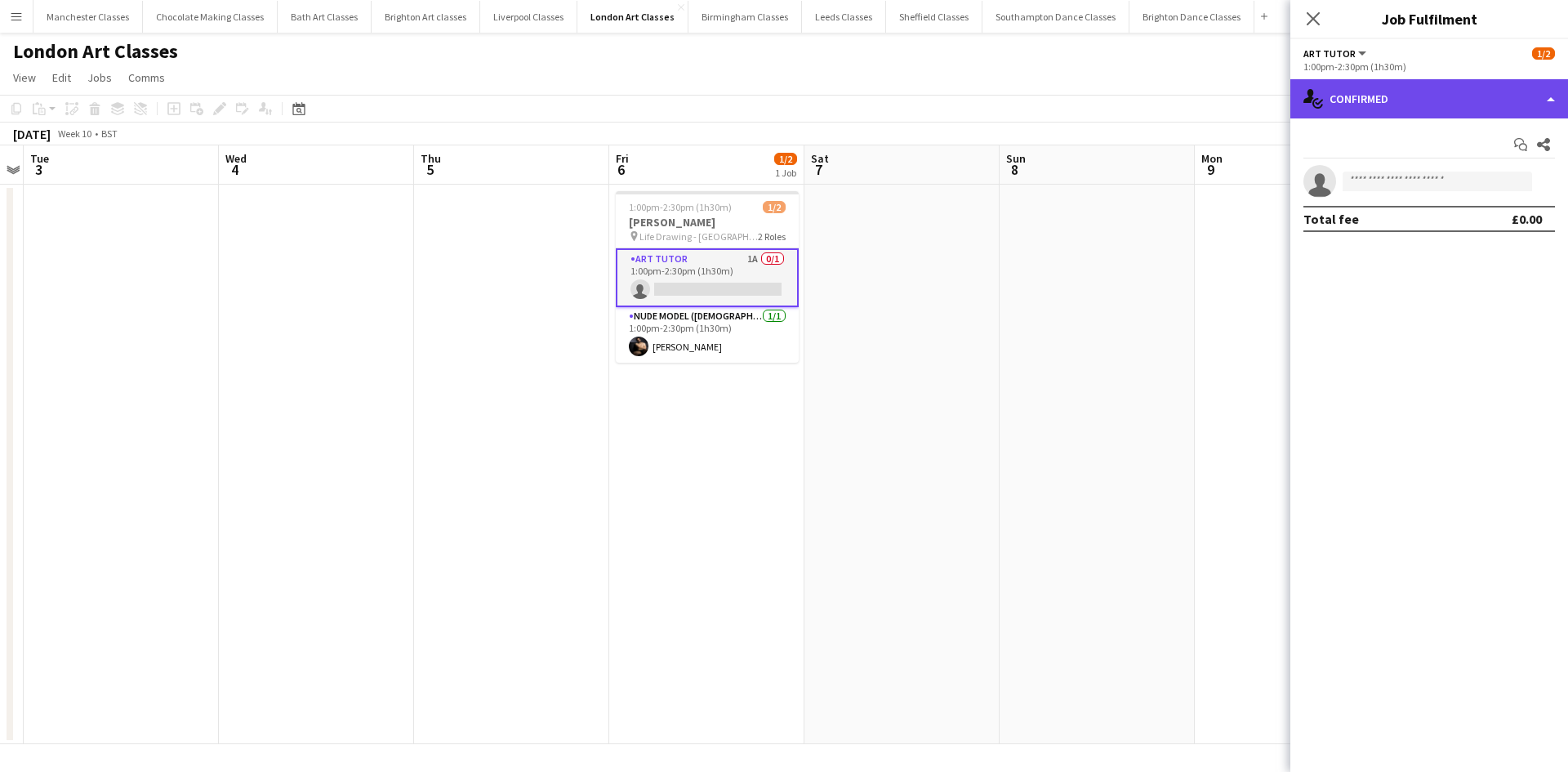
click at [1500, 109] on div "single-neutral-actions-check-2 Confirmed" at bounding box center [1428, 99] width 277 height 40
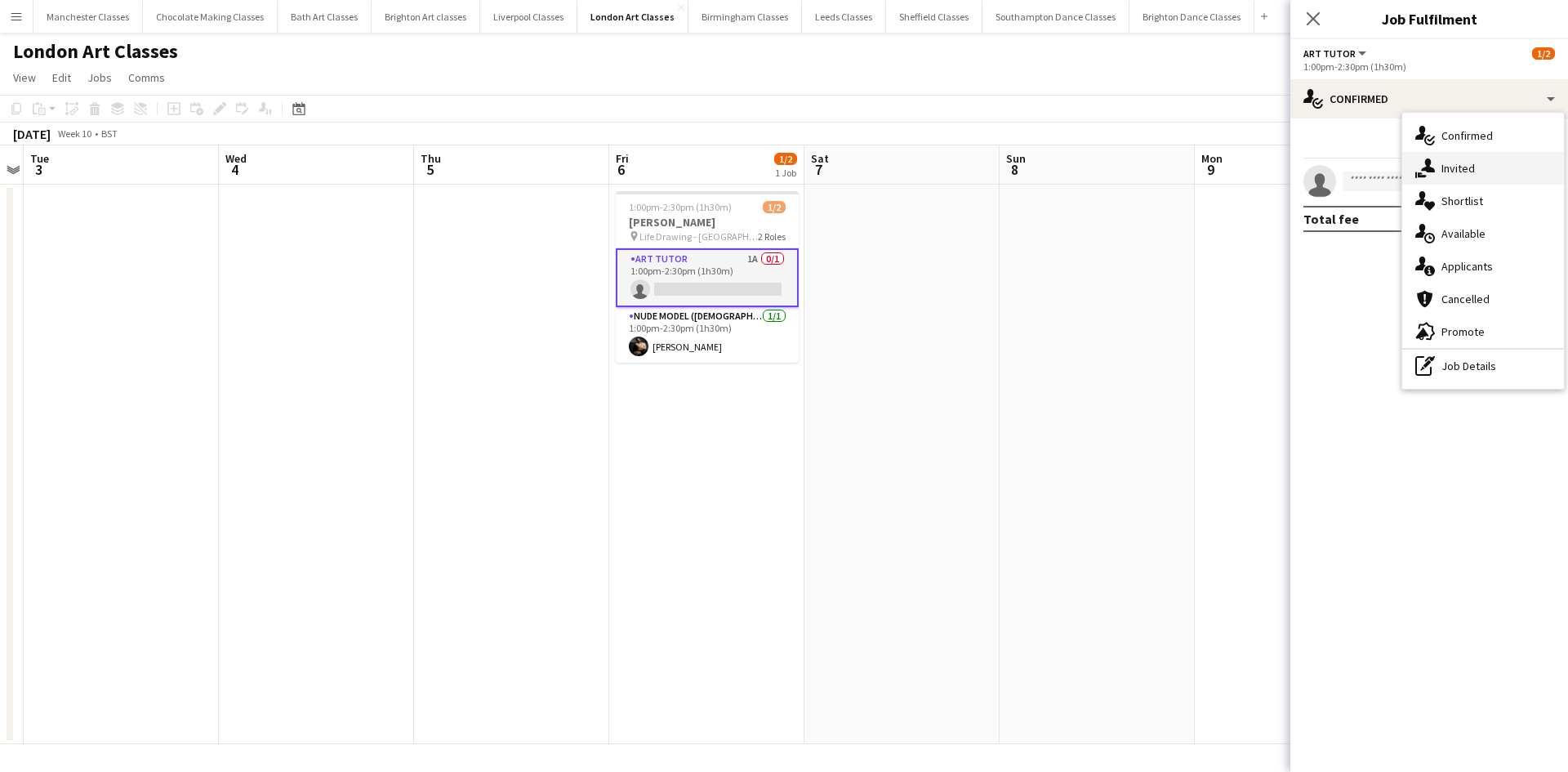
click at [1493, 167] on div "single-neutral-actions-share-1 Invited" at bounding box center [1483, 168] width 161 height 33
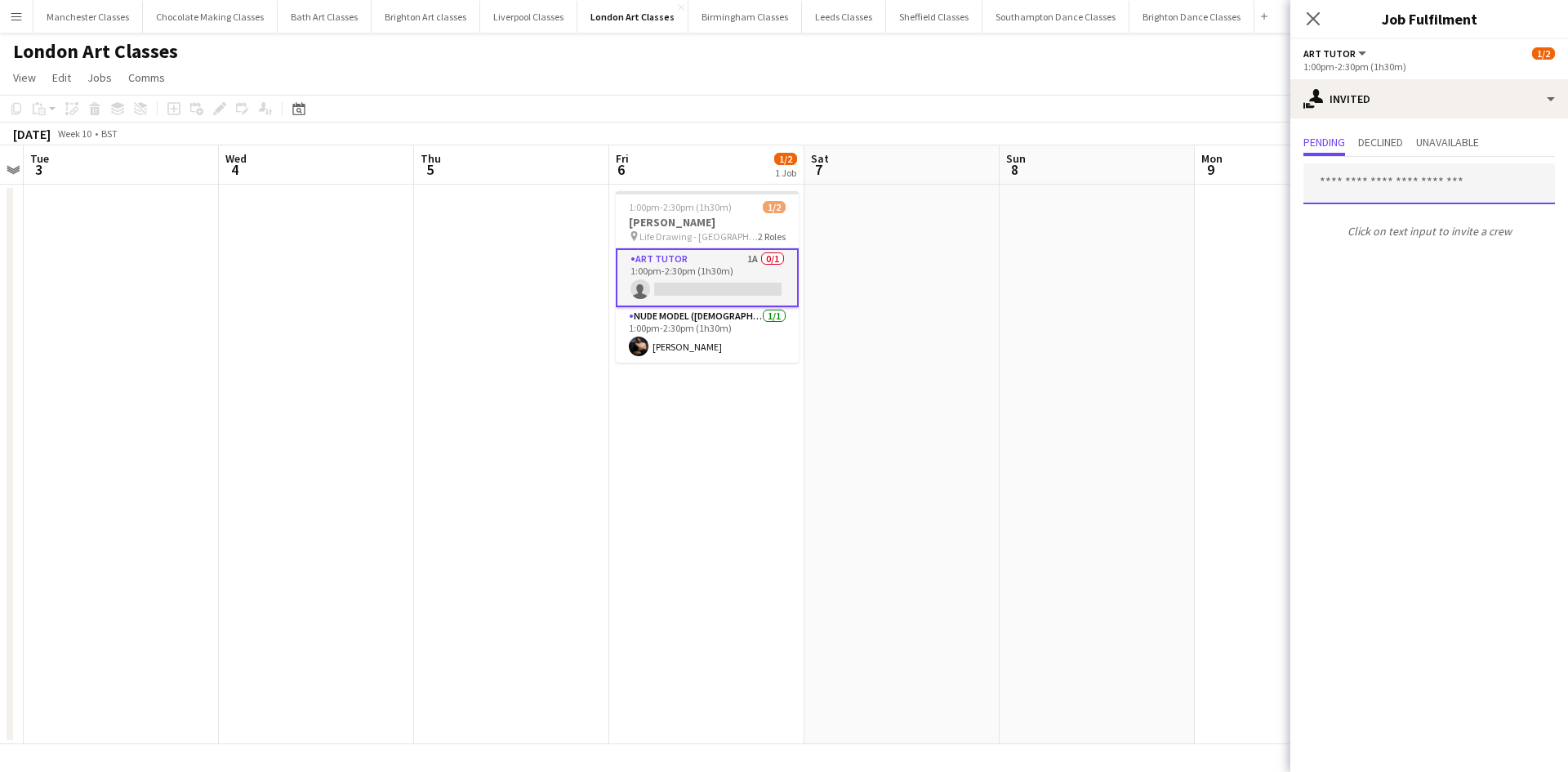
click at [1453, 196] on input "text" at bounding box center [1428, 184] width 251 height 41
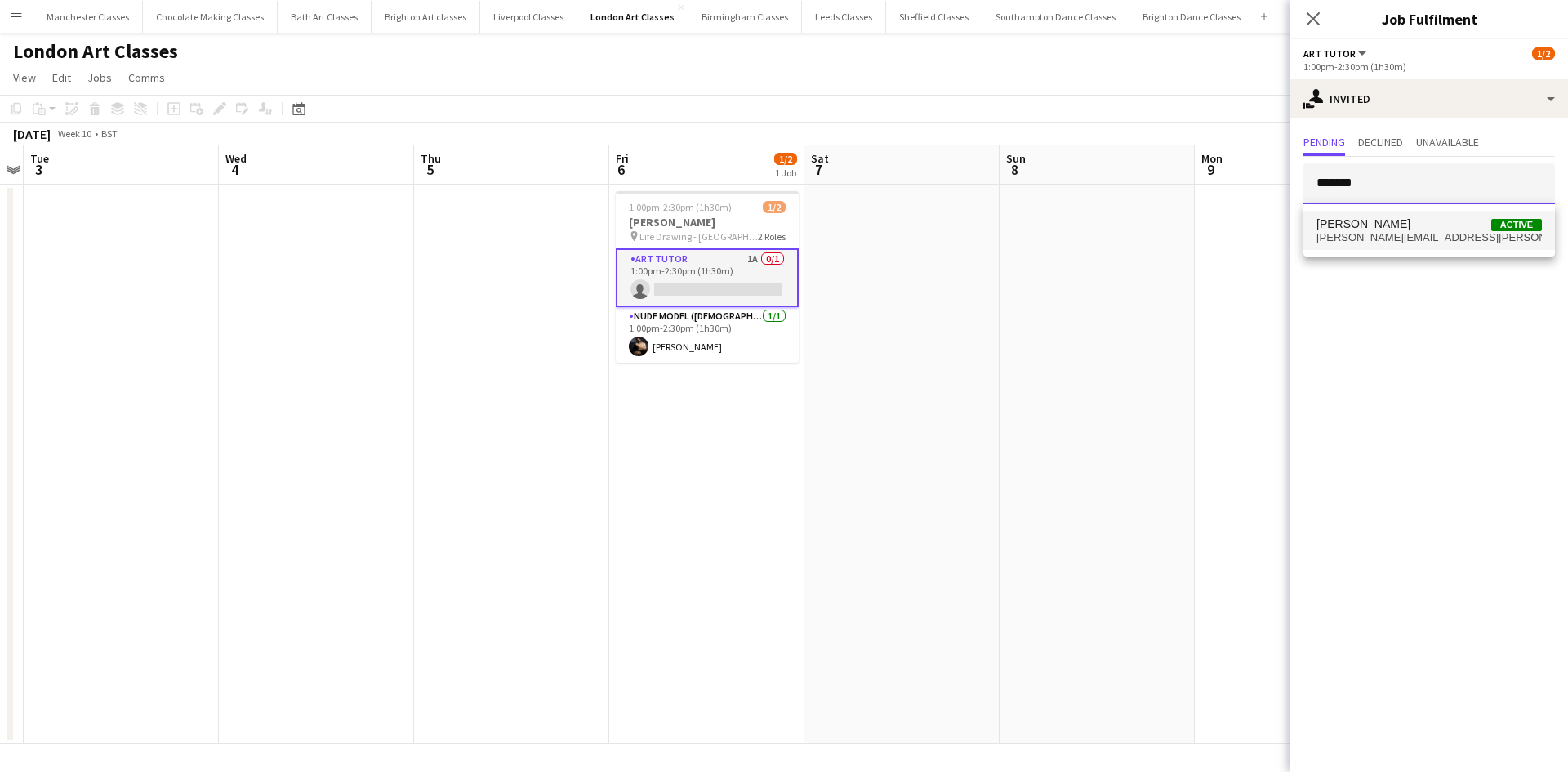
type input "*******"
click at [1432, 225] on mat-option "MALCOLM MELLON Active malcolm.mellon@gmail.com" at bounding box center [1428, 230] width 251 height 40
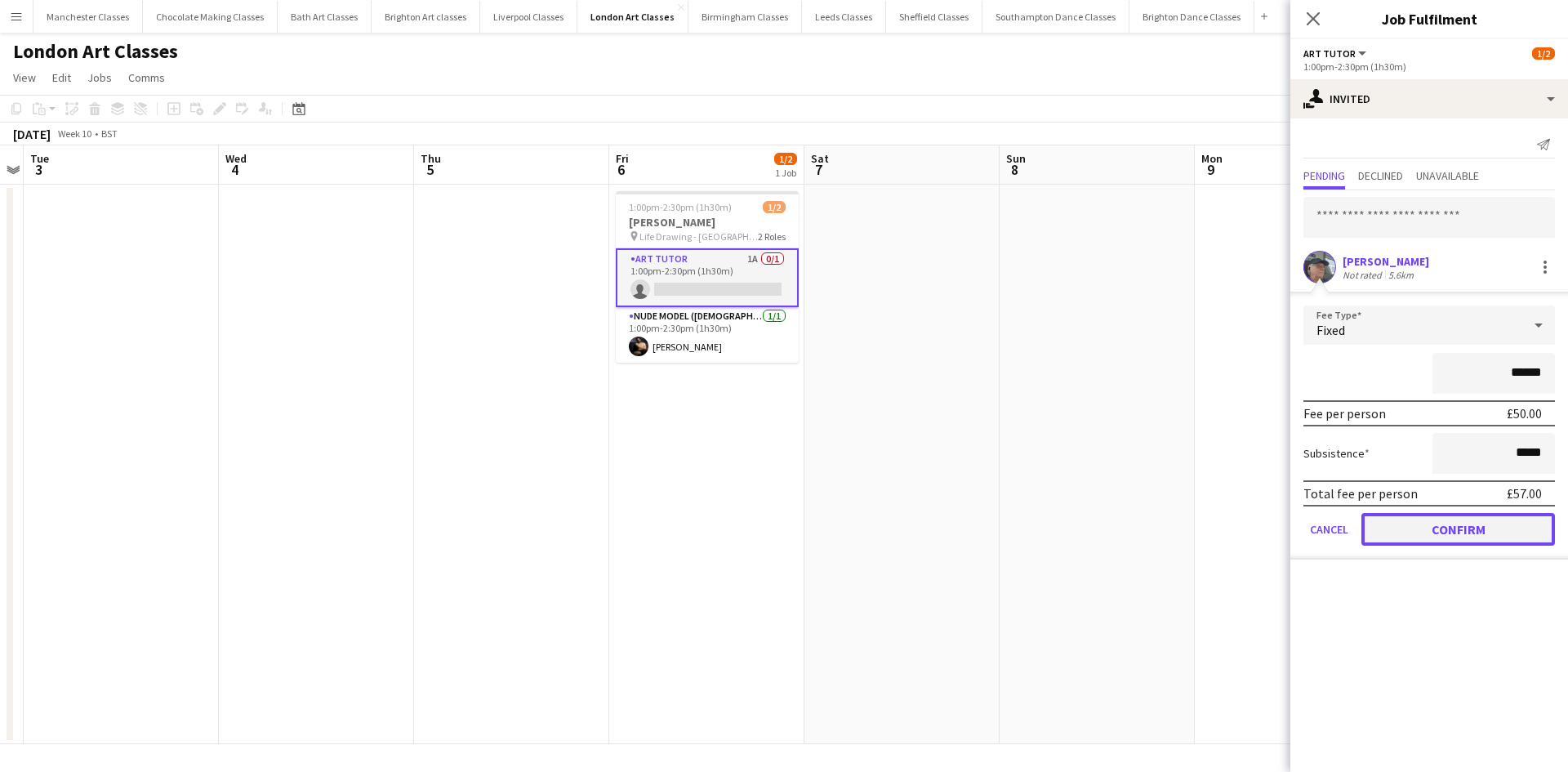
click at [1437, 520] on button "Confirm" at bounding box center [1457, 529] width 193 height 33
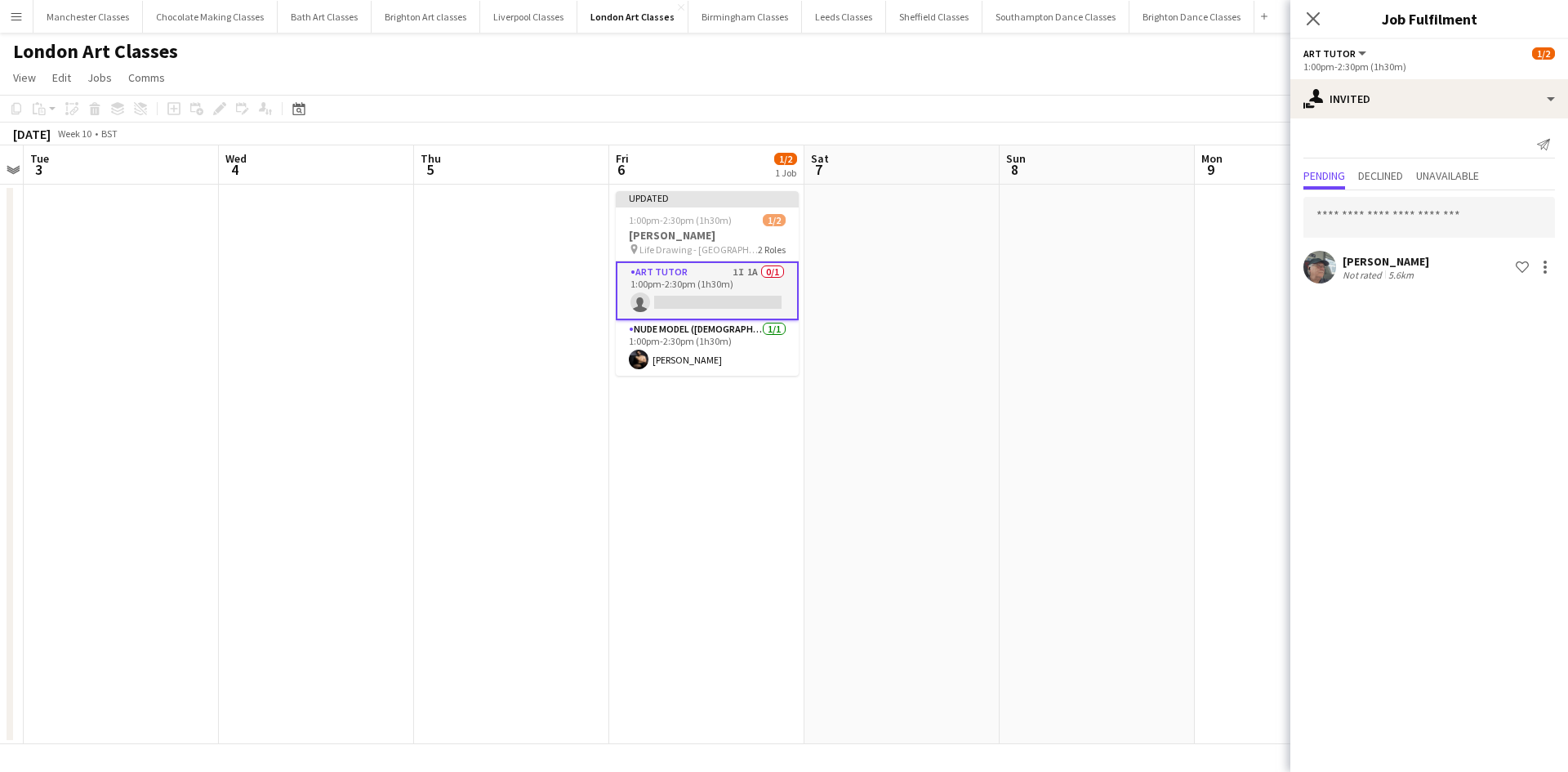
click at [1087, 422] on app-date-cell at bounding box center [1097, 465] width 195 height 560
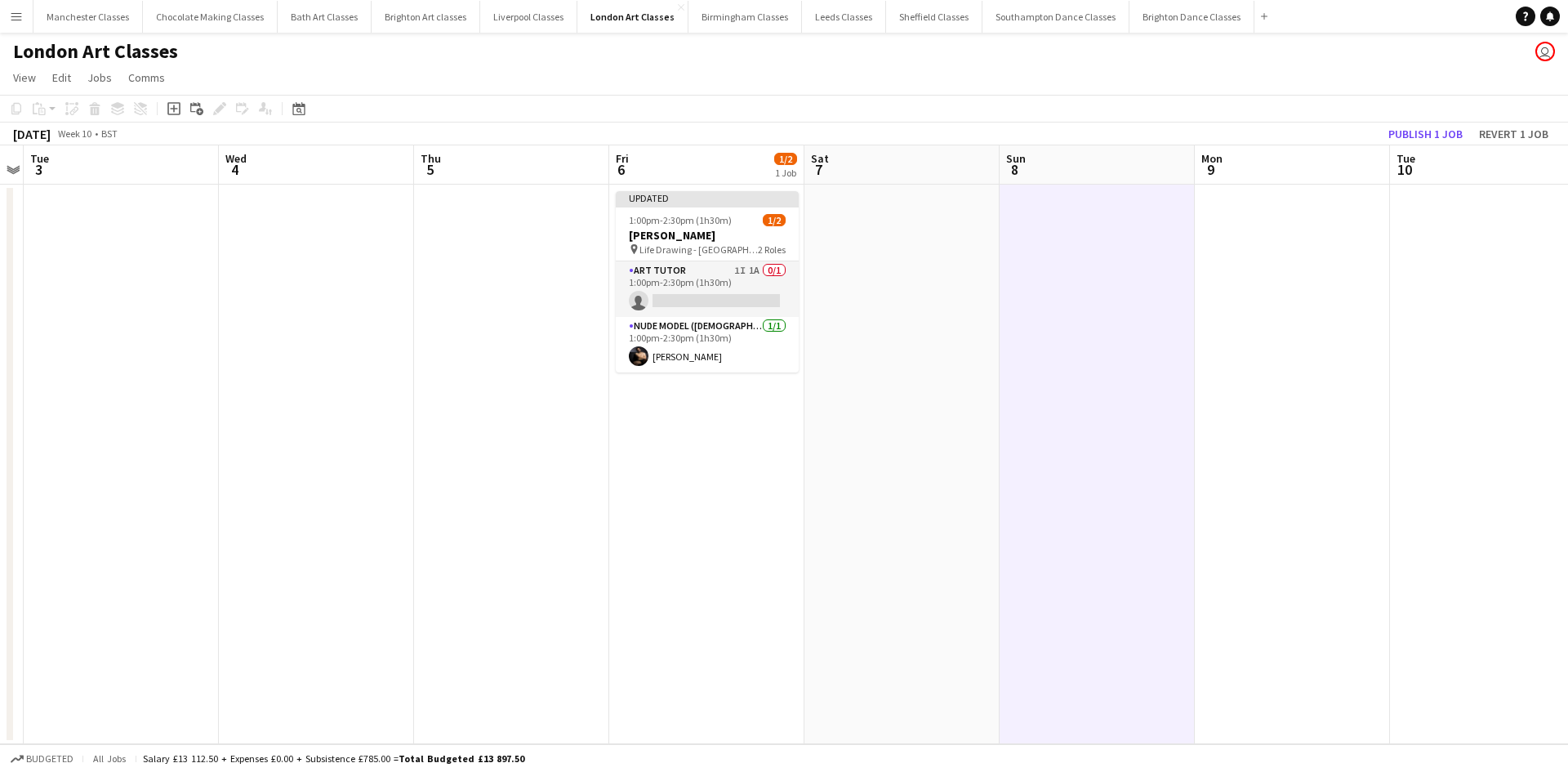
click at [1414, 119] on app-toolbar "Copy Paste Paste Ctrl+V Paste with crew Ctrl+Shift+V Paste linked Job Delete Gr…" at bounding box center [784, 108] width 1568 height 27
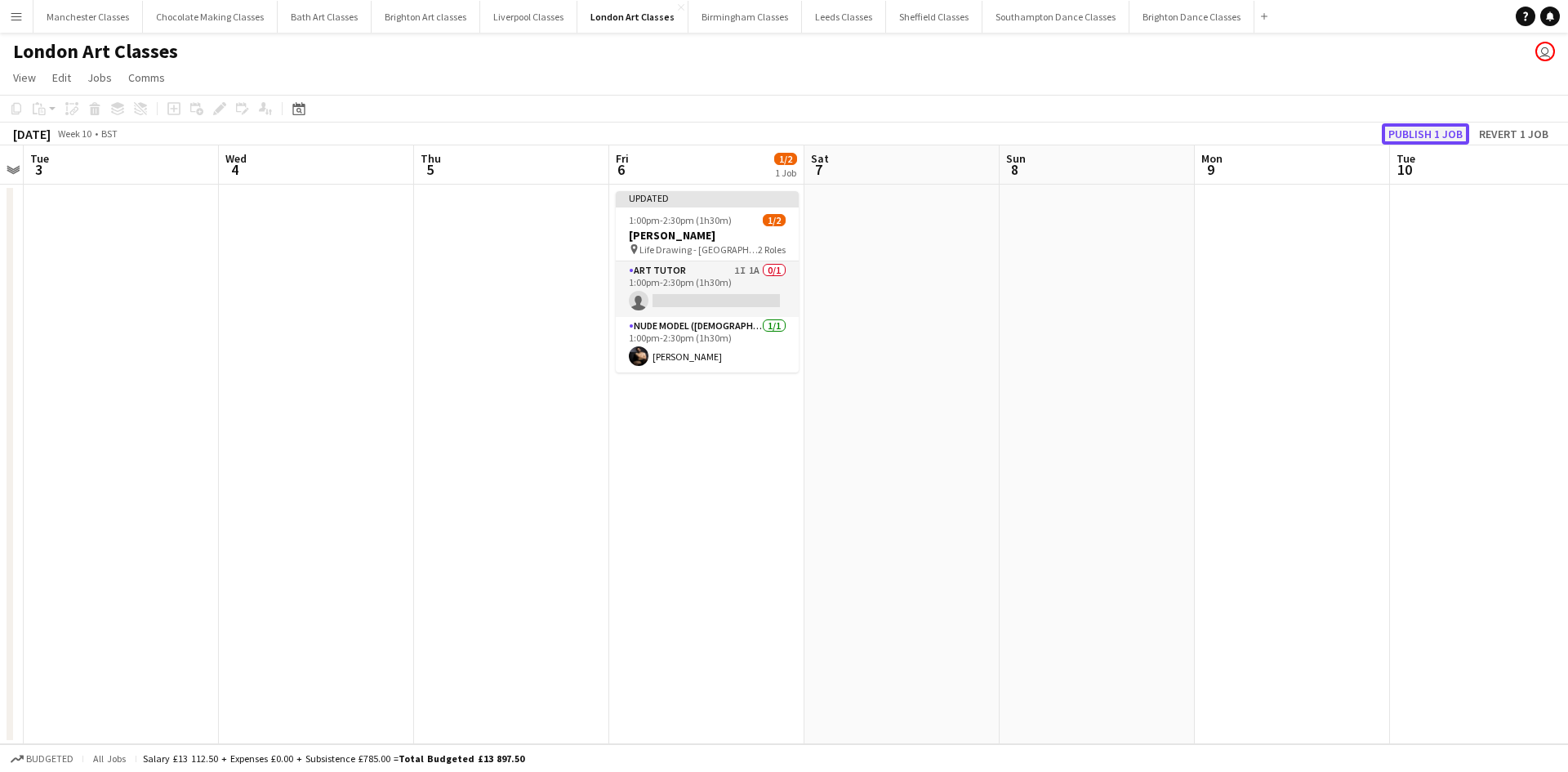
click at [1415, 129] on button "Publish 1 job" at bounding box center [1426, 134] width 88 height 21
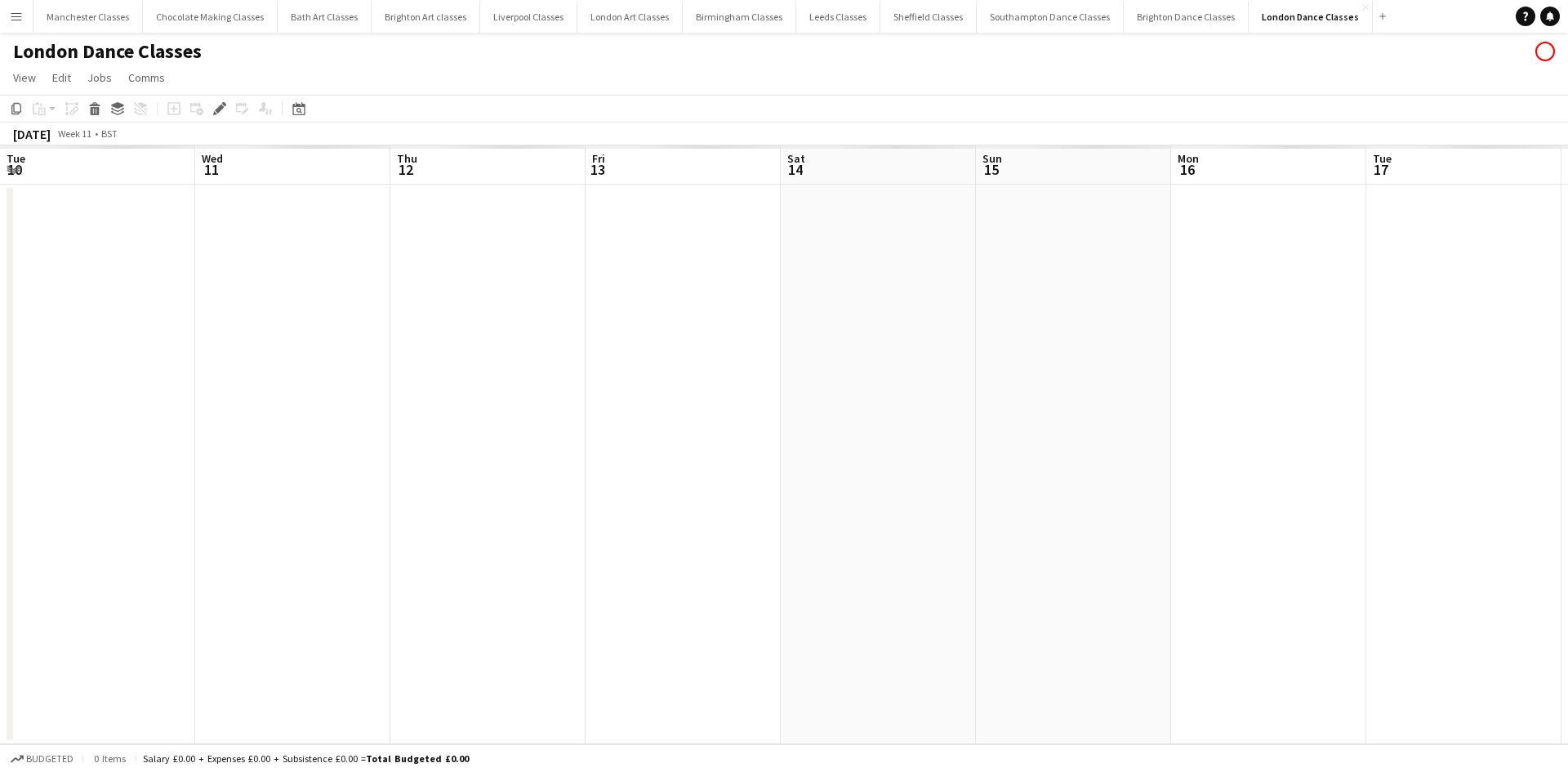
scroll to position [0, 562]
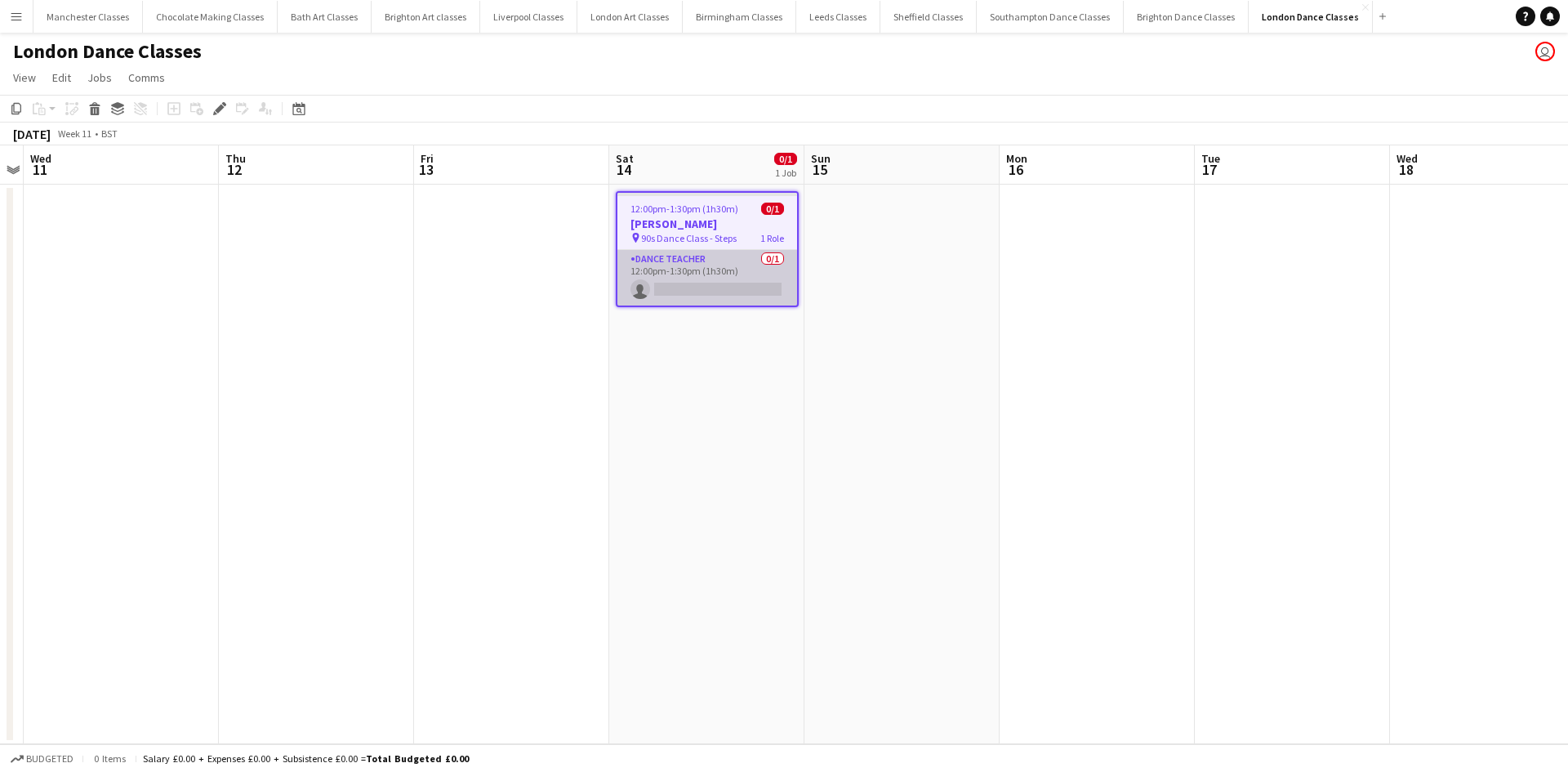
click at [755, 280] on app-card-role "Dance Teacher 0/1 12:00pm-1:30pm (1h30m) single-neutral-actions" at bounding box center [706, 277] width 179 height 56
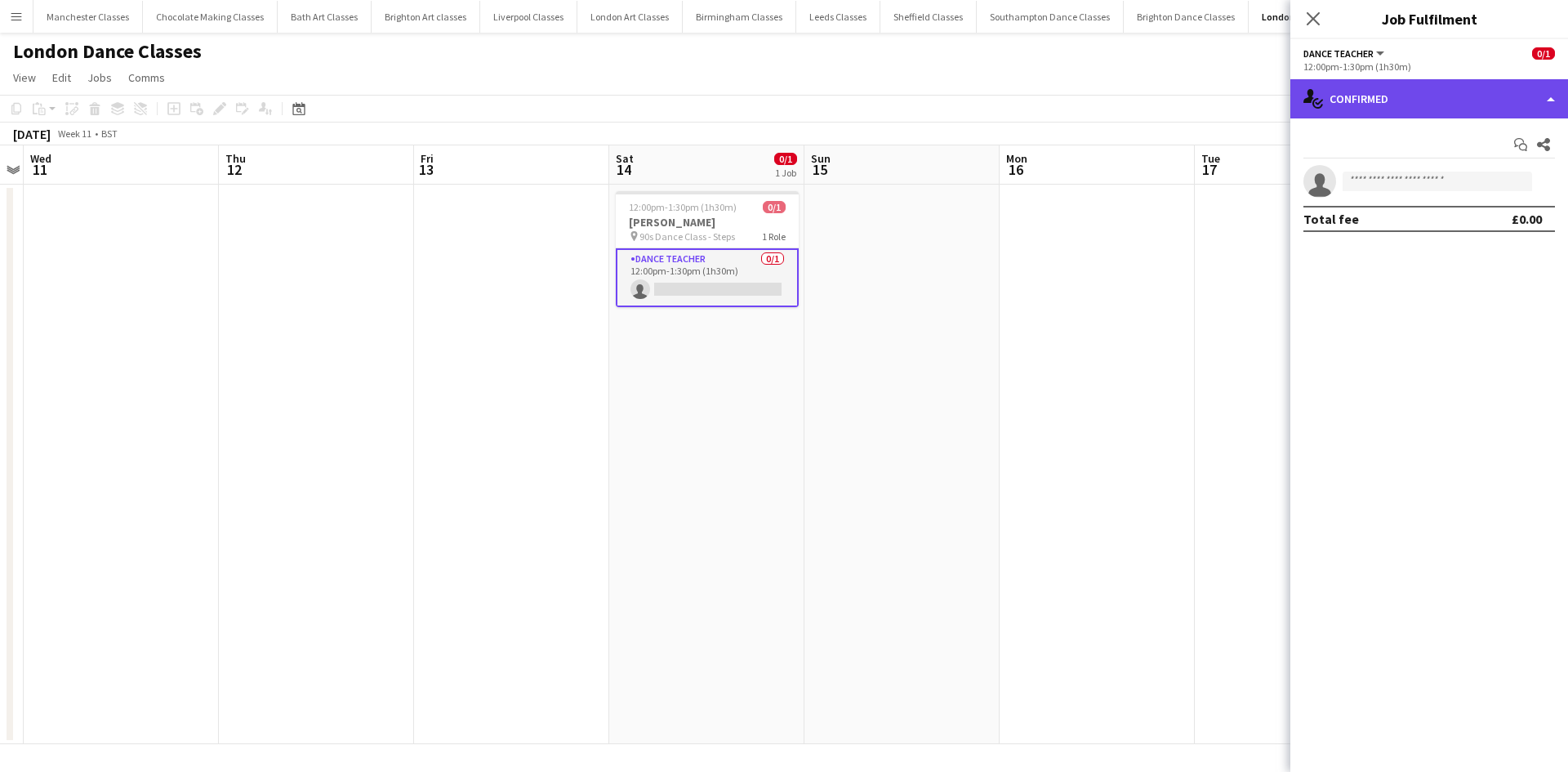
click at [1457, 112] on div "single-neutral-actions-check-2 Confirmed" at bounding box center [1428, 99] width 277 height 40
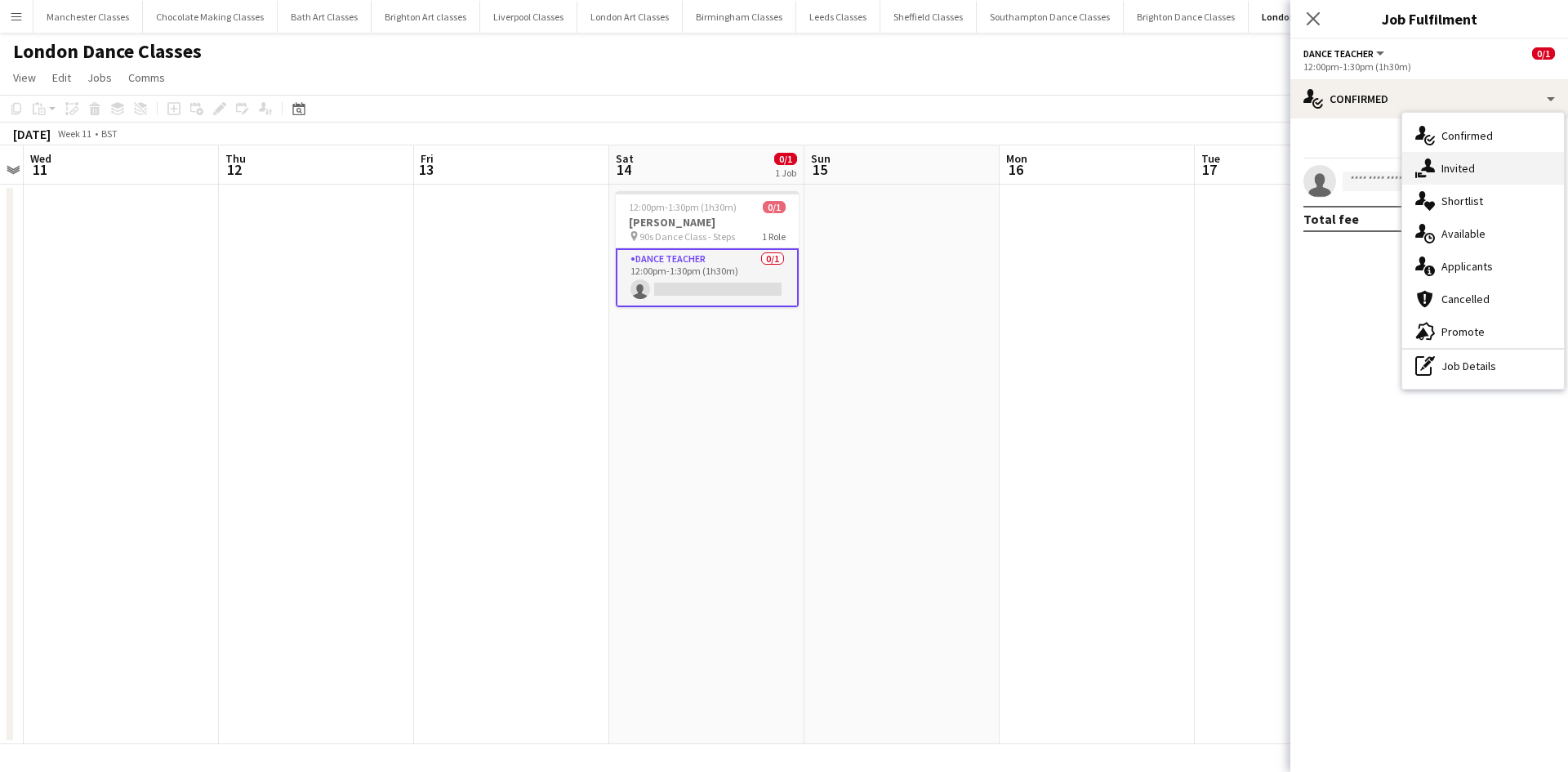
click at [1463, 160] on div "single-neutral-actions-share-1 Invited" at bounding box center [1483, 168] width 161 height 33
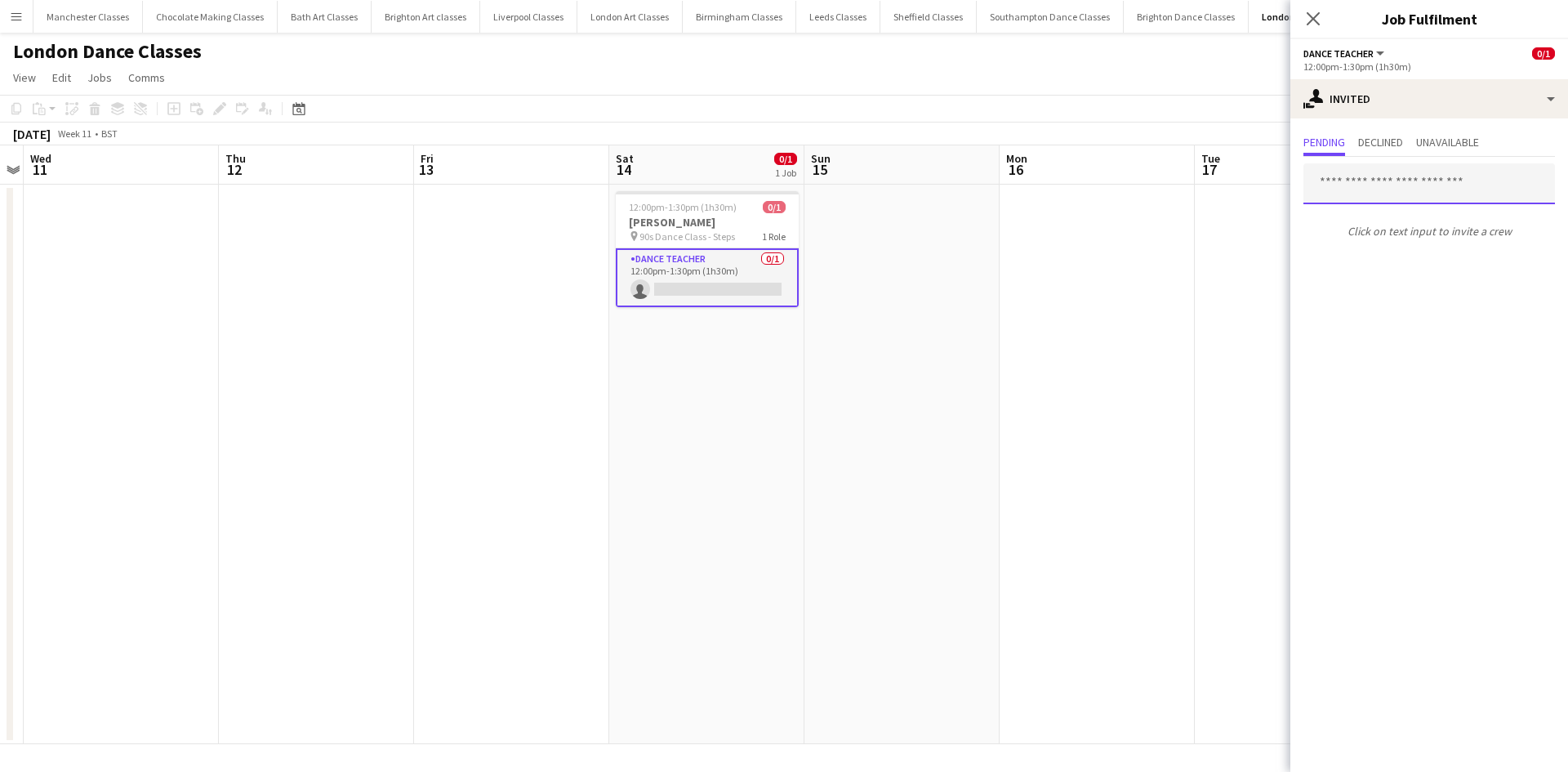
click at [1415, 180] on input "text" at bounding box center [1428, 184] width 251 height 41
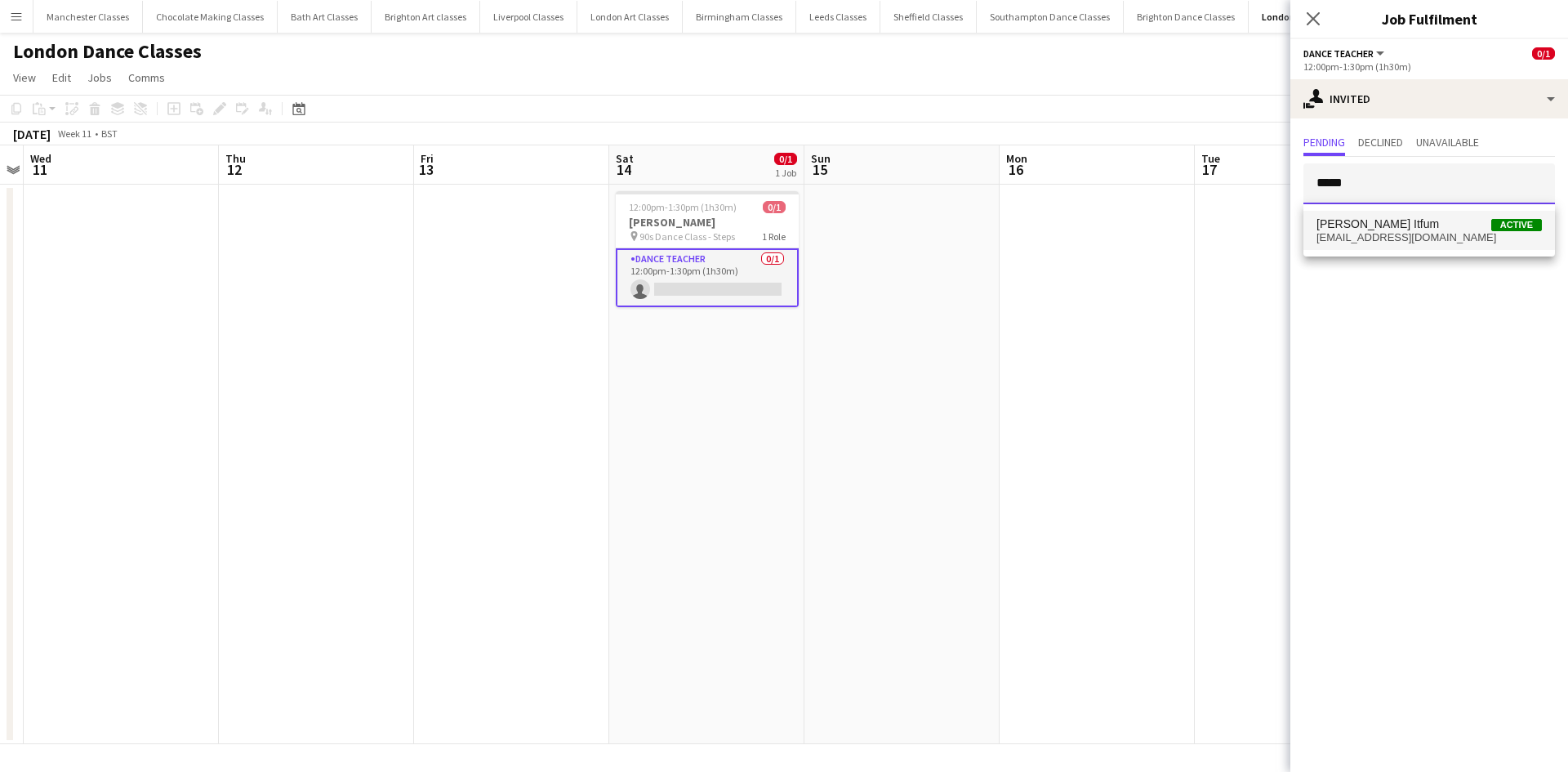
type input "*****"
click at [1414, 244] on mat-option "[PERSON_NAME] Itfum Active [EMAIL_ADDRESS][DOMAIN_NAME]" at bounding box center [1428, 230] width 251 height 40
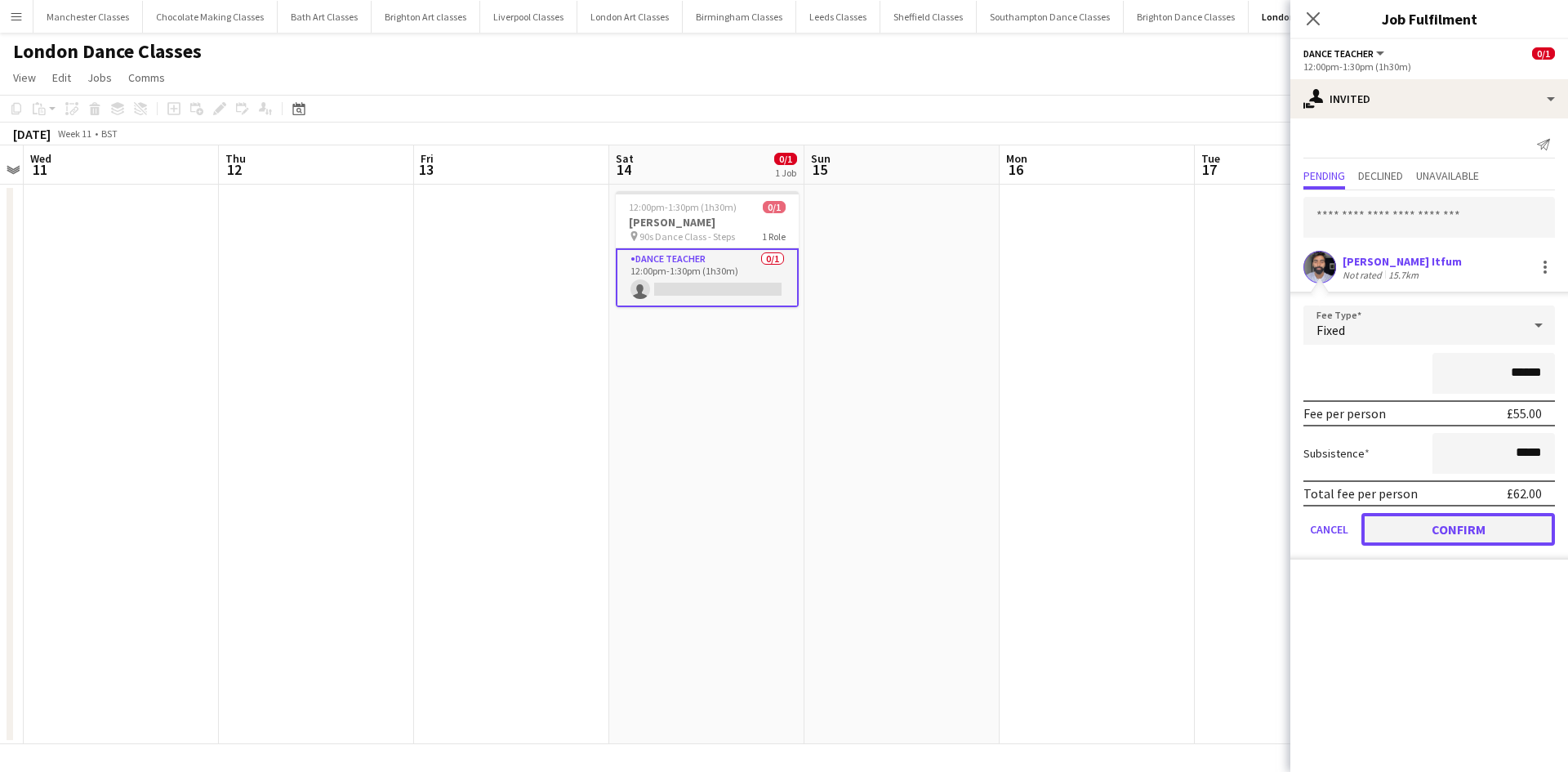
click at [1463, 532] on button "Confirm" at bounding box center [1457, 529] width 193 height 33
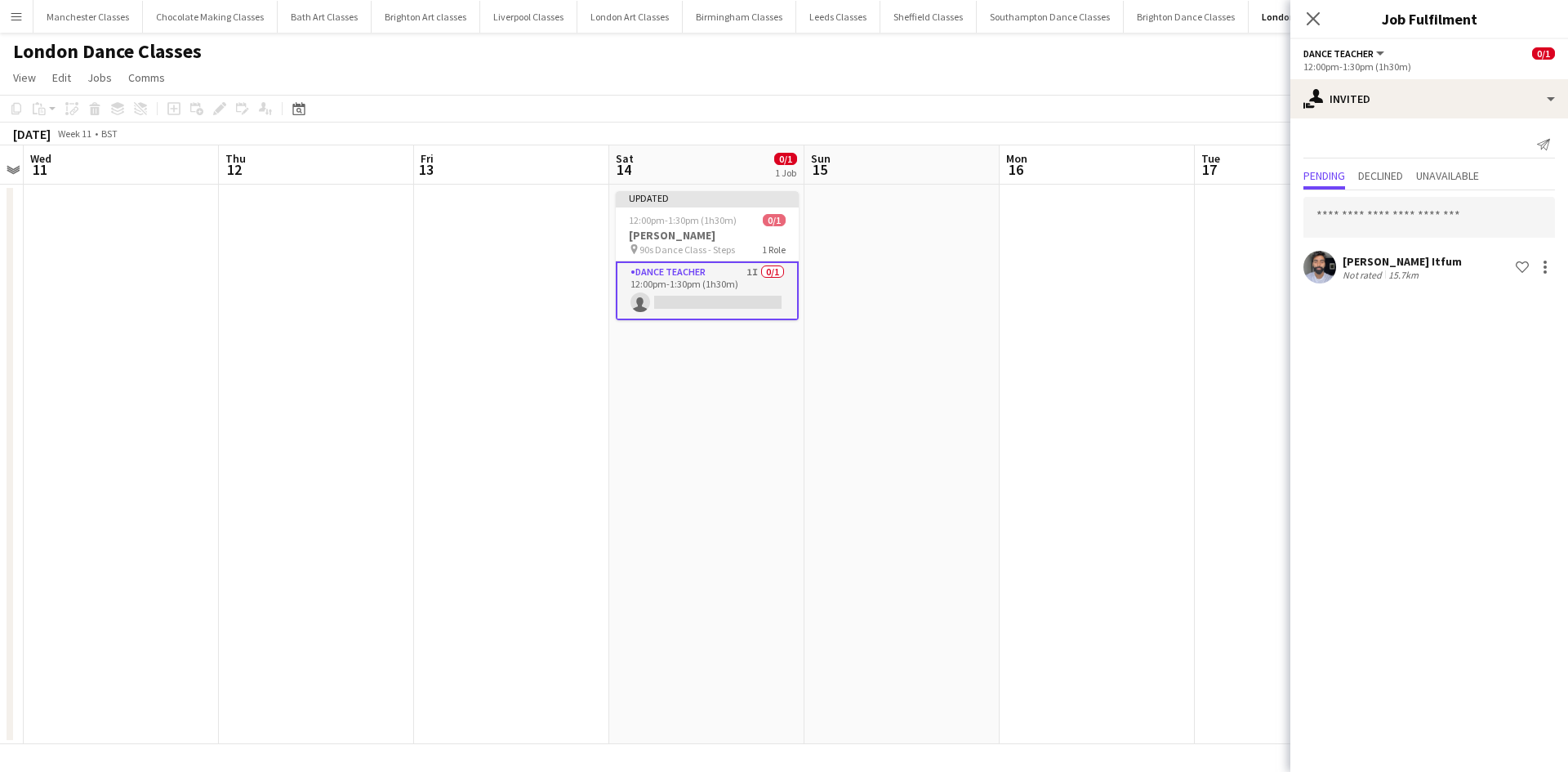
click at [1136, 500] on app-date-cell at bounding box center [1097, 465] width 195 height 560
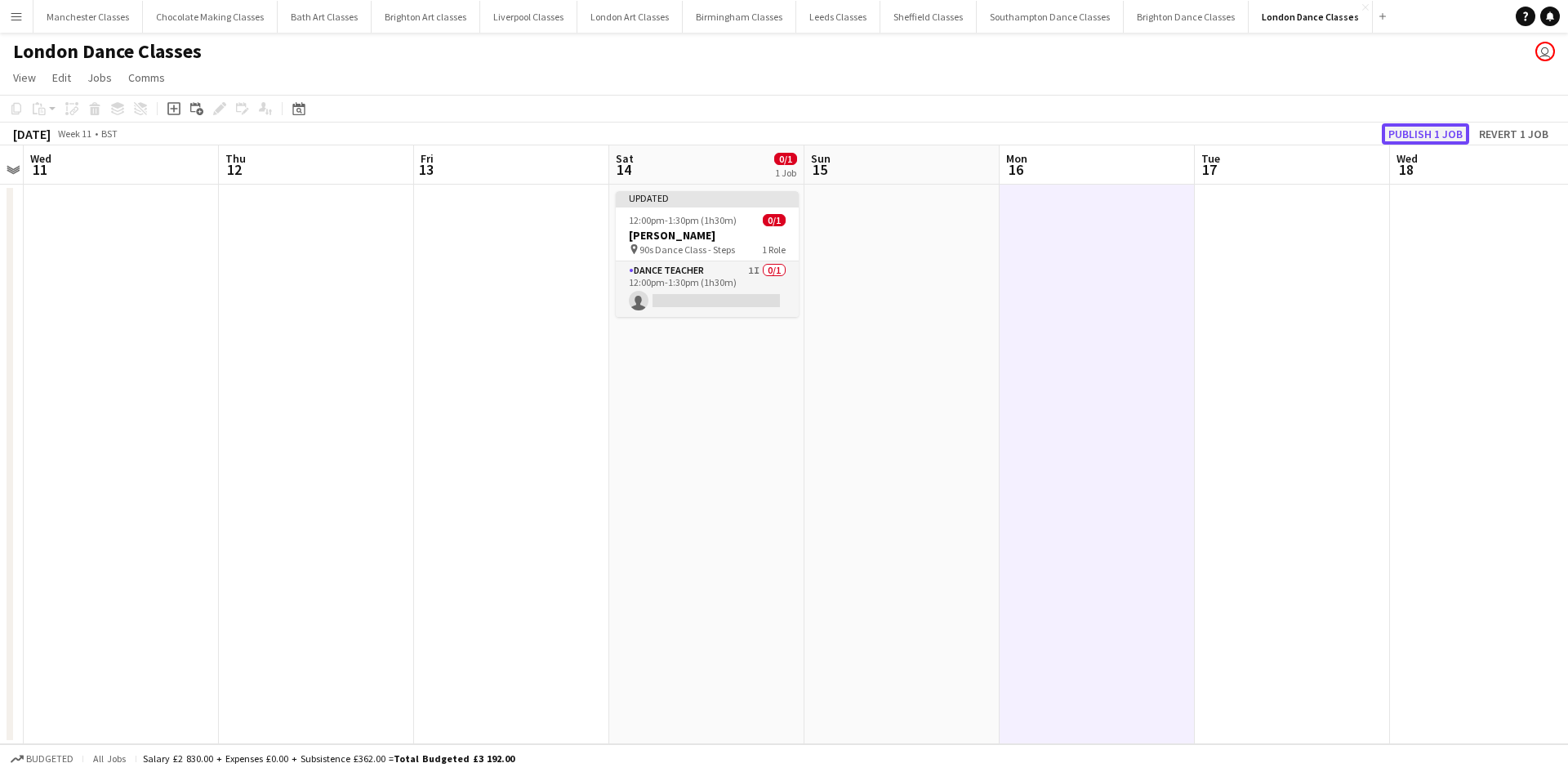
drag, startPoint x: 1458, startPoint y: 140, endPoint x: 1162, endPoint y: 137, distance: 296.0
click at [1457, 139] on button "Publish 1 job" at bounding box center [1426, 134] width 88 height 21
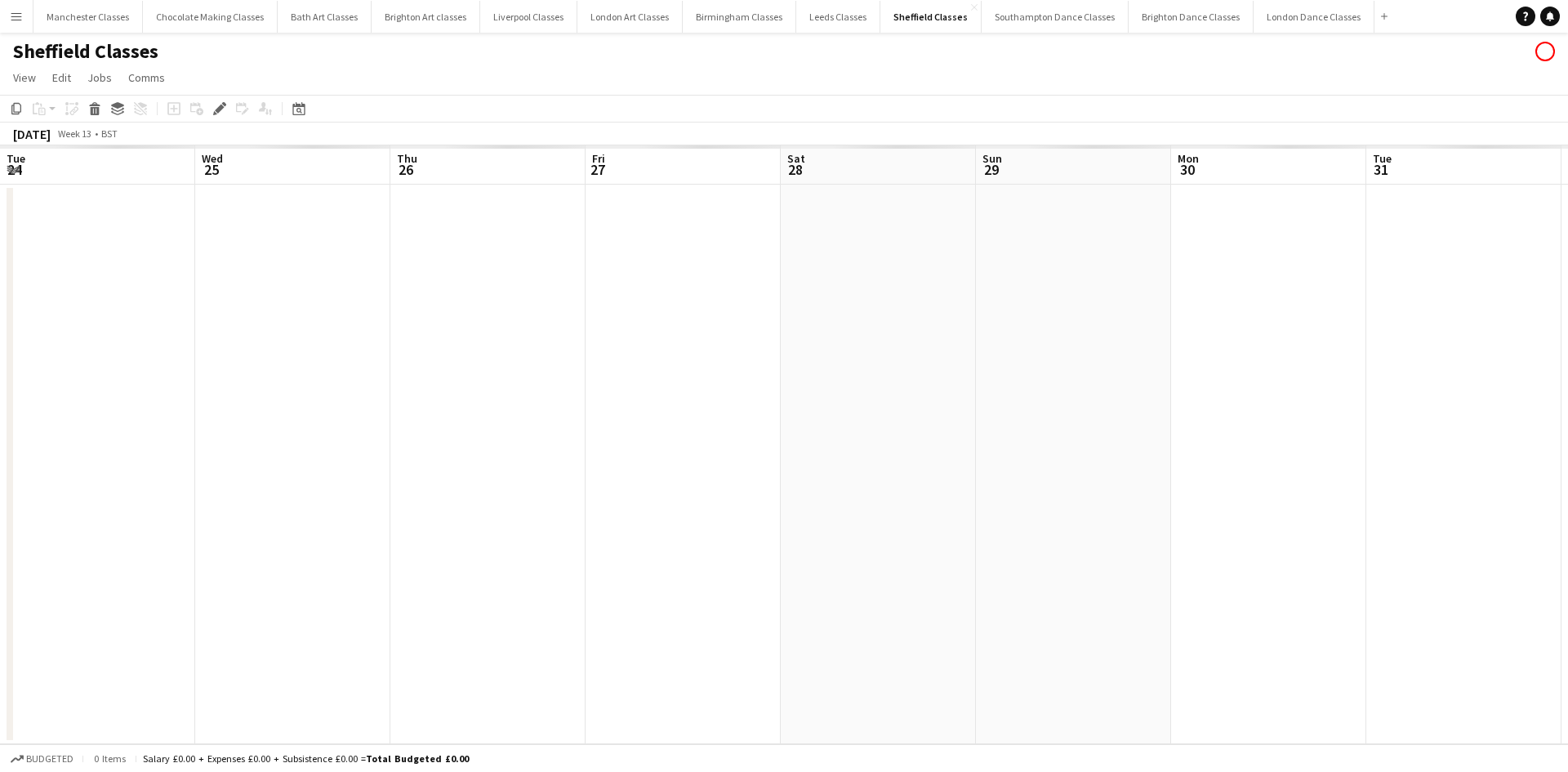
scroll to position [0, 562]
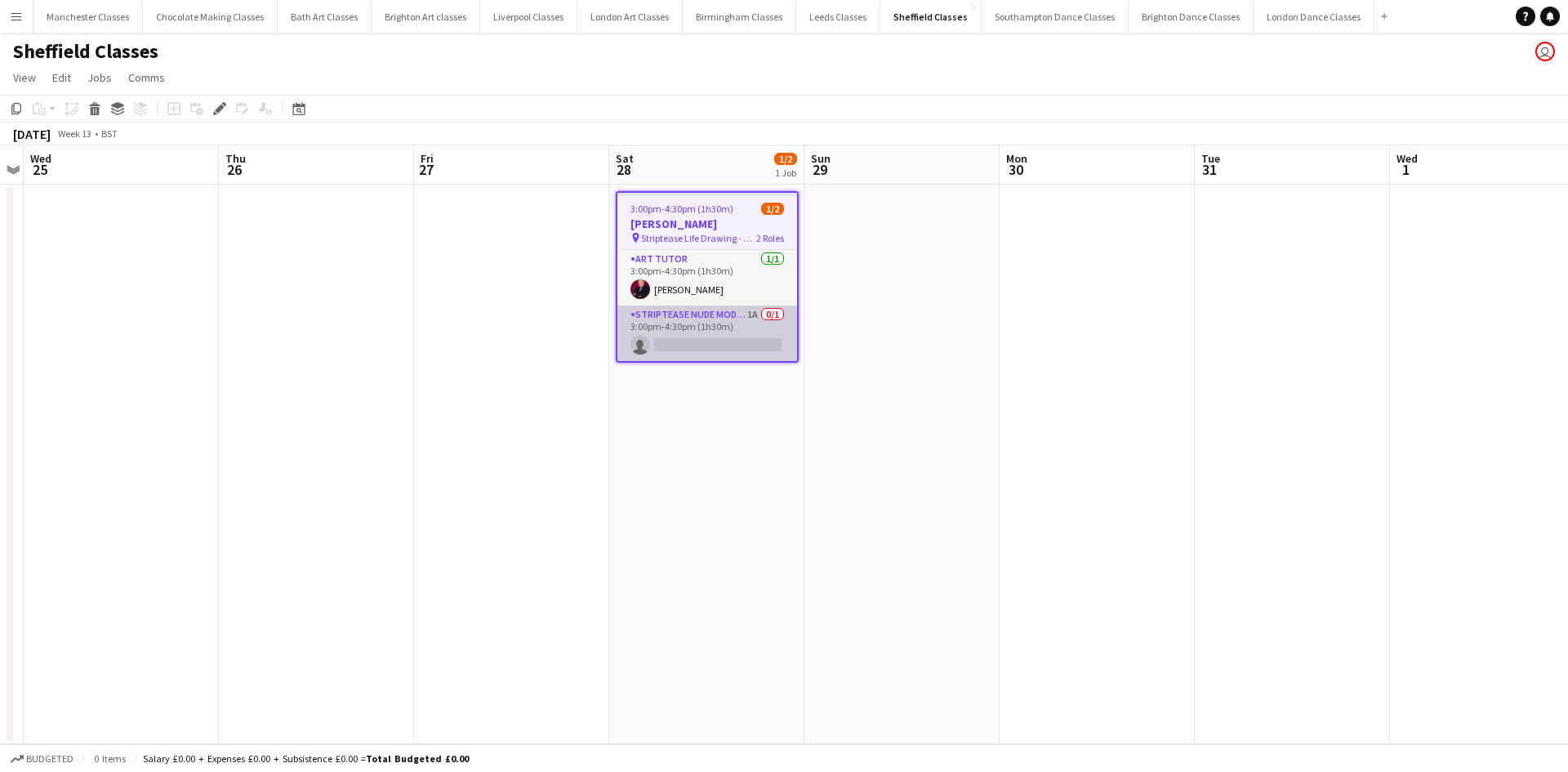
click at [699, 324] on app-card-role "Striptease Nude Model ([DEMOGRAPHIC_DATA]) 1A 0/1 3:00pm-4:30pm (1h30m) single-…" at bounding box center [706, 333] width 179 height 56
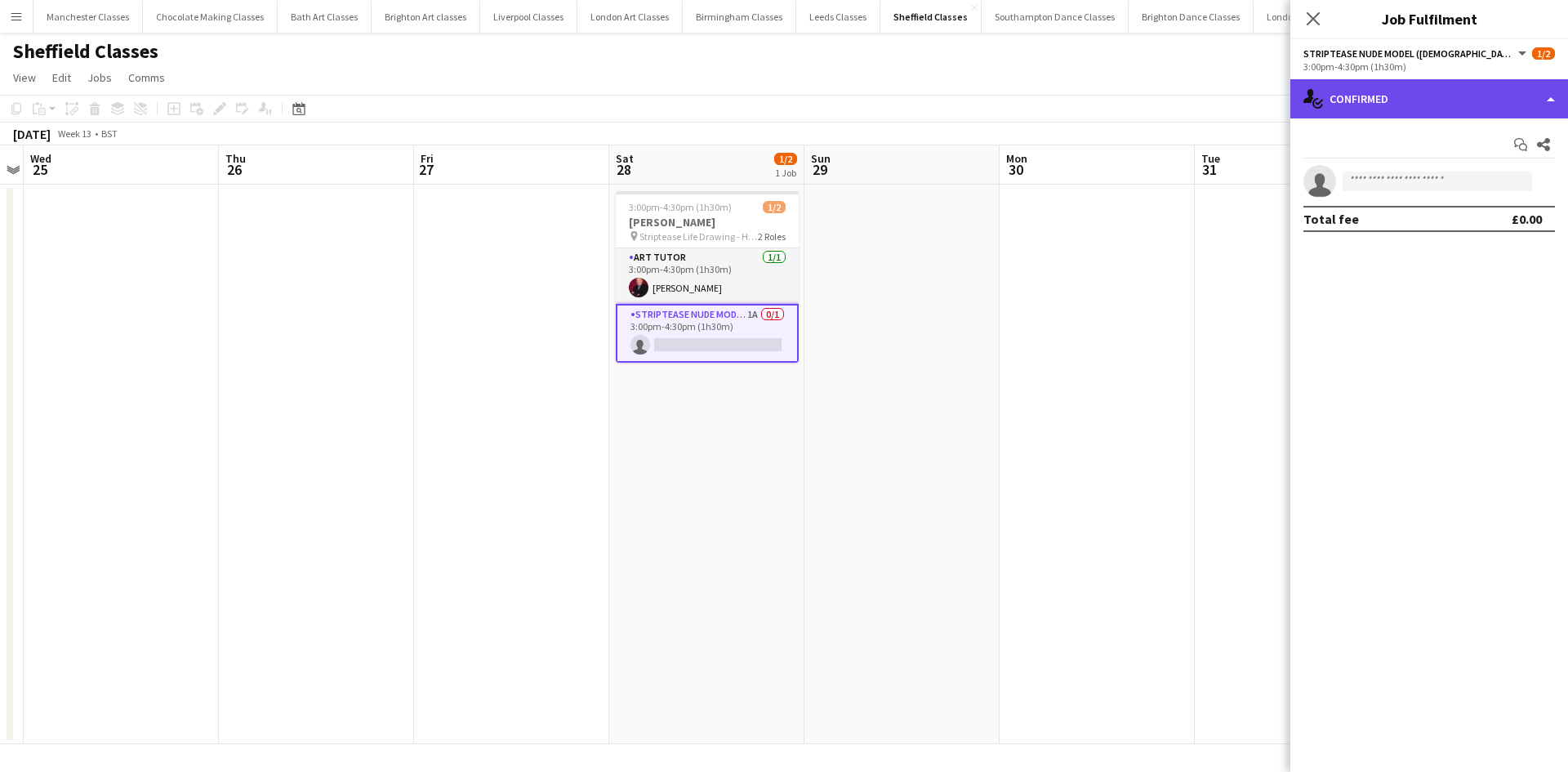
click at [1510, 111] on div "single-neutral-actions-check-2 Confirmed" at bounding box center [1428, 99] width 277 height 40
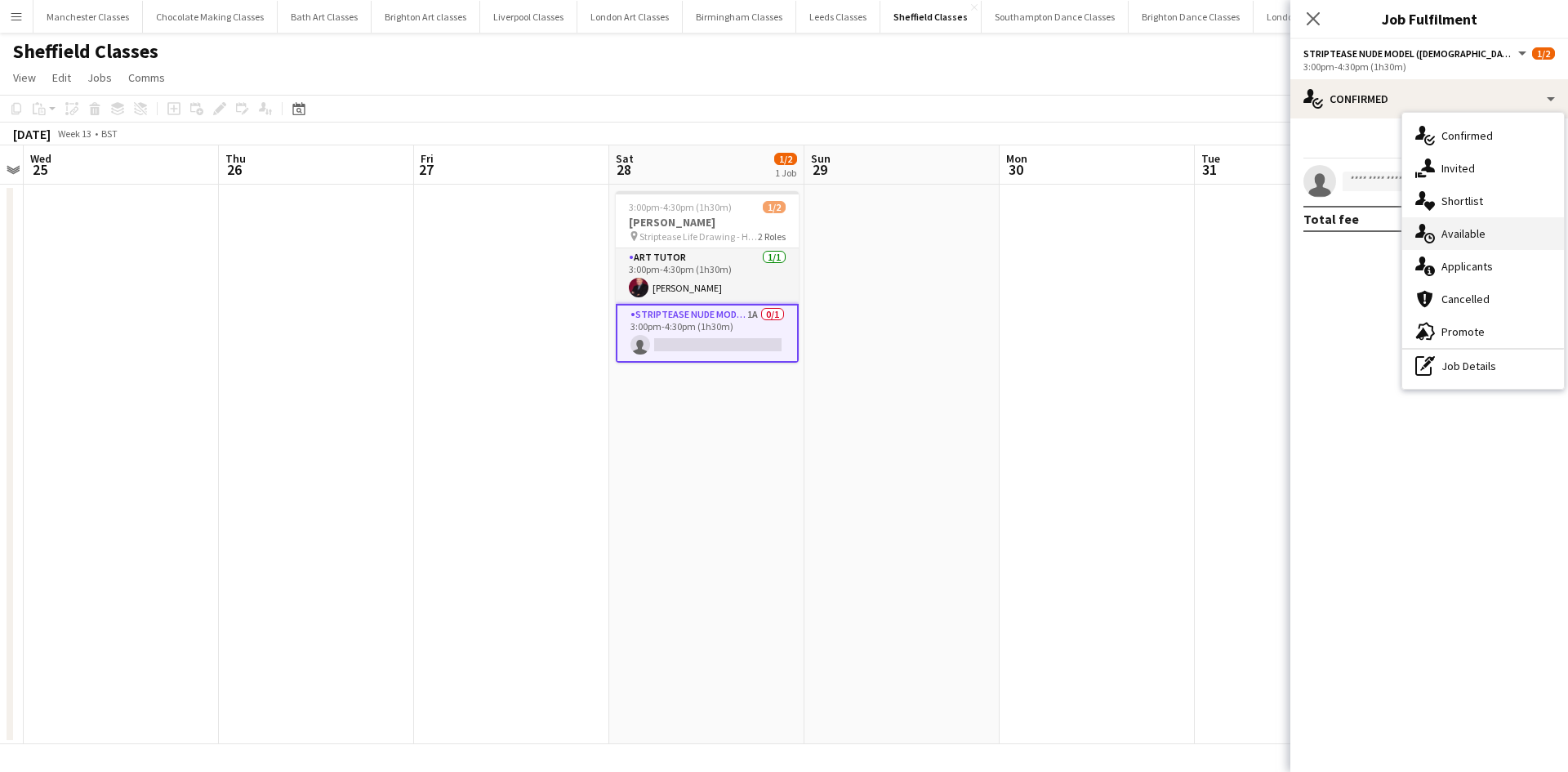
click at [1511, 228] on div "single-neutral-actions-upload Available" at bounding box center [1483, 234] width 161 height 33
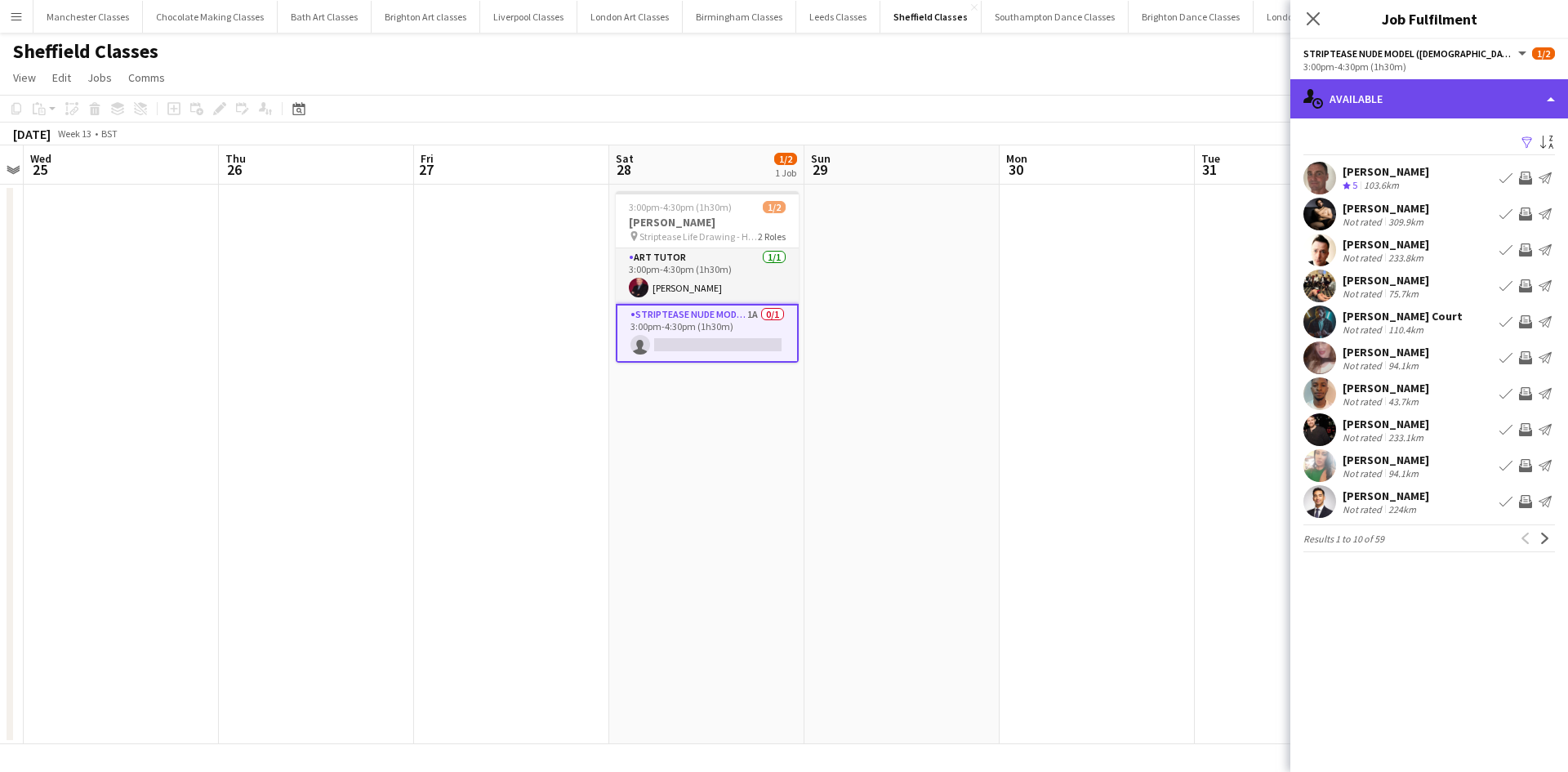
click at [1466, 96] on div "single-neutral-actions-upload Available" at bounding box center [1428, 99] width 277 height 40
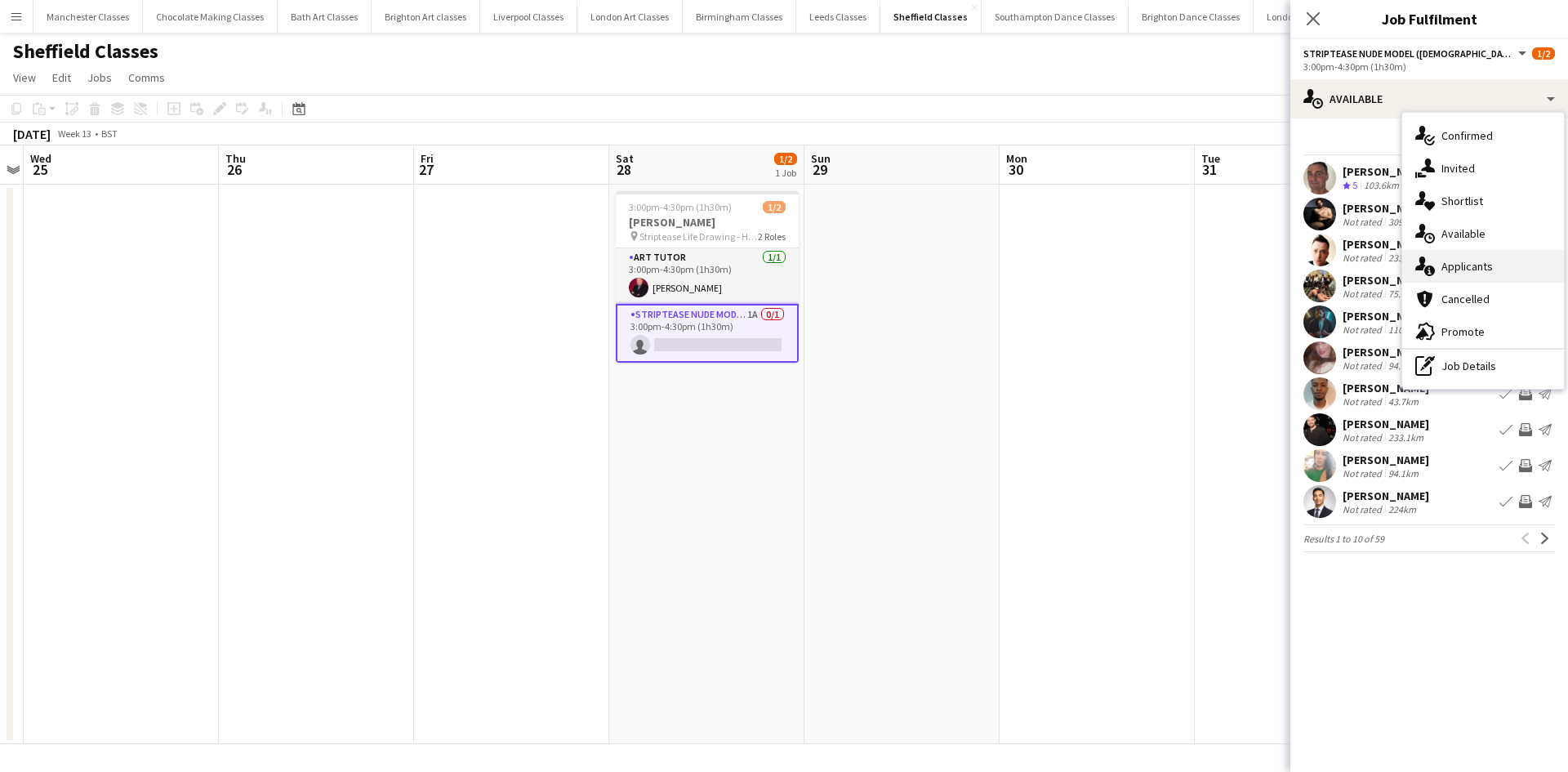
click at [1498, 277] on div "single-neutral-actions-information Applicants" at bounding box center [1483, 266] width 161 height 33
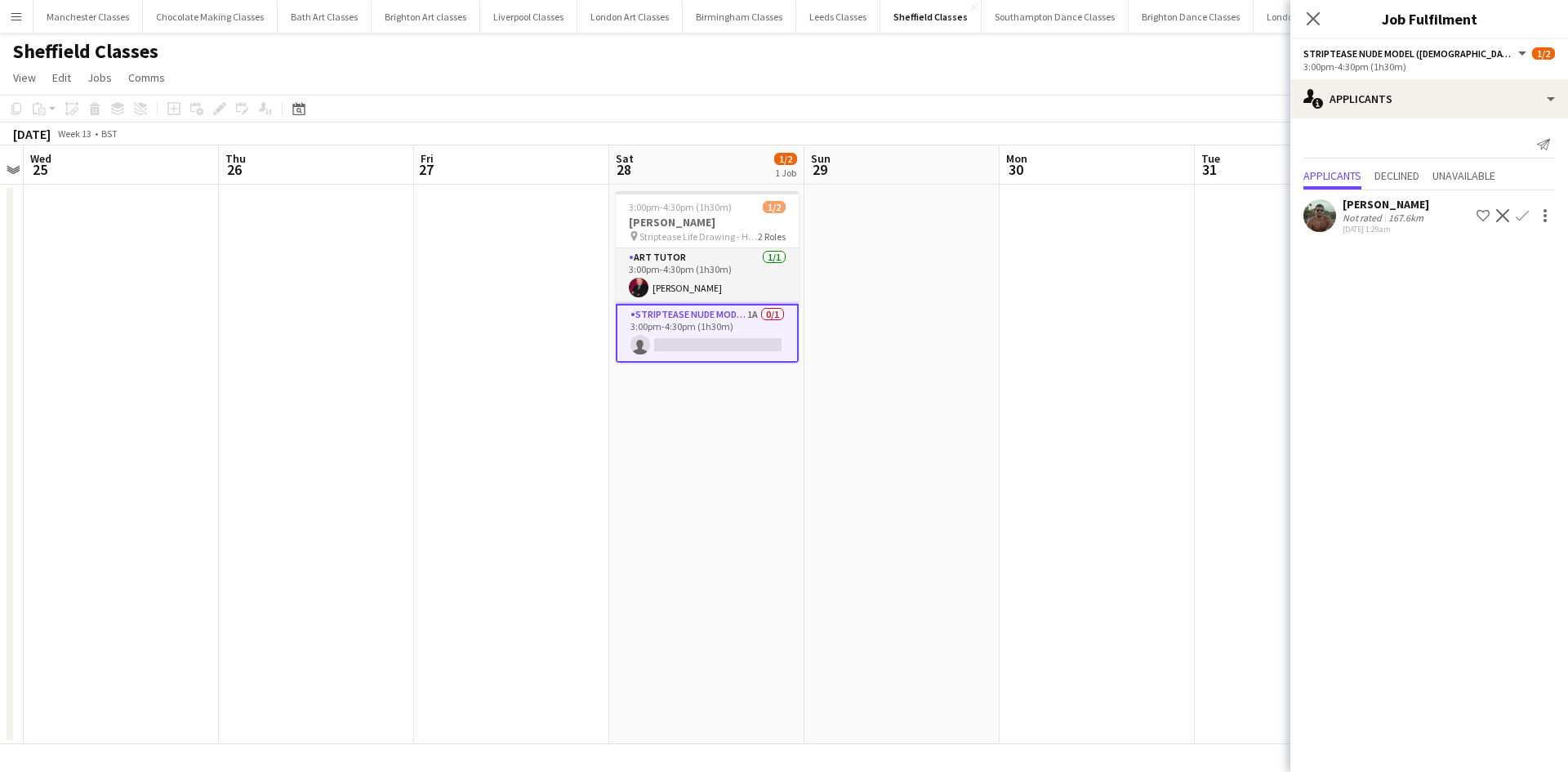
click at [1325, 211] on app-user-avatar at bounding box center [1319, 216] width 33 height 33
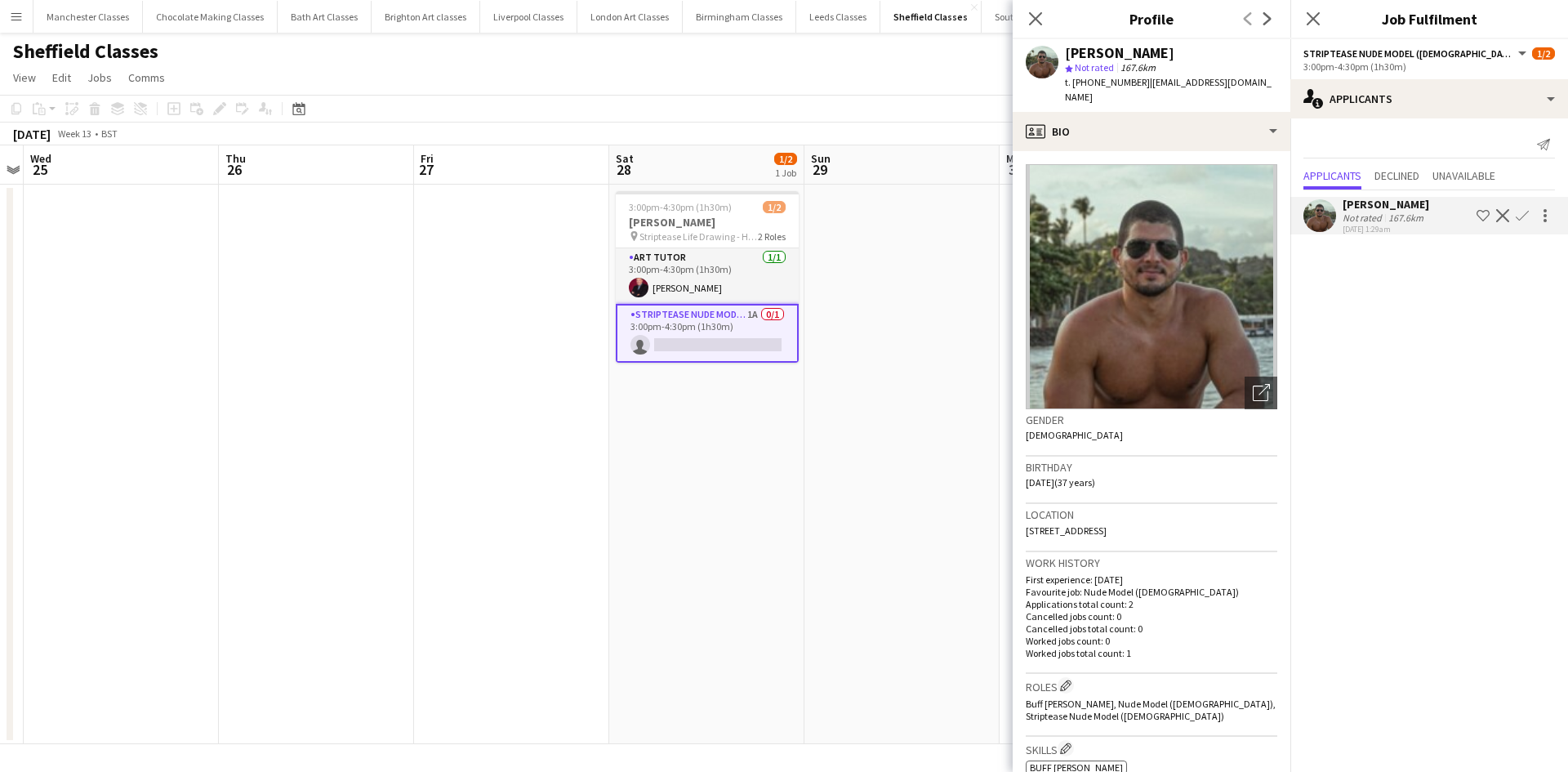
click at [863, 447] on app-date-cell at bounding box center [901, 465] width 195 height 560
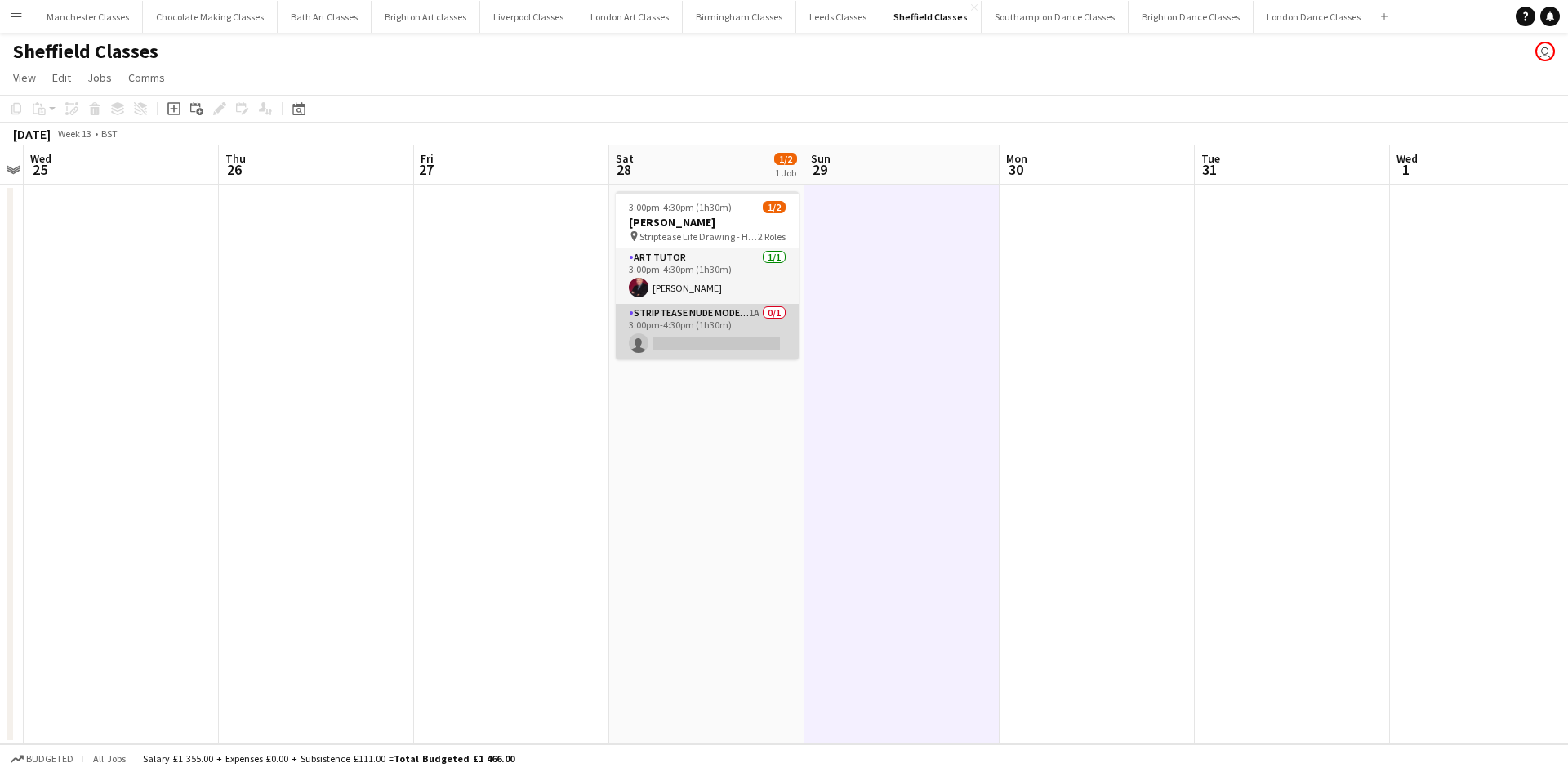
click at [772, 343] on app-card-role "Striptease Nude Model (Male) 1A 0/1 3:00pm-4:30pm (1h30m) single-neutral-actions" at bounding box center [706, 331] width 183 height 56
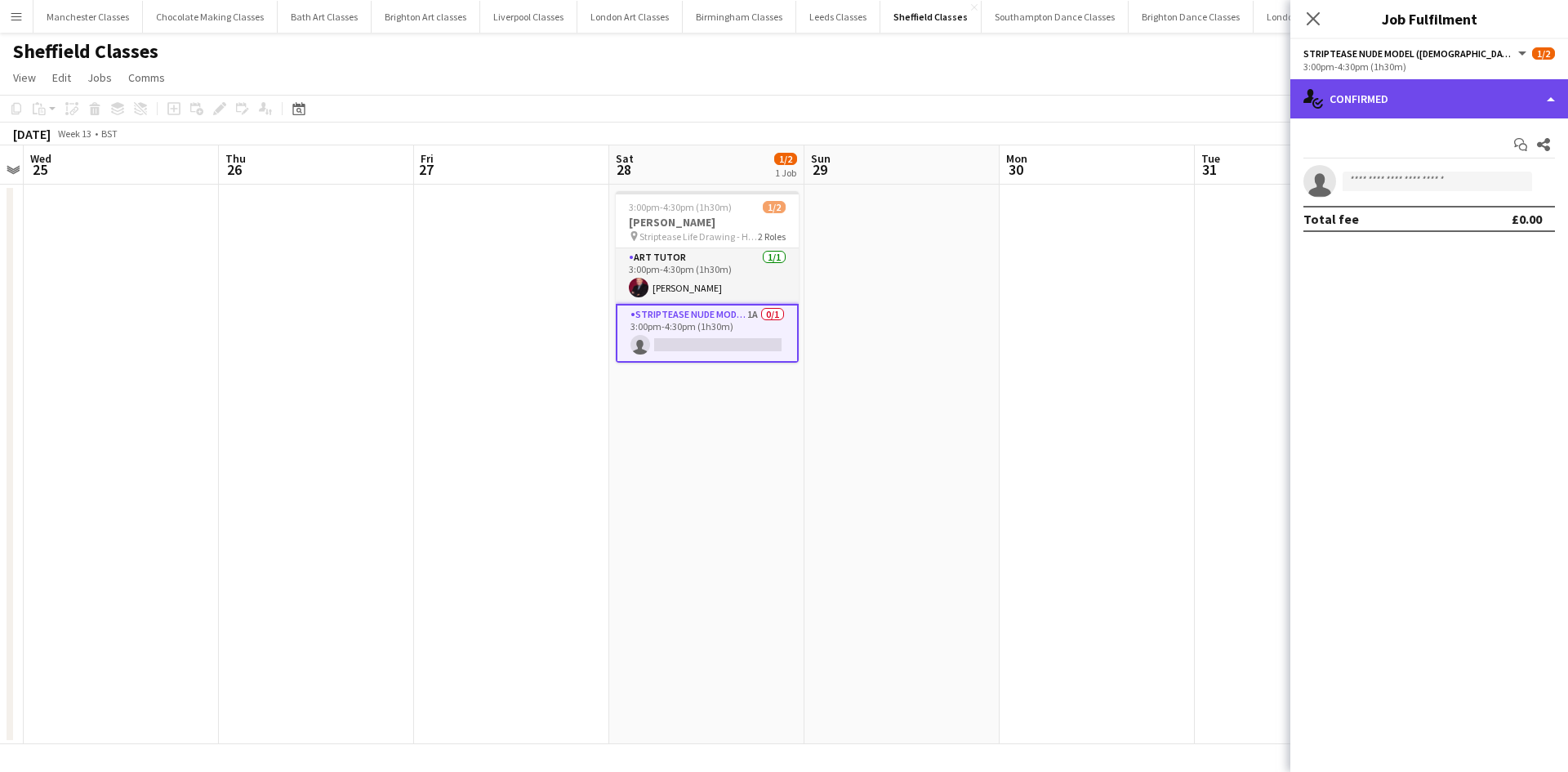
click at [1497, 104] on div "single-neutral-actions-check-2 Confirmed" at bounding box center [1428, 99] width 277 height 40
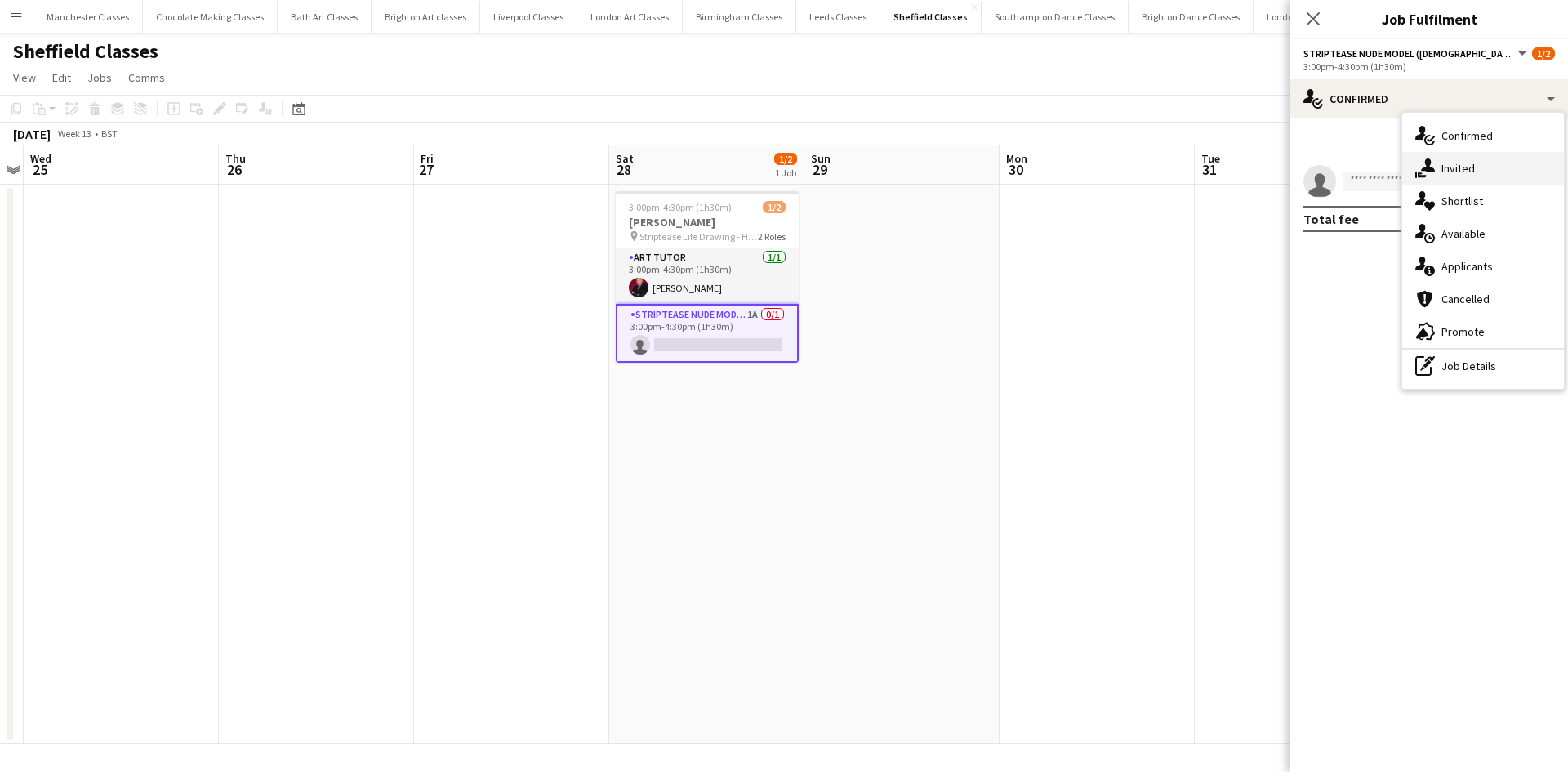
click at [1486, 177] on div "single-neutral-actions-share-1 Invited" at bounding box center [1483, 168] width 161 height 33
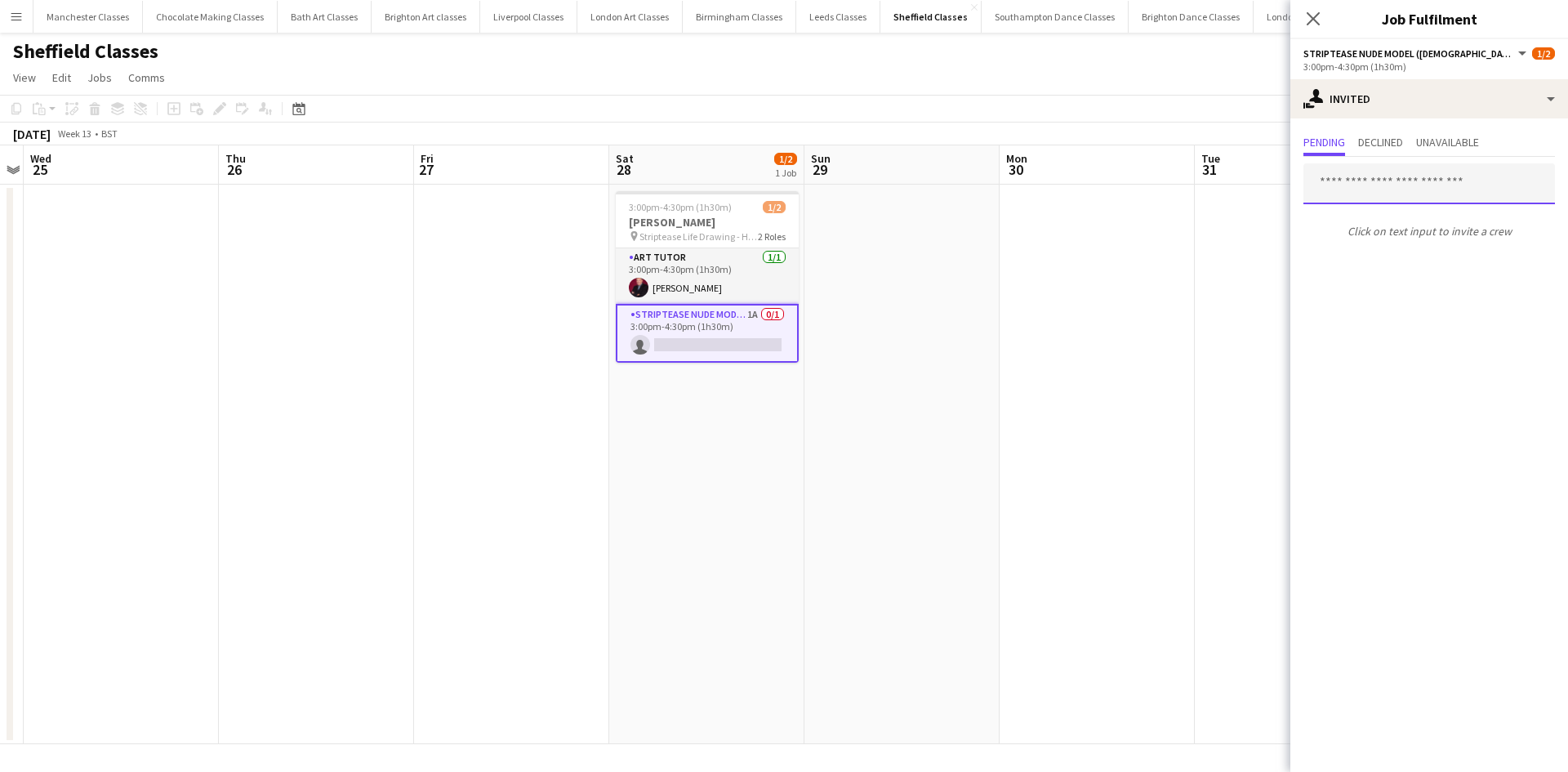
click at [1435, 179] on input "text" at bounding box center [1428, 184] width 251 height 41
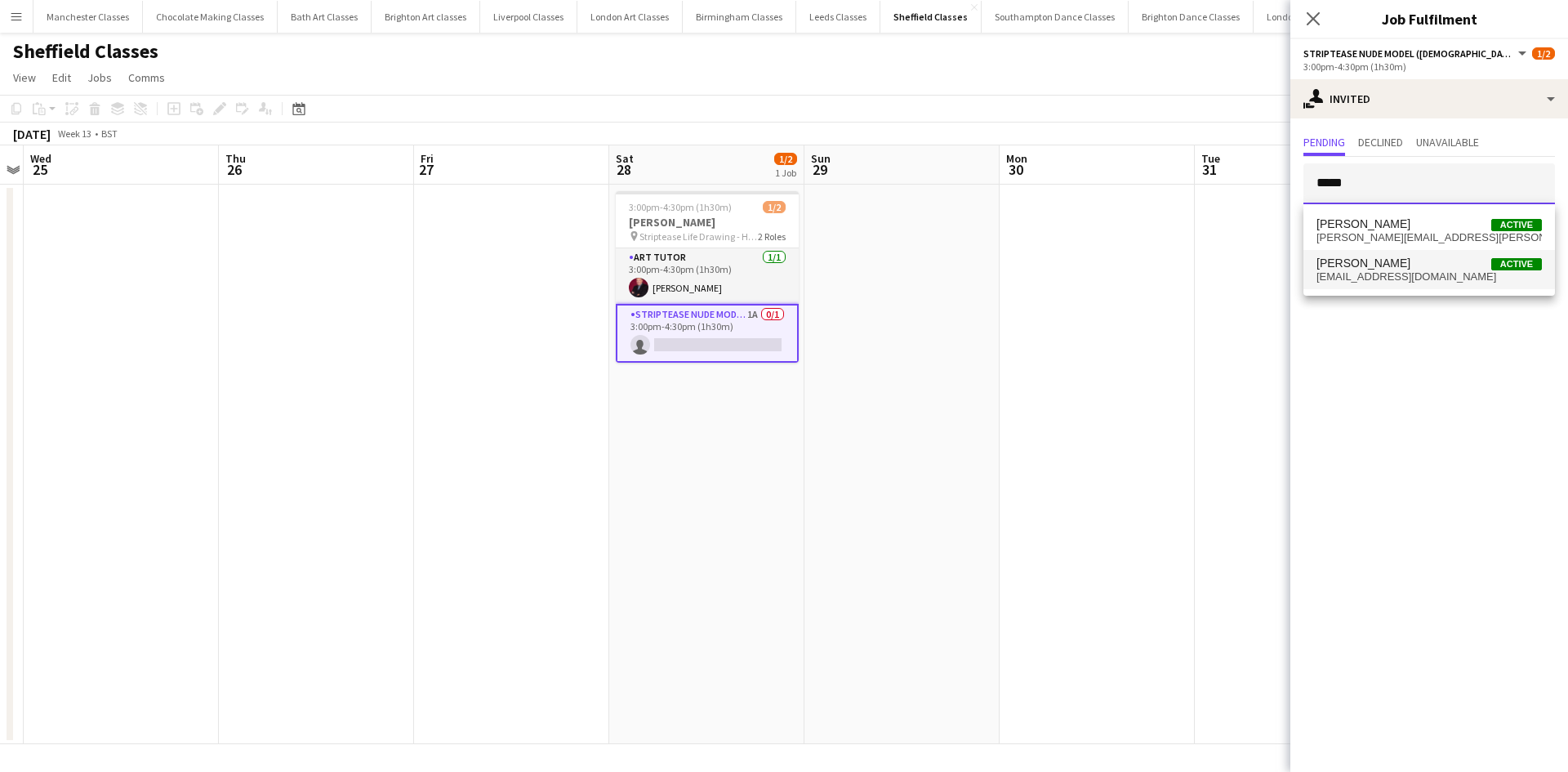
type input "*****"
click at [1393, 260] on span "Barry Simms Active" at bounding box center [1429, 264] width 226 height 14
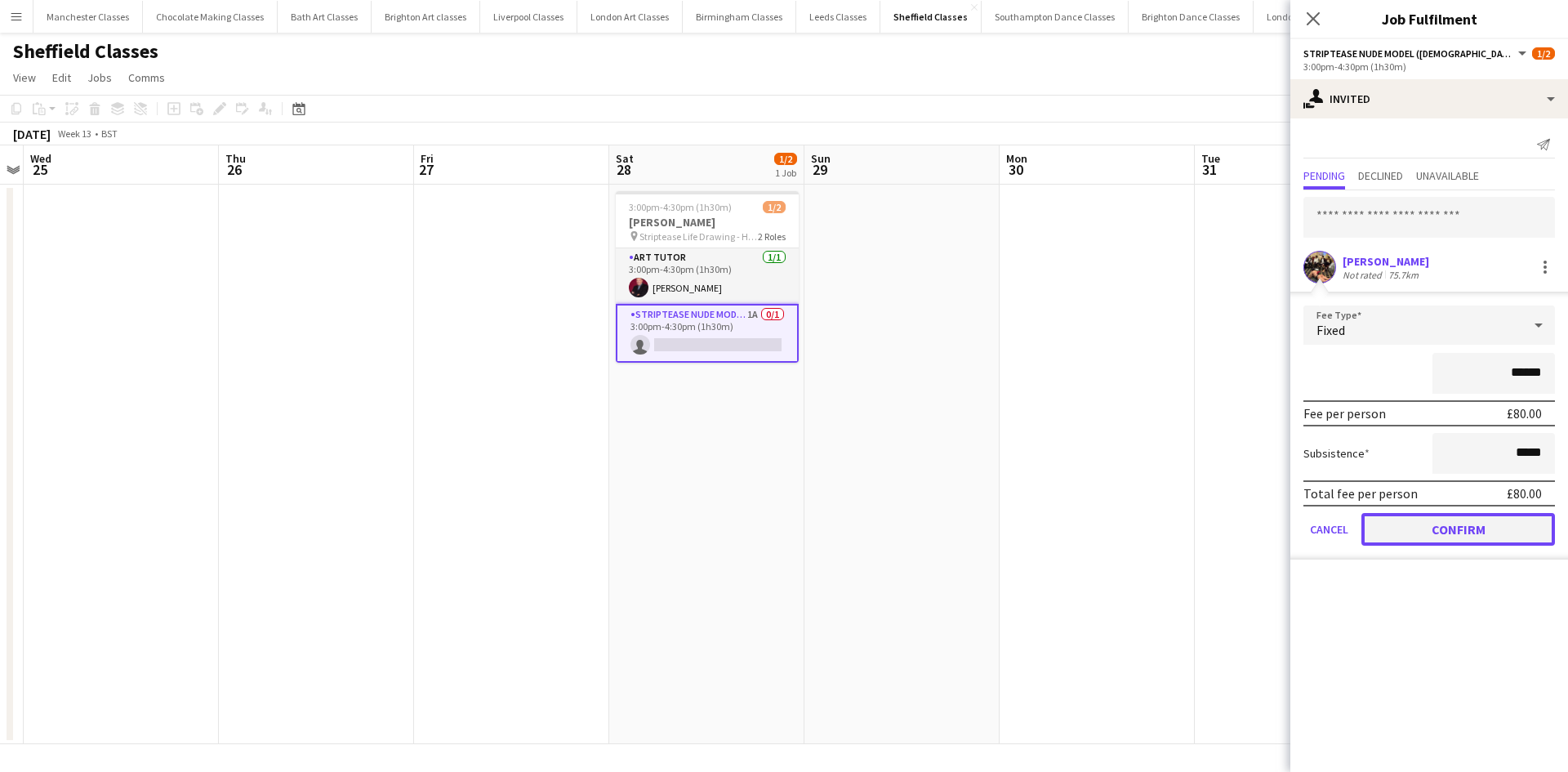
click at [1480, 532] on button "Confirm" at bounding box center [1457, 529] width 193 height 33
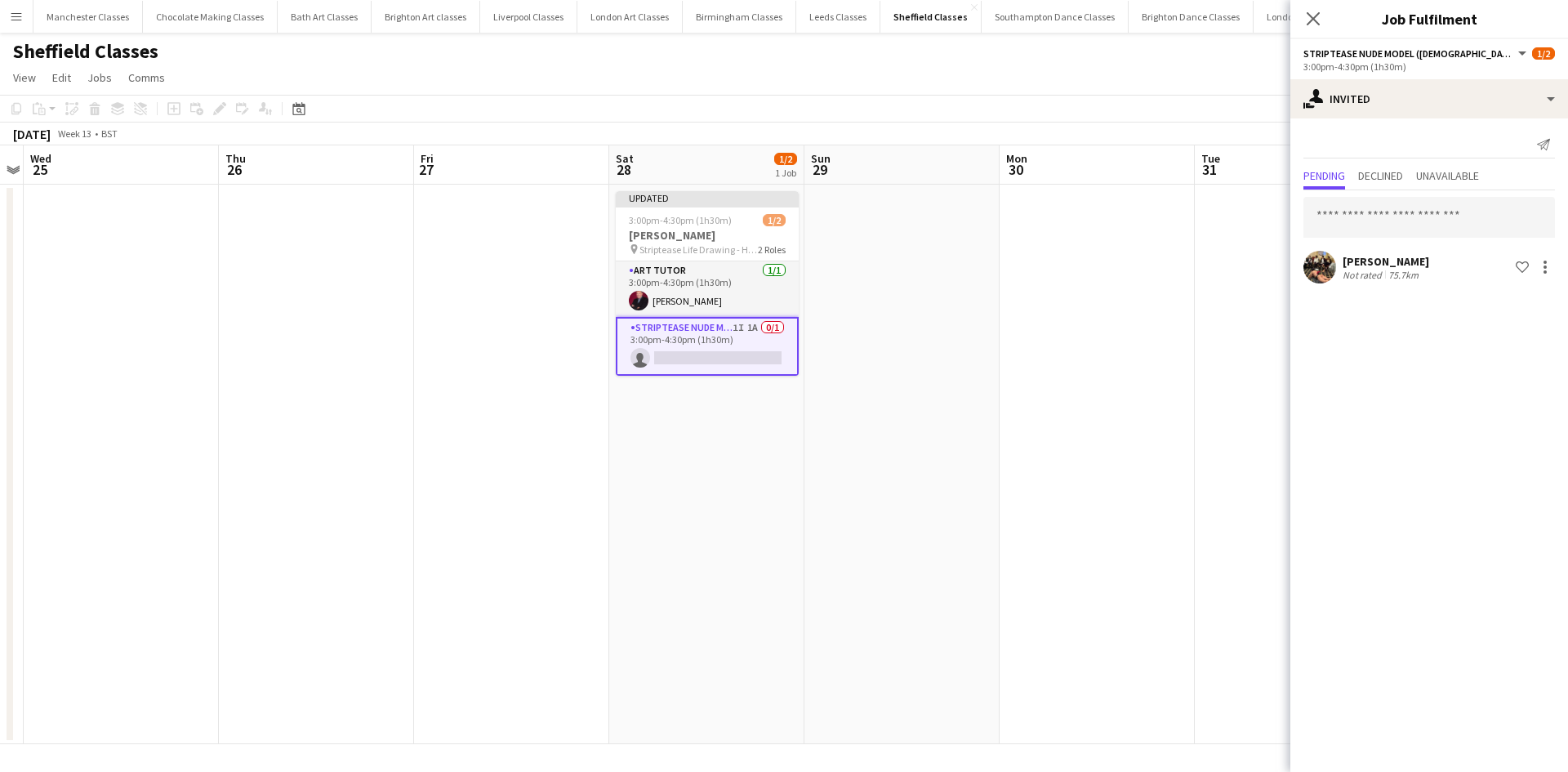
click at [1268, 505] on app-date-cell at bounding box center [1292, 465] width 195 height 560
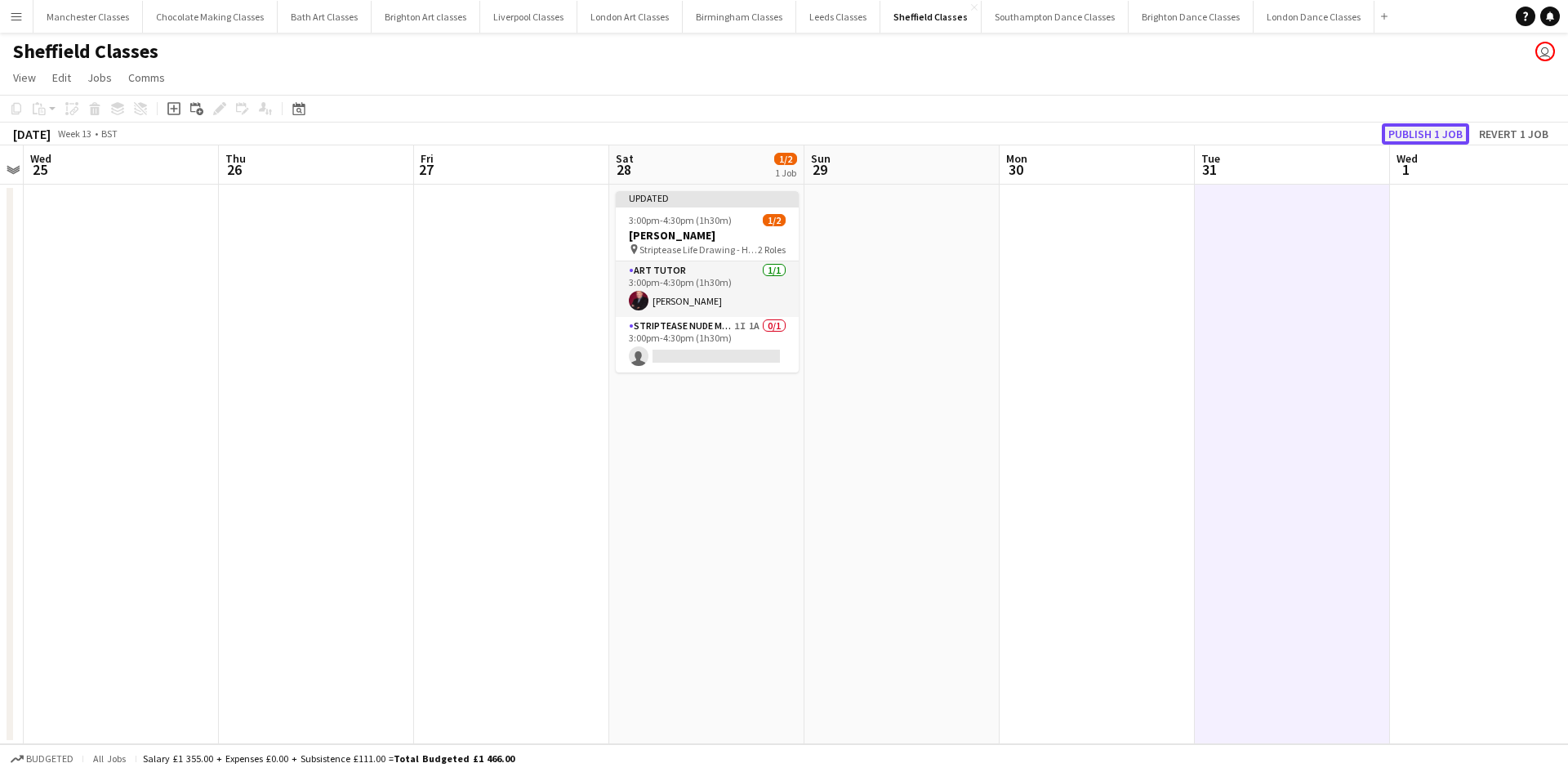
click at [1446, 134] on button "Publish 1 job" at bounding box center [1426, 134] width 88 height 21
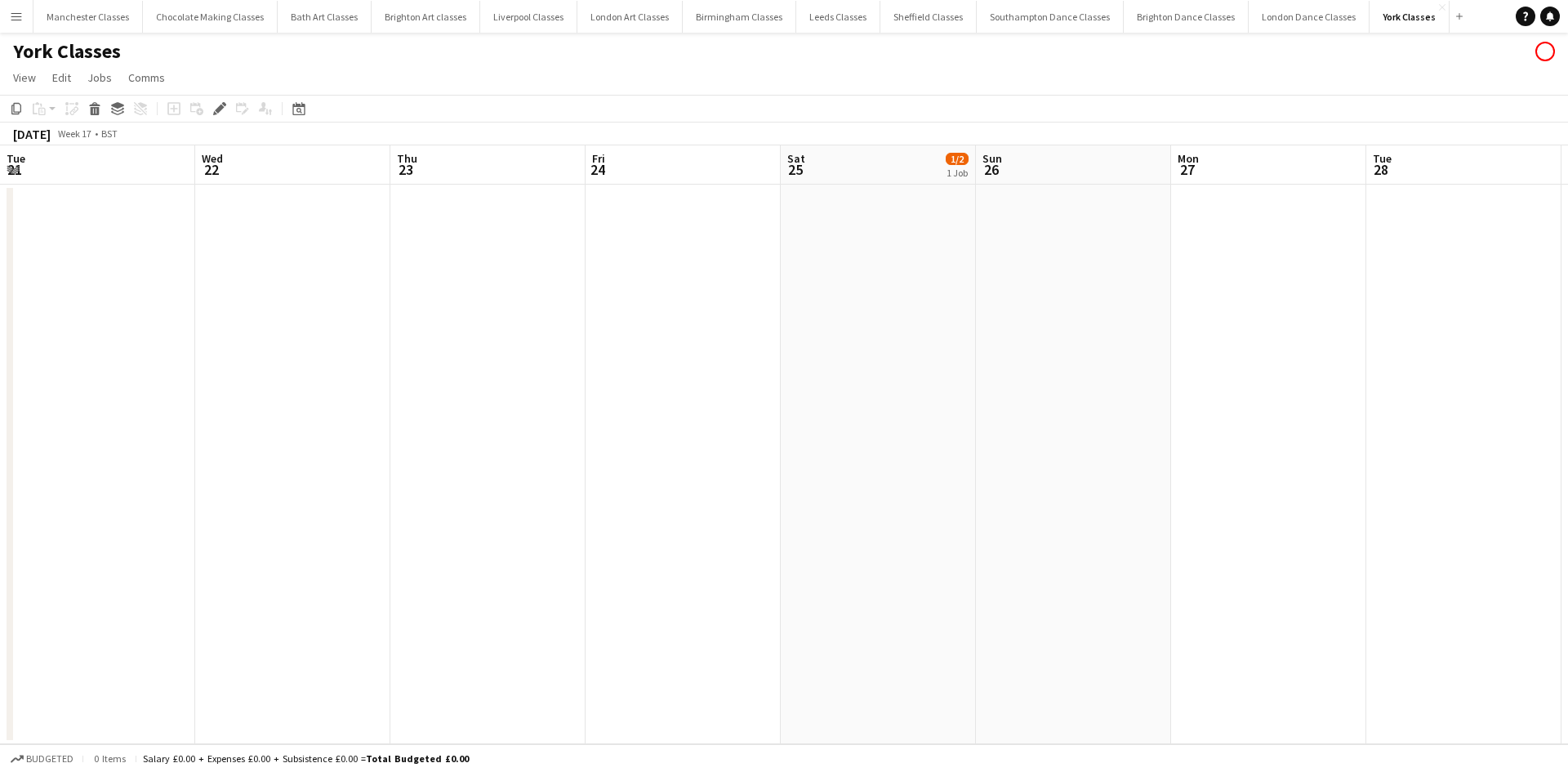
scroll to position [0, 562]
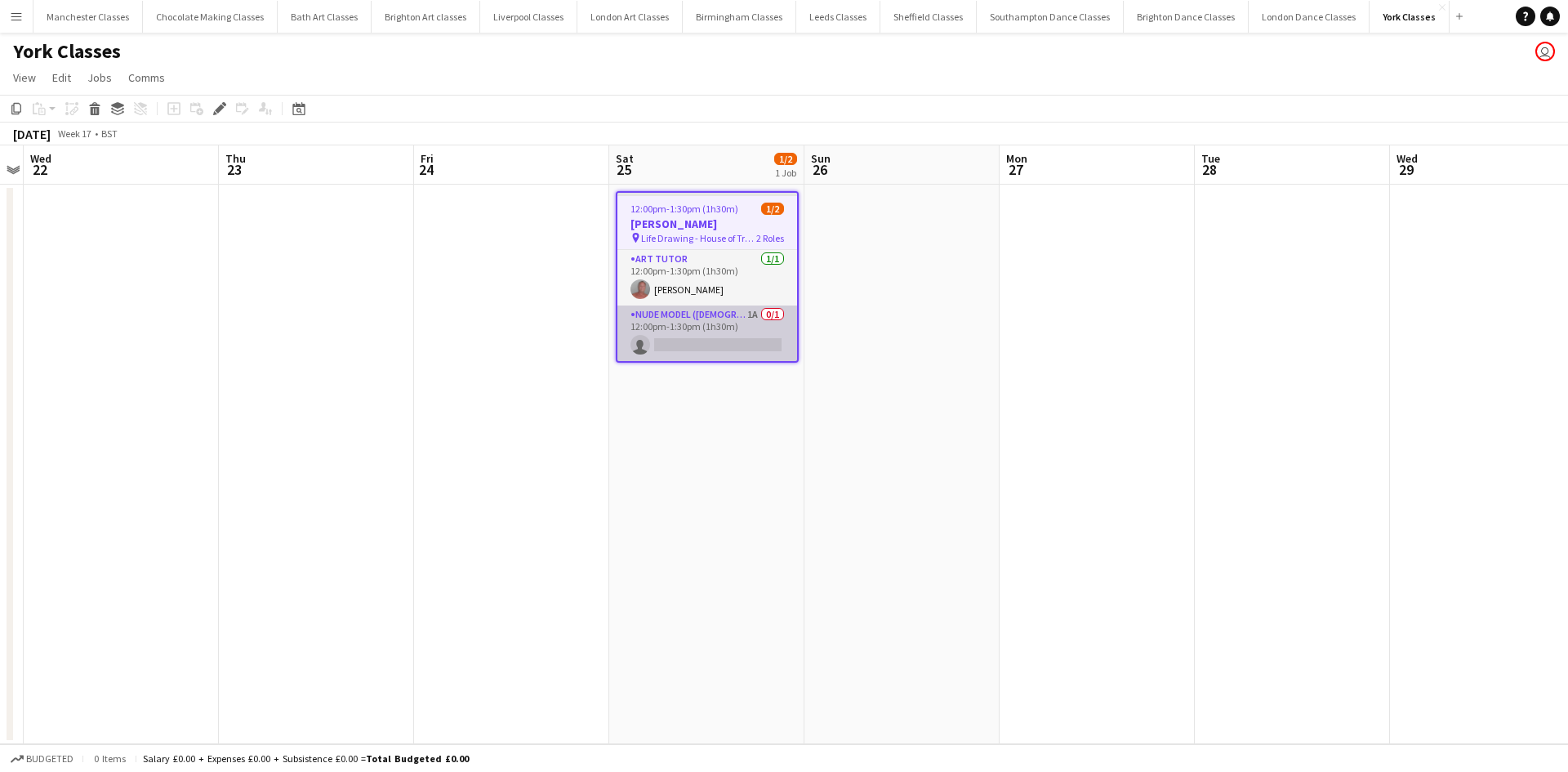
click at [721, 340] on app-card-role "Nude Model ([DEMOGRAPHIC_DATA]) 1A 0/1 12:00pm-1:30pm (1h30m) single-neutral-ac…" at bounding box center [706, 333] width 179 height 56
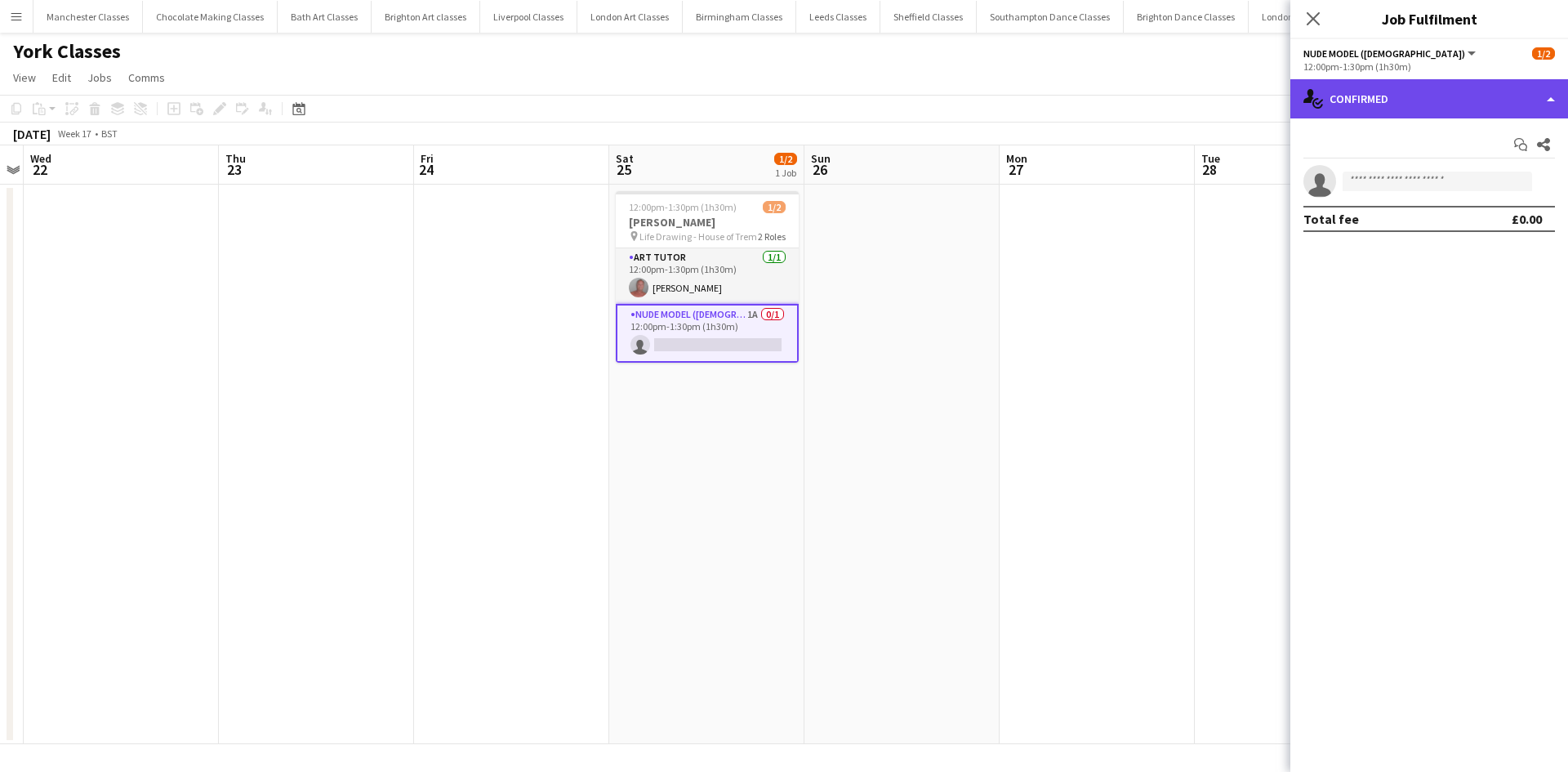
click at [1462, 92] on div "single-neutral-actions-check-2 Confirmed" at bounding box center [1428, 99] width 277 height 40
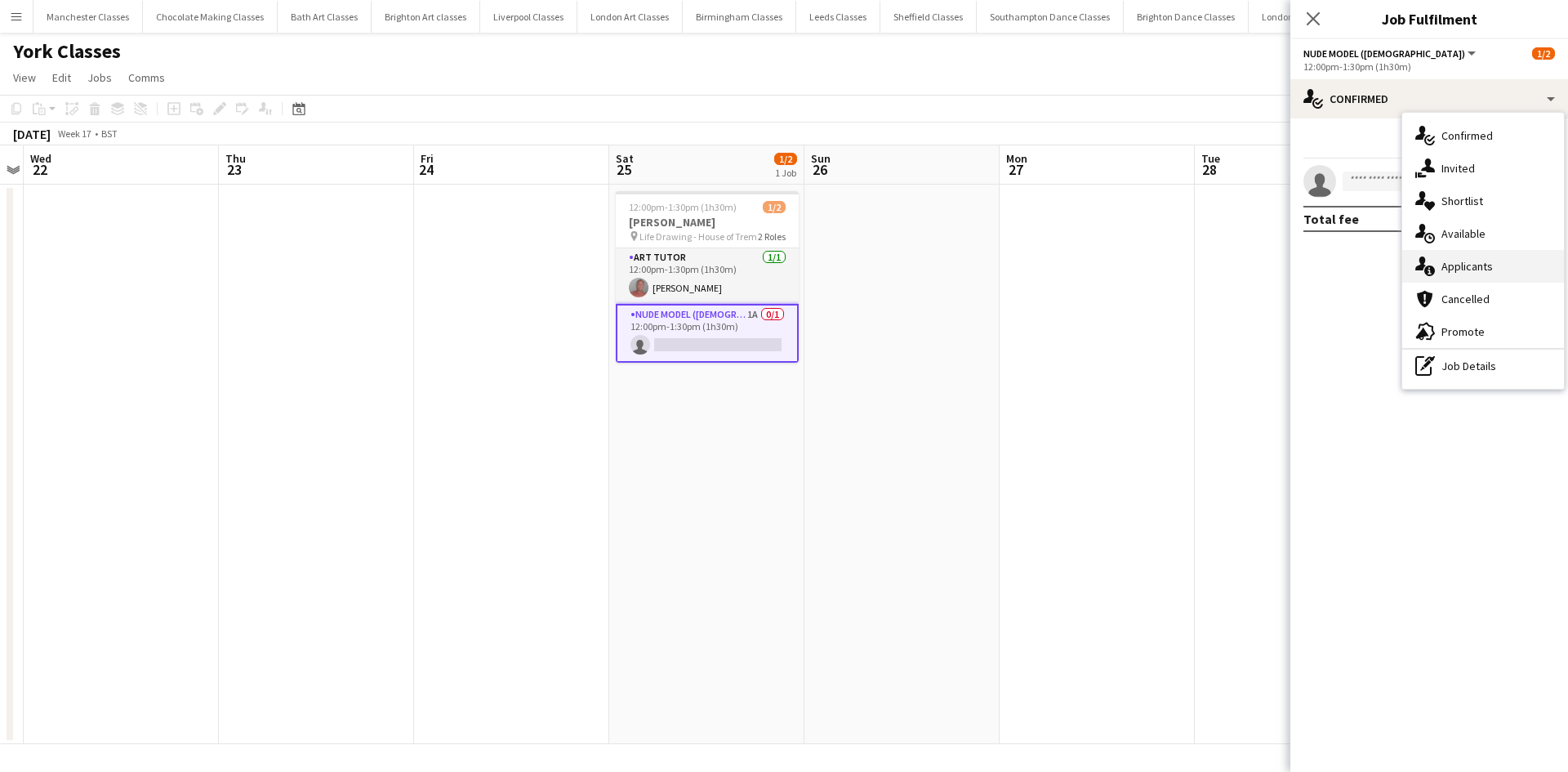
click at [1471, 280] on div "single-neutral-actions-information Applicants" at bounding box center [1483, 266] width 161 height 33
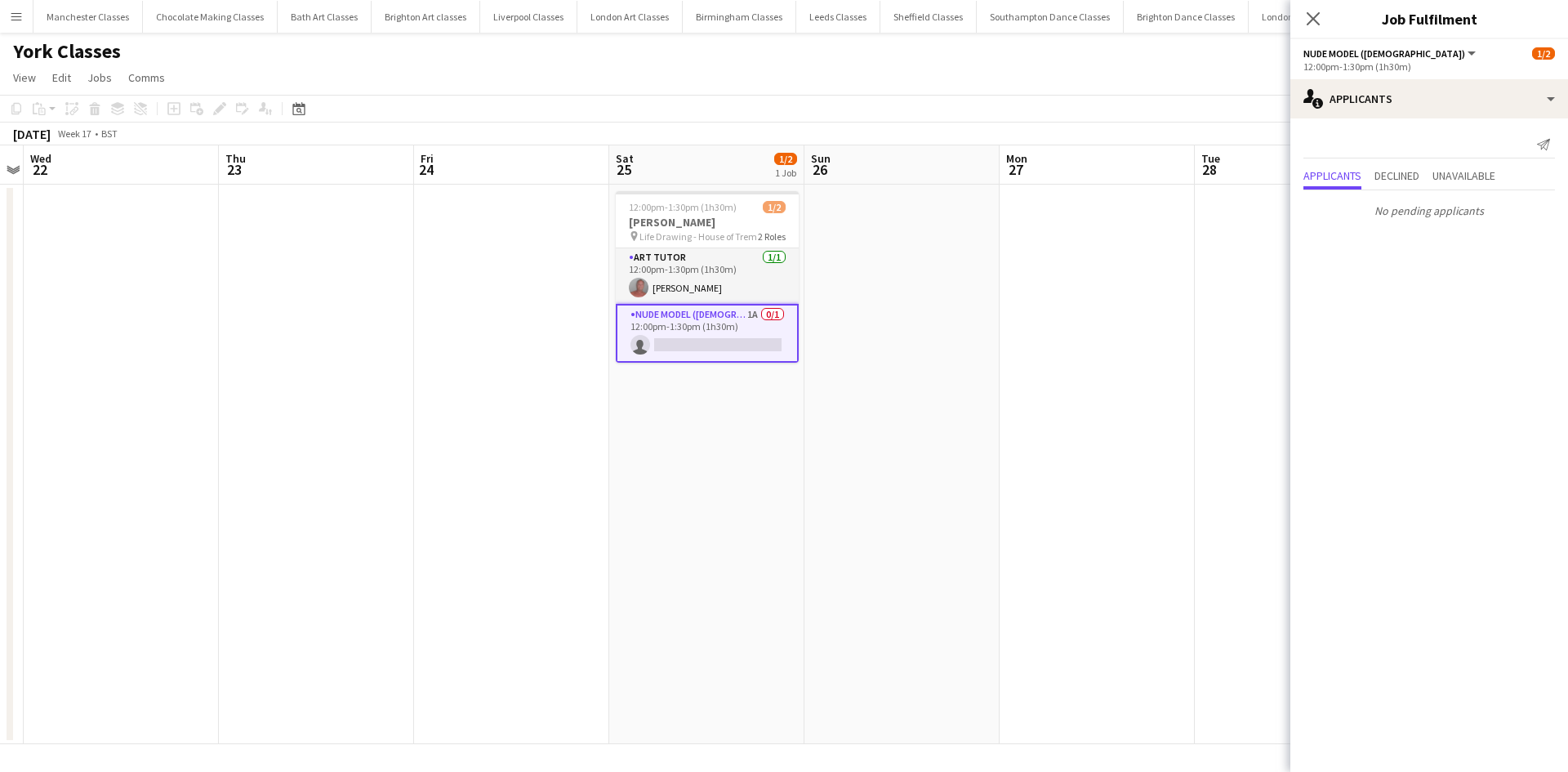
click at [1433, 179] on div "Applicants Declined Unavailable" at bounding box center [1428, 177] width 251 height 25
click at [1420, 179] on span "Declined" at bounding box center [1396, 175] width 45 height 11
click at [1462, 176] on p "No declined applicants" at bounding box center [1428, 177] width 277 height 27
click at [1480, 141] on span "Unavailable" at bounding box center [1463, 142] width 63 height 11
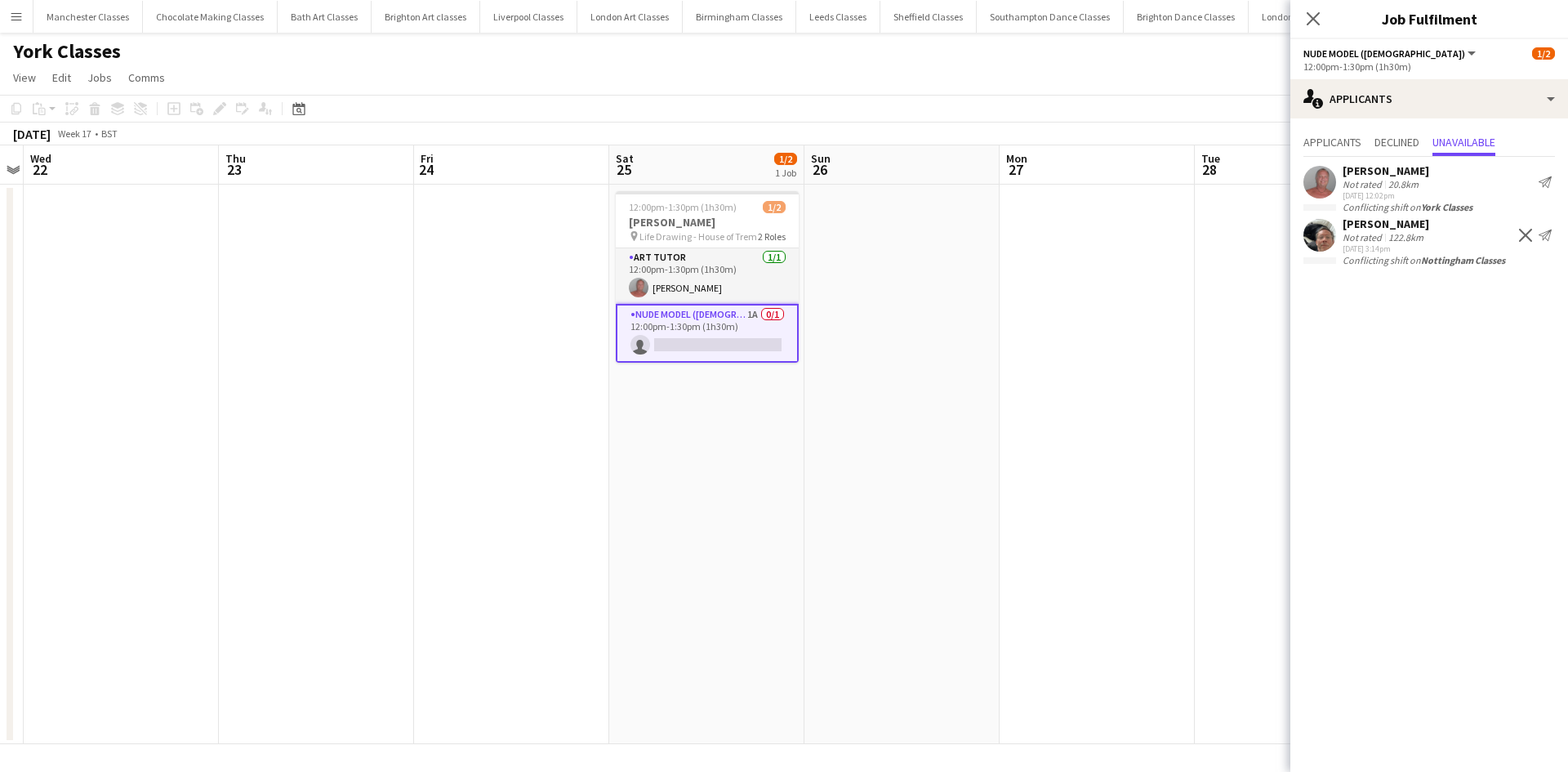
click at [1519, 238] on app-icon "Decline" at bounding box center [1525, 234] width 13 height 13
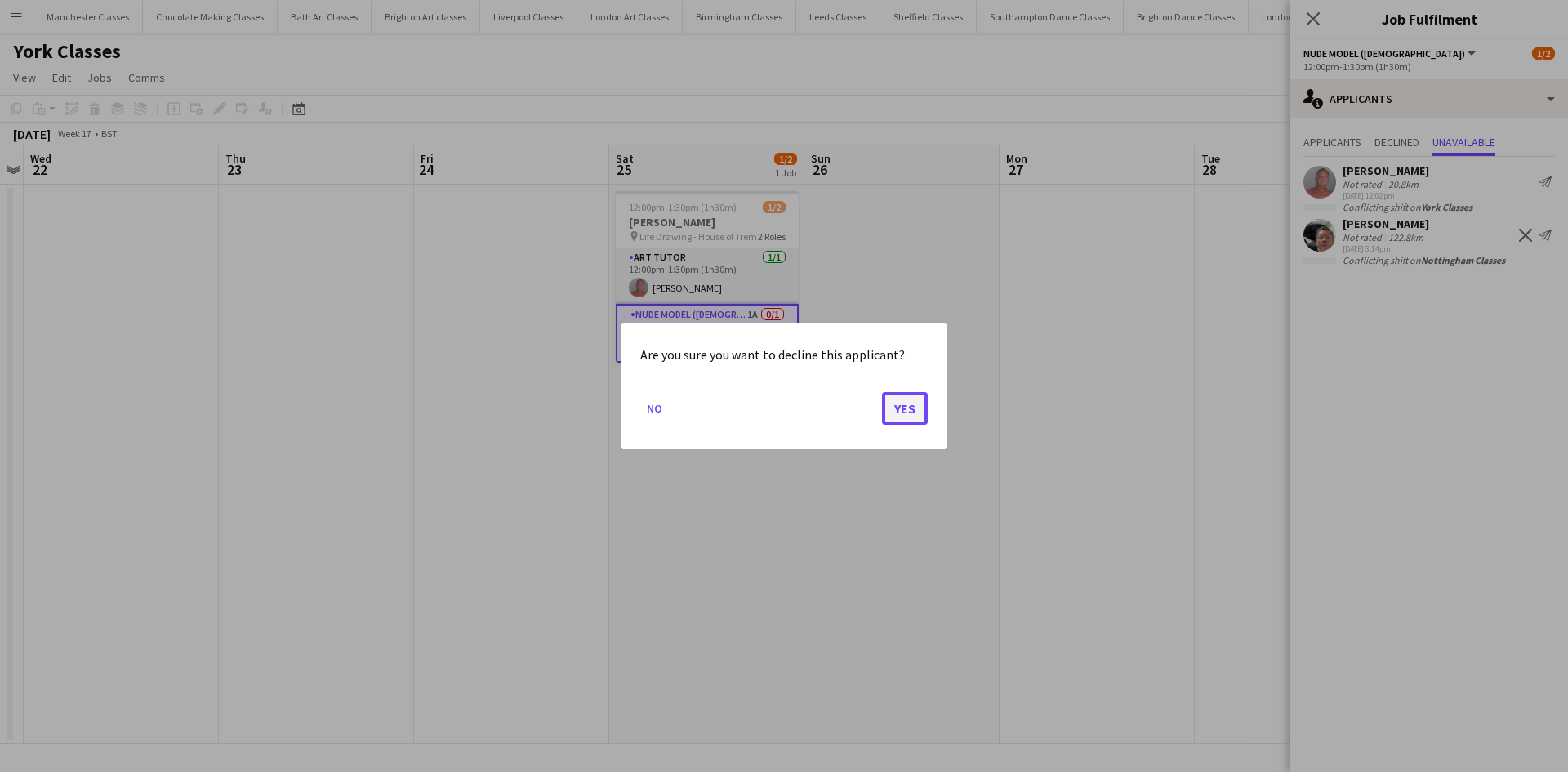
click at [888, 405] on button "Yes" at bounding box center [905, 409] width 45 height 33
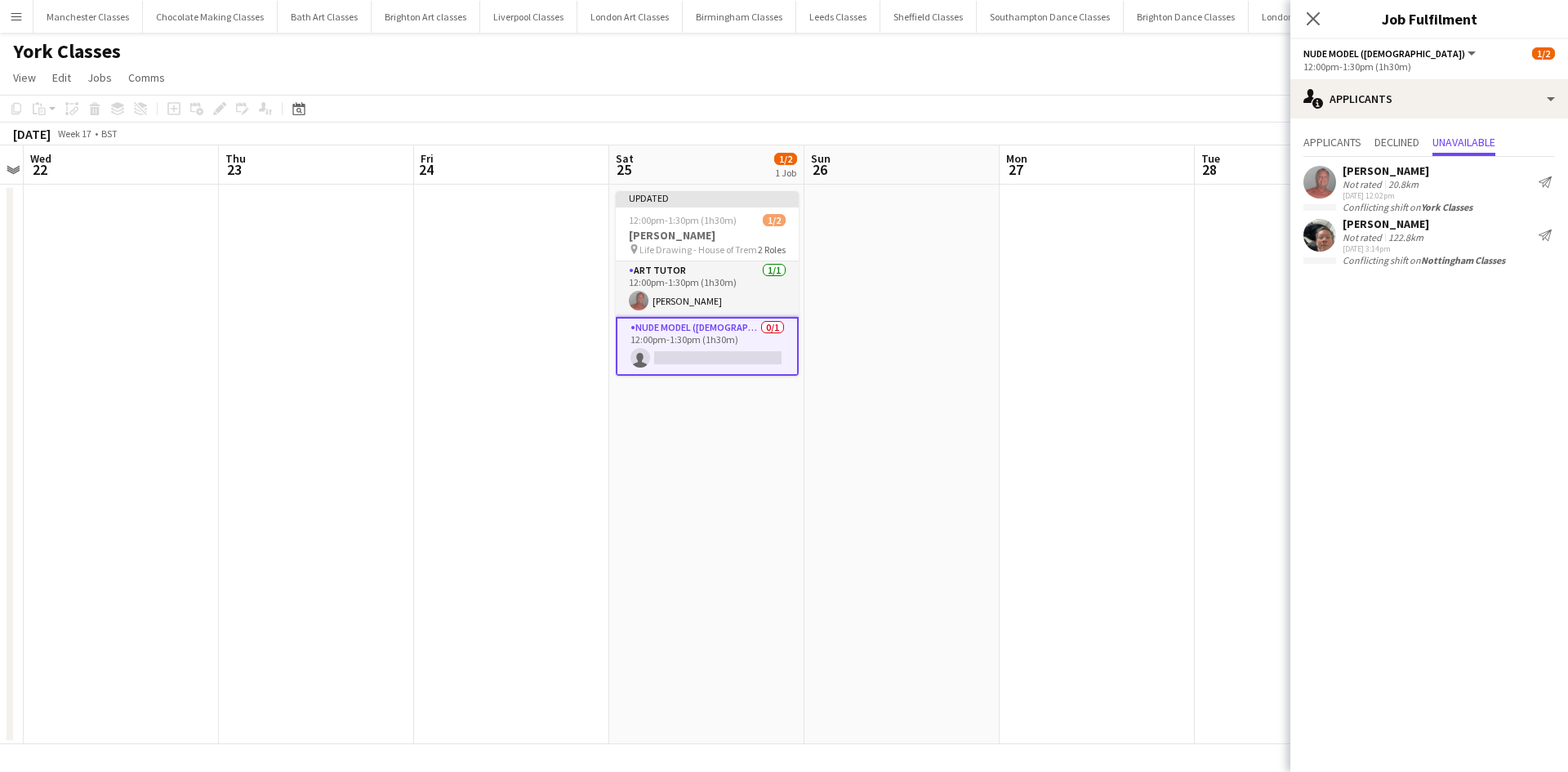
click at [710, 347] on app-card-role "Nude Model ([DEMOGRAPHIC_DATA]) 0/1 12:00pm-1:30pm (1h30m) single-neutral-actio…" at bounding box center [706, 346] width 183 height 59
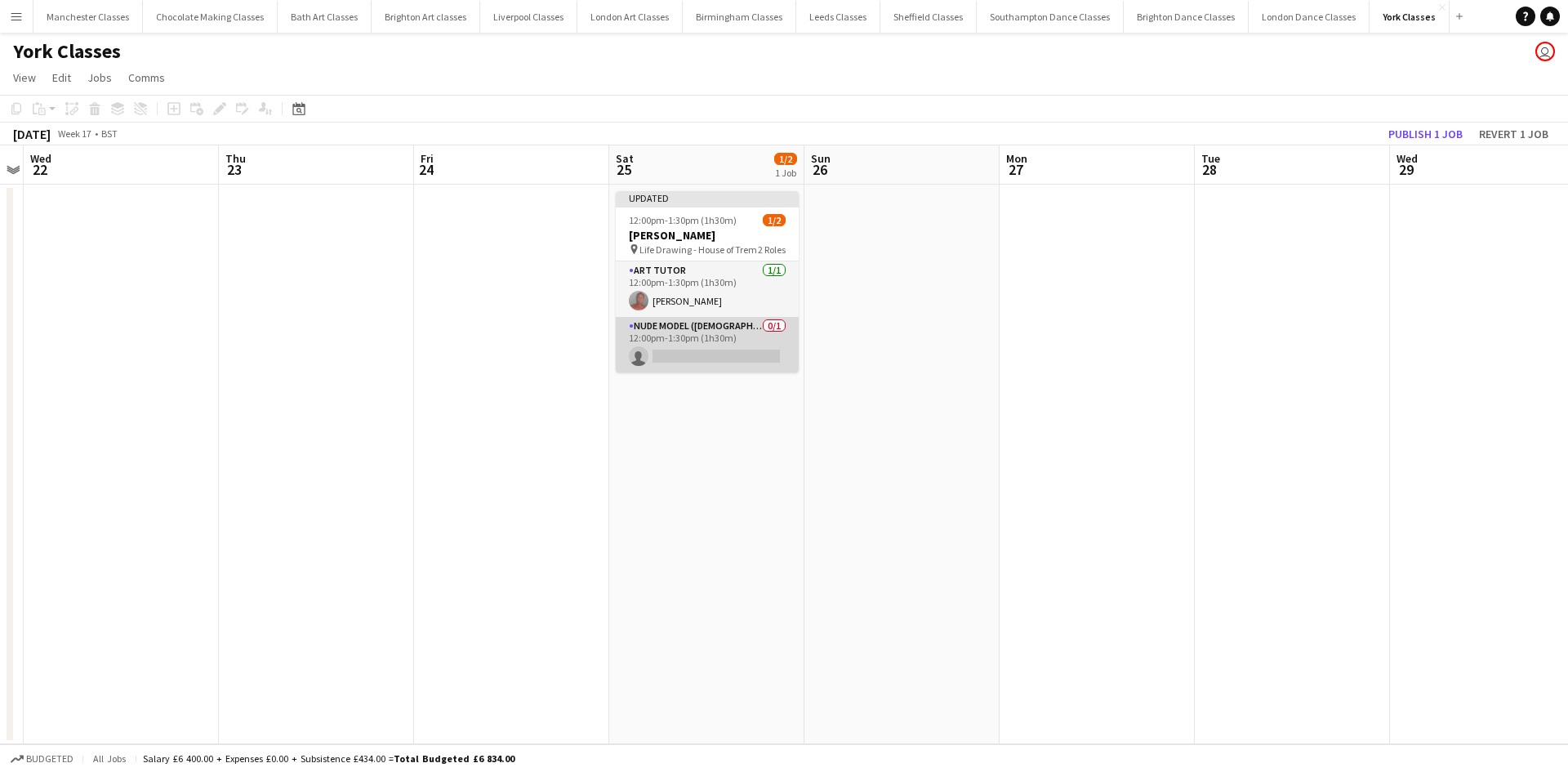
click at [710, 347] on app-card-role "Nude Model ([DEMOGRAPHIC_DATA]) 0/1 12:00pm-1:30pm (1h30m) single-neutral-actio…" at bounding box center [706, 344] width 183 height 56
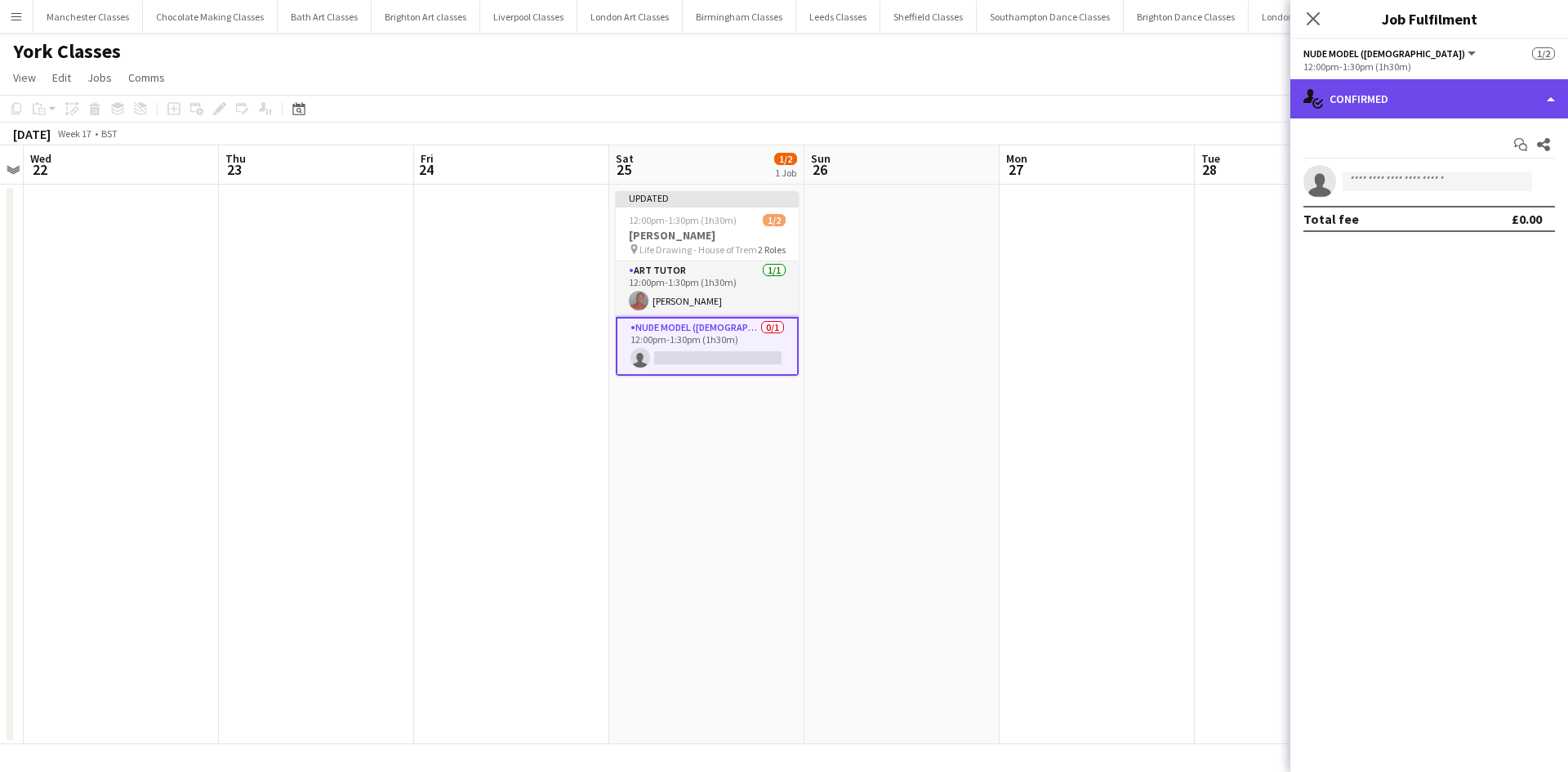
click at [1450, 90] on div "single-neutral-actions-check-2 Confirmed" at bounding box center [1428, 99] width 277 height 40
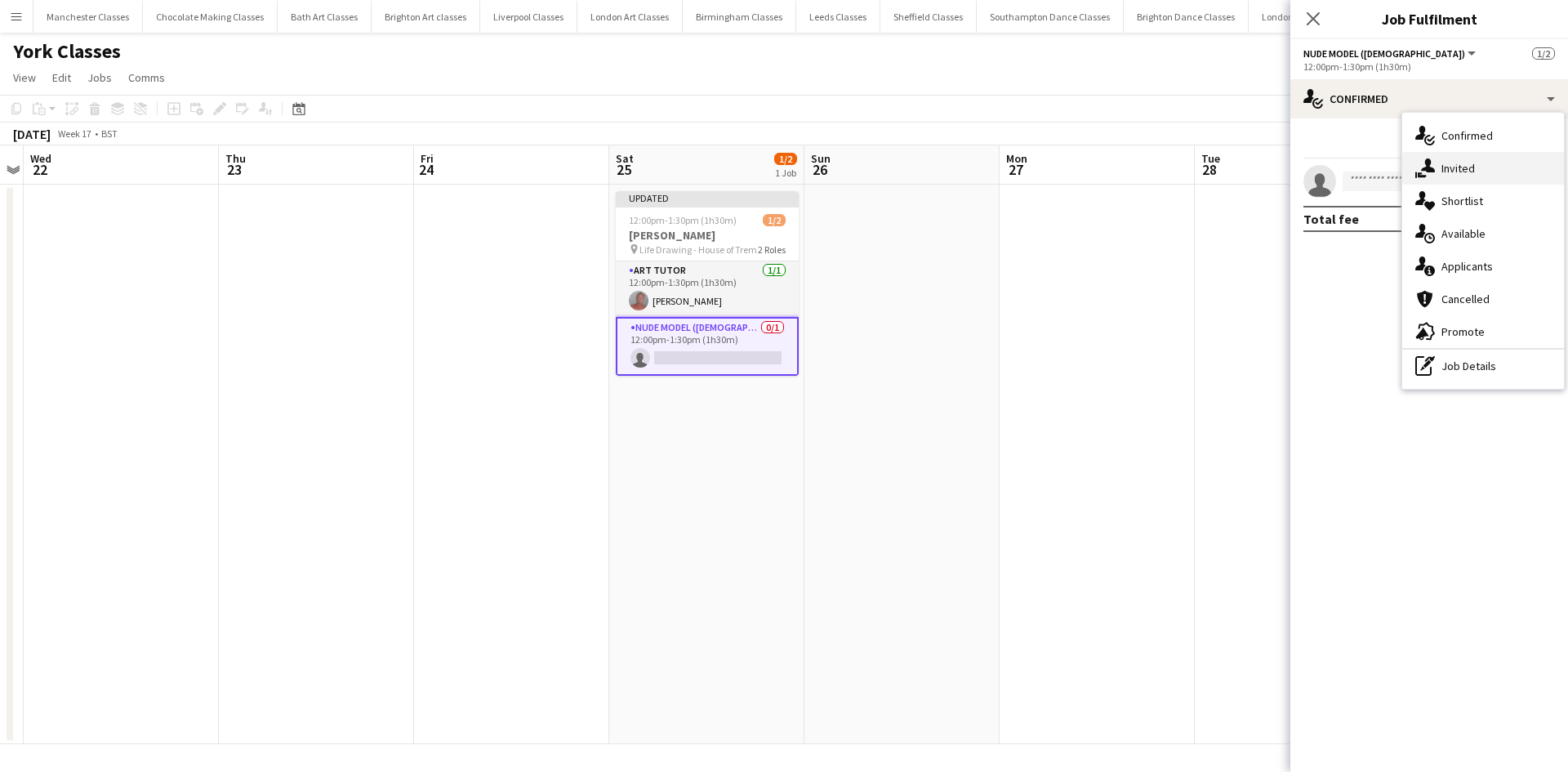
click at [1462, 165] on span "Invited" at bounding box center [1457, 167] width 33 height 15
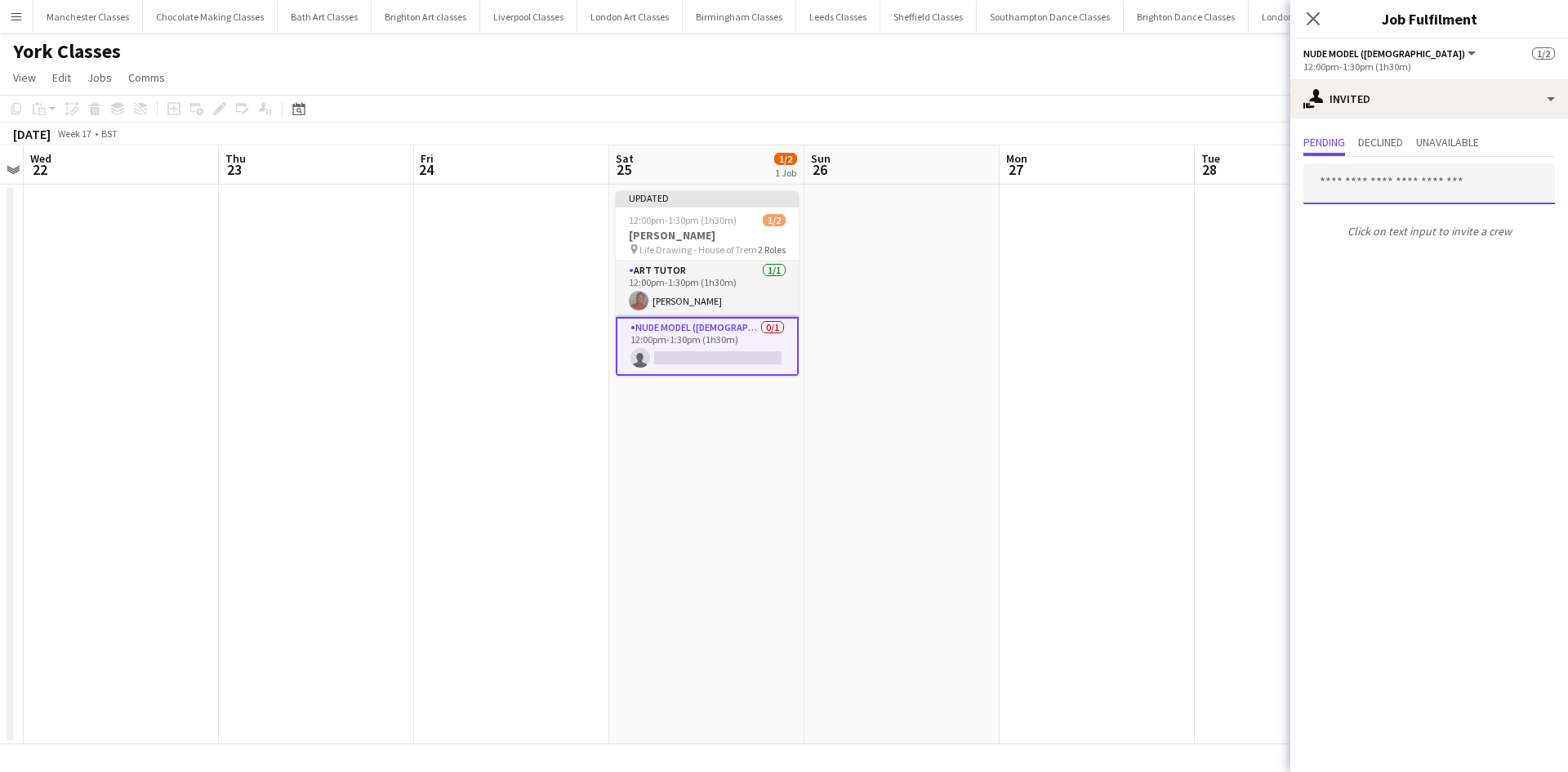
click at [1445, 183] on input "text" at bounding box center [1428, 184] width 251 height 41
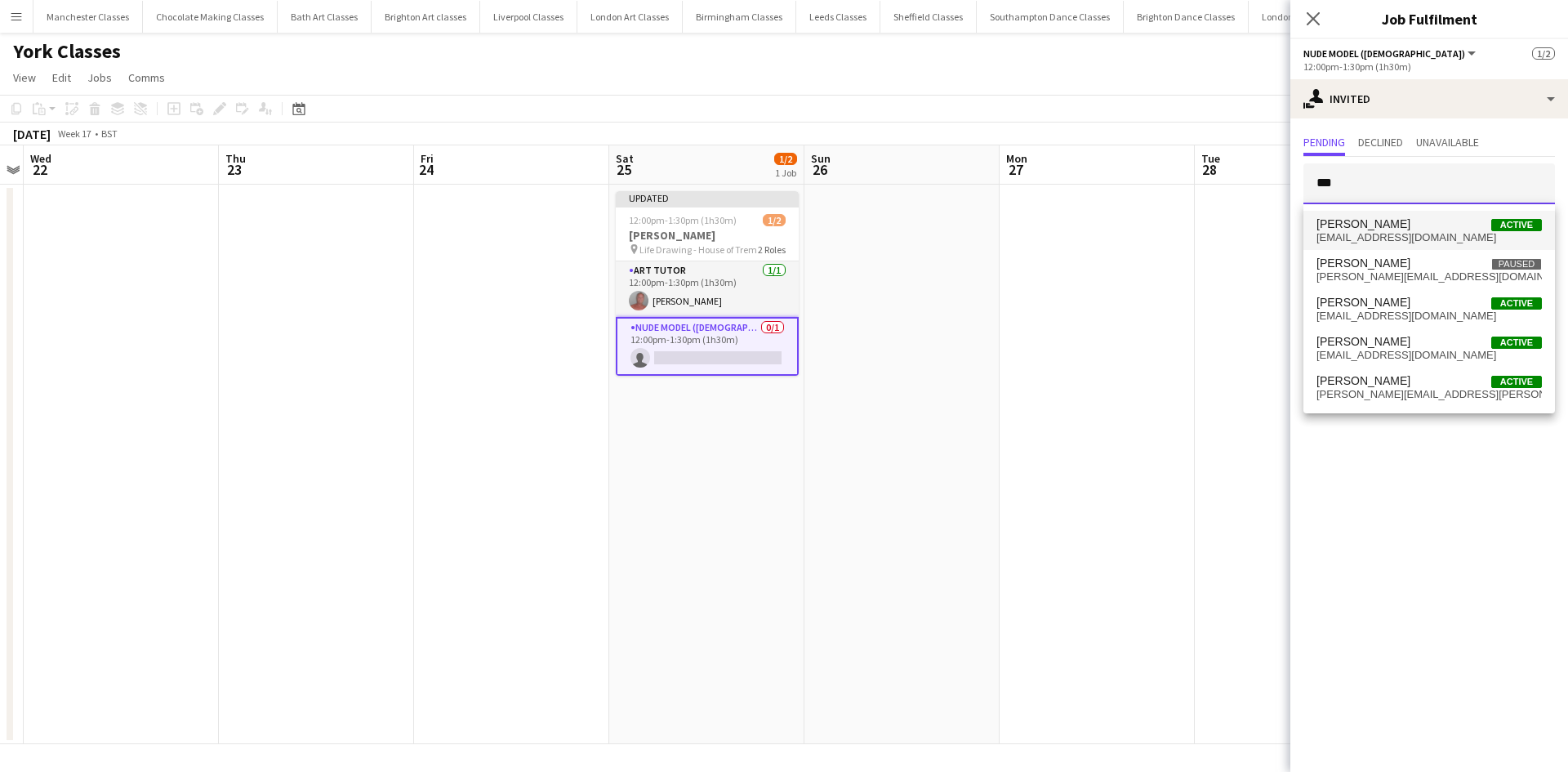
type input "***"
click at [1427, 231] on span "[EMAIL_ADDRESS][DOMAIN_NAME]" at bounding box center [1429, 237] width 226 height 13
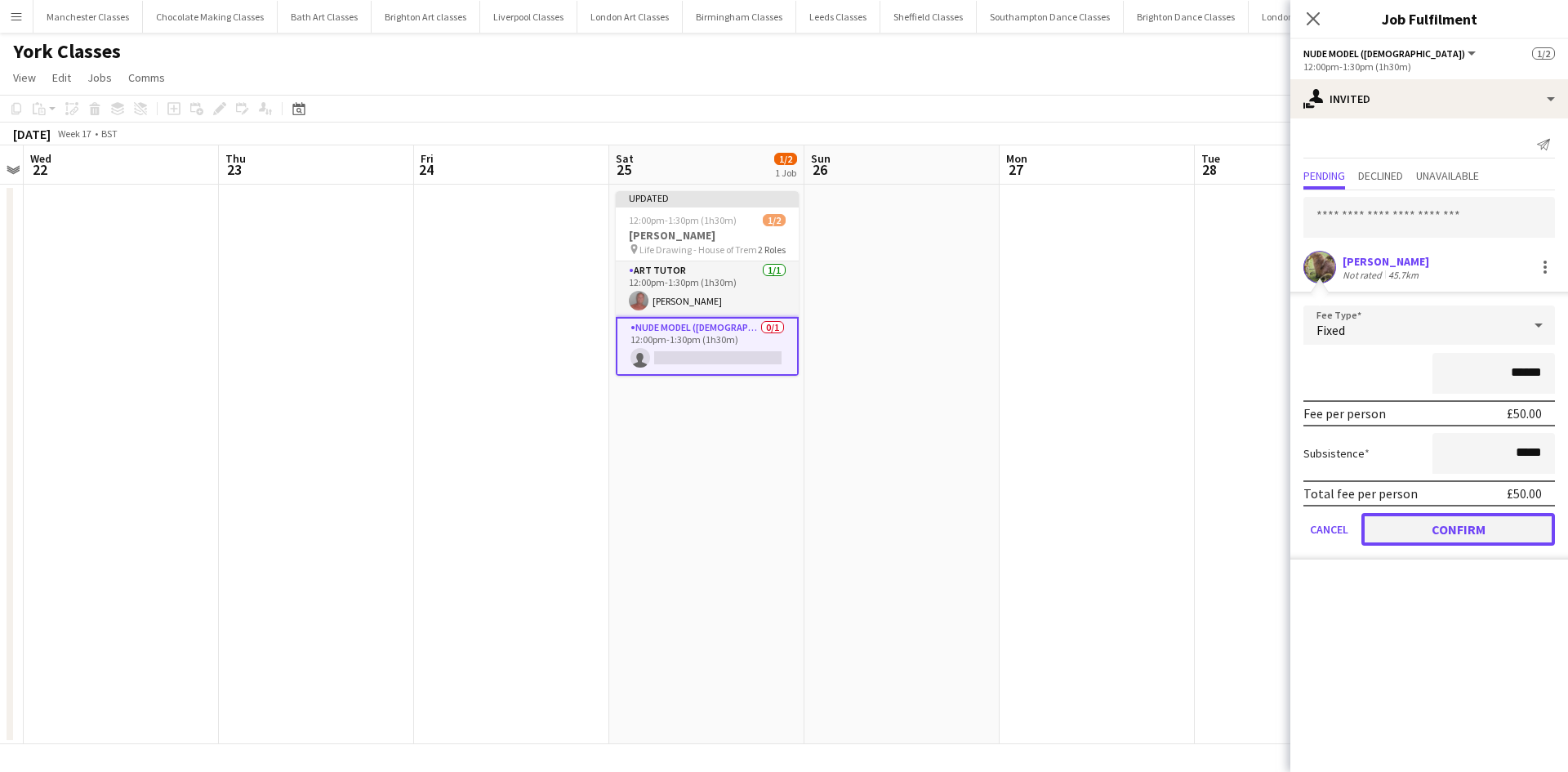
click at [1432, 527] on button "Confirm" at bounding box center [1457, 529] width 193 height 33
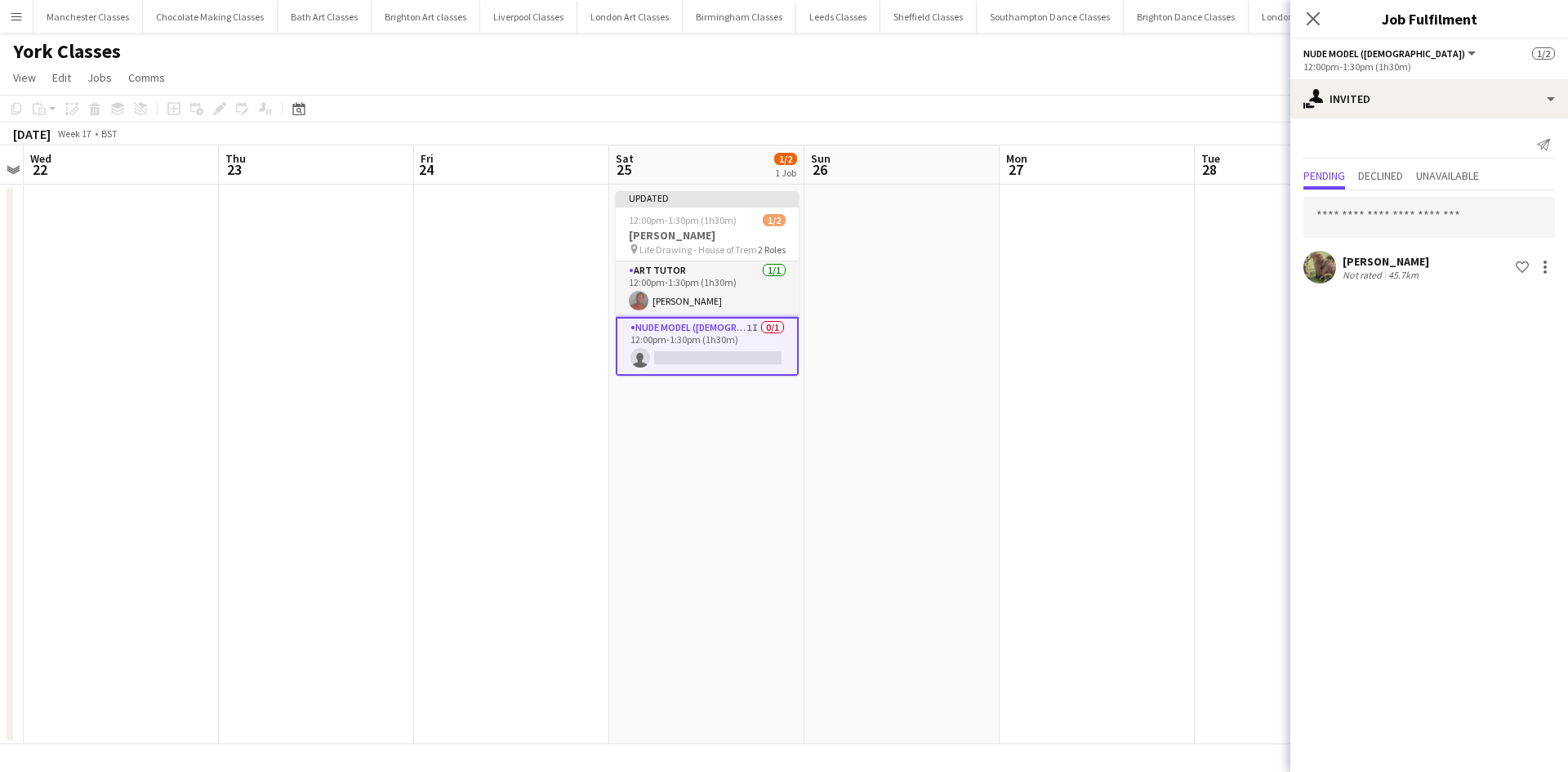
click at [1157, 480] on app-date-cell at bounding box center [1097, 465] width 195 height 560
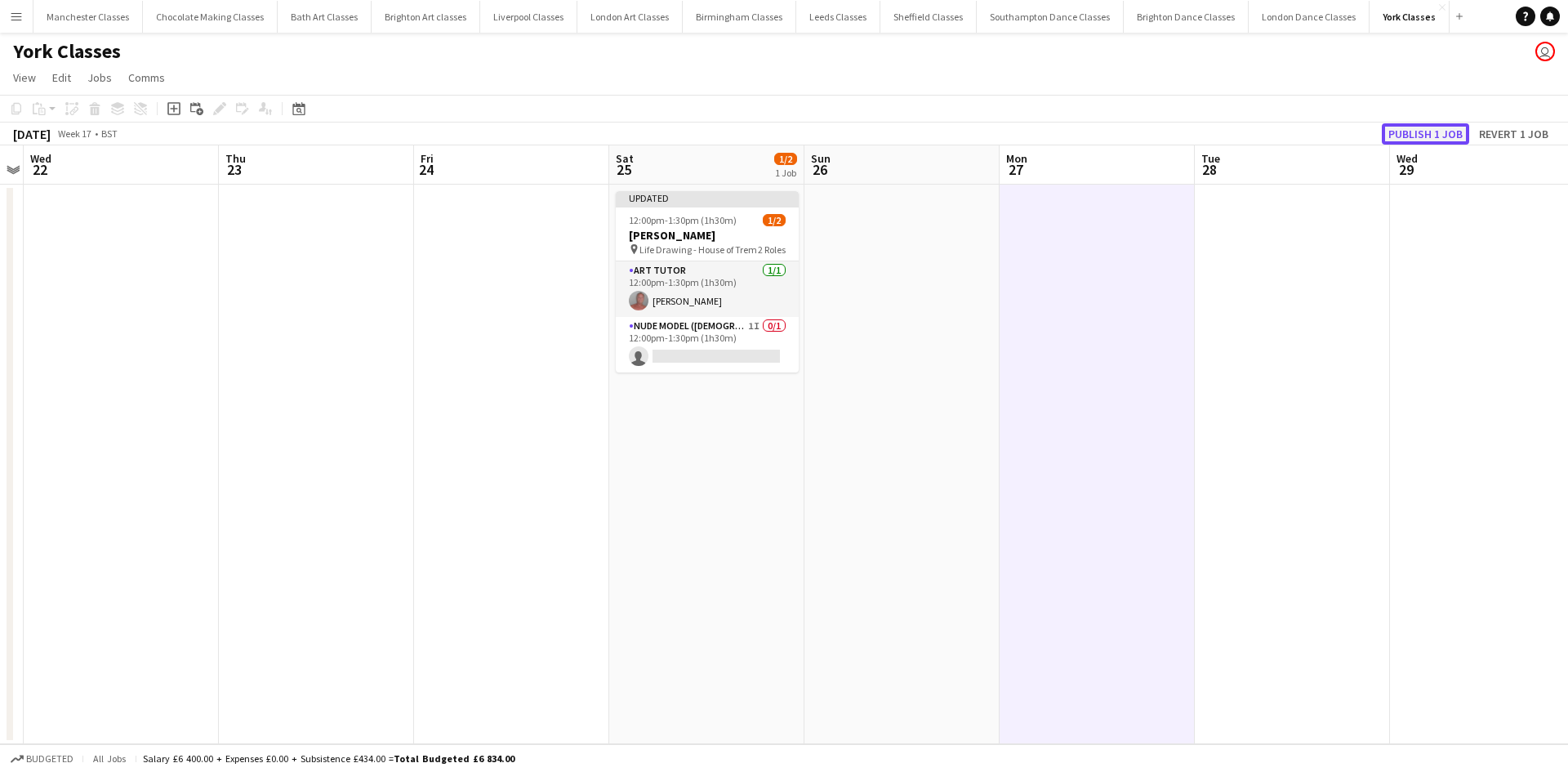
click at [1414, 136] on button "Publish 1 job" at bounding box center [1426, 134] width 88 height 21
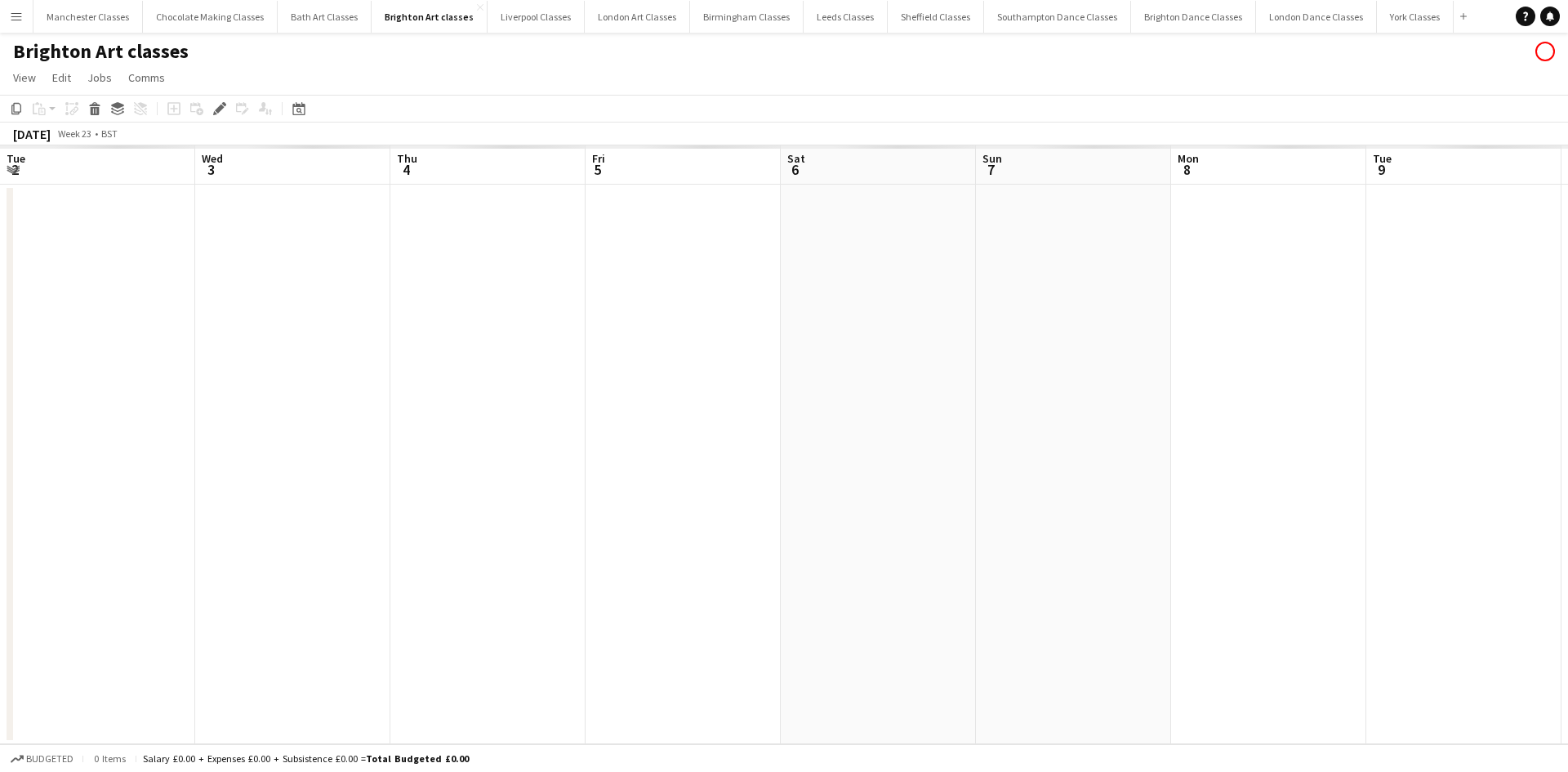
scroll to position [0, 562]
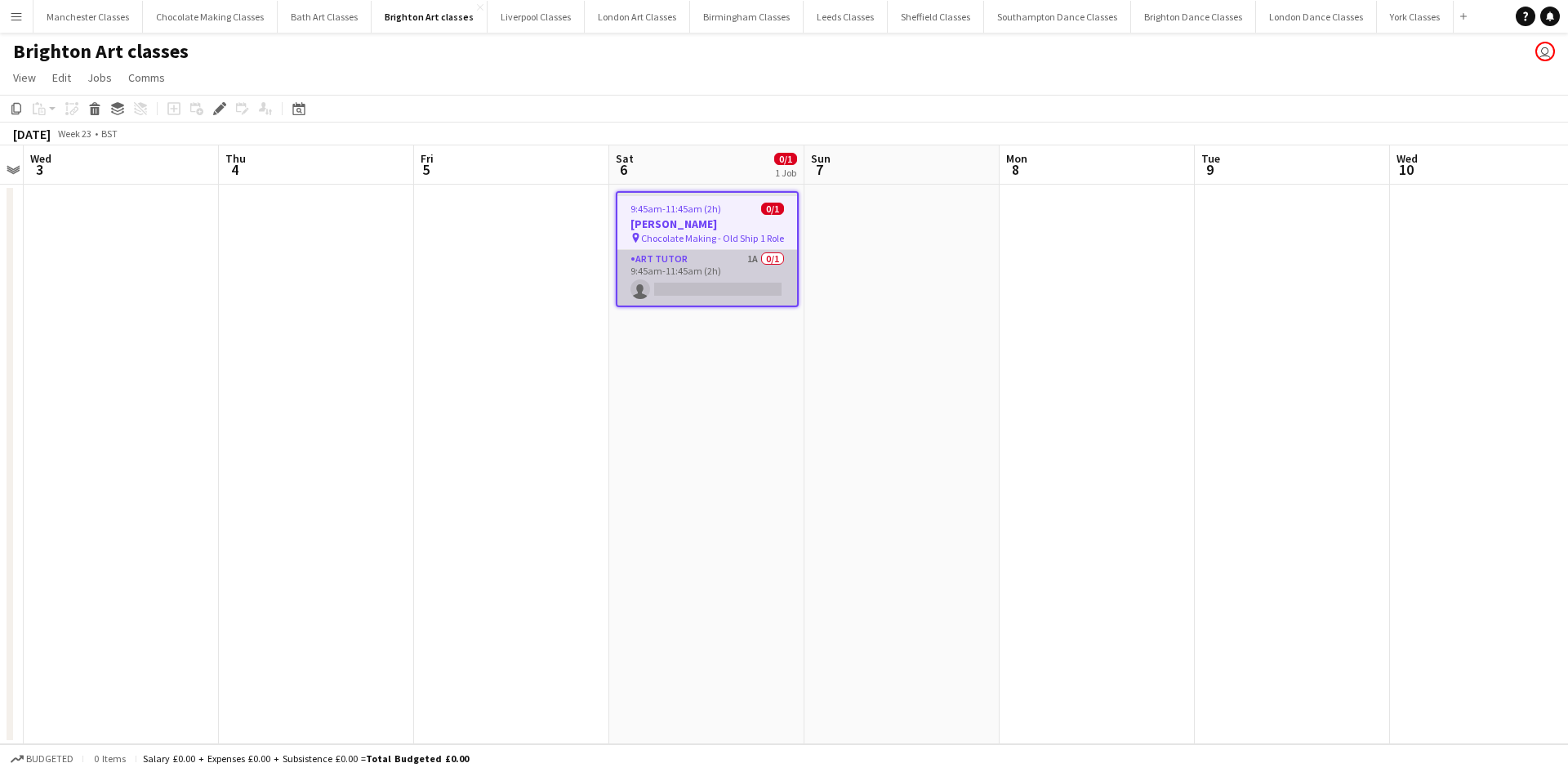
click at [754, 295] on app-card-role "Art Tutor 1A 0/1 9:45am-11:45am (2h) single-neutral-actions" at bounding box center [706, 277] width 179 height 56
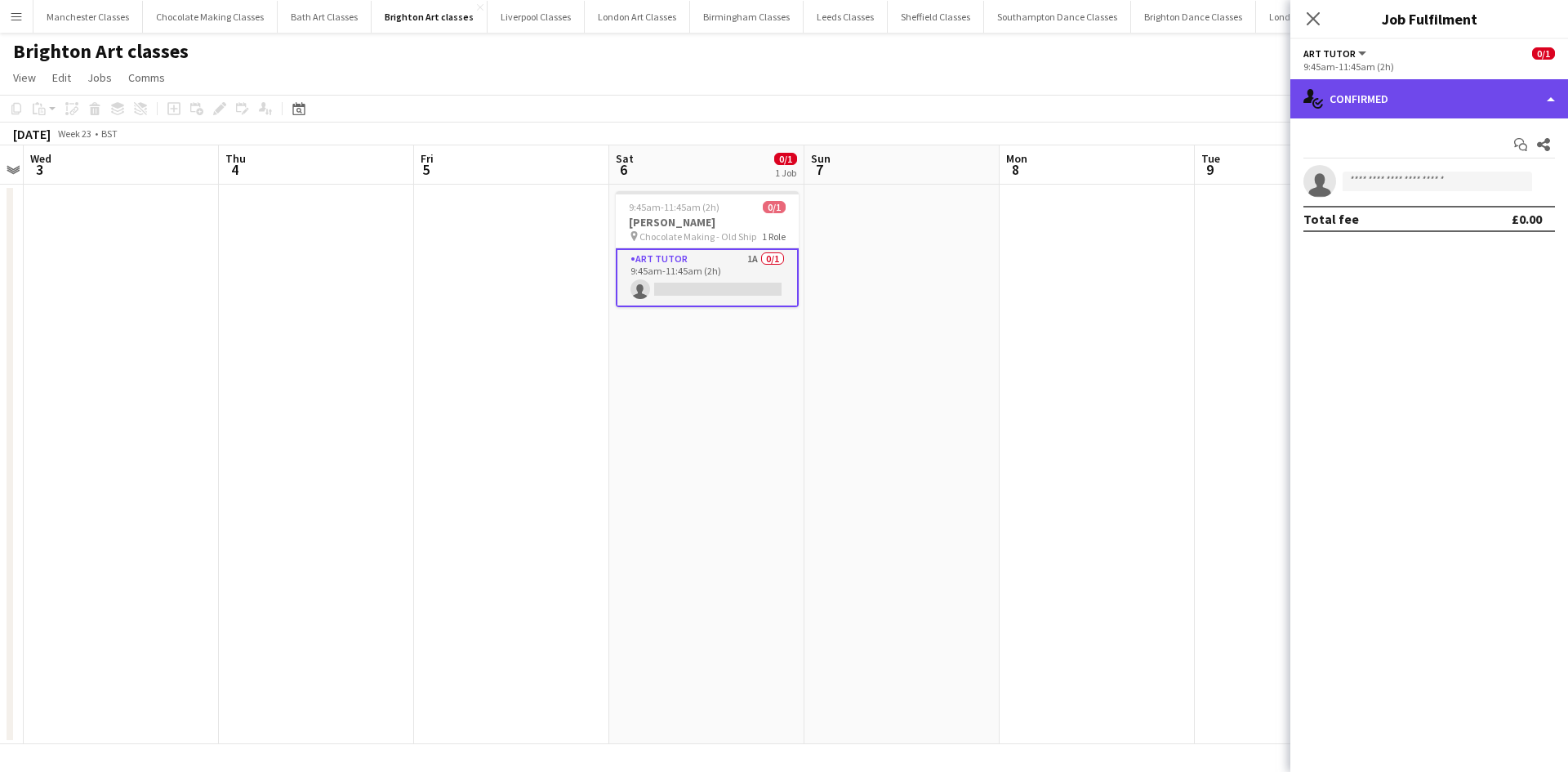
click at [1498, 106] on div "single-neutral-actions-check-2 Confirmed" at bounding box center [1428, 99] width 277 height 40
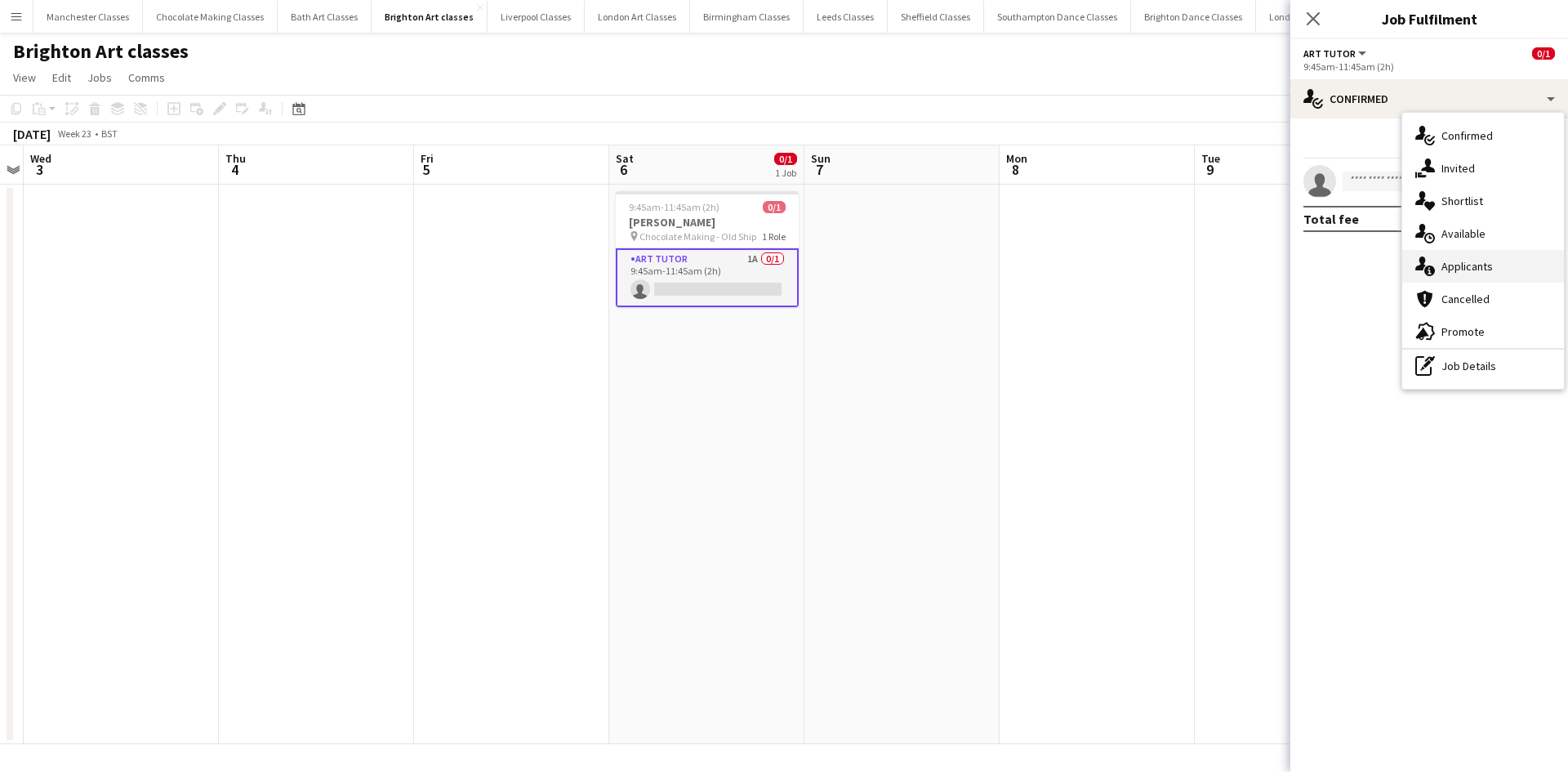
click at [1486, 259] on span "Applicants" at bounding box center [1467, 266] width 51 height 15
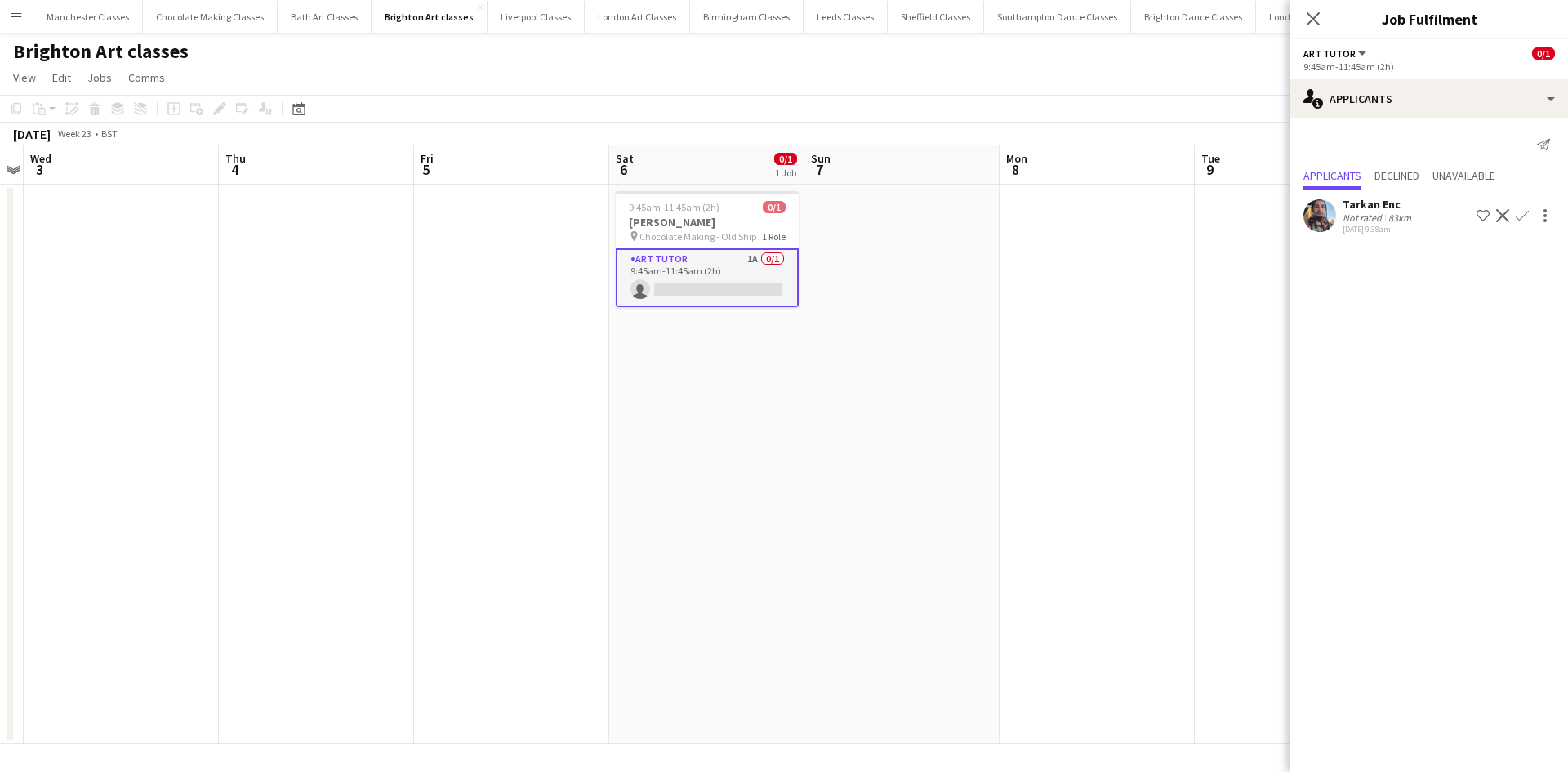
click at [1503, 217] on app-icon "Decline" at bounding box center [1502, 216] width 13 height 13
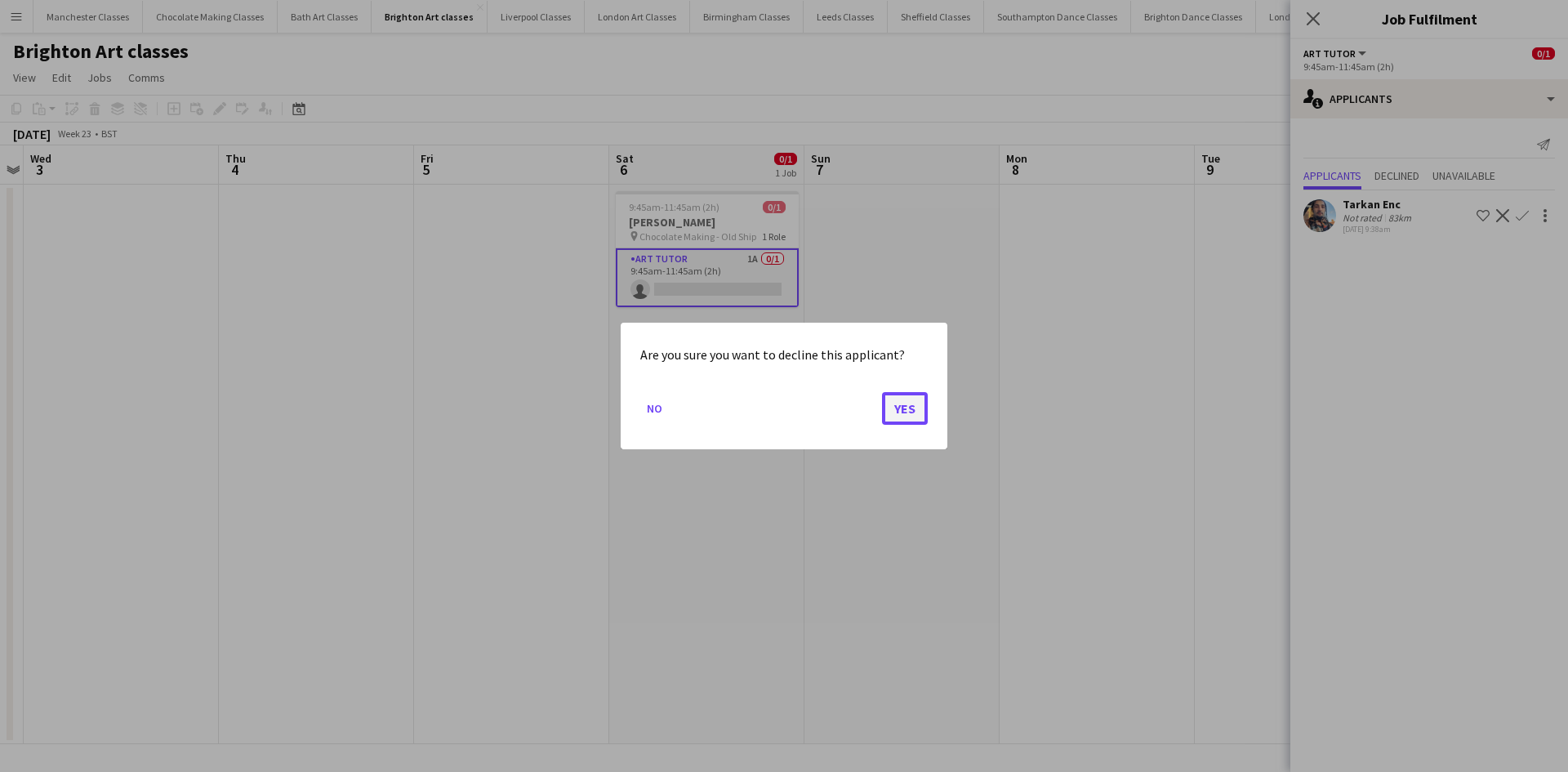
click at [902, 408] on button "Yes" at bounding box center [905, 409] width 45 height 33
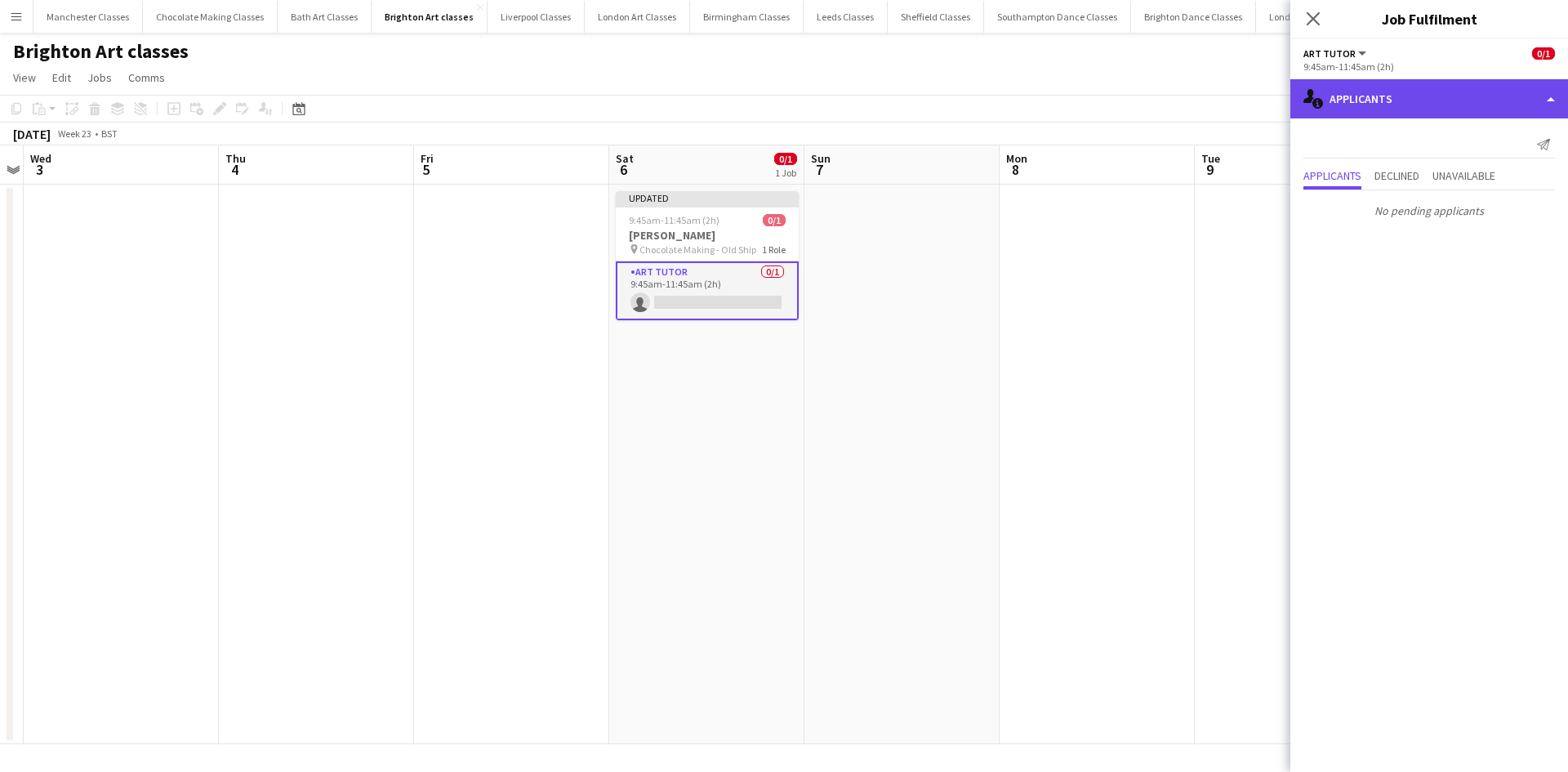
click at [1369, 106] on div "single-neutral-actions-information Applicants" at bounding box center [1428, 99] width 277 height 40
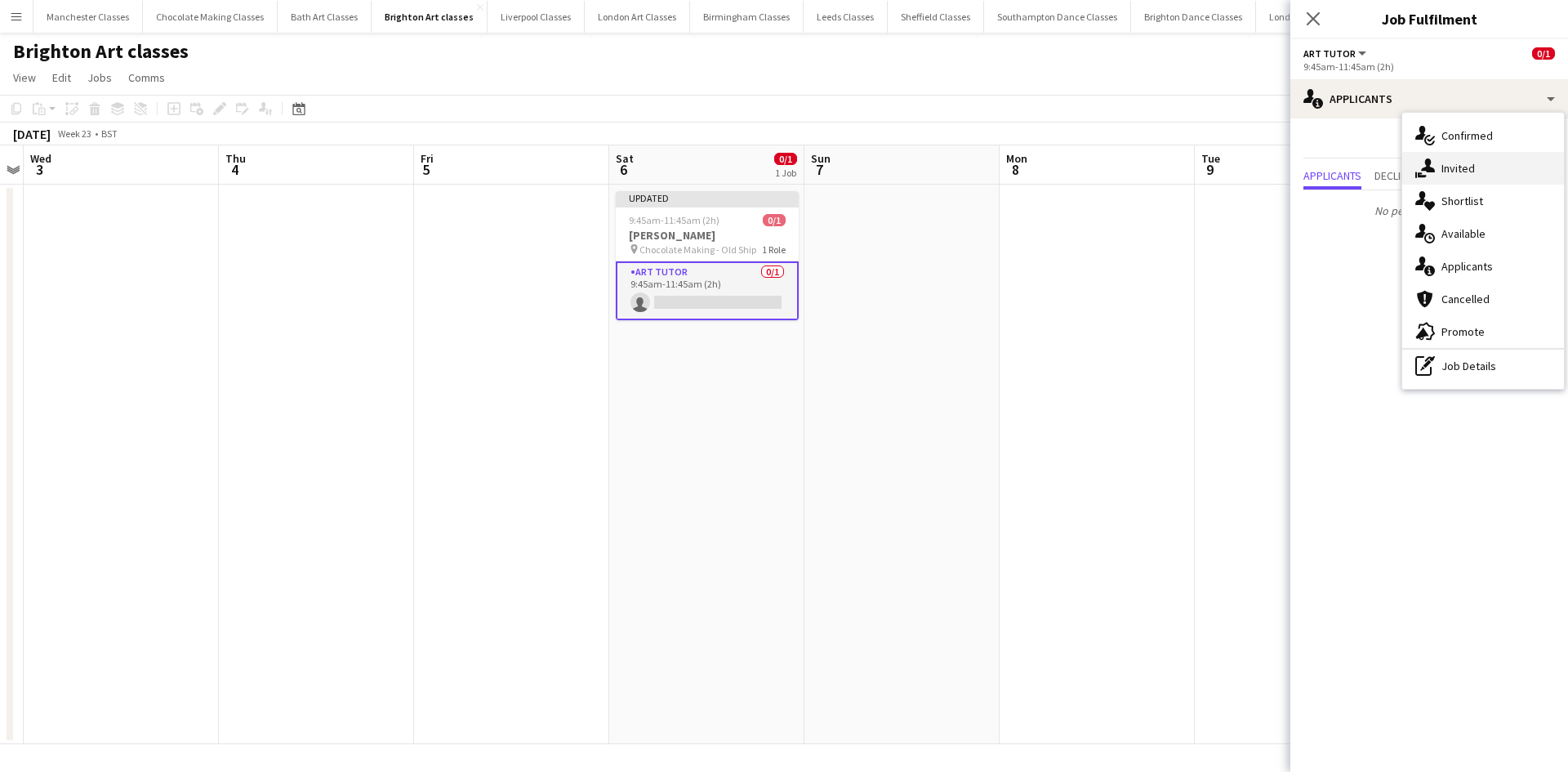
click at [1481, 158] on div "single-neutral-actions-share-1 Invited" at bounding box center [1483, 168] width 161 height 33
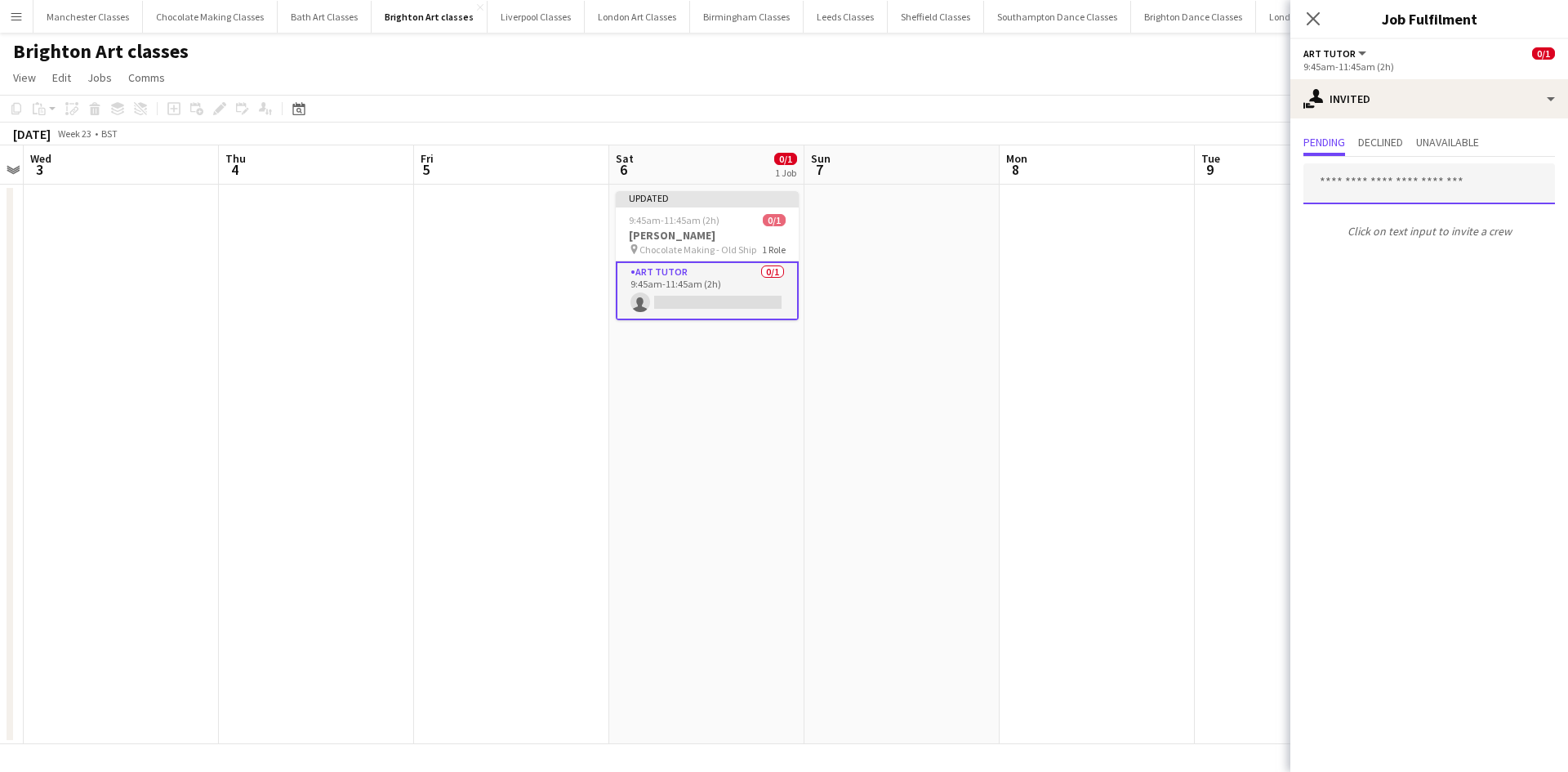
click at [1459, 193] on input "text" at bounding box center [1428, 184] width 251 height 41
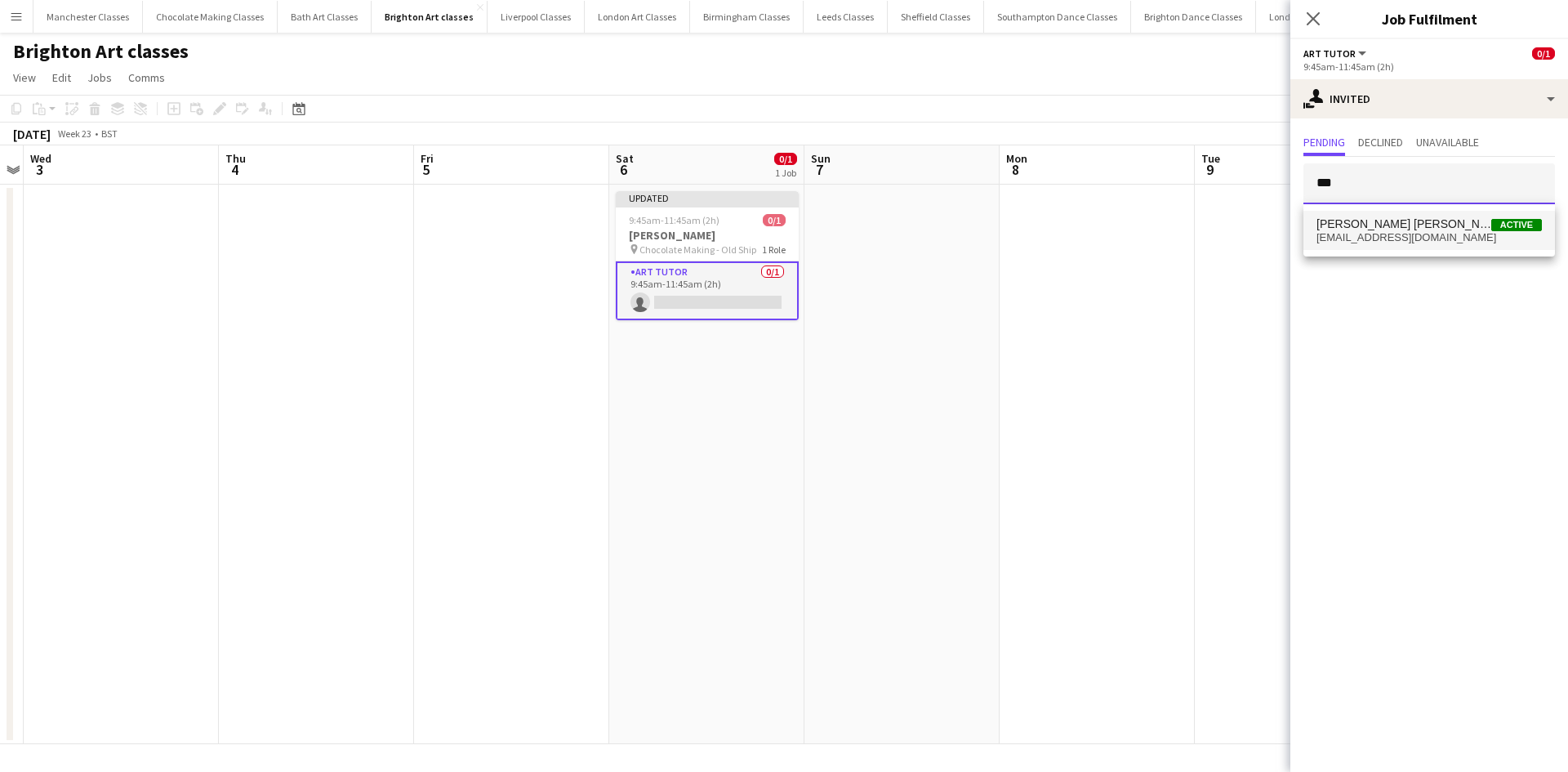
type input "***"
click at [1408, 235] on span "sue_kimsg@yahoo.com" at bounding box center [1429, 237] width 226 height 13
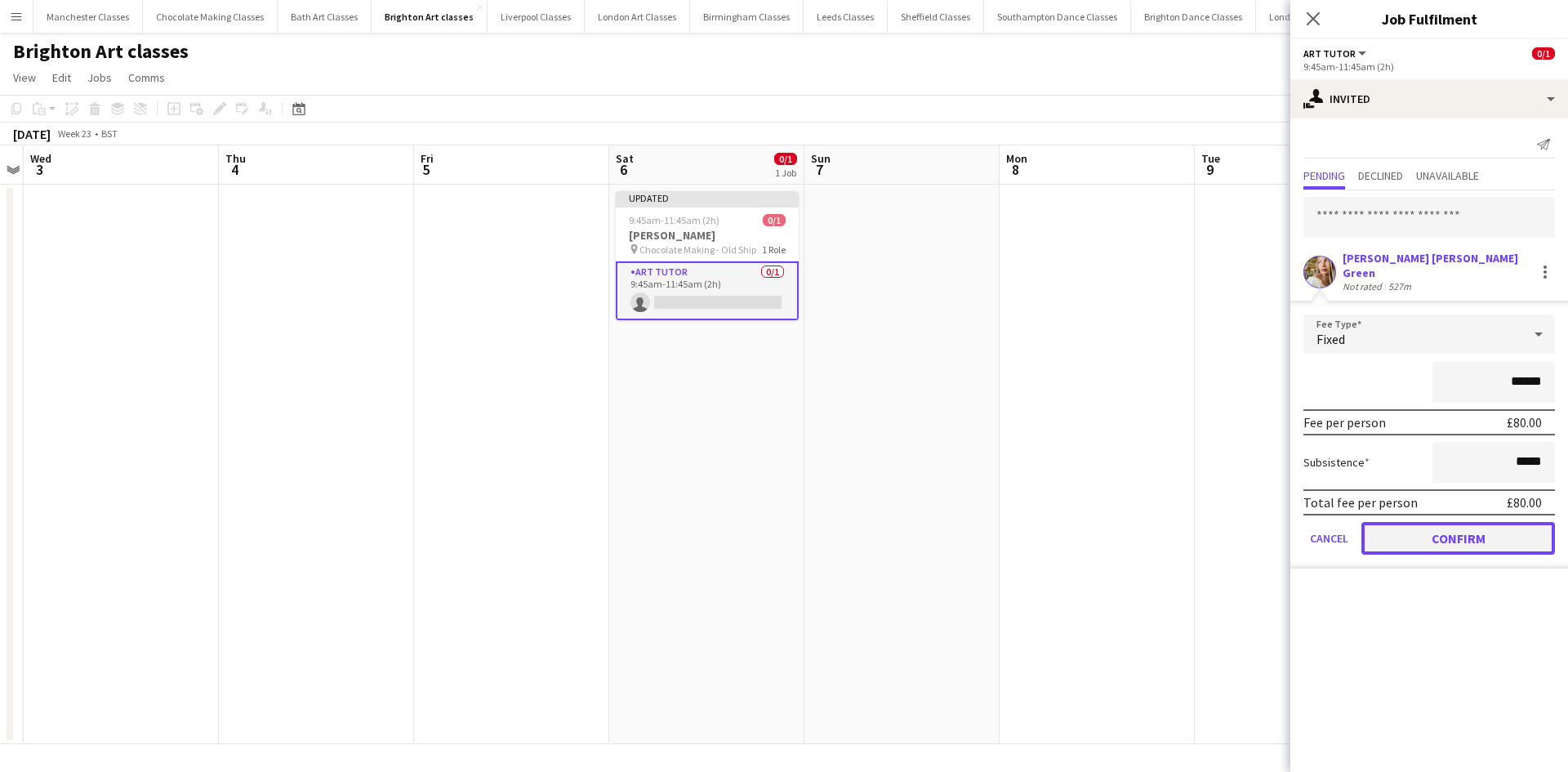
click at [1470, 528] on button "Confirm" at bounding box center [1457, 538] width 193 height 33
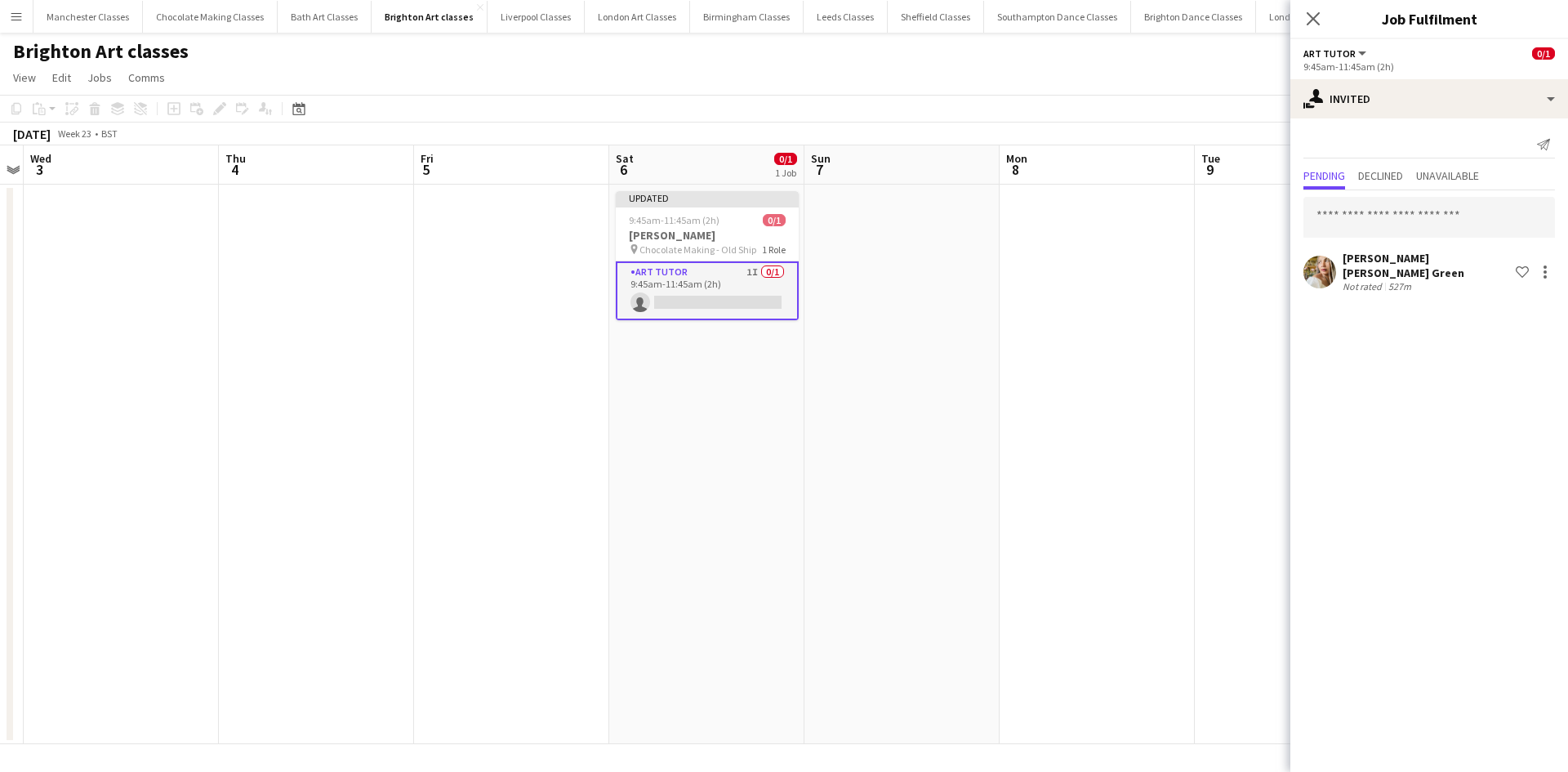
click at [1129, 466] on app-date-cell at bounding box center [1097, 465] width 195 height 560
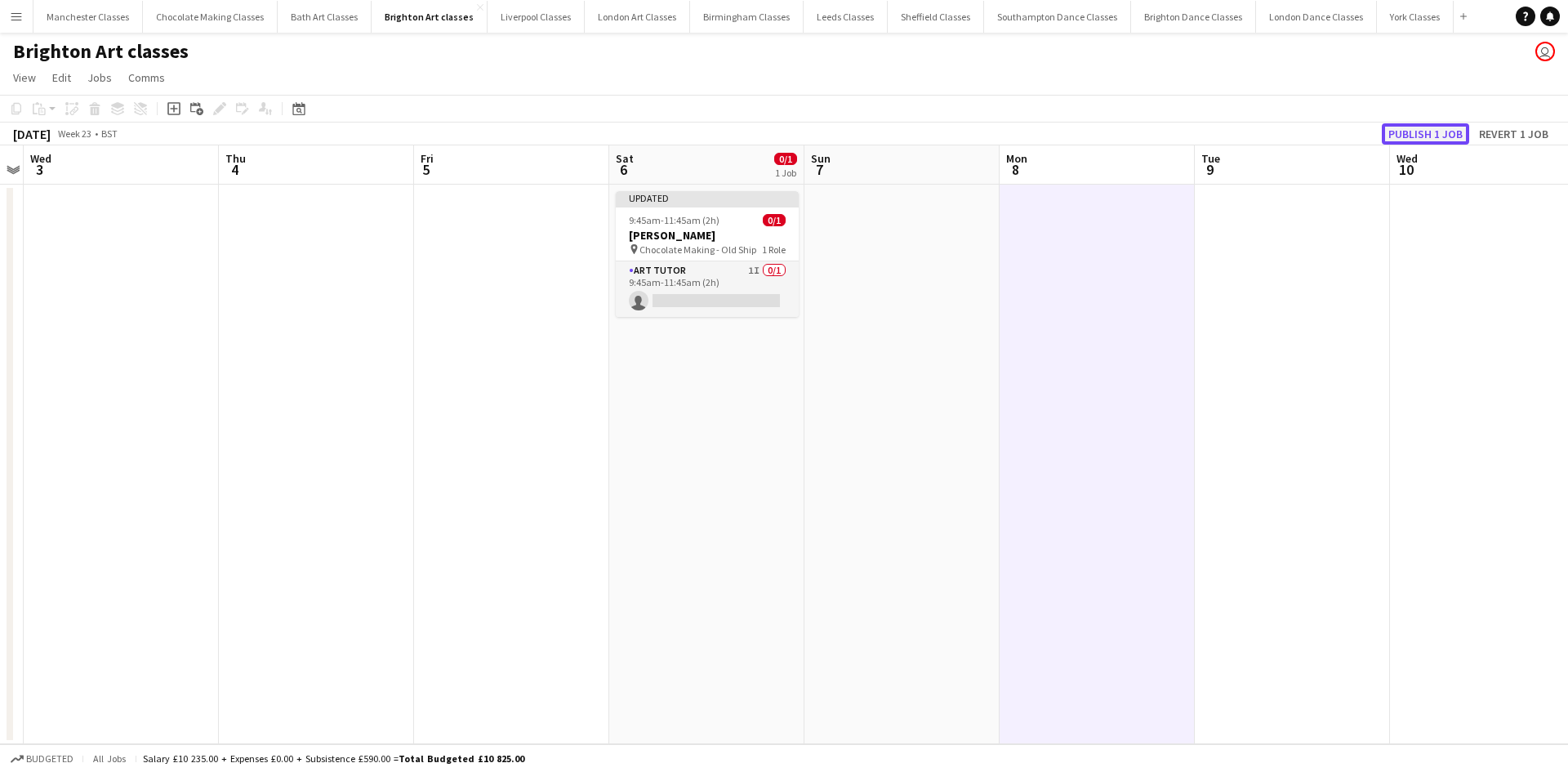
click at [1420, 137] on button "Publish 1 job" at bounding box center [1426, 134] width 88 height 21
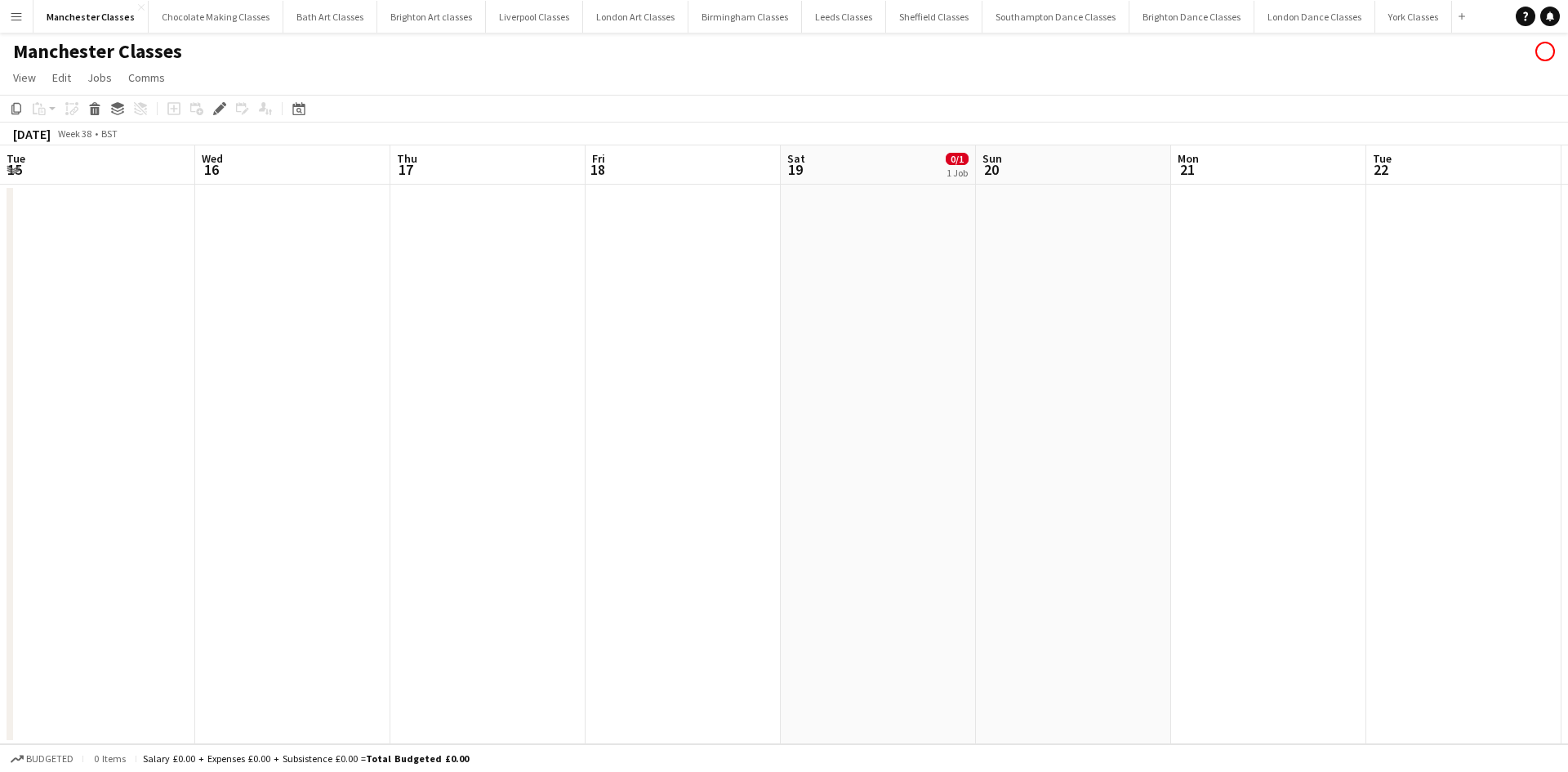
scroll to position [0, 562]
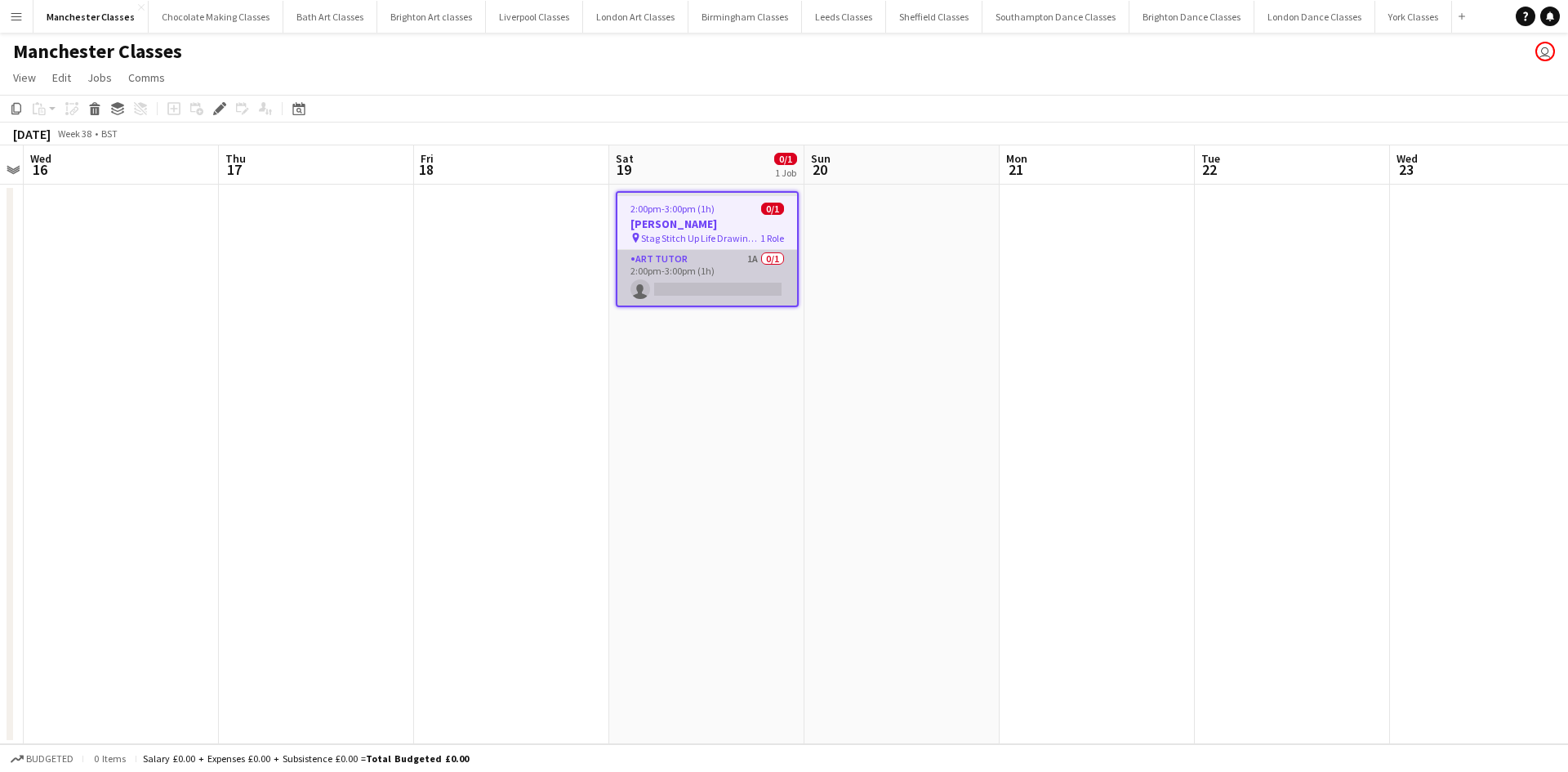
click at [733, 299] on app-card-role "Art Tutor 1A 0/1 2:00pm-3:00pm (1h) single-neutral-actions" at bounding box center [706, 277] width 179 height 56
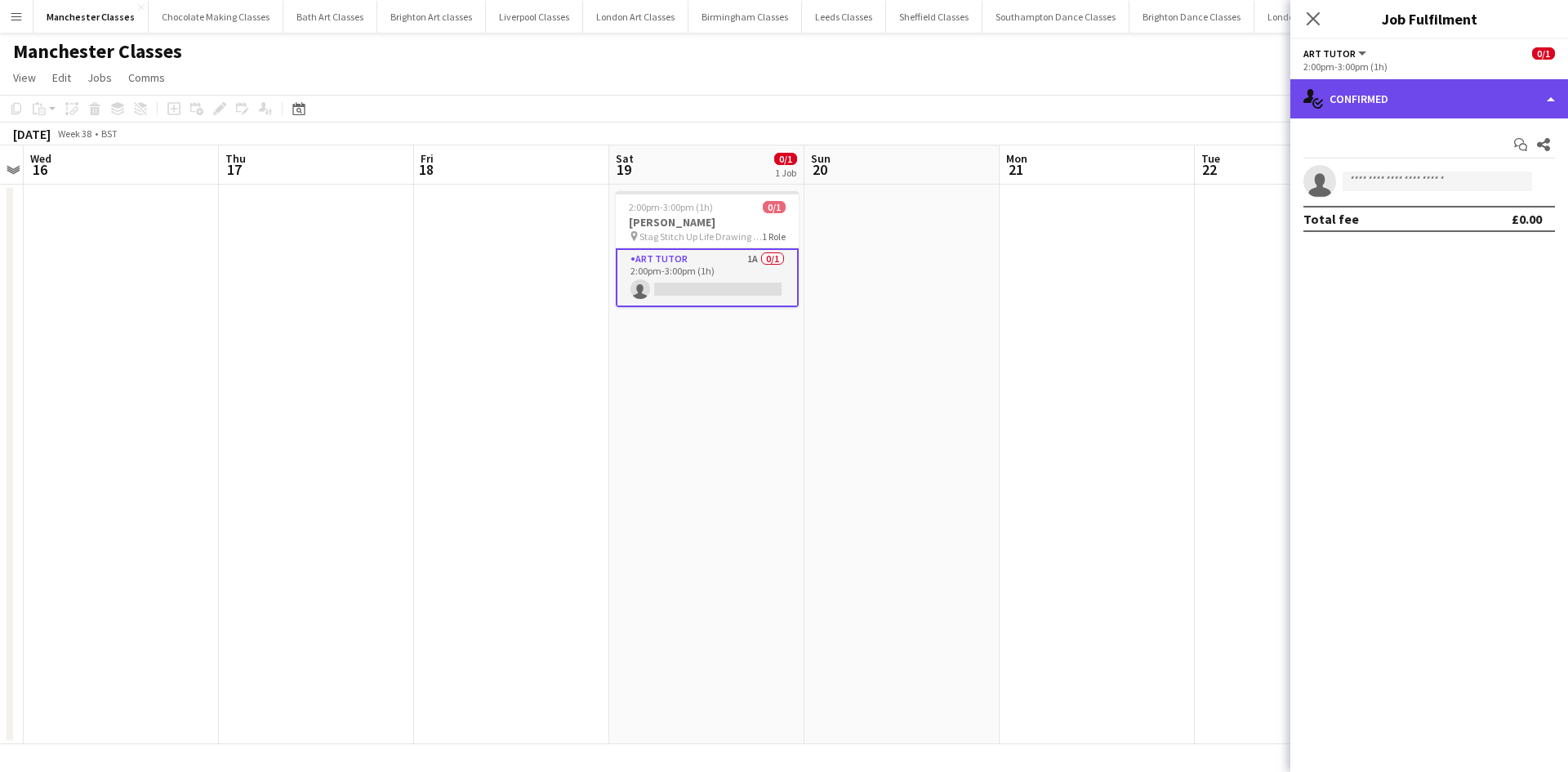
click at [1534, 90] on div "single-neutral-actions-check-2 Confirmed" at bounding box center [1428, 99] width 277 height 40
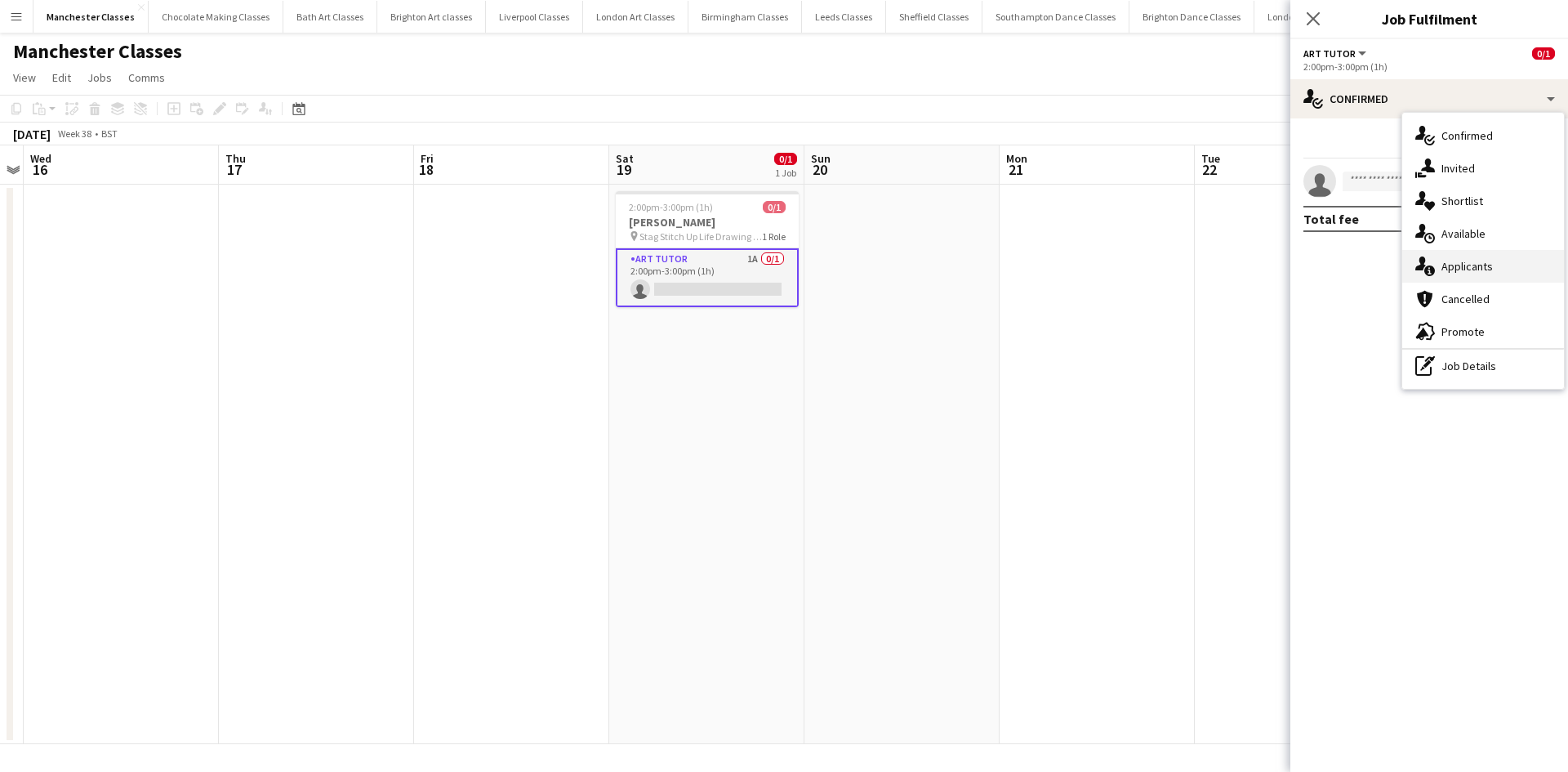
click at [1480, 265] on span "Applicants" at bounding box center [1467, 266] width 51 height 15
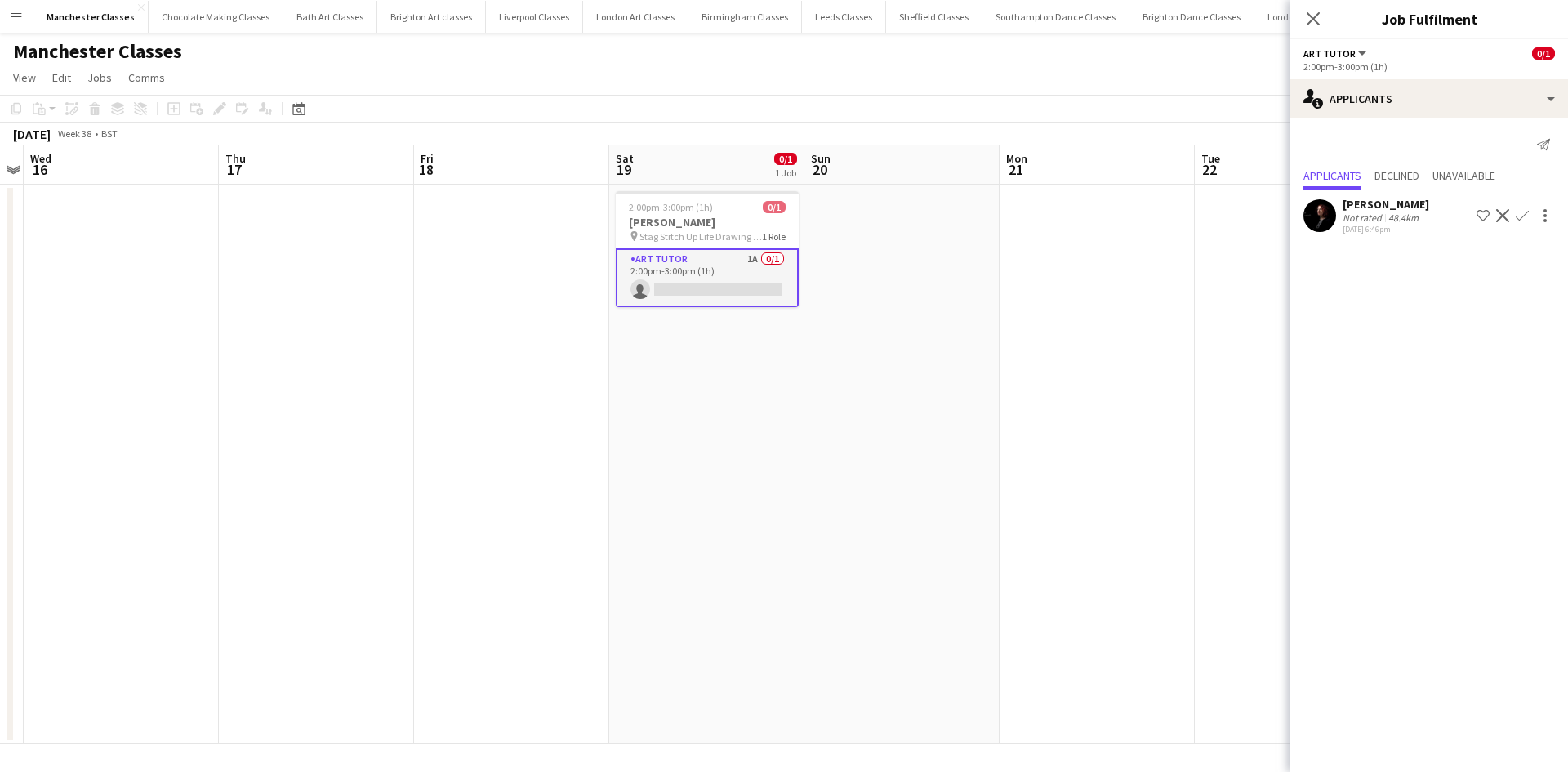
click at [1529, 210] on button "Confirm" at bounding box center [1522, 216] width 20 height 20
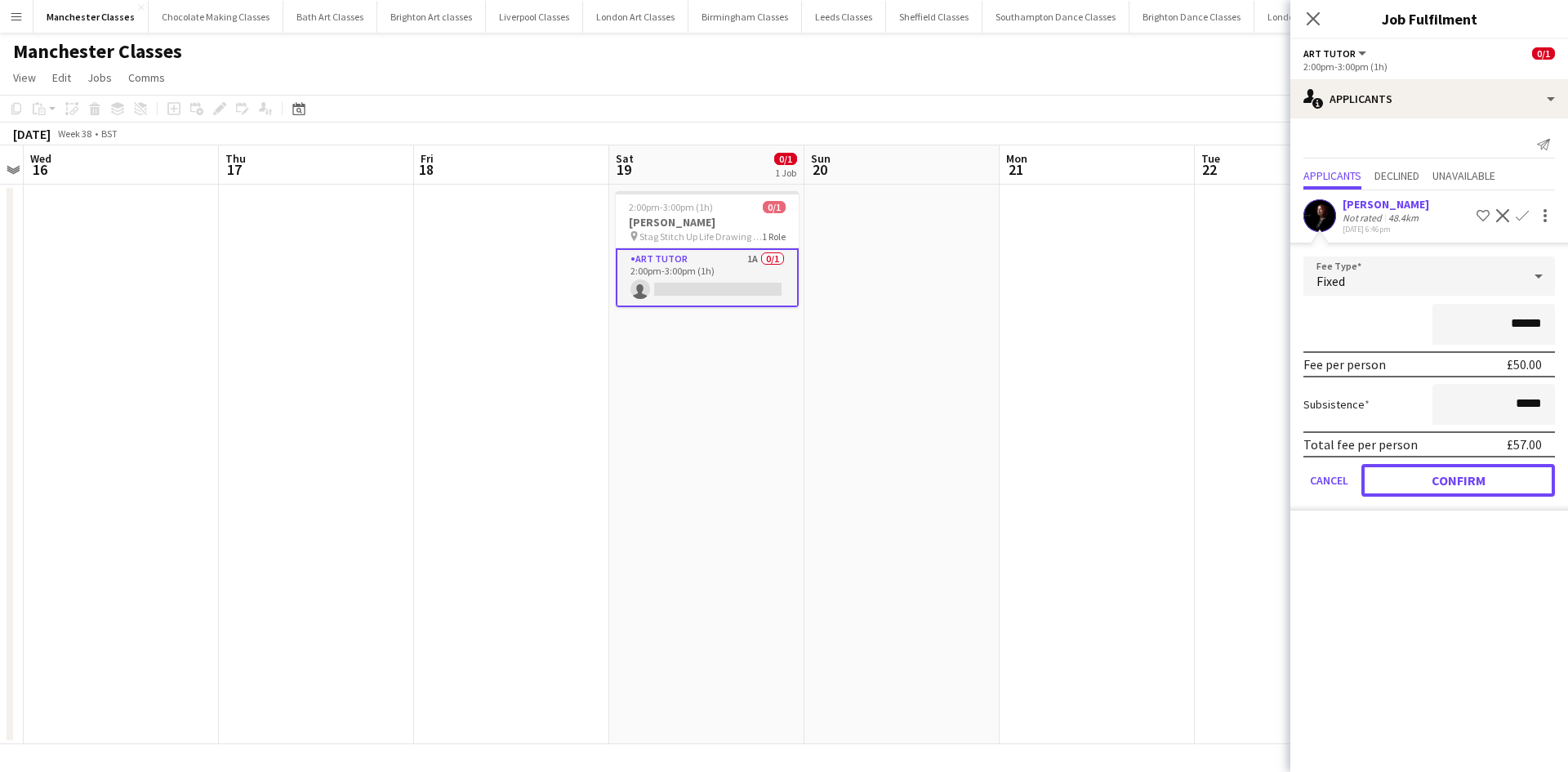
click at [1470, 472] on button "Confirm" at bounding box center [1457, 480] width 193 height 33
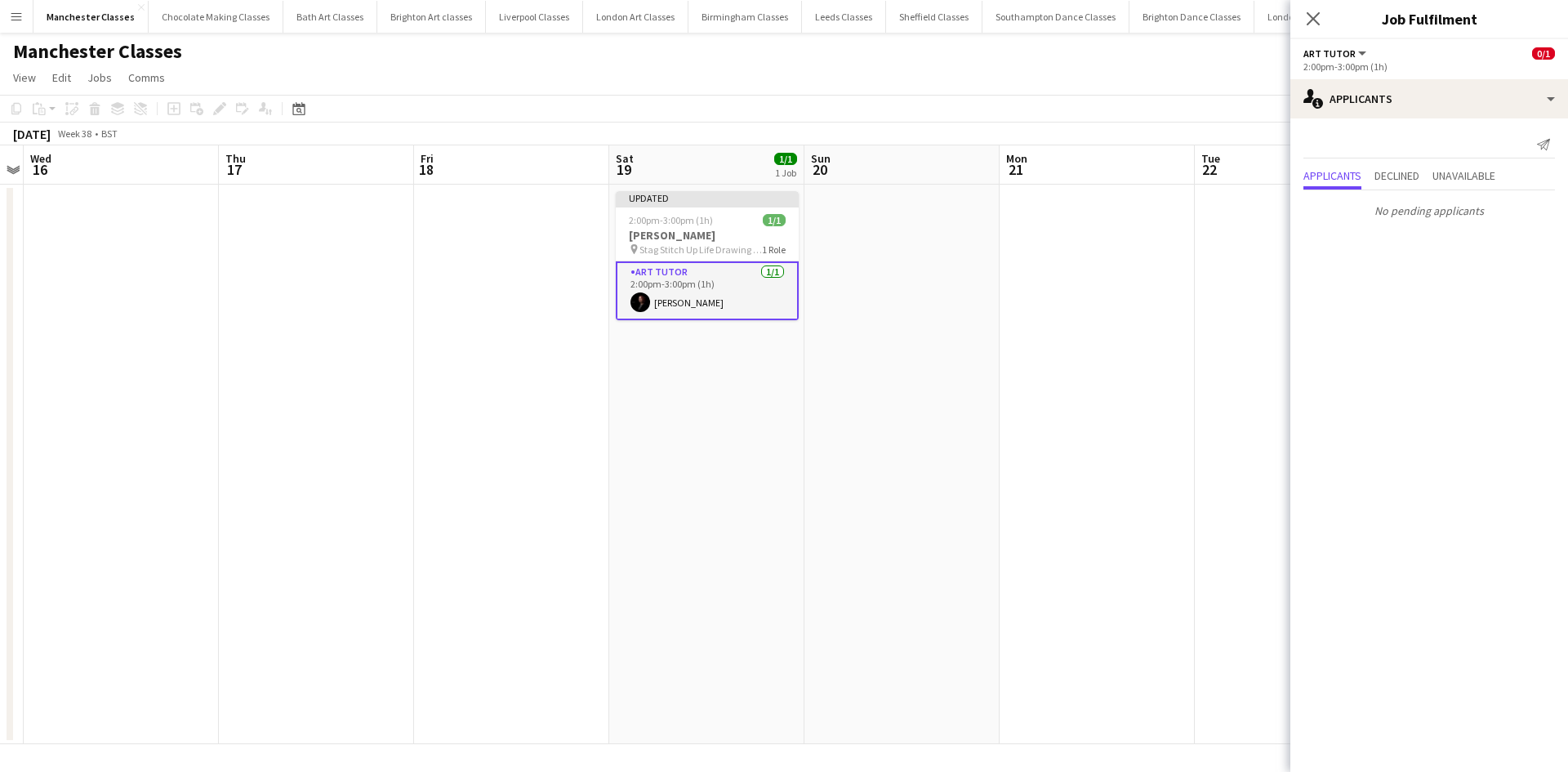
click at [1169, 425] on app-date-cell at bounding box center [1097, 465] width 195 height 560
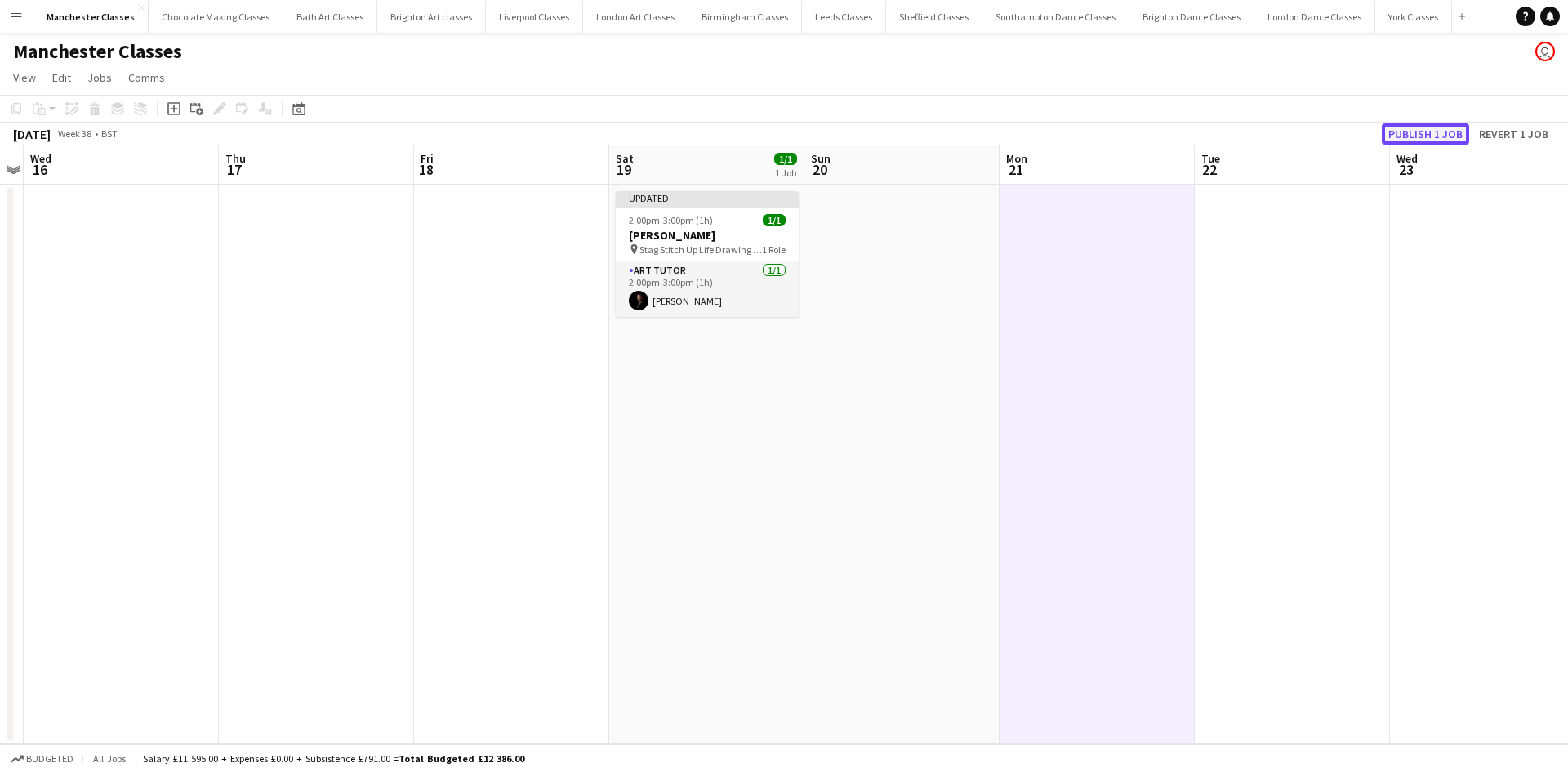
click at [1431, 131] on button "Publish 1 job" at bounding box center [1426, 134] width 88 height 21
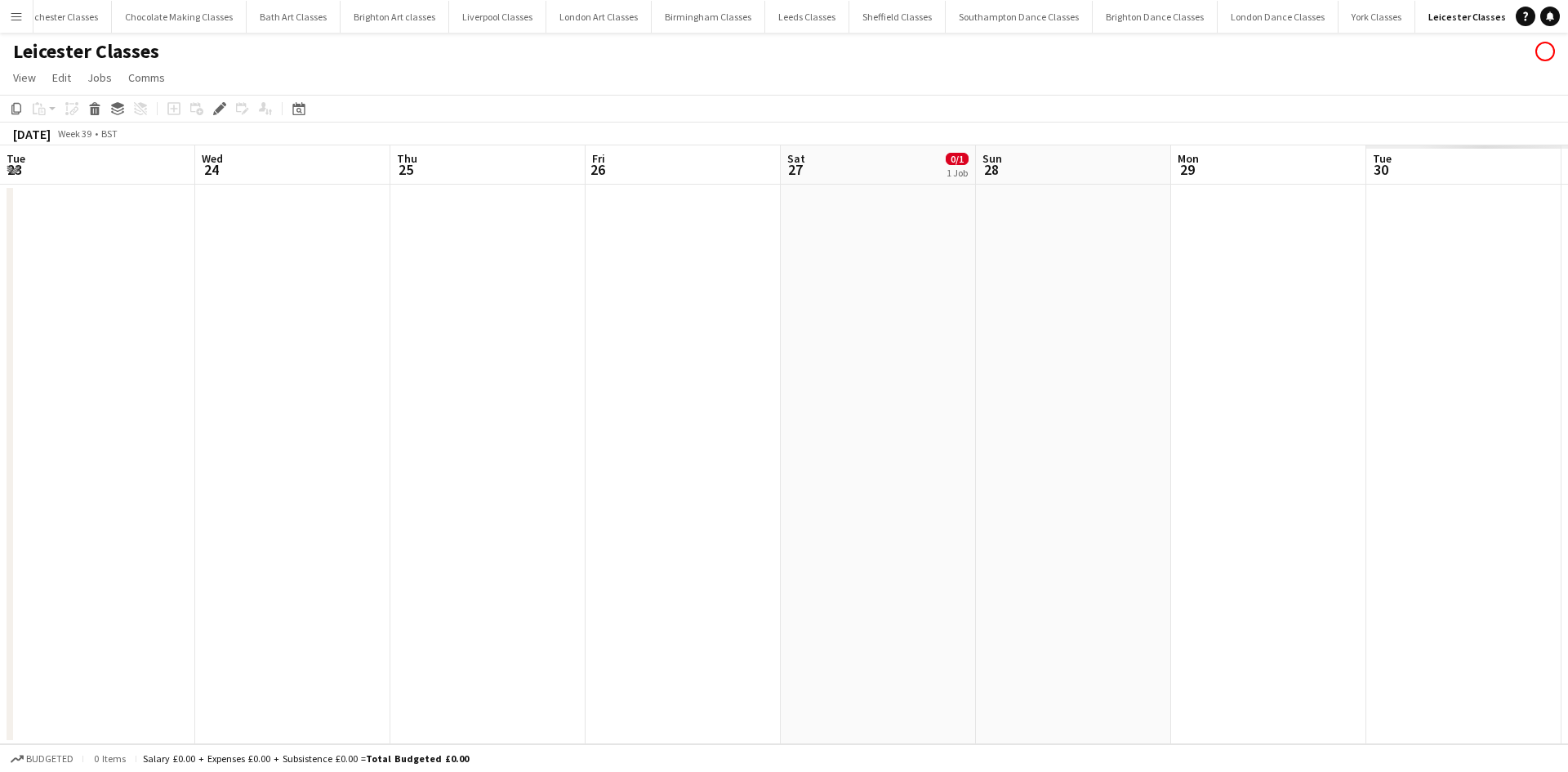
scroll to position [0, 562]
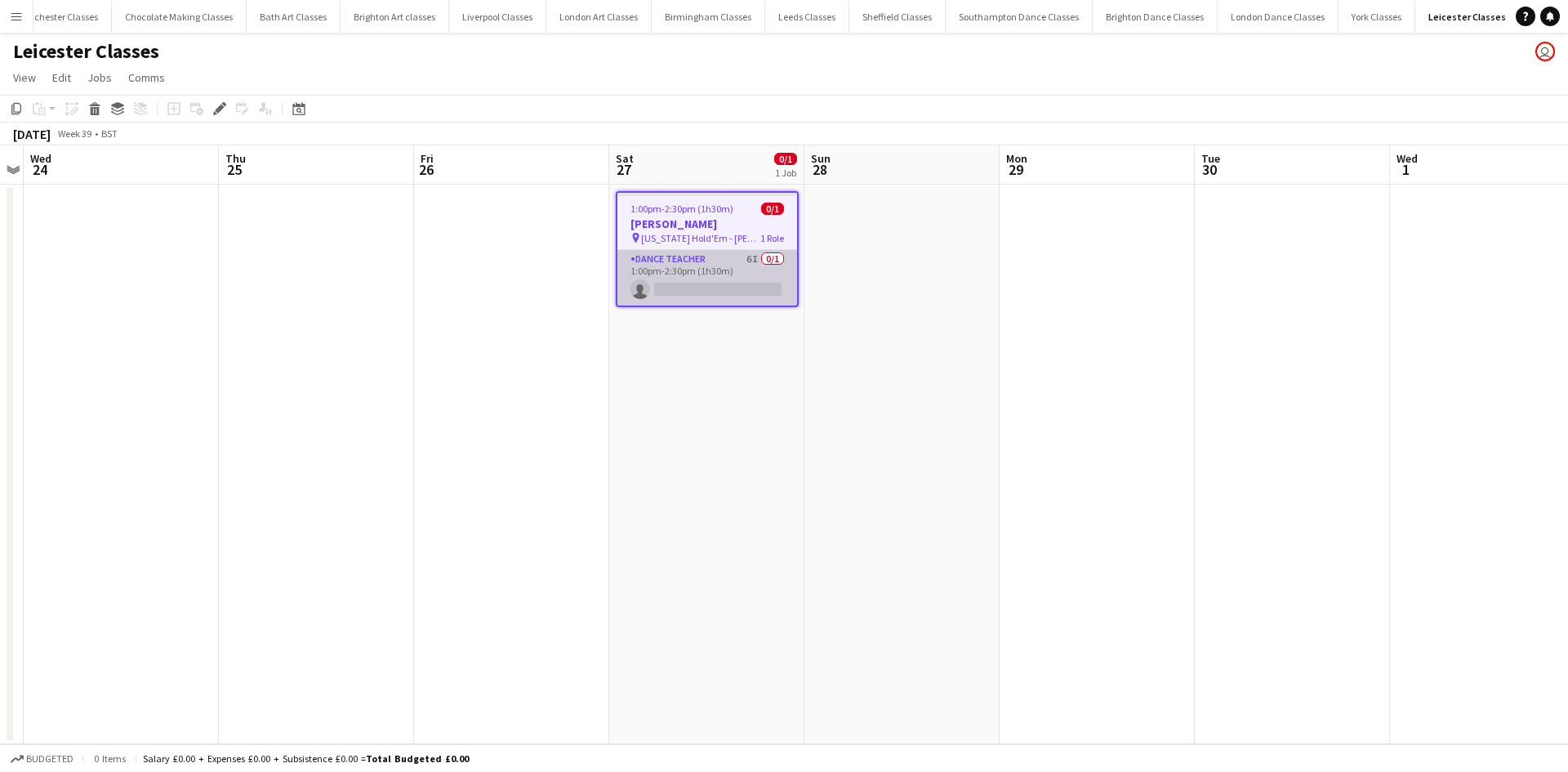
click at [769, 277] on app-card-role "Dance Teacher 6I 0/1 1:00pm-2:30pm (1h30m) single-neutral-actions" at bounding box center [706, 277] width 179 height 56
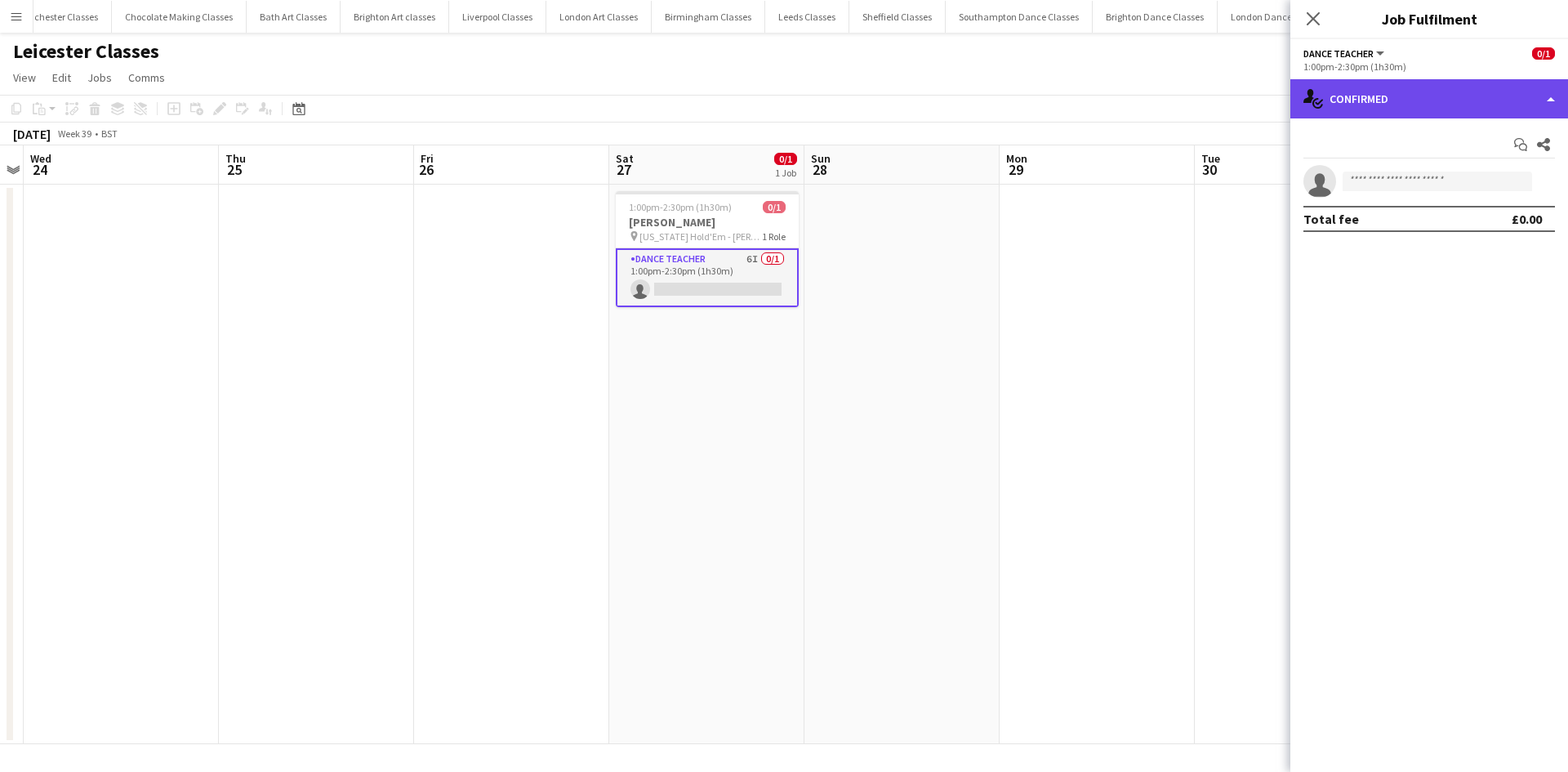
click at [1450, 95] on div "single-neutral-actions-check-2 Confirmed" at bounding box center [1428, 99] width 277 height 40
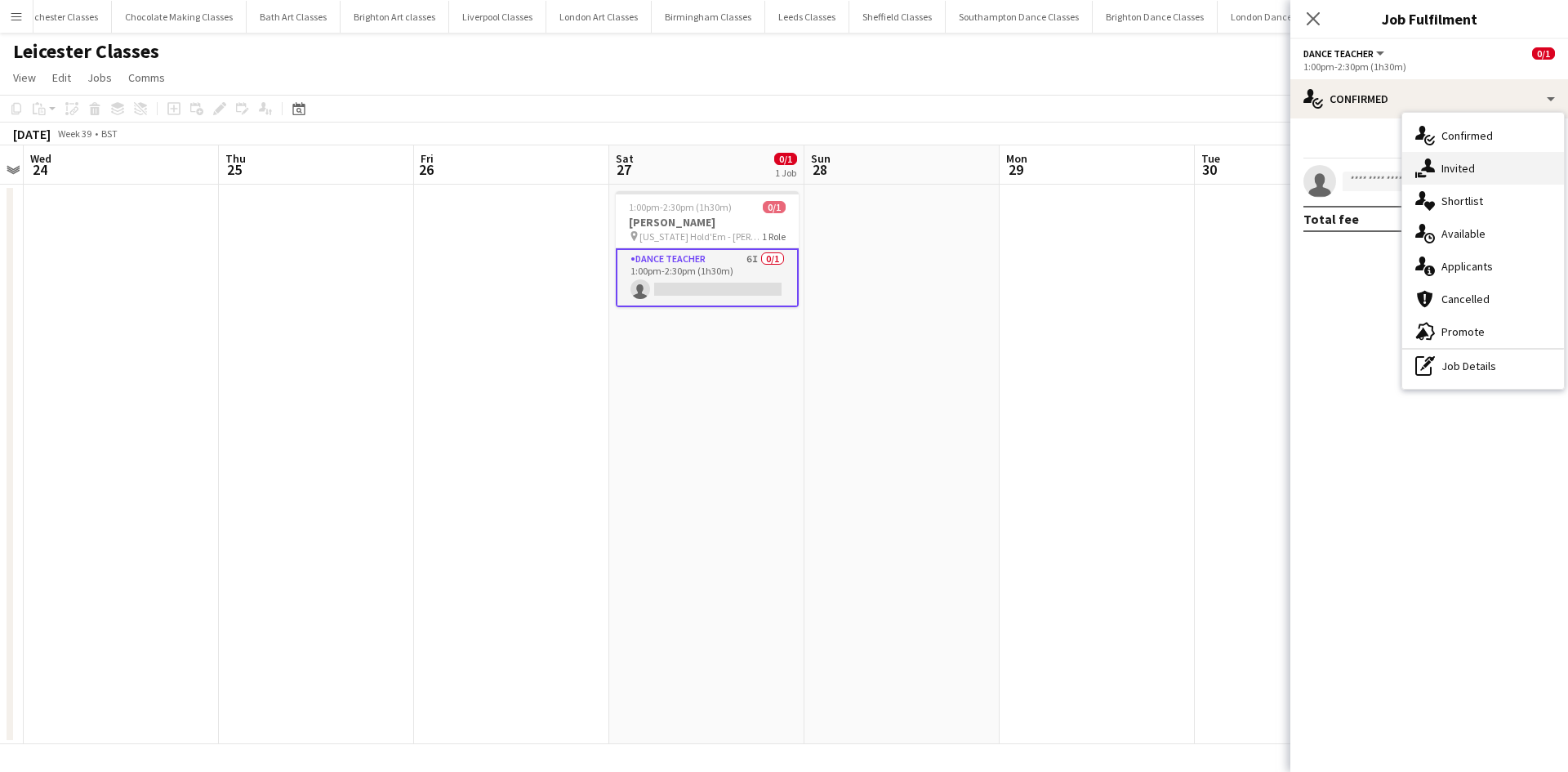
click at [1489, 172] on div "single-neutral-actions-share-1 Invited" at bounding box center [1483, 168] width 161 height 33
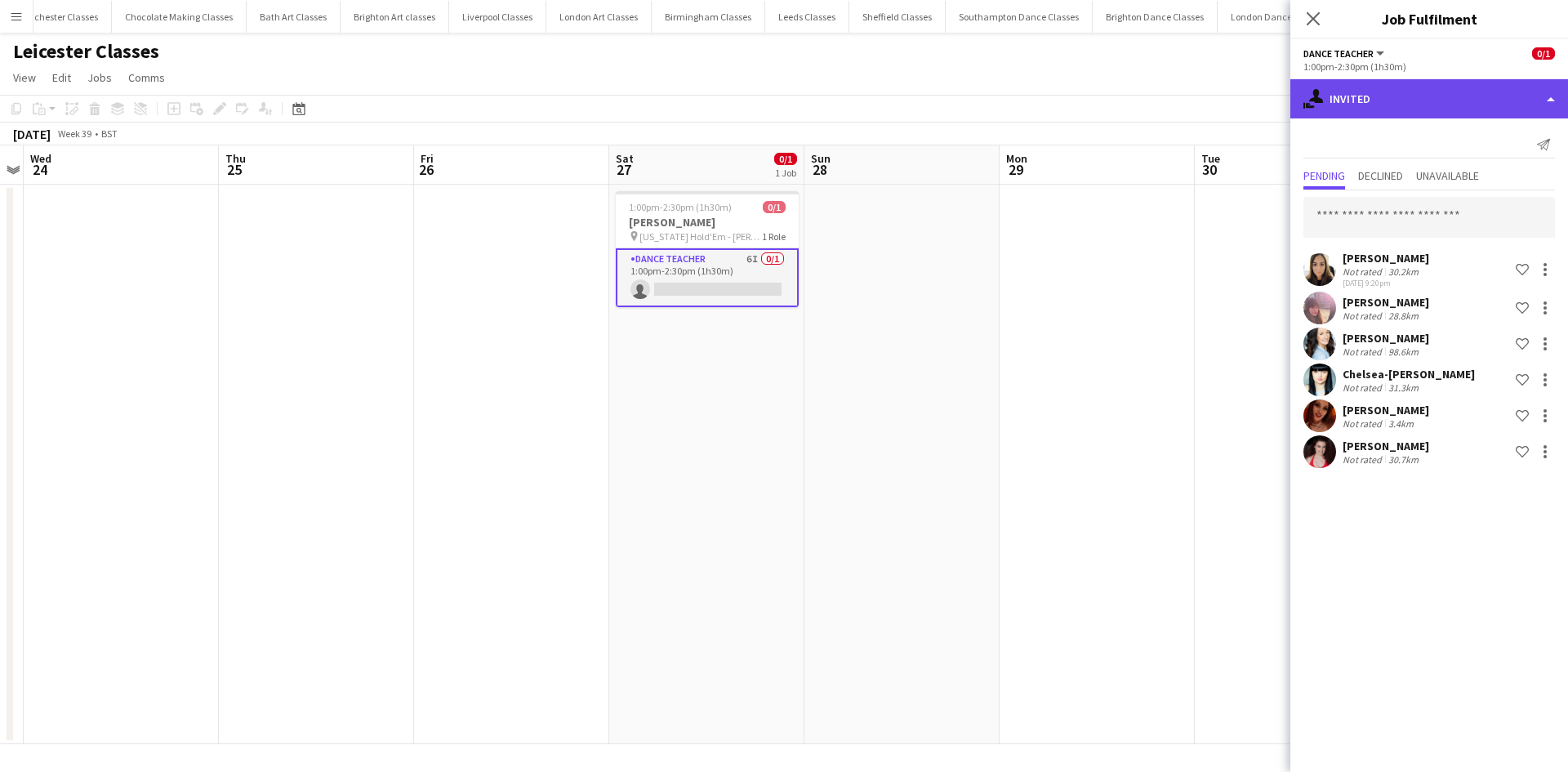
click at [1458, 102] on div "single-neutral-actions-share-1 Invited" at bounding box center [1428, 99] width 277 height 40
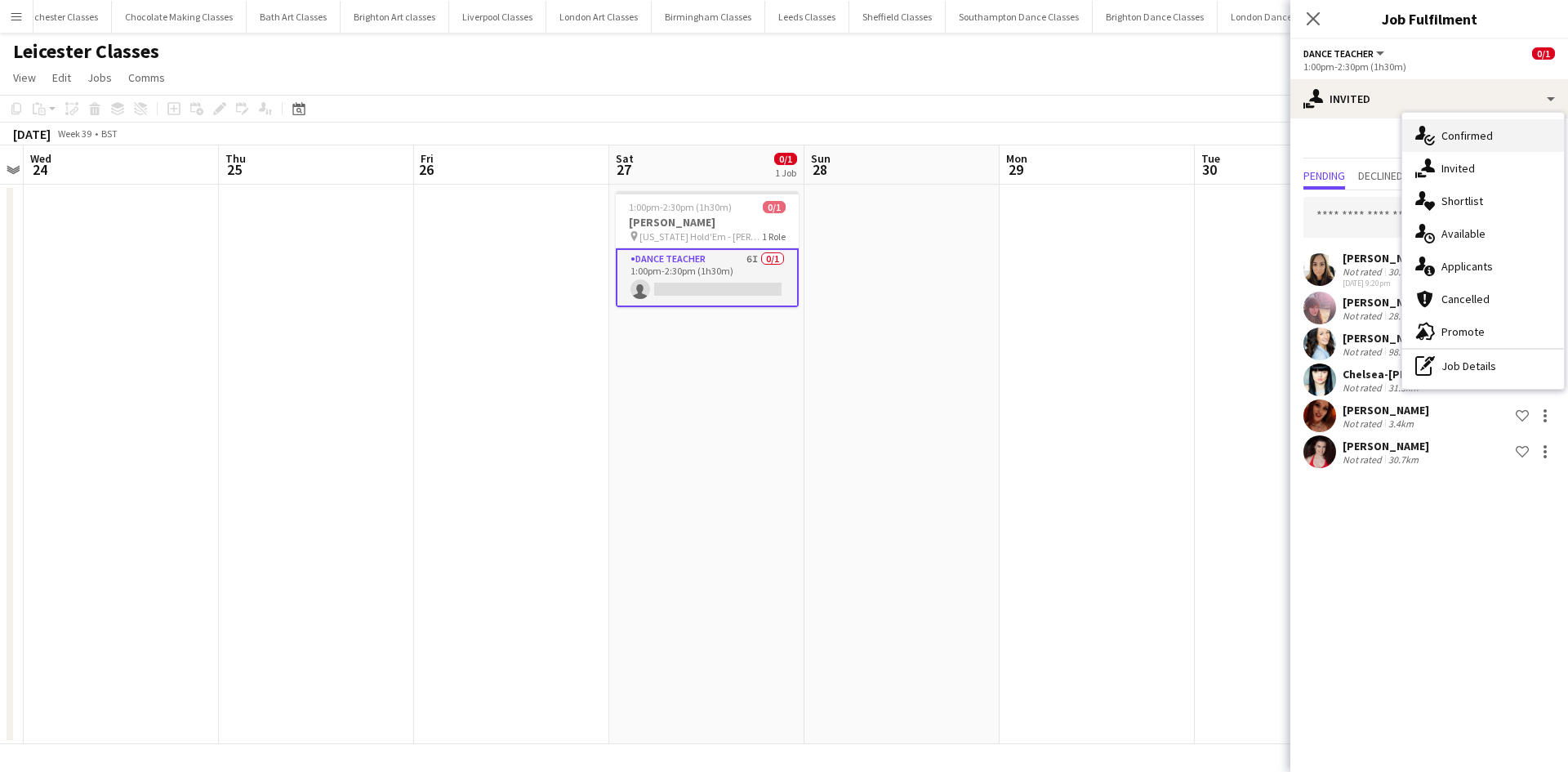
click at [1460, 131] on span "Confirmed" at bounding box center [1467, 135] width 51 height 15
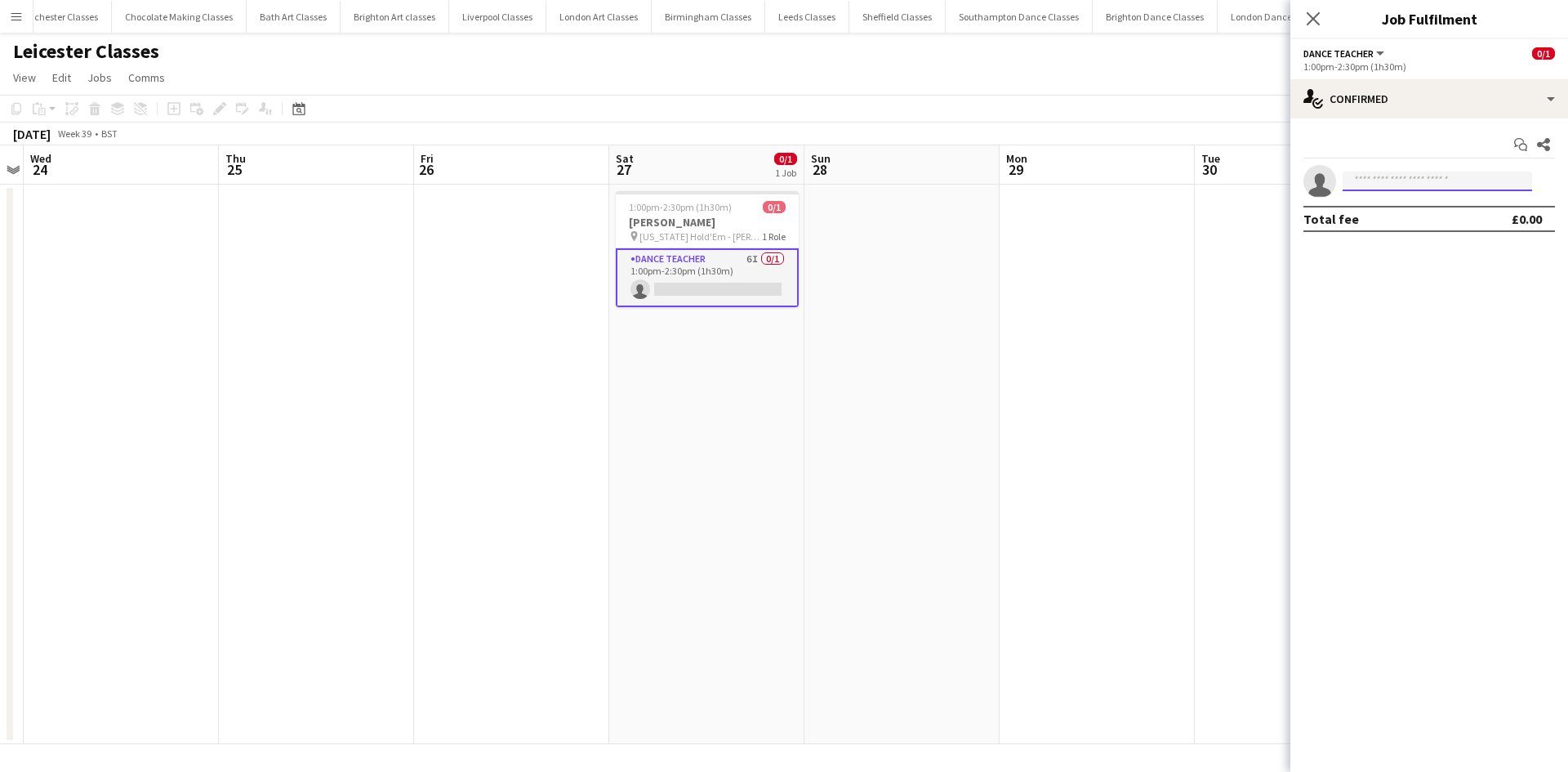
click at [1446, 187] on input at bounding box center [1437, 181] width 190 height 20
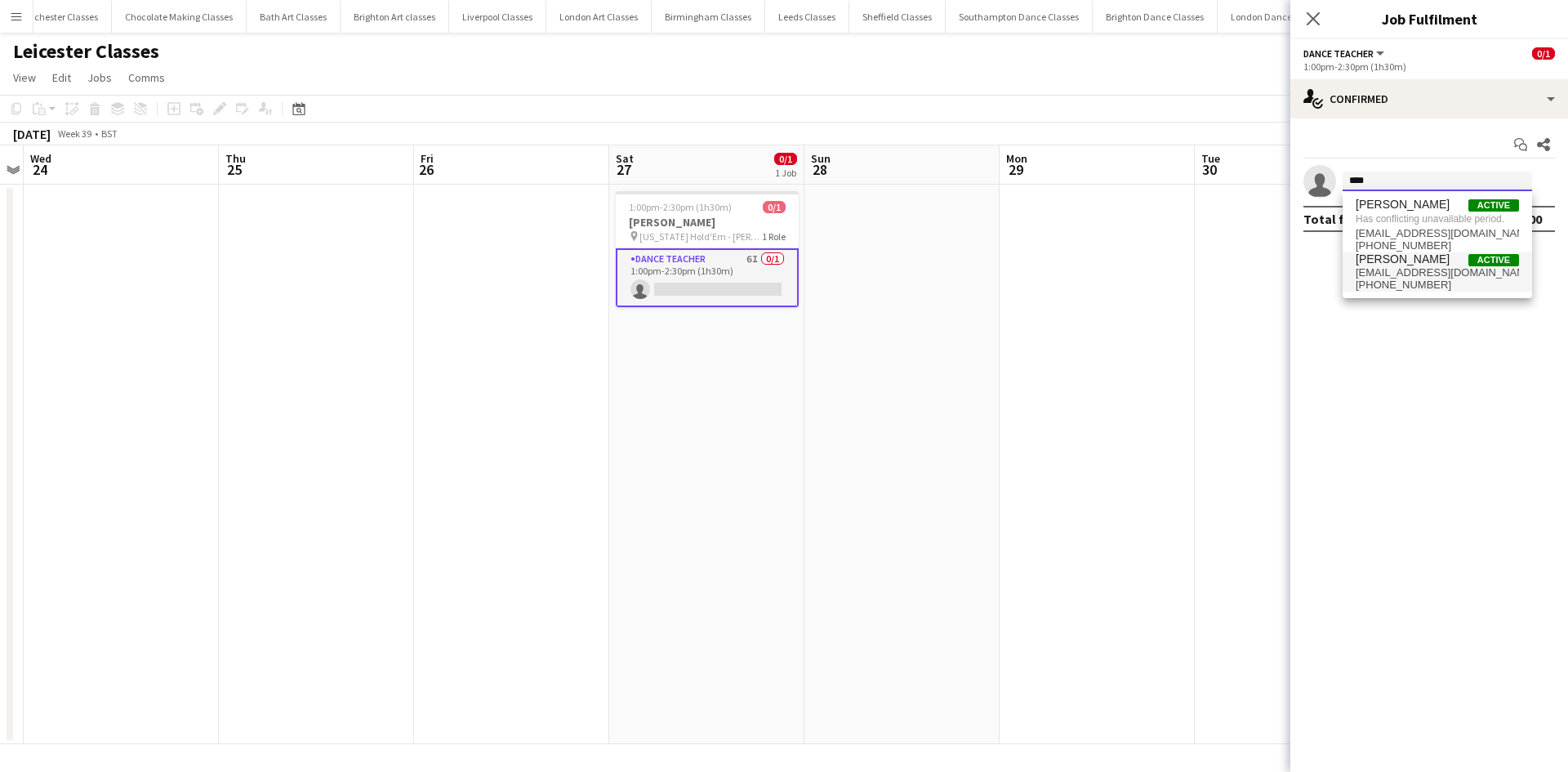
type input "****"
click at [1413, 271] on span "wadey937@gmail.com" at bounding box center [1437, 272] width 163 height 13
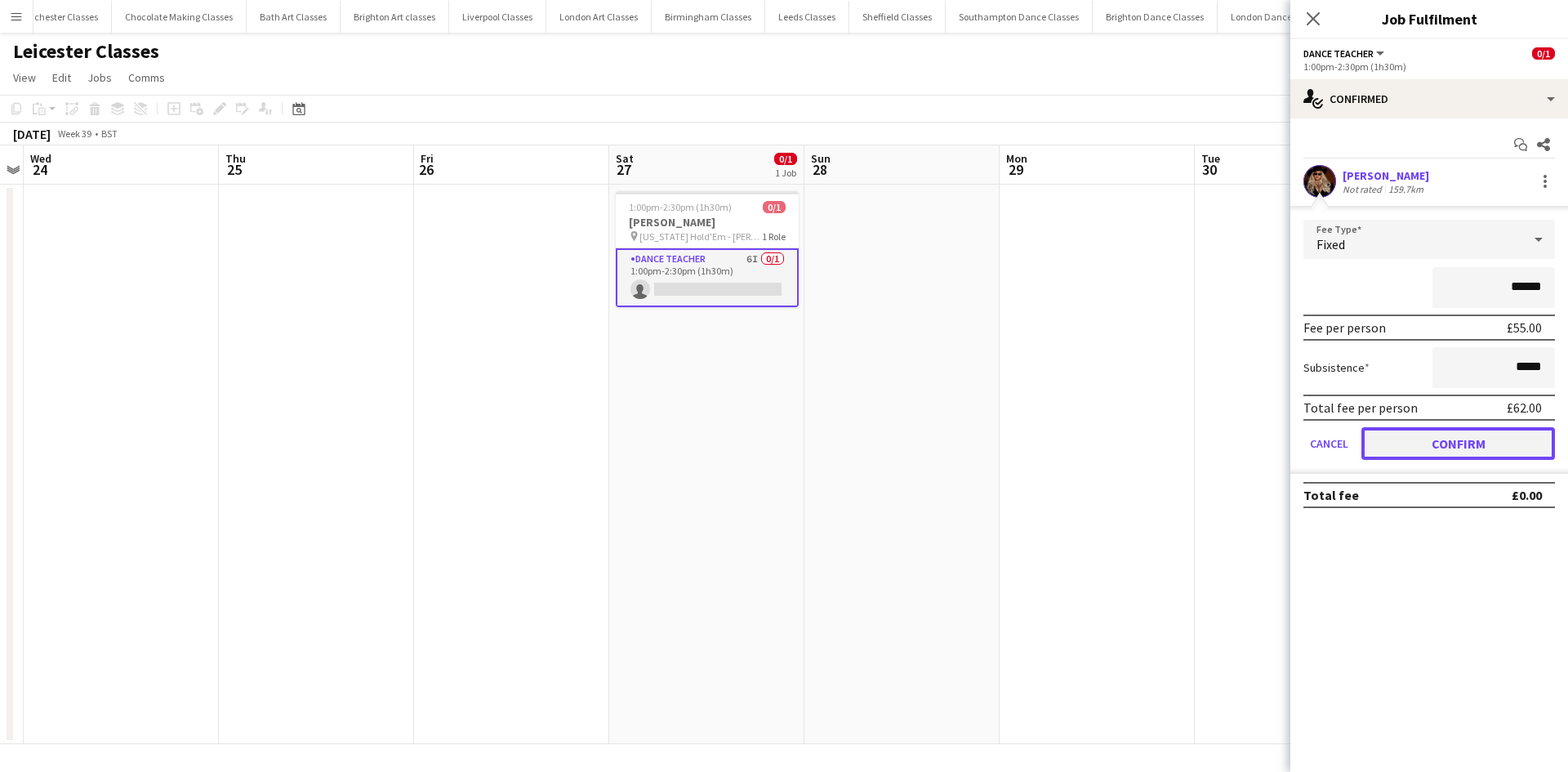
click at [1432, 449] on button "Confirm" at bounding box center [1457, 444] width 193 height 33
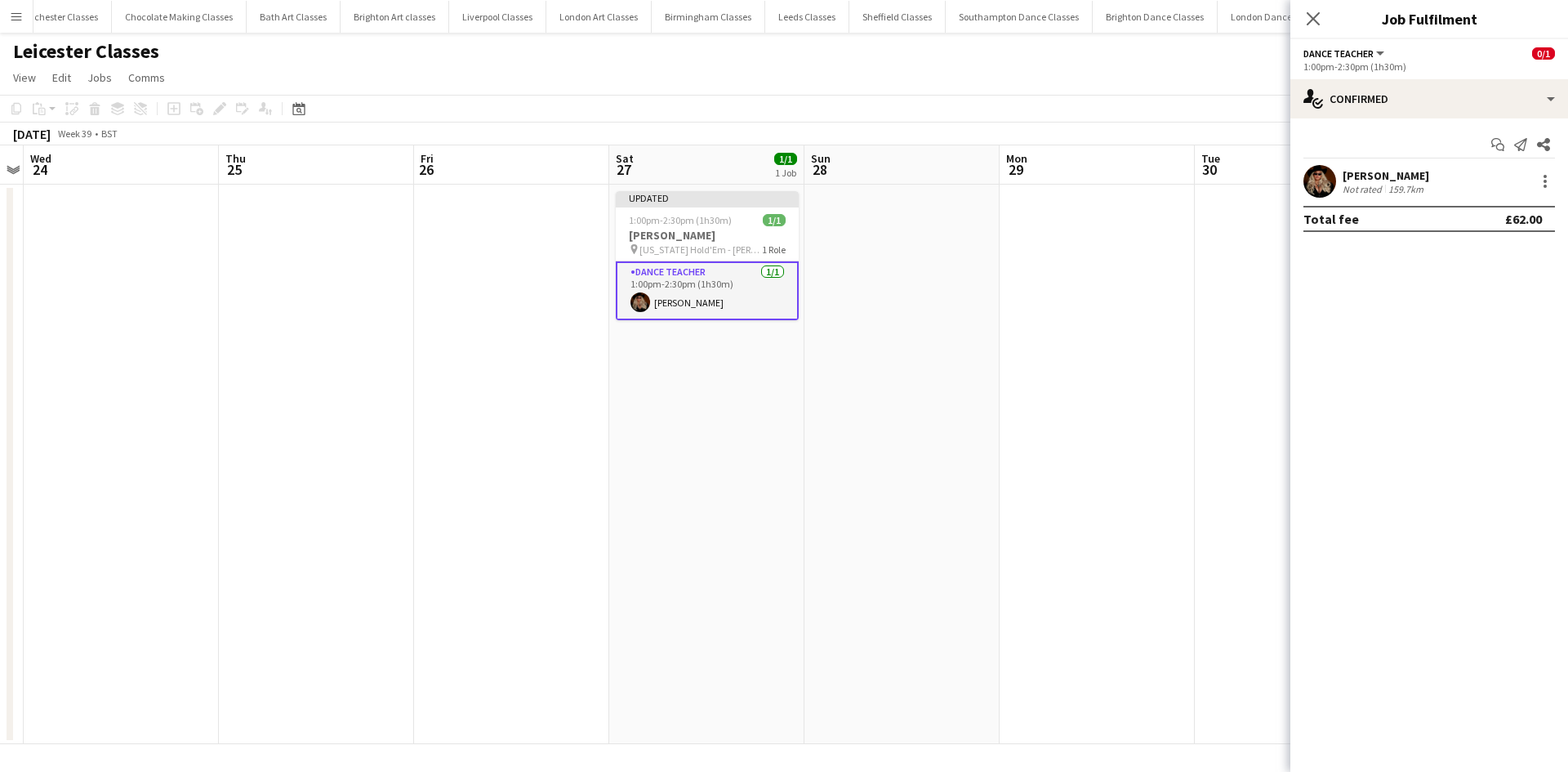
click at [1142, 416] on app-date-cell at bounding box center [1097, 465] width 195 height 560
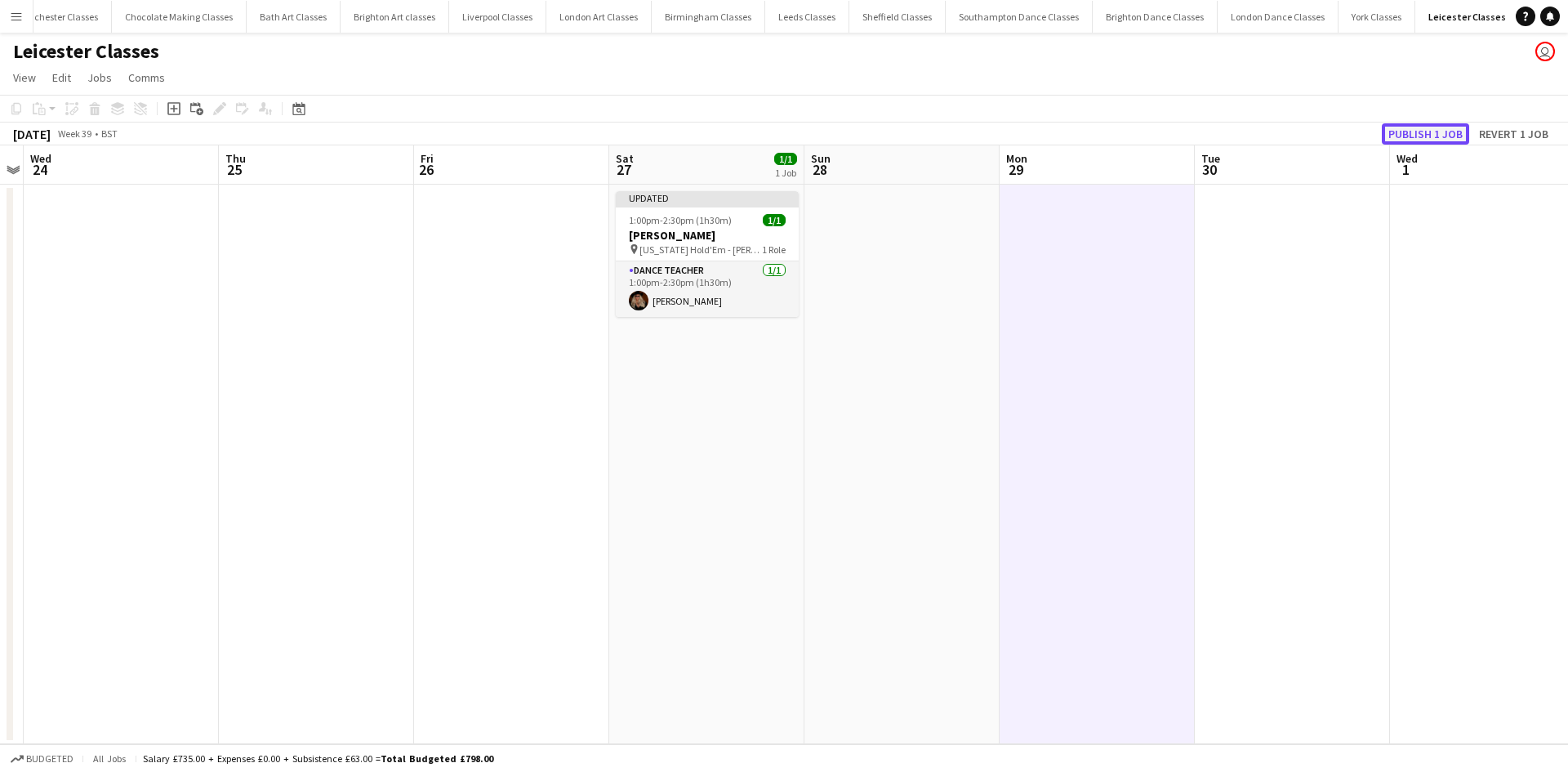
drag, startPoint x: 1397, startPoint y: 132, endPoint x: 1339, endPoint y: 127, distance: 58.2
click at [1397, 133] on button "Publish 1 job" at bounding box center [1426, 134] width 88 height 21
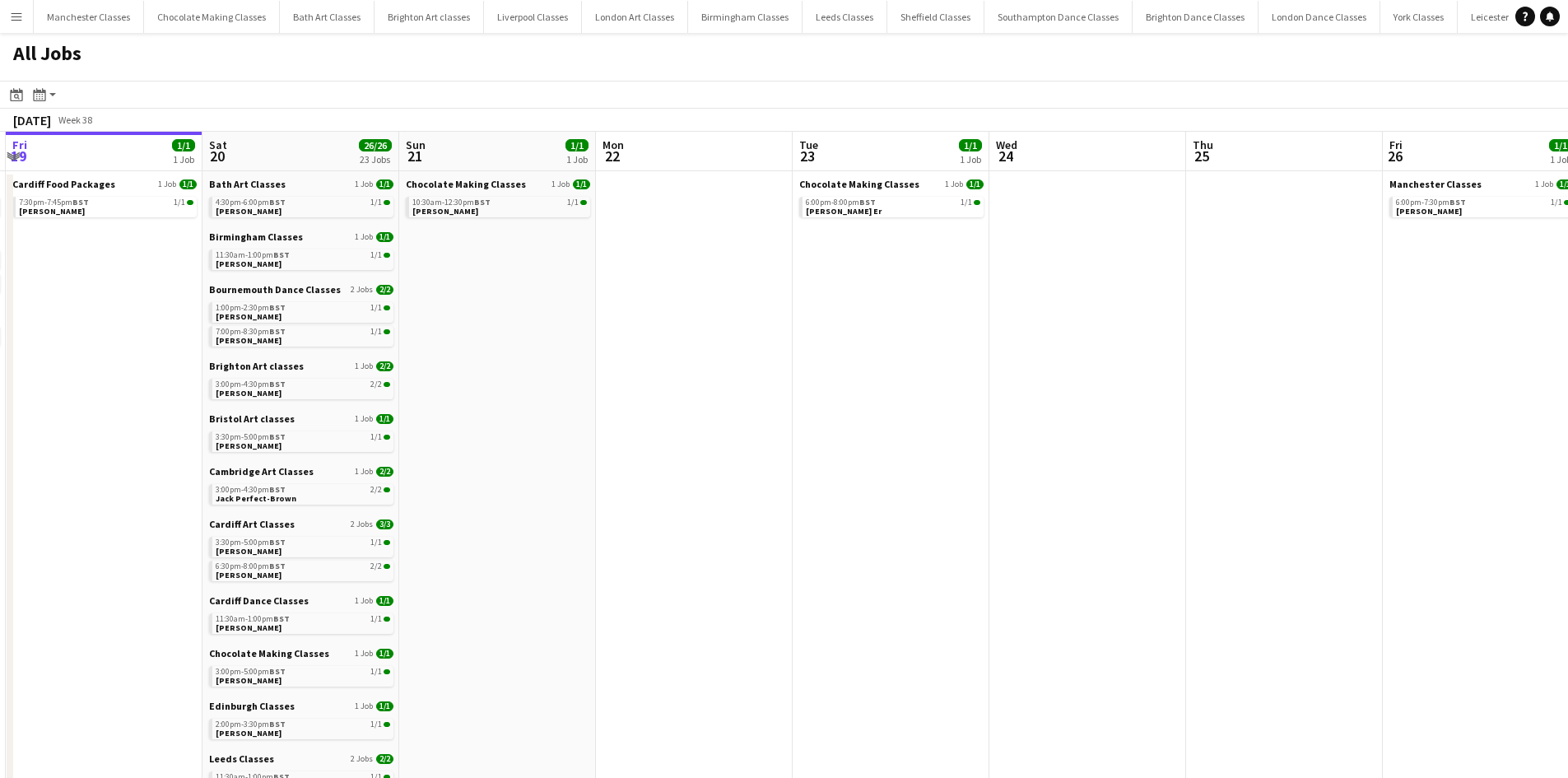
drag, startPoint x: 1105, startPoint y: 428, endPoint x: 382, endPoint y: 473, distance: 724.4
click at [382, 473] on app-calendar-viewport "Tue 16 Wed 17 1/1 1 Job Thu 18 4/4 4 Jobs Fri 19 1/1 1 Job Sat 20 26/26 23 Jobs…" at bounding box center [784, 718] width 1568 height 1173
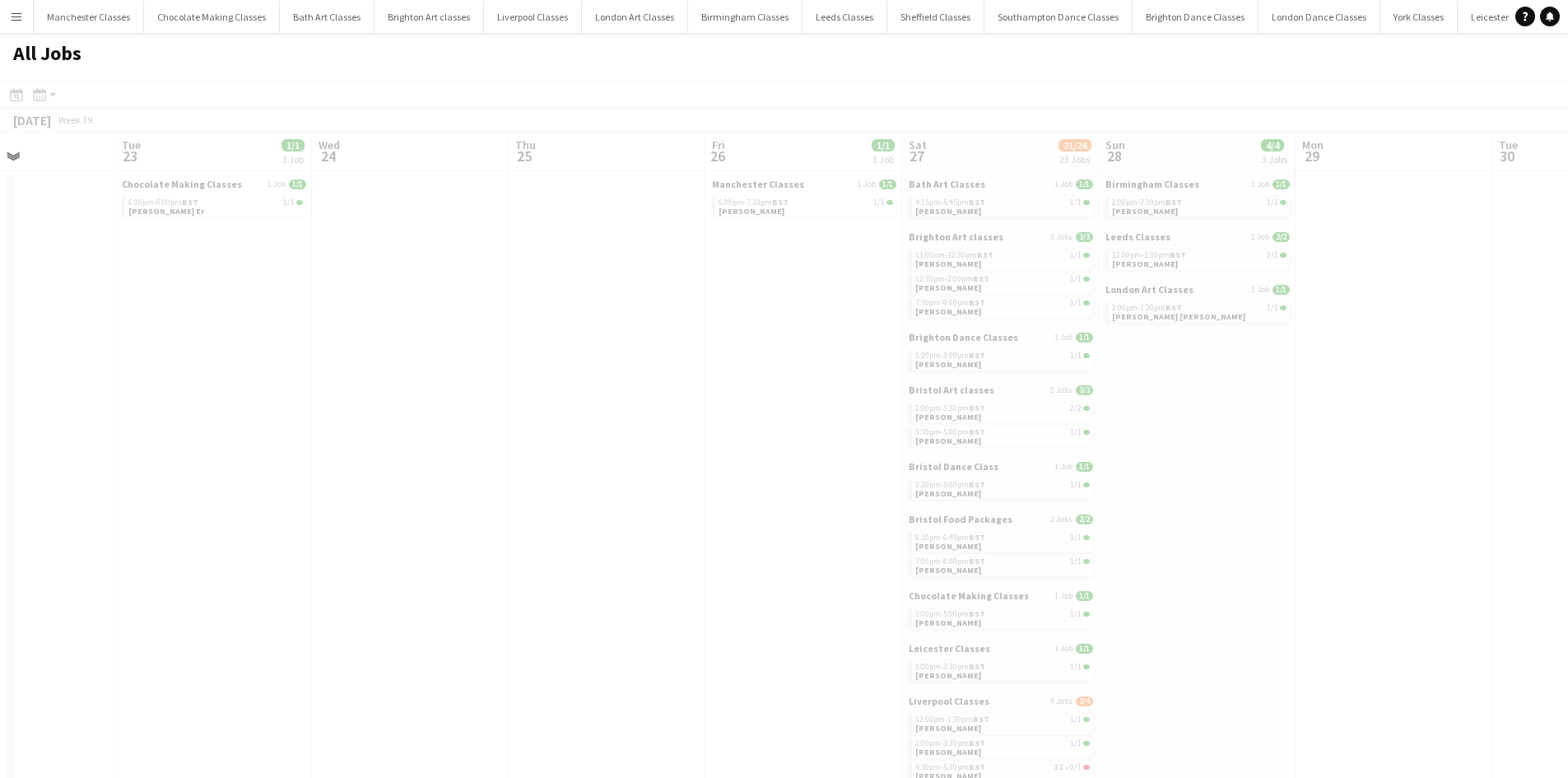
drag, startPoint x: 754, startPoint y: 474, endPoint x: 458, endPoint y: 483, distance: 296.1
click at [349, 481] on app-calendar-viewport "Sat 20 26/26 23 Jobs Sun 21 1/1 1 Job Mon 22 Tue 23 1/1 1 Job Wed 24 Thu 25 Fri…" at bounding box center [784, 718] width 1568 height 1173
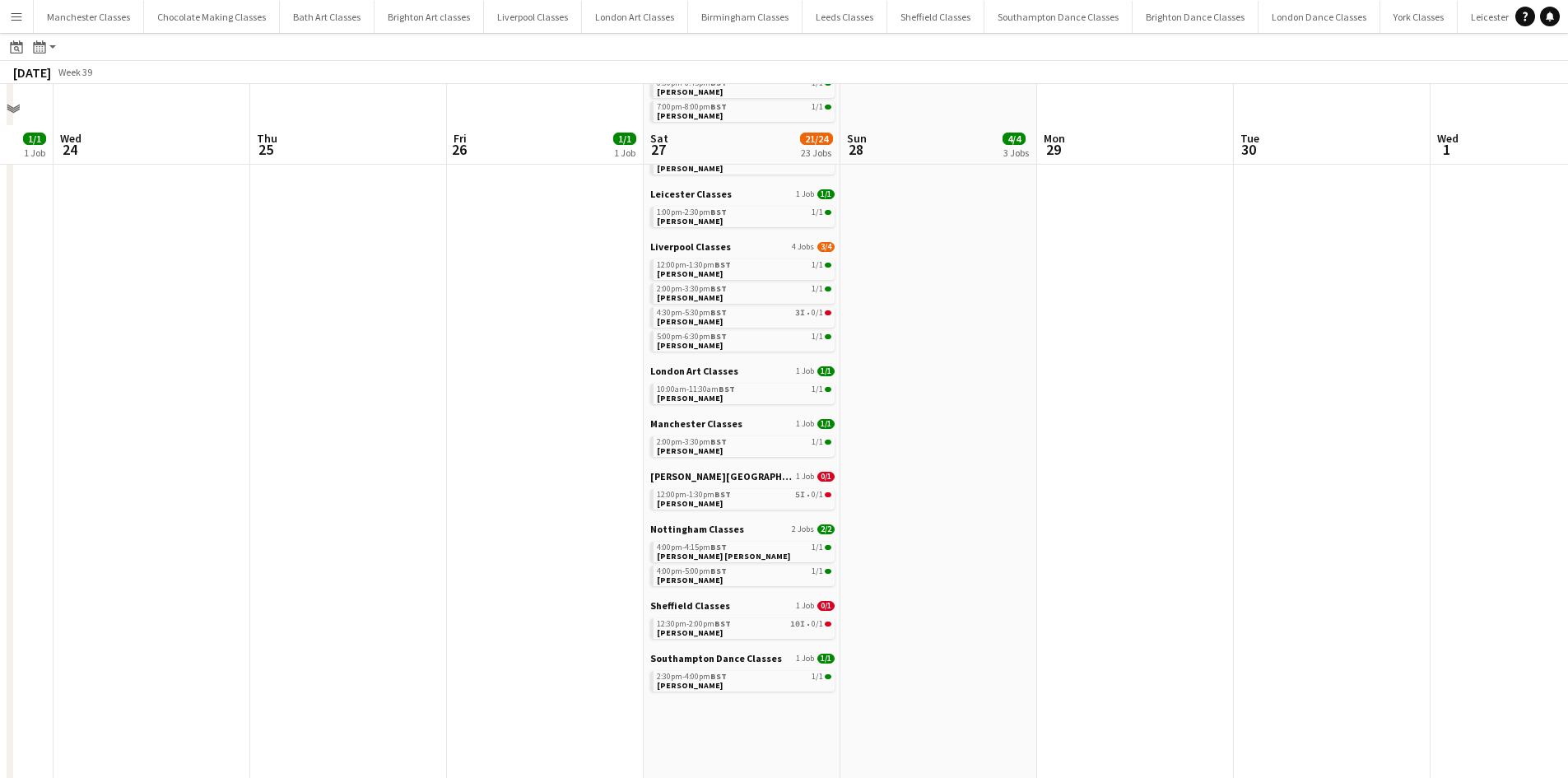
scroll to position [494, 0]
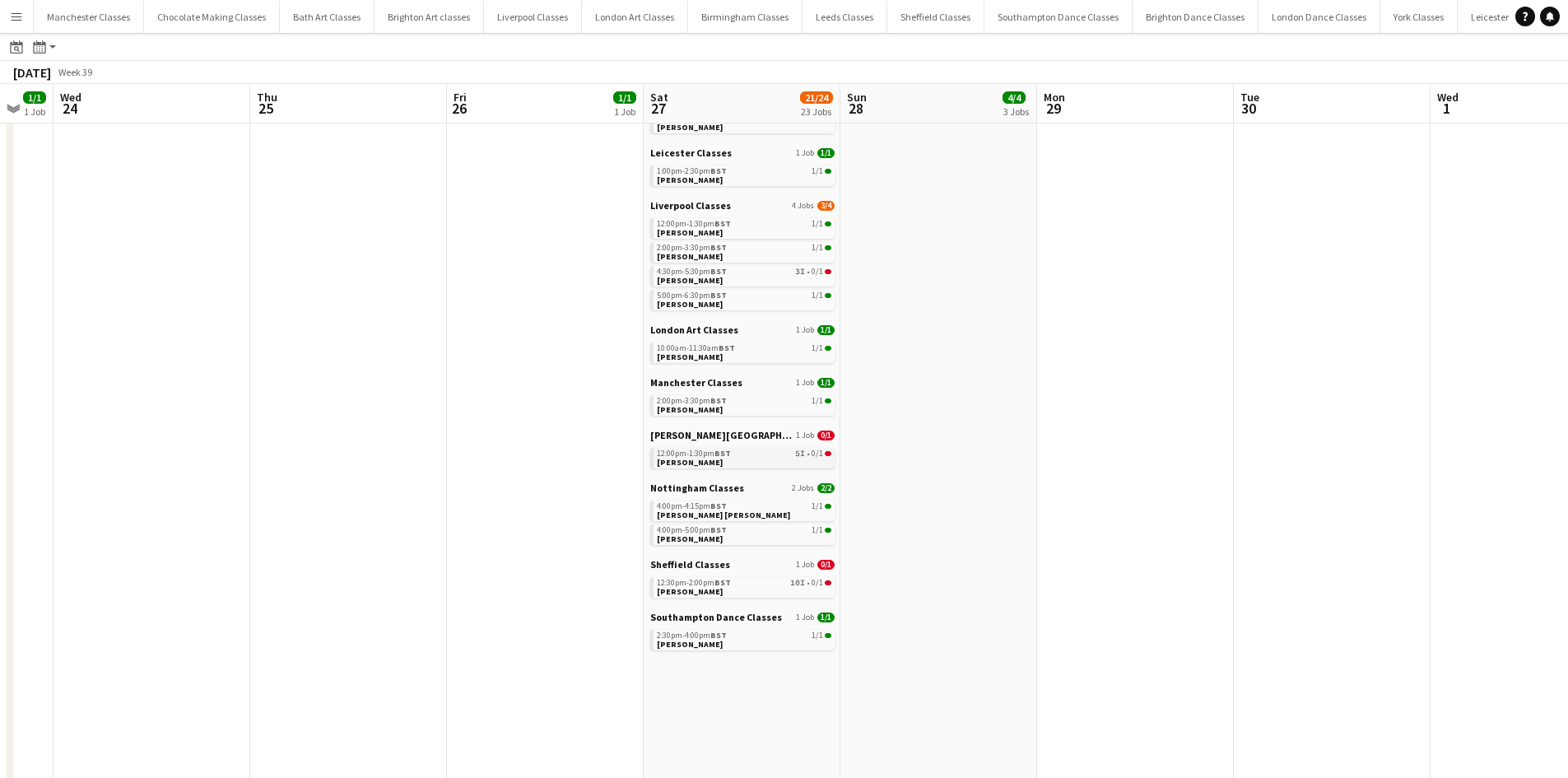
click at [738, 456] on div "12:00pm-1:30pm BST 5I • 0/1" at bounding box center [744, 453] width 175 height 9
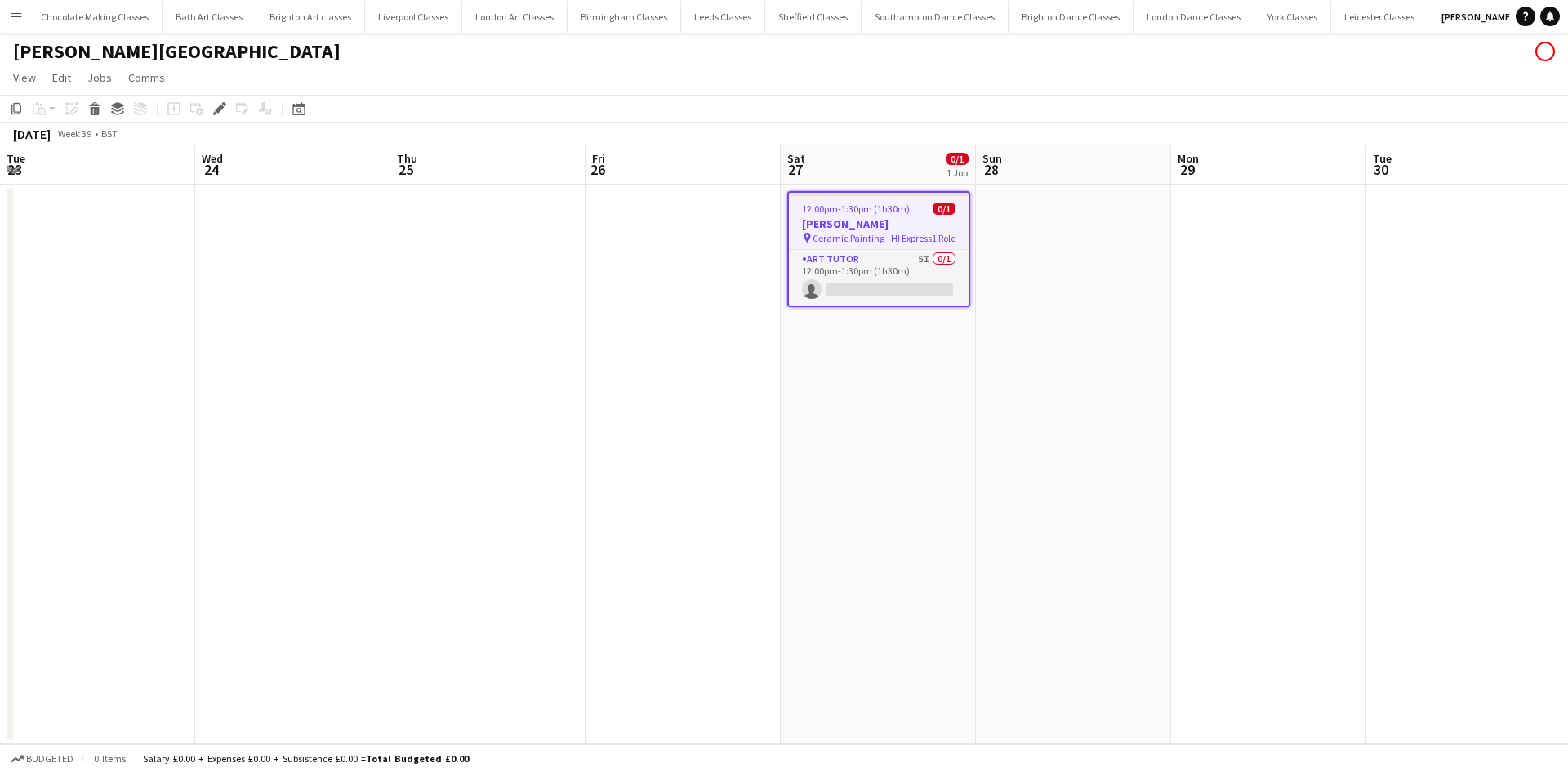
scroll to position [0, 562]
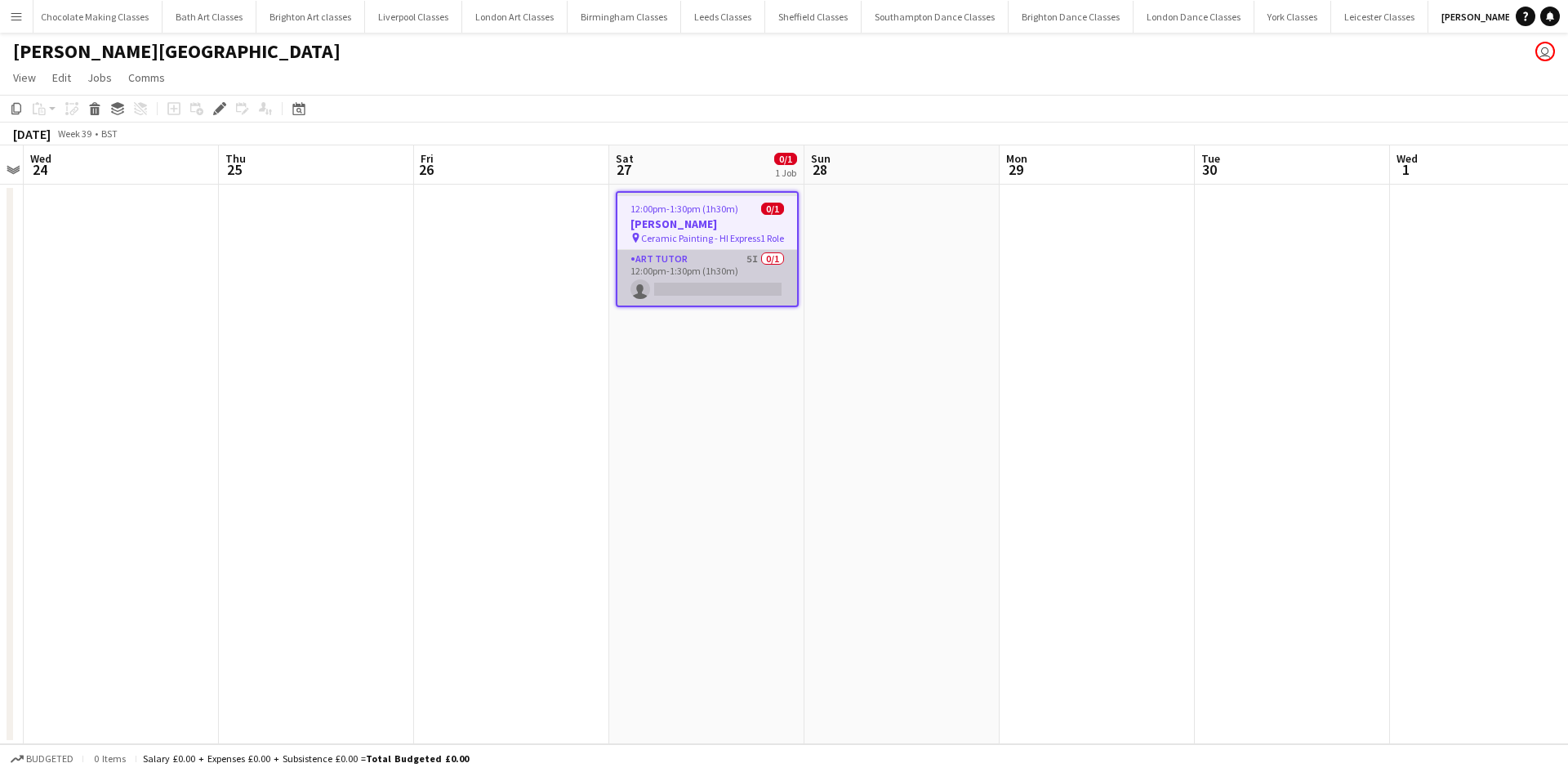
click at [711, 283] on app-card-role "Art Tutor 5I 0/1 12:00pm-1:30pm (1h30m) single-neutral-actions" at bounding box center [706, 277] width 179 height 56
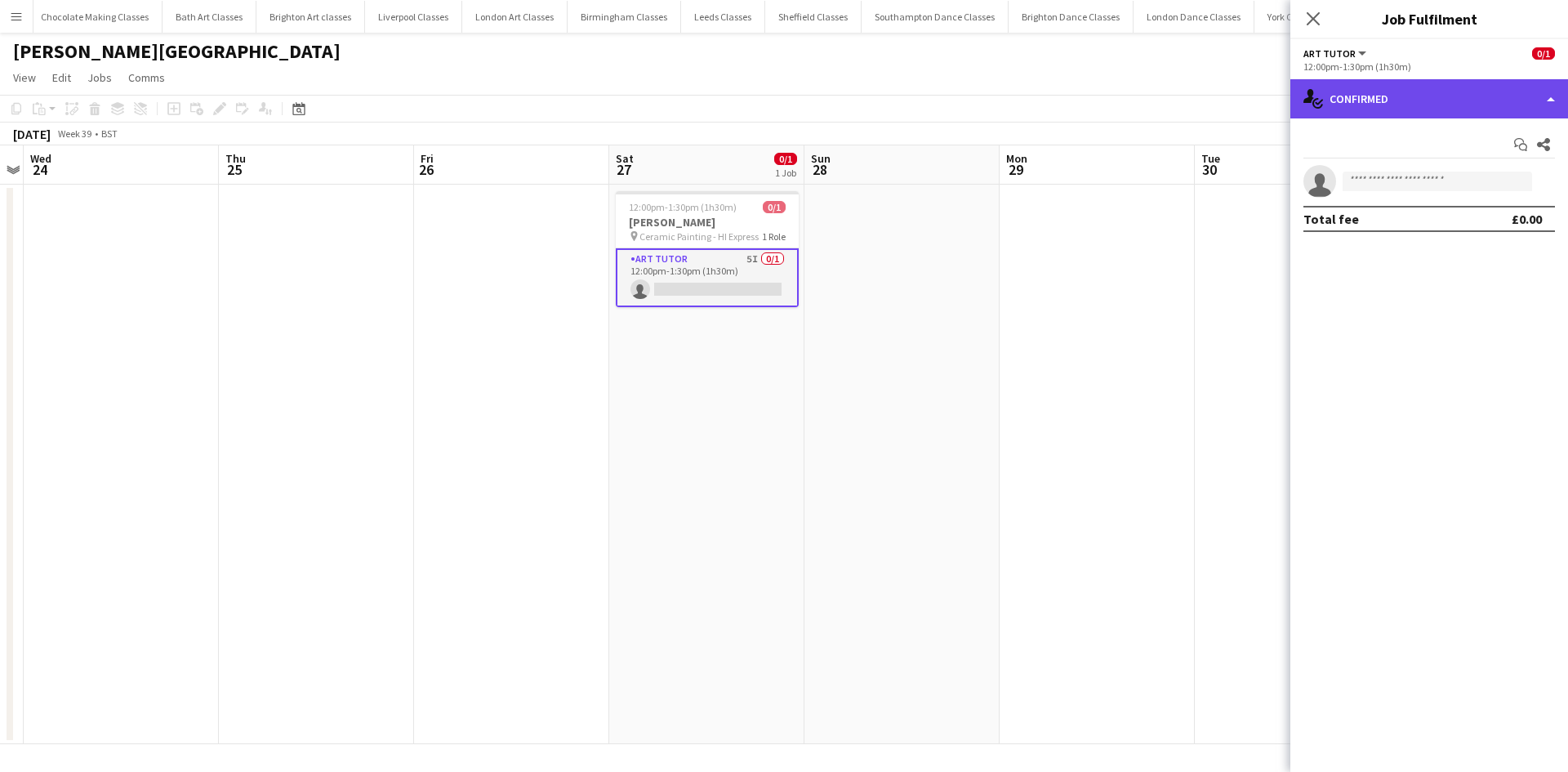
click at [1432, 113] on div "single-neutral-actions-check-2 Confirmed" at bounding box center [1428, 99] width 277 height 40
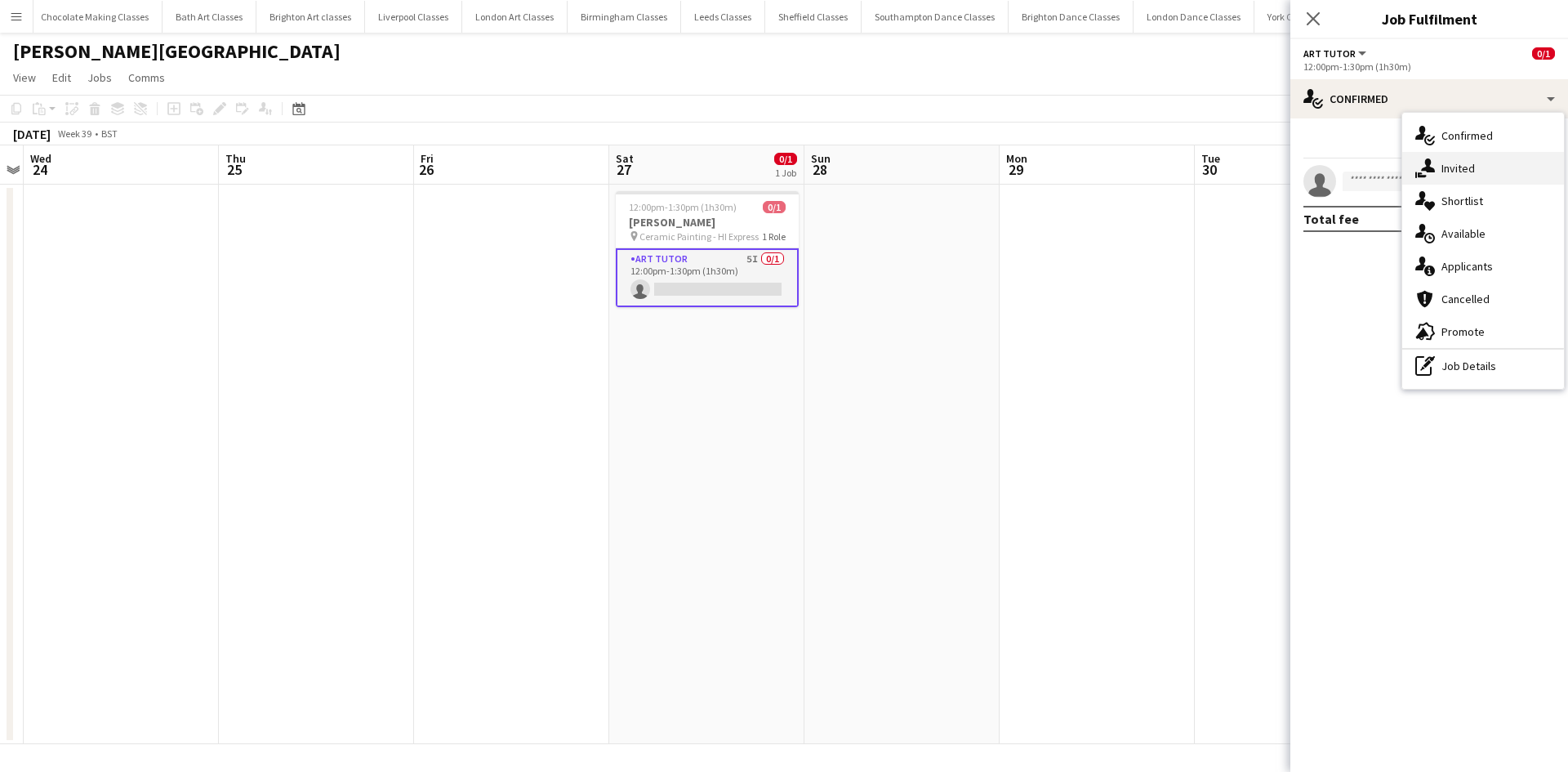
click at [1482, 177] on div "single-neutral-actions-share-1 Invited" at bounding box center [1483, 168] width 161 height 33
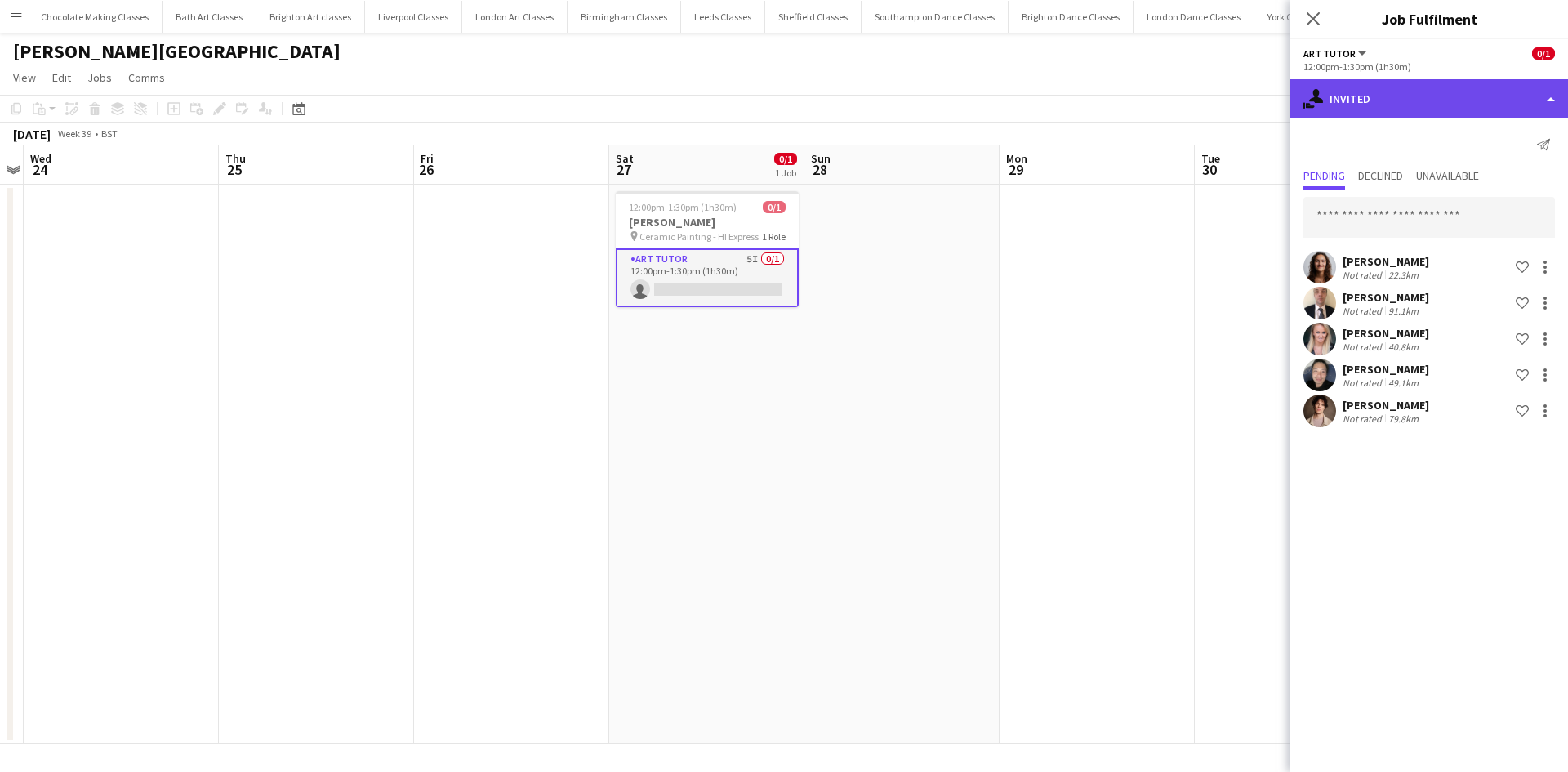
click at [1405, 89] on div "single-neutral-actions-share-1 Invited" at bounding box center [1428, 99] width 277 height 40
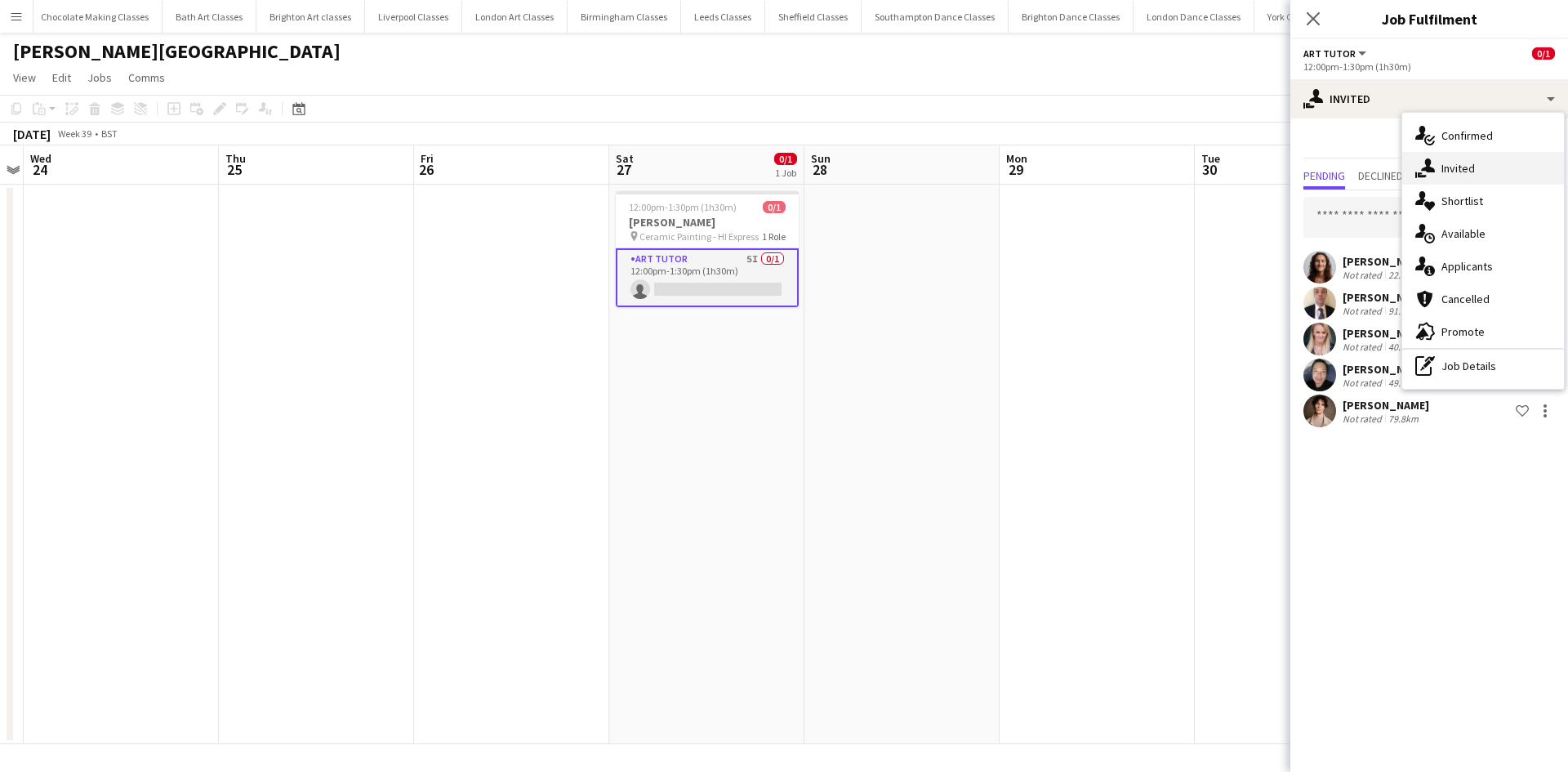
click at [1458, 166] on span "Invited" at bounding box center [1457, 167] width 33 height 15
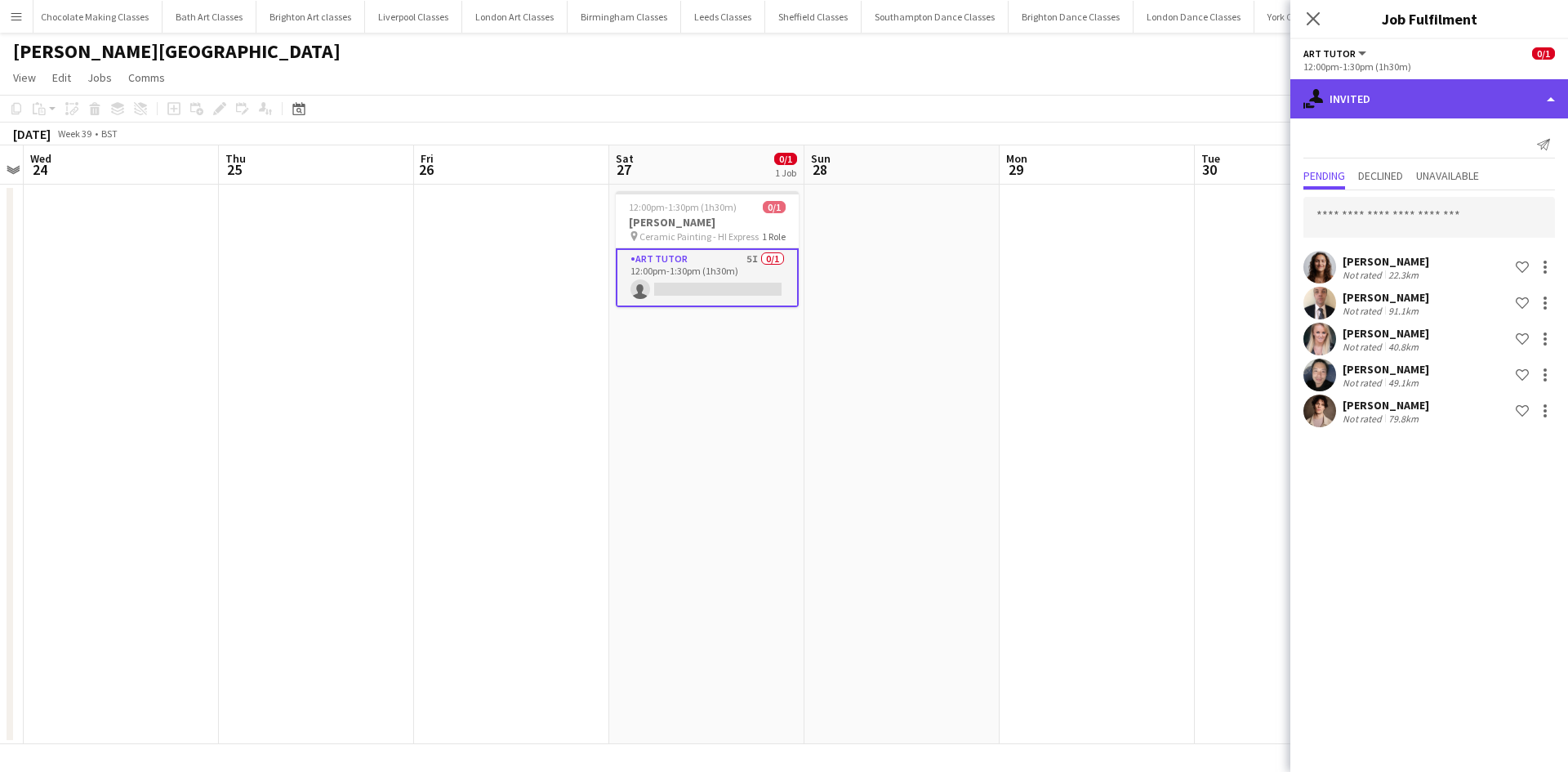
click at [1455, 107] on div "single-neutral-actions-share-1 Invited" at bounding box center [1428, 99] width 277 height 40
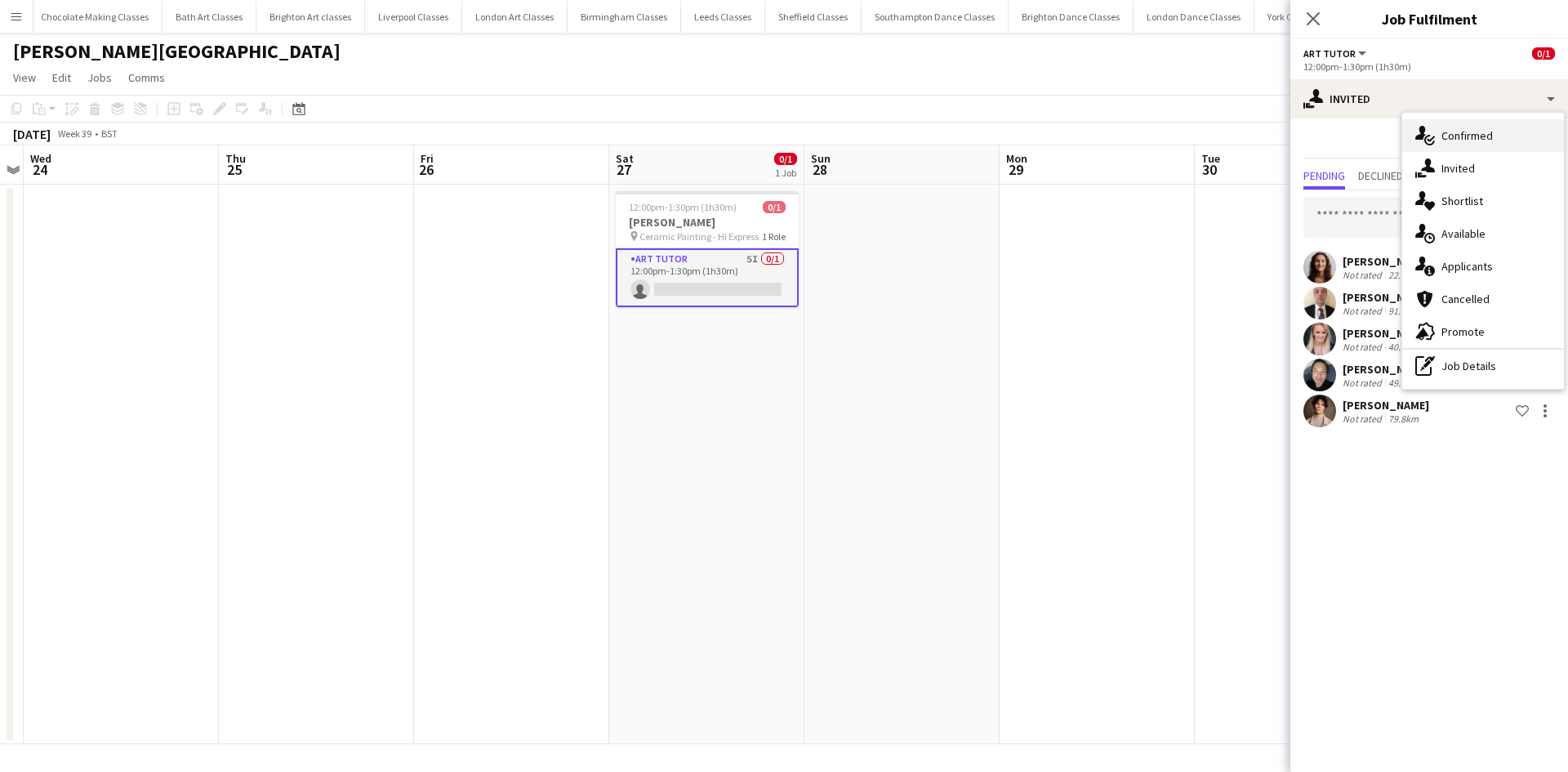
click at [1472, 137] on span "Confirmed" at bounding box center [1467, 135] width 51 height 15
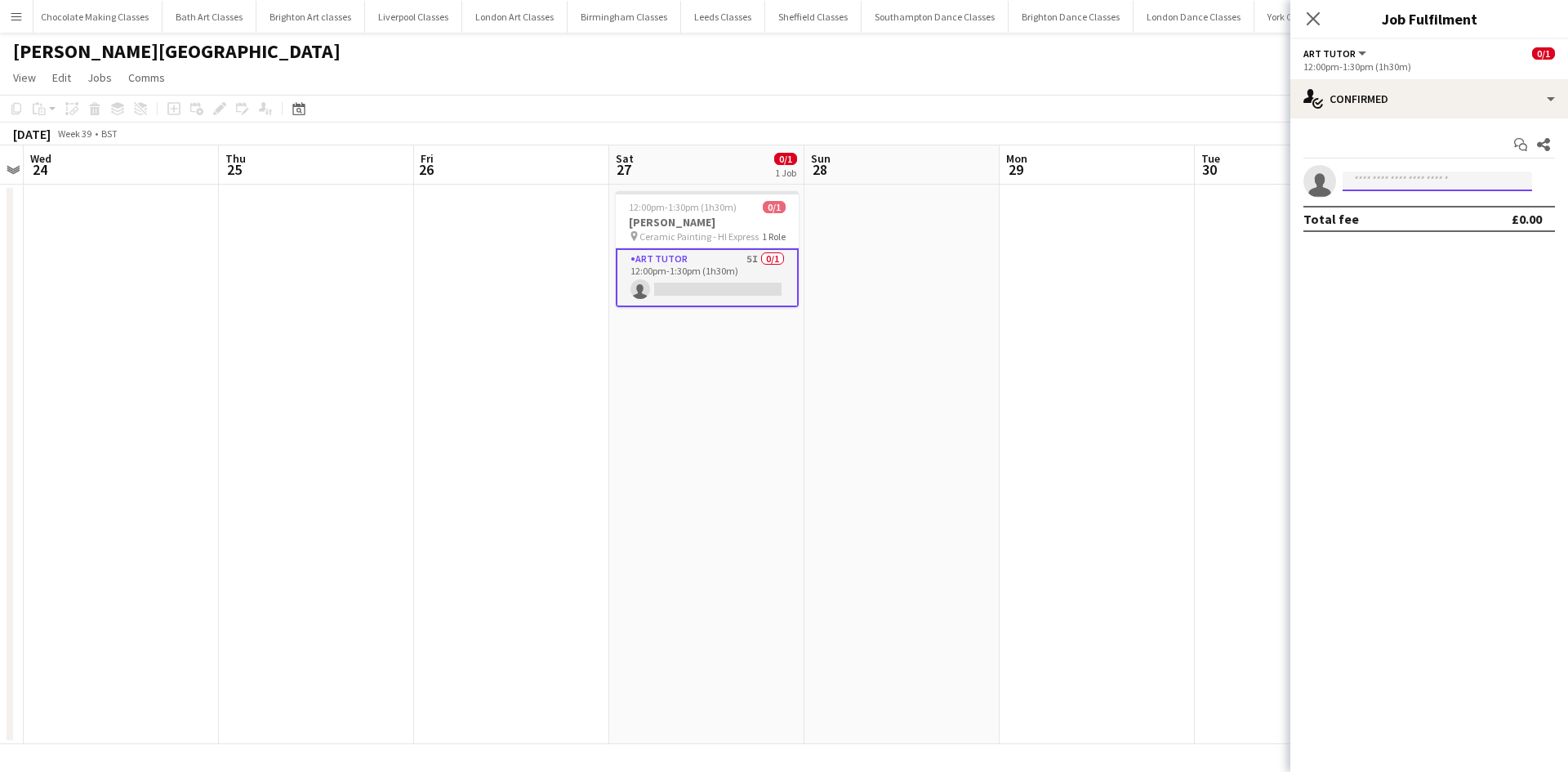
click at [1402, 191] on input at bounding box center [1437, 181] width 190 height 20
type input "*****"
click at [1402, 211] on span "[EMAIL_ADDRESS][DOMAIN_NAME]" at bounding box center [1437, 217] width 163 height 13
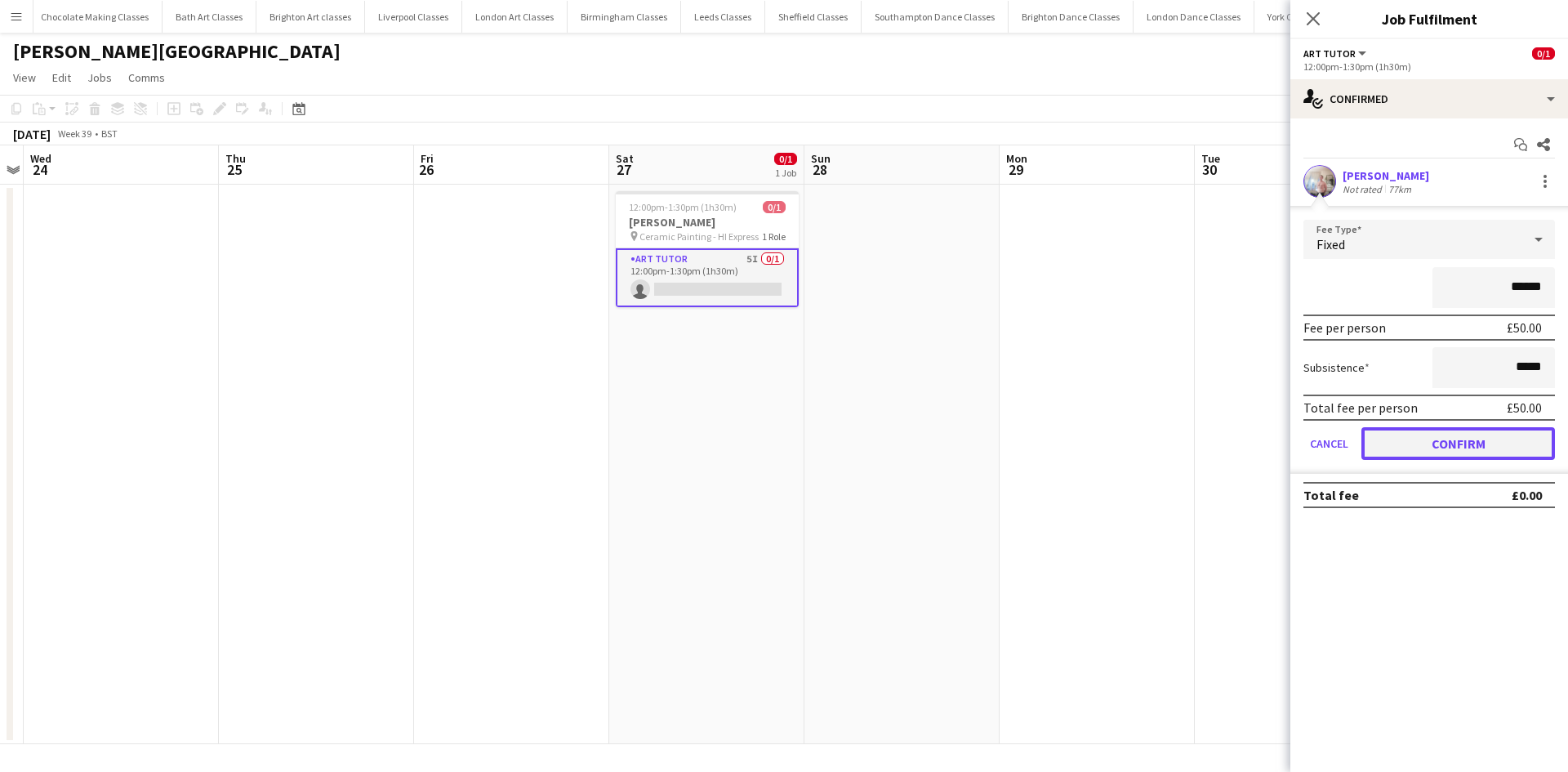
click at [1457, 437] on button "Confirm" at bounding box center [1457, 444] width 193 height 33
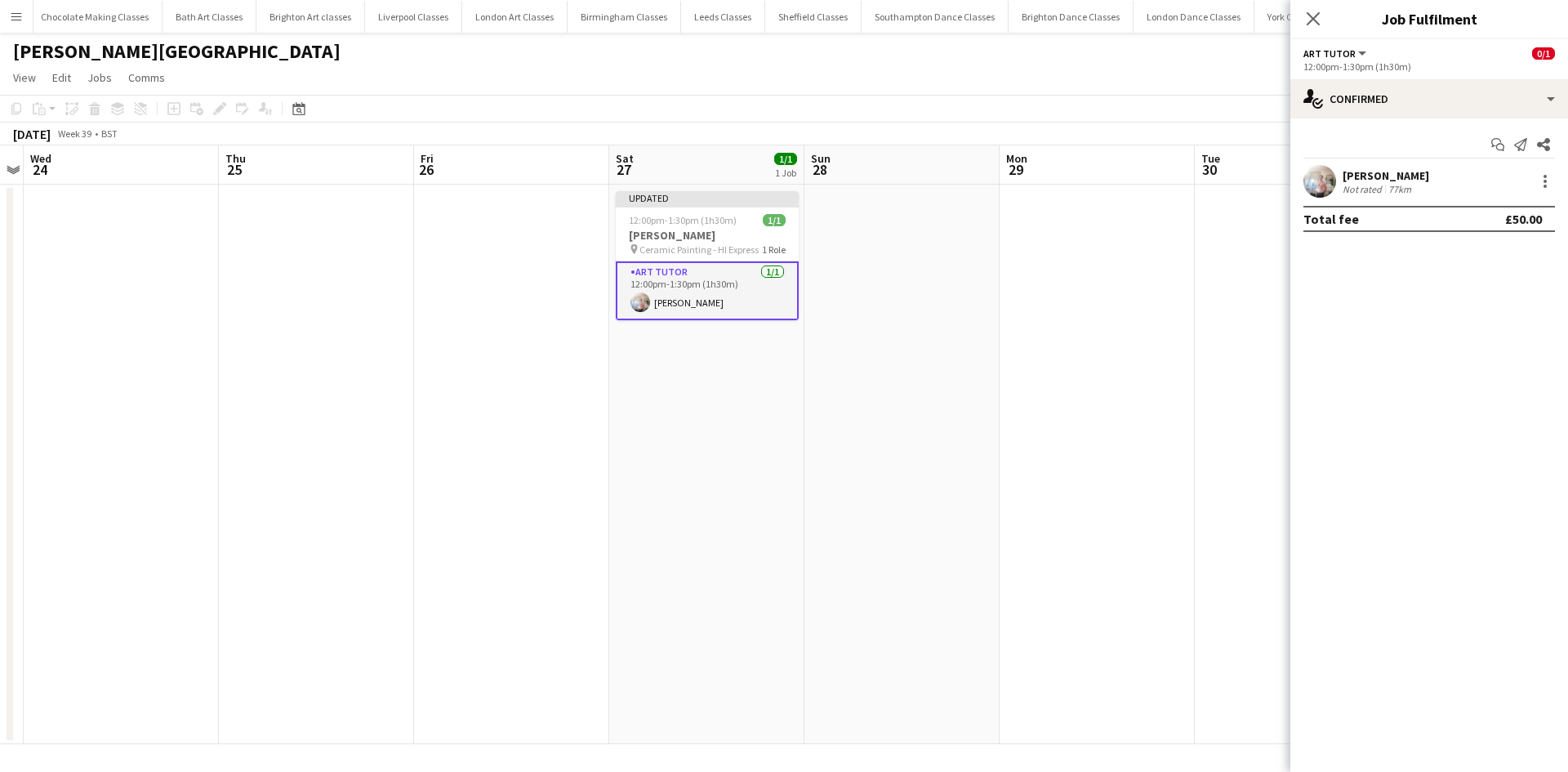
click at [1043, 458] on app-date-cell at bounding box center [1097, 465] width 195 height 560
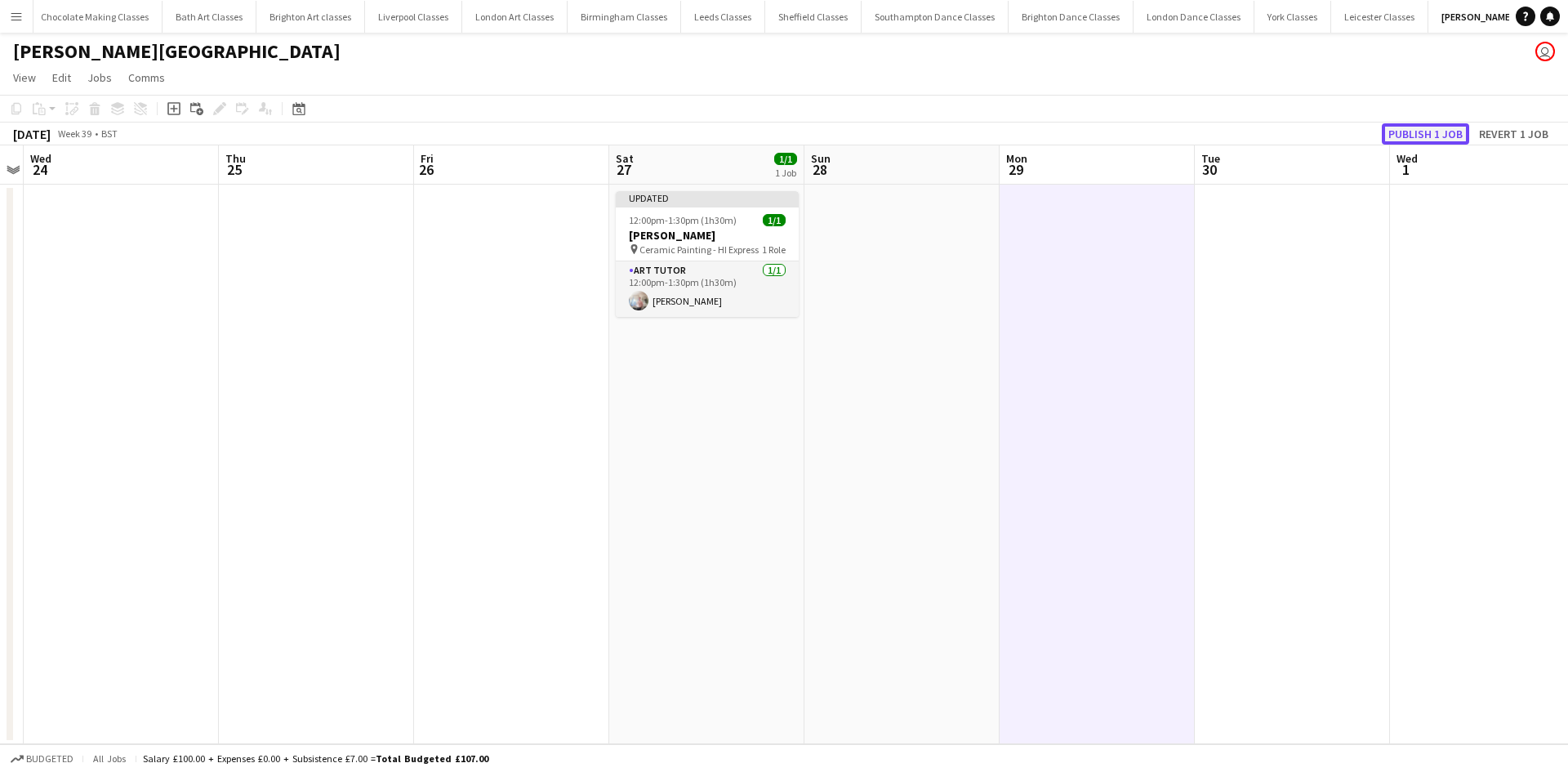
click at [1435, 131] on button "Publish 1 job" at bounding box center [1426, 134] width 88 height 21
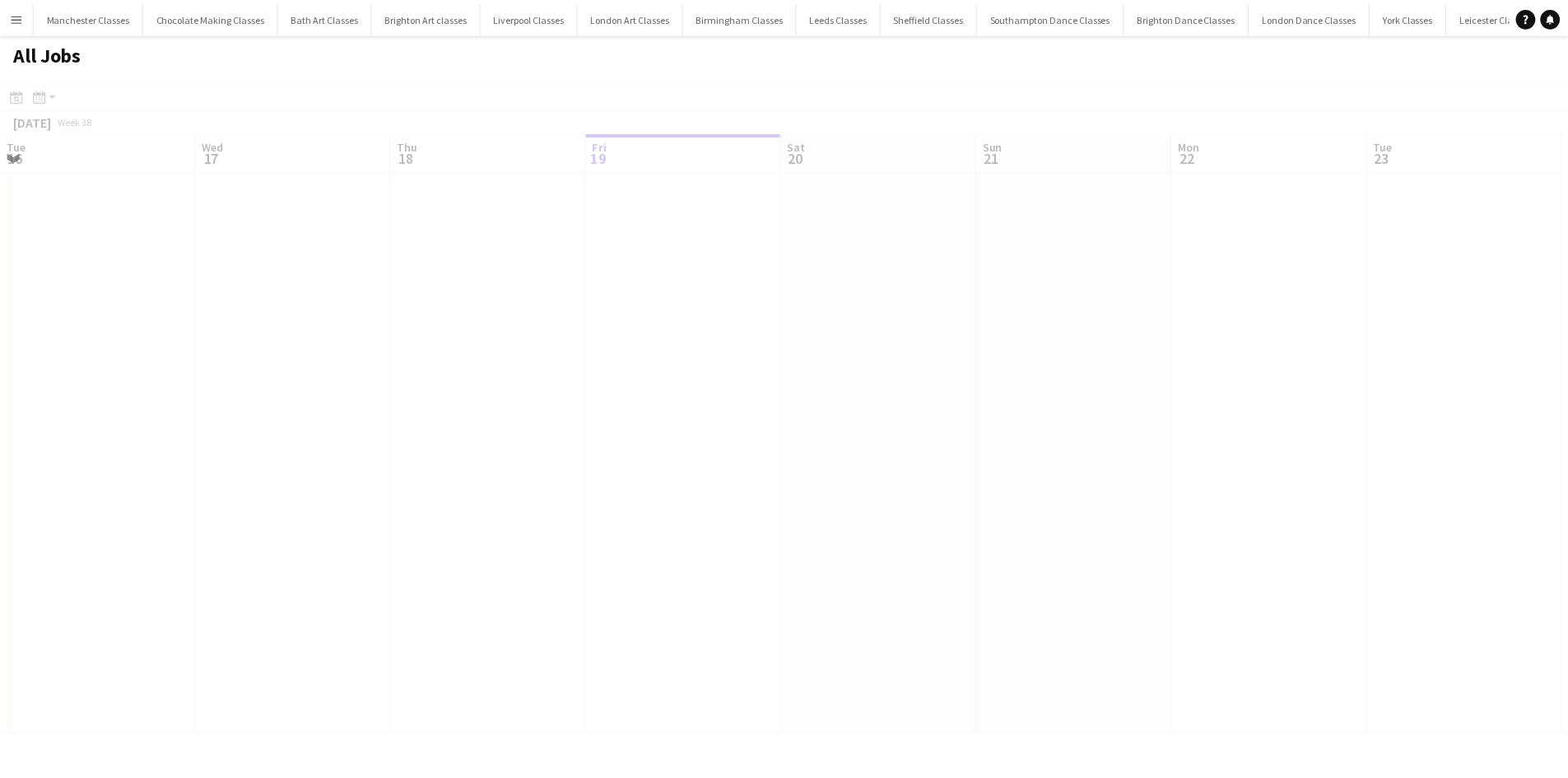
scroll to position [0, 394]
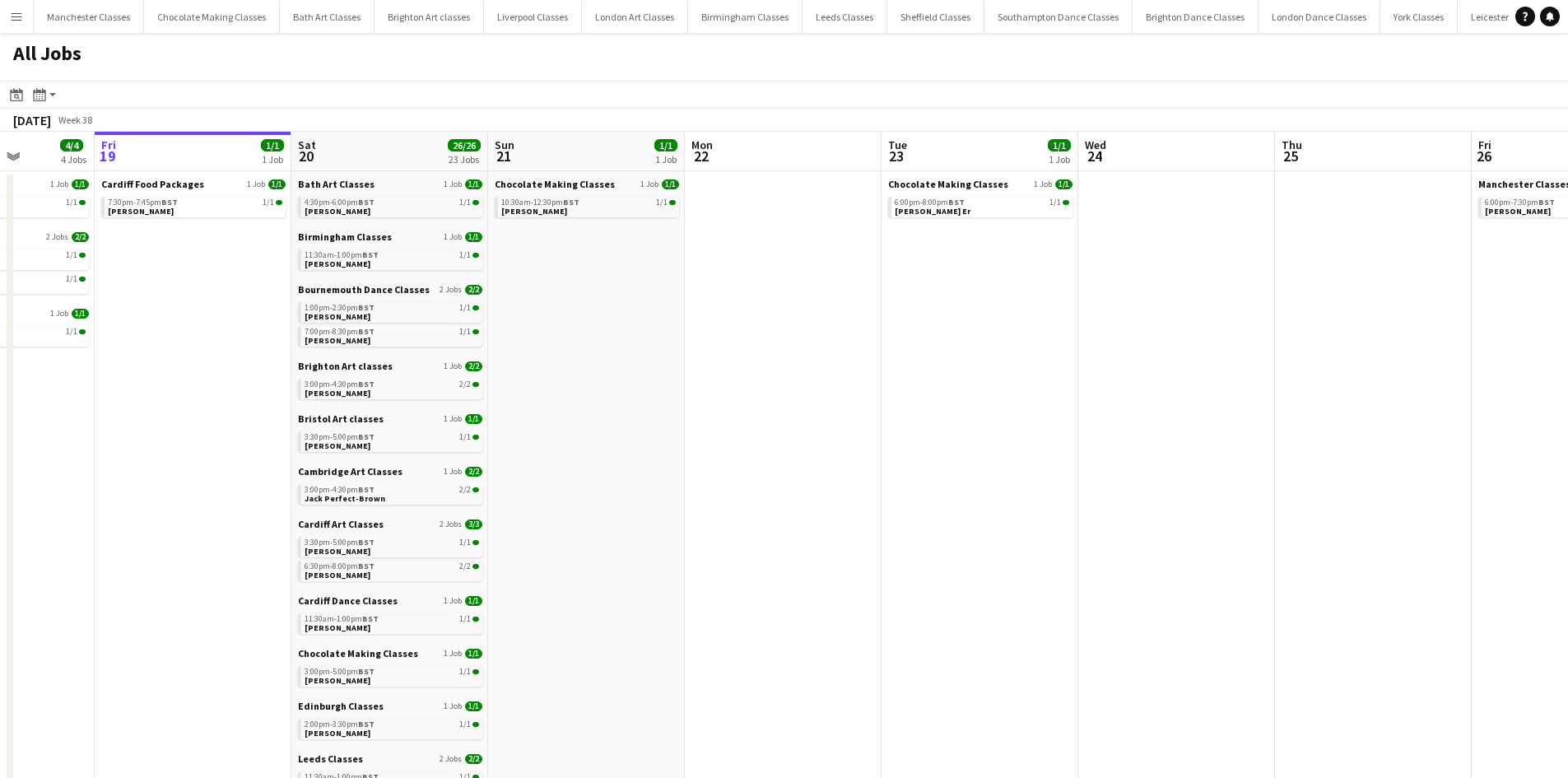
drag, startPoint x: 1036, startPoint y: 377, endPoint x: 190, endPoint y: 434, distance: 847.9
click at [228, 434] on app-calendar-viewport "Tue 16 Wed 17 1/1 1 Job Thu 18 4/4 4 Jobs Fri 19 1/1 1 Job Sat 20 26/26 23 Jobs…" at bounding box center [784, 718] width 1568 height 1173
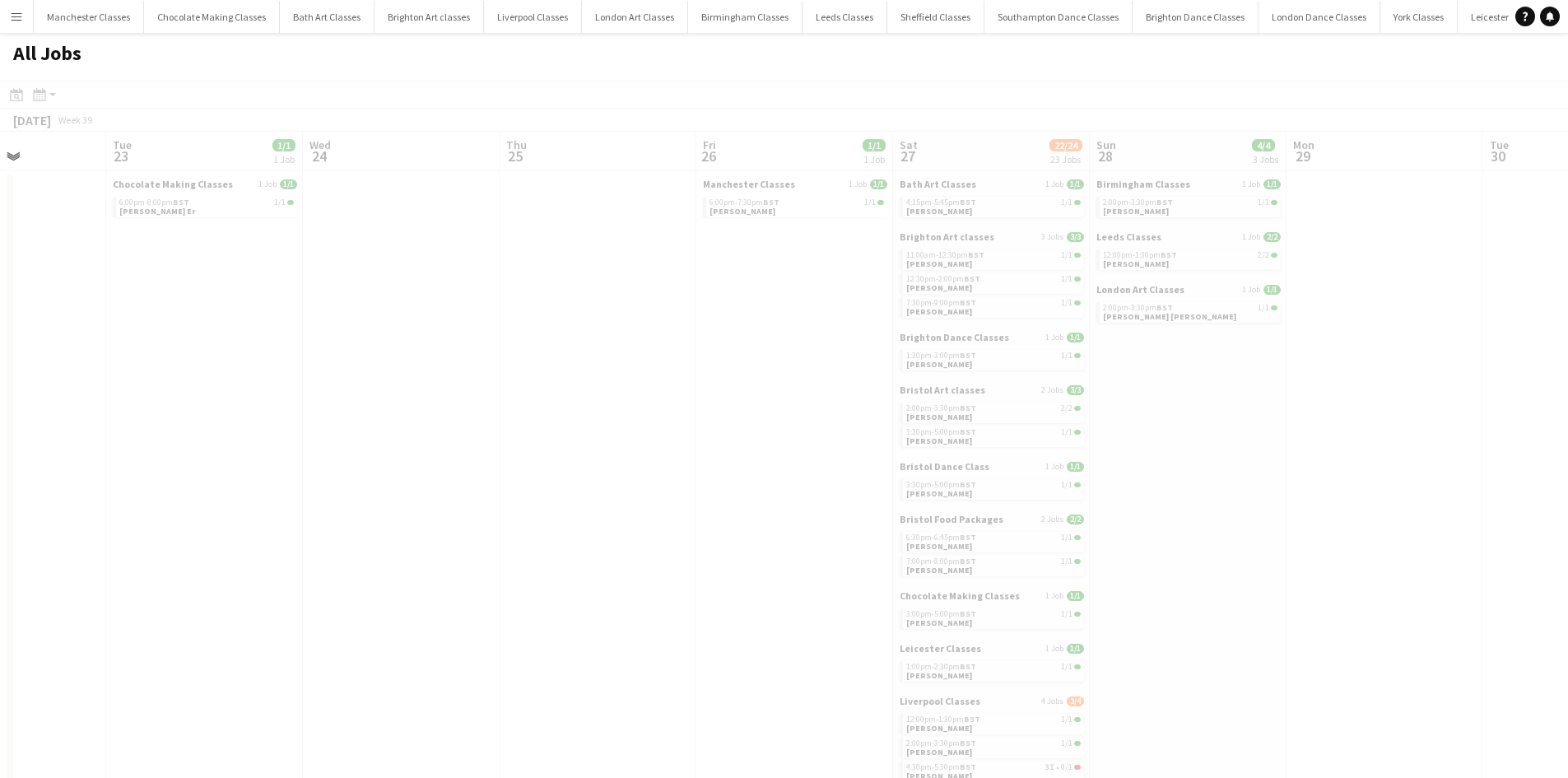
drag, startPoint x: 625, startPoint y: 431, endPoint x: 332, endPoint y: 453, distance: 293.8
click at [322, 455] on app-calendar-viewport "Sat 20 26/26 23 Jobs Sun 21 1/1 1 Job Mon 22 Tue 23 1/1 1 Job Wed 24 Thu 25 Fri…" at bounding box center [784, 718] width 1568 height 1173
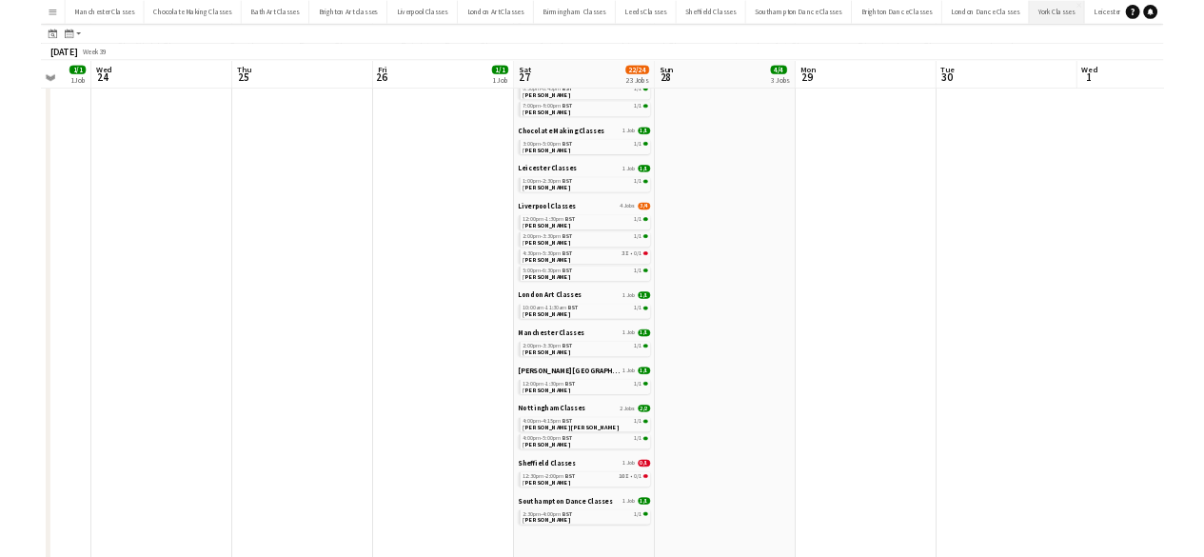
scroll to position [0, 601]
